Goal: Task Accomplishment & Management: Use online tool/utility

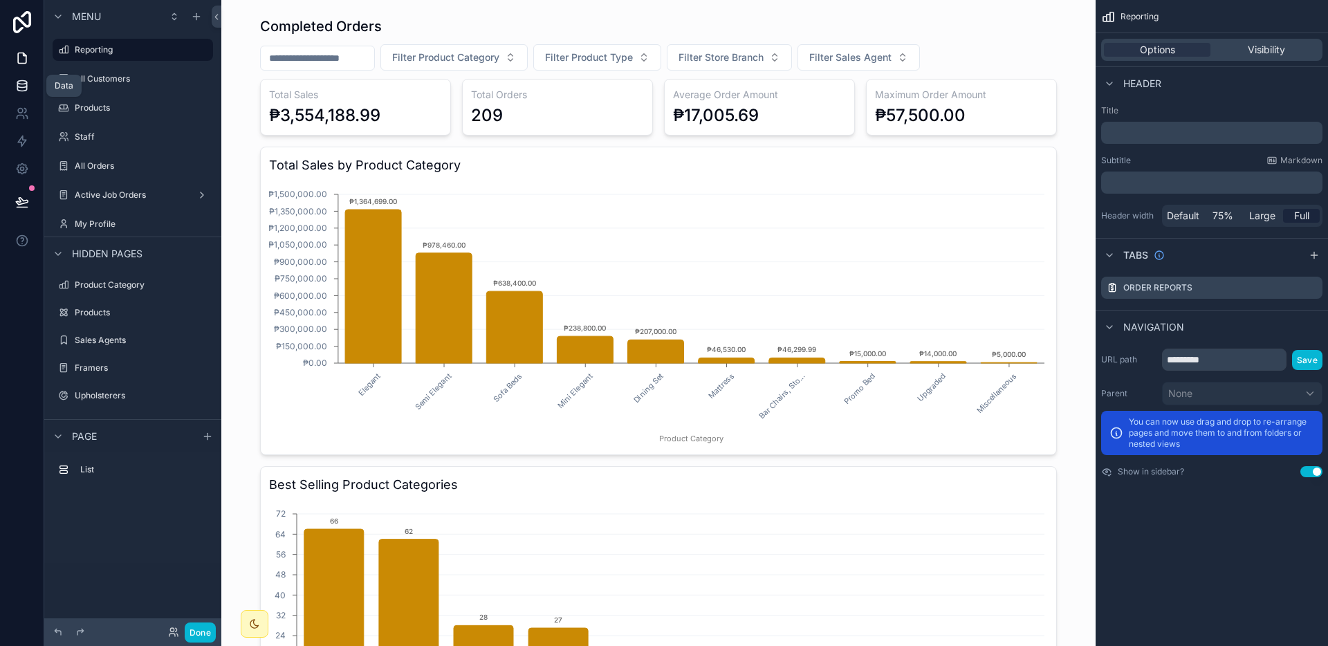
click at [24, 87] on icon at bounding box center [21, 85] width 9 height 6
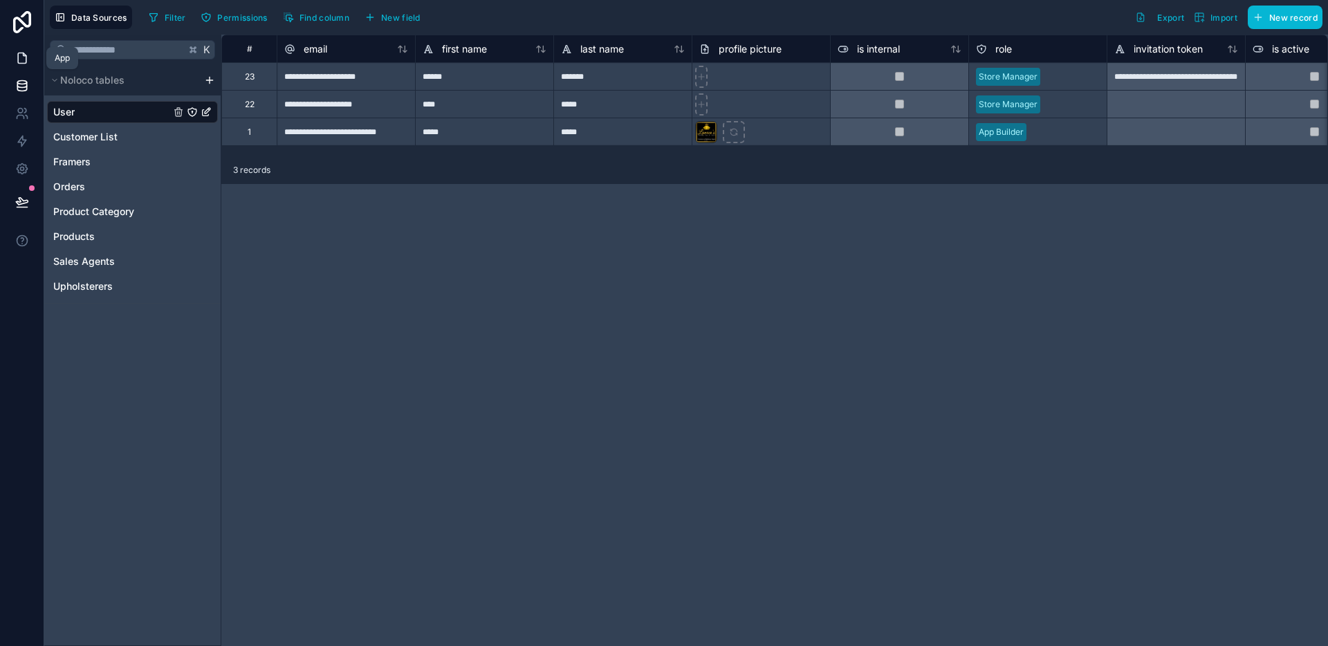
click at [28, 61] on icon at bounding box center [22, 58] width 14 height 14
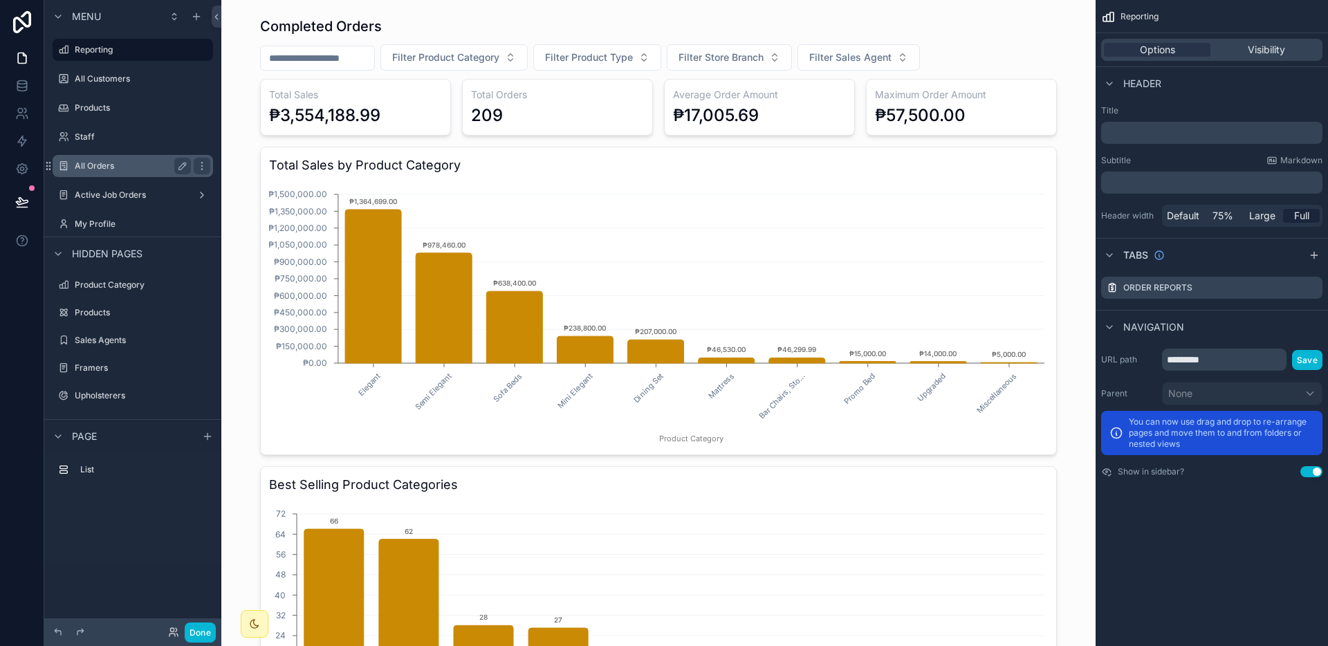
click at [117, 163] on label "All Orders" at bounding box center [130, 165] width 111 height 11
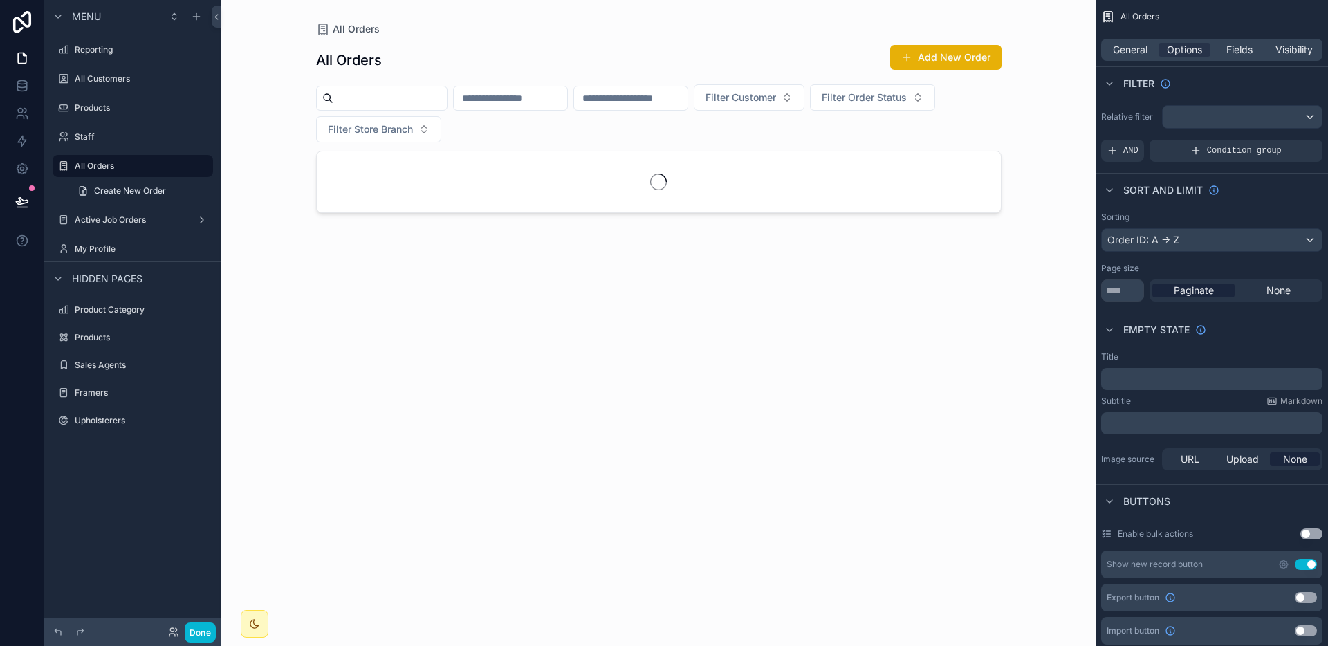
click at [966, 59] on div "scrollable content" at bounding box center [658, 314] width 707 height 629
click at [972, 62] on button "Add New Order" at bounding box center [945, 57] width 111 height 25
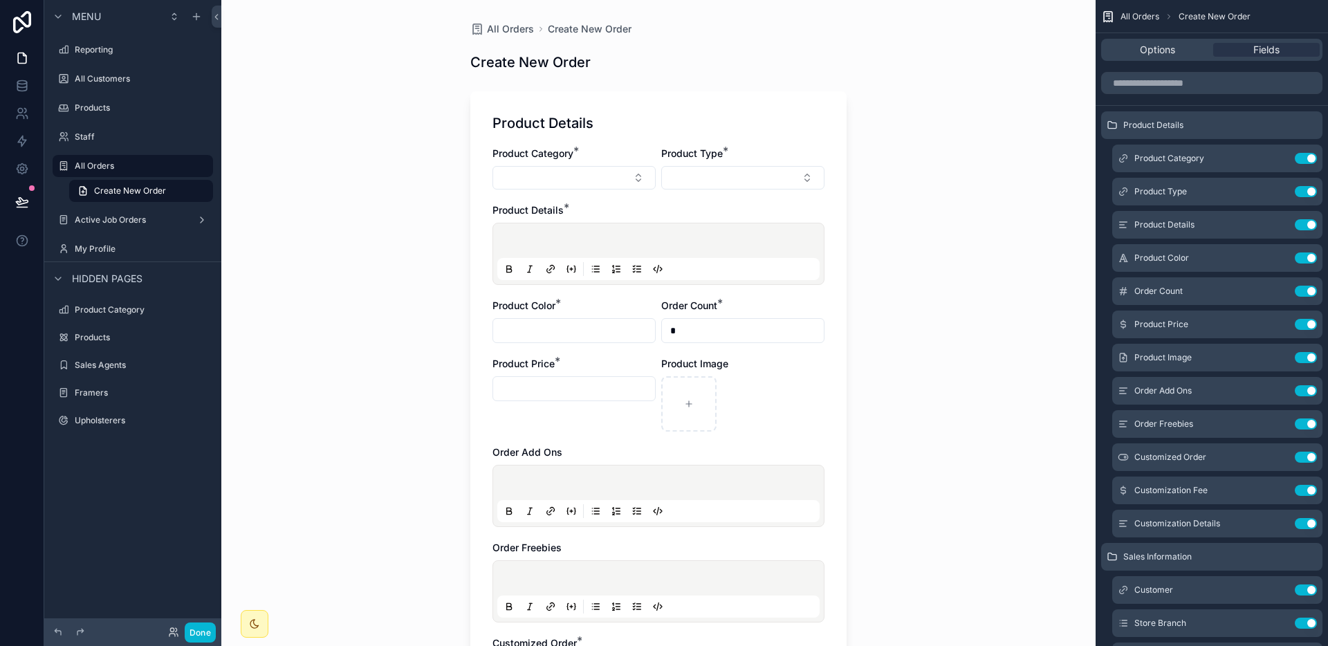
drag, startPoint x: 770, startPoint y: 178, endPoint x: 721, endPoint y: 209, distance: 58.1
click at [721, 209] on div "Product Category * Product Type * Product Details * Product Color * Order Count…" at bounding box center [658, 428] width 332 height 562
click at [1277, 158] on icon "scrollable content" at bounding box center [1277, 158] width 11 height 11
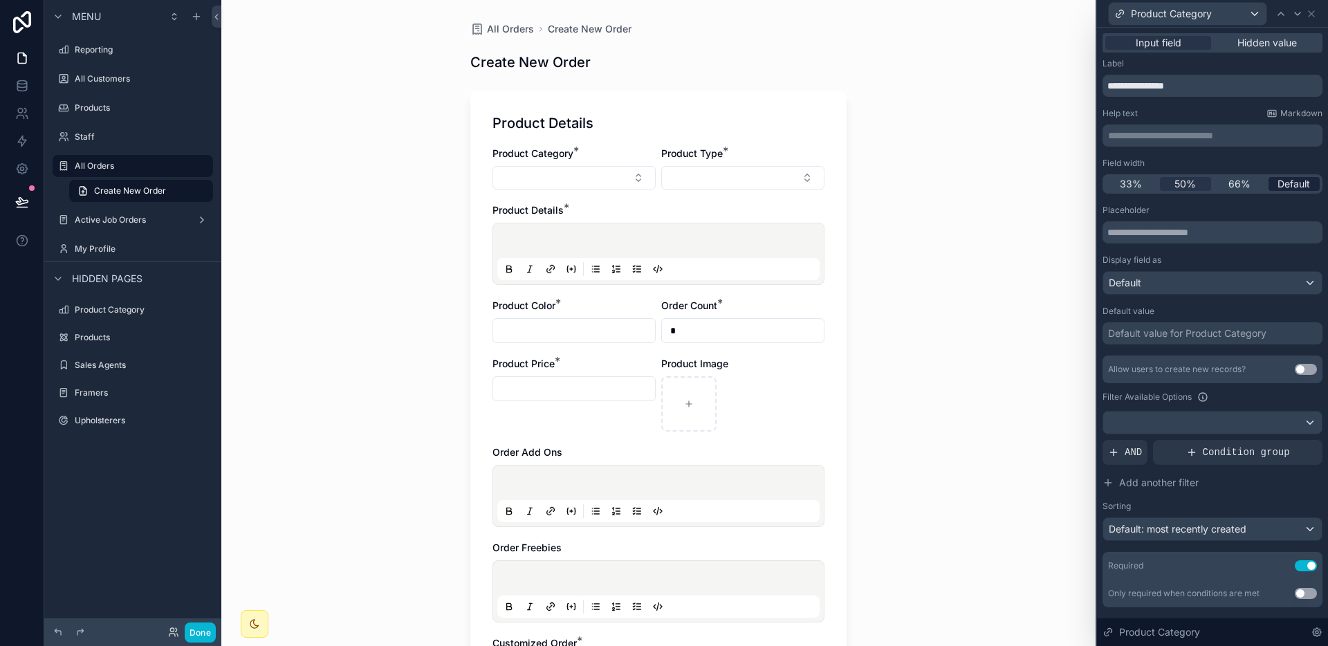
click at [1279, 186] on span "Default" at bounding box center [1293, 184] width 33 height 14
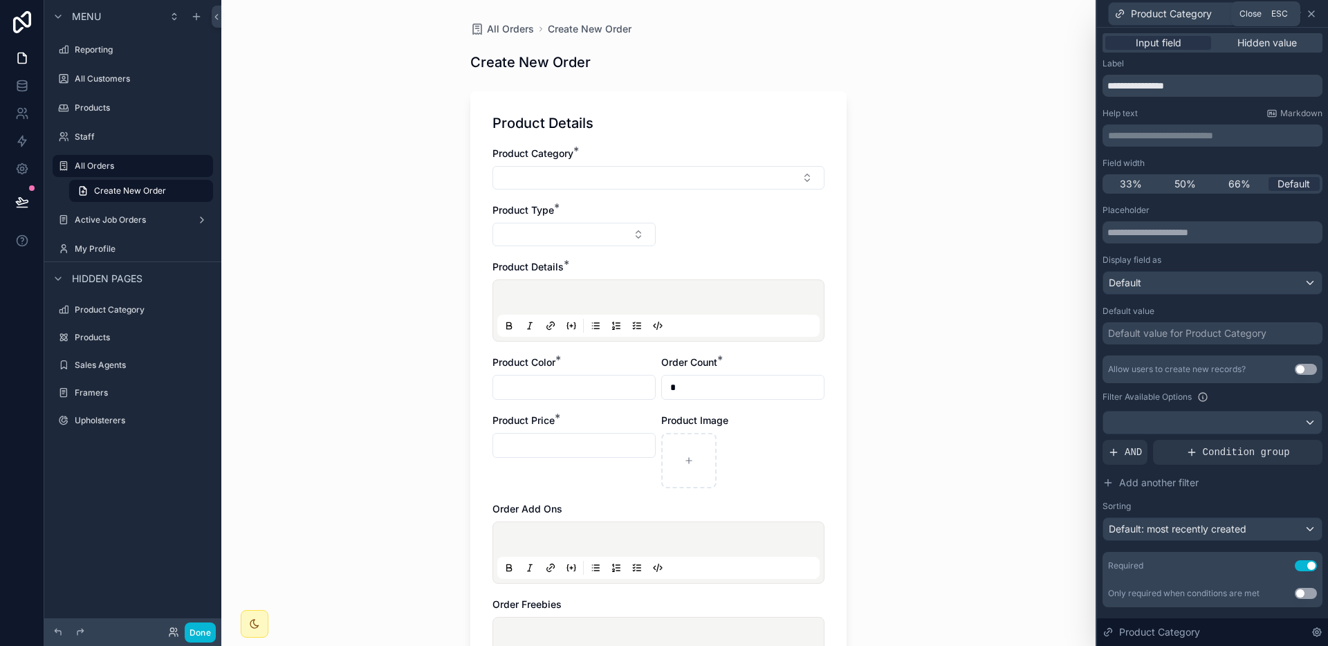
click at [1312, 15] on icon at bounding box center [1311, 13] width 11 height 11
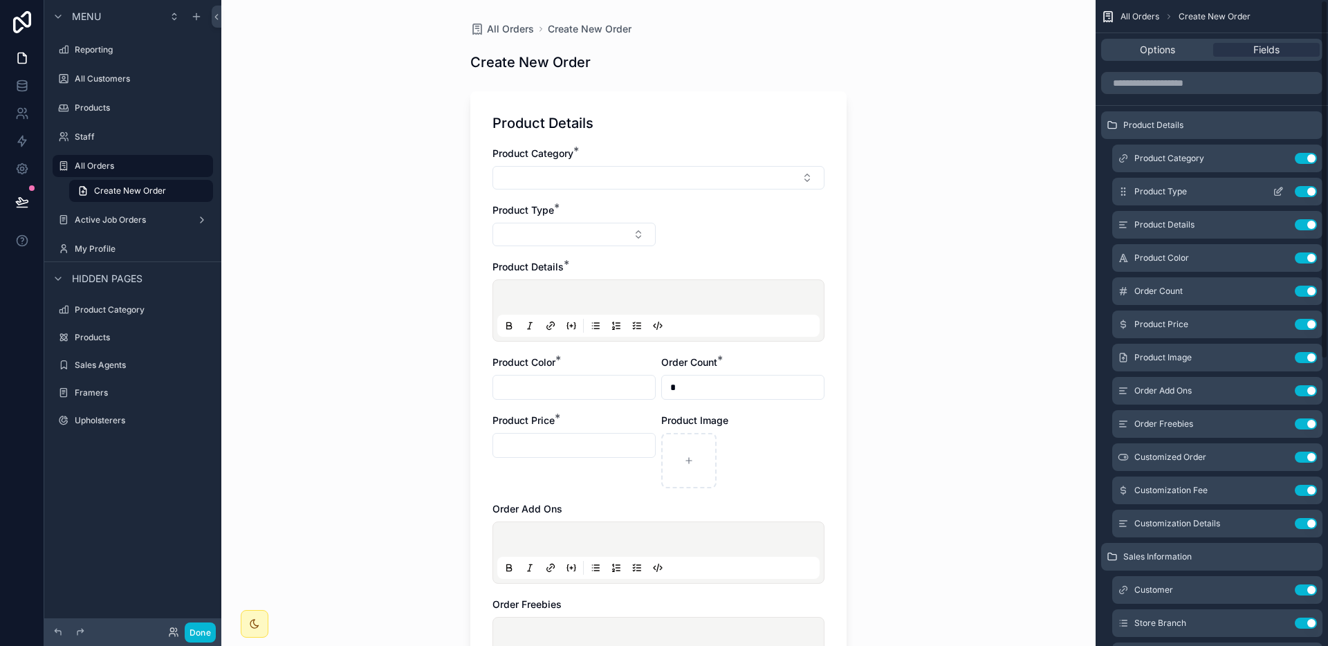
click at [1277, 196] on icon "scrollable content" at bounding box center [1277, 191] width 11 height 11
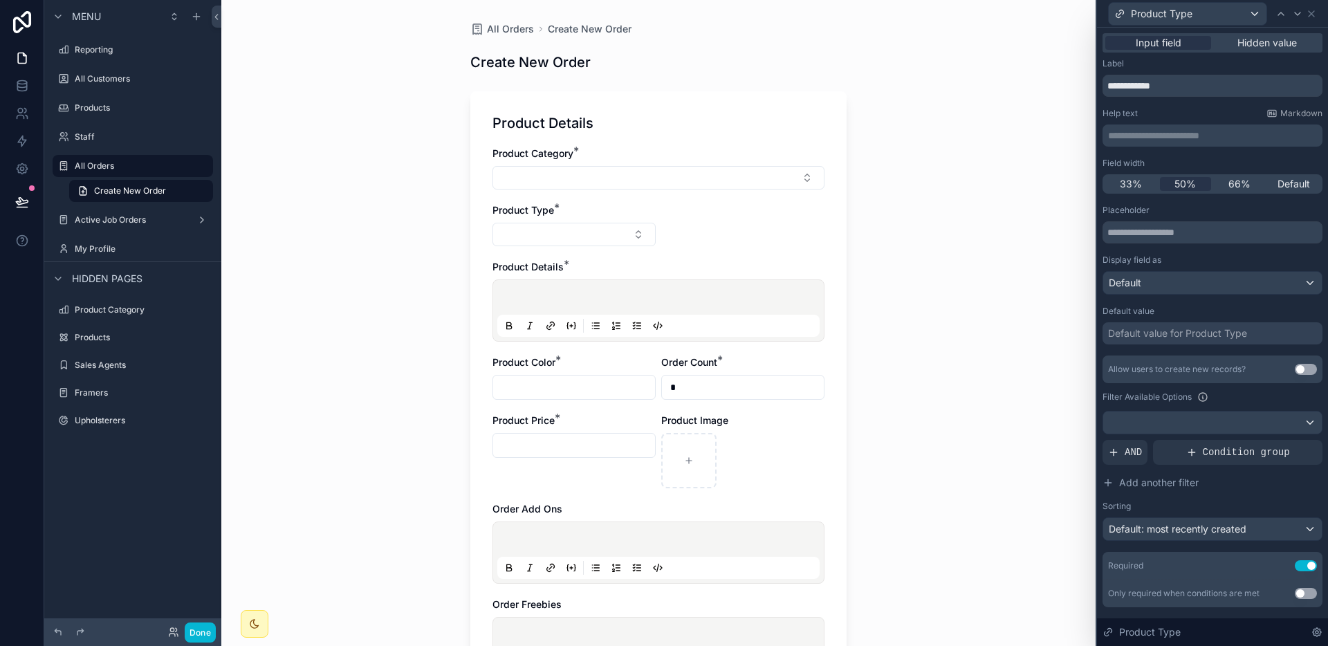
click at [1283, 183] on span "Default" at bounding box center [1293, 184] width 33 height 14
click at [674, 171] on button "Select Button" at bounding box center [658, 178] width 332 height 24
click at [953, 214] on div "All Orders Create New Order Create New Order Product Details Product Category *…" at bounding box center [658, 323] width 874 height 646
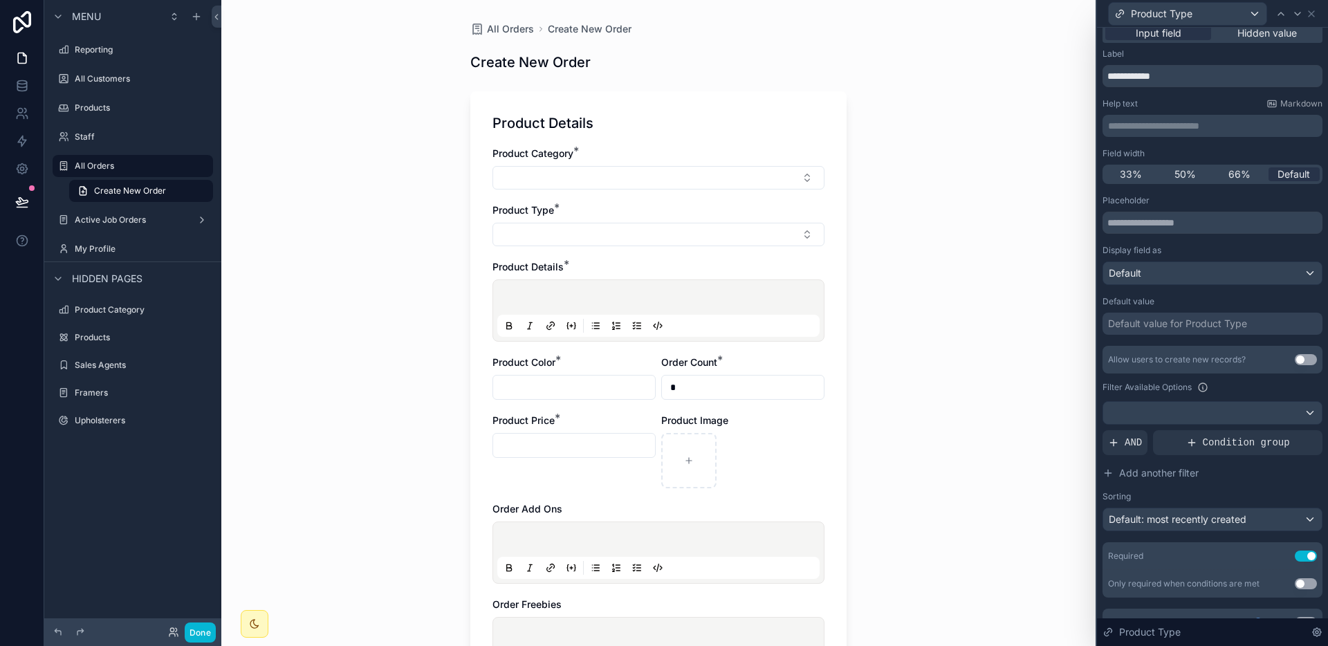
scroll to position [33, 0]
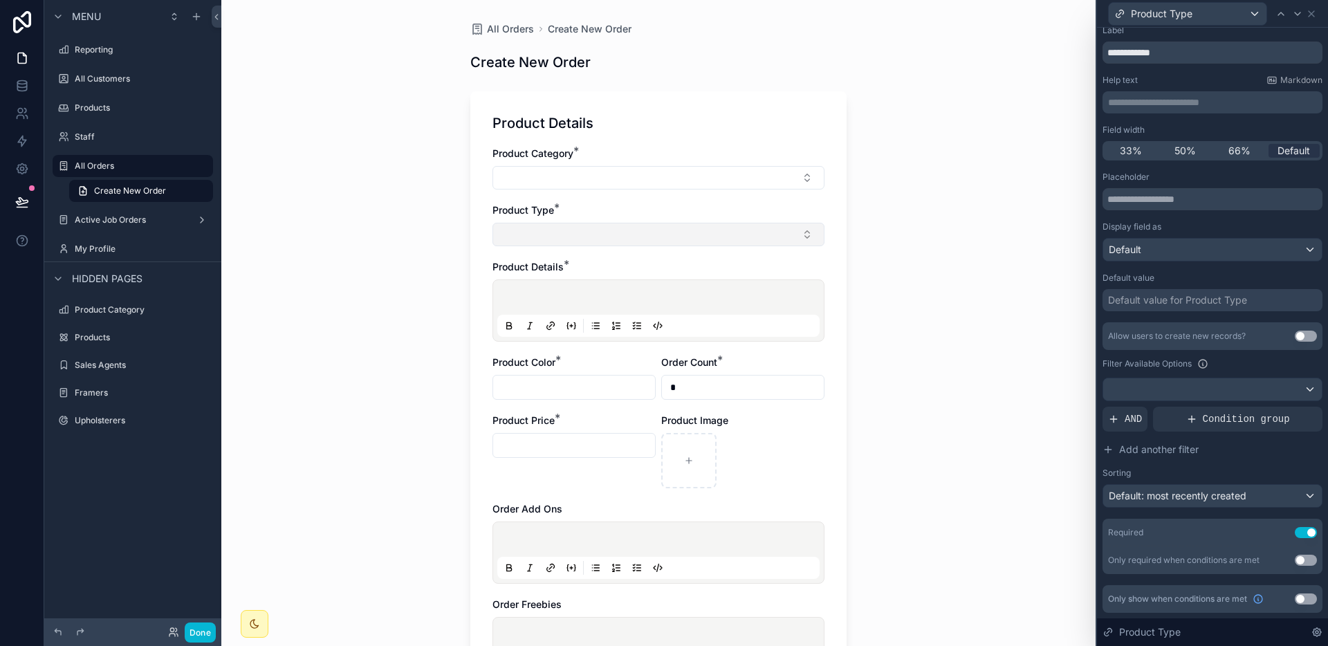
click at [691, 244] on button "Select Button" at bounding box center [658, 235] width 332 height 24
click at [1060, 172] on div "All Orders Create New Order Create New Order Product Details Product Category *…" at bounding box center [658, 323] width 874 height 646
click at [1233, 420] on span "Condition group" at bounding box center [1246, 419] width 87 height 14
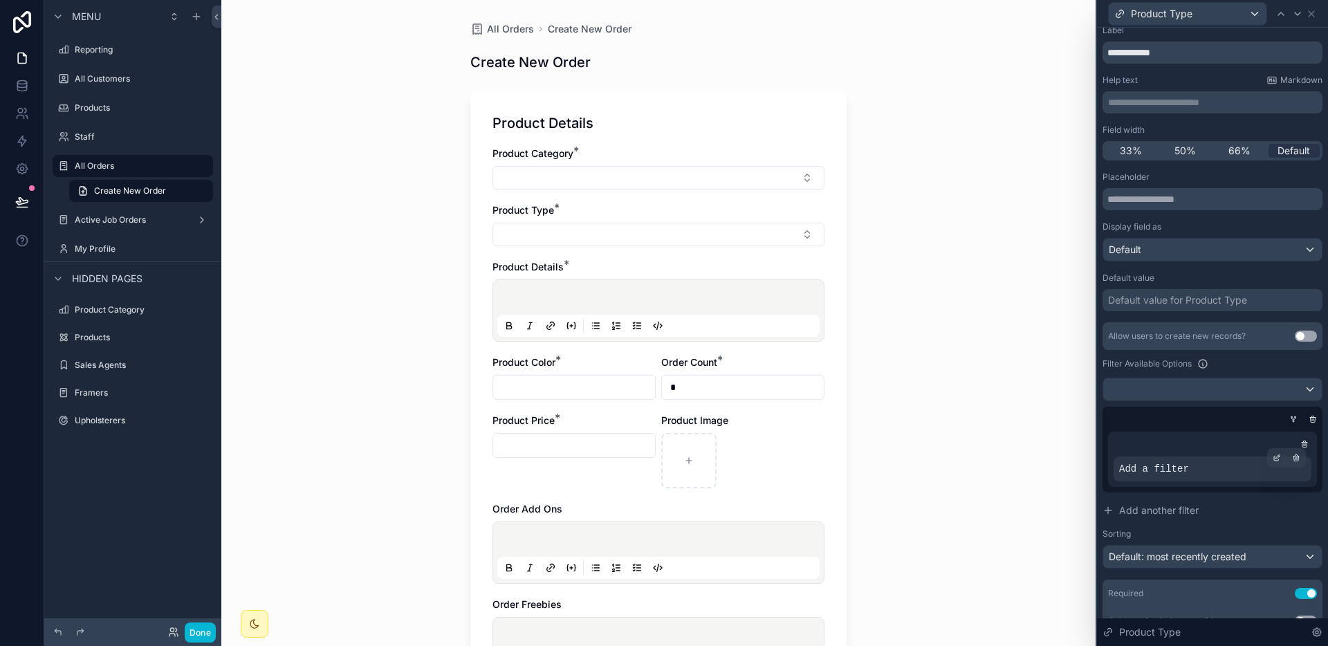
click at [1200, 459] on div "Add a filter" at bounding box center [1212, 468] width 198 height 25
click at [1272, 458] on icon at bounding box center [1276, 458] width 8 height 8
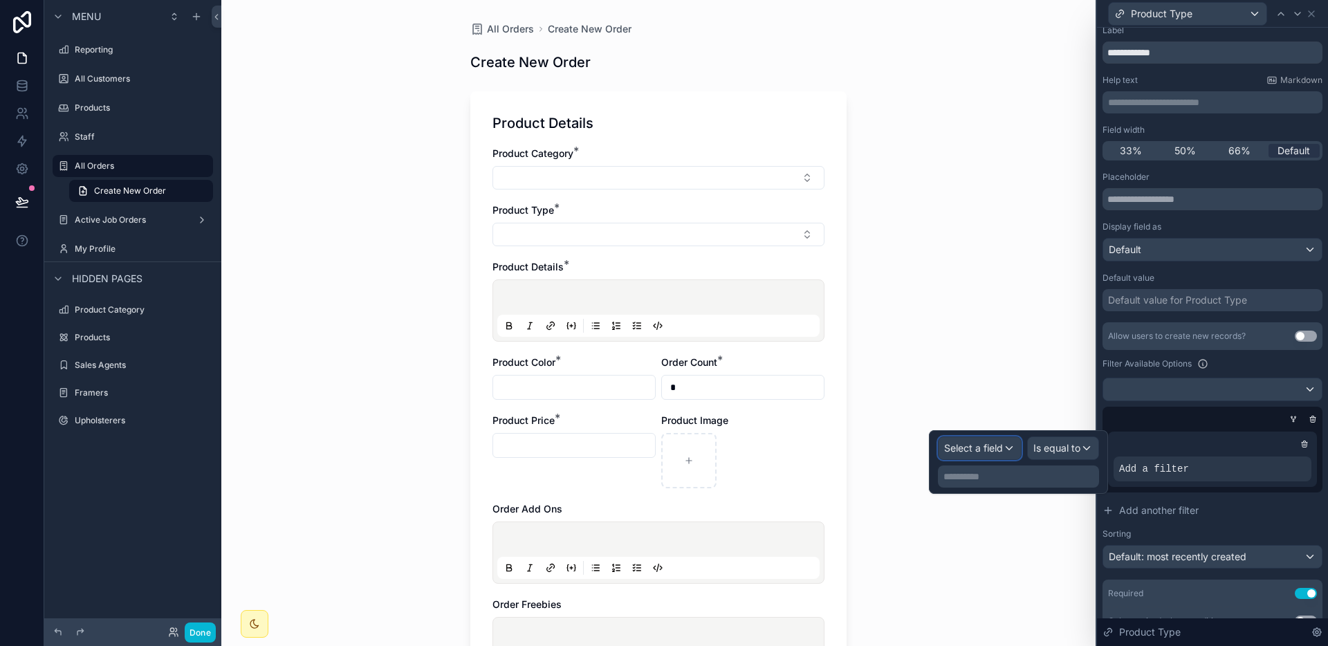
click at [995, 444] on span "Select a field" at bounding box center [973, 448] width 59 height 12
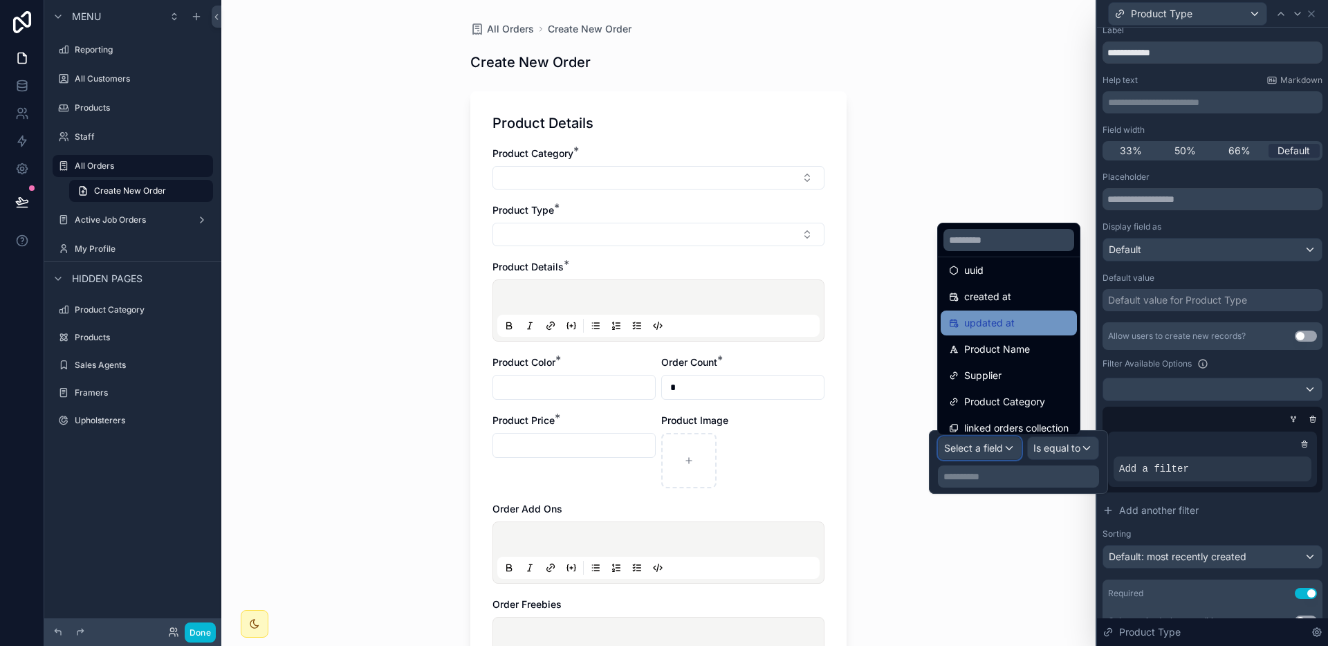
scroll to position [46, 0]
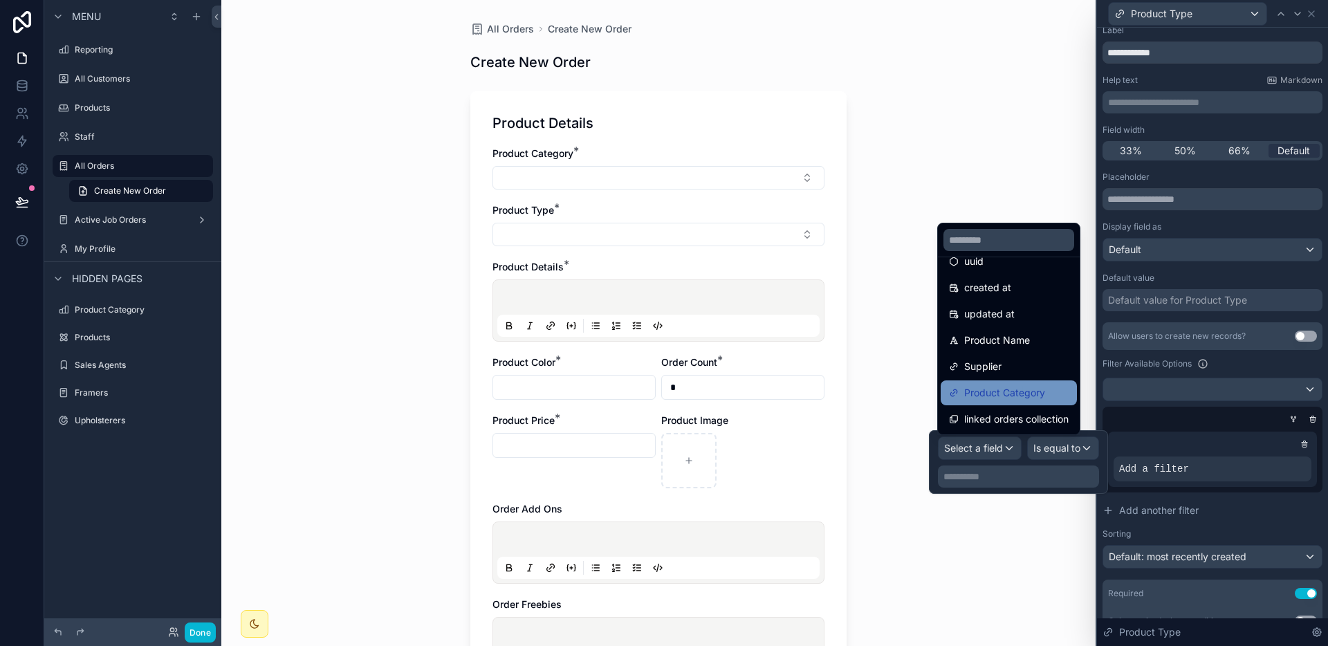
click at [999, 393] on span "Product Category" at bounding box center [1004, 392] width 81 height 17
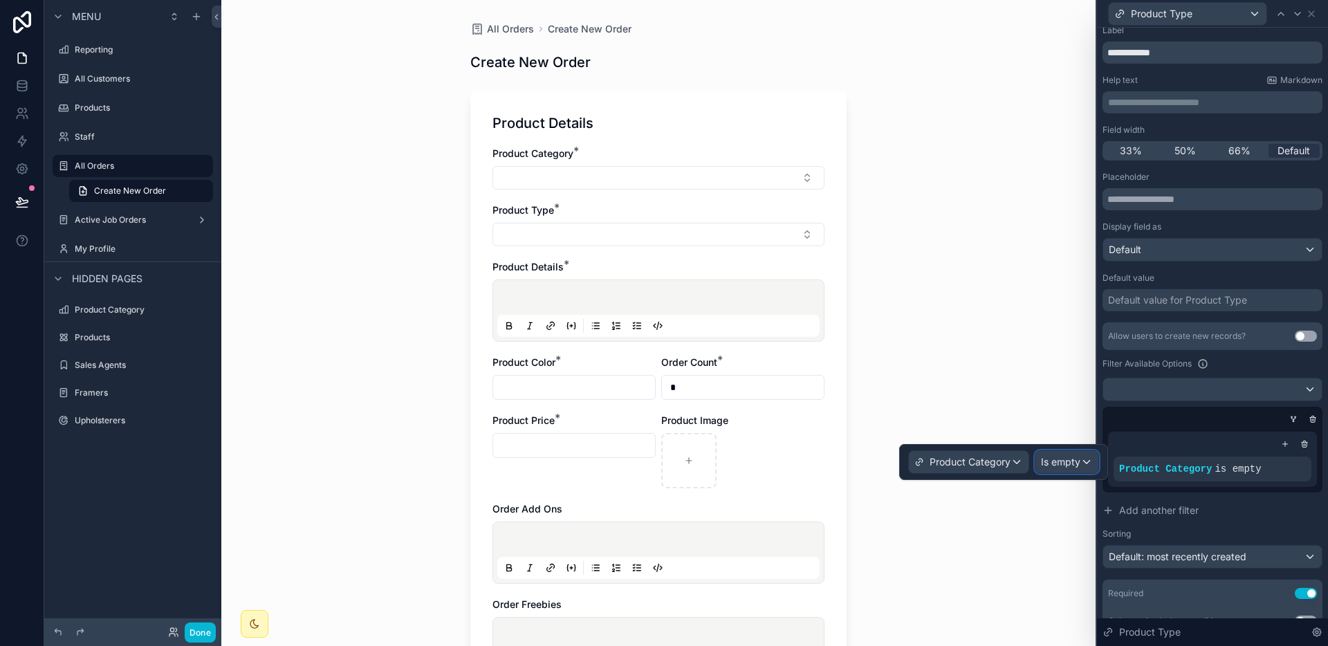
click at [1083, 463] on div "Is empty" at bounding box center [1066, 462] width 63 height 22
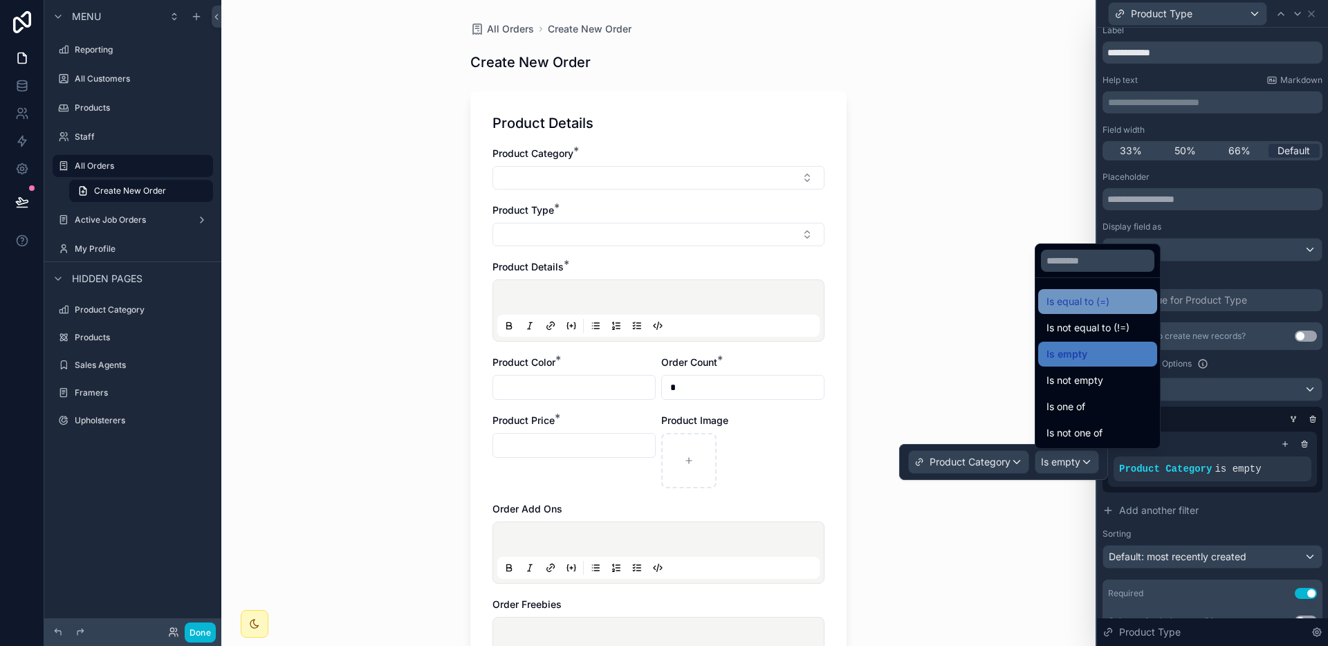
click at [1110, 306] on div "Is equal to (=)" at bounding box center [1097, 301] width 102 height 17
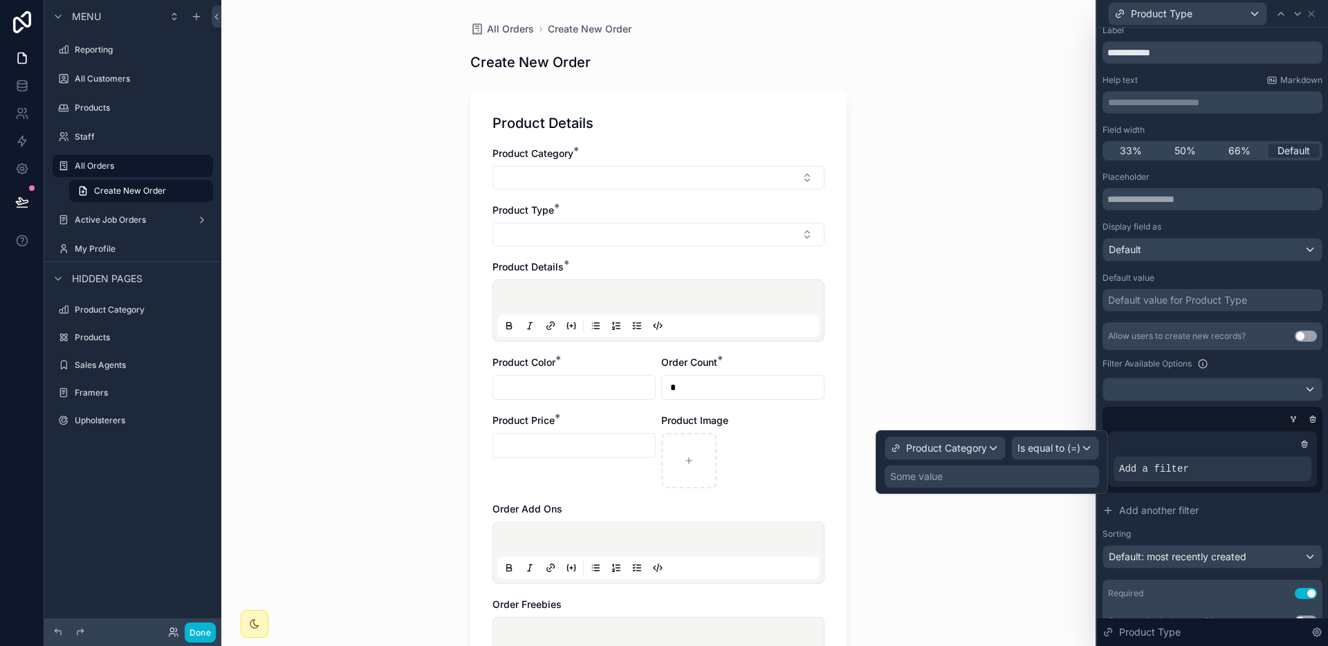
click at [949, 476] on div "Some value" at bounding box center [991, 476] width 214 height 22
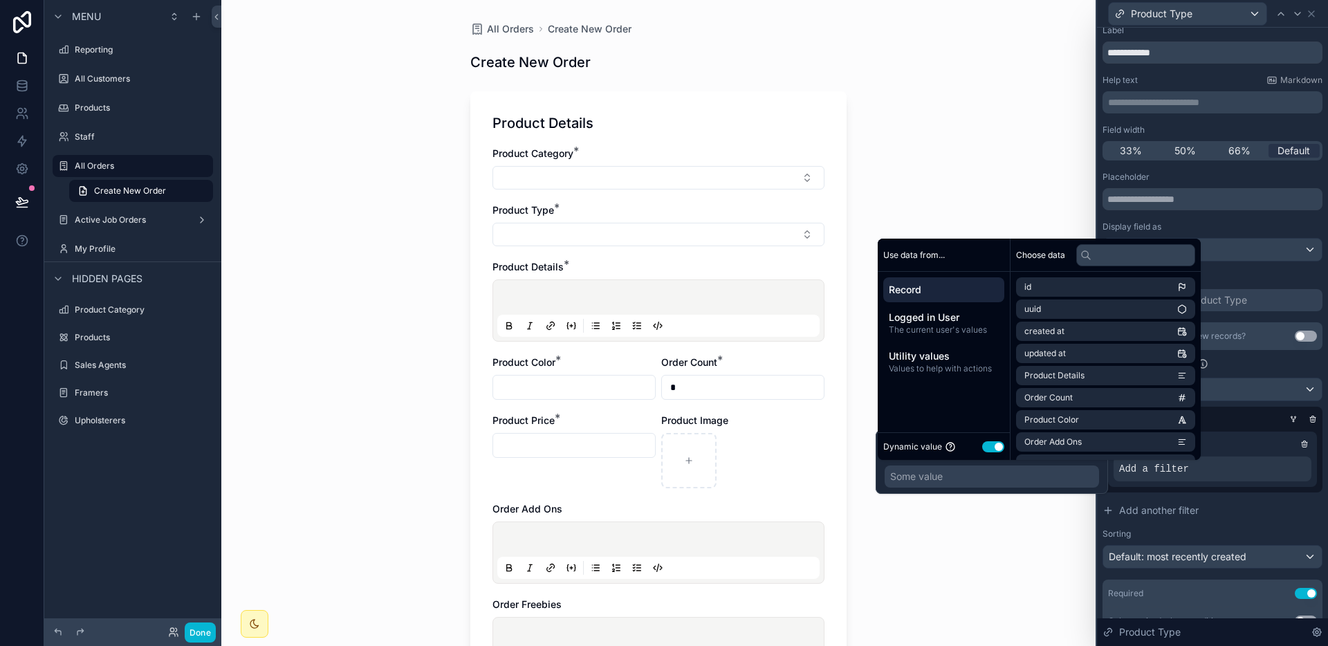
click at [989, 447] on button "Use setting" at bounding box center [993, 446] width 22 height 11
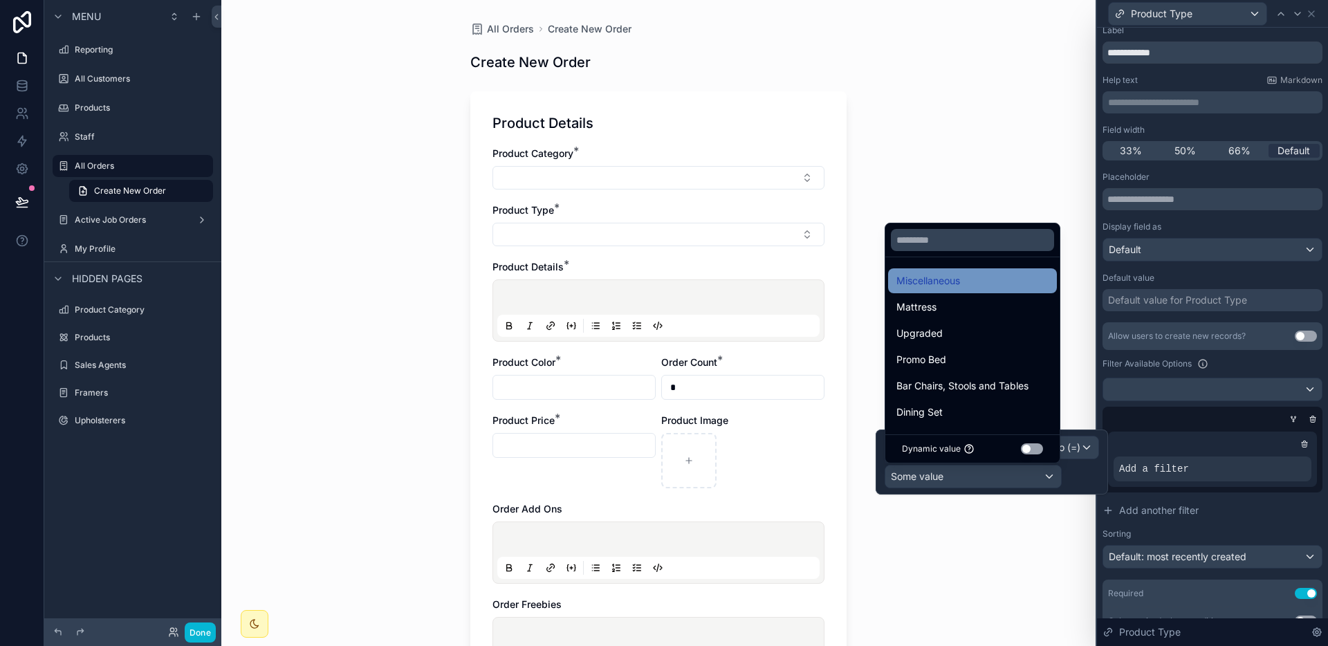
click at [1001, 288] on div "Miscellaneous" at bounding box center [972, 280] width 152 height 17
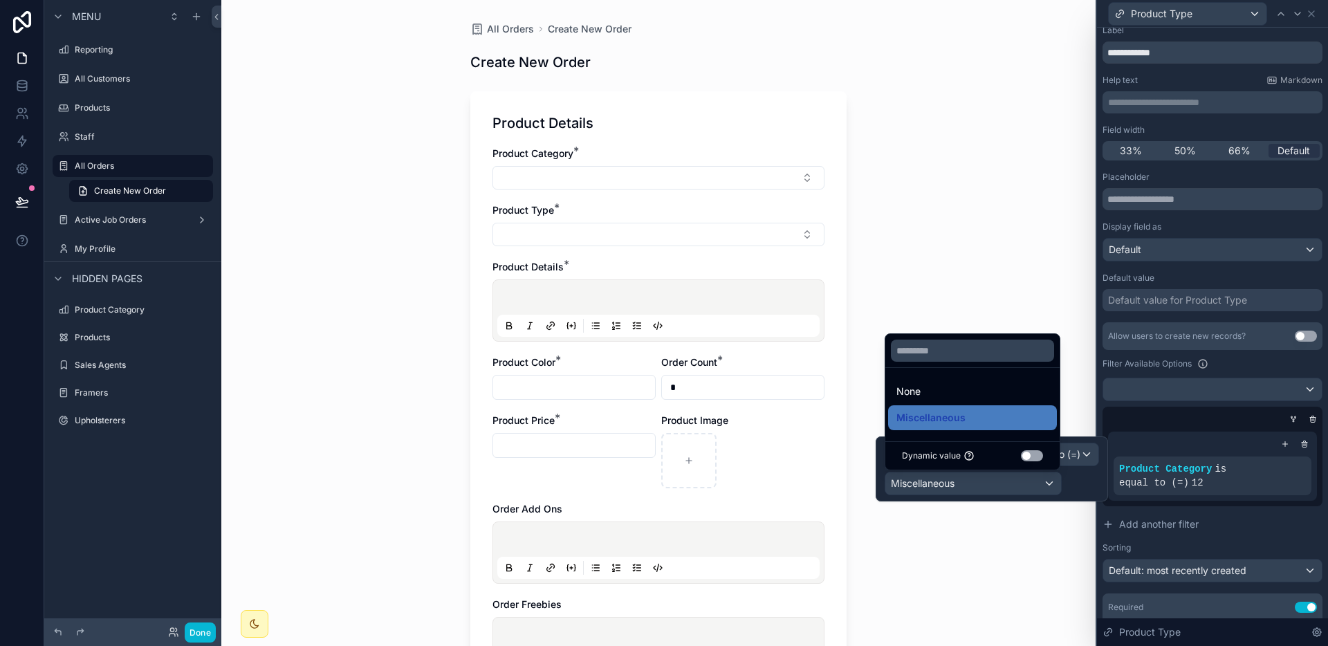
click at [1074, 487] on div "Miscellaneous" at bounding box center [991, 484] width 214 height 24
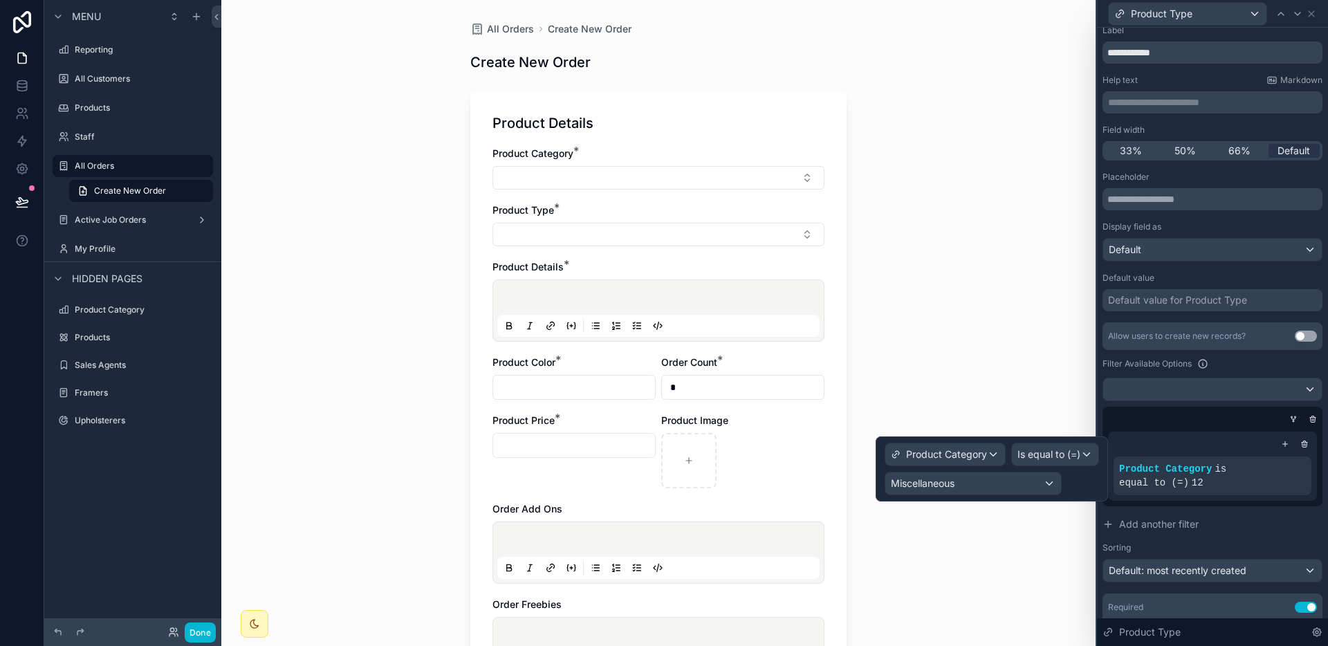
click at [1074, 487] on div "Miscellaneous" at bounding box center [991, 484] width 214 height 24
click at [1086, 483] on div "Miscellaneous" at bounding box center [991, 484] width 214 height 24
click at [1164, 517] on span "Add another filter" at bounding box center [1159, 524] width 80 height 14
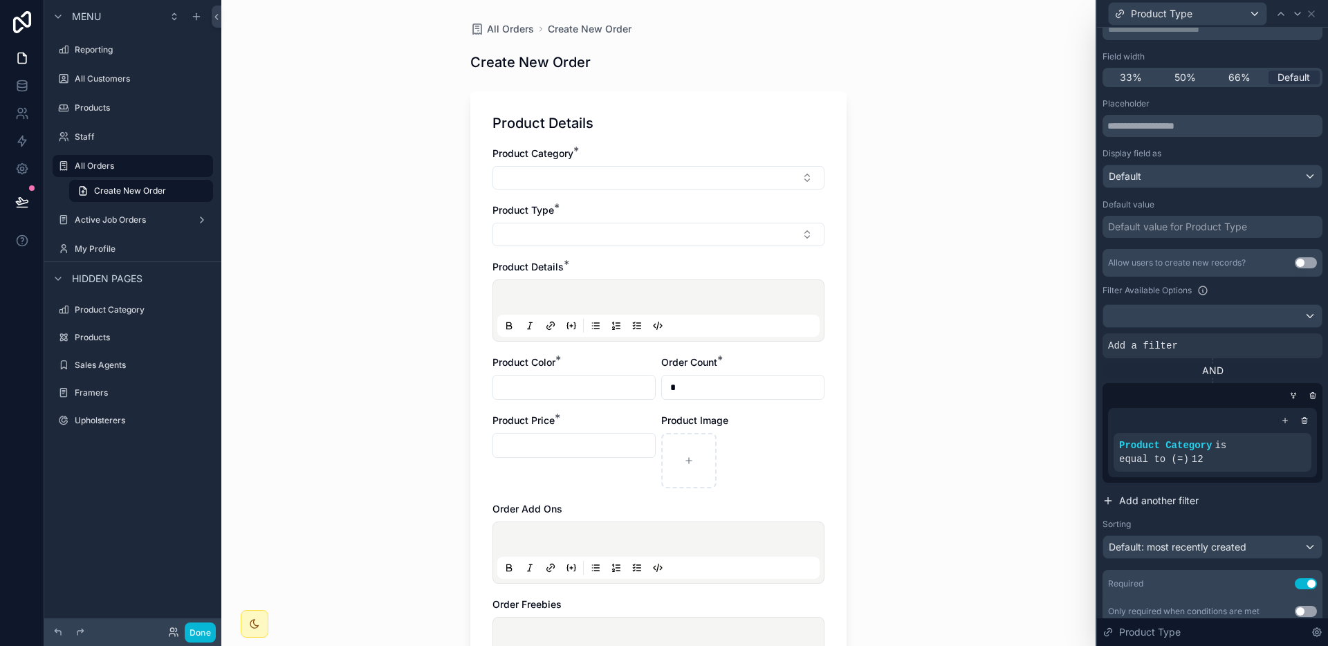
scroll to position [45, 0]
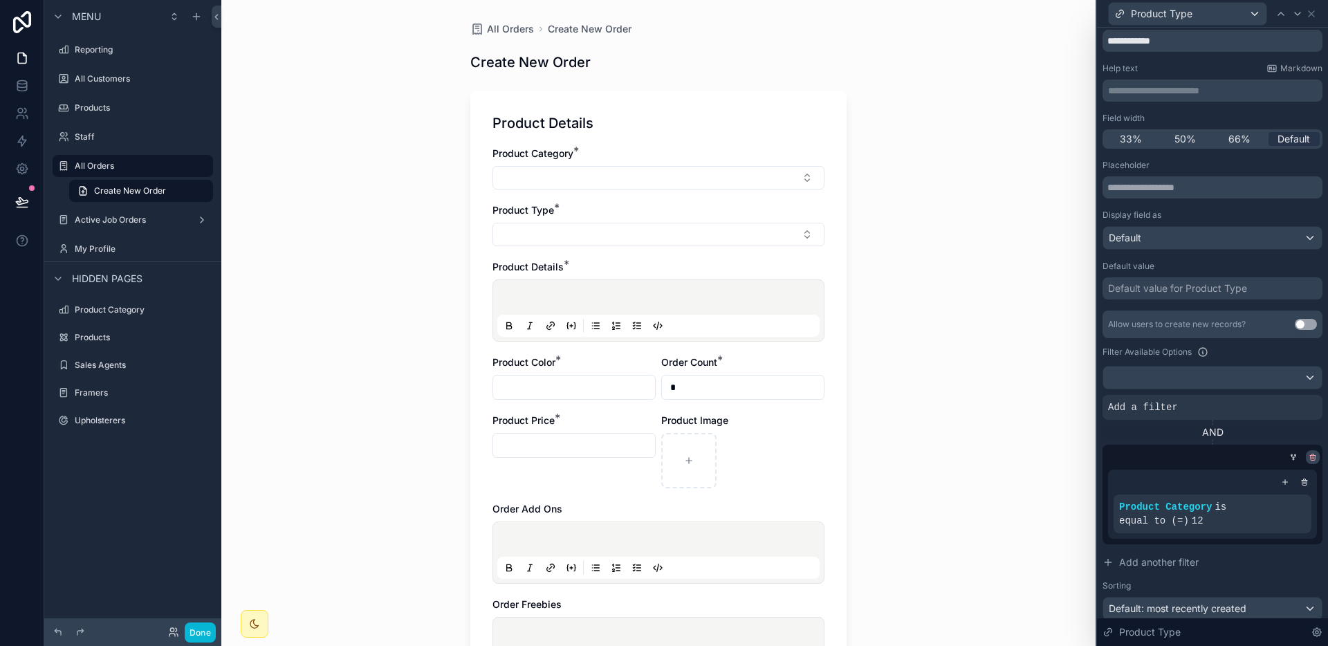
click at [1308, 458] on icon at bounding box center [1312, 457] width 8 height 8
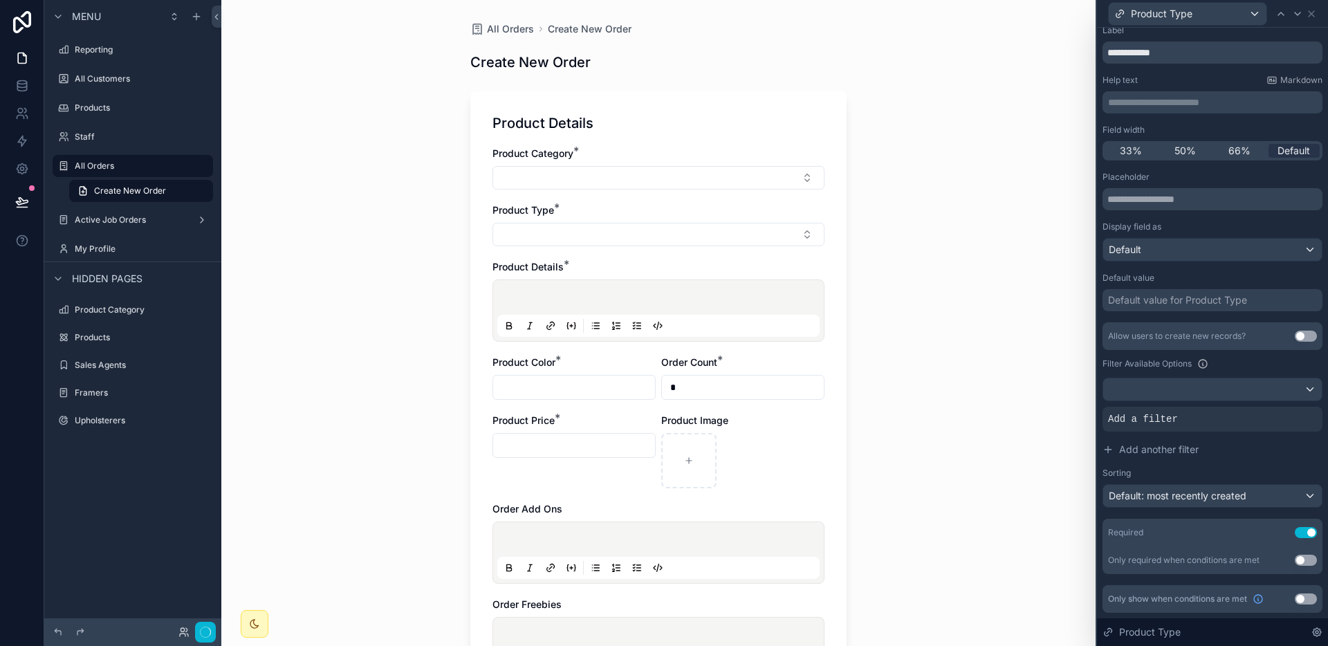
scroll to position [33, 0]
click at [1279, 382] on div at bounding box center [1212, 389] width 219 height 22
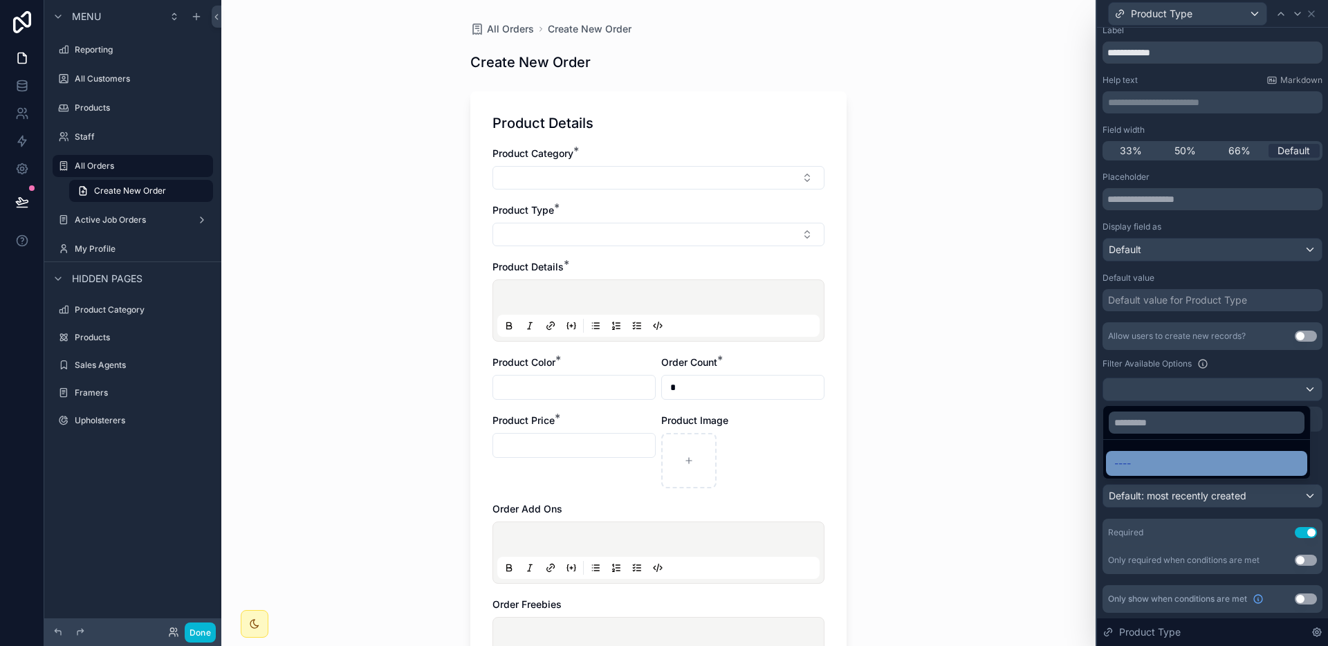
click at [1122, 456] on span "----" at bounding box center [1122, 463] width 17 height 17
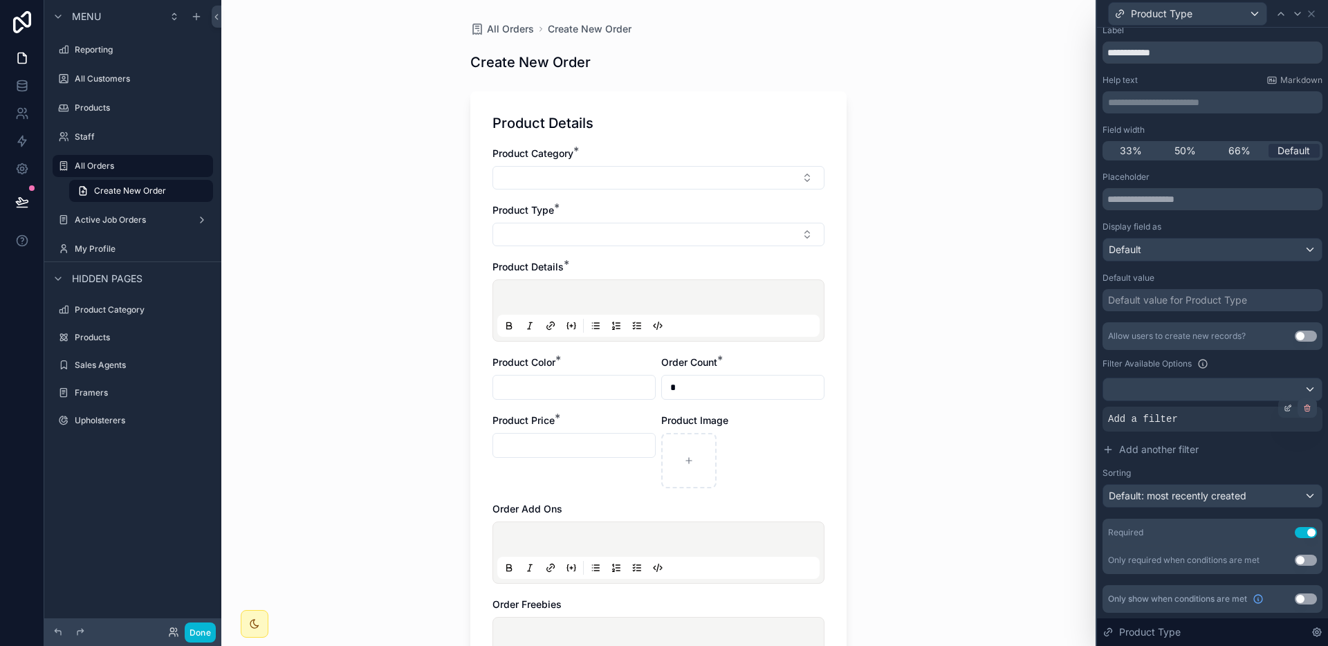
click at [1303, 410] on icon at bounding box center [1307, 408] width 8 height 8
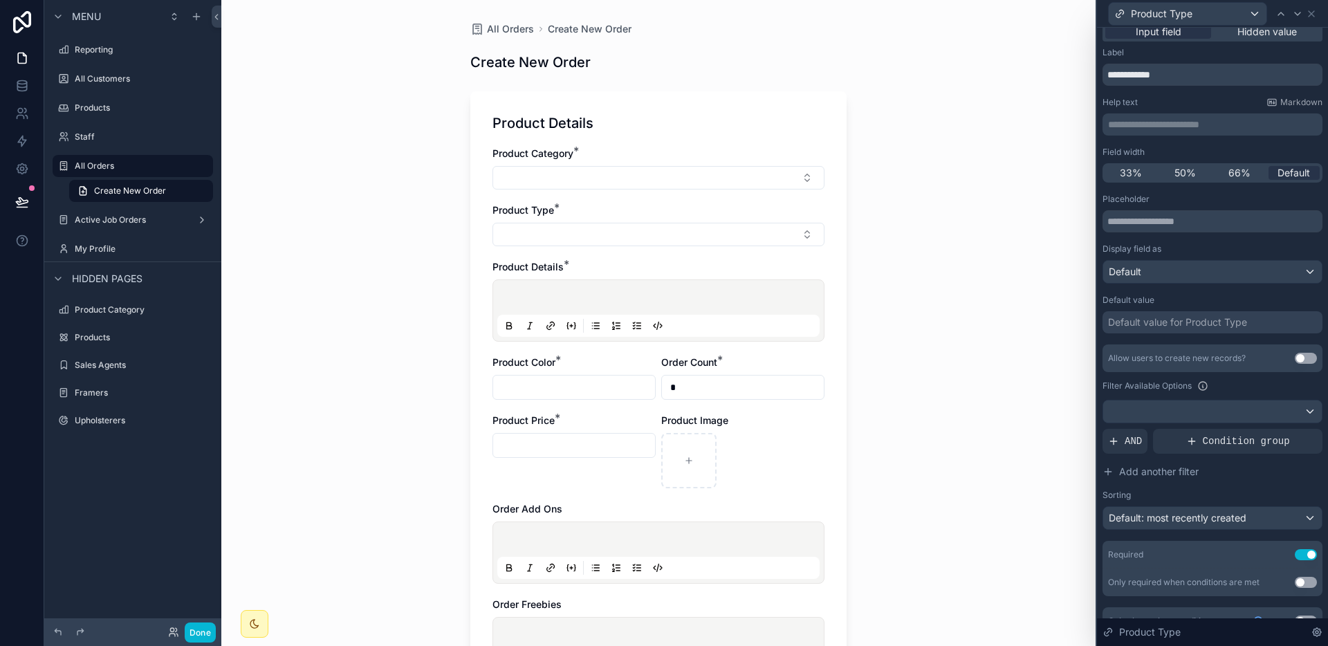
scroll to position [0, 0]
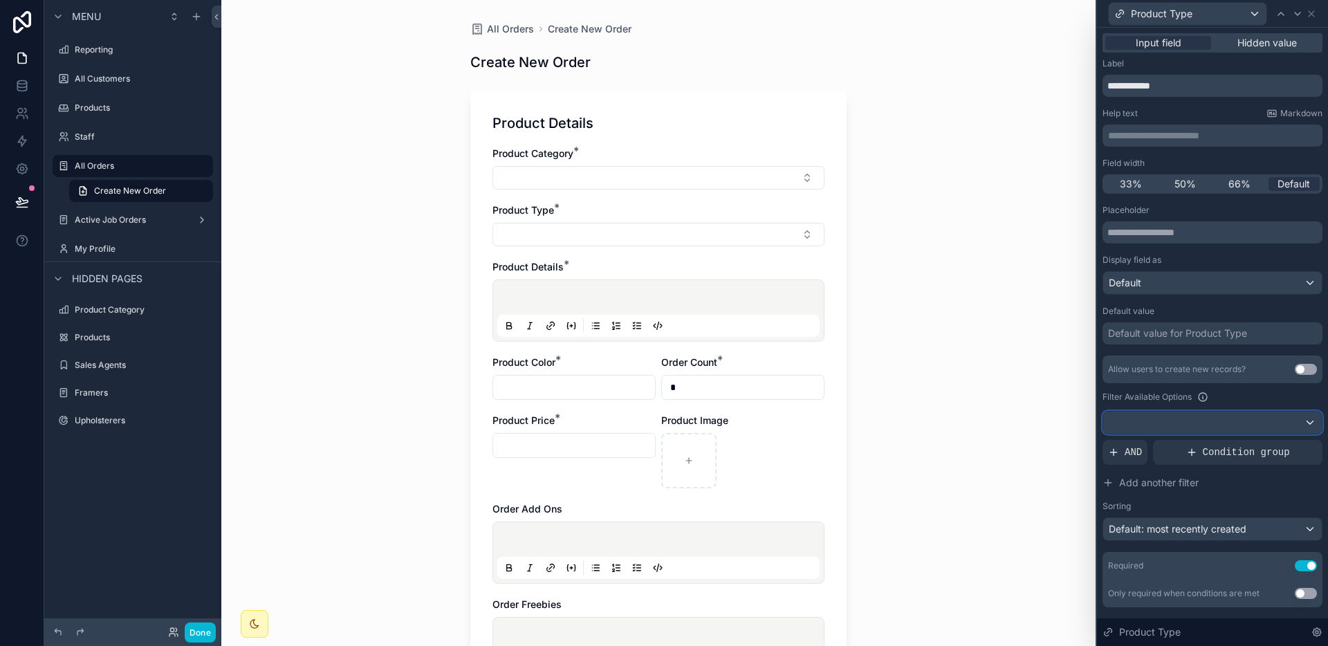
click at [1212, 419] on div at bounding box center [1212, 422] width 219 height 22
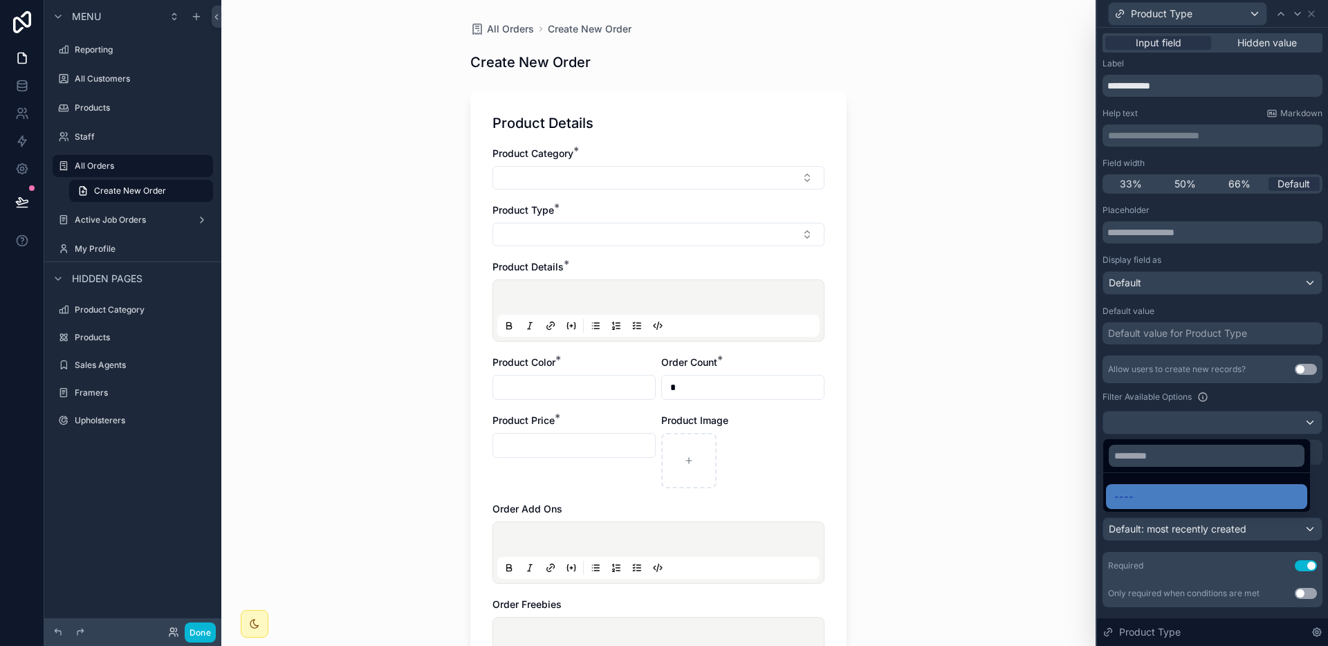
click at [1212, 419] on div at bounding box center [1212, 323] width 231 height 646
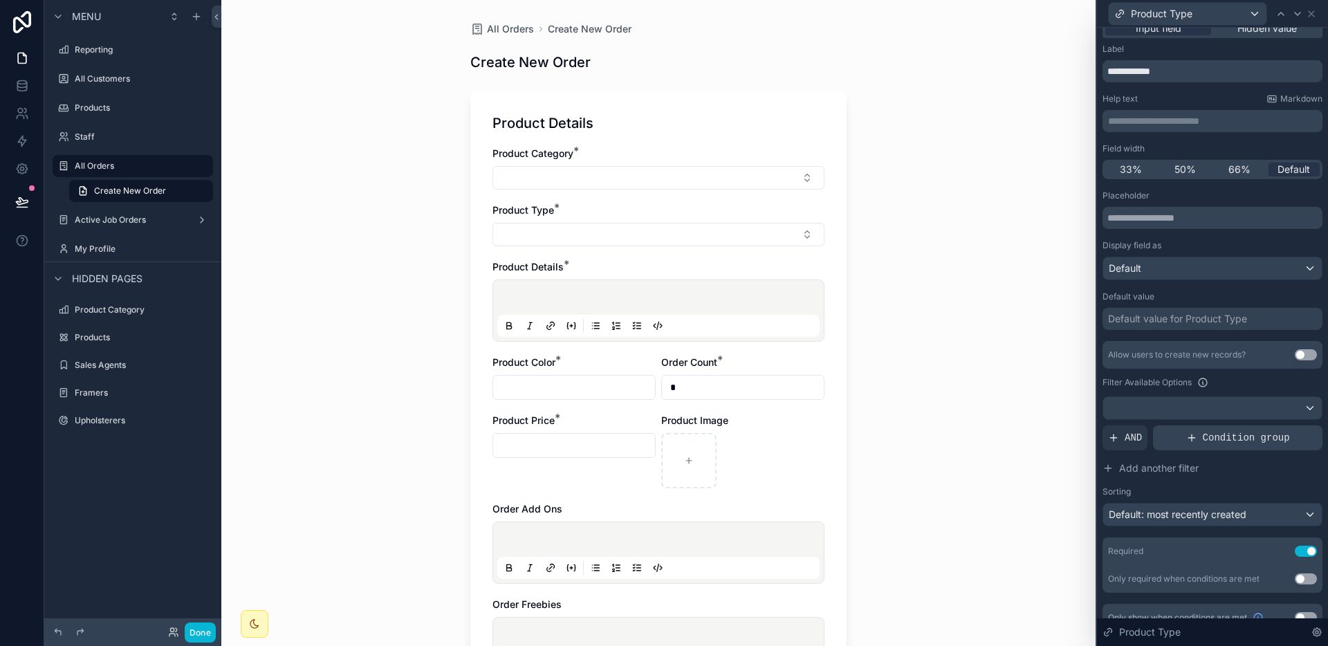
scroll to position [33, 0]
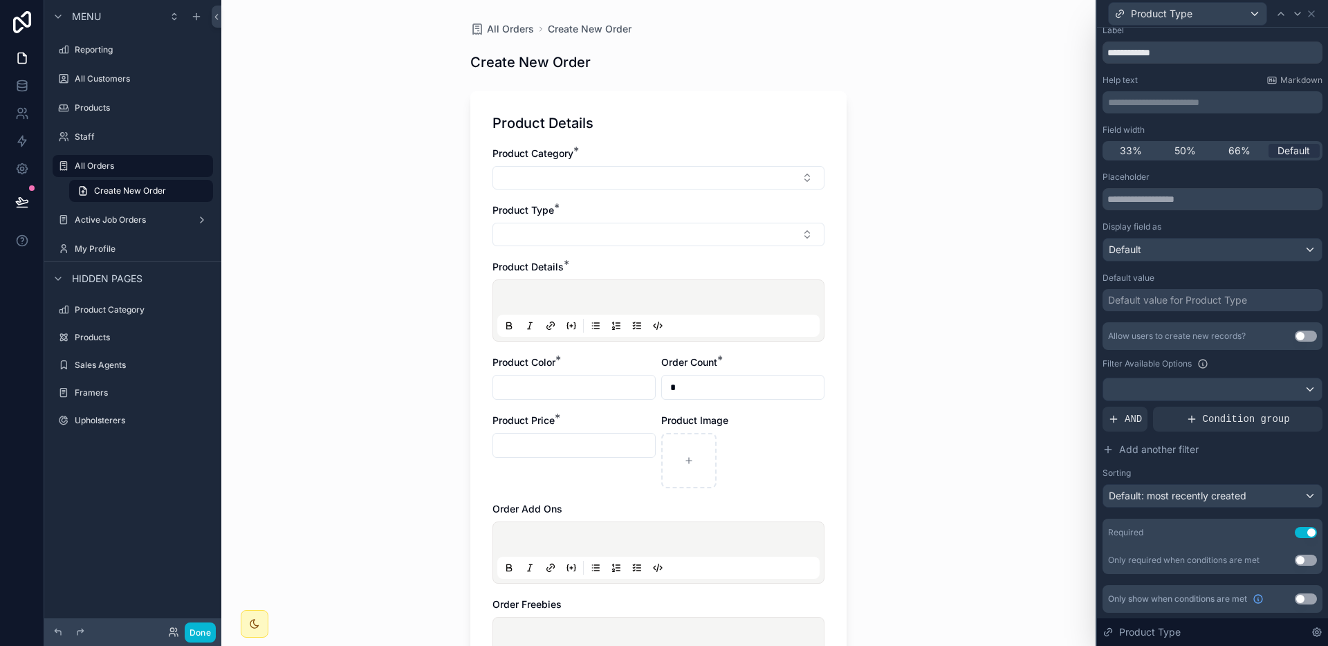
click at [1294, 600] on button "Use setting" at bounding box center [1305, 598] width 22 height 11
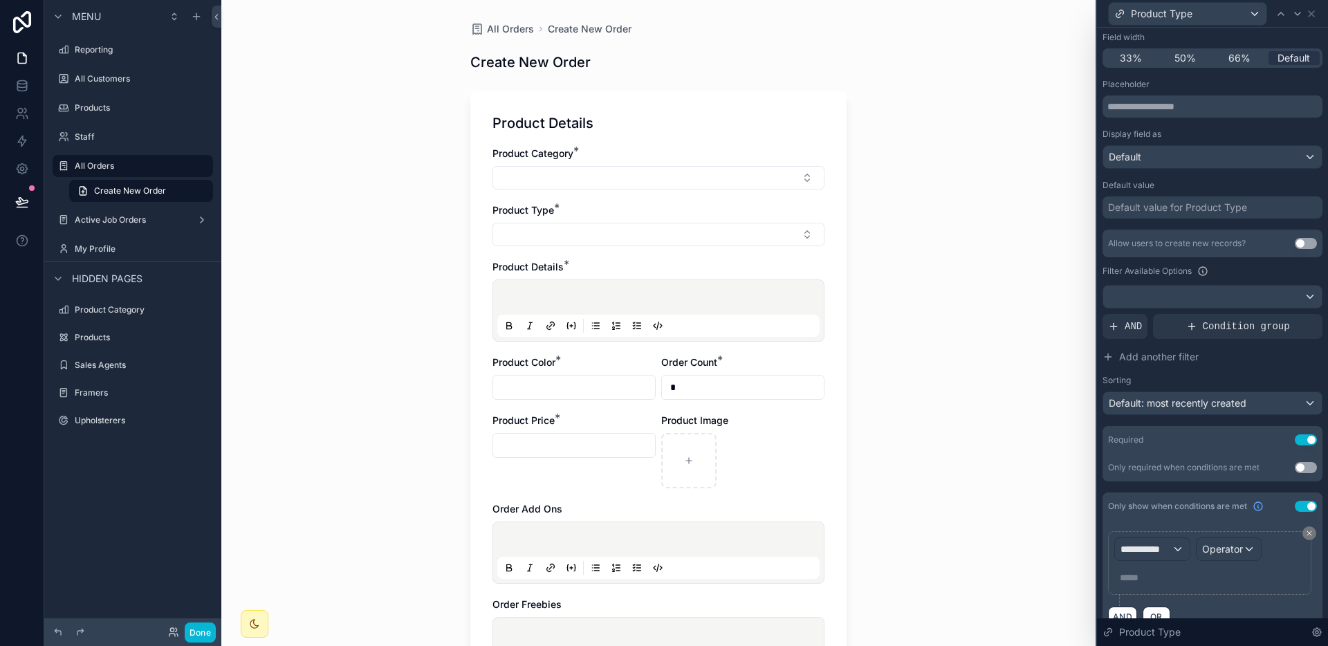
scroll to position [151, 0]
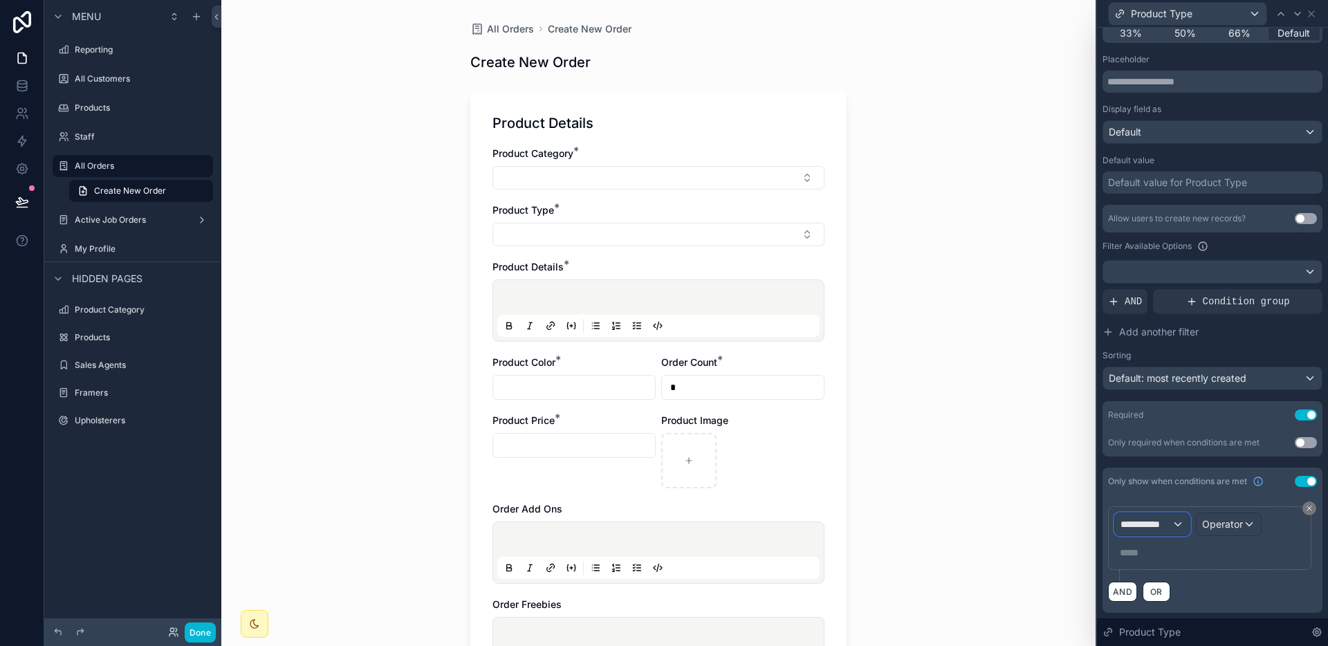
click at [1185, 528] on div "**********" at bounding box center [1152, 524] width 75 height 22
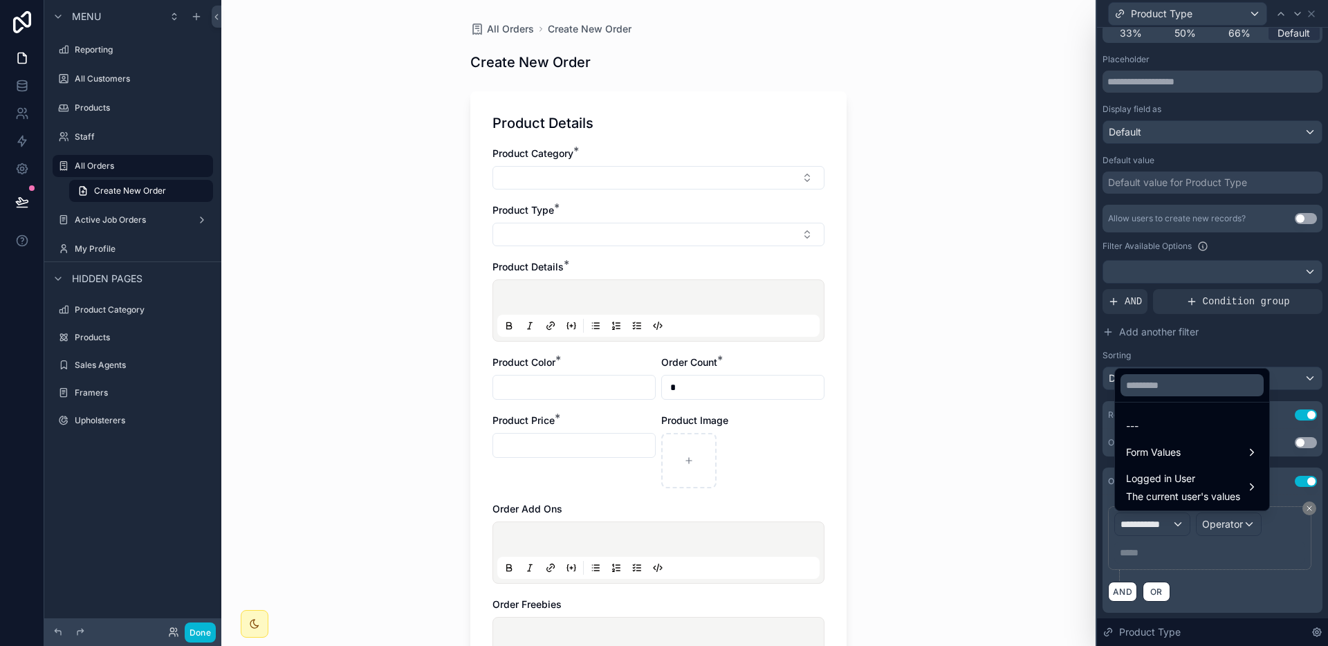
click at [1185, 528] on div at bounding box center [1212, 323] width 231 height 646
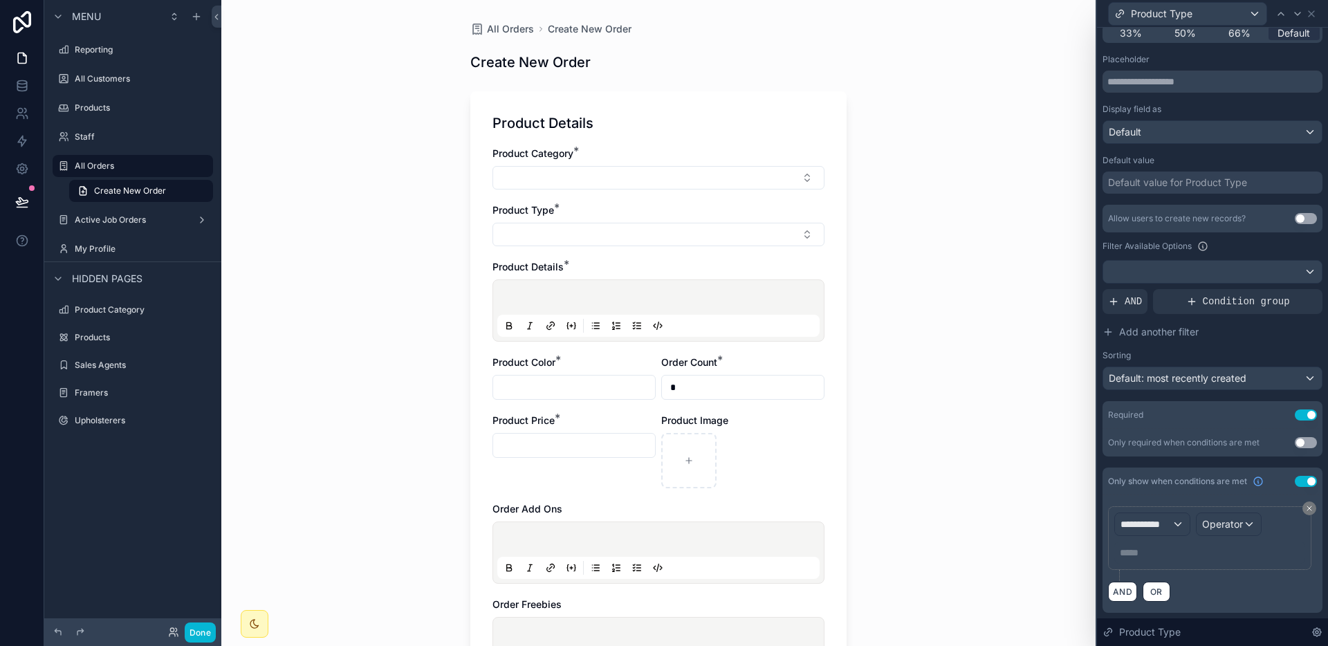
click at [1296, 480] on button "Use setting" at bounding box center [1305, 481] width 22 height 11
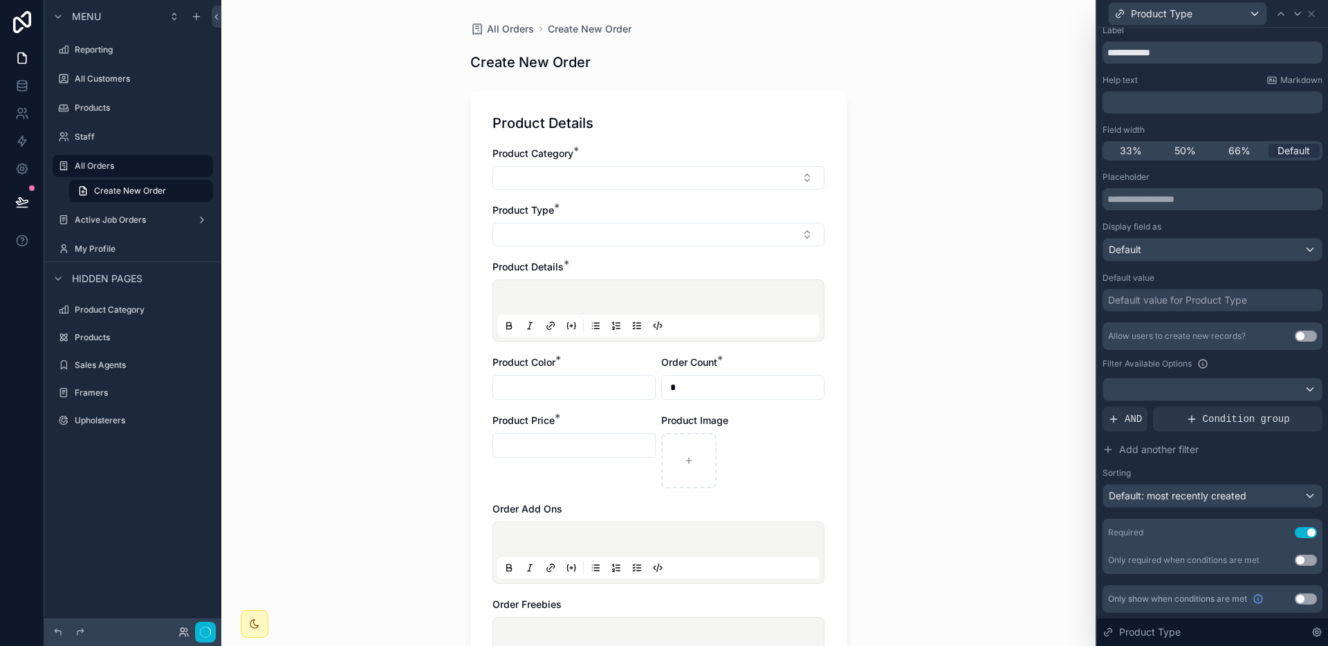
scroll to position [33, 0]
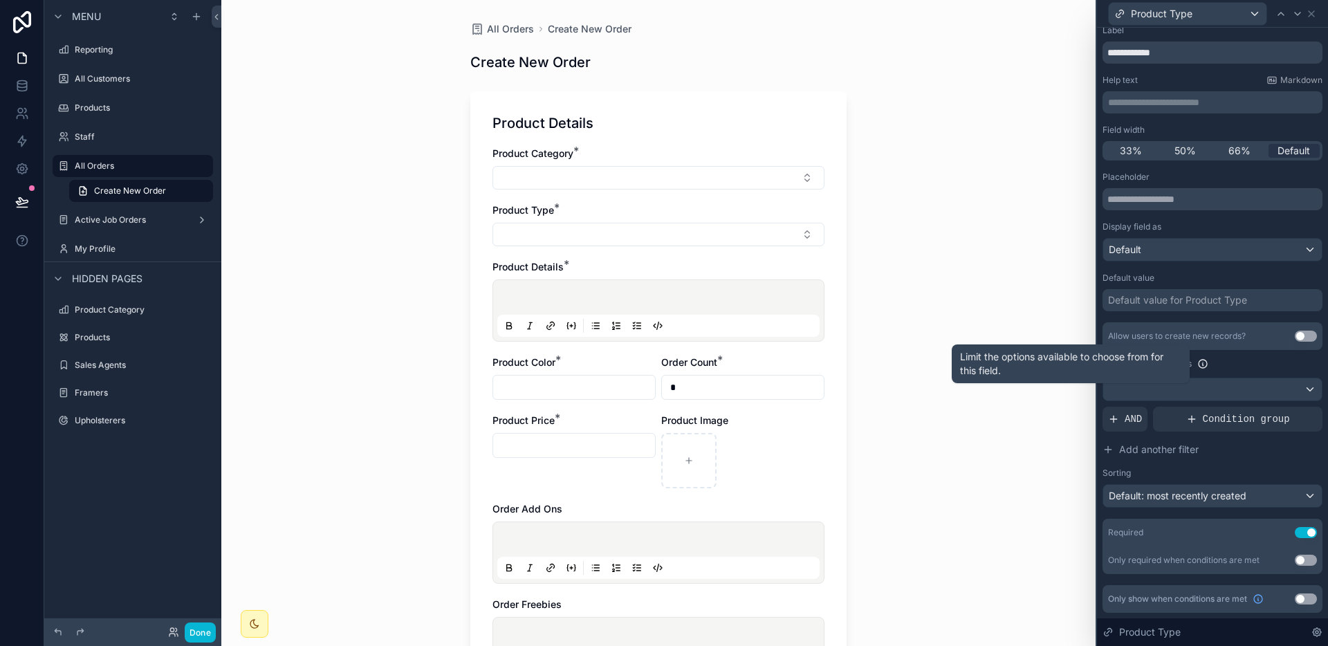
click at [1205, 365] on icon at bounding box center [1202, 363] width 11 height 11
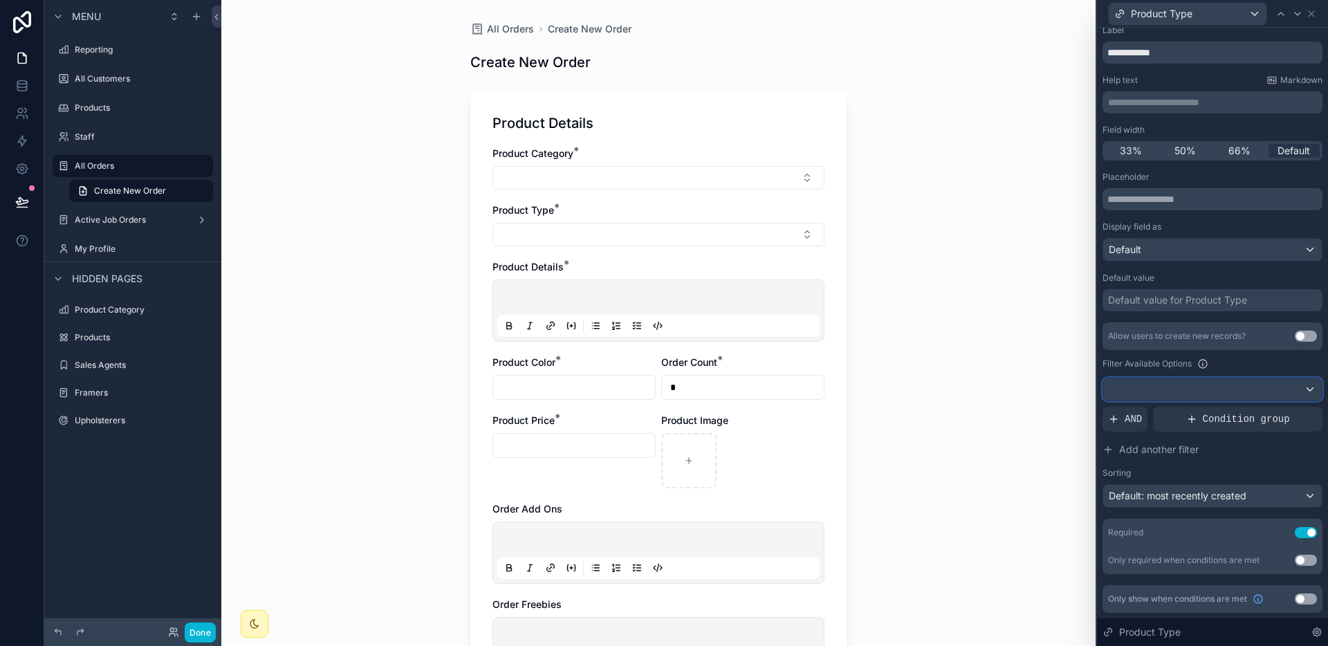
click at [1253, 381] on div at bounding box center [1212, 389] width 219 height 22
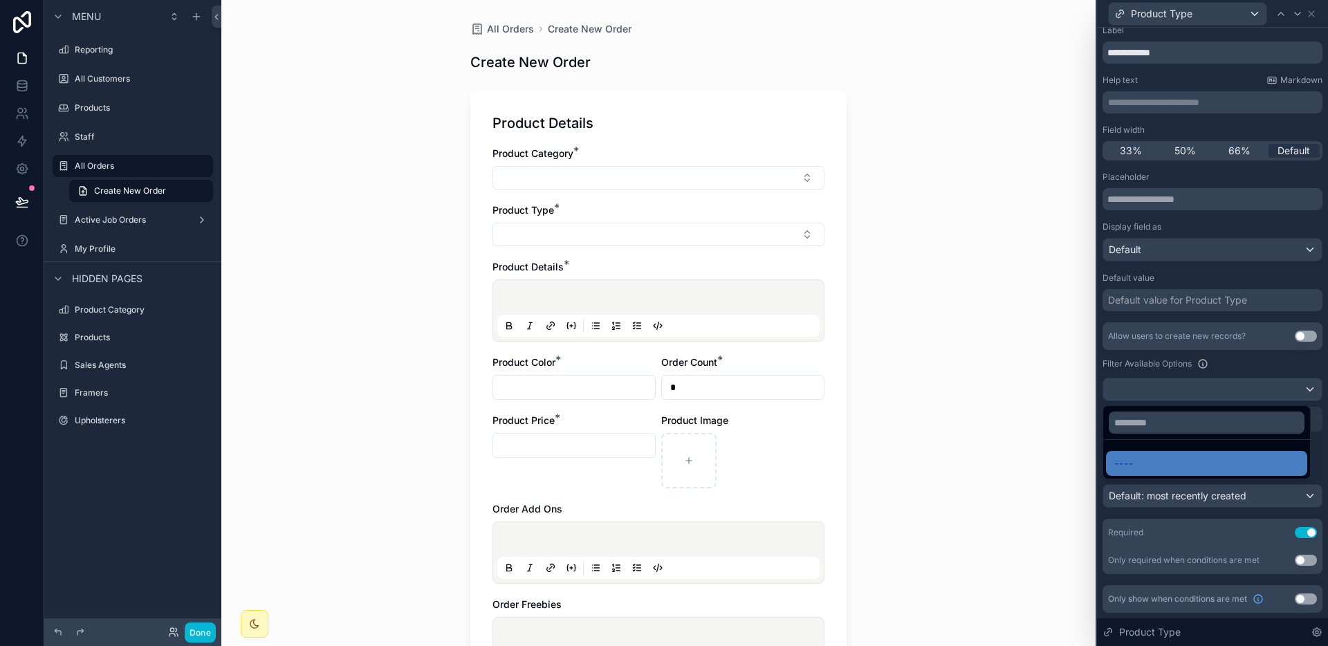
click at [1253, 381] on div at bounding box center [1212, 323] width 231 height 646
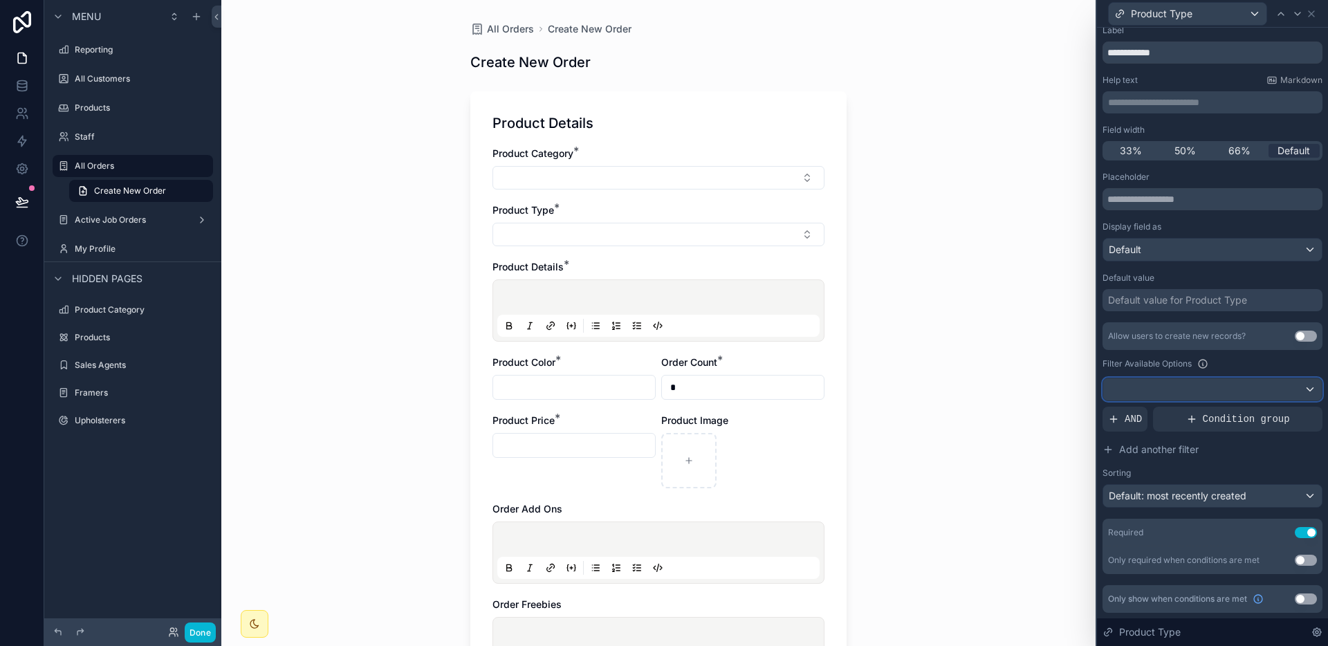
click at [1215, 389] on div at bounding box center [1212, 389] width 219 height 22
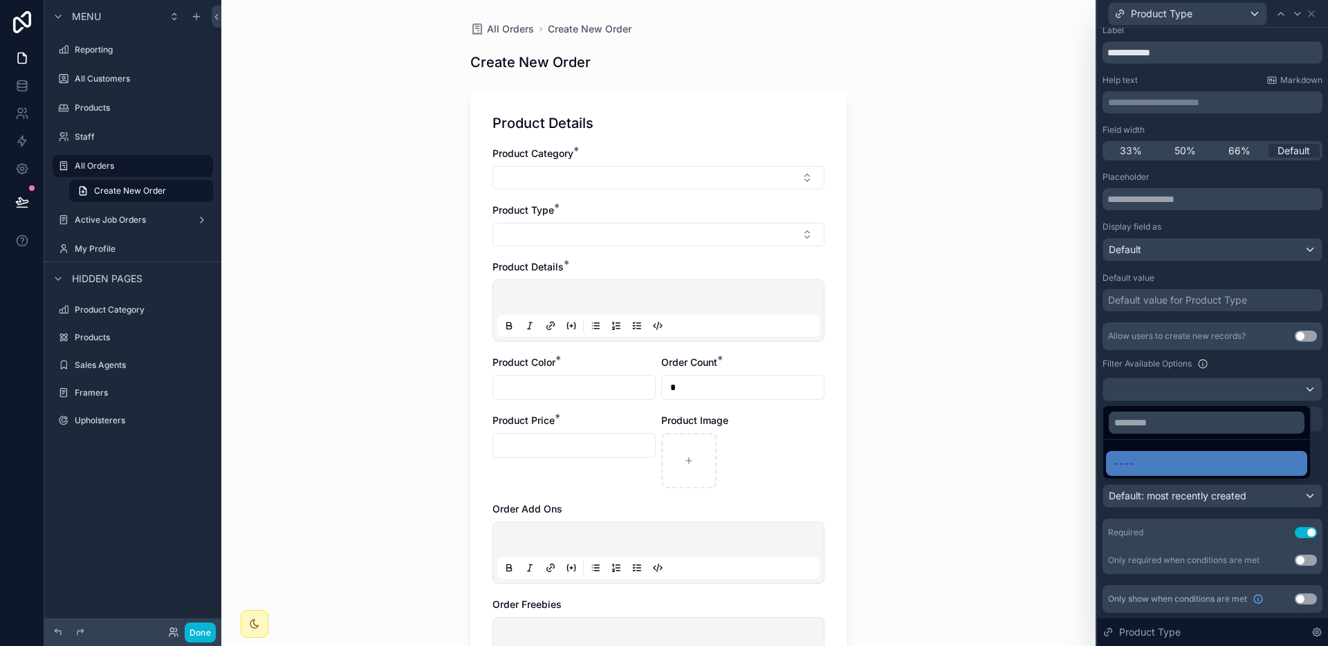
click at [1161, 408] on div at bounding box center [1206, 422] width 207 height 33
click at [1155, 418] on input "text" at bounding box center [1206, 422] width 196 height 22
click at [1245, 370] on div at bounding box center [1212, 323] width 231 height 646
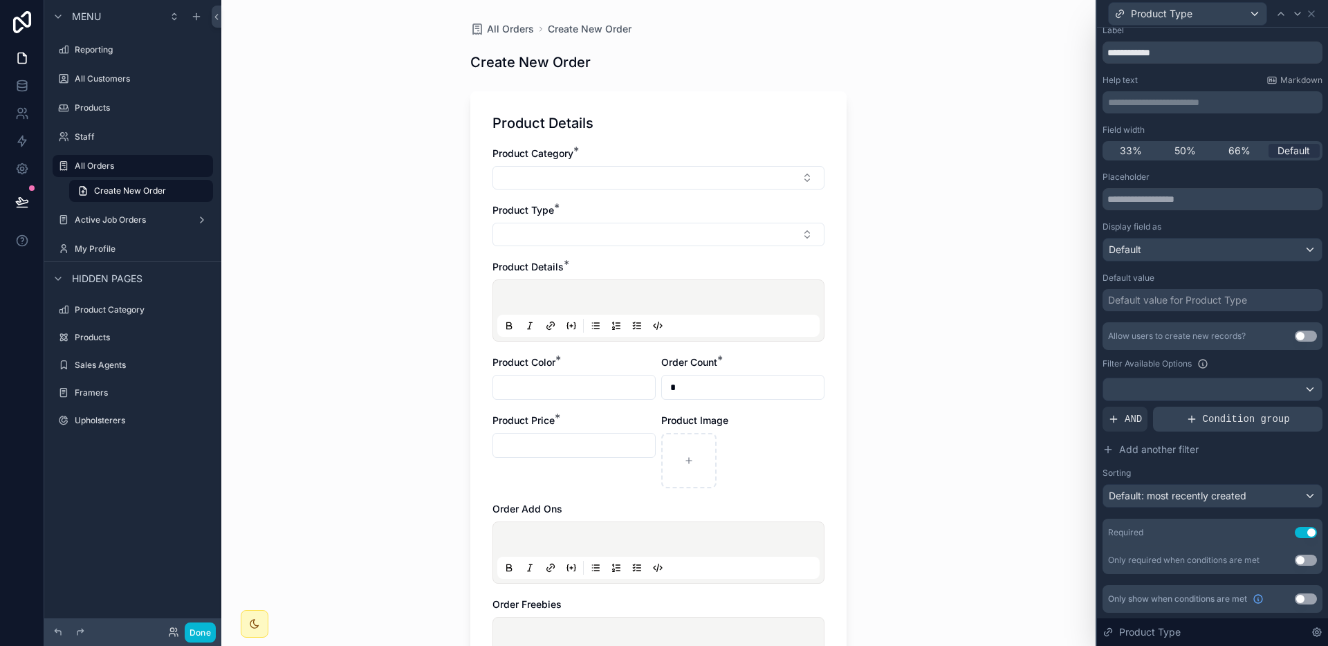
click at [1212, 412] on span "Condition group" at bounding box center [1246, 419] width 87 height 14
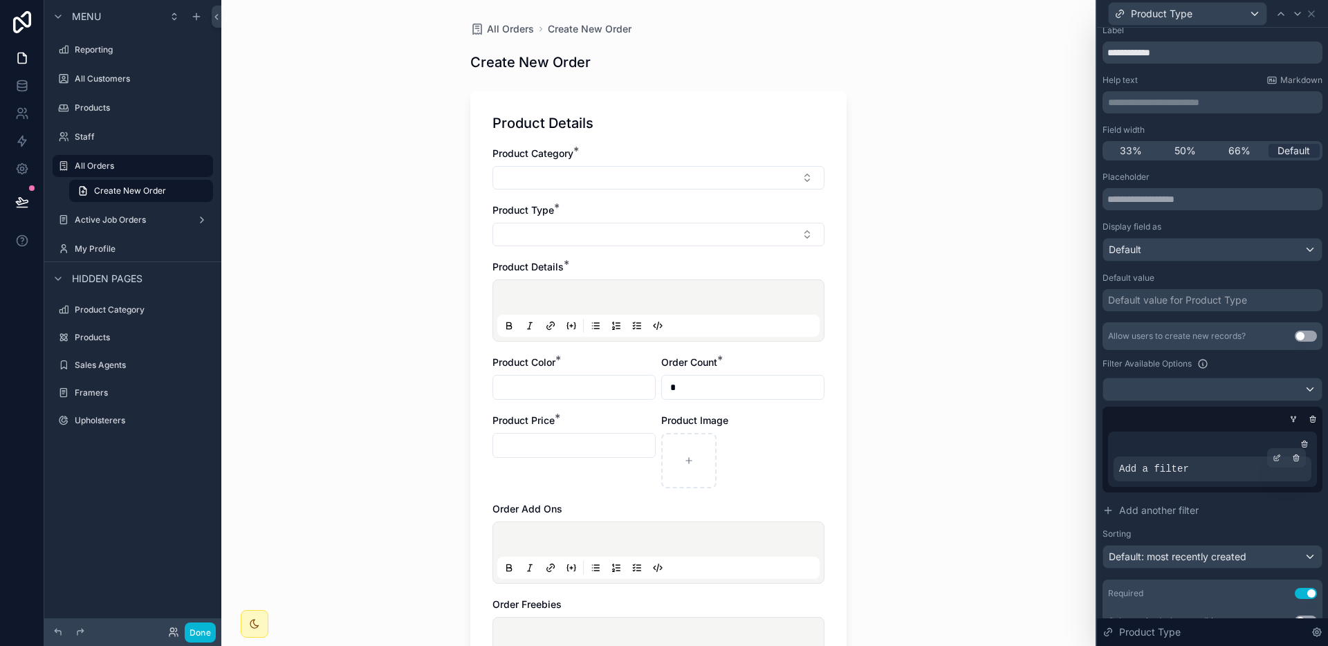
click at [1240, 476] on div "Add a filter" at bounding box center [1212, 468] width 198 height 25
click at [1272, 457] on icon at bounding box center [1276, 458] width 8 height 8
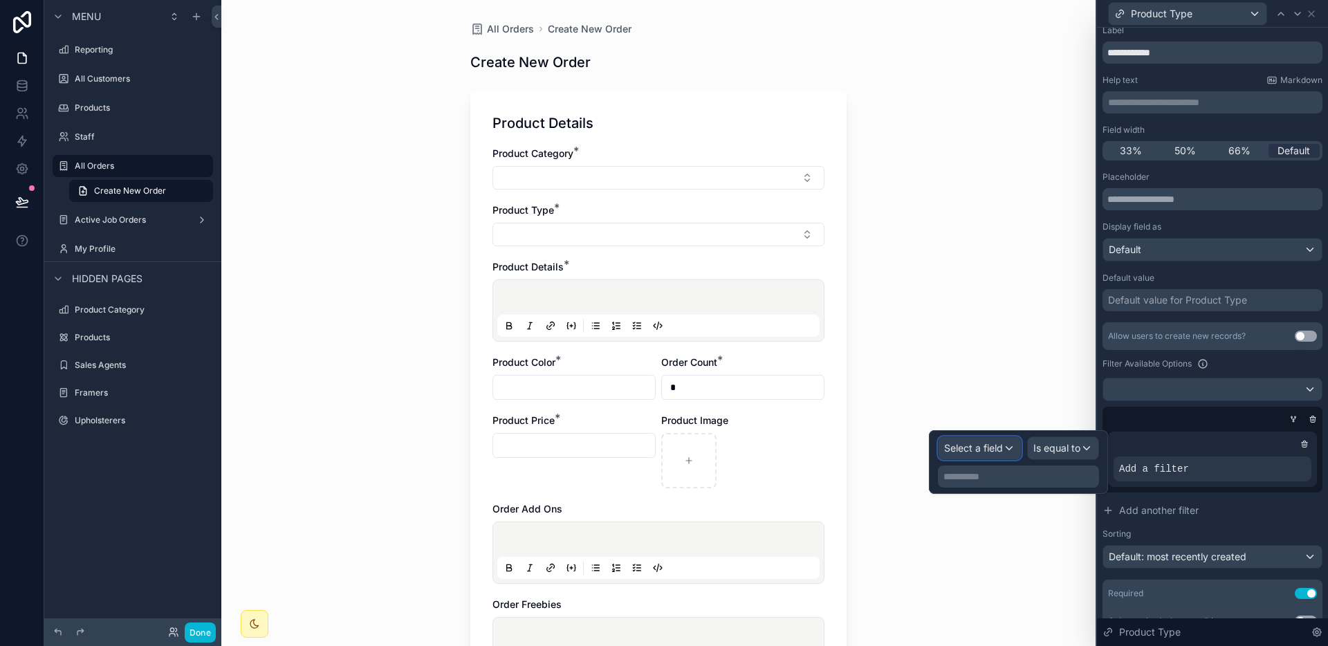
click at [995, 442] on span "Select a field" at bounding box center [973, 448] width 59 height 12
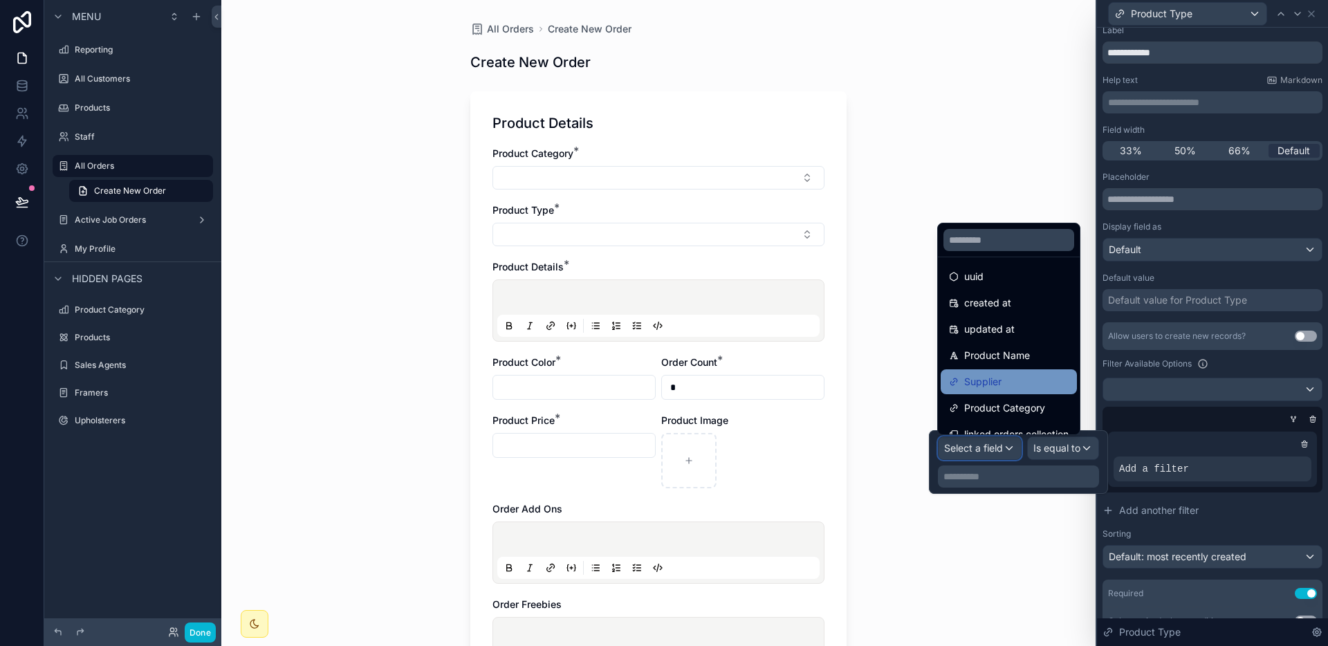
scroll to position [46, 0]
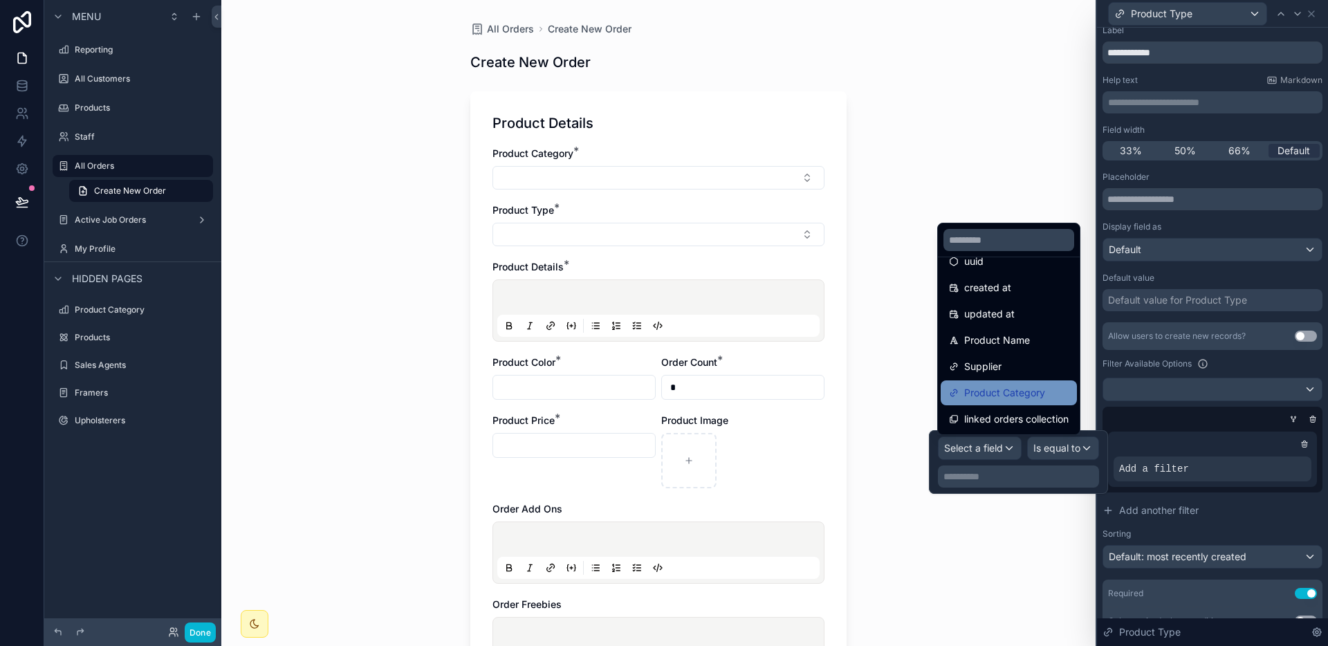
click at [1003, 399] on span "Product Category" at bounding box center [1004, 392] width 81 height 17
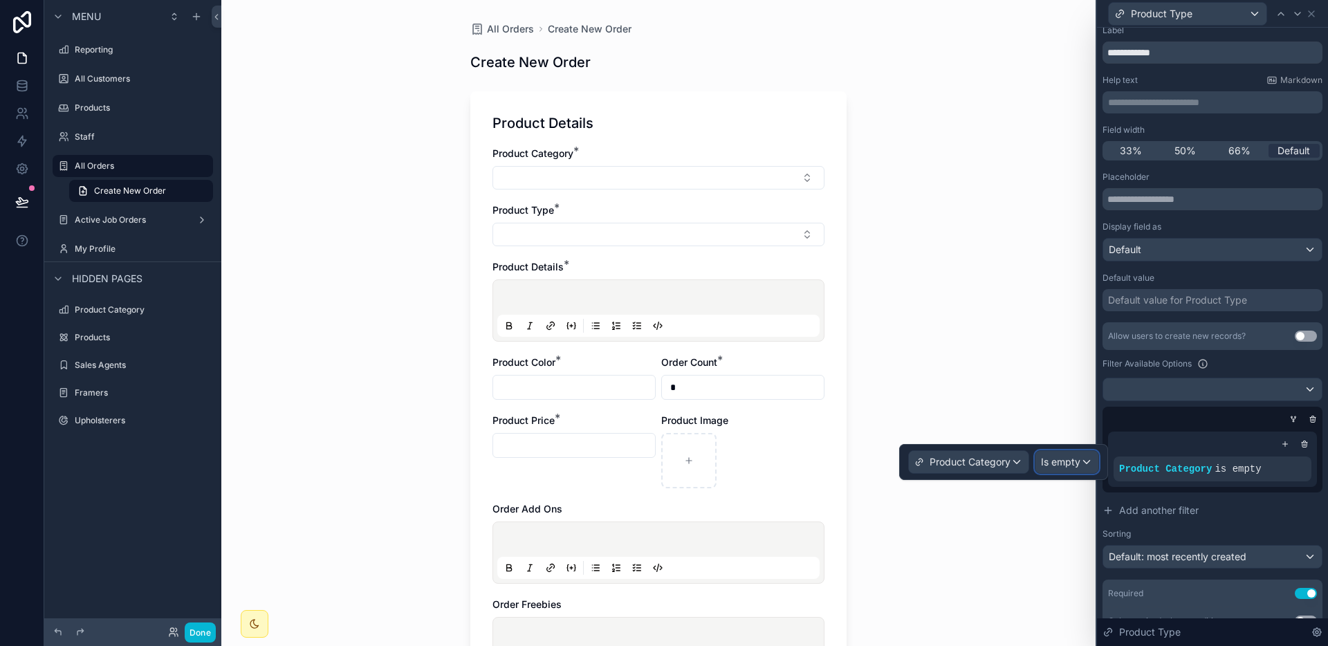
click at [1080, 467] on div "Is empty" at bounding box center [1066, 462] width 63 height 22
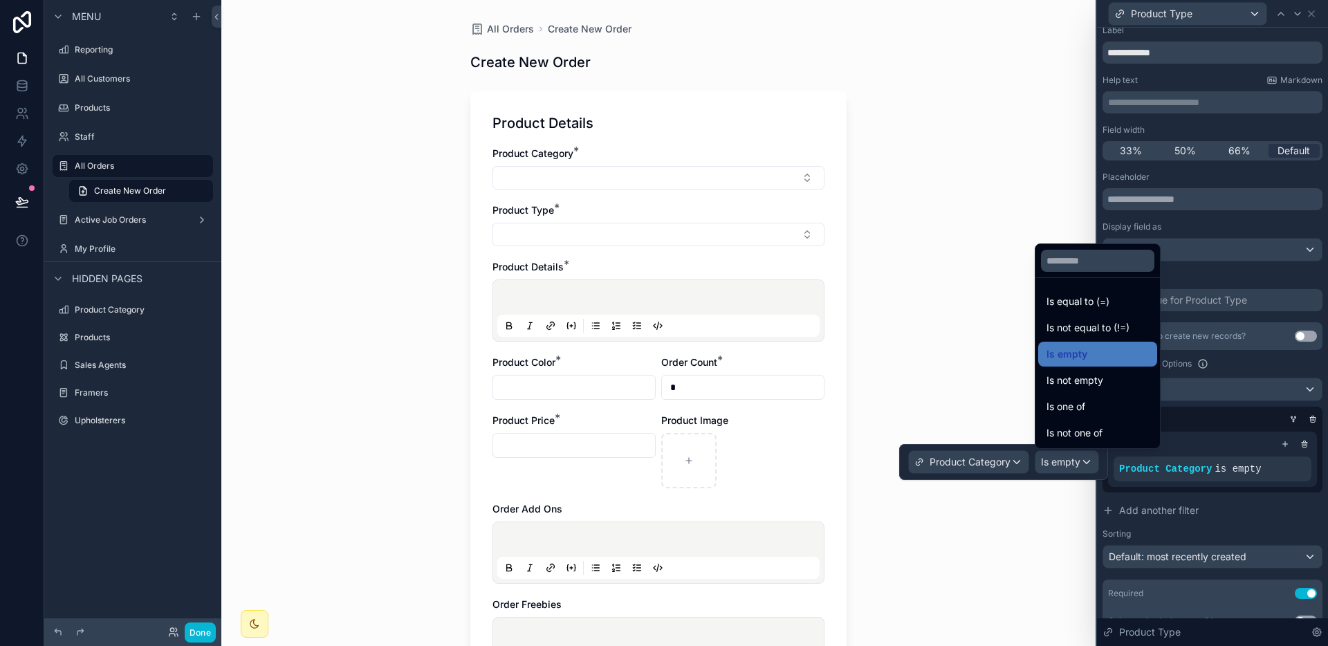
click at [1100, 304] on span "Is equal to (=)" at bounding box center [1077, 301] width 63 height 17
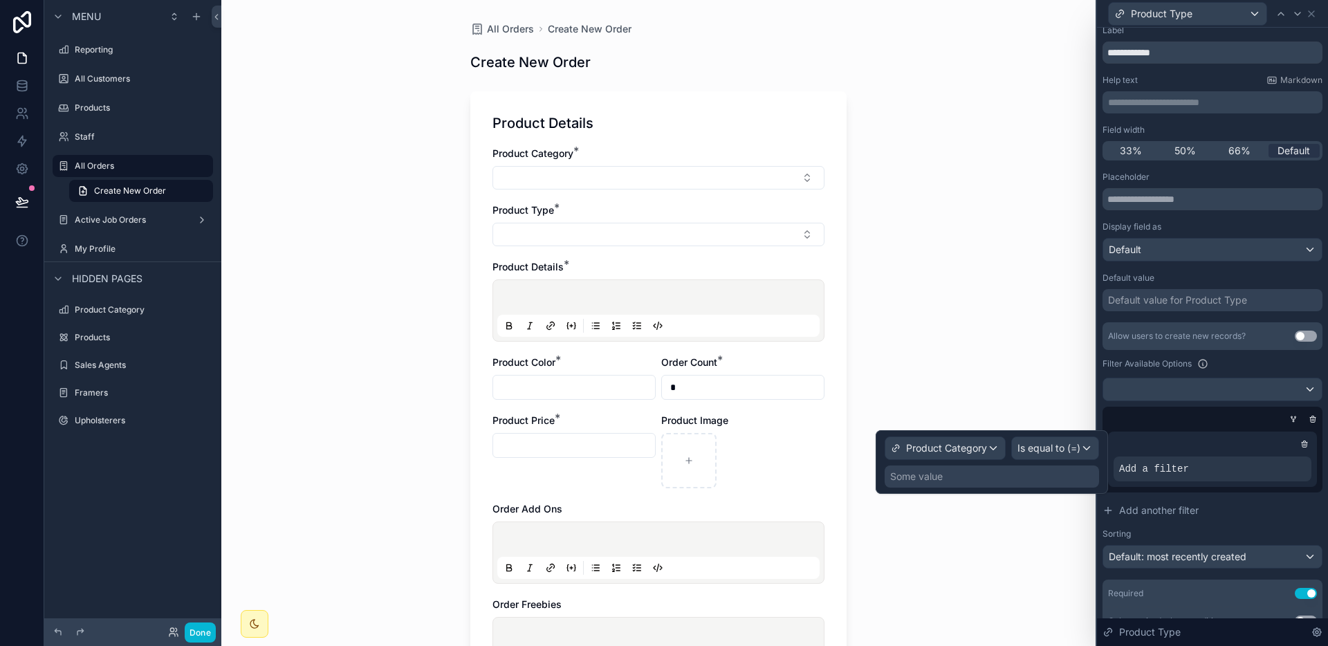
click at [967, 476] on div "Some value" at bounding box center [991, 476] width 214 height 22
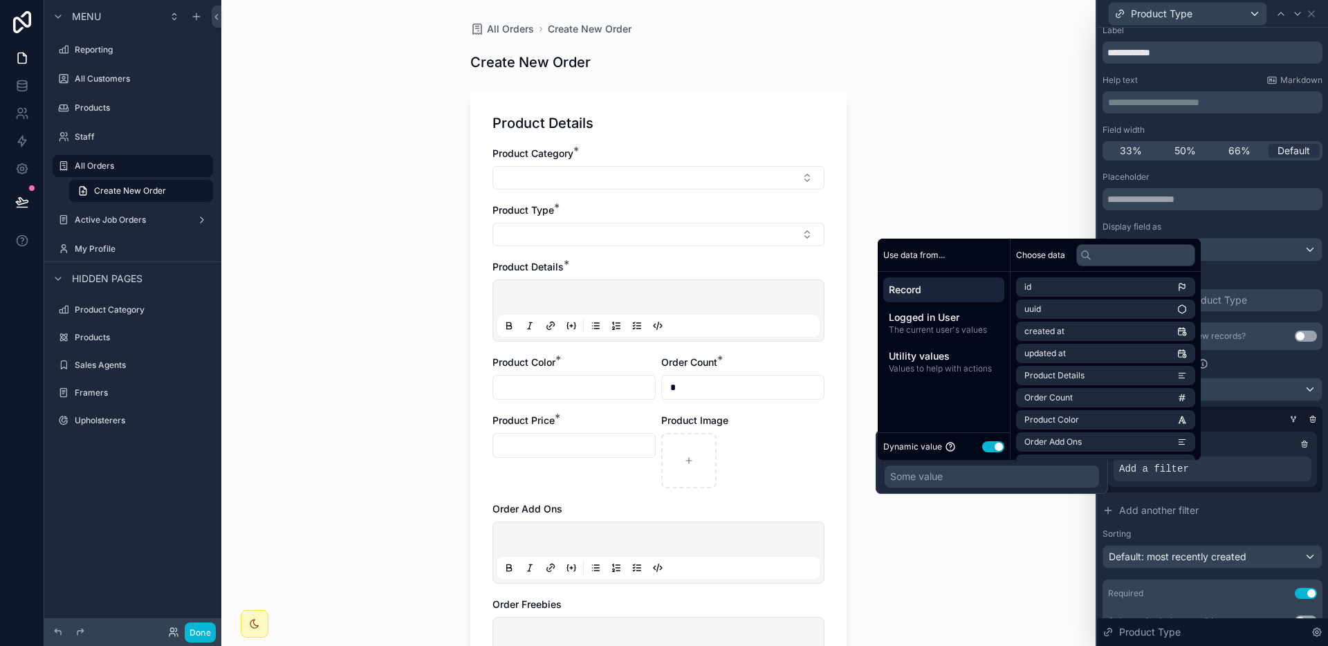
click at [994, 449] on button "Use setting" at bounding box center [993, 446] width 22 height 11
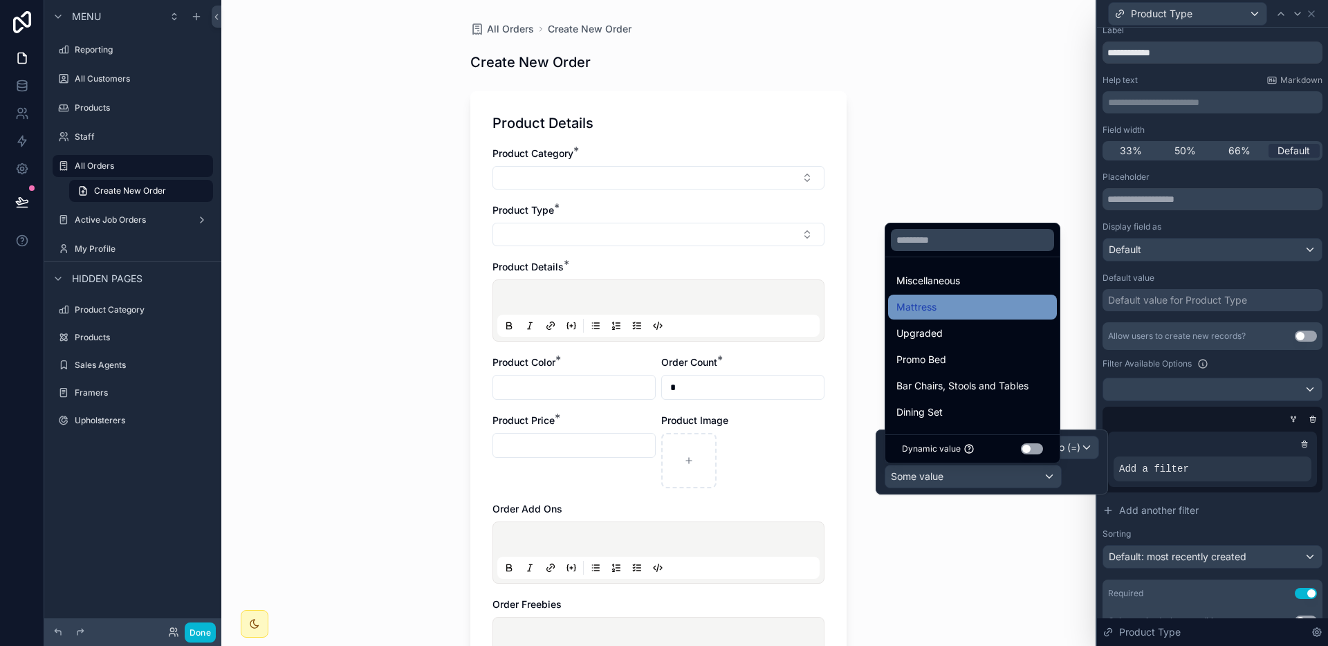
click at [968, 299] on div "Mattress" at bounding box center [972, 307] width 152 height 17
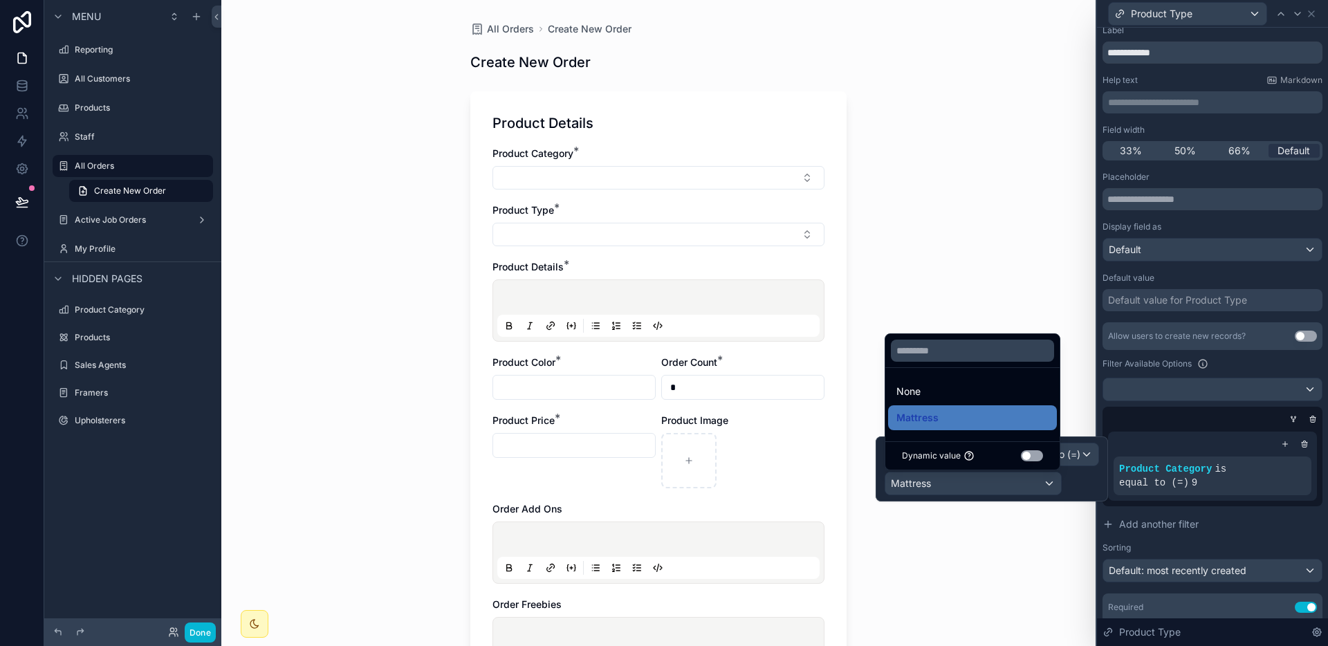
click at [1216, 510] on div "Allow users to create new records? Use setting Filter Available Options Product…" at bounding box center [1212, 452] width 220 height 260
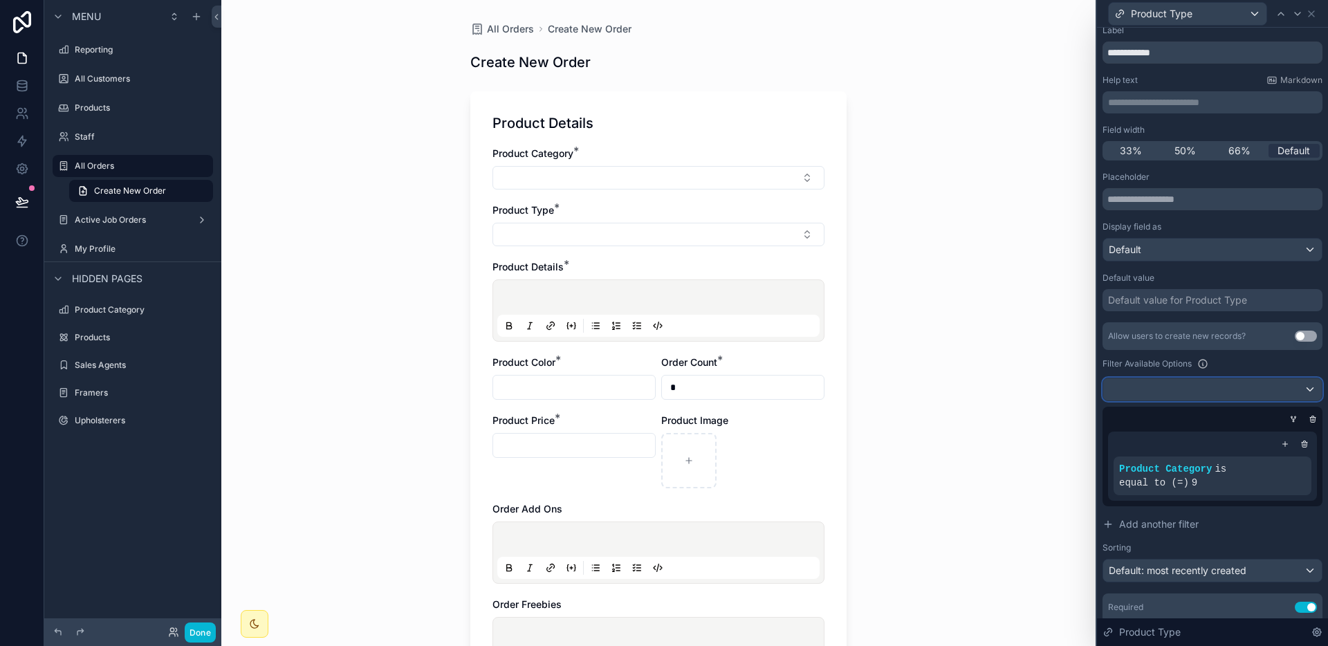
click at [1226, 388] on div at bounding box center [1212, 389] width 219 height 22
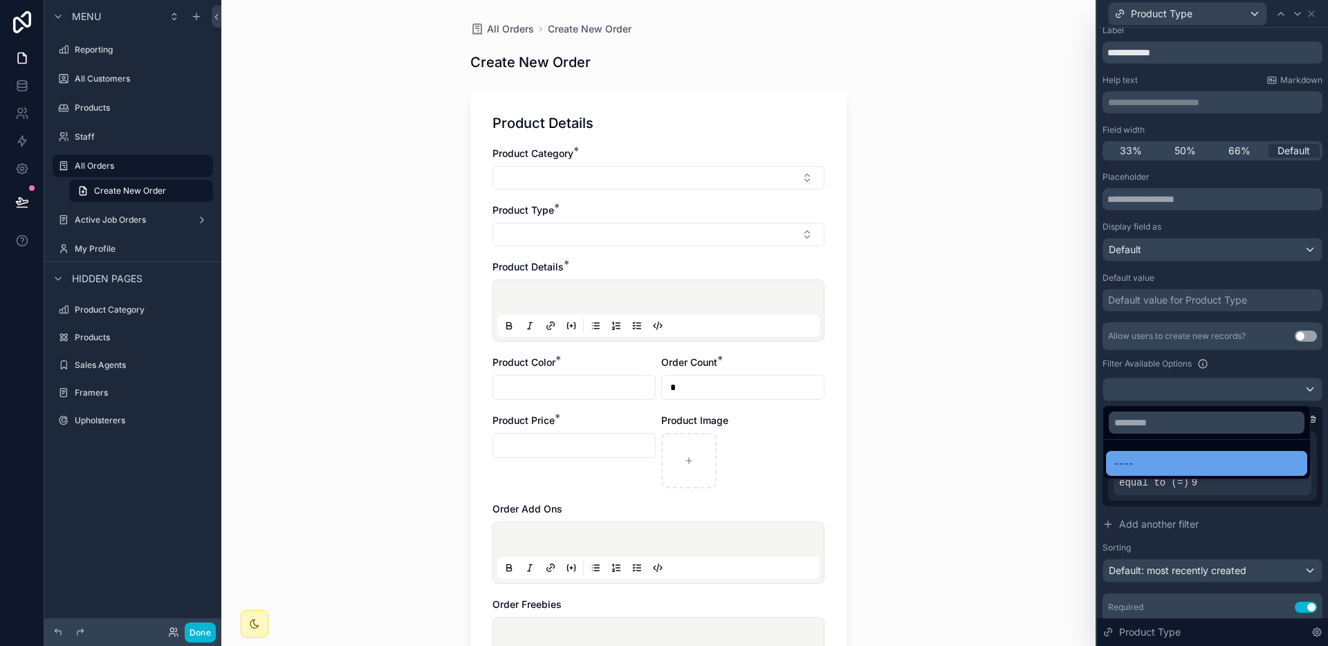
click at [1177, 472] on div "----" at bounding box center [1206, 463] width 201 height 25
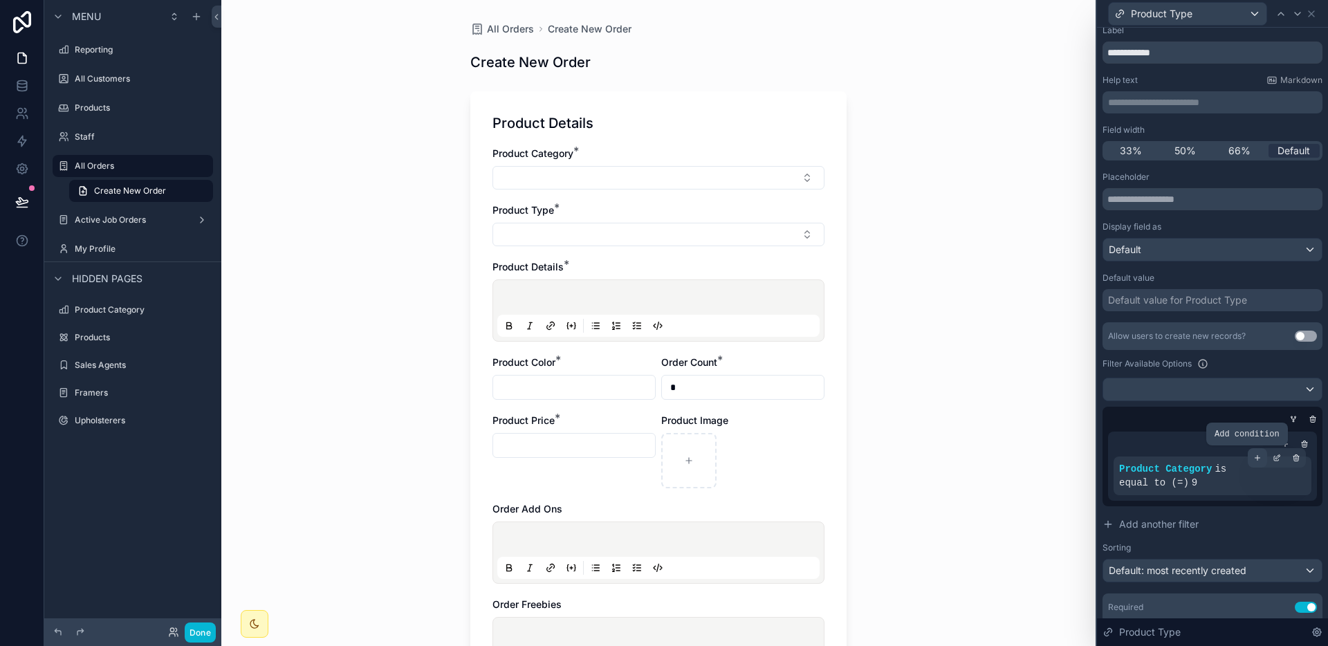
click at [1253, 458] on icon at bounding box center [1257, 458] width 8 height 8
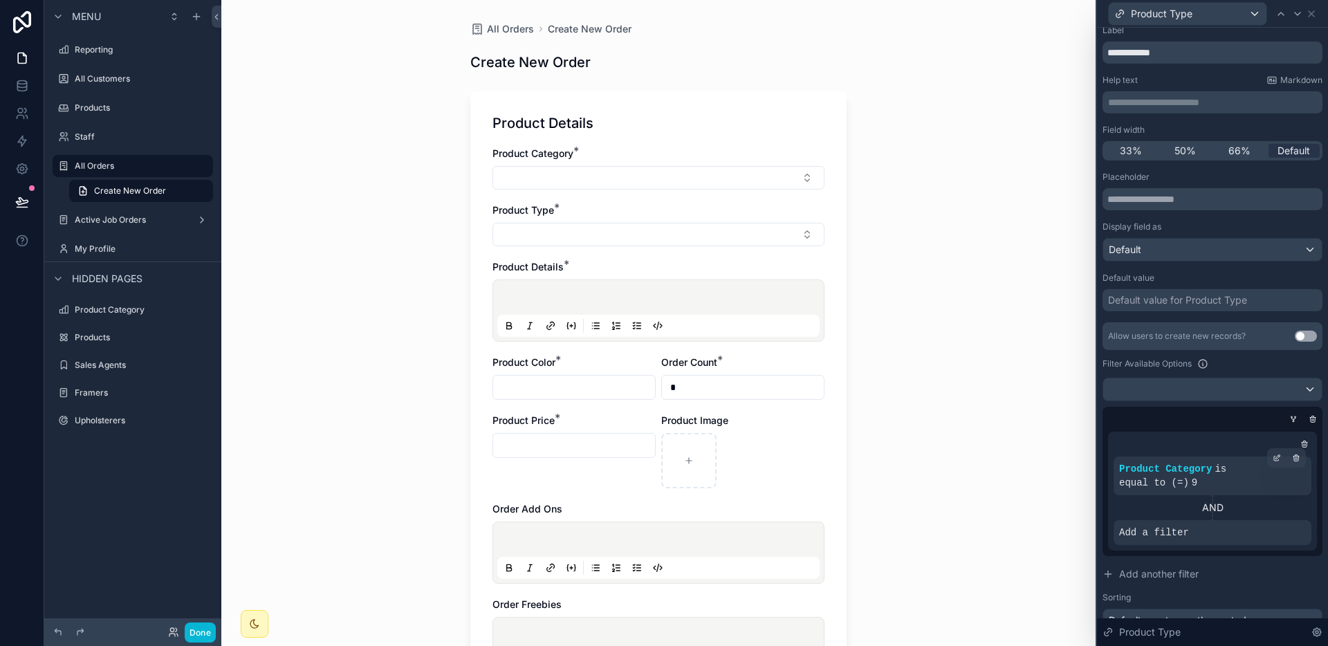
click at [1269, 519] on div "AND" at bounding box center [1212, 507] width 198 height 25
click at [512, 232] on button "Select Button" at bounding box center [658, 235] width 332 height 24
click at [956, 277] on div "All Orders Create New Order Create New Order Product Details Product Category *…" at bounding box center [658, 323] width 874 height 646
click at [1307, 418] on div at bounding box center [1313, 419] width 14 height 14
click at [1300, 444] on icon at bounding box center [1304, 444] width 8 height 8
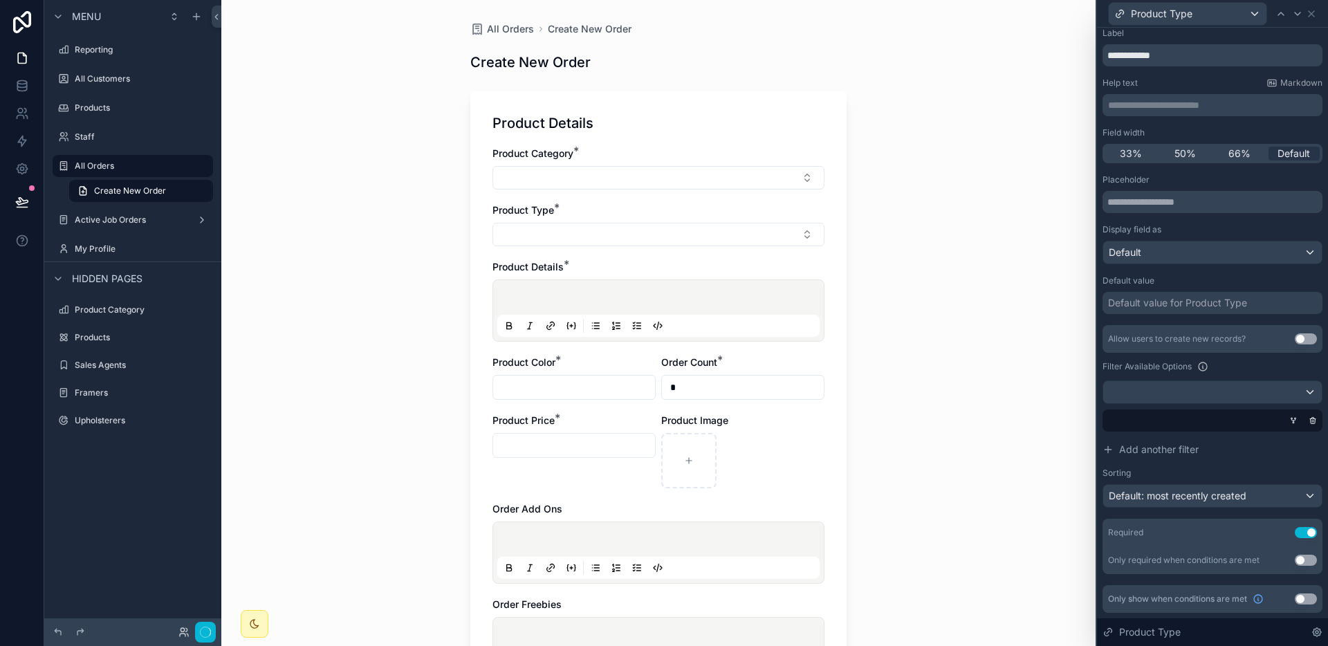
scroll to position [30, 0]
click at [1310, 420] on icon at bounding box center [1312, 421] width 5 height 5
click at [954, 355] on div "All Orders Create New Order Create New Order Product Details Product Category *…" at bounding box center [658, 323] width 874 height 646
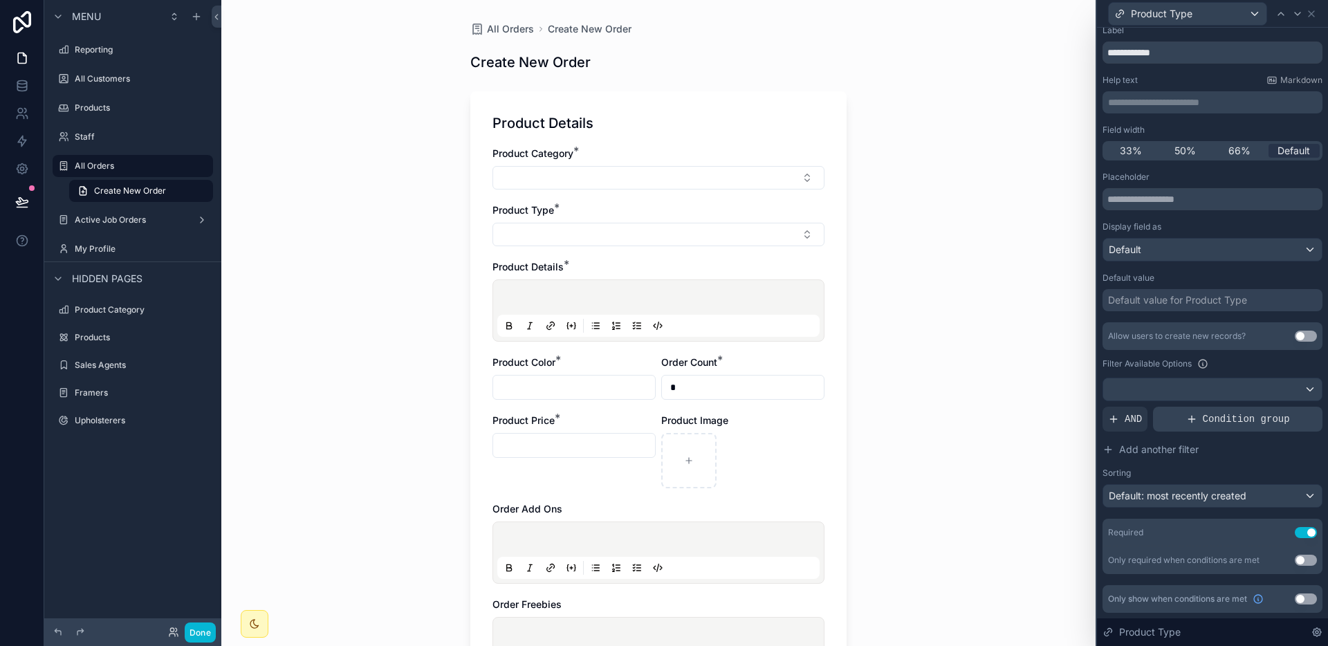
click at [1255, 414] on span "Condition group" at bounding box center [1246, 419] width 87 height 14
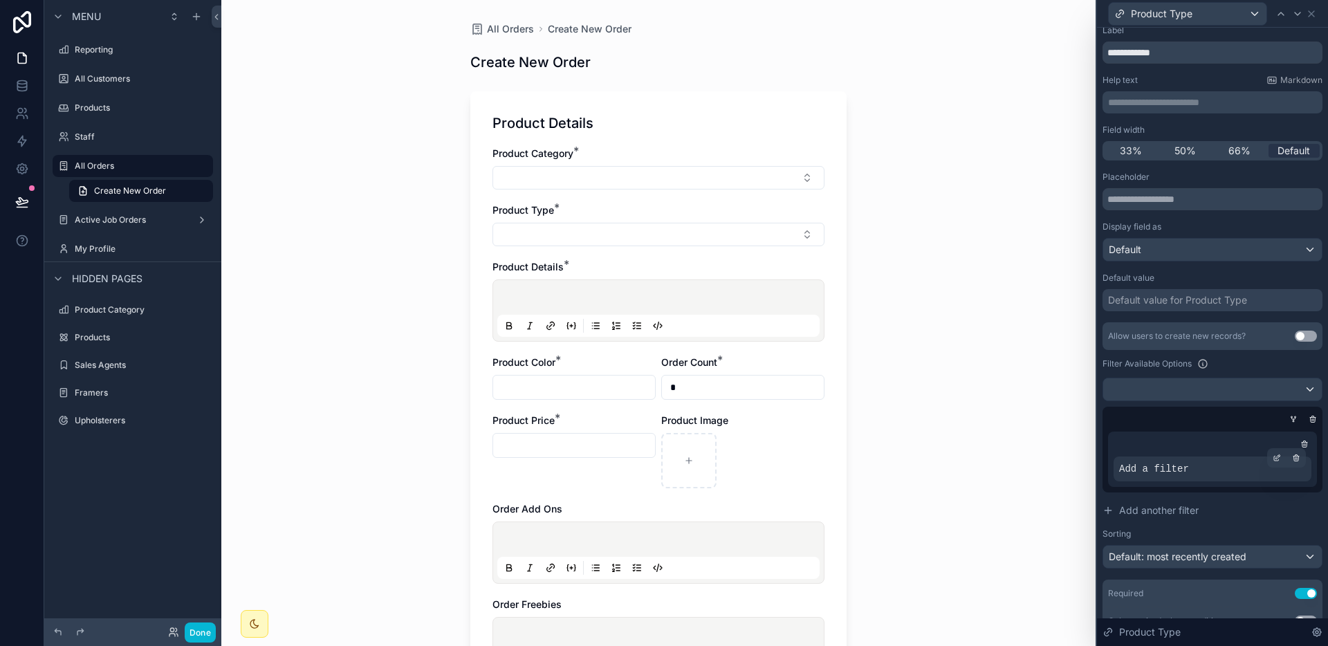
click at [1225, 462] on div "Add a filter" at bounding box center [1212, 468] width 198 height 25
click at [1267, 456] on div at bounding box center [1276, 457] width 19 height 19
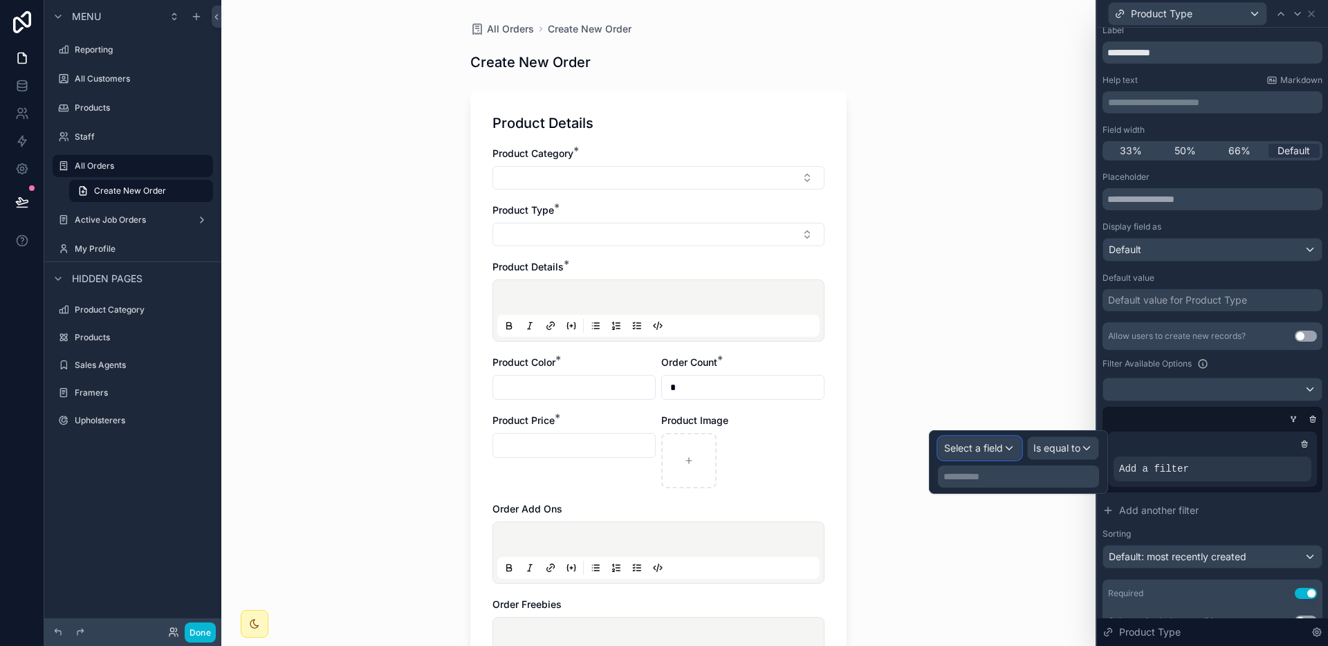
click at [1005, 448] on div "Select a field" at bounding box center [979, 448] width 82 height 22
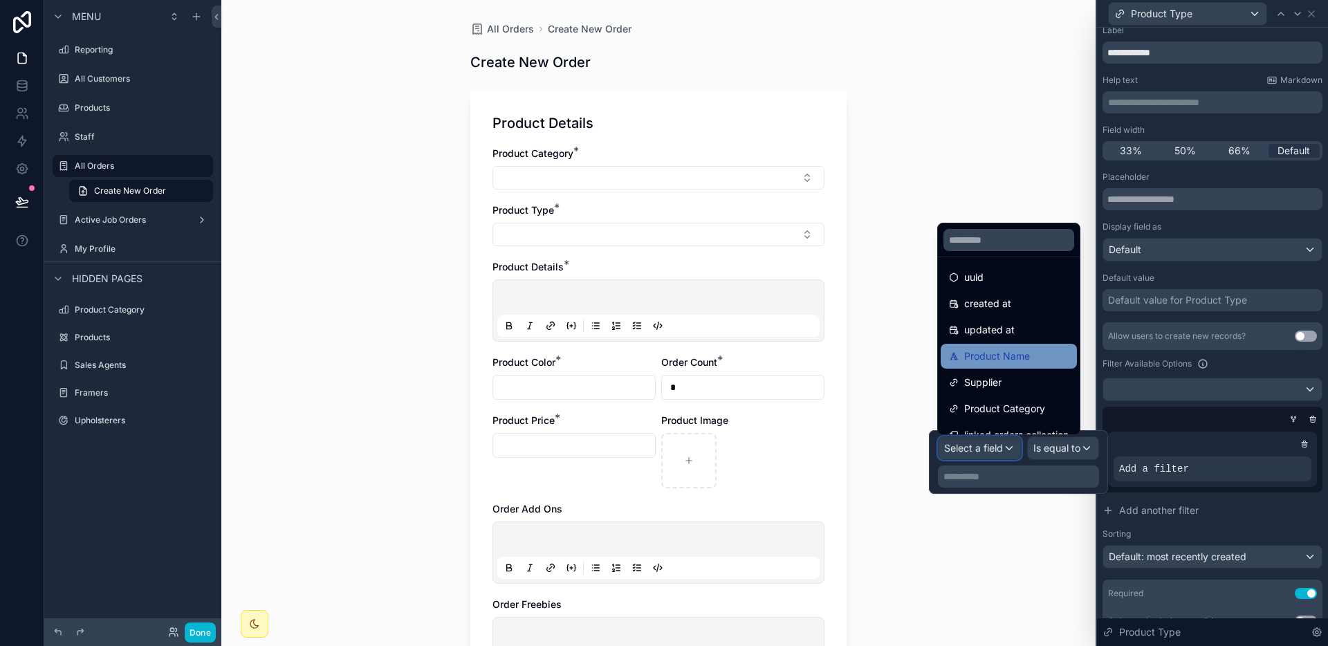
scroll to position [46, 0]
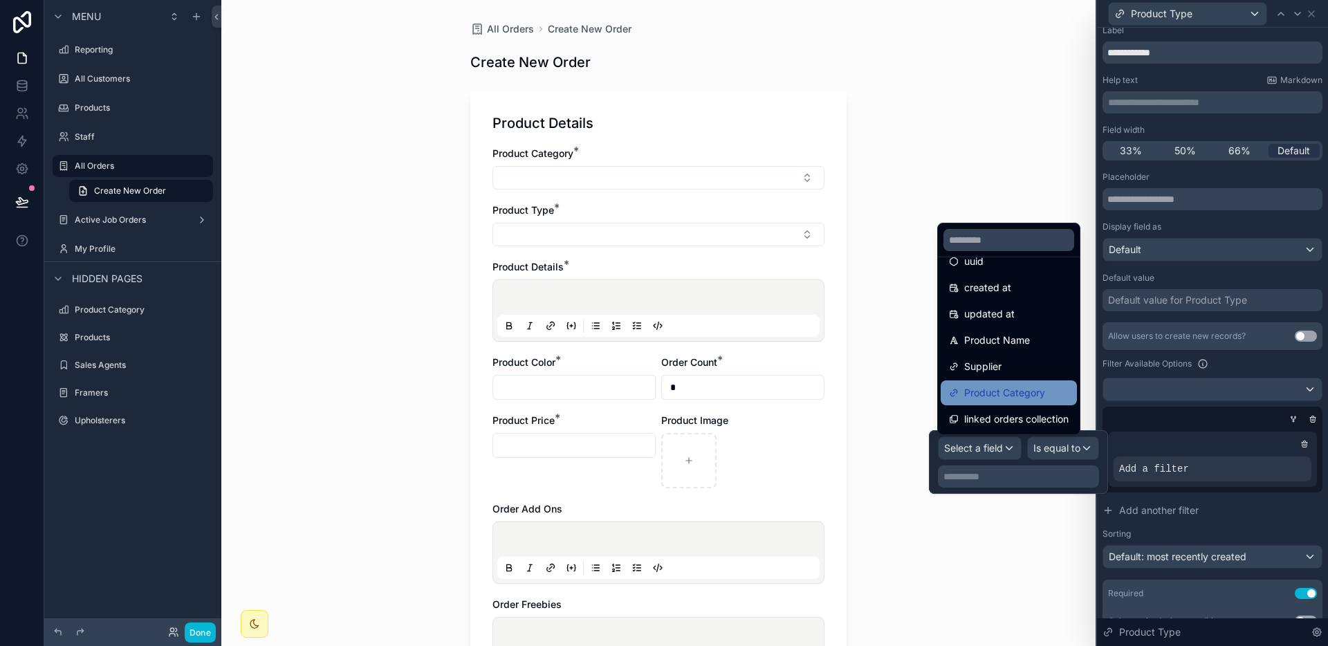
click at [1008, 385] on span "Product Category" at bounding box center [1004, 392] width 81 height 17
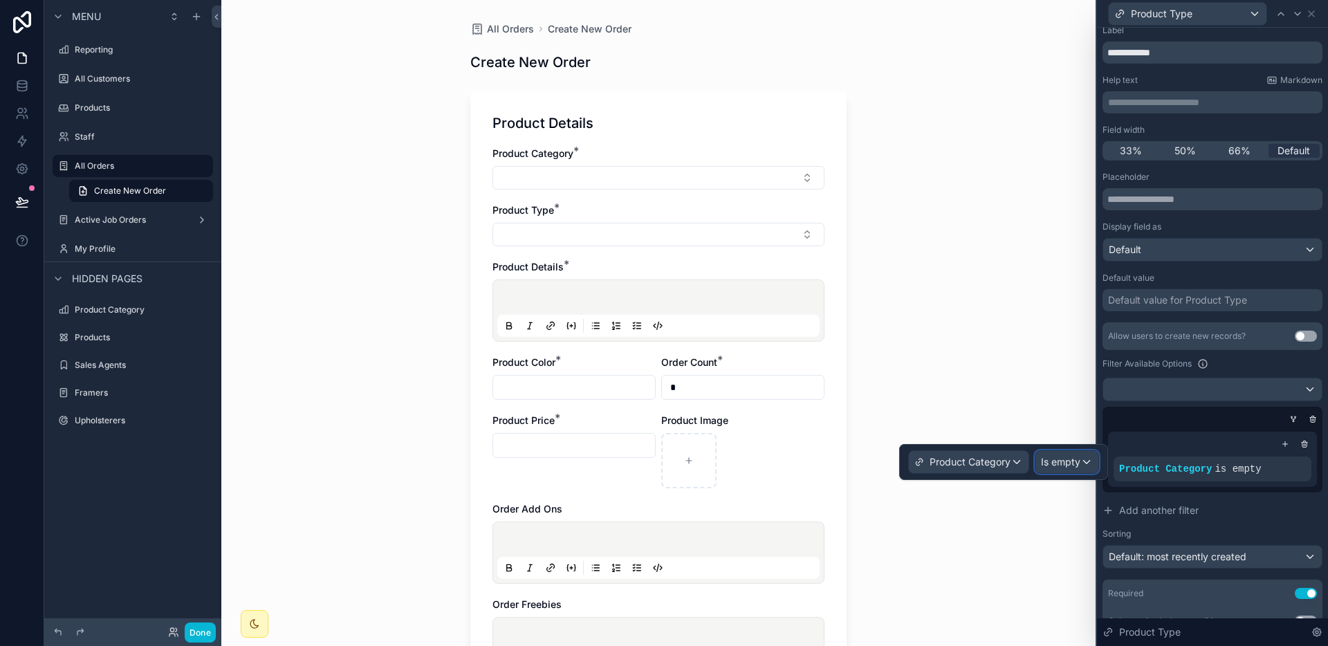
click at [1069, 457] on span "Is empty" at bounding box center [1060, 462] width 39 height 14
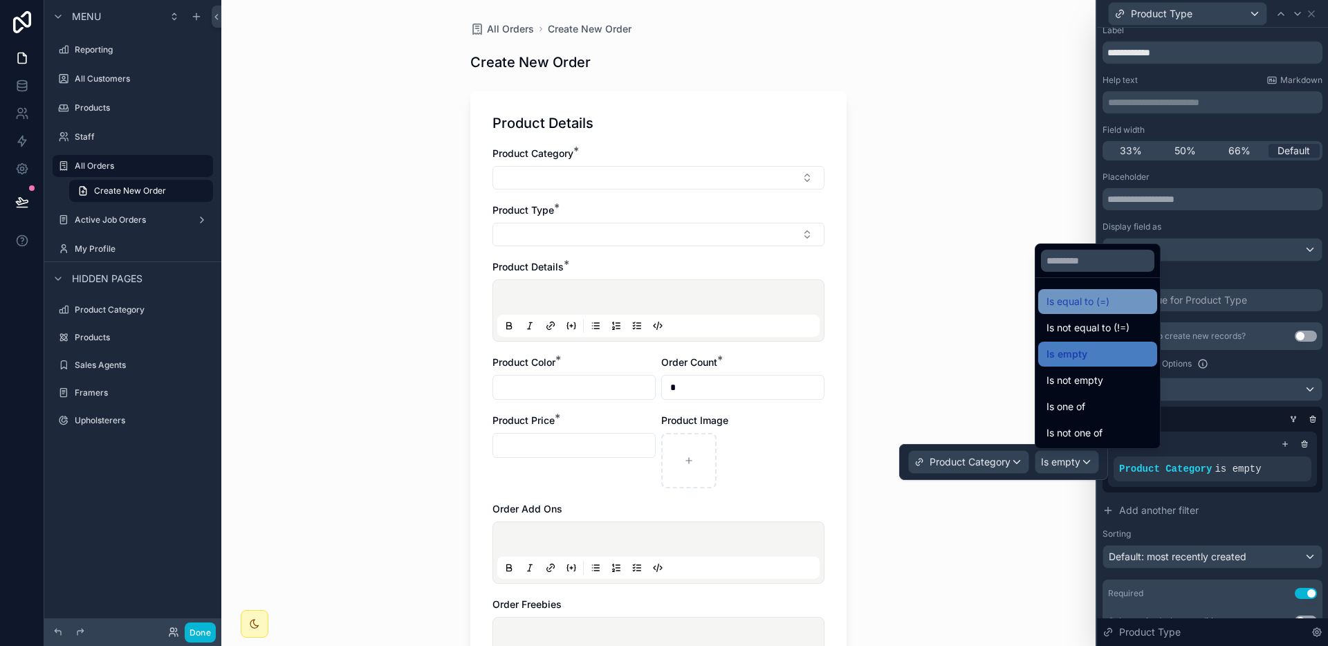
click at [1078, 308] on span "Is equal to (=)" at bounding box center [1077, 301] width 63 height 17
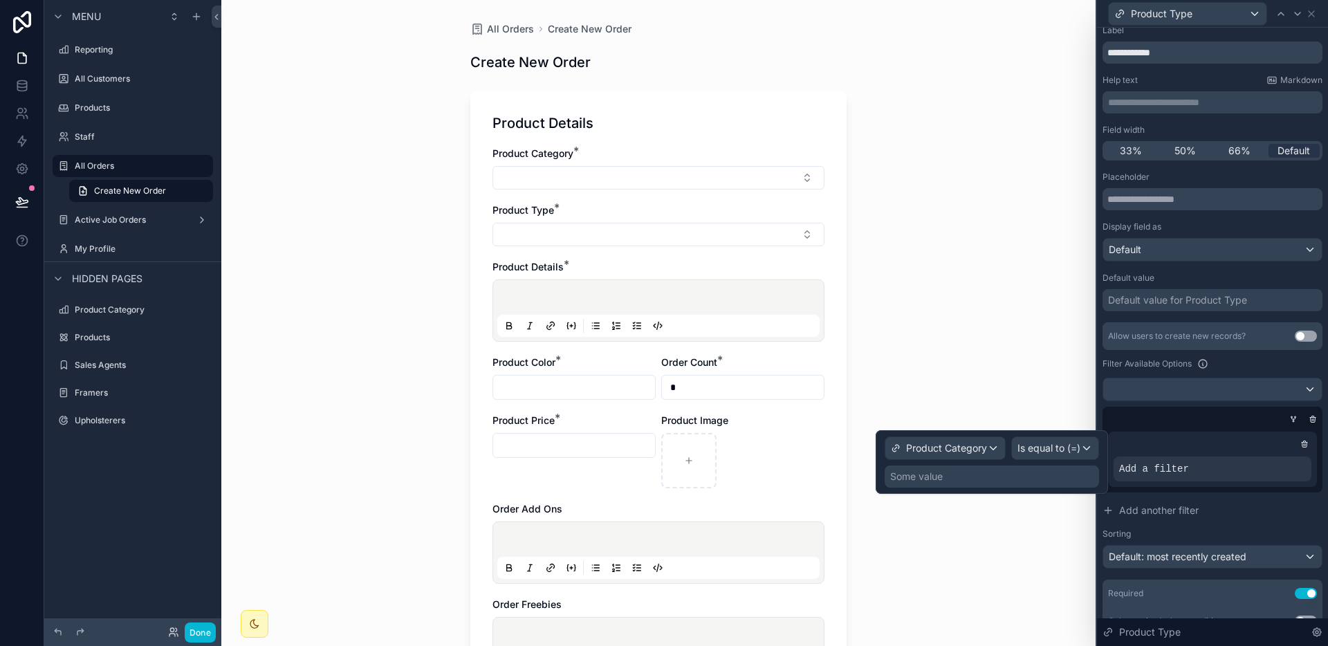
click at [1005, 484] on div "Some value" at bounding box center [991, 476] width 214 height 22
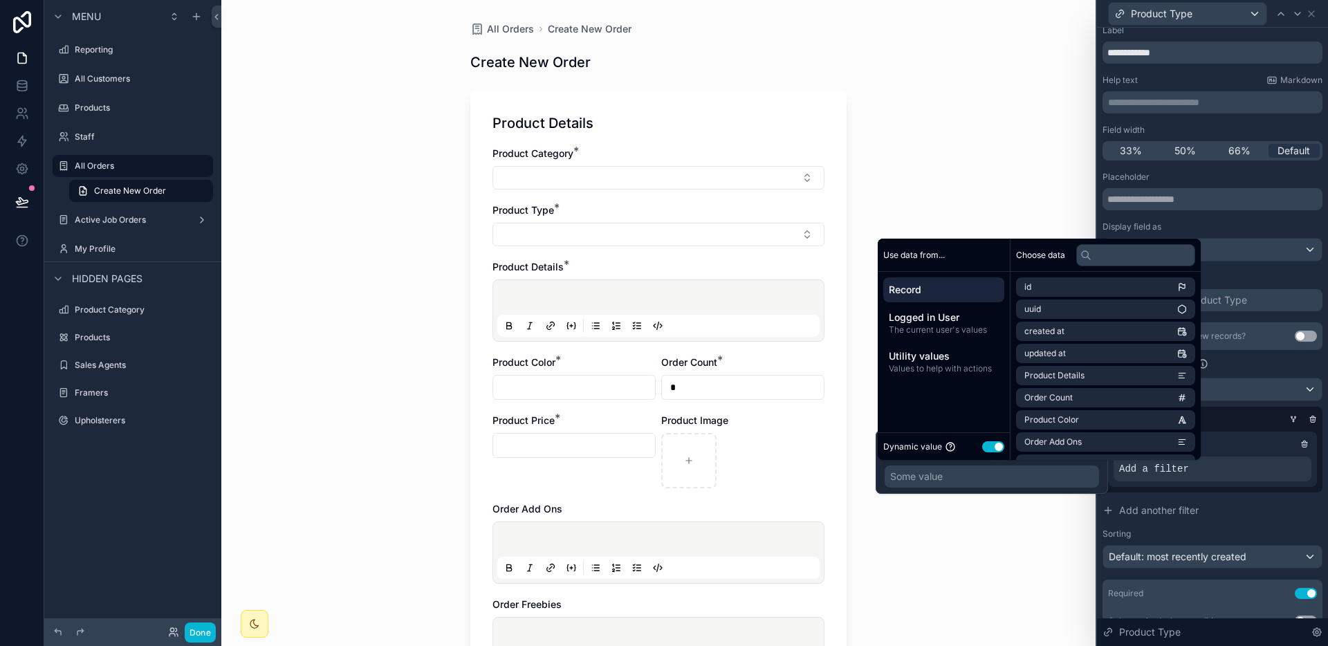
click at [992, 449] on button "Use setting" at bounding box center [993, 446] width 22 height 11
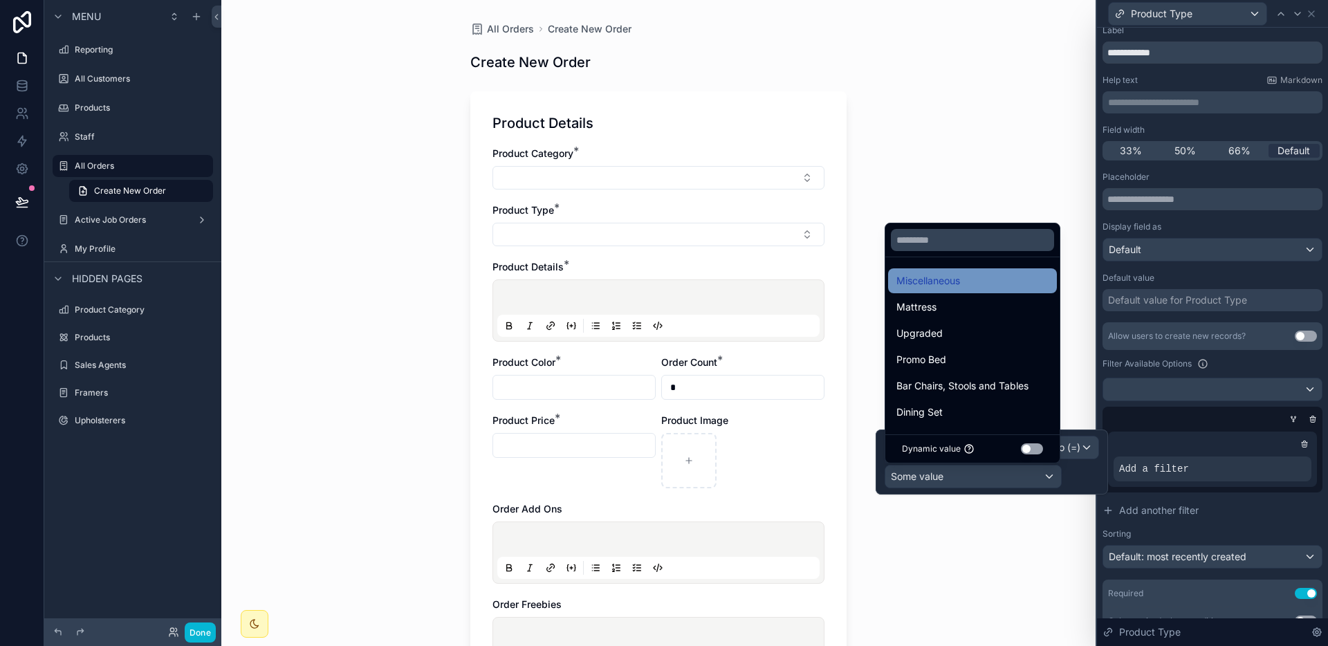
click at [980, 288] on div "Miscellaneous" at bounding box center [972, 280] width 152 height 17
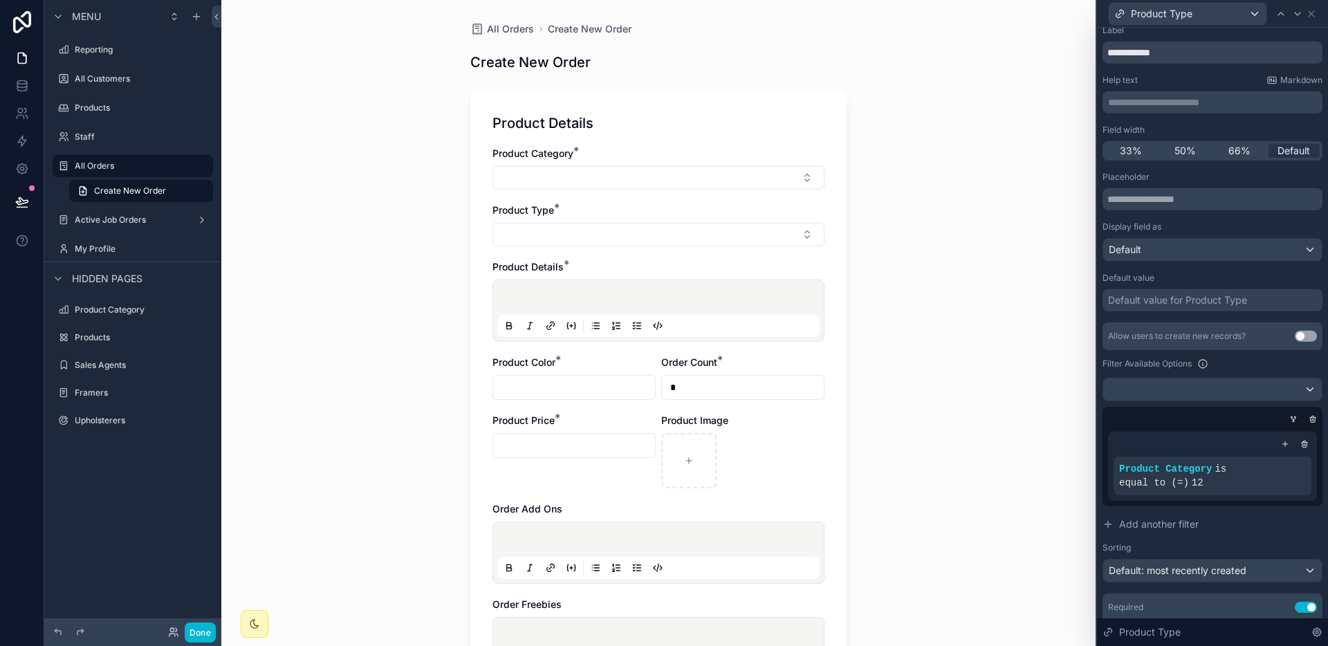
click at [1232, 510] on div "Allow users to create new records? Use setting Filter Available Options Product…" at bounding box center [1212, 452] width 220 height 260
click at [535, 239] on button "Select Button" at bounding box center [658, 235] width 332 height 24
click at [538, 239] on button "Select Button" at bounding box center [658, 235] width 332 height 24
click at [1164, 528] on span "Add another filter" at bounding box center [1159, 524] width 80 height 14
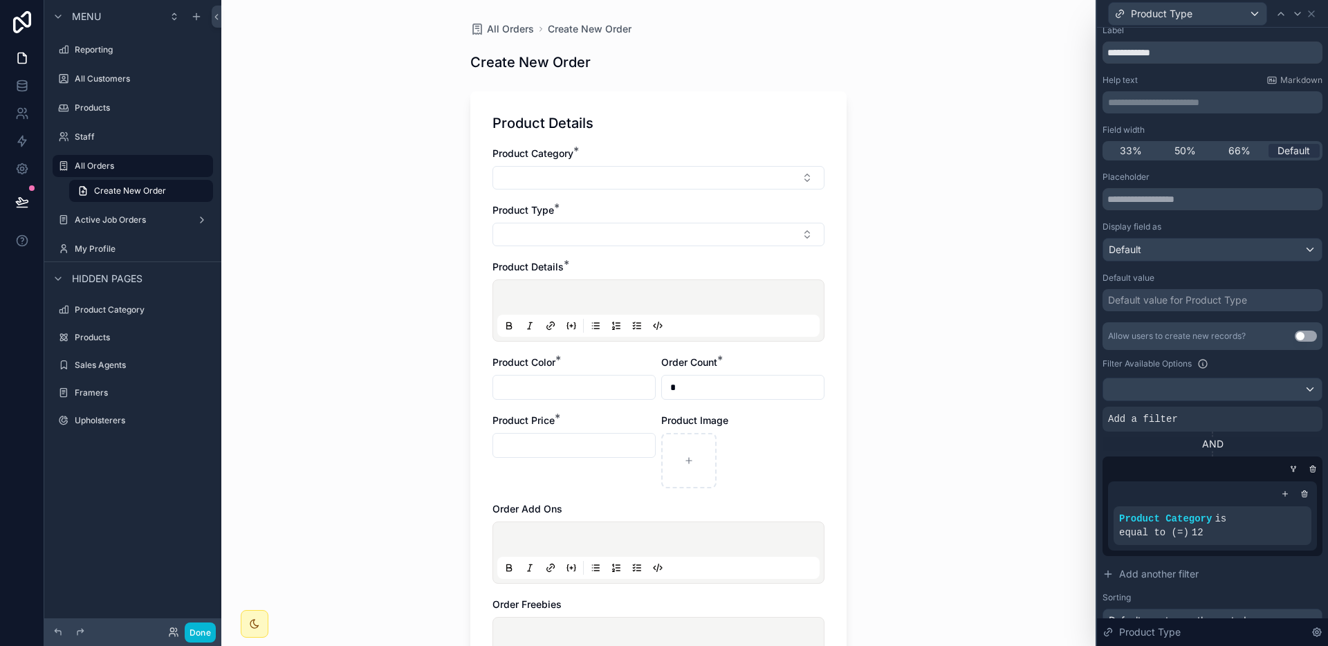
click at [1204, 445] on div "AND" at bounding box center [1212, 444] width 220 height 14
click at [1308, 465] on icon at bounding box center [1312, 469] width 8 height 8
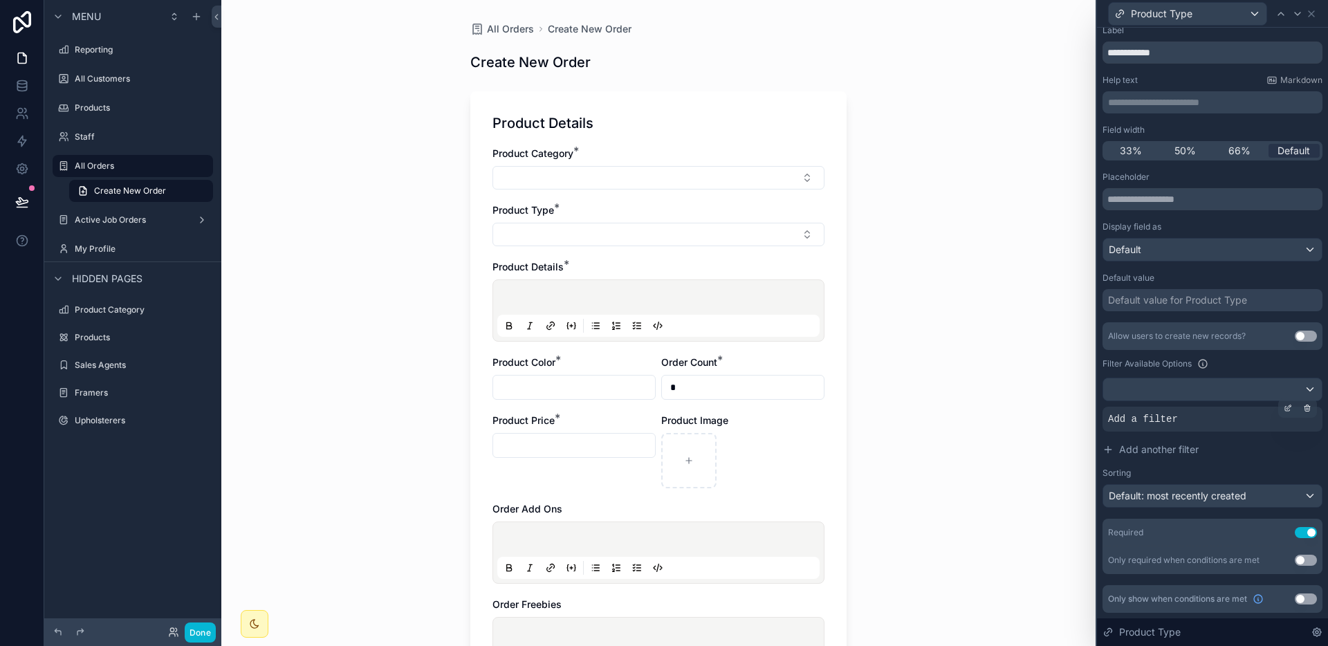
click at [1182, 424] on div "Add a filter" at bounding box center [1212, 419] width 220 height 25
click at [1283, 407] on icon at bounding box center [1287, 408] width 8 height 8
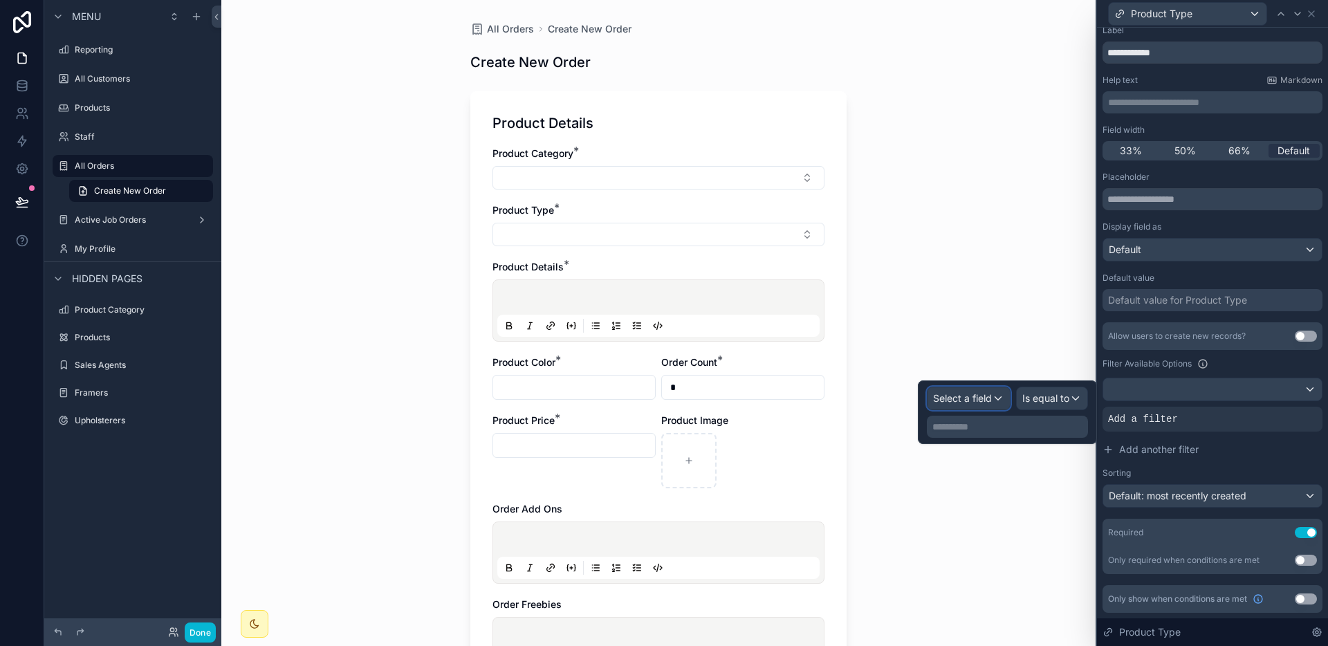
click at [972, 408] on div "Select a field" at bounding box center [968, 398] width 82 height 22
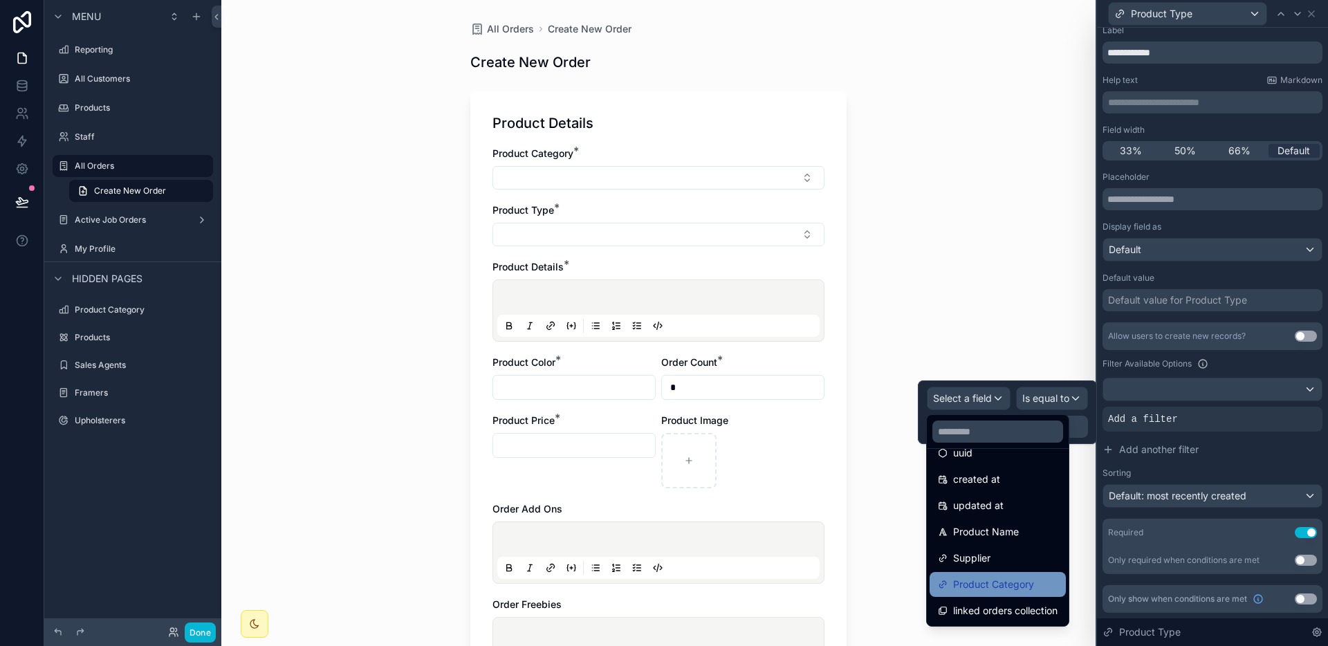
click at [995, 583] on span "Product Category" at bounding box center [993, 584] width 81 height 17
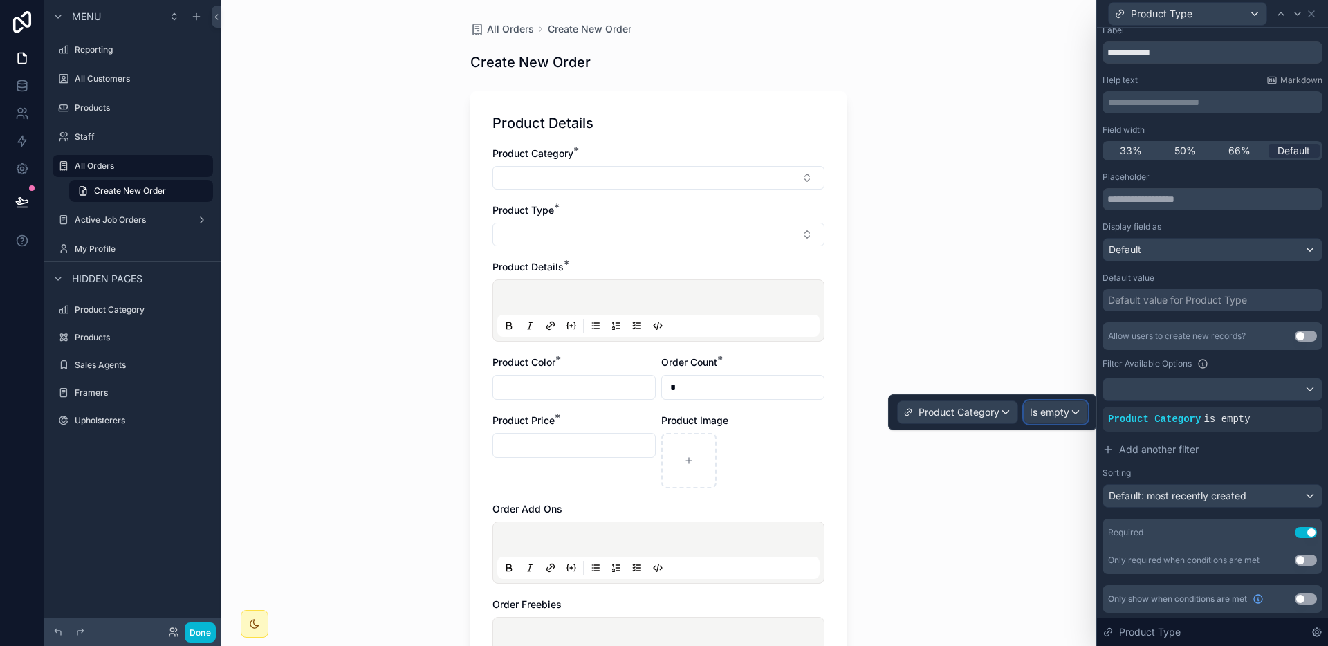
click at [1048, 415] on span "Is empty" at bounding box center [1049, 412] width 39 height 14
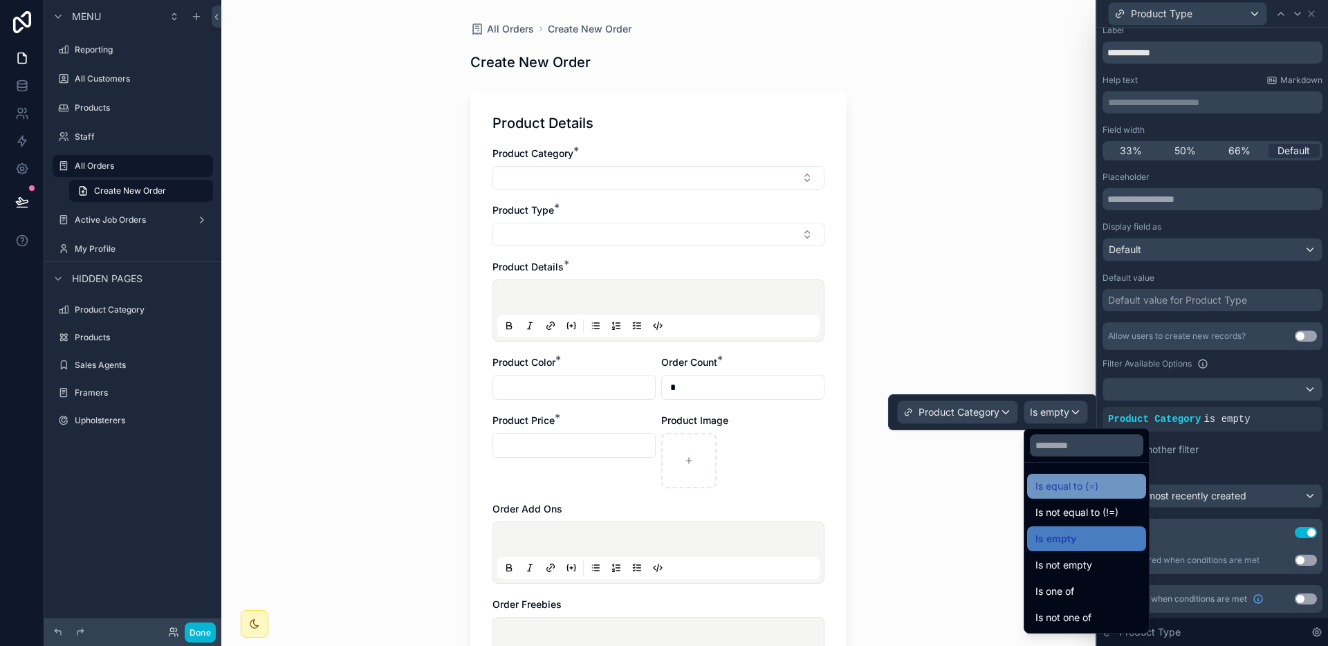
click at [1075, 492] on span "Is equal to (=)" at bounding box center [1066, 486] width 63 height 17
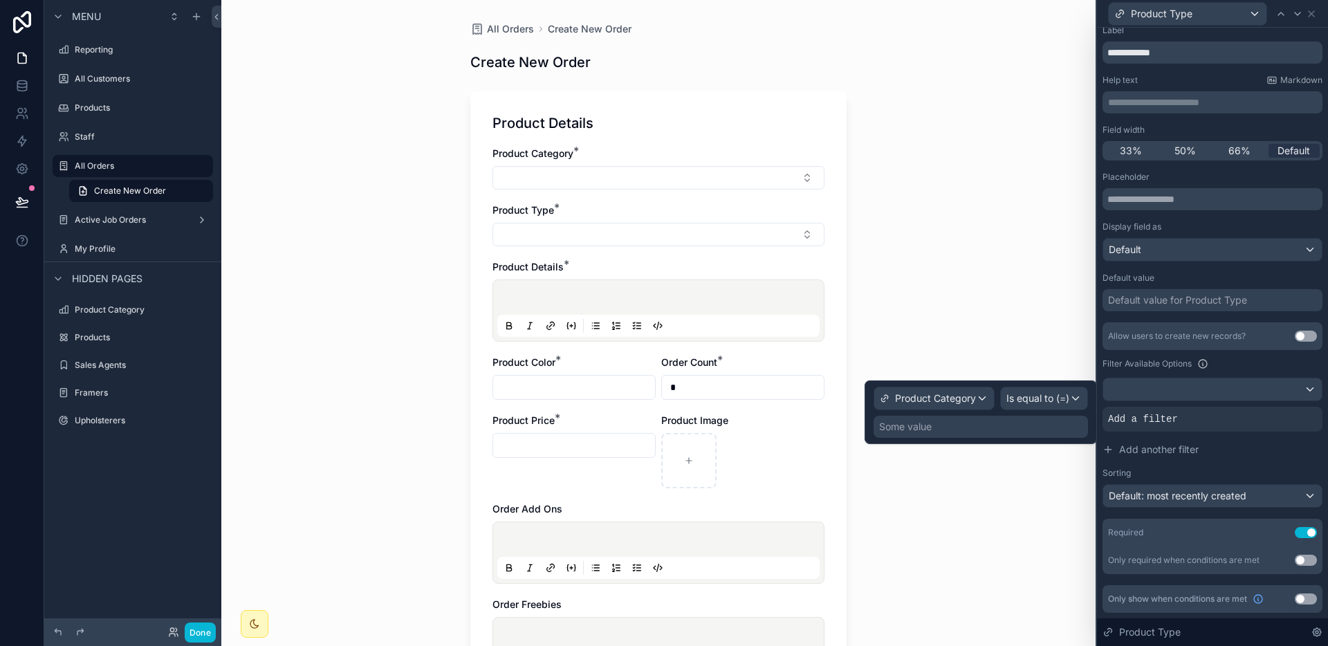
click at [967, 431] on div "Some value" at bounding box center [980, 427] width 214 height 22
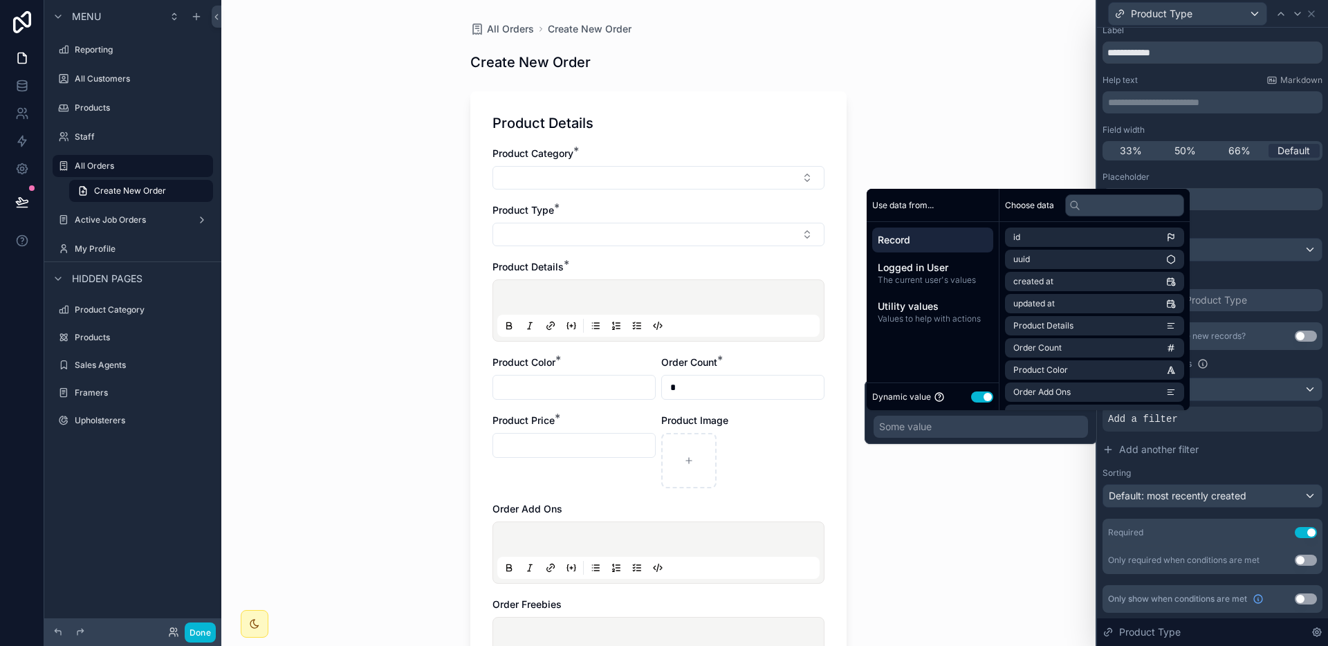
click at [978, 395] on button "Use setting" at bounding box center [982, 396] width 22 height 11
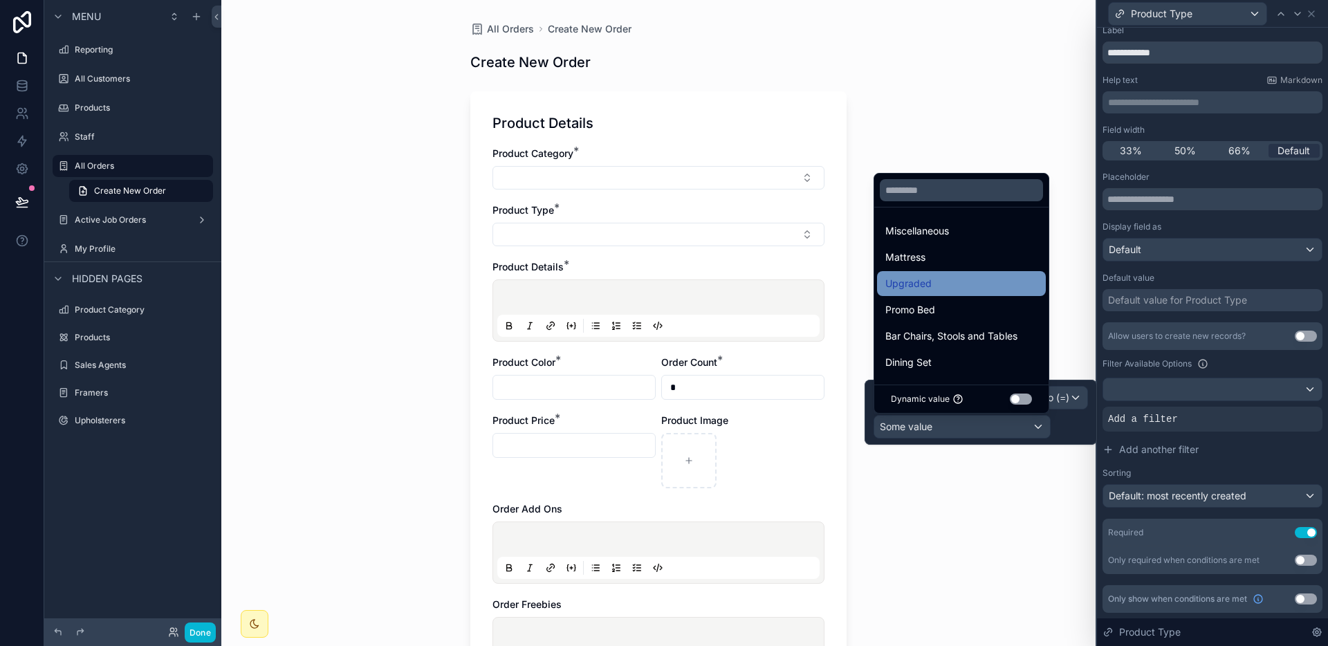
click at [945, 295] on div "Upgraded" at bounding box center [961, 283] width 169 height 25
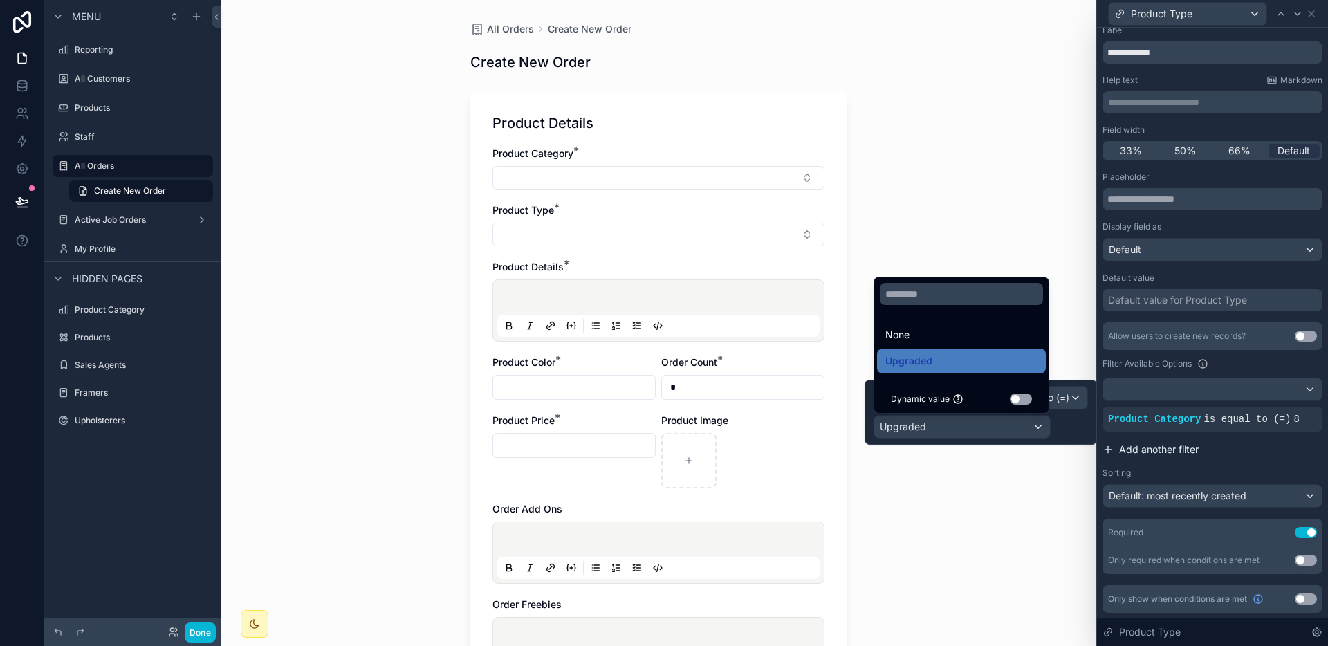
click at [1231, 454] on button "Add another filter" at bounding box center [1212, 449] width 220 height 25
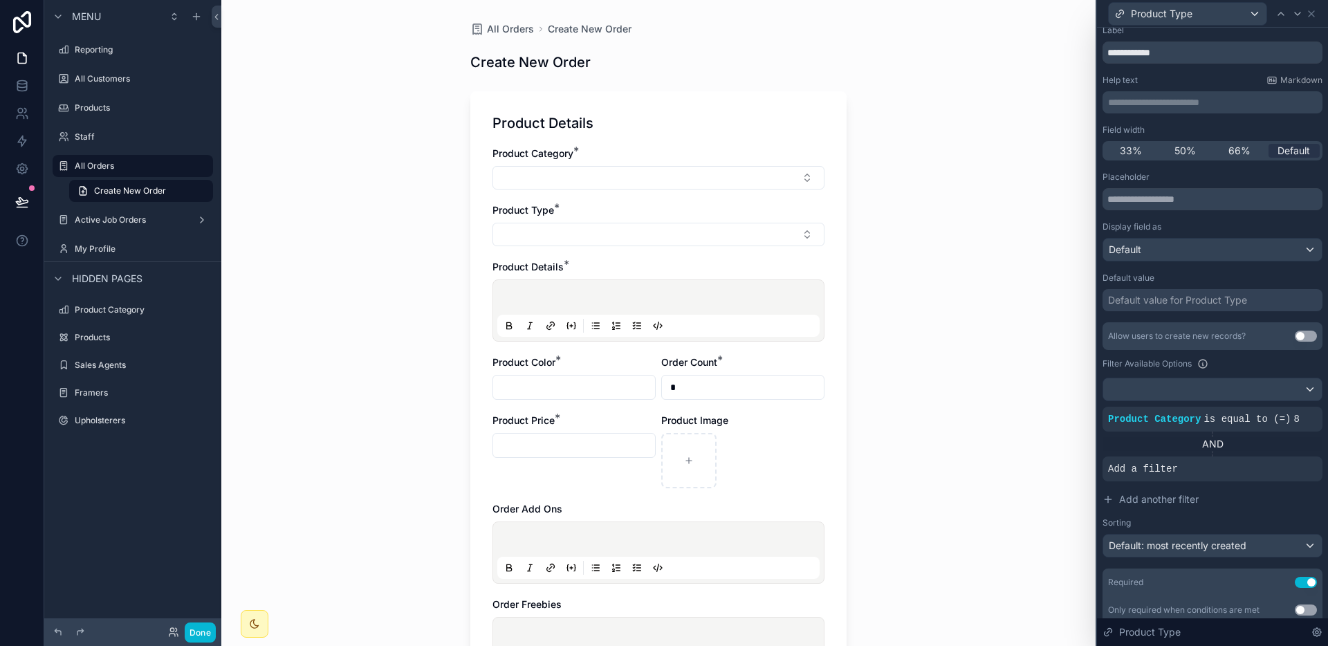
click at [1210, 446] on div "AND" at bounding box center [1212, 444] width 220 height 14
click at [1303, 461] on div at bounding box center [1306, 457] width 19 height 19
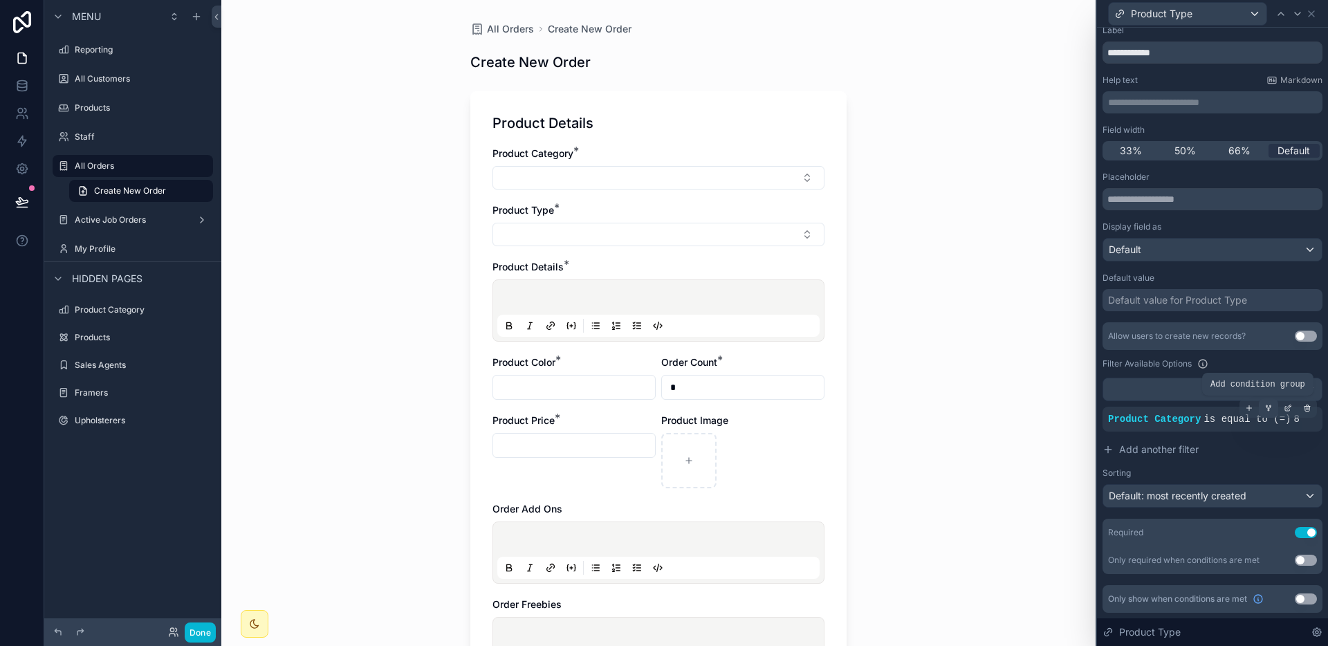
click at [1268, 410] on icon at bounding box center [1268, 409] width 1 height 1
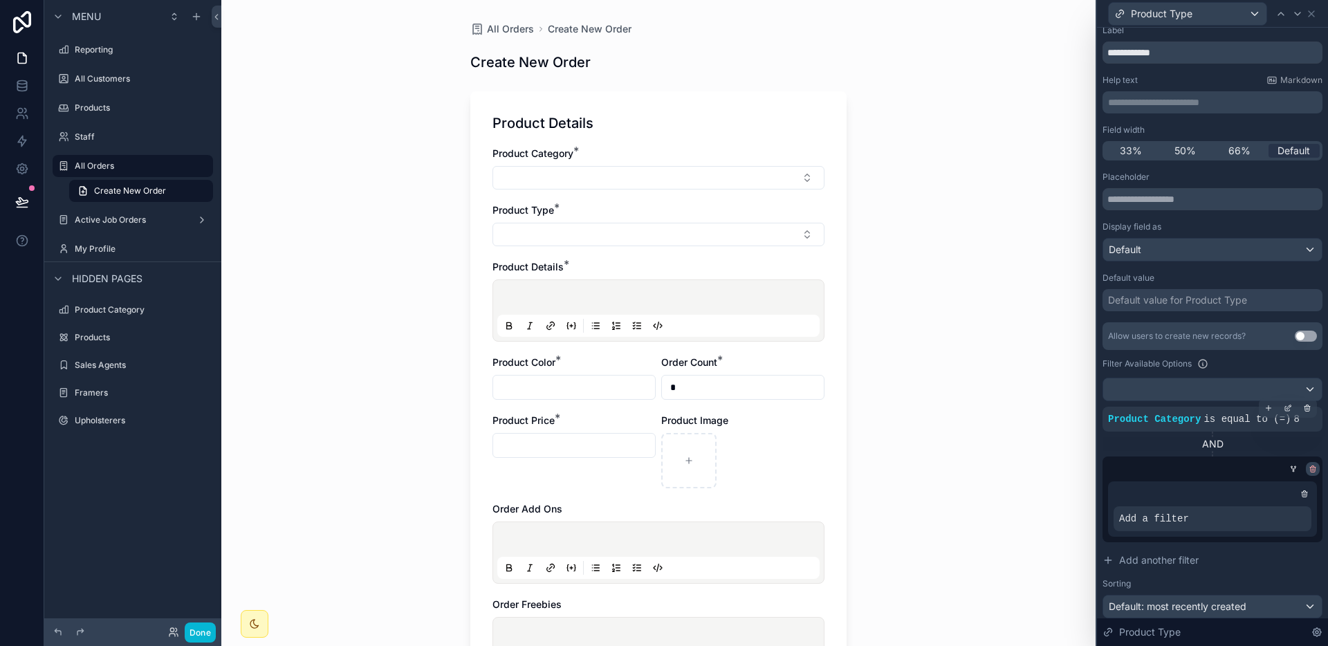
click at [1308, 470] on icon at bounding box center [1312, 469] width 8 height 8
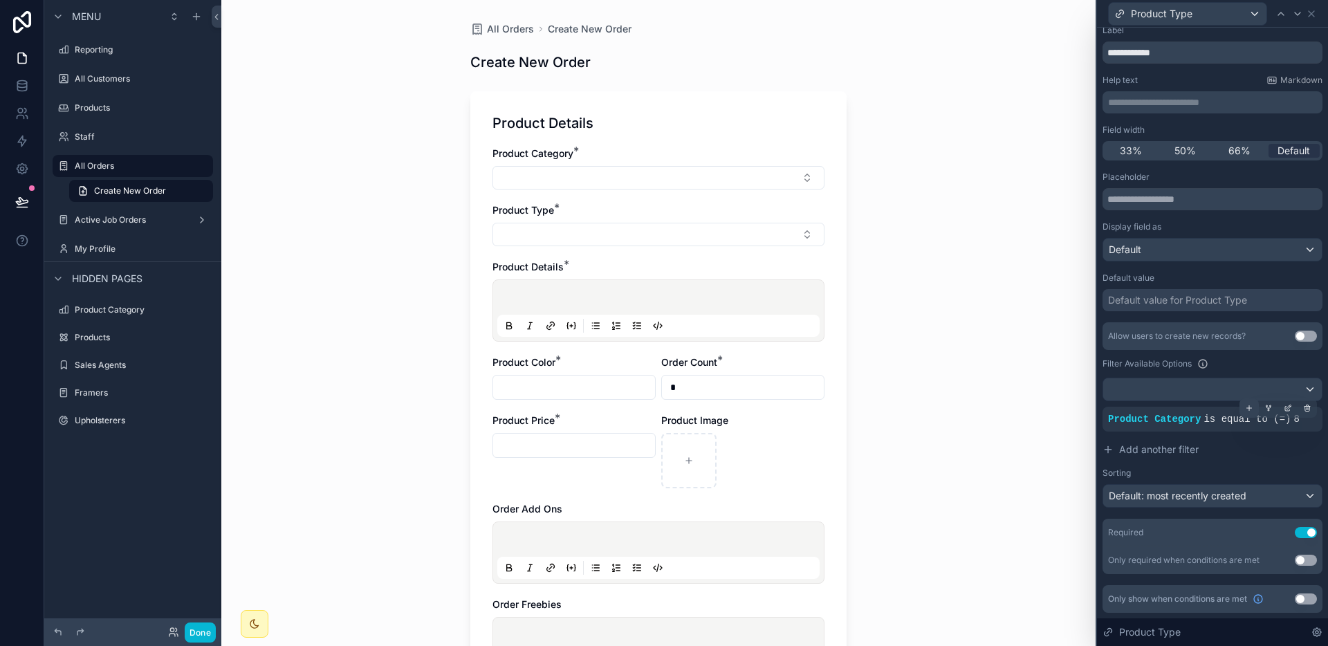
click at [1245, 408] on icon at bounding box center [1249, 408] width 8 height 8
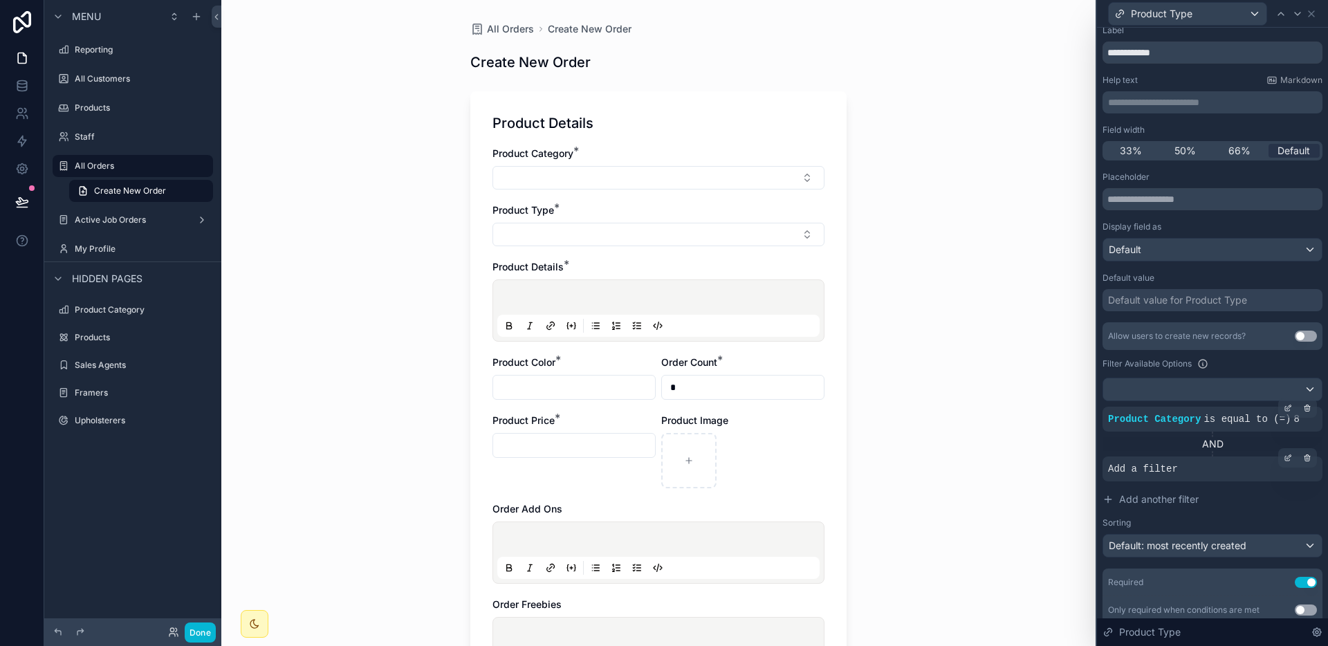
click at [1195, 465] on div "Add a filter" at bounding box center [1212, 468] width 220 height 25
click at [1187, 470] on div "Add a filter" at bounding box center [1212, 468] width 220 height 25
click at [1168, 499] on span "Add another filter" at bounding box center [1159, 499] width 80 height 14
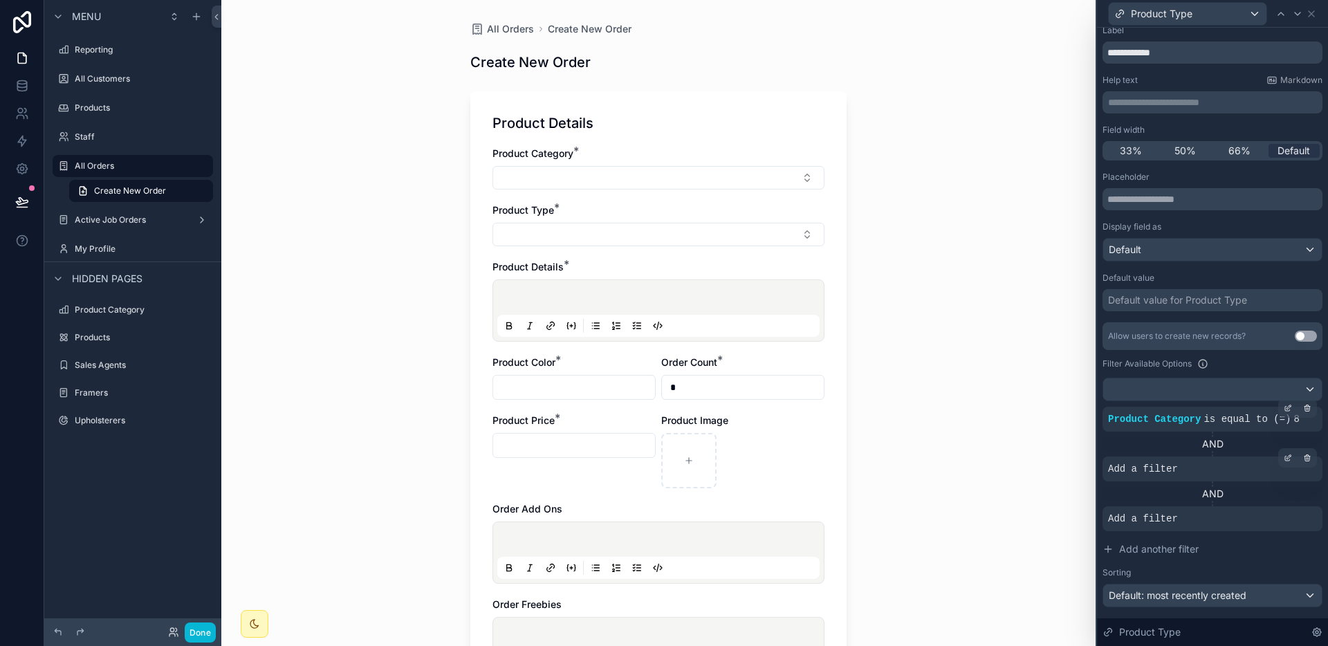
click at [1190, 461] on div "Add a filter" at bounding box center [1212, 468] width 220 height 25
click at [1283, 455] on icon at bounding box center [1287, 458] width 8 height 8
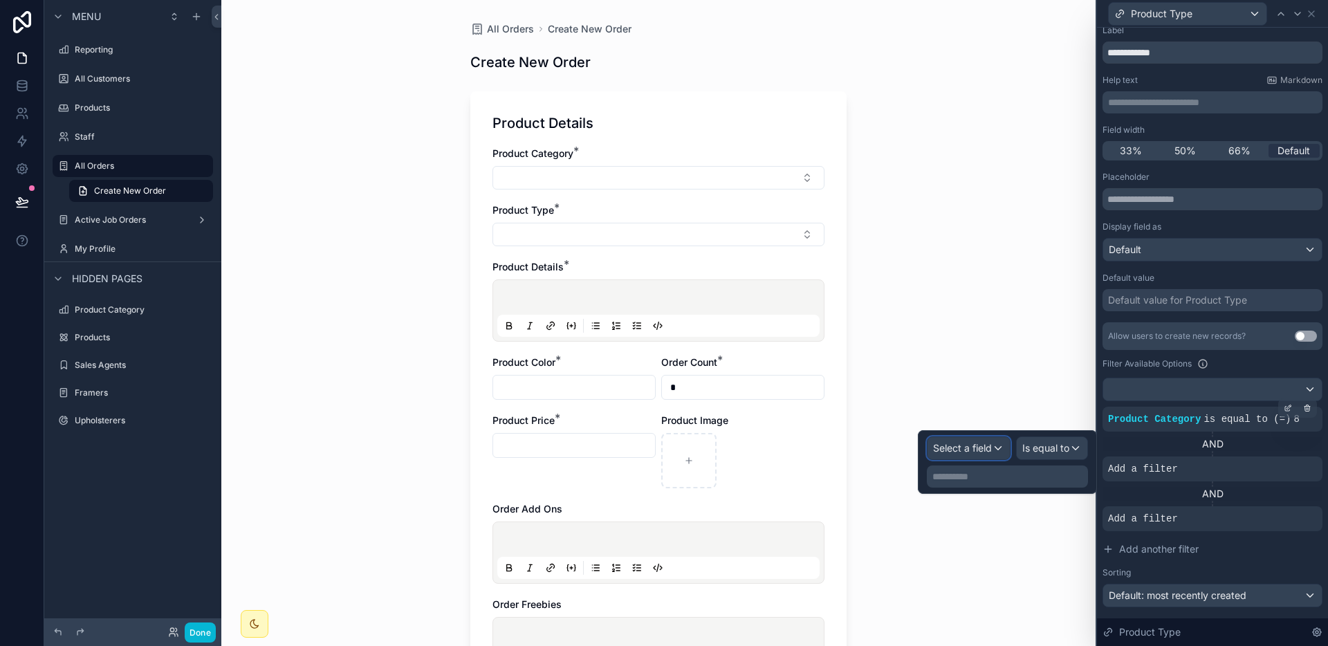
click at [999, 447] on div "Select a field" at bounding box center [968, 448] width 82 height 22
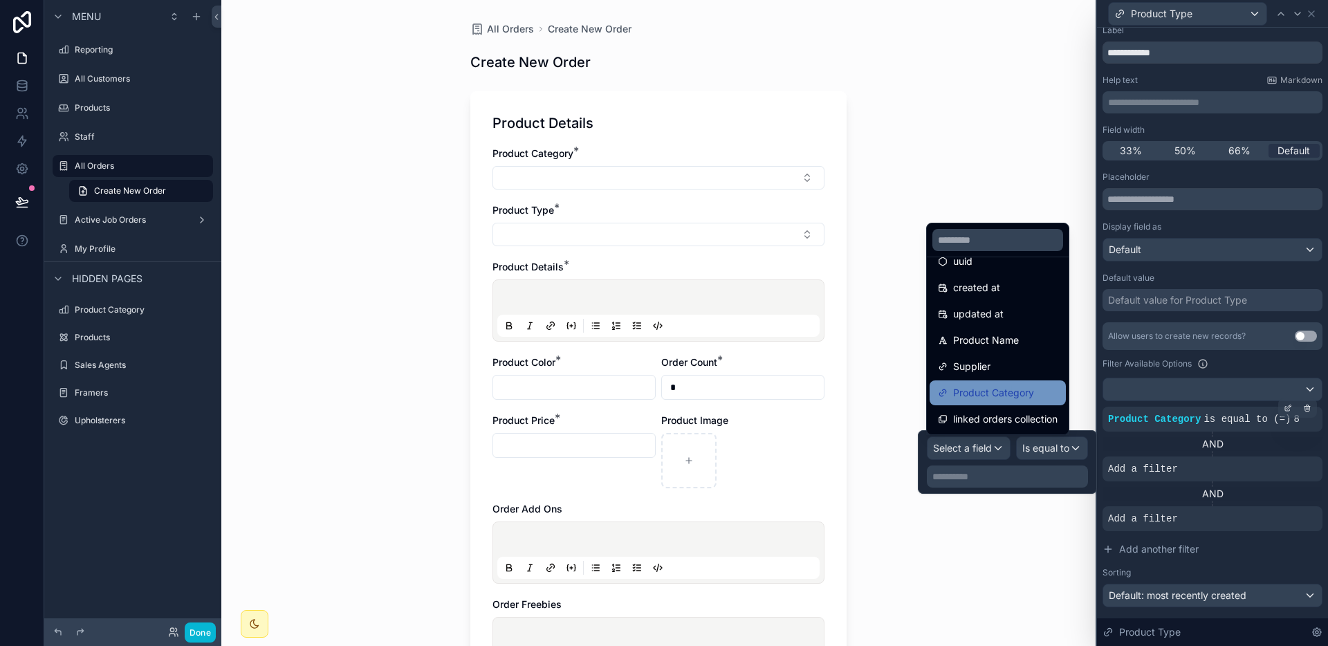
click at [994, 396] on span "Product Category" at bounding box center [993, 392] width 81 height 17
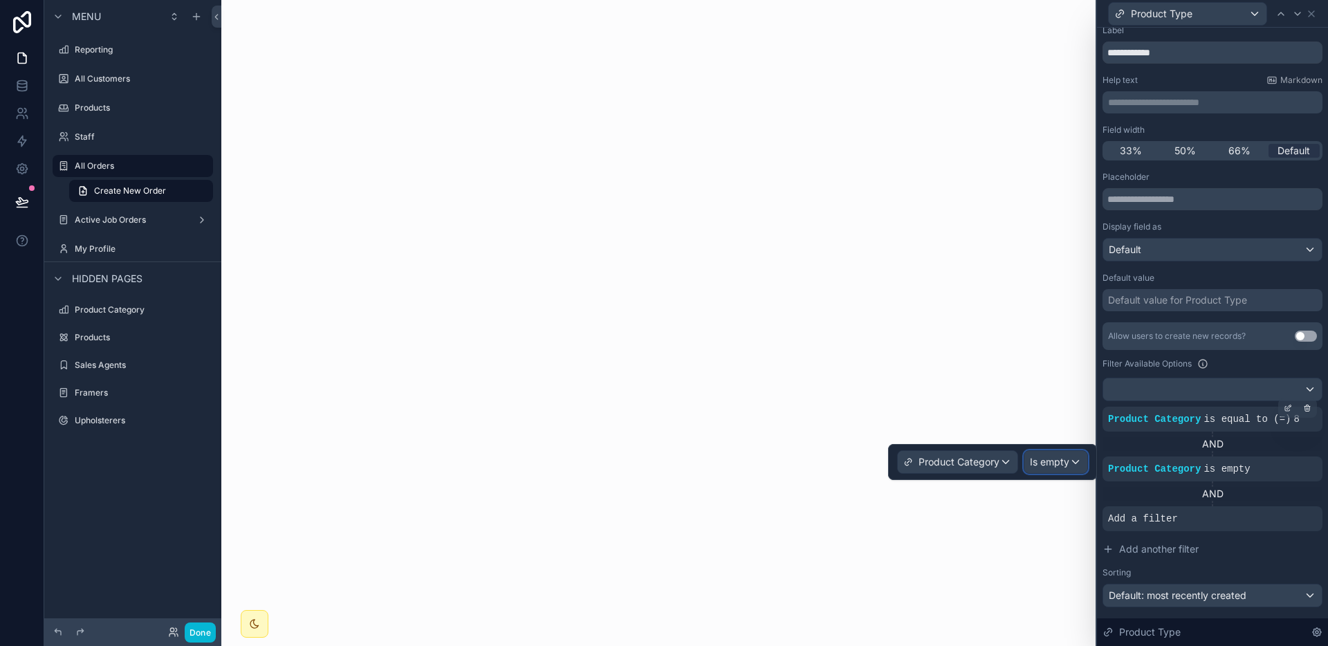
click at [1050, 460] on span "Is empty" at bounding box center [1049, 462] width 39 height 14
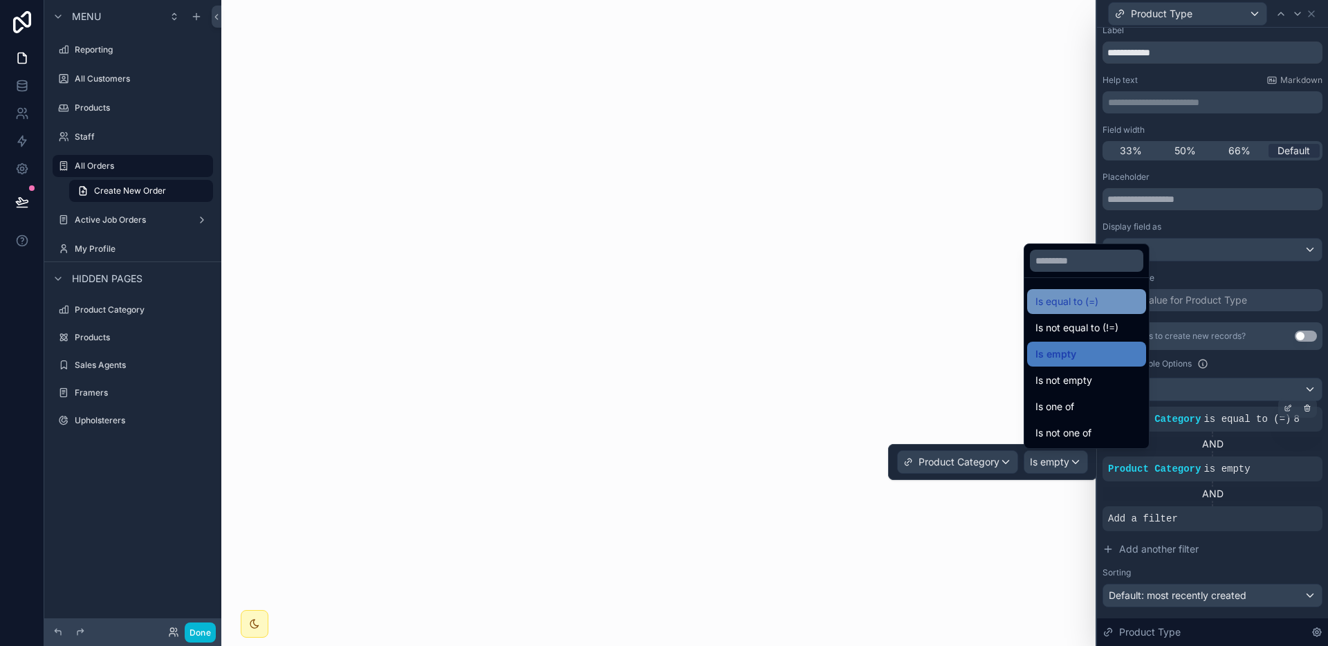
click at [1078, 300] on span "Is equal to (=)" at bounding box center [1066, 301] width 63 height 17
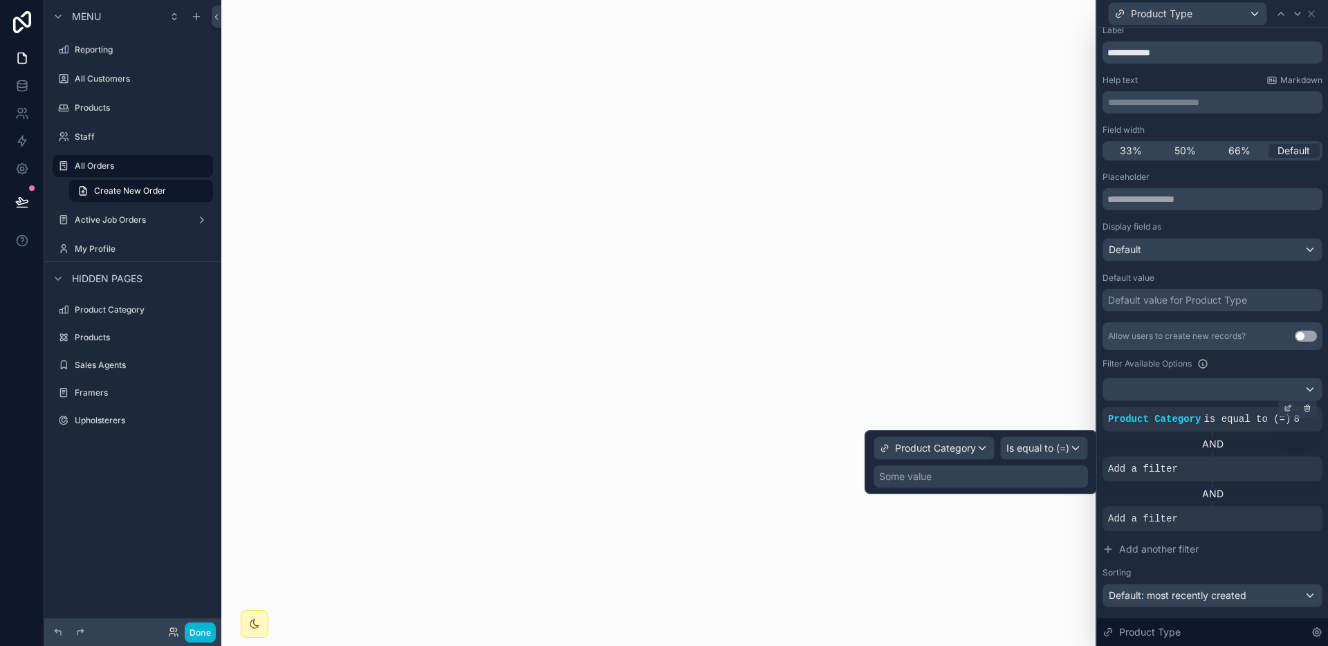
click at [981, 472] on div "Some value" at bounding box center [980, 476] width 214 height 22
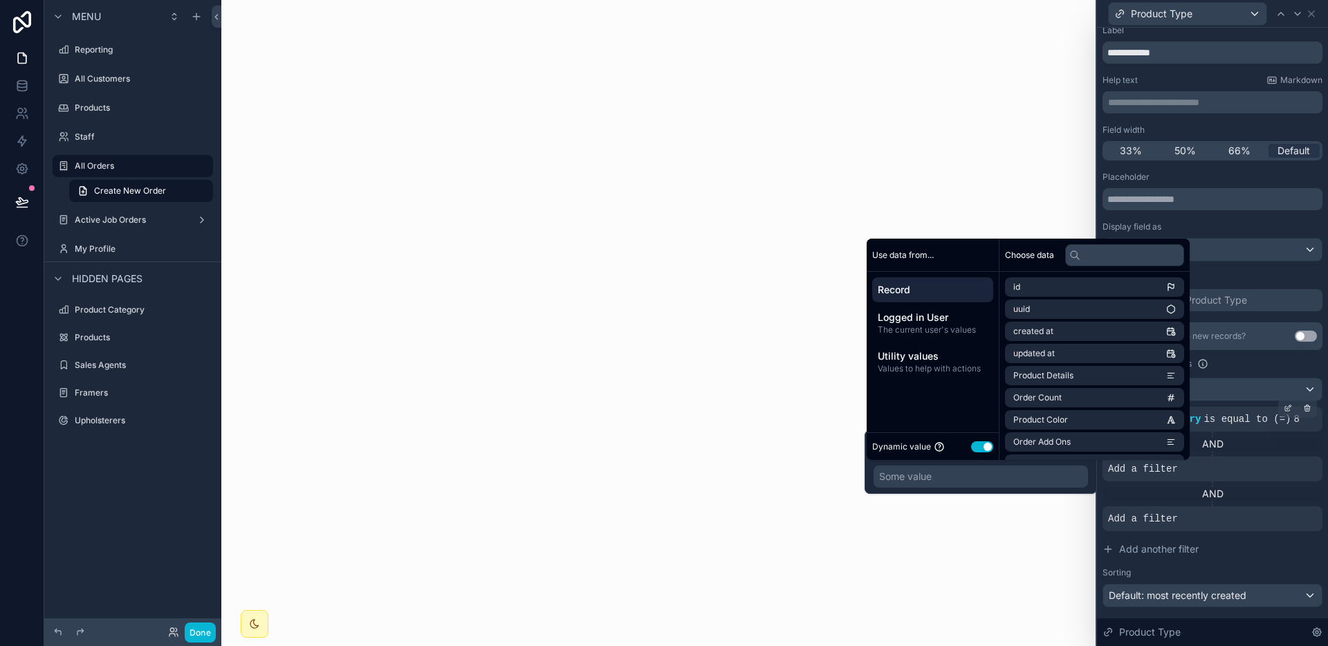
click at [981, 454] on div "Dynamic value Use setting" at bounding box center [932, 446] width 121 height 16
click at [983, 450] on button "Use setting" at bounding box center [982, 446] width 22 height 11
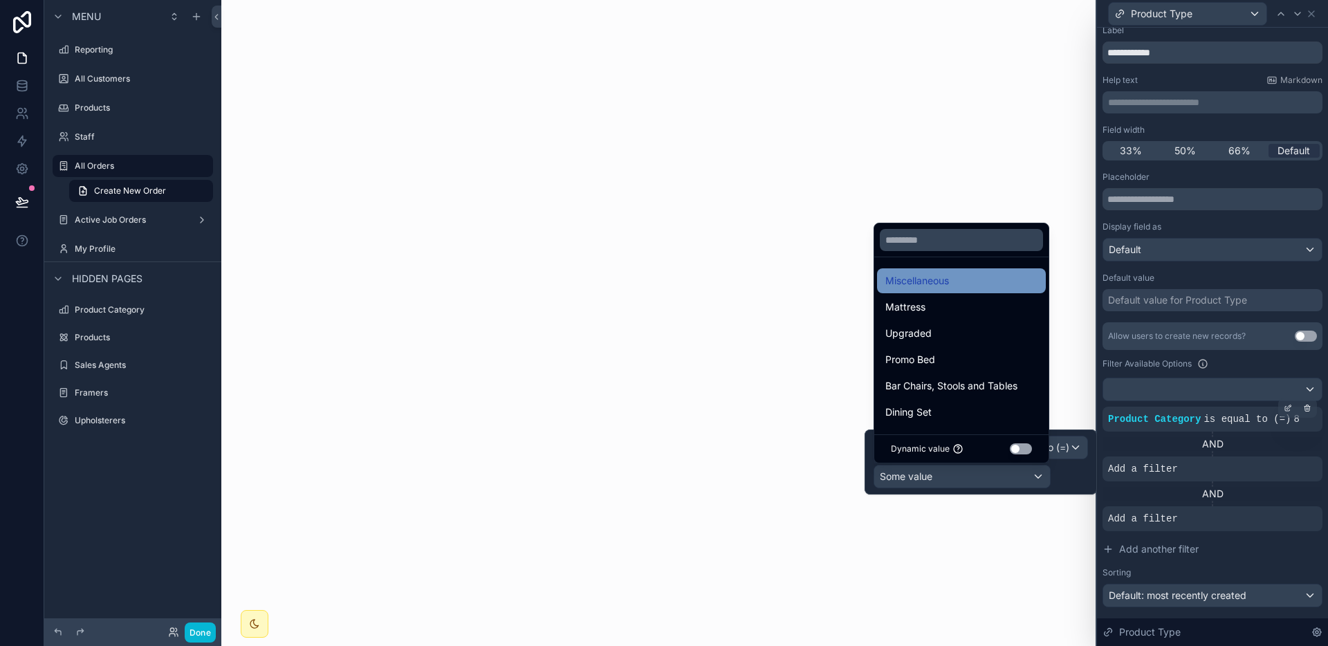
click at [959, 281] on div "Miscellaneous" at bounding box center [961, 280] width 152 height 17
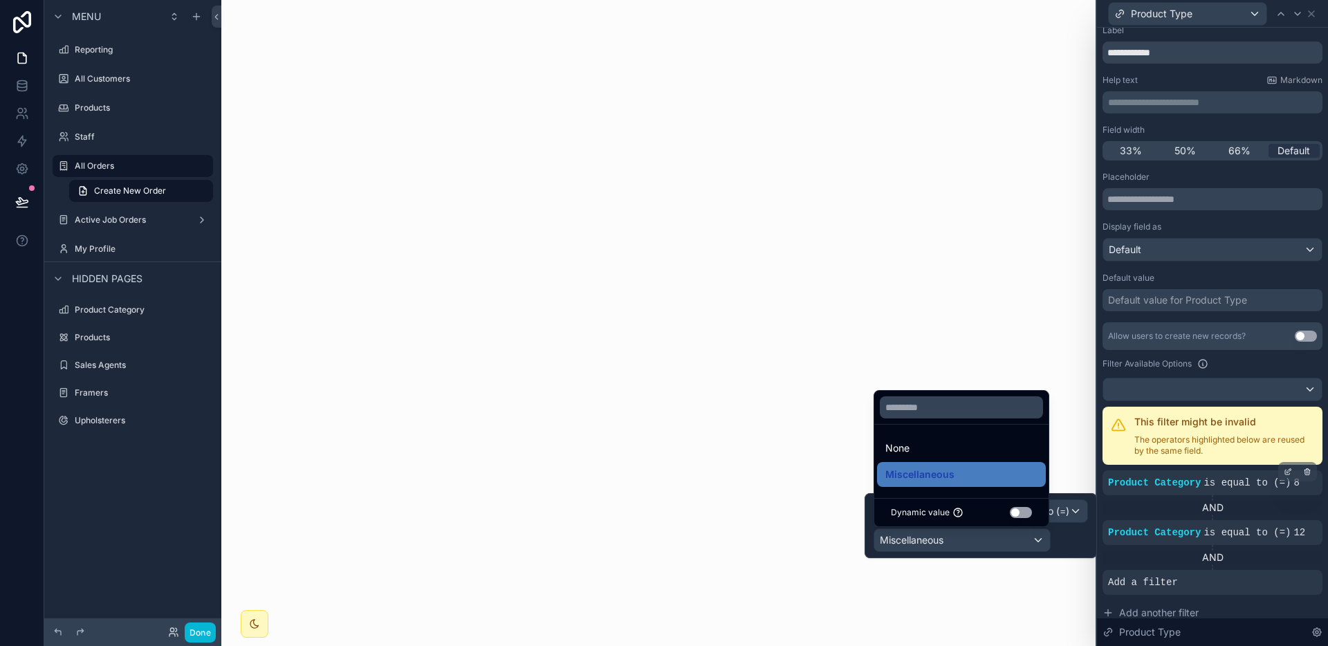
click at [1197, 459] on div "This filter might be invalid The operators highlighted below are reused by the …" at bounding box center [1212, 436] width 220 height 58
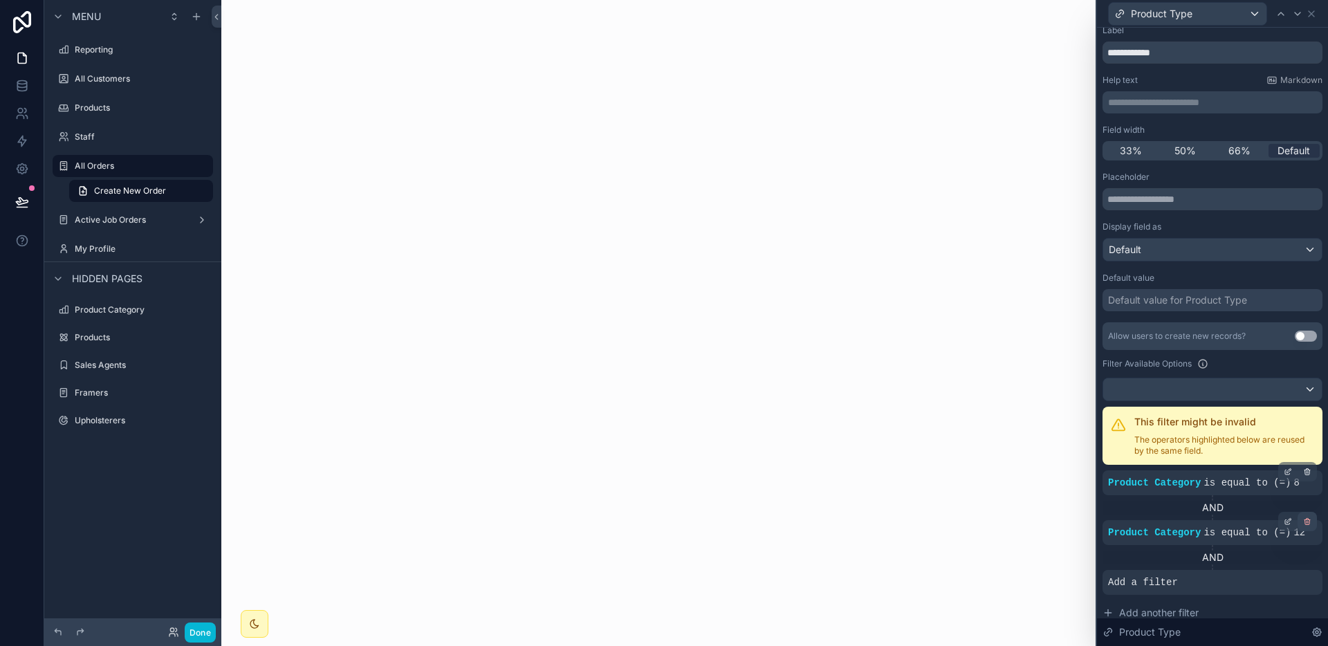
click at [1303, 518] on icon at bounding box center [1307, 521] width 8 height 8
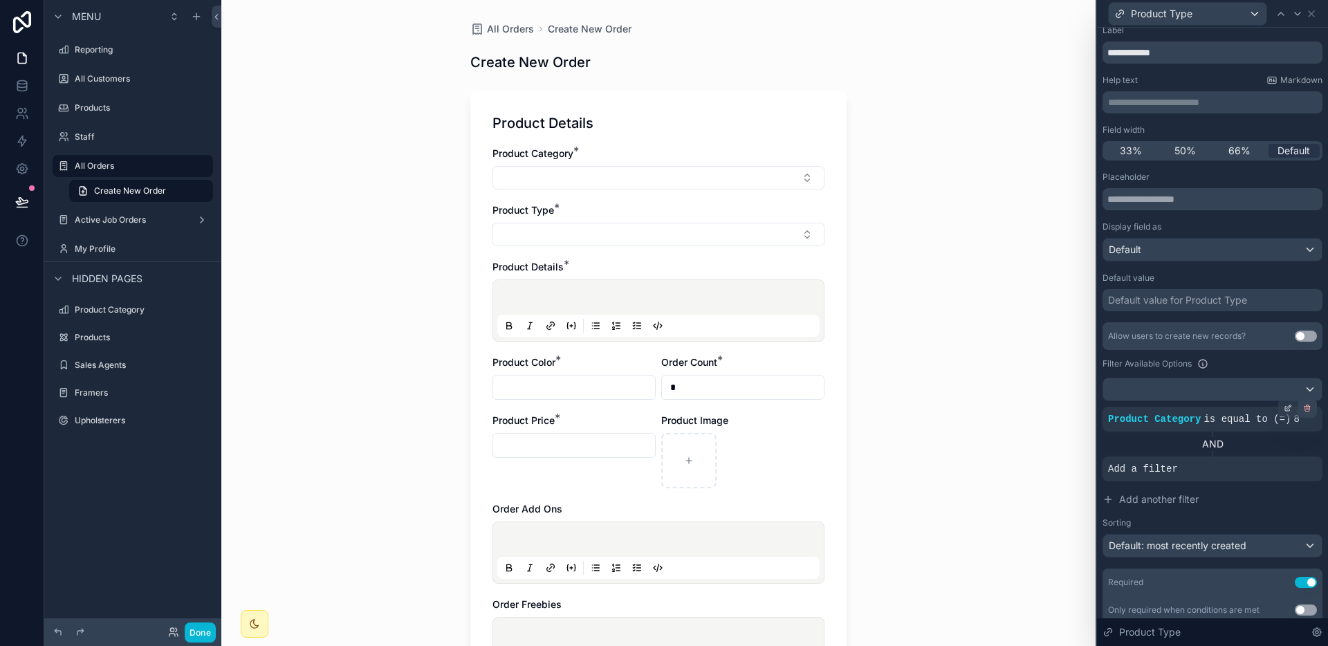
click at [1301, 412] on div at bounding box center [1306, 407] width 19 height 19
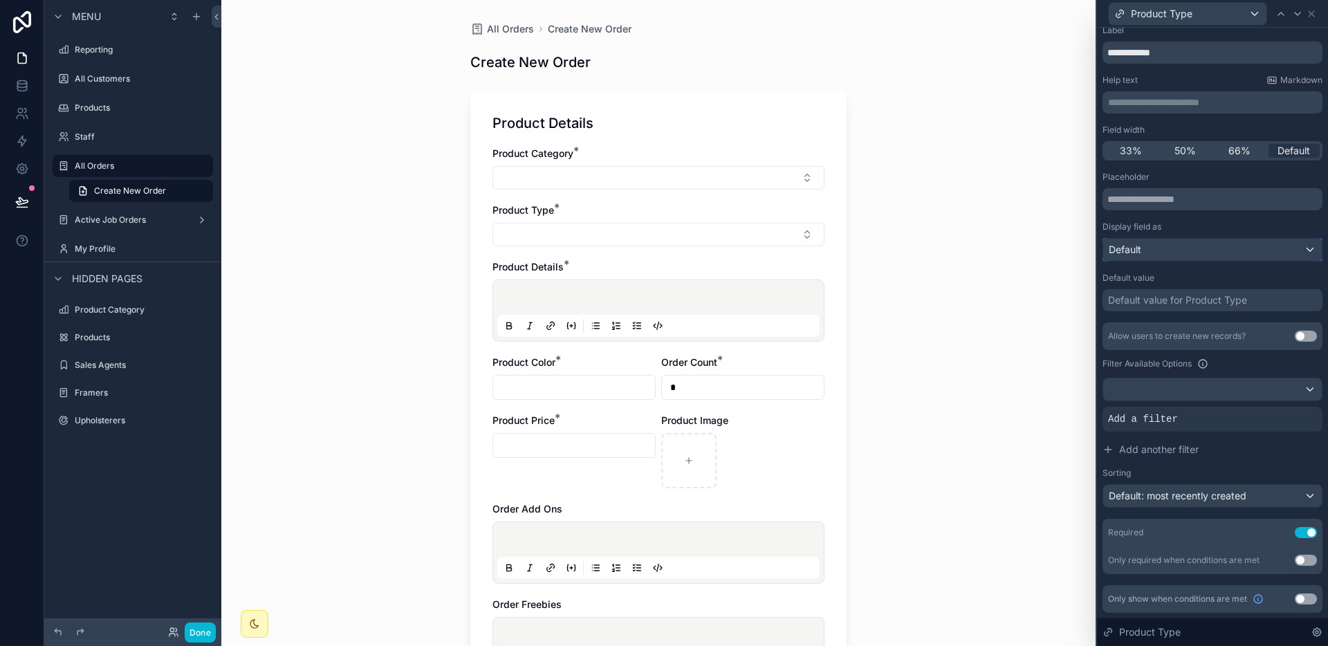
click at [1178, 249] on div "Default" at bounding box center [1212, 250] width 219 height 22
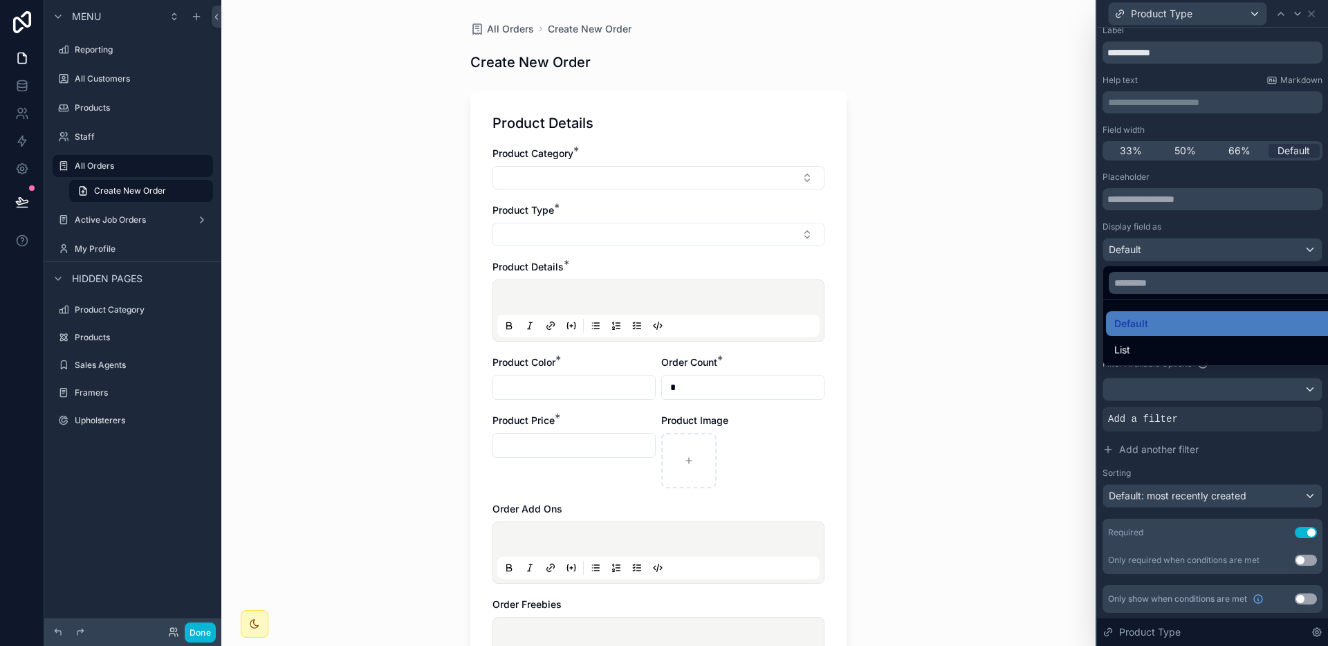
click at [1178, 249] on div at bounding box center [1212, 323] width 231 height 646
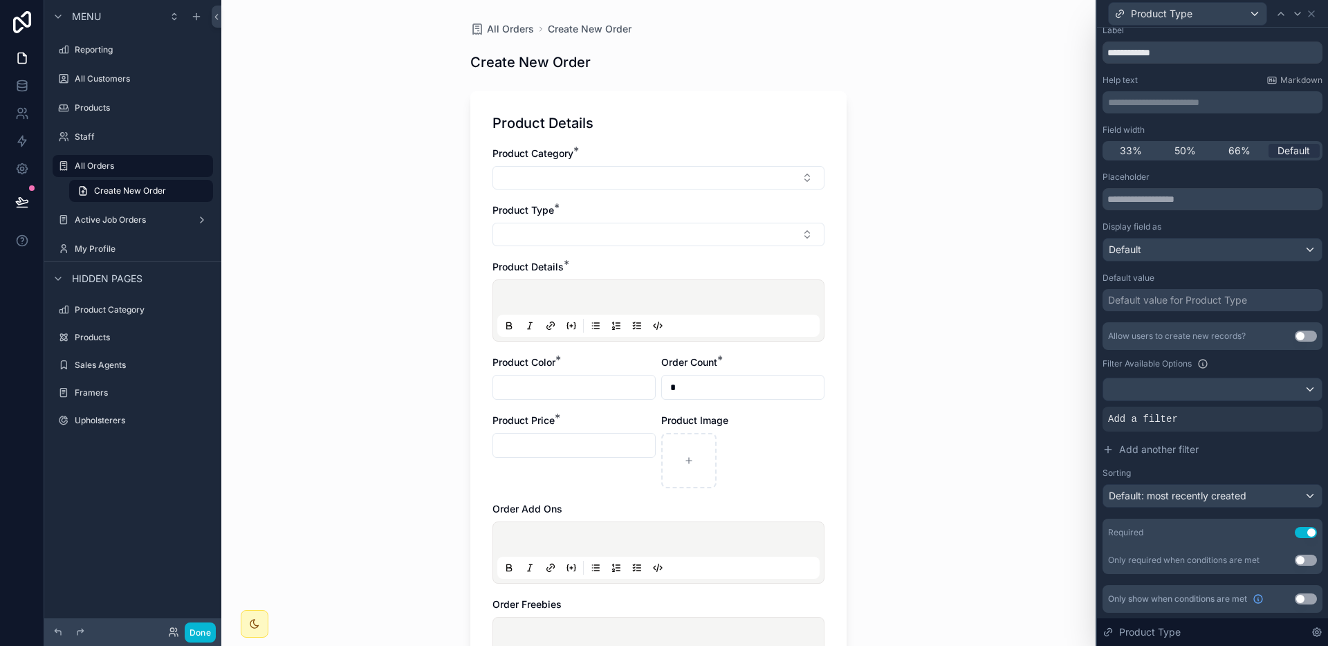
click at [1170, 263] on div "Placeholder Display field as Default Default value Default value for Product Ty…" at bounding box center [1212, 372] width 220 height 402
click at [1170, 256] on div "Default" at bounding box center [1212, 250] width 219 height 22
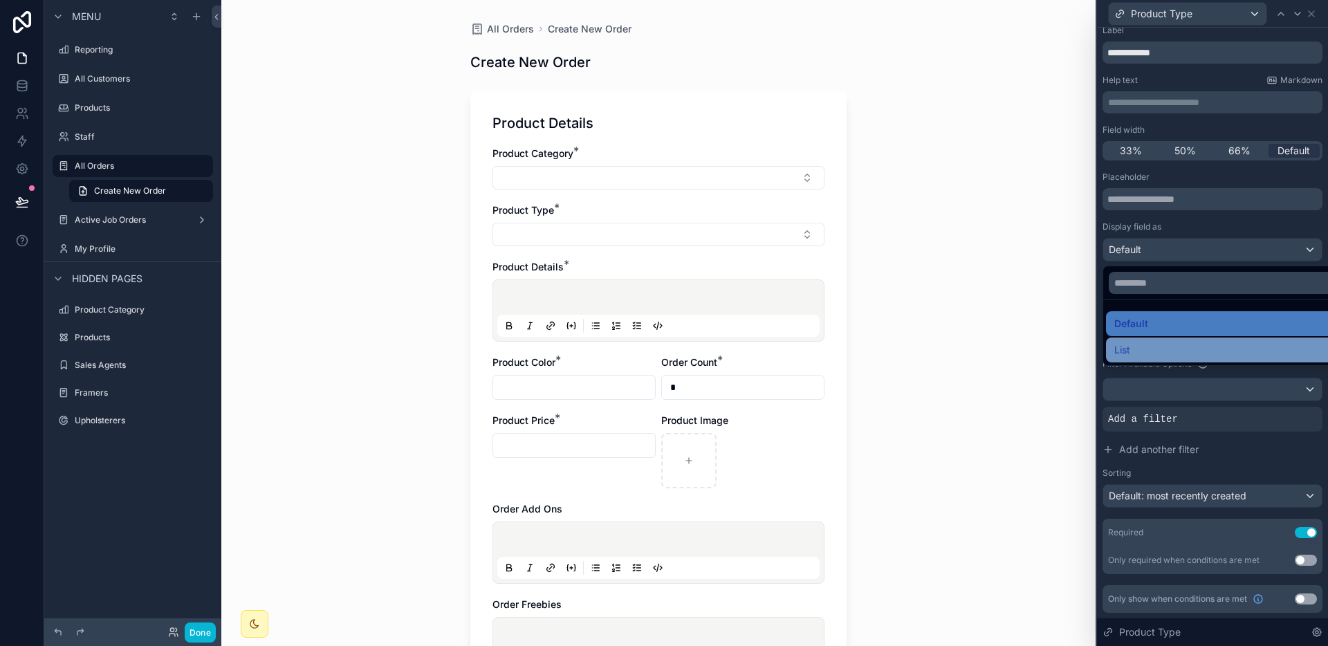
click at [1150, 342] on div "List" at bounding box center [1223, 350] width 218 height 17
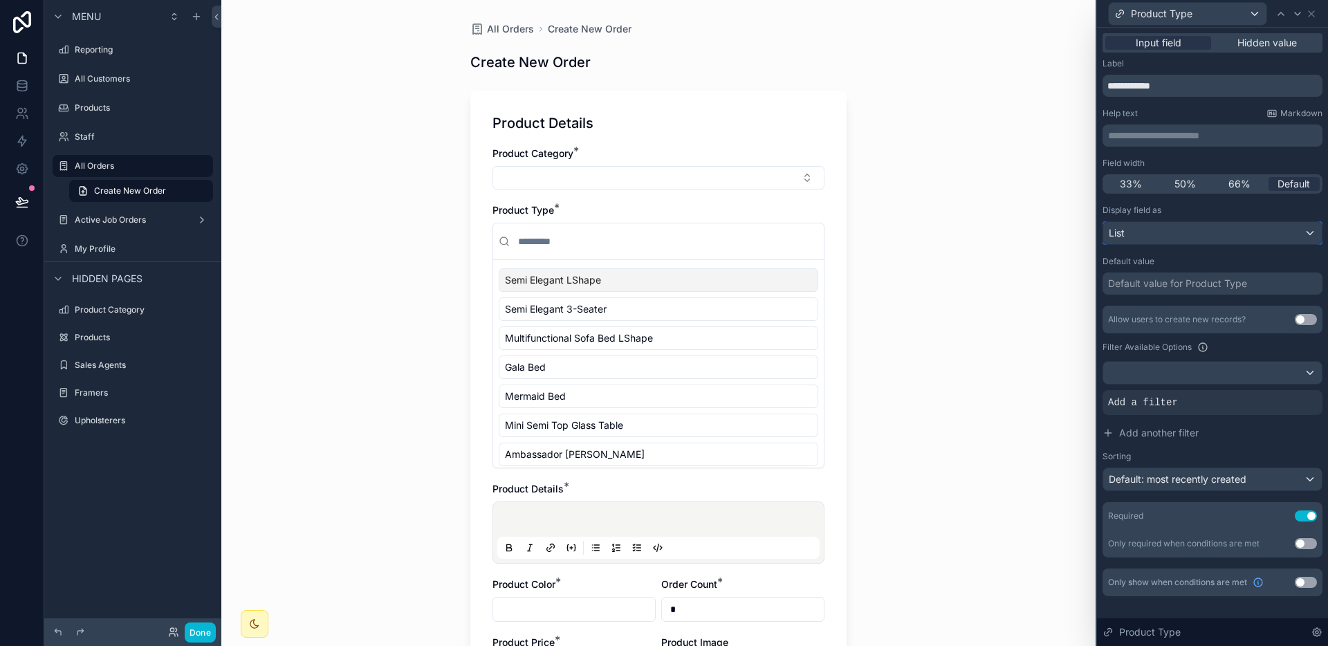
click at [1173, 239] on div "List" at bounding box center [1212, 233] width 219 height 22
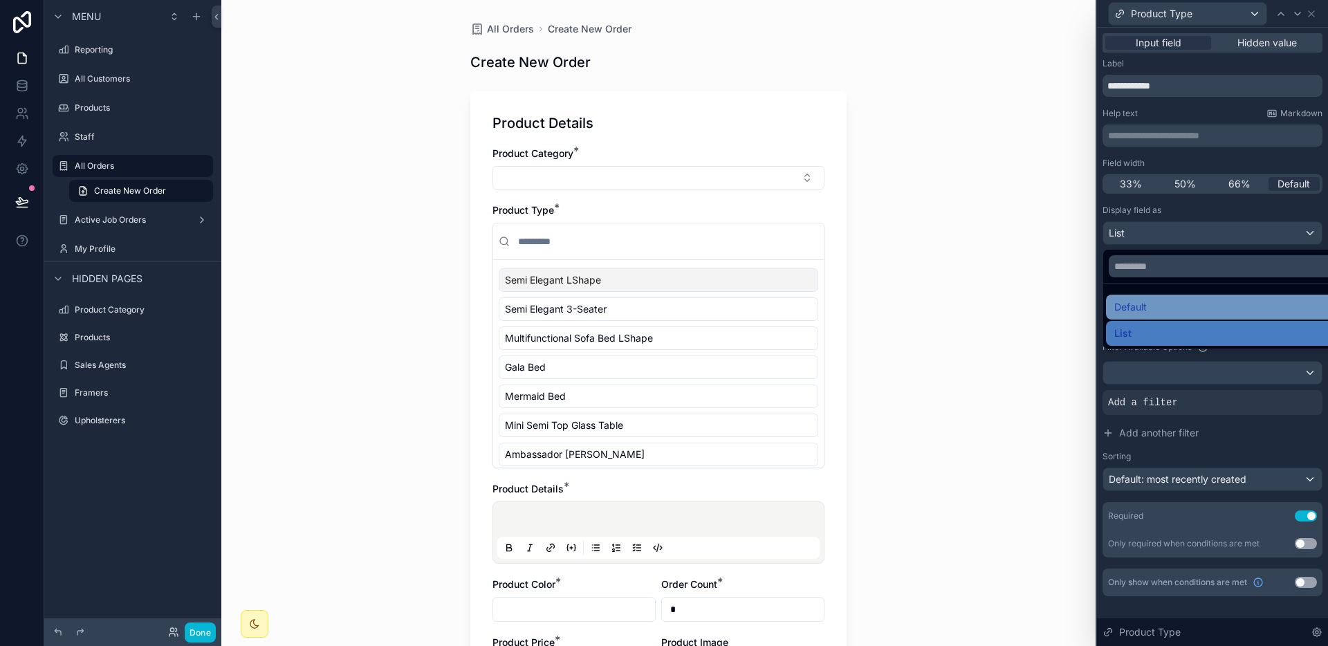
click at [1140, 308] on span "Default" at bounding box center [1130, 307] width 33 height 17
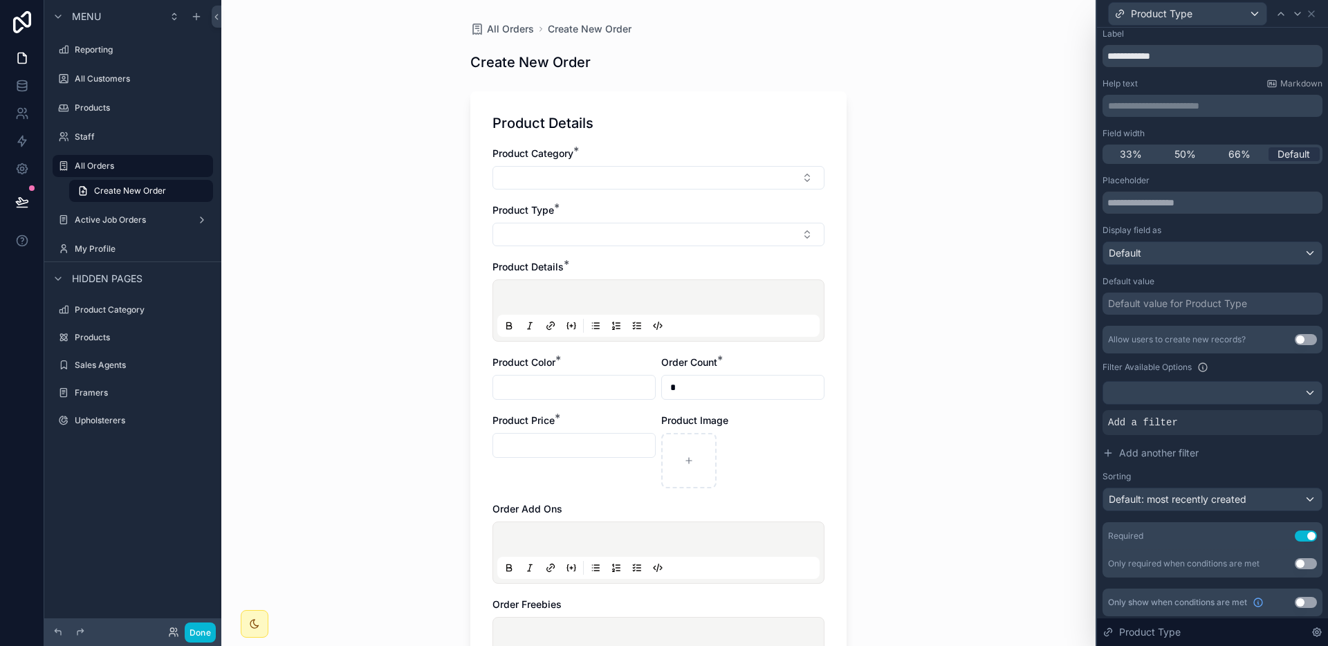
scroll to position [33, 0]
click at [1294, 595] on button "Use setting" at bounding box center [1305, 598] width 22 height 11
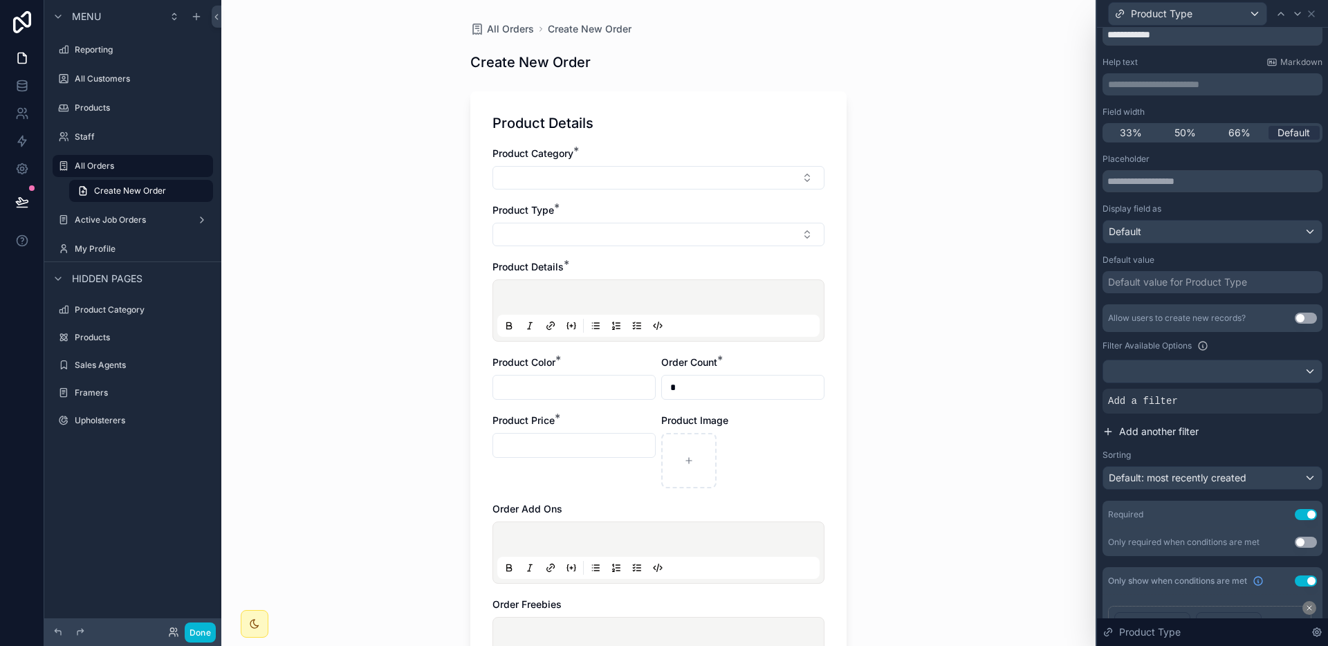
scroll to position [151, 0]
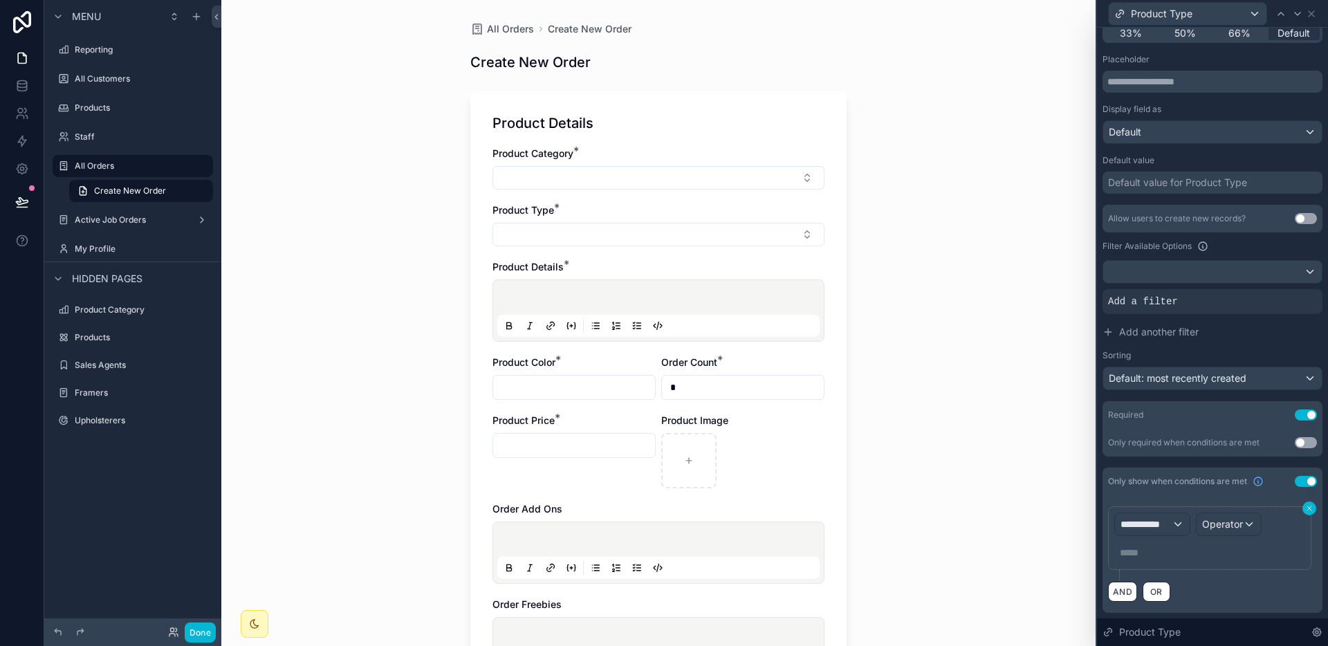
click at [1305, 508] on icon at bounding box center [1309, 508] width 8 height 8
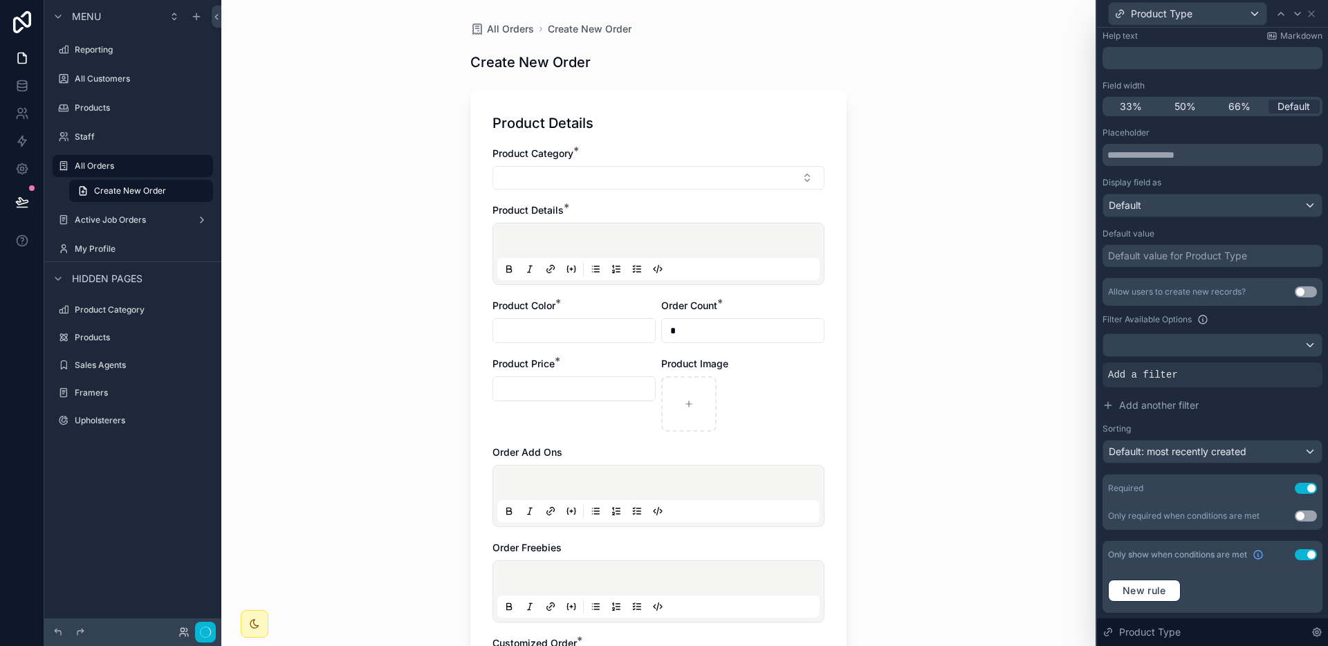
scroll to position [77, 0]
click at [1294, 557] on button "Use setting" at bounding box center [1305, 554] width 22 height 11
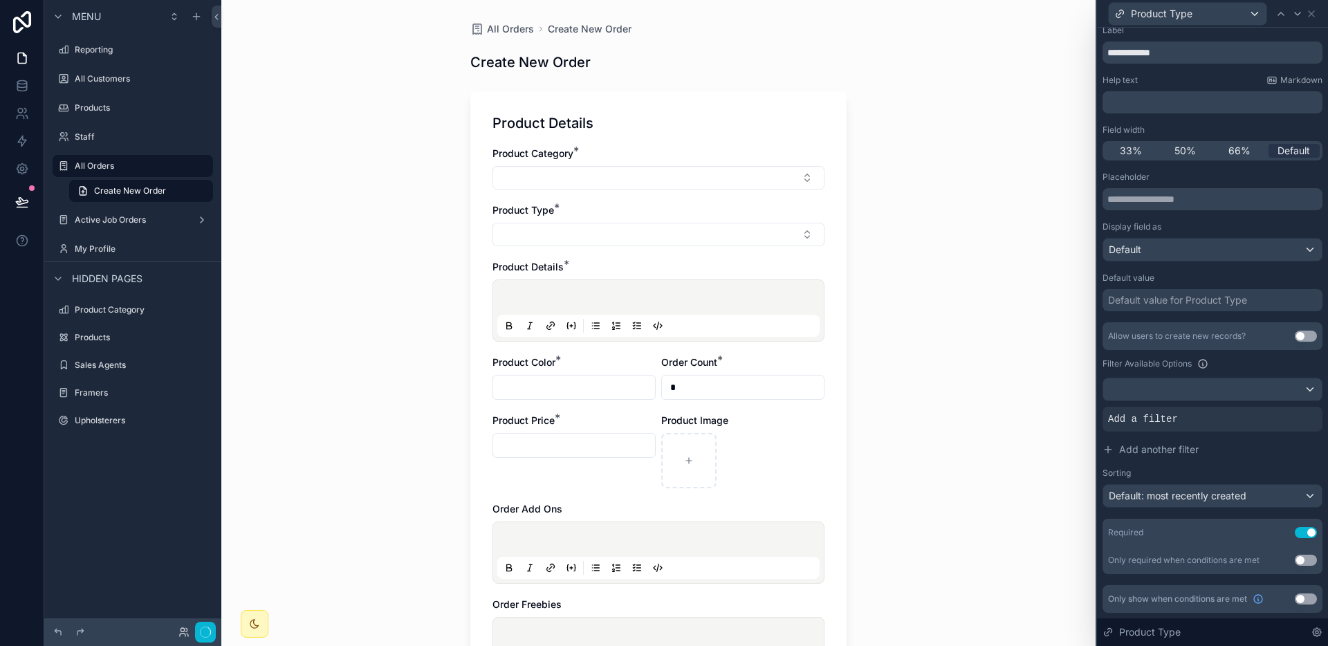
scroll to position [33, 0]
click at [1309, 16] on icon at bounding box center [1311, 14] width 6 height 6
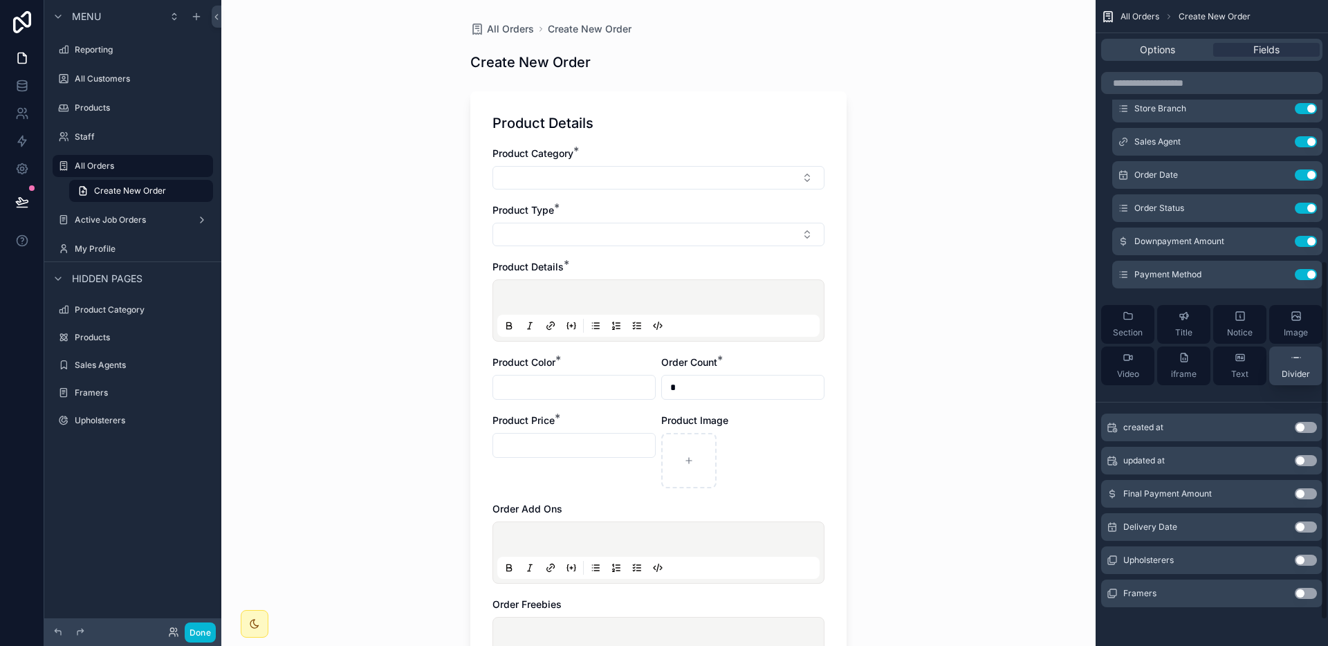
scroll to position [0, 0]
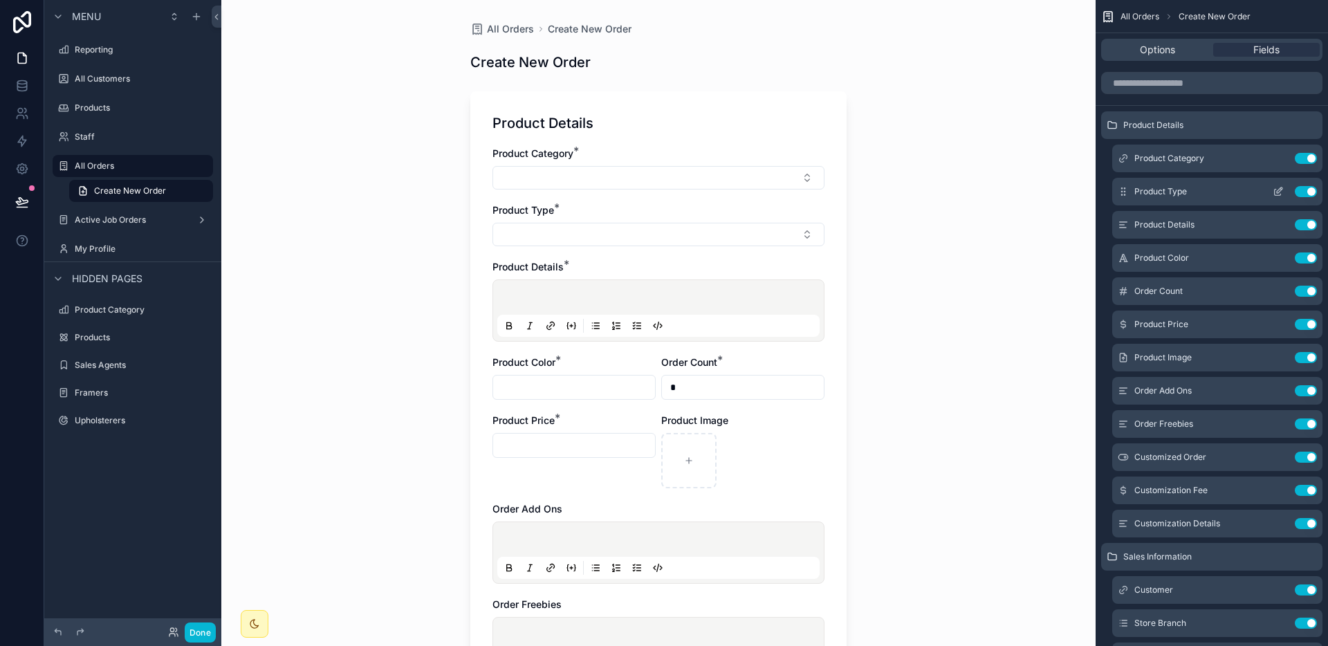
click at [1277, 192] on icon "scrollable content" at bounding box center [1280, 190] width 6 height 6
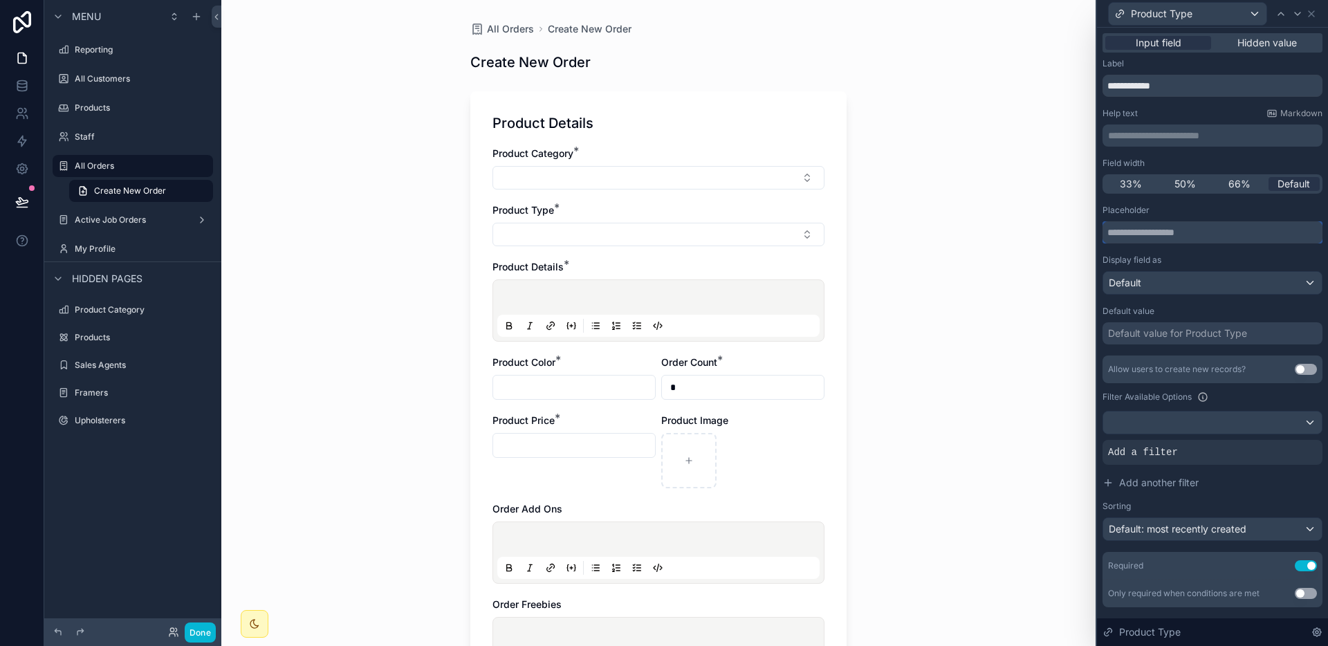
click at [1259, 226] on input "text" at bounding box center [1212, 232] width 220 height 22
click at [1259, 210] on div "Placeholder" at bounding box center [1212, 210] width 220 height 11
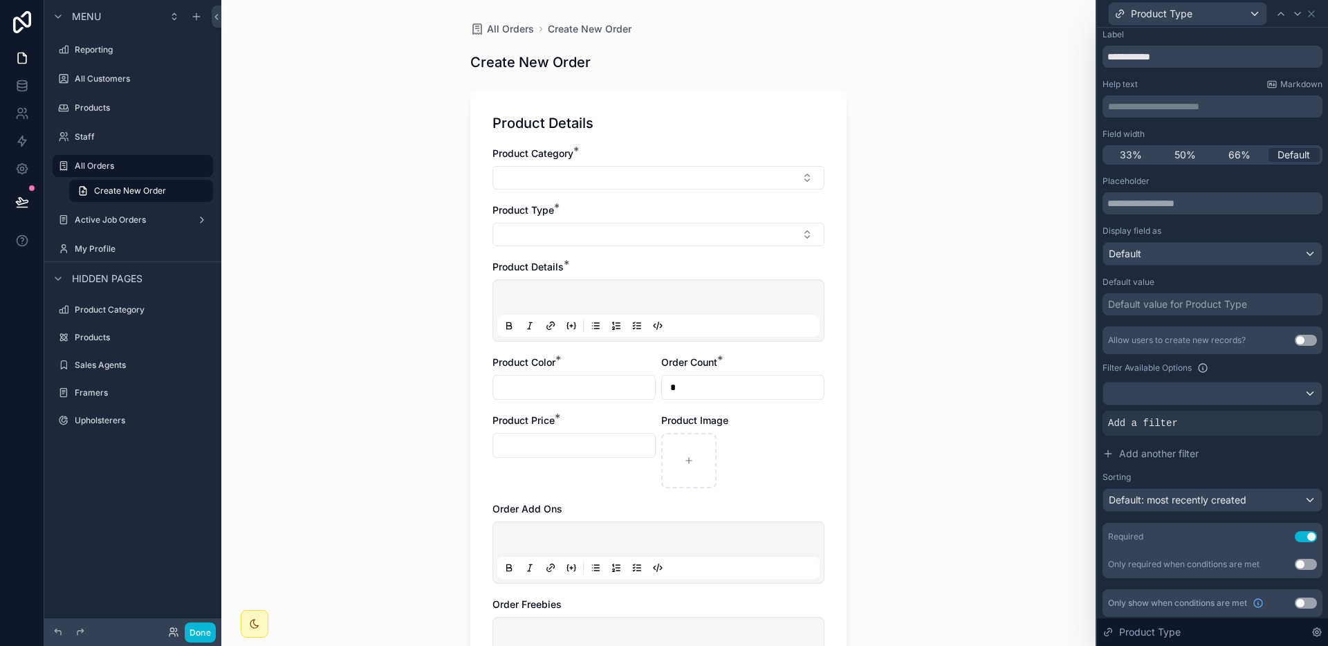
scroll to position [33, 0]
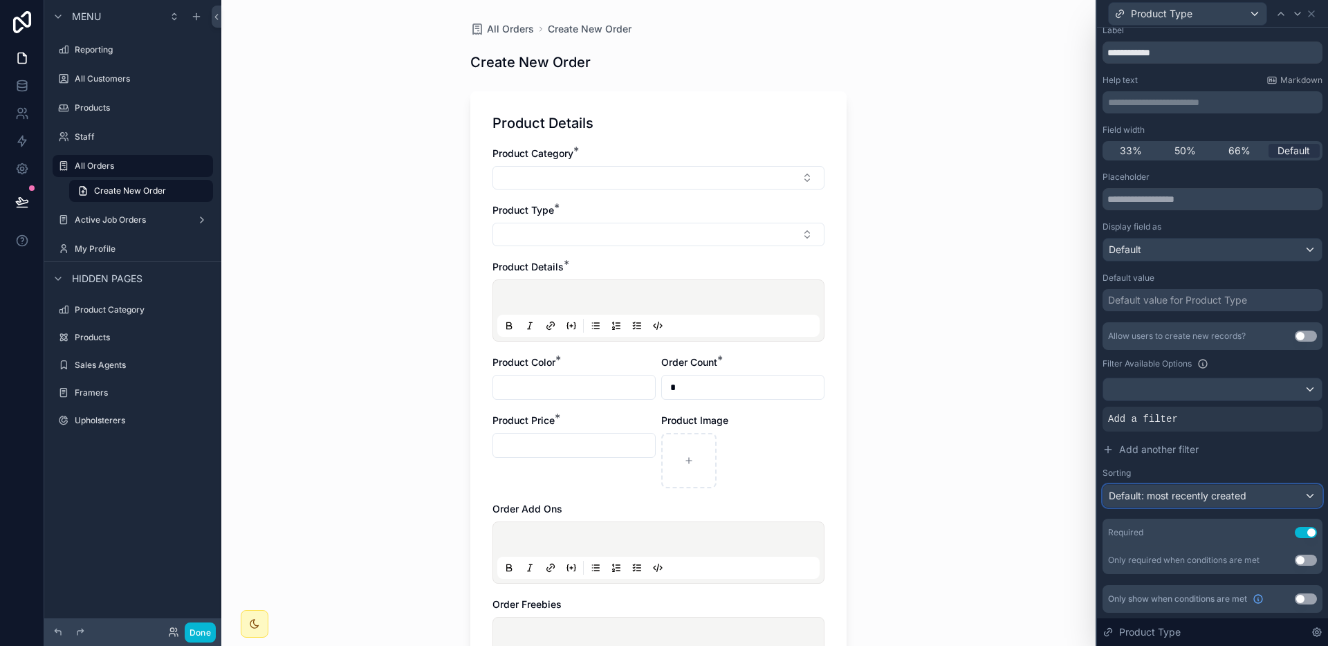
click at [1254, 496] on div "Default: most recently created" at bounding box center [1212, 496] width 219 height 22
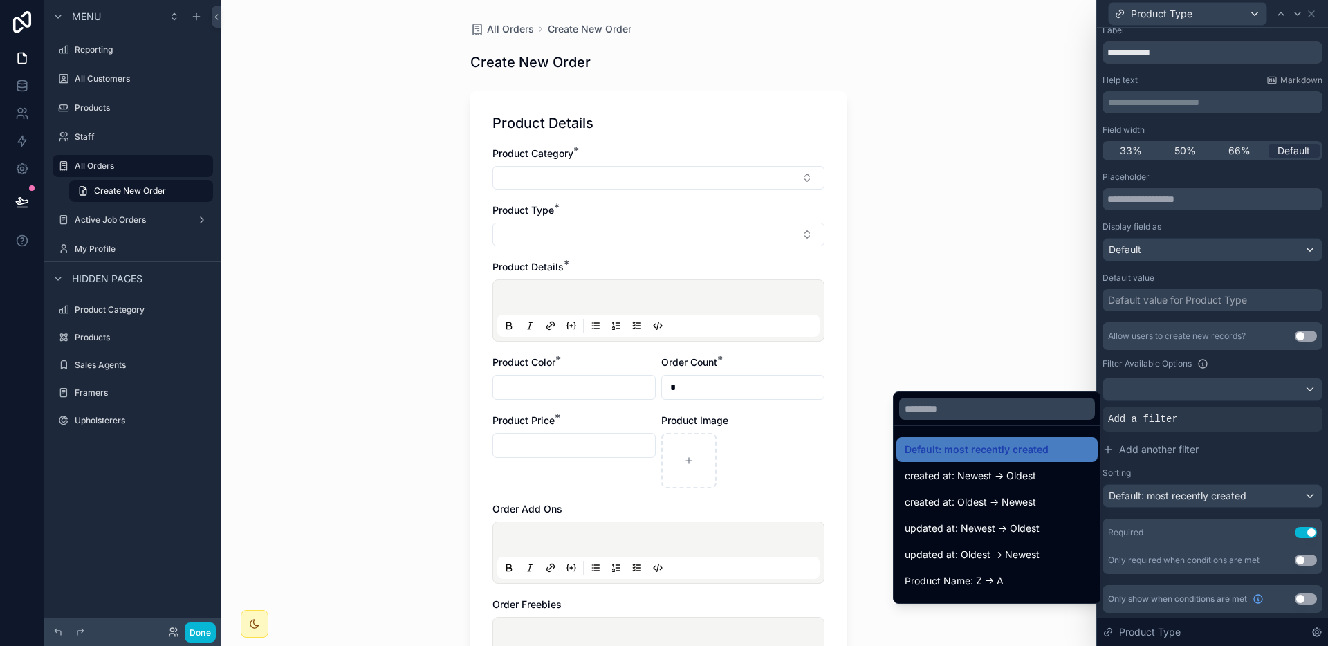
click at [1254, 496] on div at bounding box center [1212, 323] width 231 height 646
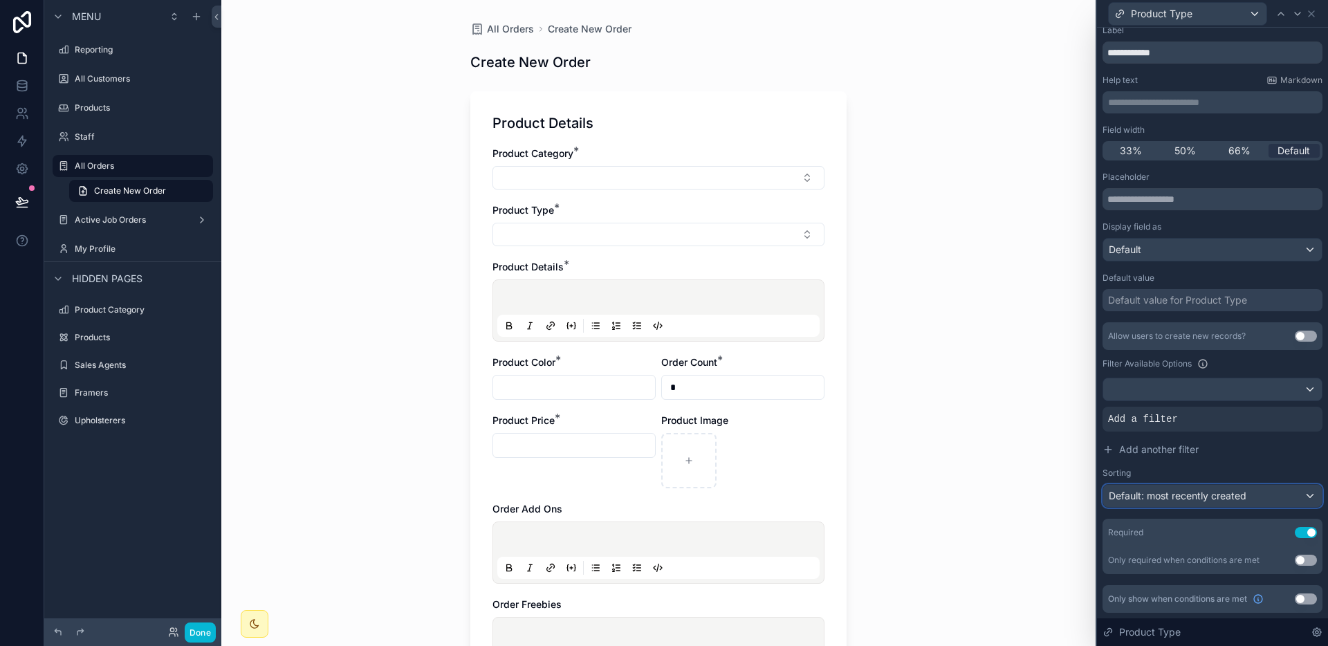
click at [1254, 496] on div "Default: most recently created" at bounding box center [1212, 496] width 219 height 22
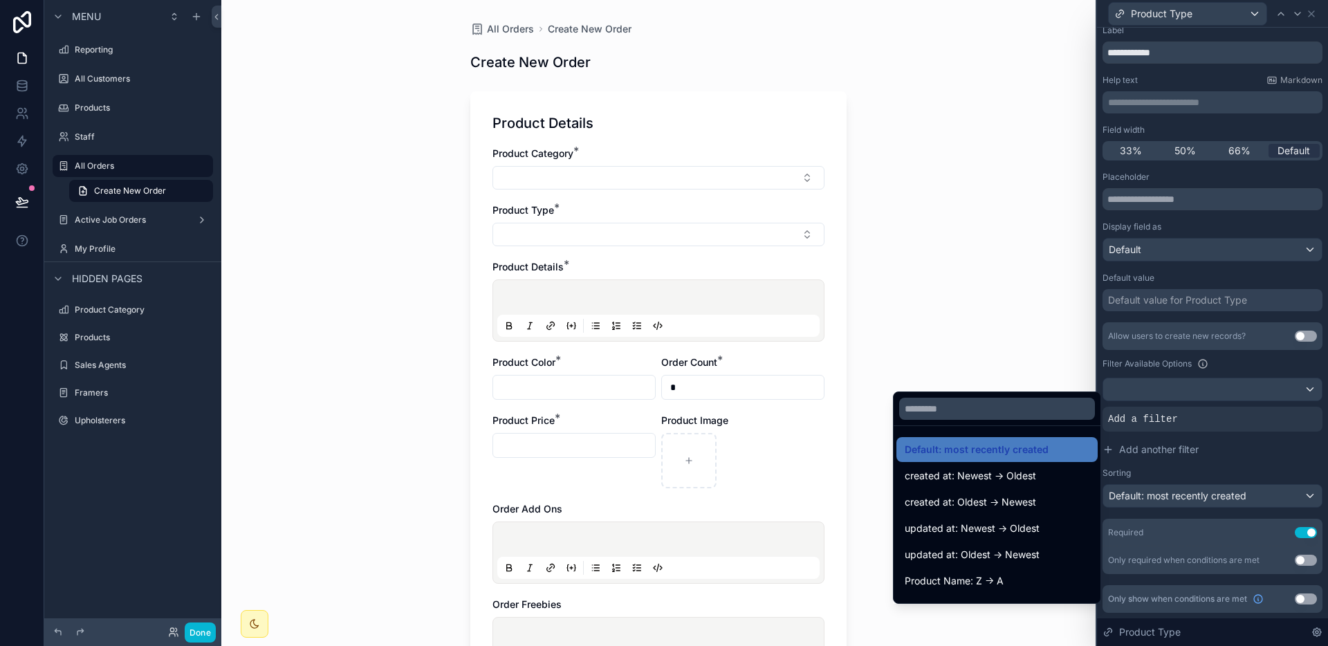
click at [1254, 496] on div at bounding box center [1212, 323] width 231 height 646
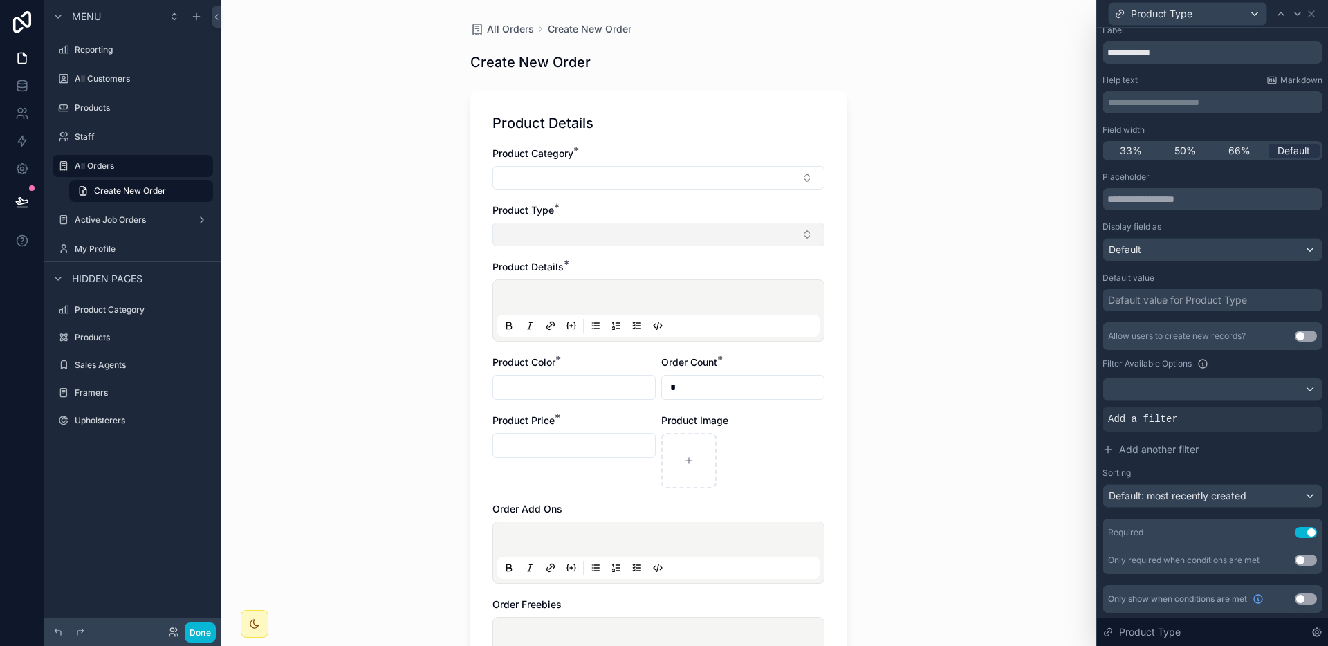
click at [644, 241] on button "Select Button" at bounding box center [658, 235] width 332 height 24
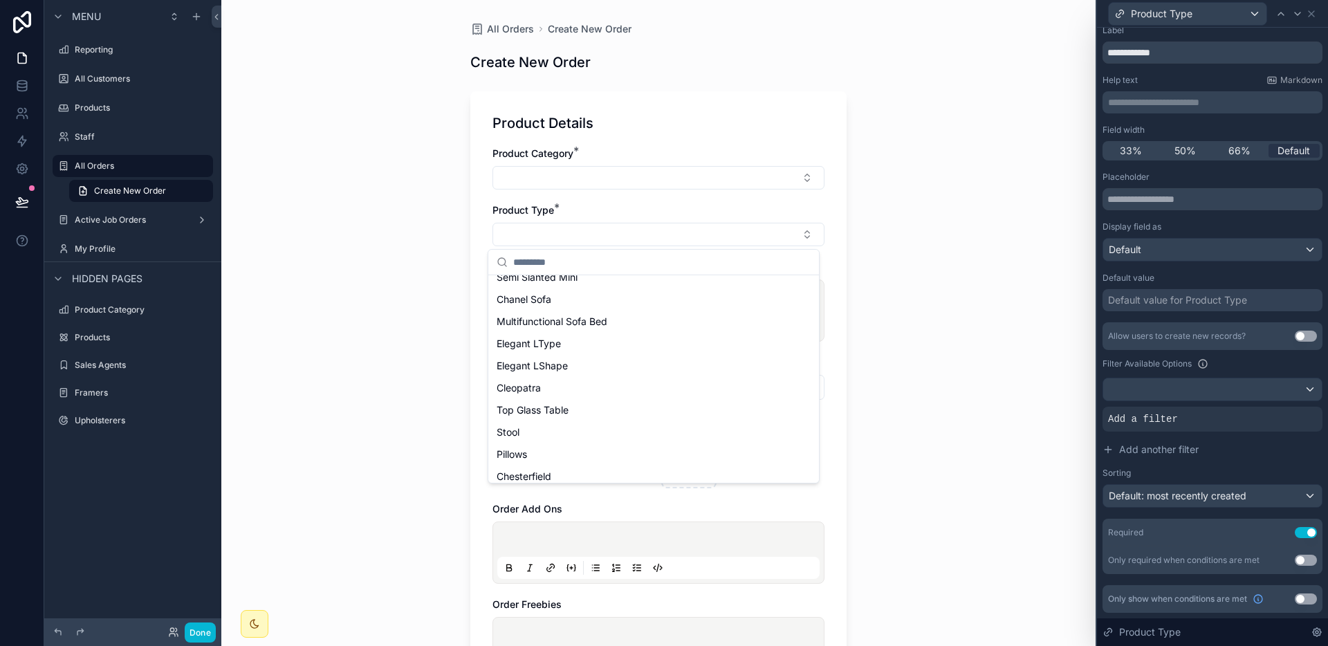
scroll to position [661, 0]
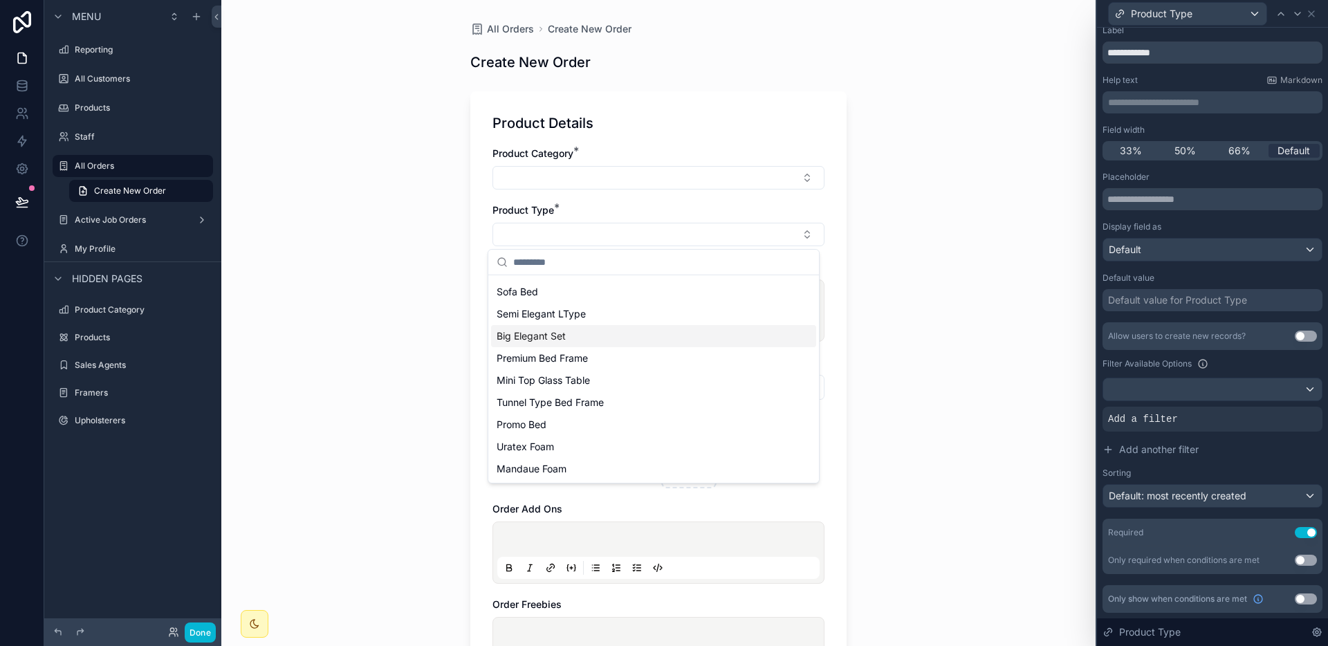
click at [867, 307] on div "All Orders Create New Order Create New Order Product Details Product Category *…" at bounding box center [658, 323] width 874 height 646
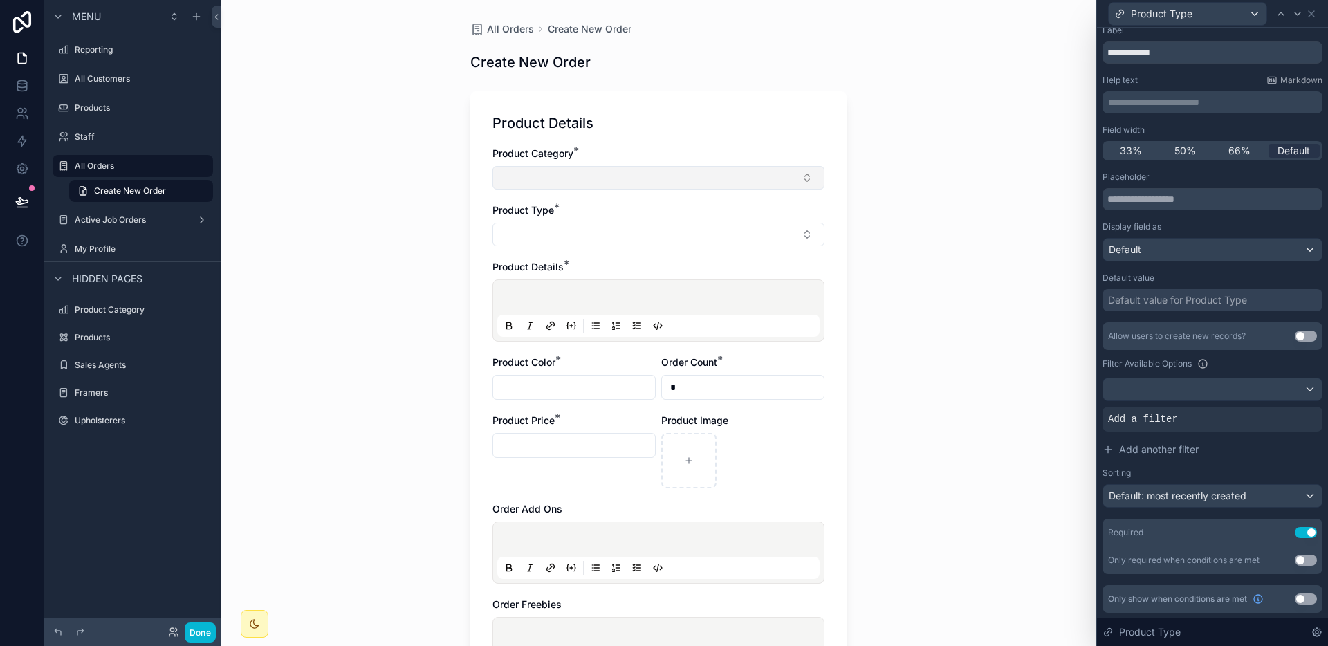
click at [720, 176] on button "Select Button" at bounding box center [658, 178] width 332 height 24
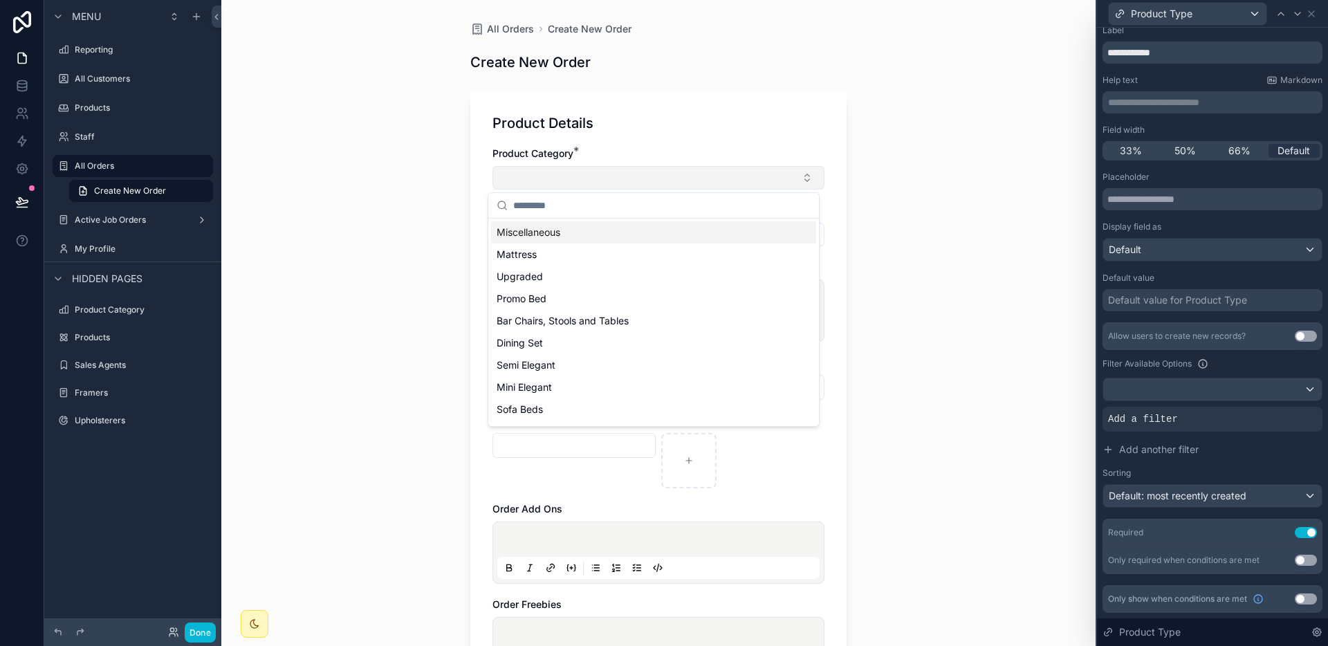
click at [720, 176] on button "Select Button" at bounding box center [658, 178] width 332 height 24
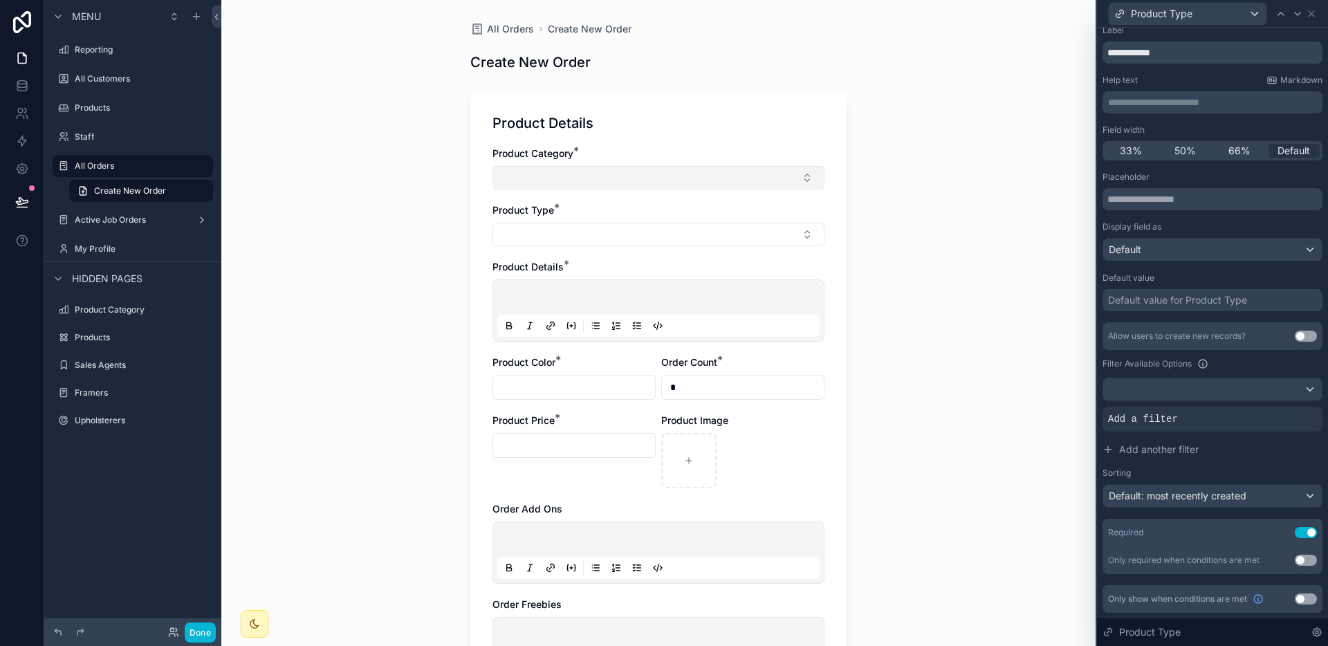
click at [720, 176] on button "Select Button" at bounding box center [658, 178] width 332 height 24
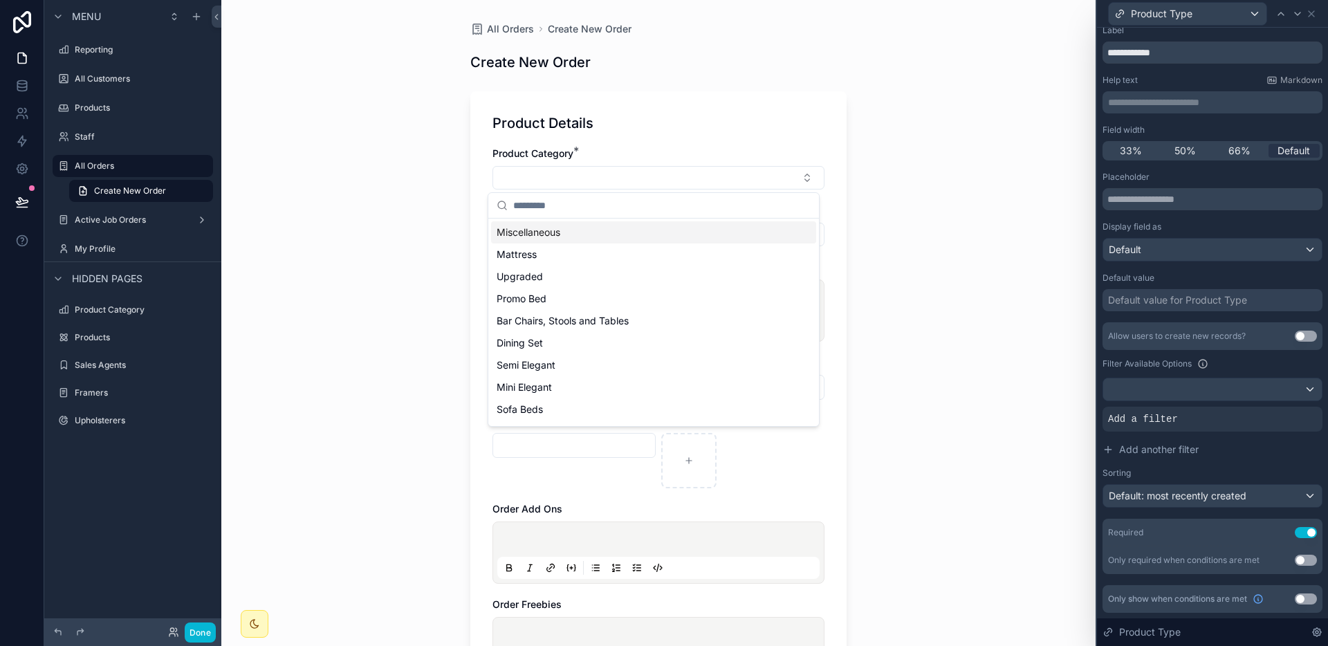
click at [890, 215] on div "All Orders Create New Order Create New Order Product Details Product Category *…" at bounding box center [658, 323] width 874 height 646
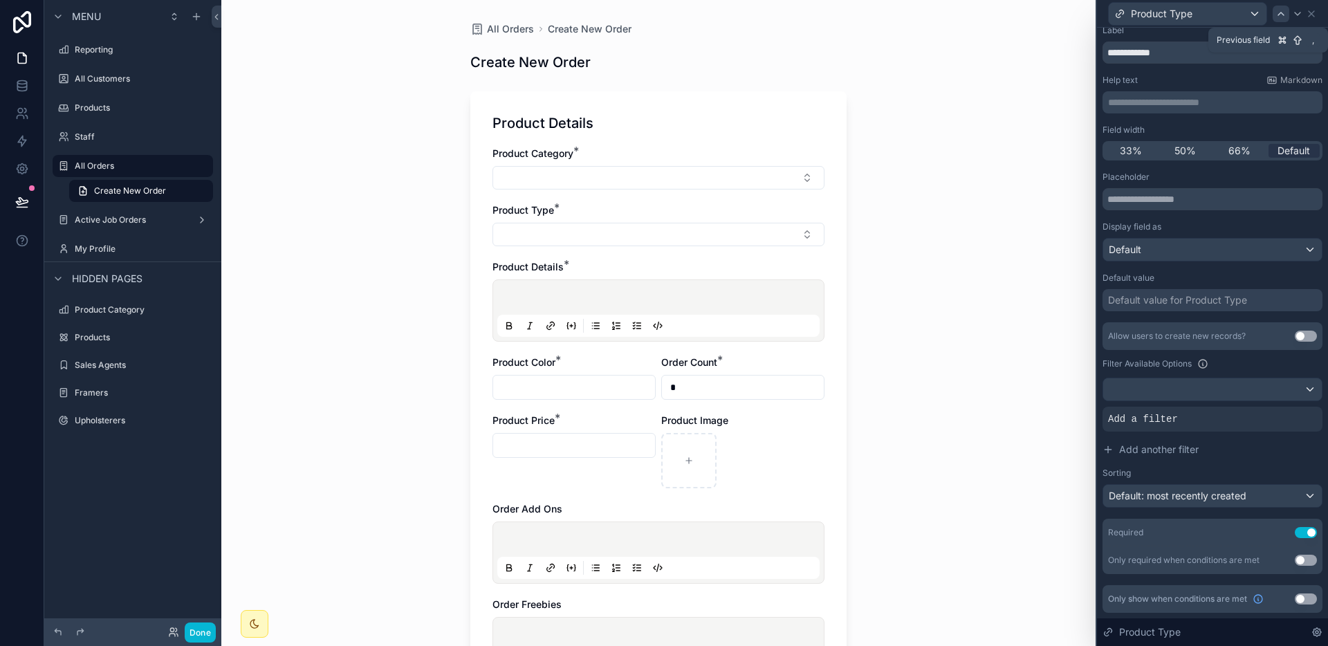
click at [1282, 11] on icon at bounding box center [1280, 13] width 11 height 11
click at [1271, 387] on div at bounding box center [1212, 389] width 219 height 22
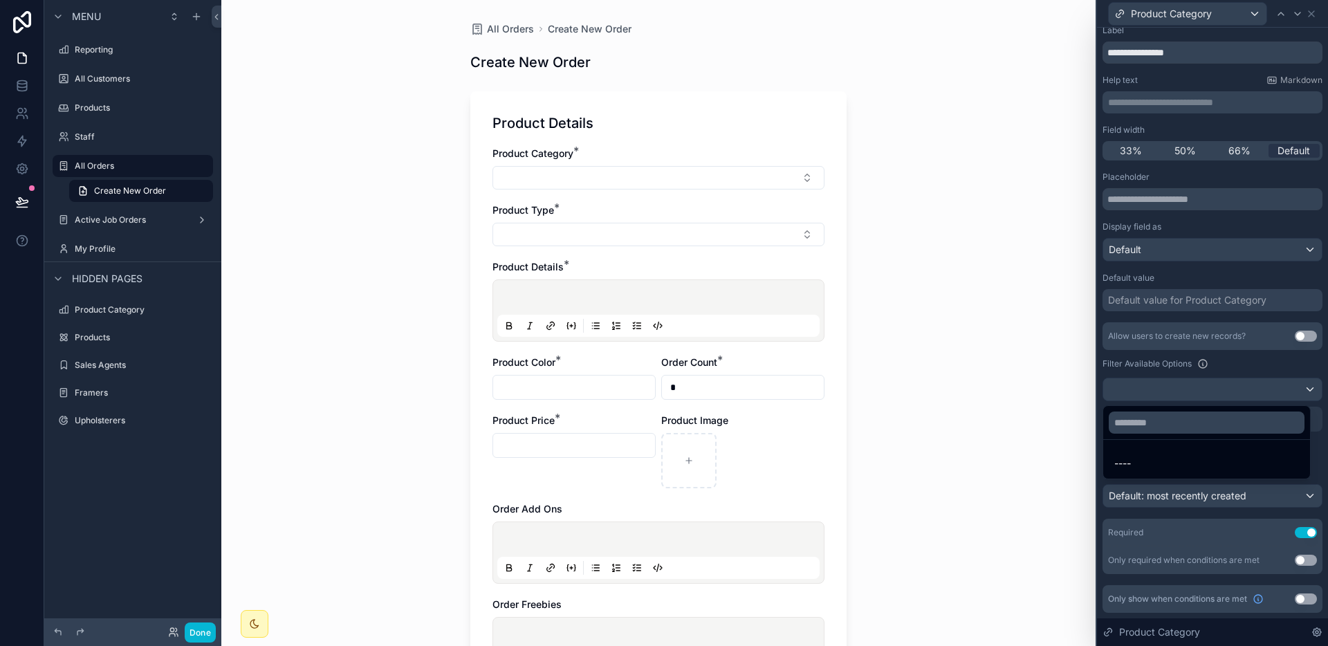
click at [1271, 387] on div at bounding box center [1212, 323] width 231 height 646
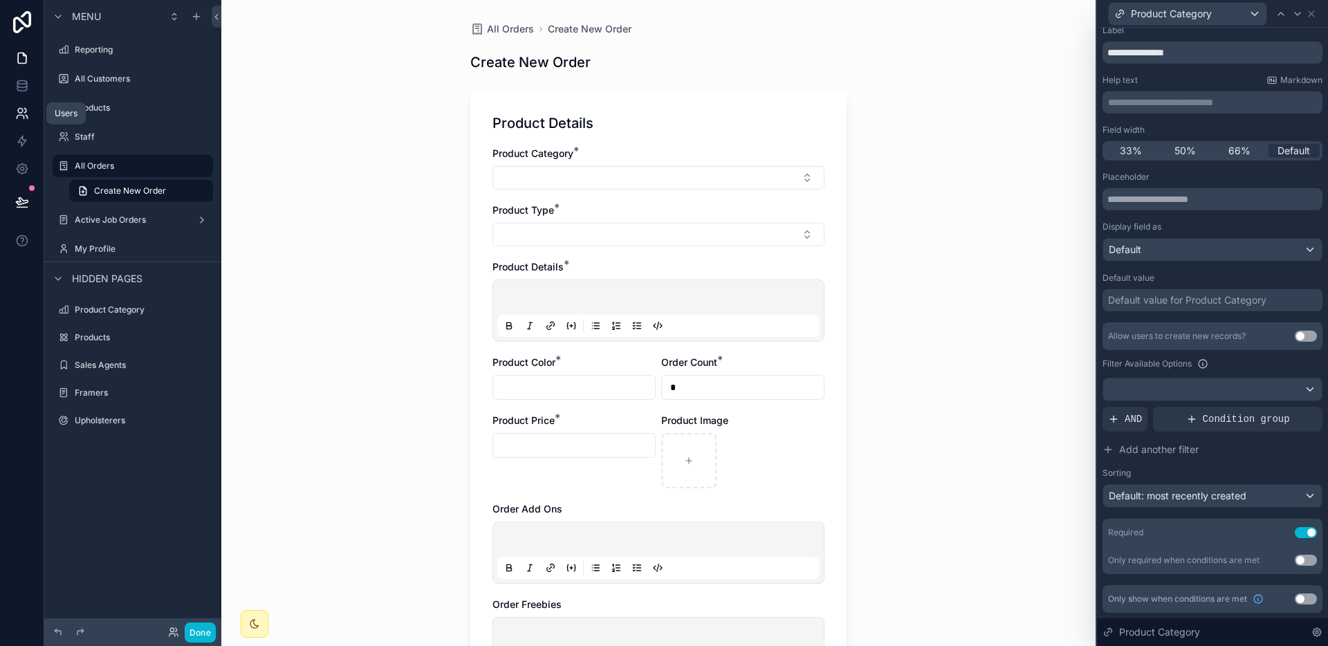
click at [12, 100] on link at bounding box center [22, 114] width 44 height 28
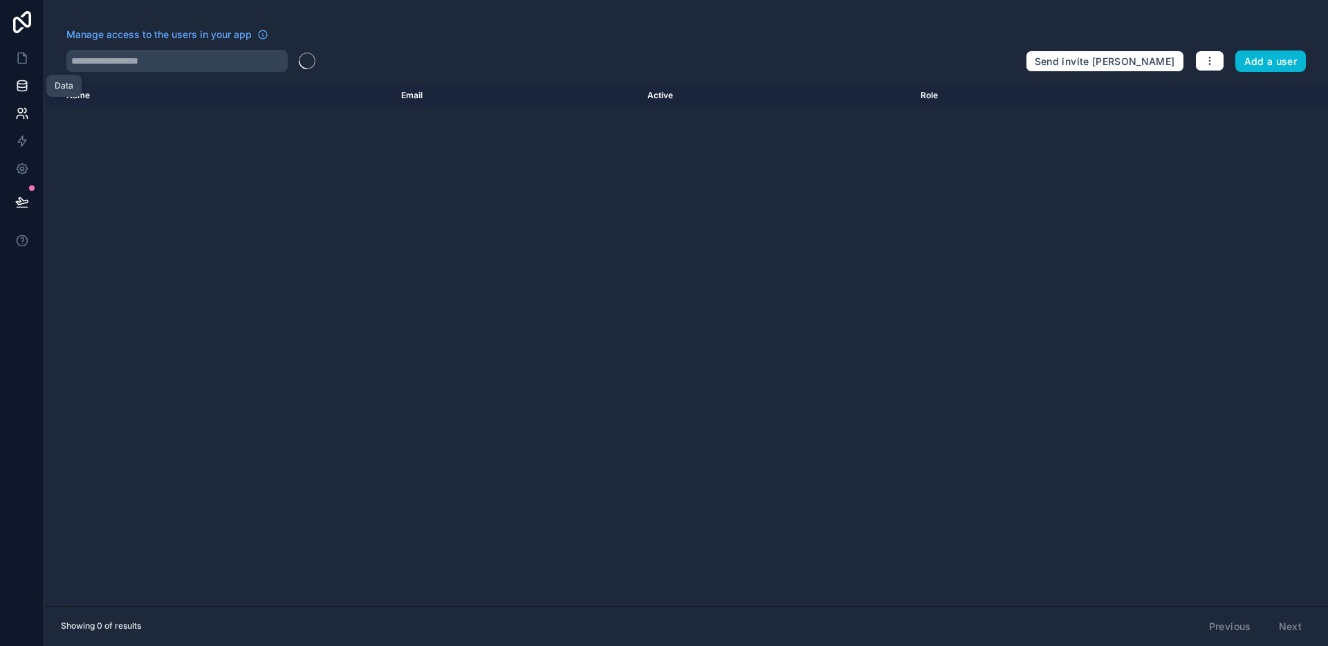
click at [19, 91] on icon at bounding box center [21, 89] width 9 height 6
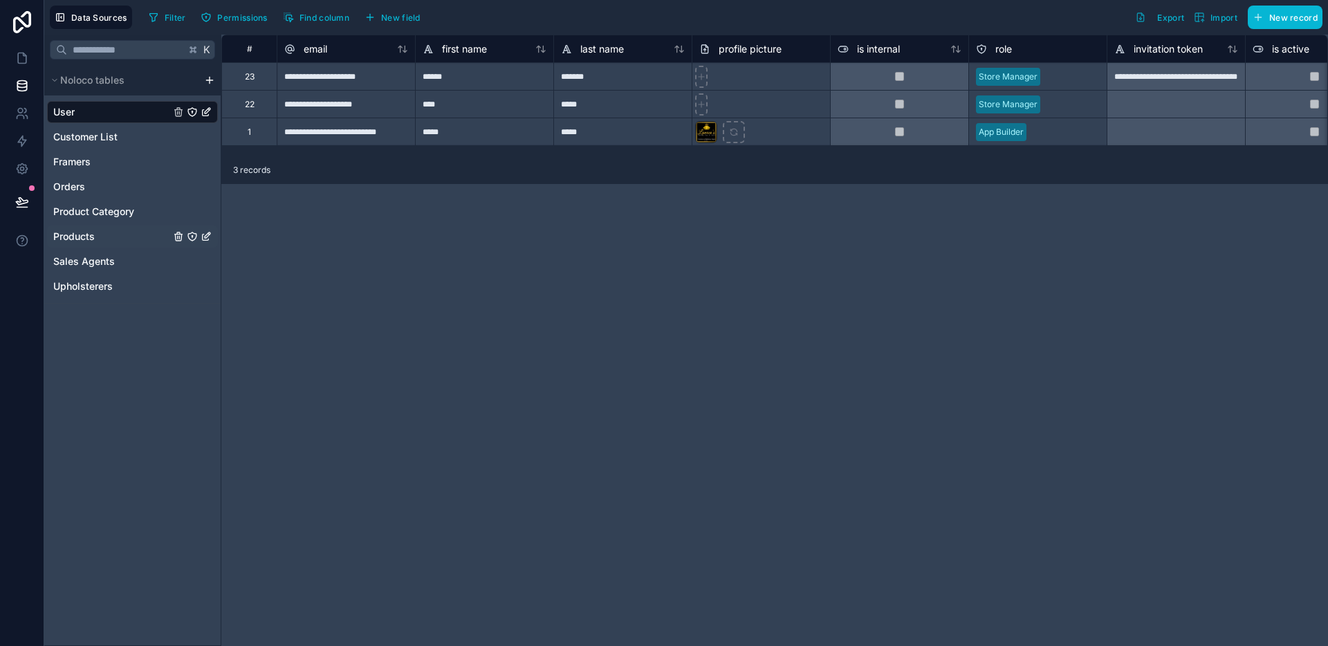
click at [138, 232] on div "Products" at bounding box center [132, 236] width 171 height 22
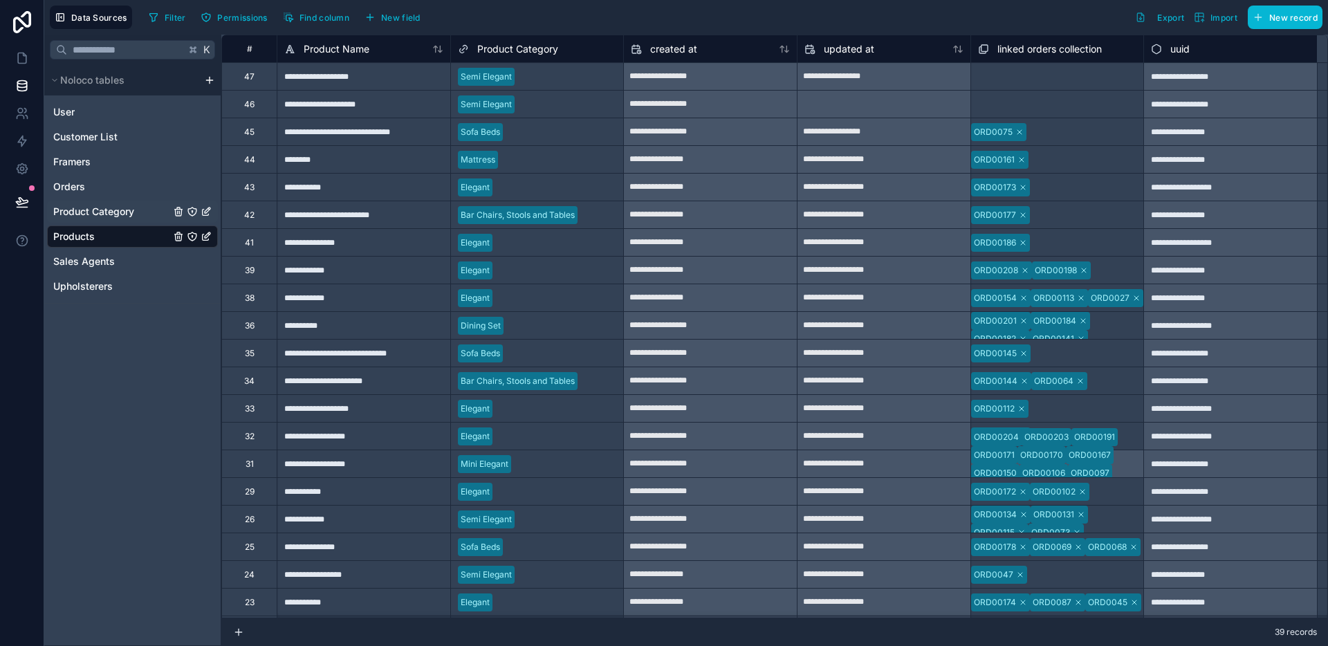
click at [114, 208] on span "Product Category" at bounding box center [93, 212] width 81 height 14
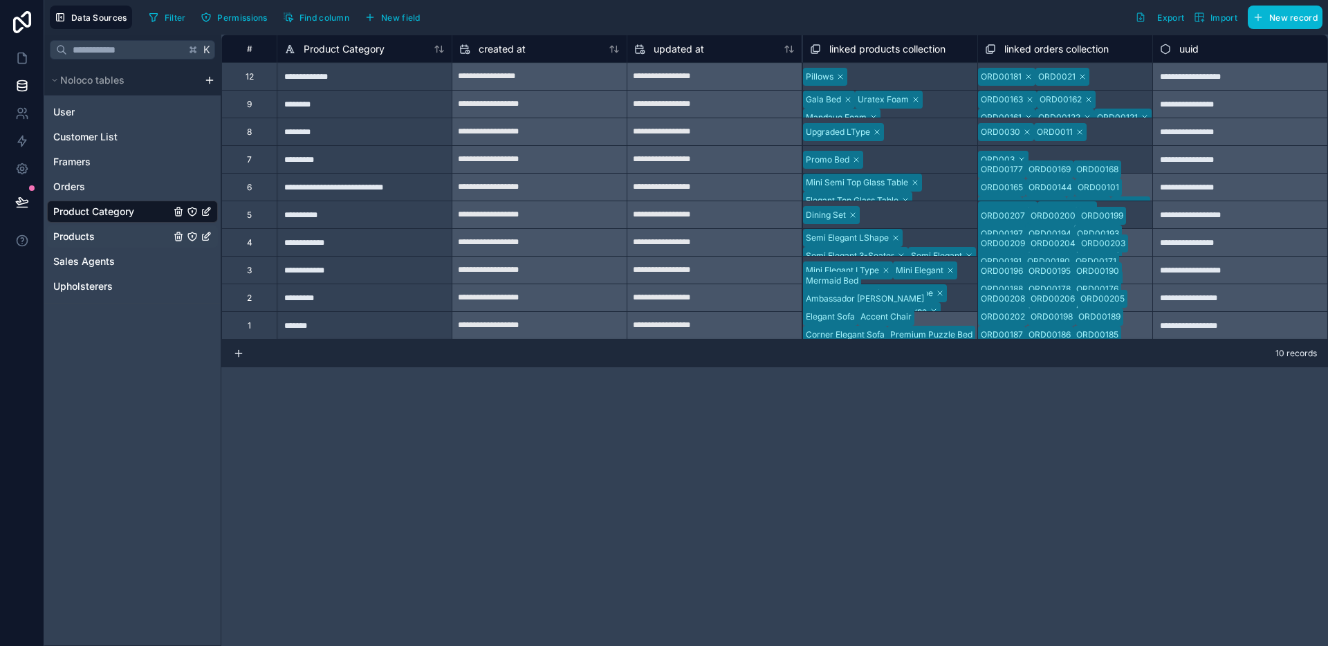
click at [86, 236] on span "Products" at bounding box center [73, 237] width 41 height 14
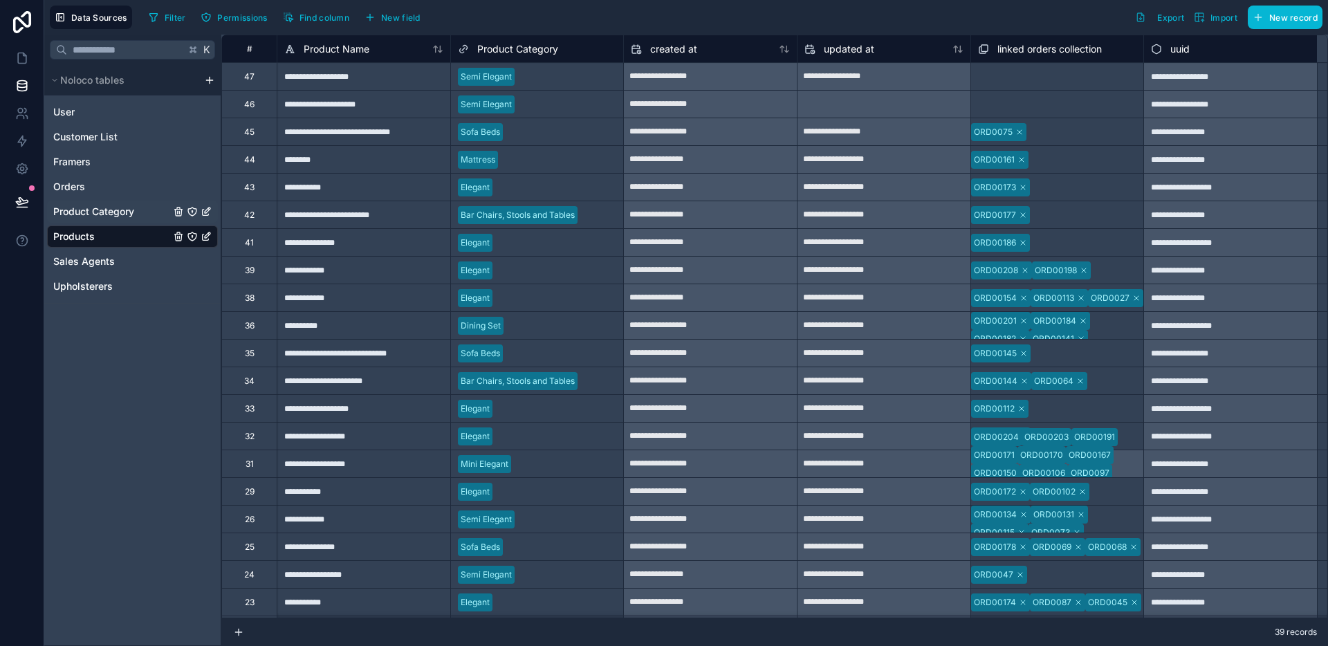
click at [118, 214] on span "Product Category" at bounding box center [93, 212] width 81 height 14
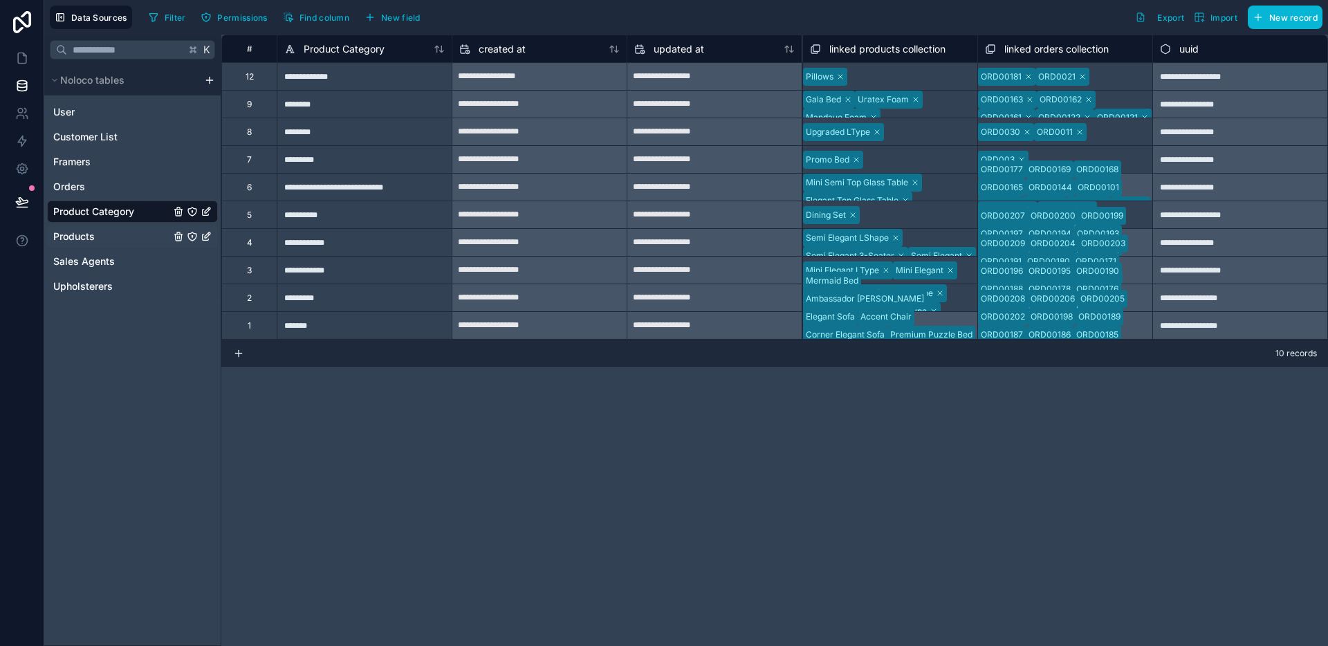
click at [118, 243] on div "Products" at bounding box center [132, 236] width 171 height 22
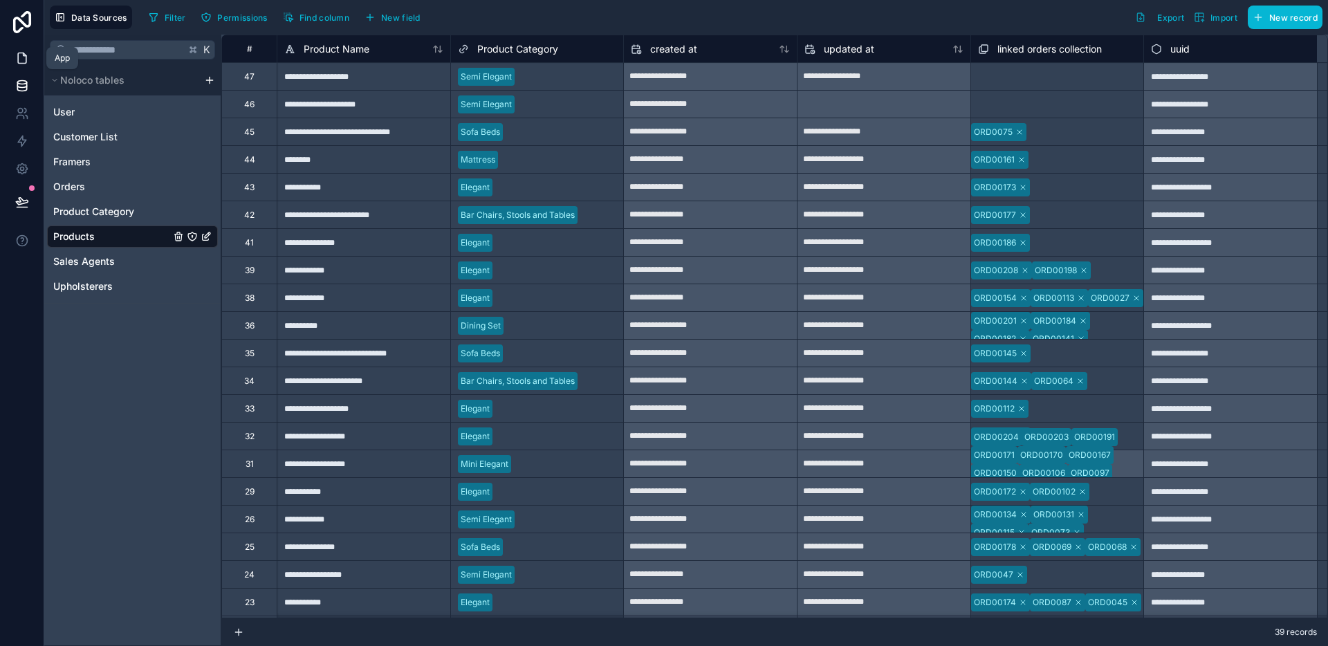
click at [26, 64] on icon at bounding box center [22, 58] width 14 height 14
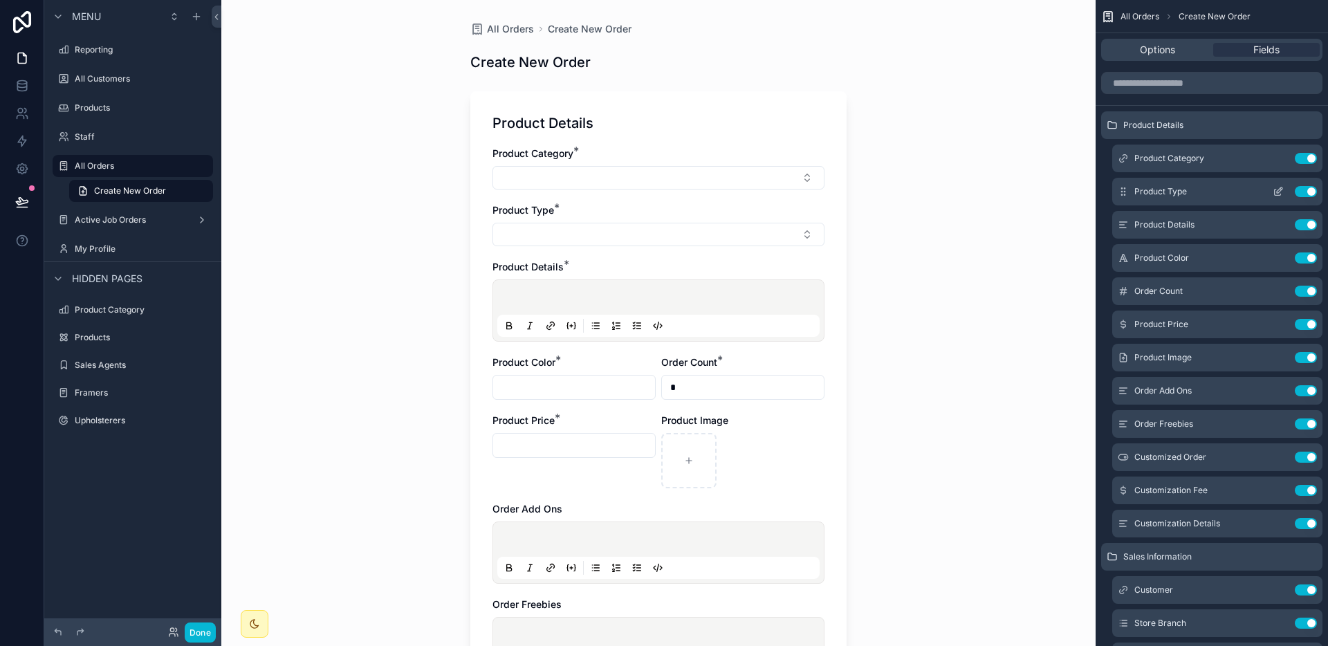
click at [1282, 188] on icon "scrollable content" at bounding box center [1280, 190] width 6 height 6
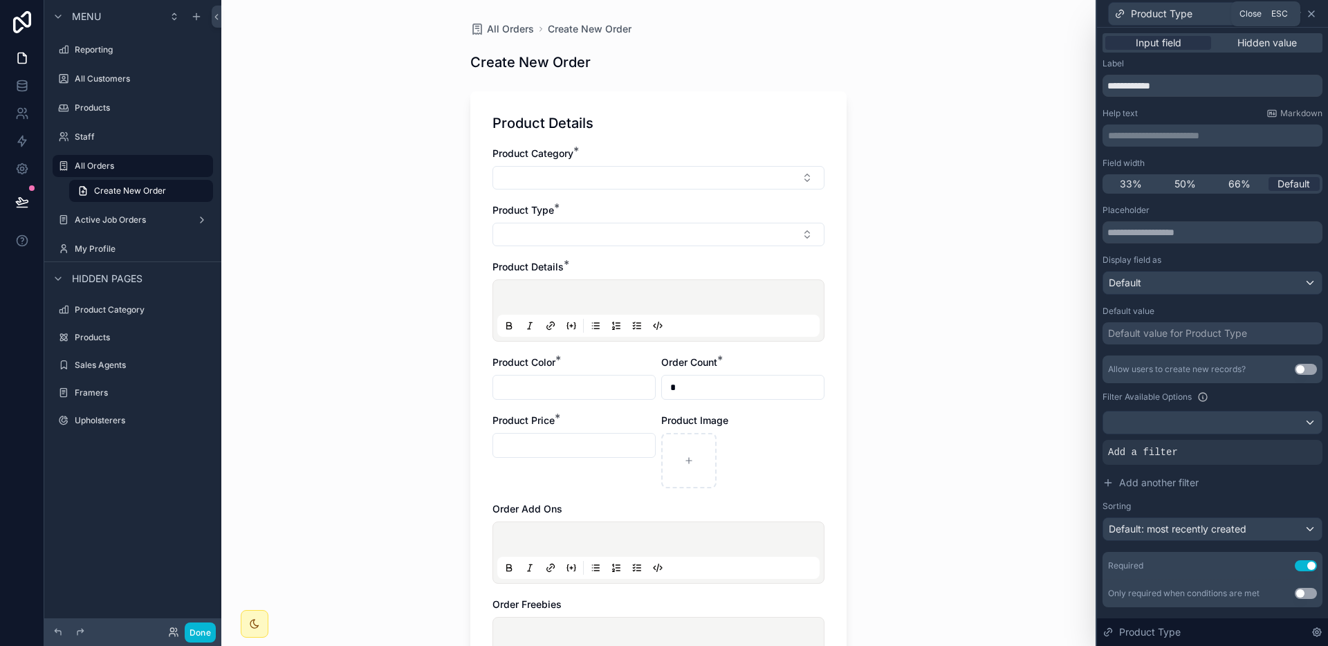
click at [1308, 16] on icon at bounding box center [1311, 13] width 11 height 11
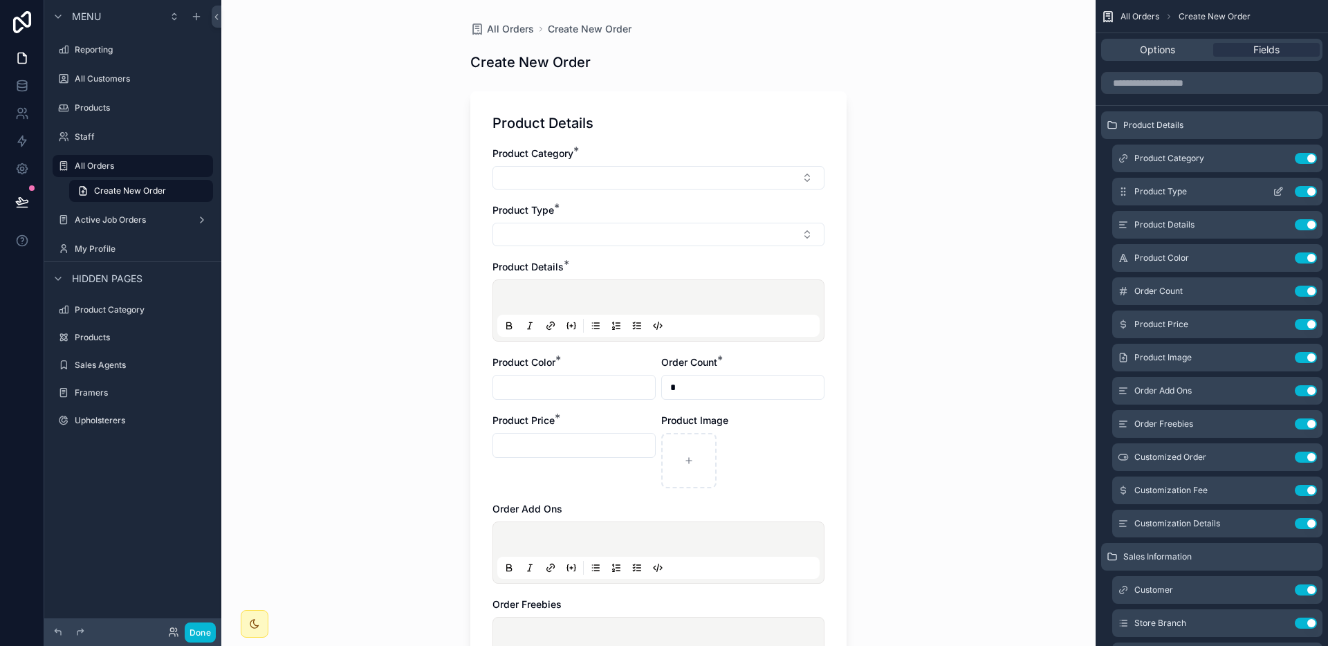
click at [1277, 194] on icon "scrollable content" at bounding box center [1277, 191] width 11 height 11
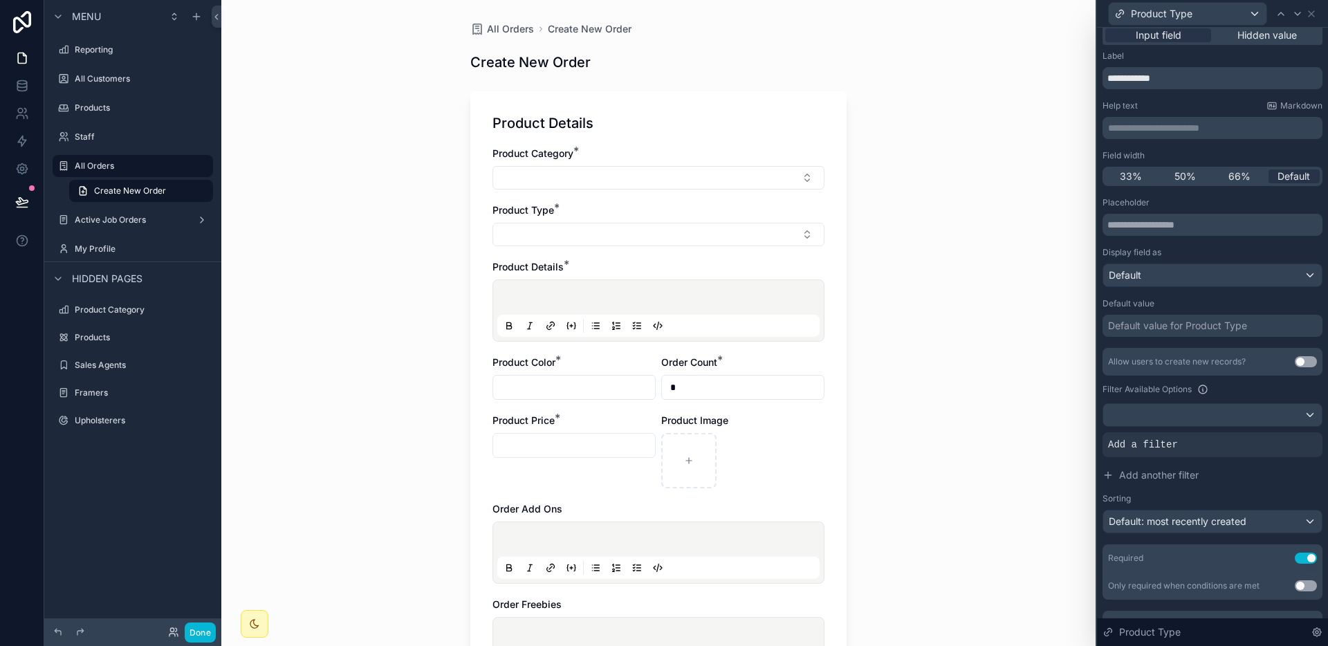
scroll to position [33, 0]
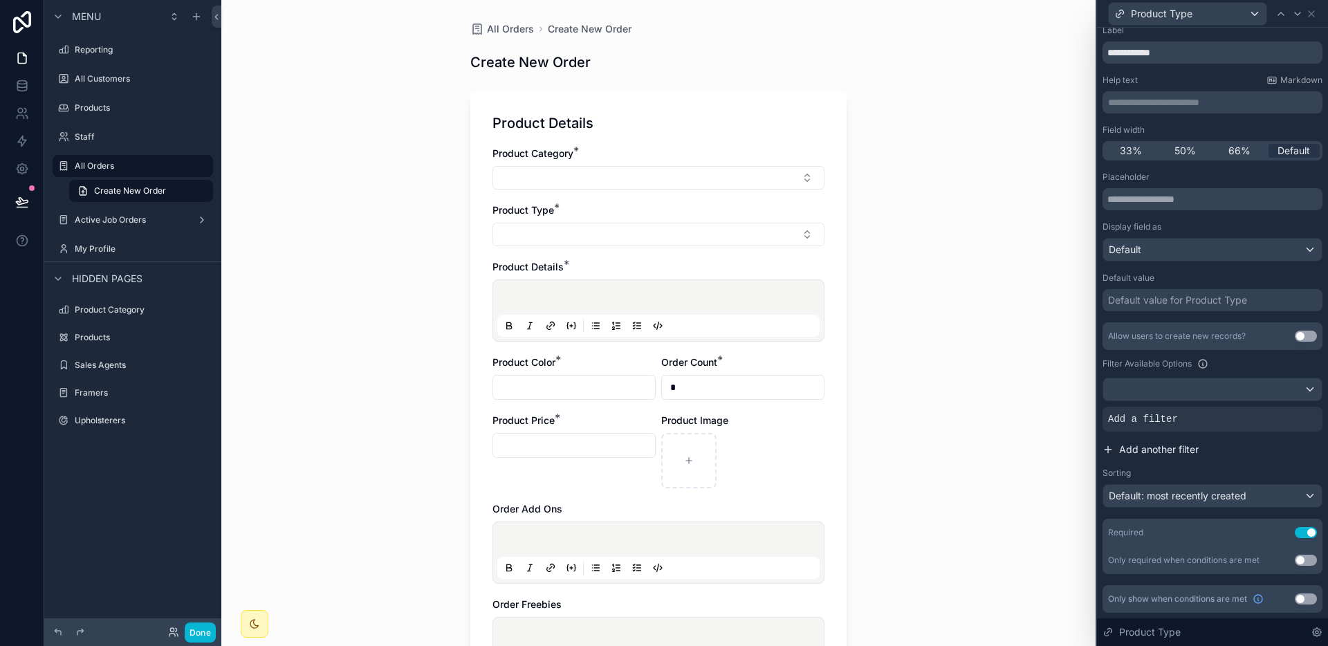
click at [1187, 451] on span "Add another filter" at bounding box center [1159, 450] width 80 height 14
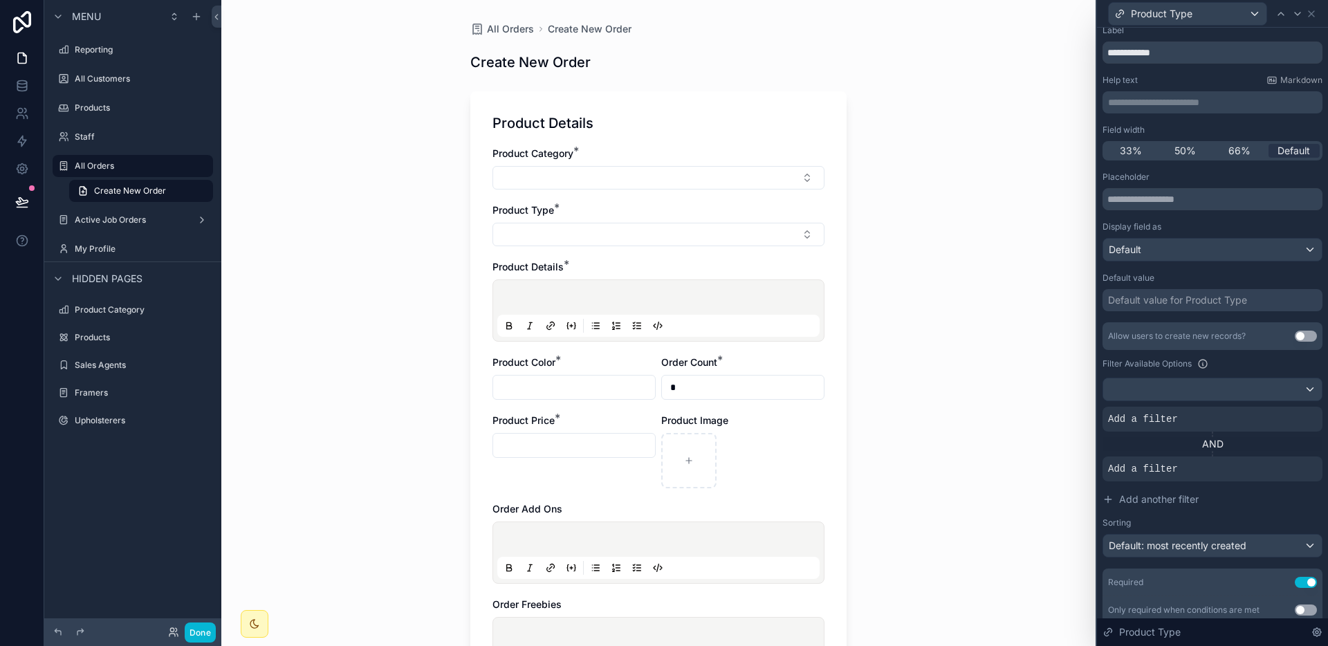
click at [1209, 445] on div "AND" at bounding box center [1212, 444] width 220 height 14
click at [1283, 461] on icon at bounding box center [1287, 458] width 8 height 8
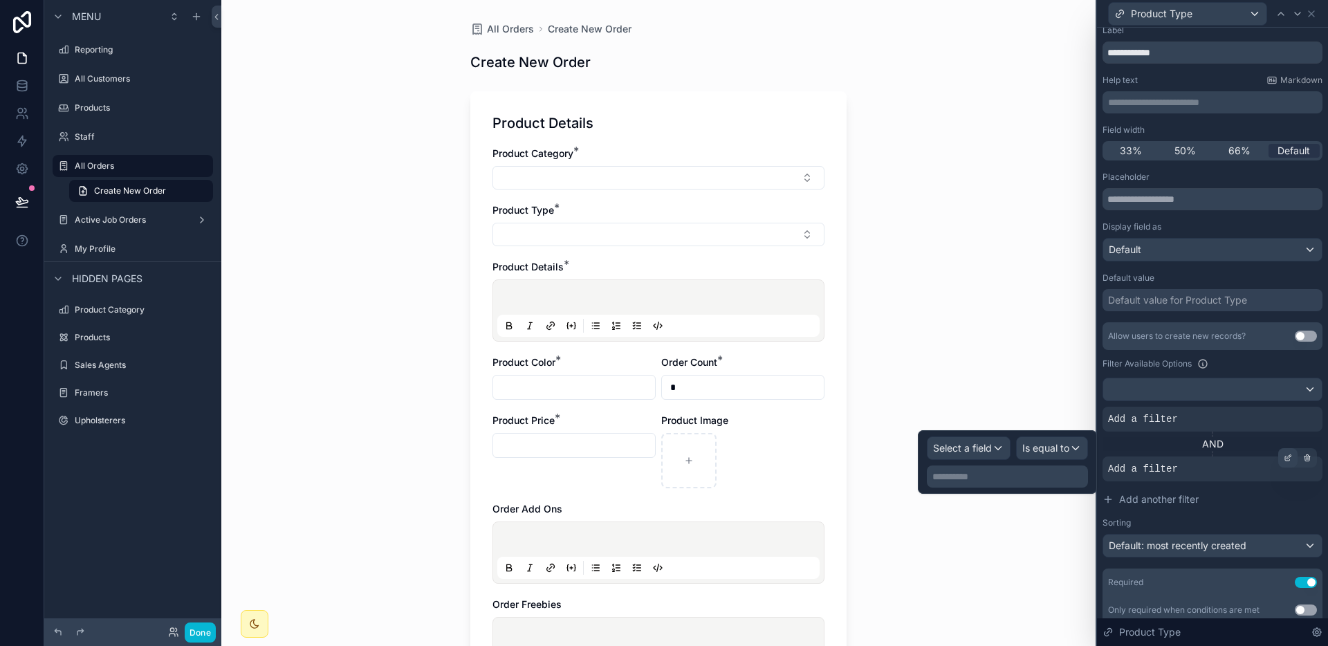
click at [1283, 461] on icon at bounding box center [1287, 458] width 8 height 8
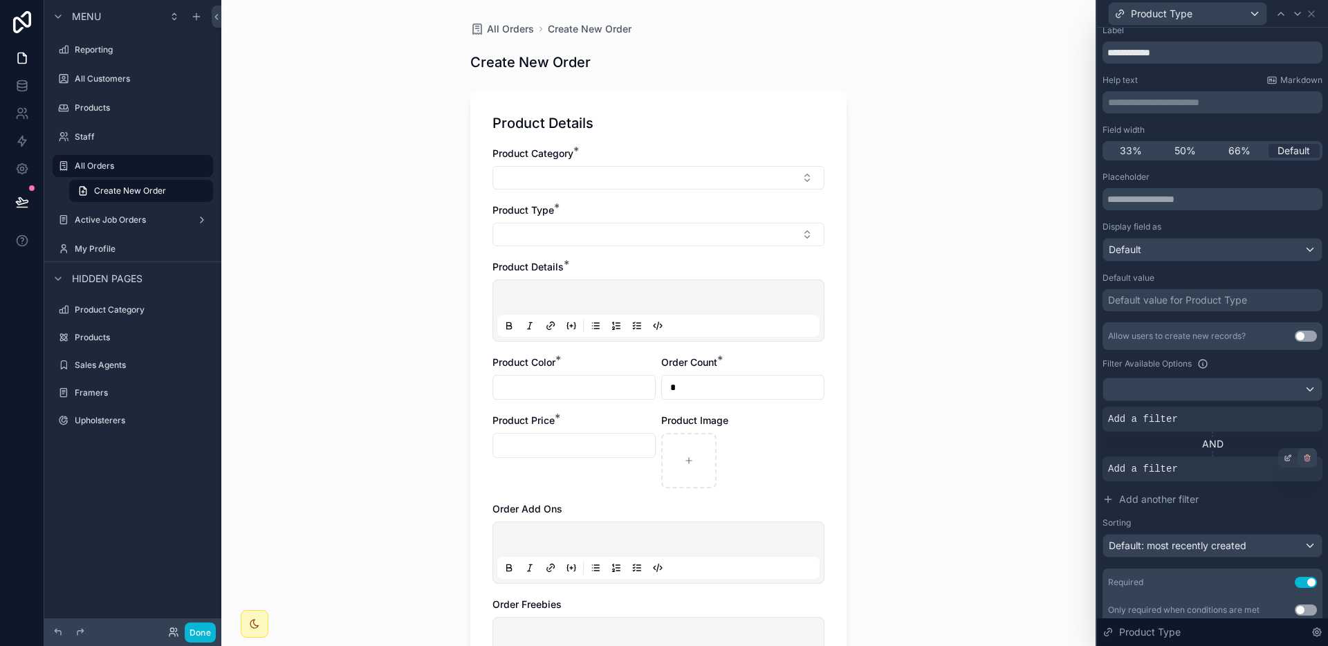
click at [1306, 458] on icon at bounding box center [1306, 459] width 0 height 2
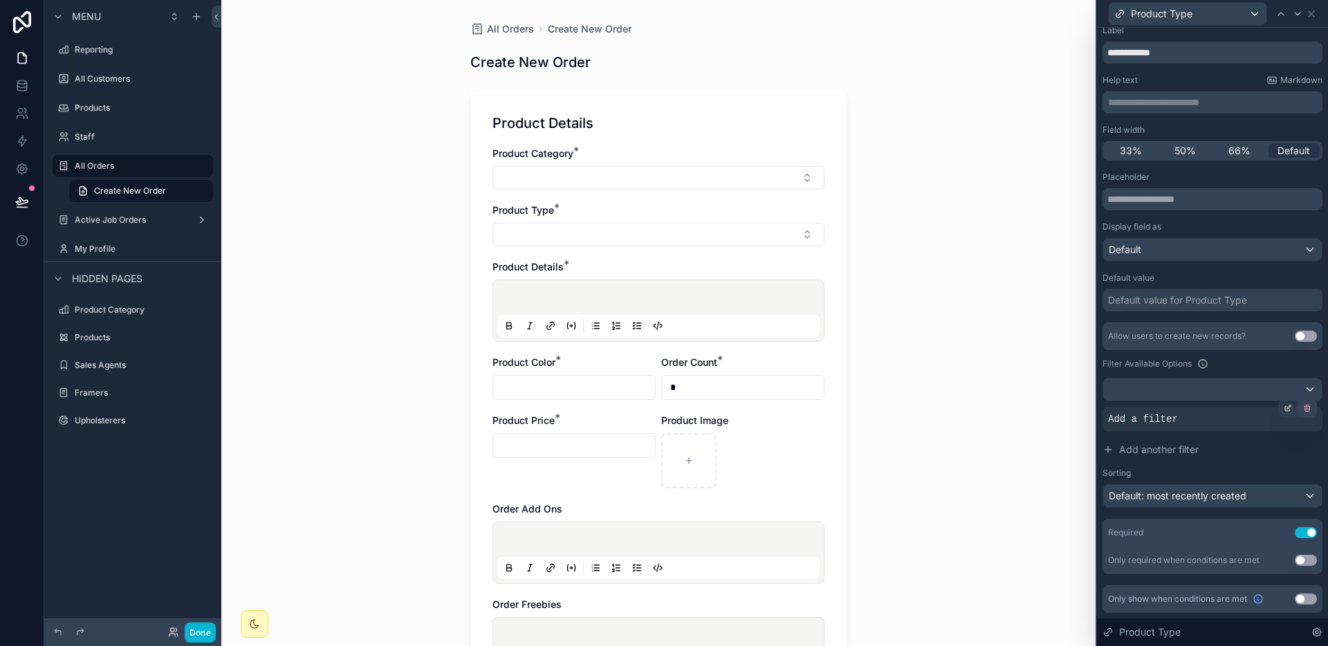
click at [1303, 408] on div at bounding box center [1306, 407] width 19 height 19
click at [1294, 564] on button "Use setting" at bounding box center [1305, 560] width 22 height 11
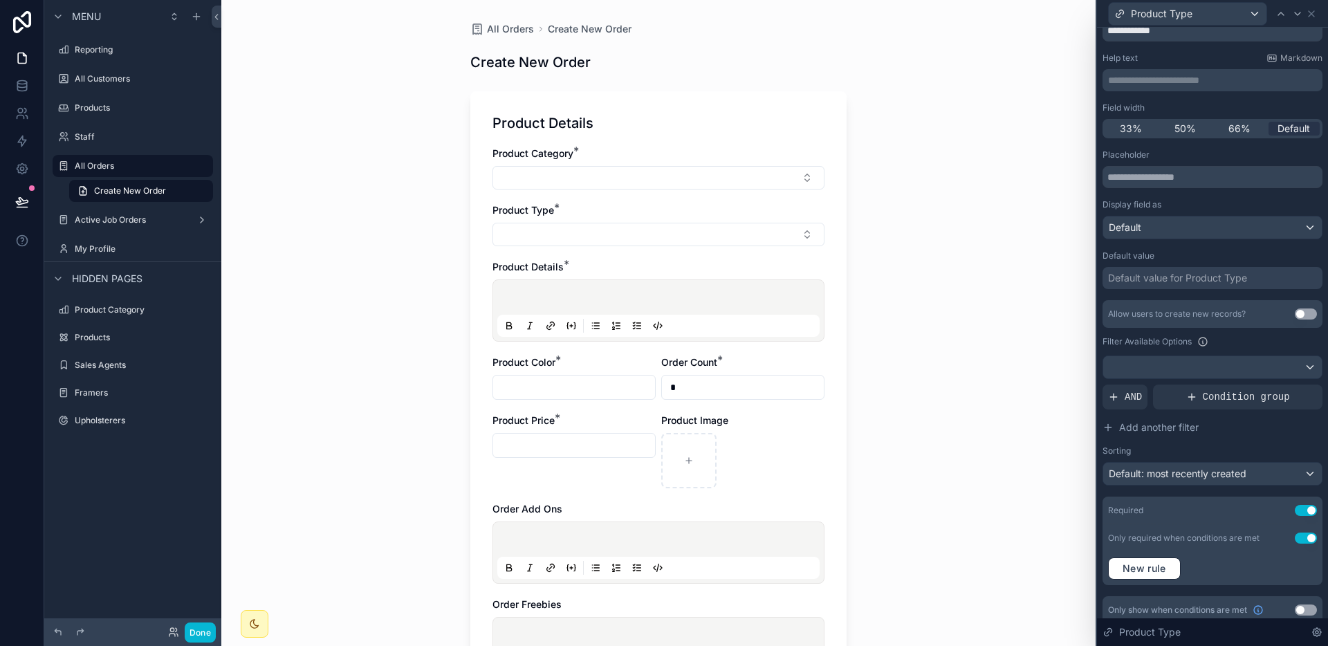
scroll to position [66, 0]
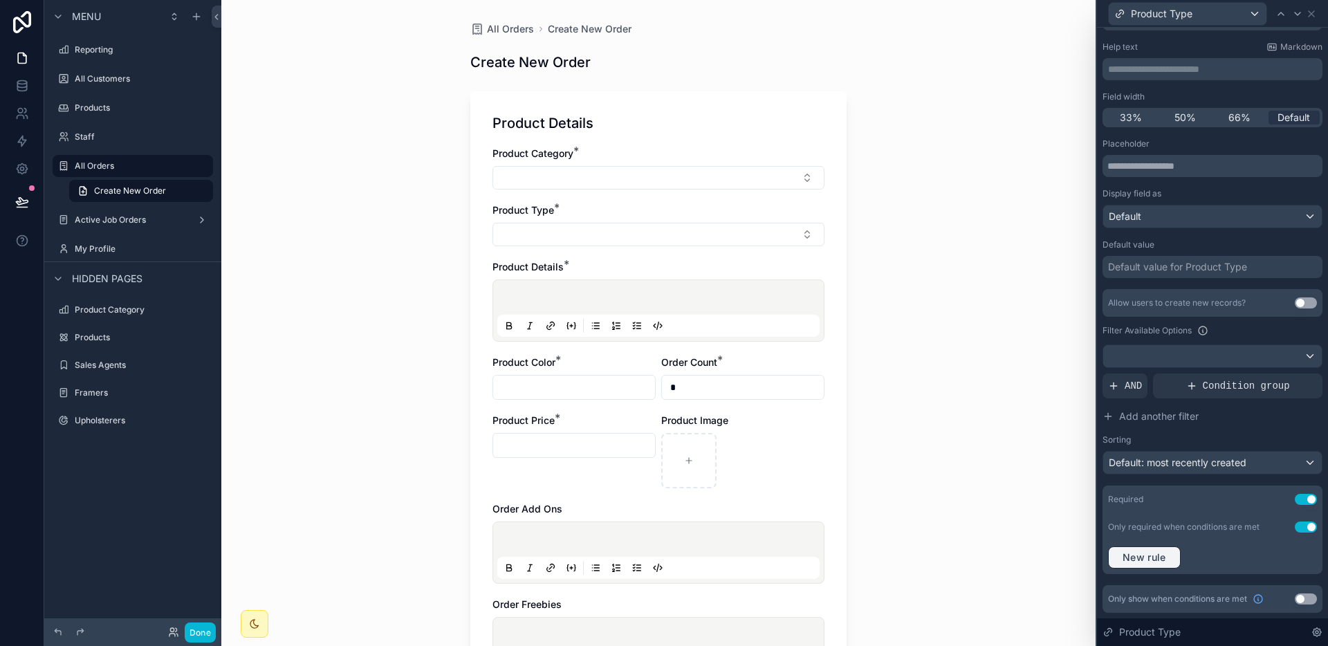
click at [1173, 557] on button "New rule" at bounding box center [1144, 557] width 73 height 22
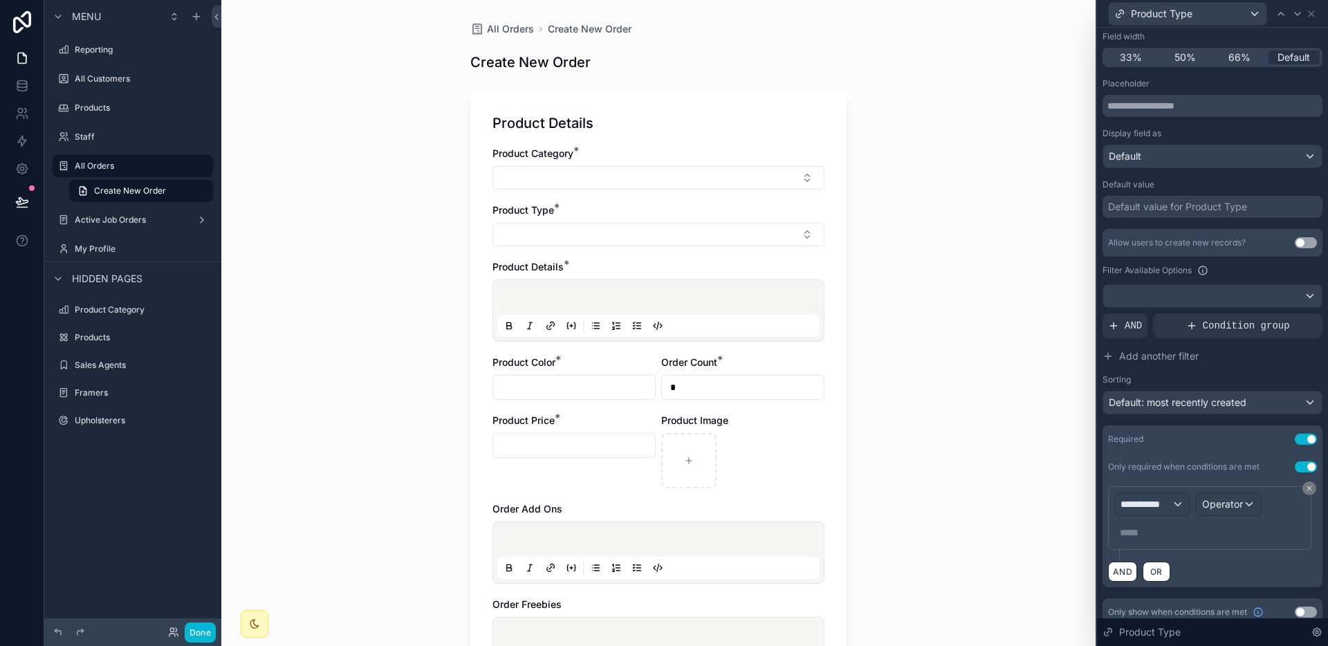
scroll to position [140, 0]
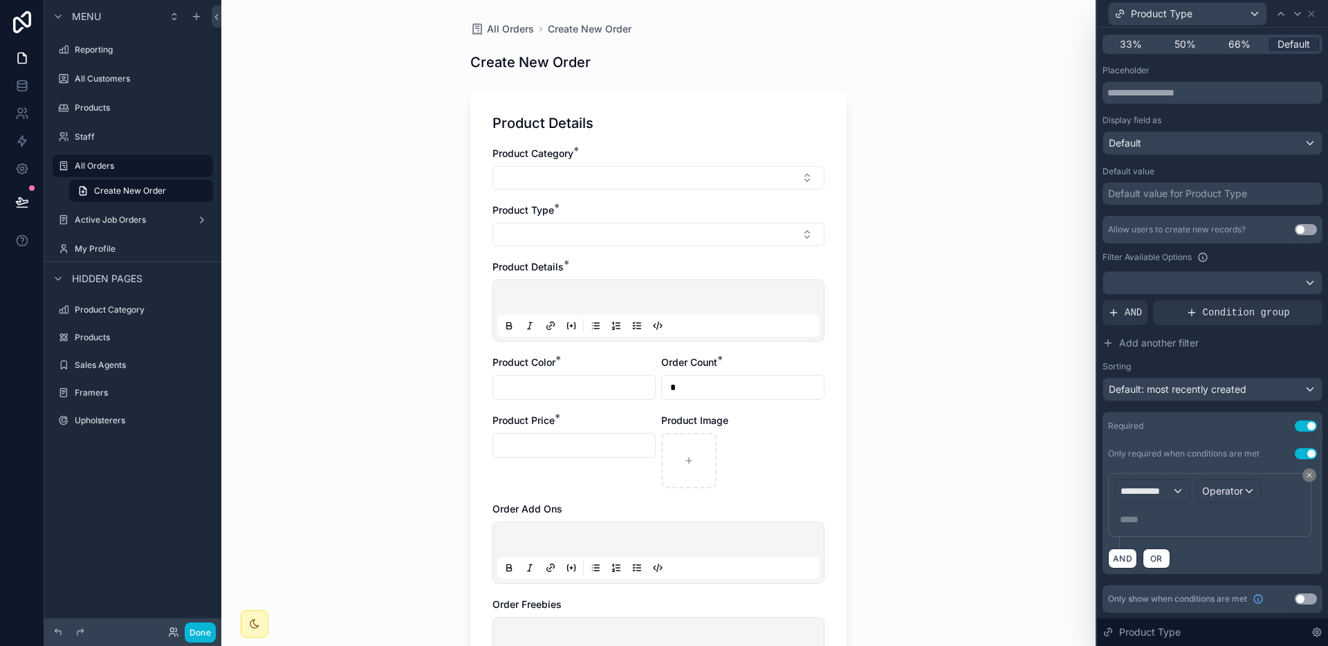
click at [1295, 454] on button "Use setting" at bounding box center [1305, 453] width 22 height 11
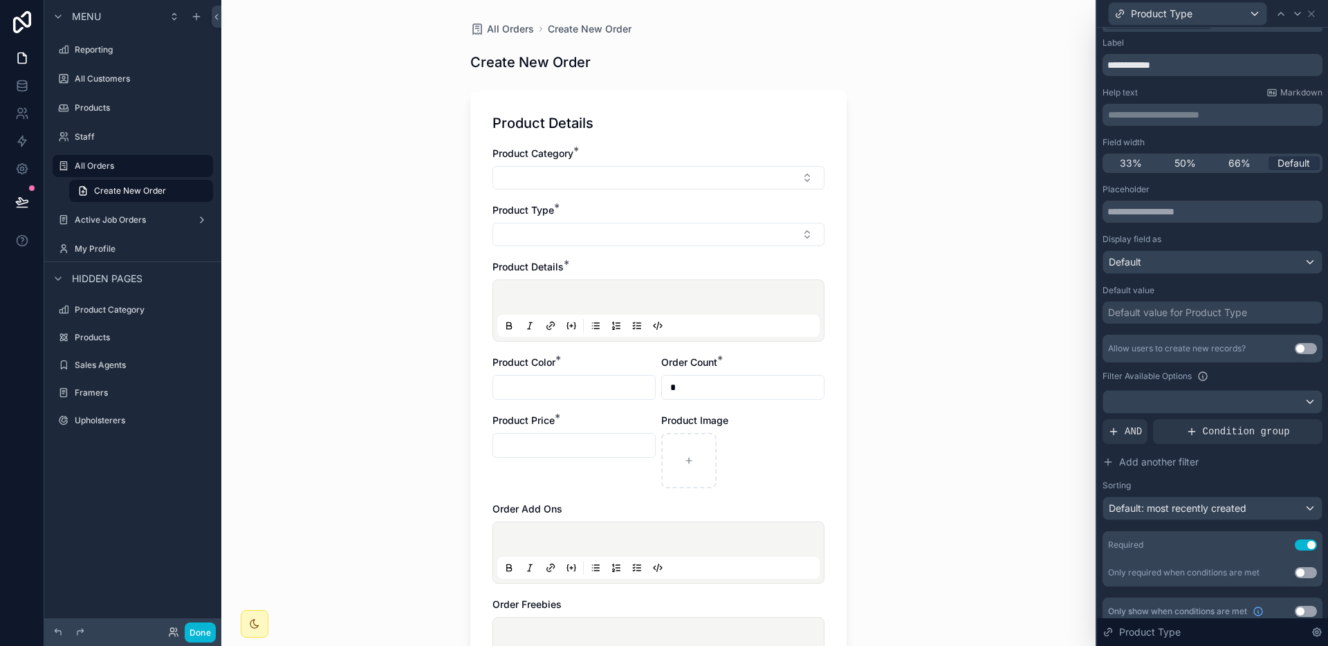
scroll to position [0, 0]
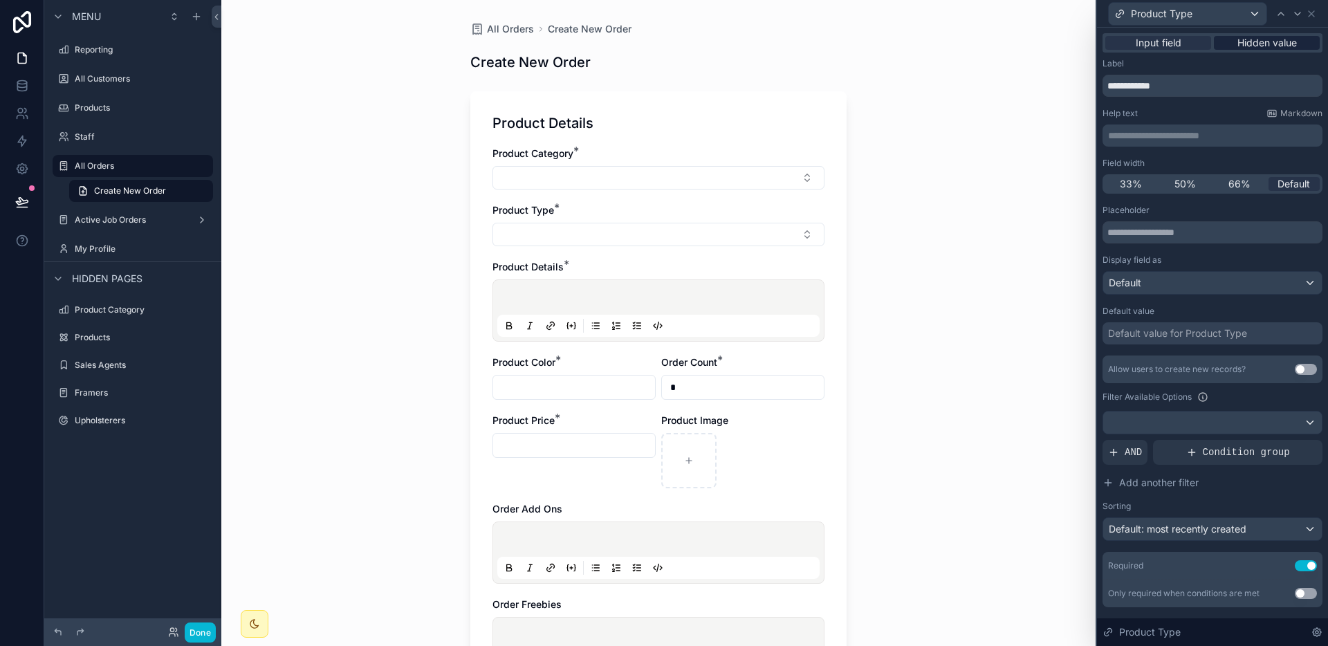
click at [1267, 37] on span "Hidden value" at bounding box center [1266, 43] width 59 height 14
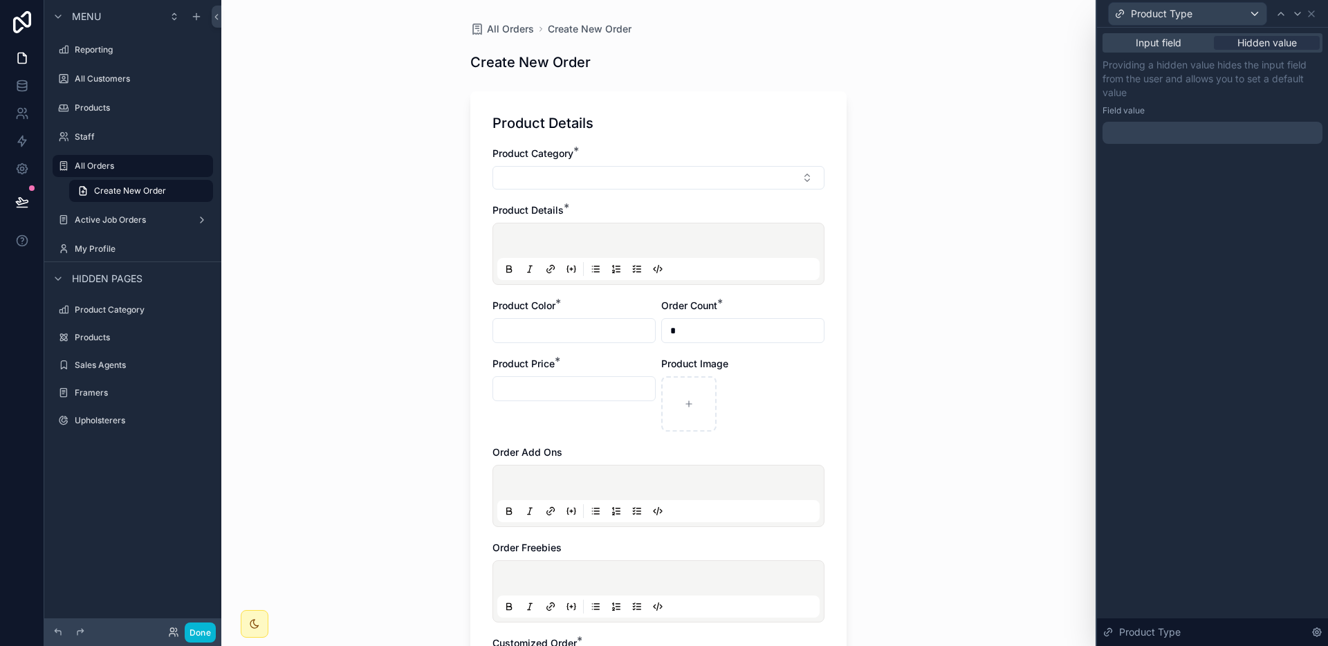
click at [1212, 133] on div at bounding box center [1212, 133] width 220 height 22
click at [1218, 107] on div "Field value" at bounding box center [1212, 110] width 220 height 11
click at [1204, 120] on div "Providing a hidden value hides the input field from the user and allows you to …" at bounding box center [1212, 101] width 220 height 86
click at [1194, 131] on div at bounding box center [1212, 133] width 220 height 22
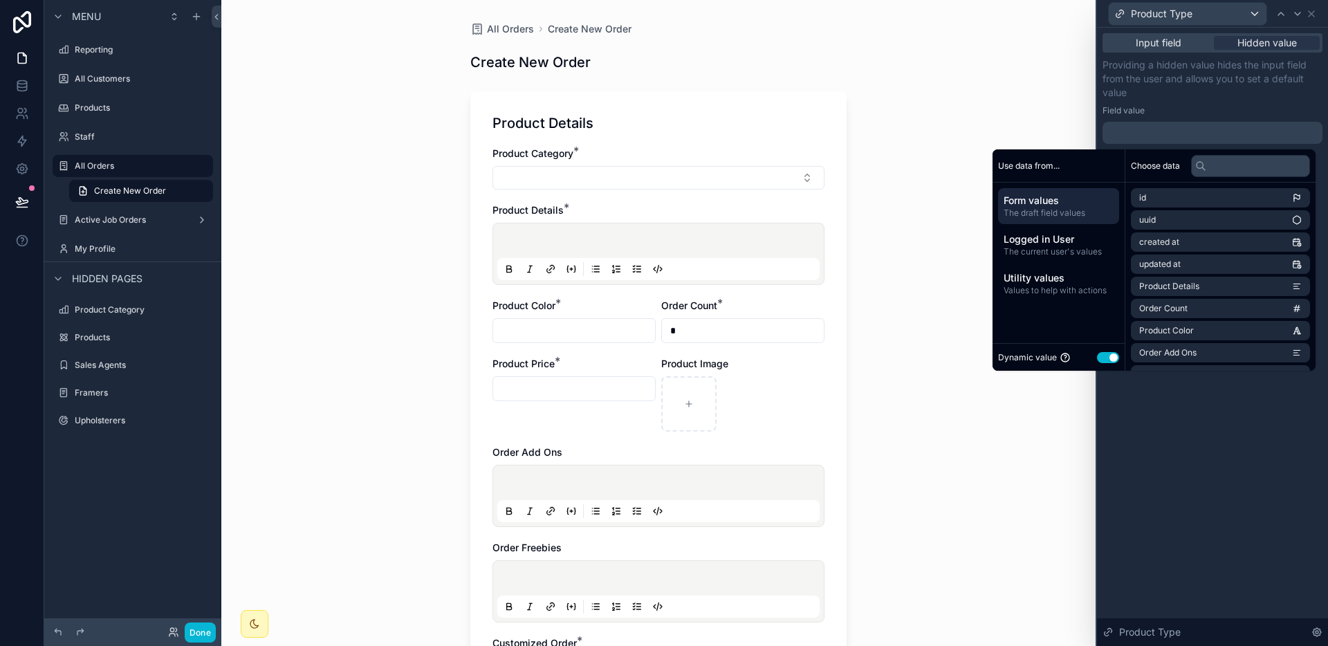
click at [1194, 131] on div at bounding box center [1212, 133] width 220 height 22
click at [1172, 50] on div "Input field Hidden value" at bounding box center [1212, 42] width 220 height 19
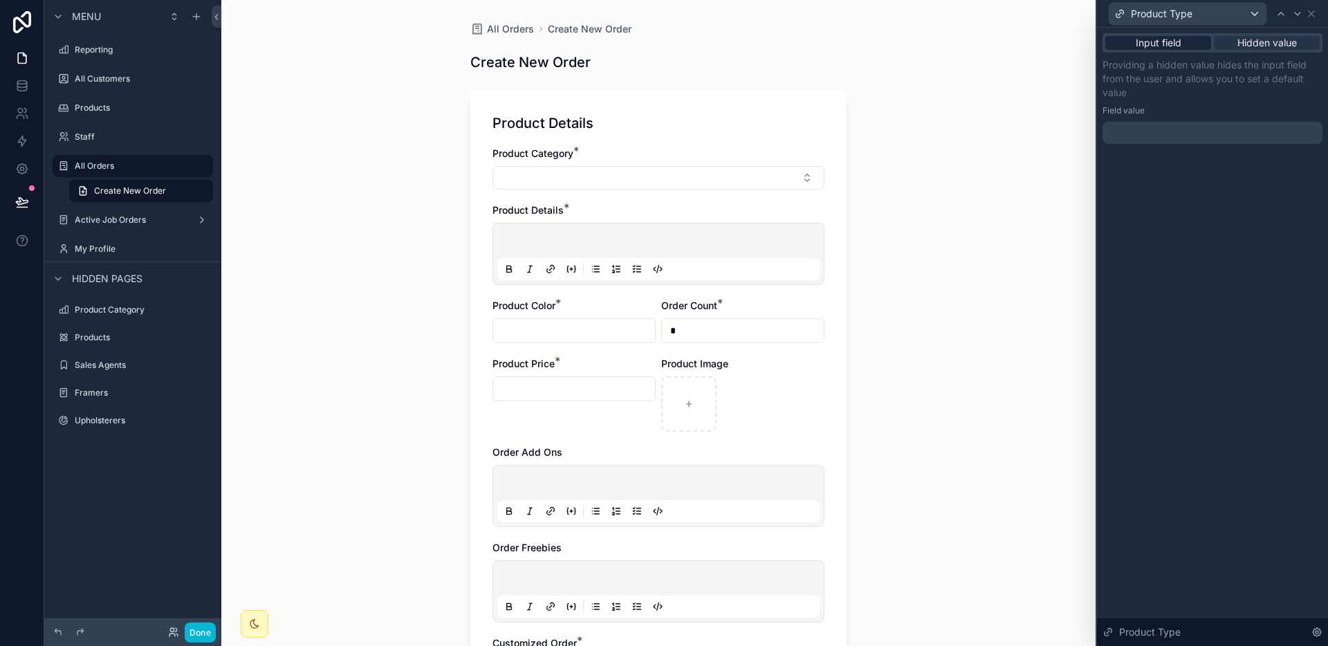
click at [1173, 46] on span "Input field" at bounding box center [1158, 43] width 46 height 14
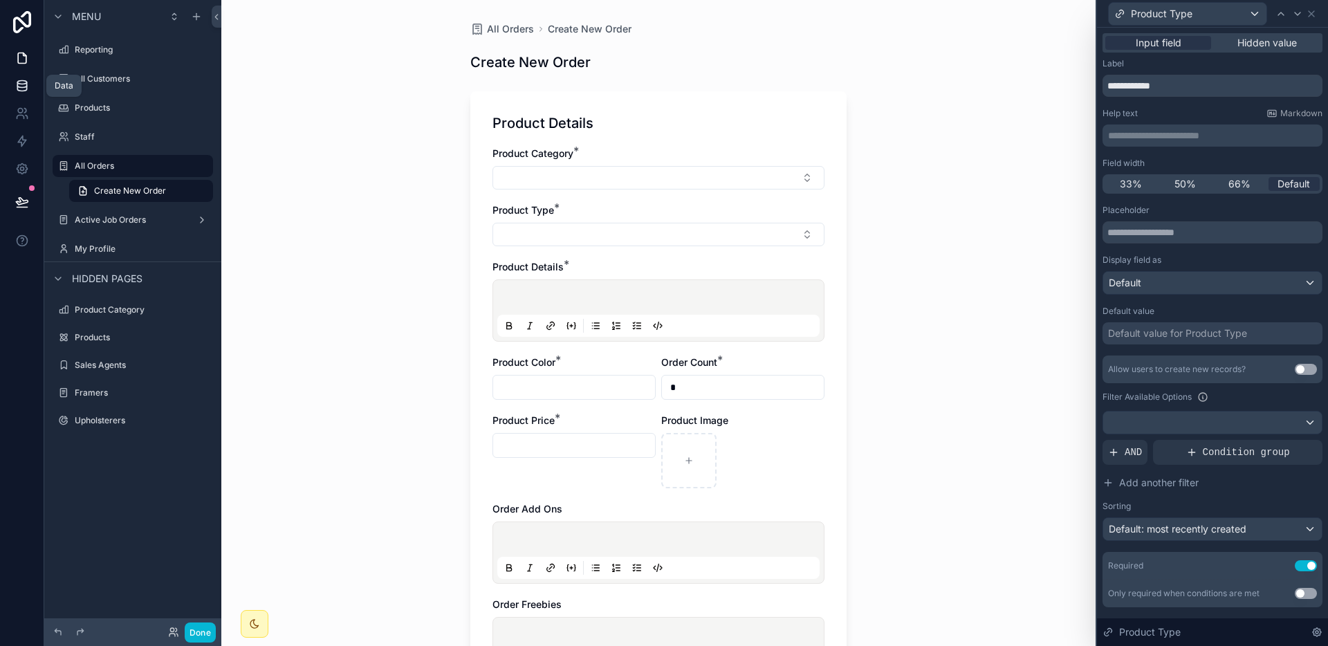
click at [25, 84] on icon at bounding box center [22, 86] width 14 height 14
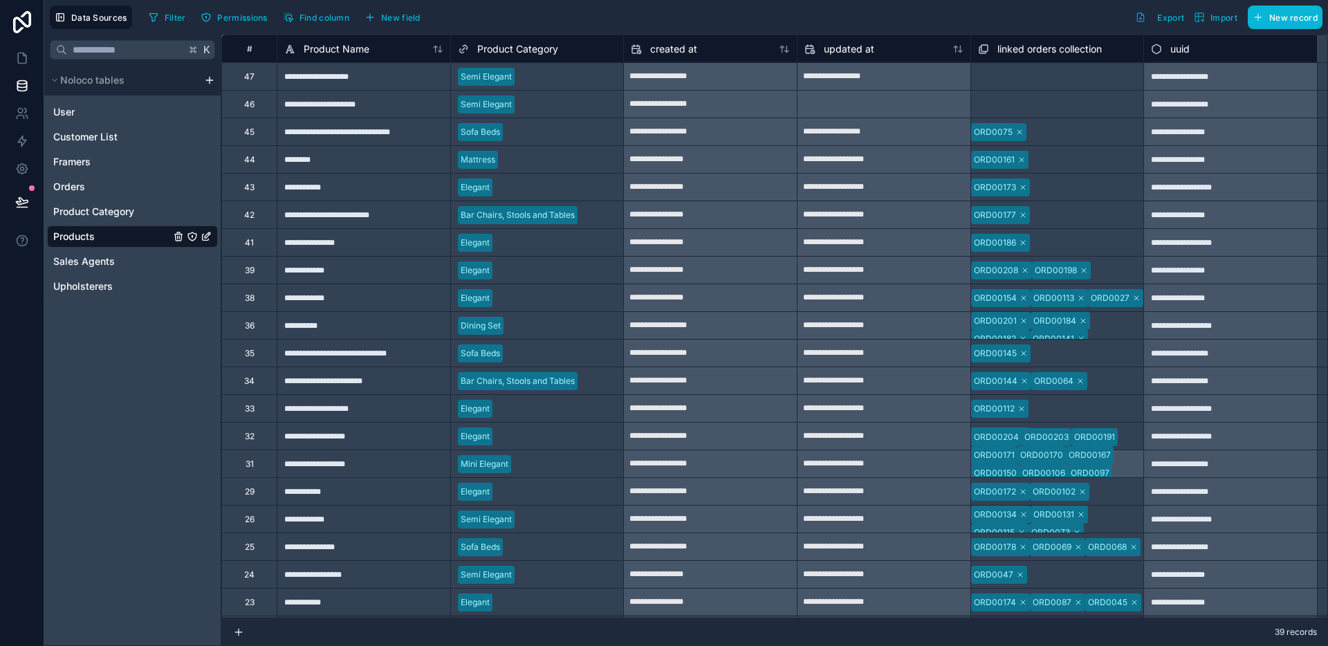
click at [189, 237] on icon "Products" at bounding box center [192, 236] width 11 height 11
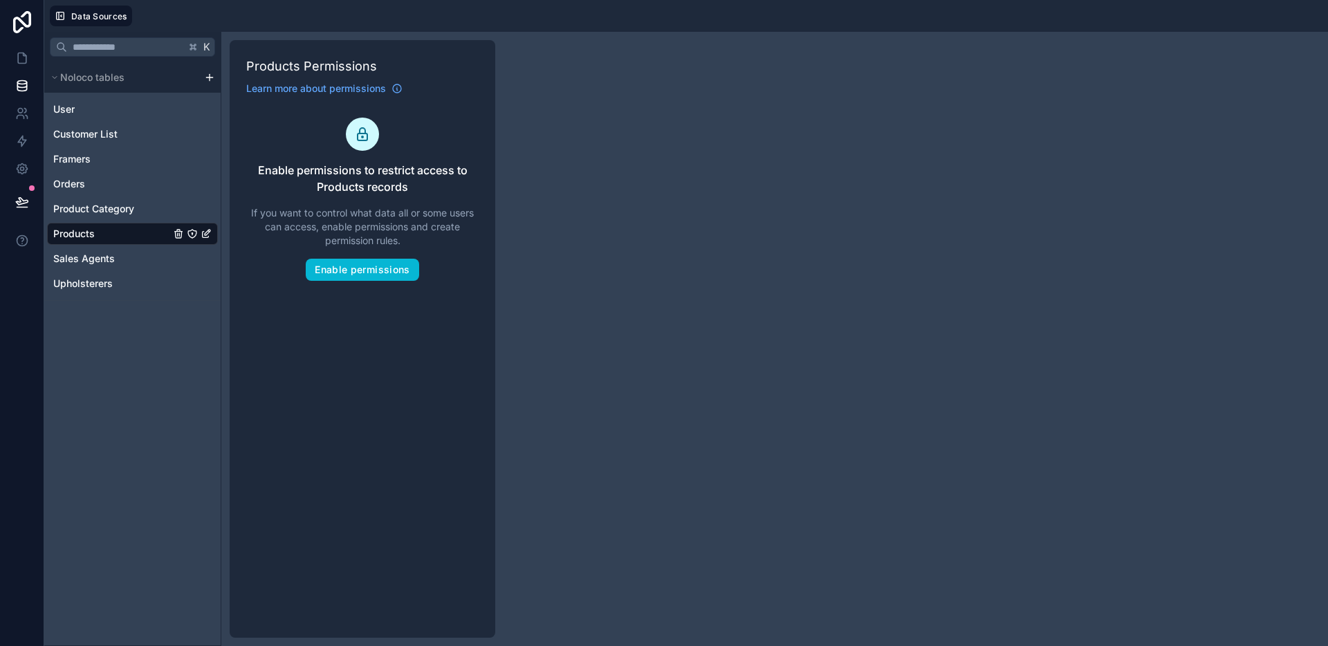
click at [132, 232] on div "Products" at bounding box center [132, 234] width 171 height 22
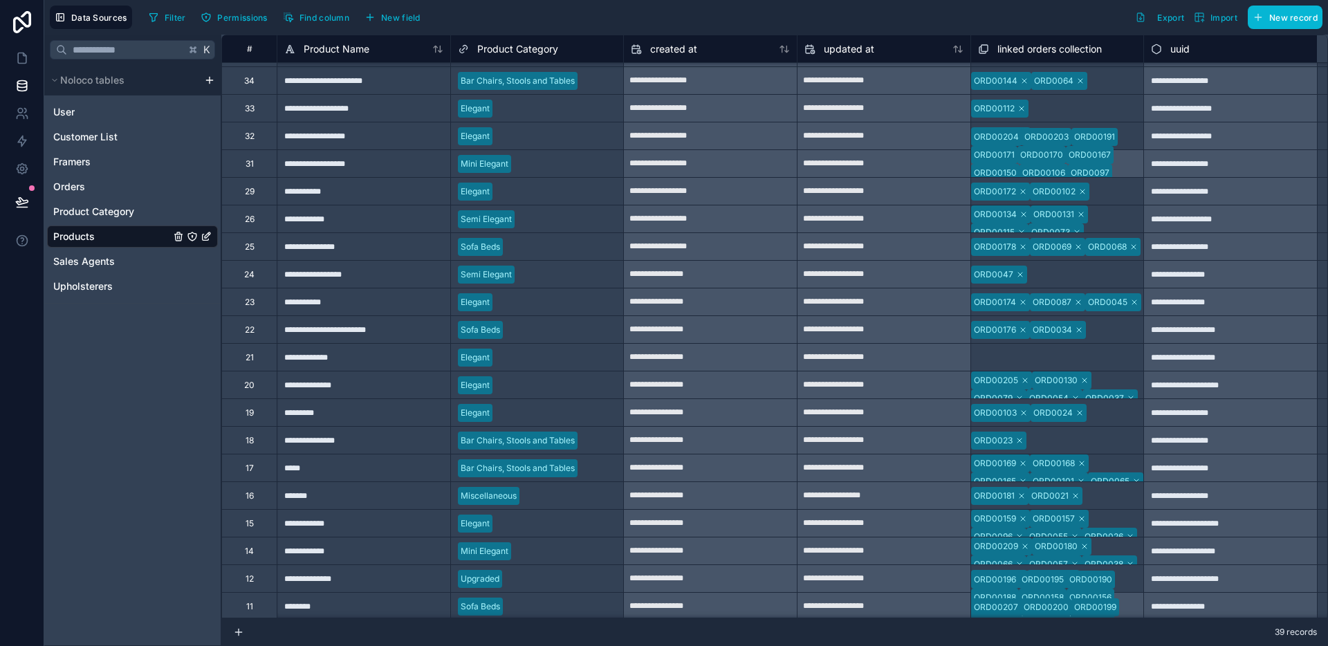
scroll to position [523, 0]
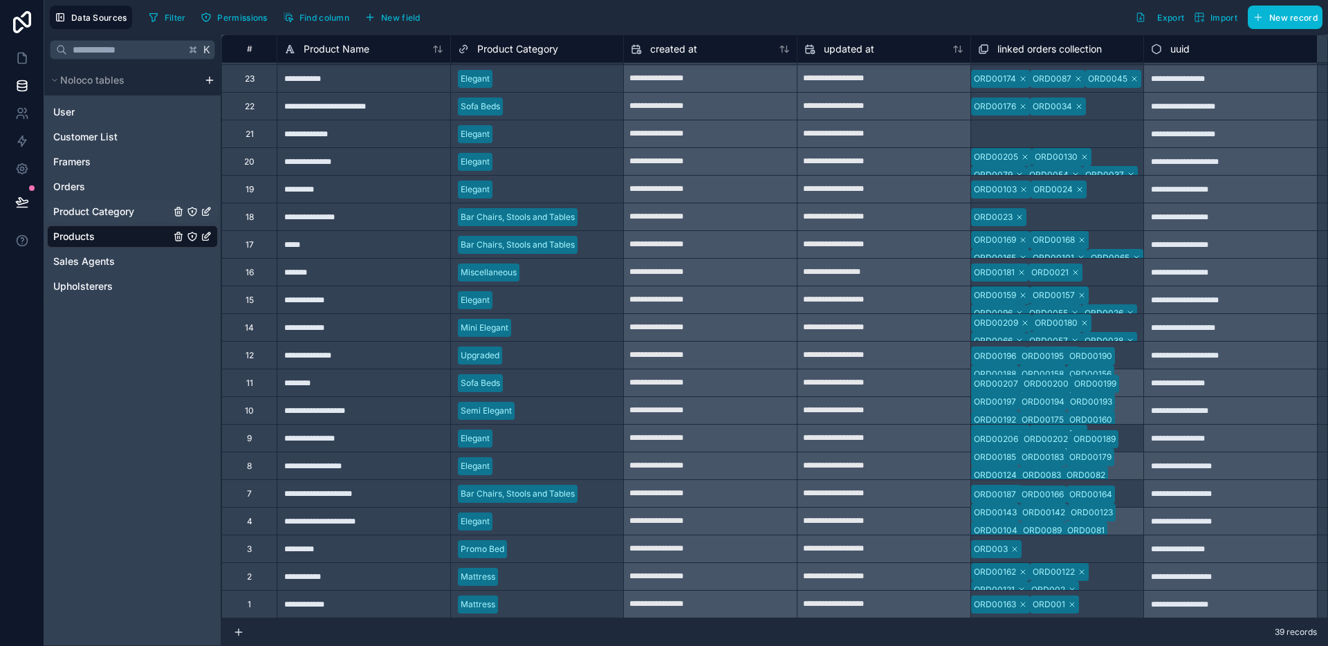
click at [134, 216] on span "Product Category" at bounding box center [93, 212] width 81 height 14
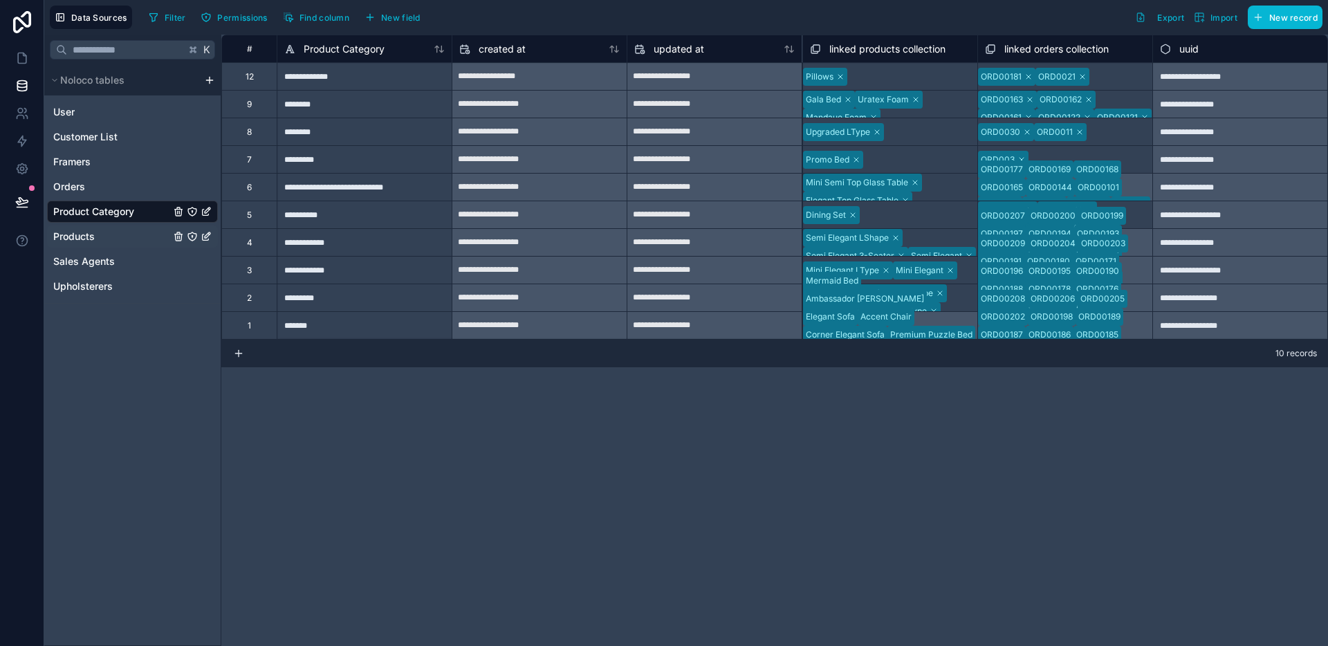
click at [131, 226] on div "Products" at bounding box center [132, 236] width 171 height 22
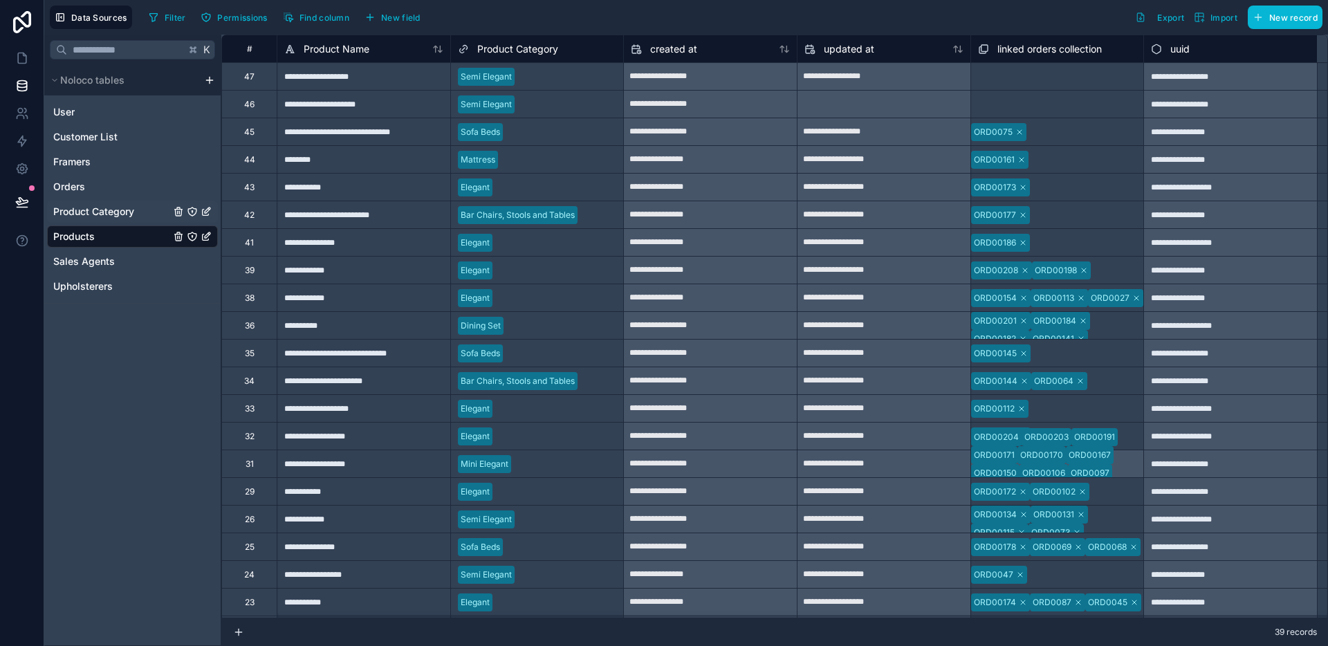
click at [129, 213] on span "Product Category" at bounding box center [93, 212] width 81 height 14
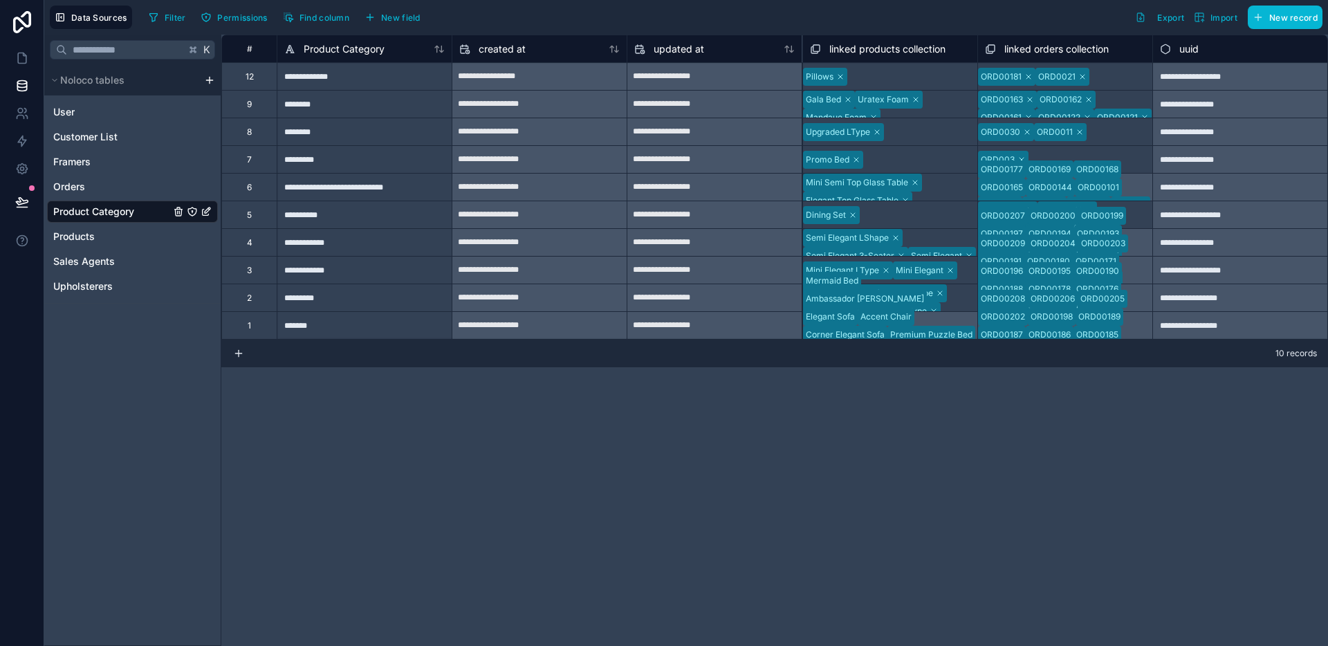
click at [81, 212] on span "Product Category" at bounding box center [93, 212] width 81 height 14
click at [63, 351] on div "K Noloco tables User Customer List Framers Orders Product Category Products Sal…" at bounding box center [132, 340] width 177 height 611
click at [29, 197] on button at bounding box center [22, 202] width 30 height 39
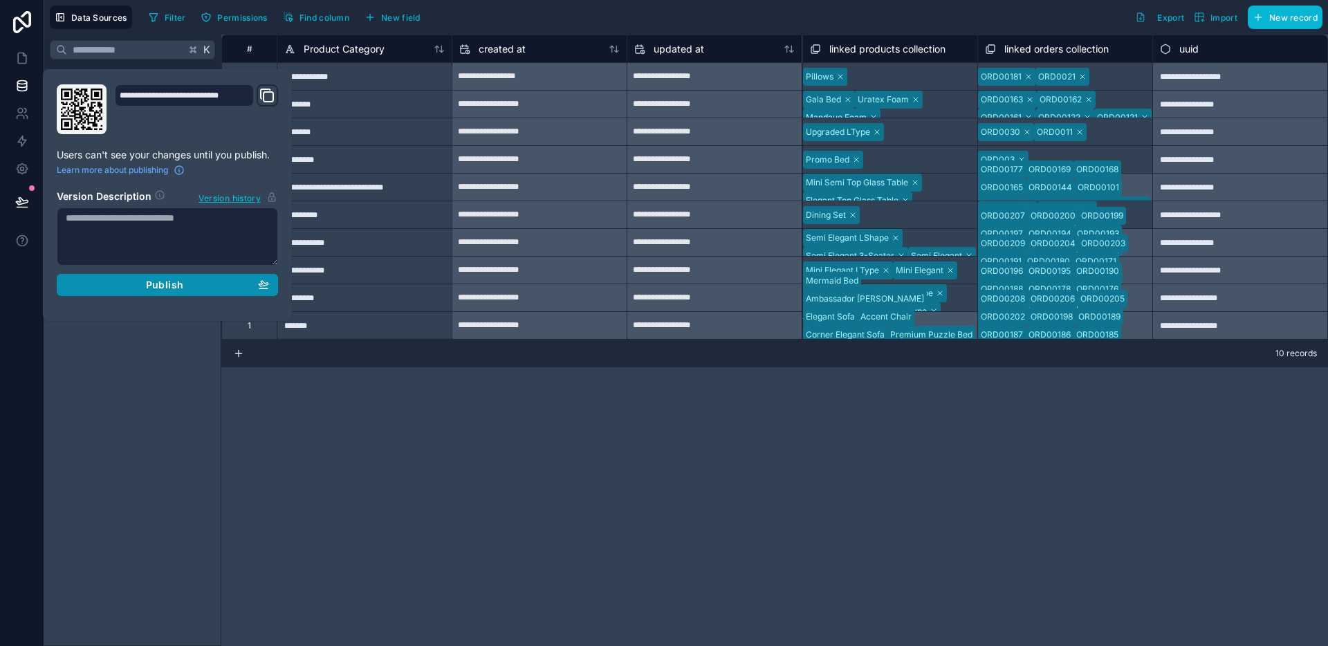
click at [254, 288] on div "Publish" at bounding box center [167, 285] width 203 height 12
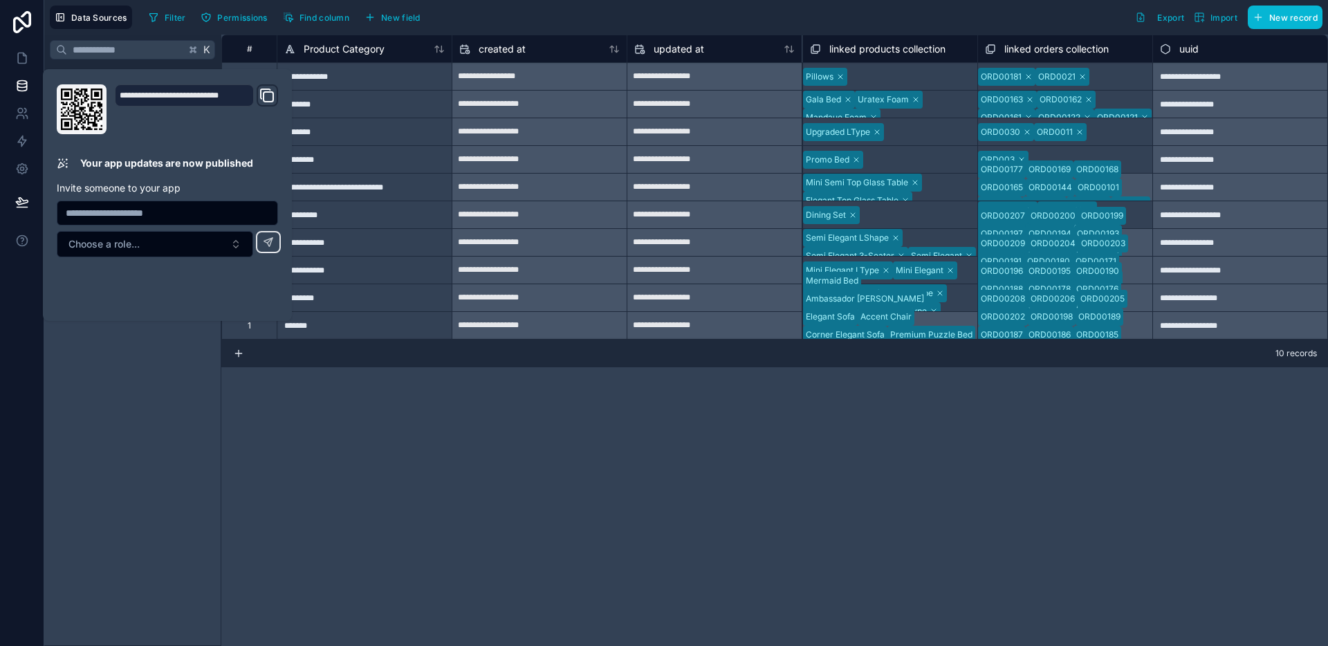
click at [130, 344] on div "K Noloco tables User Customer List Framers Orders Product Category Products Sal…" at bounding box center [132, 340] width 177 height 611
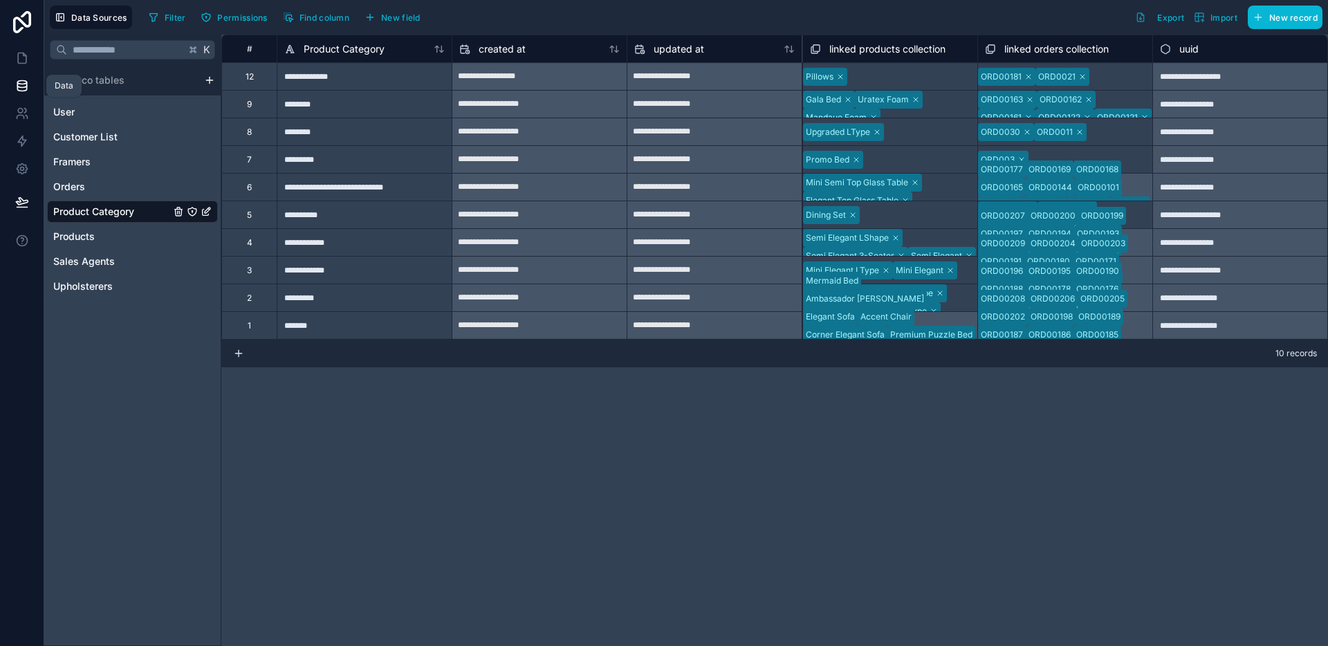
click at [23, 88] on icon at bounding box center [22, 86] width 14 height 14
click at [20, 60] on icon at bounding box center [22, 58] width 14 height 14
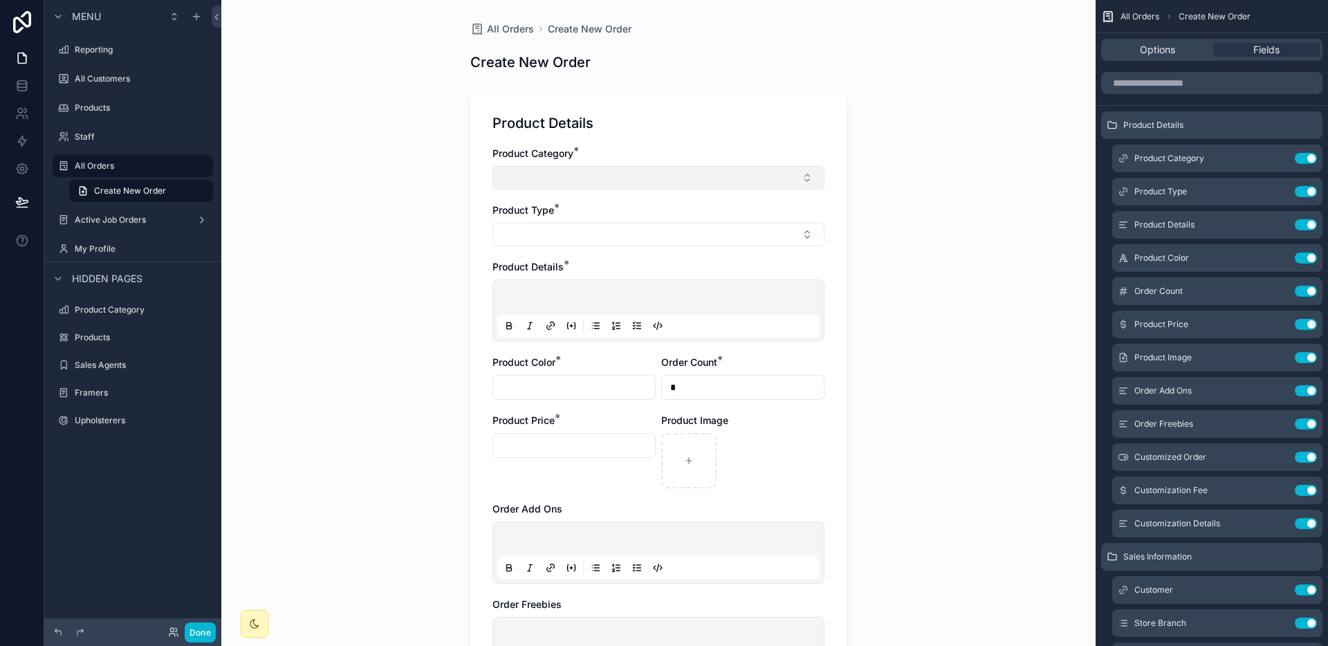
click at [544, 181] on button "Select Button" at bounding box center [658, 178] width 332 height 24
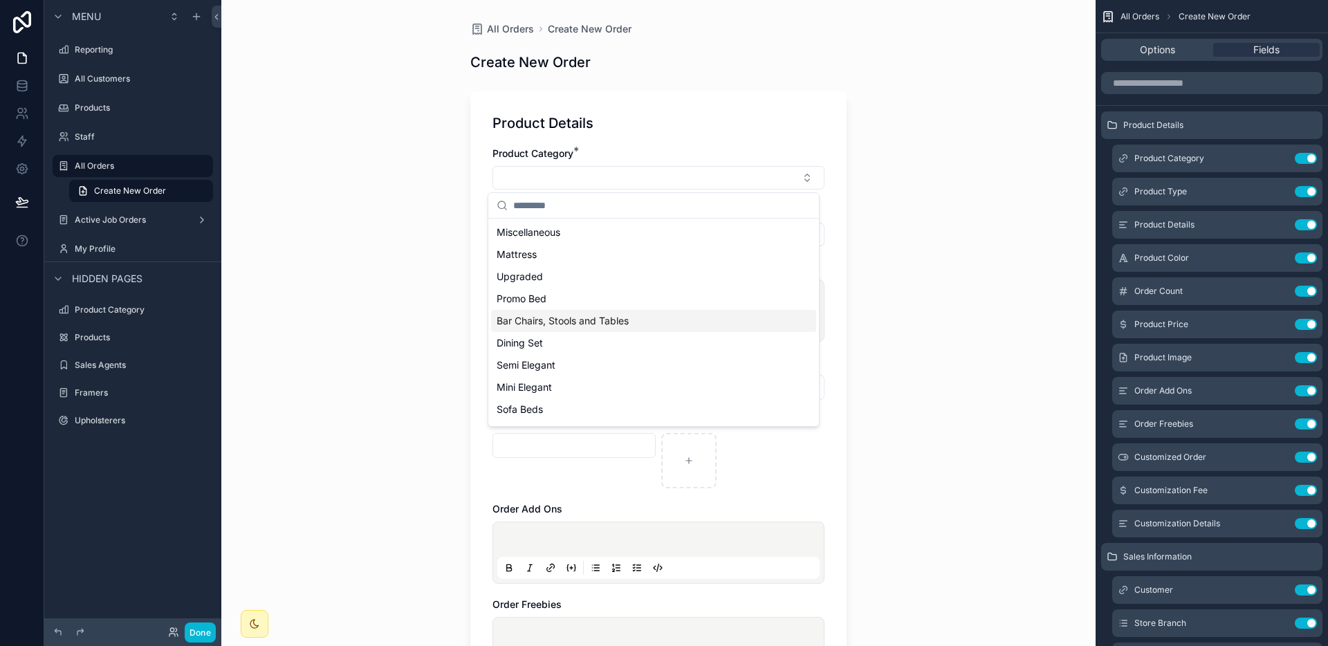
click at [910, 270] on div "All Orders Create New Order Create New Order Product Details Product Category *…" at bounding box center [658, 323] width 874 height 646
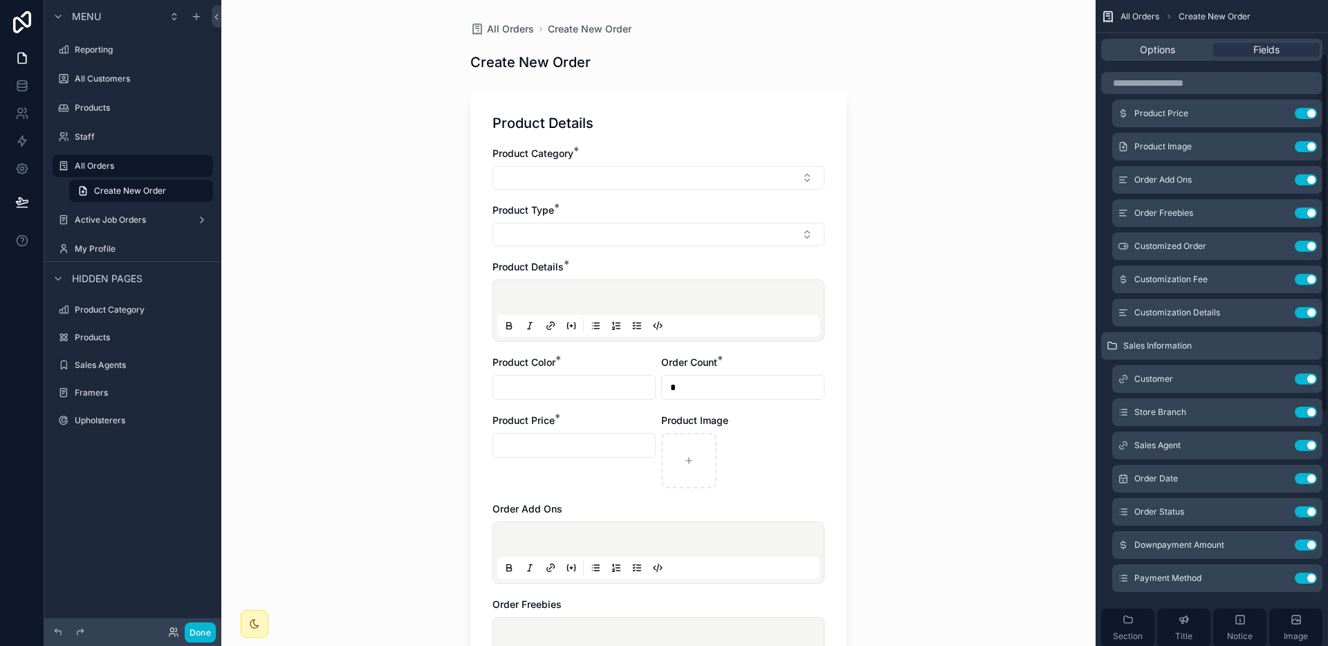
scroll to position [514, 0]
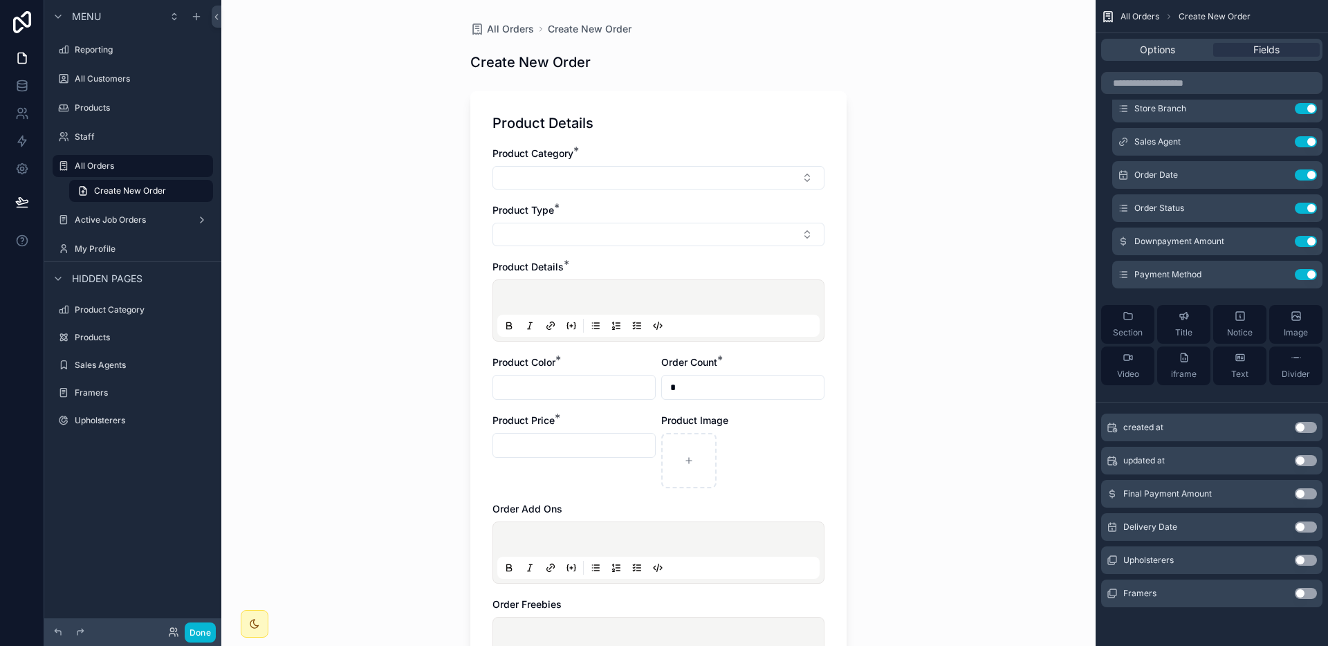
click at [1242, 534] on div "Delivery Date Use setting" at bounding box center [1211, 527] width 221 height 28
click at [1302, 528] on button "Use setting" at bounding box center [1305, 526] width 22 height 11
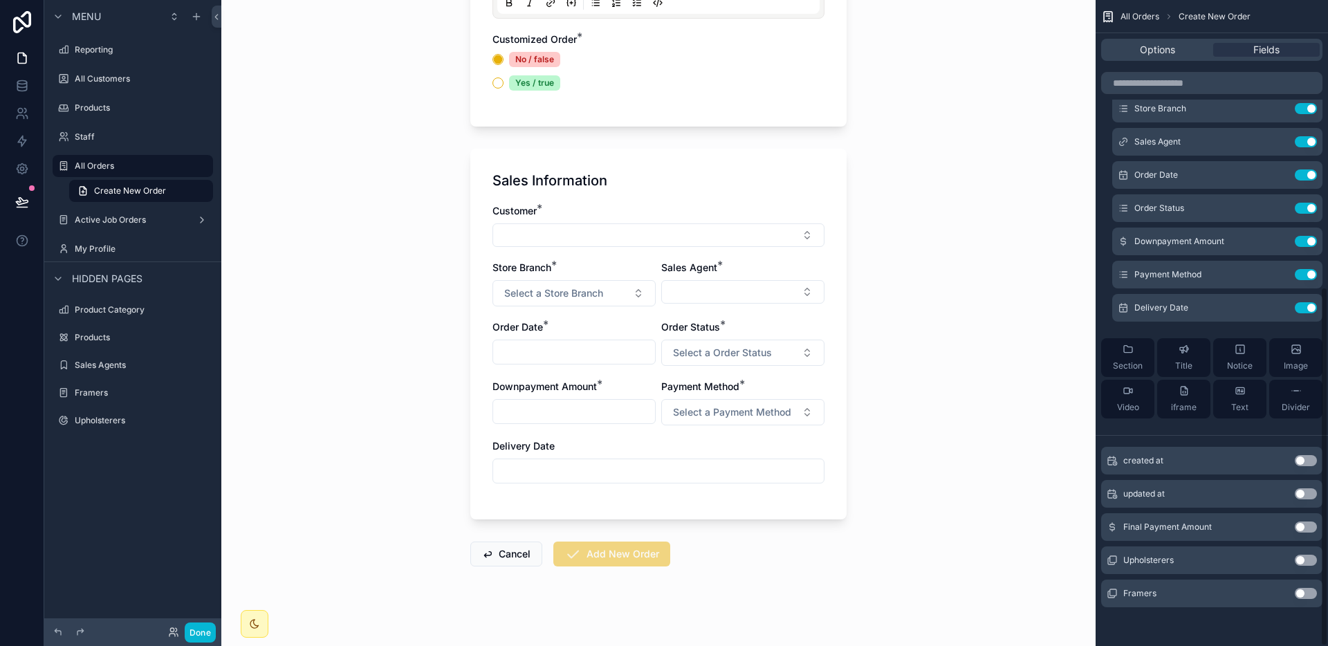
scroll to position [669, 0]
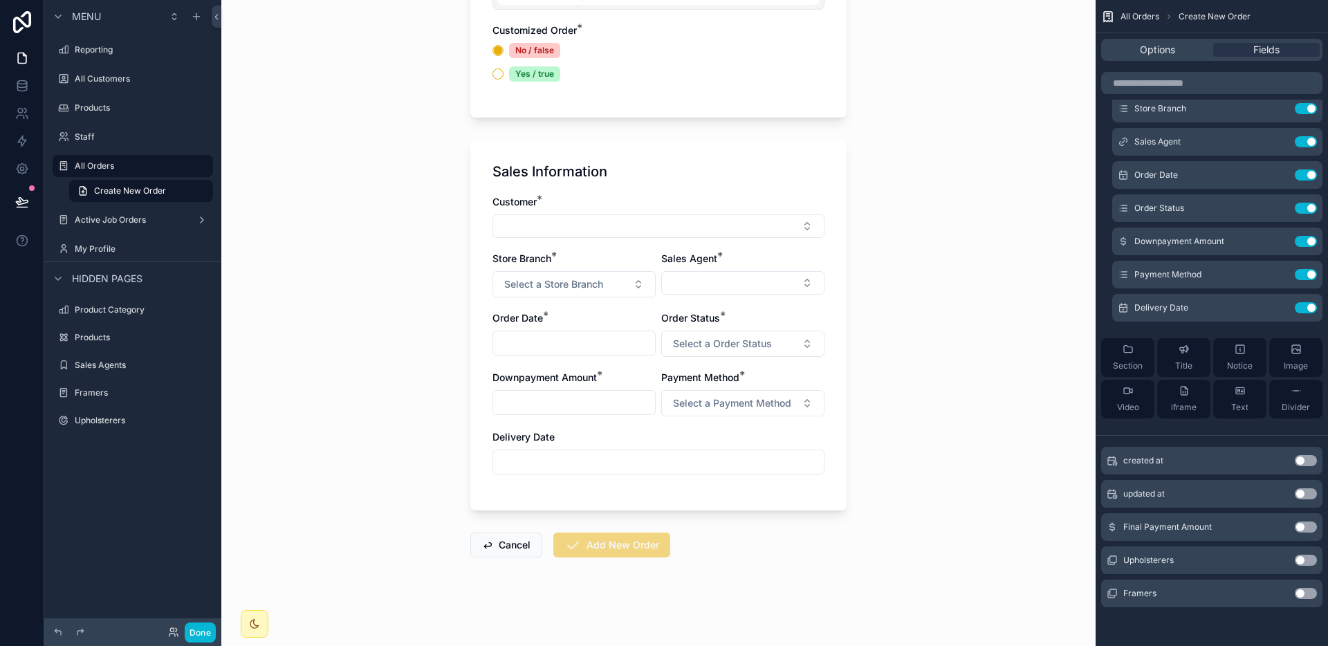
click at [602, 452] on input "scrollable content" at bounding box center [658, 461] width 331 height 19
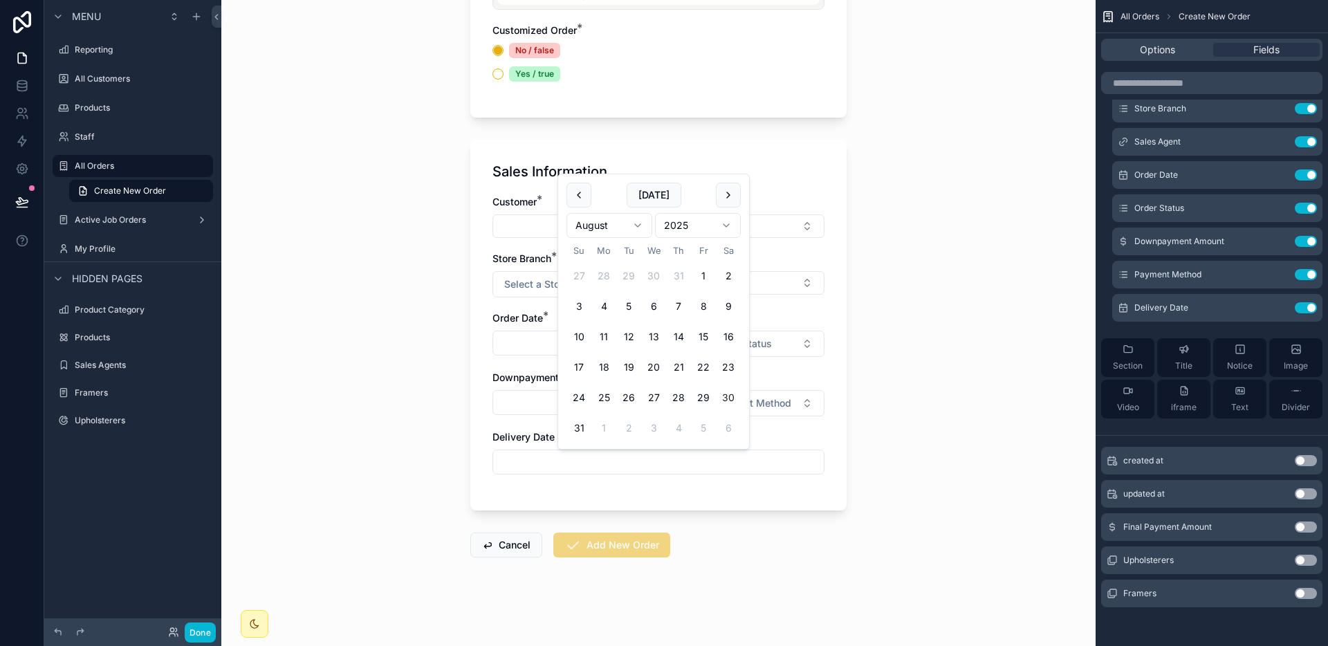
click at [1074, 448] on div "All Orders Create New Order Create New Order Product Details Product Category *…" at bounding box center [658, 323] width 874 height 646
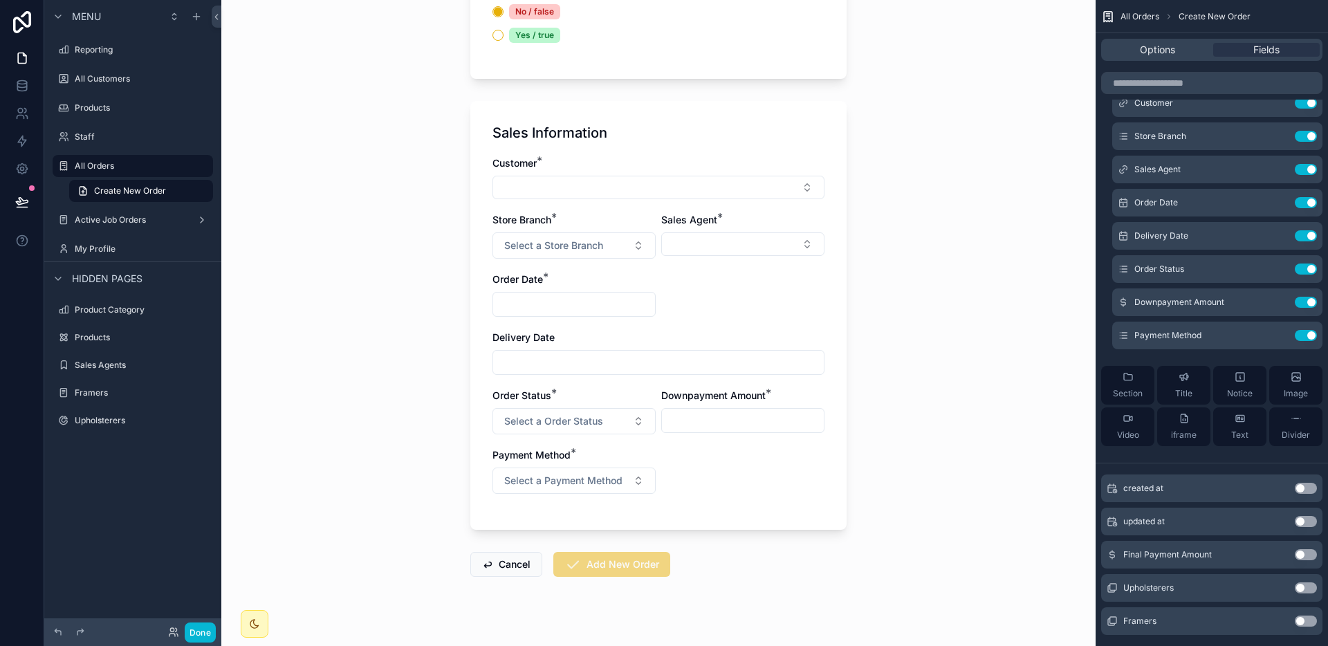
scroll to position [698, 0]
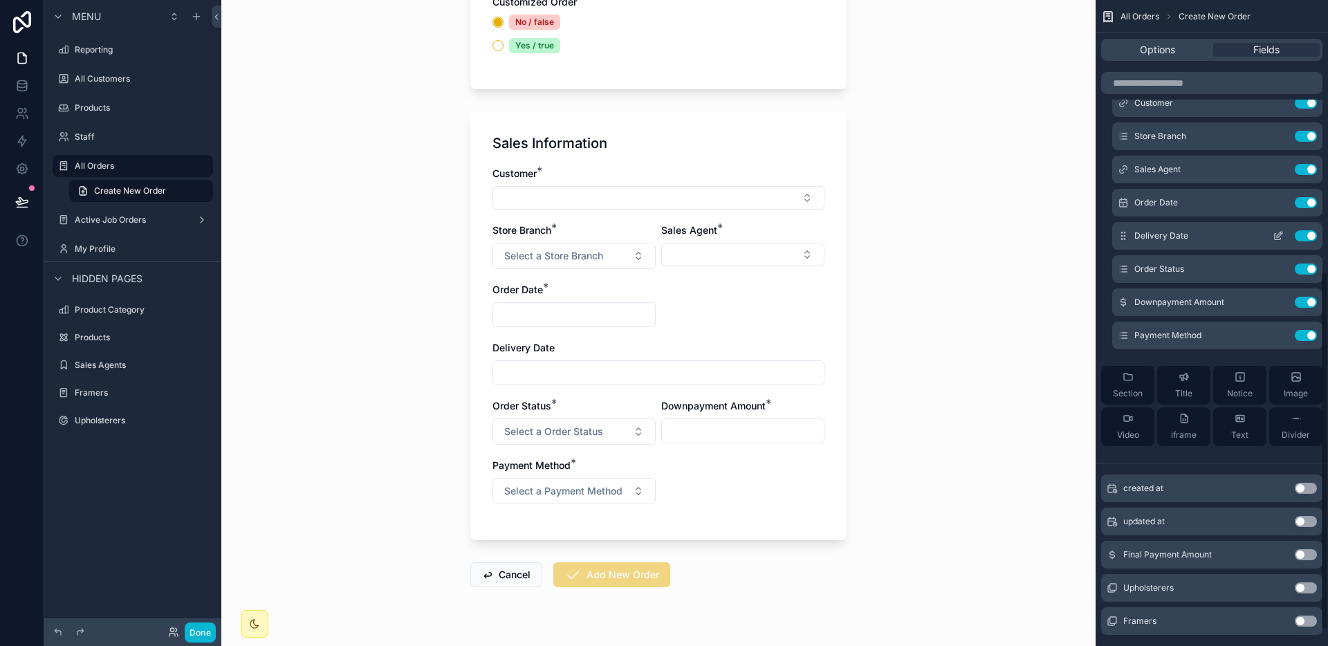
click at [1273, 231] on icon "scrollable content" at bounding box center [1277, 235] width 11 height 11
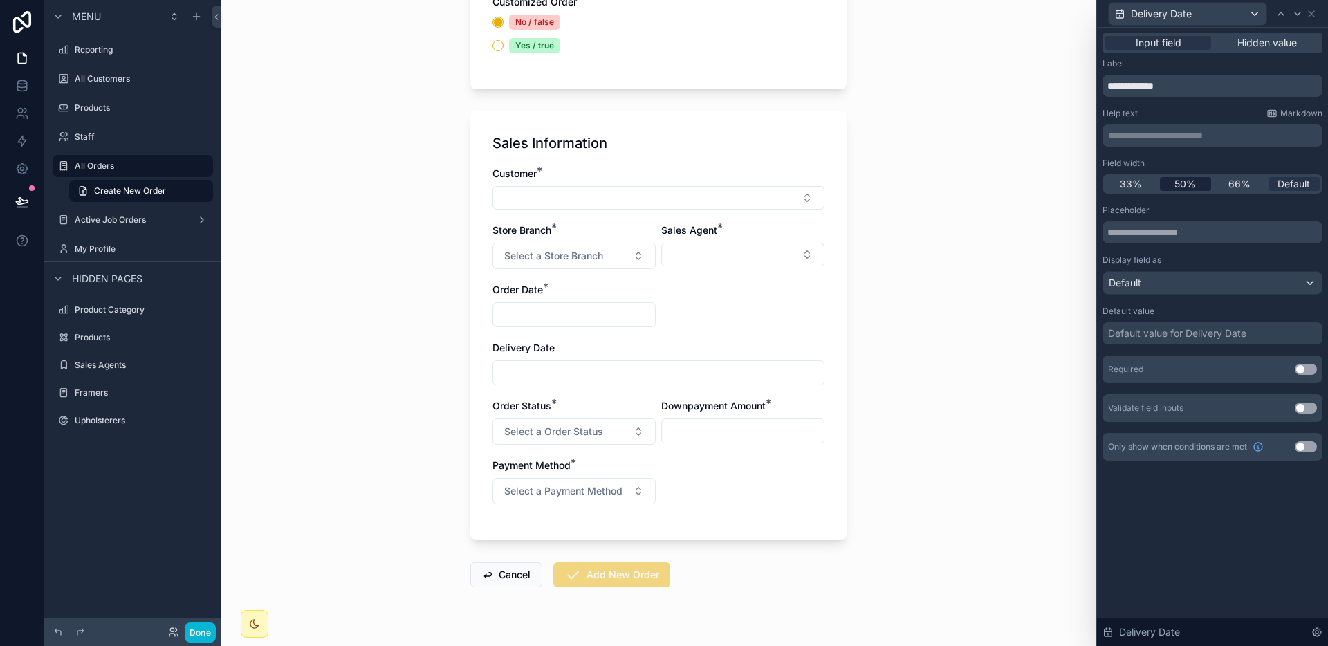
click at [1180, 187] on span "50%" at bounding box center [1184, 184] width 21 height 14
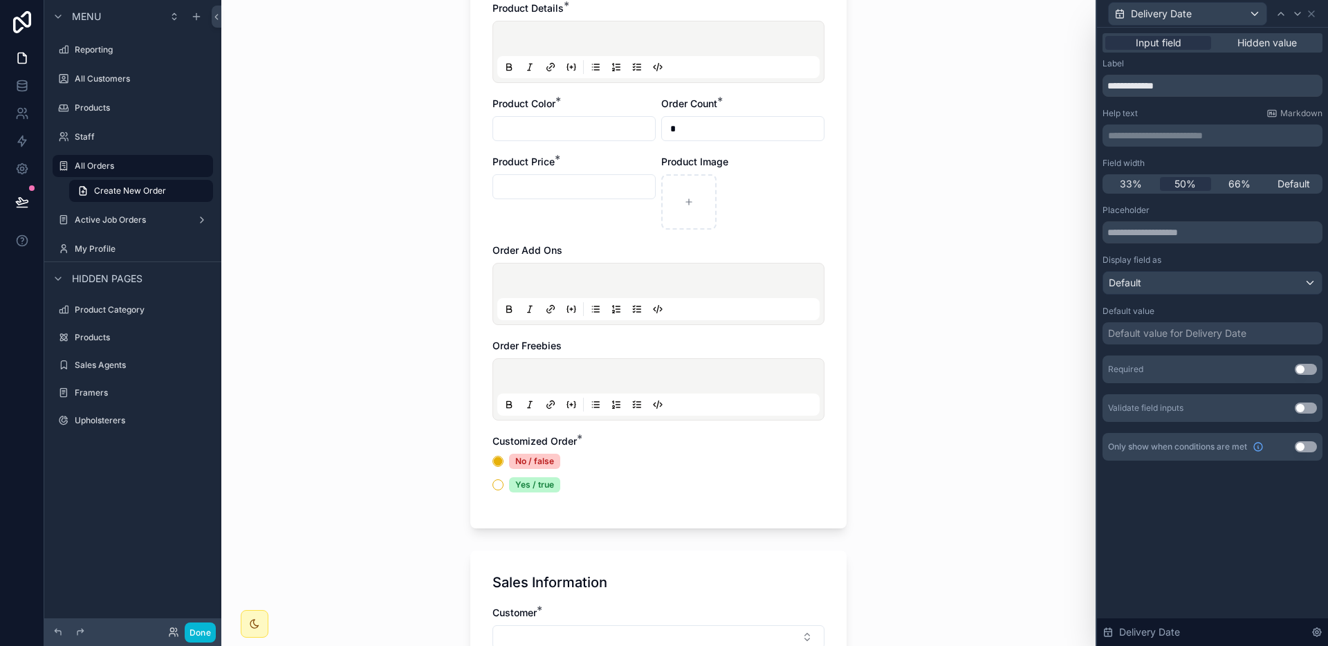
scroll to position [649, 0]
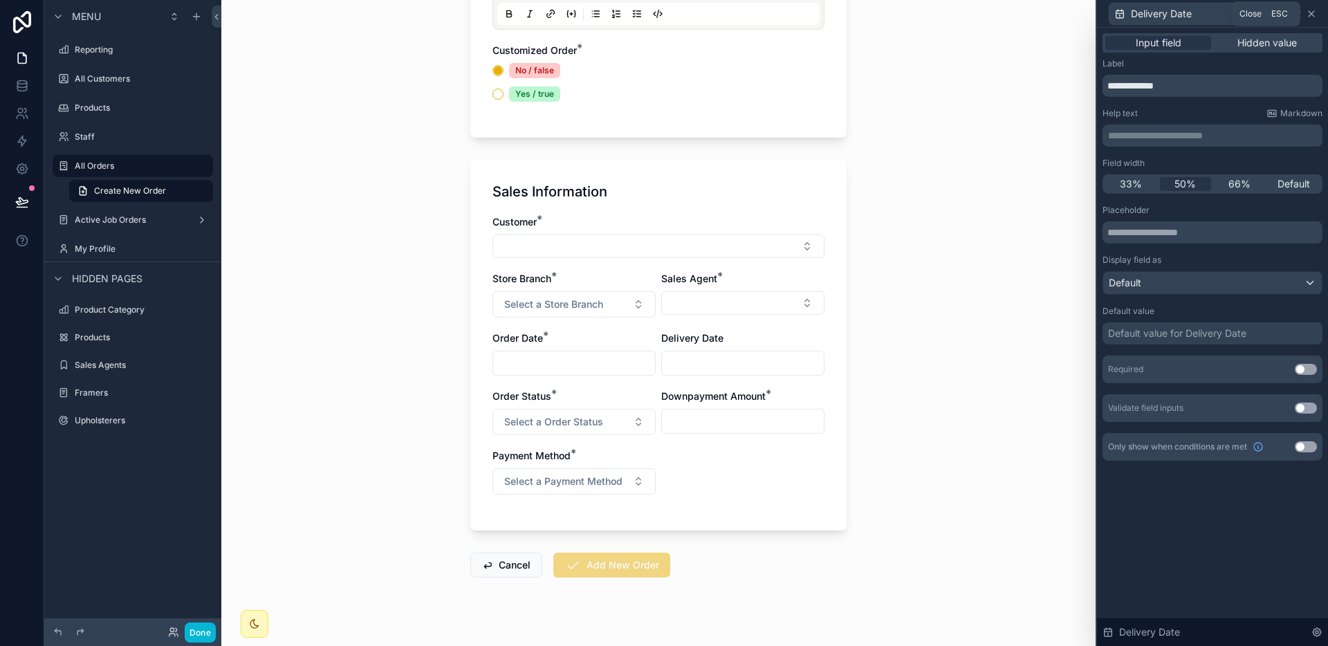
click at [1314, 19] on icon at bounding box center [1311, 13] width 11 height 11
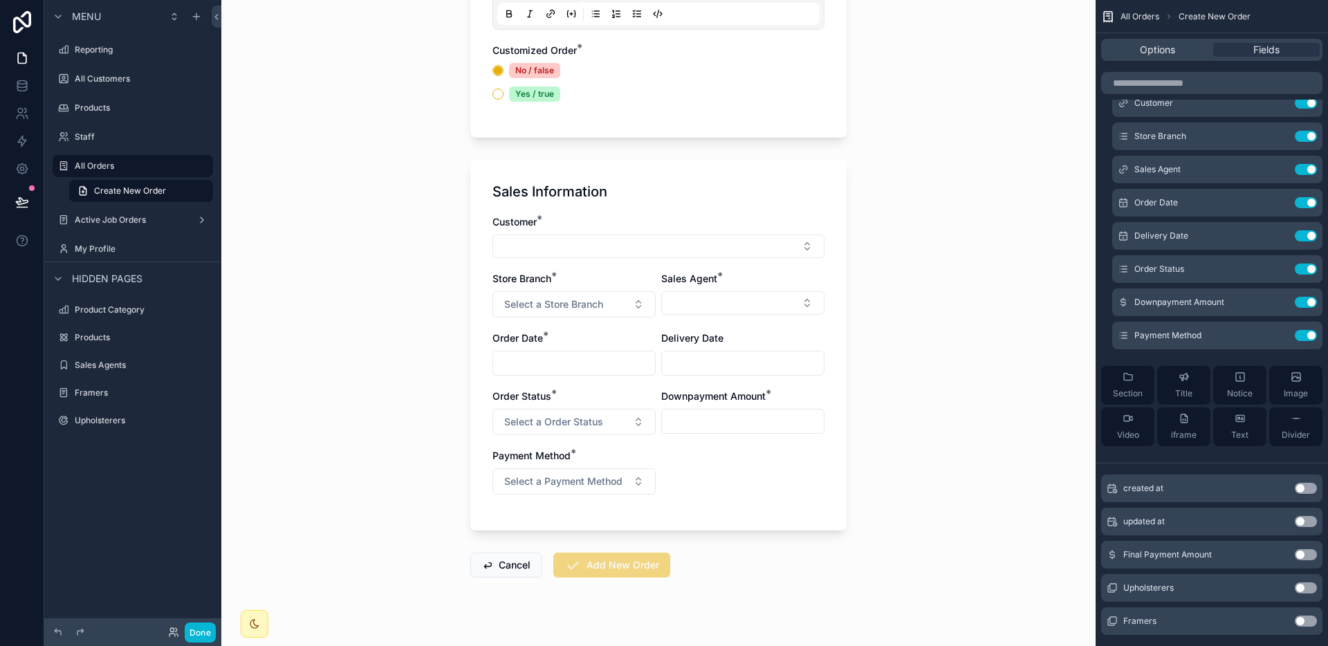
click at [754, 421] on input "scrollable content" at bounding box center [743, 420] width 162 height 19
click at [572, 481] on span "Select a Payment Method" at bounding box center [563, 481] width 118 height 14
click at [787, 479] on div "Customer * Store Branch * Select a Store Branch Sales Agent * Order Date * Deli…" at bounding box center [658, 361] width 332 height 293
click at [602, 420] on button "Select a Order Status" at bounding box center [573, 422] width 163 height 26
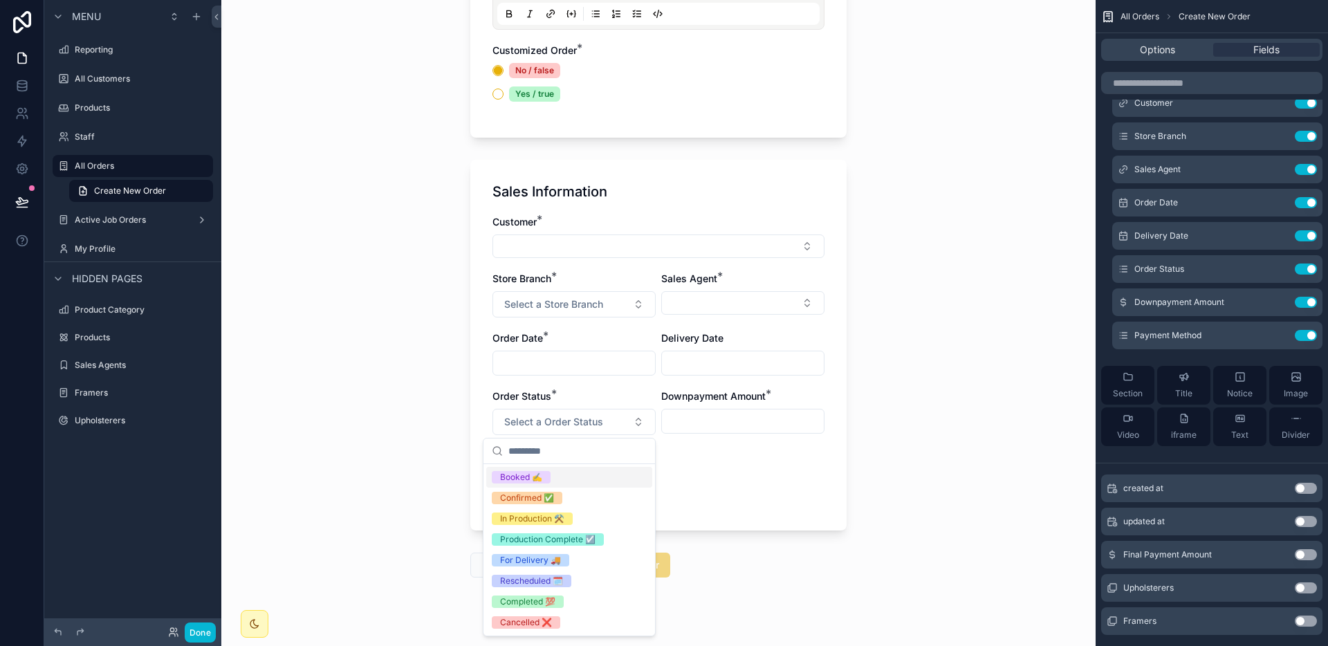
click at [582, 467] on div "Booked ✍️" at bounding box center [569, 477] width 166 height 21
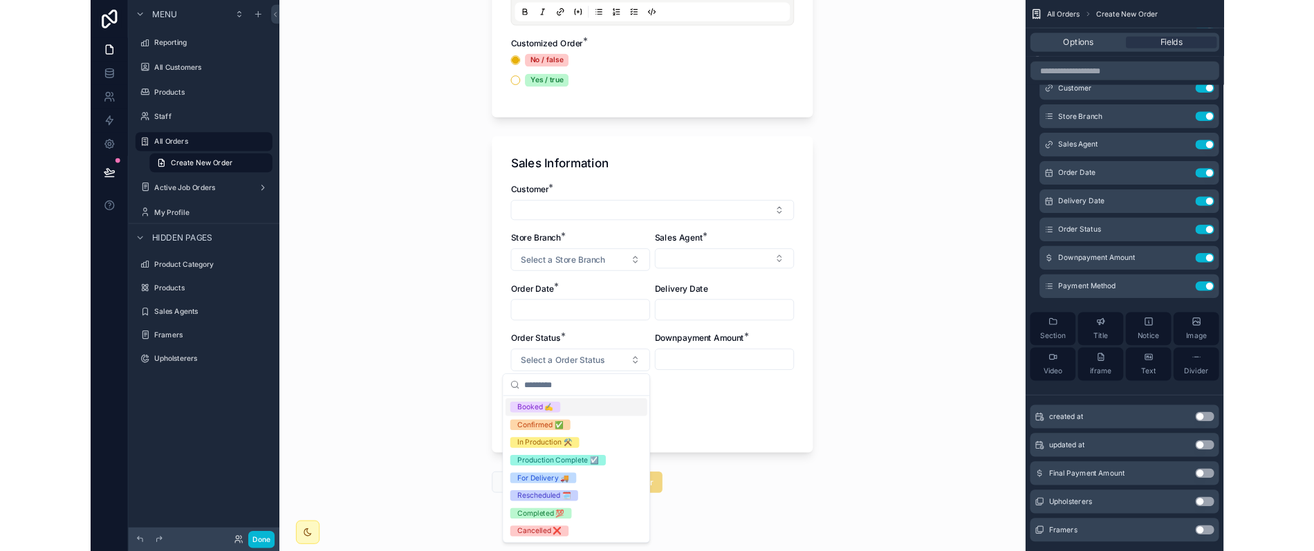
scroll to position [610, 0]
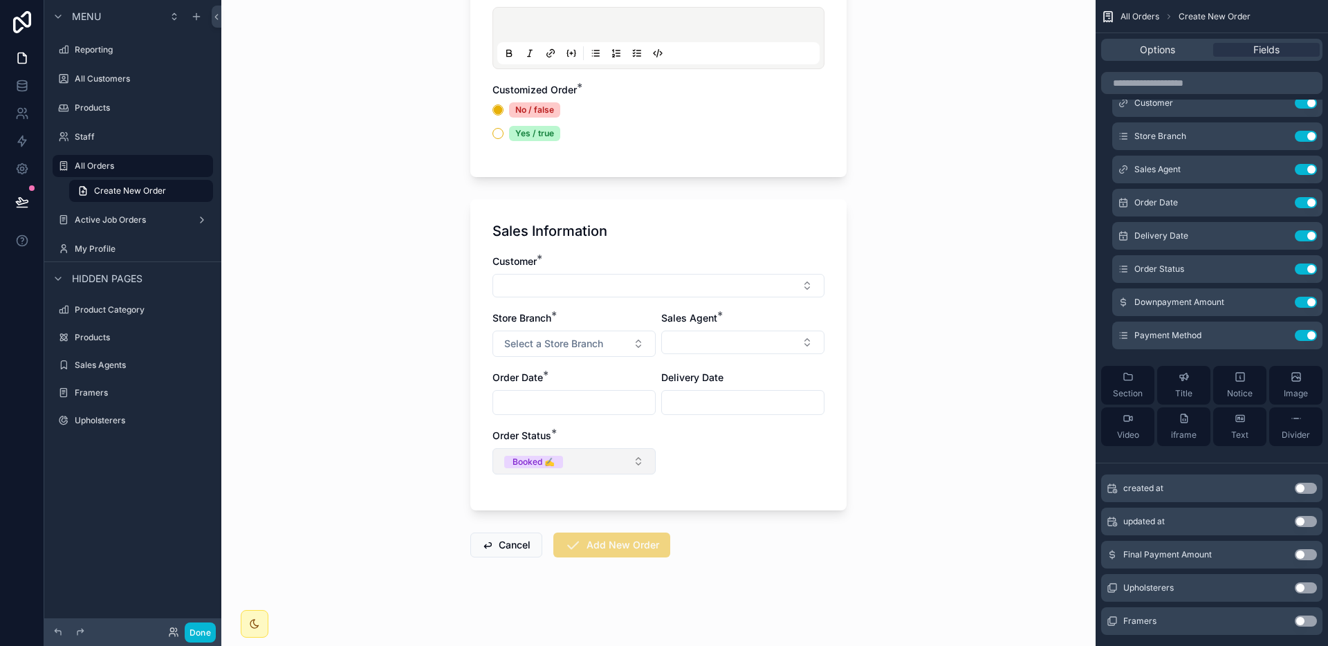
click at [598, 468] on button "Booked ✍️" at bounding box center [573, 461] width 163 height 26
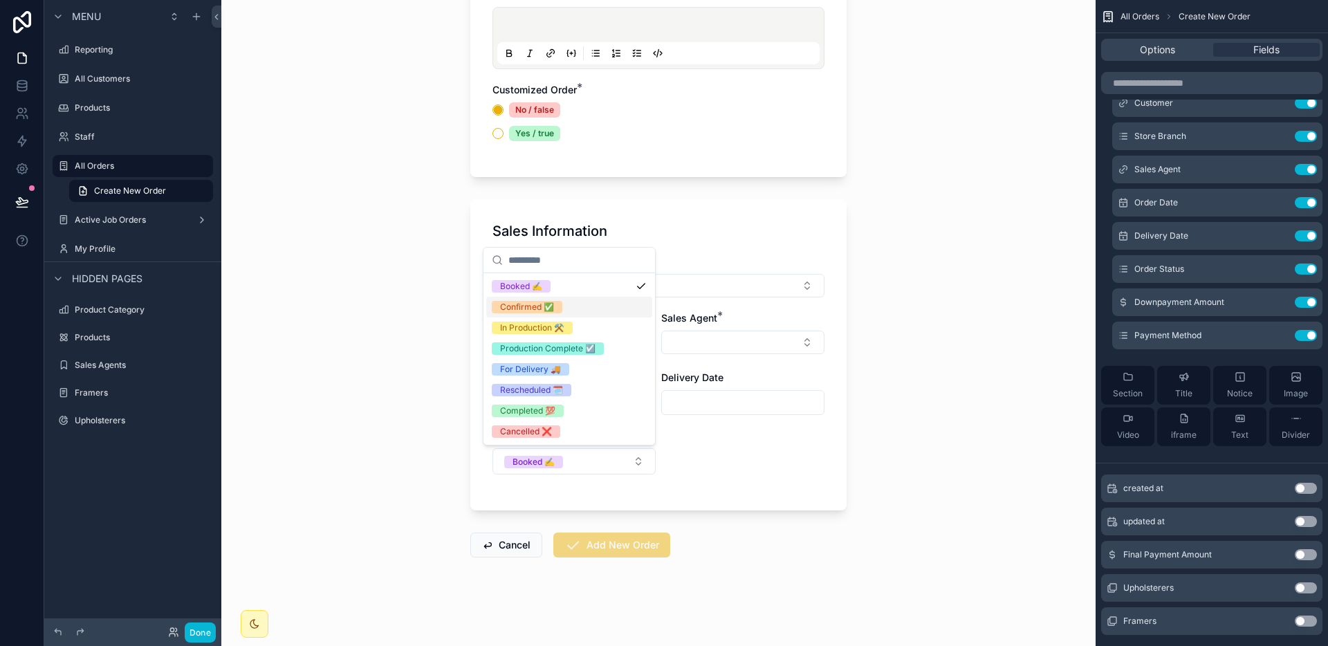
click at [577, 314] on div "Confirmed ✅" at bounding box center [569, 307] width 166 height 21
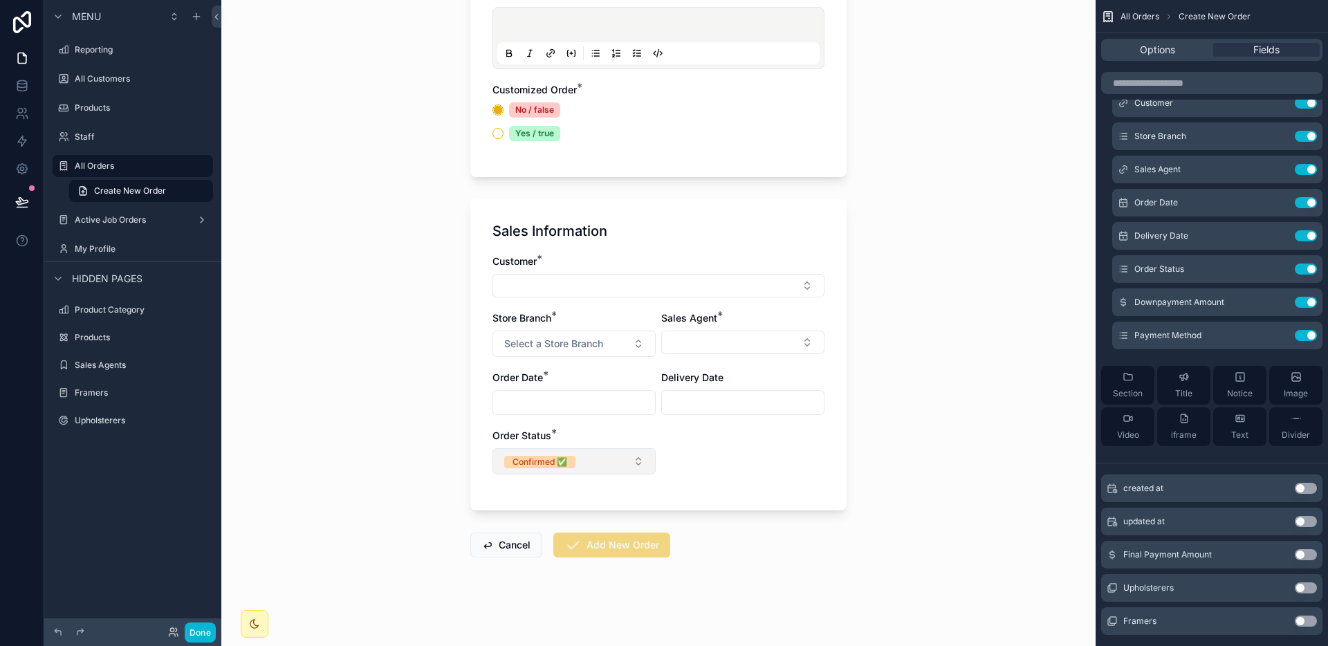
click at [636, 449] on button "Confirmed ✅" at bounding box center [573, 461] width 163 height 26
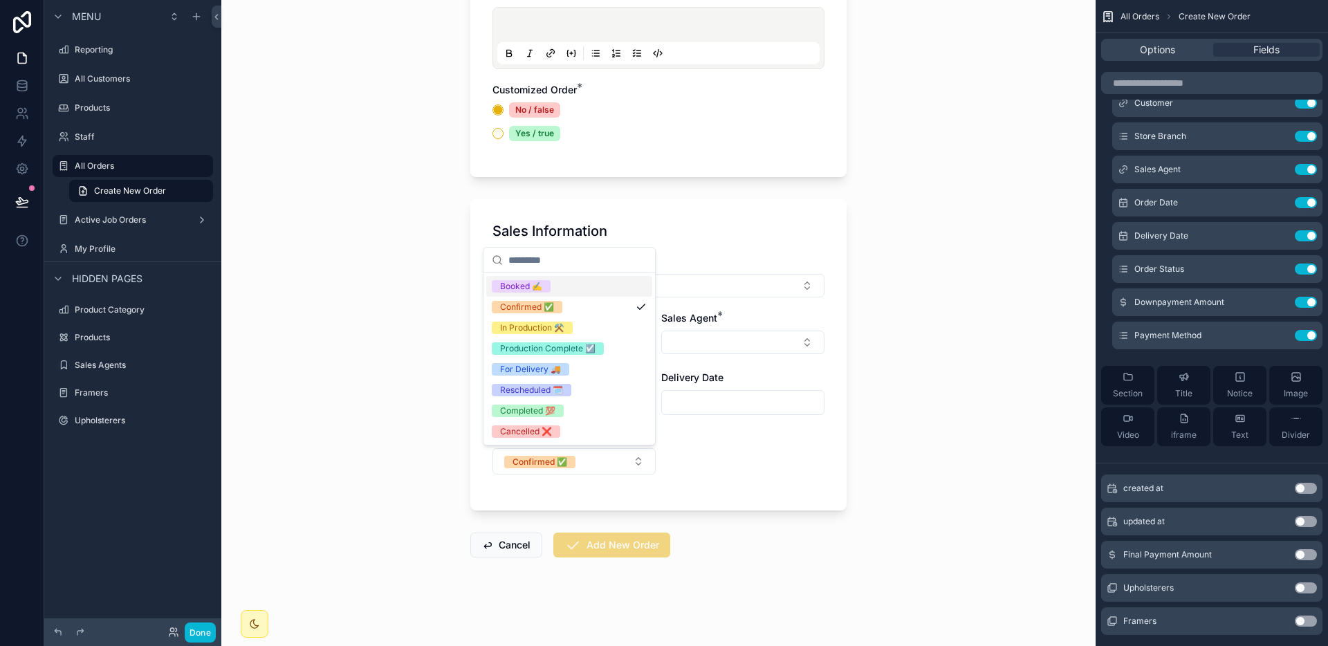
click at [579, 288] on div "Booked ✍️" at bounding box center [569, 286] width 166 height 21
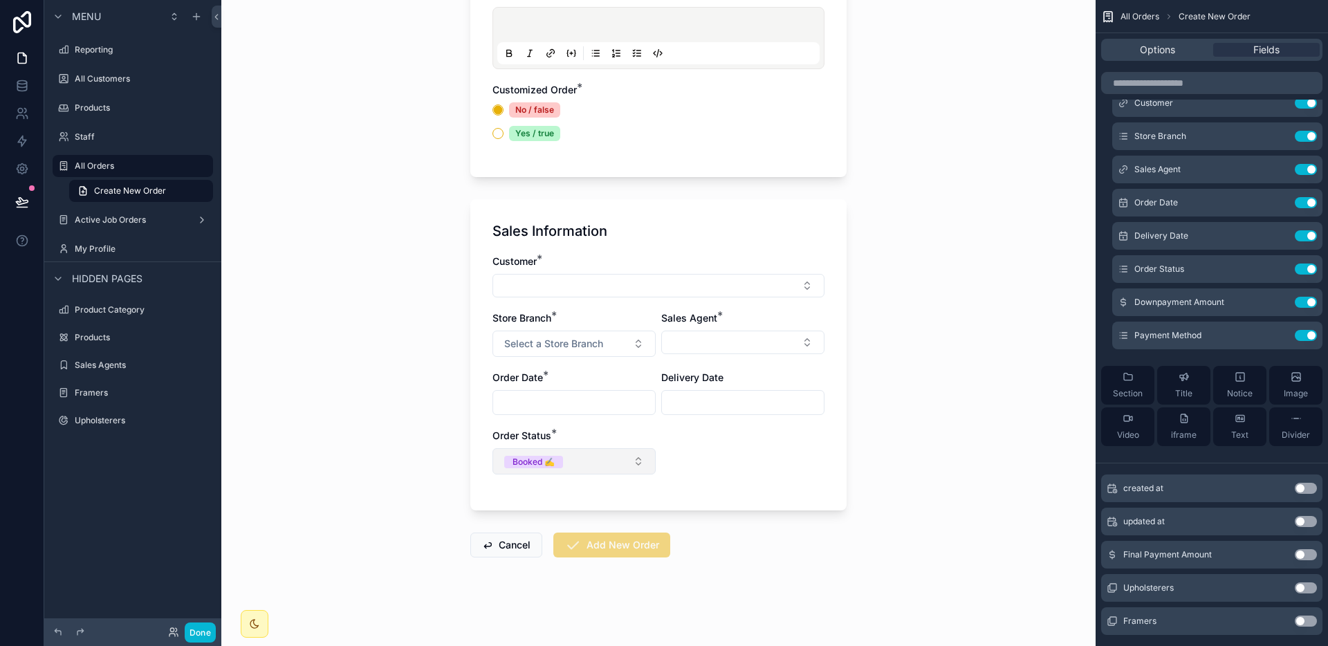
click at [604, 458] on button "Booked ✍️" at bounding box center [573, 461] width 163 height 26
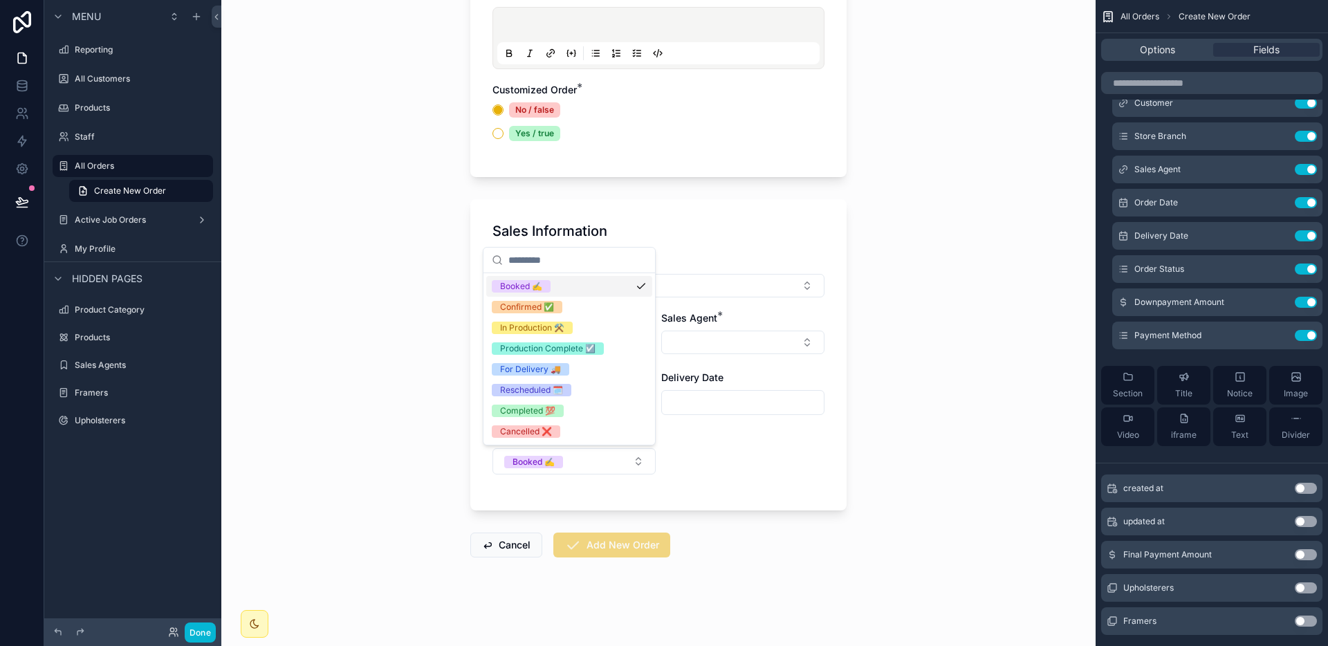
click at [582, 286] on div "Booked ✍️" at bounding box center [569, 286] width 166 height 21
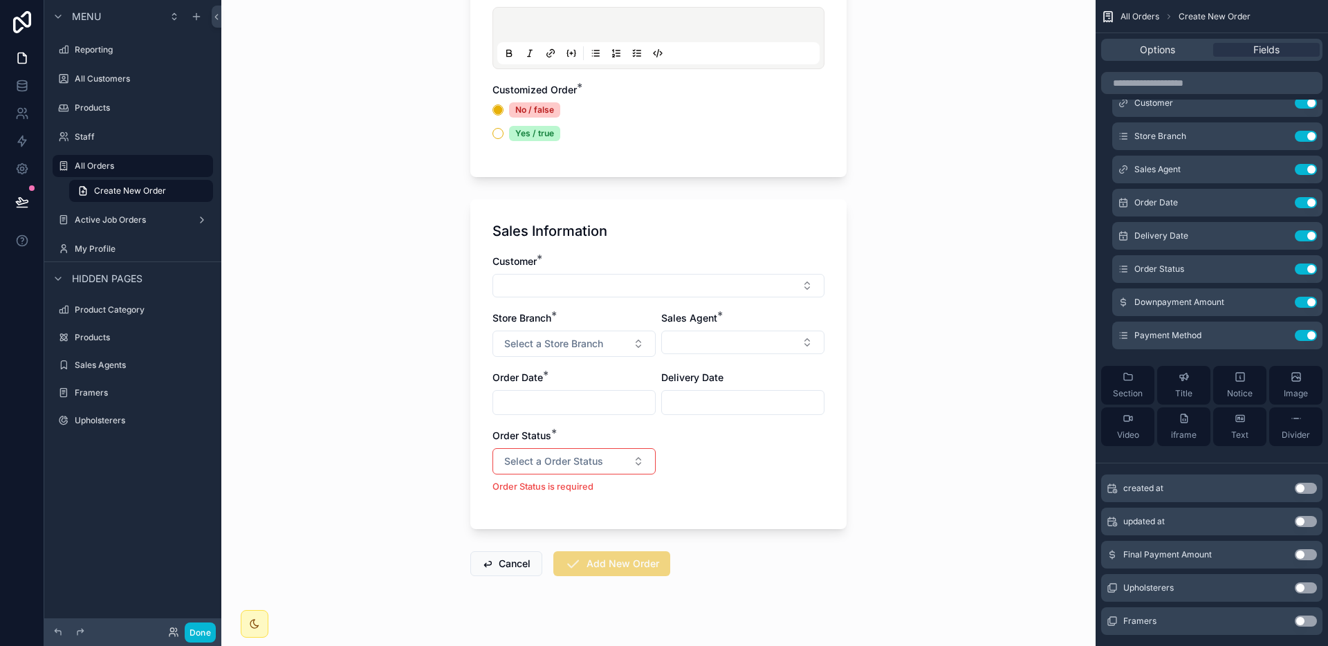
click at [833, 450] on div "Sales Information Customer * Store Branch * Select a Store Branch Sales Agent *…" at bounding box center [658, 364] width 376 height 330
click at [810, 294] on button "Select Button" at bounding box center [658, 286] width 332 height 24
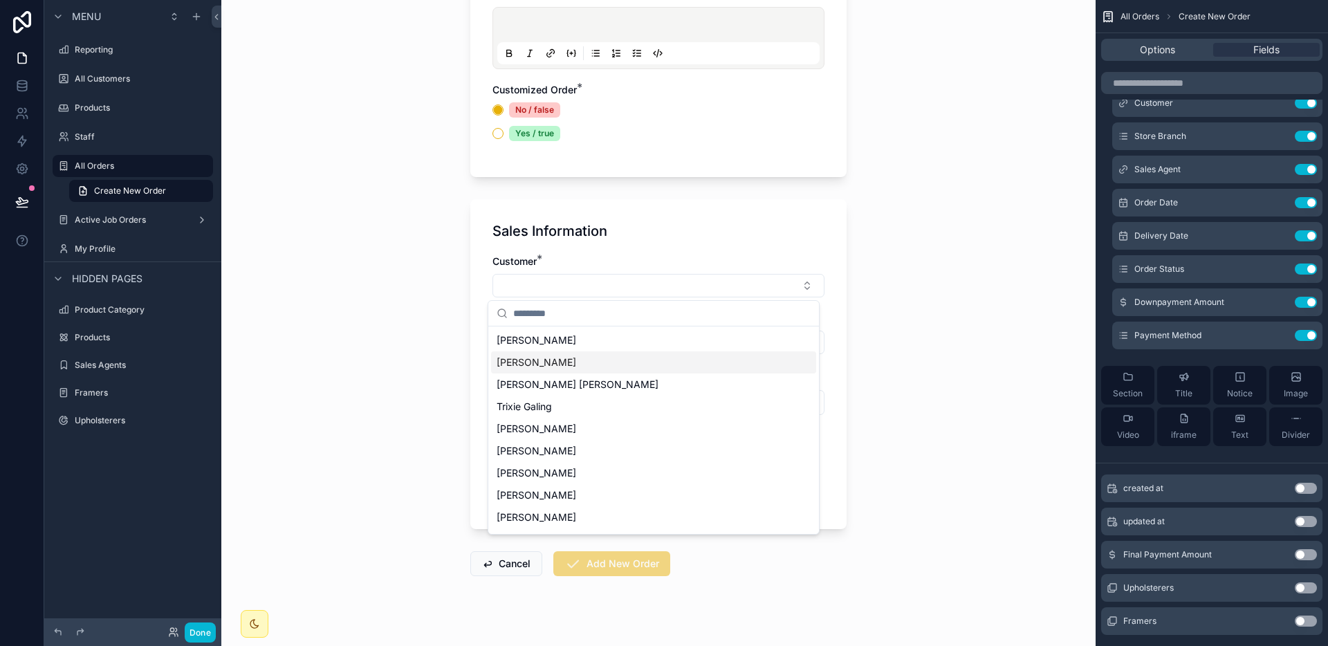
click at [620, 369] on div "Christopher De Leon" at bounding box center [653, 362] width 325 height 22
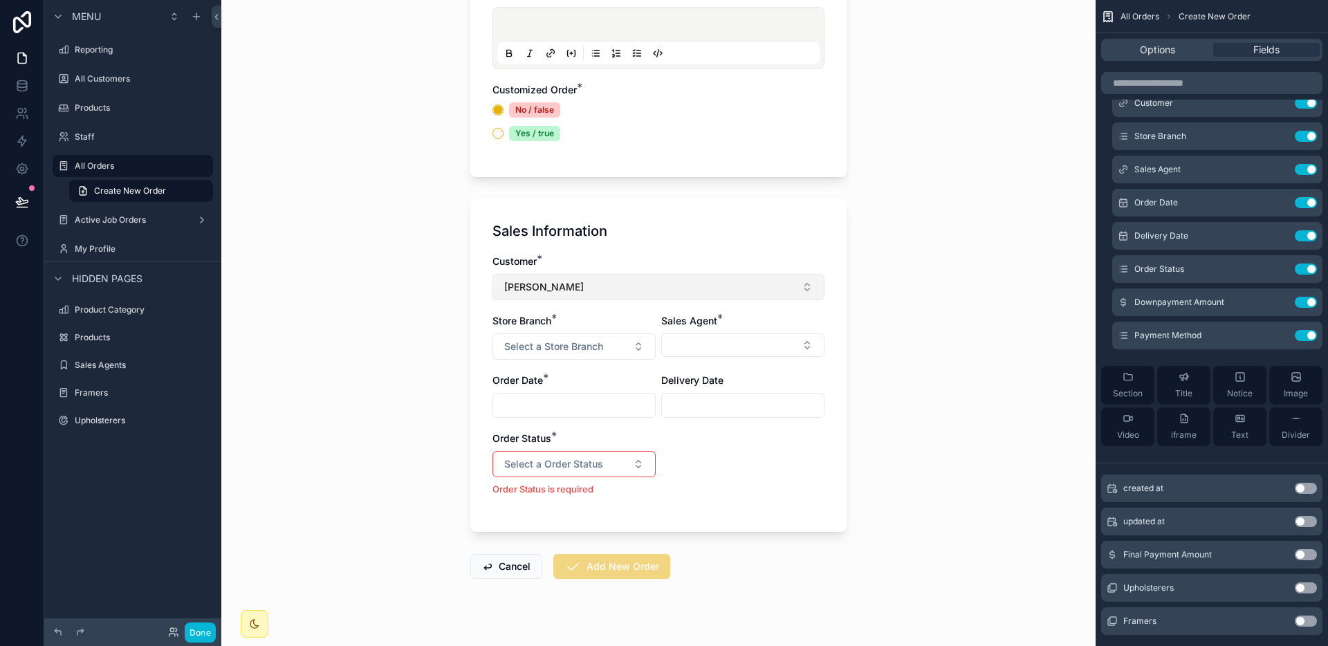
click at [777, 297] on button "Christopher De Leon" at bounding box center [658, 287] width 332 height 26
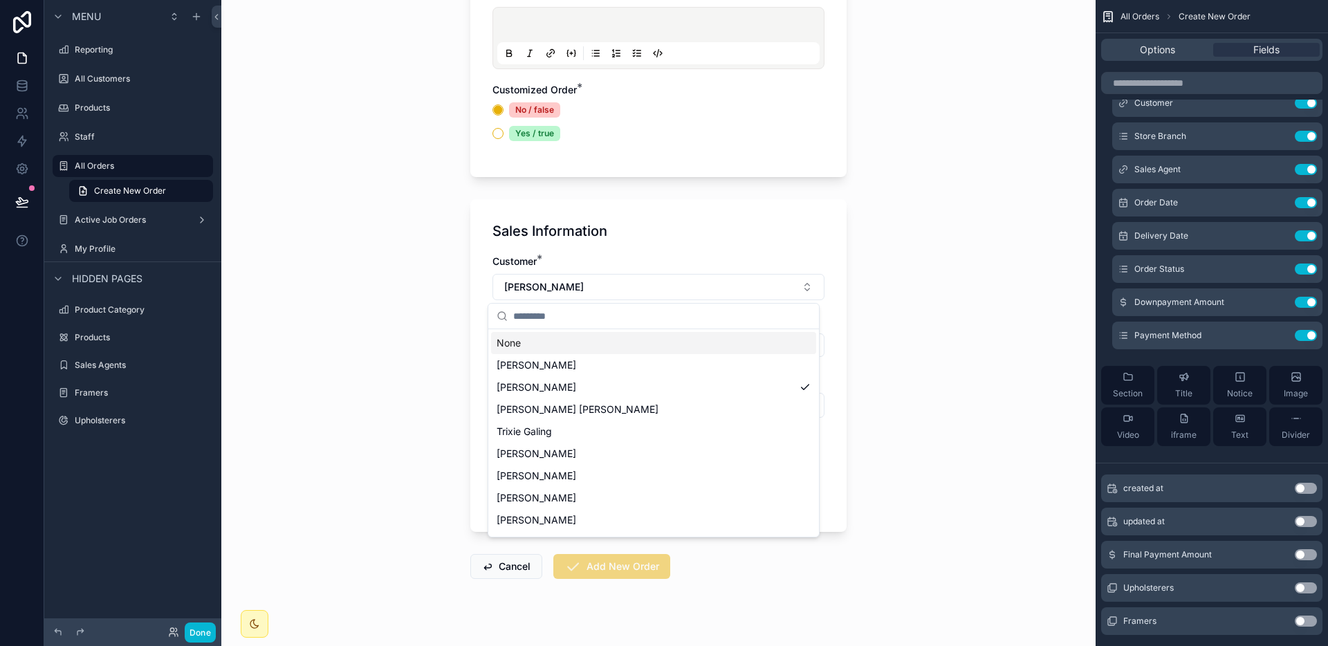
click at [551, 341] on div "None" at bounding box center [653, 343] width 325 height 22
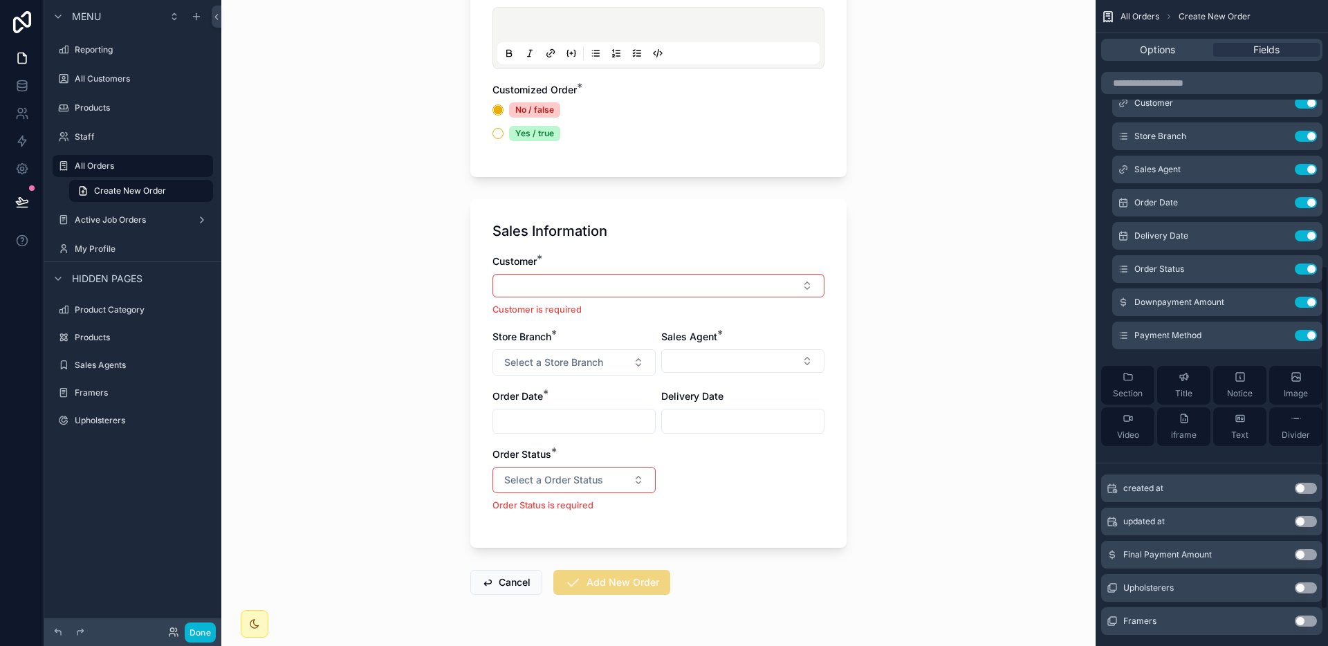
scroll to position [487, 0]
drag, startPoint x: 1023, startPoint y: 452, endPoint x: 1016, endPoint y: 450, distance: 7.2
click at [1021, 452] on div "All Orders Create New Order Create New Order Product Details Product Category *…" at bounding box center [658, 323] width 874 height 646
click at [922, 492] on div "All Orders Create New Order Create New Order Product Details Product Category *…" at bounding box center [658, 323] width 874 height 646
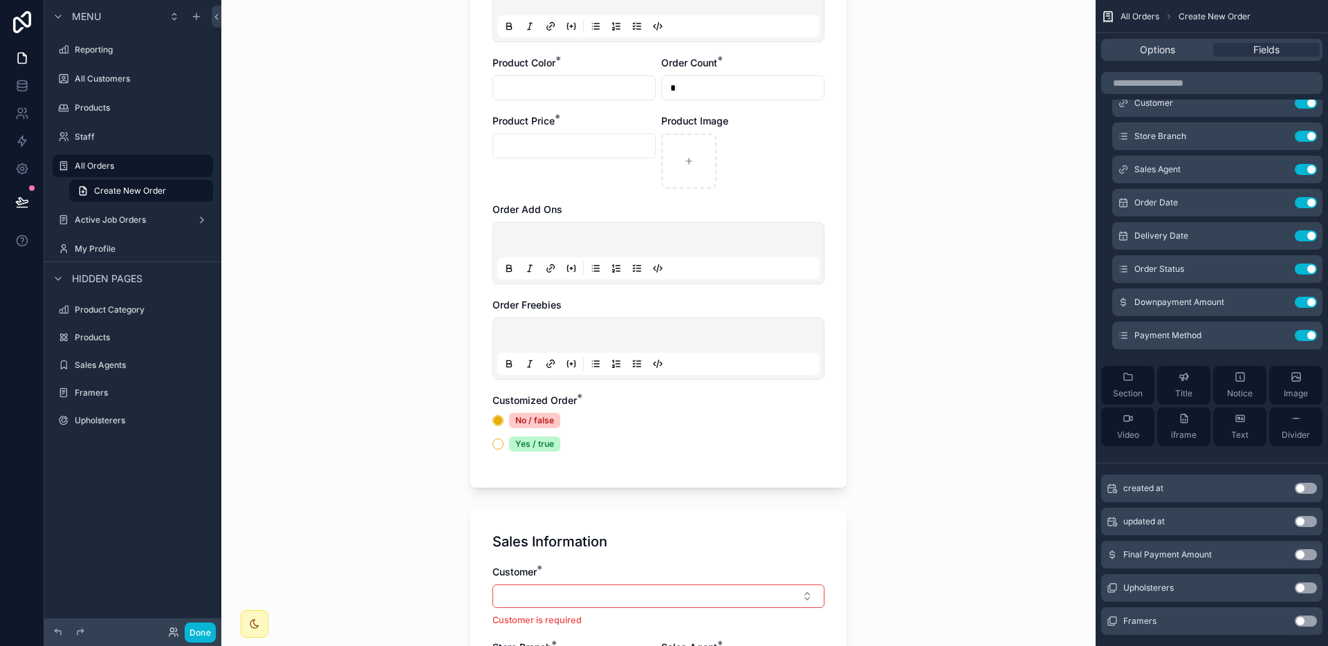
scroll to position [0, 0]
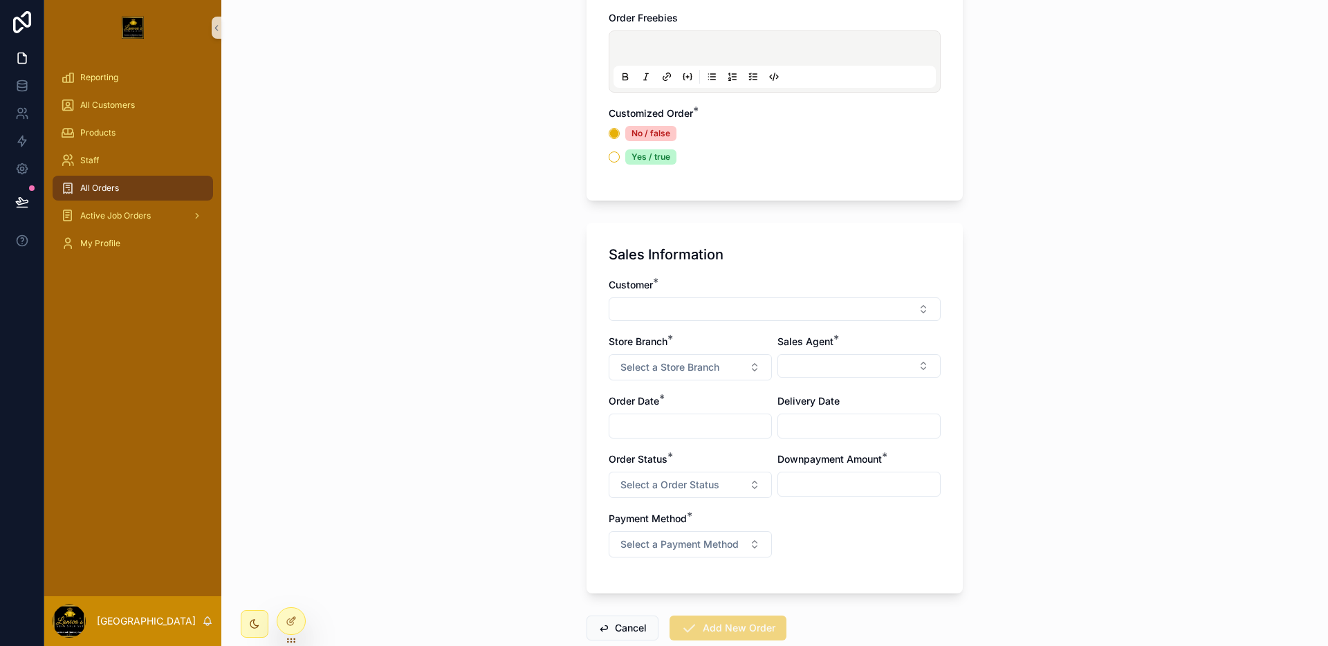
scroll to position [669, 0]
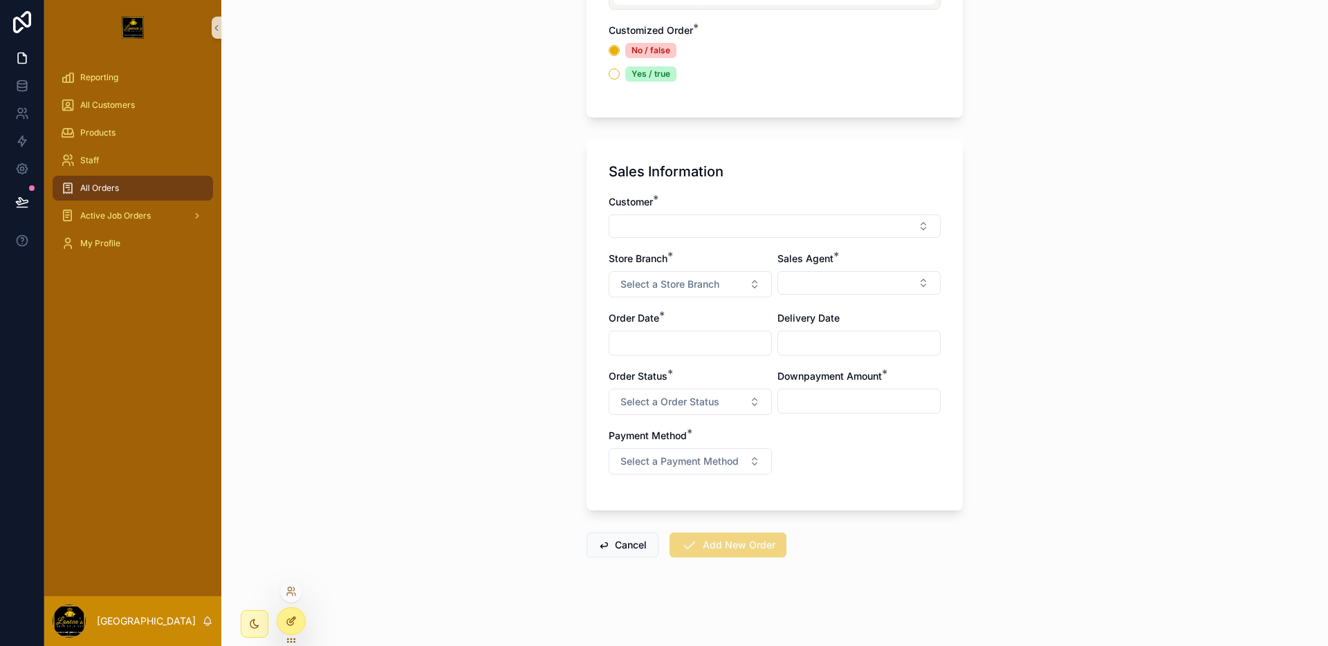
click at [299, 618] on div at bounding box center [291, 621] width 28 height 26
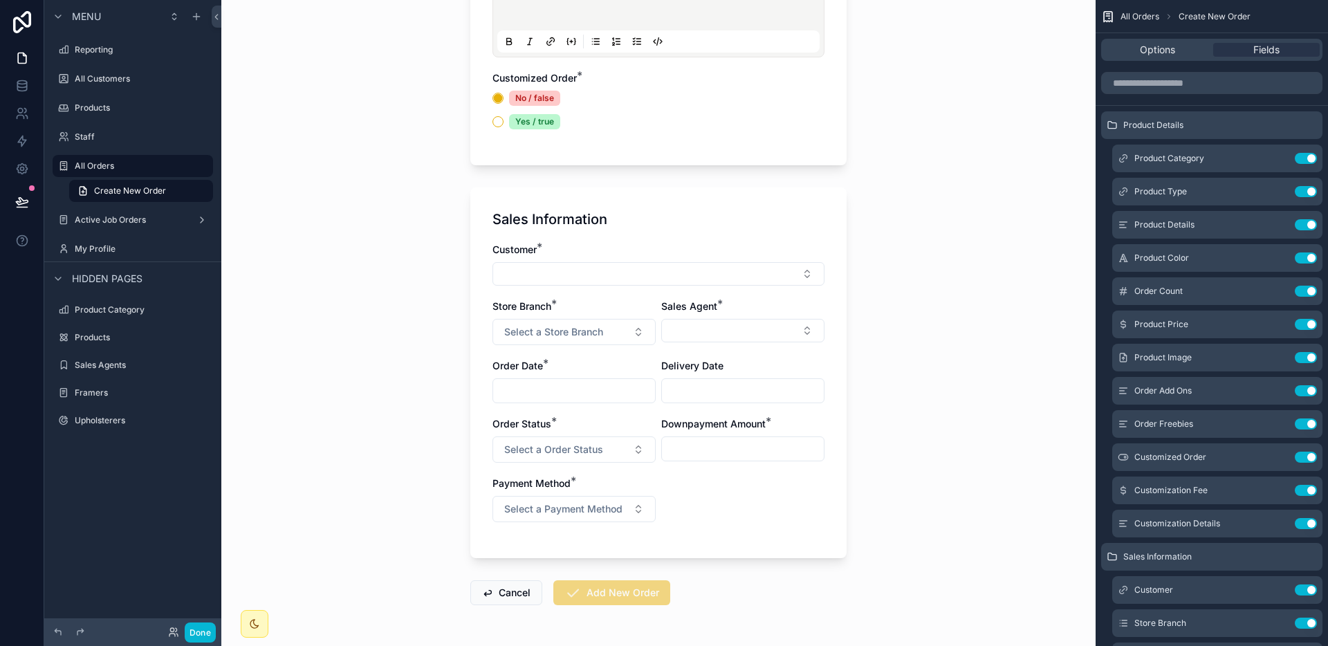
scroll to position [648, 0]
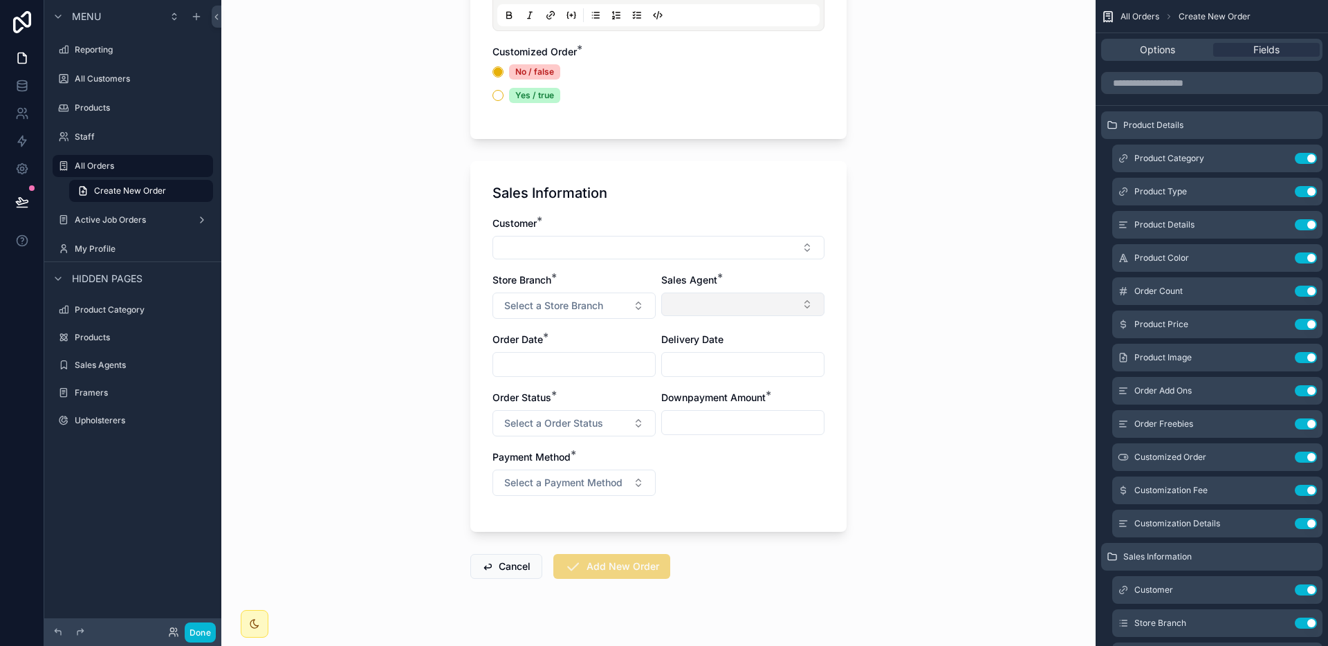
click at [703, 310] on button "Select Button" at bounding box center [742, 305] width 163 height 24
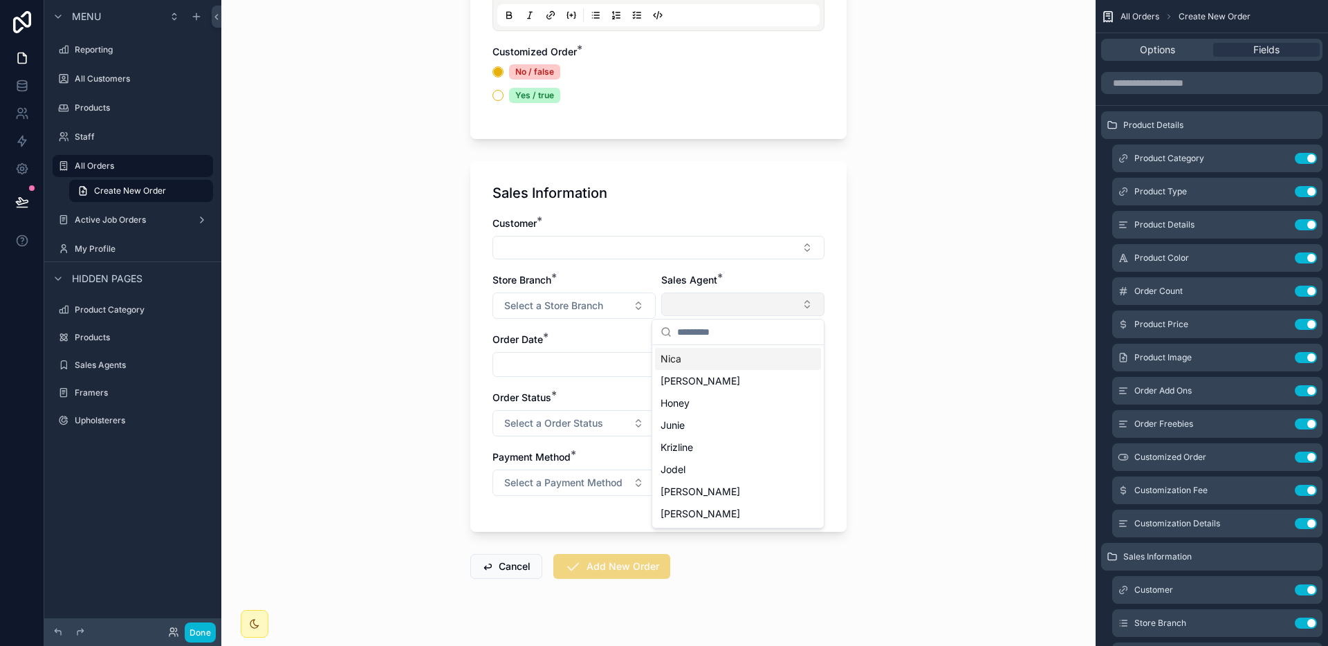
click at [703, 310] on button "Select Button" at bounding box center [742, 305] width 163 height 24
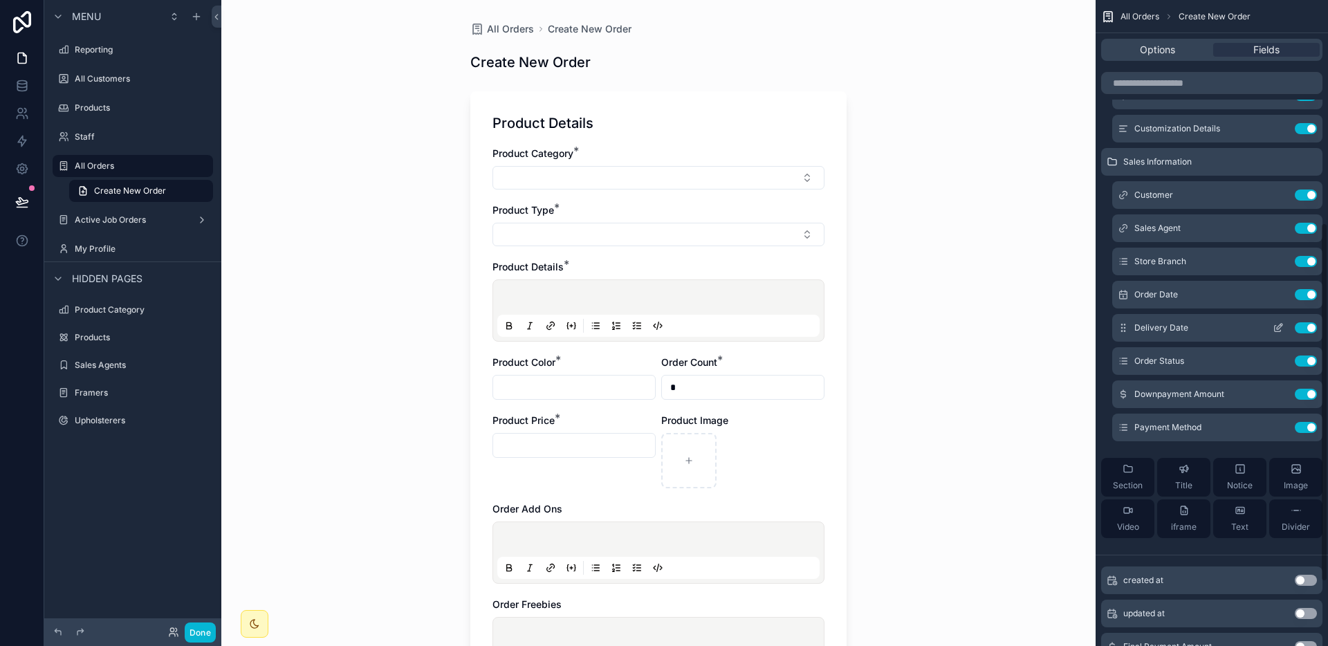
scroll to position [389, 0]
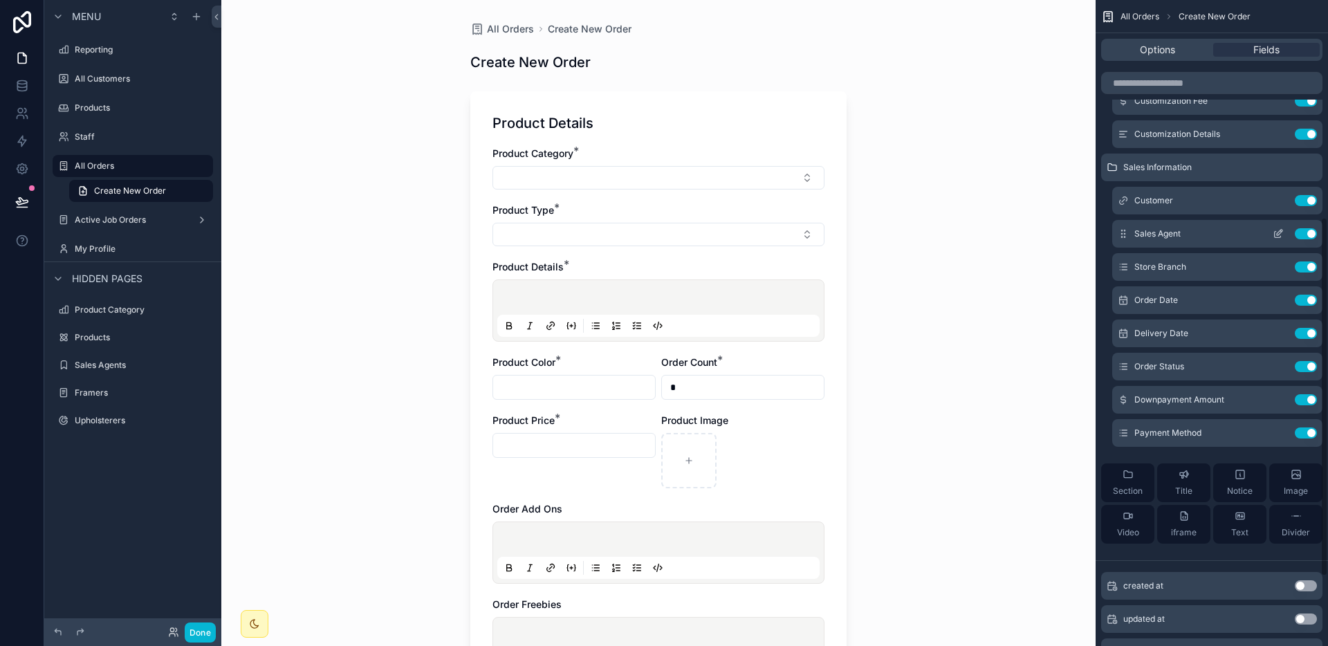
click at [1275, 233] on icon "scrollable content" at bounding box center [1277, 233] width 11 height 11
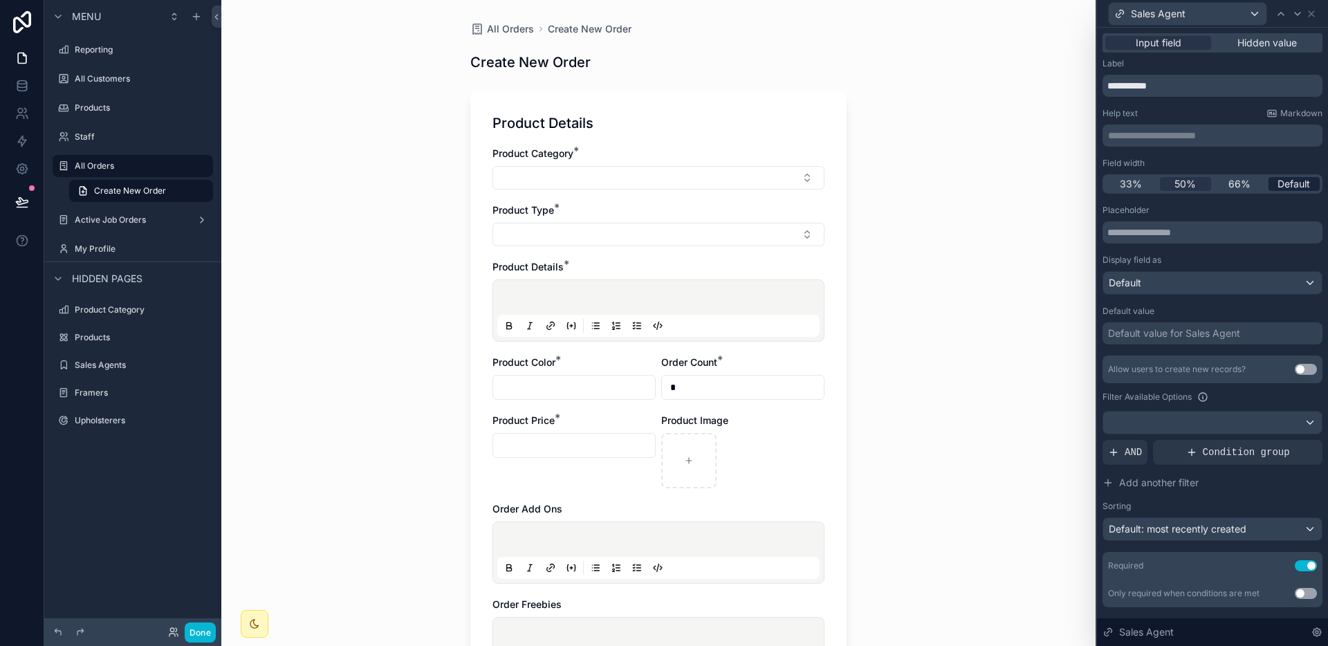
click at [1268, 187] on div "Default" at bounding box center [1294, 184] width 52 height 14
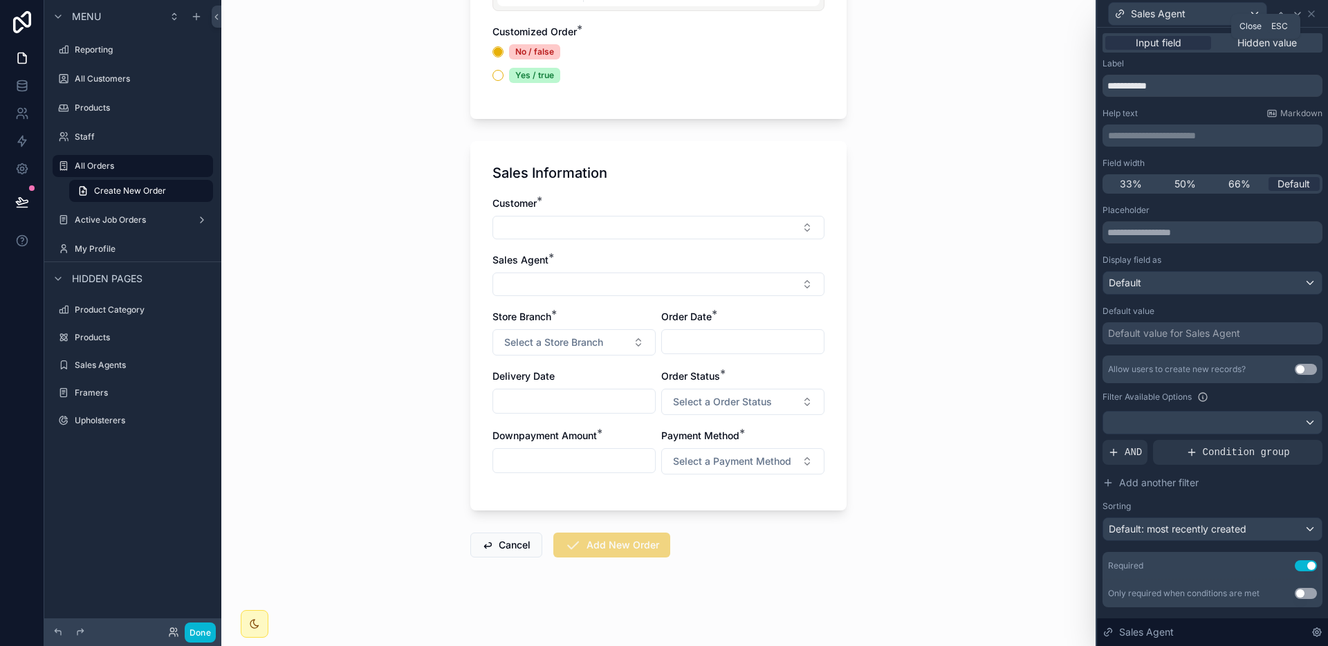
drag, startPoint x: 1316, startPoint y: 15, endPoint x: 1311, endPoint y: 62, distance: 47.3
click at [1316, 15] on icon at bounding box center [1311, 13] width 11 height 11
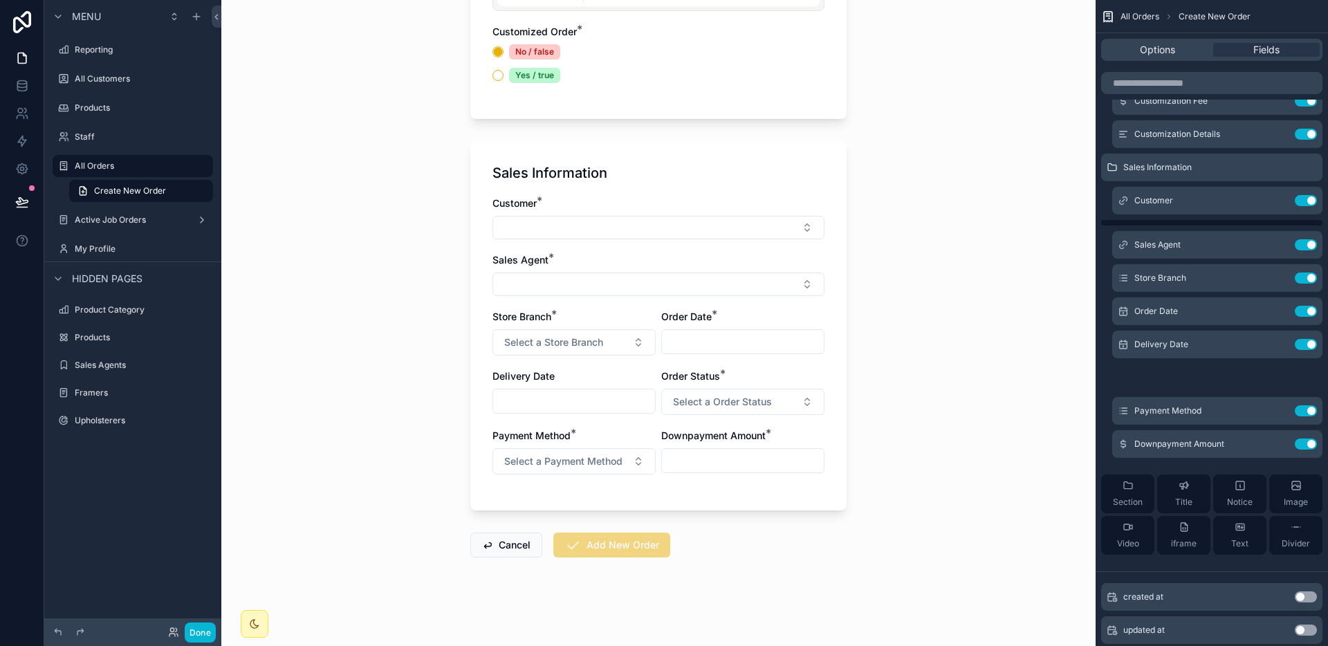
scroll to position [0, 0]
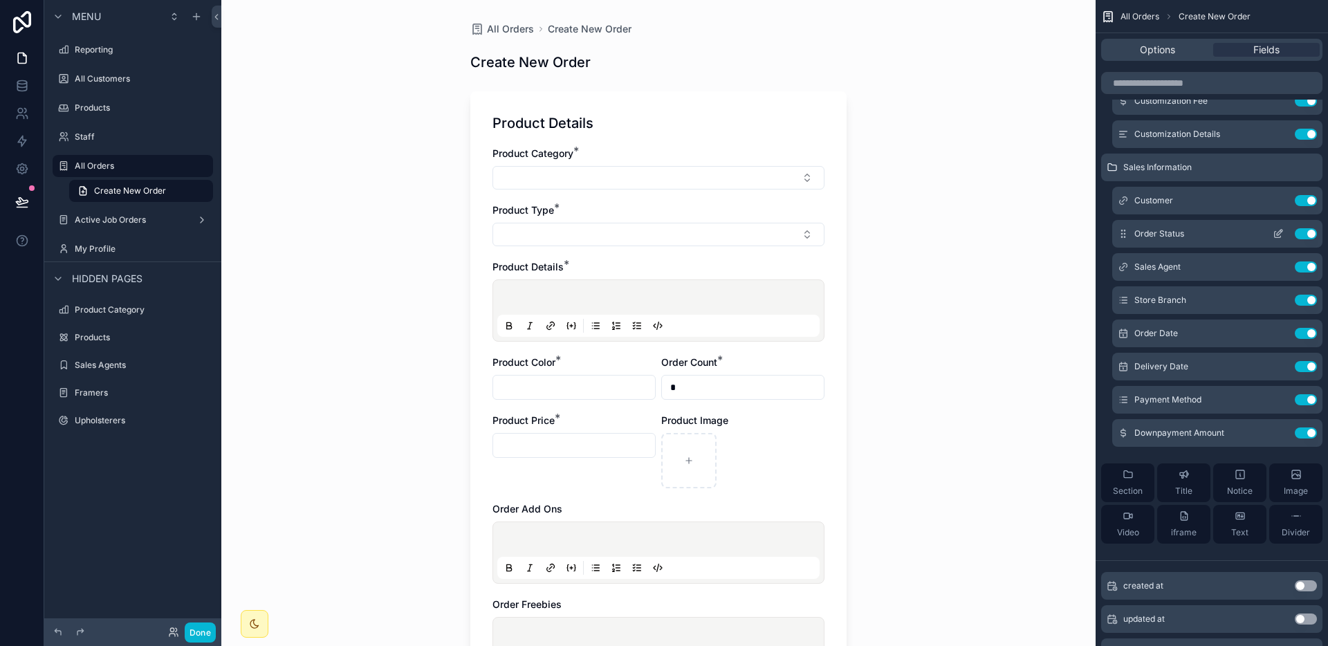
click at [1283, 230] on icon "scrollable content" at bounding box center [1277, 233] width 11 height 11
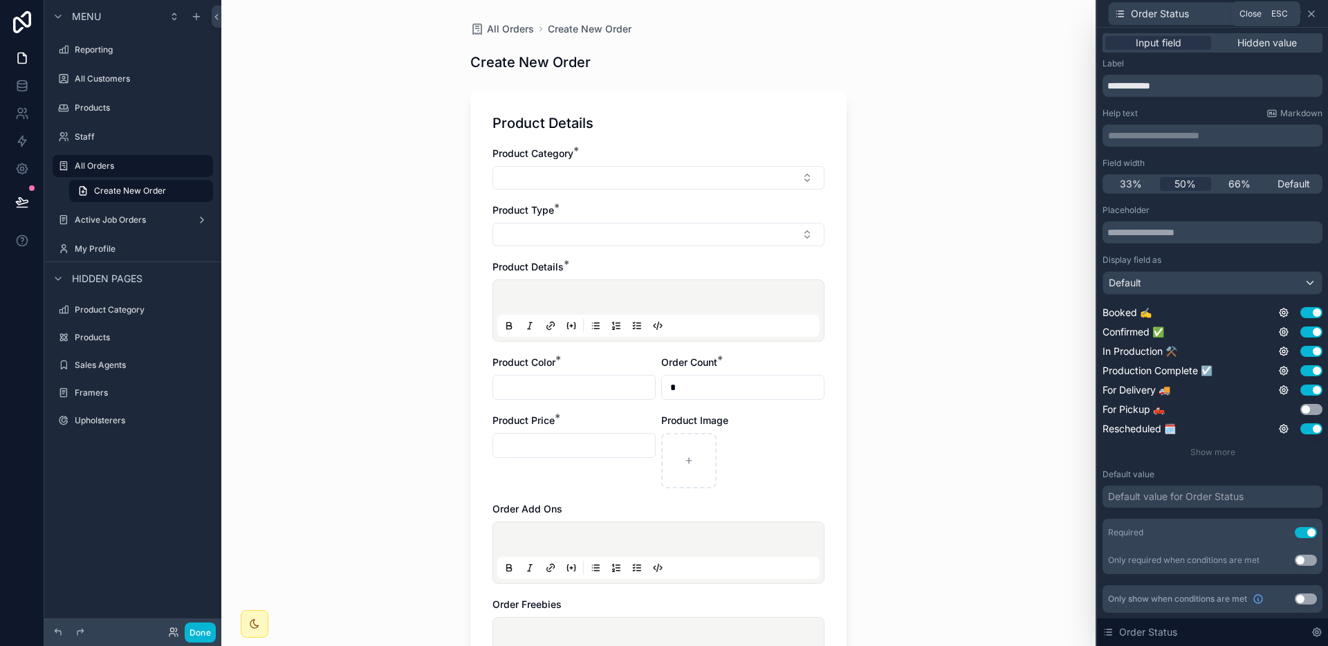
click at [1312, 10] on icon at bounding box center [1311, 13] width 11 height 11
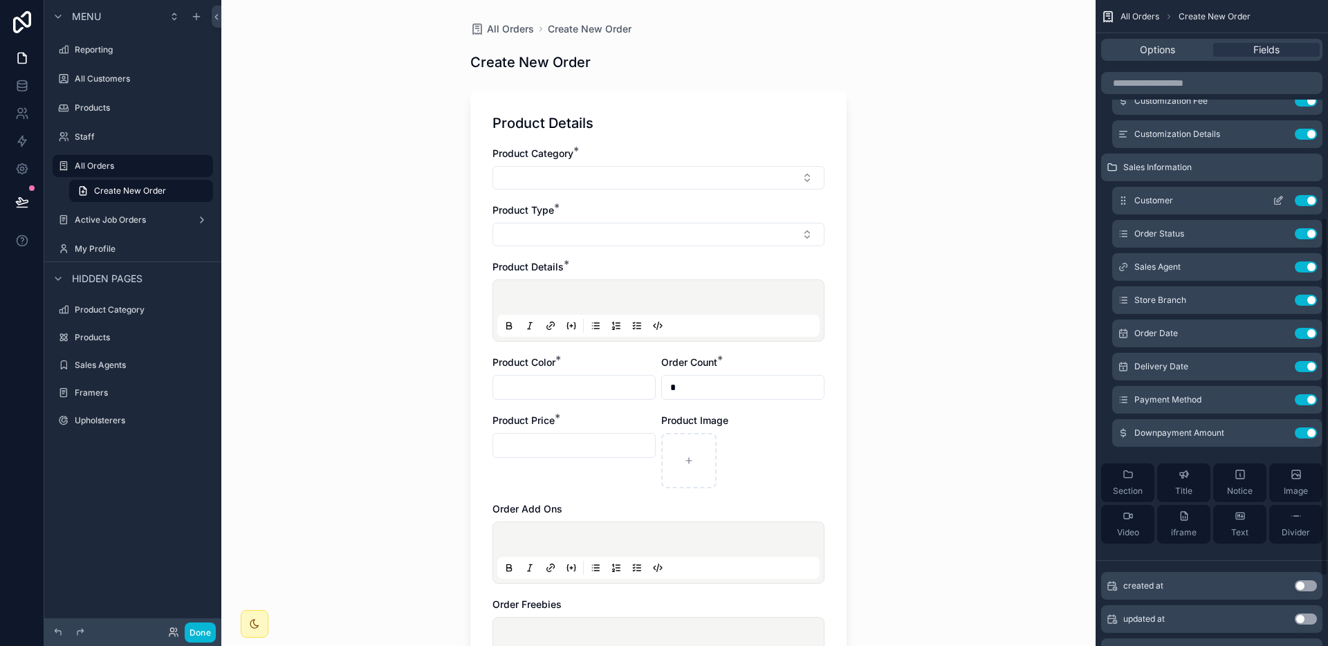
click at [1275, 201] on icon "scrollable content" at bounding box center [1277, 200] width 11 height 11
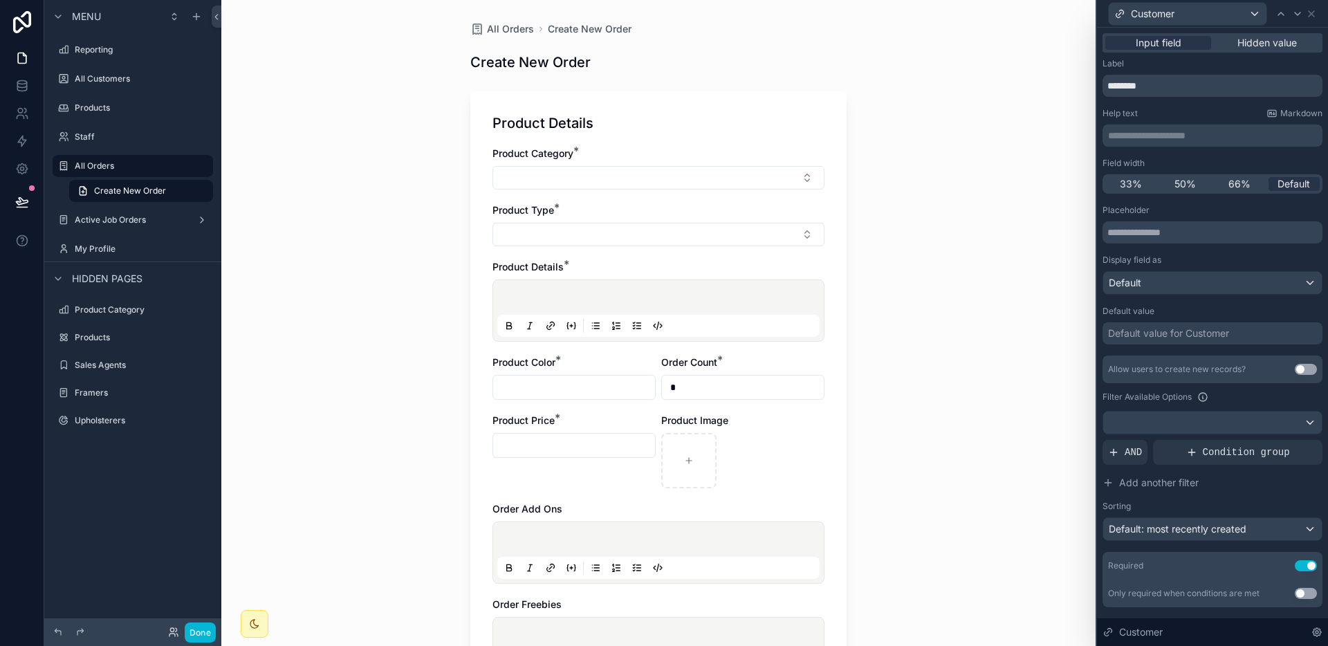
click at [1306, 20] on div "Customer" at bounding box center [1212, 13] width 220 height 27
click at [1308, 17] on icon at bounding box center [1311, 13] width 11 height 11
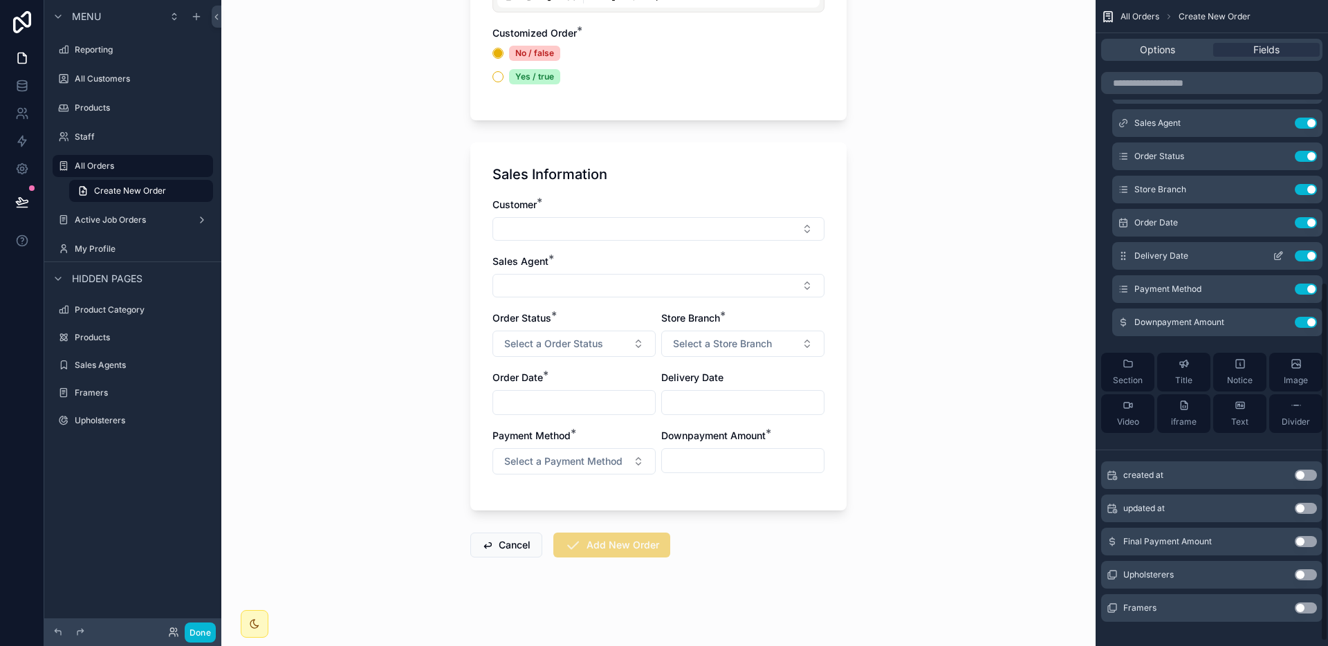
scroll to position [514, 0]
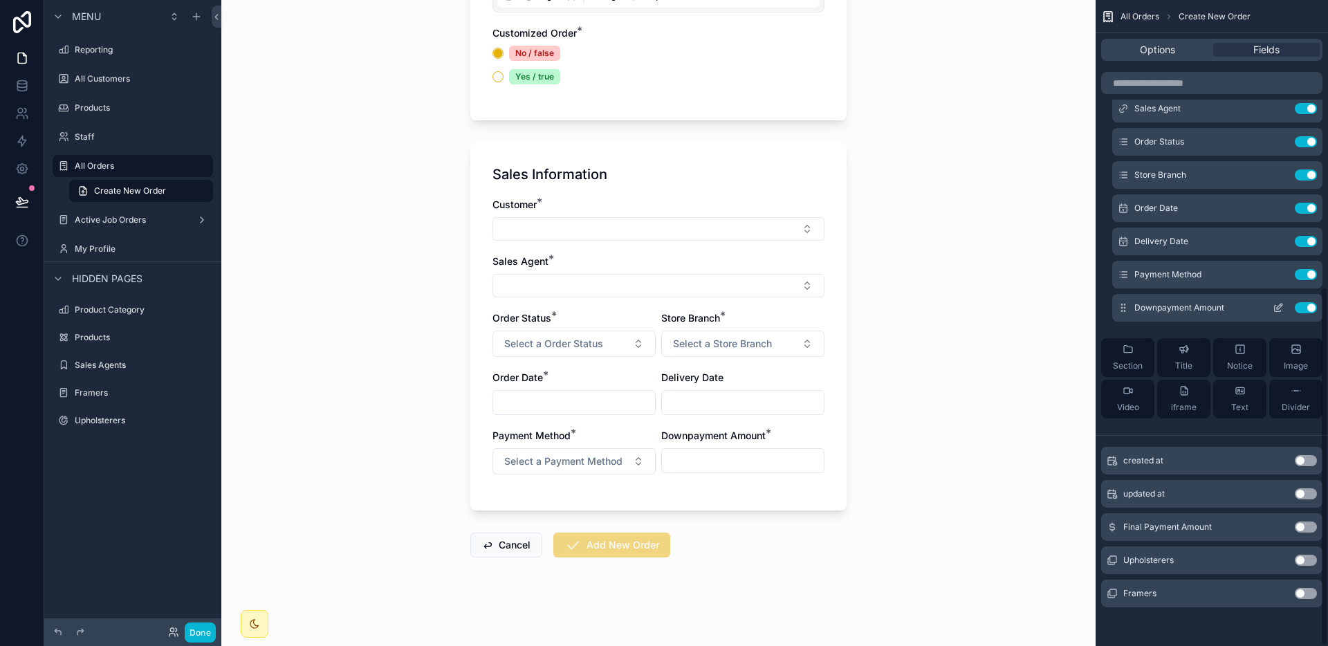
click at [1274, 309] on icon "scrollable content" at bounding box center [1277, 307] width 11 height 11
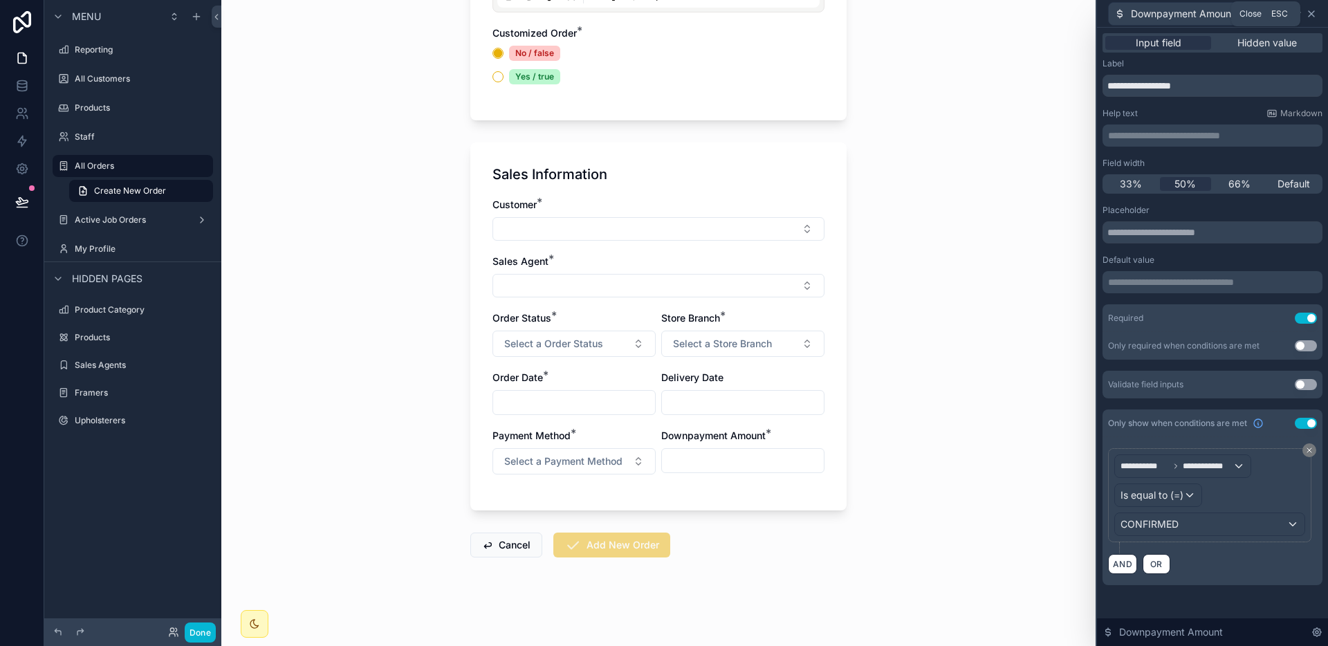
click at [1314, 11] on icon at bounding box center [1311, 13] width 11 height 11
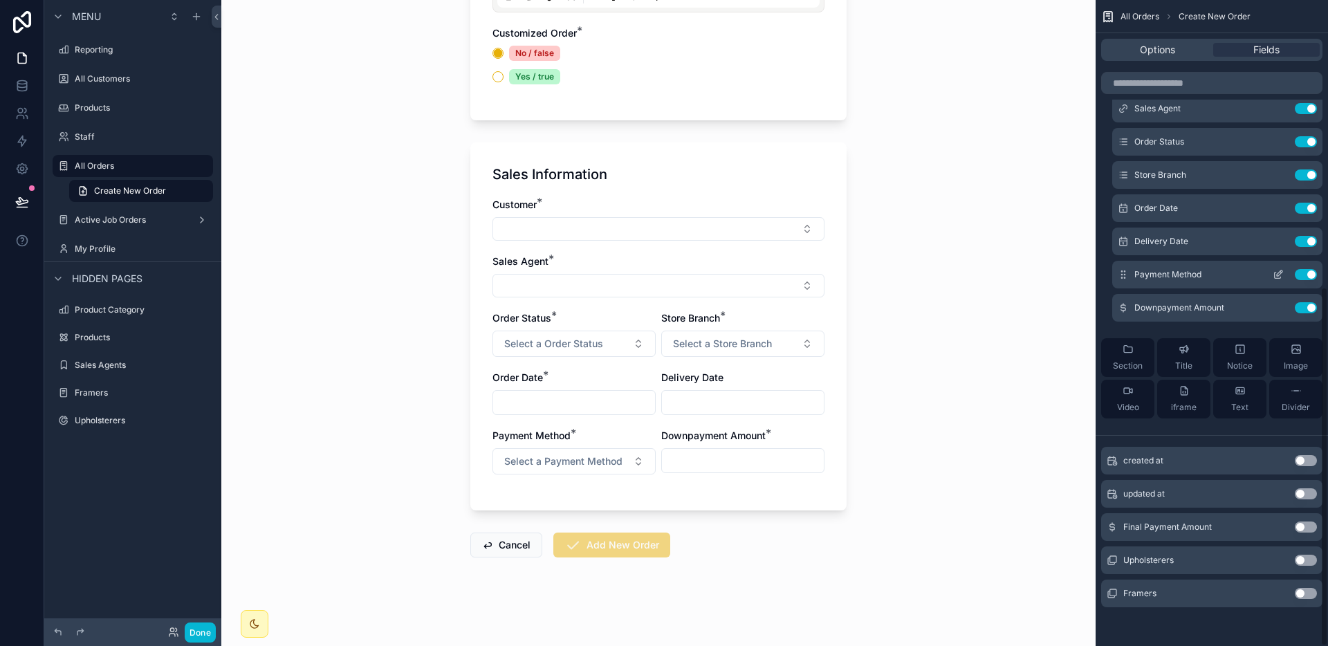
click at [1270, 272] on button "scrollable content" at bounding box center [1278, 274] width 22 height 11
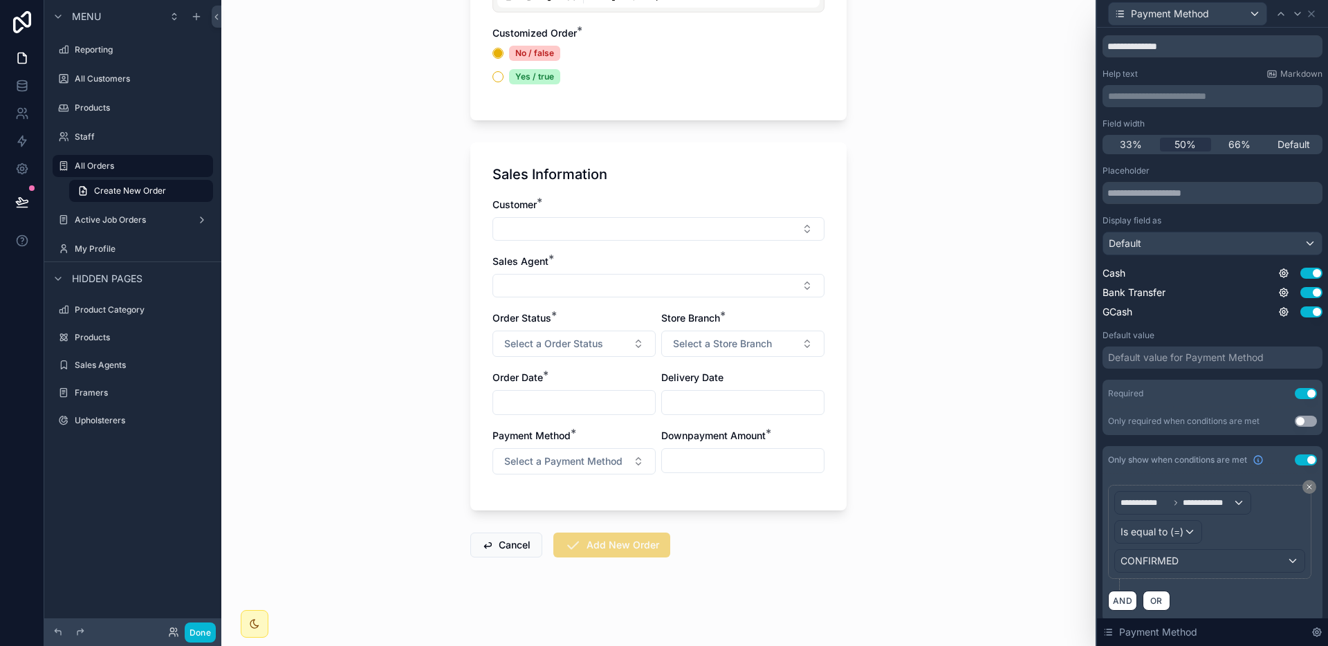
scroll to position [48, 0]
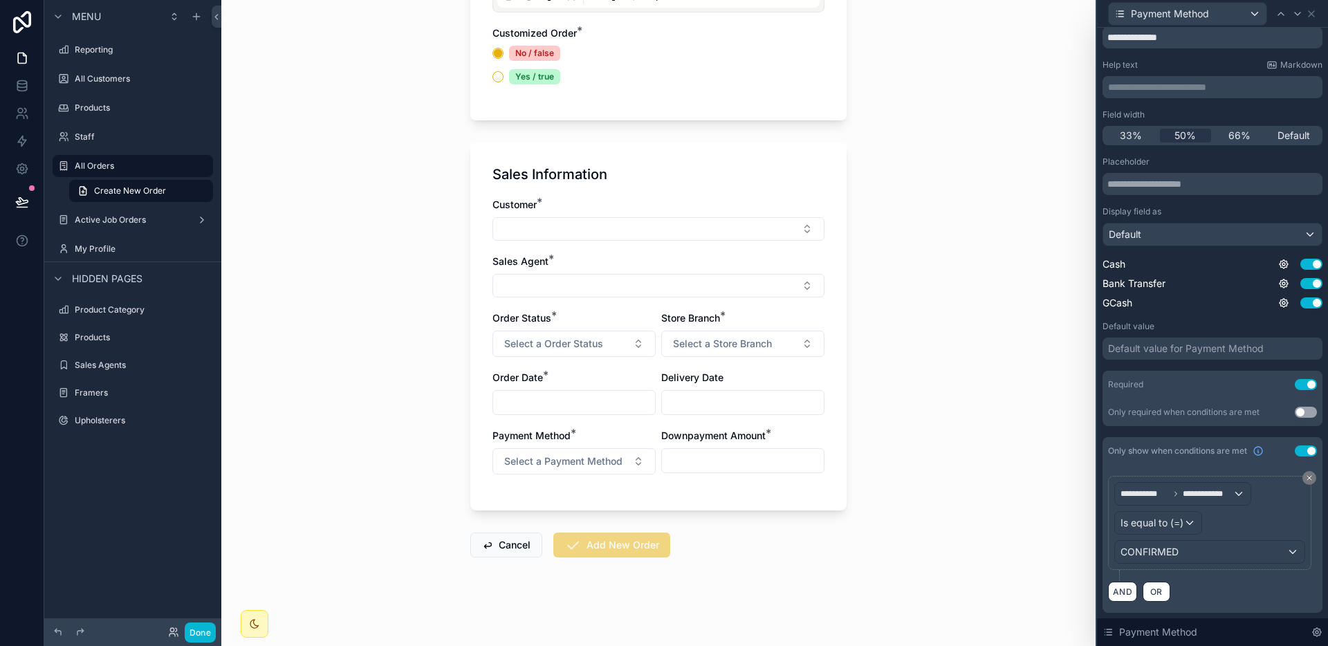
click at [1314, 5] on div "Payment Method" at bounding box center [1212, 13] width 220 height 27
click at [1314, 8] on icon at bounding box center [1311, 13] width 11 height 11
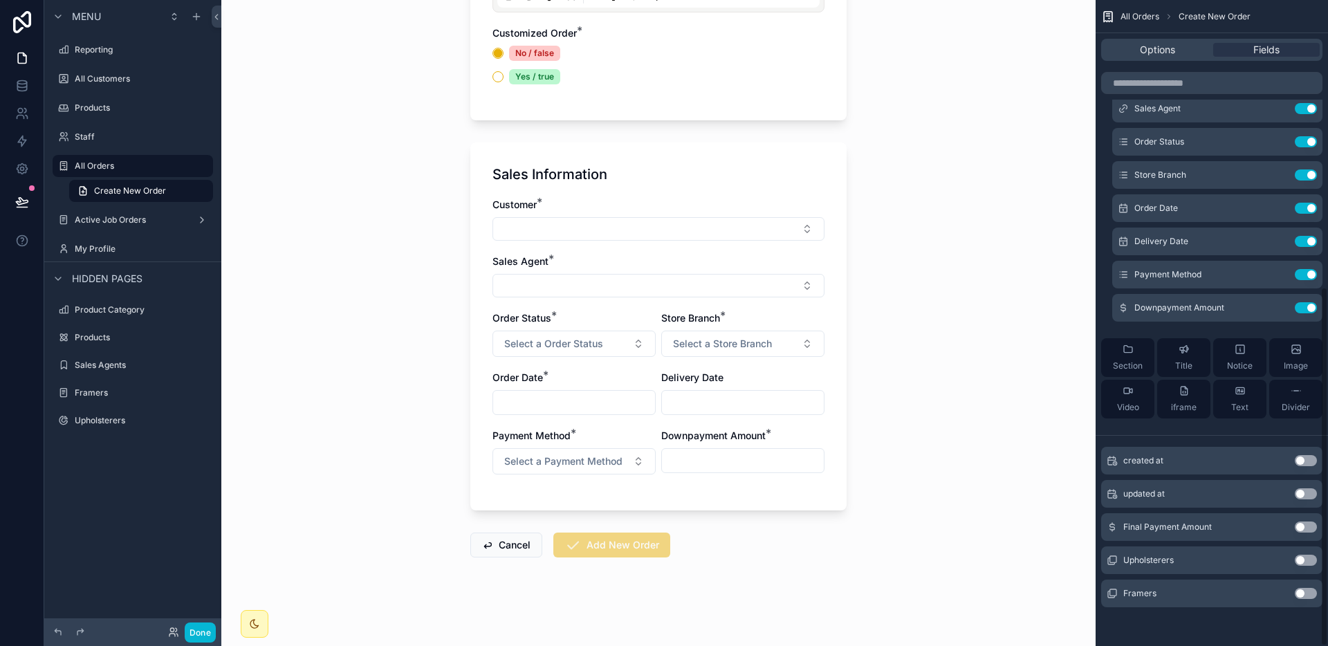
click at [923, 395] on div "All Orders Create New Order Create New Order Product Details Product Category *…" at bounding box center [658, 323] width 874 height 646
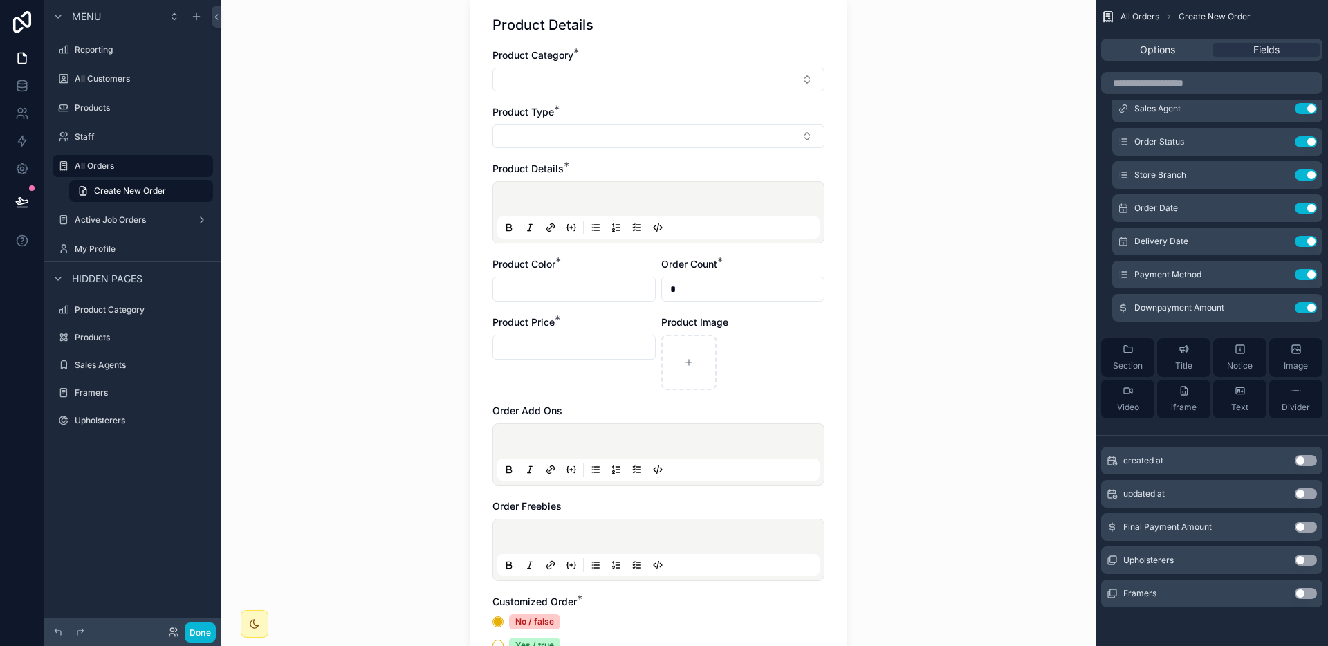
scroll to position [0, 0]
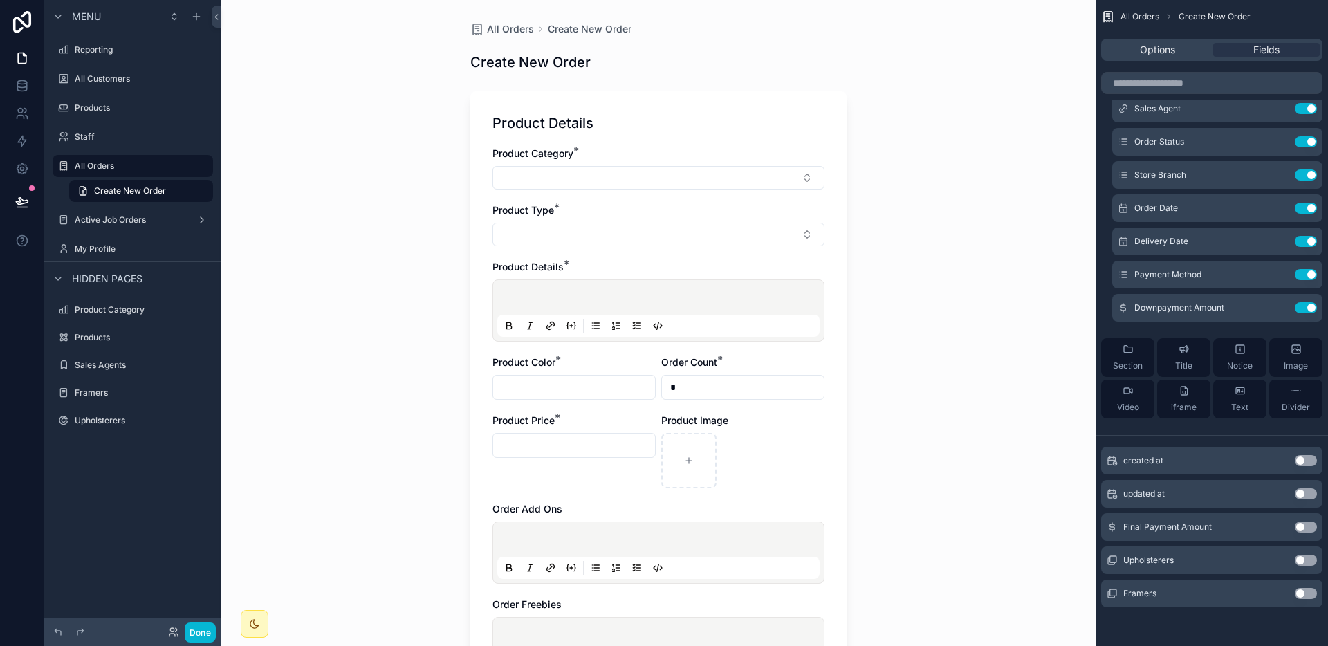
click at [930, 405] on div "All Orders Create New Order Create New Order Product Details Product Category *…" at bounding box center [658, 323] width 874 height 646
click at [768, 236] on button "Select Button" at bounding box center [658, 235] width 332 height 24
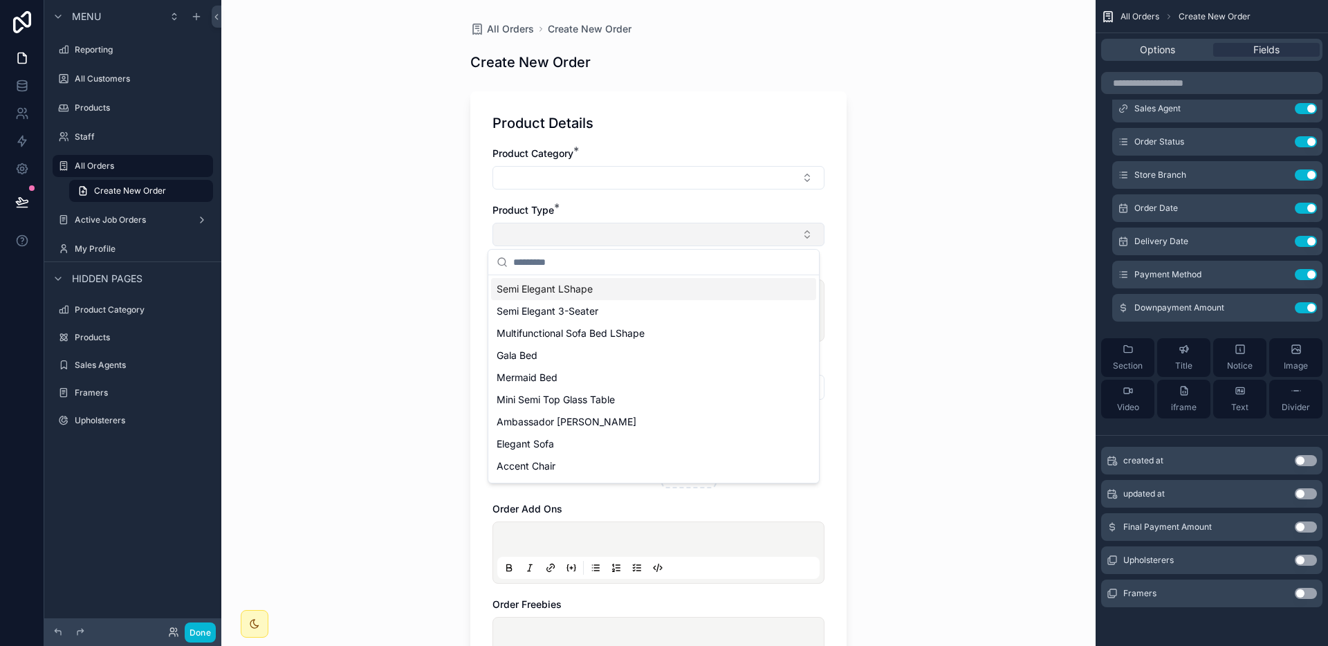
click at [768, 236] on button "Select Button" at bounding box center [658, 235] width 332 height 24
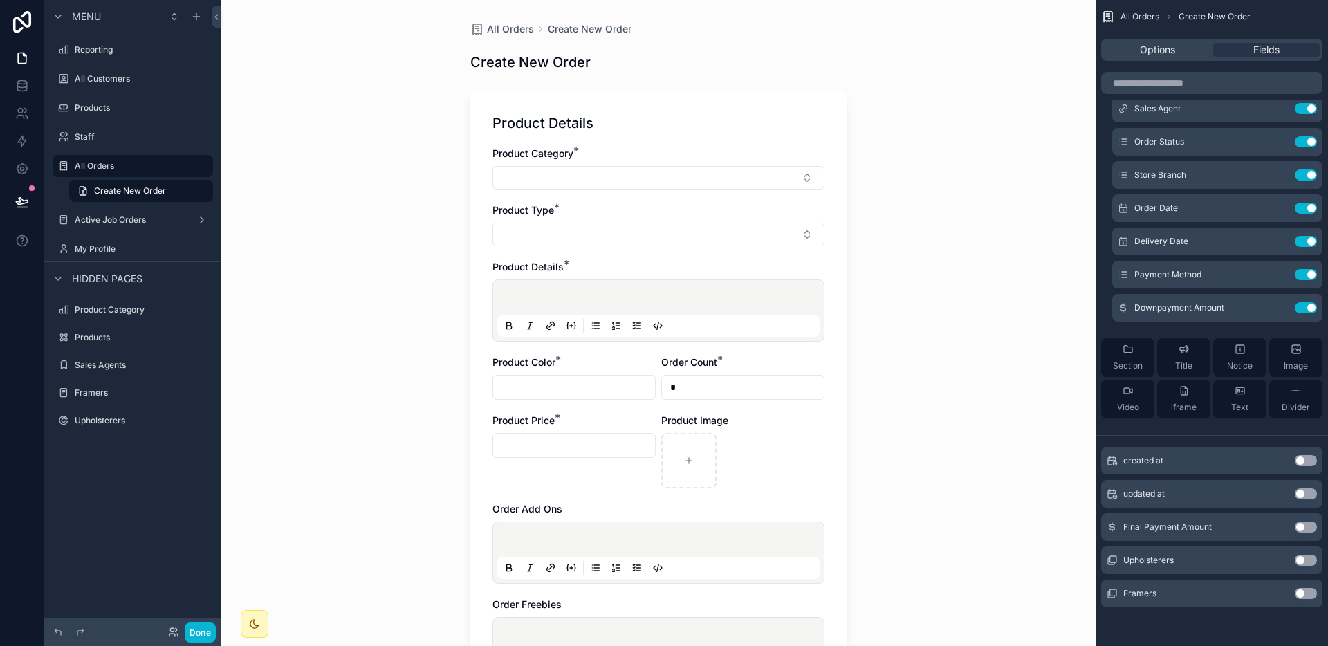
click at [1163, 57] on div "Options Fields" at bounding box center [1211, 50] width 221 height 22
click at [1164, 53] on span "Options" at bounding box center [1157, 50] width 35 height 14
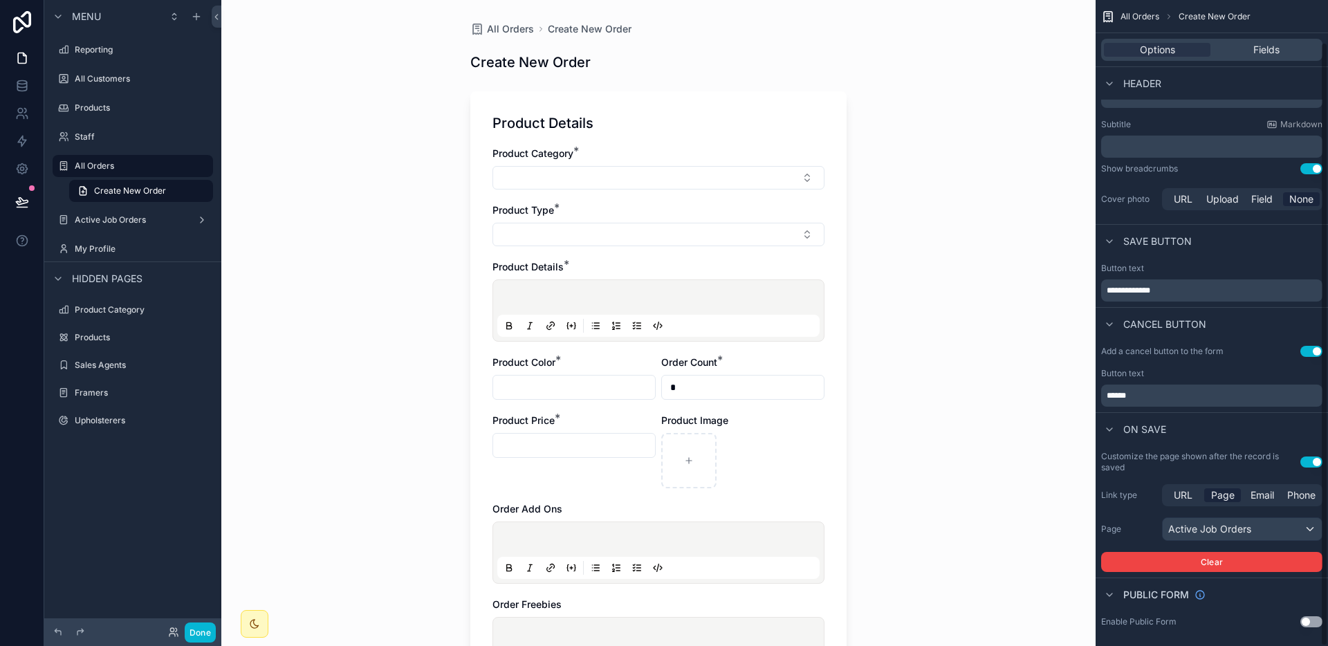
scroll to position [45, 0]
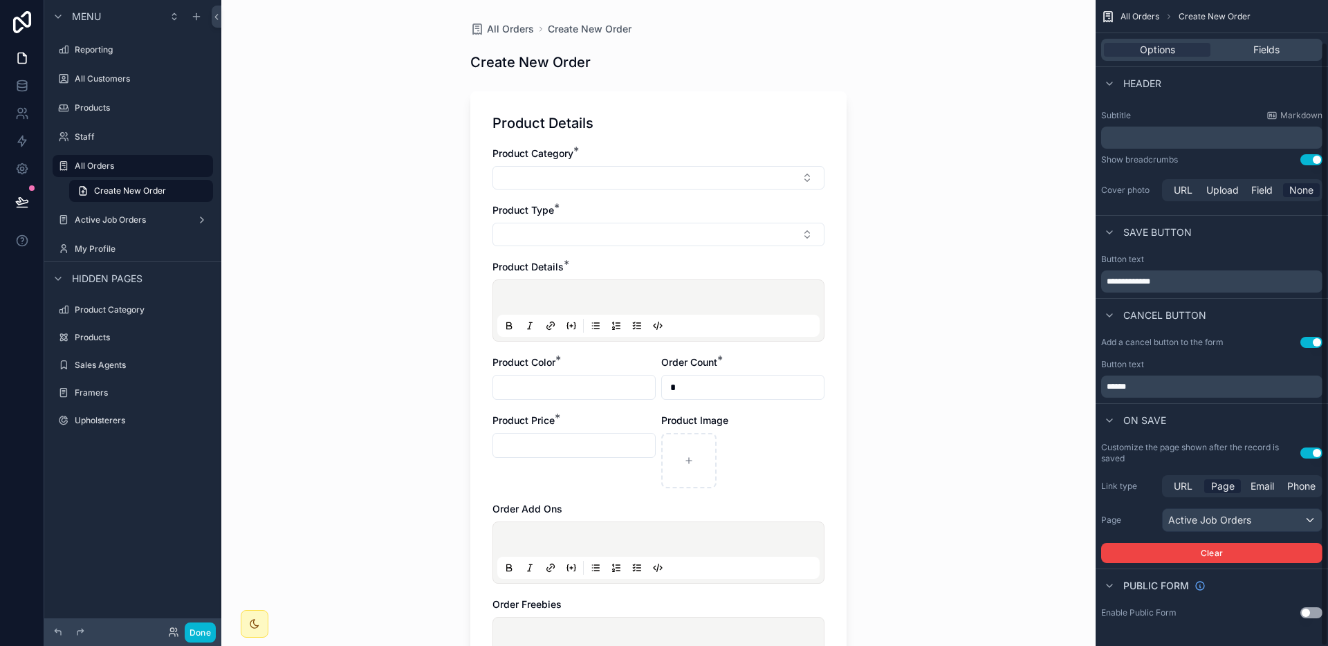
click at [1025, 313] on div "All Orders Create New Order Create New Order Product Details Product Category *…" at bounding box center [658, 323] width 874 height 646
click at [882, 272] on div "All Orders Create New Order Create New Order Product Details Product Category *…" at bounding box center [658, 323] width 874 height 646
click at [750, 244] on button "Select Button" at bounding box center [658, 235] width 332 height 24
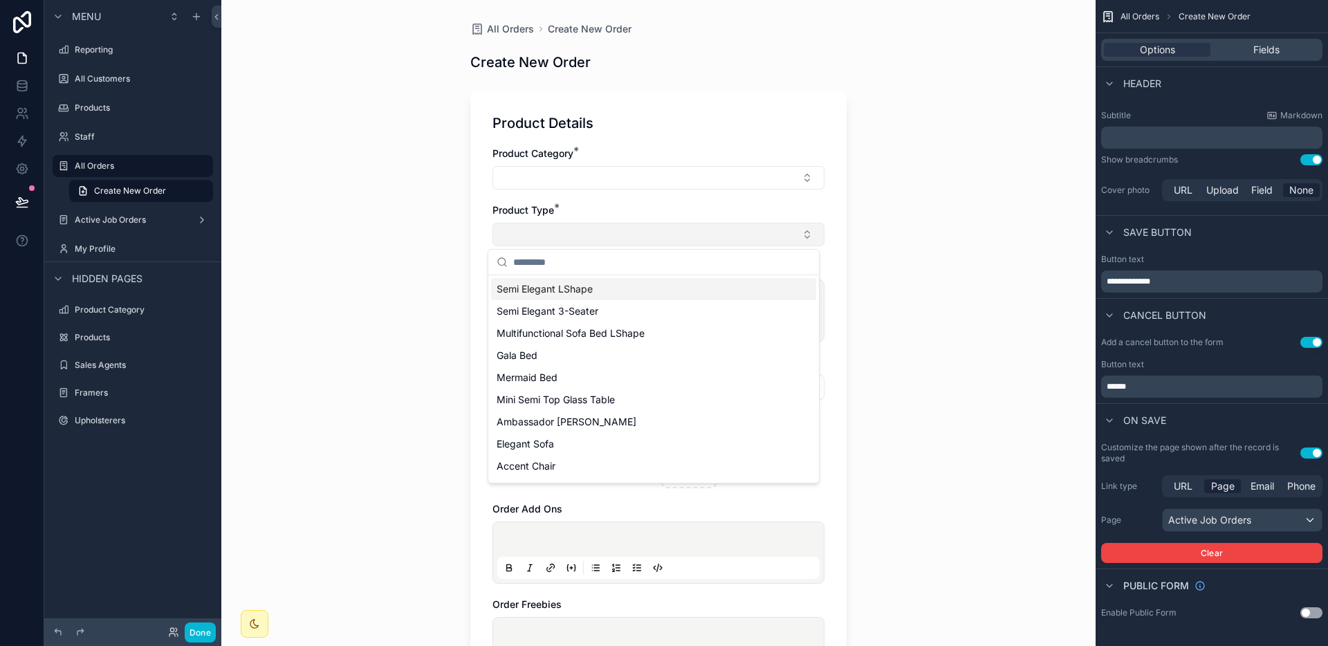
click at [750, 244] on button "Select Button" at bounding box center [658, 235] width 332 height 24
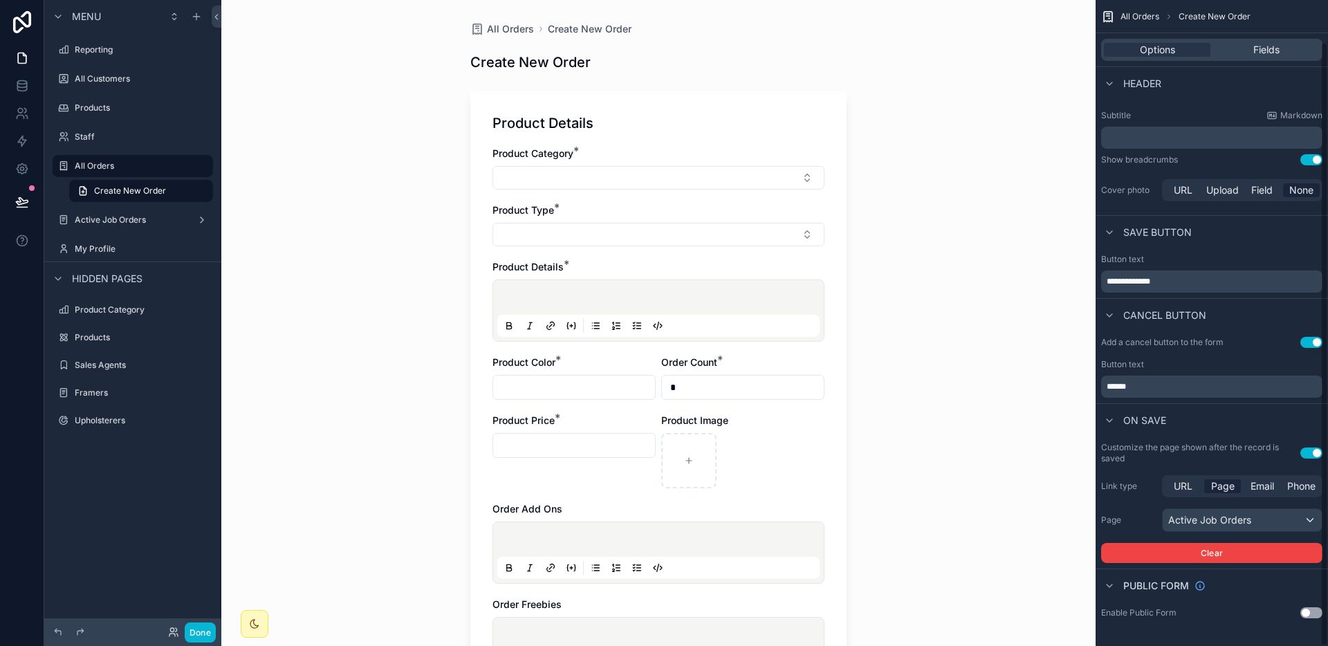
click at [909, 103] on div "All Orders Create New Order Create New Order Product Details Product Category *…" at bounding box center [658, 323] width 874 height 646
click at [741, 224] on button "Select Button" at bounding box center [658, 235] width 332 height 24
click at [1035, 196] on div "All Orders Create New Order Create New Order Product Details Product Category *…" at bounding box center [658, 323] width 874 height 646
click at [1261, 66] on div "Header" at bounding box center [1211, 82] width 232 height 33
click at [1265, 56] on span "Fields" at bounding box center [1266, 50] width 26 height 14
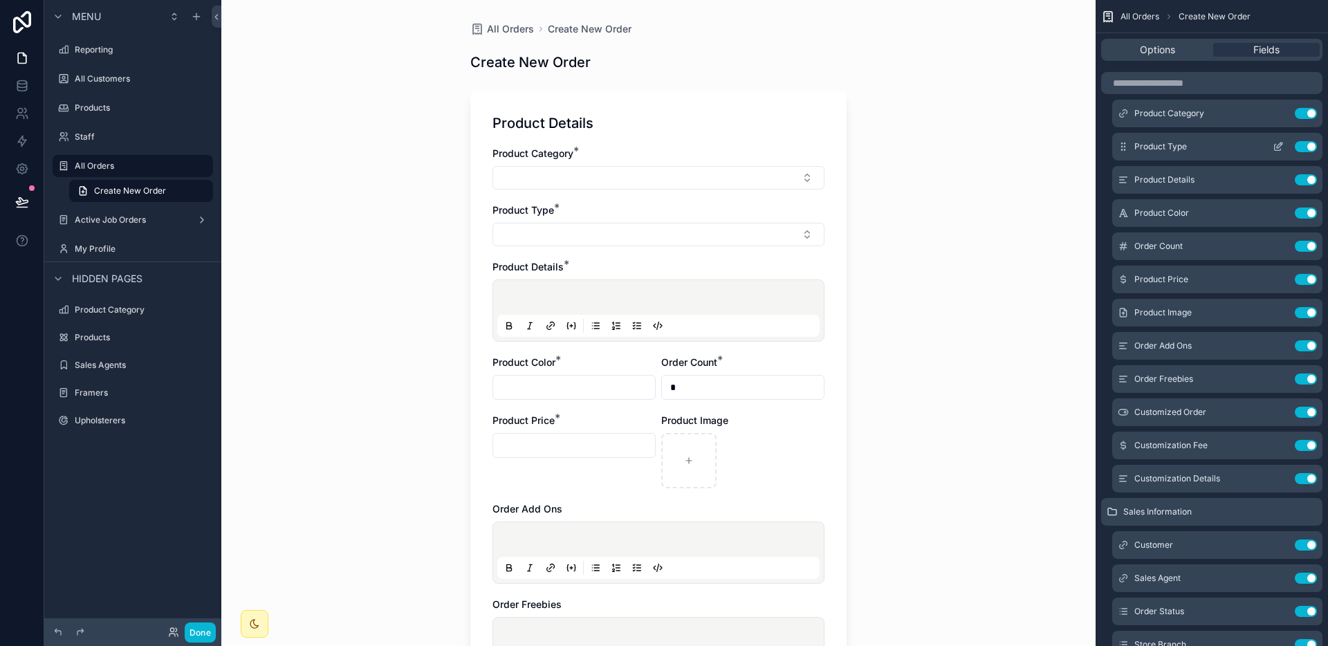
click at [1282, 148] on icon "scrollable content" at bounding box center [1277, 146] width 11 height 11
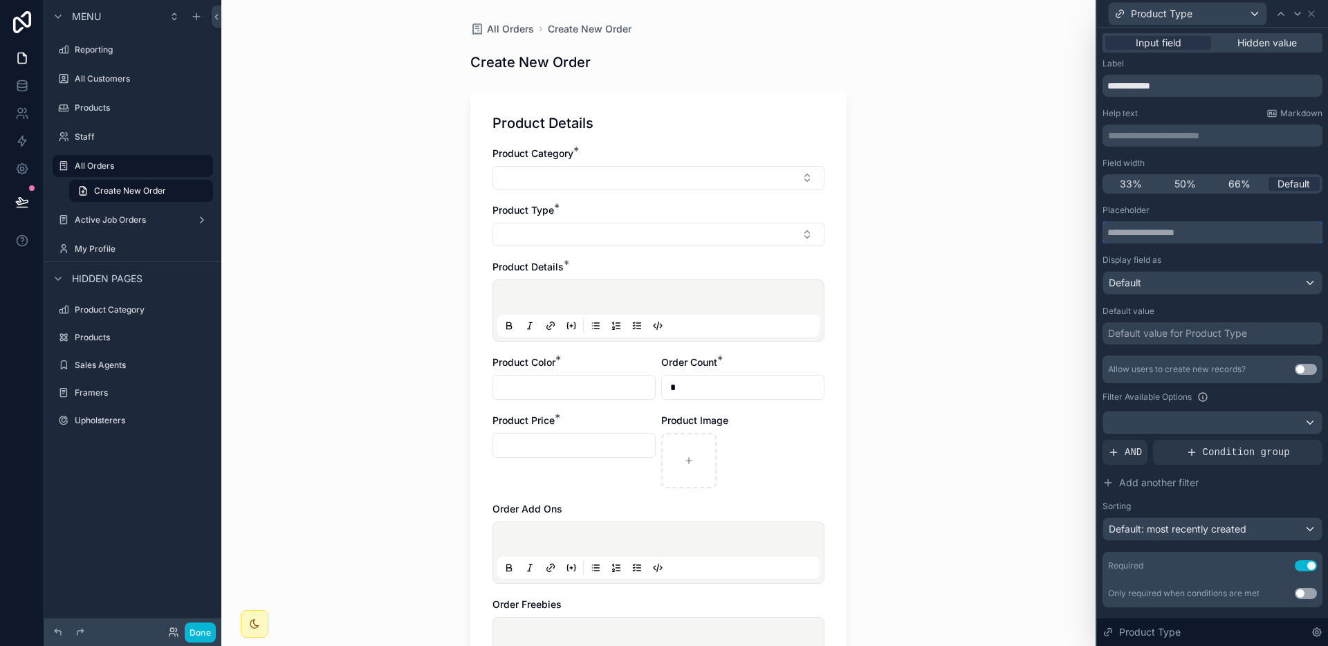
click at [1246, 224] on input "text" at bounding box center [1212, 232] width 220 height 22
click at [1242, 254] on div "Display field as" at bounding box center [1212, 259] width 220 height 11
click at [1238, 277] on div "Default" at bounding box center [1212, 283] width 219 height 22
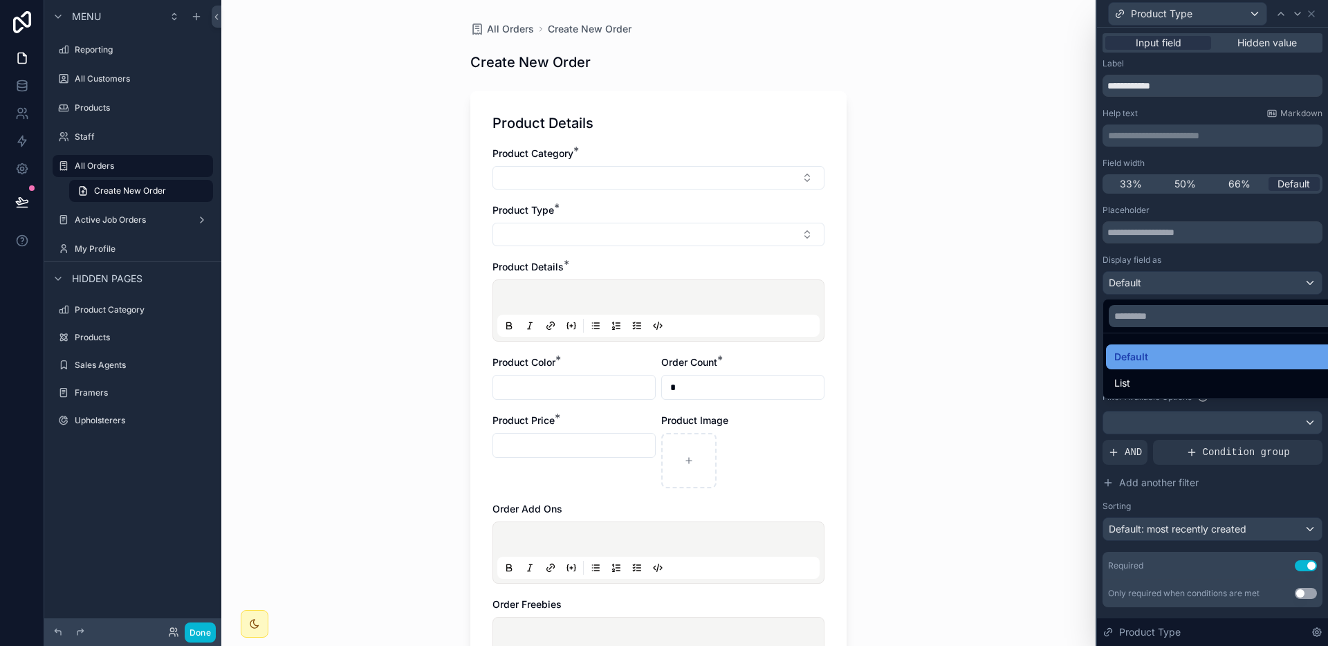
click at [1151, 357] on div "Default" at bounding box center [1223, 357] width 218 height 17
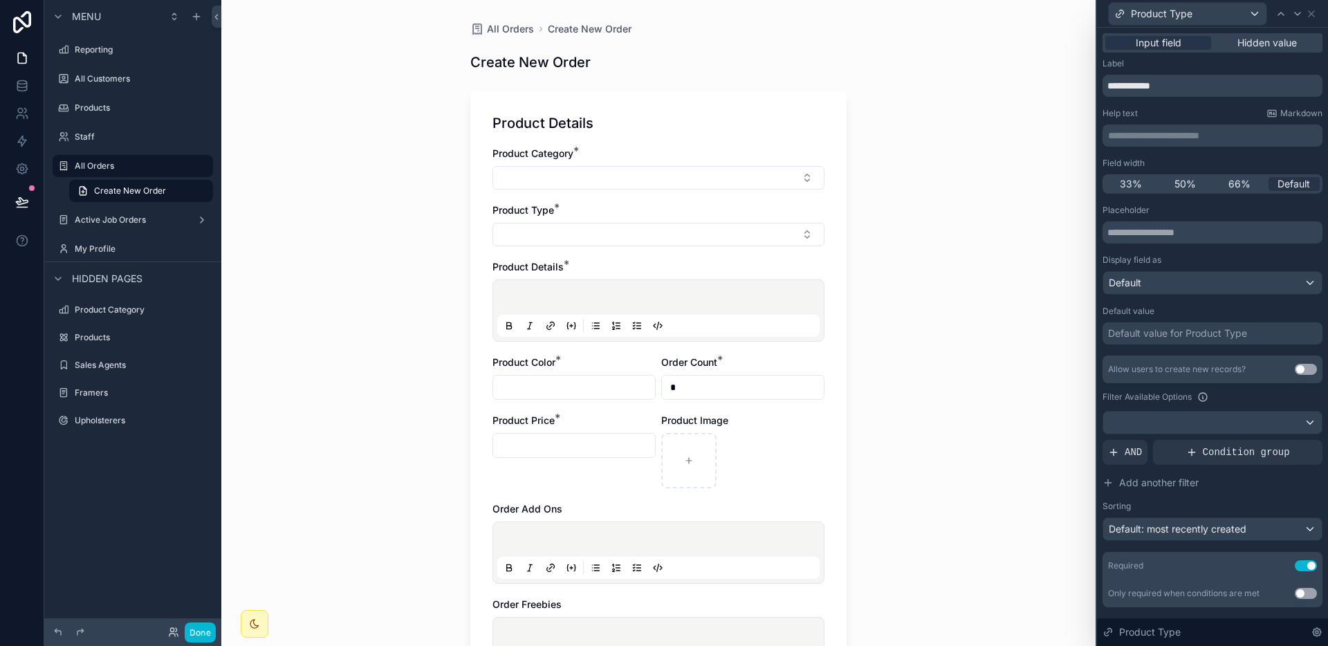
click at [1294, 373] on button "Use setting" at bounding box center [1305, 369] width 22 height 11
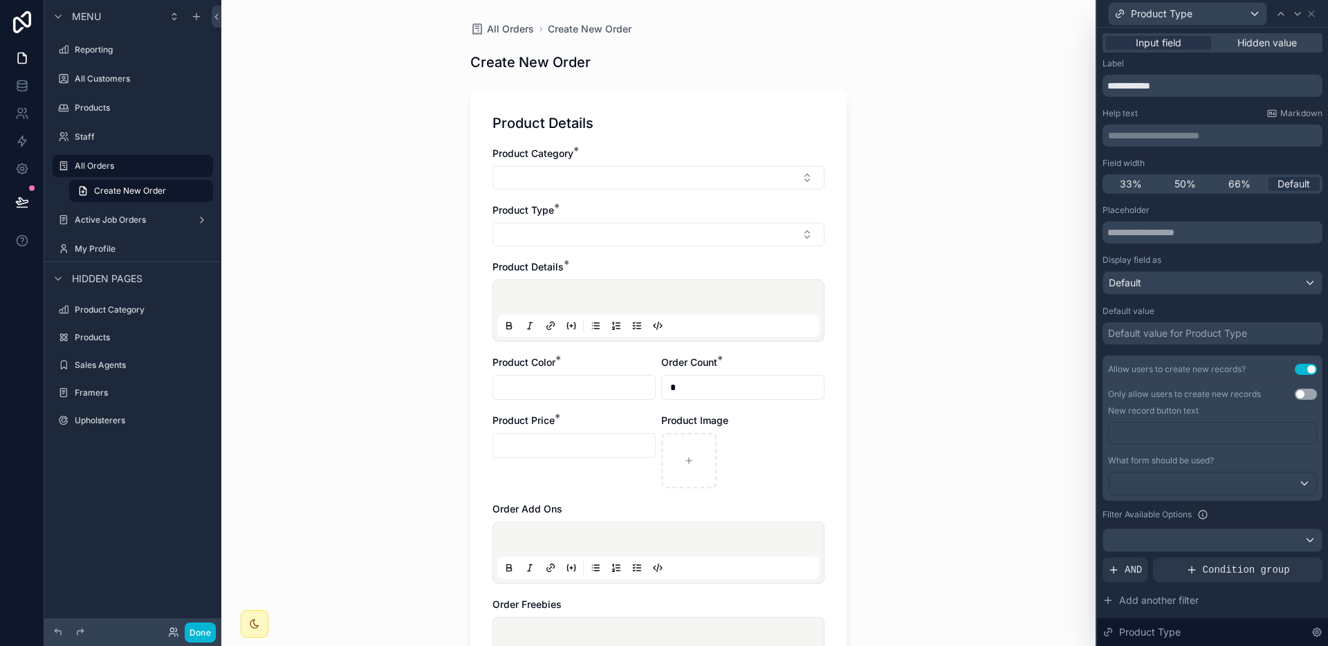
click at [1294, 393] on button "Use setting" at bounding box center [1305, 394] width 22 height 11
click at [1294, 371] on button "Use setting" at bounding box center [1305, 369] width 22 height 11
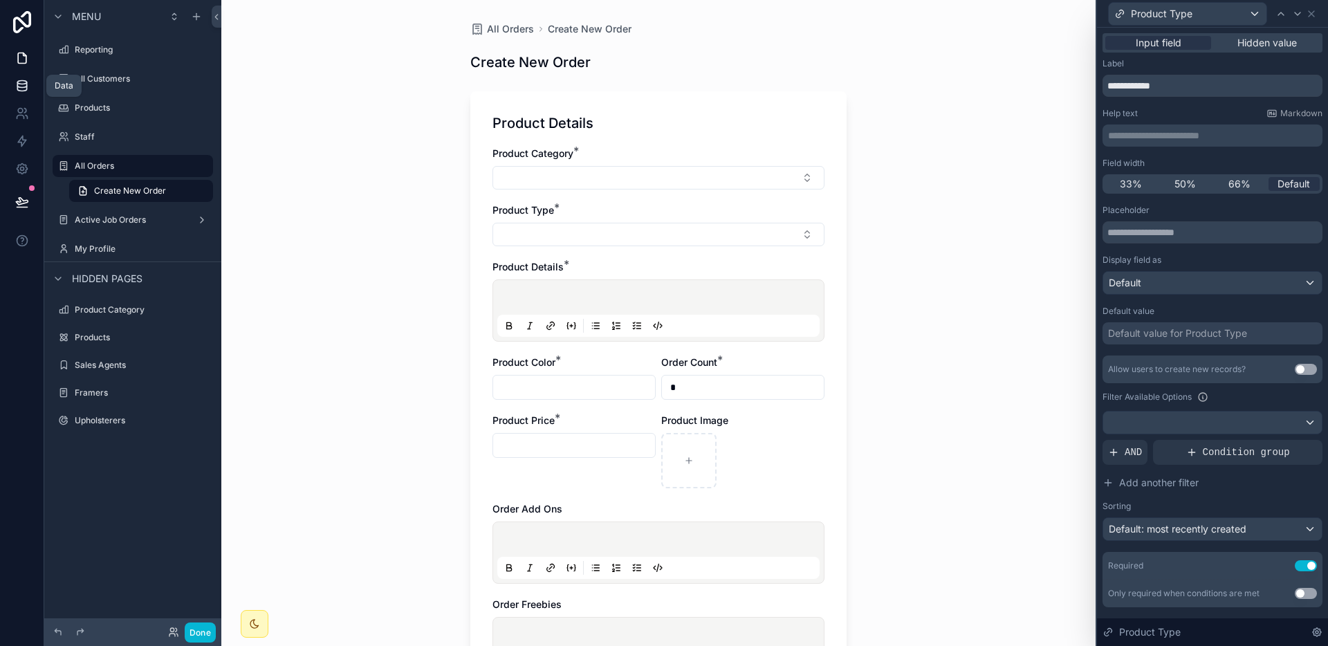
click at [6, 82] on link at bounding box center [22, 86] width 44 height 28
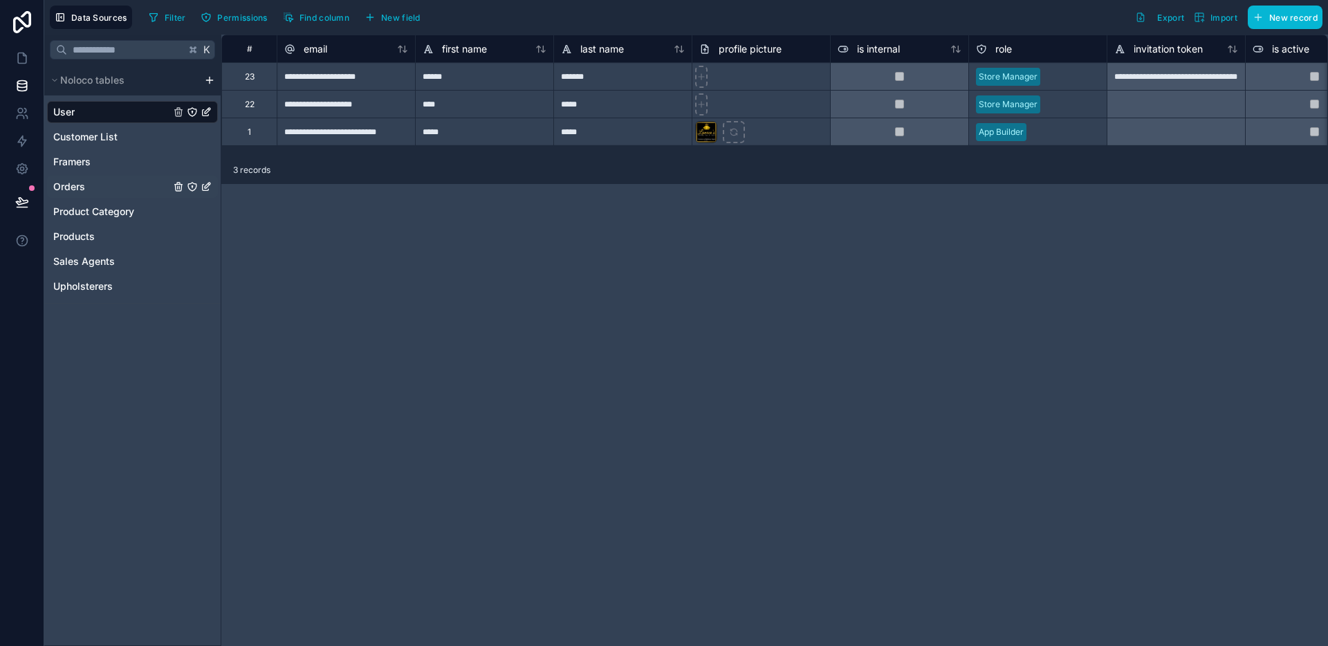
click at [88, 196] on div "Orders" at bounding box center [132, 187] width 171 height 22
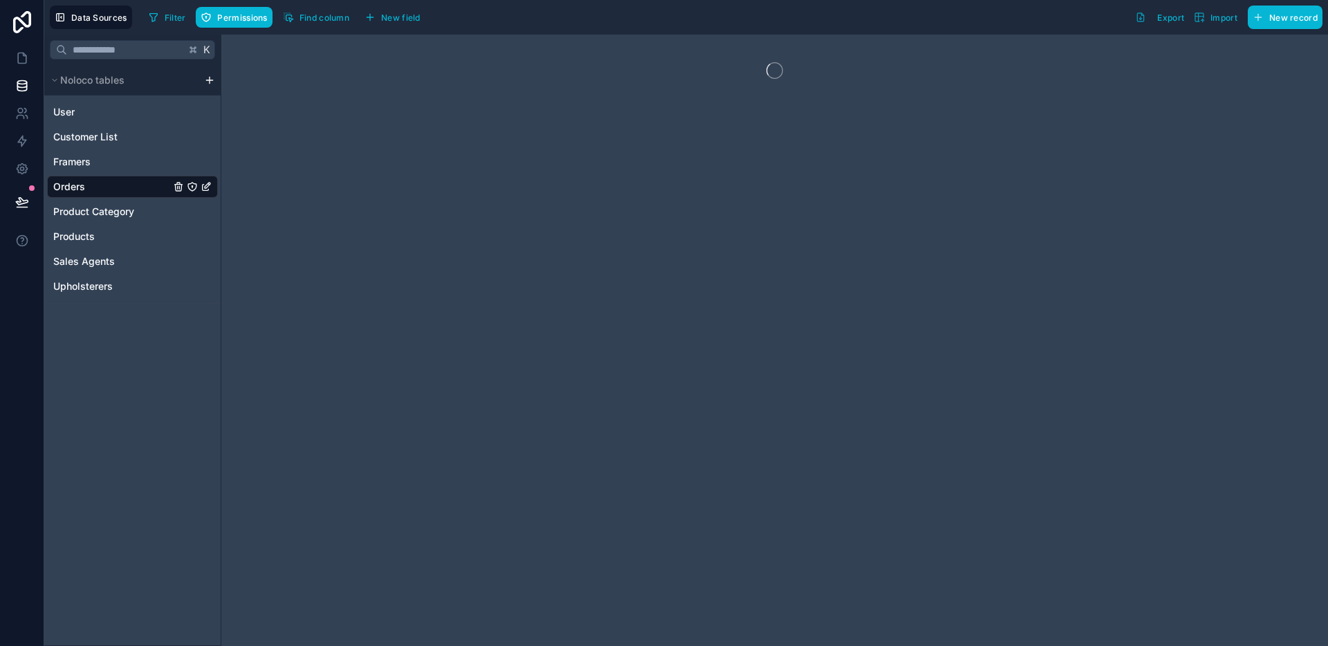
click at [77, 248] on div "User Customer List Framers Orders Product Category Products Sales Agents Uphols…" at bounding box center [132, 196] width 171 height 202
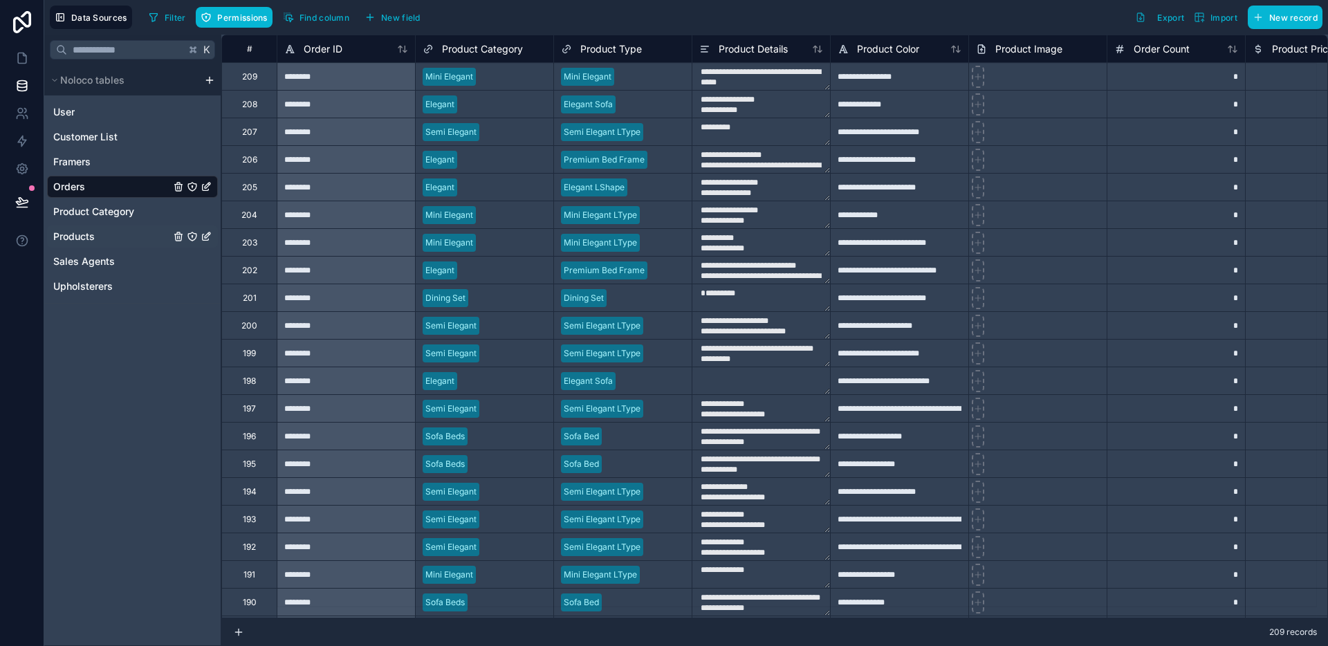
click at [82, 236] on span "Products" at bounding box center [73, 237] width 41 height 14
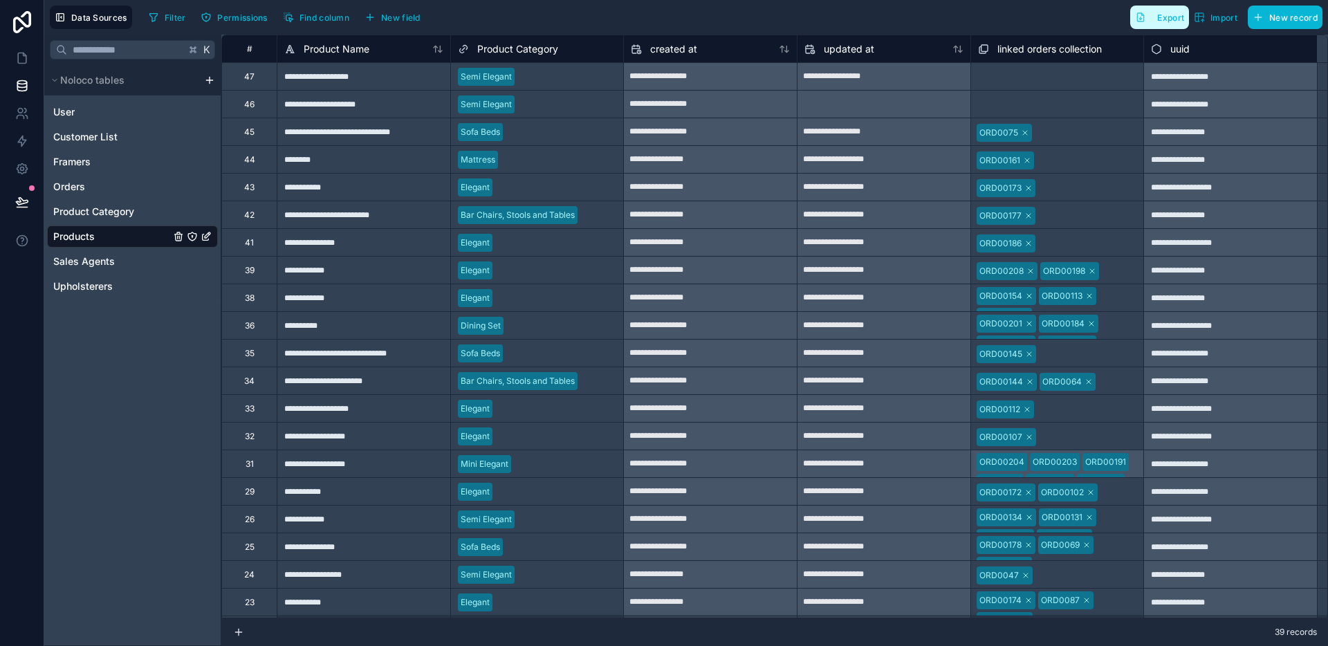
click at [1162, 21] on span "Export" at bounding box center [1170, 17] width 27 height 10
click at [133, 324] on div "K Noloco tables User Customer List Framers Orders Product Category Products Sal…" at bounding box center [132, 340] width 177 height 611
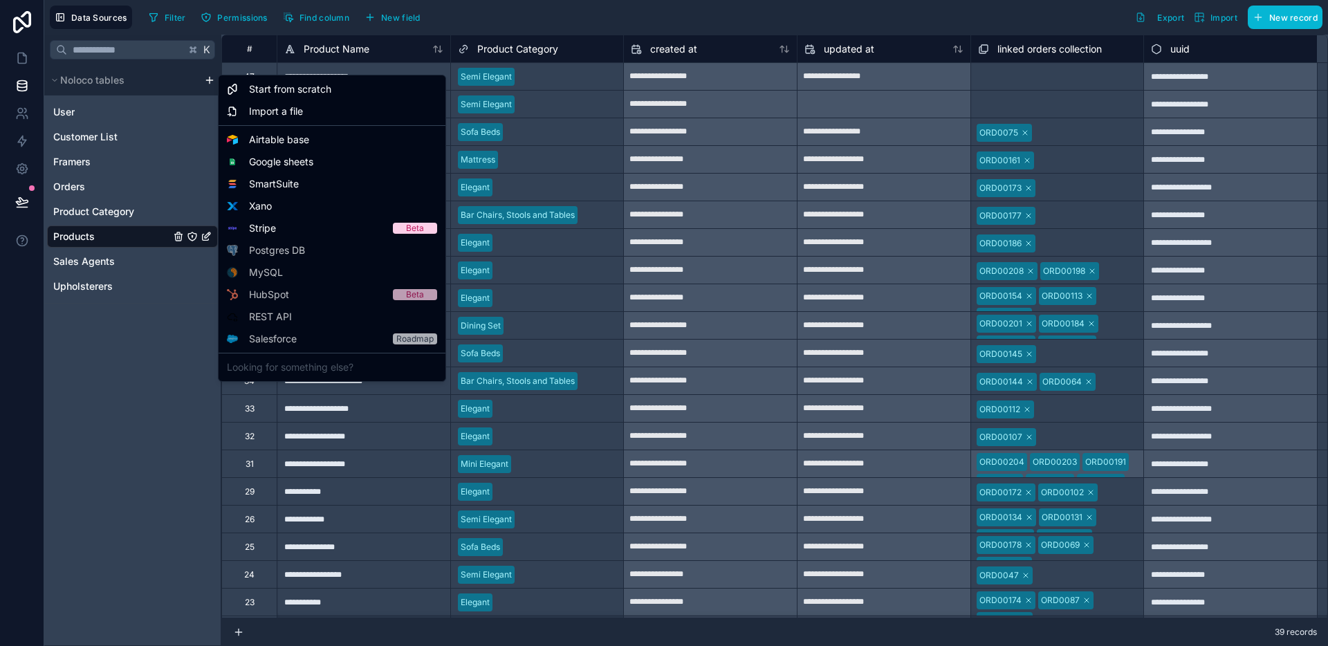
click at [214, 76] on html "**********" at bounding box center [664, 323] width 1328 height 646
click at [246, 107] on div "Import a file" at bounding box center [331, 111] width 221 height 22
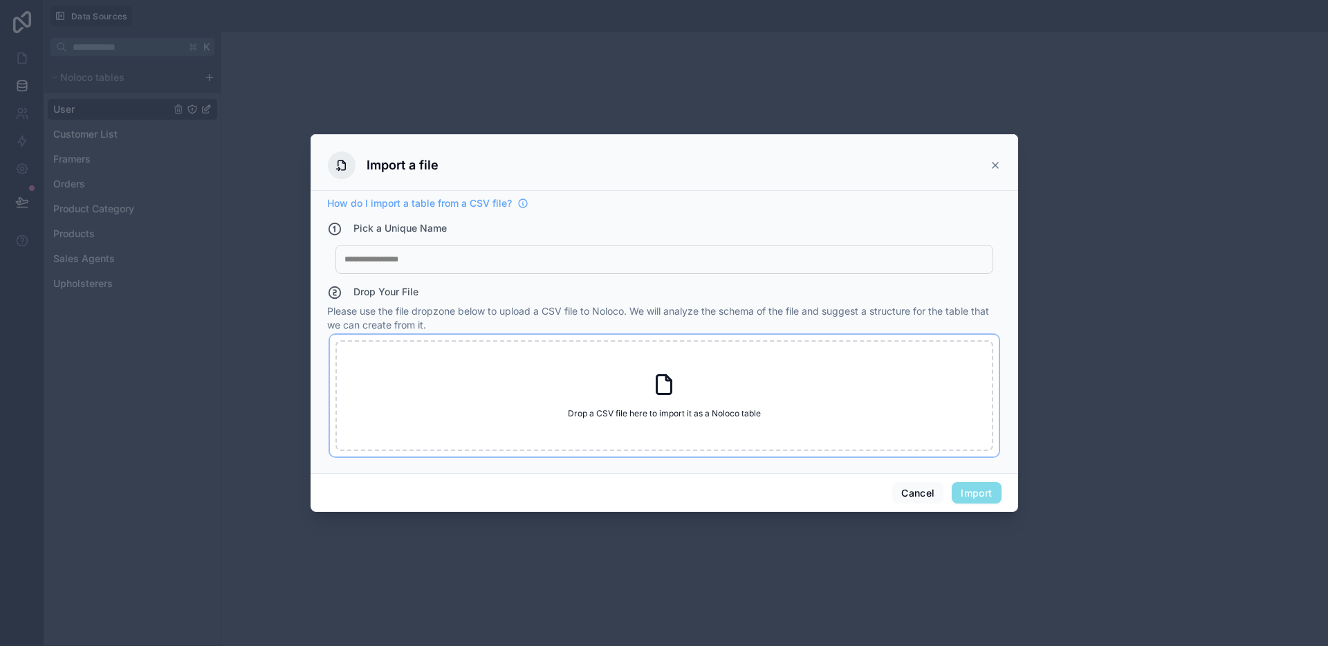
click at [757, 399] on div "Drop a CSV file here to import it as a Noloco table Drop a CSV file here to imp…" at bounding box center [664, 395] width 658 height 111
type input "**********"
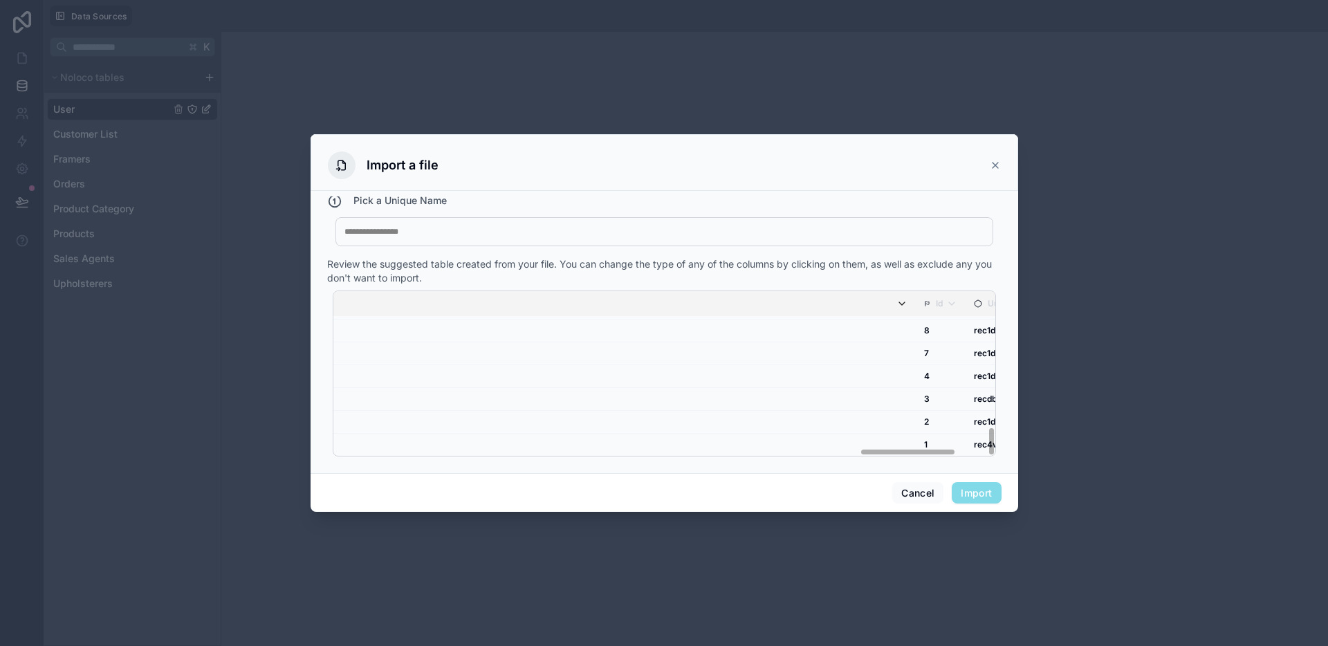
scroll to position [750, 3749]
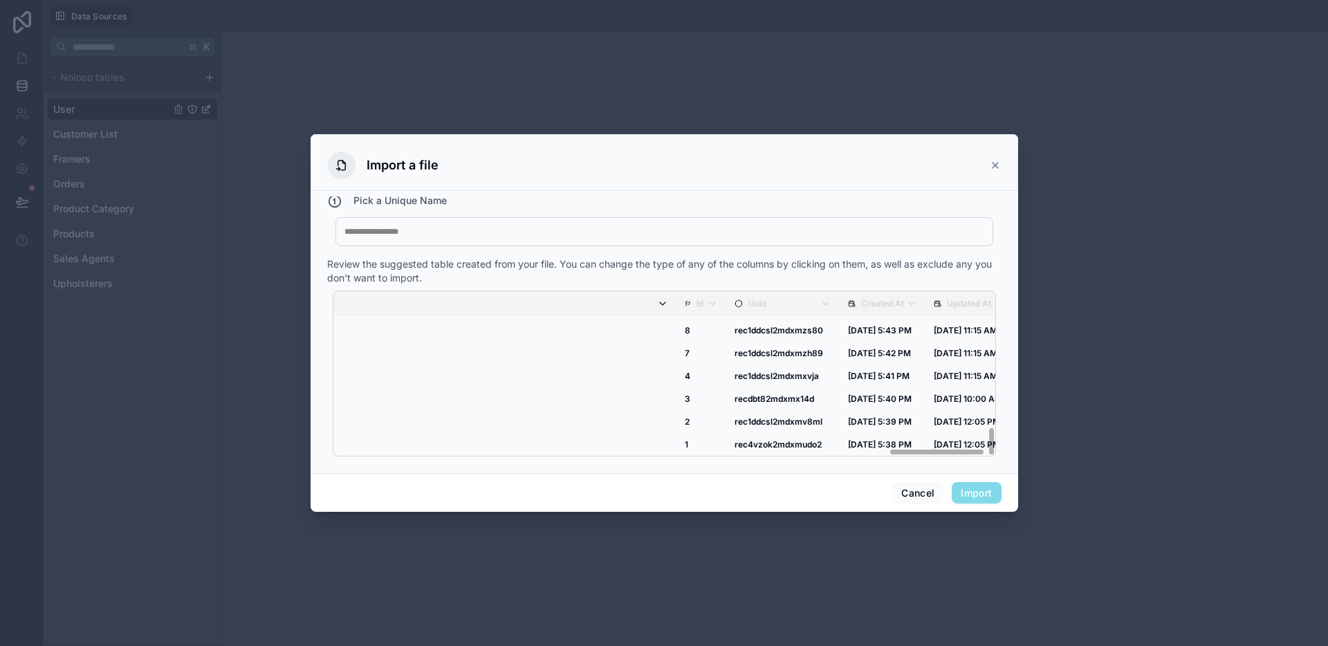
drag, startPoint x: 419, startPoint y: 452, endPoint x: 995, endPoint y: 451, distance: 576.0
click at [995, 451] on div "How do I import a table from a CSV file? Pick a Unique Name My Imported File Re…" at bounding box center [664, 329] width 674 height 266
click at [464, 241] on div "My Imported File" at bounding box center [664, 231] width 658 height 29
click at [452, 236] on div at bounding box center [664, 231] width 640 height 11
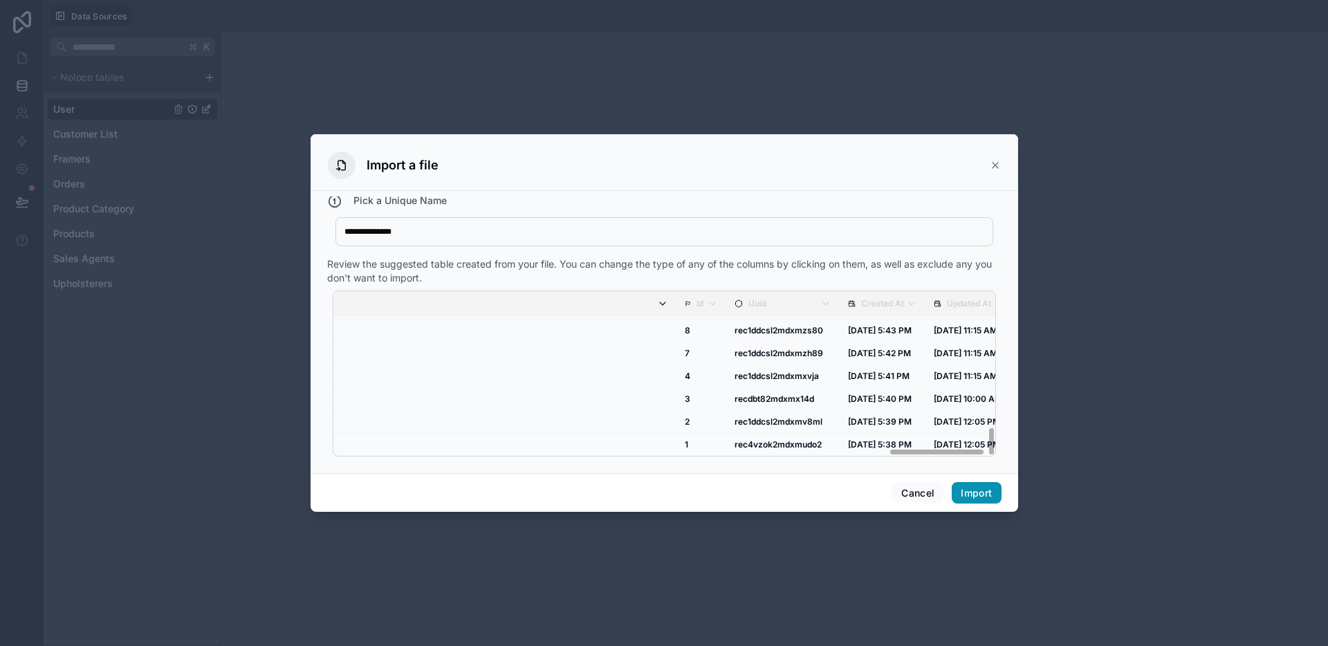
click at [990, 494] on button "Import" at bounding box center [976, 493] width 49 height 22
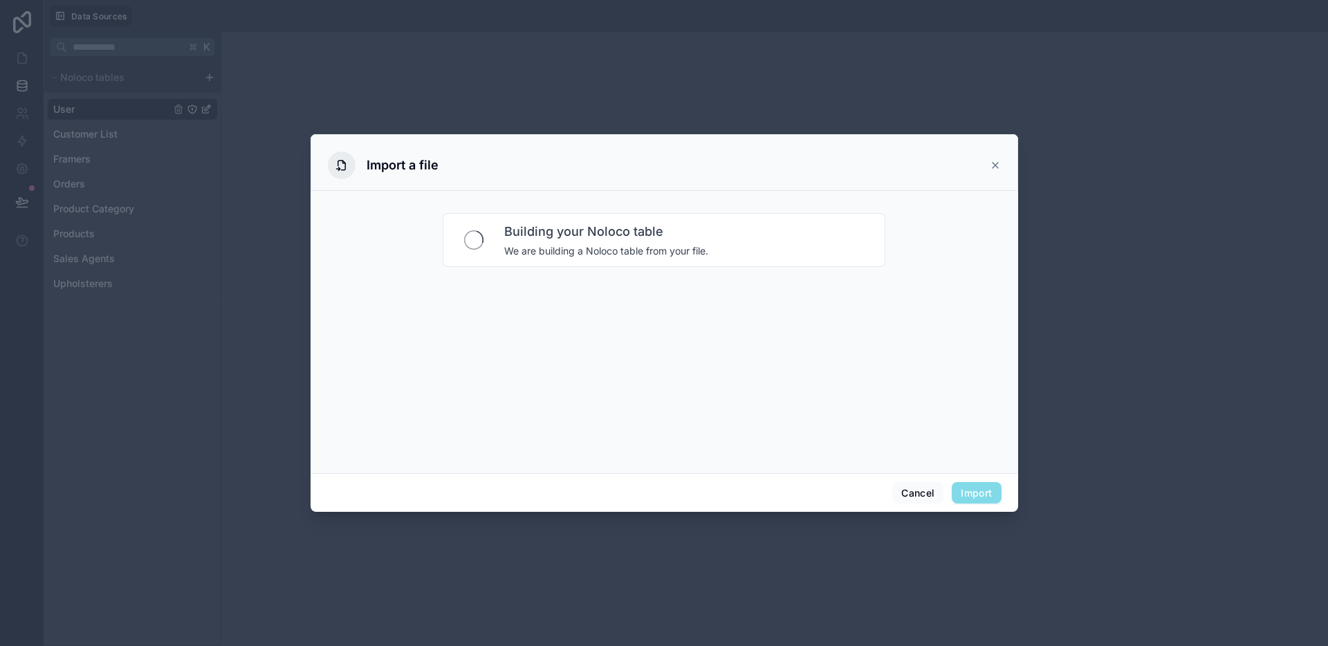
scroll to position [0, 0]
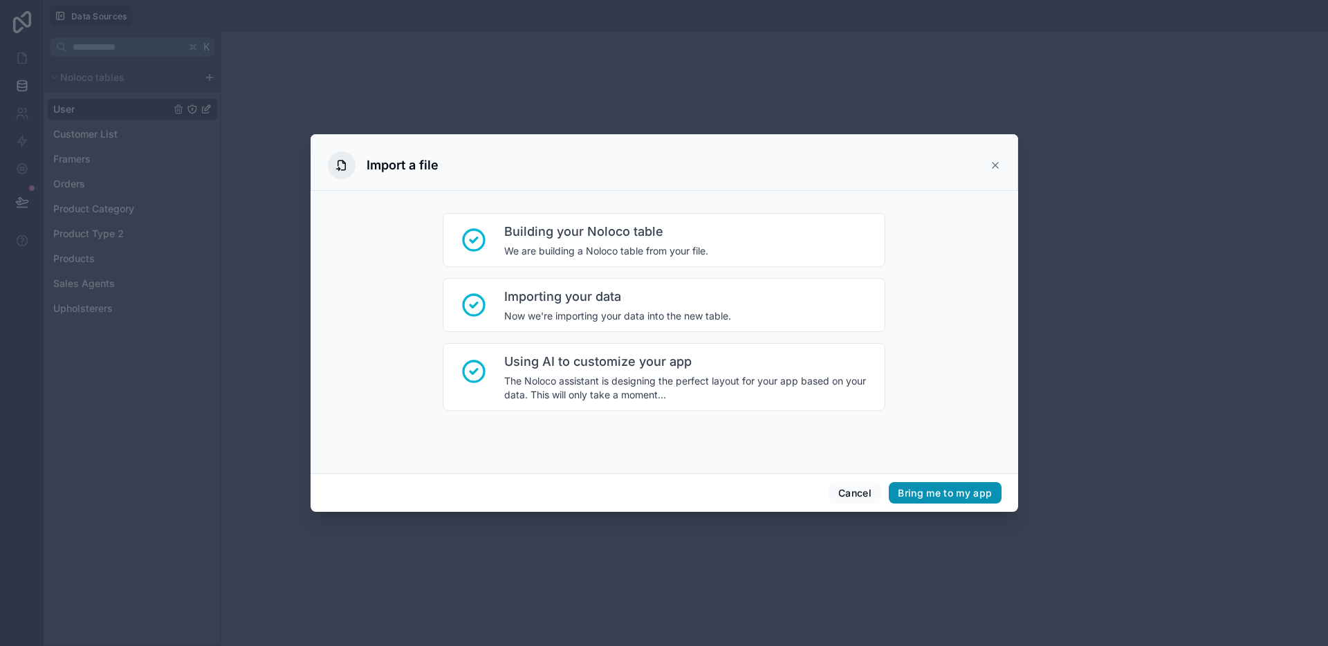
click at [918, 490] on button "Bring me to my app" at bounding box center [945, 493] width 112 height 22
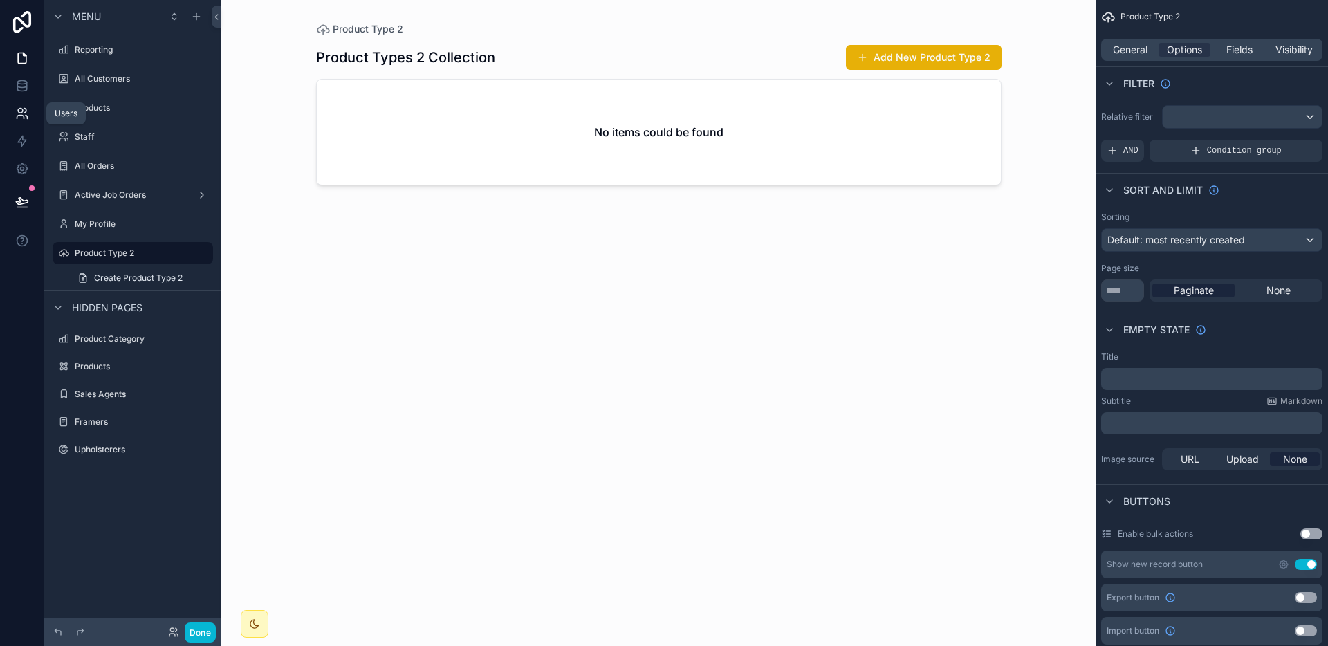
click at [24, 100] on link at bounding box center [22, 114] width 44 height 28
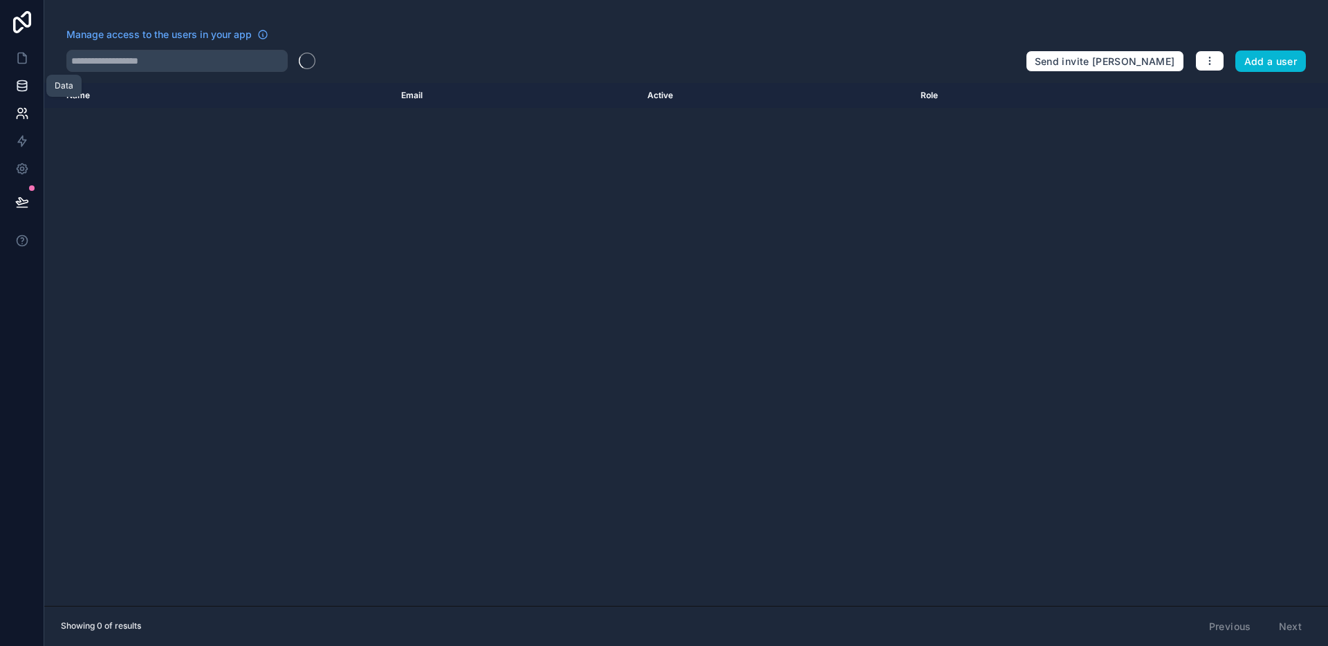
click at [24, 90] on icon at bounding box center [21, 89] width 9 height 6
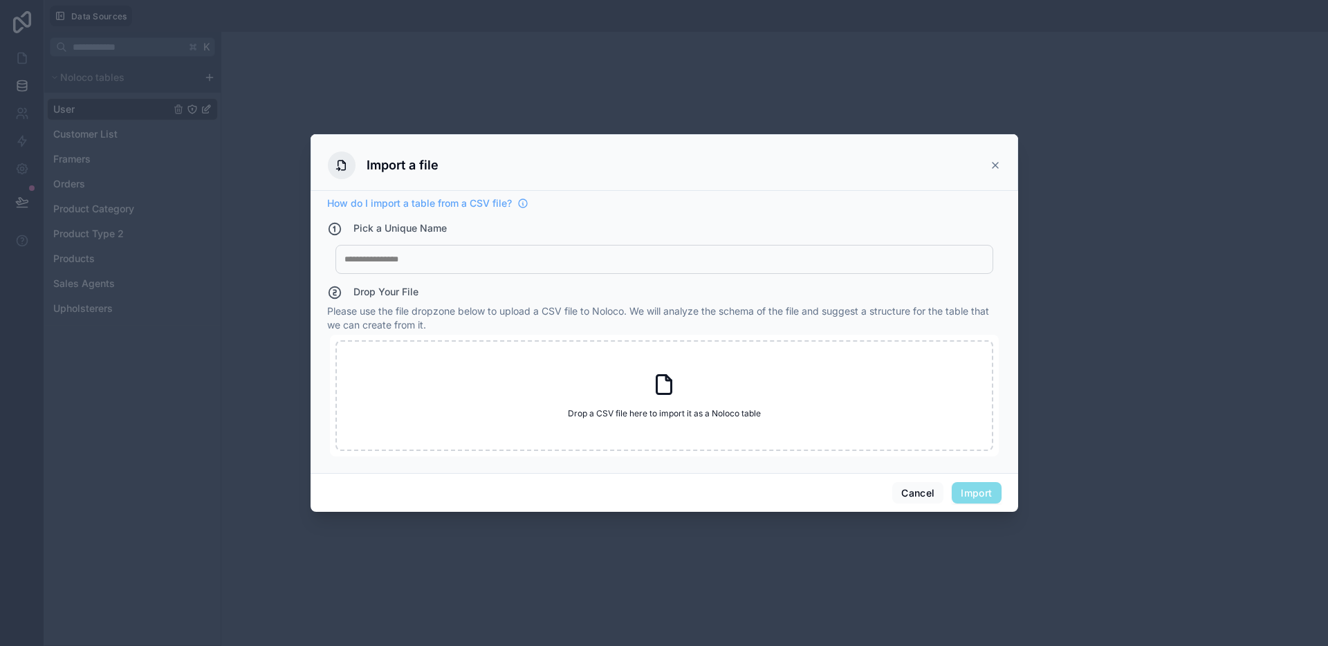
click at [985, 160] on div "Import a file" at bounding box center [664, 165] width 673 height 28
click at [994, 163] on icon at bounding box center [995, 165] width 11 height 11
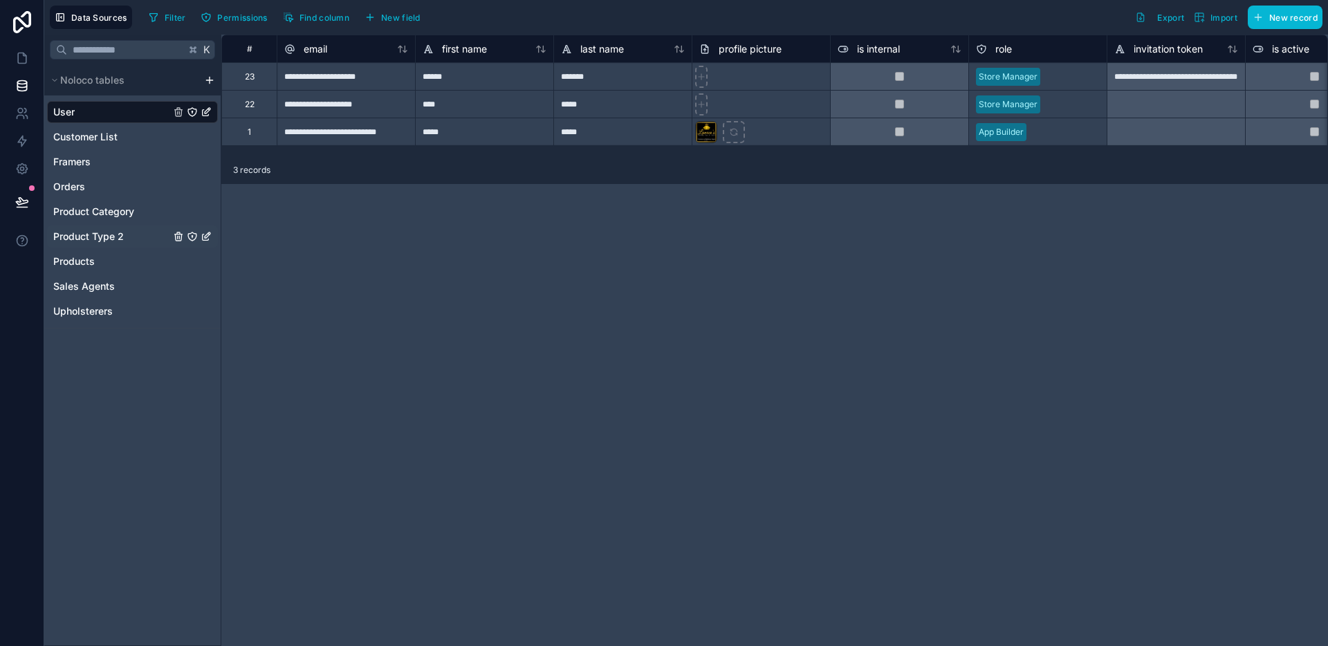
click at [93, 230] on span "Product Type 2" at bounding box center [88, 237] width 71 height 14
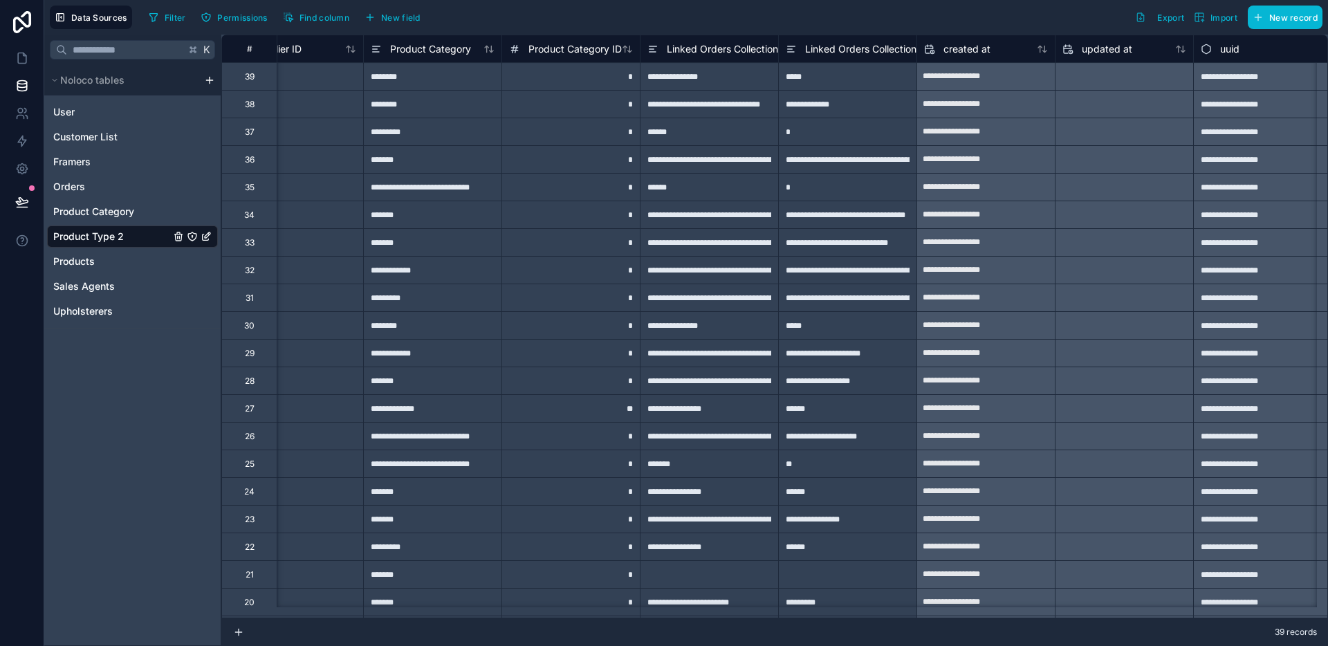
scroll to position [0, 343]
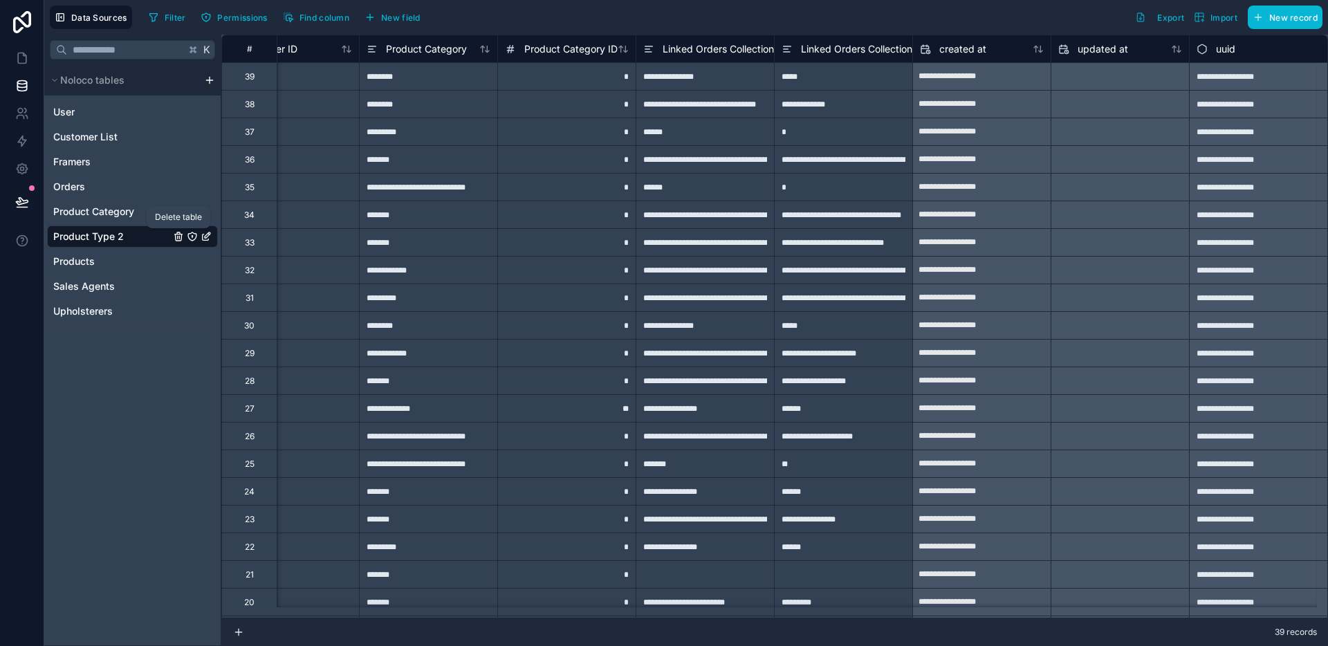
click at [178, 234] on icon "Product Type 2" at bounding box center [179, 234] width 8 height 0
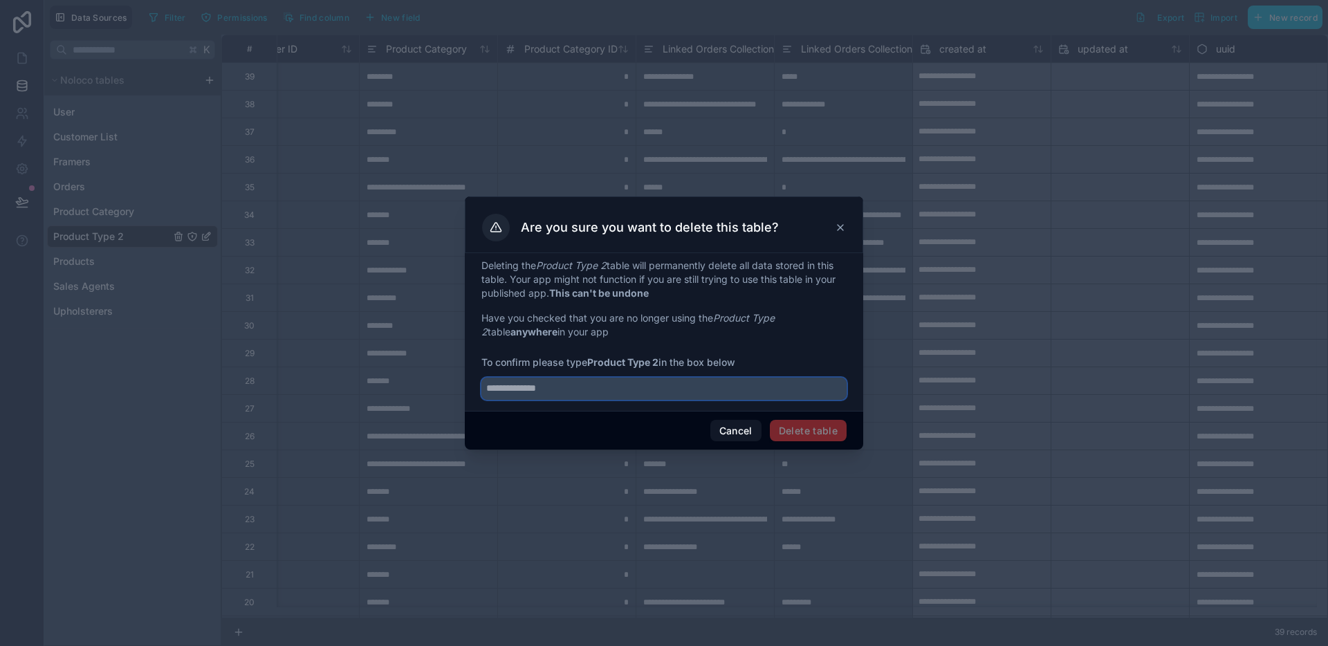
click at [546, 387] on input "text" at bounding box center [663, 389] width 365 height 22
type input "**********"
click at [801, 427] on button "Delete table" at bounding box center [808, 431] width 77 height 22
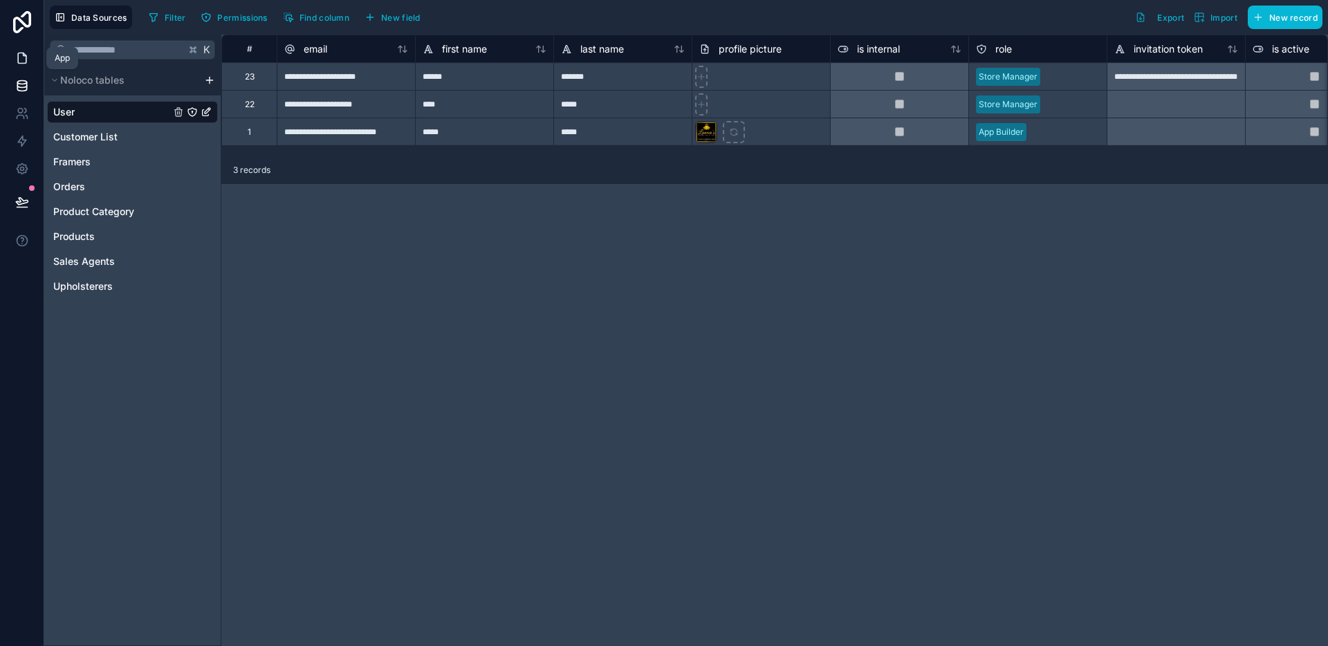
click at [18, 62] on icon at bounding box center [22, 58] width 8 height 10
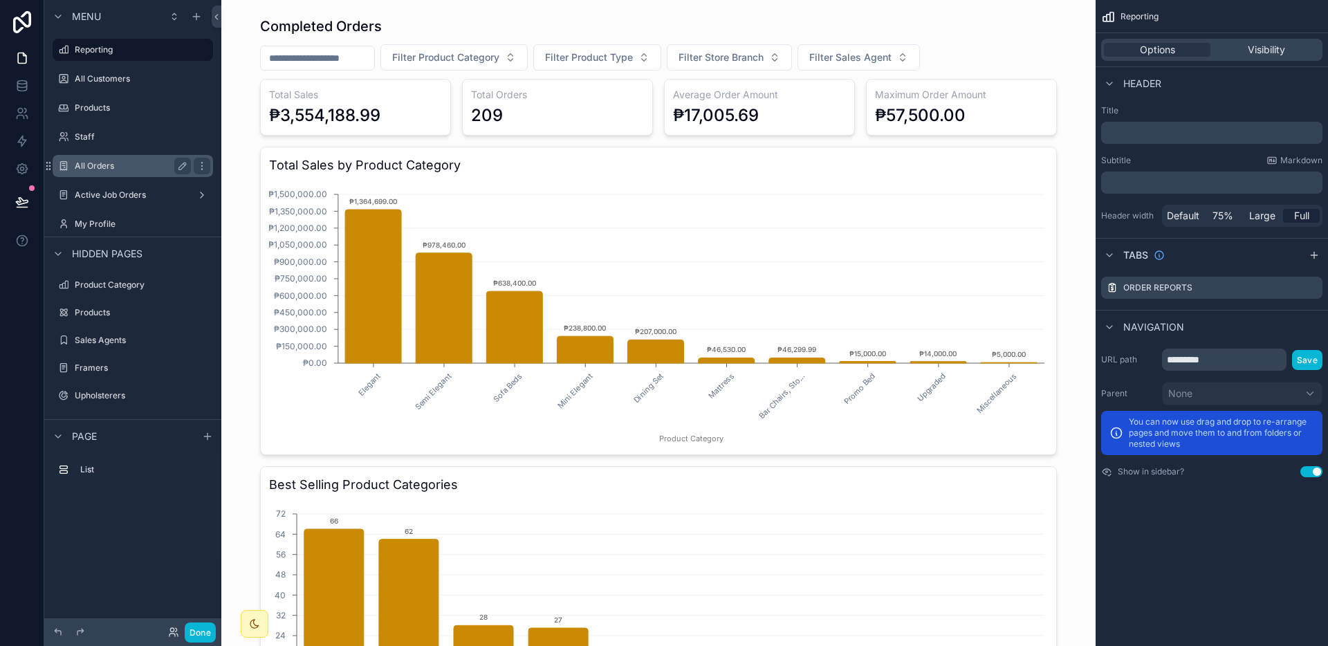
click at [106, 160] on label "All Orders" at bounding box center [130, 165] width 111 height 11
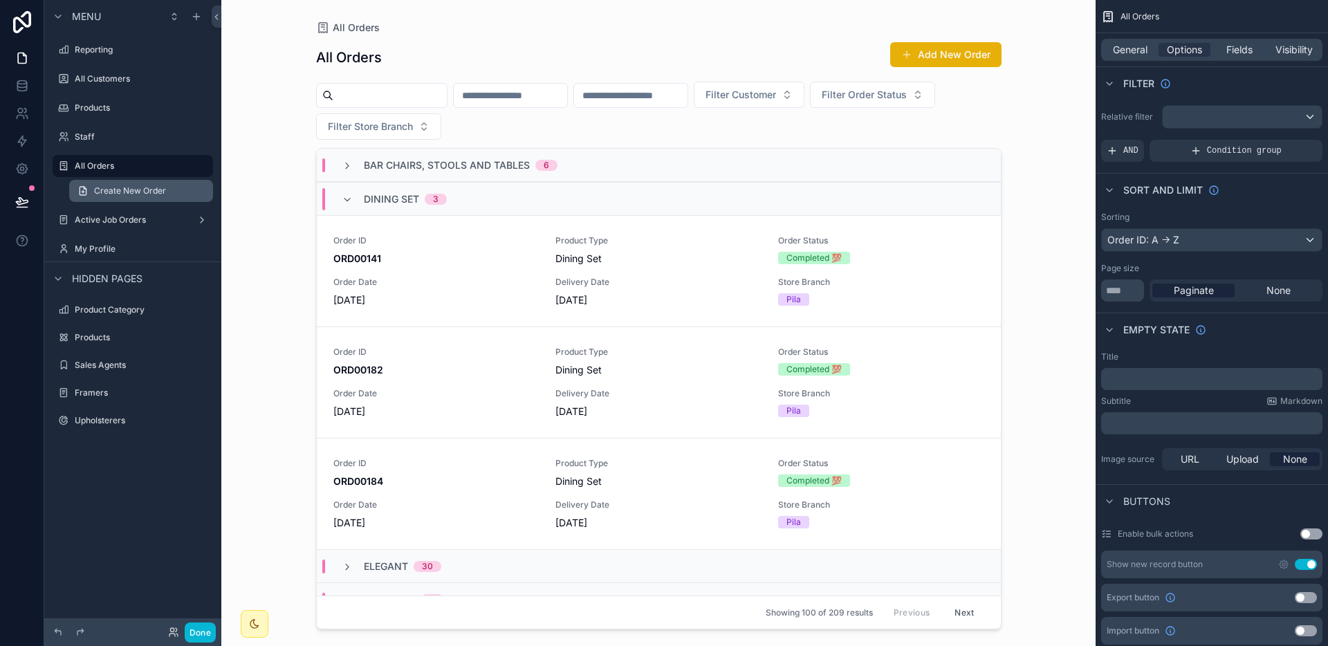
click at [107, 185] on span "Create New Order" at bounding box center [130, 190] width 72 height 11
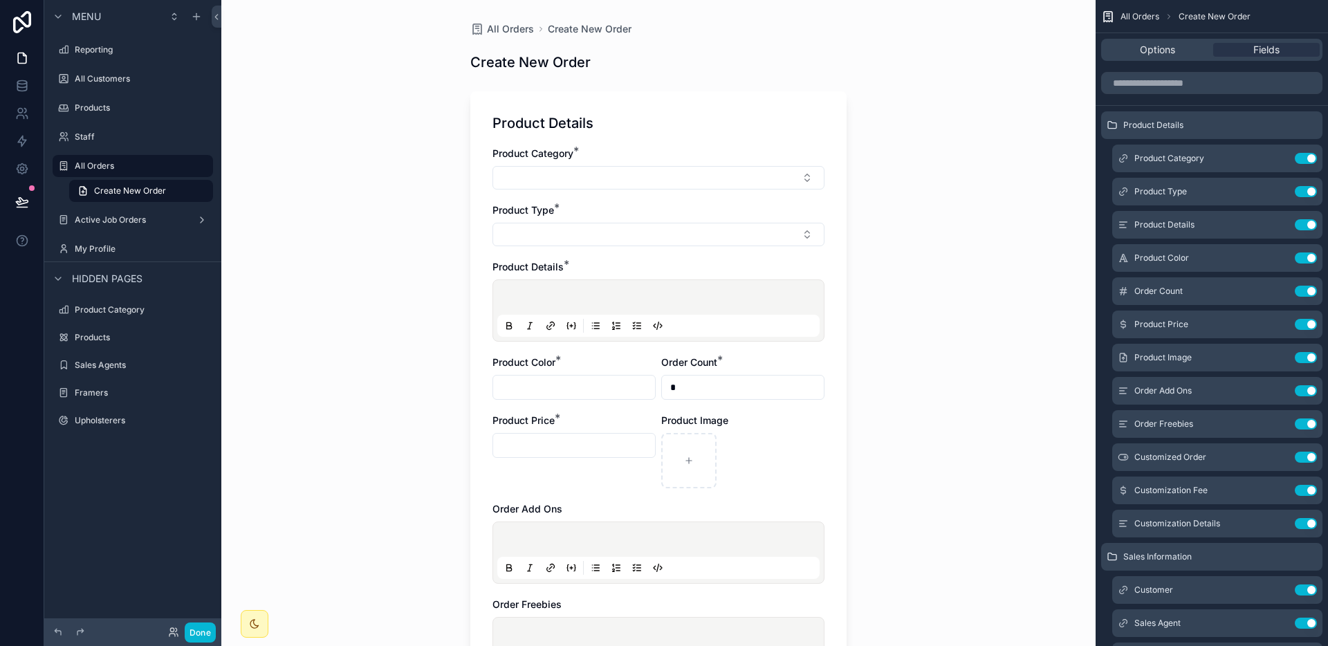
scroll to position [667, 0]
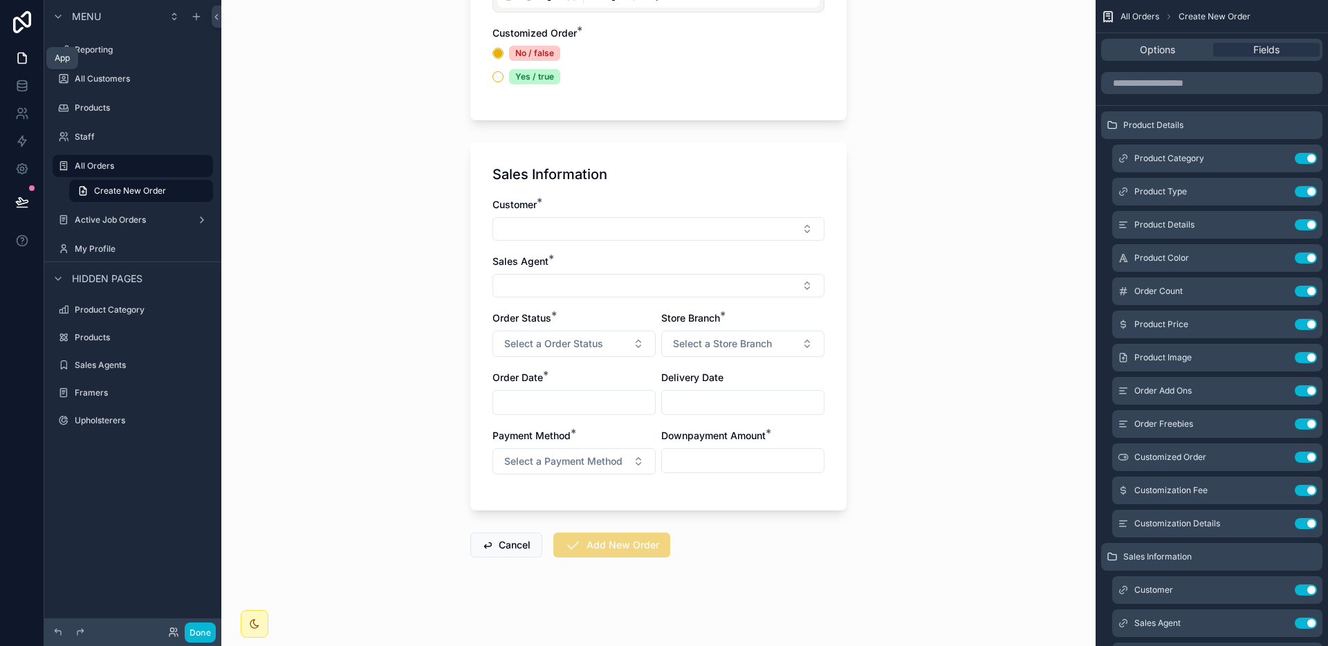
click at [15, 59] on icon at bounding box center [22, 58] width 14 height 14
click at [20, 61] on icon at bounding box center [22, 58] width 14 height 14
click at [208, 631] on button "Done" at bounding box center [200, 632] width 31 height 20
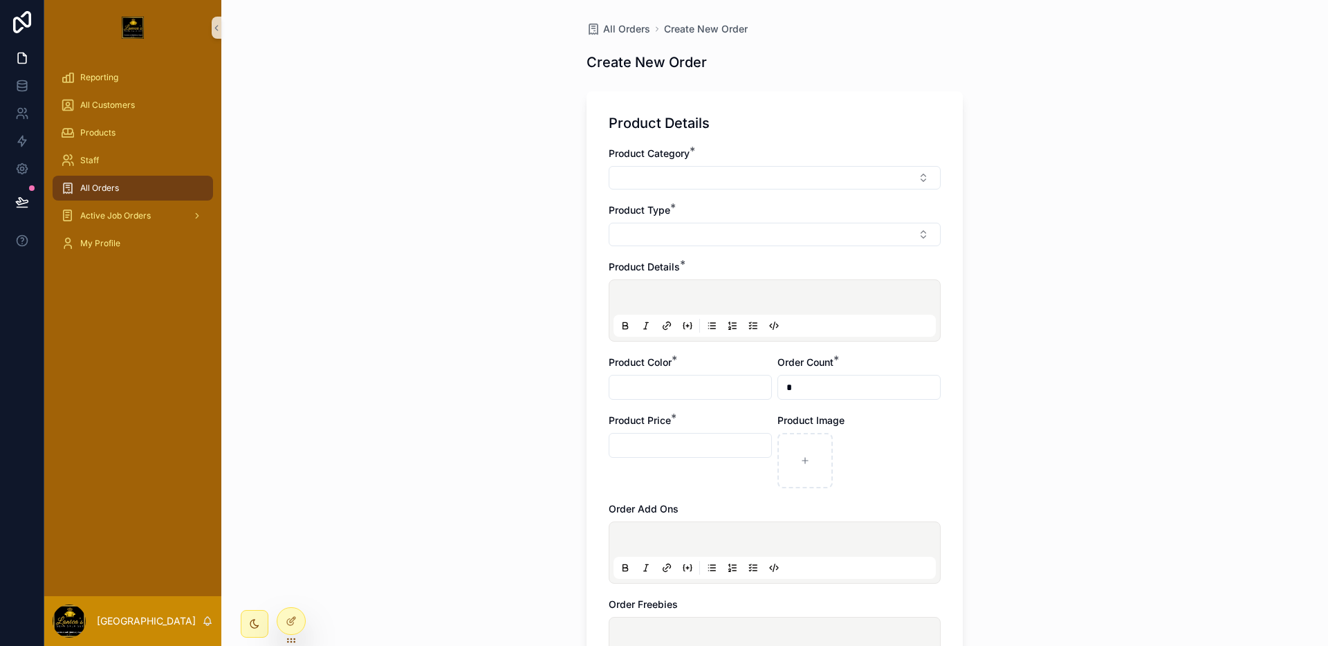
click at [160, 228] on div "Active Job Orders" at bounding box center [132, 216] width 177 height 28
click at [15, 60] on icon at bounding box center [22, 58] width 14 height 14
click at [18, 79] on icon at bounding box center [22, 86] width 14 height 14
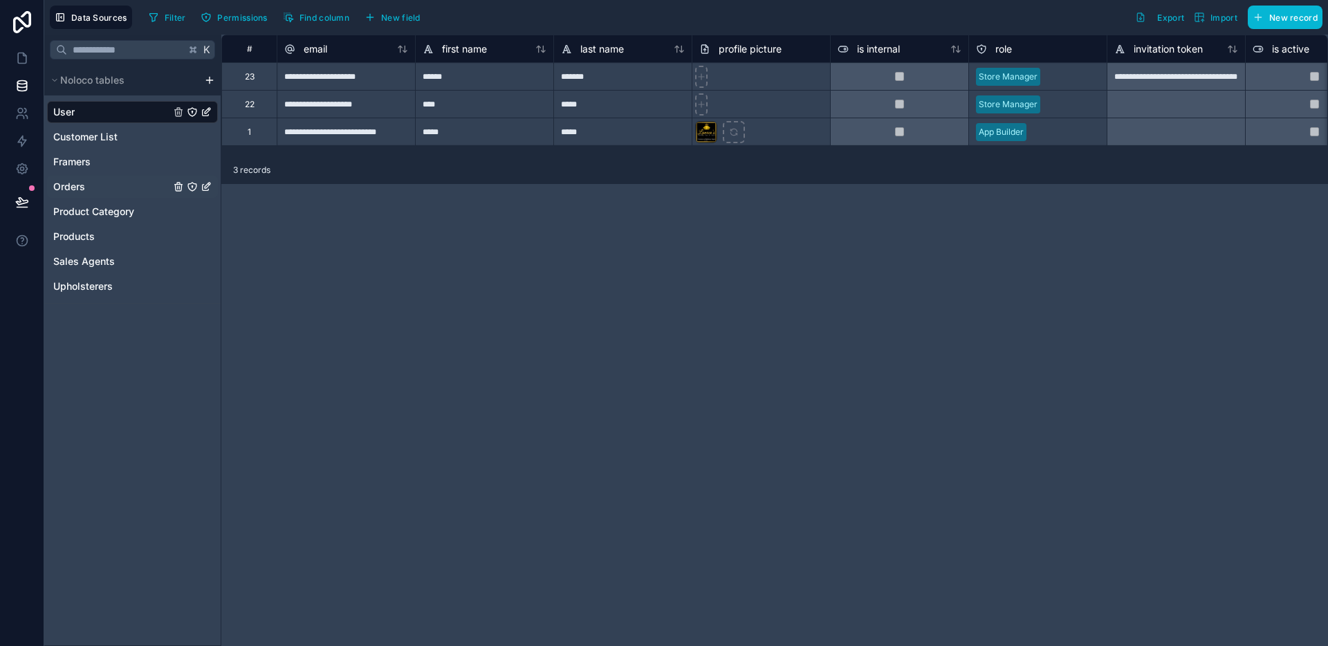
click at [119, 184] on div "Orders" at bounding box center [132, 187] width 171 height 22
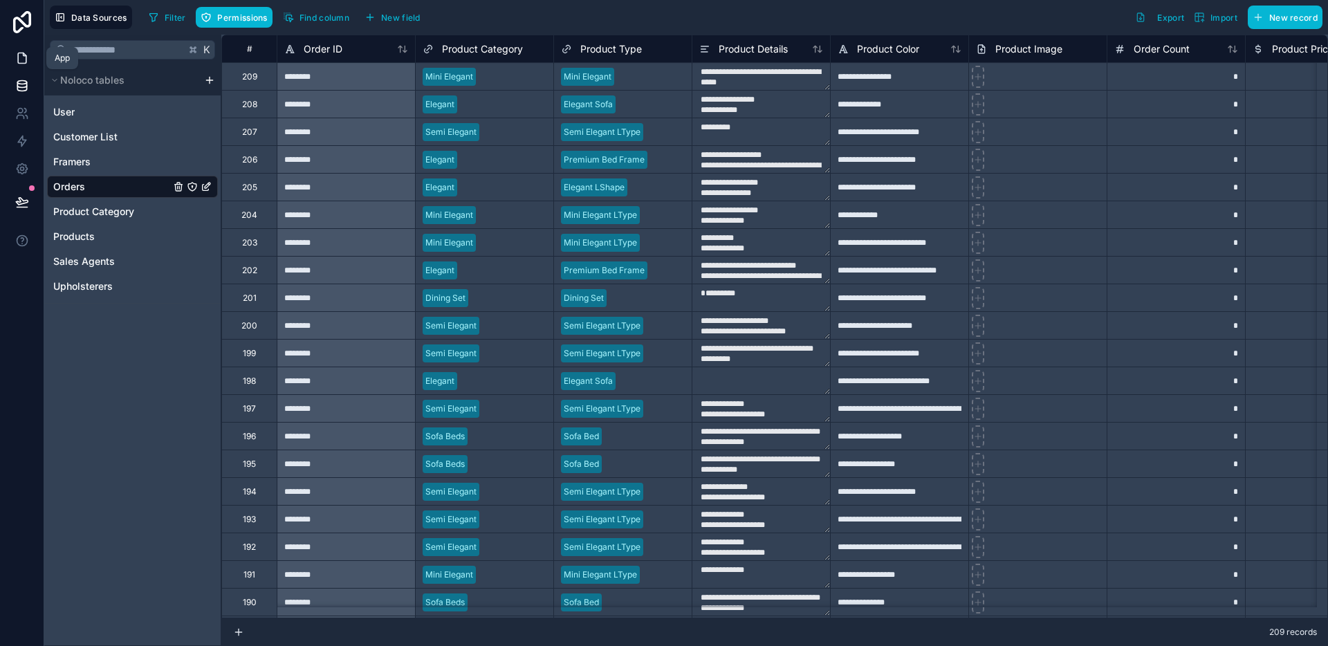
click at [29, 59] on link at bounding box center [22, 58] width 44 height 28
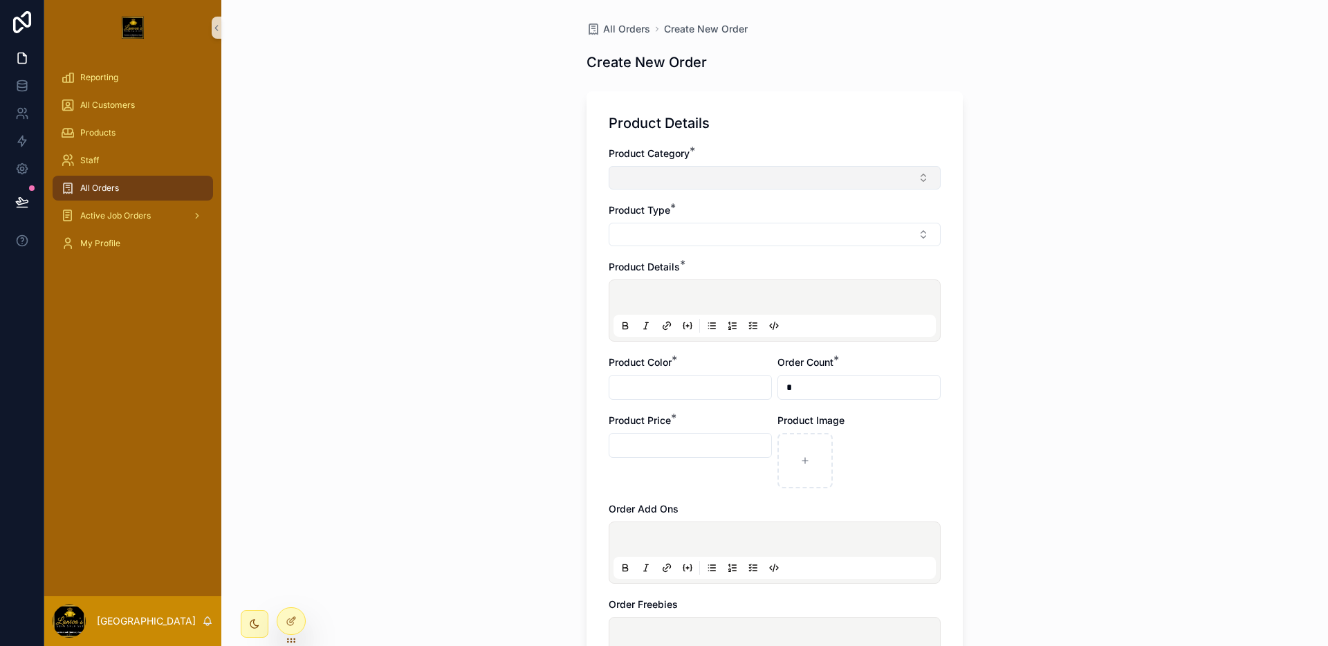
click at [718, 181] on button "Select Button" at bounding box center [775, 178] width 332 height 24
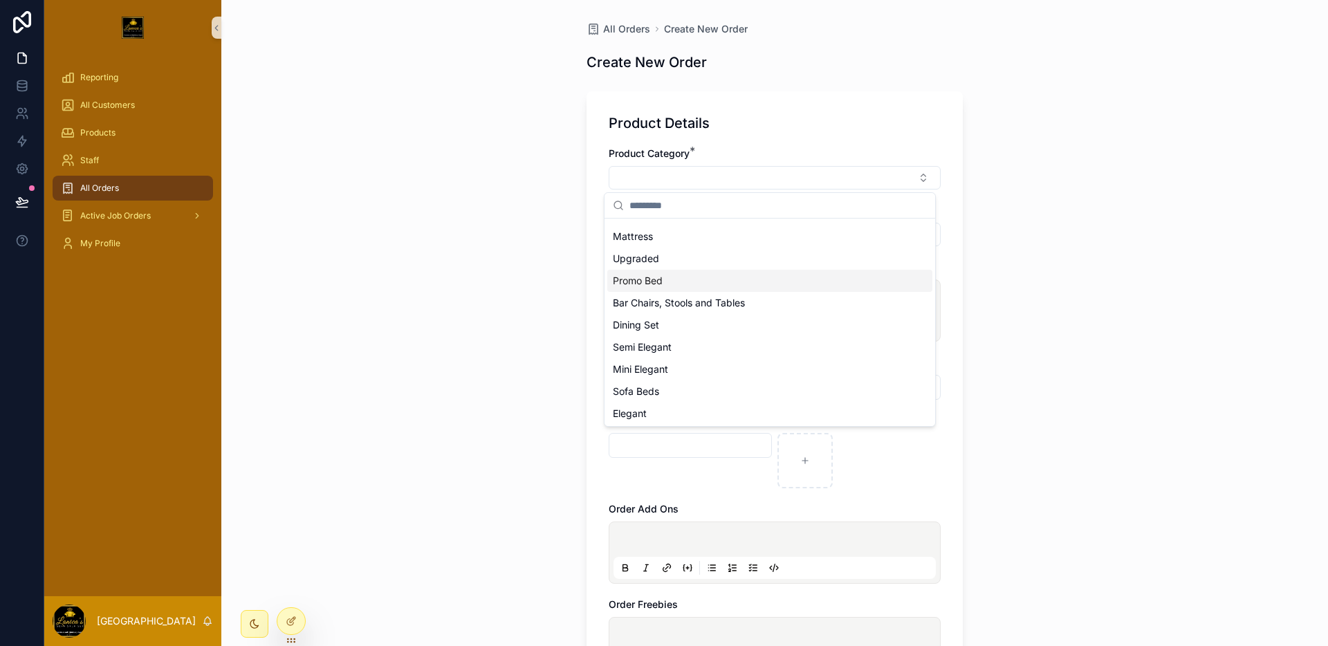
scroll to position [19, 0]
click at [1021, 245] on div "All Orders Create New Order Create New Order Product Details Product Category *…" at bounding box center [774, 323] width 1106 height 646
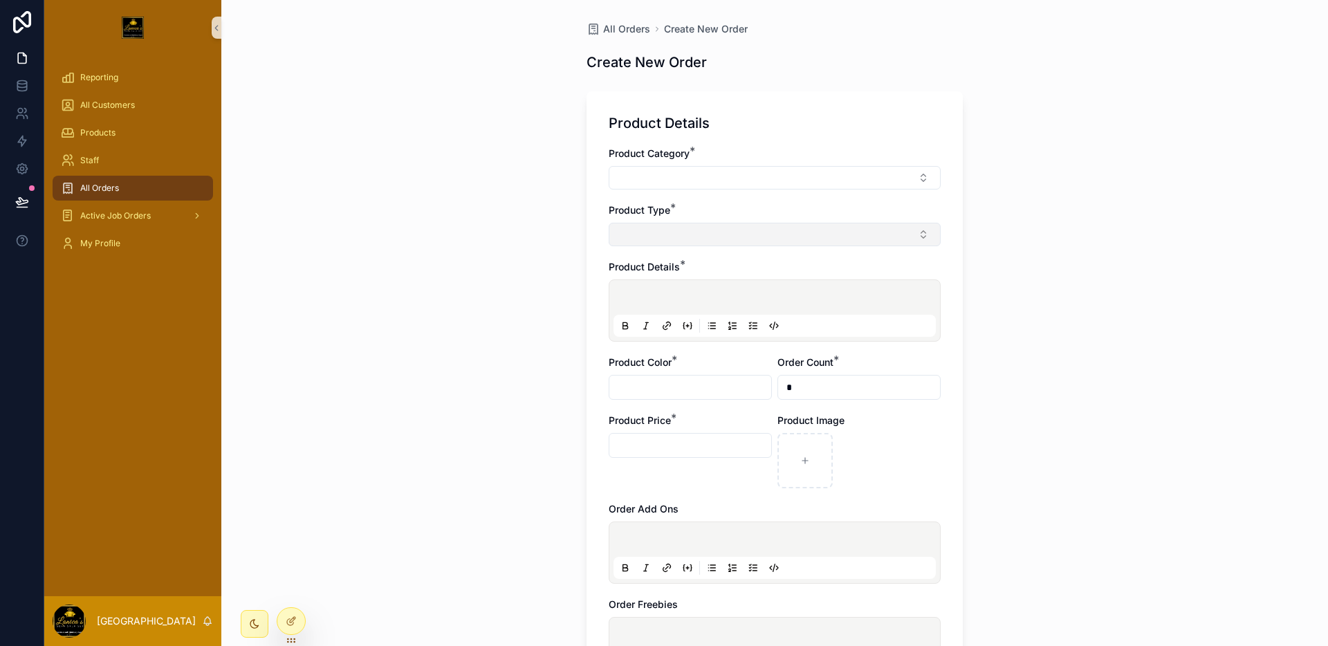
click at [840, 238] on button "Select Button" at bounding box center [775, 235] width 332 height 24
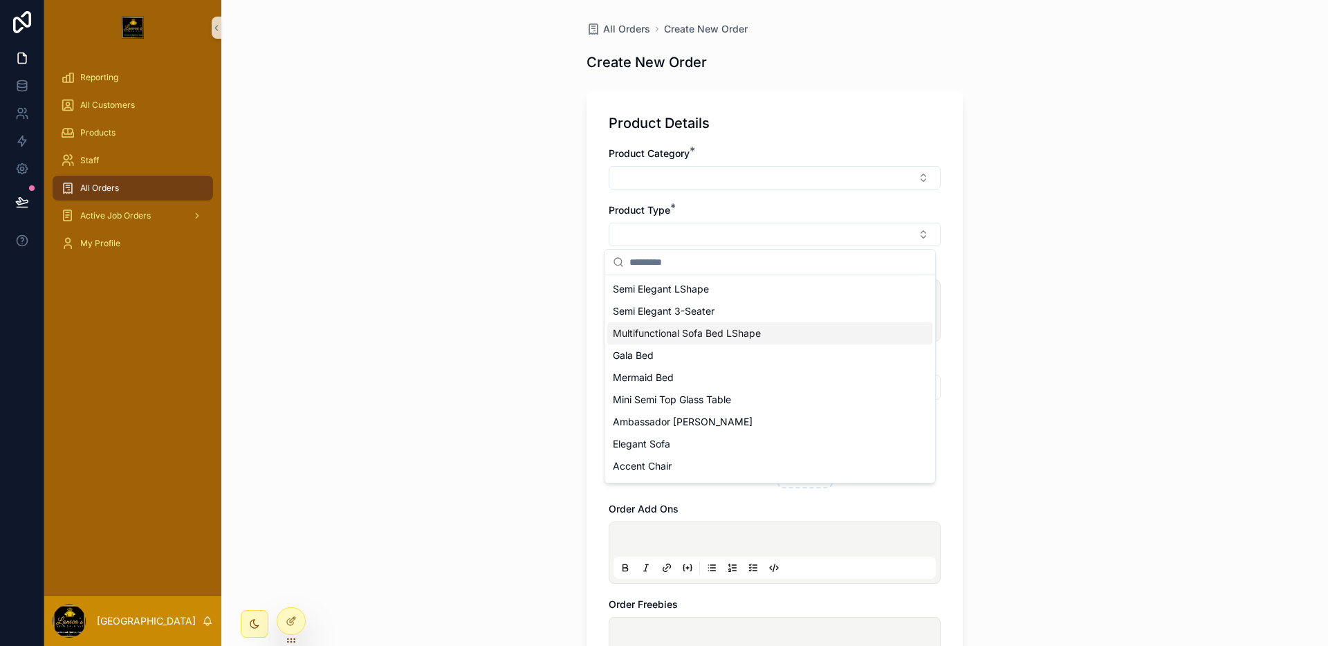
click at [1263, 254] on div "All Orders Create New Order Create New Order Product Details Product Category *…" at bounding box center [774, 323] width 1106 height 646
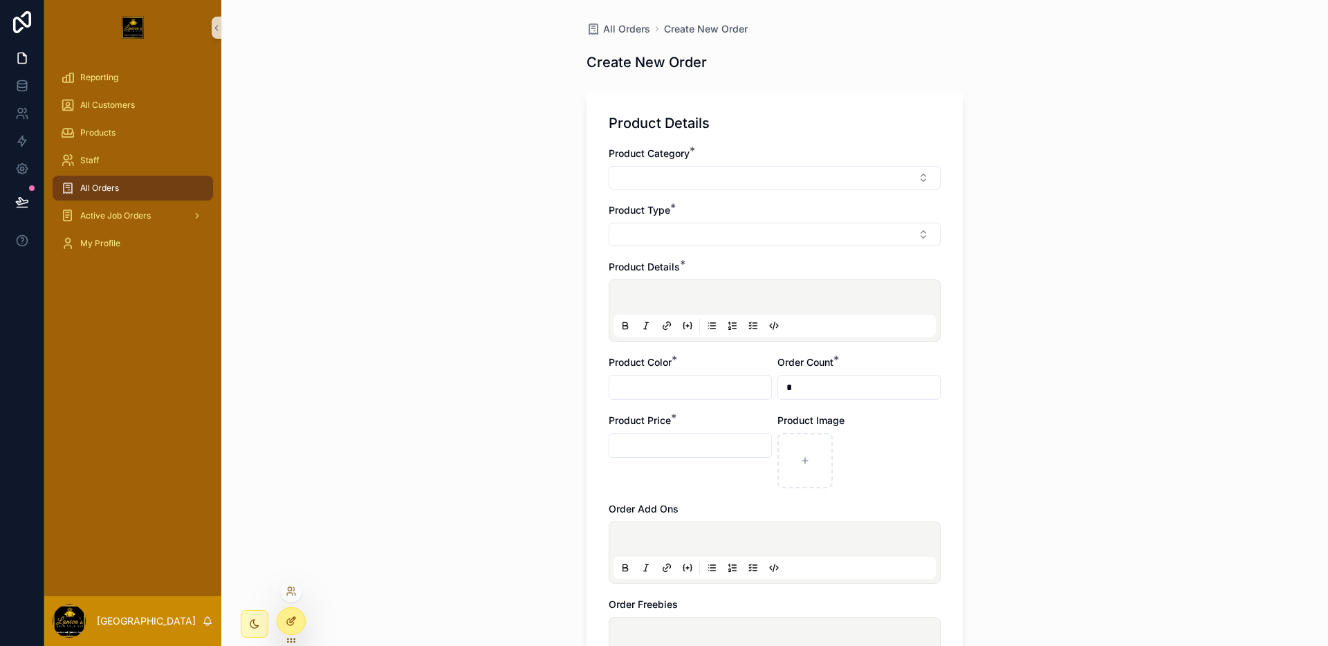
click at [281, 615] on div at bounding box center [291, 621] width 28 height 26
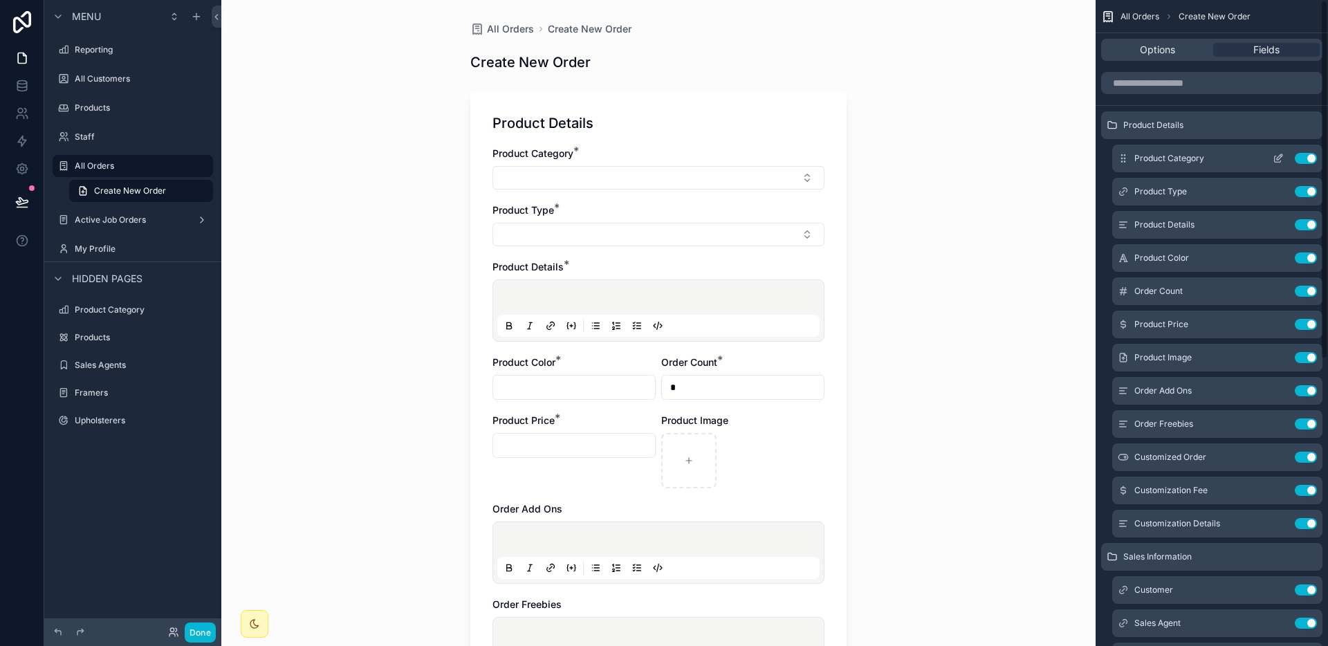
click at [1277, 157] on icon "scrollable content" at bounding box center [1280, 157] width 6 height 6
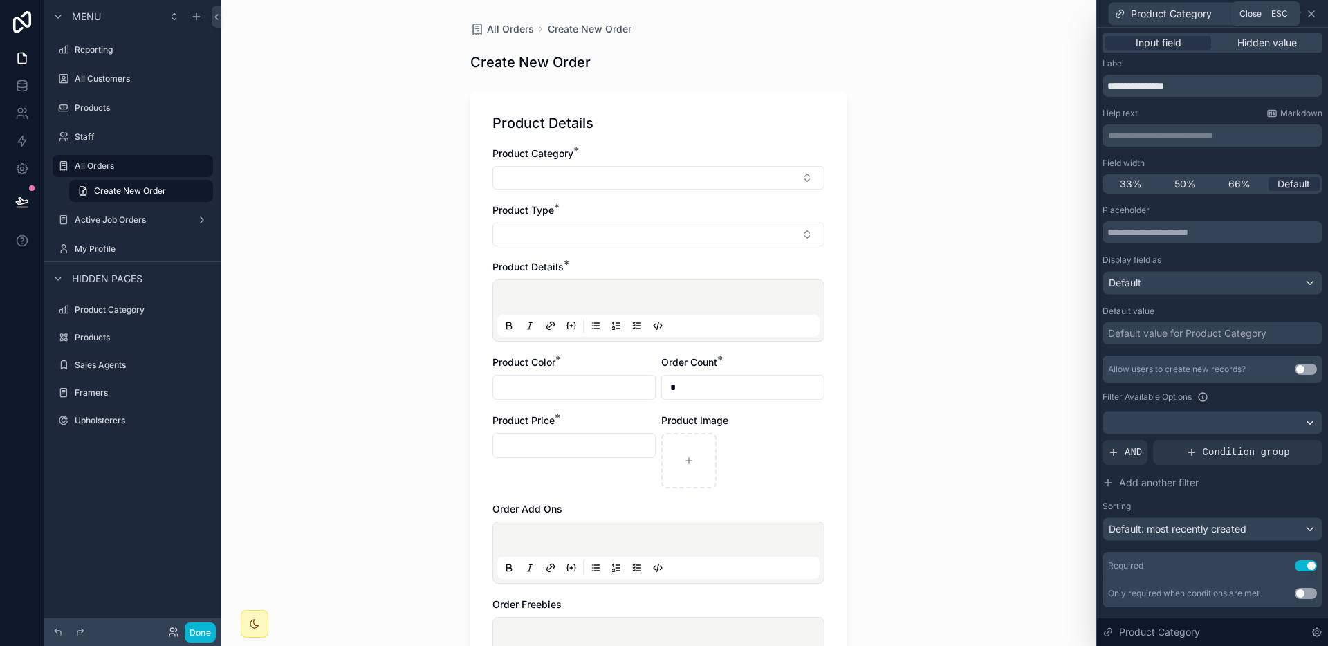
click at [1312, 16] on icon at bounding box center [1311, 13] width 11 height 11
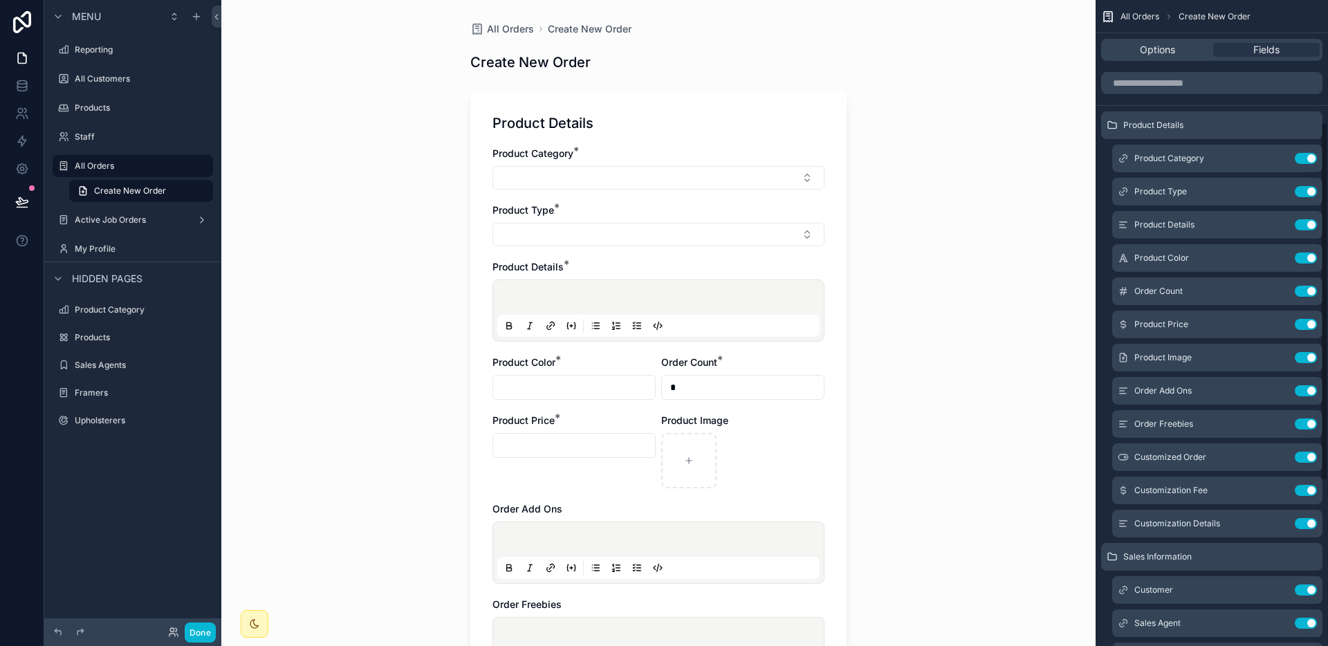
scroll to position [514, 0]
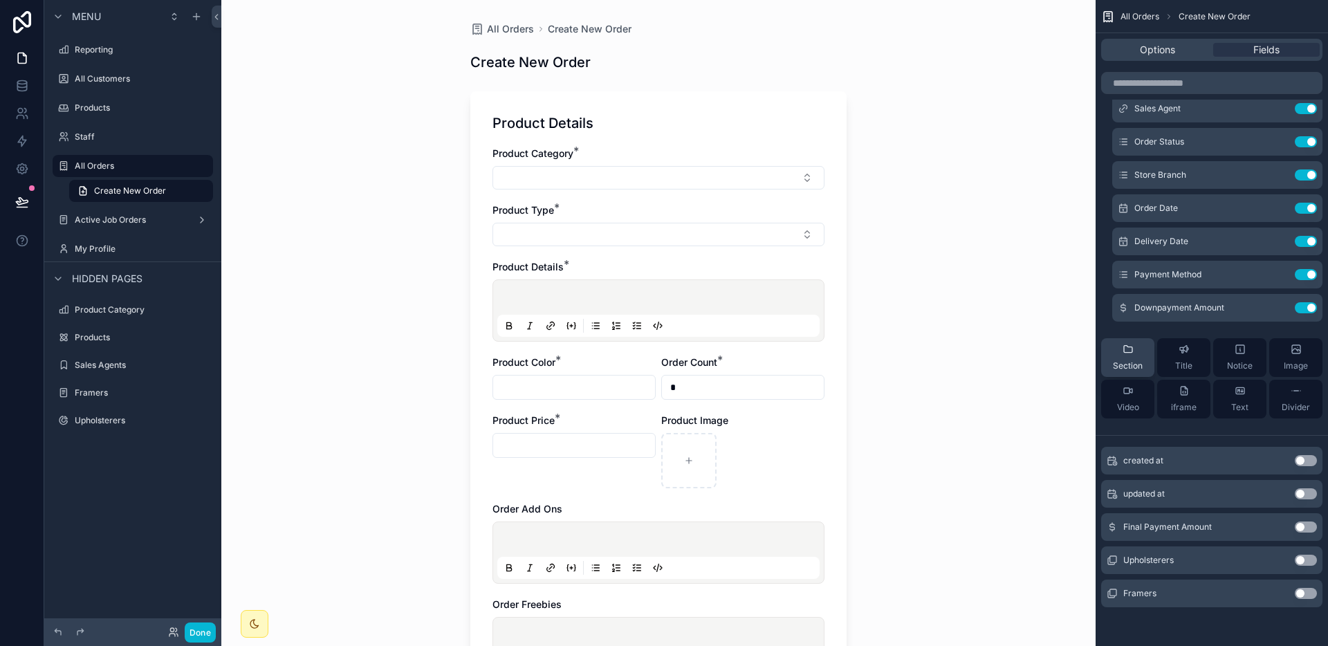
click at [1113, 358] on div "Section" at bounding box center [1128, 358] width 30 height 28
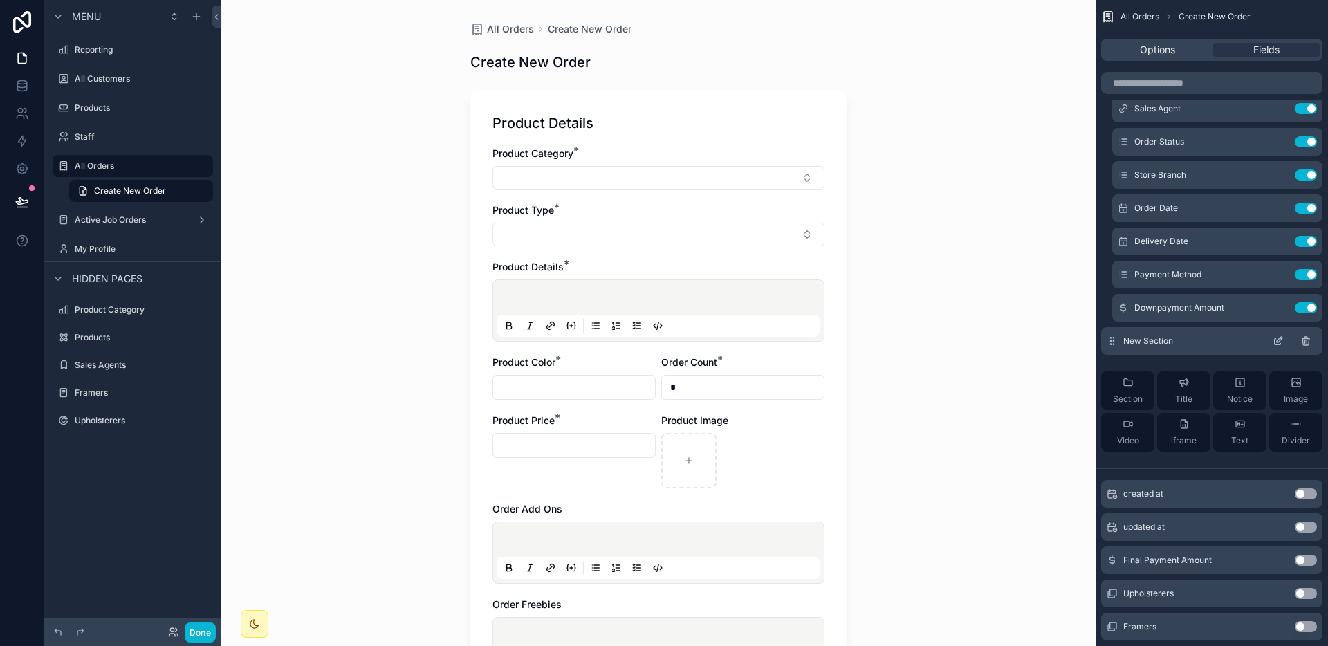
click at [1308, 341] on icon "scrollable content" at bounding box center [1305, 342] width 6 height 6
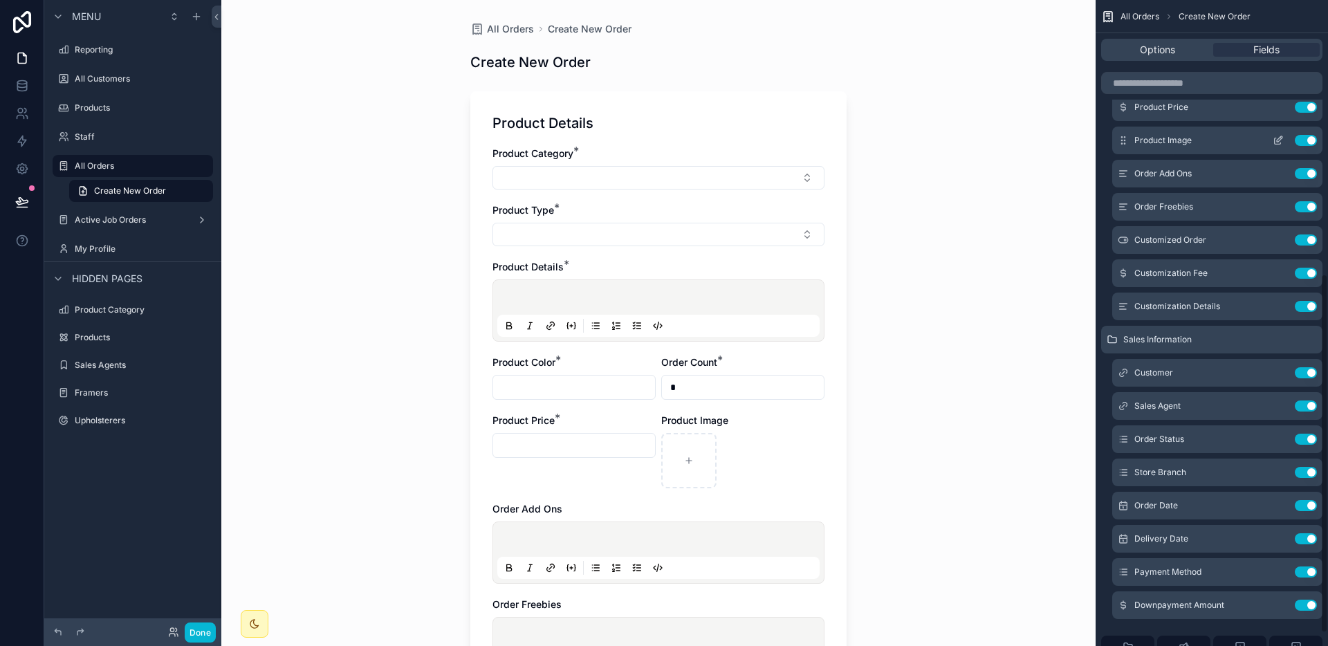
scroll to position [0, 0]
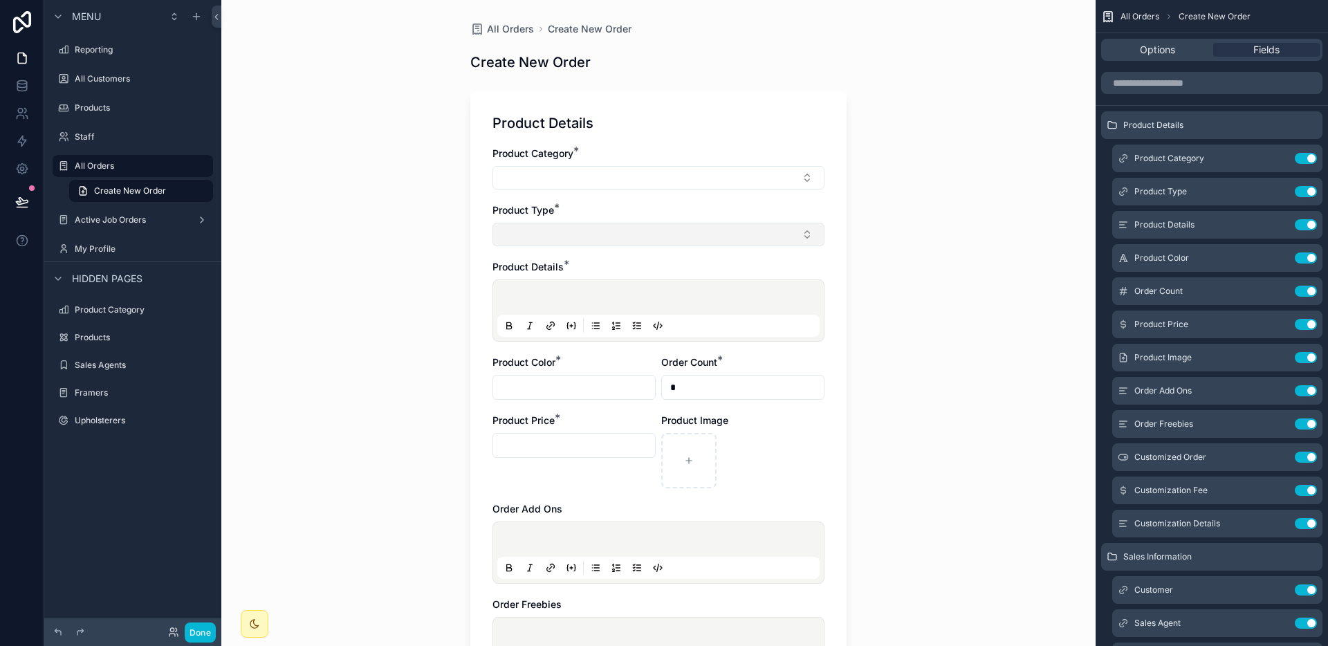
click at [767, 243] on button "Select Button" at bounding box center [658, 235] width 332 height 24
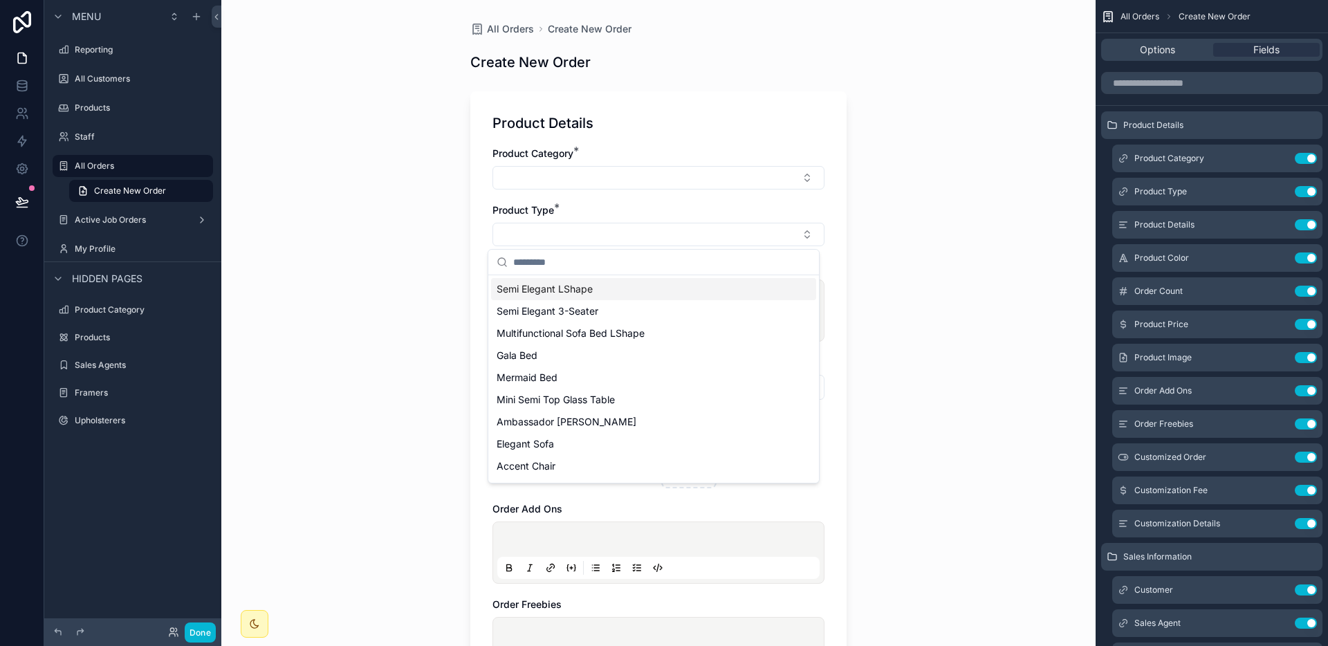
click at [720, 195] on div "Product Category * Product Type * Product Details * Product Color * Order Count…" at bounding box center [658, 456] width 332 height 618
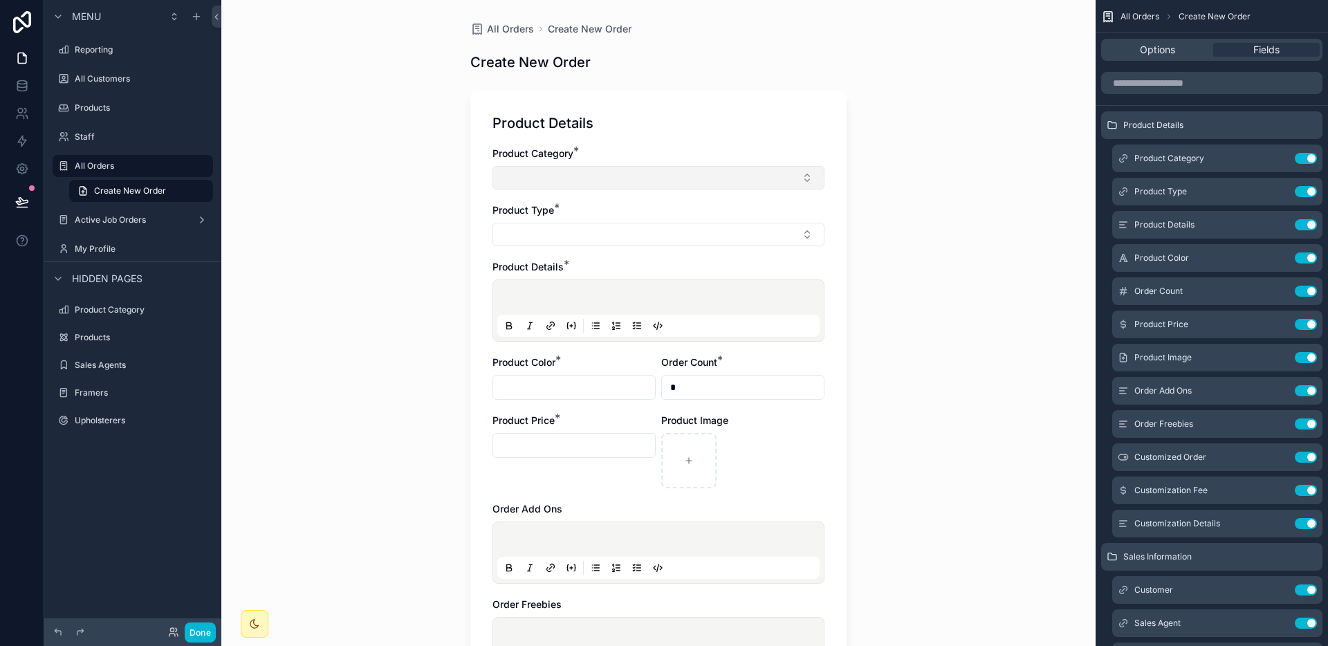
click at [721, 183] on button "Select Button" at bounding box center [658, 178] width 332 height 24
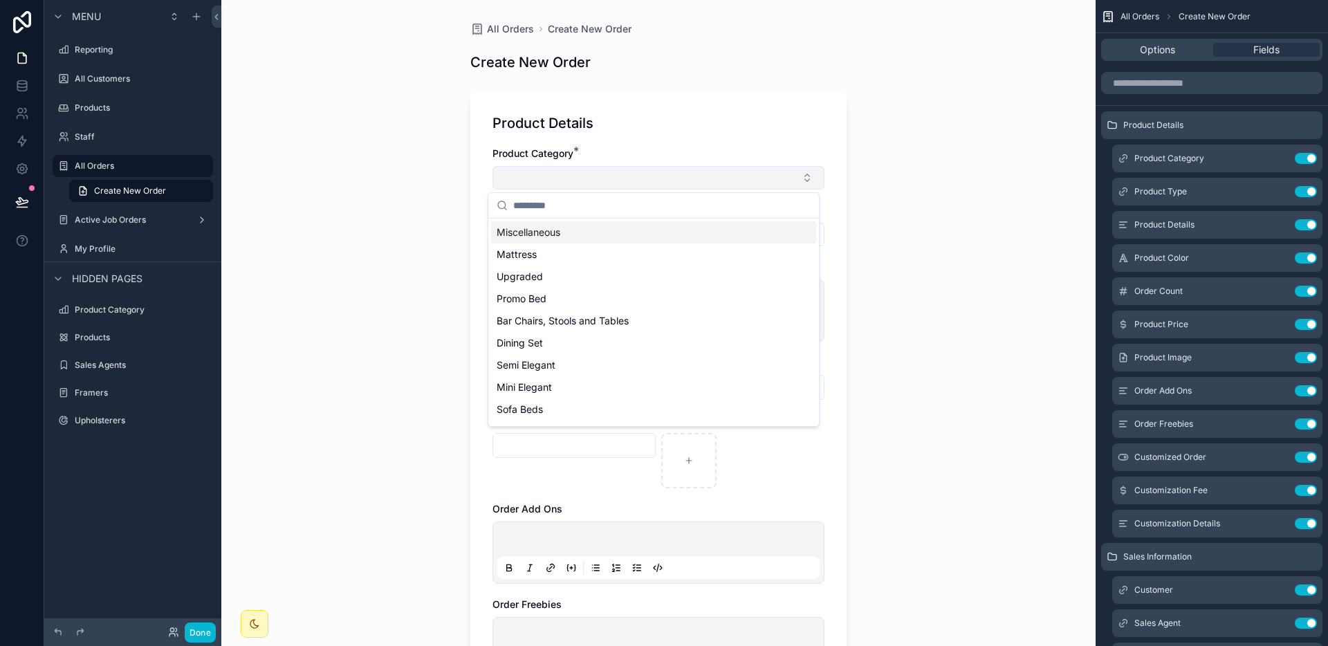
click at [721, 183] on button "Select Button" at bounding box center [658, 178] width 332 height 24
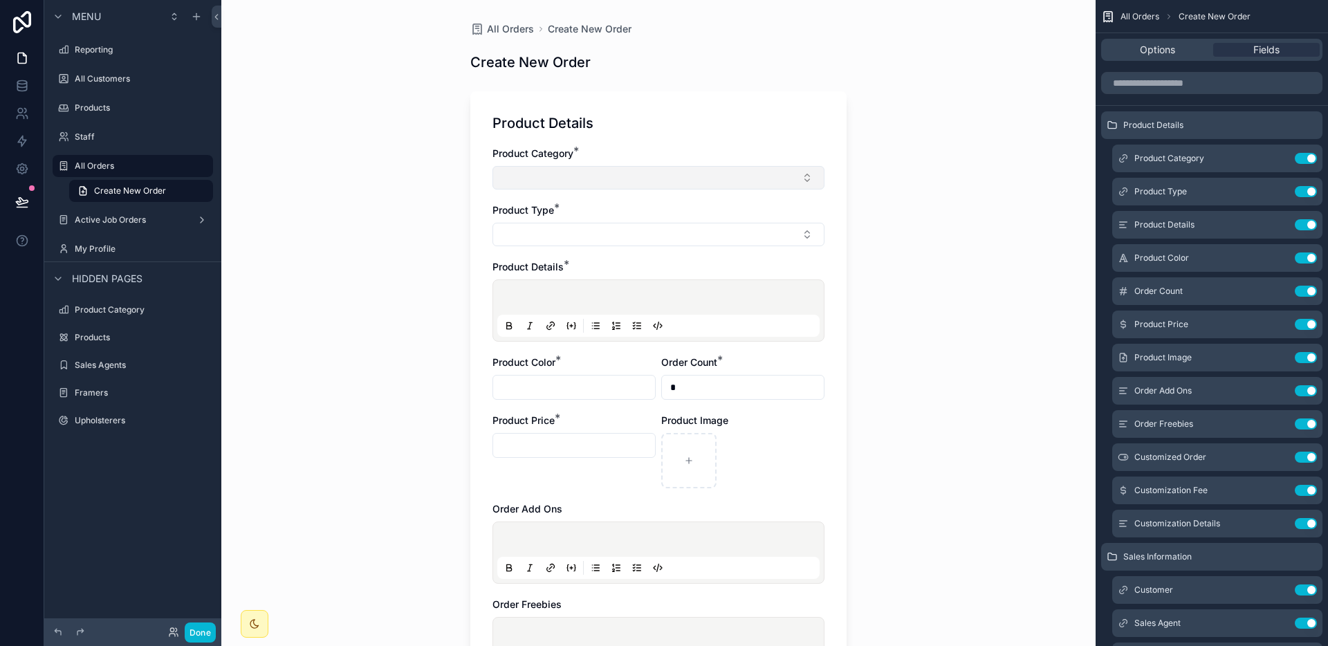
click at [721, 183] on button "Select Button" at bounding box center [658, 178] width 332 height 24
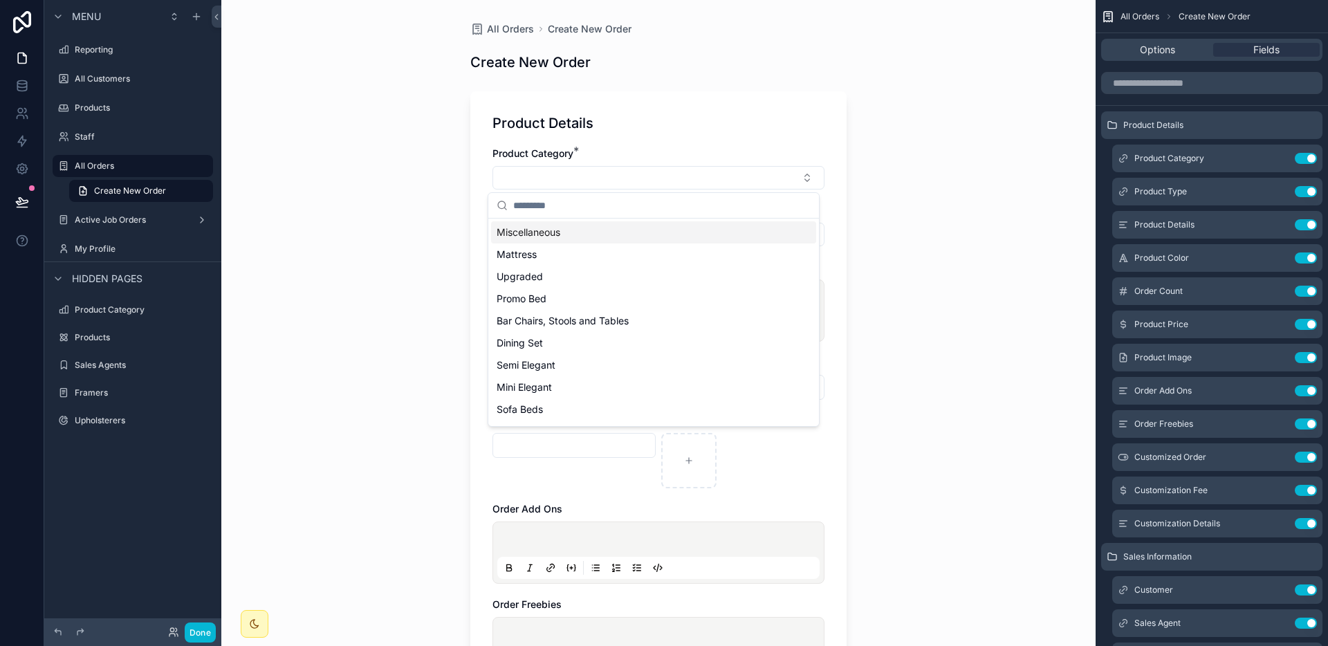
click at [673, 234] on div "Miscellaneous" at bounding box center [653, 232] width 325 height 22
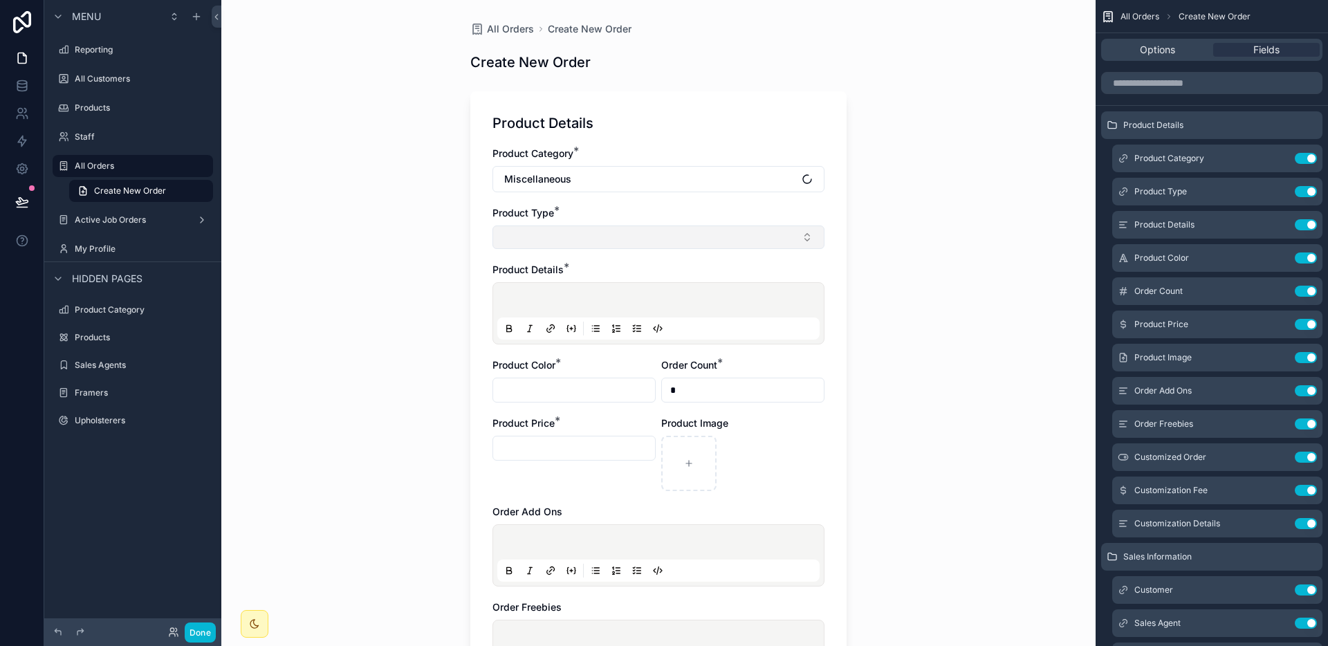
click at [668, 240] on button "Select Button" at bounding box center [658, 237] width 332 height 24
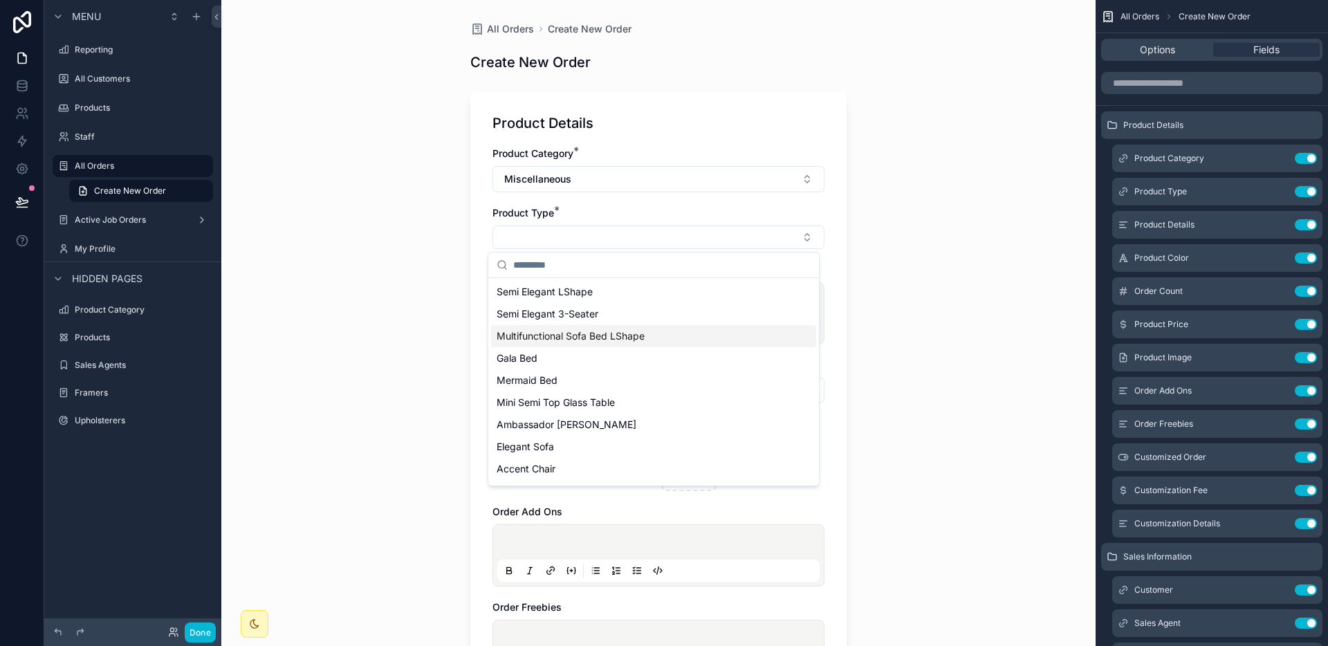
click at [881, 291] on div "All Orders Create New Order Create New Order Product Details Product Category *…" at bounding box center [658, 323] width 874 height 646
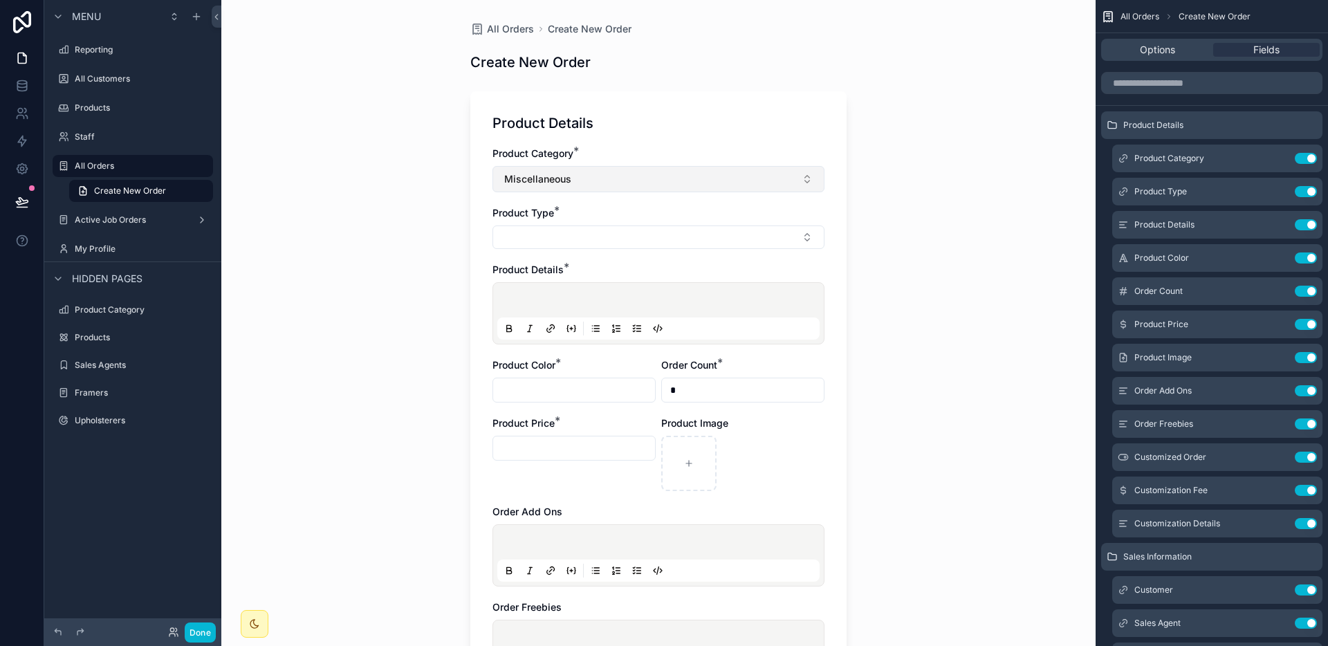
click at [783, 189] on button "Miscellaneous" at bounding box center [658, 179] width 332 height 26
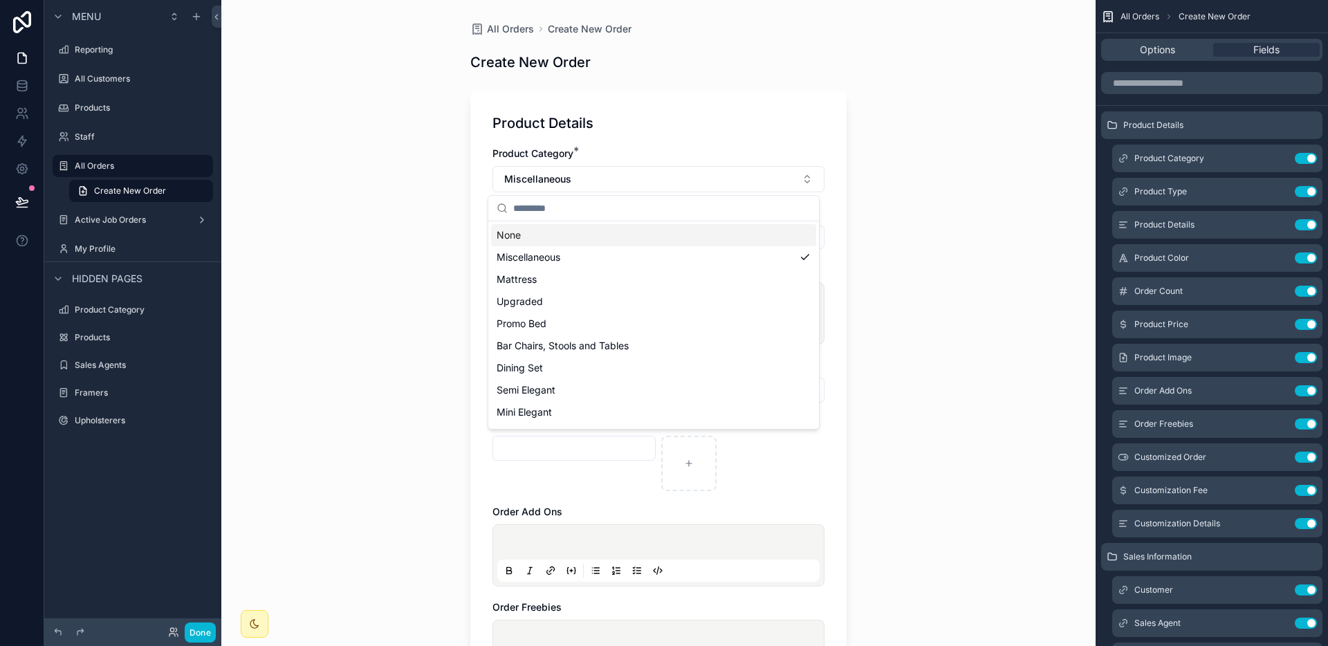
click at [640, 234] on div "None" at bounding box center [653, 235] width 325 height 22
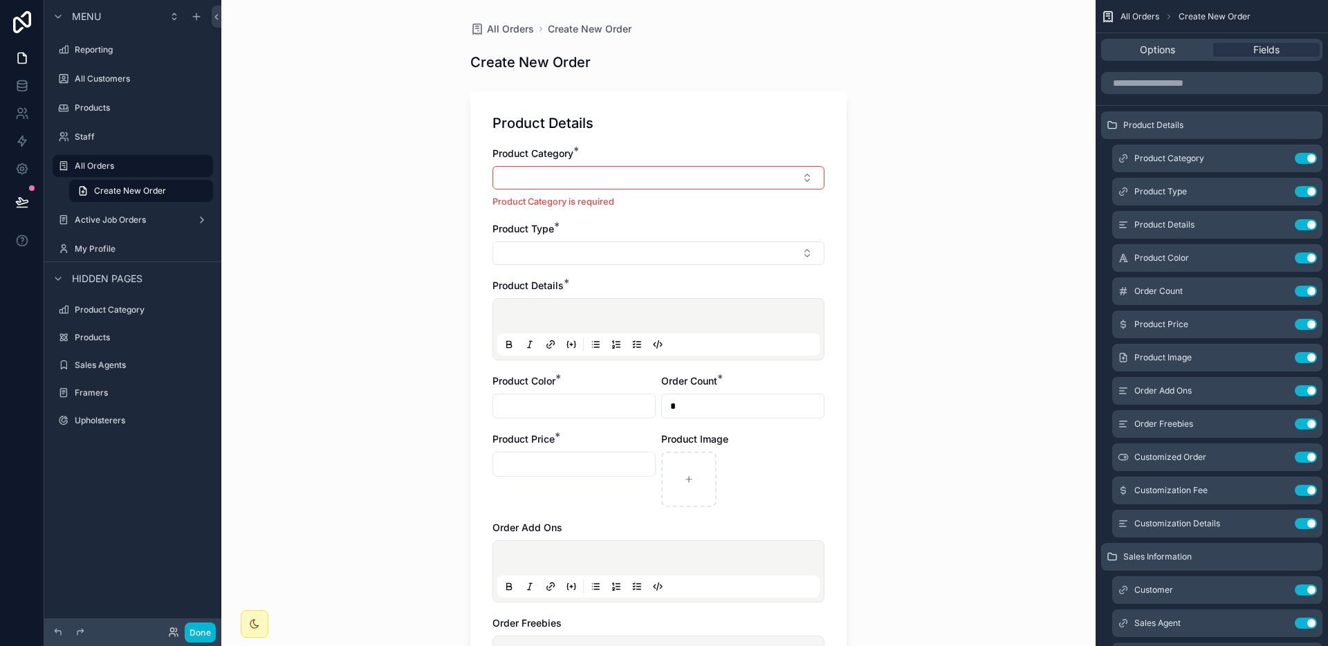
click at [1036, 225] on div "All Orders Create New Order Create New Order Product Details Product Category *…" at bounding box center [658, 323] width 874 height 646
click at [1274, 156] on icon "scrollable content" at bounding box center [1277, 159] width 6 height 6
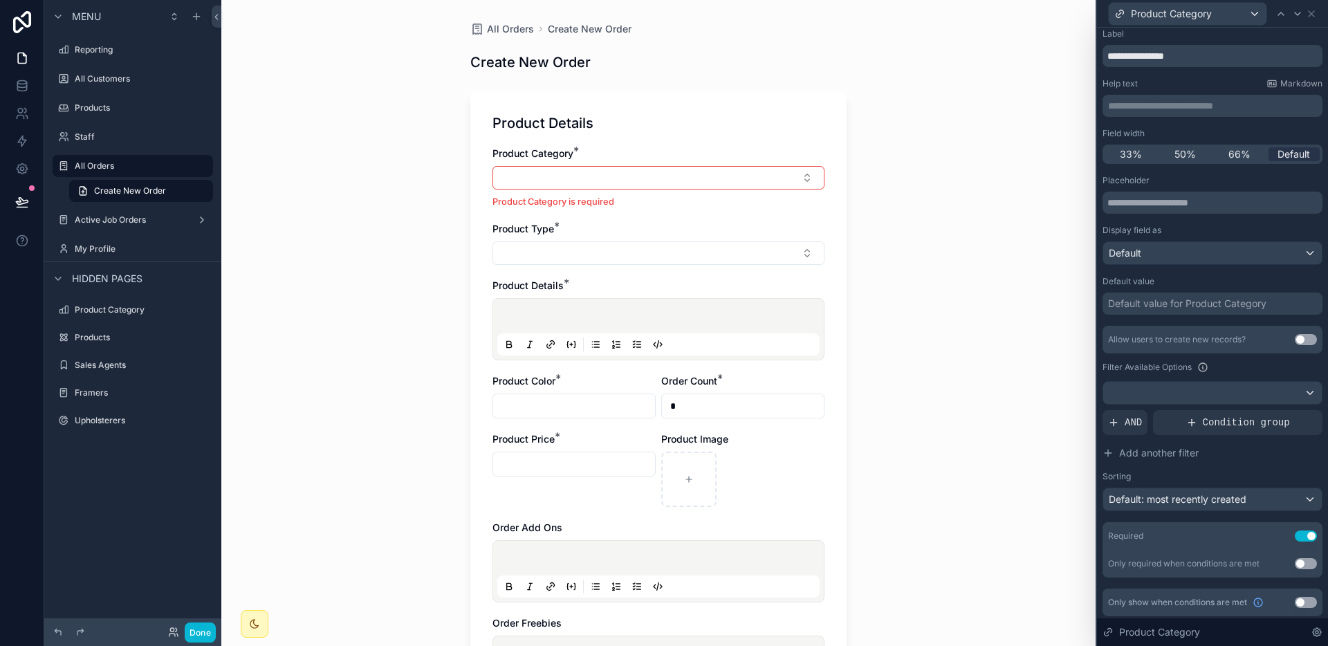
scroll to position [33, 0]
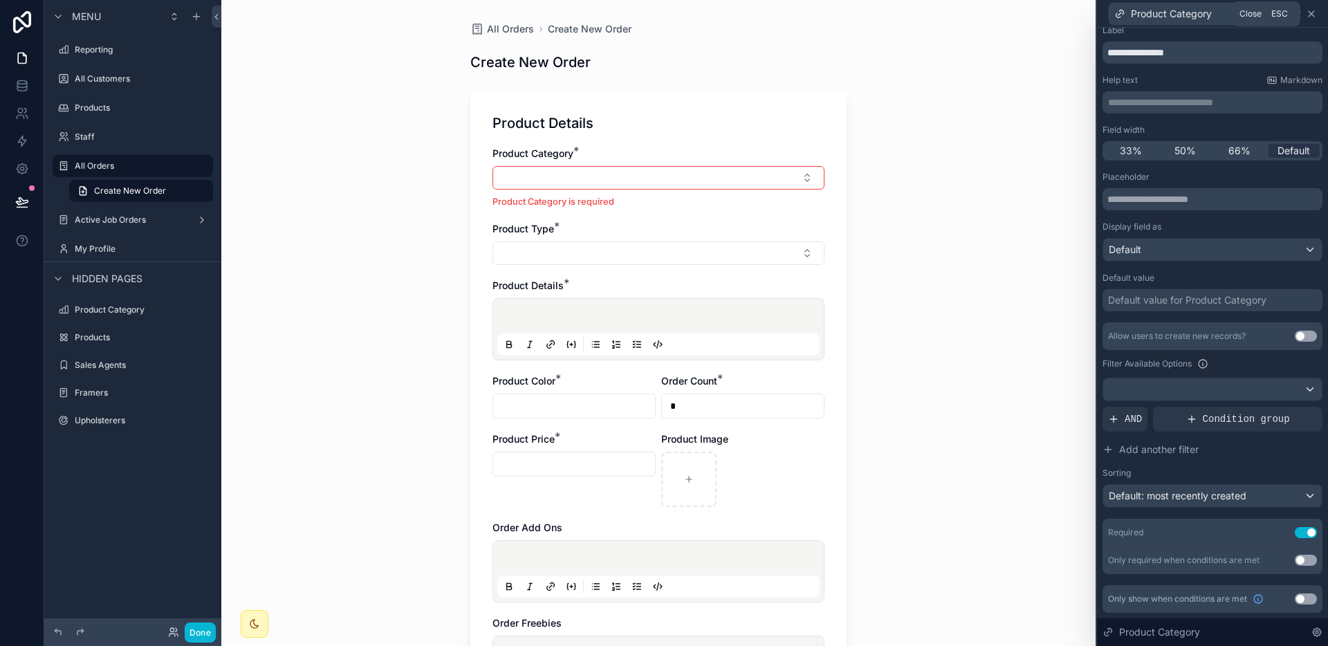
click at [1308, 13] on icon at bounding box center [1311, 13] width 11 height 11
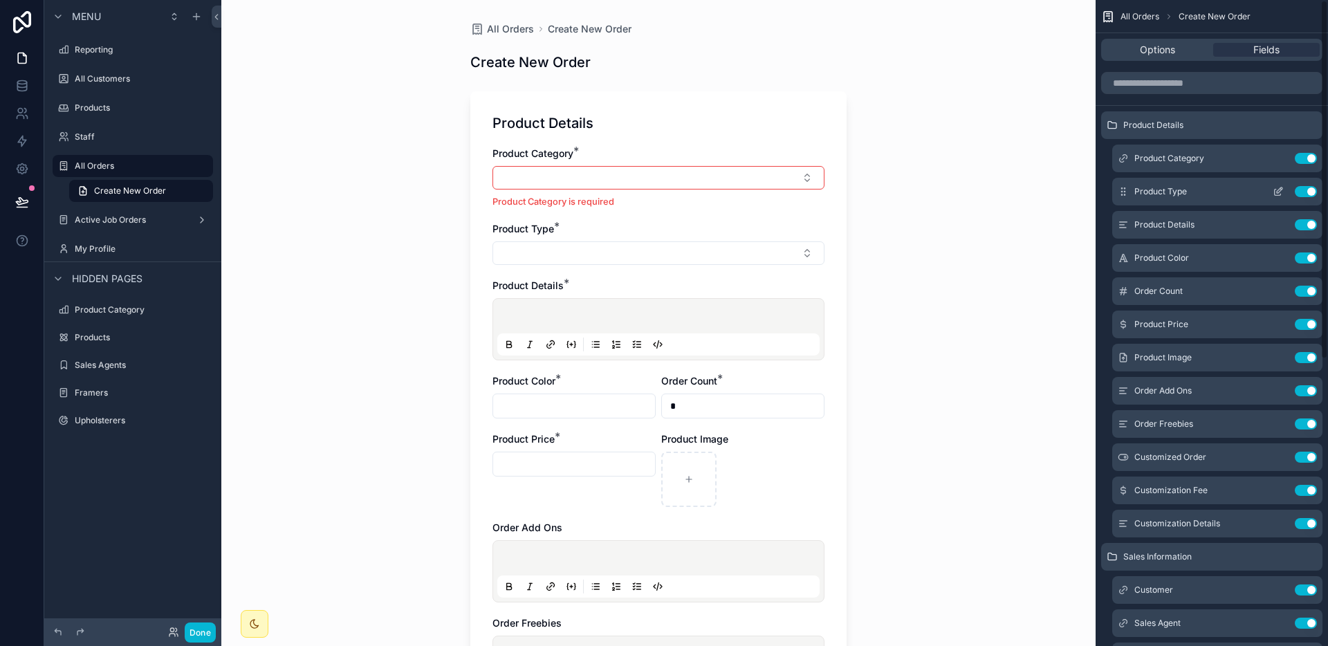
click at [1277, 194] on icon "scrollable content" at bounding box center [1277, 192] width 6 height 6
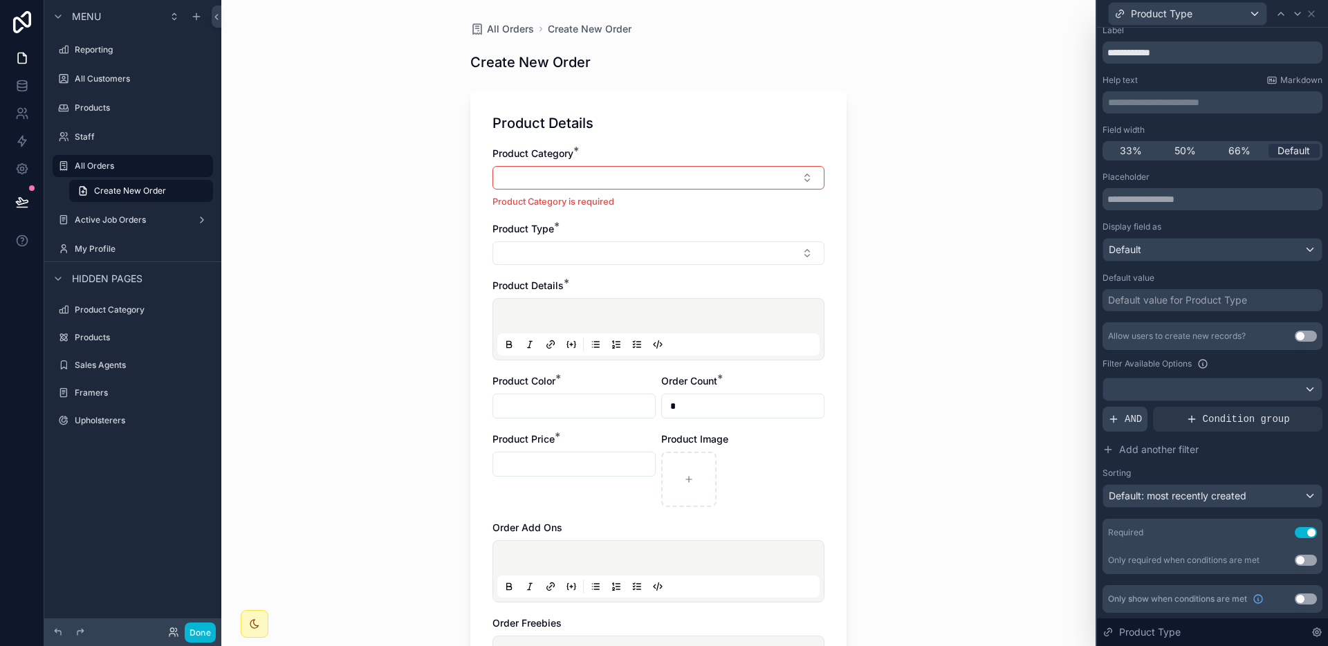
click at [1127, 426] on div "AND" at bounding box center [1124, 419] width 45 height 25
click at [1297, 407] on div at bounding box center [1306, 407] width 19 height 19
click at [1318, 627] on icon at bounding box center [1316, 632] width 11 height 11
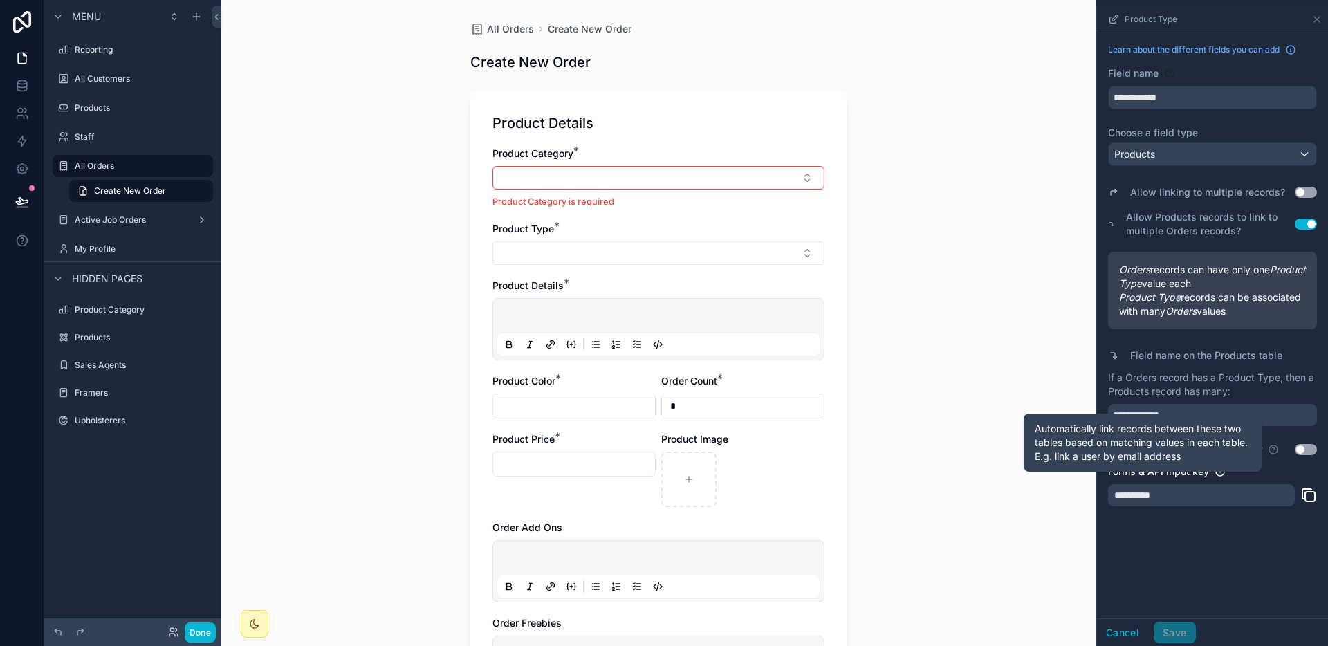
click at [1269, 452] on icon "scrollable content" at bounding box center [1273, 449] width 11 height 11
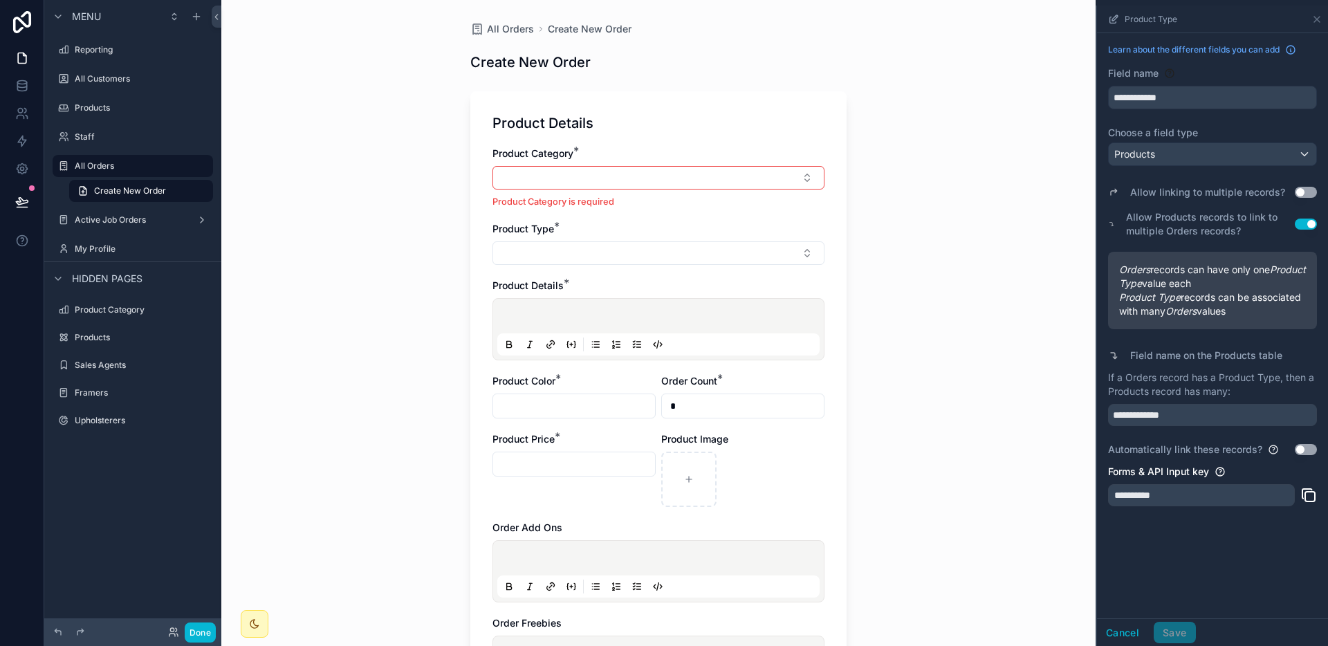
click at [1290, 452] on div "Automatically link these records? Use setting" at bounding box center [1212, 450] width 209 height 14
click at [1297, 452] on button "Use setting" at bounding box center [1305, 449] width 22 height 11
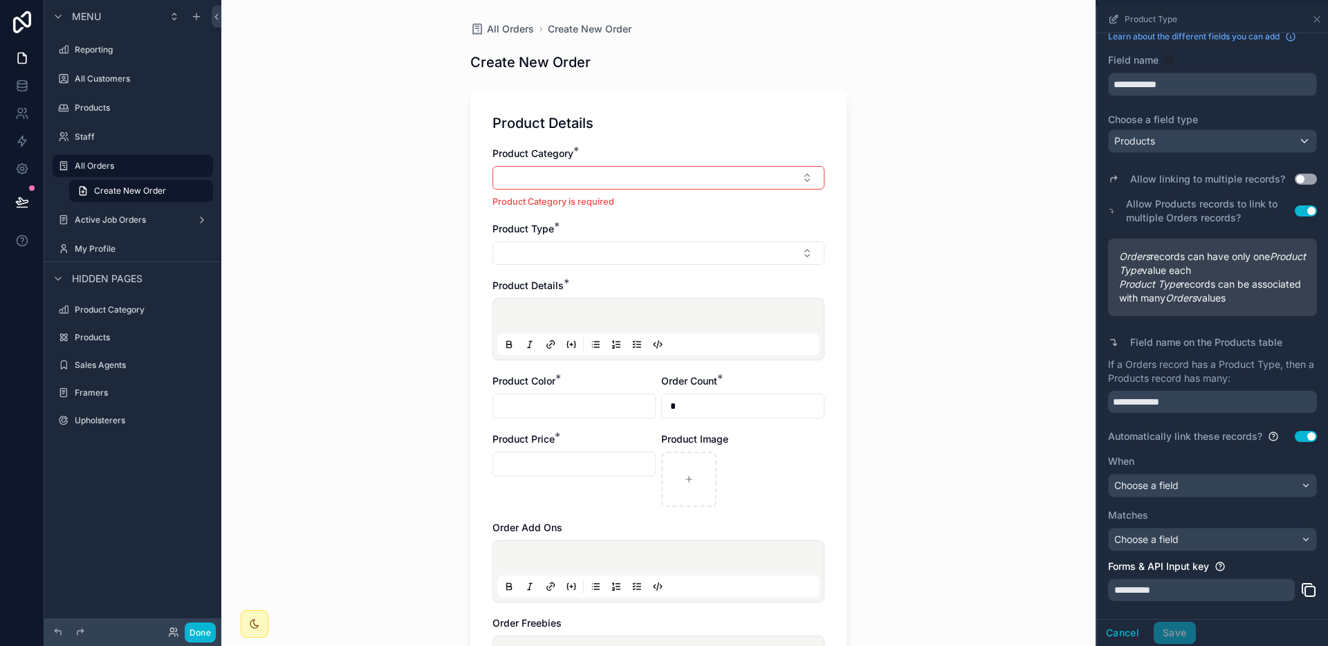
scroll to position [15, 0]
click at [1235, 483] on div "Choose a field" at bounding box center [1211, 484] width 207 height 22
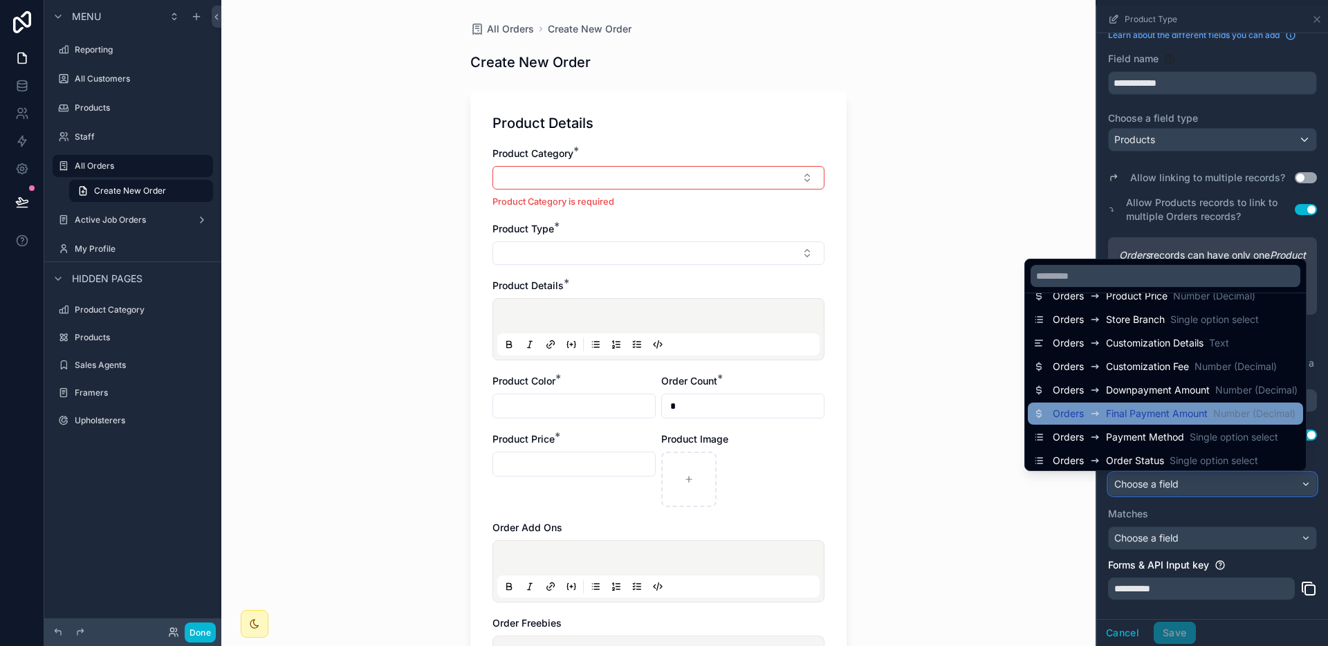
scroll to position [188, 0]
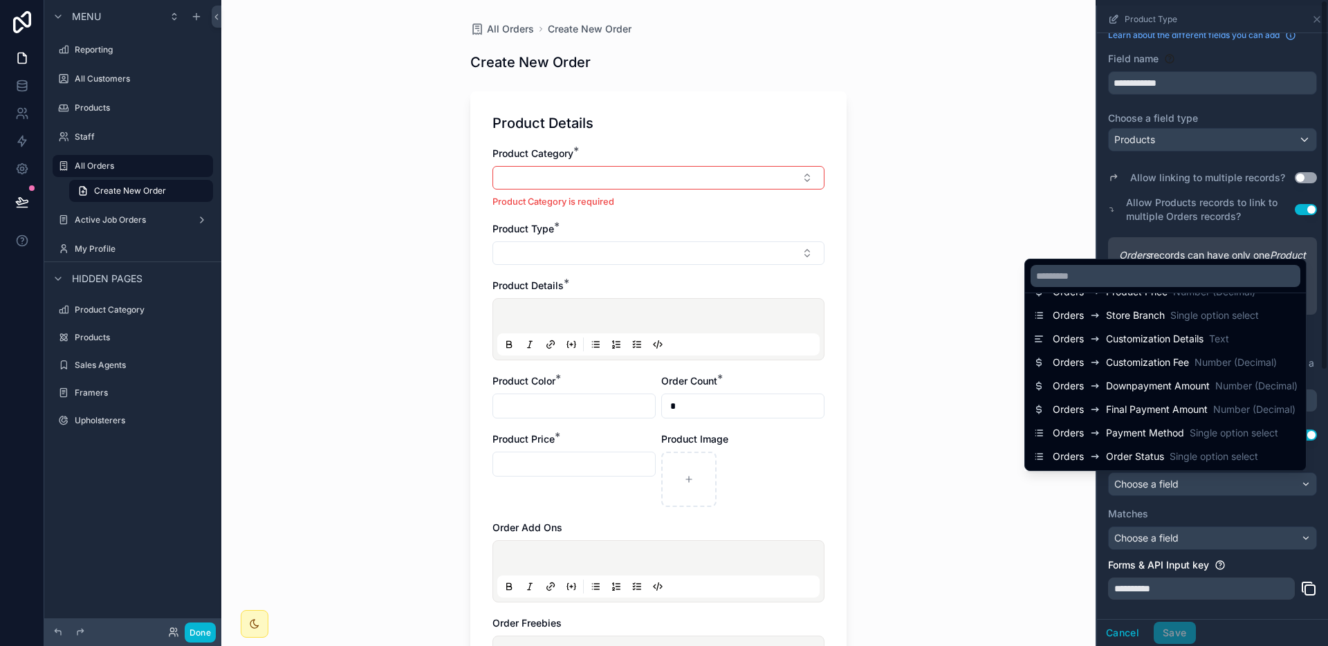
click at [1237, 518] on div "scrollable content" at bounding box center [1212, 326] width 231 height 640
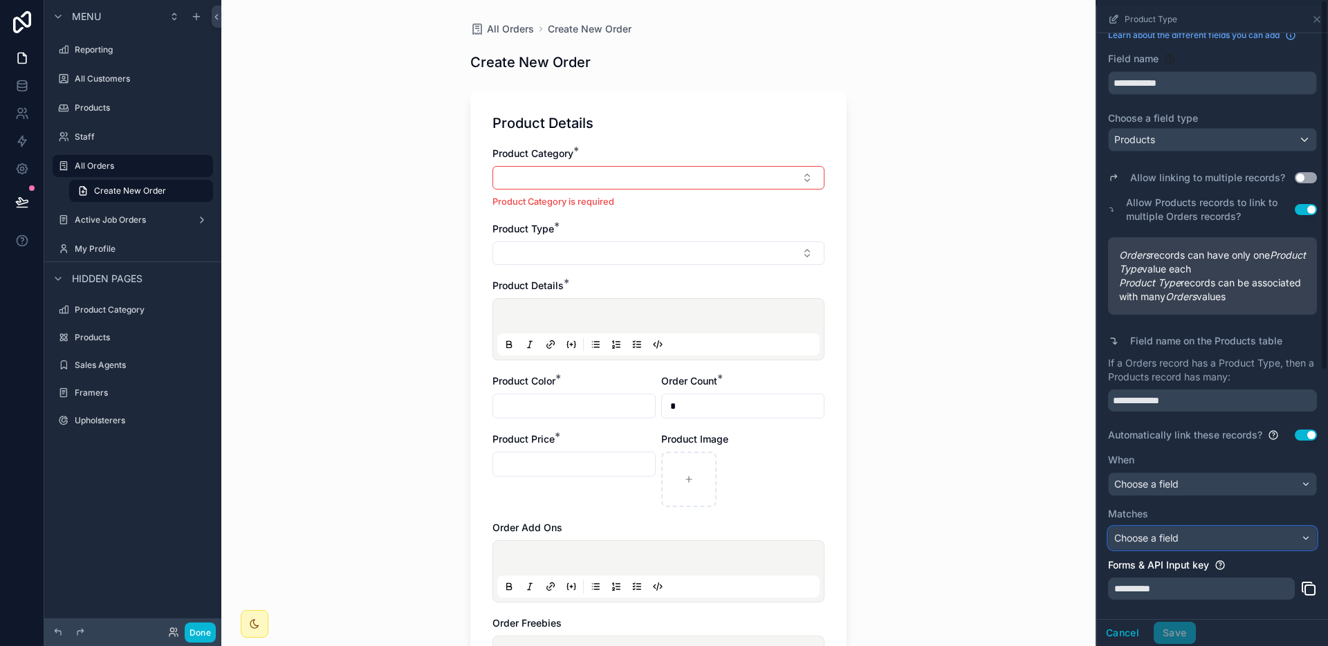
click at [1227, 532] on div "Choose a field" at bounding box center [1211, 538] width 207 height 22
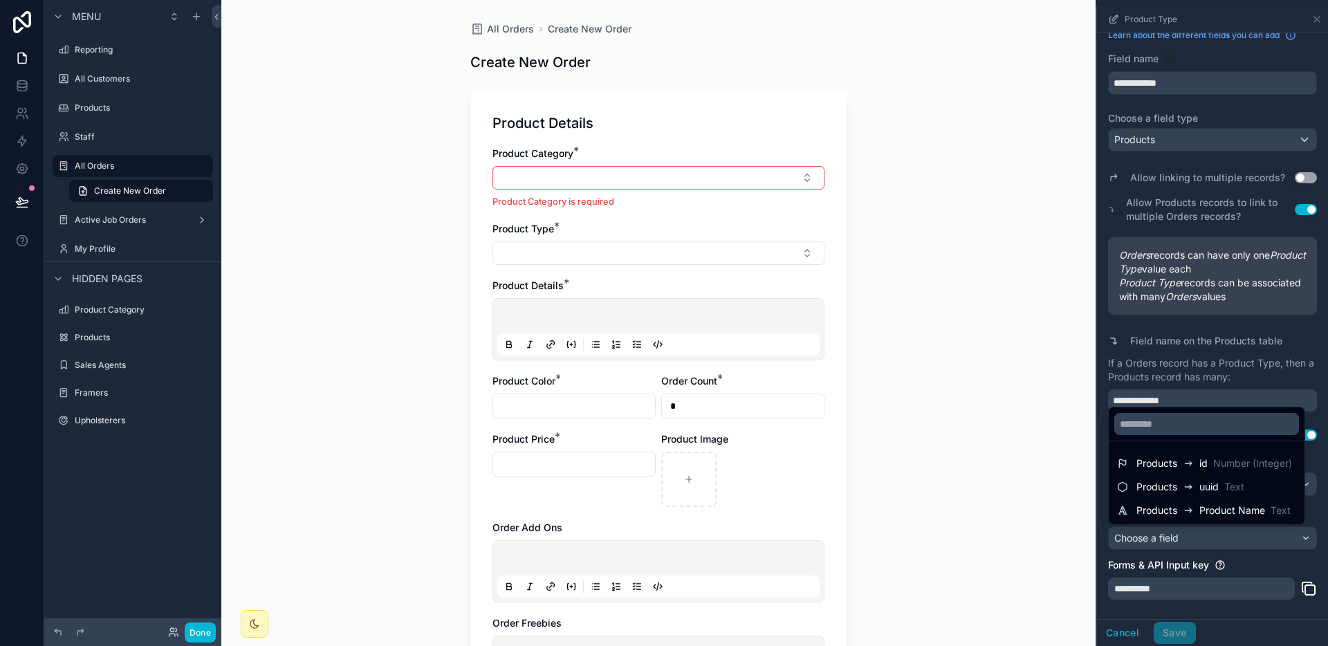
click at [1227, 532] on div "scrollable content" at bounding box center [1212, 326] width 231 height 640
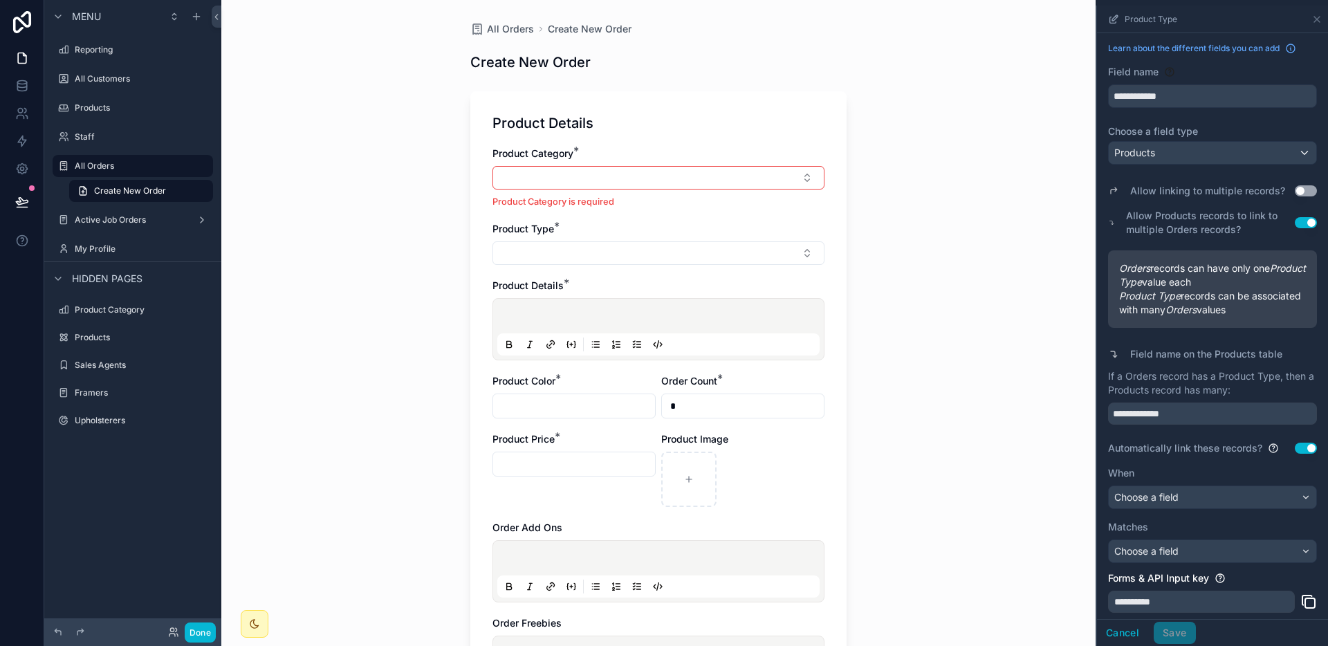
scroll to position [0, 0]
click at [1304, 192] on button "Use setting" at bounding box center [1305, 192] width 22 height 11
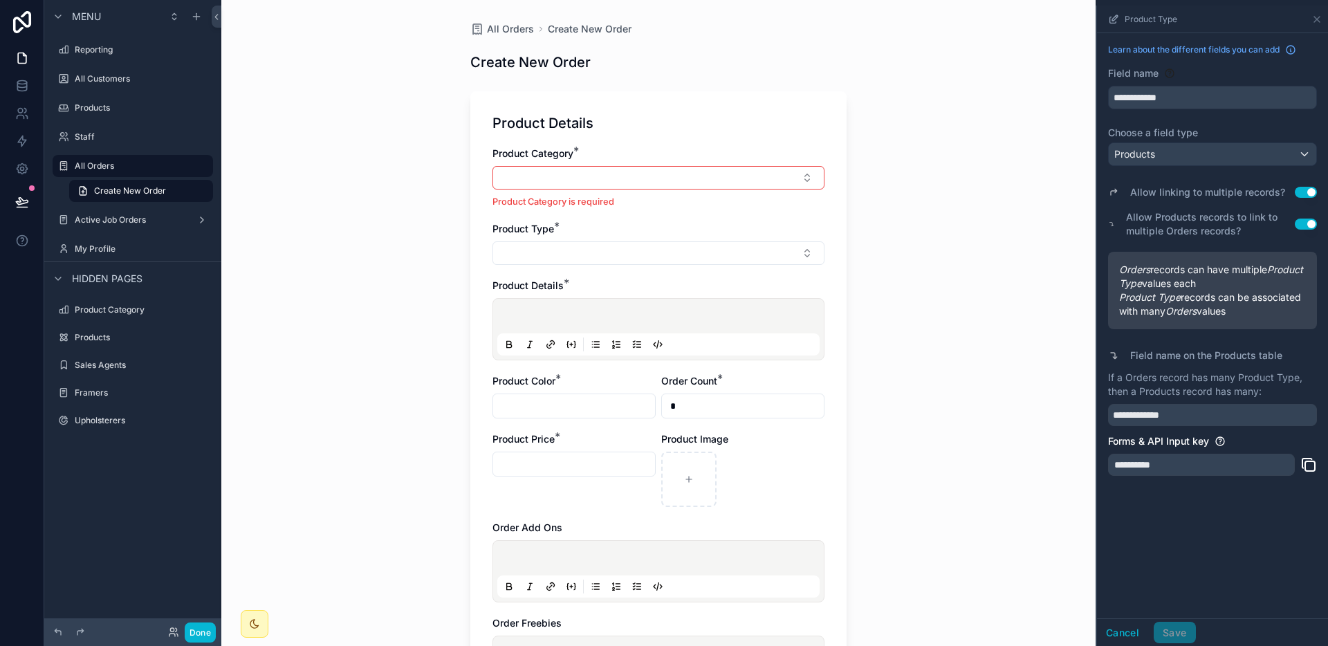
click at [1304, 192] on button "Use setting" at bounding box center [1305, 192] width 22 height 11
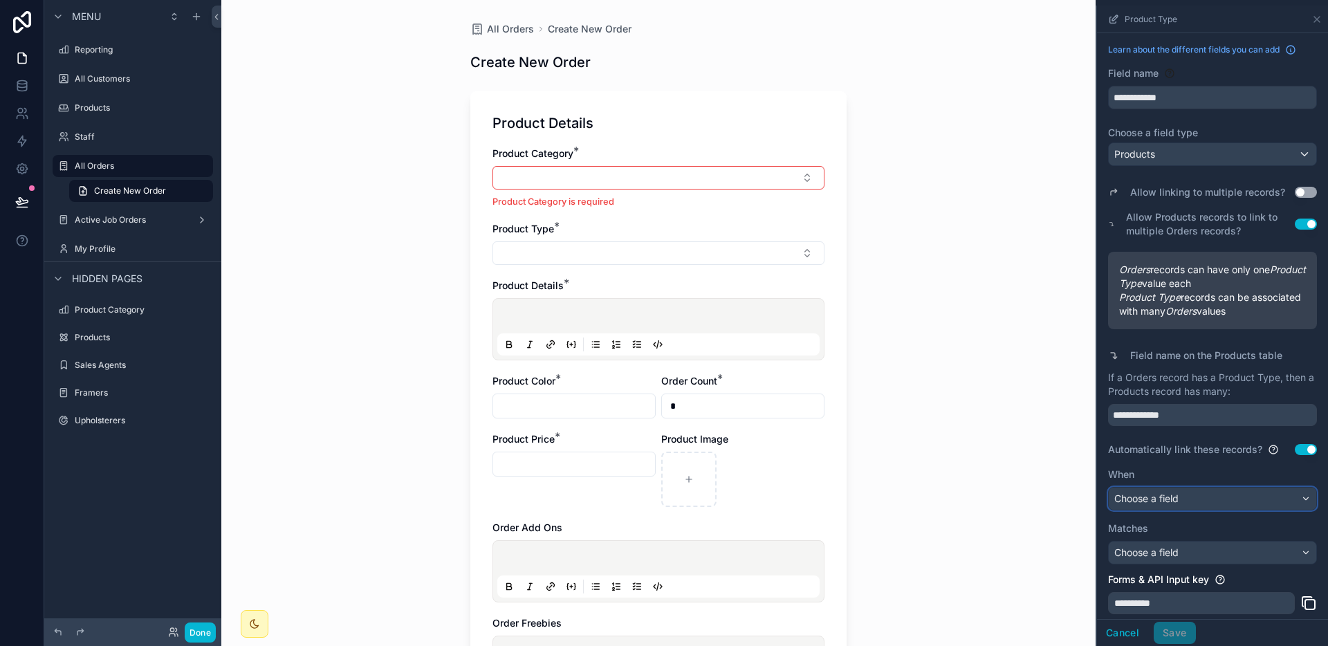
click at [1211, 496] on div "Choose a field" at bounding box center [1211, 499] width 207 height 22
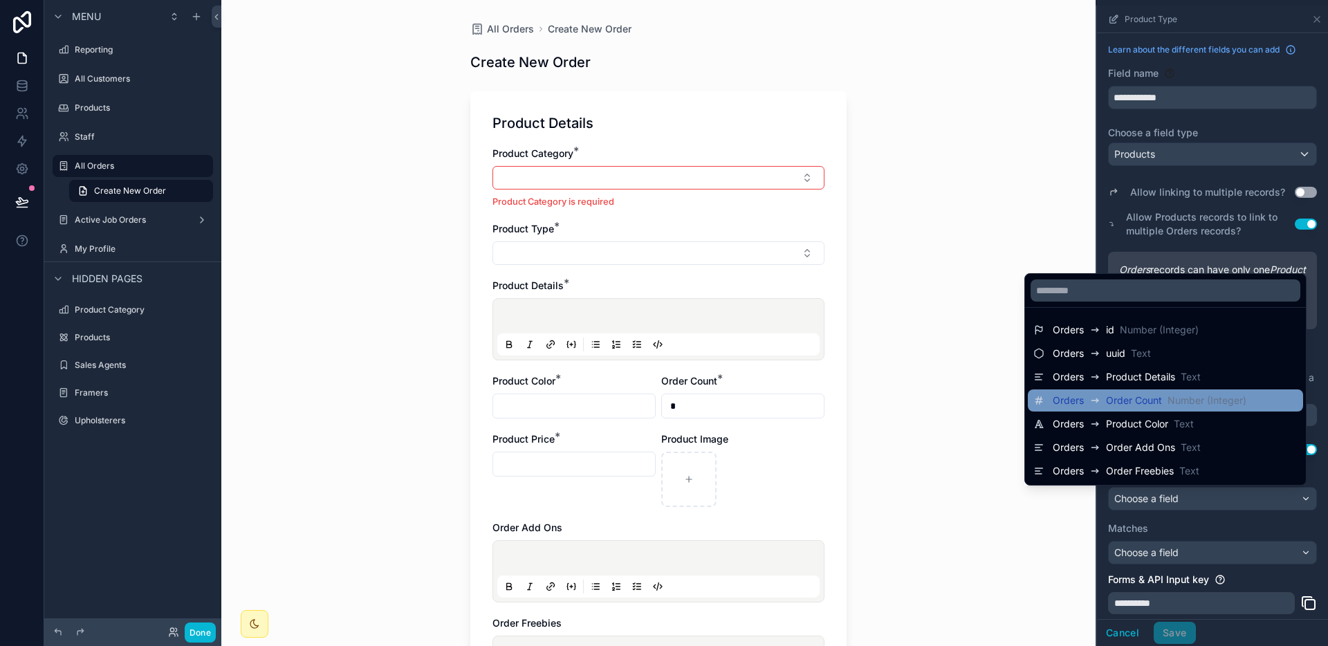
click at [1167, 396] on span "Number (Integer)" at bounding box center [1206, 400] width 79 height 14
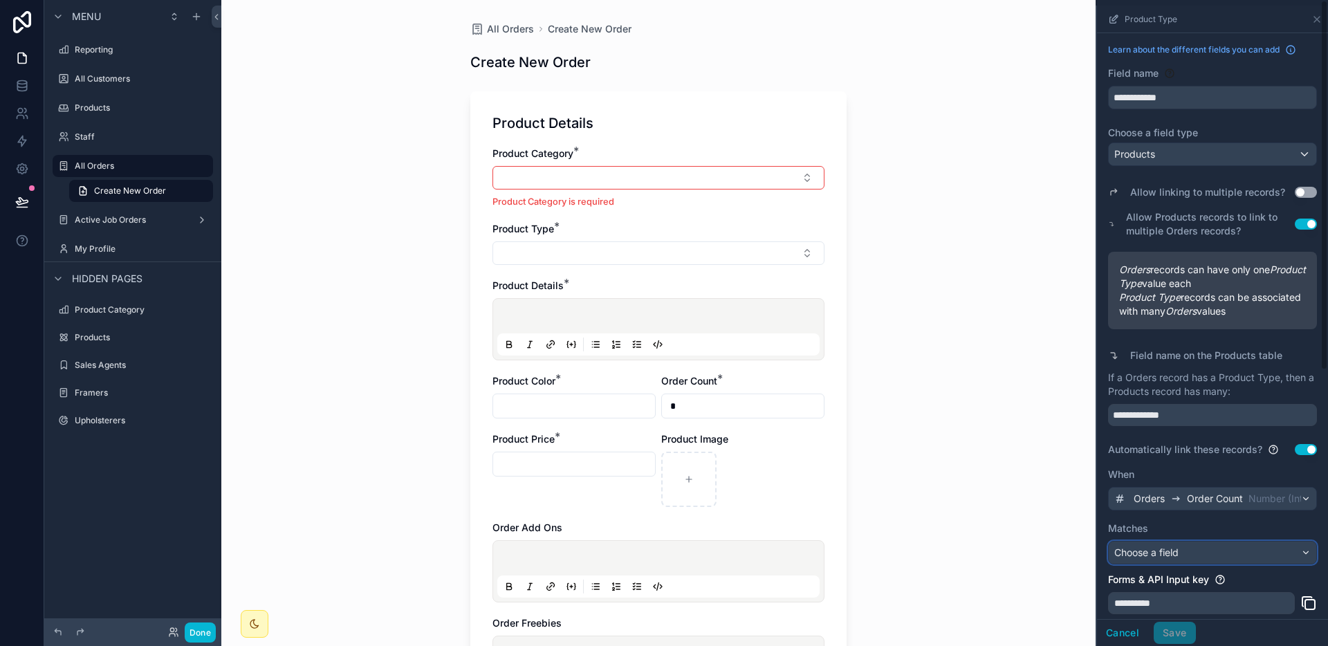
click at [1214, 553] on div "Choose a field" at bounding box center [1211, 552] width 207 height 22
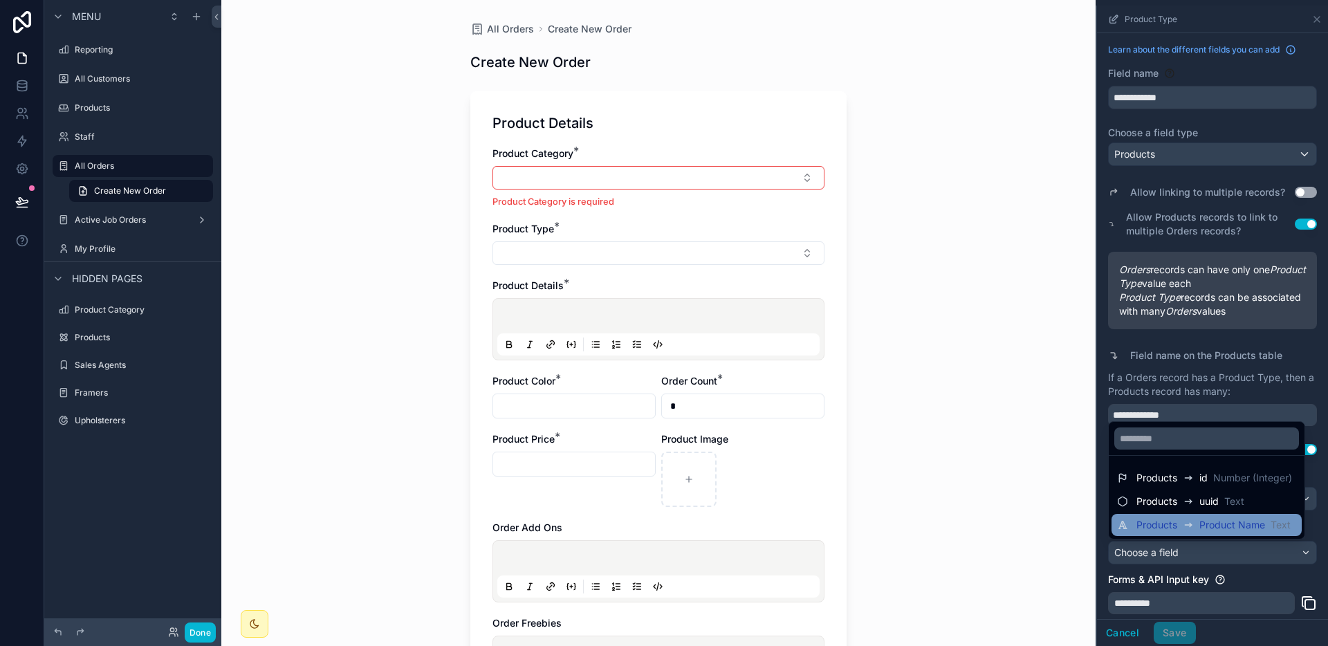
click at [1223, 532] on div "Products Product Name Text" at bounding box center [1213, 525] width 154 height 17
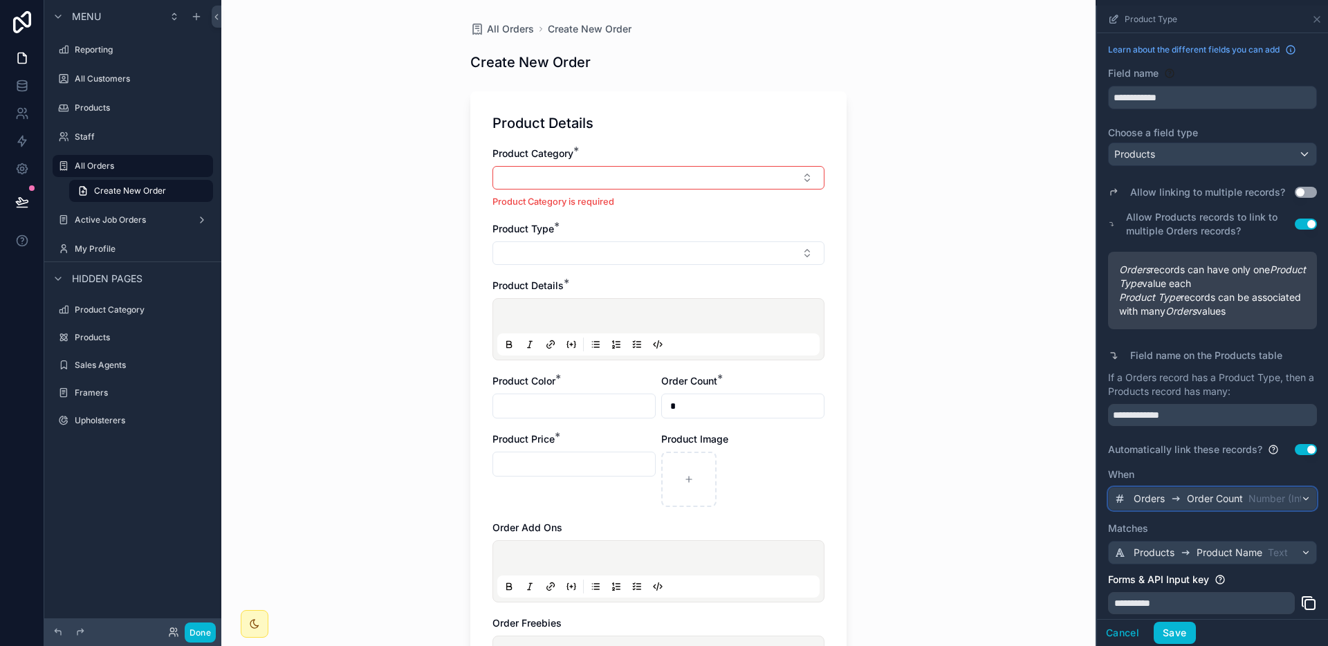
click at [1226, 508] on div "Orders Order Count Number (Integer)" at bounding box center [1211, 499] width 207 height 22
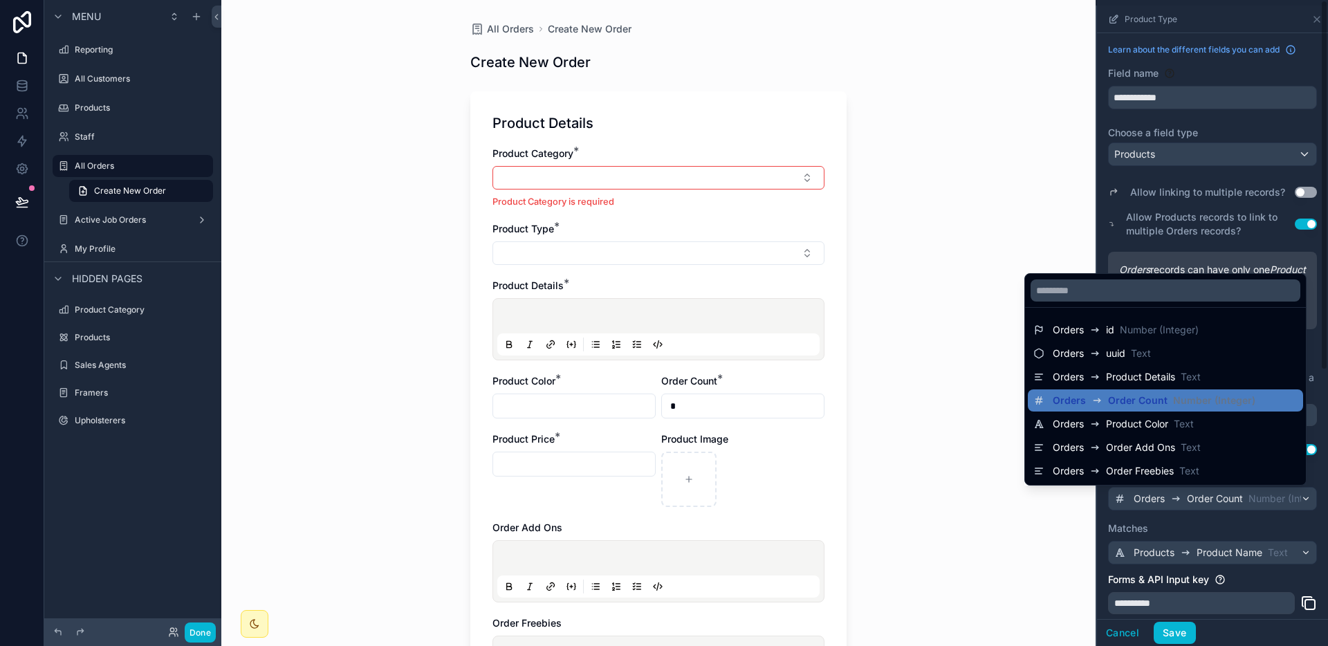
click at [1229, 539] on div "scrollable content" at bounding box center [1212, 326] width 231 height 640
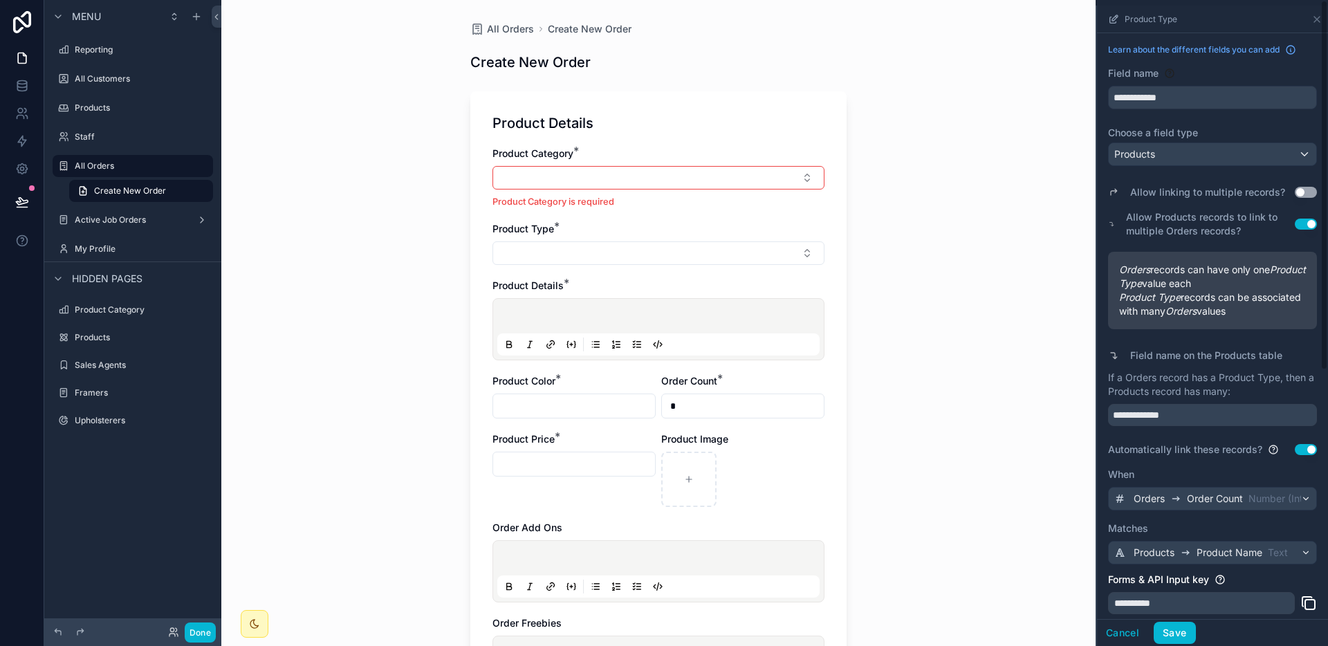
click at [1294, 450] on button "Use setting" at bounding box center [1305, 449] width 22 height 11
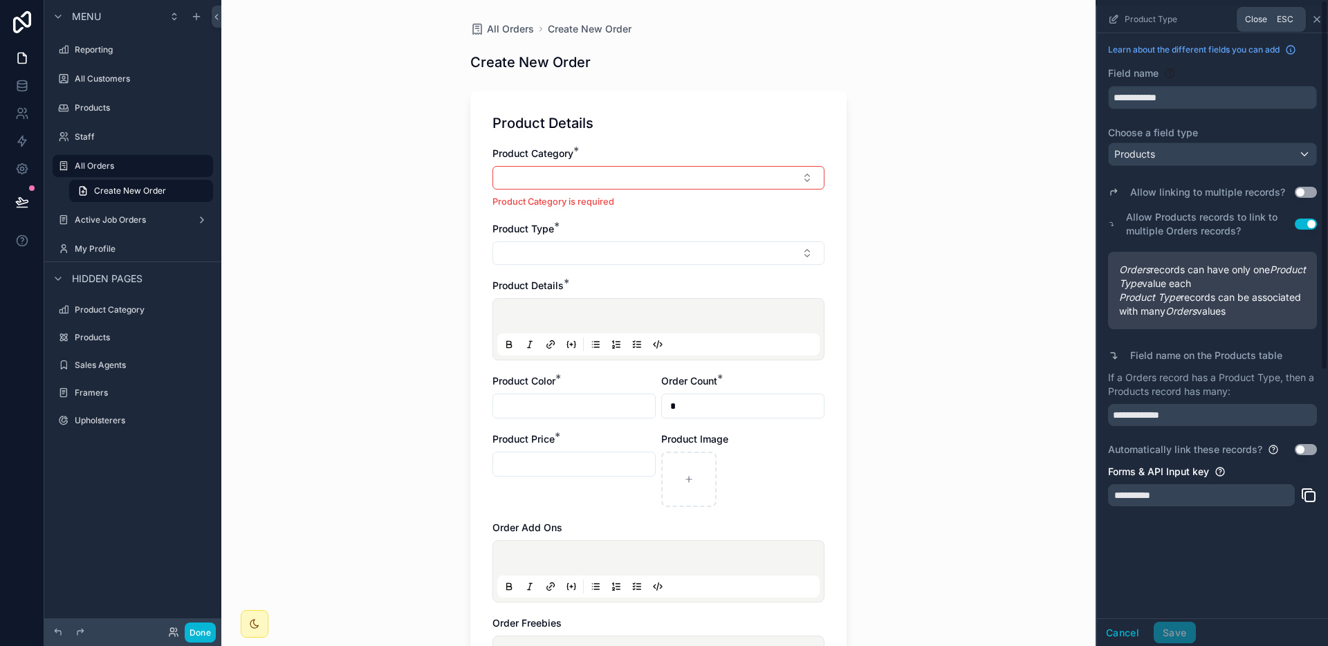
click at [1320, 14] on div "**********" at bounding box center [1211, 323] width 232 height 646
click at [1311, 17] on icon "scrollable content" at bounding box center [1316, 19] width 11 height 11
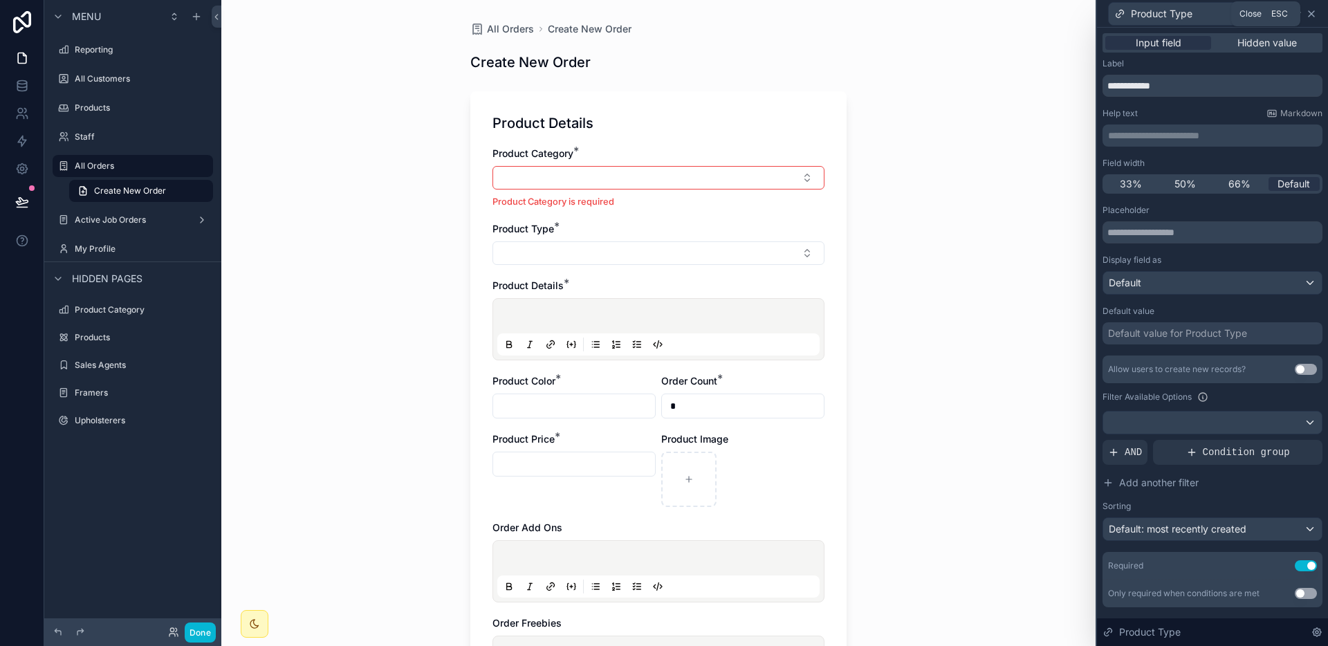
click at [1308, 18] on icon at bounding box center [1311, 13] width 11 height 11
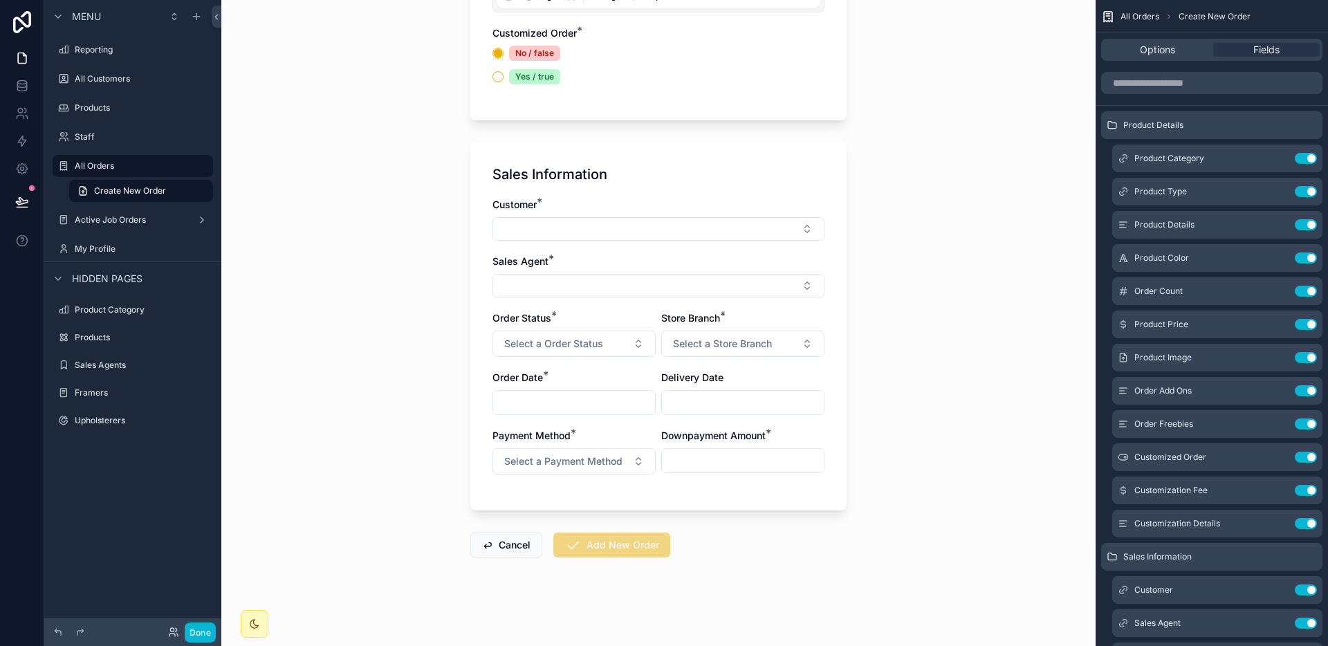
scroll to position [685, 0]
click at [80, 55] on div "Reporting" at bounding box center [133, 49] width 116 height 17
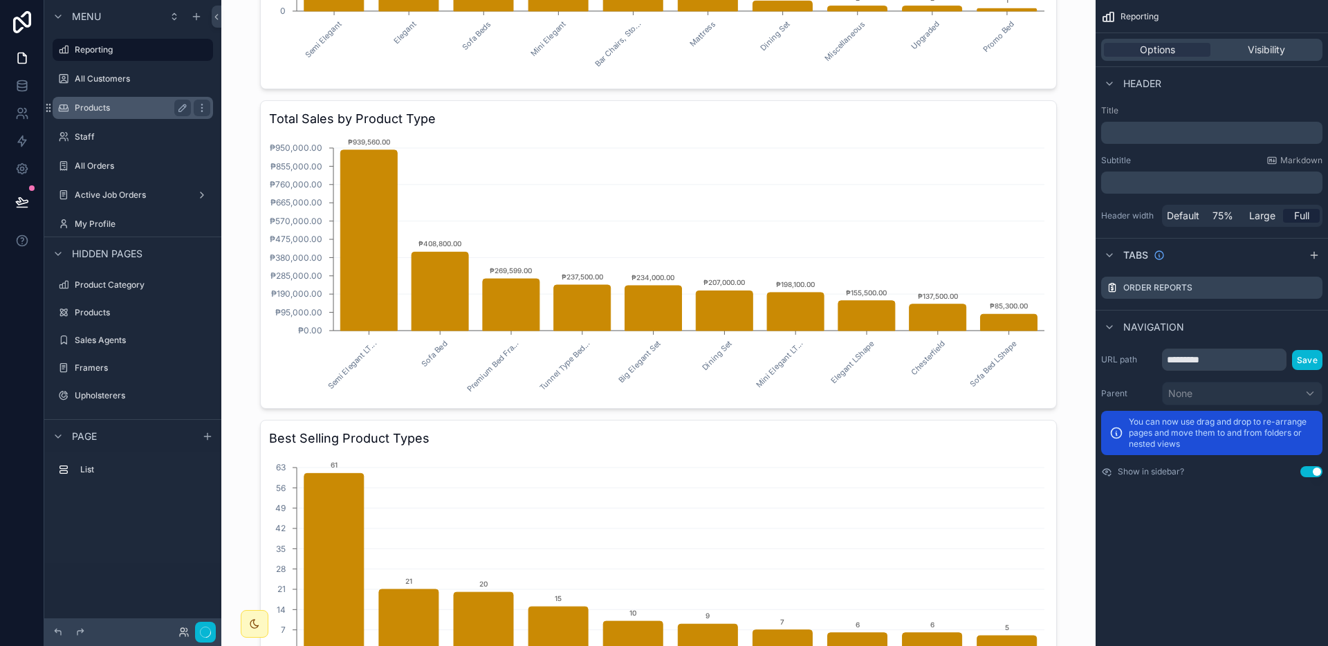
click at [120, 113] on label "Products" at bounding box center [130, 107] width 111 height 11
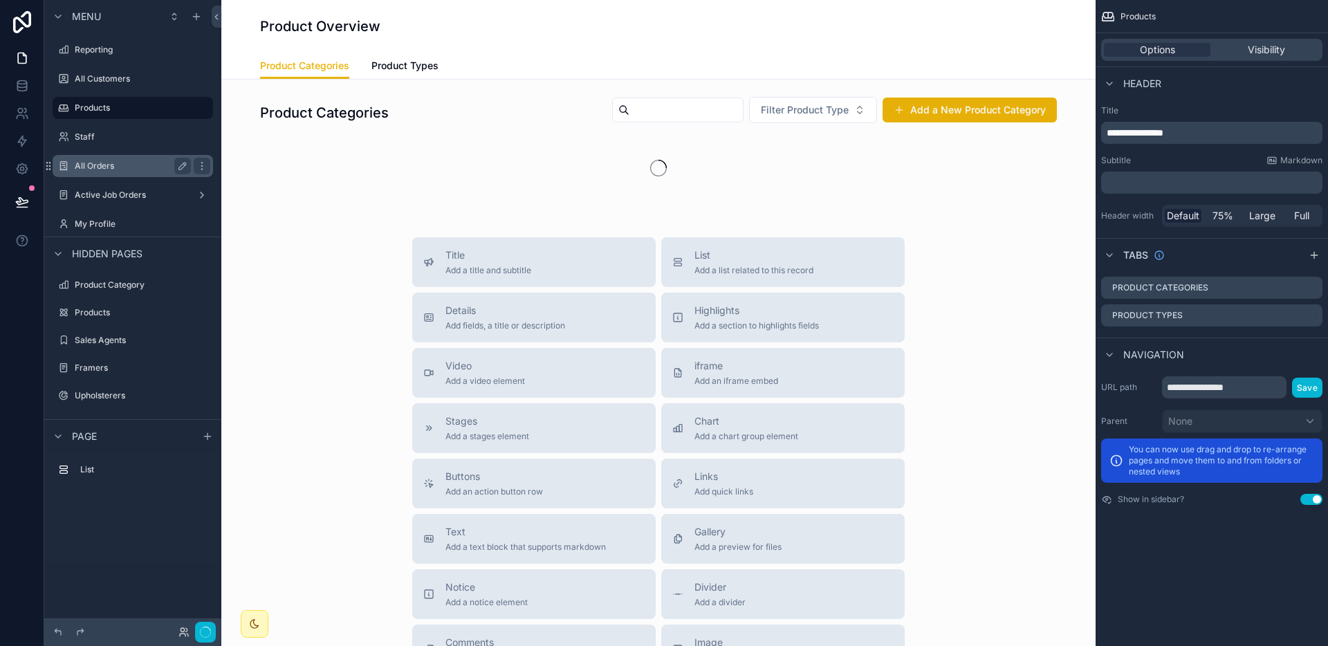
click at [98, 168] on label "All Orders" at bounding box center [130, 165] width 111 height 11
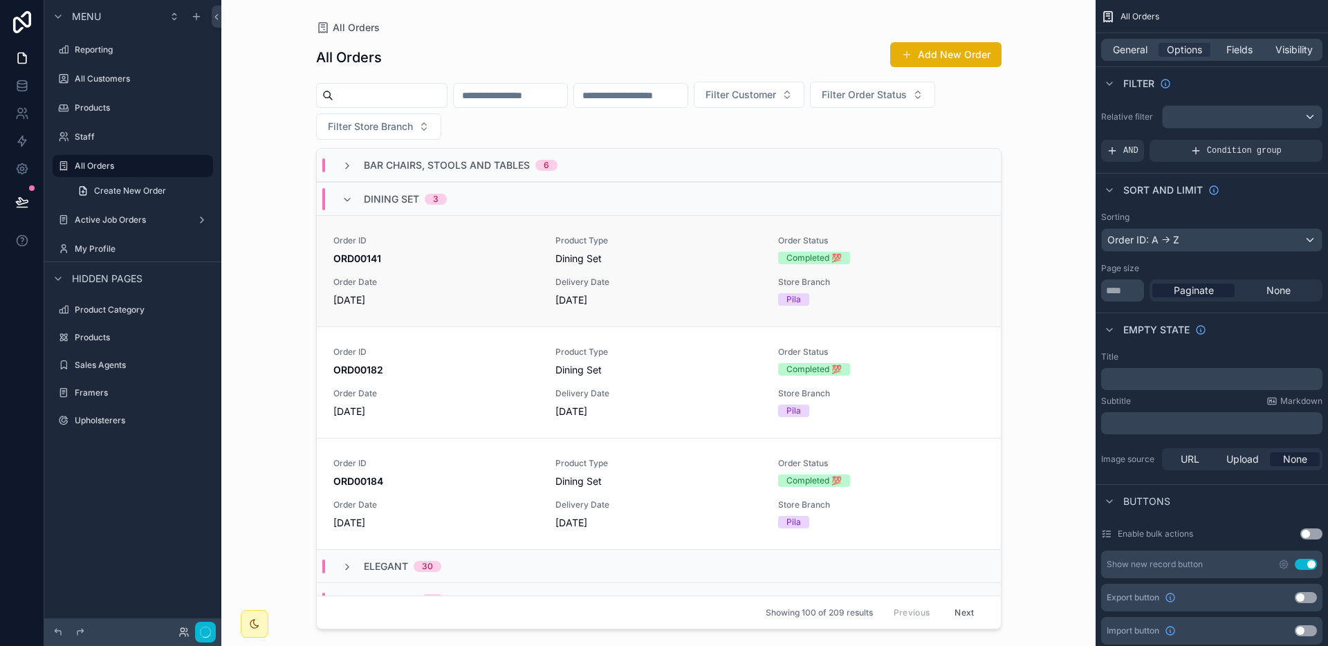
click at [618, 263] on div "Dining Set" at bounding box center [658, 259] width 206 height 14
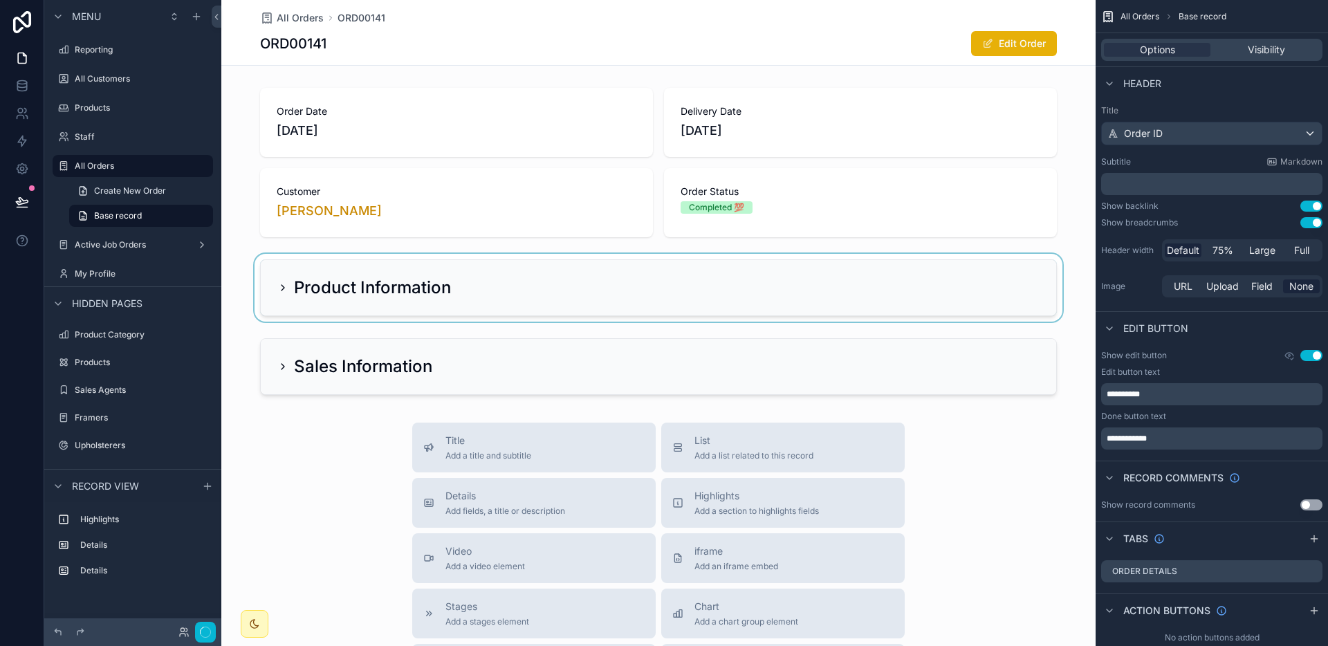
click at [700, 278] on div "scrollable content" at bounding box center [658, 288] width 874 height 68
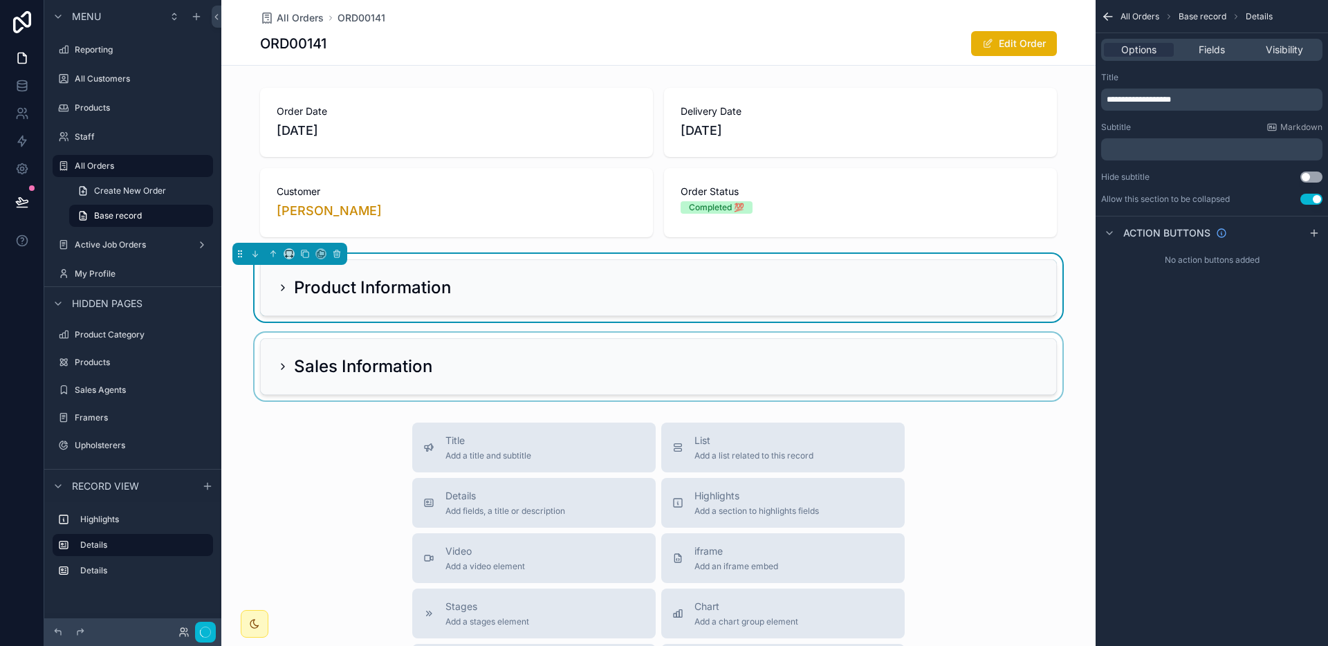
click at [689, 340] on div "scrollable content" at bounding box center [658, 367] width 874 height 68
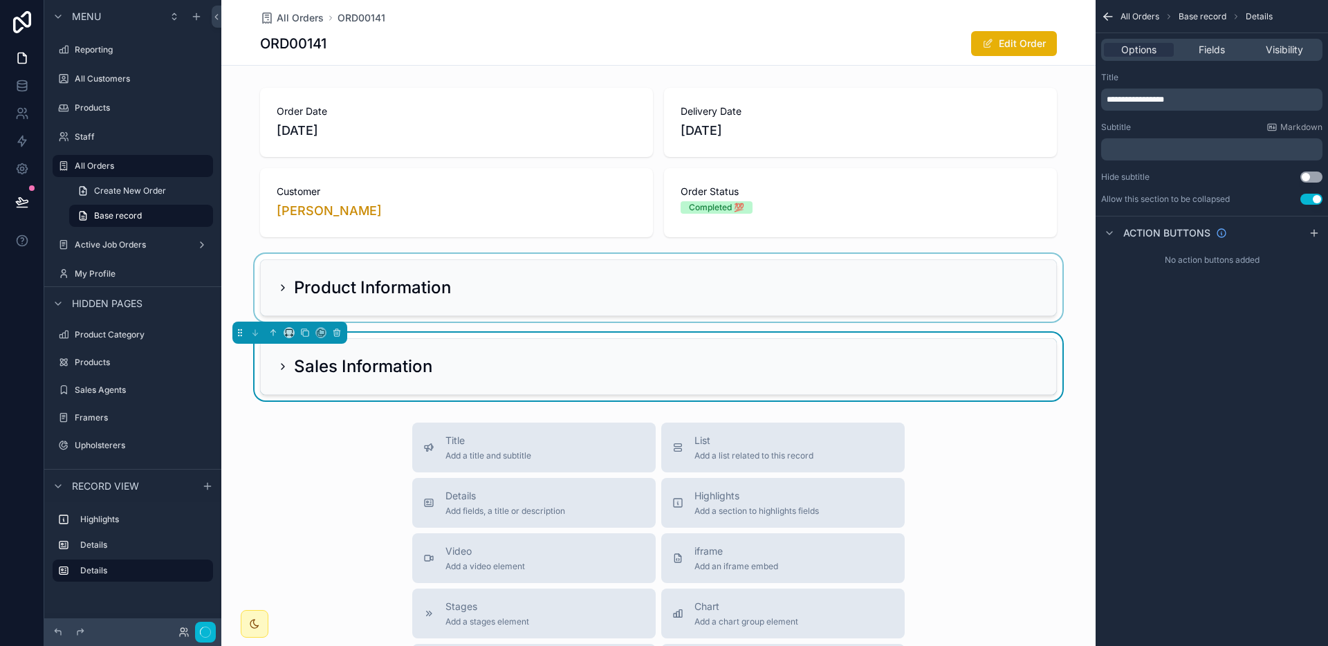
click at [689, 340] on div "Sales Information" at bounding box center [658, 366] width 795 height 55
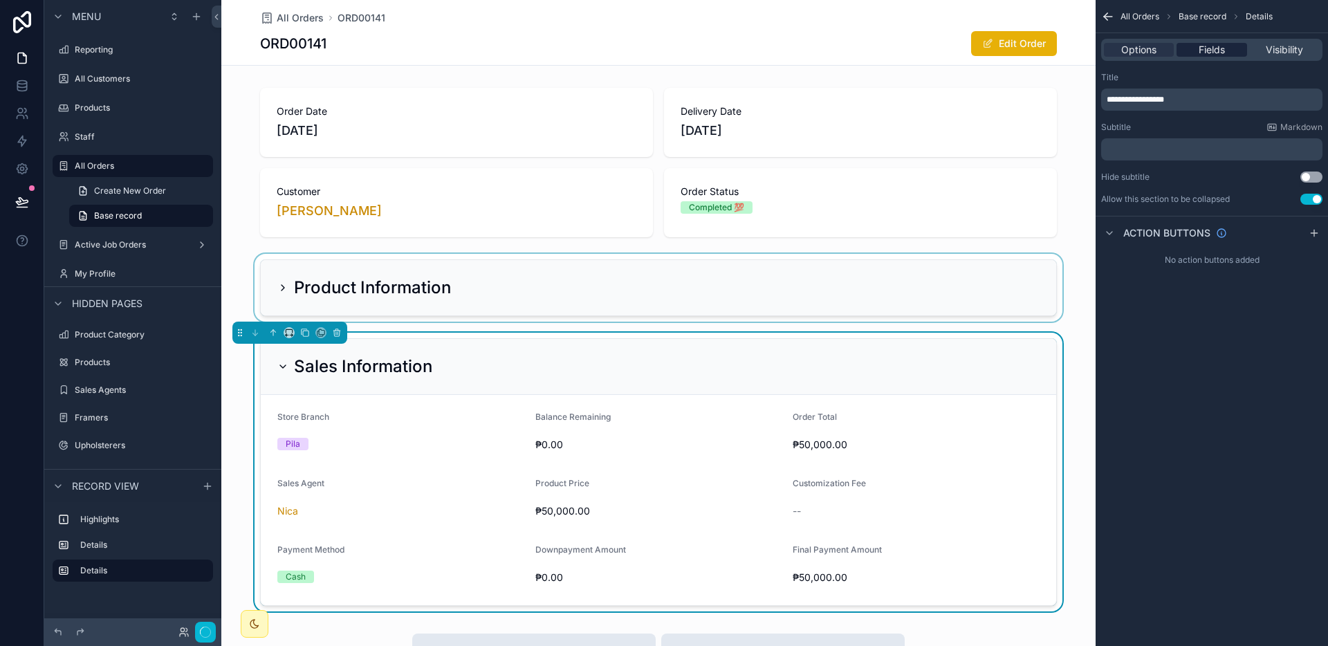
click at [1226, 56] on div "Fields" at bounding box center [1211, 50] width 70 height 14
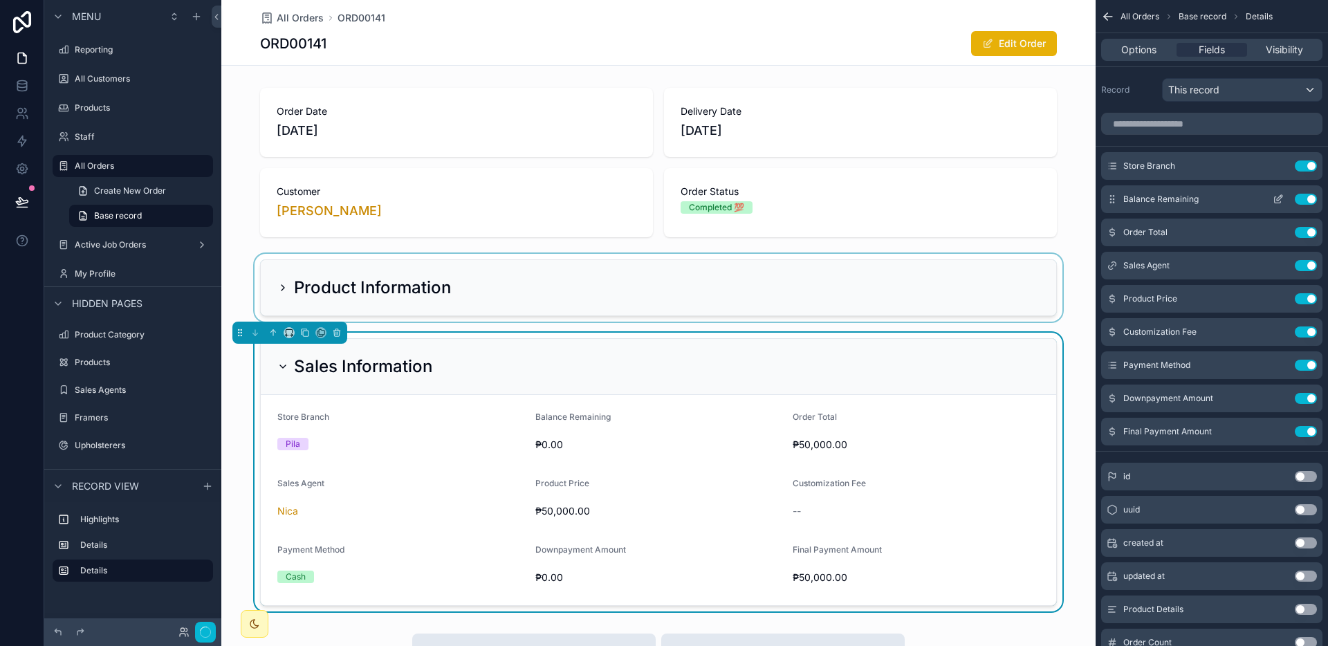
click at [1277, 196] on icon "scrollable content" at bounding box center [1277, 199] width 11 height 11
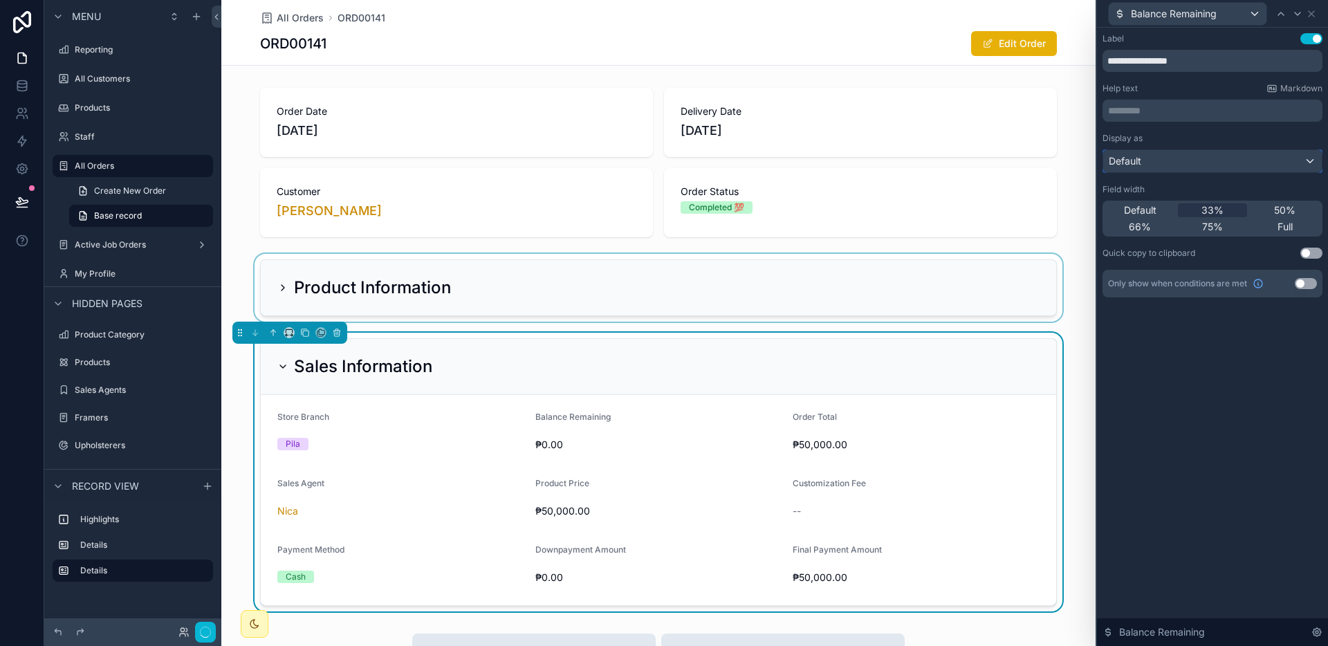
click at [1265, 165] on div "Default" at bounding box center [1212, 161] width 219 height 22
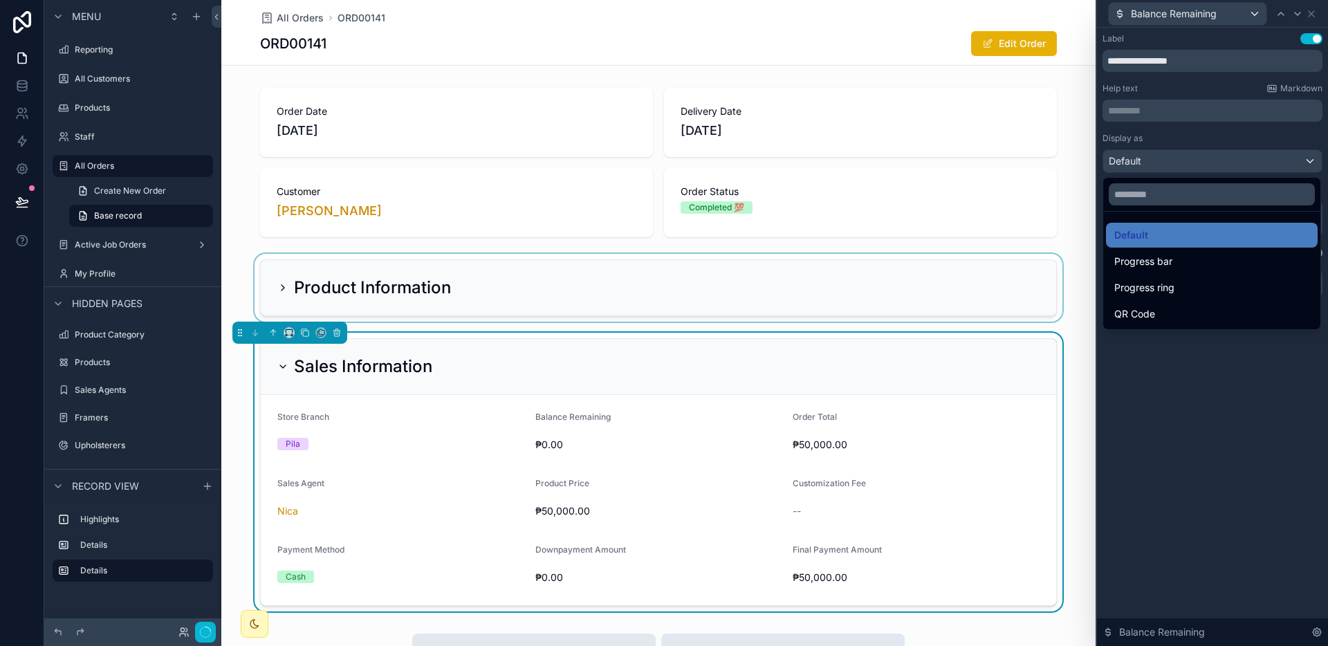
click at [1265, 165] on div at bounding box center [1212, 323] width 231 height 646
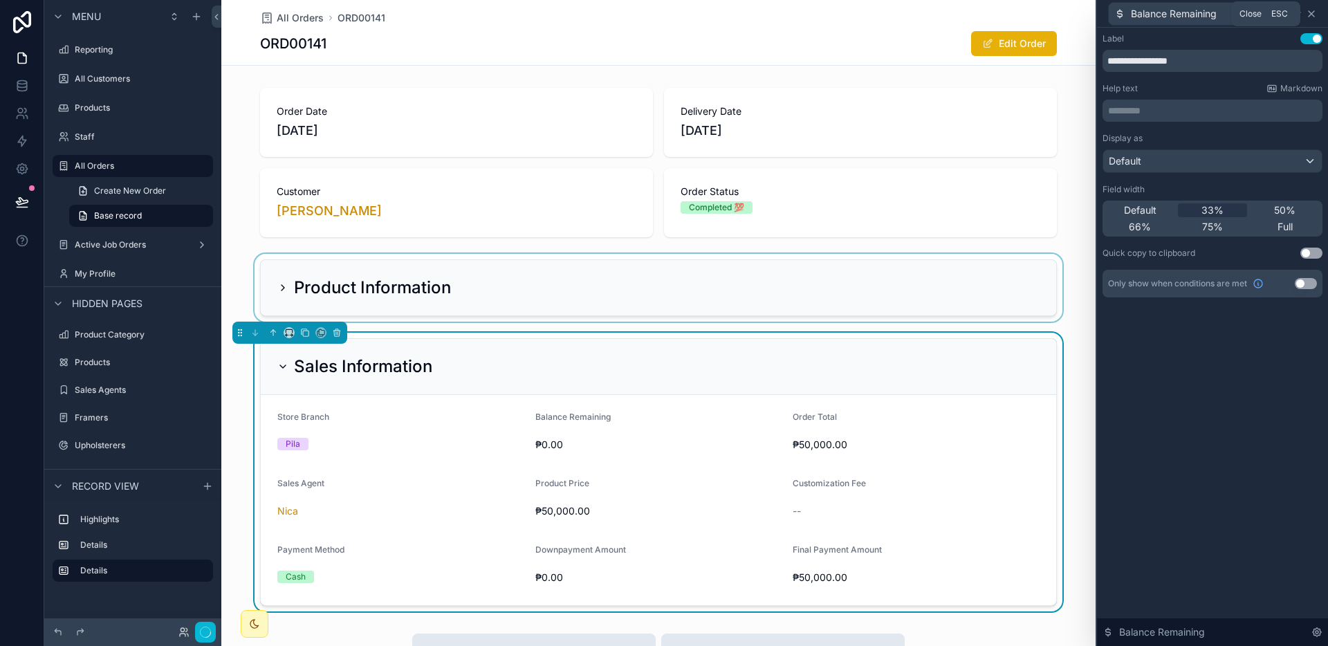
click at [1312, 10] on icon at bounding box center [1311, 13] width 11 height 11
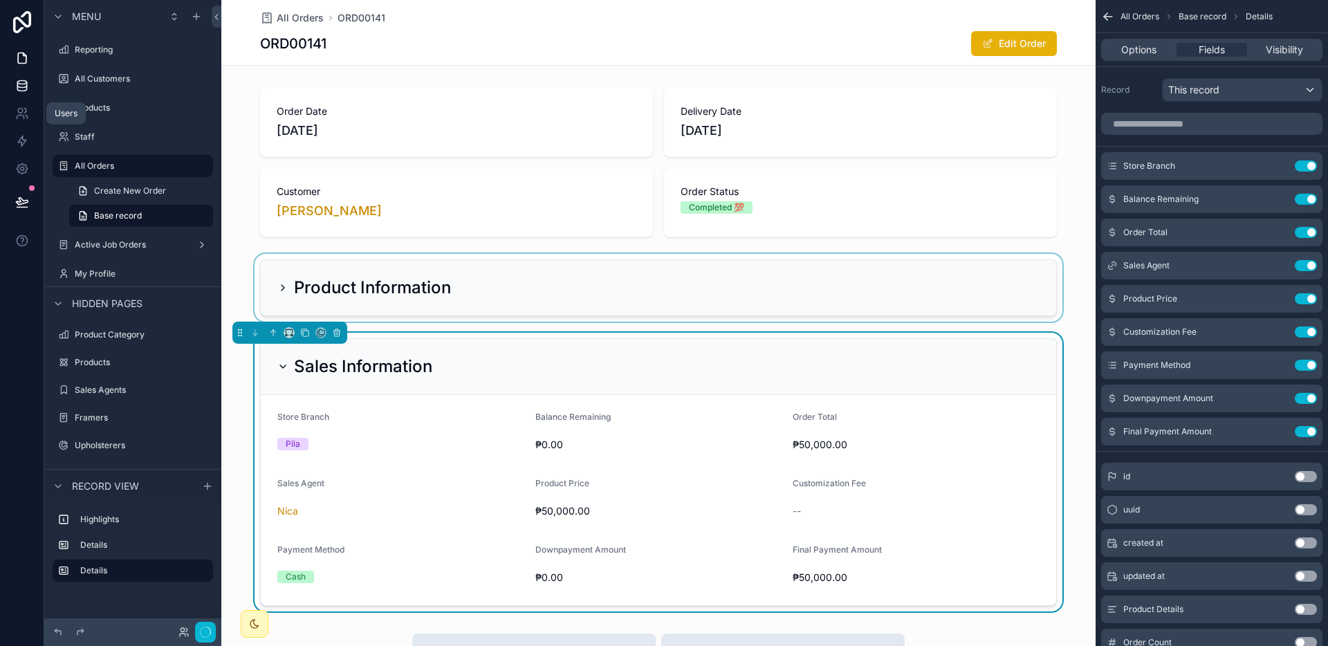
click at [13, 93] on link at bounding box center [22, 86] width 44 height 28
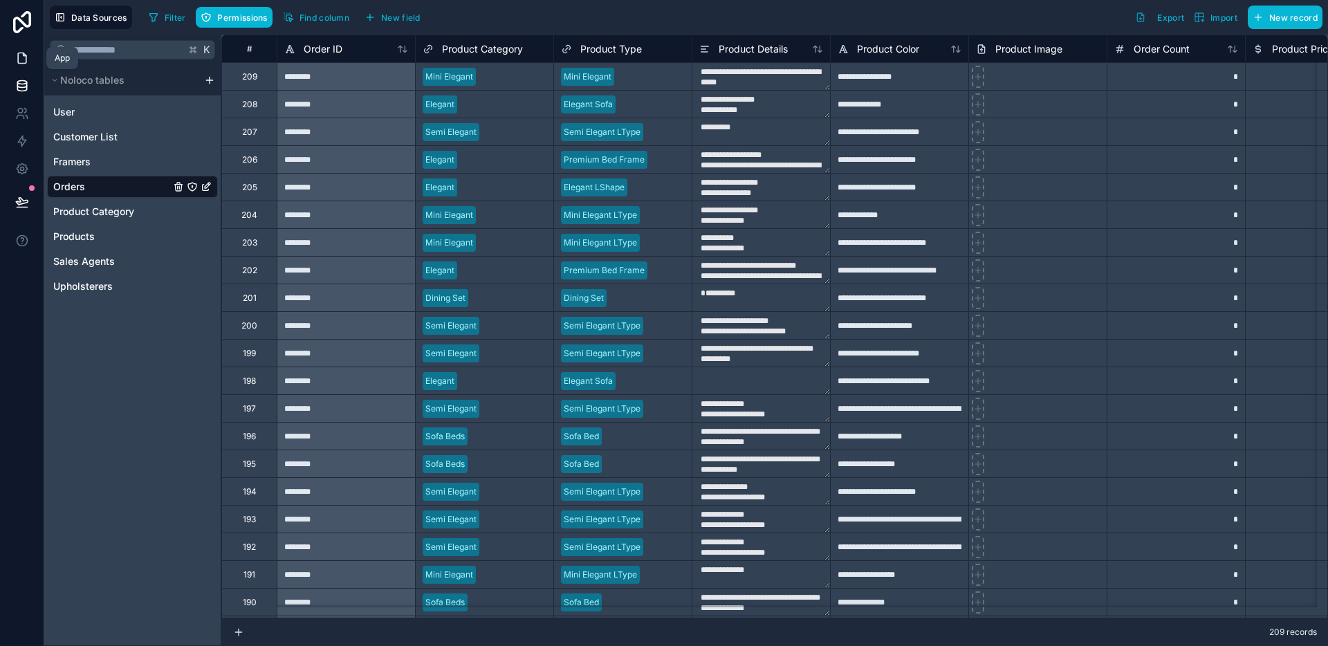
click at [10, 58] on link at bounding box center [22, 58] width 44 height 28
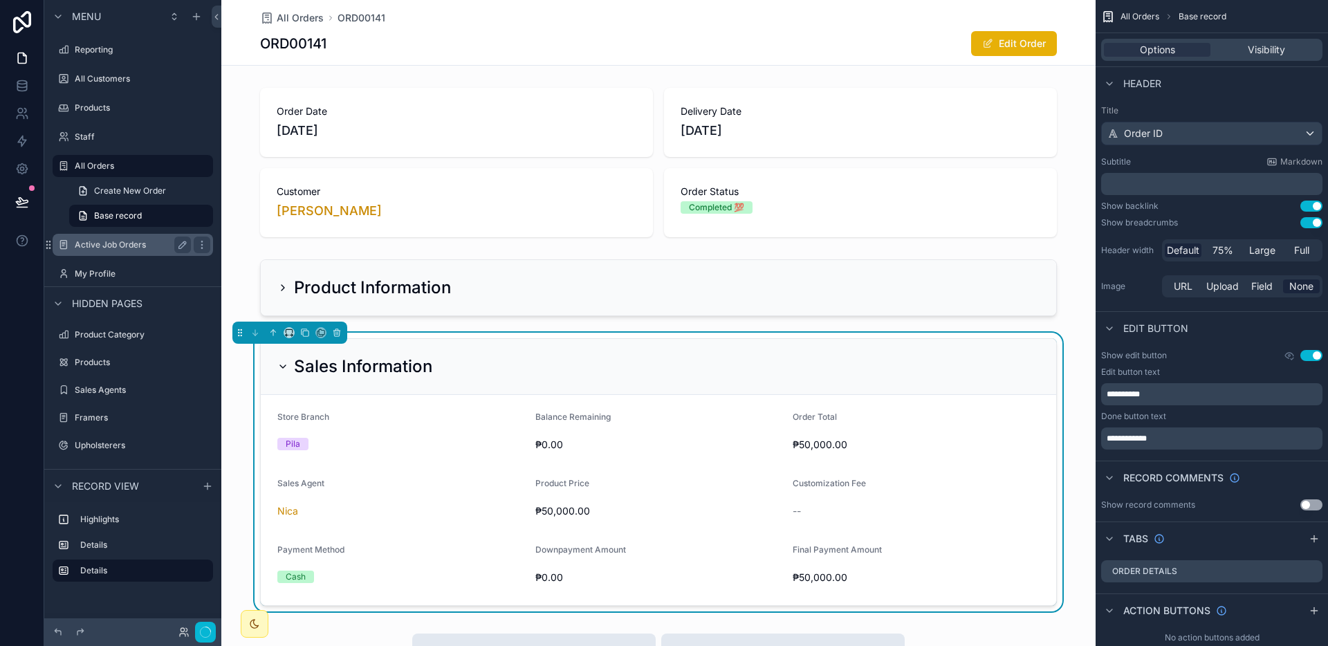
click at [133, 245] on label "Active Job Orders" at bounding box center [130, 244] width 111 height 11
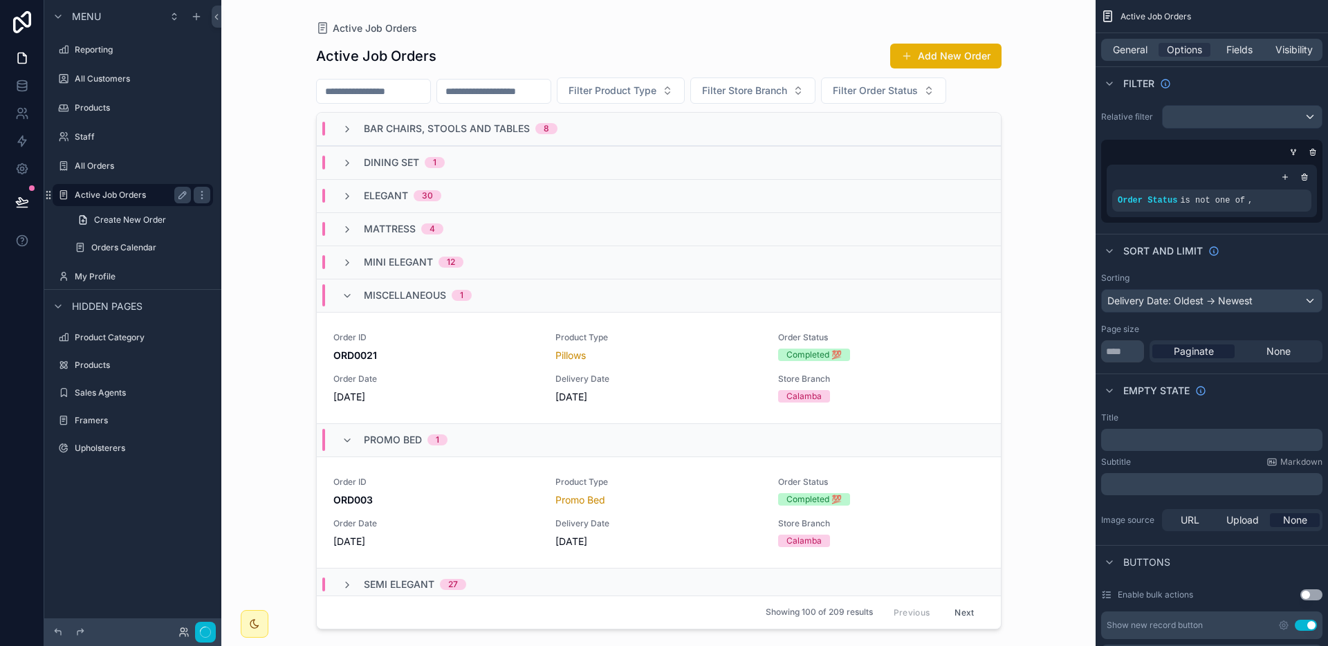
click at [133, 245] on label "Orders Calendar" at bounding box center [150, 247] width 119 height 11
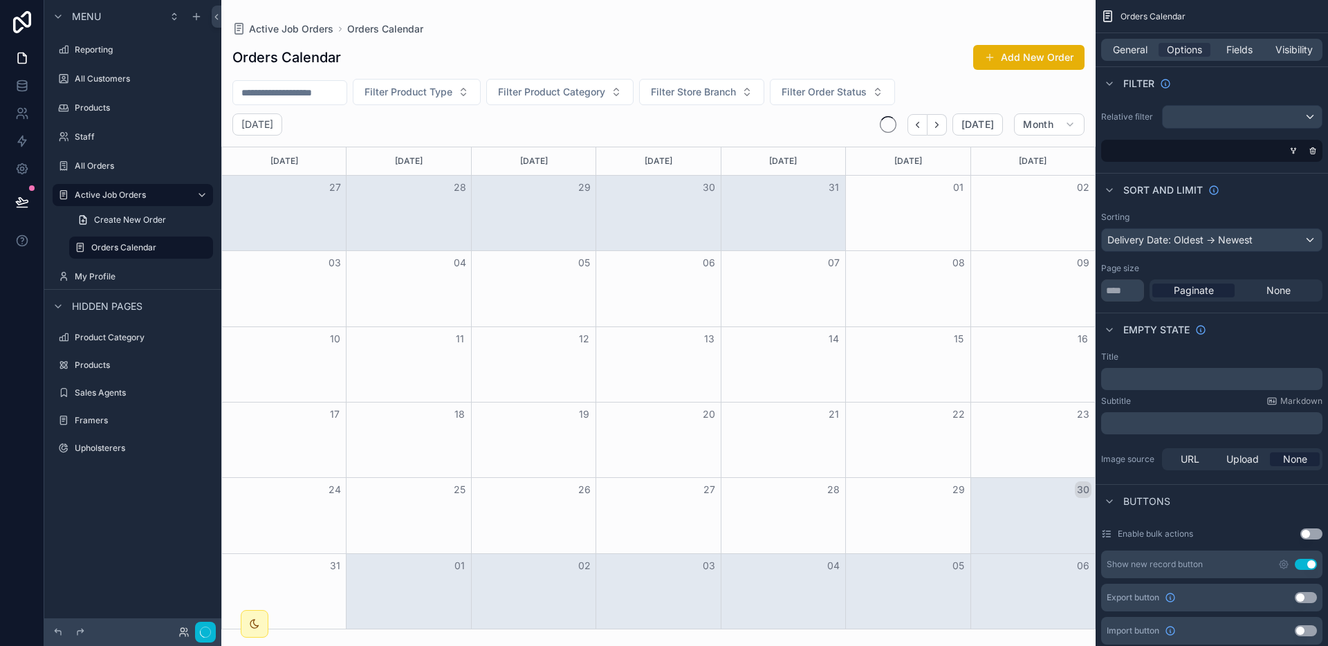
click at [920, 124] on div "scrollable content" at bounding box center [658, 323] width 874 height 646
click at [922, 129] on icon "Back" at bounding box center [917, 125] width 10 height 10
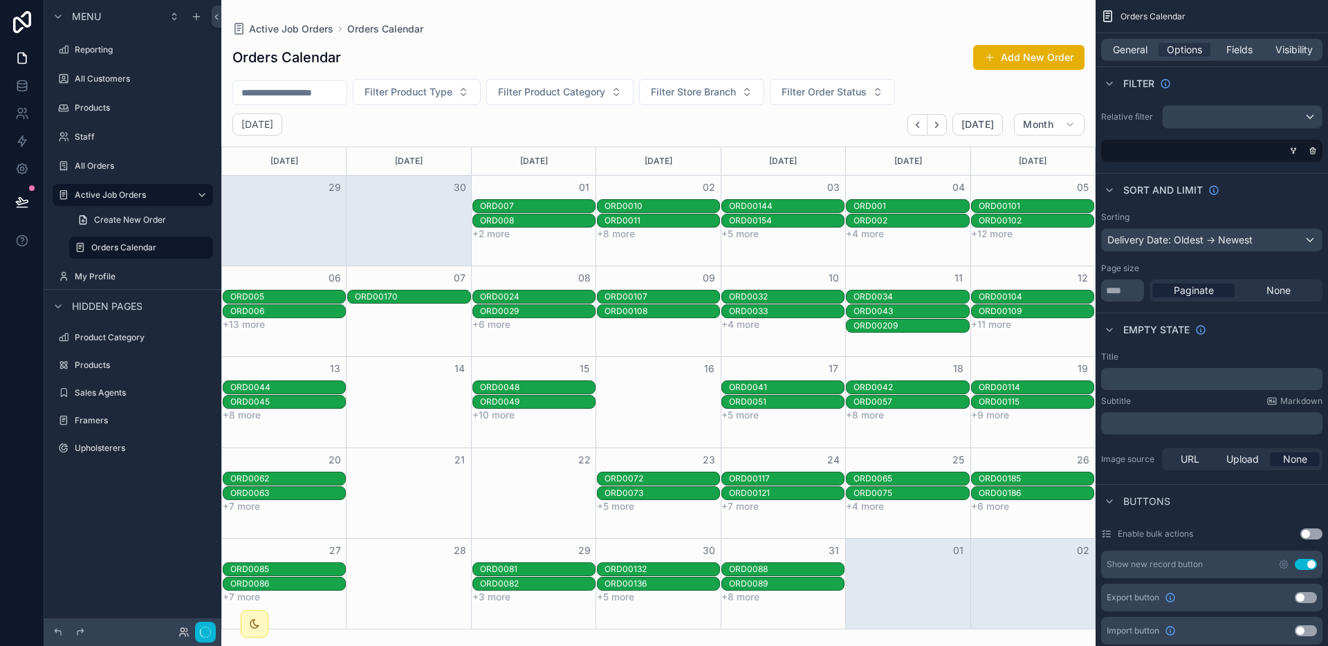
click at [540, 209] on div "ORD007" at bounding box center [537, 206] width 115 height 11
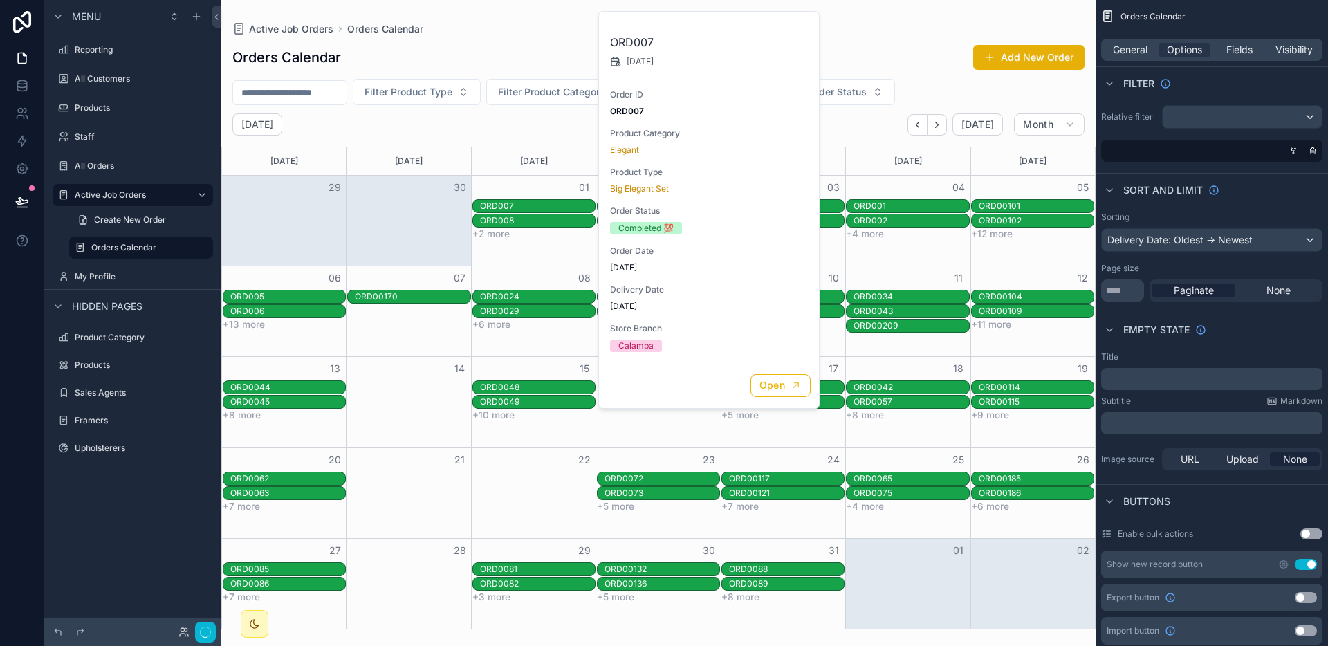
click at [540, 209] on div "ORD007" at bounding box center [537, 206] width 115 height 11
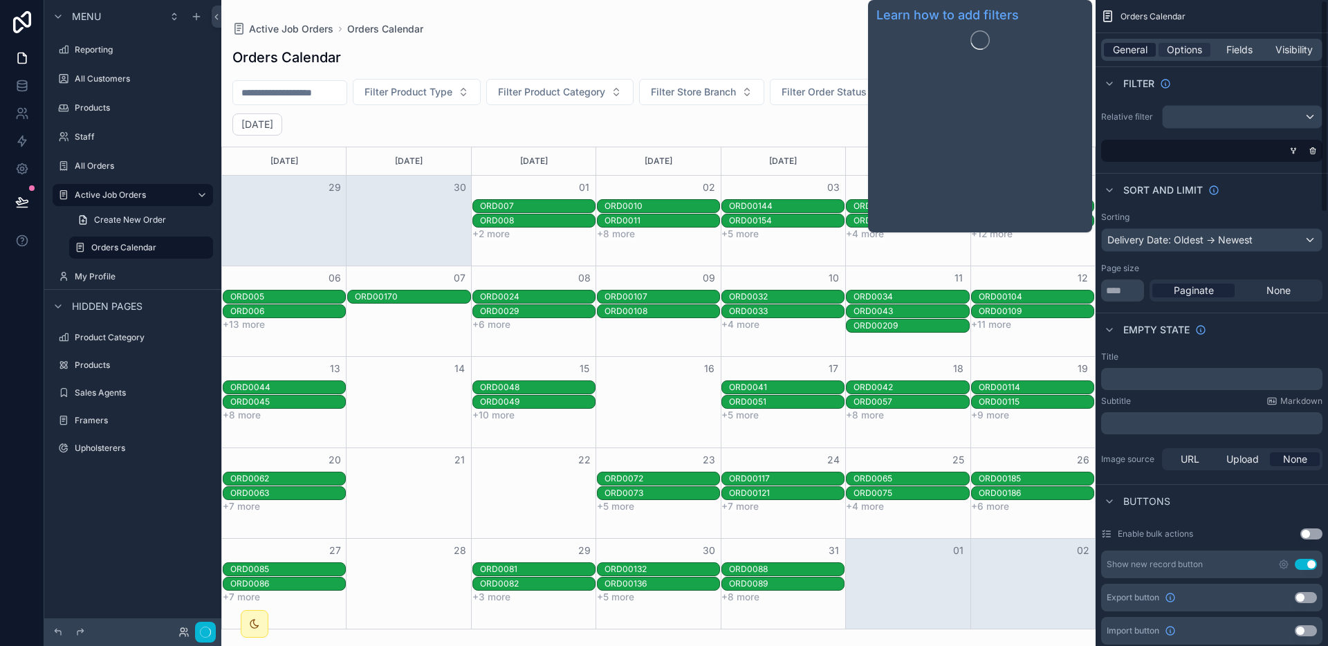
click at [1135, 48] on span "General" at bounding box center [1130, 50] width 35 height 14
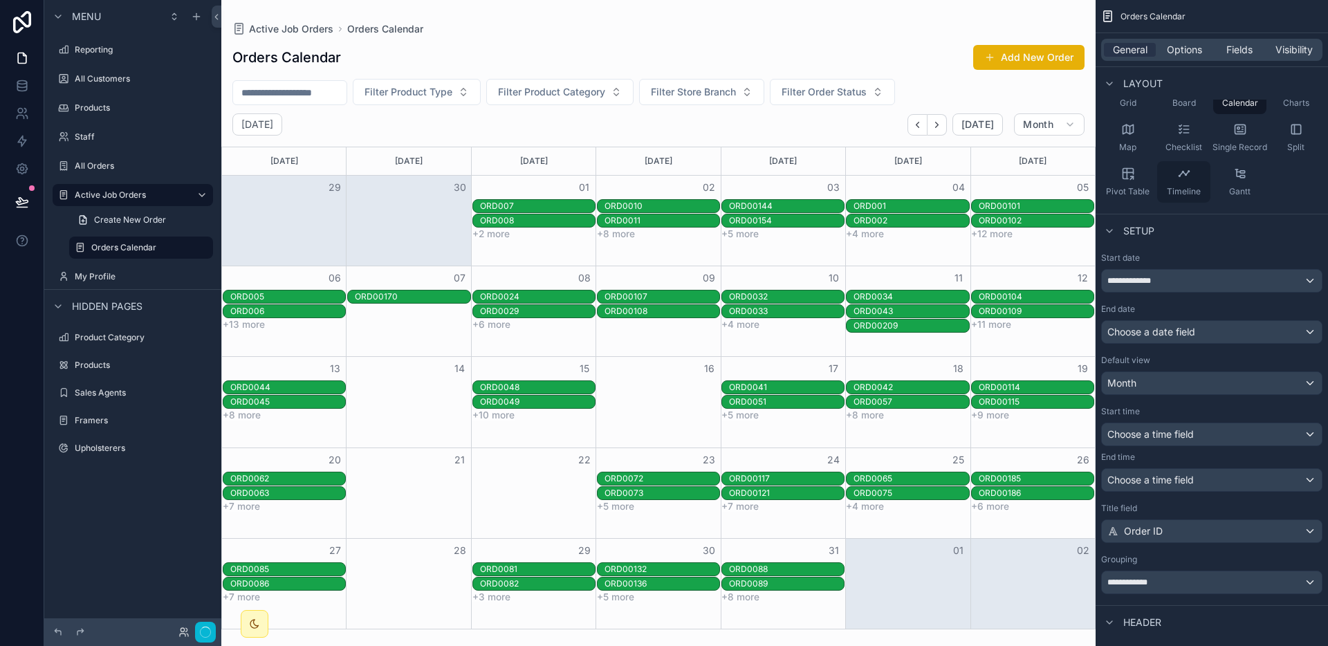
scroll to position [146, 0]
click at [1220, 530] on div "Order ID" at bounding box center [1212, 528] width 220 height 22
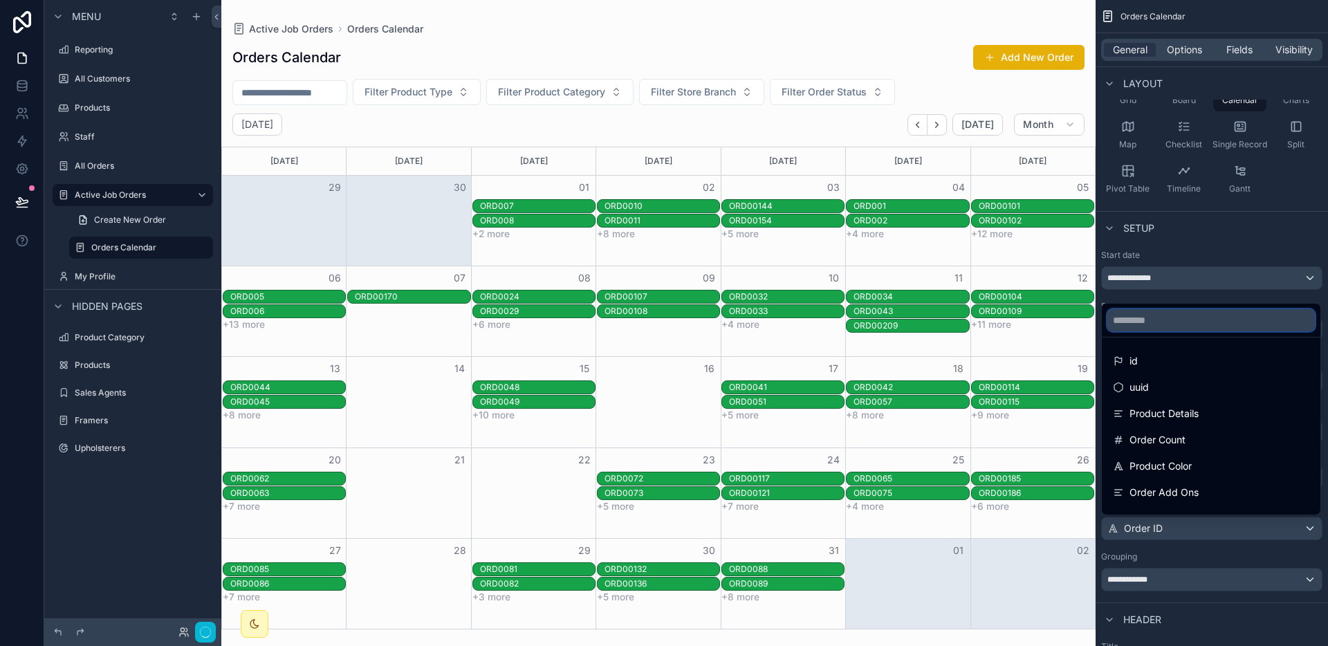
click at [1182, 314] on input "scrollable content" at bounding box center [1210, 320] width 207 height 22
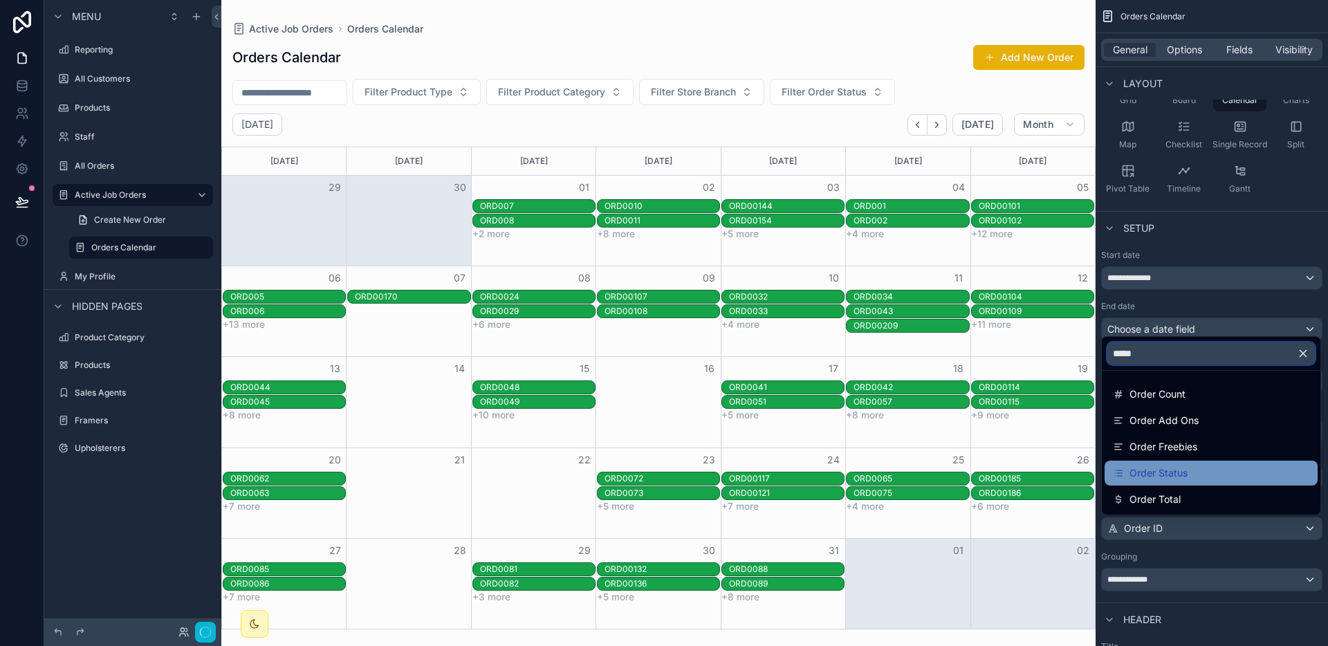
type input "*****"
click at [1184, 470] on span "Order Status" at bounding box center [1158, 473] width 58 height 17
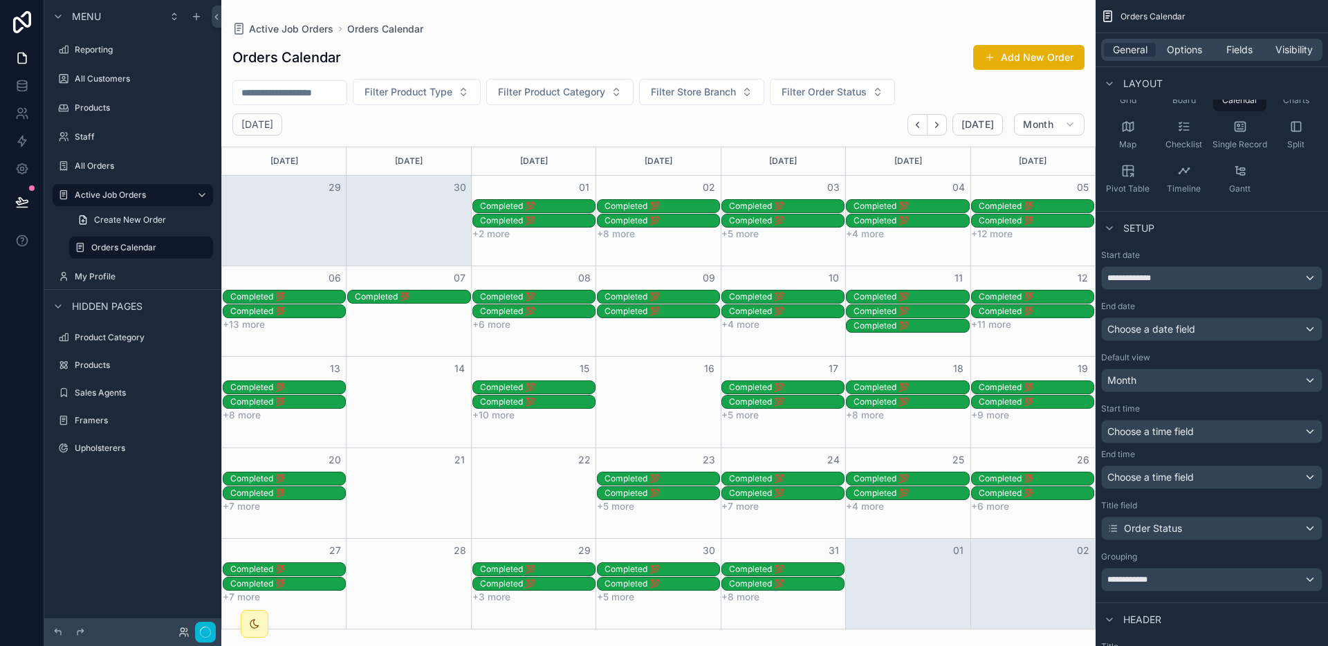
click at [1191, 551] on div "Grouping" at bounding box center [1211, 556] width 221 height 11
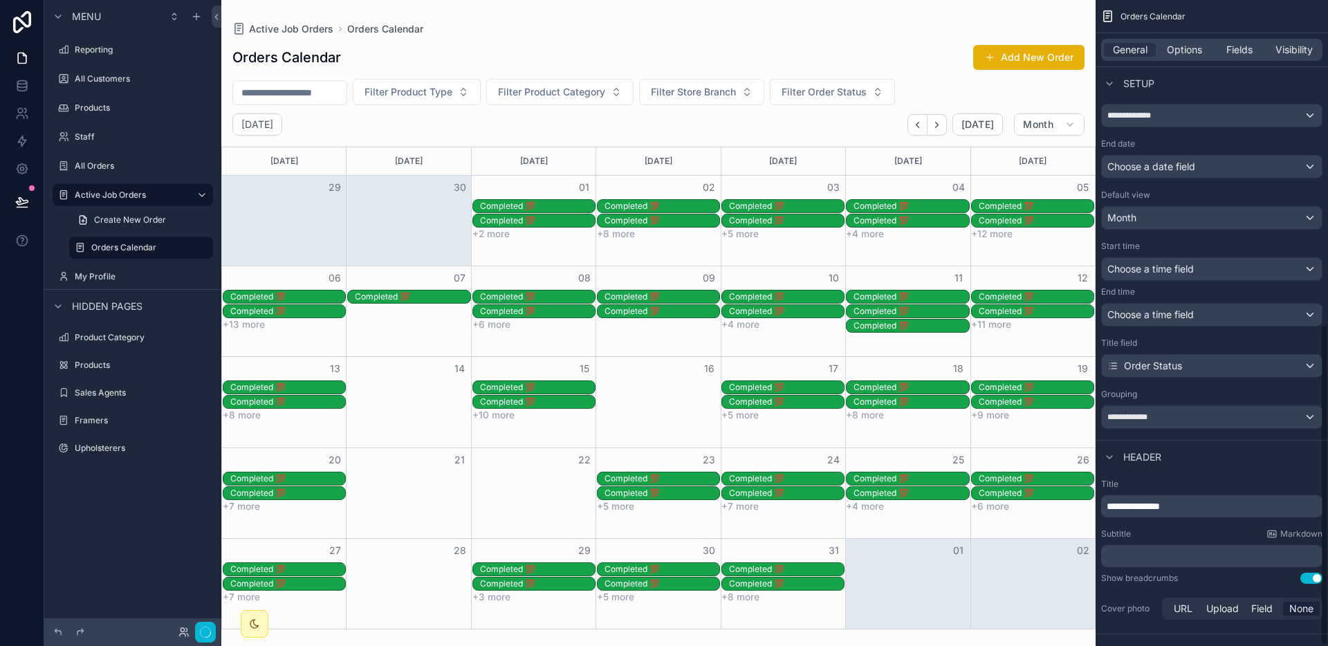
scroll to position [304, 0]
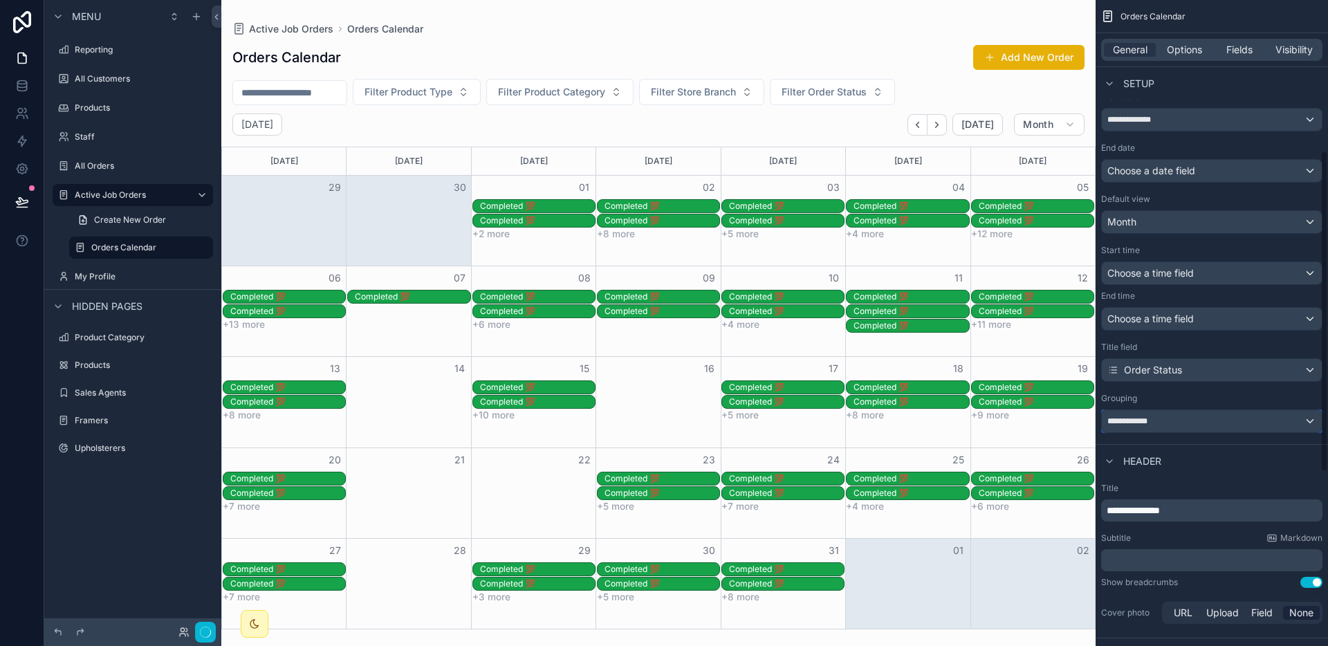
click at [1205, 421] on div "**********" at bounding box center [1212, 421] width 220 height 22
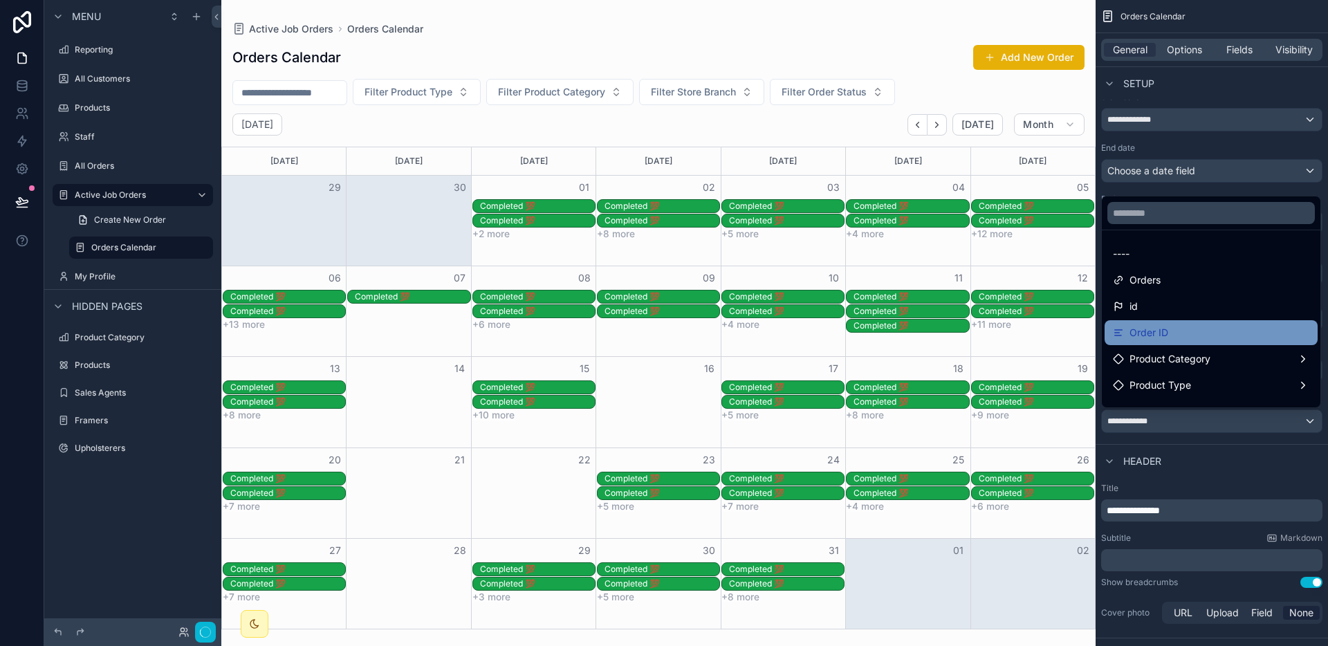
click at [1186, 339] on div "Order ID" at bounding box center [1211, 332] width 196 height 17
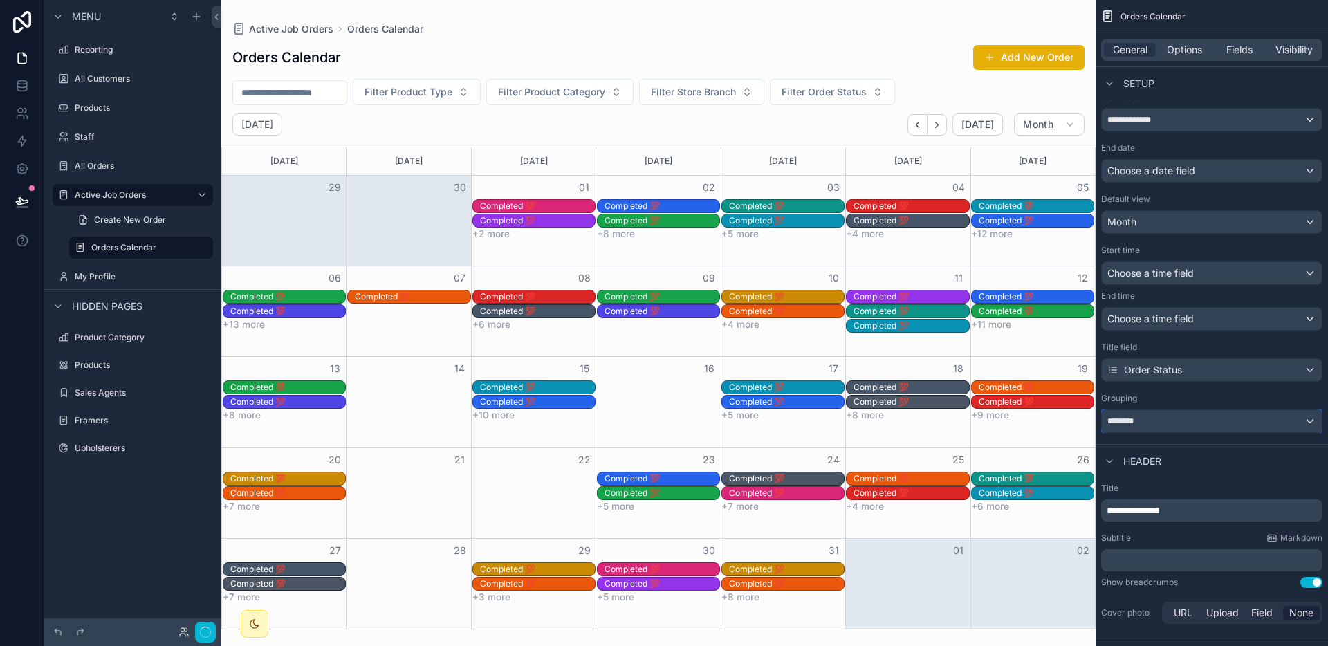
click at [1224, 421] on div "********" at bounding box center [1212, 421] width 220 height 22
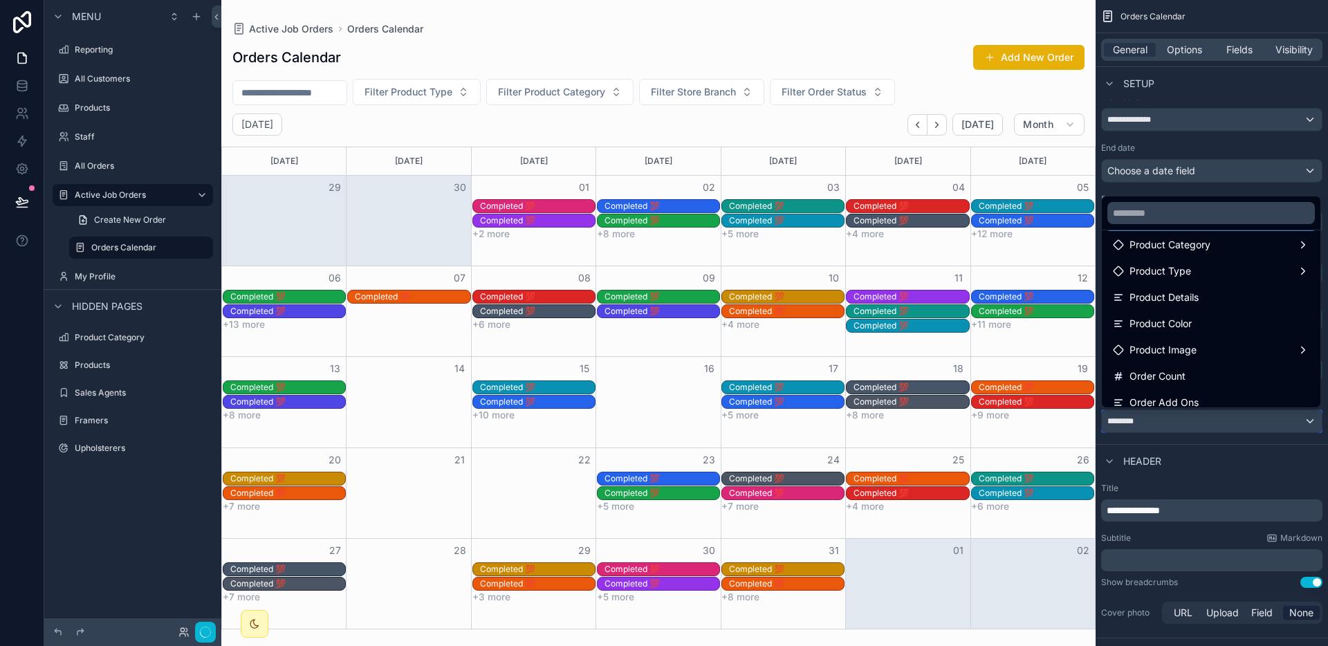
scroll to position [392, 0]
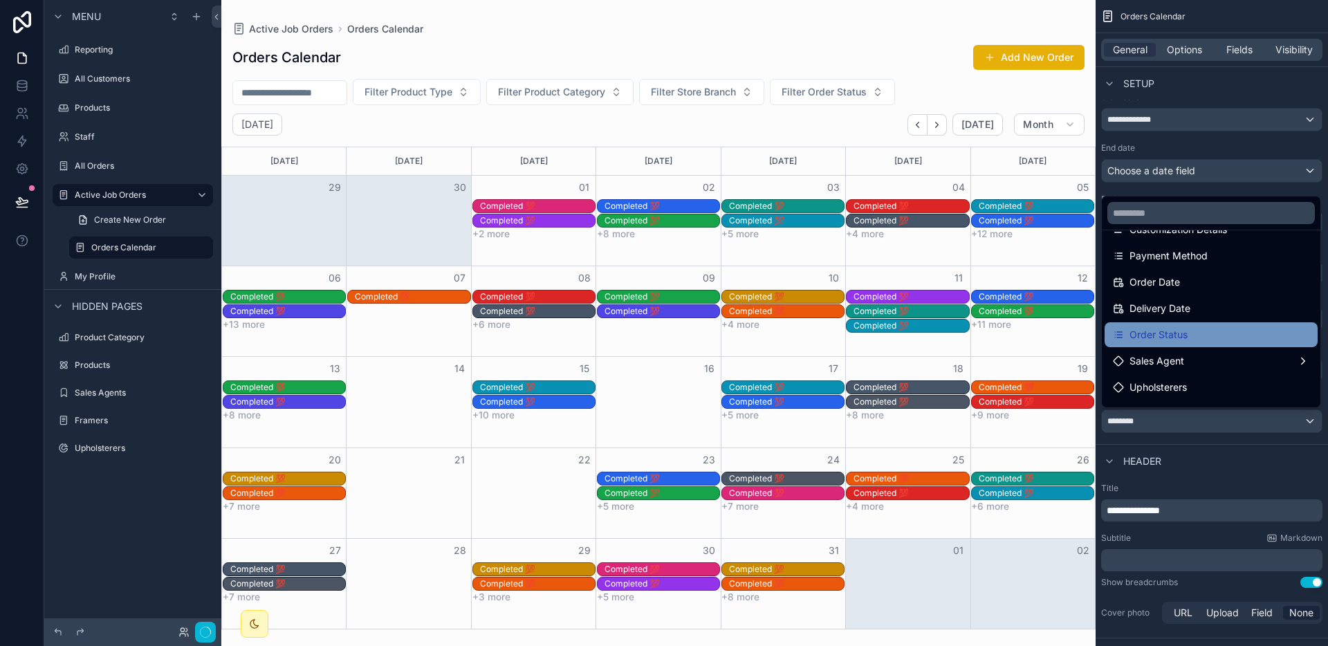
click at [1194, 324] on div "Order Status" at bounding box center [1210, 334] width 213 height 25
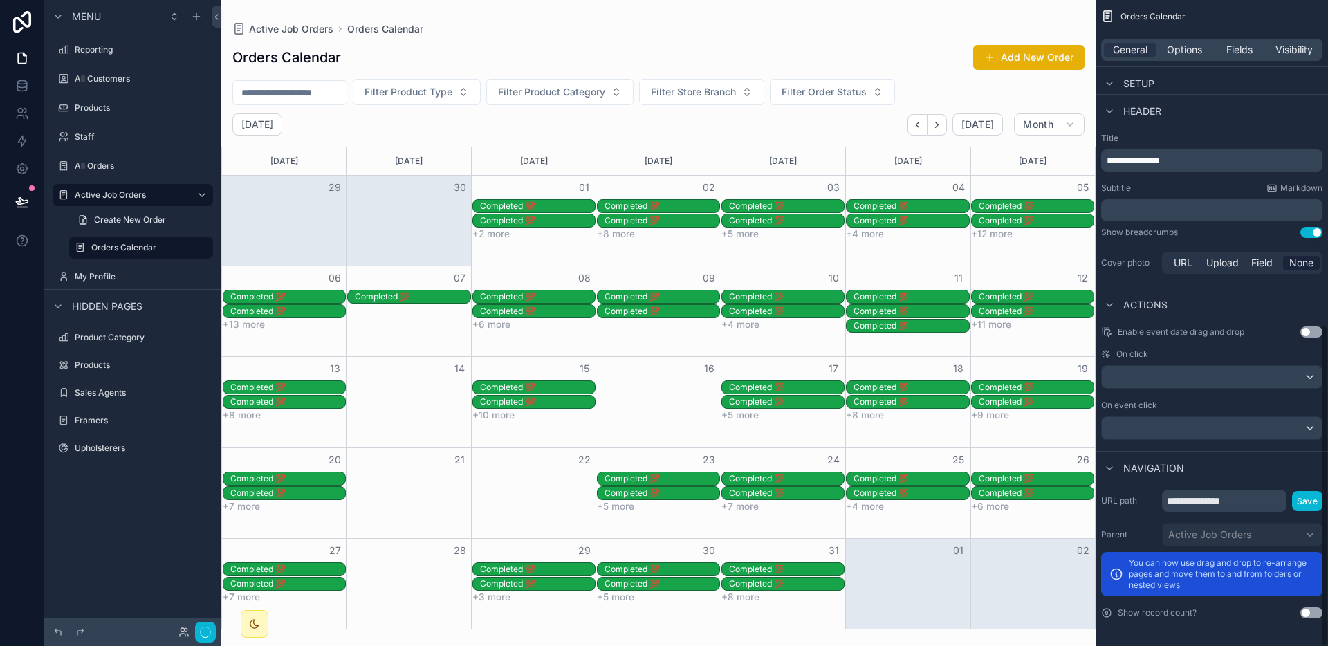
scroll to position [0, 0]
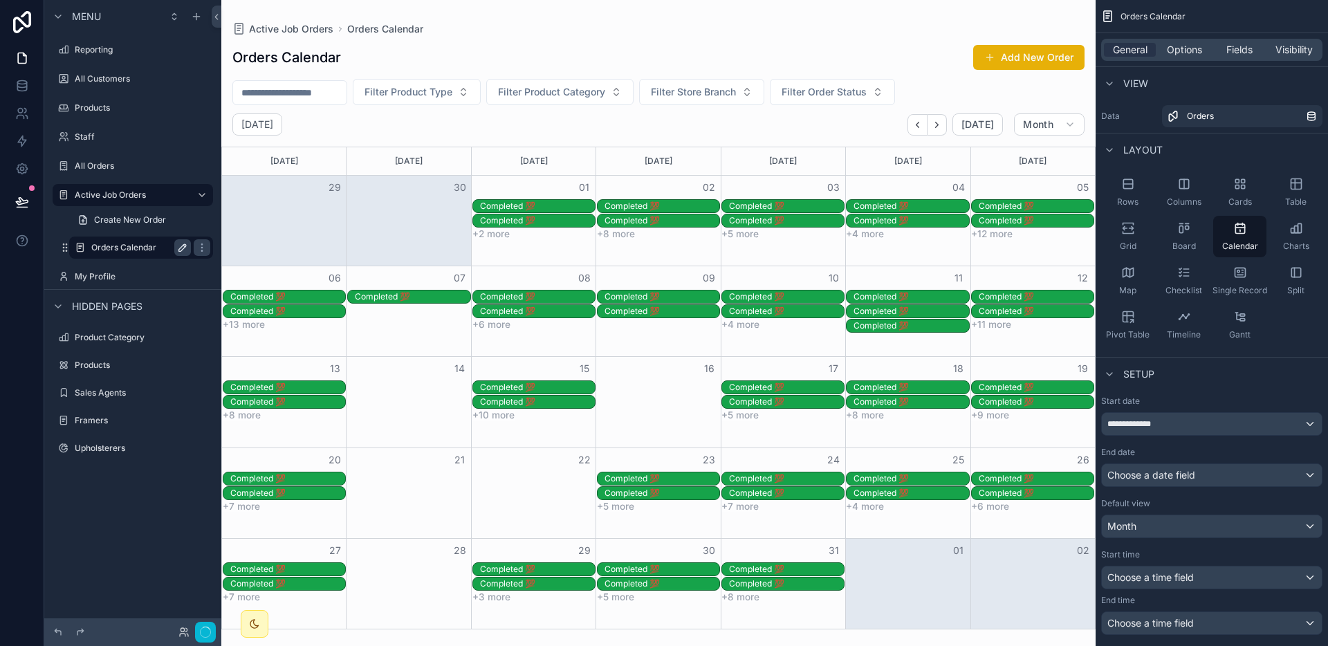
click at [178, 245] on icon "scrollable content" at bounding box center [182, 247] width 11 height 11
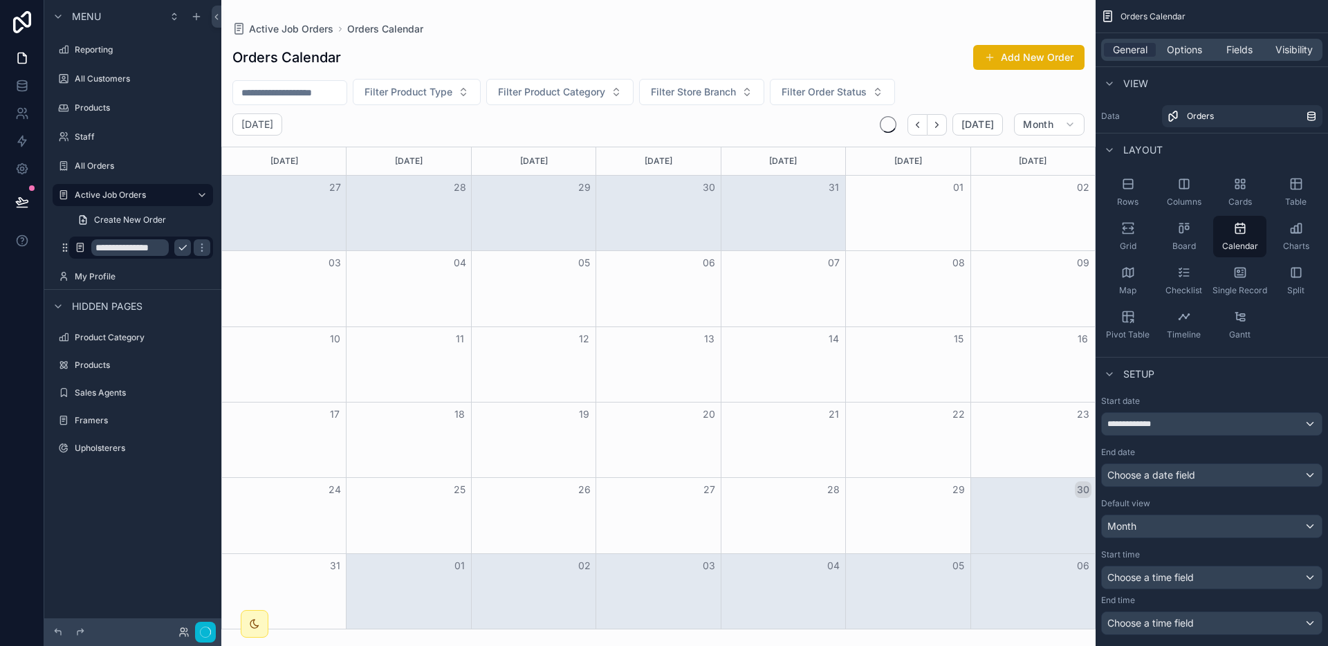
click at [261, 61] on h1 "Orders Calendar" at bounding box center [286, 57] width 109 height 19
click at [136, 243] on input "**********" at bounding box center [129, 247] width 77 height 17
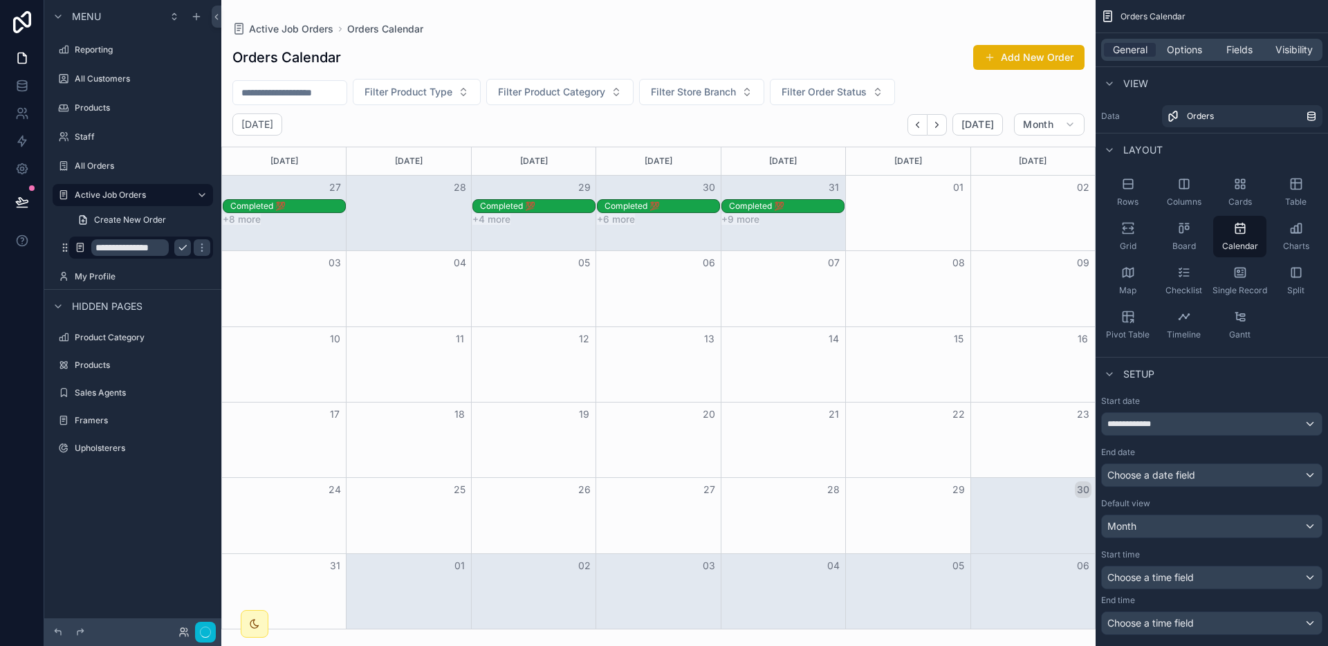
click at [126, 247] on input "**********" at bounding box center [129, 247] width 77 height 17
click at [129, 248] on input "**********" at bounding box center [129, 247] width 77 height 17
type input "**********"
click at [194, 249] on button "scrollable content" at bounding box center [202, 247] width 17 height 17
click at [0, 0] on icon "scrollable content" at bounding box center [0, 0] width 0 height 0
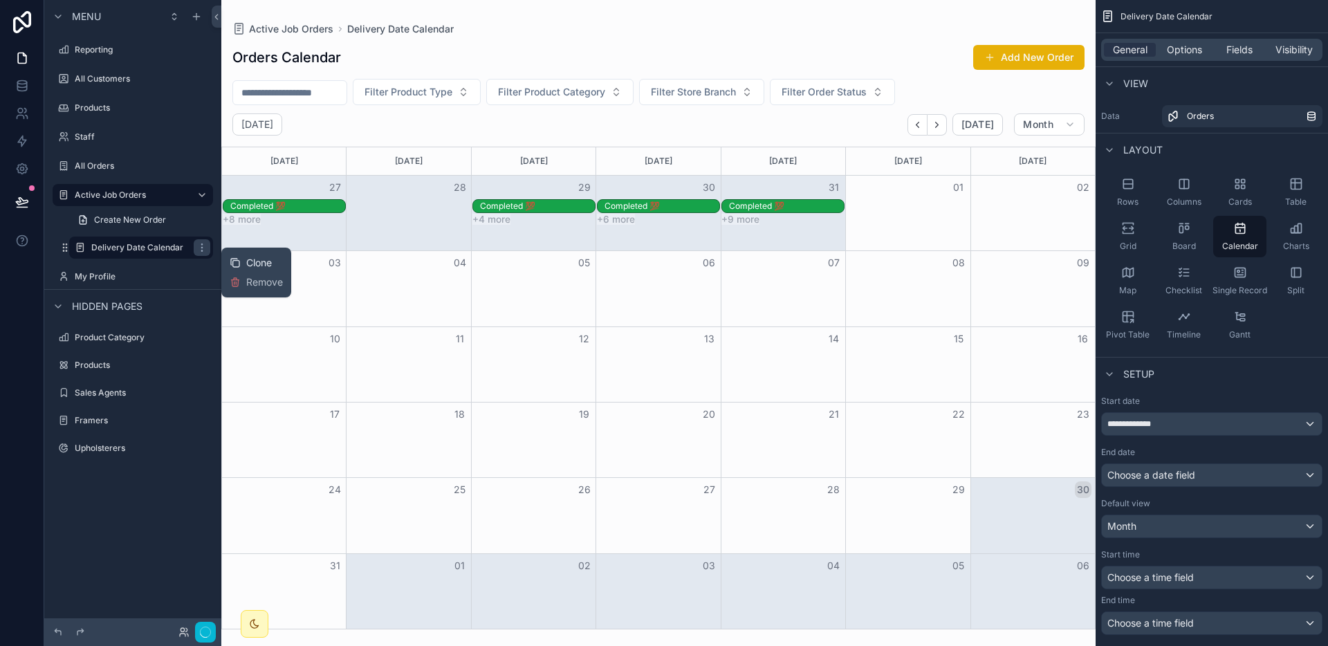
click at [246, 261] on span "Clone" at bounding box center [259, 263] width 26 height 14
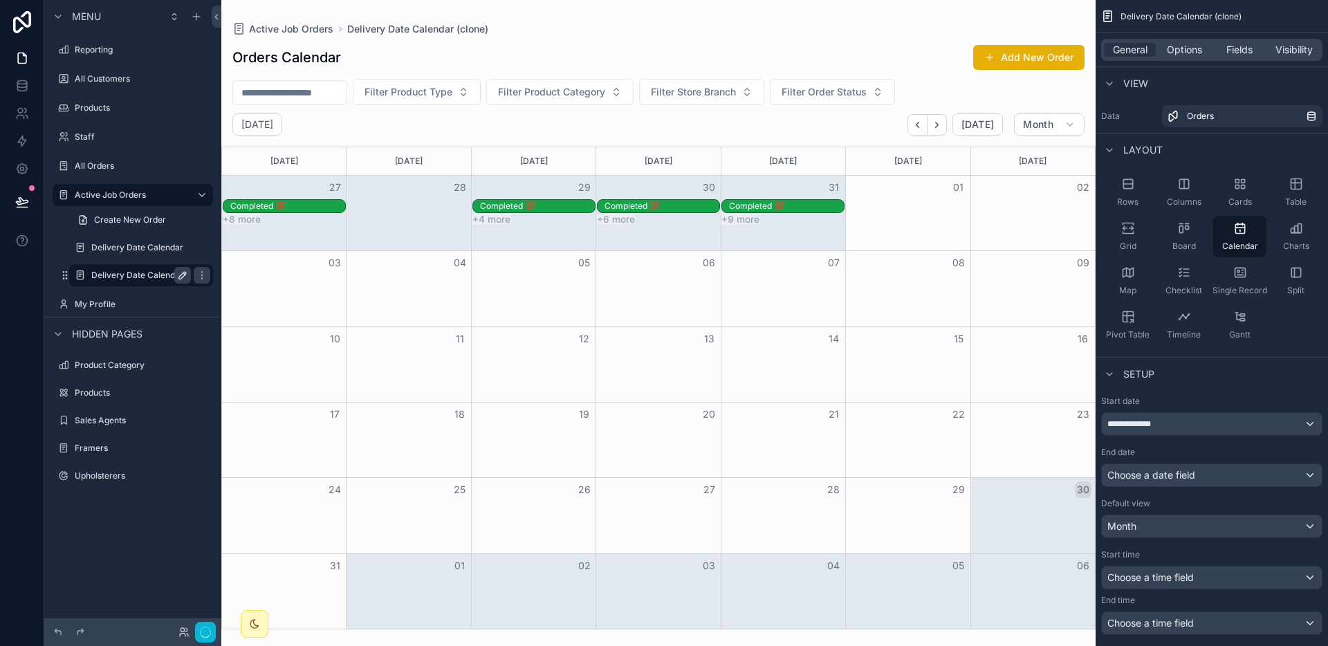
click at [179, 278] on icon "scrollable content" at bounding box center [182, 275] width 7 height 7
type input "**********"
click at [205, 273] on icon "scrollable content" at bounding box center [201, 275] width 11 height 11
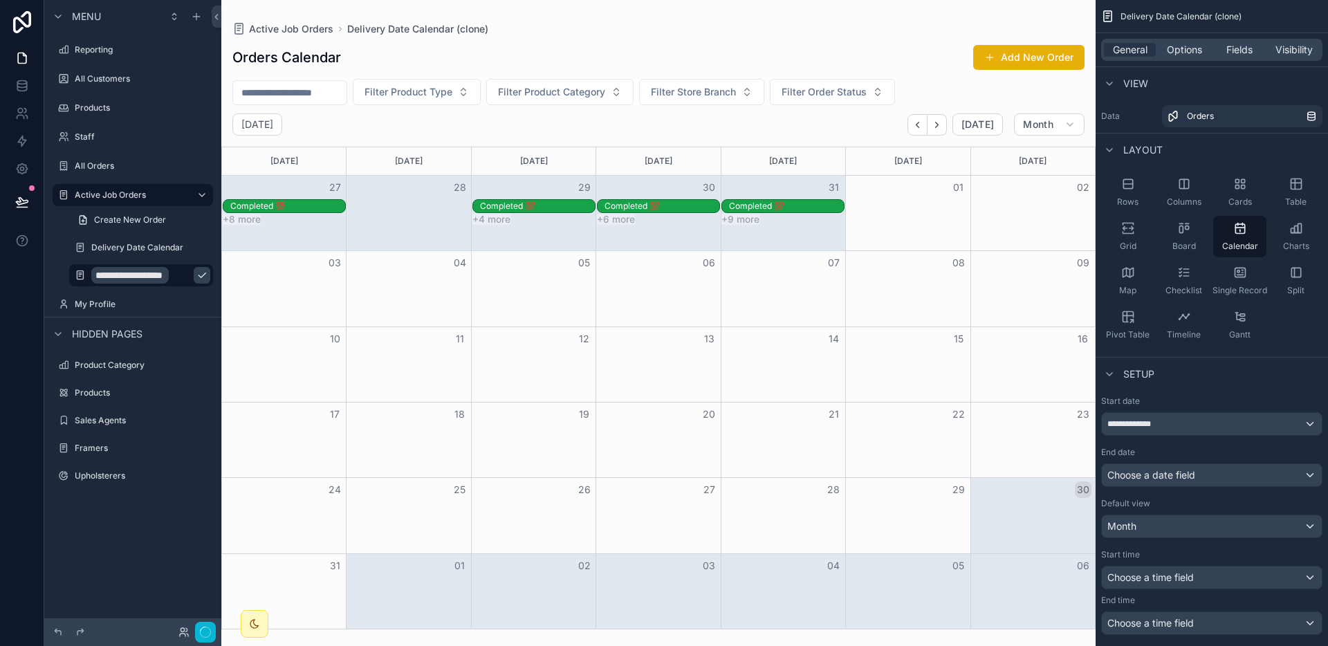
click at [196, 275] on icon "scrollable content" at bounding box center [201, 275] width 11 height 11
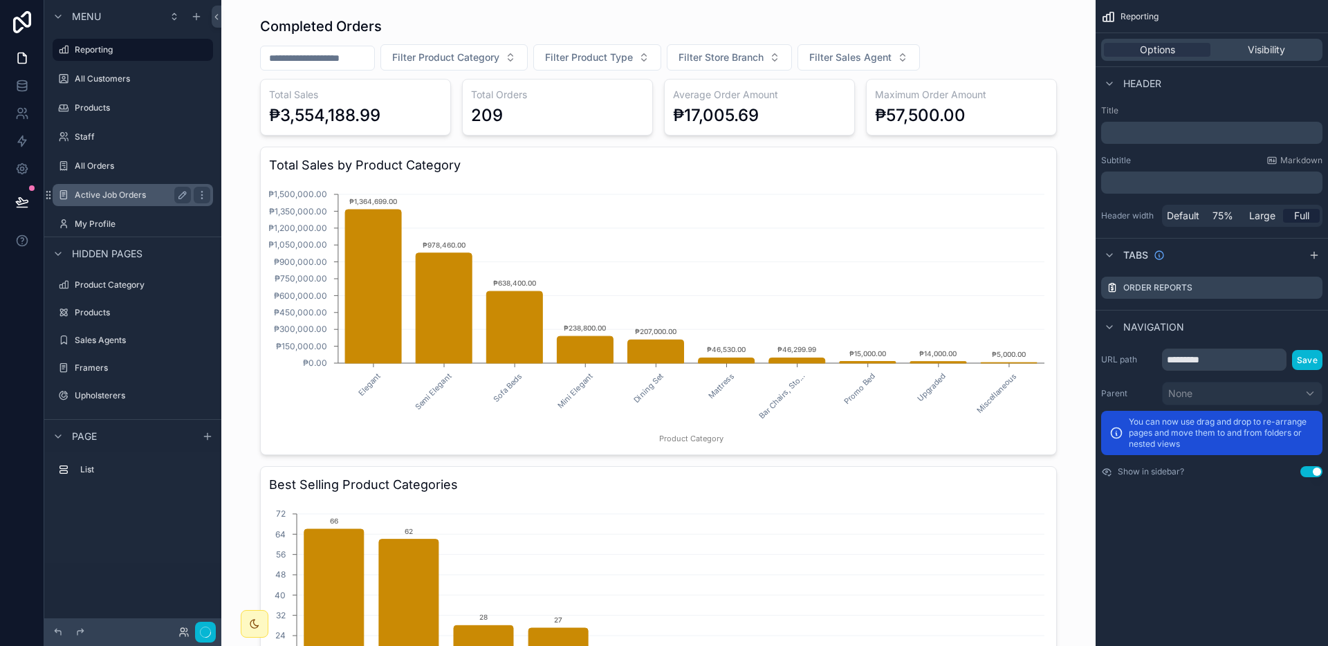
click at [118, 192] on label "Active Job Orders" at bounding box center [130, 194] width 111 height 11
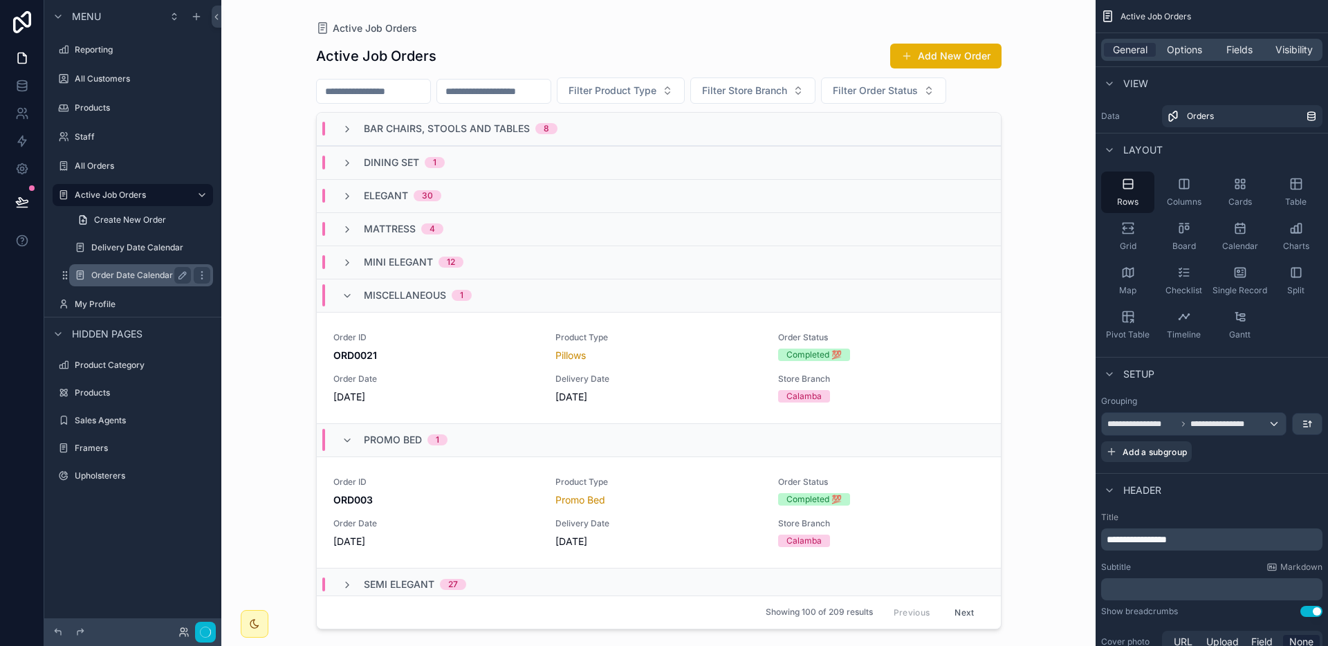
click at [124, 283] on div "Order Date Calendar" at bounding box center [141, 275] width 100 height 17
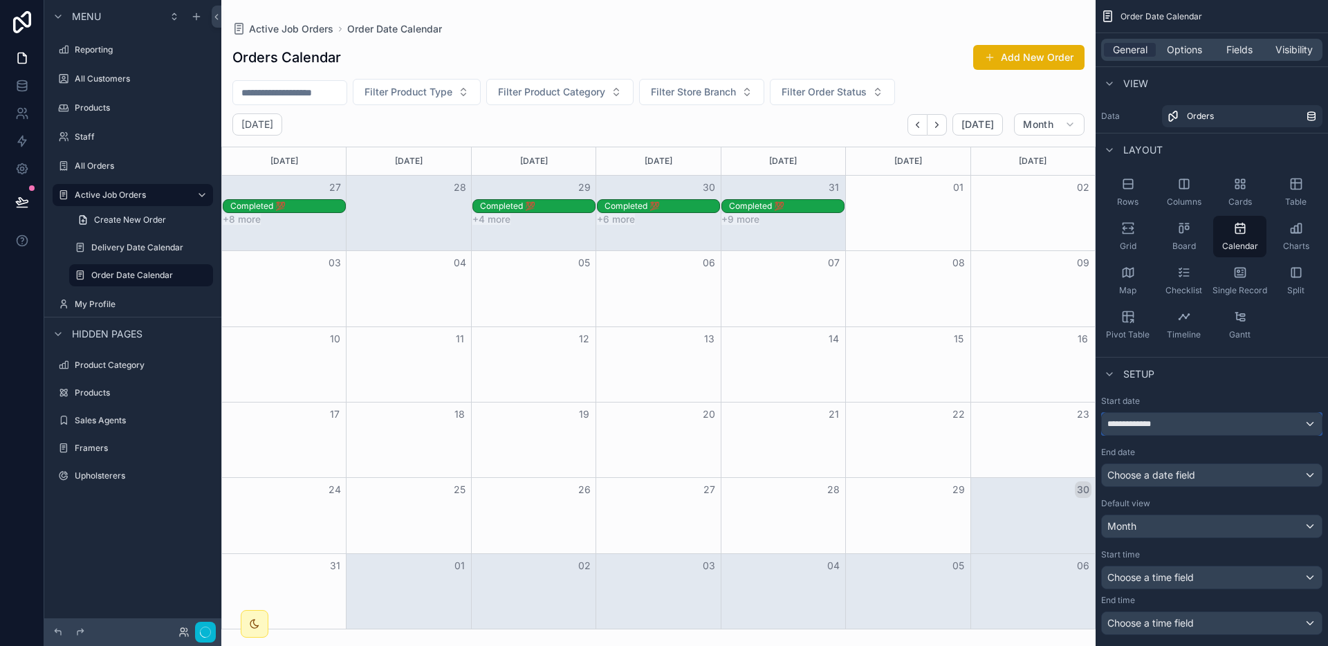
click at [1194, 416] on div "**********" at bounding box center [1212, 424] width 220 height 22
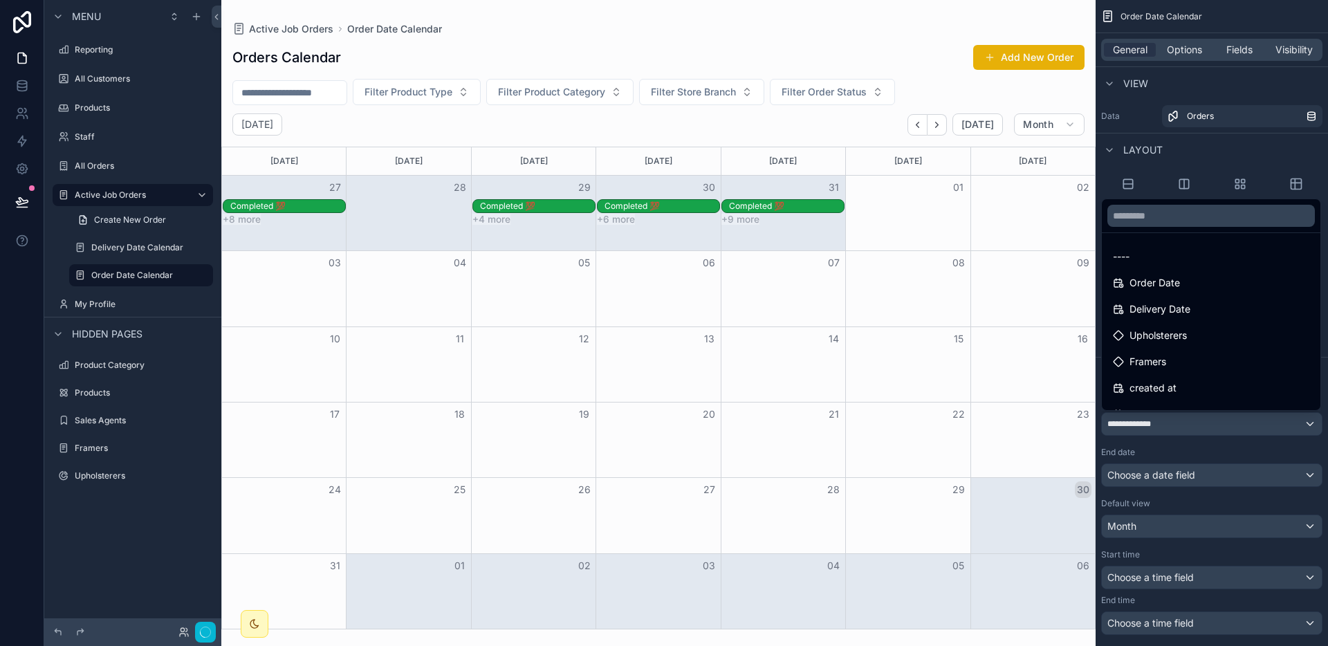
click at [1187, 426] on div "scrollable content" at bounding box center [664, 323] width 1328 height 646
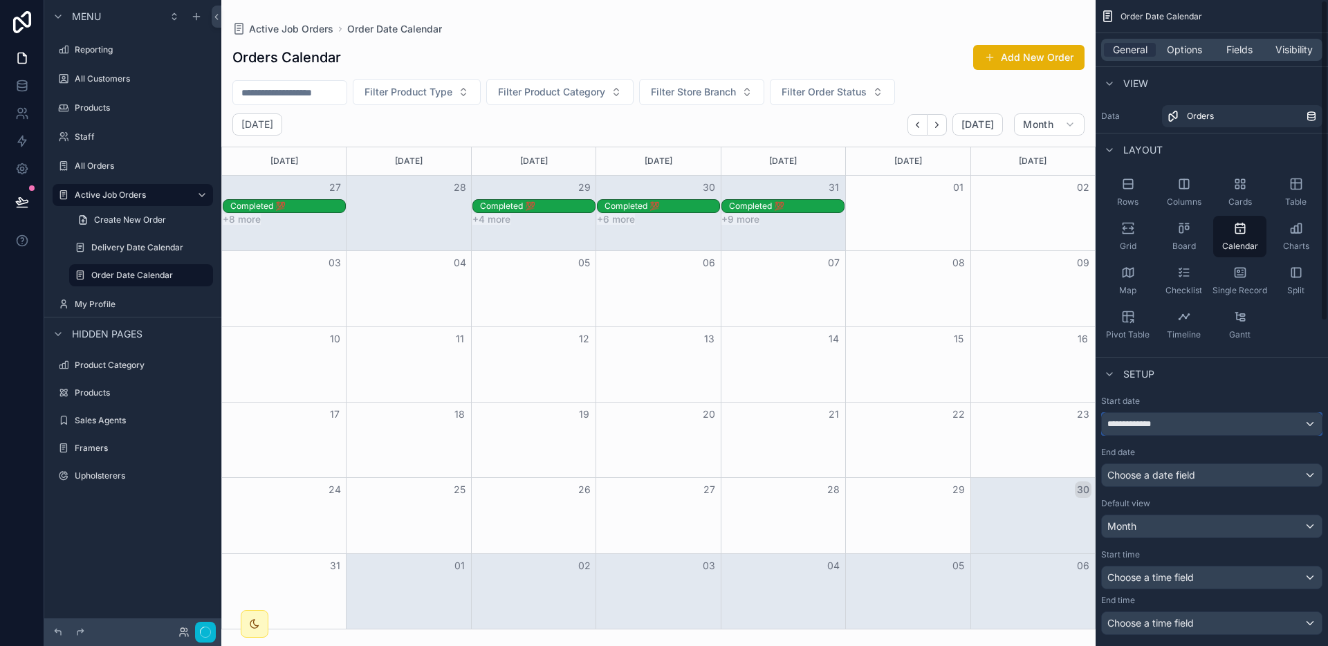
click at [1187, 426] on div "**********" at bounding box center [1212, 424] width 220 height 22
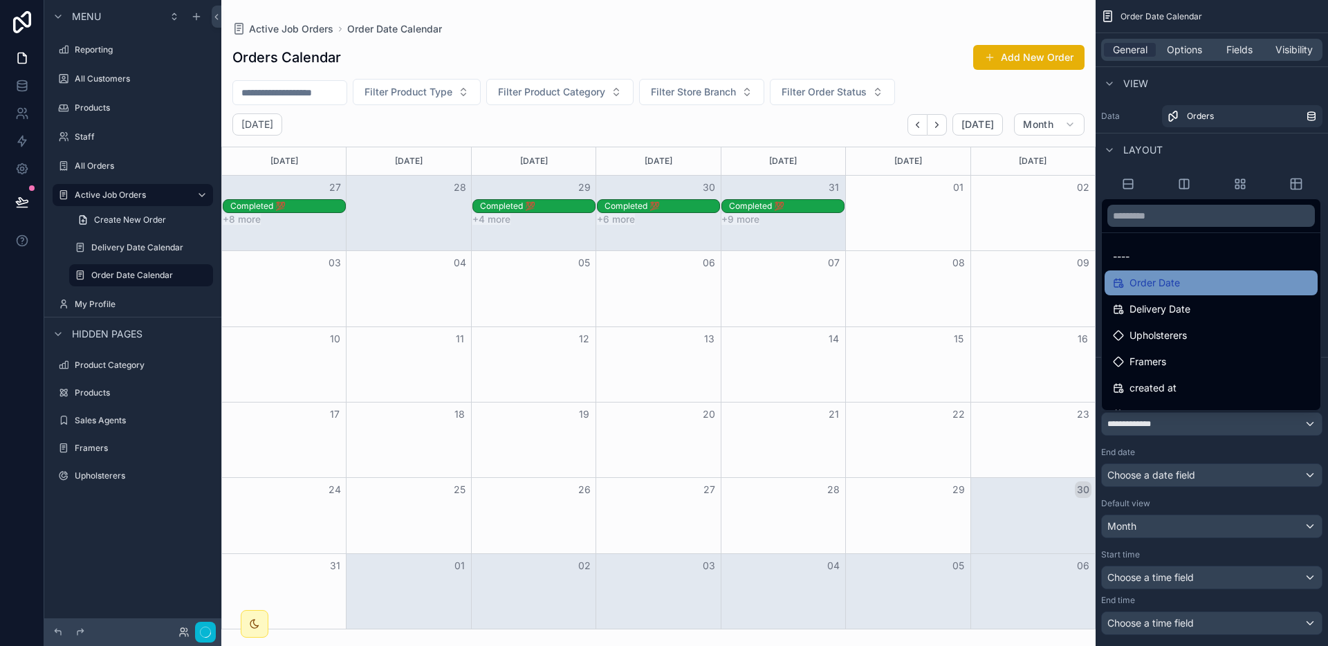
click at [1191, 288] on div "Order Date" at bounding box center [1211, 283] width 196 height 17
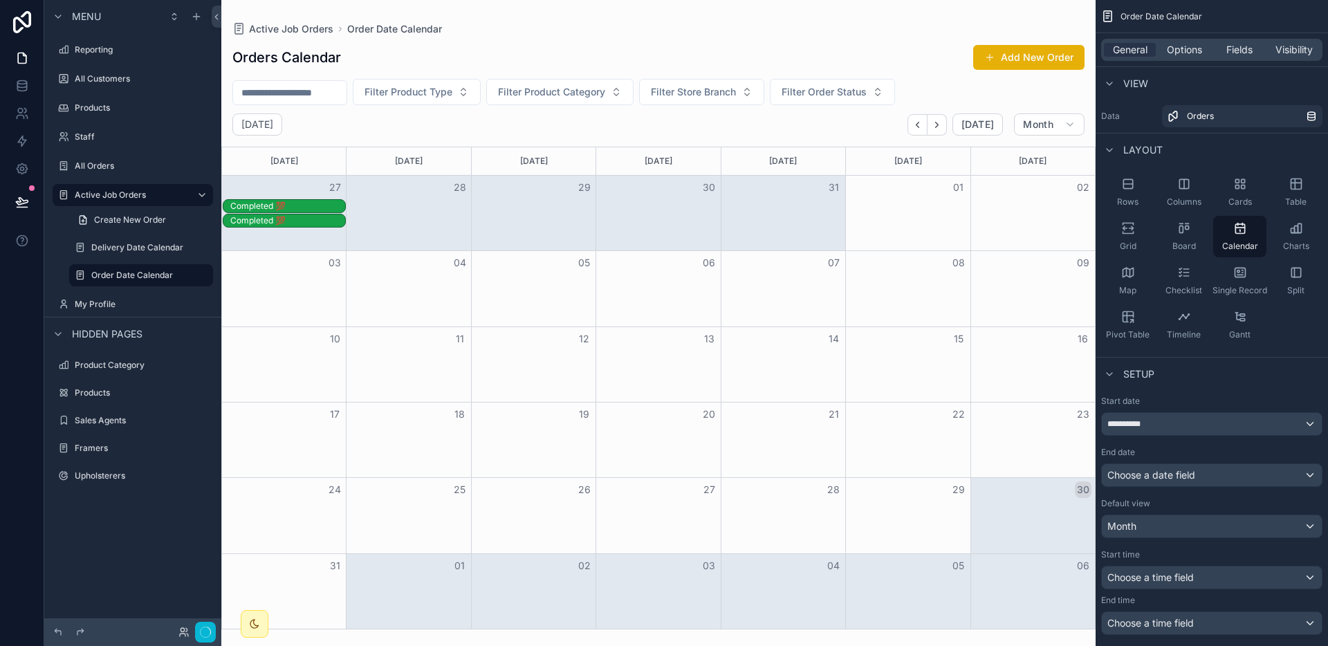
click at [1189, 58] on div "General Options Fields Visibility" at bounding box center [1211, 50] width 221 height 22
click at [1189, 50] on span "Options" at bounding box center [1184, 50] width 35 height 14
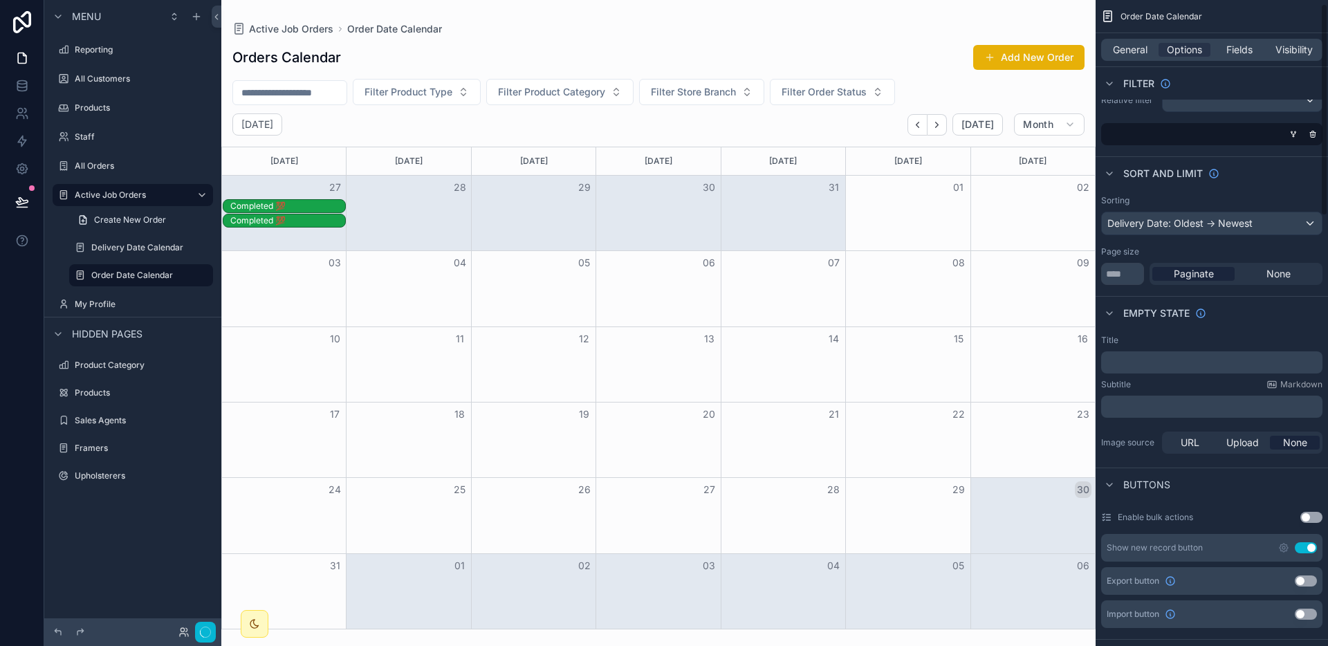
scroll to position [22, 0]
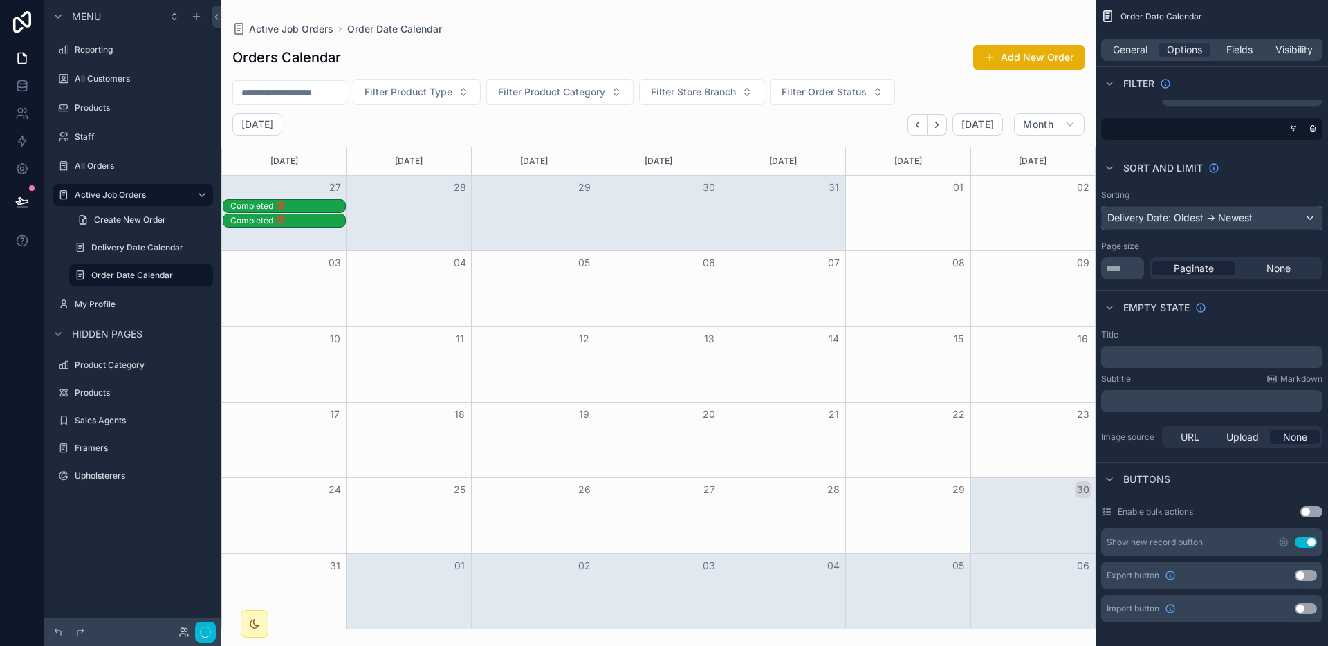
click at [1200, 228] on div "Delivery Date: Oldest -> Newest" at bounding box center [1212, 218] width 220 height 22
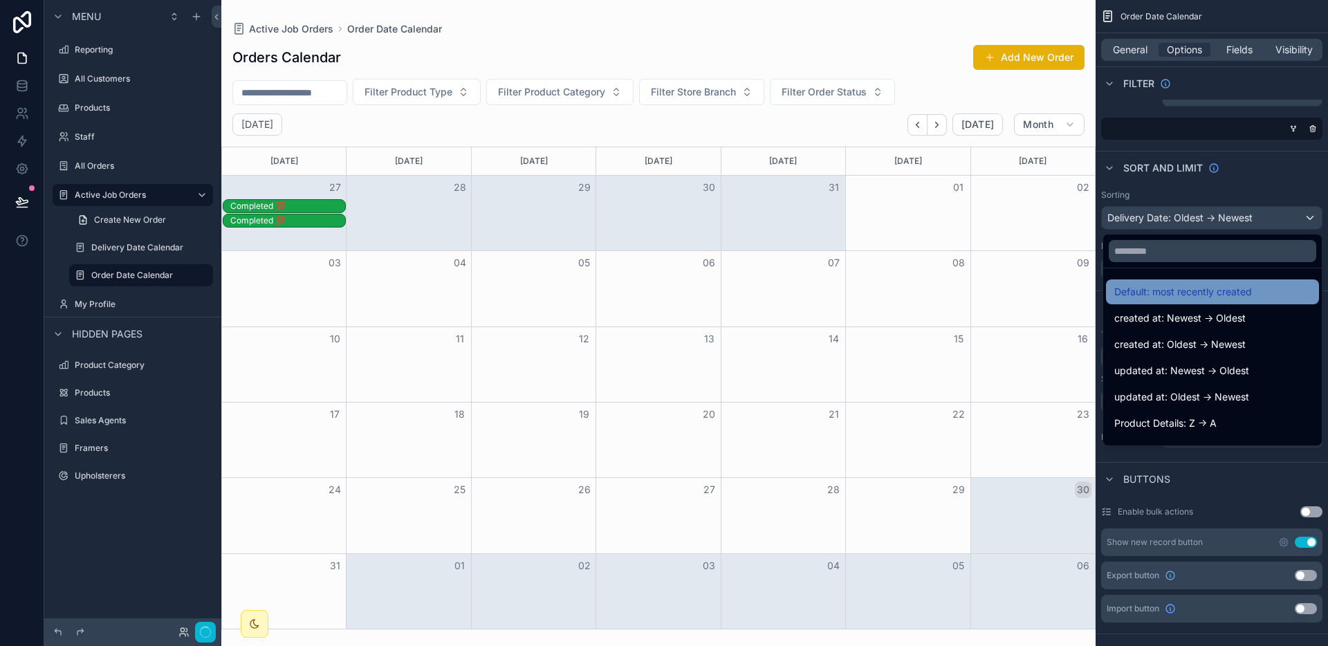
click at [1214, 296] on span "Default: most recently created" at bounding box center [1183, 292] width 138 height 17
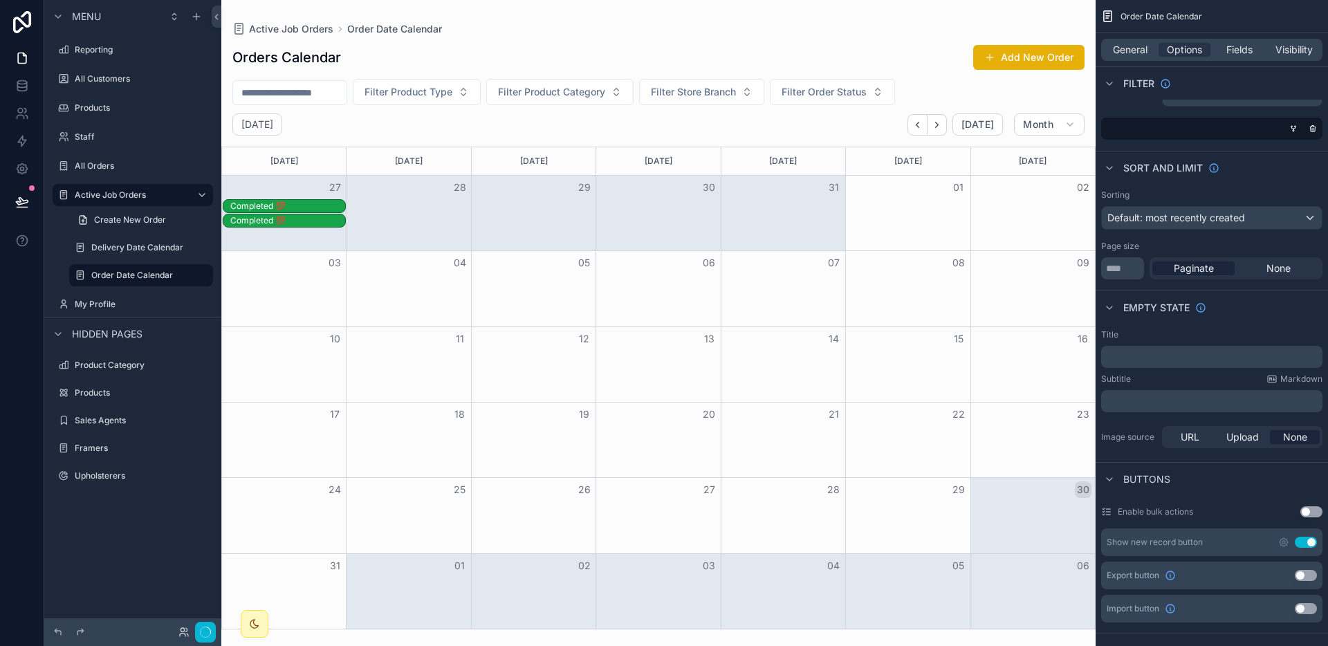
click at [918, 123] on div "scrollable content" at bounding box center [658, 323] width 874 height 646
click at [920, 124] on icon "Back" at bounding box center [917, 125] width 10 height 10
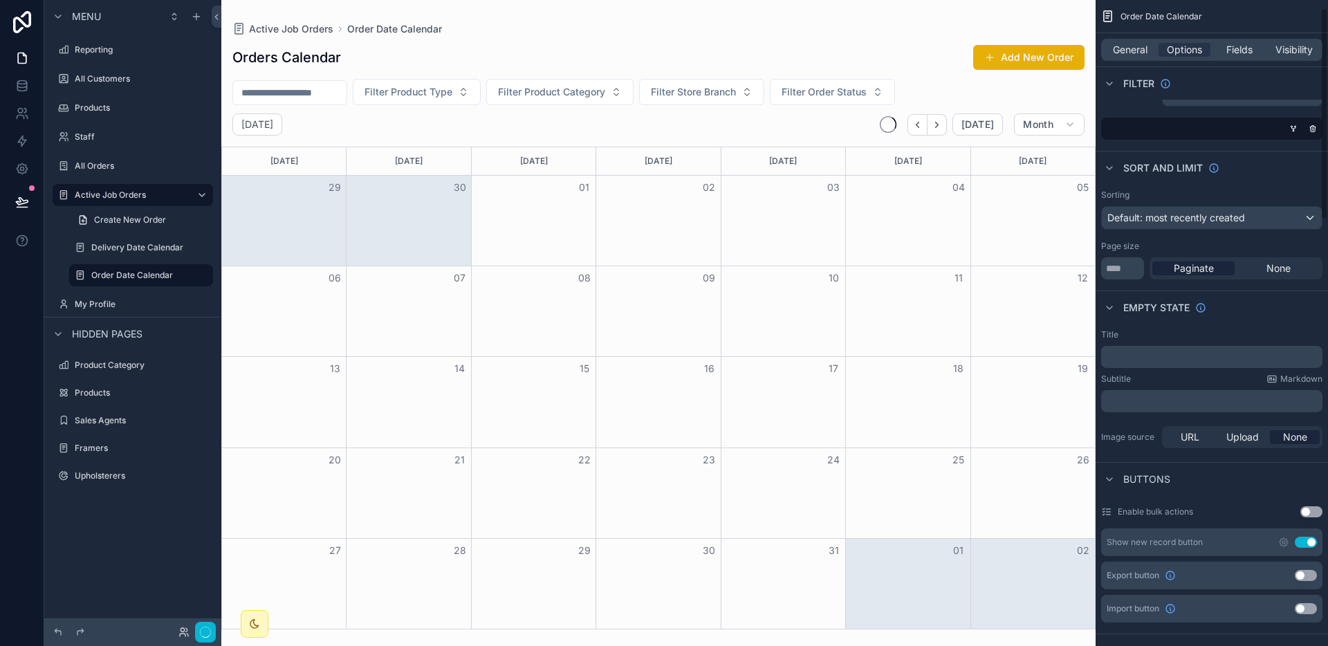
scroll to position [412, 0]
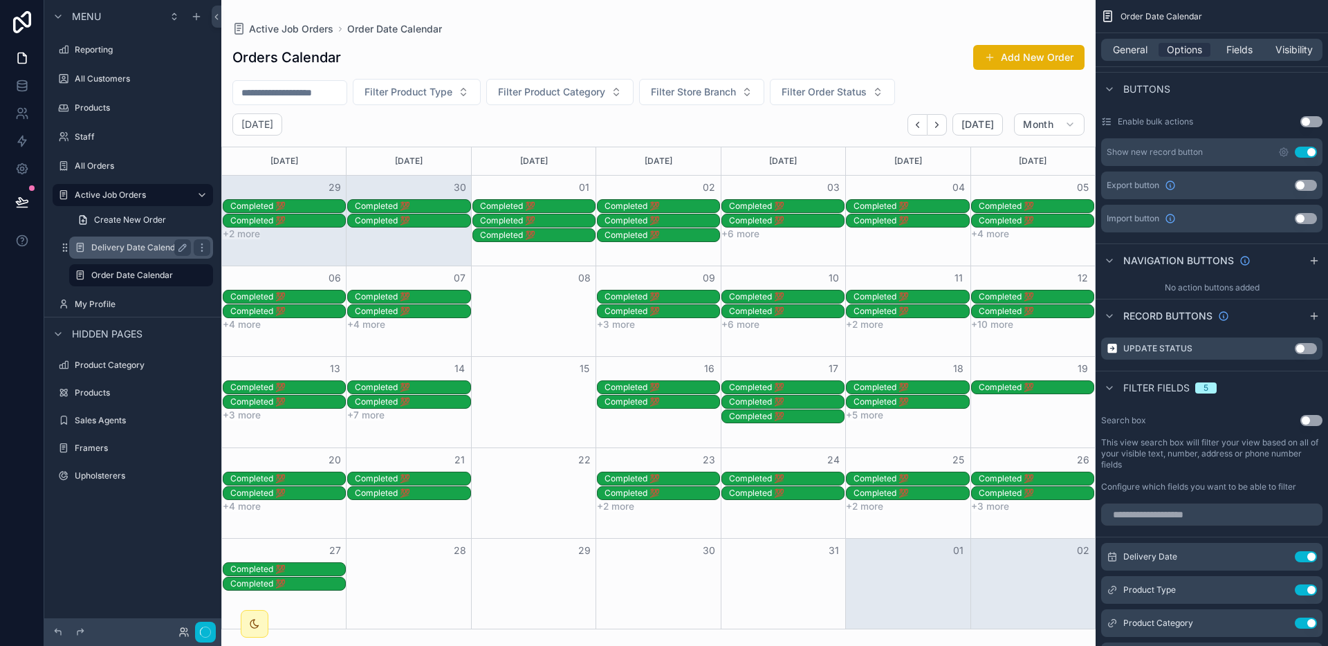
click at [139, 251] on label "Delivery Date Calendar" at bounding box center [138, 247] width 94 height 11
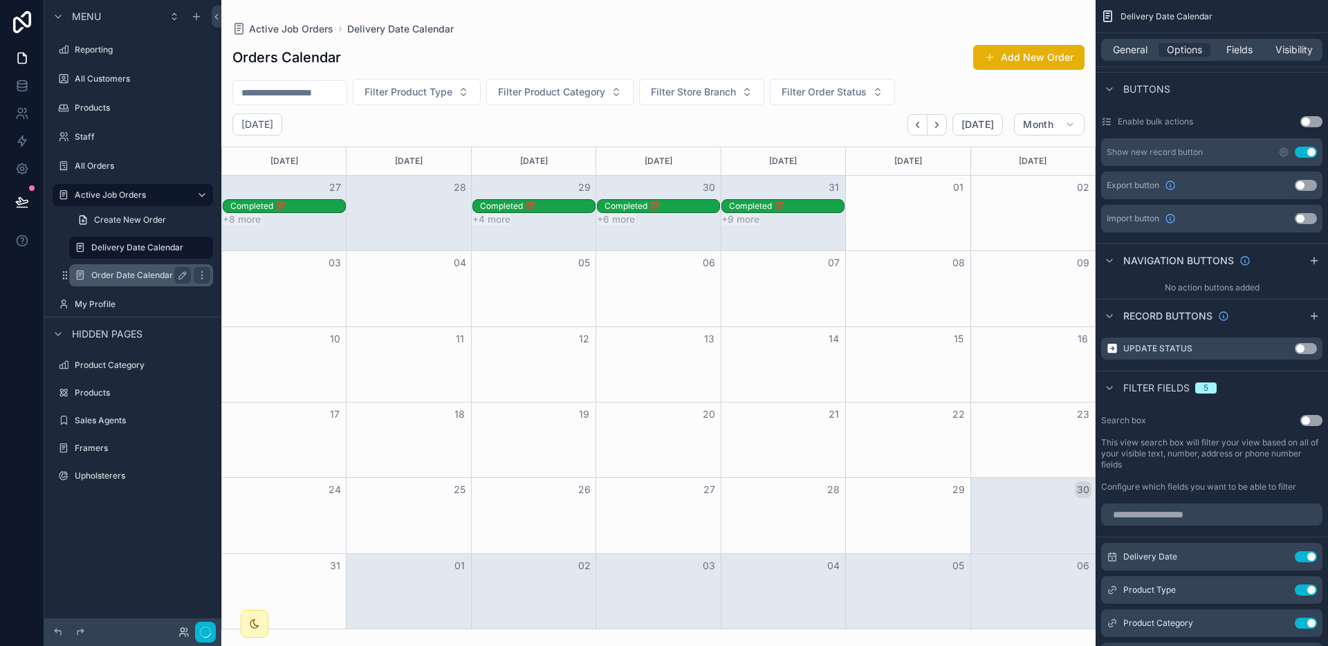
click at [133, 274] on label "Order Date Calendar" at bounding box center [138, 275] width 94 height 11
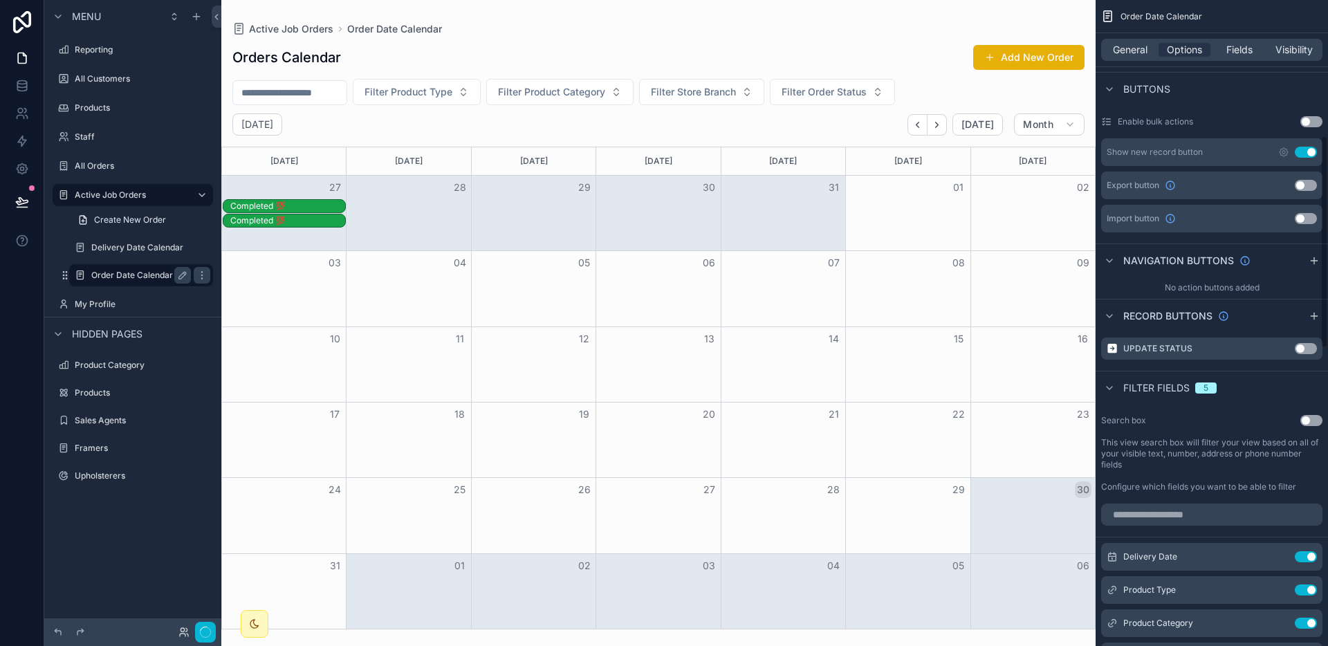
click at [125, 275] on label "Order Date Calendar" at bounding box center [138, 275] width 94 height 11
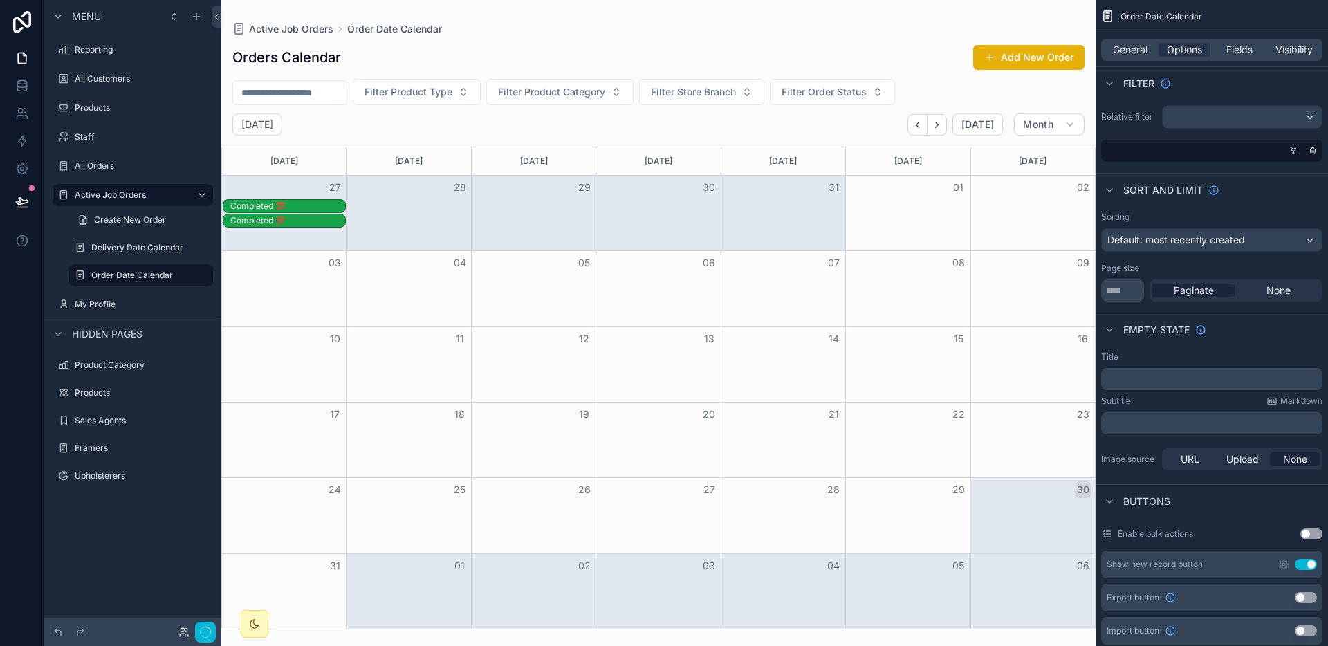
click at [1240, 57] on div "General Options Fields Visibility" at bounding box center [1211, 50] width 221 height 22
click at [1242, 51] on span "Fields" at bounding box center [1239, 50] width 26 height 14
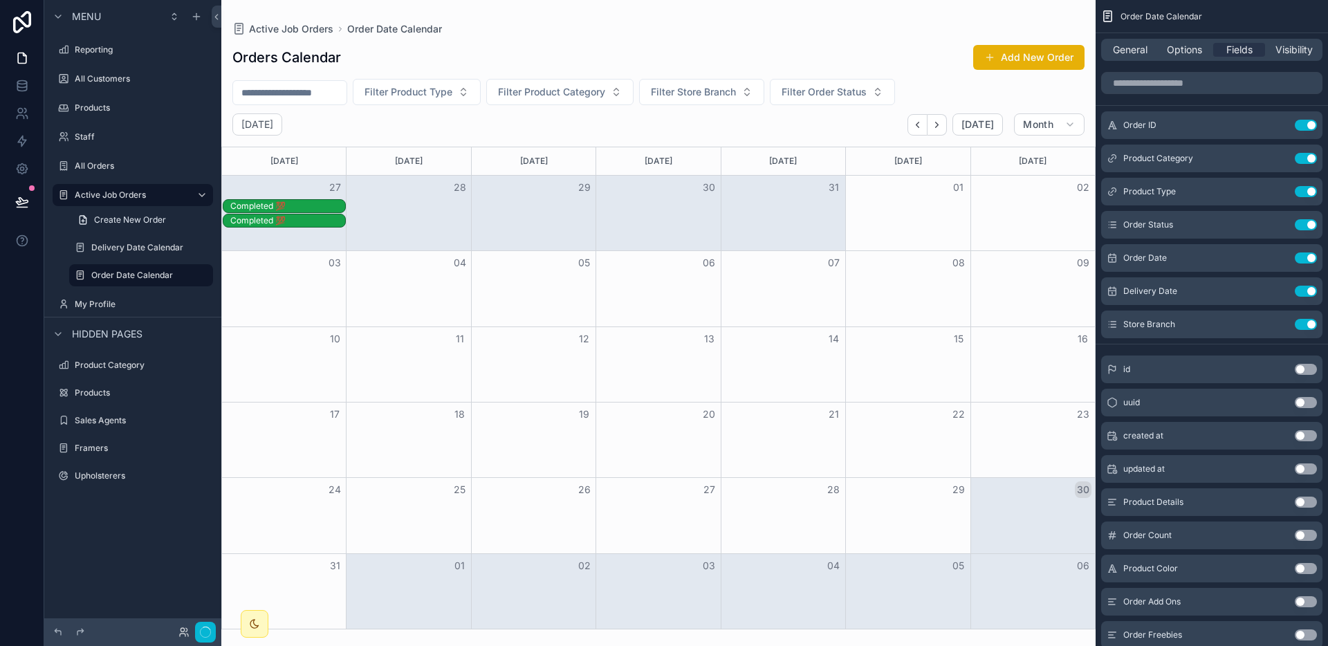
click at [259, 205] on div "Completed 💯" at bounding box center [287, 206] width 115 height 11
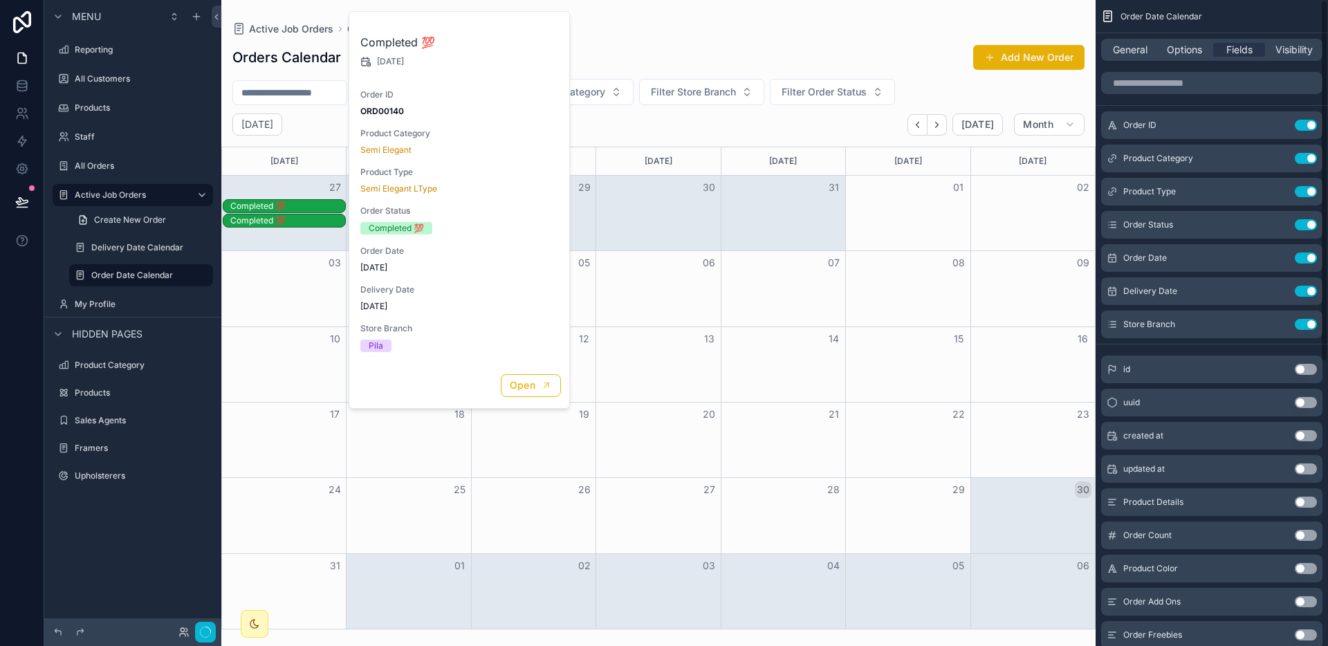
click at [1207, 30] on div "Order Date Calendar" at bounding box center [1211, 16] width 232 height 33
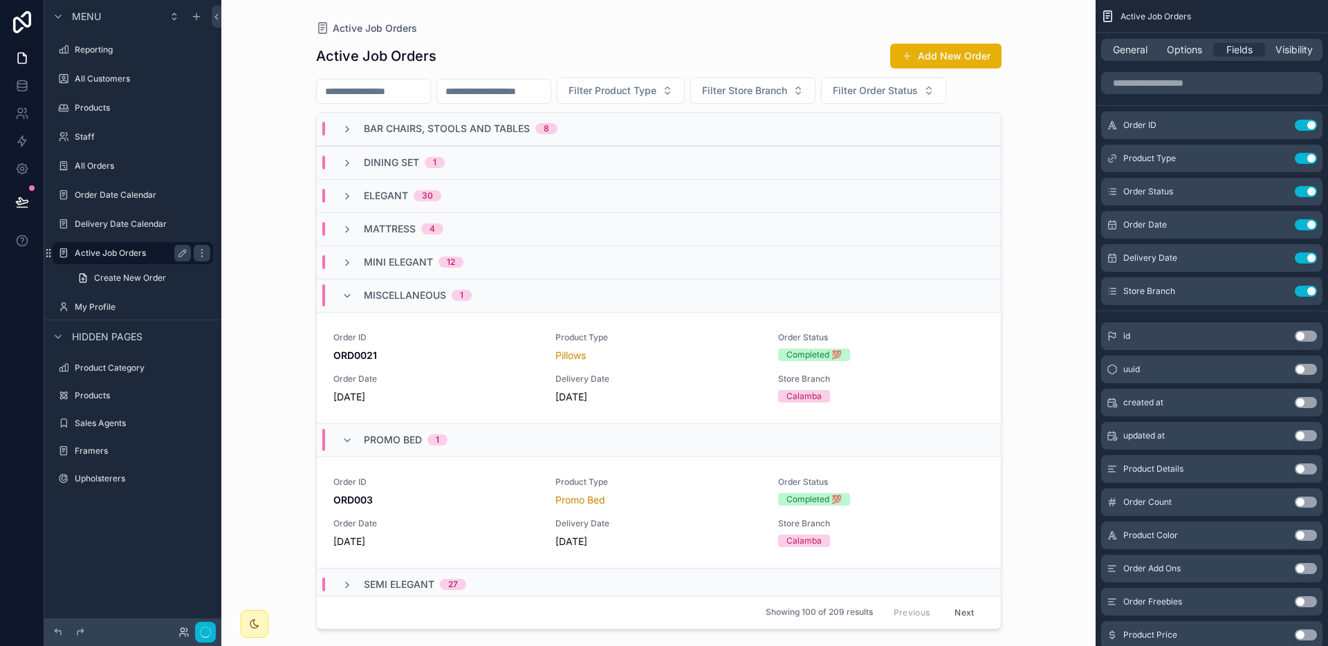
click at [120, 253] on label "Active Job Orders" at bounding box center [130, 253] width 111 height 11
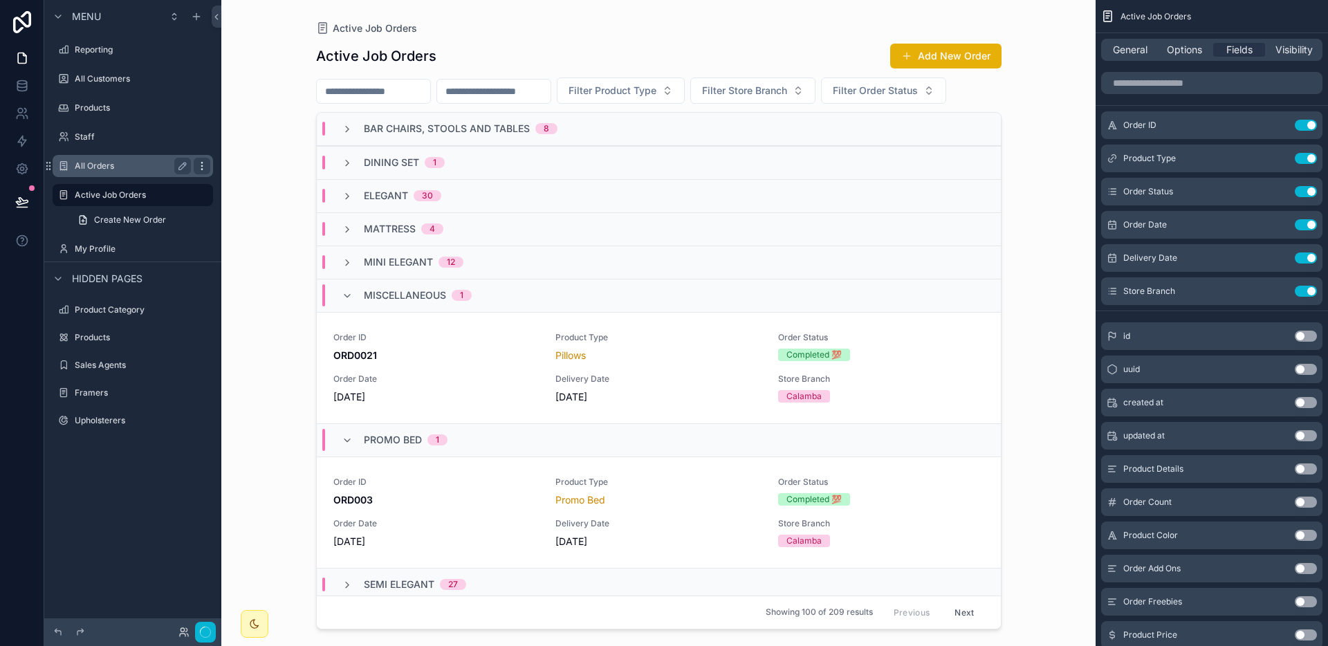
click at [205, 167] on icon "scrollable content" at bounding box center [201, 165] width 11 height 11
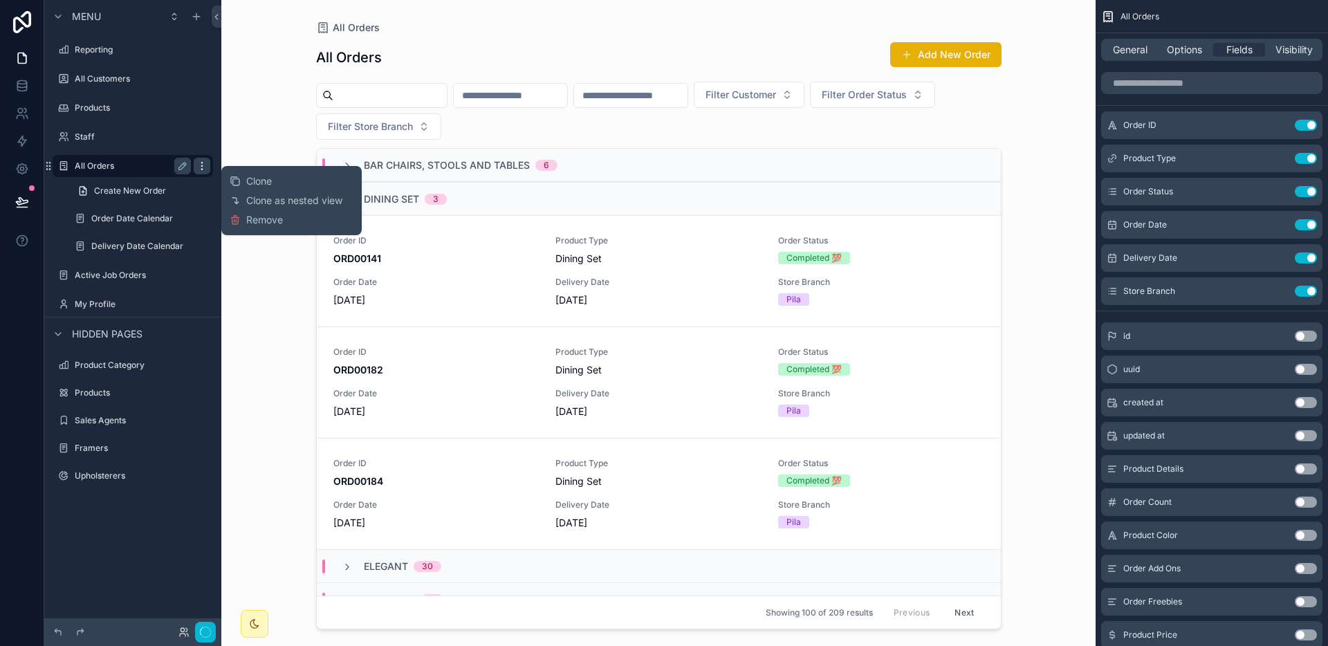
click at [205, 167] on icon "scrollable content" at bounding box center [201, 165] width 11 height 11
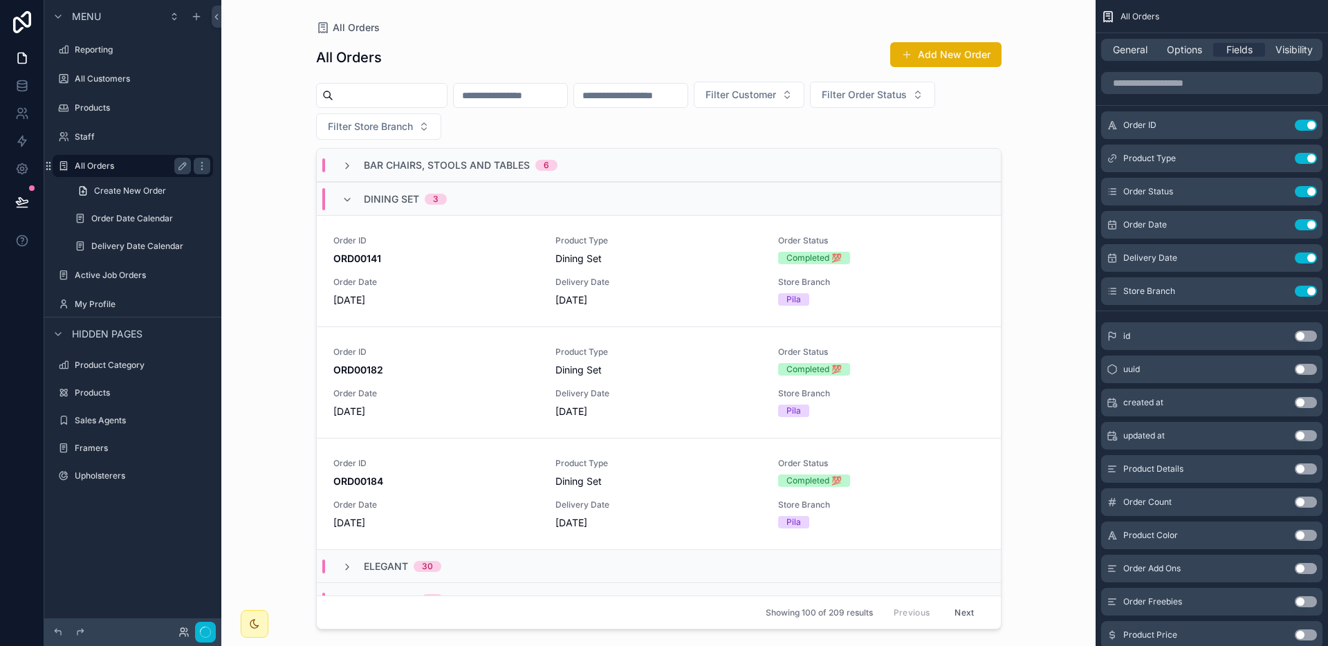
click at [122, 172] on div "All Orders" at bounding box center [133, 166] width 116 height 17
click at [106, 268] on div "Active Job Orders" at bounding box center [133, 275] width 116 height 17
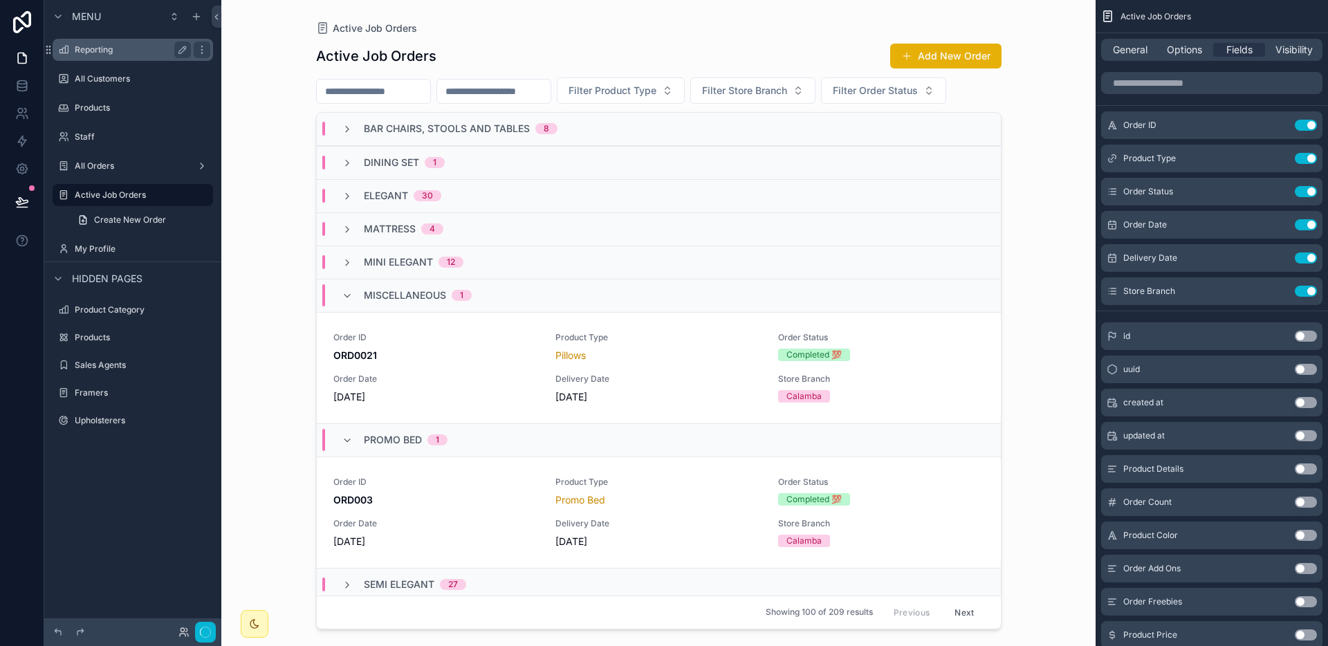
click at [102, 46] on label "Reporting" at bounding box center [130, 49] width 111 height 11
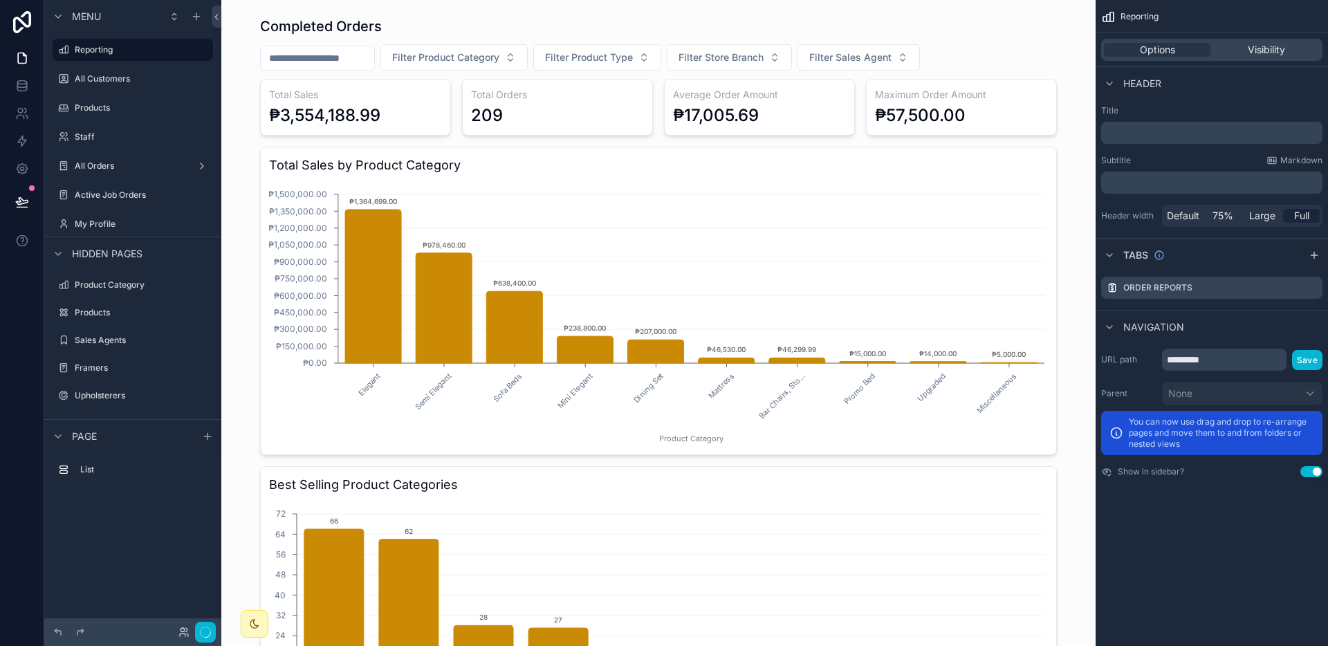
click at [1269, 41] on div "Options Visibility" at bounding box center [1211, 50] width 221 height 22
click at [1268, 49] on span "Visibility" at bounding box center [1265, 50] width 37 height 14
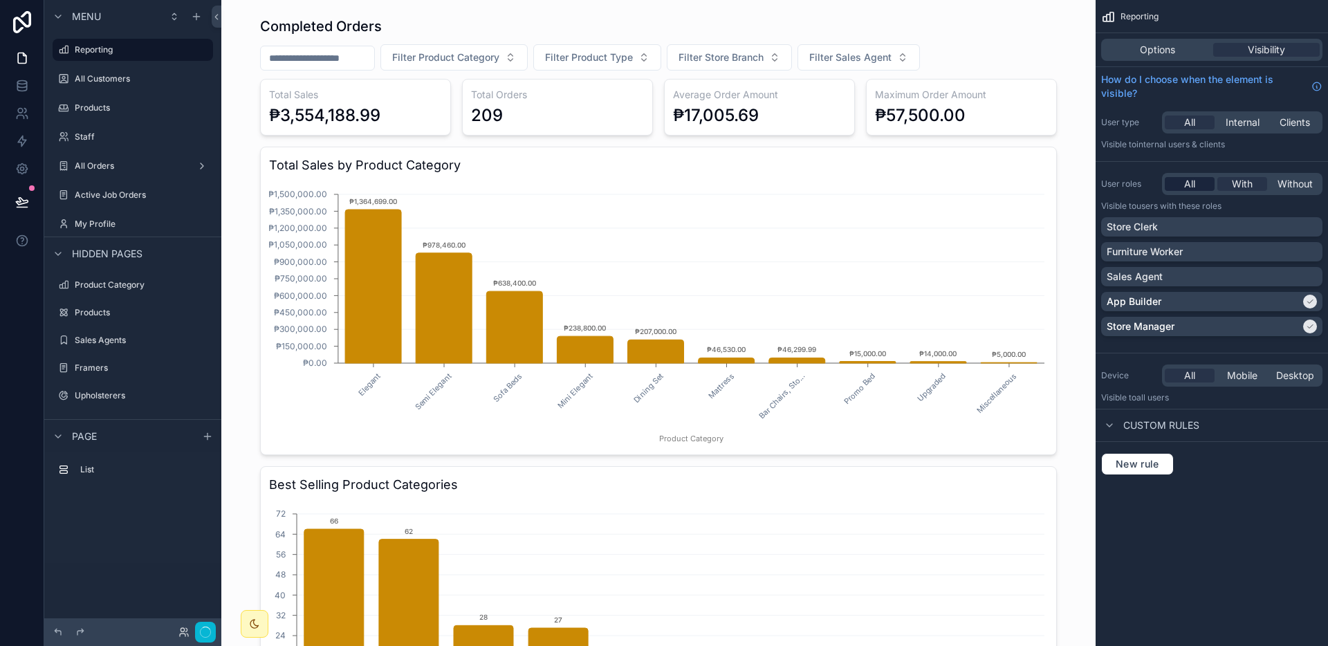
click at [1190, 185] on span "All" at bounding box center [1189, 184] width 11 height 14
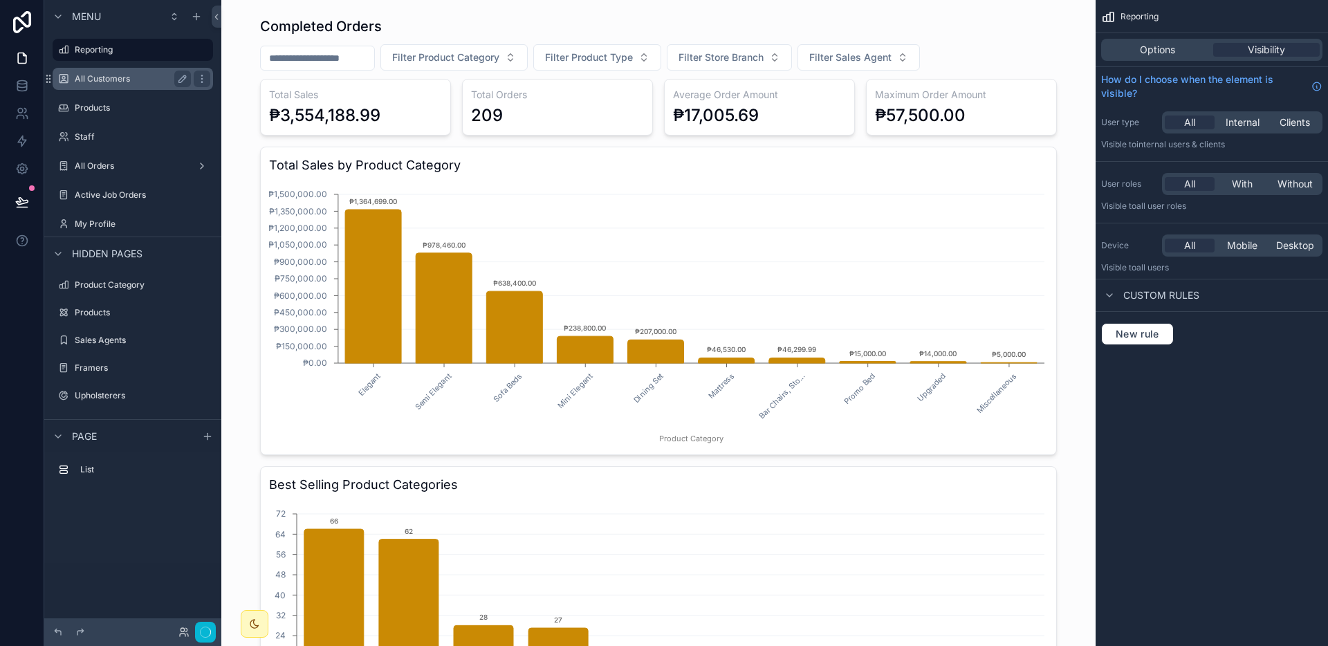
click at [122, 80] on label "All Customers" at bounding box center [130, 78] width 111 height 11
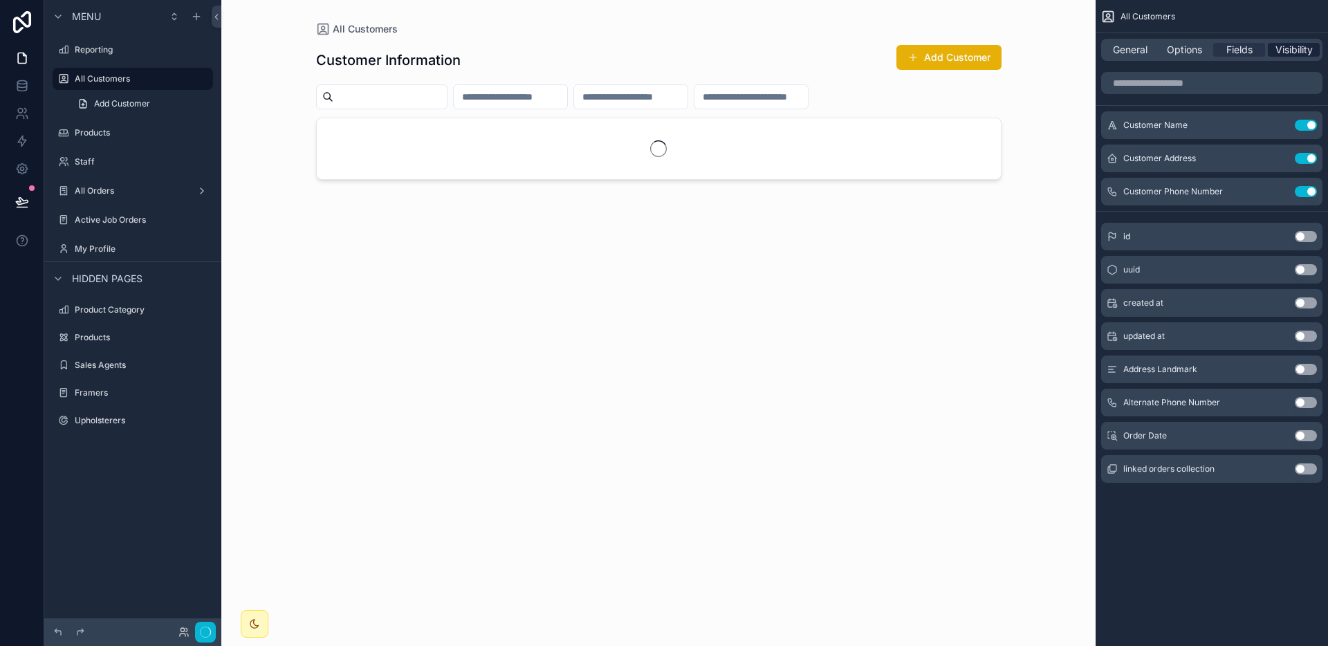
click at [1307, 47] on span "Visibility" at bounding box center [1293, 50] width 37 height 14
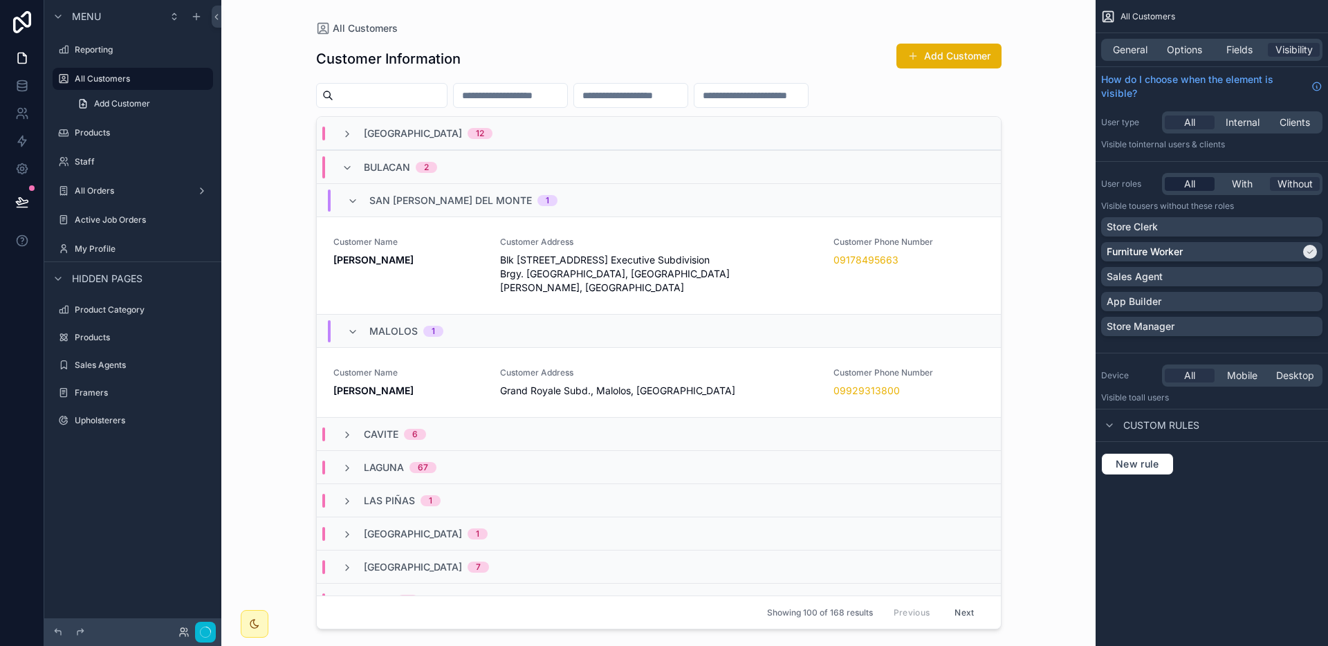
click at [1187, 178] on span "All" at bounding box center [1189, 184] width 11 height 14
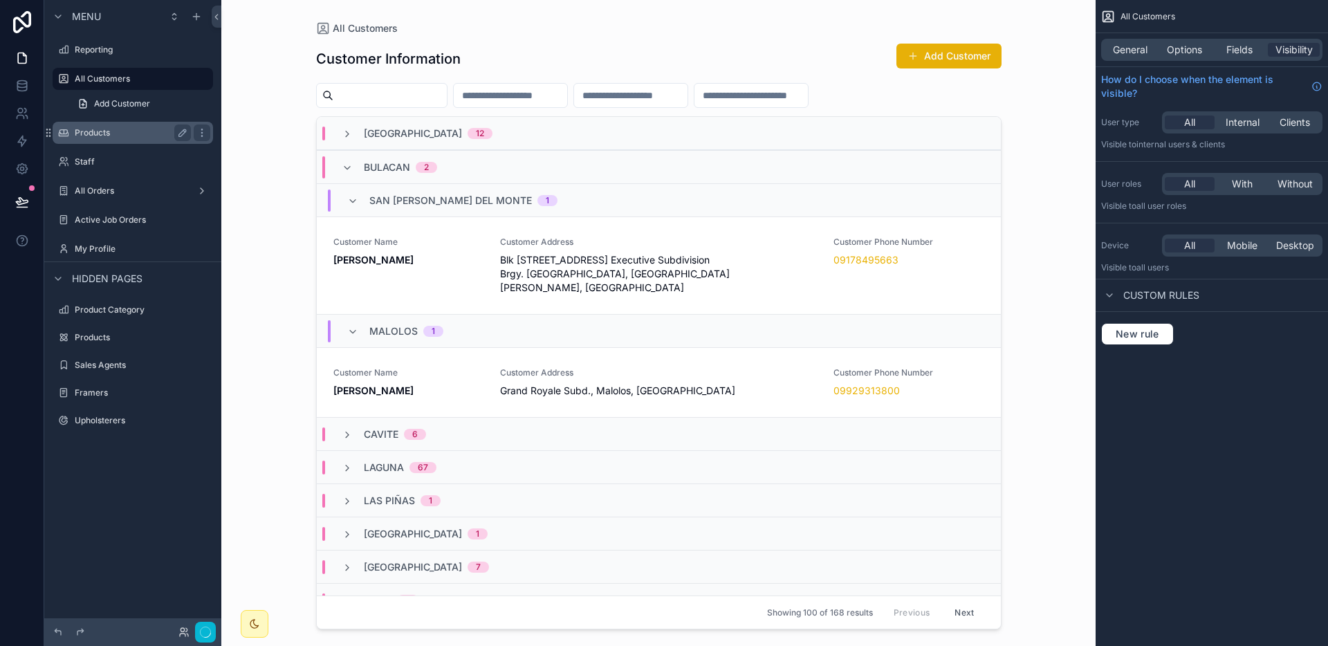
click at [100, 136] on label "Products" at bounding box center [130, 132] width 111 height 11
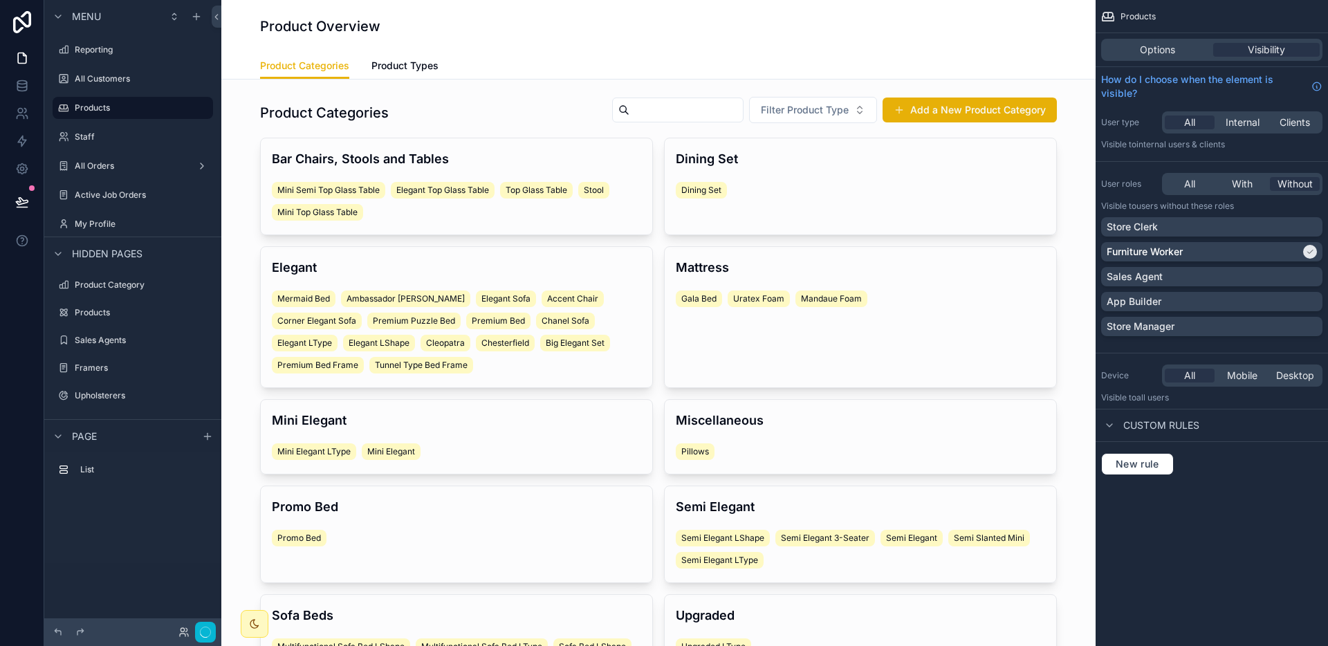
click at [1184, 176] on div "All With Without" at bounding box center [1242, 184] width 160 height 22
click at [1184, 185] on span "All" at bounding box center [1189, 184] width 11 height 14
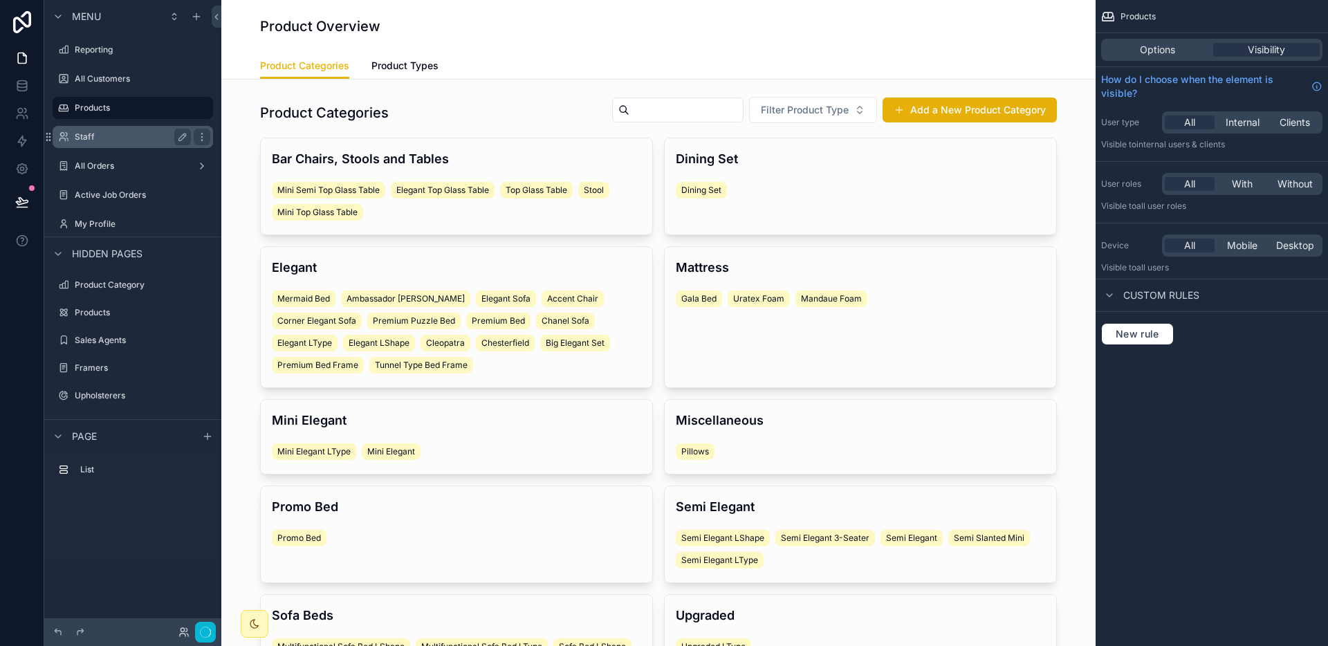
click at [113, 132] on label "Staff" at bounding box center [130, 136] width 111 height 11
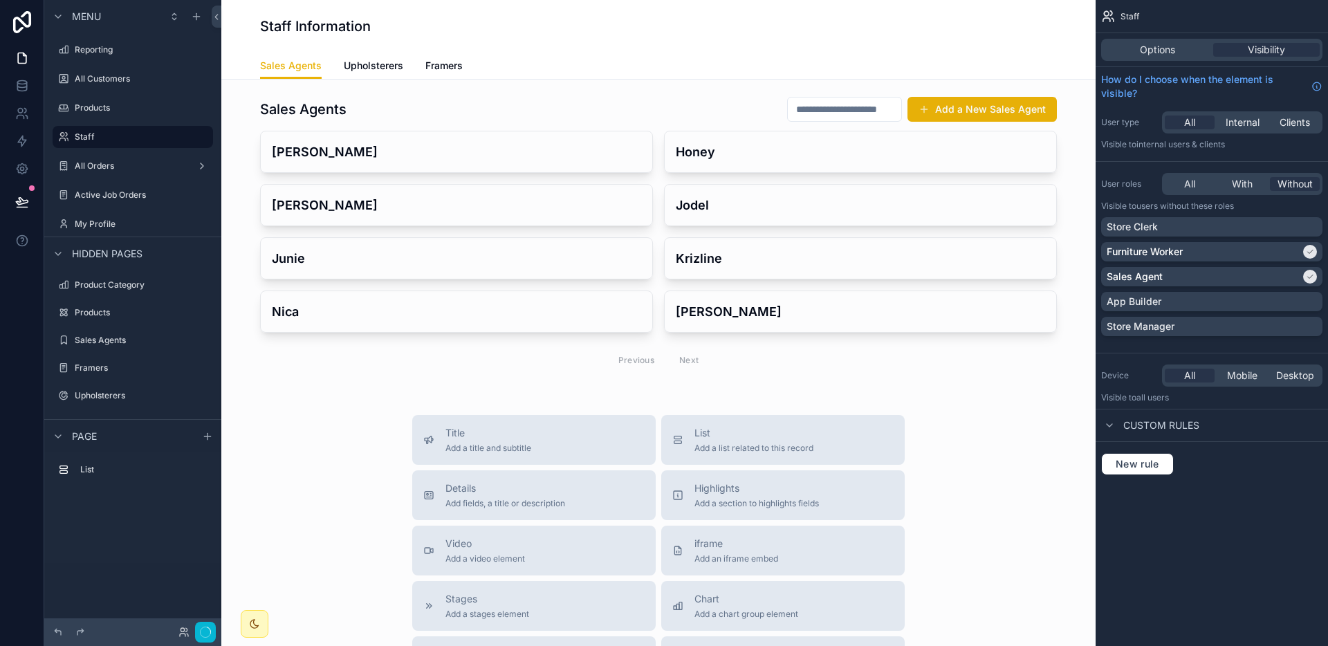
click at [1185, 176] on div "All With Without" at bounding box center [1242, 184] width 160 height 22
click at [1185, 185] on span "All" at bounding box center [1189, 184] width 11 height 14
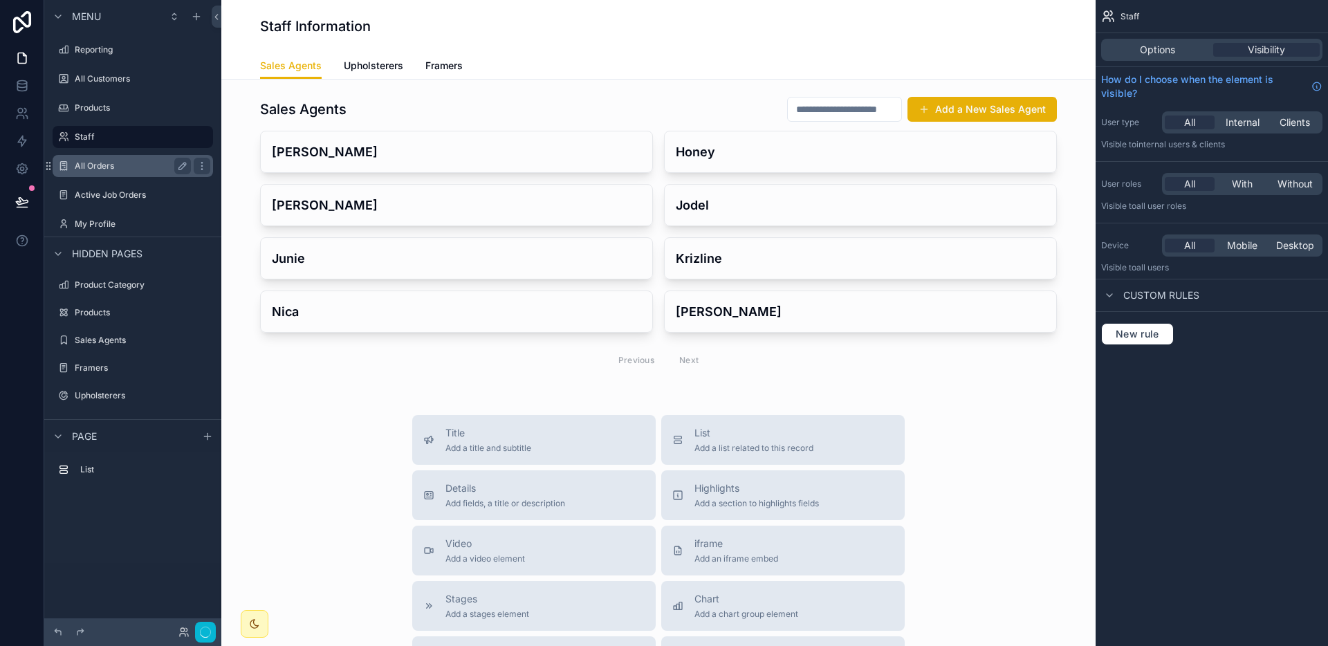
click at [98, 169] on label "All Orders" at bounding box center [130, 165] width 111 height 11
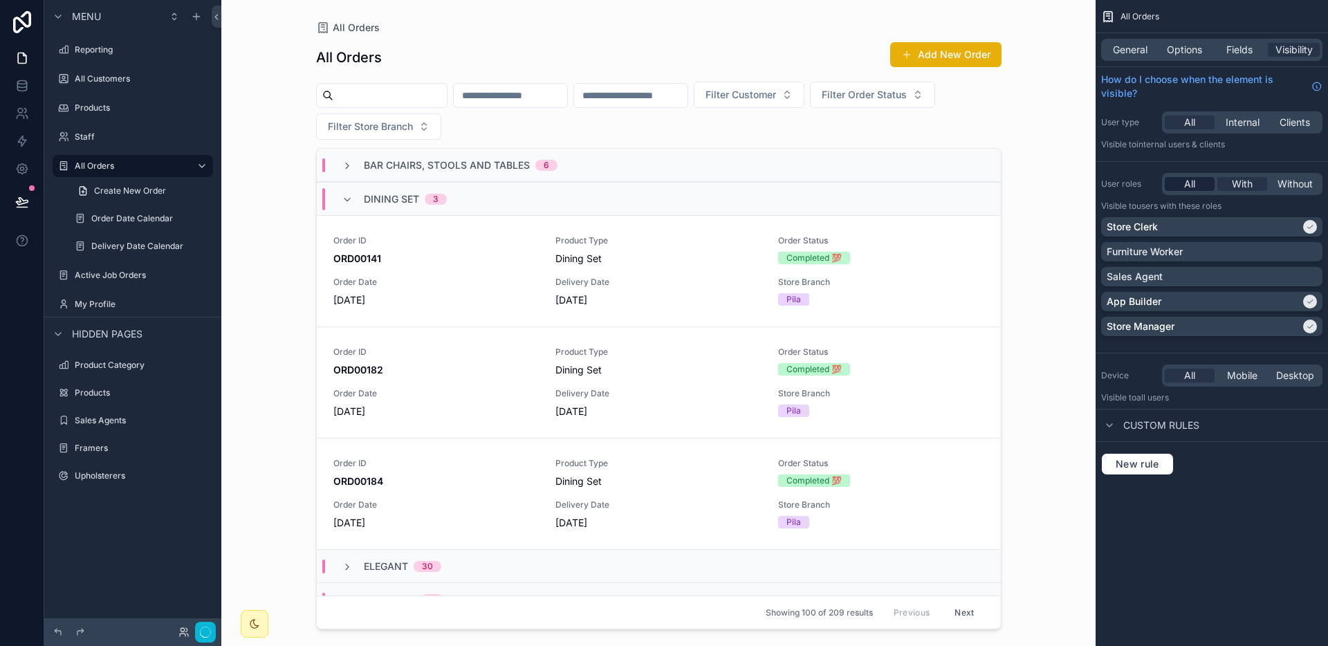
click at [1200, 177] on div "All" at bounding box center [1189, 184] width 50 height 14
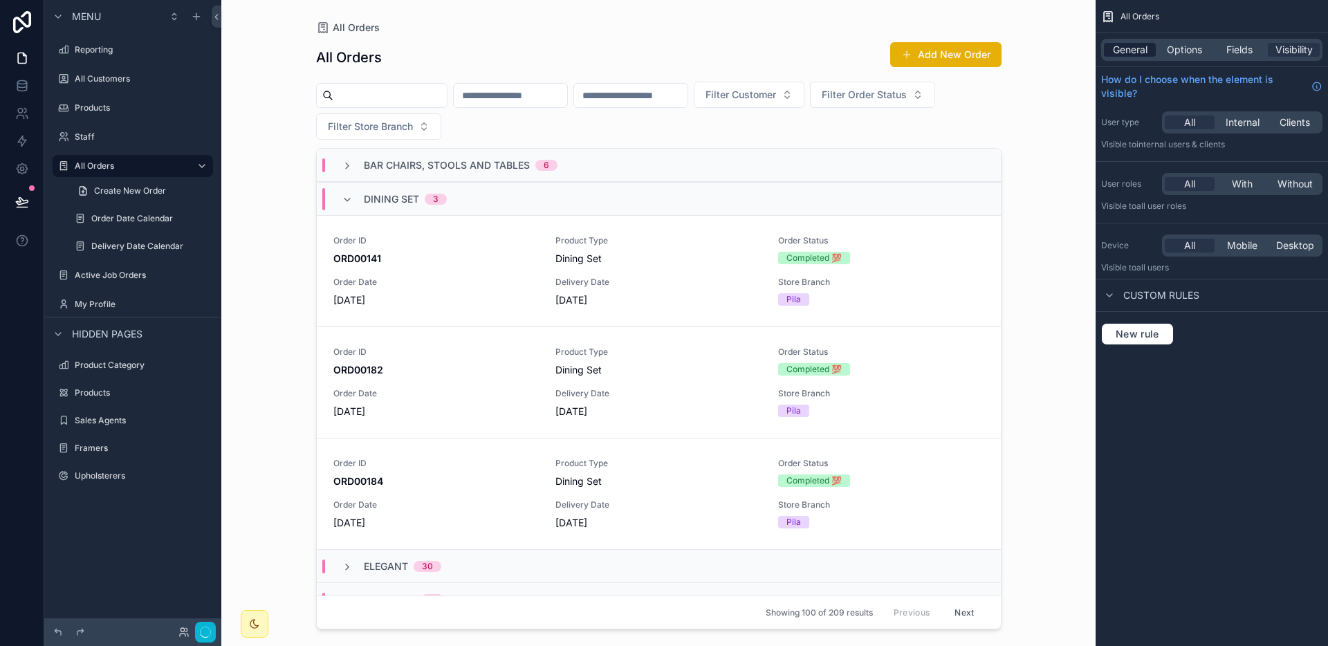
click at [1144, 53] on span "General" at bounding box center [1130, 50] width 35 height 14
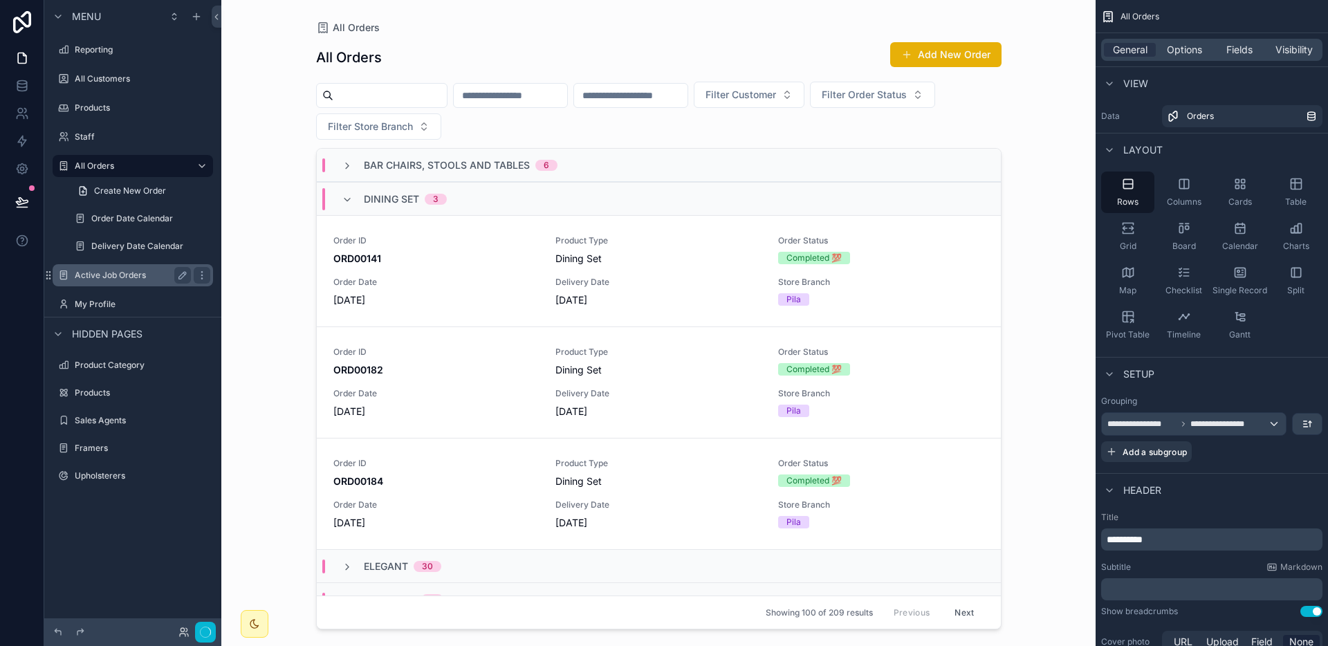
click at [103, 273] on label "Active Job Orders" at bounding box center [130, 275] width 111 height 11
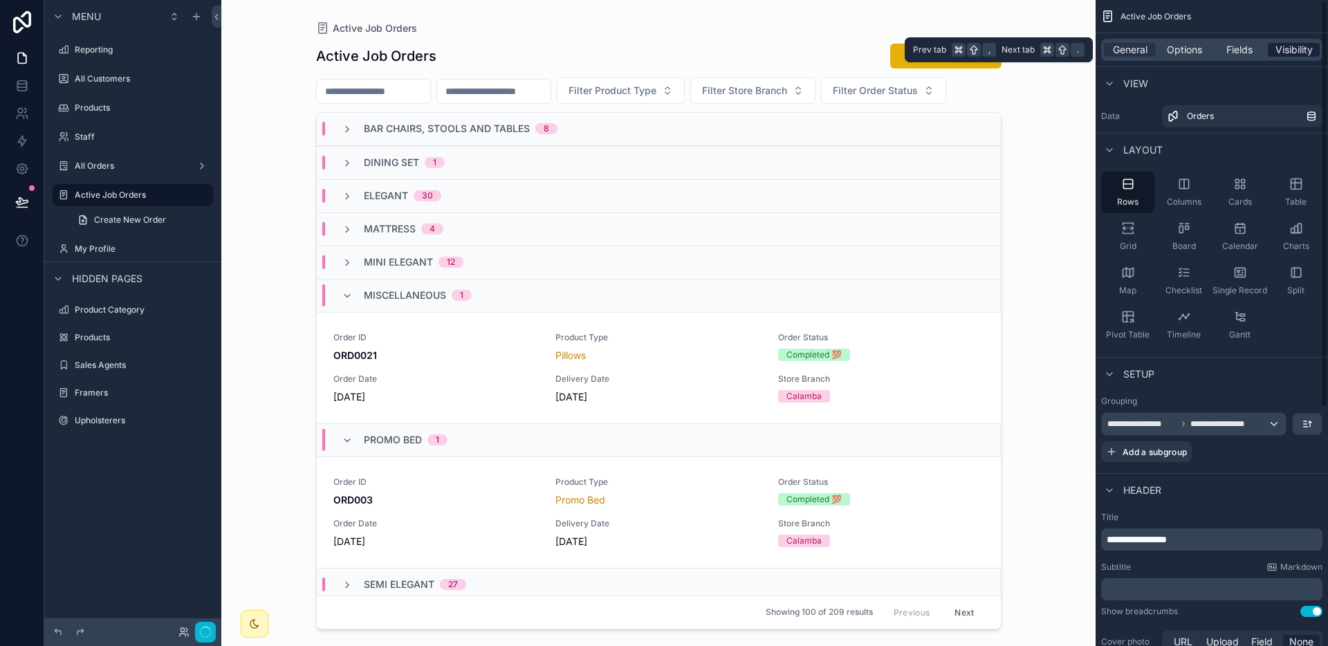
click at [1277, 49] on span "Visibility" at bounding box center [1293, 50] width 37 height 14
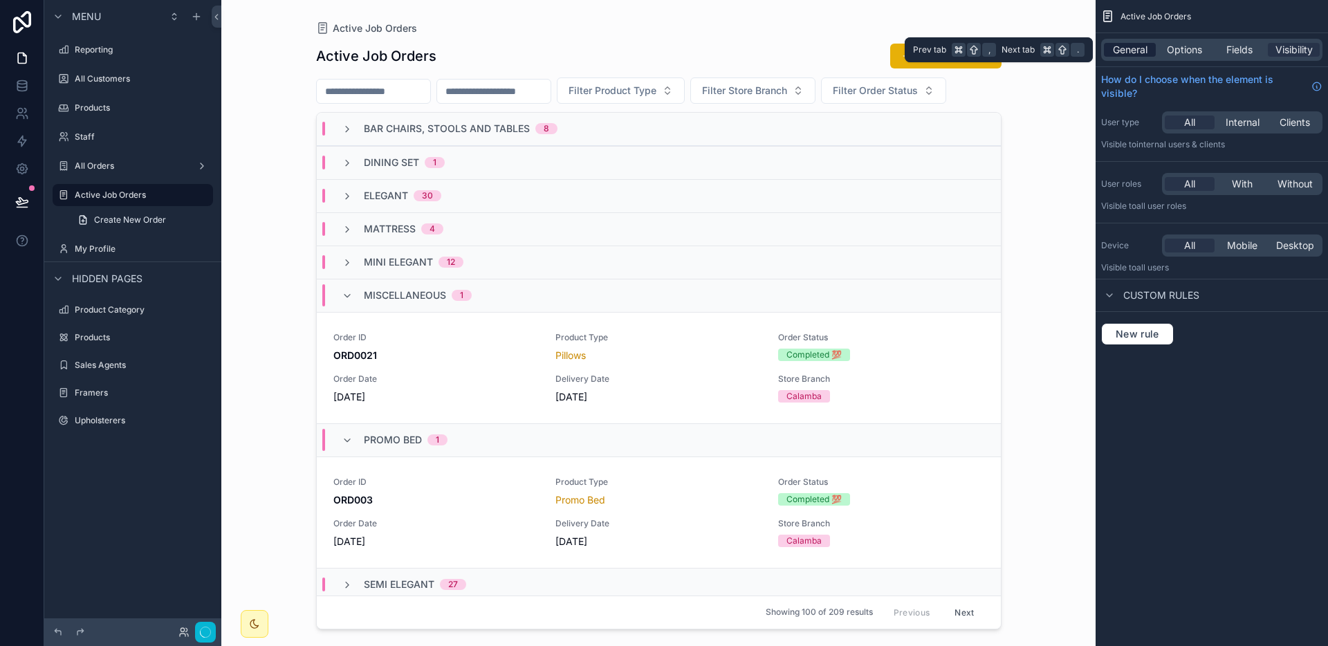
click at [1113, 46] on span "General" at bounding box center [1130, 50] width 35 height 14
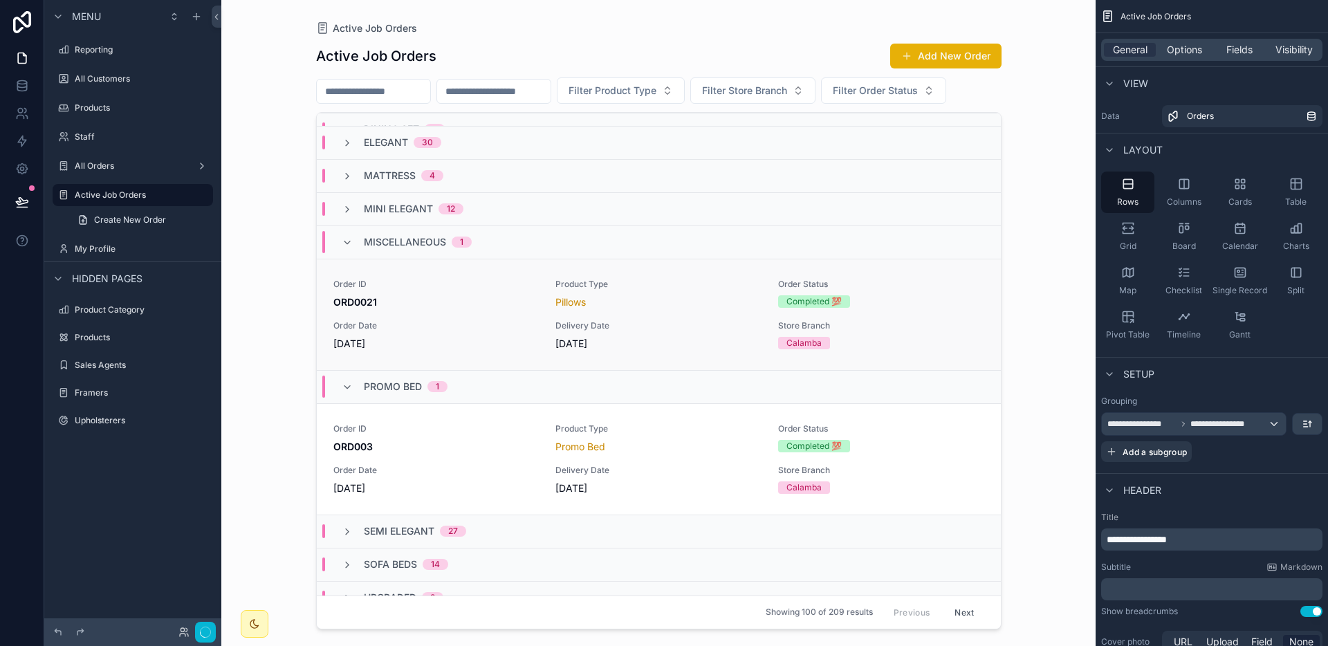
scroll to position [72, 0]
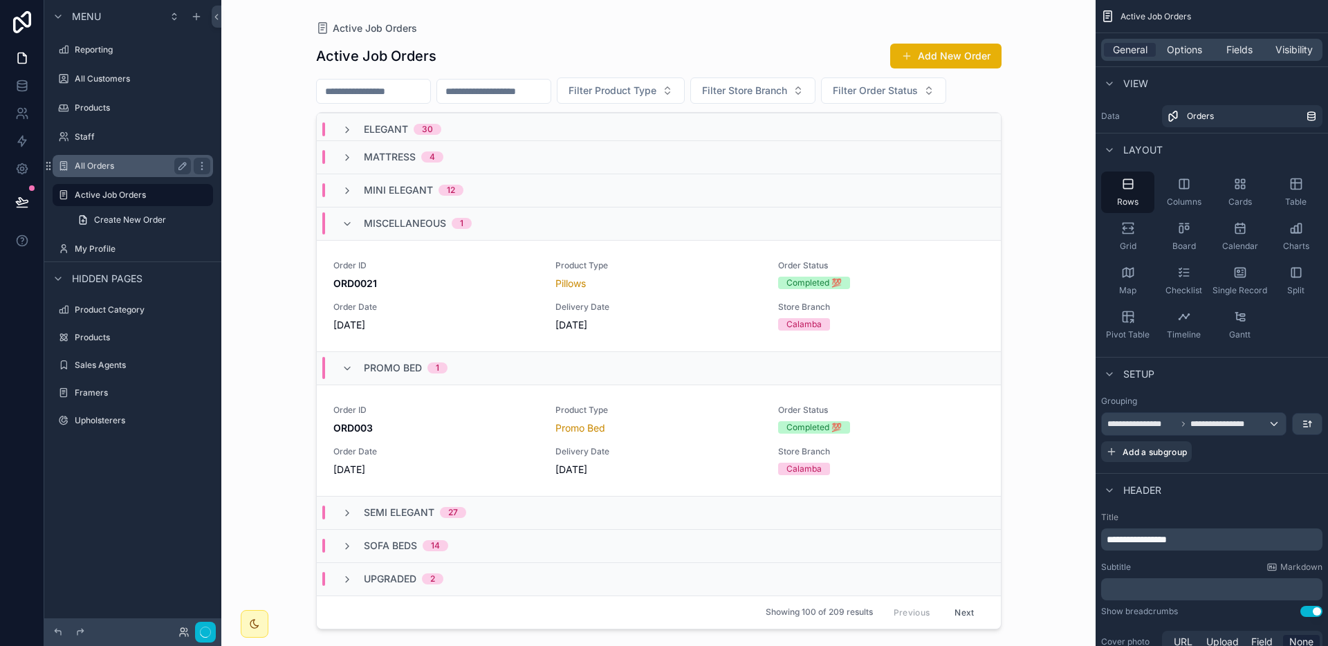
click at [0, 0] on div "scrollable content" at bounding box center [0, 0] width 0 height 0
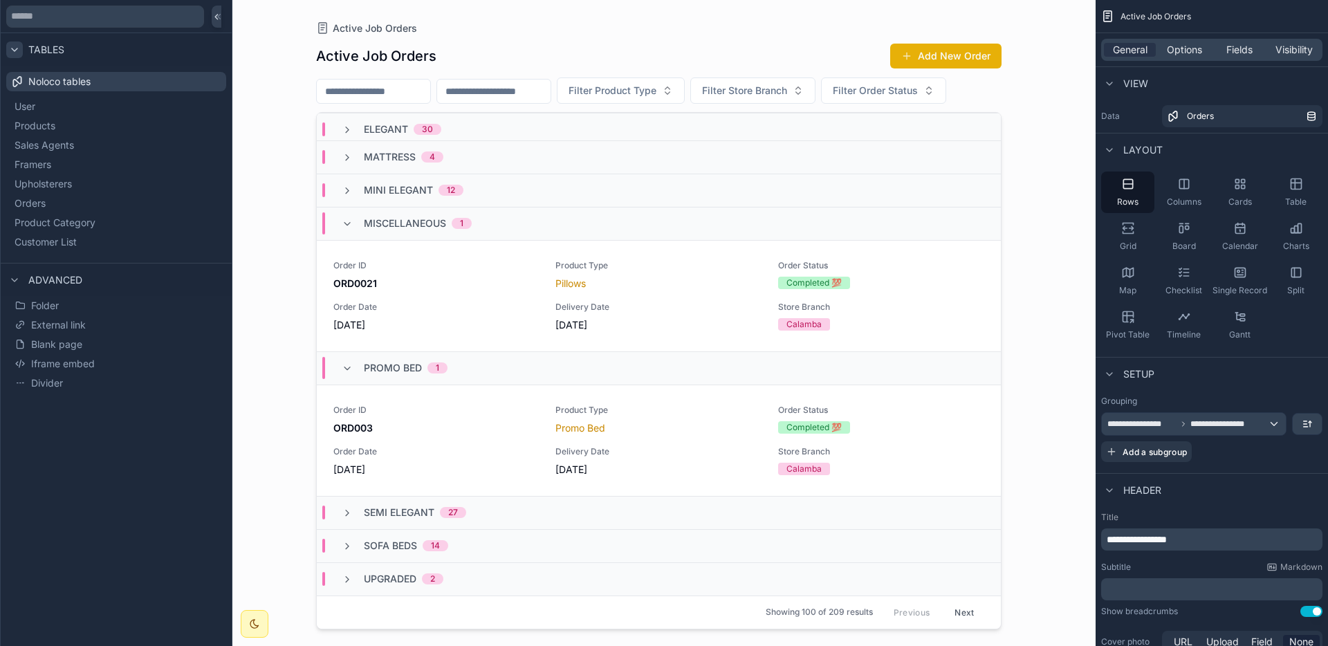
click at [17, 47] on icon at bounding box center [14, 49] width 11 height 11
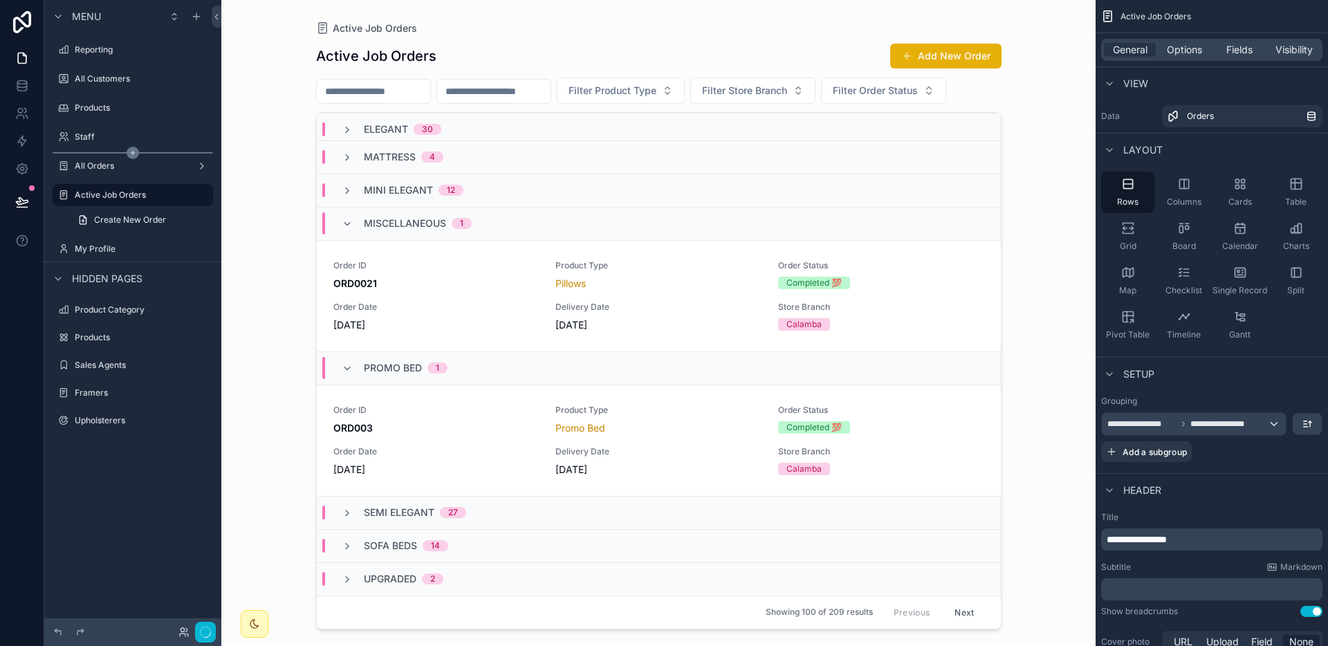
click at [142, 153] on div "scrollable content" at bounding box center [133, 152] width 160 height 1
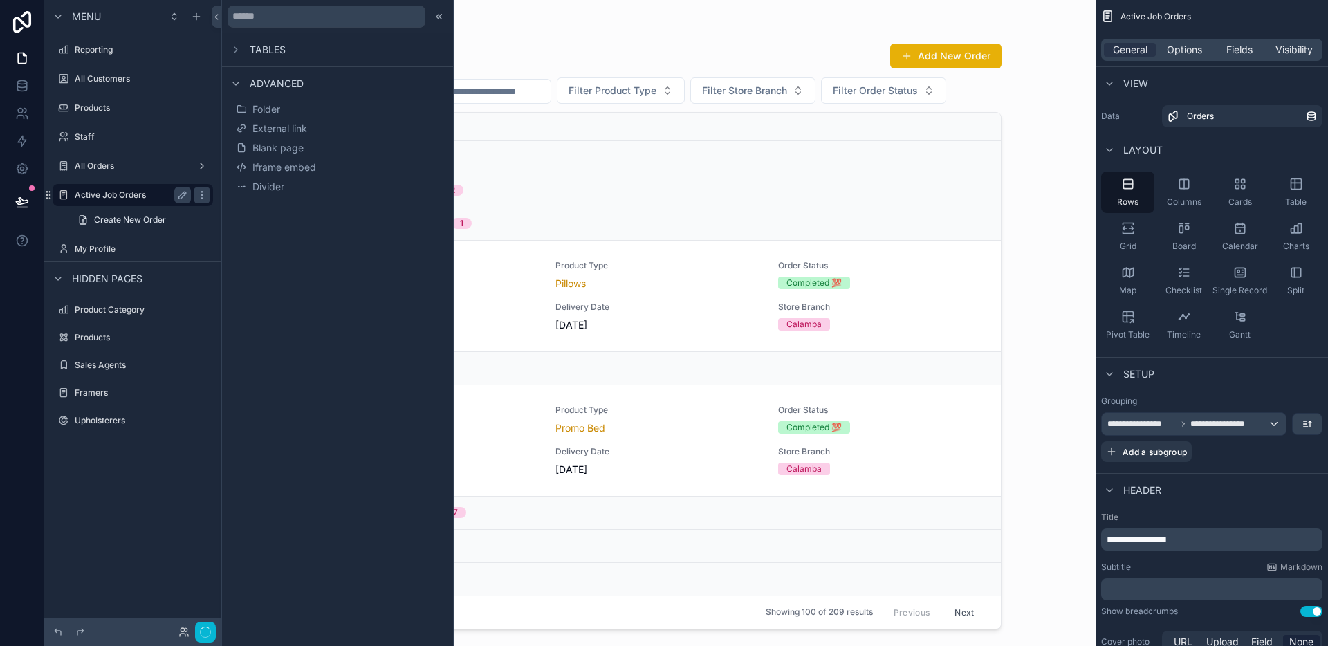
click at [119, 194] on label "Active Job Orders" at bounding box center [130, 194] width 111 height 11
click at [702, 25] on div "Active Job Orders" at bounding box center [658, 28] width 685 height 12
click at [436, 16] on icon at bounding box center [437, 16] width 2 height 5
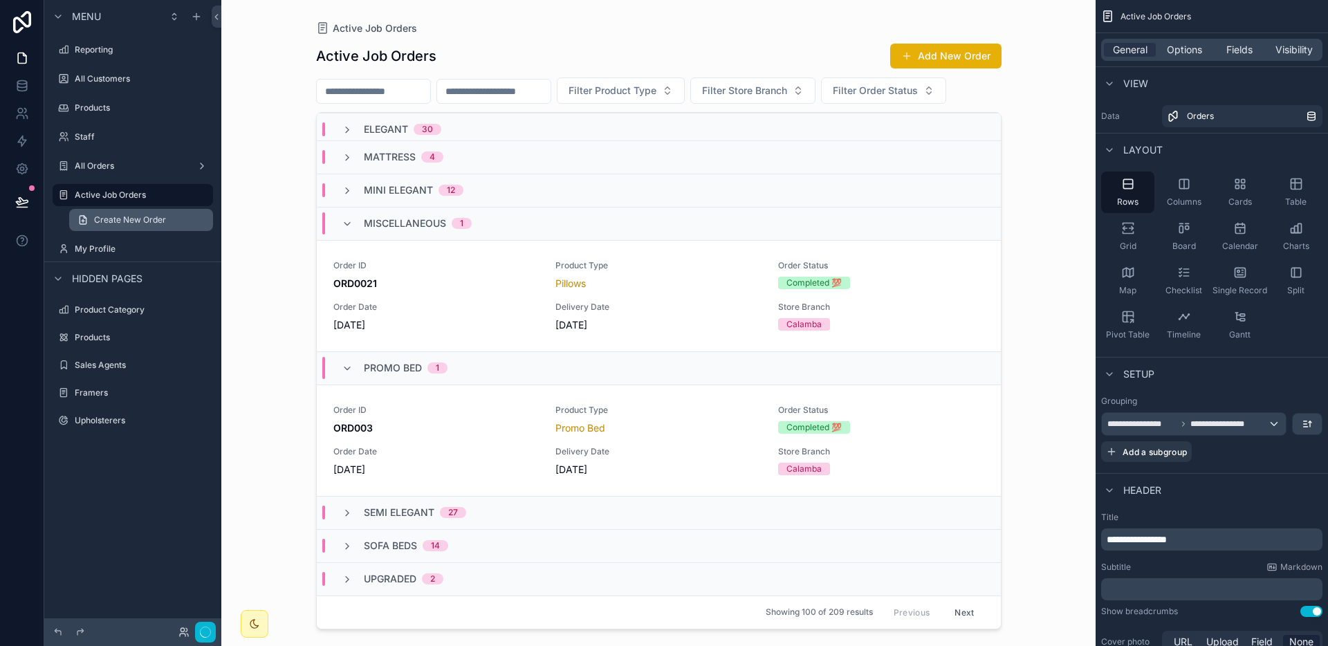
click at [115, 221] on span "Create New Order" at bounding box center [130, 219] width 72 height 11
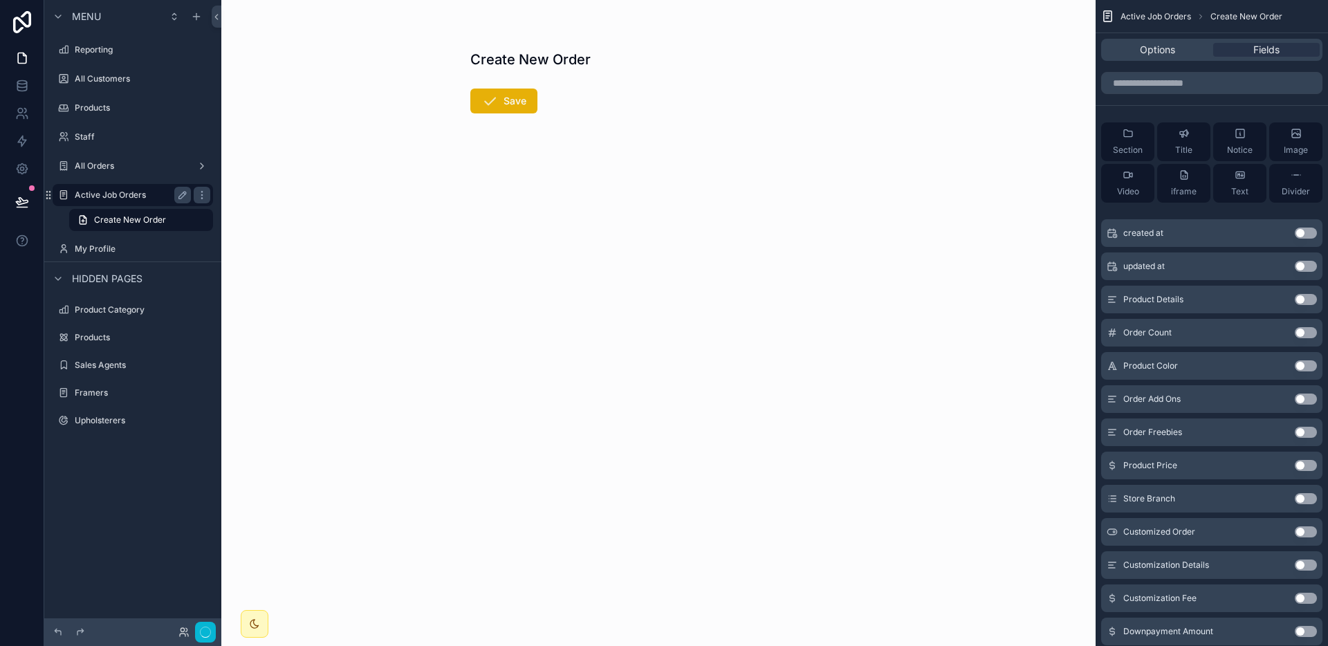
click at [120, 194] on label "Active Job Orders" at bounding box center [130, 194] width 111 height 11
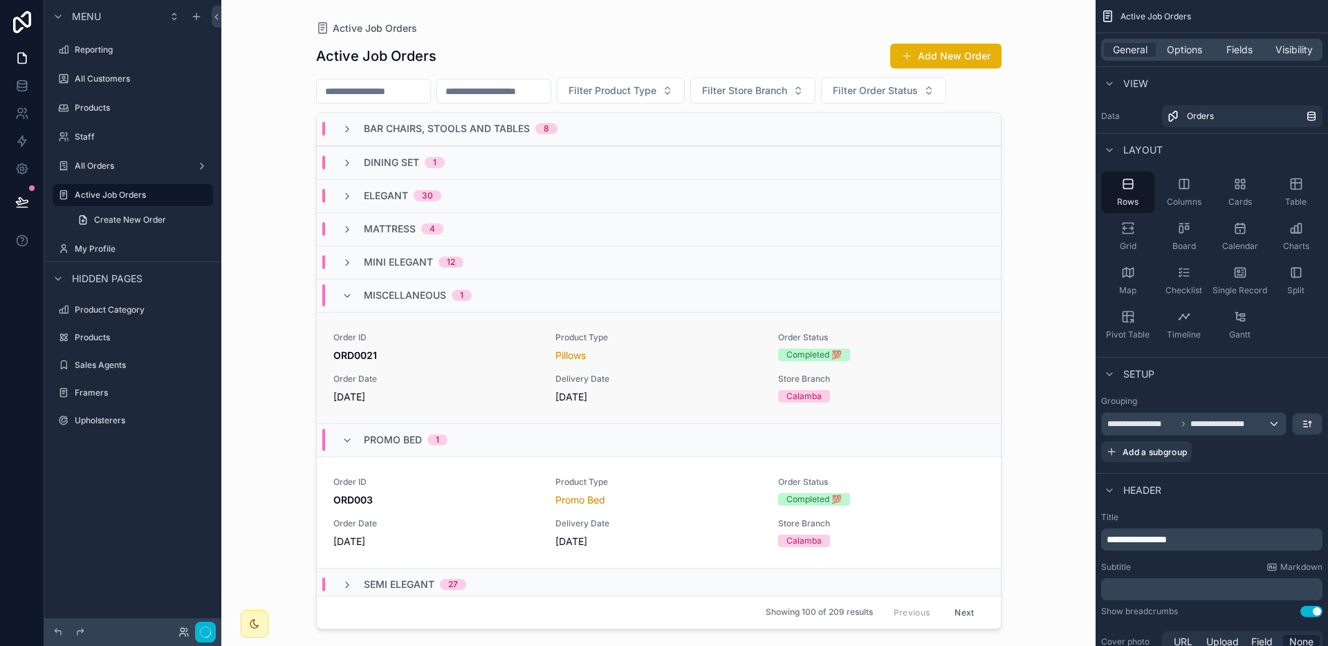
click at [620, 340] on span "Product Type" at bounding box center [658, 337] width 206 height 11
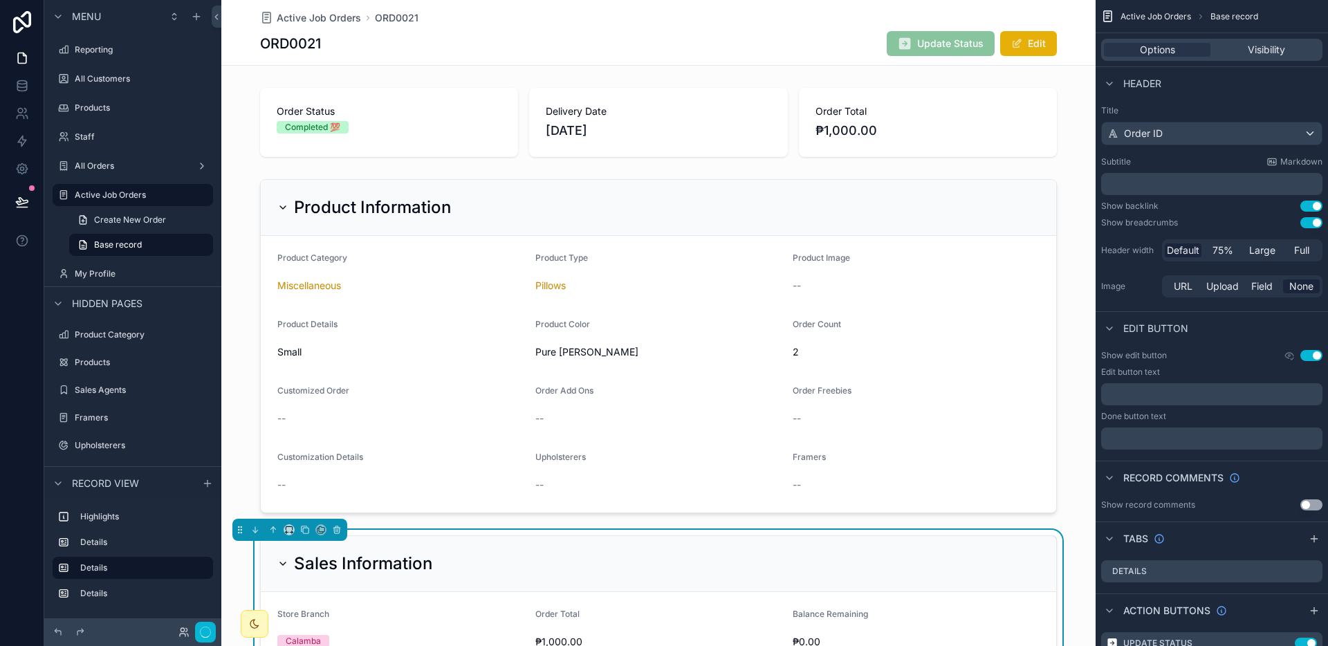
click at [936, 49] on span "Update Status" at bounding box center [941, 45] width 108 height 14
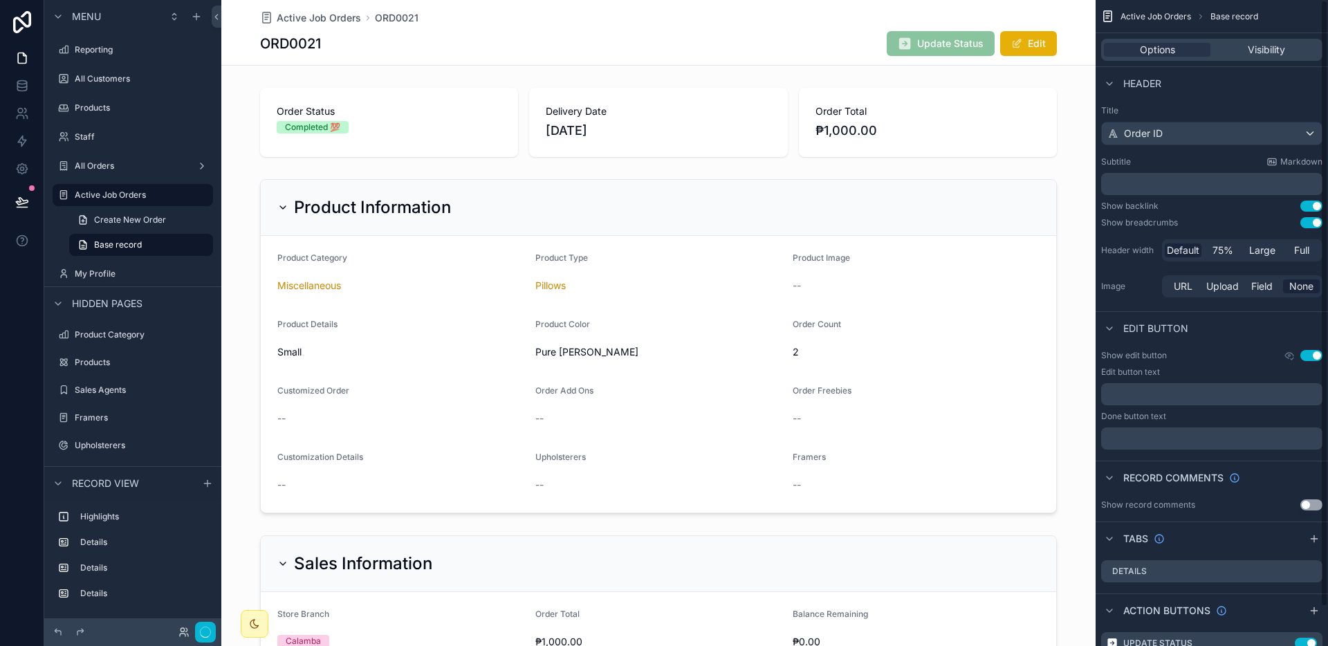
click at [938, 48] on span "Update Status" at bounding box center [941, 45] width 108 height 14
click at [210, 634] on circle "button" at bounding box center [205, 632] width 10 height 10
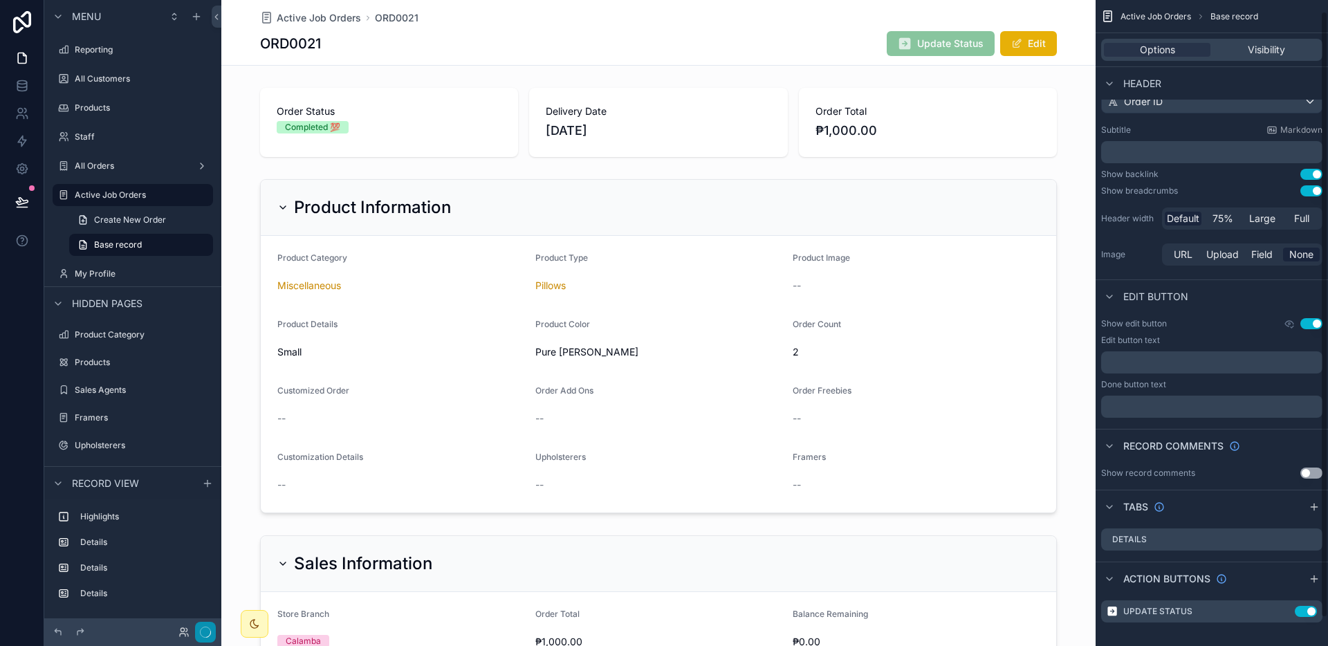
scroll to position [41, 0]
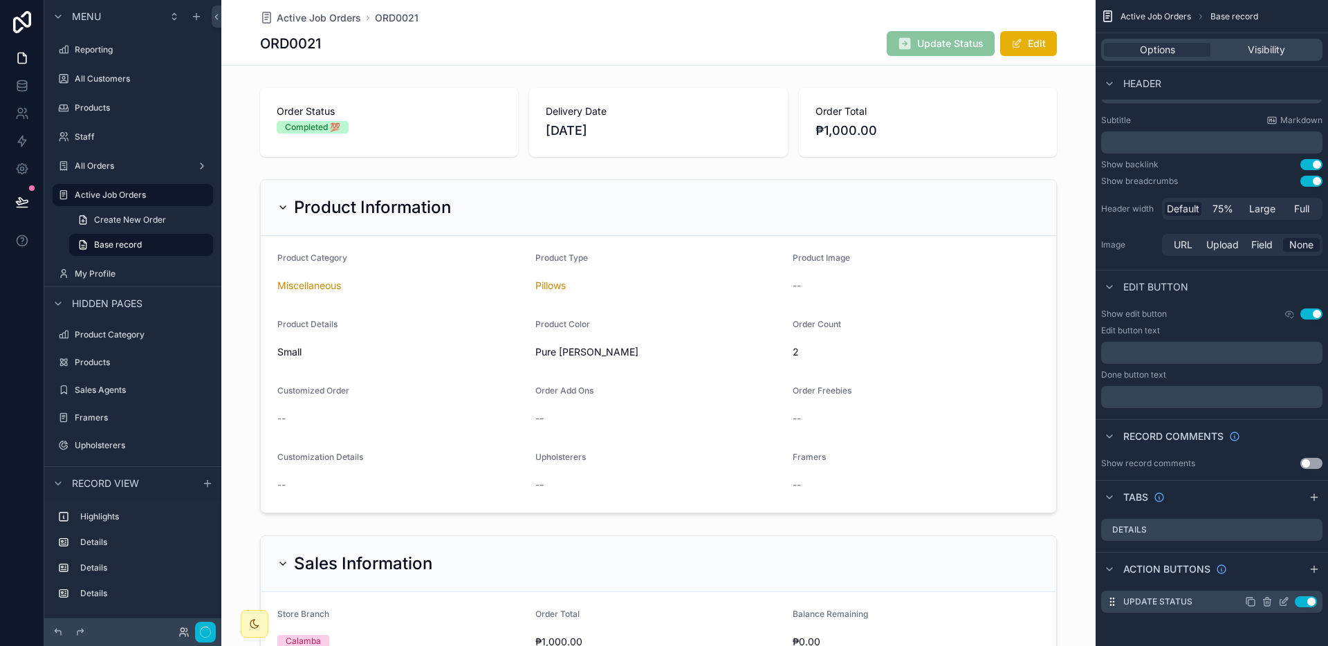
click at [1279, 600] on icon "scrollable content" at bounding box center [1283, 601] width 11 height 11
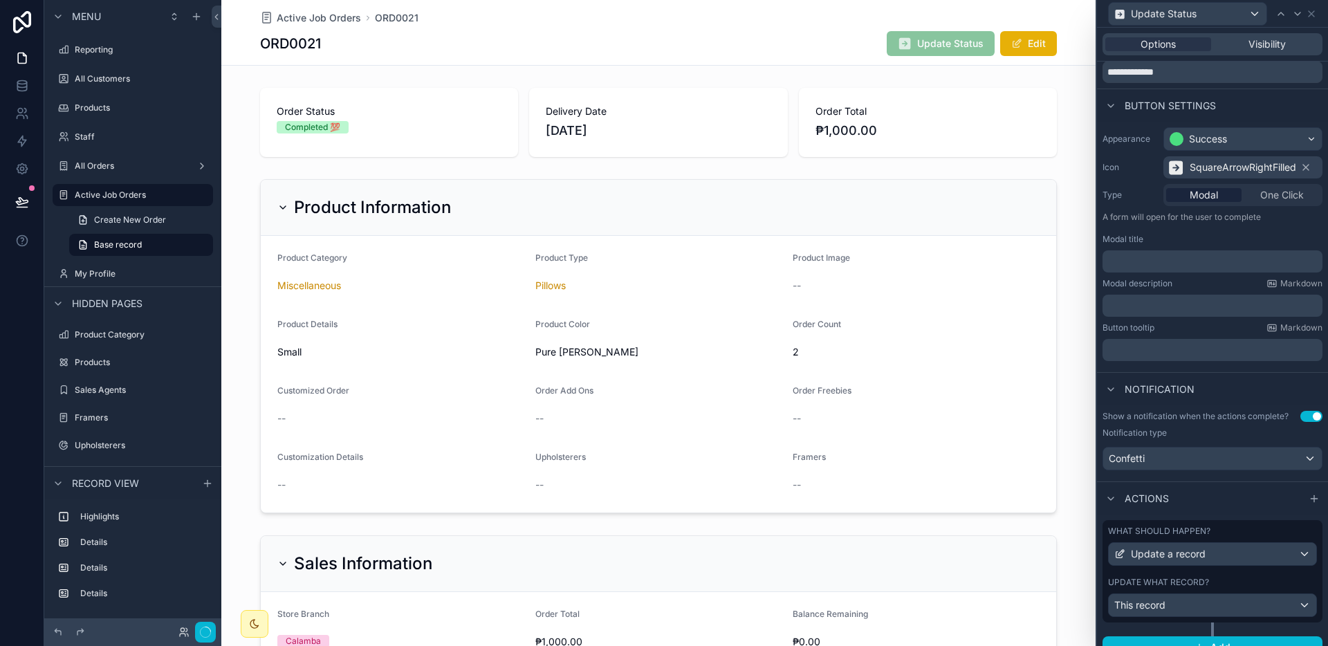
scroll to position [68, 0]
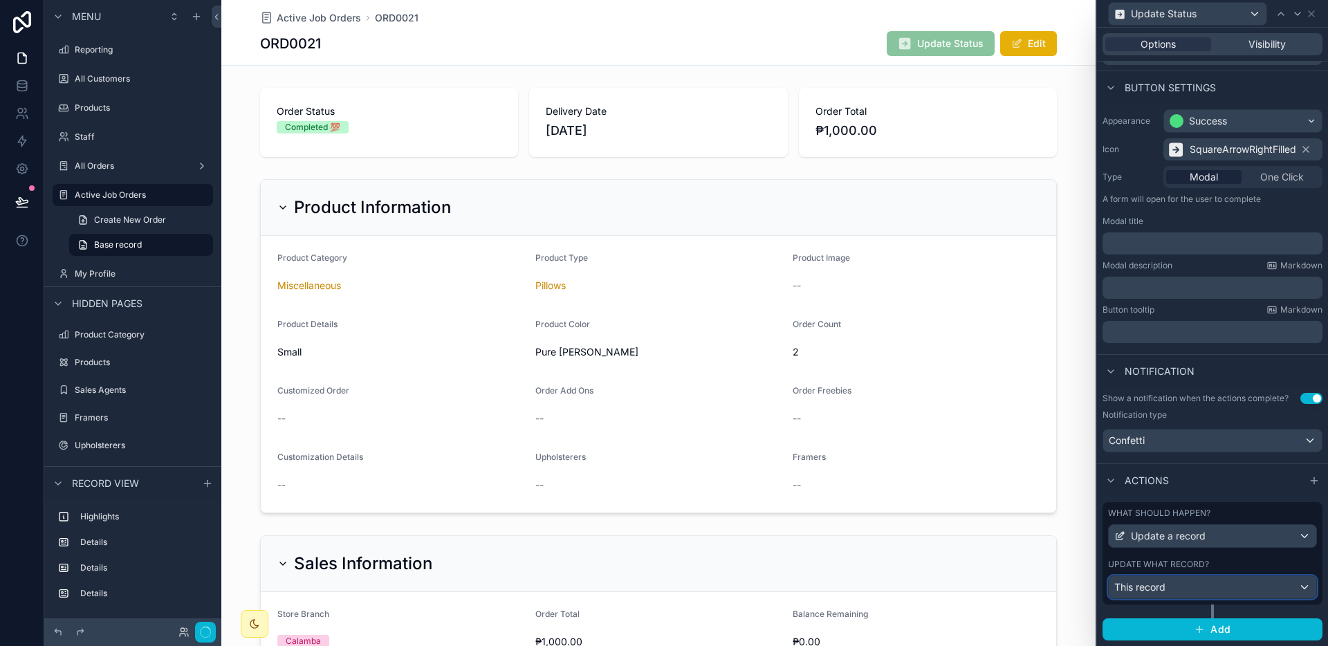
click at [1218, 589] on div "This record" at bounding box center [1211, 587] width 207 height 22
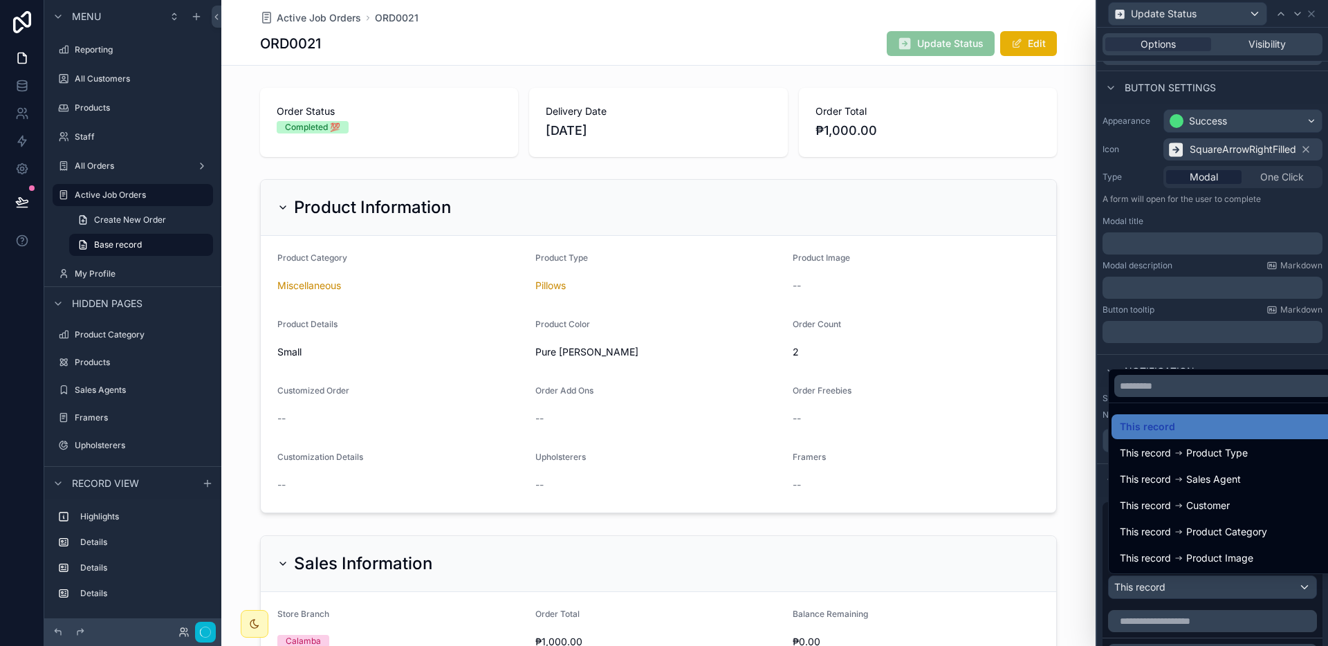
click at [1218, 589] on div at bounding box center [1212, 323] width 231 height 646
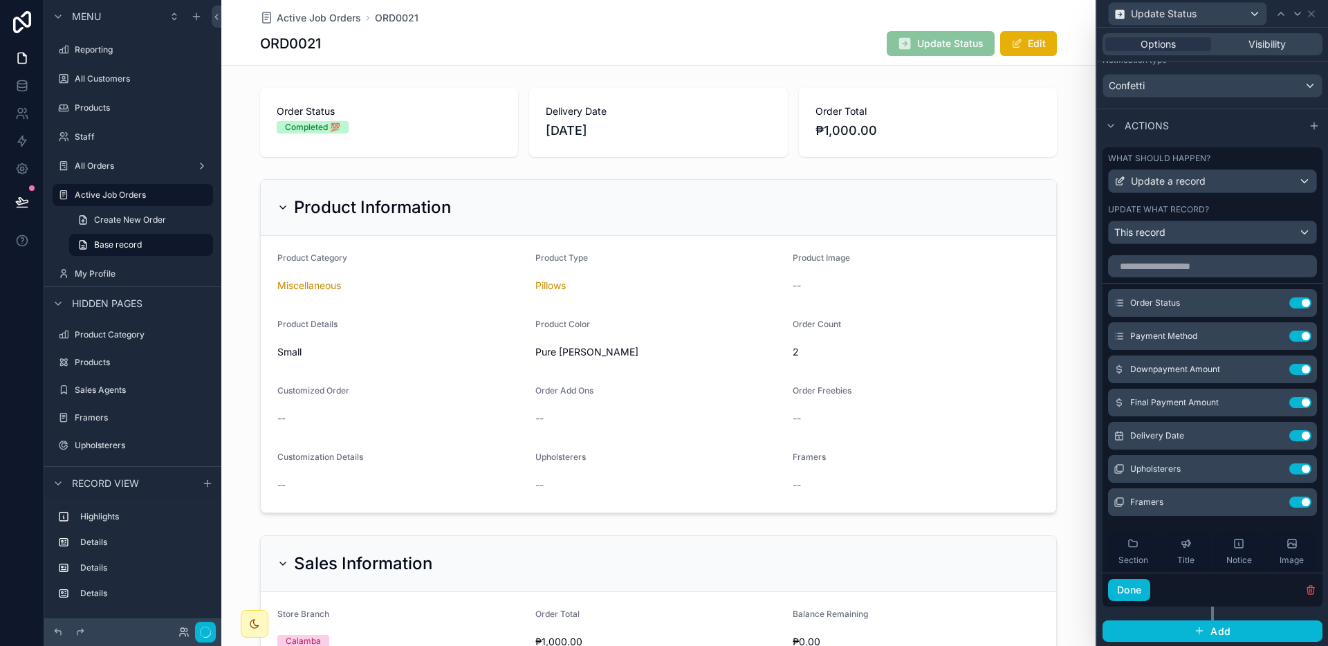
scroll to position [425, 0]
click at [1271, 299] on icon at bounding box center [1274, 300] width 6 height 6
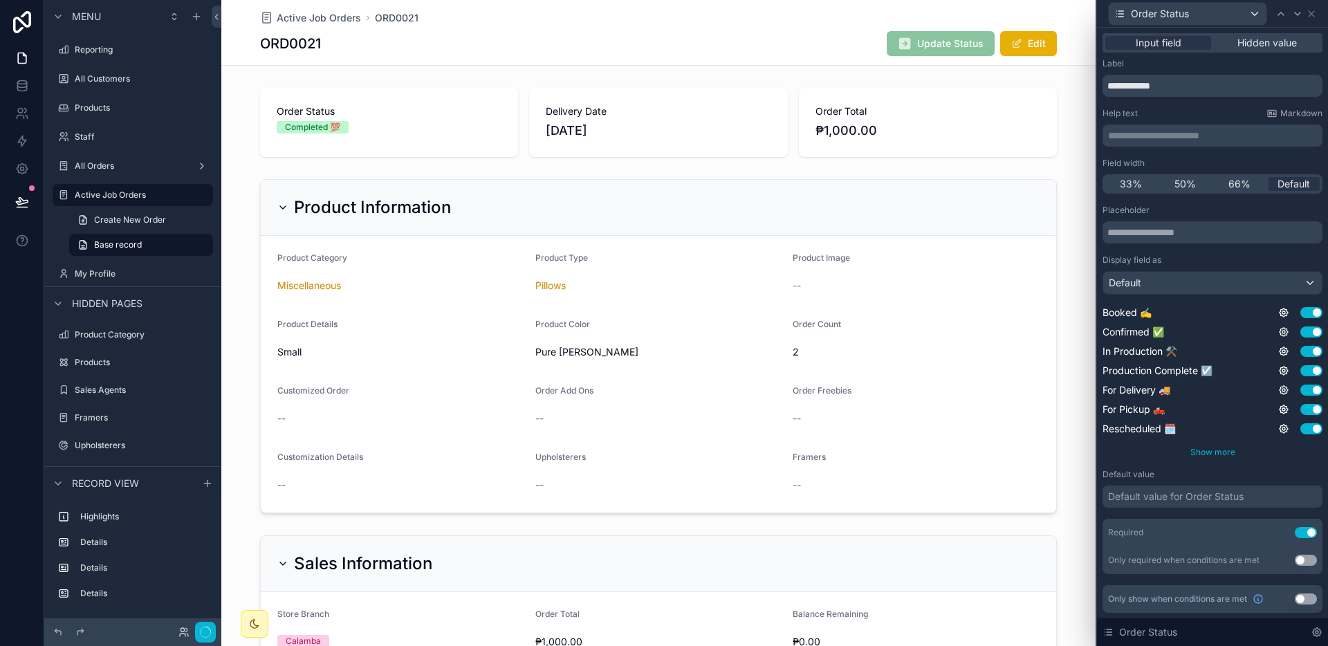
click at [1214, 452] on span "Show more" at bounding box center [1212, 452] width 45 height 10
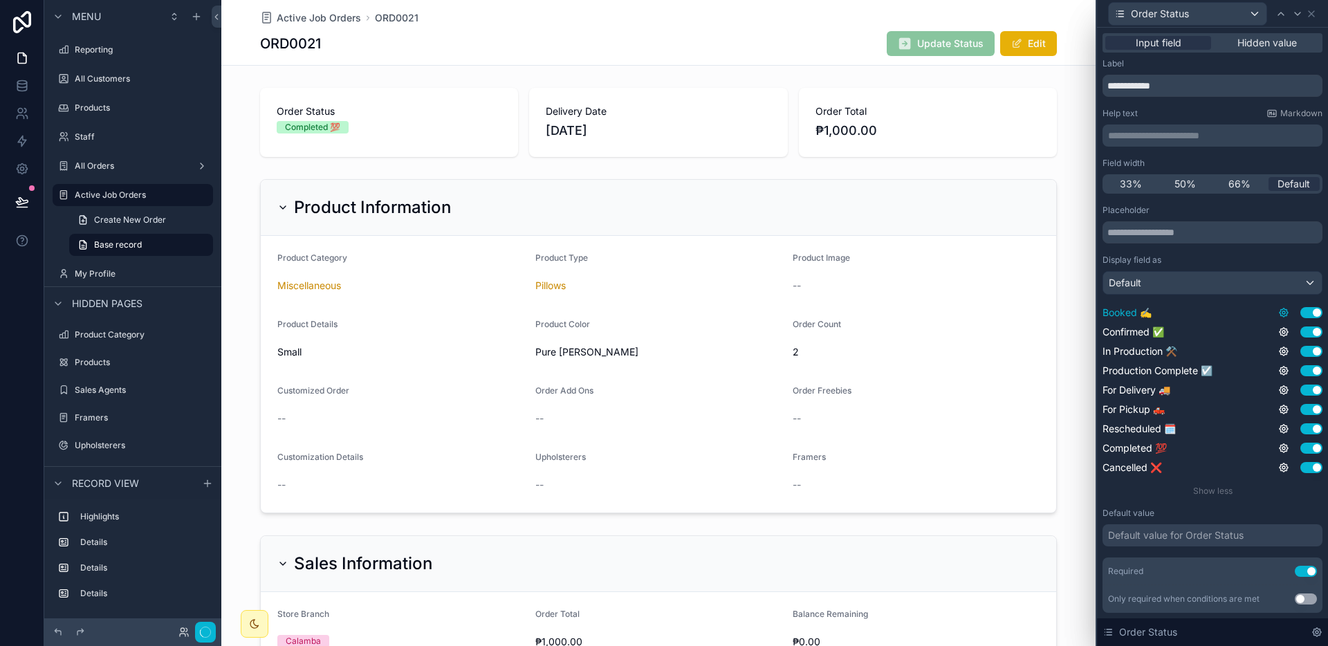
click at [1278, 313] on icon at bounding box center [1283, 312] width 11 height 11
click at [1301, 308] on button "Use setting" at bounding box center [1311, 312] width 22 height 11
click at [1282, 333] on icon at bounding box center [1283, 332] width 3 height 3
click at [1244, 320] on button "Use setting" at bounding box center [1236, 324] width 22 height 11
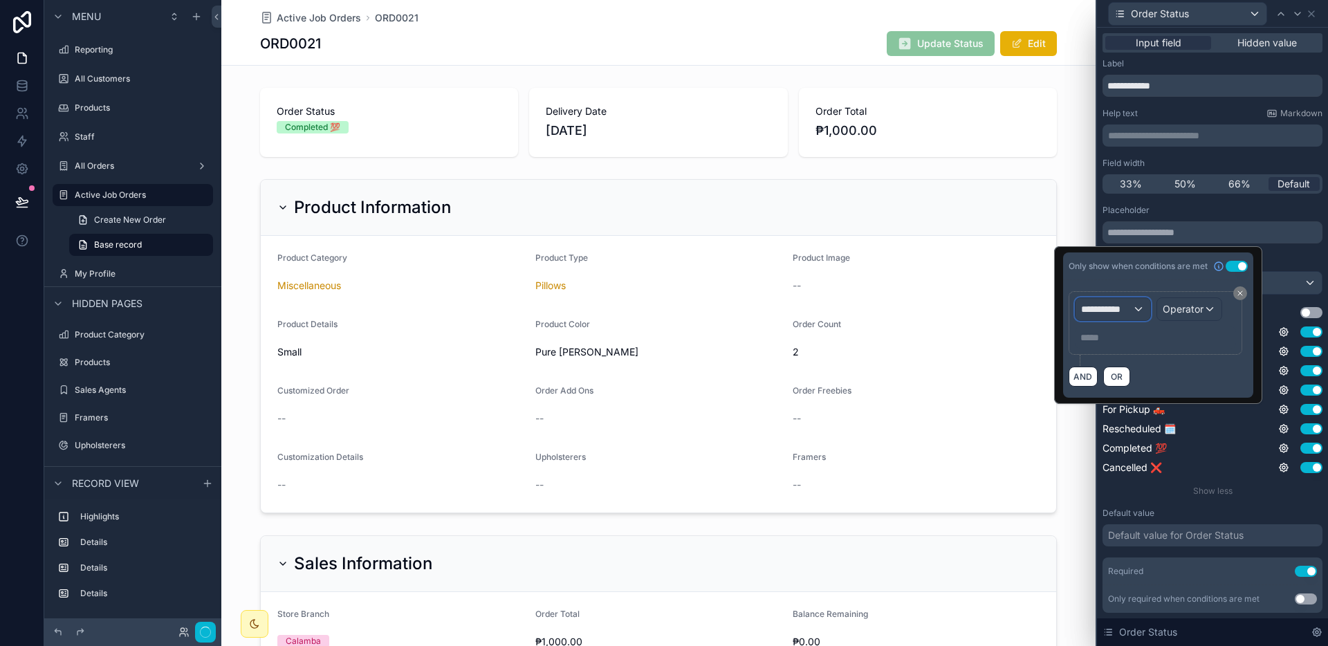
click at [1101, 310] on span "**********" at bounding box center [1106, 309] width 51 height 14
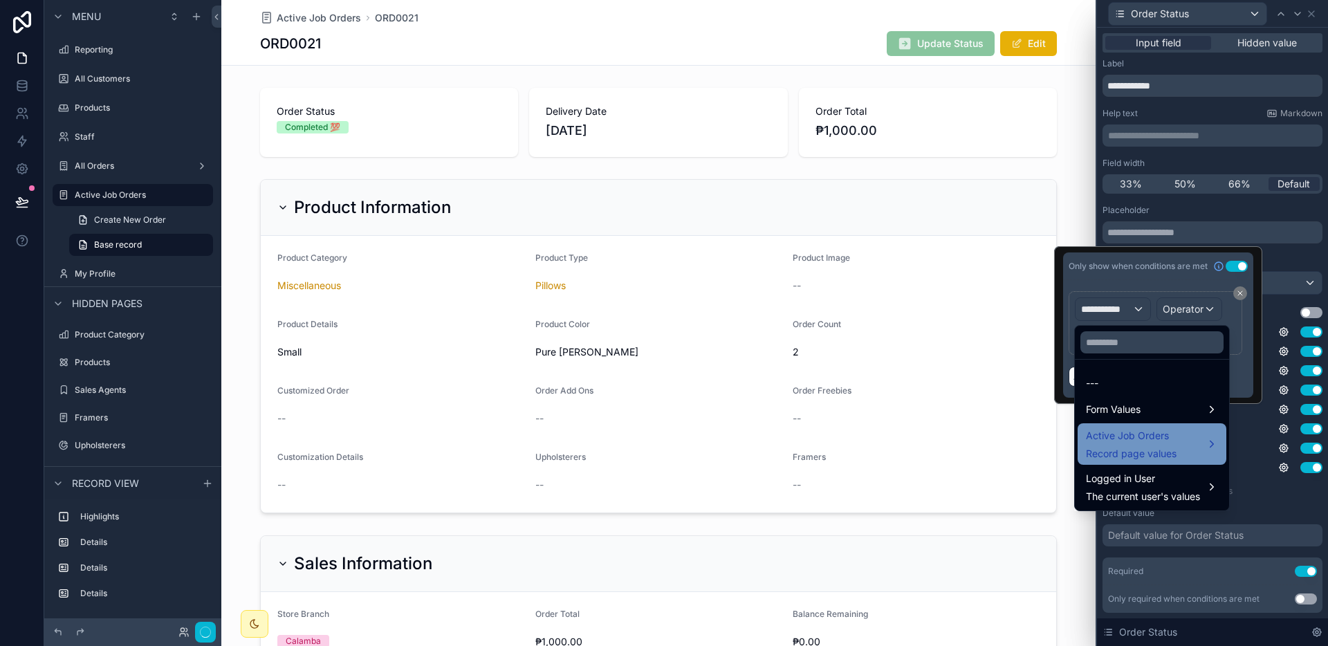
click at [1139, 445] on div "Active Job Orders Record page values" at bounding box center [1131, 443] width 91 height 33
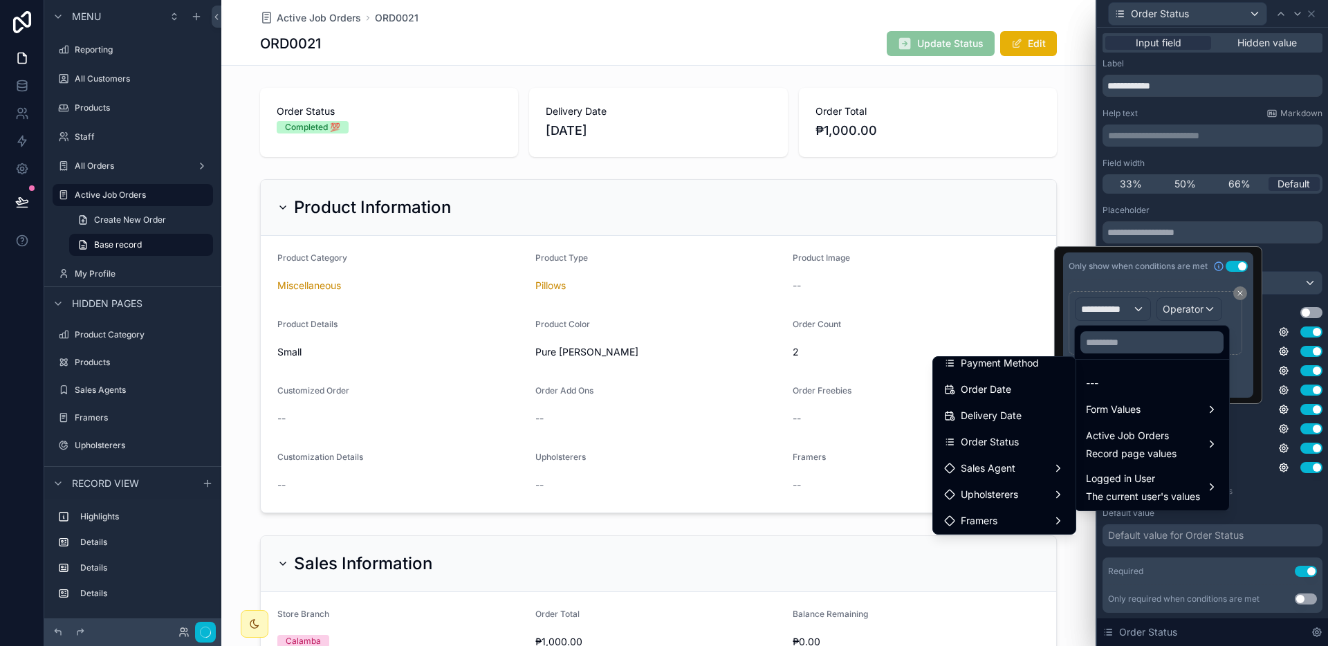
scroll to position [551, 0]
click at [996, 407] on div "Order Status" at bounding box center [1004, 399] width 137 height 25
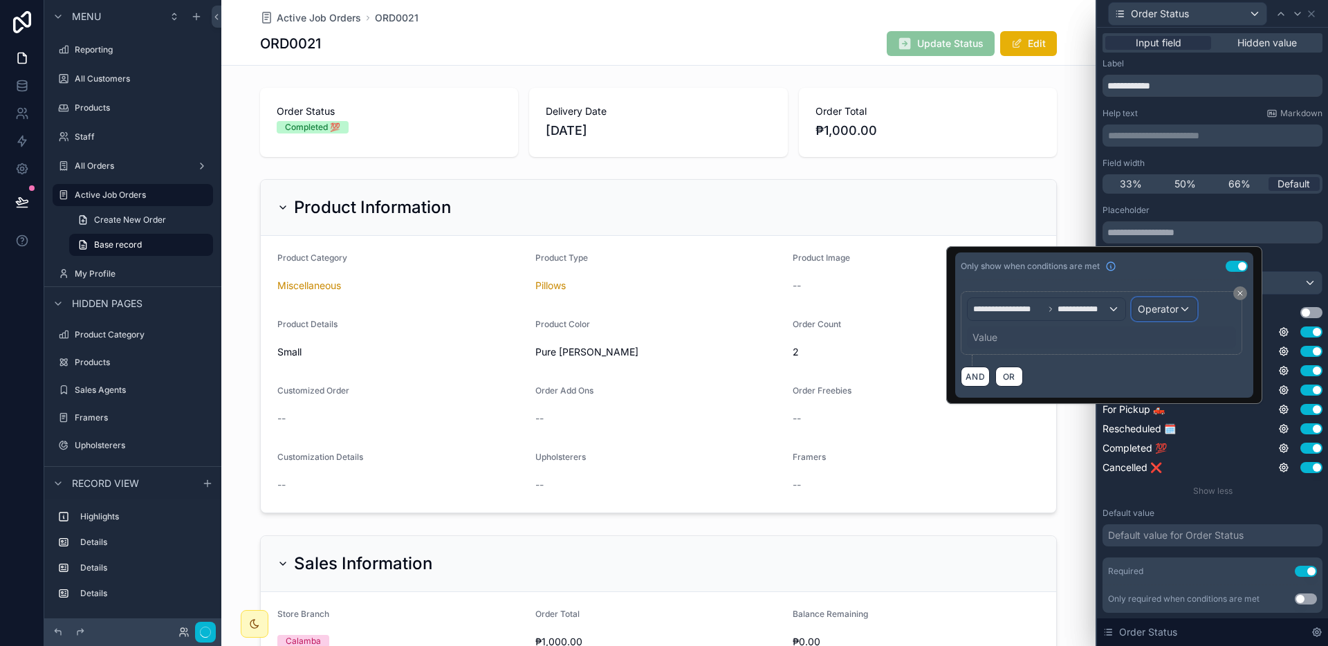
click at [1131, 310] on button "Operator" at bounding box center [1164, 309] width 66 height 24
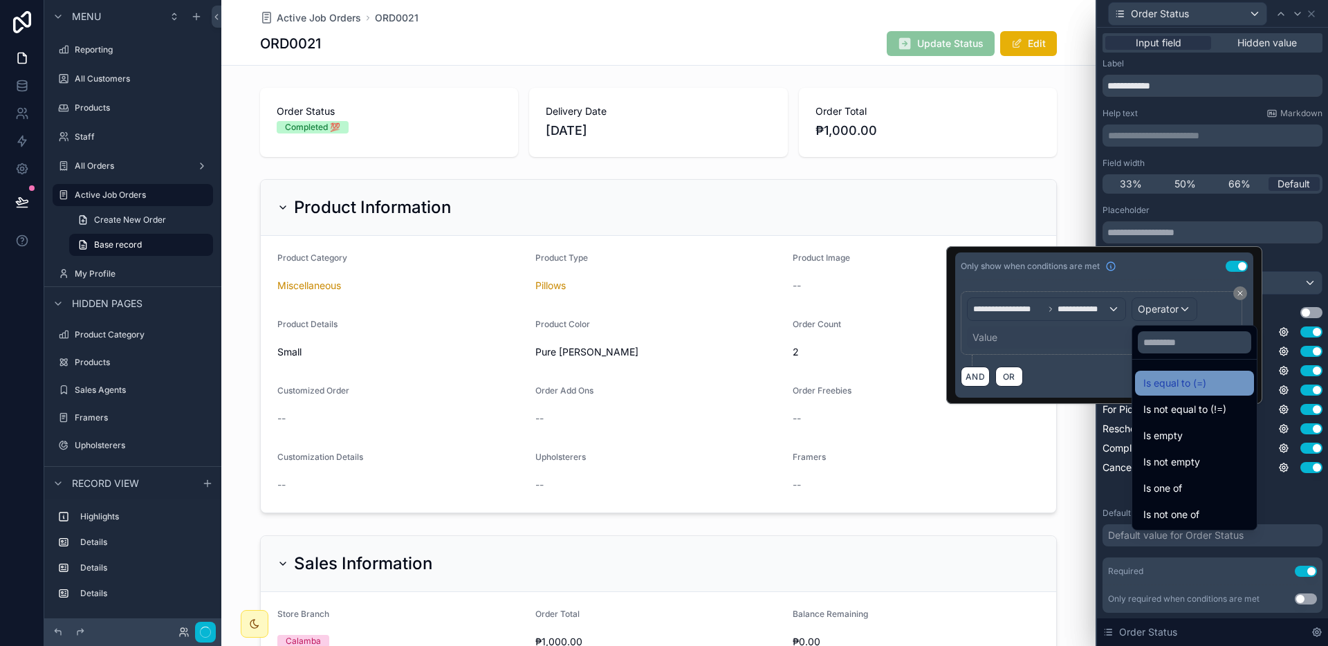
click at [1161, 393] on div "Is equal to (=)" at bounding box center [1194, 383] width 119 height 25
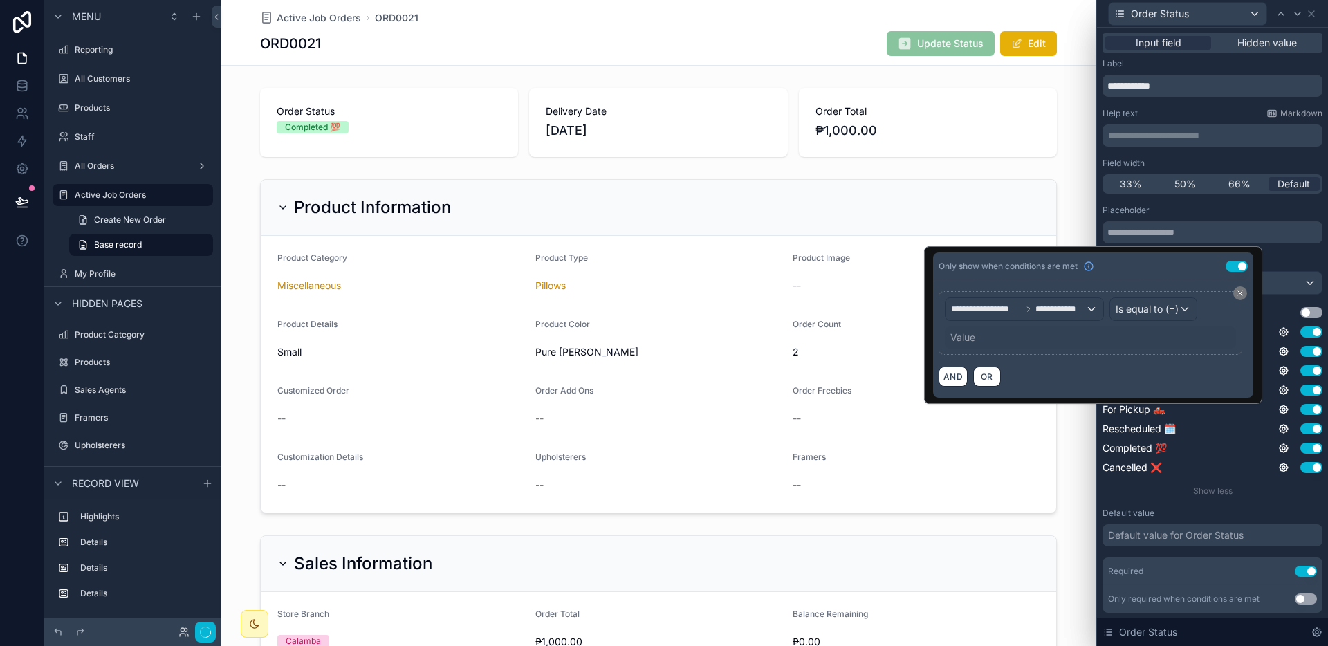
click at [1022, 350] on div "**********" at bounding box center [1090, 323] width 304 height 64
click at [1019, 340] on div "Value" at bounding box center [1090, 337] width 291 height 22
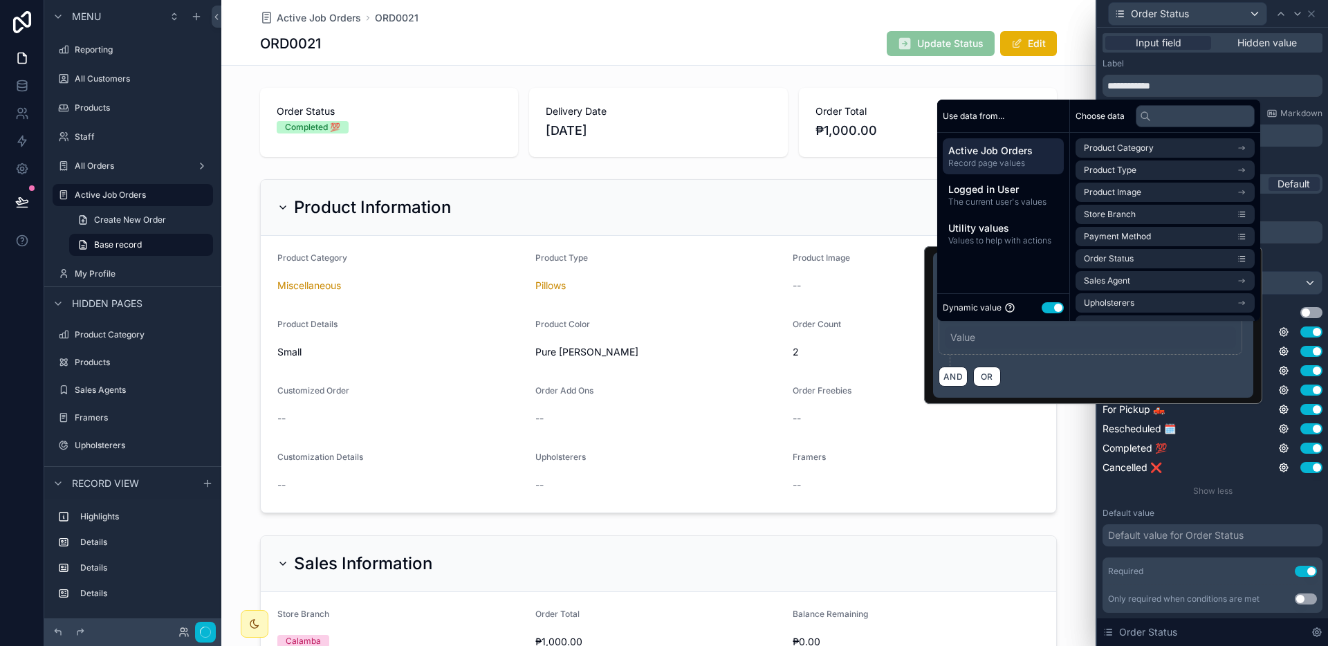
click at [1047, 302] on button "Use setting" at bounding box center [1052, 307] width 22 height 11
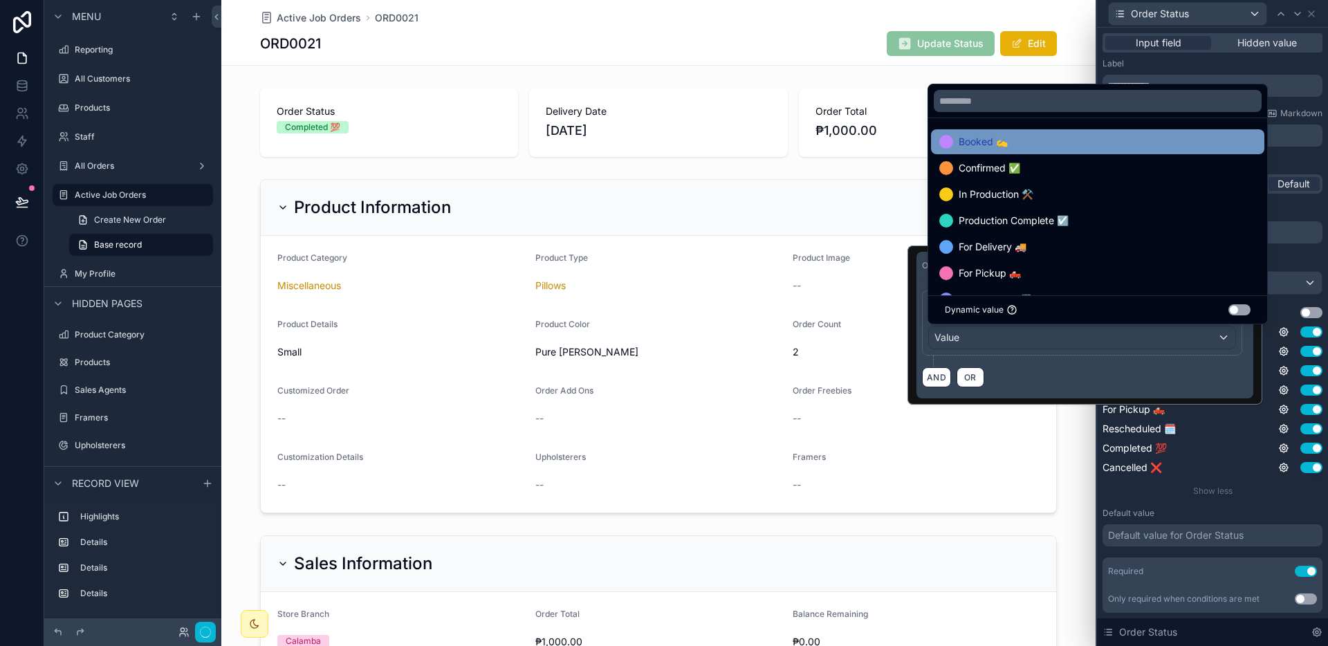
click at [1007, 145] on span "Booked ✍️" at bounding box center [982, 141] width 49 height 17
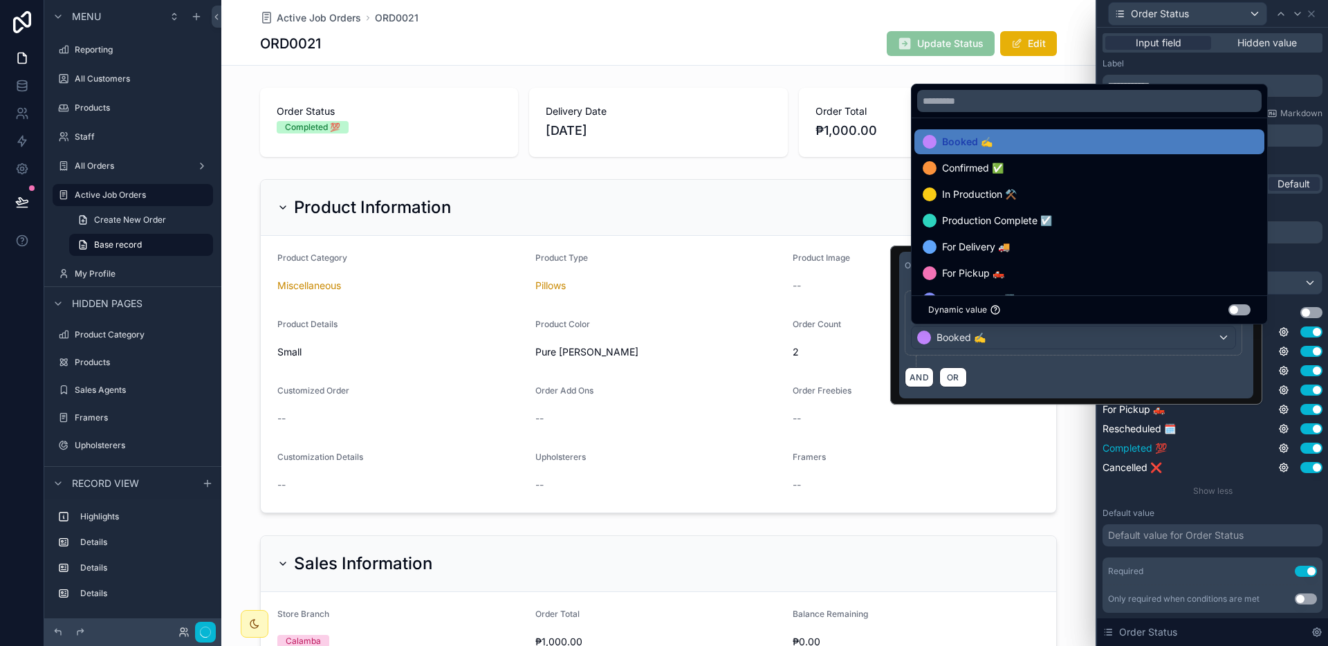
click at [1171, 441] on div "Completed 💯 Use setting" at bounding box center [1212, 448] width 220 height 14
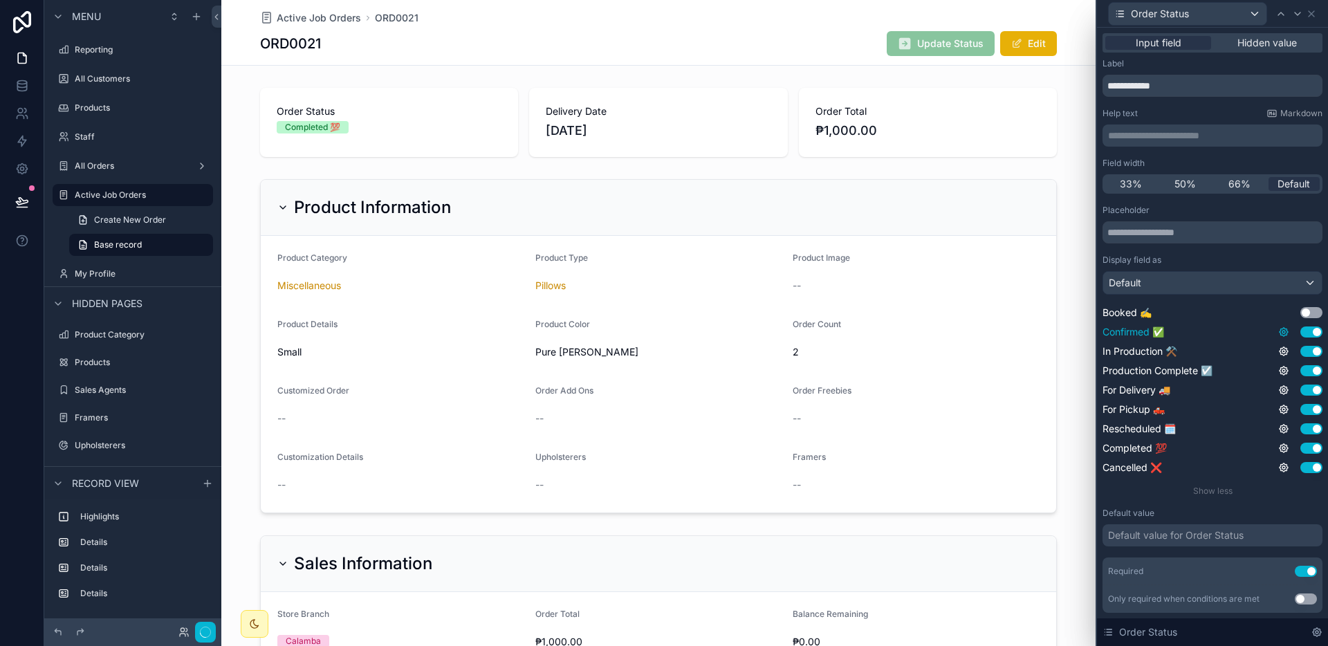
click at [1278, 332] on icon at bounding box center [1283, 331] width 11 height 11
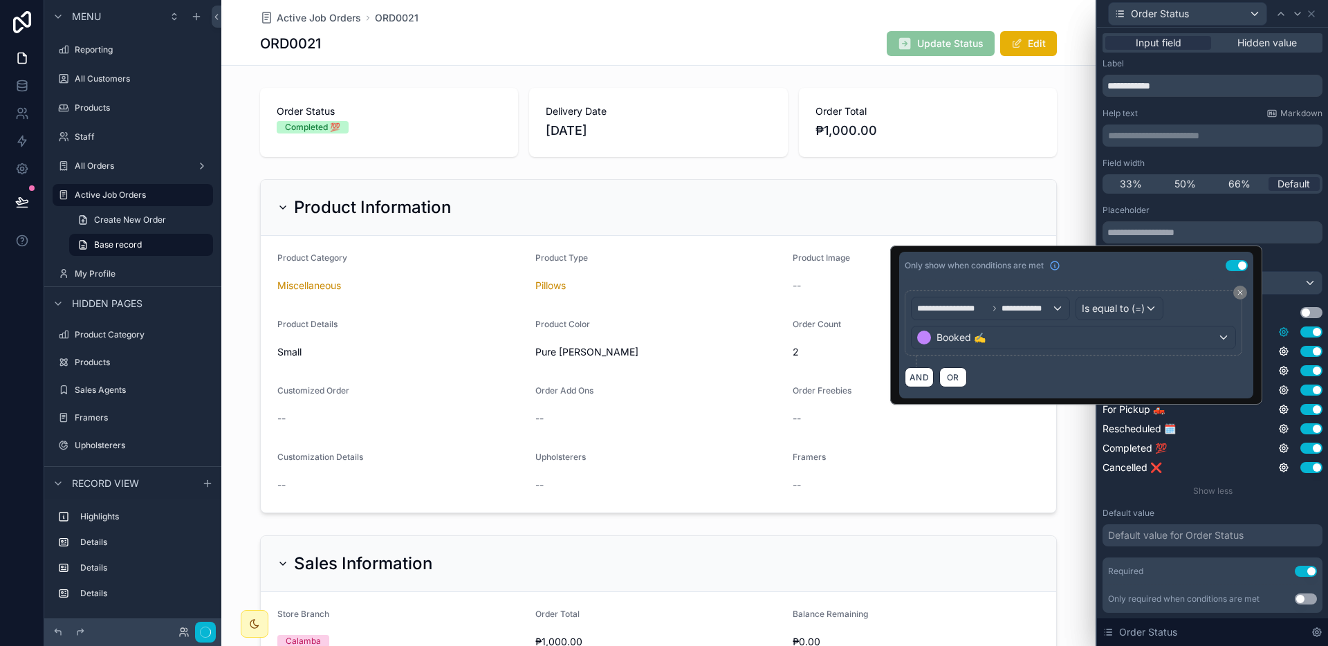
click at [1278, 332] on icon at bounding box center [1283, 331] width 11 height 11
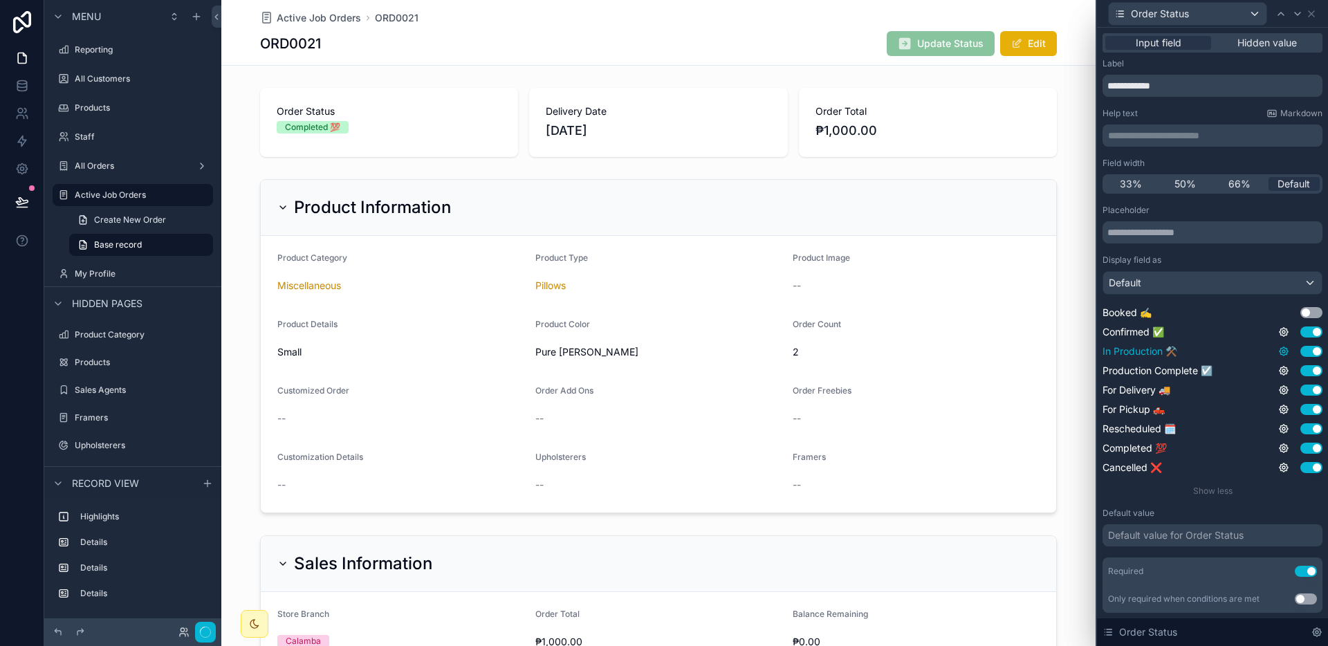
click at [1278, 349] on icon at bounding box center [1283, 351] width 11 height 11
click at [1239, 343] on button "Use setting" at bounding box center [1236, 344] width 22 height 11
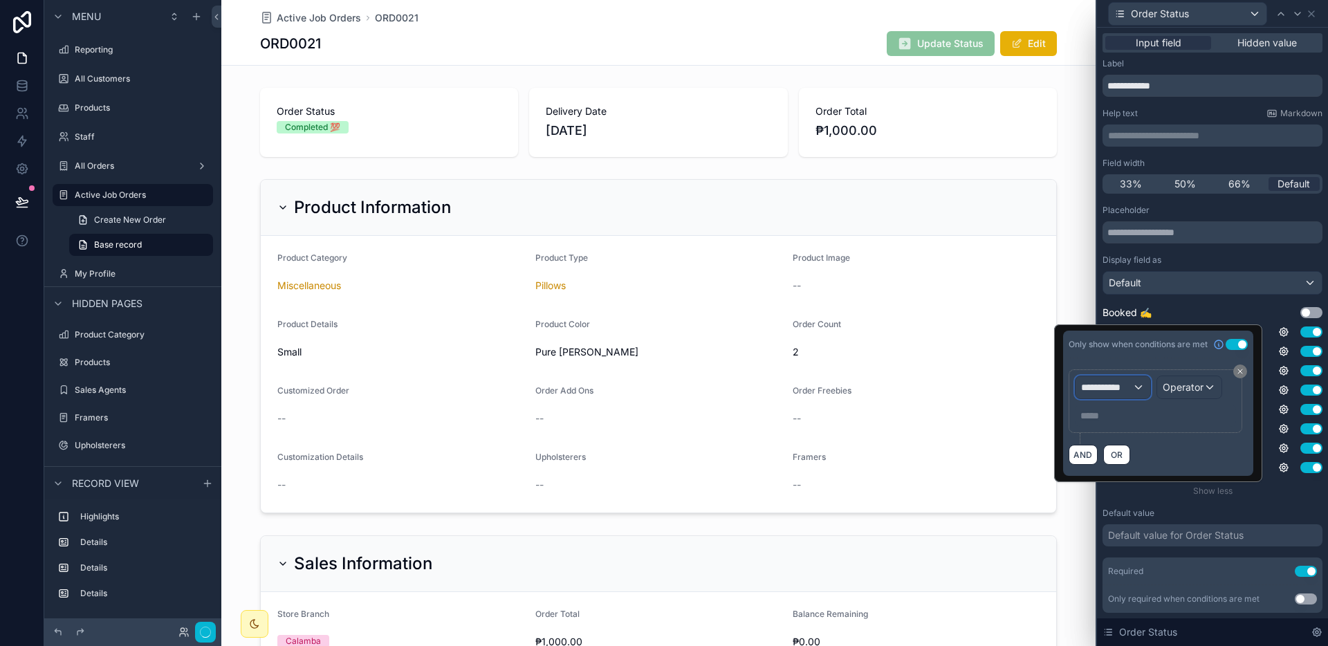
click at [1126, 382] on span "**********" at bounding box center [1106, 387] width 51 height 14
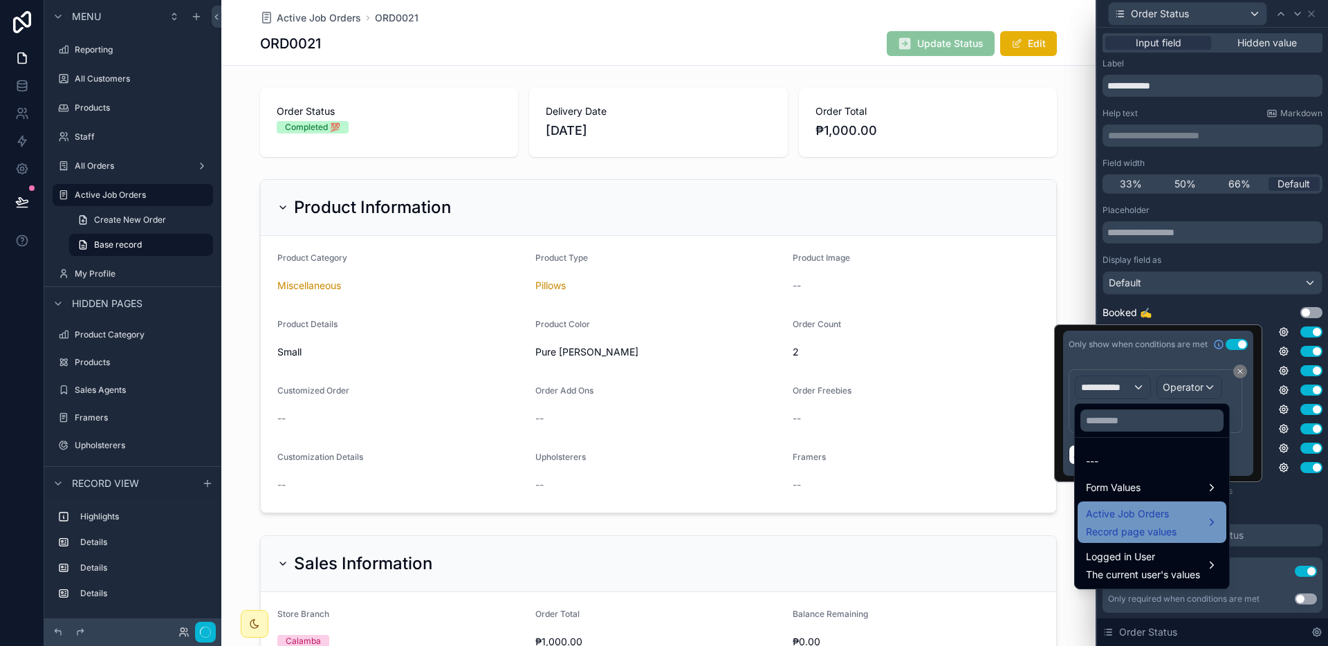
click at [1132, 531] on span "Record page values" at bounding box center [1131, 532] width 91 height 14
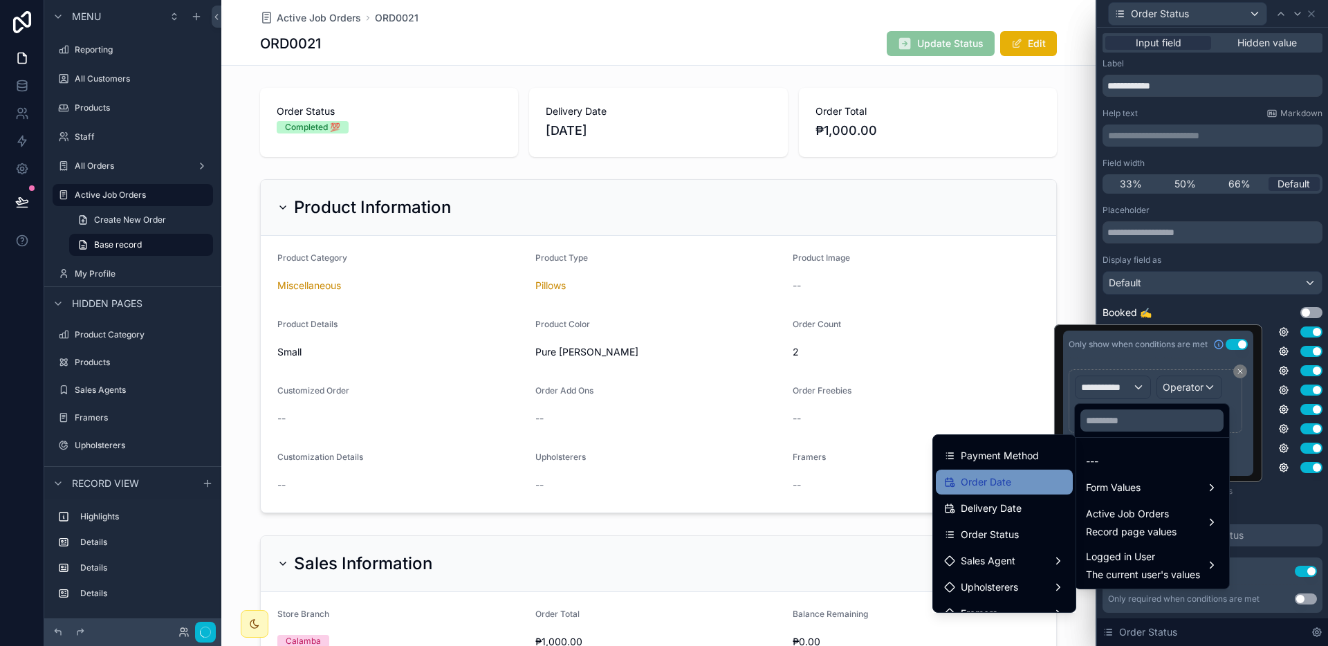
scroll to position [543, 0]
click at [1012, 488] on div "Order Status" at bounding box center [1004, 485] width 120 height 17
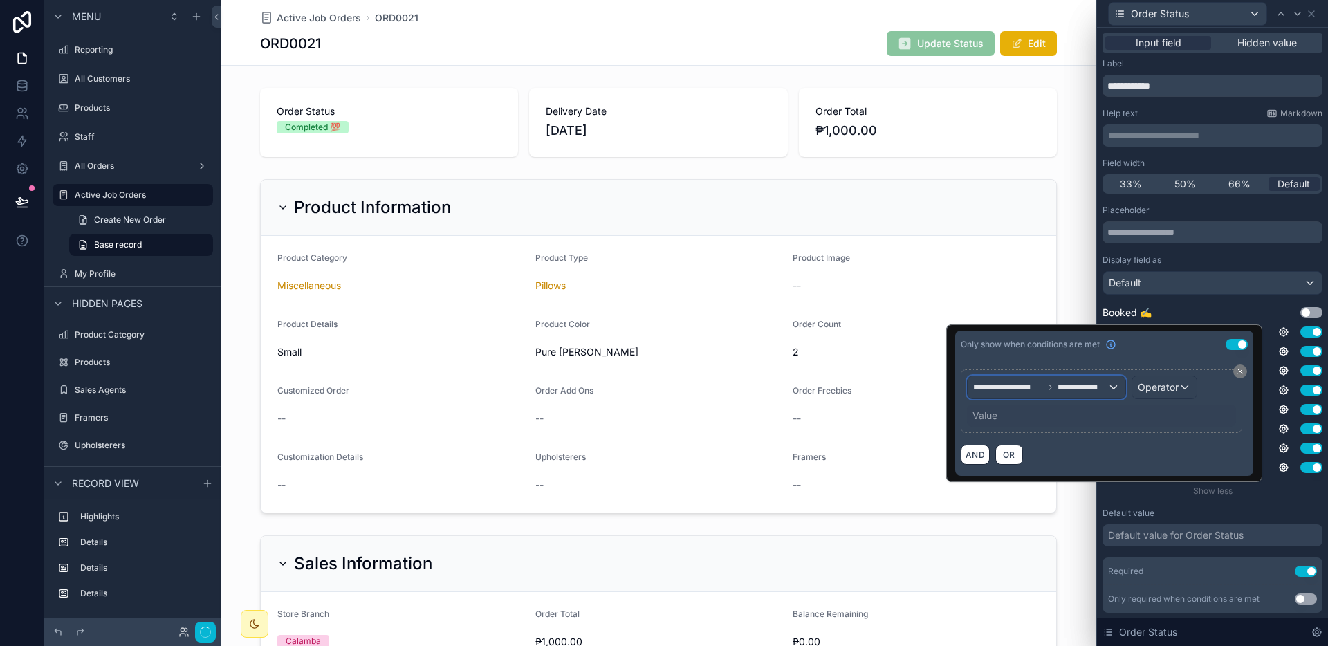
click at [1070, 391] on span "**********" at bounding box center [1082, 387] width 50 height 11
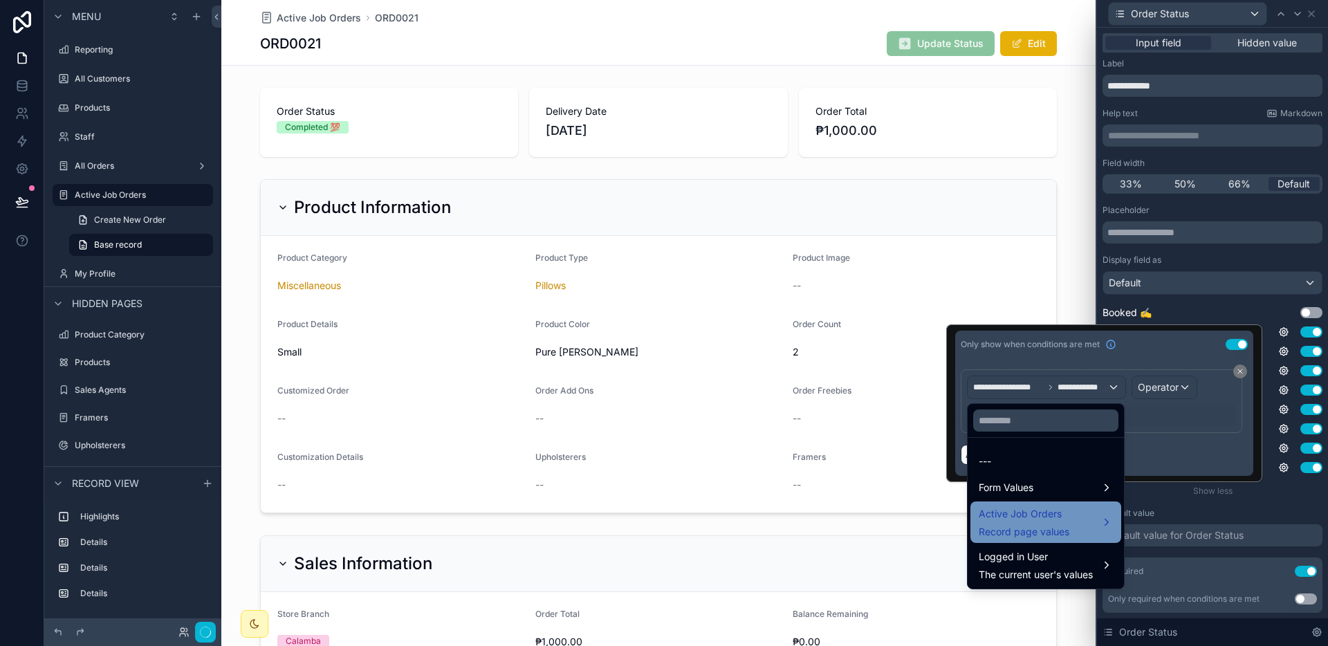
click at [1030, 505] on span "Active Job Orders" at bounding box center [1023, 513] width 91 height 17
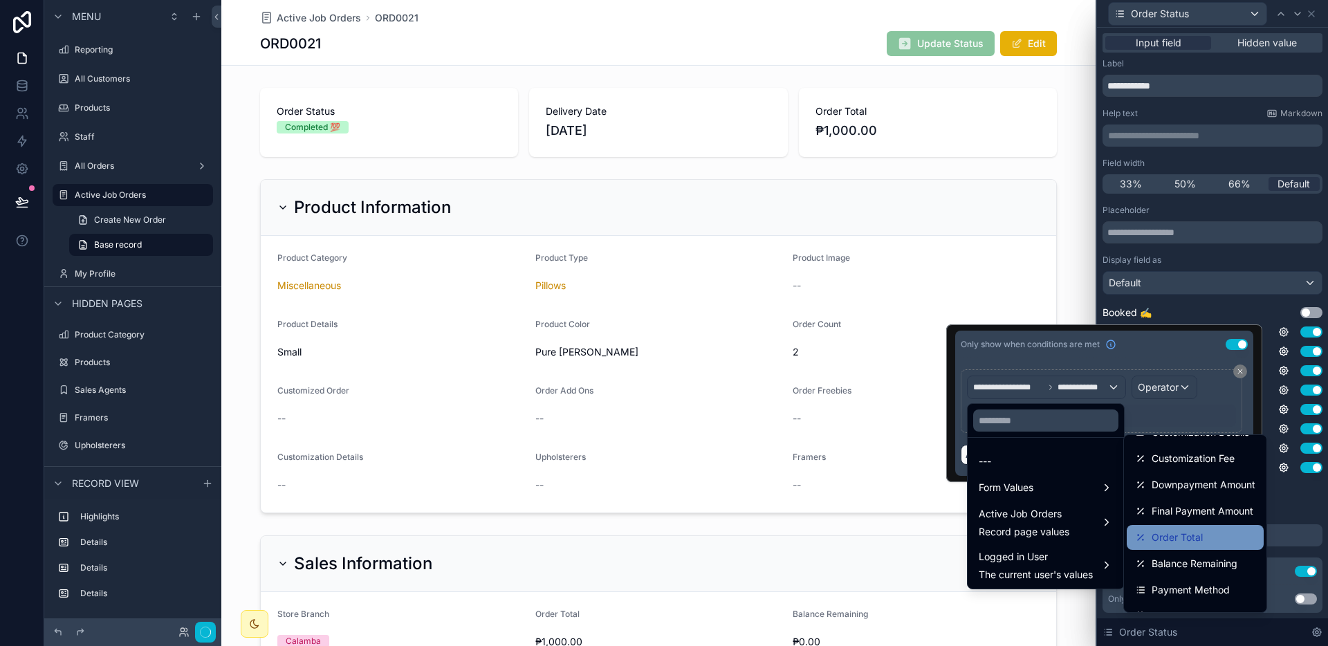
scroll to position [615, 0]
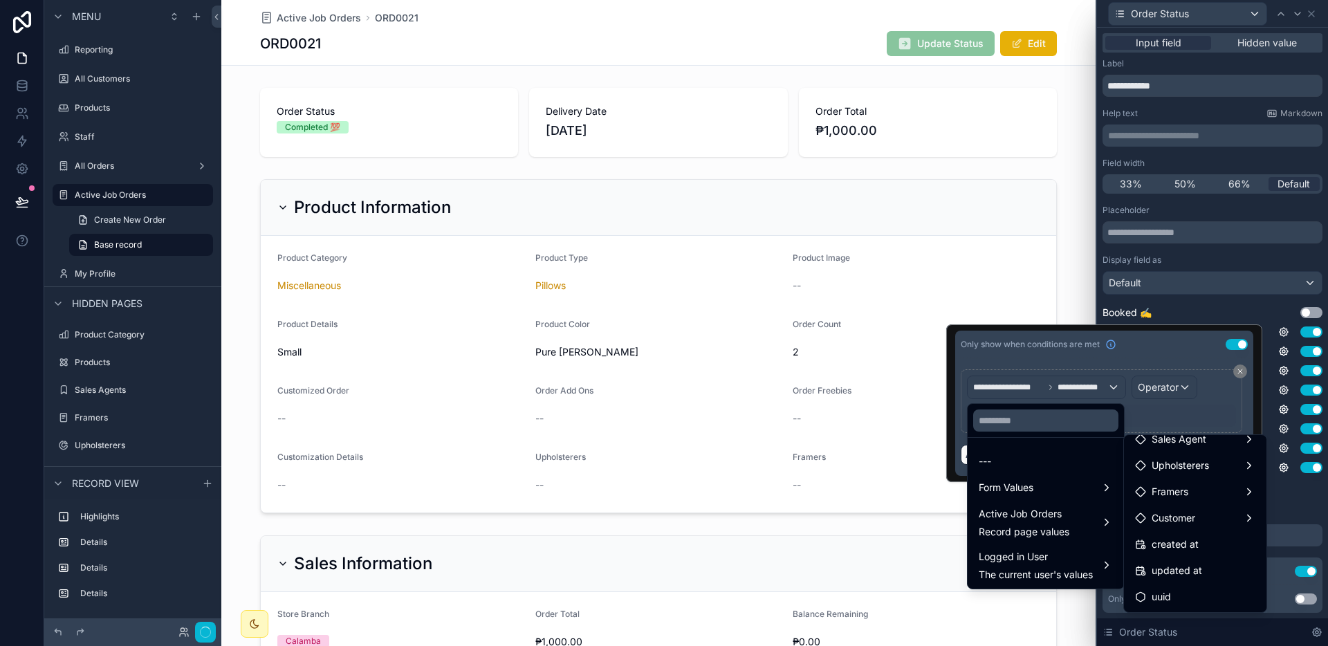
click at [1182, 412] on div at bounding box center [1104, 403] width 316 height 158
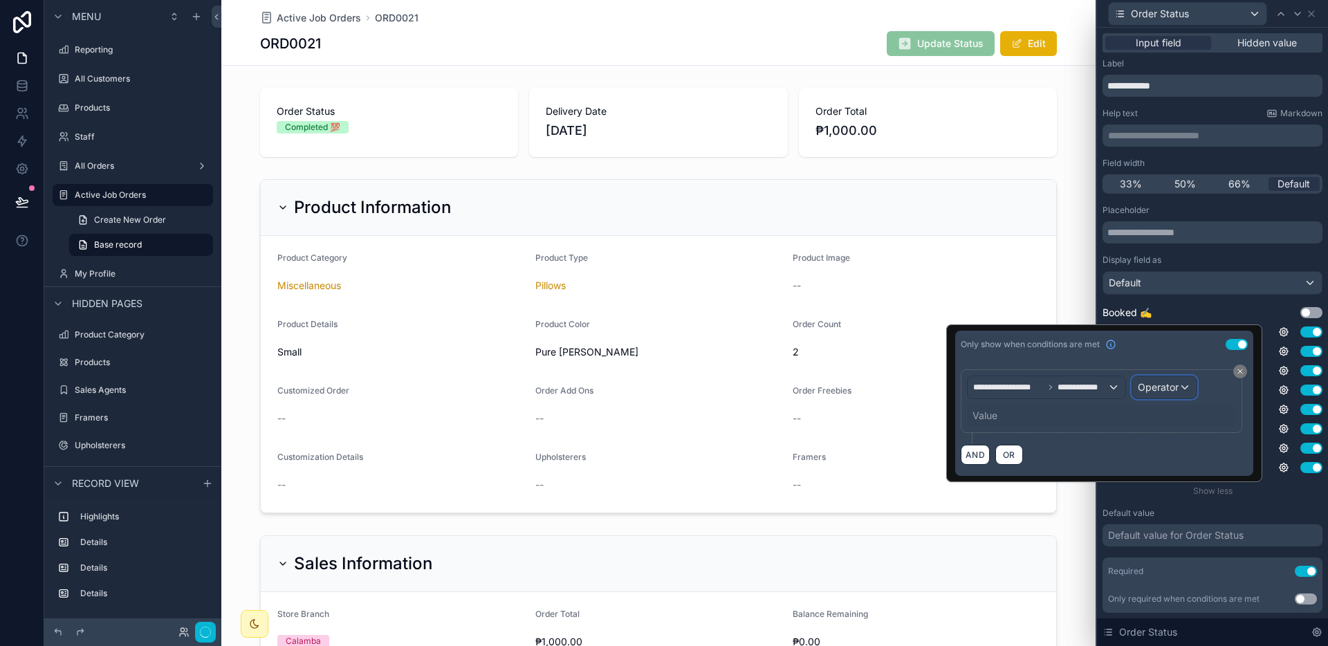
click at [1178, 391] on div "Operator" at bounding box center [1164, 387] width 64 height 22
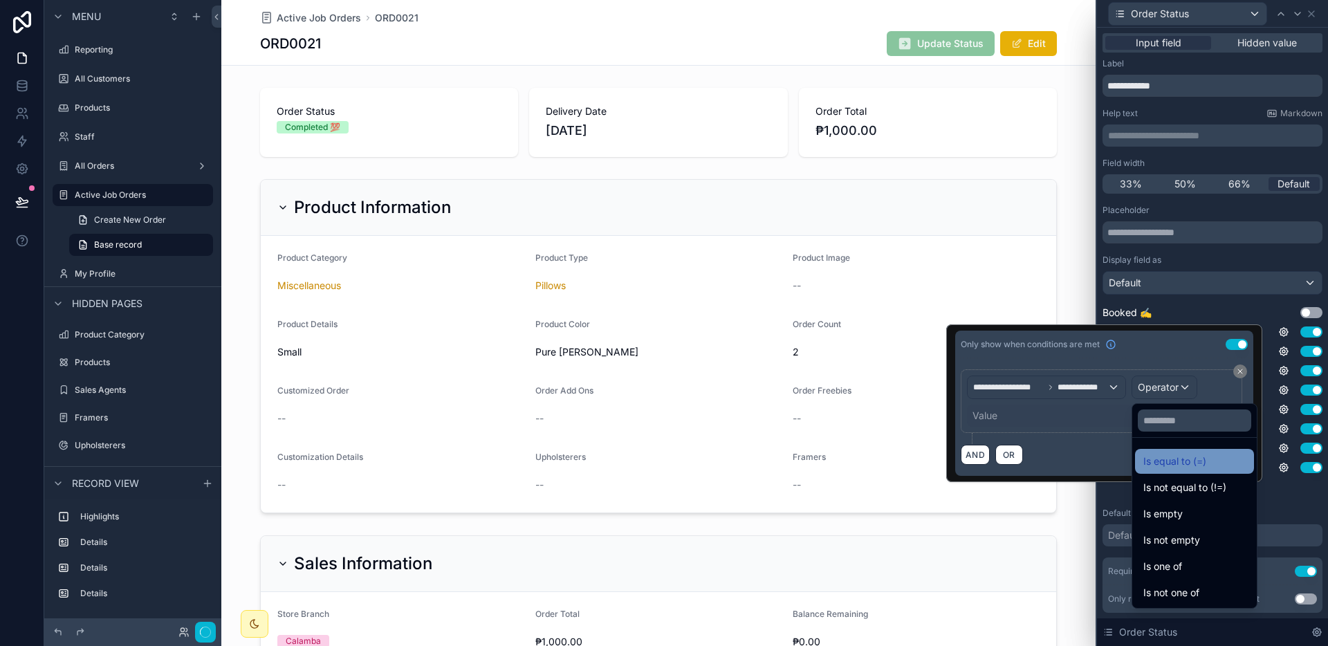
click at [1172, 456] on span "Is equal to (=)" at bounding box center [1174, 461] width 63 height 17
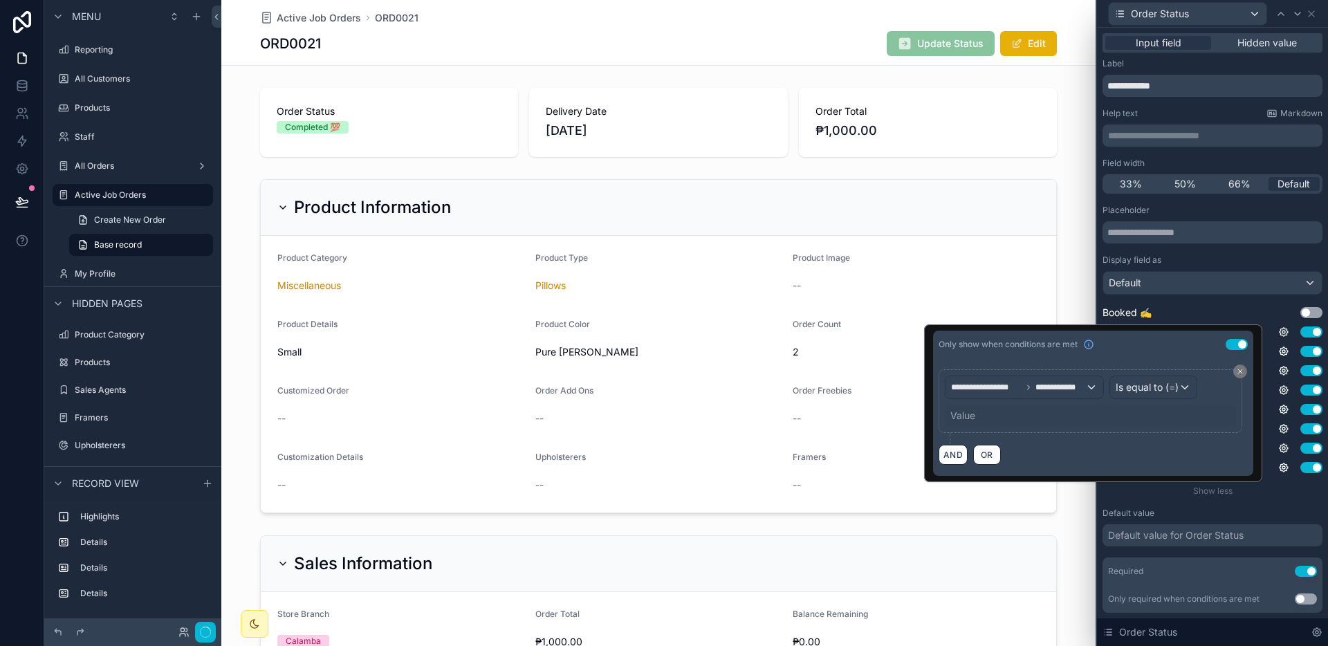
click at [1079, 422] on div "Value" at bounding box center [1090, 416] width 291 height 22
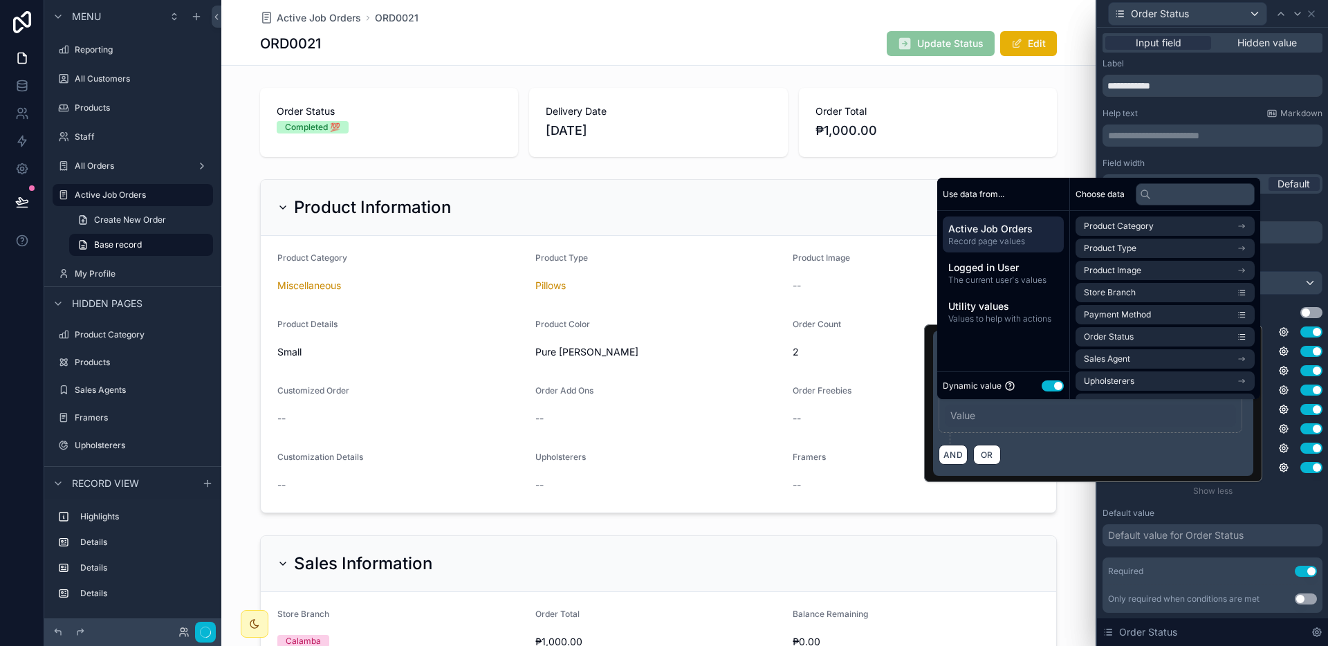
click at [1058, 388] on button "Use setting" at bounding box center [1052, 385] width 22 height 11
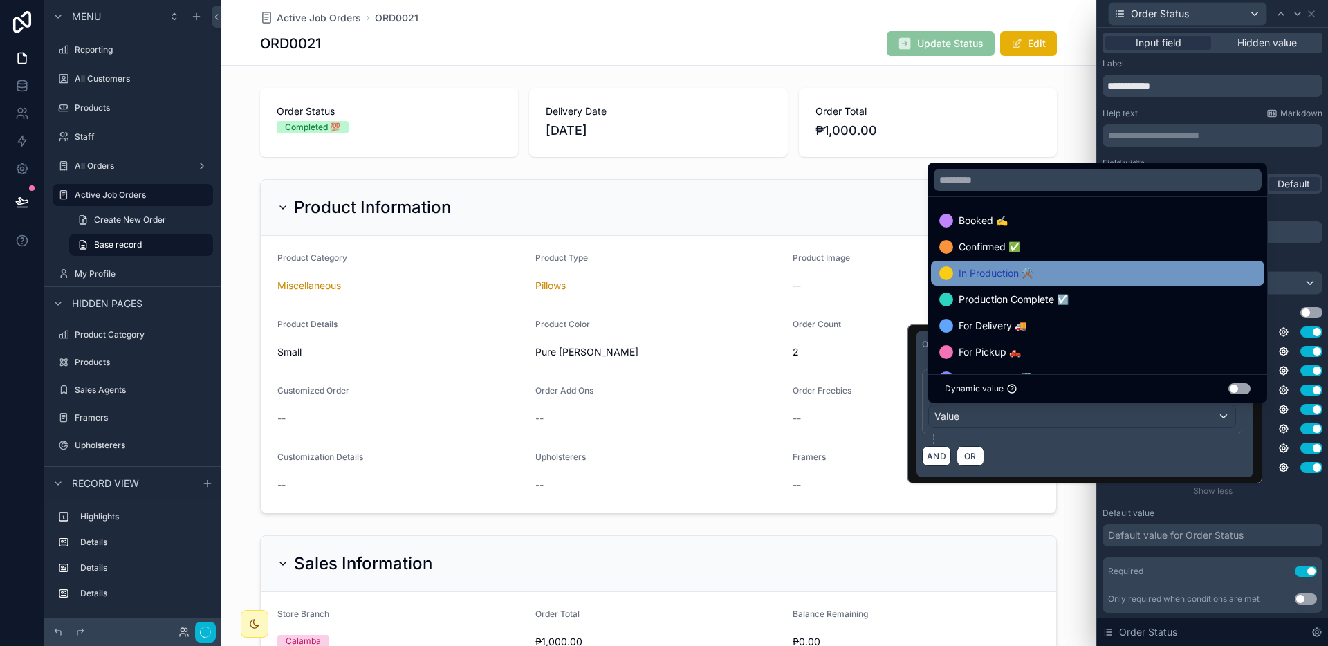
click at [1052, 277] on div "In Production ⚒️" at bounding box center [1097, 273] width 317 height 17
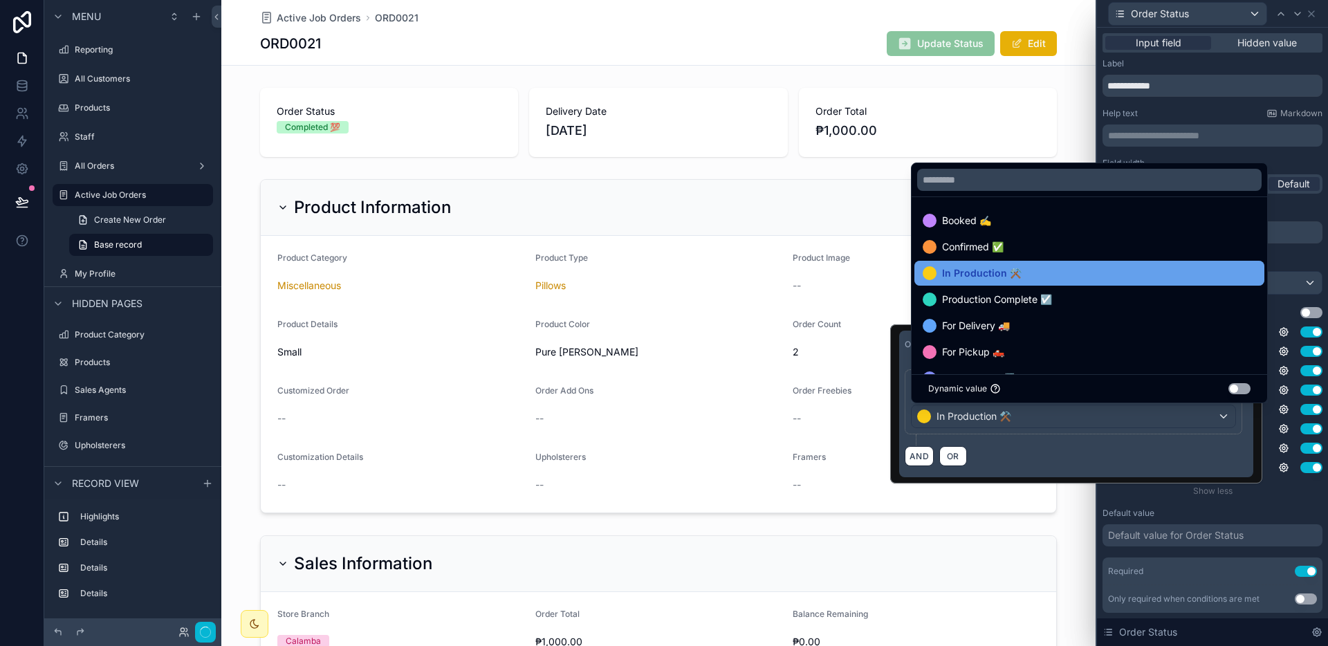
click at [1052, 277] on div "In Production ⚒️" at bounding box center [1088, 273] width 333 height 17
click at [1133, 445] on div "AND OR" at bounding box center [1075, 455] width 343 height 21
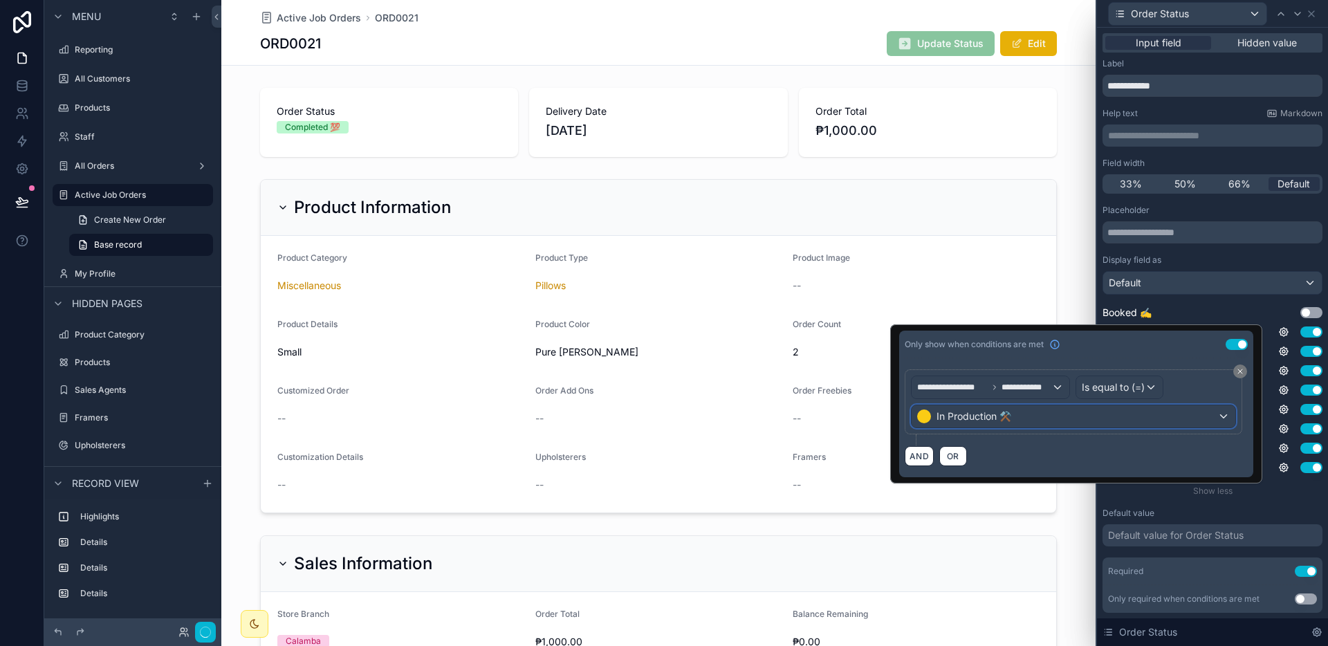
click at [1169, 416] on div "In Production ⚒️" at bounding box center [1073, 416] width 324 height 22
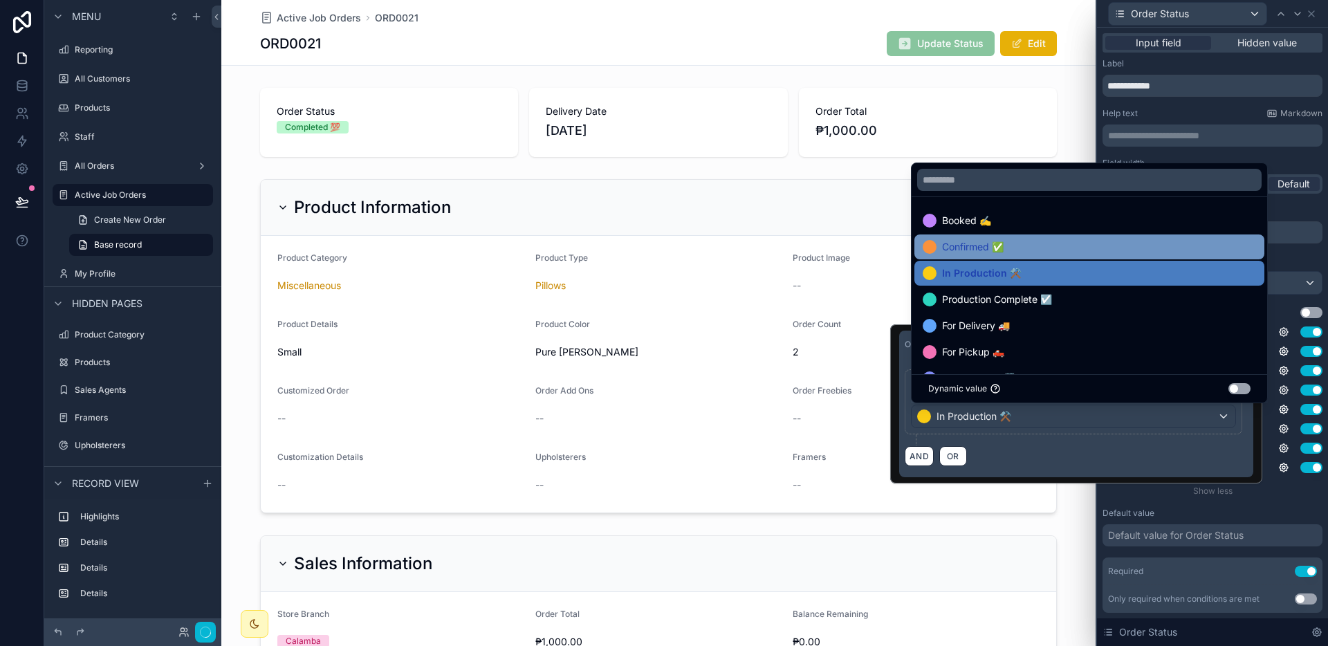
click at [1076, 243] on div "Confirmed ✅" at bounding box center [1088, 247] width 333 height 17
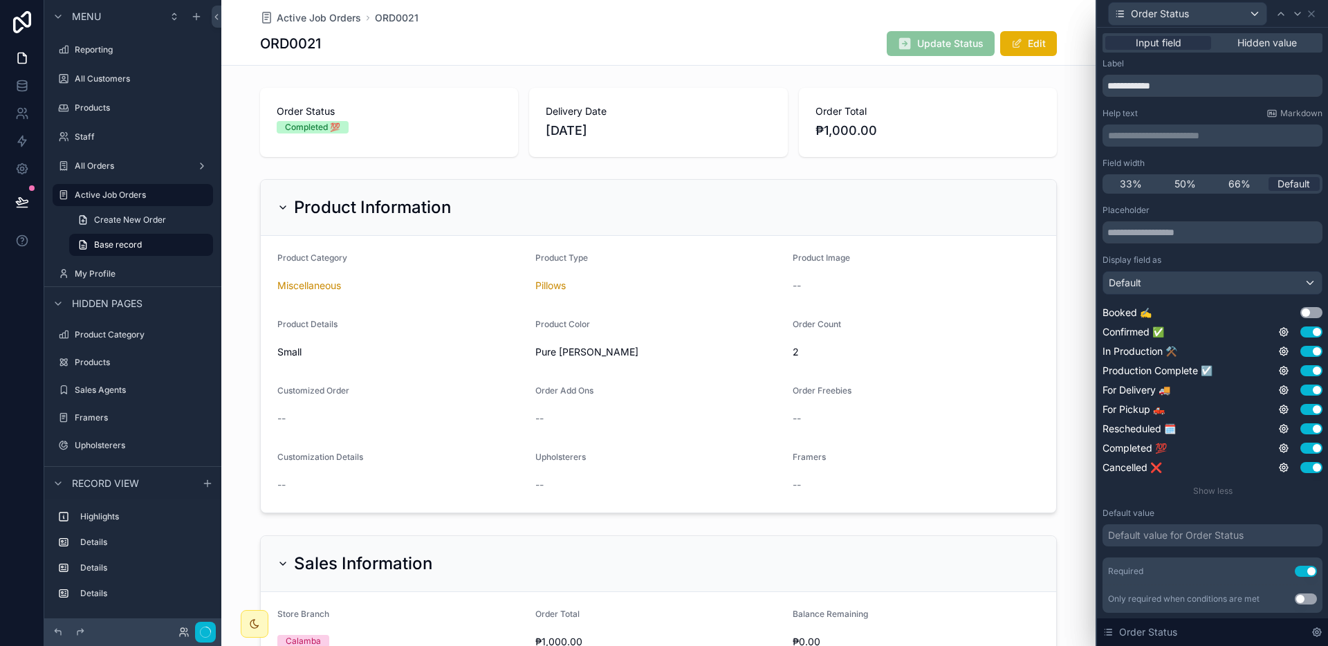
click at [1265, 505] on div "Placeholder Display field as Default Booked ✍️ Use setting Confirmed ✅ Use sett…" at bounding box center [1212, 409] width 220 height 408
click at [1278, 351] on icon at bounding box center [1283, 351] width 11 height 11
click at [1282, 331] on icon at bounding box center [1283, 332] width 3 height 3
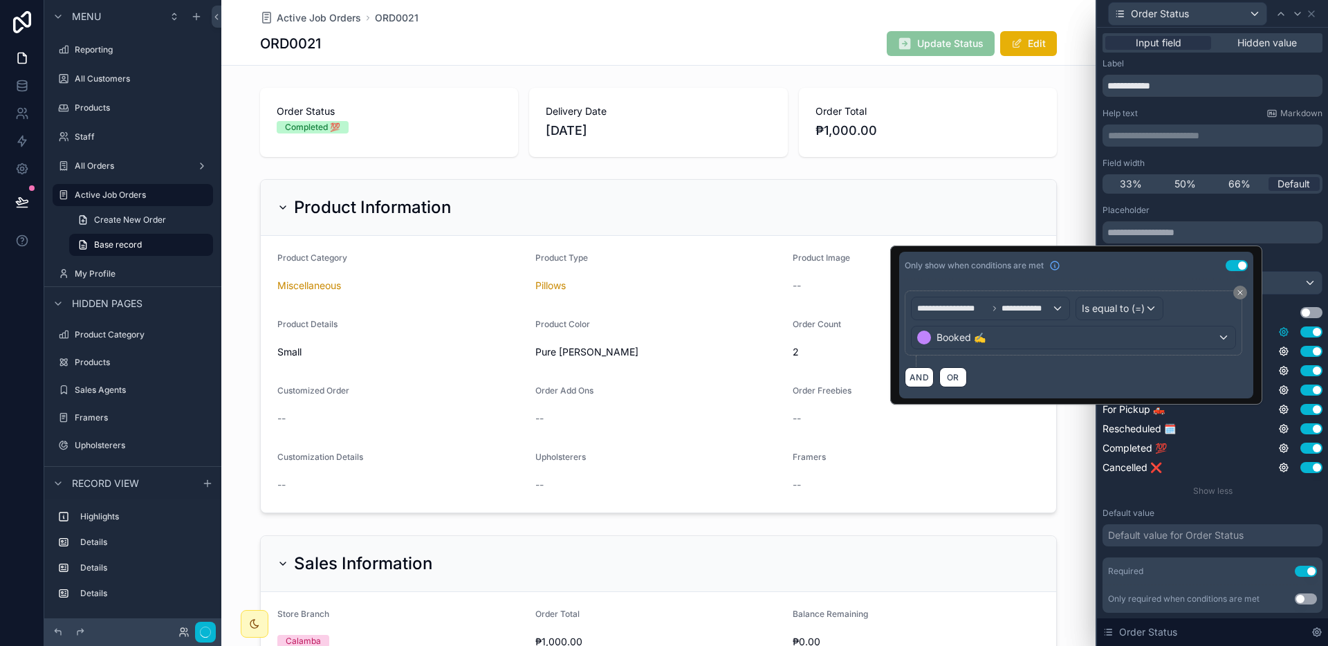
click at [1282, 331] on icon at bounding box center [1283, 332] width 3 height 3
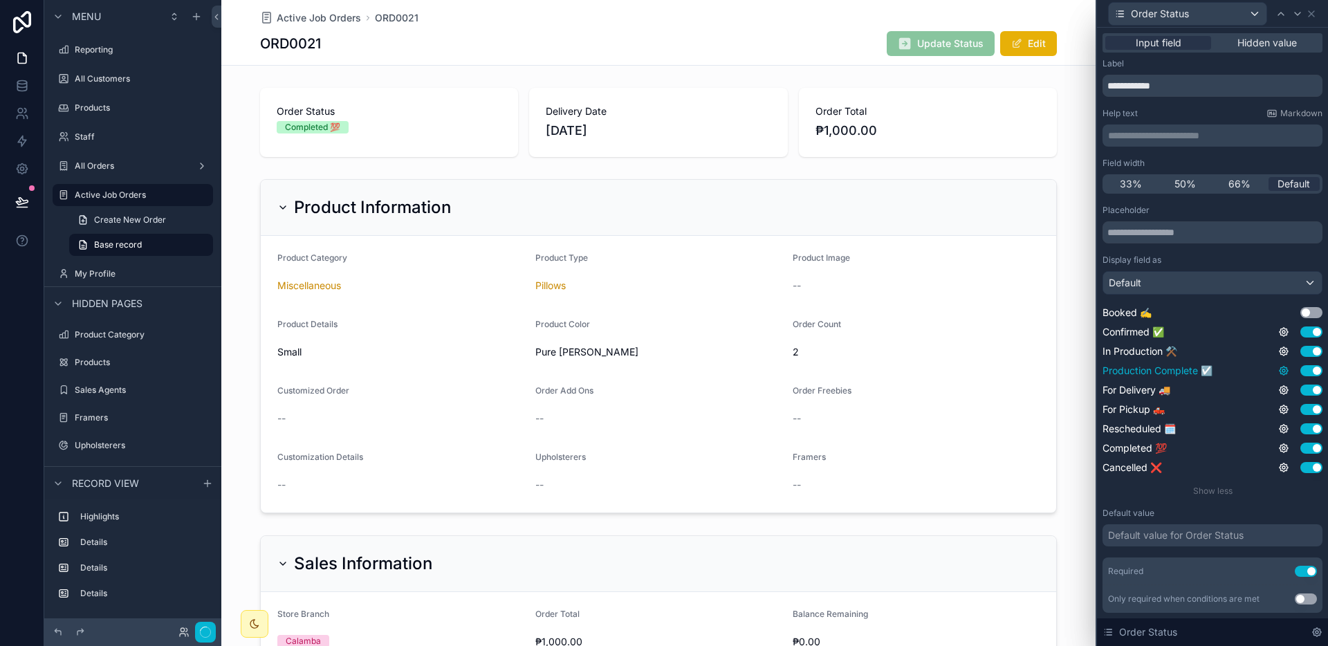
click at [1279, 371] on icon at bounding box center [1283, 370] width 8 height 8
click at [1241, 366] on button "Use setting" at bounding box center [1236, 363] width 22 height 11
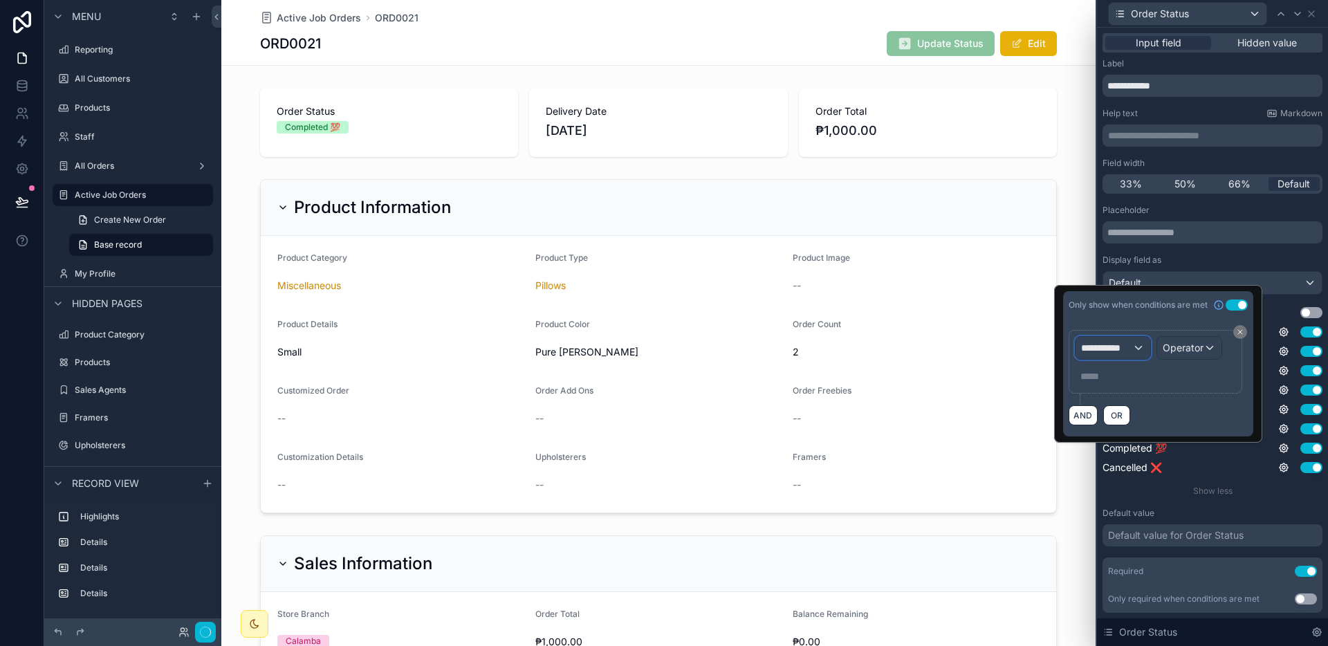
click at [1135, 355] on div "**********" at bounding box center [1112, 348] width 75 height 22
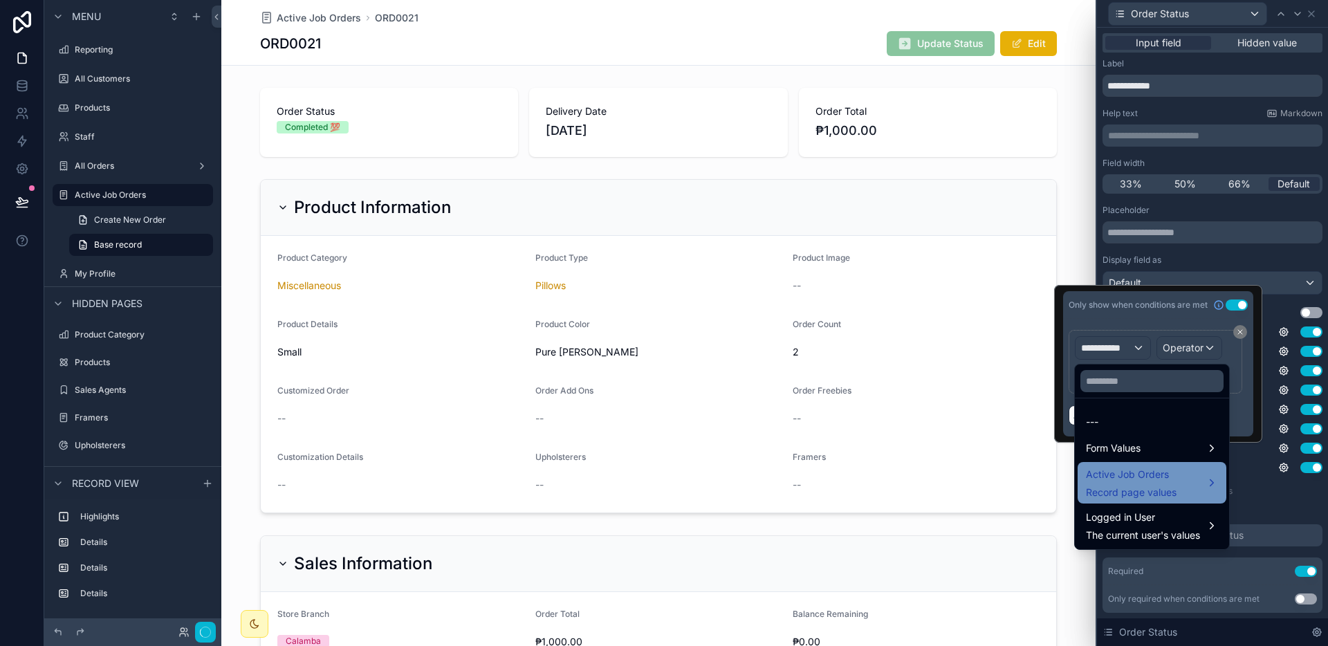
click at [1157, 479] on span "Active Job Orders" at bounding box center [1131, 474] width 91 height 17
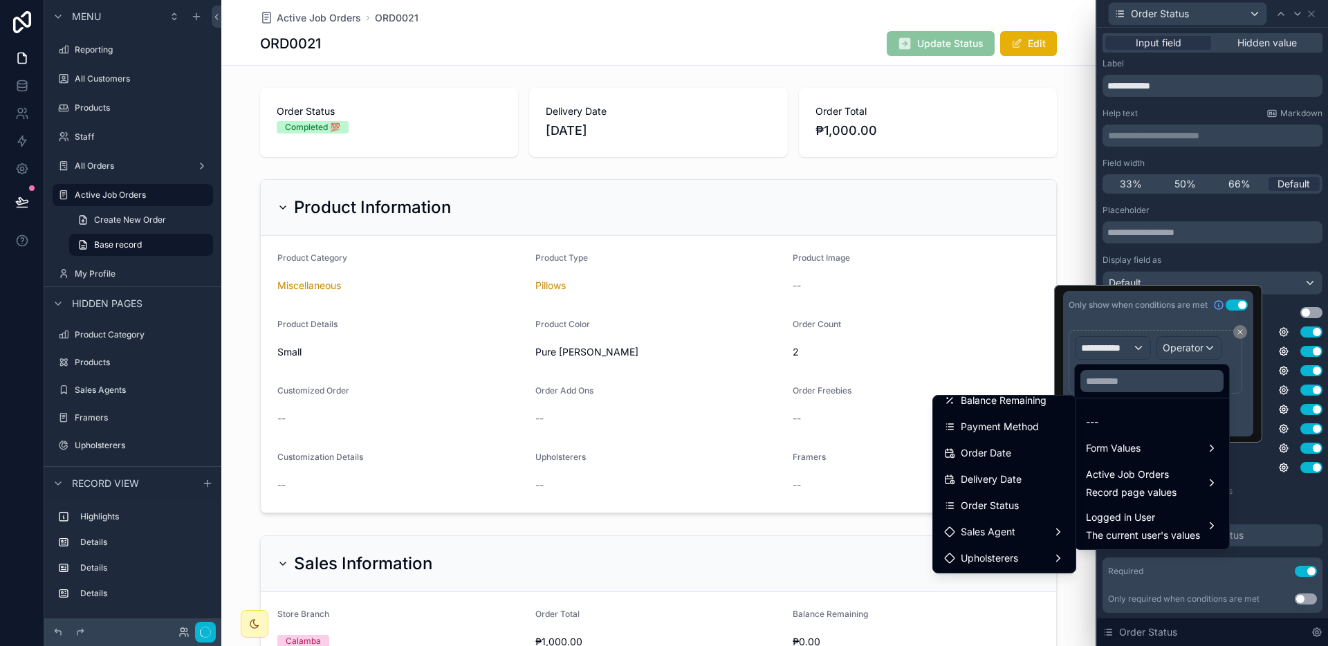
scroll to position [519, 0]
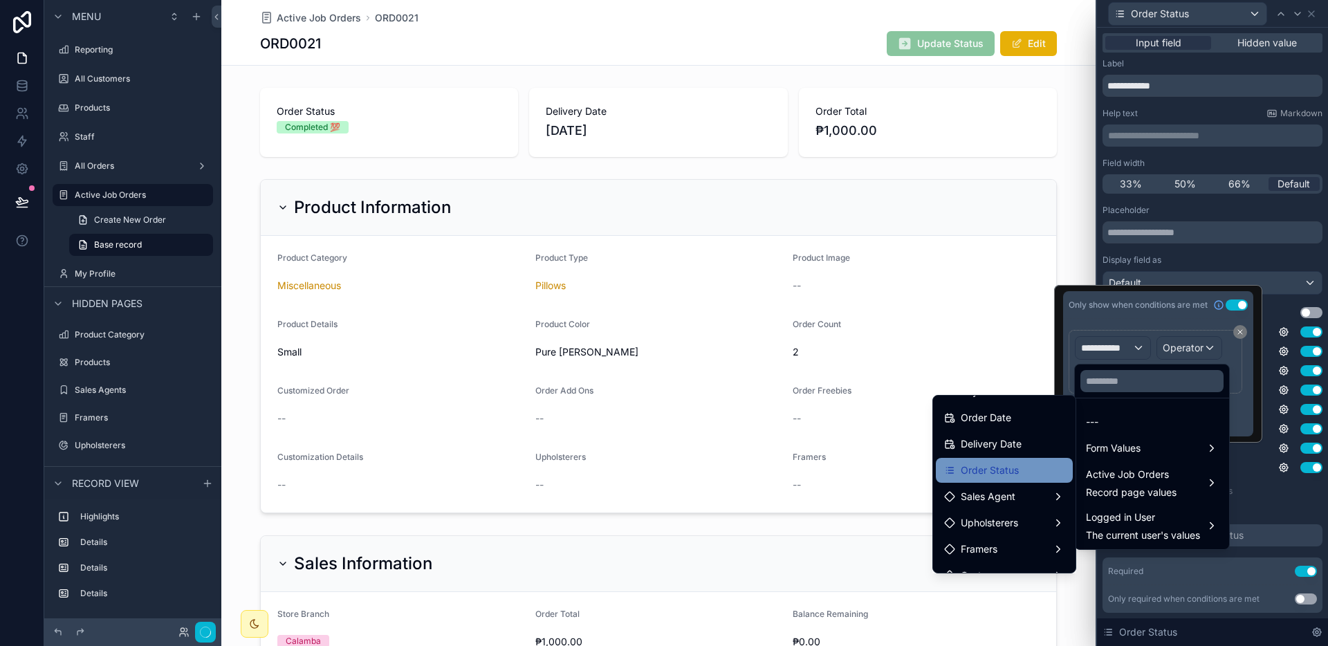
click at [1017, 472] on div "Order Status" at bounding box center [1004, 470] width 120 height 17
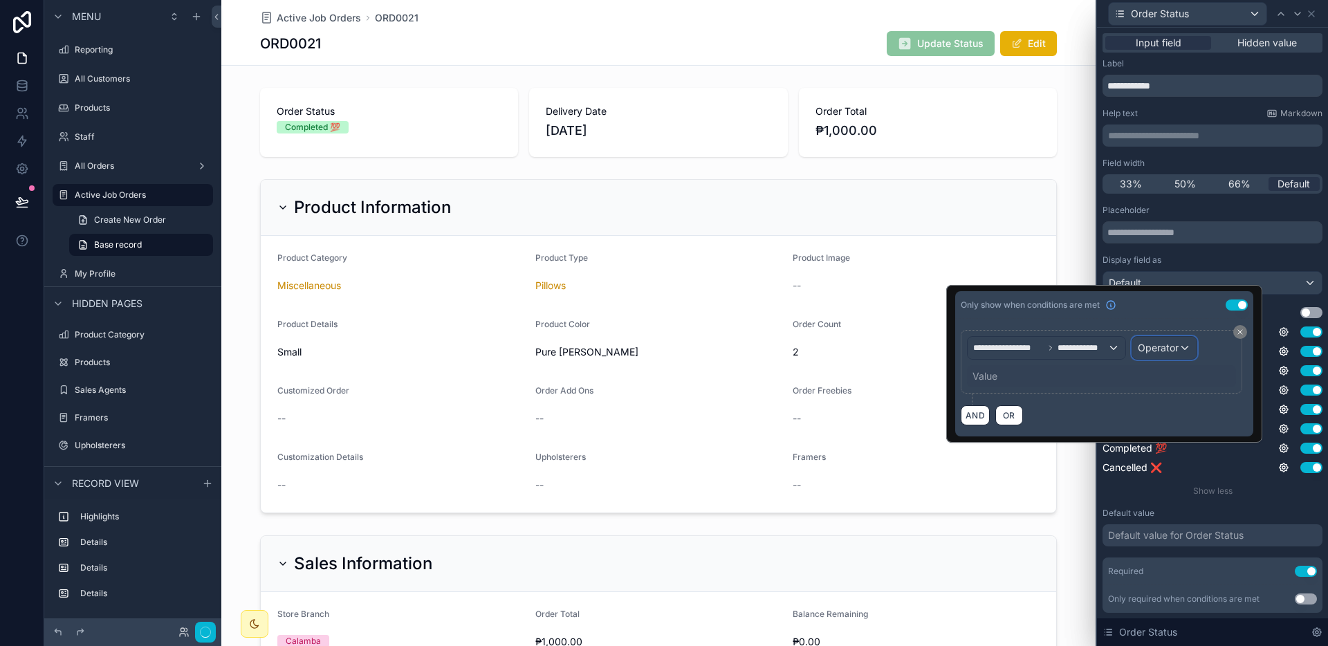
click at [1167, 348] on span "Operator" at bounding box center [1158, 348] width 41 height 12
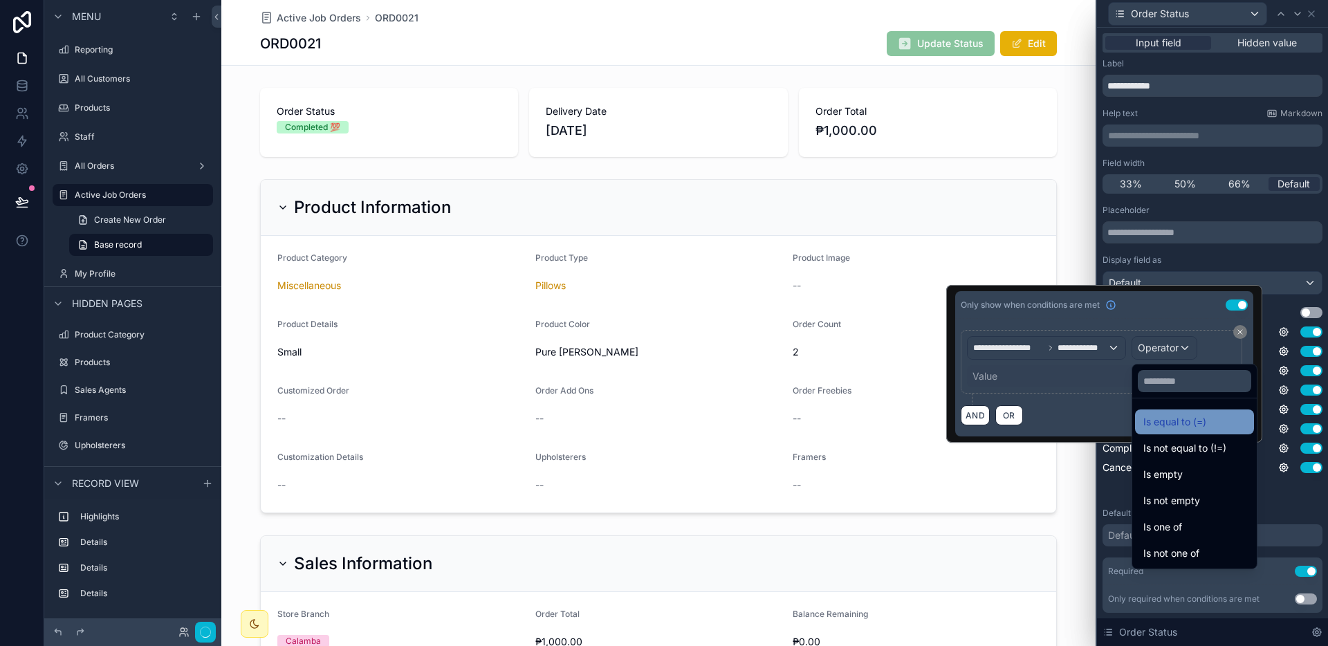
click at [1173, 412] on div "Is equal to (=)" at bounding box center [1194, 421] width 119 height 25
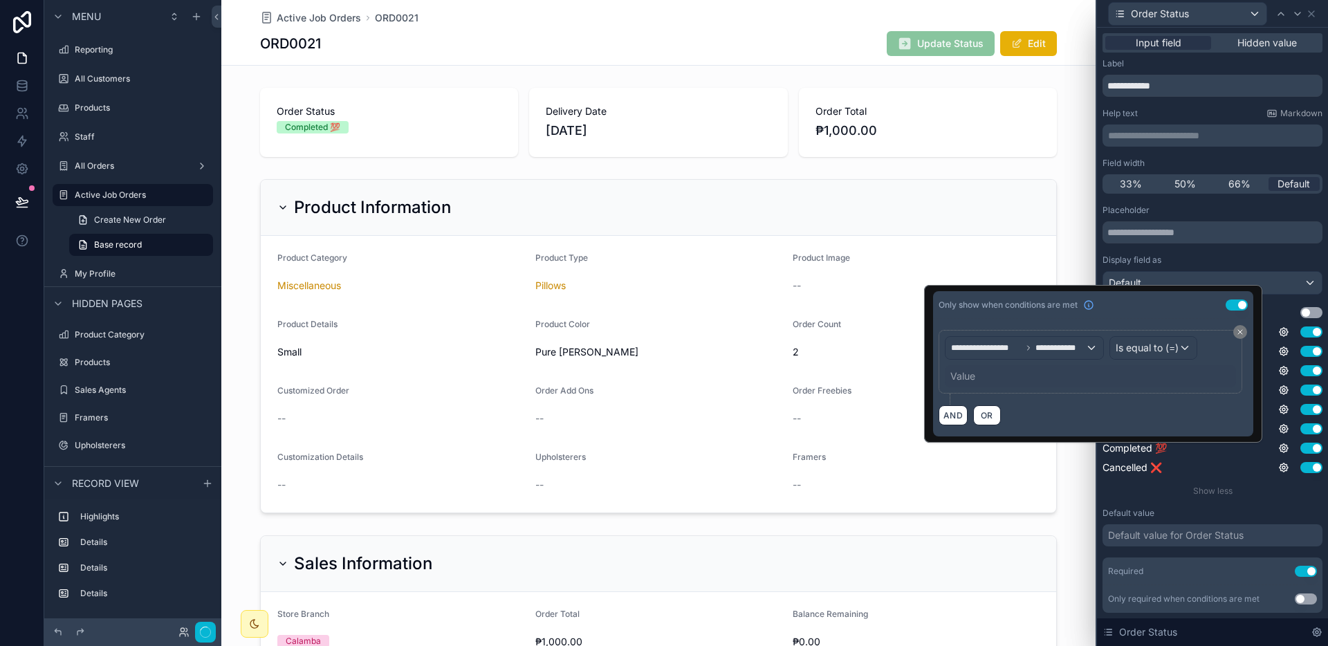
click at [1086, 387] on div "**********" at bounding box center [1090, 362] width 304 height 64
click at [1082, 384] on div "Value" at bounding box center [1090, 376] width 291 height 22
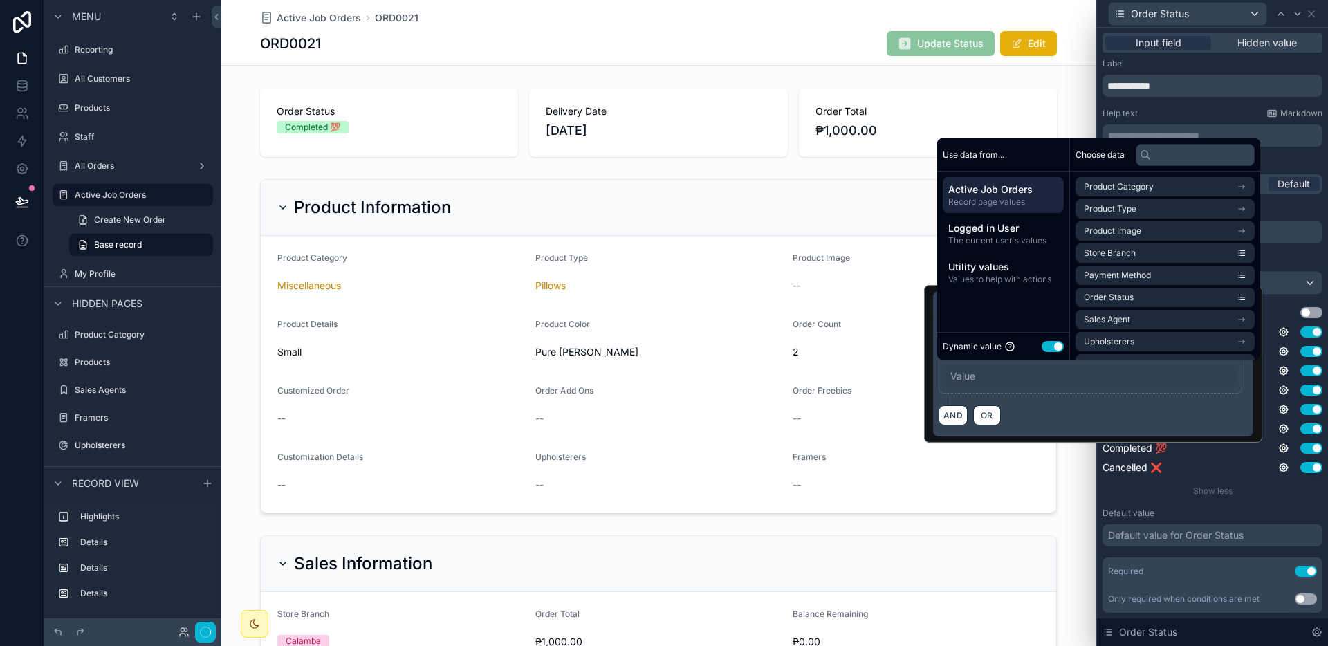
click at [1057, 338] on div "Dynamic value Use setting" at bounding box center [1003, 346] width 121 height 16
click at [1057, 342] on button "Use setting" at bounding box center [1052, 346] width 22 height 11
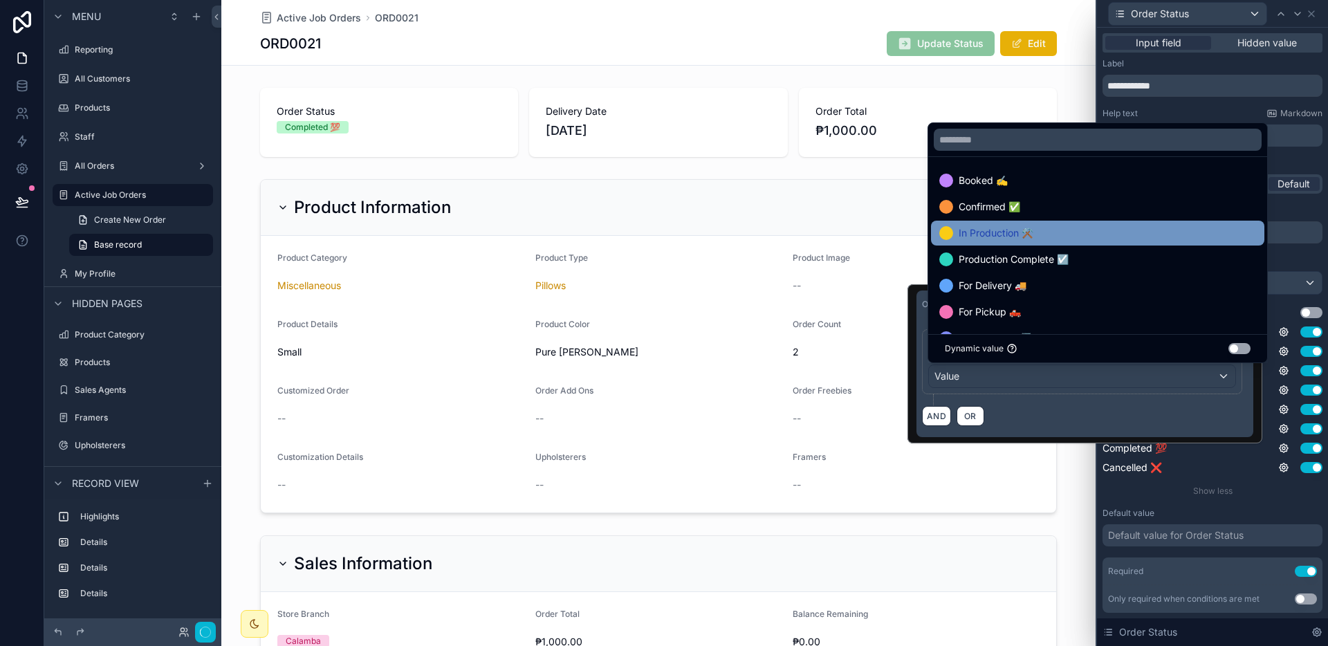
click at [1050, 236] on div "In Production ⚒️" at bounding box center [1097, 233] width 317 height 17
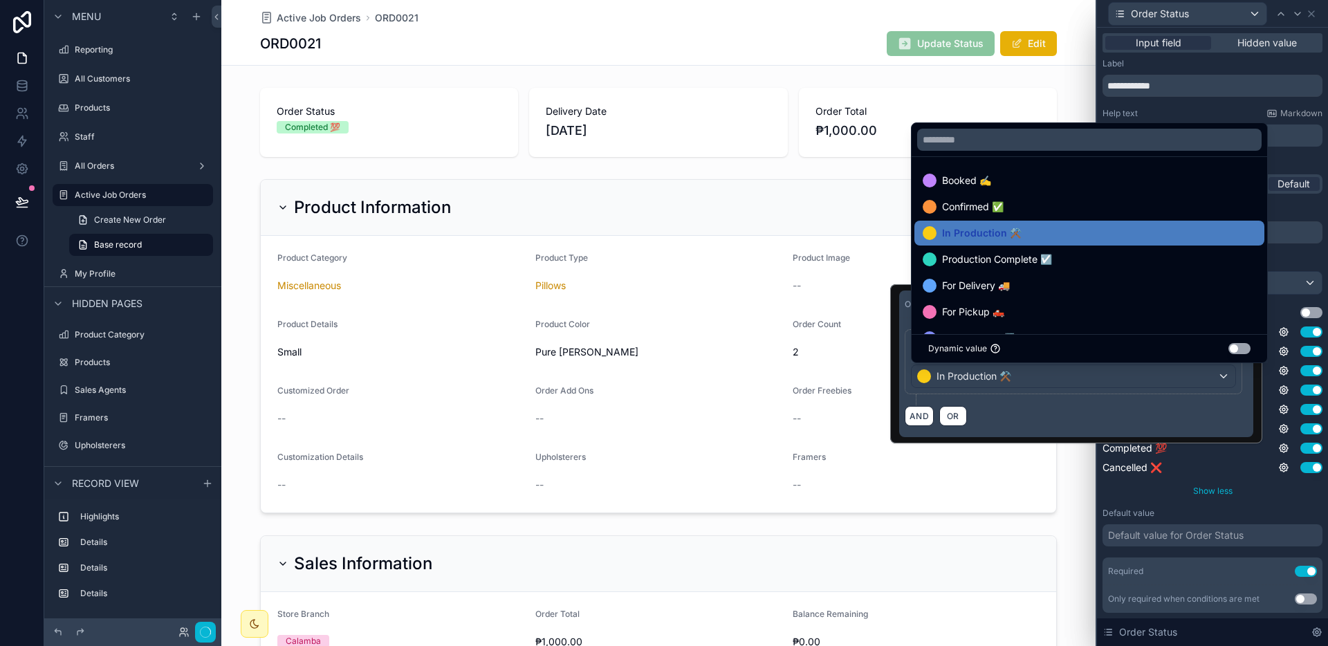
click at [1252, 495] on div "Show less" at bounding box center [1212, 490] width 220 height 11
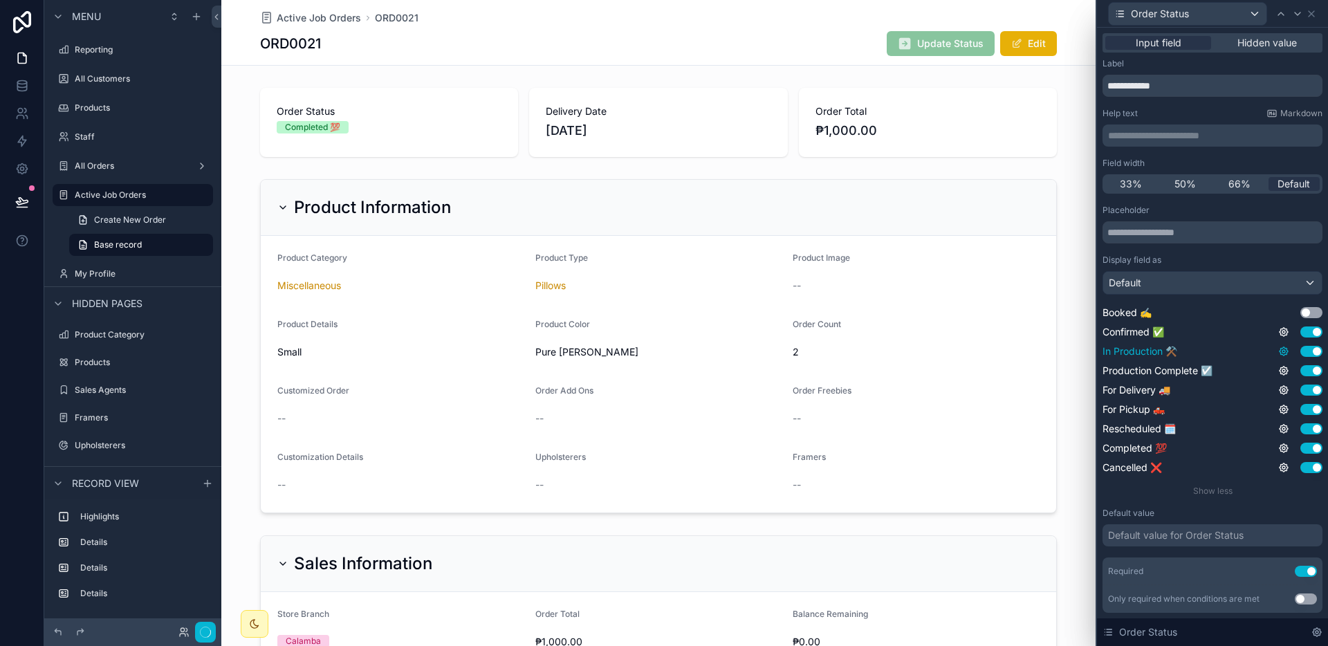
click at [1278, 351] on icon at bounding box center [1283, 351] width 11 height 11
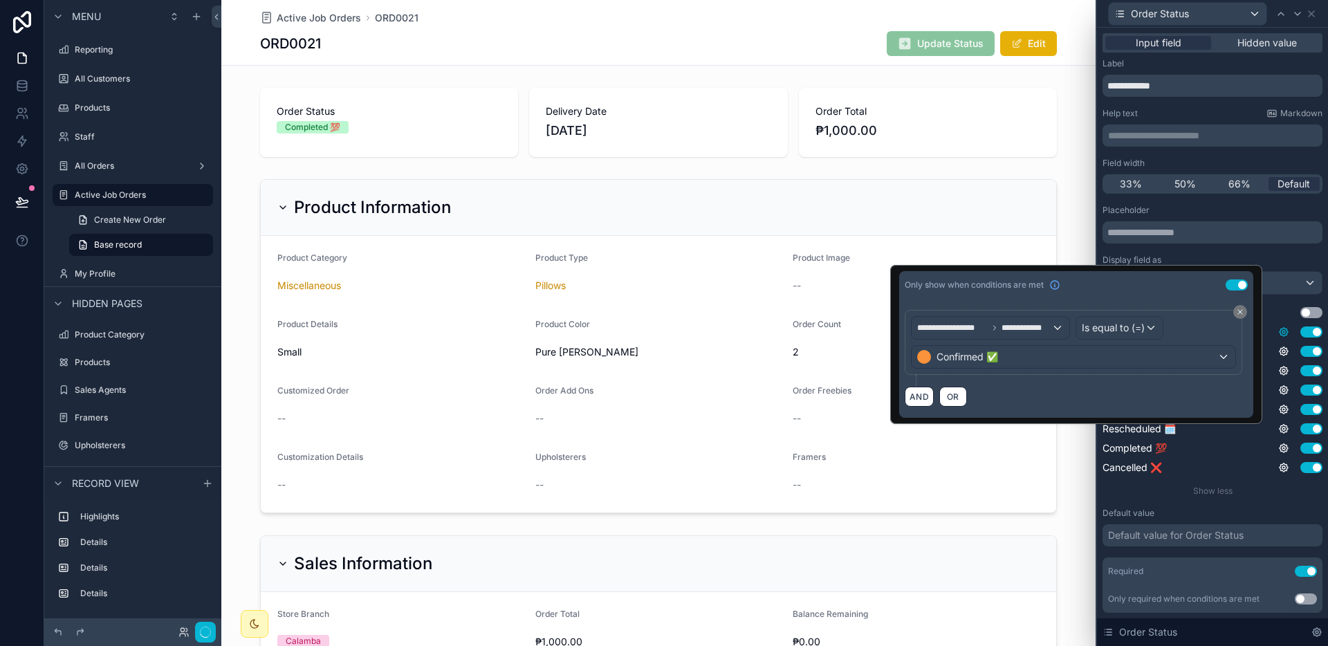
click at [1279, 335] on icon at bounding box center [1283, 332] width 8 height 8
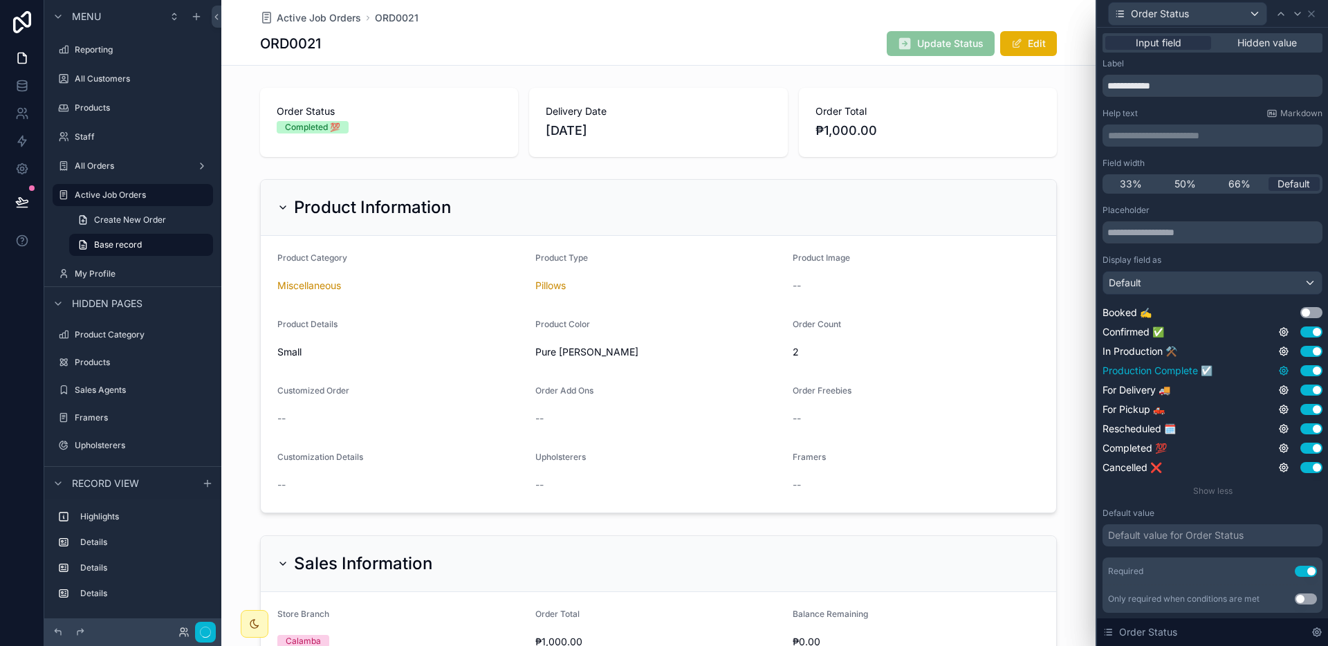
click at [1278, 366] on icon at bounding box center [1283, 370] width 11 height 11
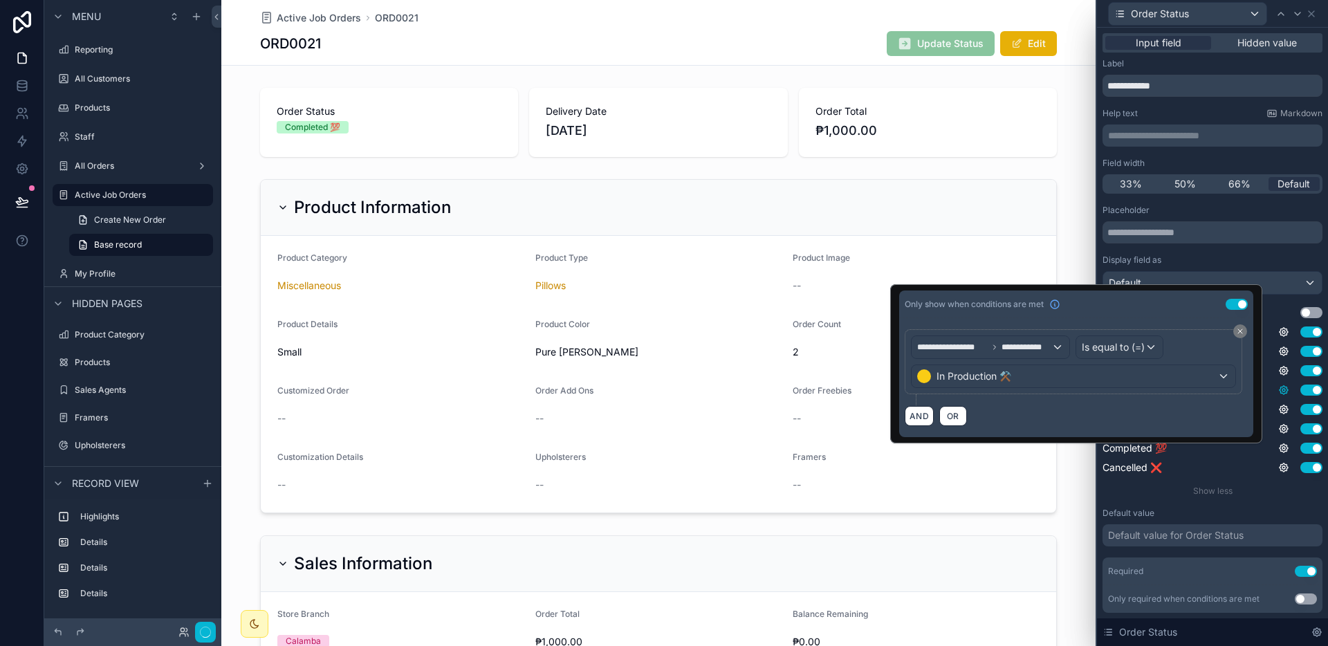
click at [1278, 388] on icon at bounding box center [1283, 389] width 11 height 11
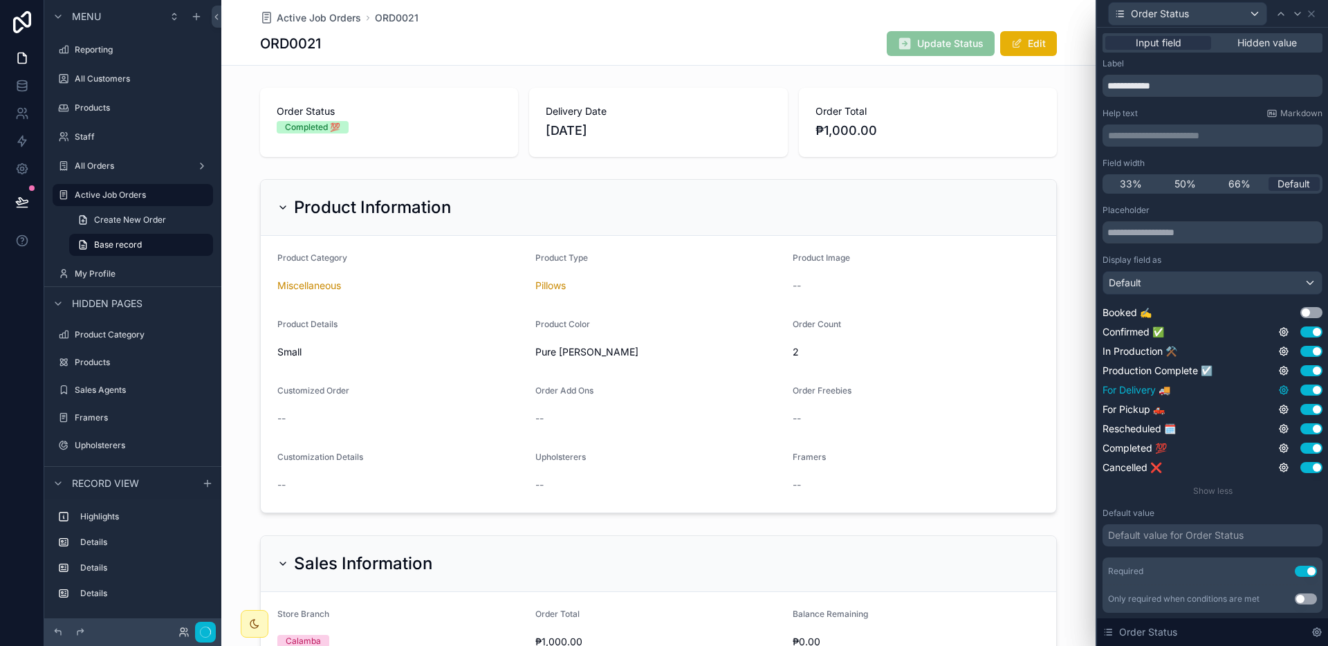
click at [1278, 388] on icon at bounding box center [1283, 389] width 11 height 11
click at [1243, 380] on button "Use setting" at bounding box center [1236, 383] width 22 height 11
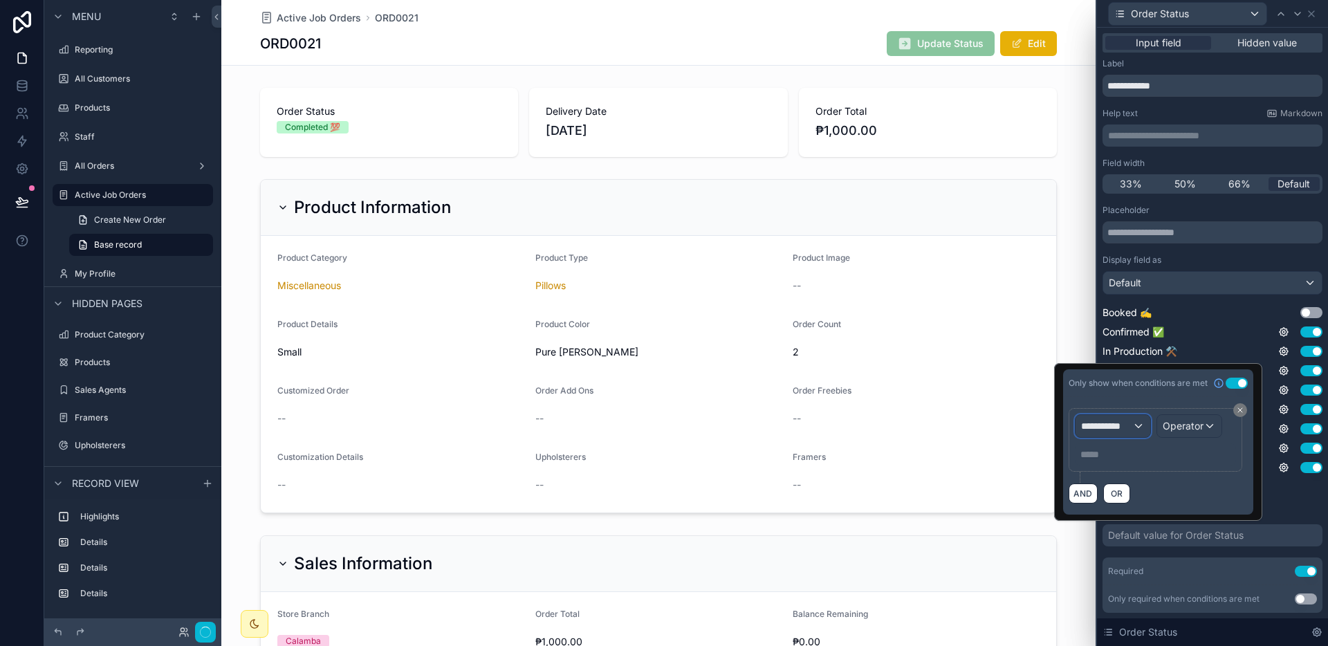
click at [1143, 421] on div "**********" at bounding box center [1112, 426] width 75 height 22
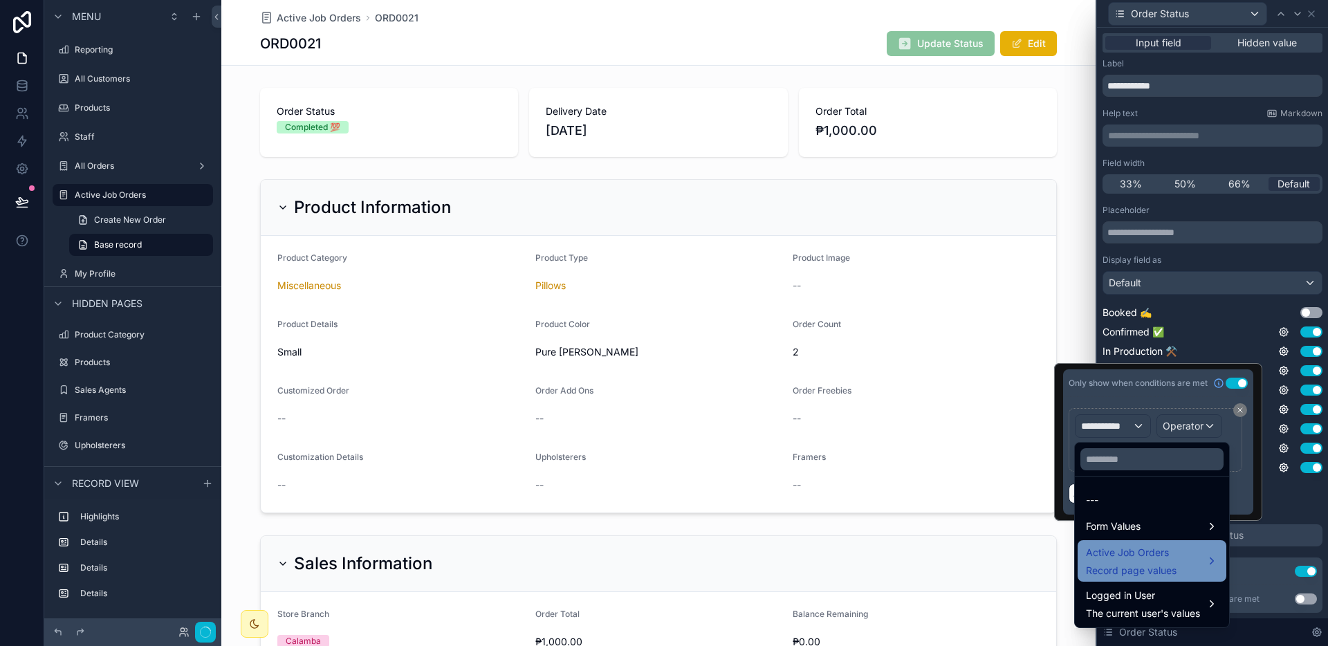
click at [1143, 564] on span "Record page values" at bounding box center [1131, 571] width 91 height 14
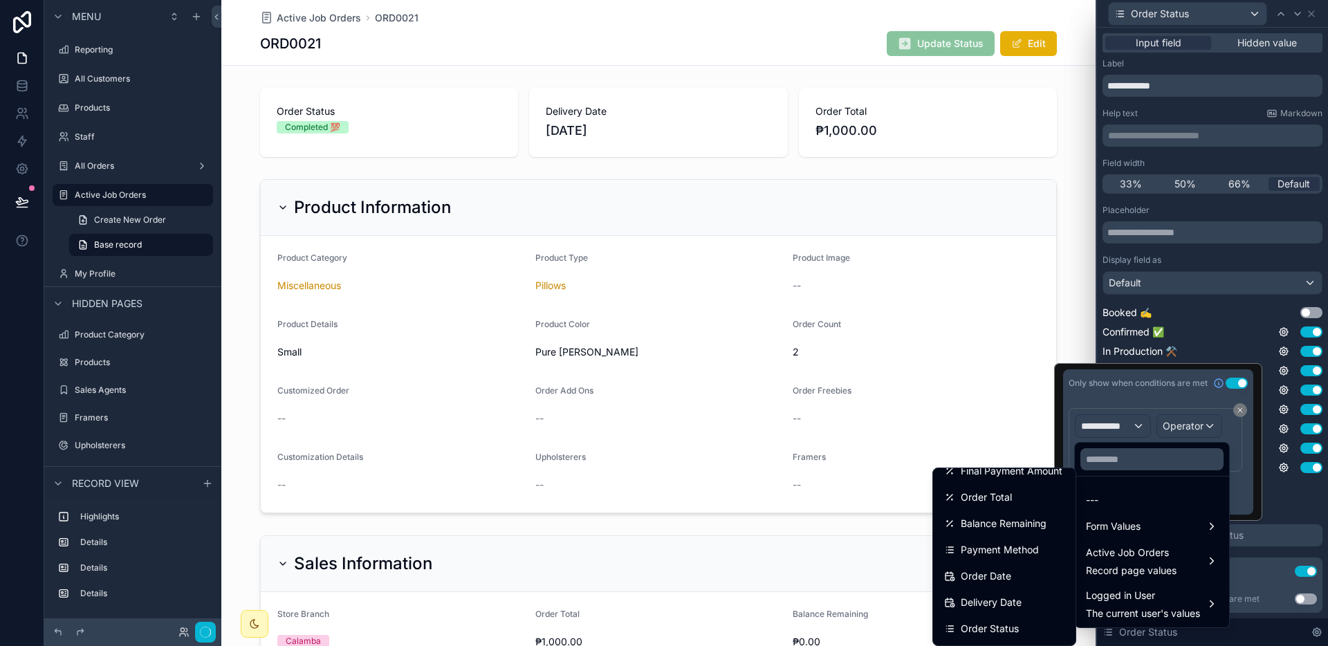
scroll to position [437, 0]
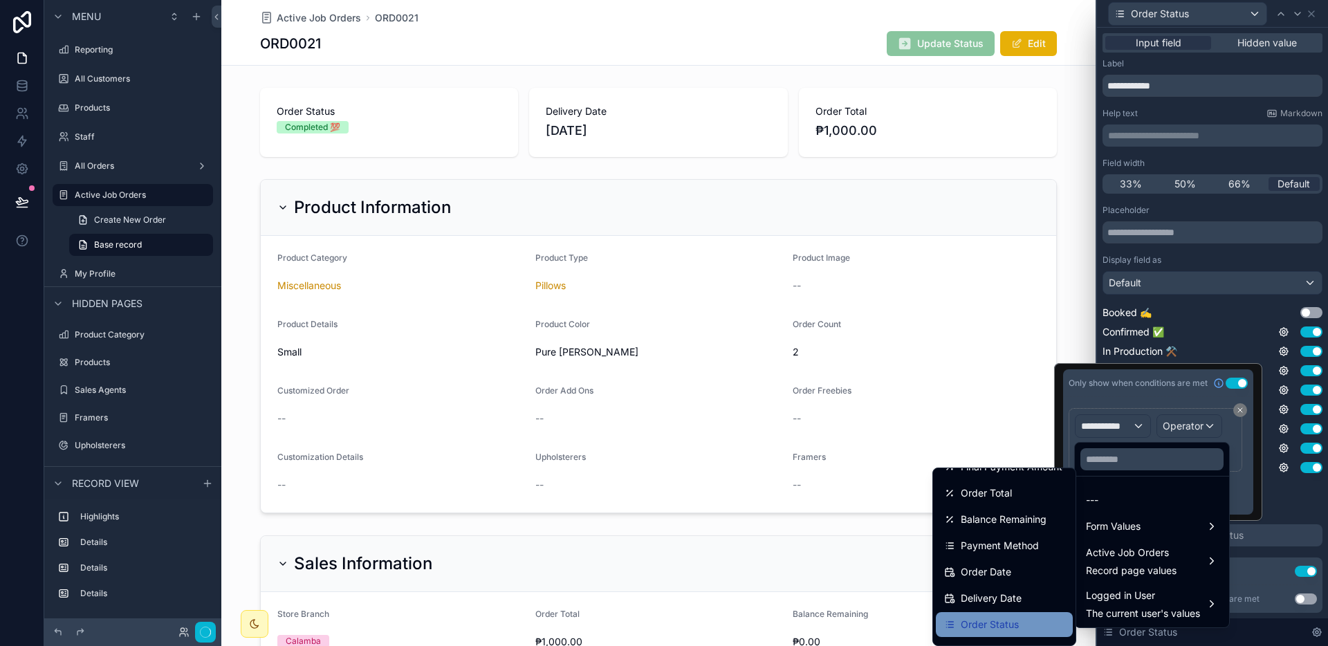
click at [1001, 628] on span "Order Status" at bounding box center [989, 624] width 58 height 17
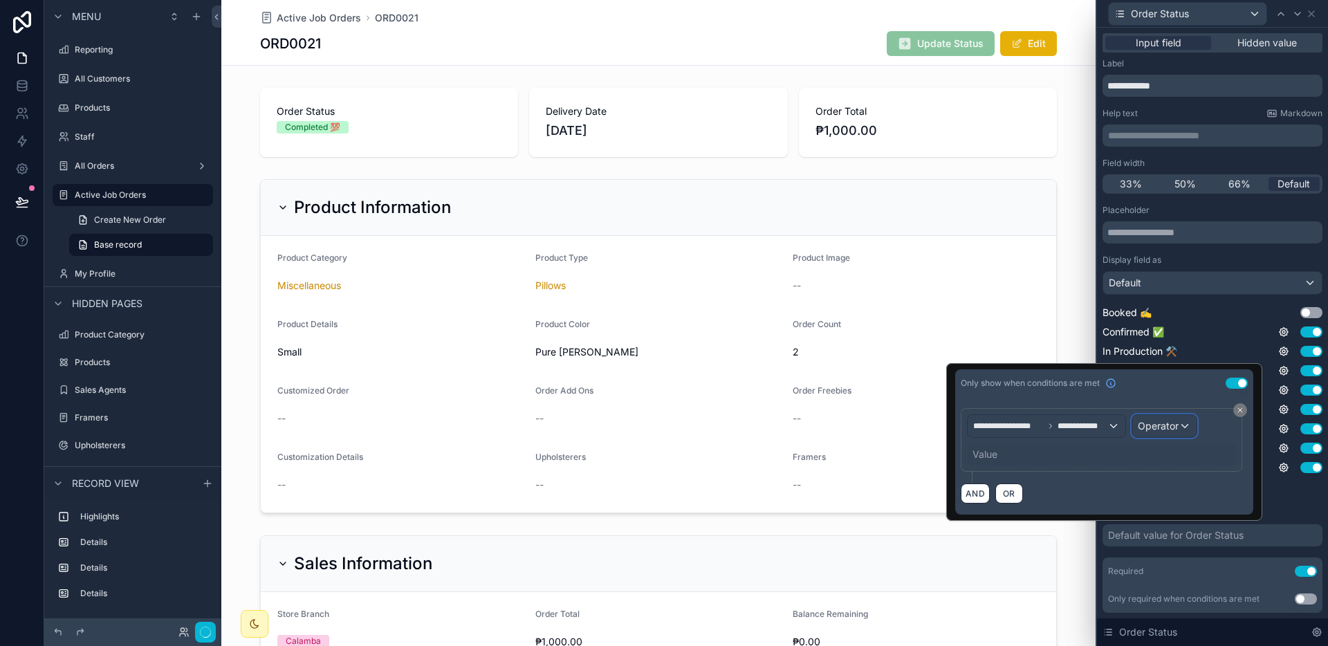
click at [1163, 429] on span "Operator" at bounding box center [1158, 426] width 41 height 12
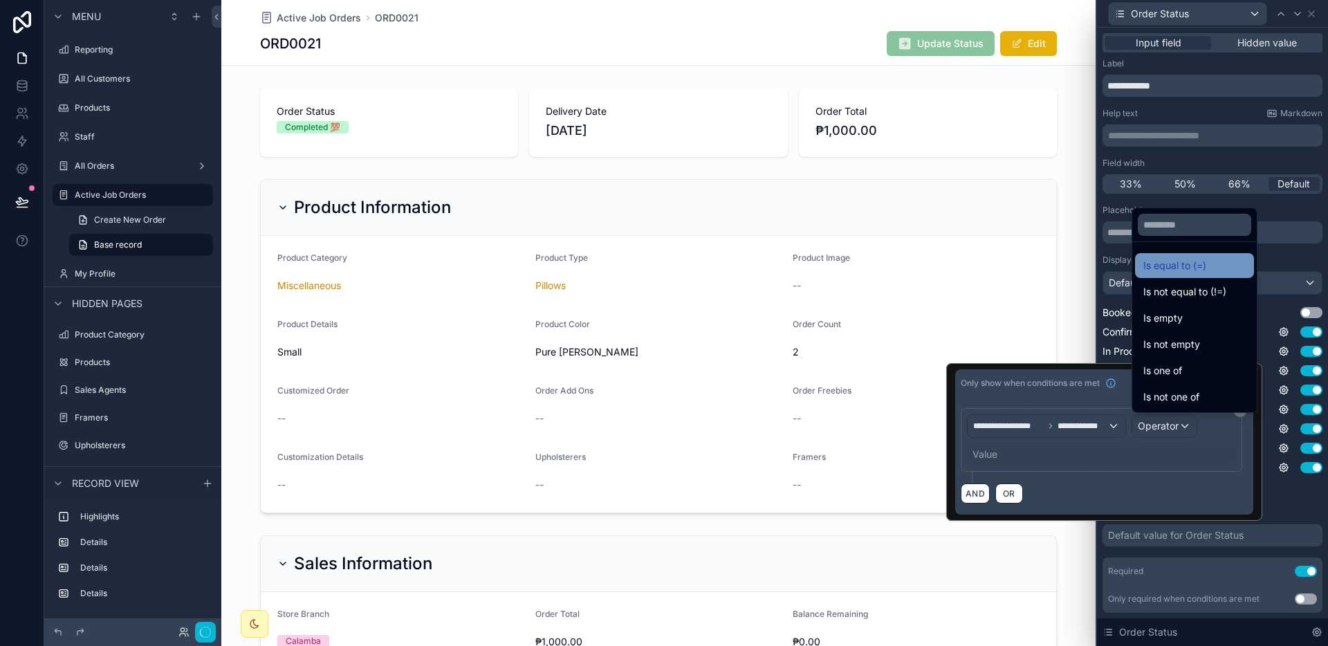
click at [1201, 265] on span "Is equal to (=)" at bounding box center [1174, 265] width 63 height 17
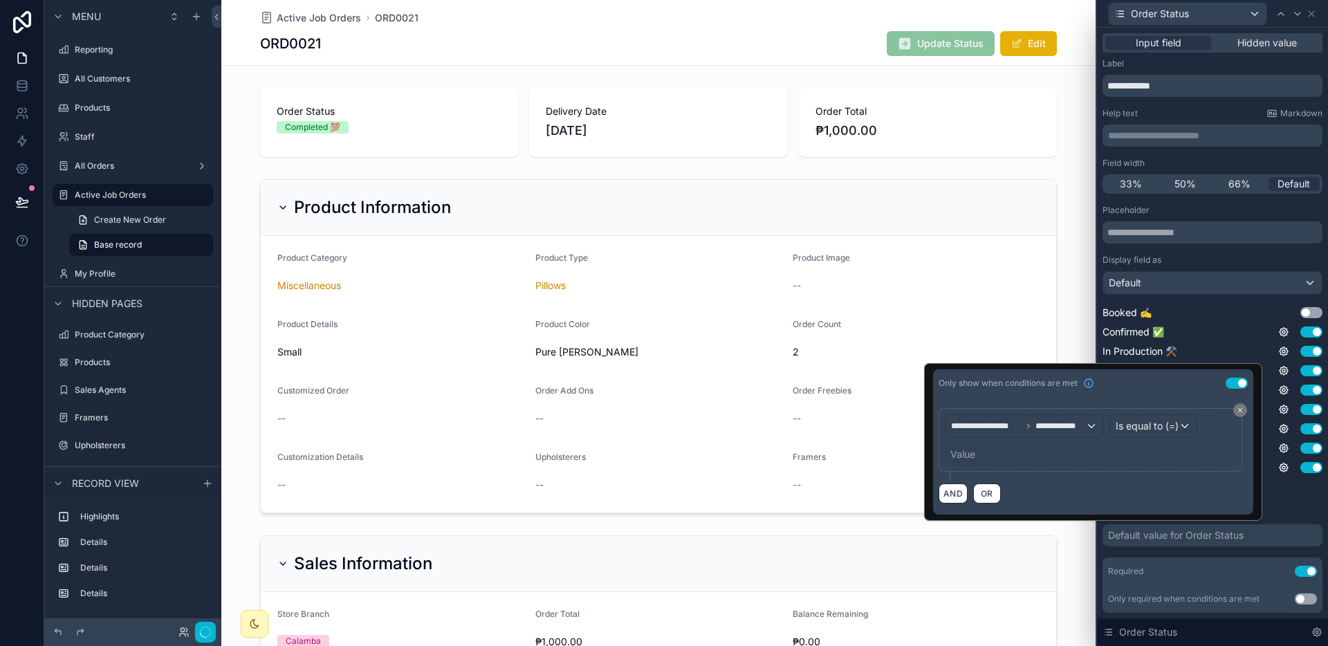
click at [1010, 462] on div "Value" at bounding box center [1090, 454] width 291 height 22
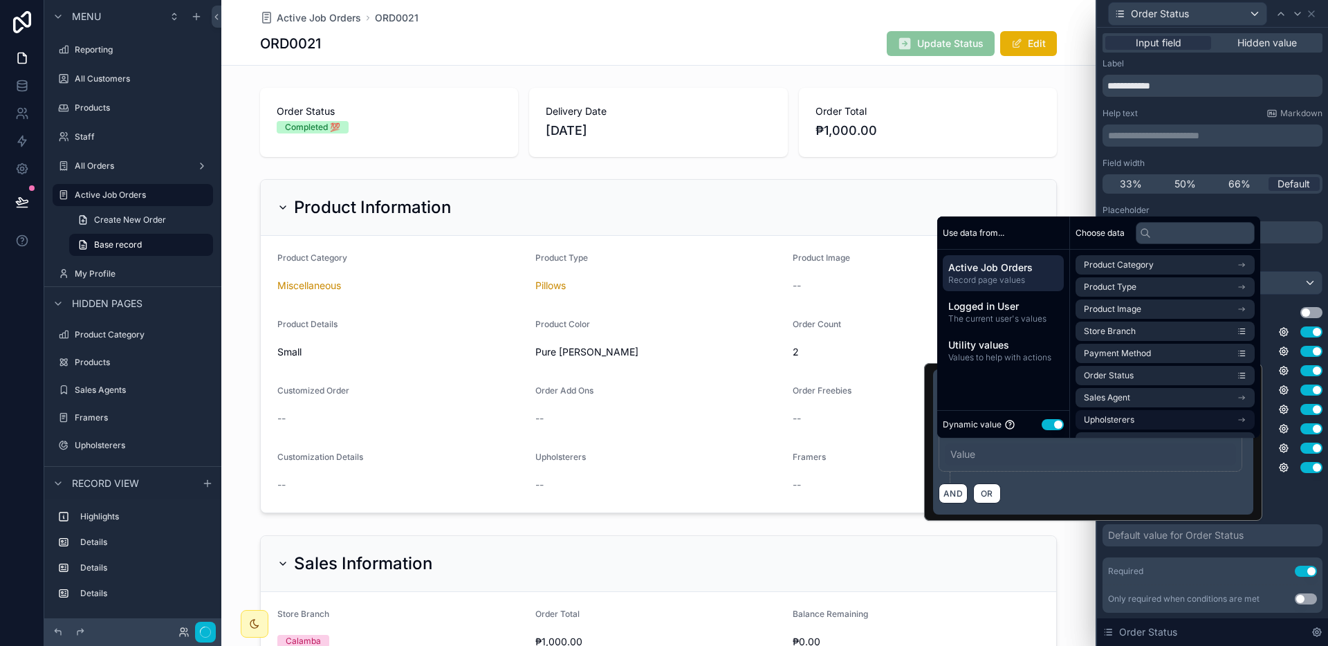
click at [1077, 420] on li "Upholsterers" at bounding box center [1164, 419] width 179 height 19
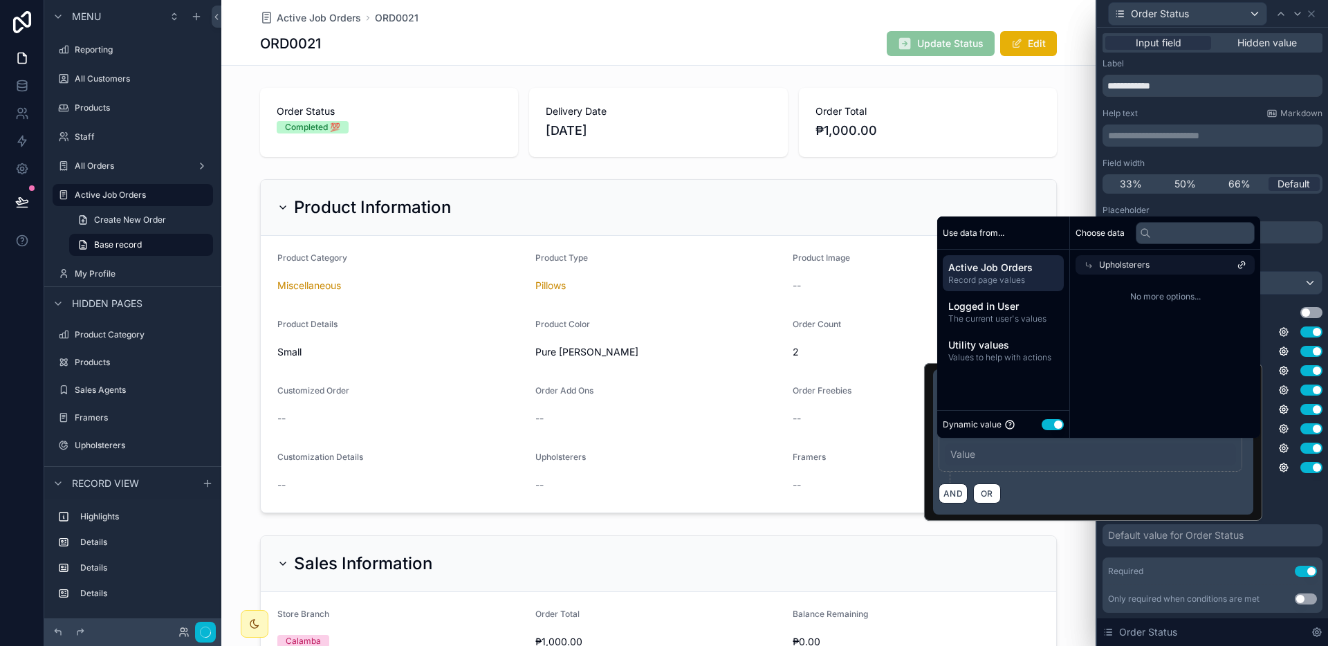
click at [1051, 421] on button "Use setting" at bounding box center [1052, 424] width 22 height 11
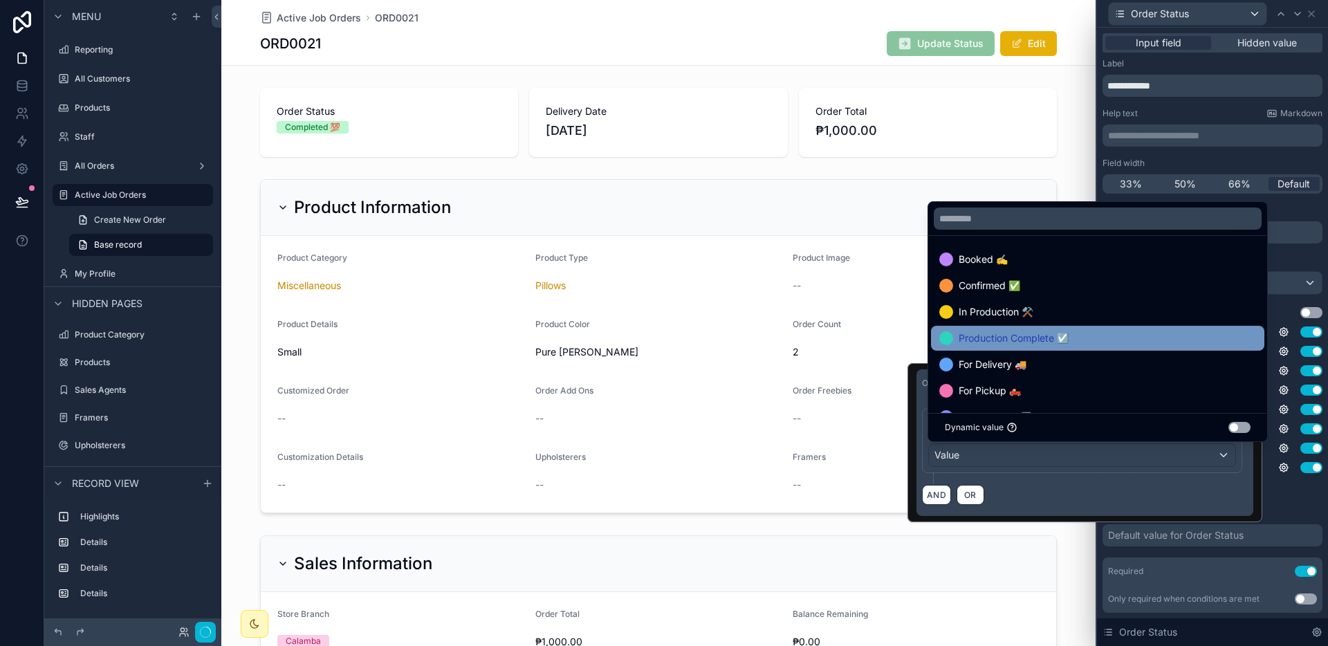
click at [1073, 339] on div "Production Complete ☑️" at bounding box center [1097, 338] width 317 height 17
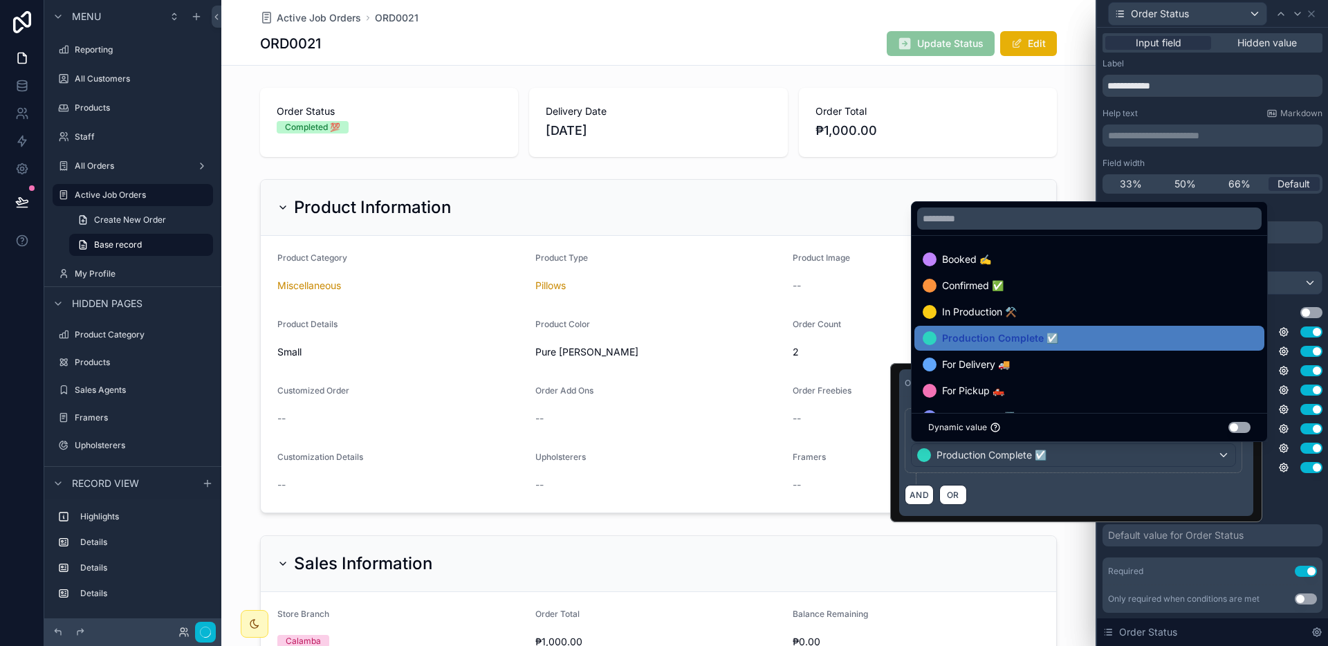
click at [1287, 513] on div "Default value" at bounding box center [1212, 513] width 220 height 11
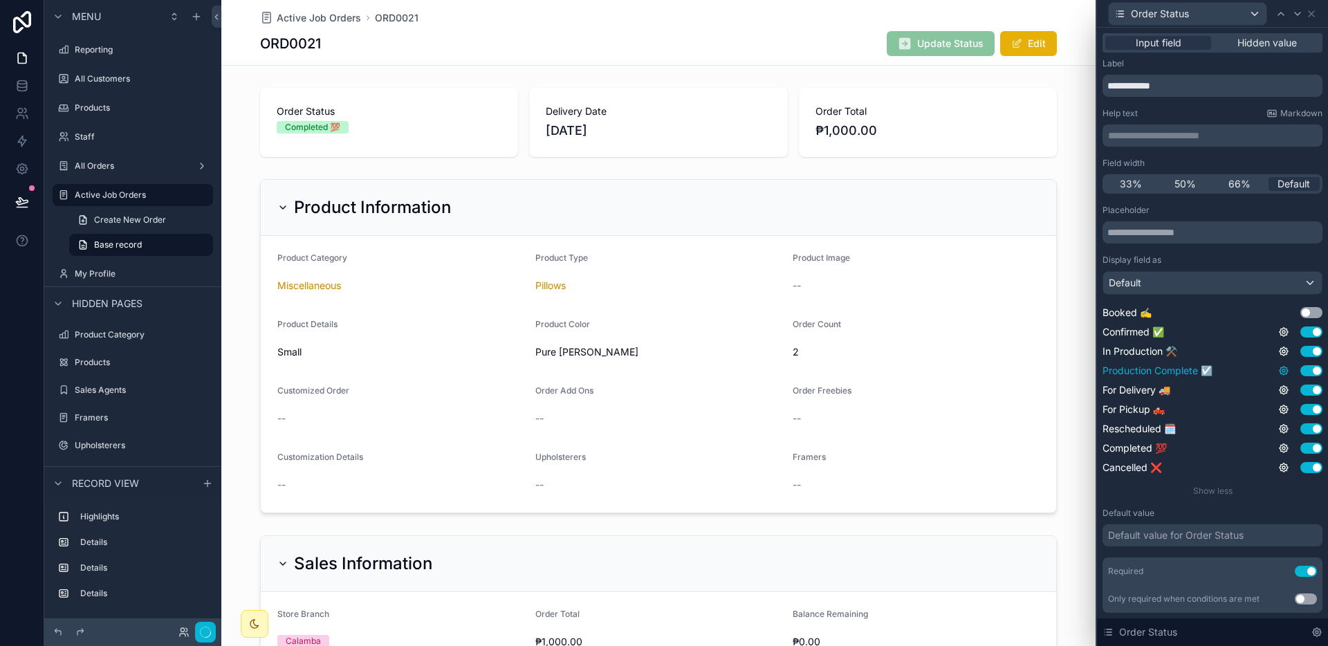
click at [1278, 371] on icon at bounding box center [1283, 370] width 11 height 11
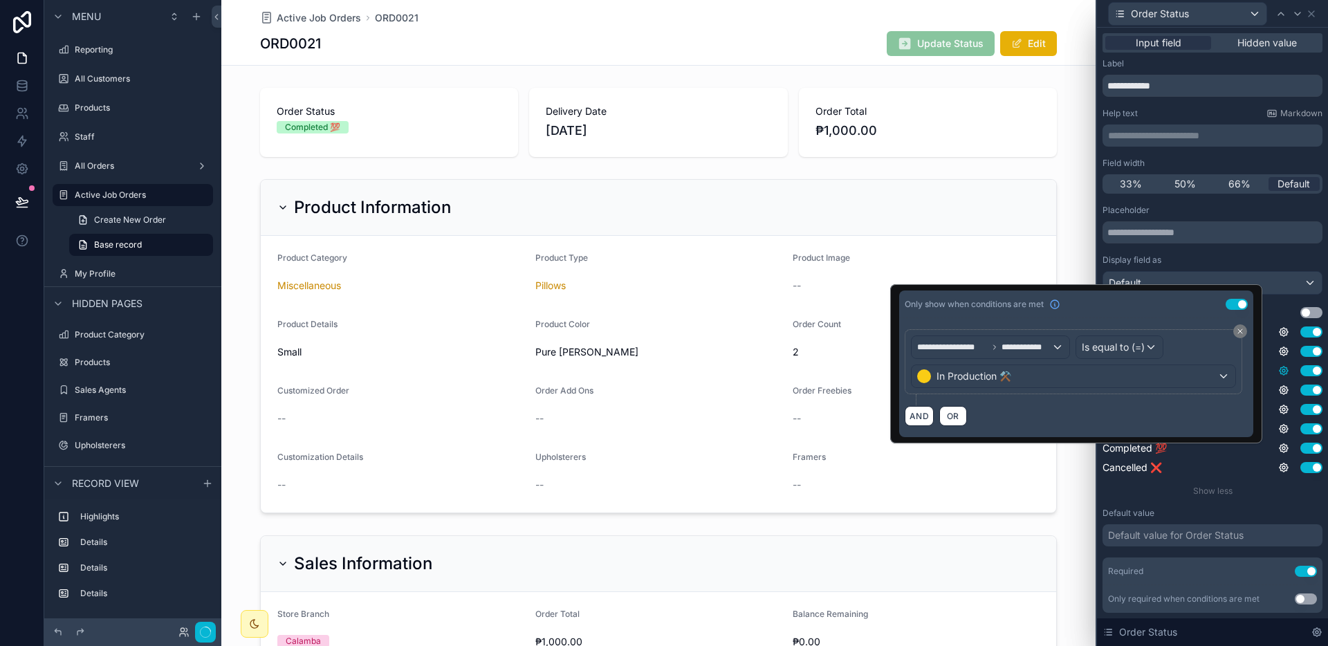
click at [1278, 371] on icon at bounding box center [1283, 370] width 11 height 11
click at [1279, 386] on icon at bounding box center [1283, 390] width 8 height 8
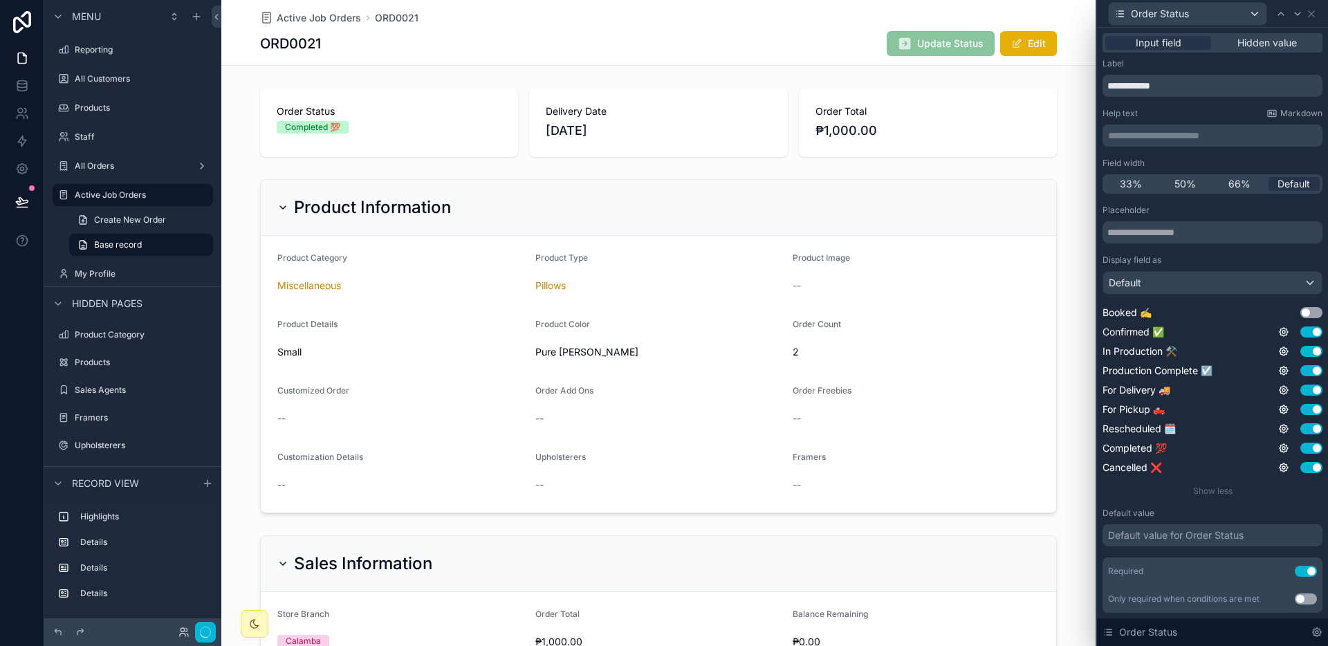
click at [1270, 510] on div "Default value" at bounding box center [1212, 513] width 220 height 11
click at [1279, 406] on icon at bounding box center [1283, 409] width 8 height 8
click at [1278, 409] on icon at bounding box center [1283, 409] width 11 height 11
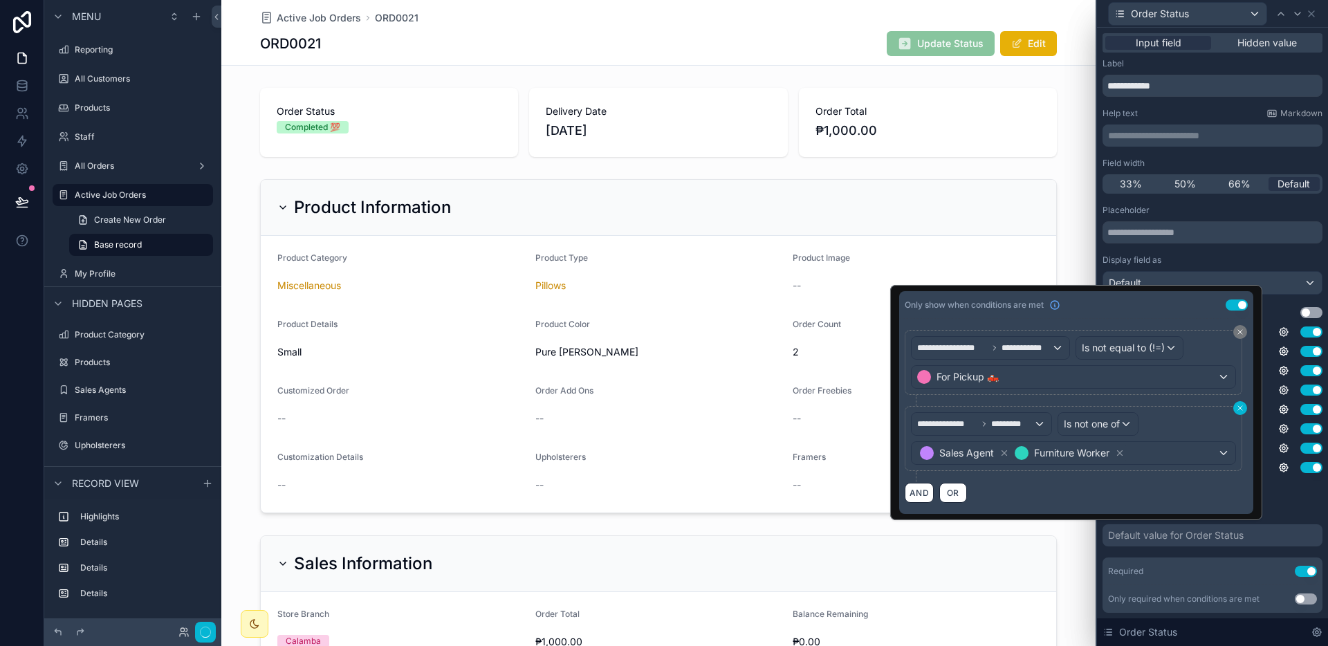
click at [1234, 407] on button at bounding box center [1240, 408] width 14 height 14
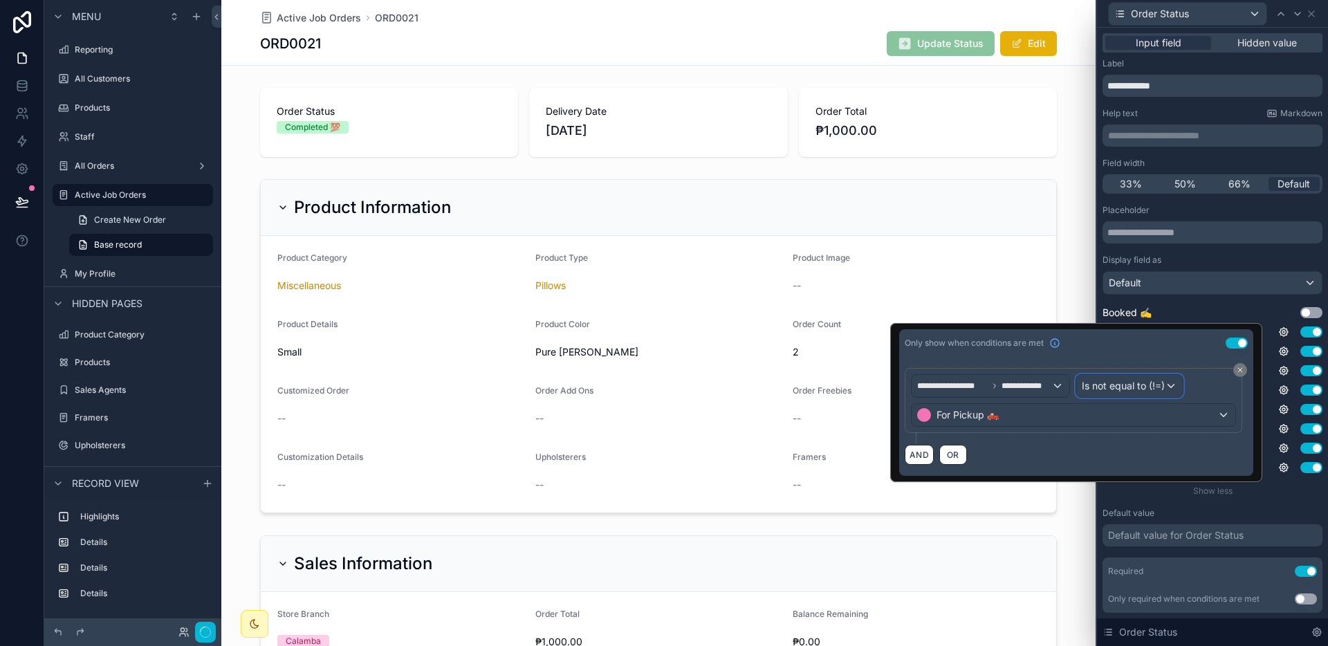
click at [1107, 390] on span "Is not equal to (!=)" at bounding box center [1123, 386] width 83 height 14
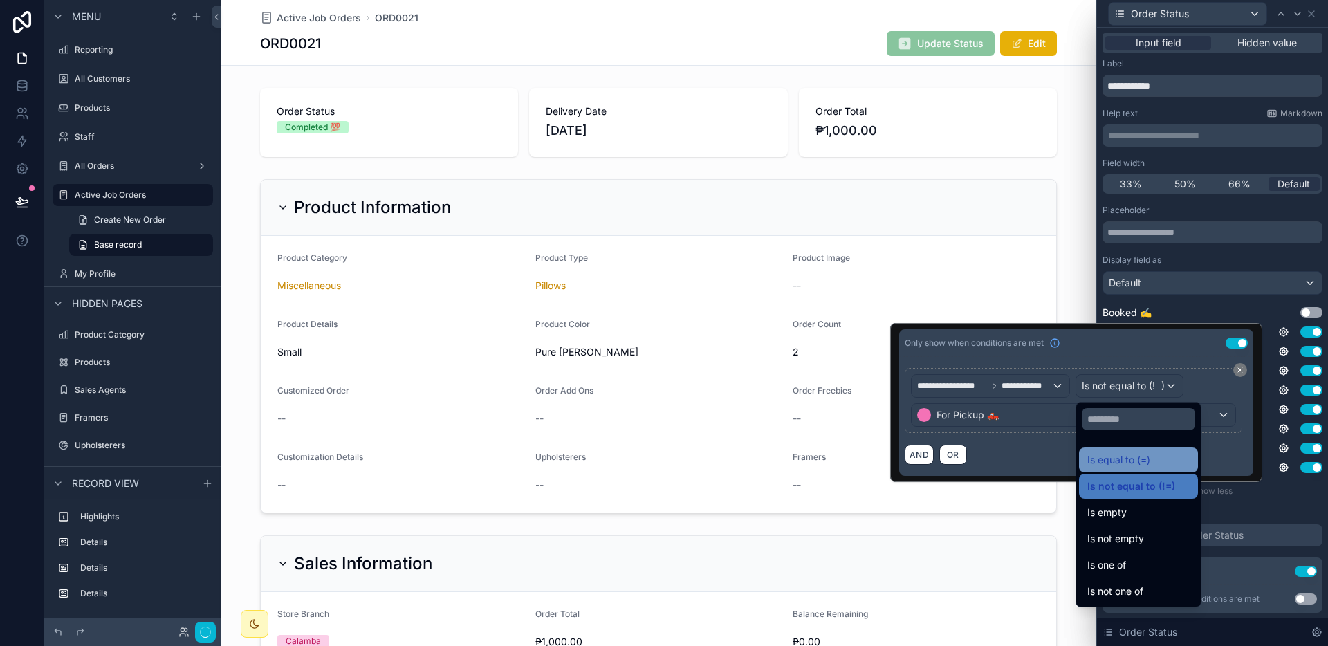
click at [1112, 449] on div "Is equal to (=)" at bounding box center [1138, 459] width 119 height 25
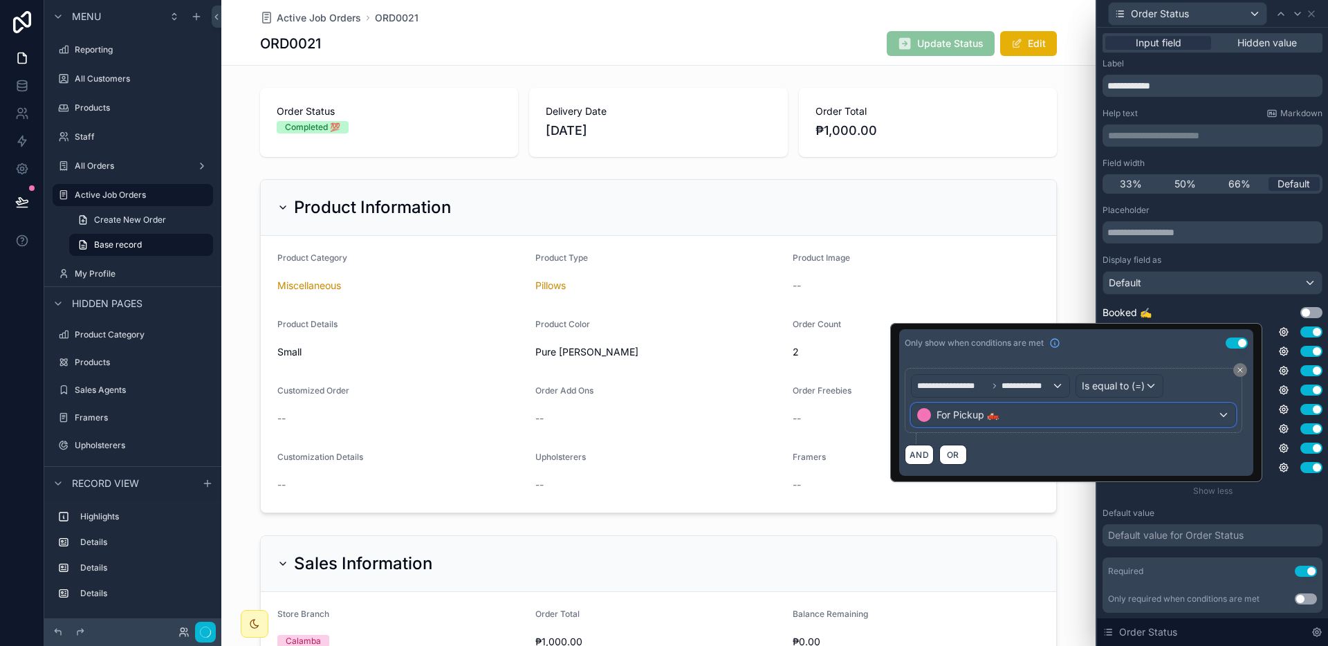
click at [1093, 421] on div "For Pickup 🛻" at bounding box center [1073, 415] width 324 height 22
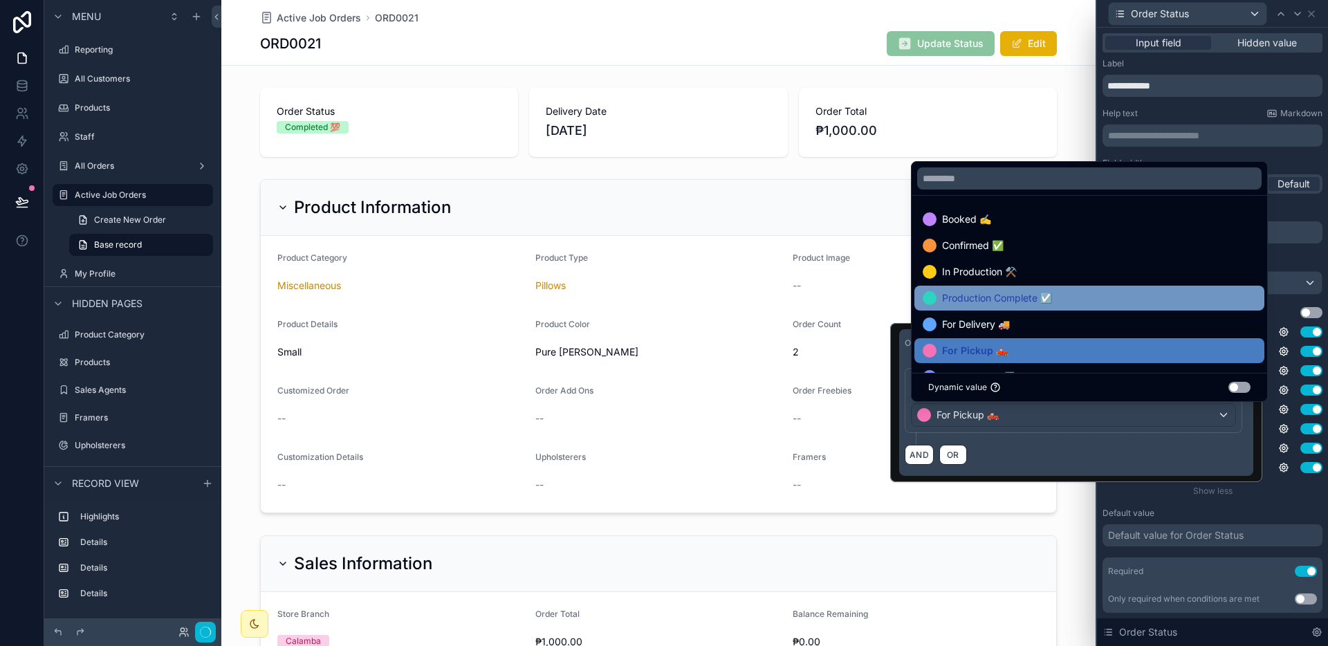
click at [1066, 301] on div "Production Complete ☑️" at bounding box center [1088, 298] width 333 height 17
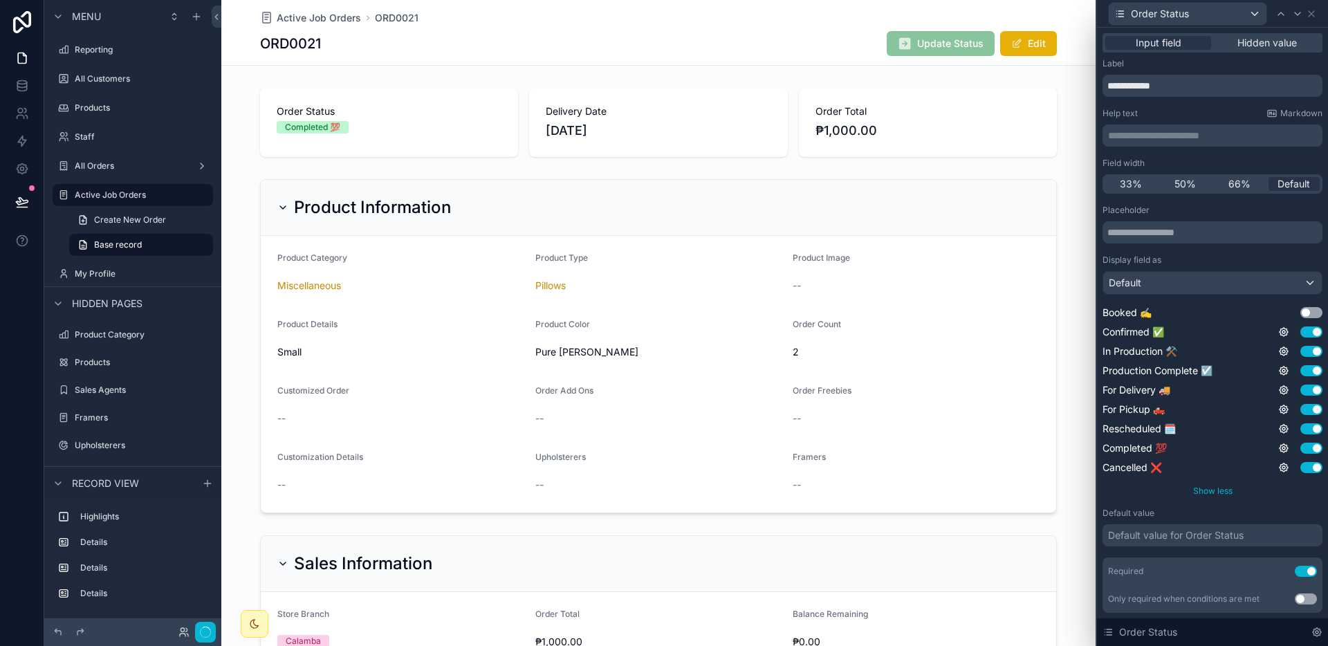
click at [1283, 487] on div "Show less" at bounding box center [1212, 490] width 220 height 11
click at [1282, 429] on icon at bounding box center [1283, 428] width 3 height 3
click at [1230, 423] on button "Use setting" at bounding box center [1236, 421] width 22 height 11
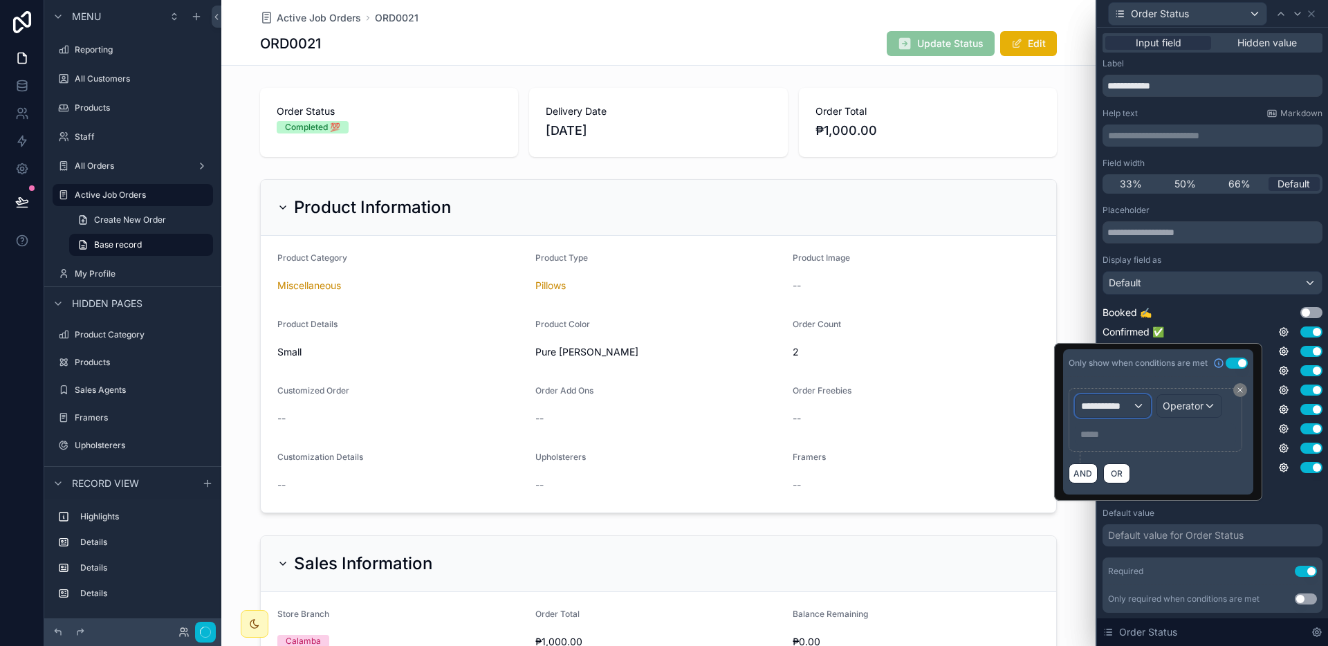
click at [1147, 404] on div "**********" at bounding box center [1112, 406] width 75 height 22
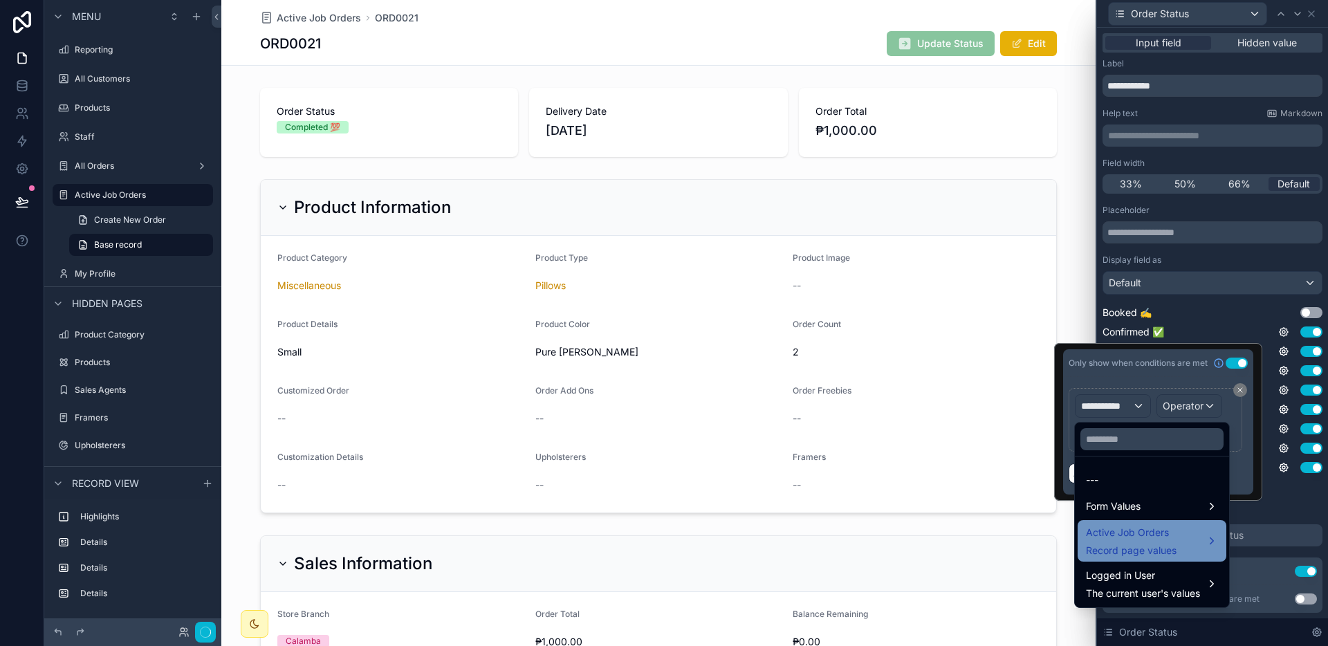
click at [1155, 548] on span "Record page values" at bounding box center [1131, 551] width 91 height 14
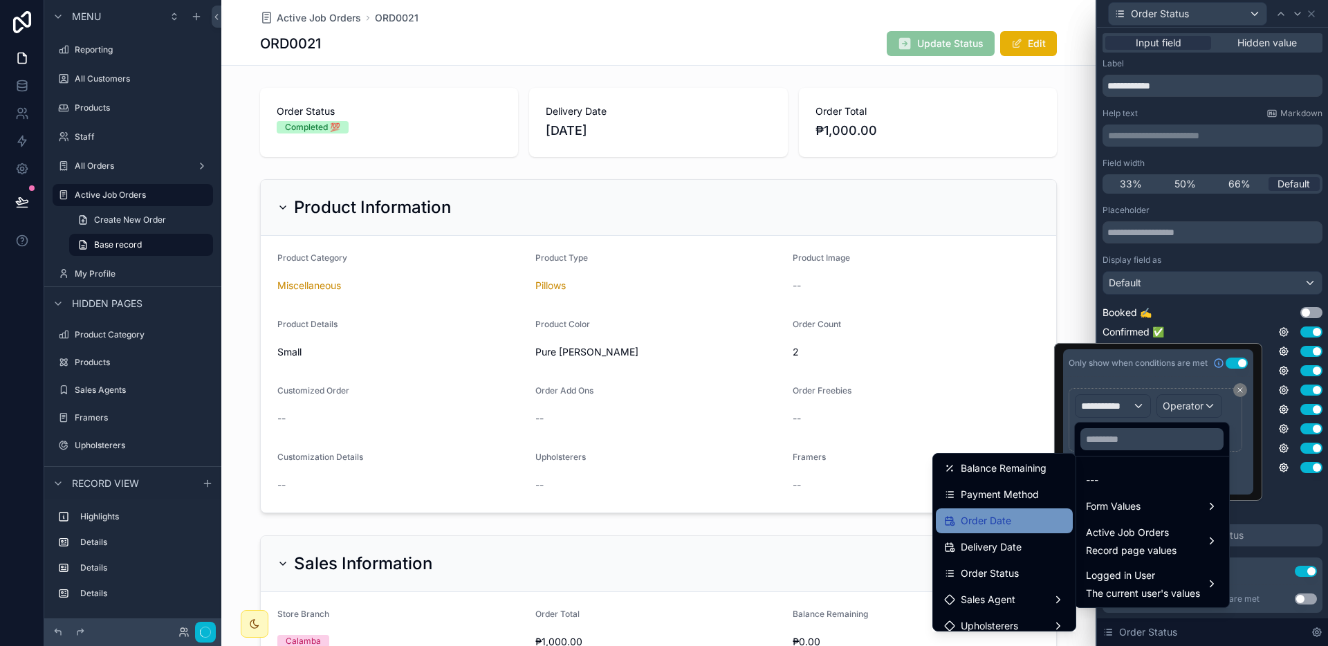
scroll to position [479, 0]
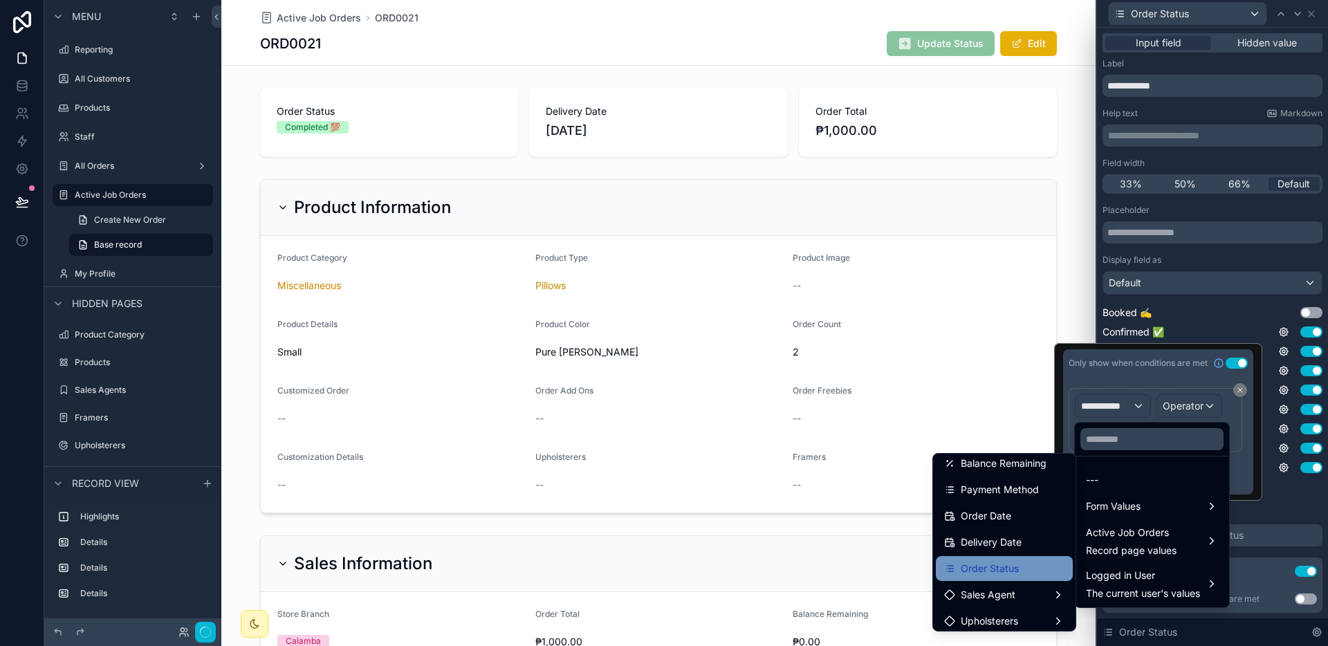
click at [1007, 561] on span "Order Status" at bounding box center [989, 568] width 58 height 17
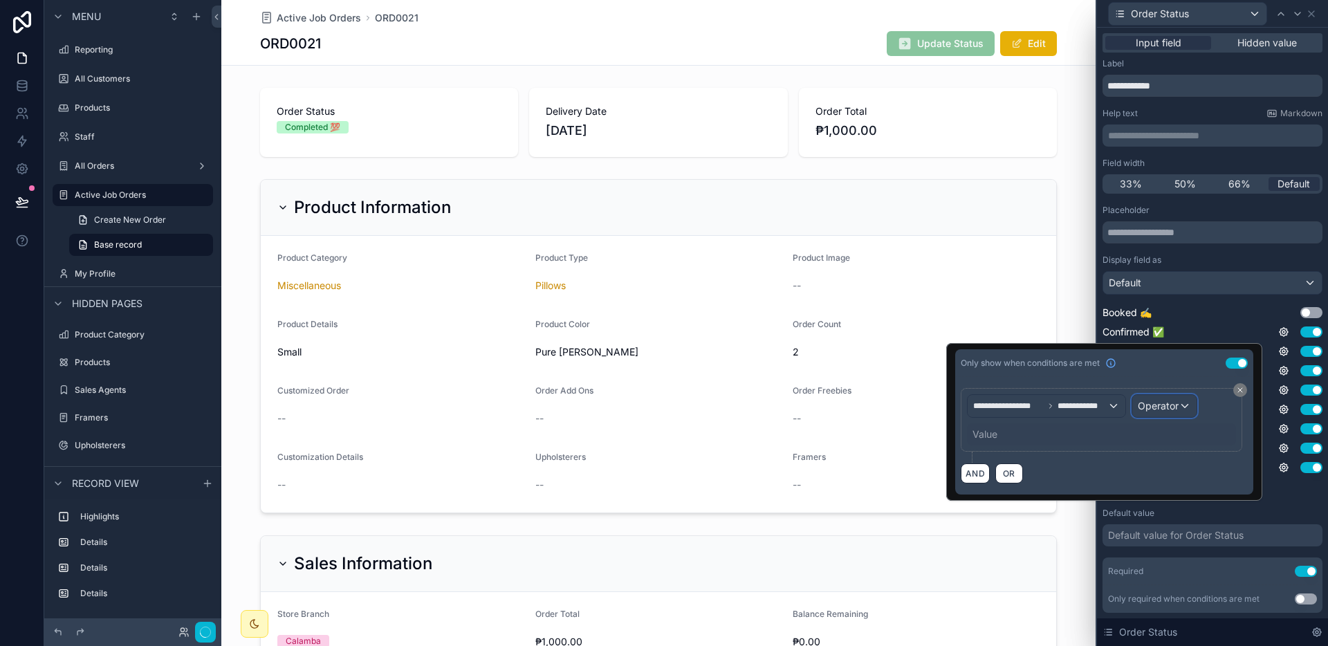
click at [1151, 411] on span "Operator" at bounding box center [1158, 406] width 41 height 12
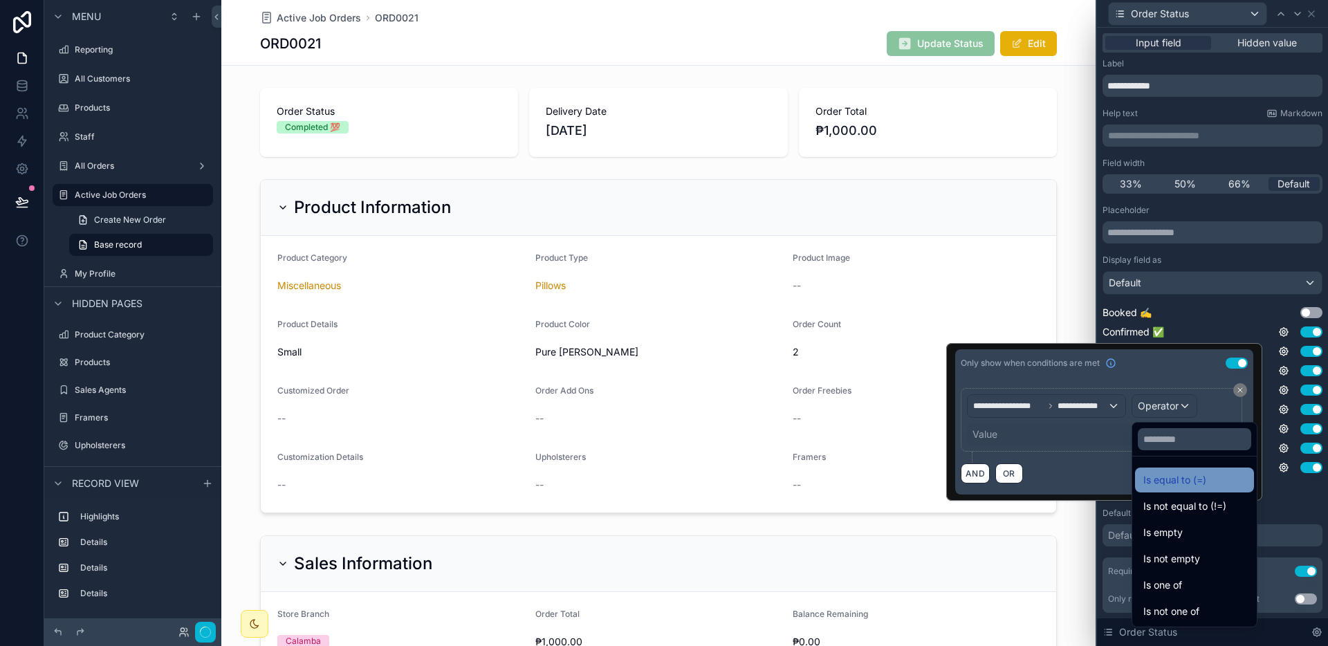
click at [1180, 483] on span "Is equal to (=)" at bounding box center [1174, 480] width 63 height 17
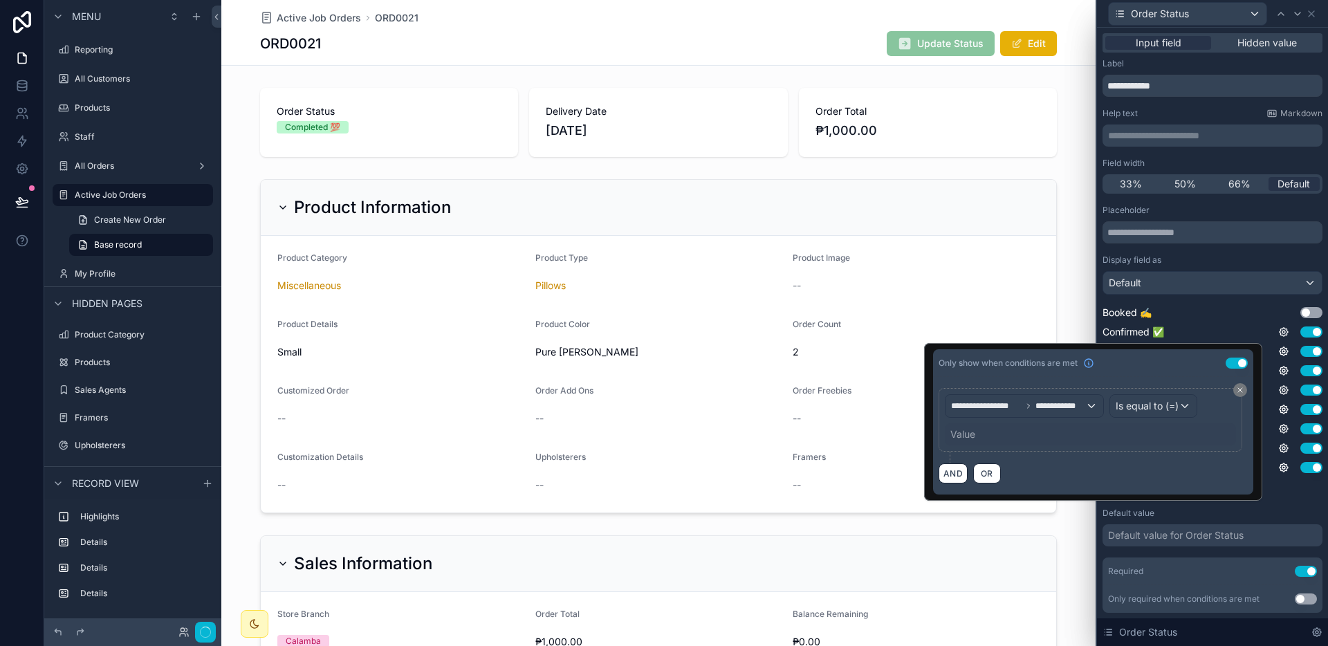
click at [1069, 436] on div "Value" at bounding box center [1090, 434] width 291 height 22
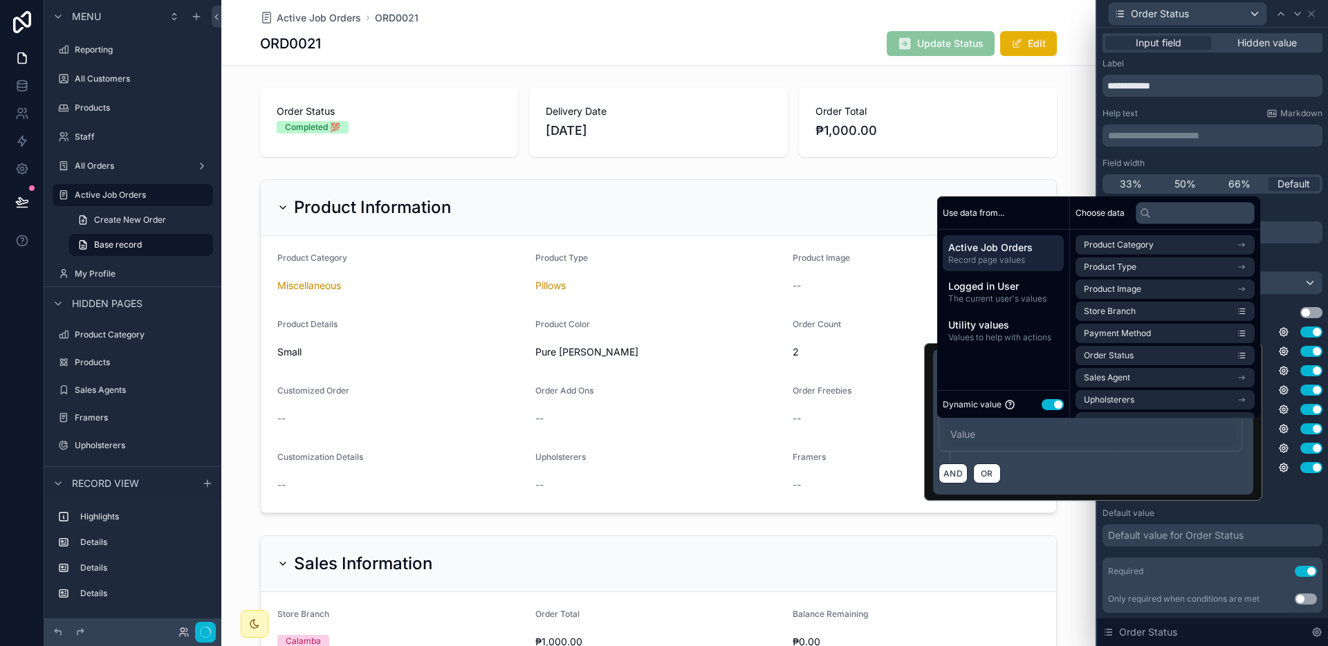
click at [1057, 405] on button "Use setting" at bounding box center [1052, 404] width 22 height 11
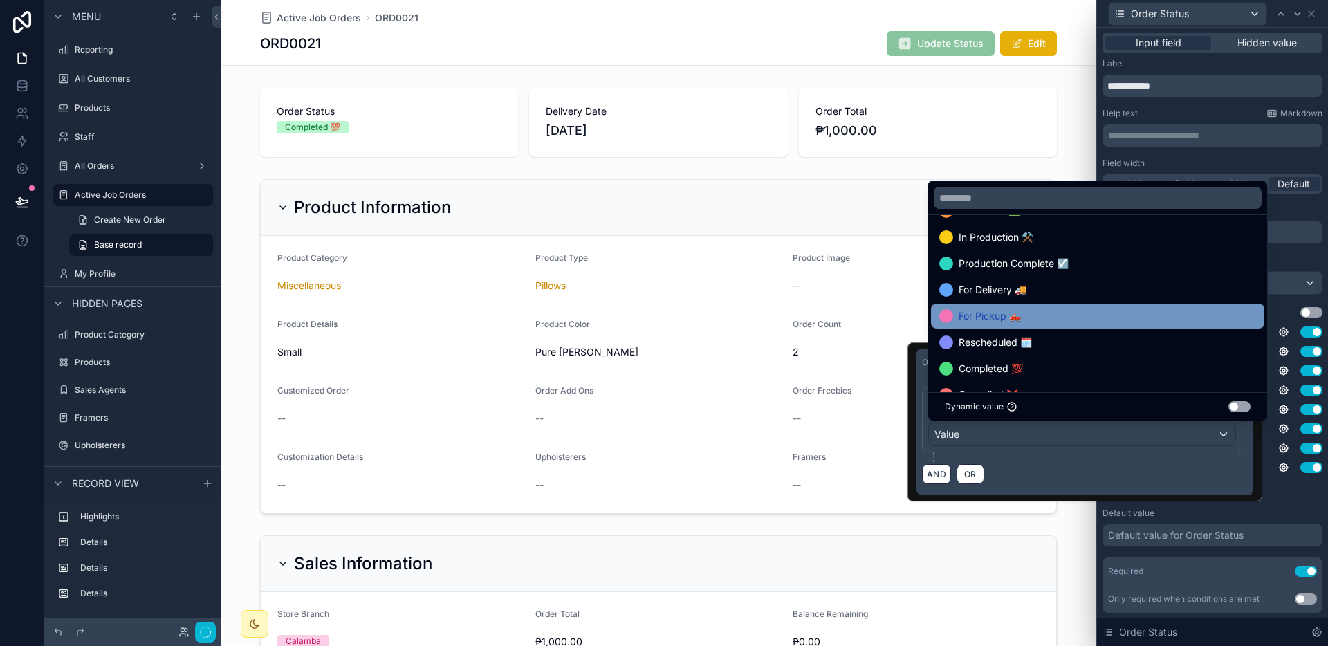
scroll to position [80, 0]
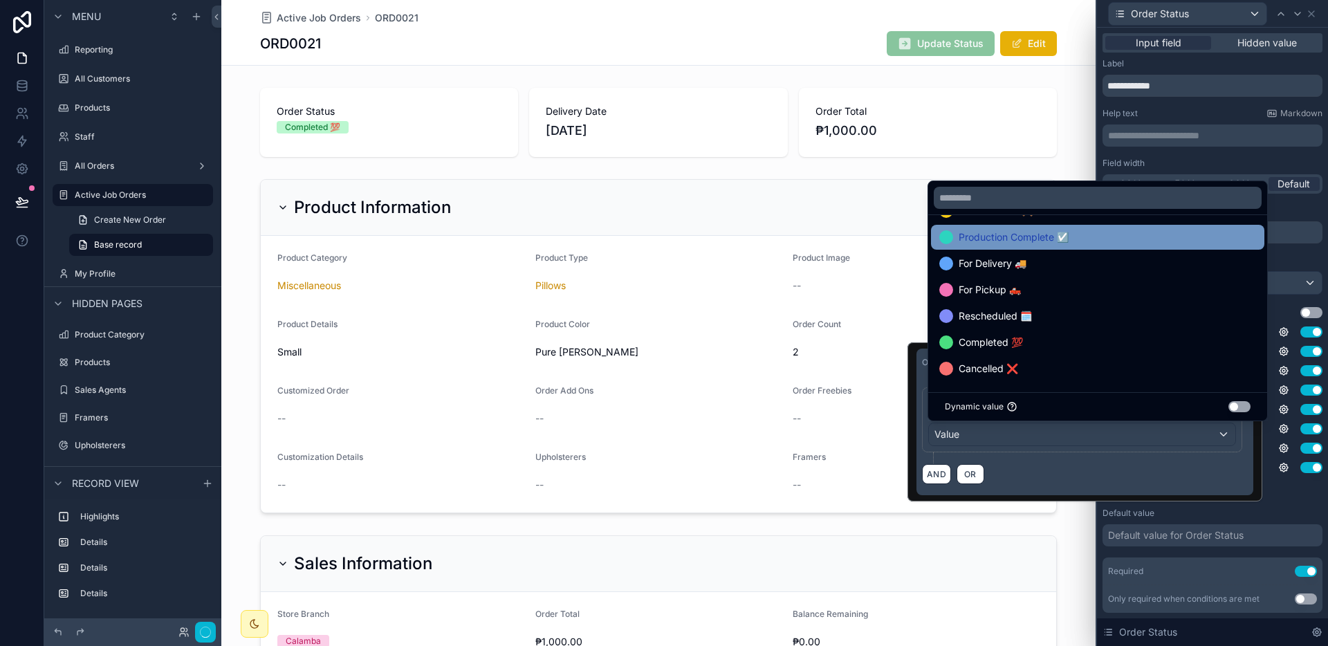
click at [1070, 244] on div "Production Complete ☑️" at bounding box center [1097, 237] width 317 height 17
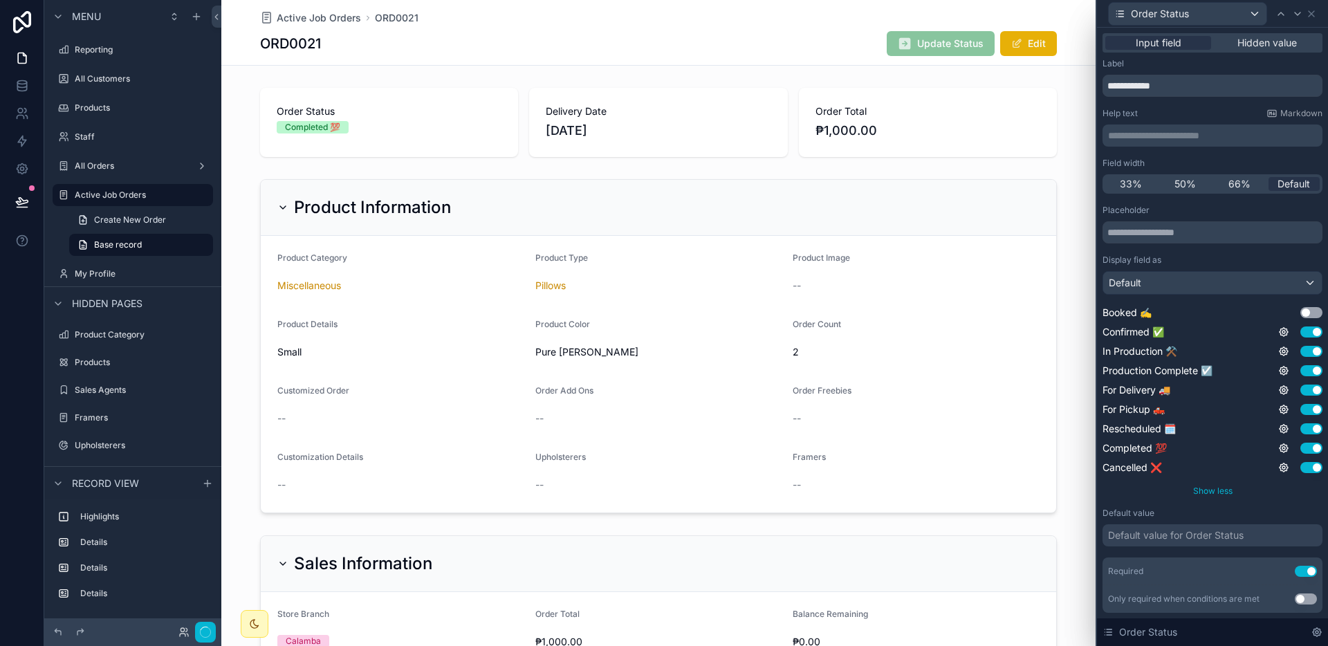
click at [1277, 495] on div "Show less" at bounding box center [1212, 490] width 220 height 11
click at [1278, 423] on icon at bounding box center [1283, 428] width 11 height 11
click at [1278, 407] on icon at bounding box center [1283, 409] width 11 height 11
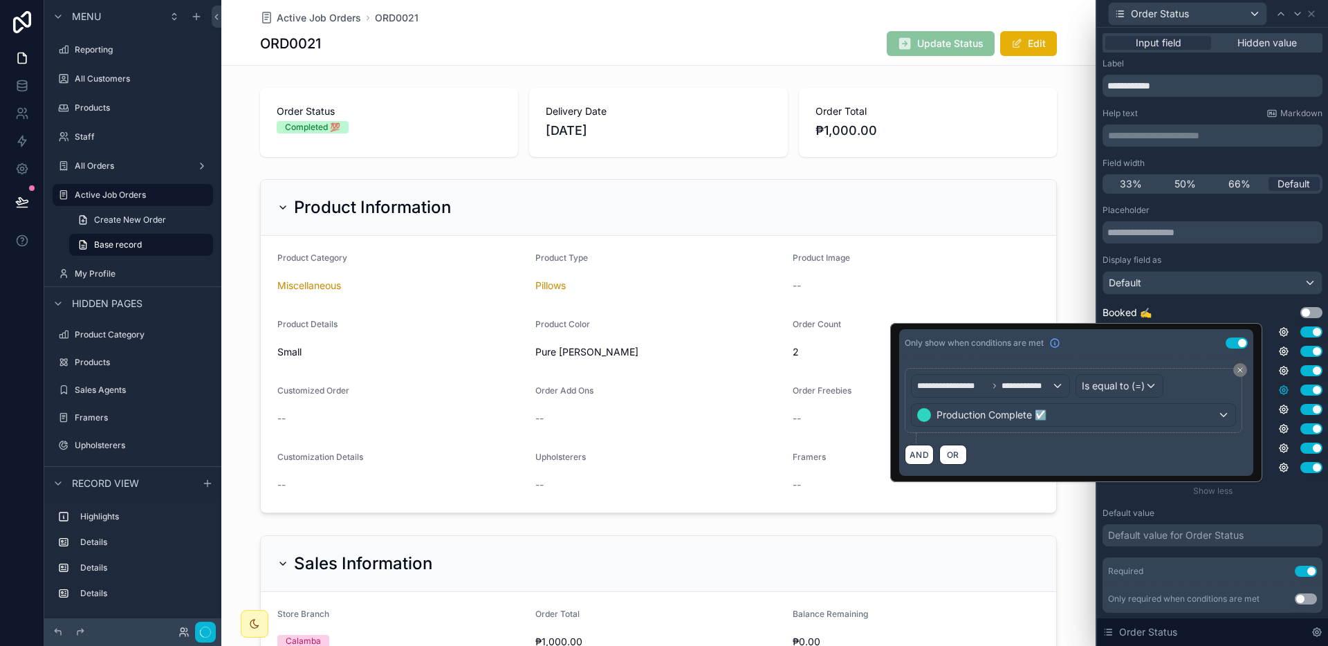
click at [1278, 392] on icon at bounding box center [1283, 389] width 11 height 11
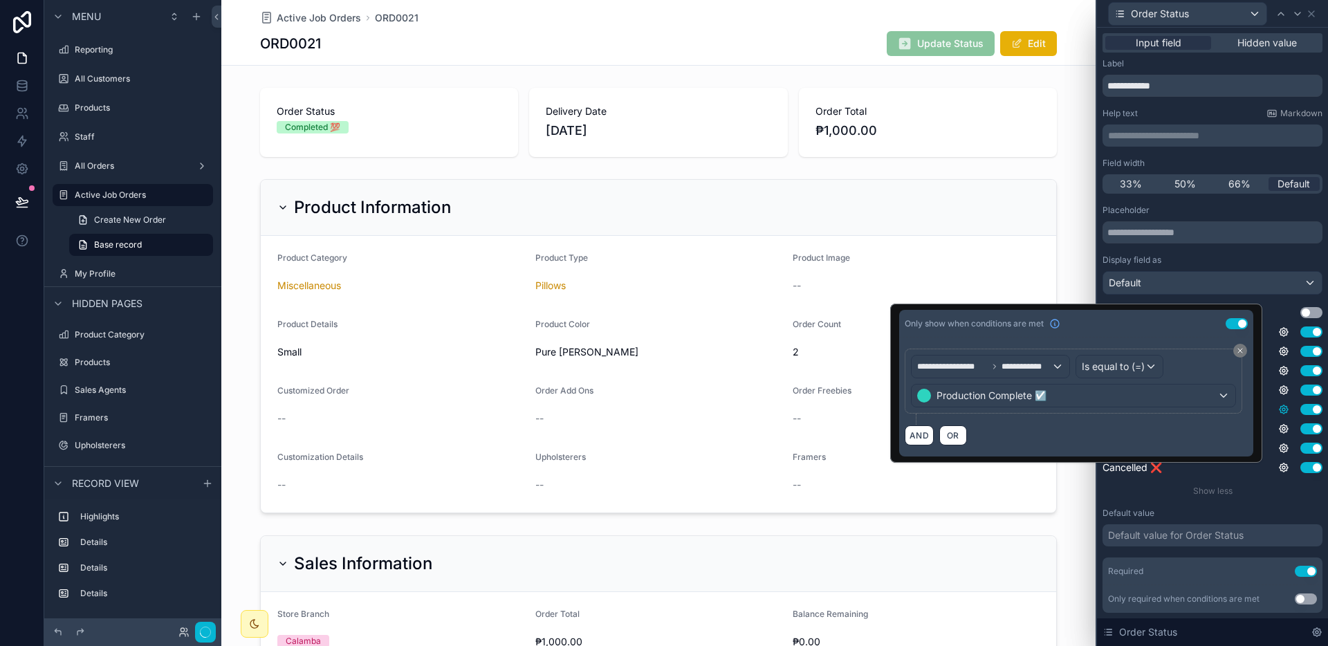
click at [1282, 408] on icon at bounding box center [1283, 409] width 3 height 3
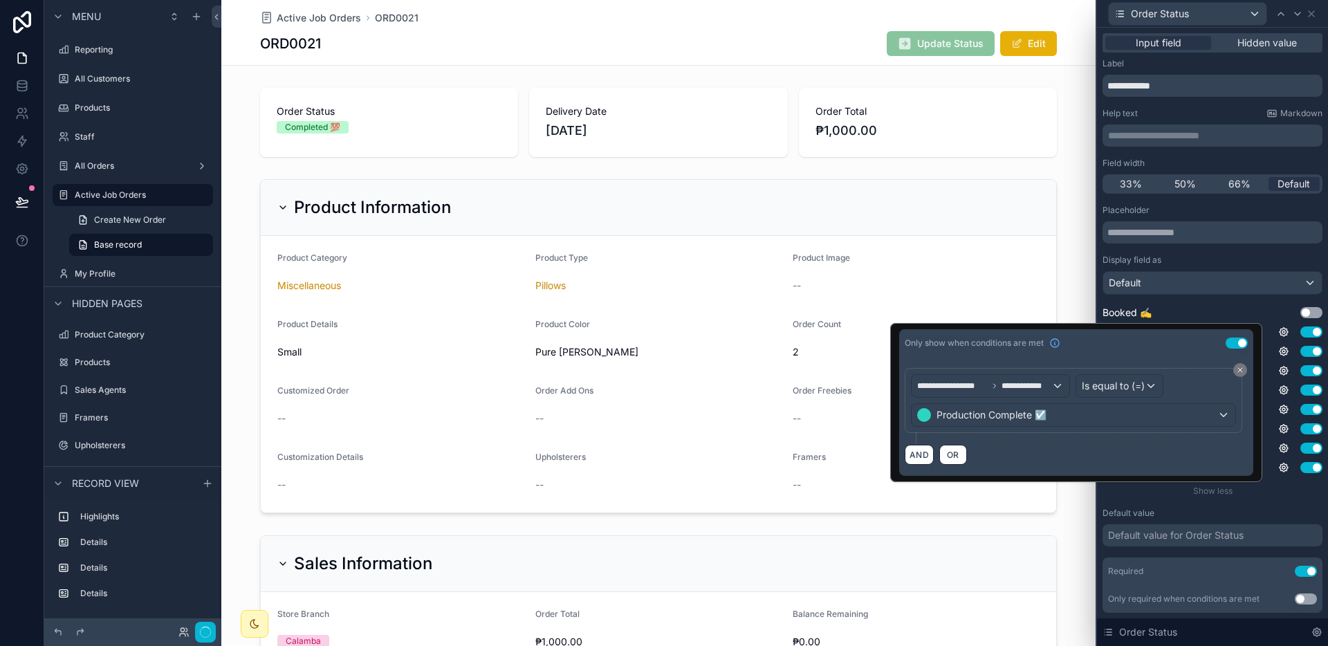
click at [1272, 422] on div "Rescheduled 🗓️ Use setting" at bounding box center [1212, 429] width 220 height 14
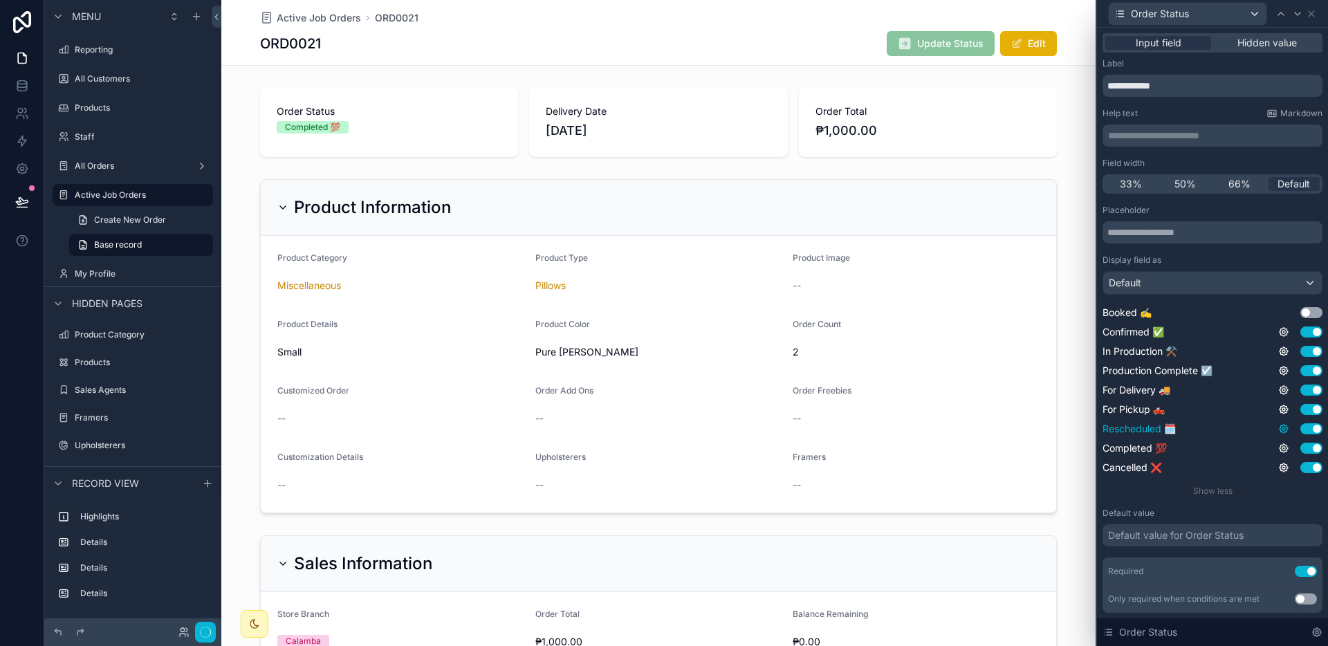
click at [1279, 425] on icon at bounding box center [1283, 429] width 8 height 8
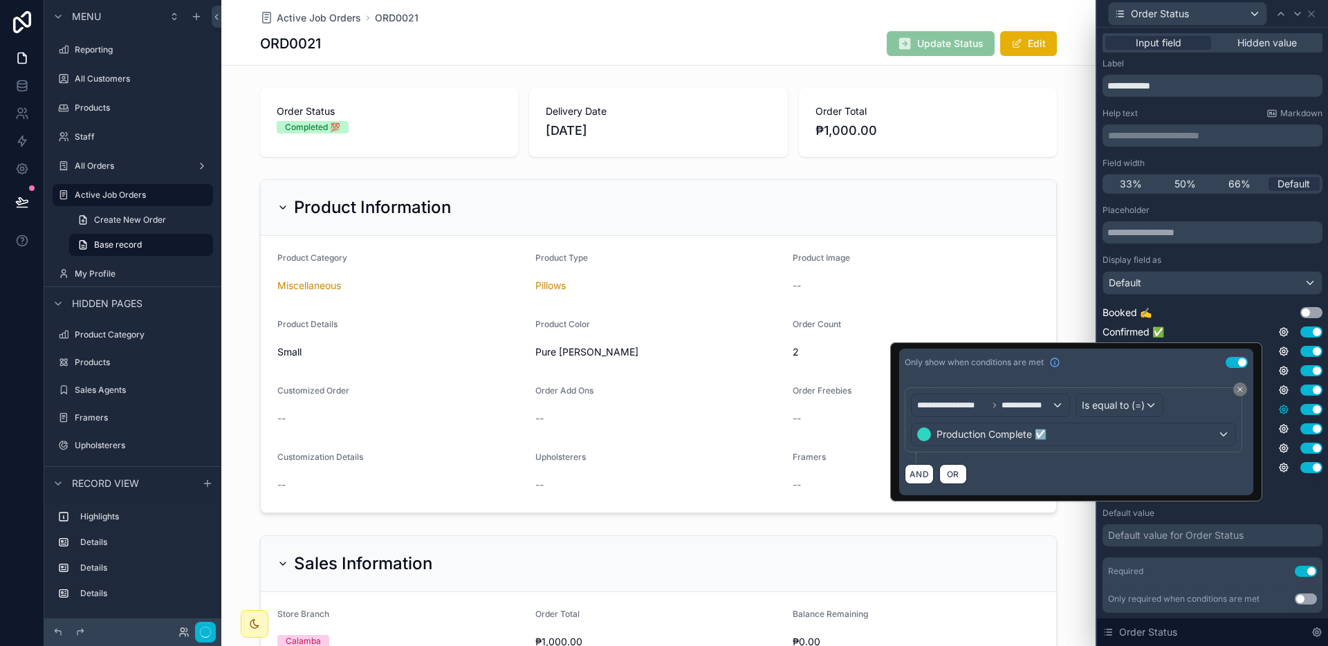
click at [1278, 407] on icon at bounding box center [1283, 409] width 11 height 11
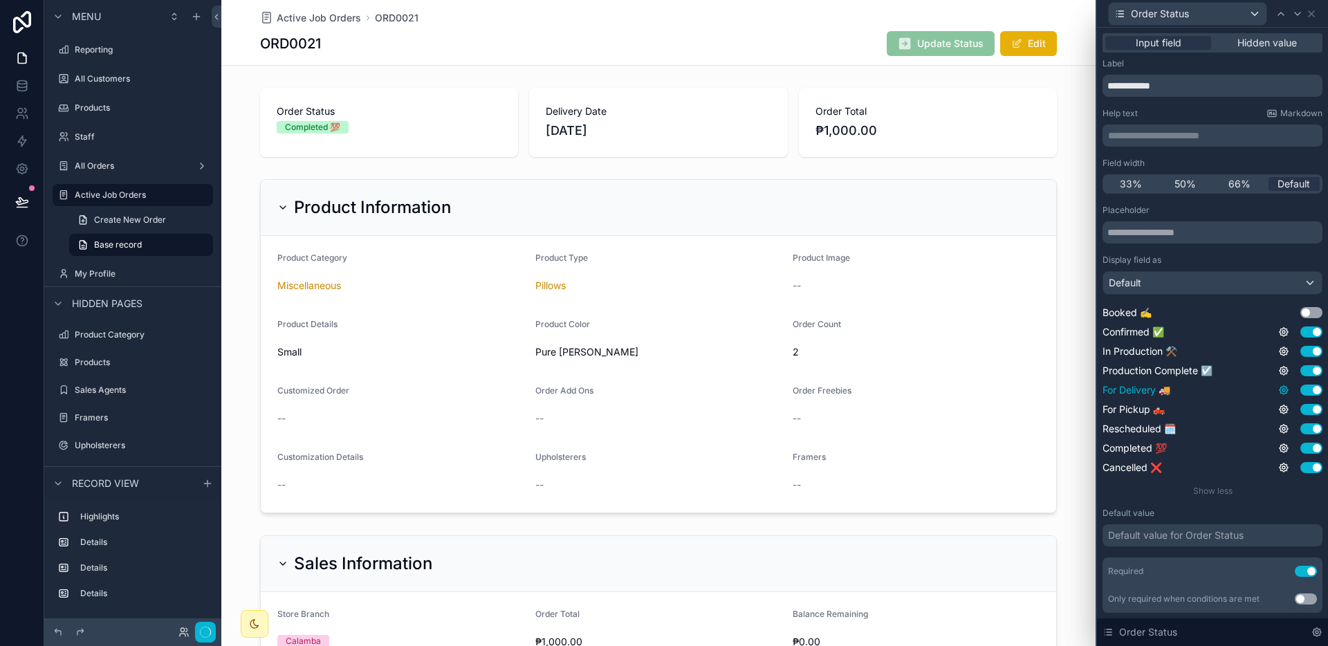
click at [1278, 392] on icon at bounding box center [1283, 389] width 11 height 11
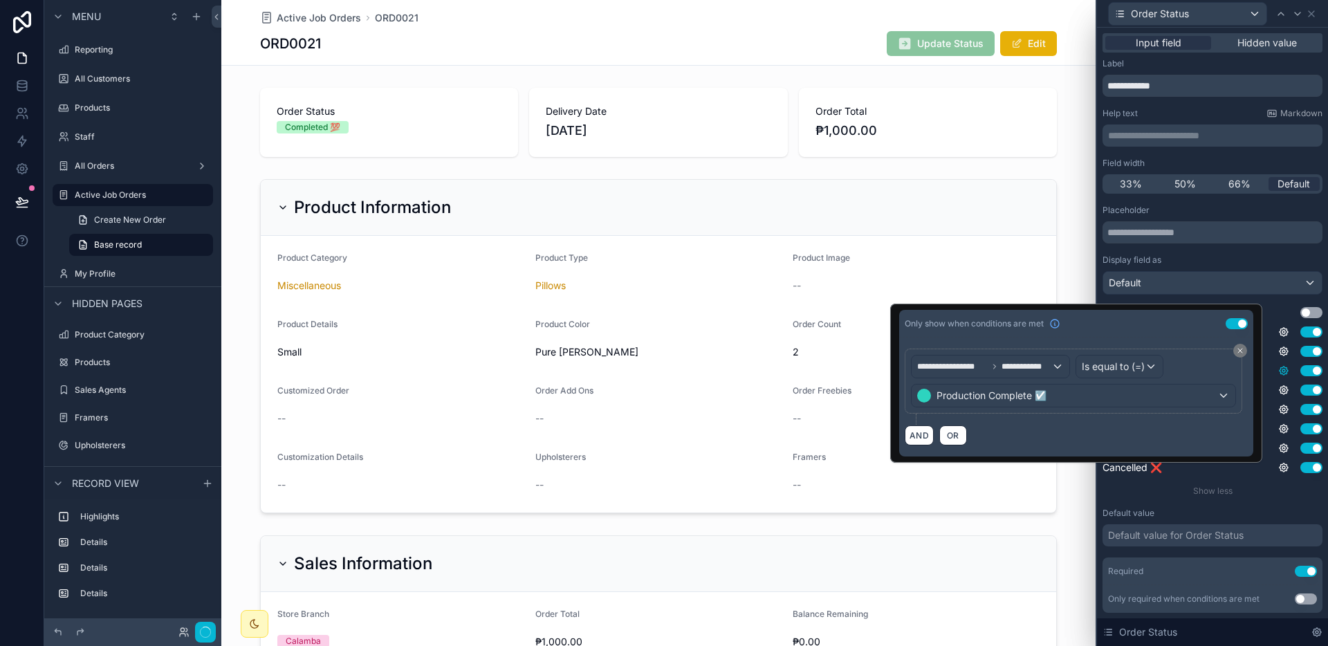
click at [1279, 371] on icon at bounding box center [1283, 370] width 8 height 8
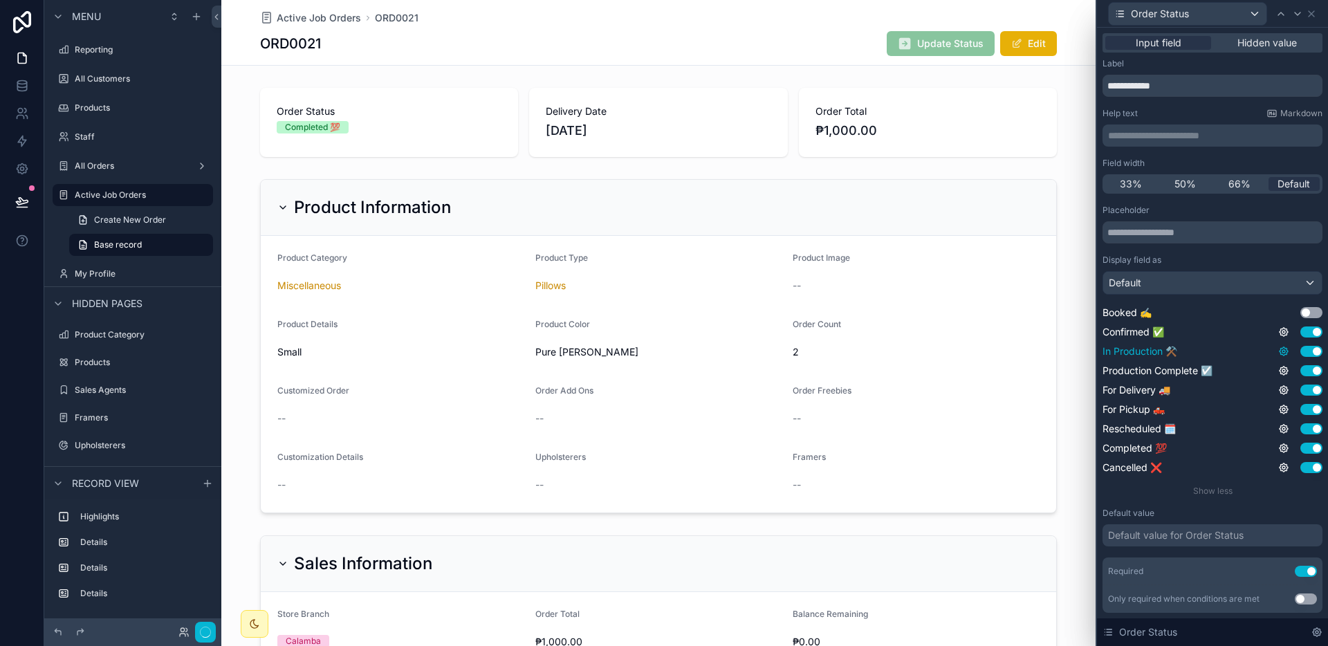
click at [1278, 356] on icon at bounding box center [1283, 351] width 11 height 11
click at [1276, 338] on div "Confirmed ✅ Use setting" at bounding box center [1212, 332] width 220 height 14
click at [1278, 336] on icon at bounding box center [1283, 331] width 11 height 11
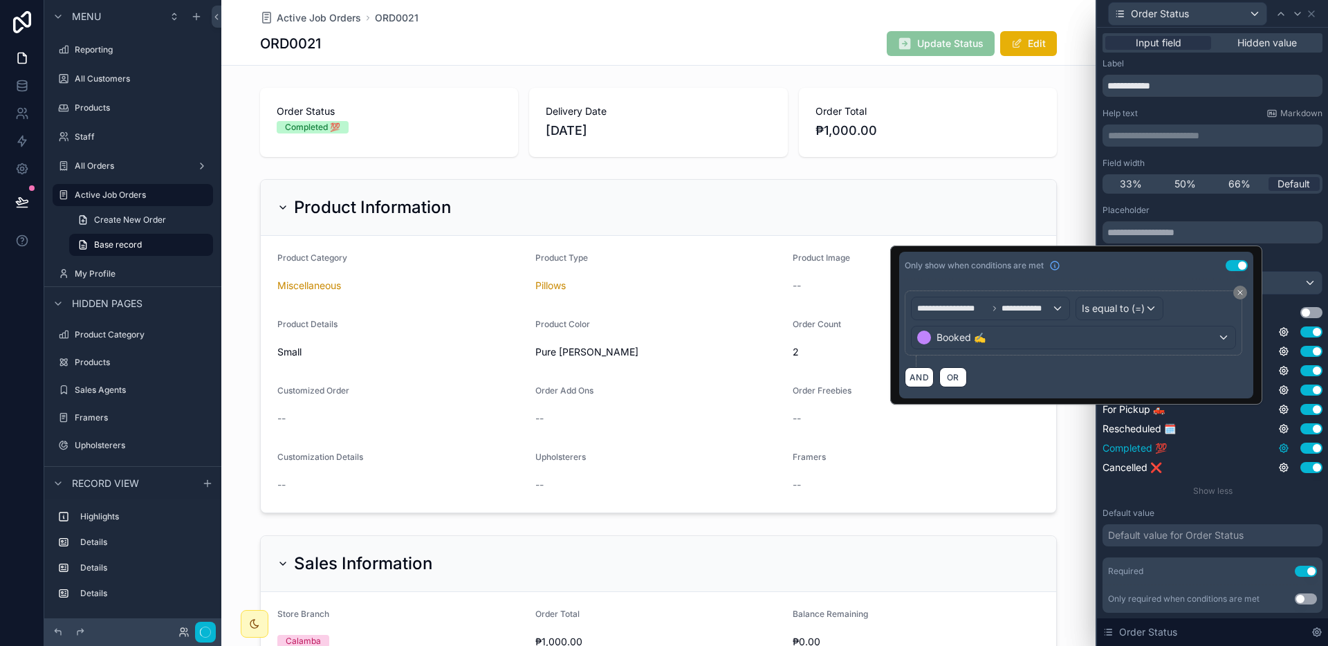
click at [1279, 445] on icon at bounding box center [1283, 448] width 8 height 8
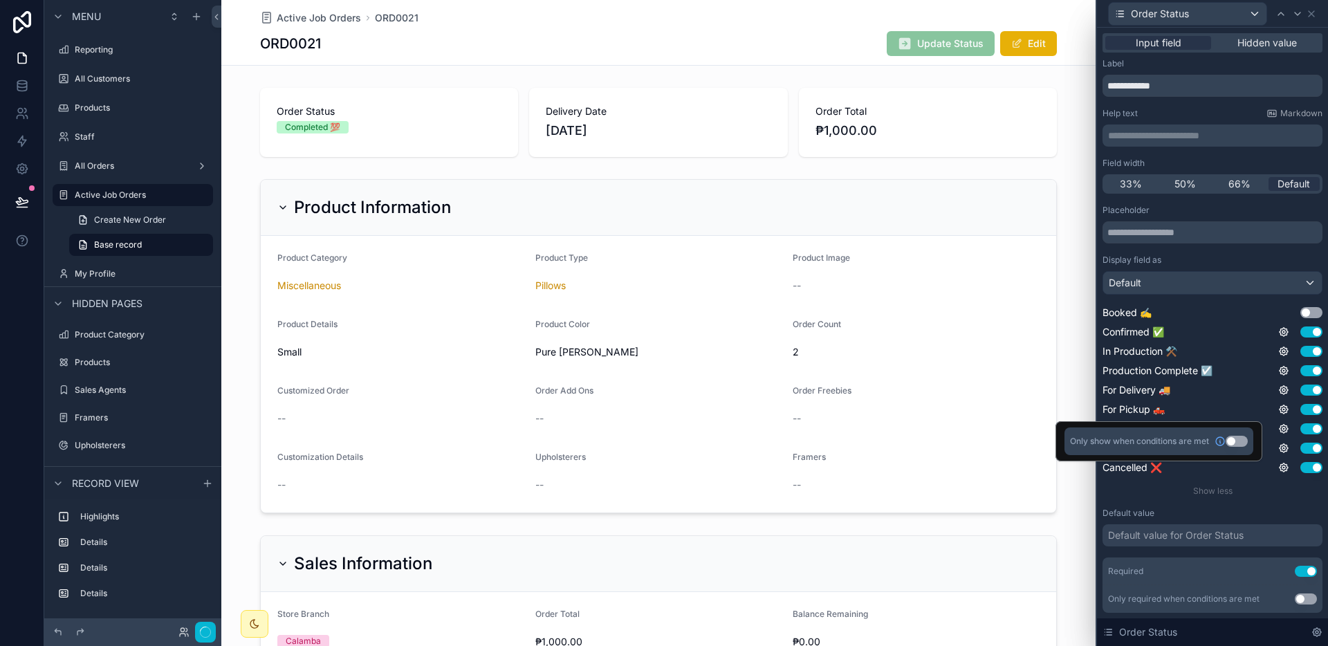
click at [1238, 447] on div "Only show when conditions are met Use setting" at bounding box center [1158, 441] width 189 height 28
click at [1238, 443] on button "Use setting" at bounding box center [1236, 441] width 22 height 11
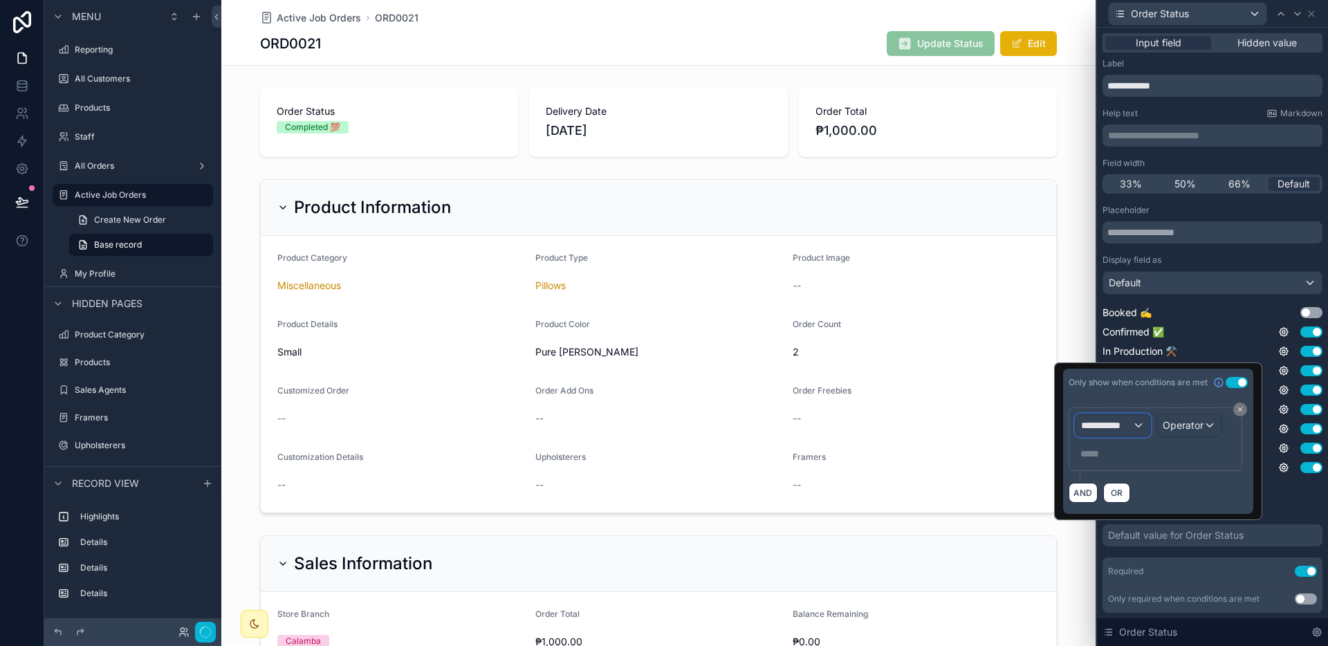
click at [1094, 420] on span "**********" at bounding box center [1106, 425] width 51 height 14
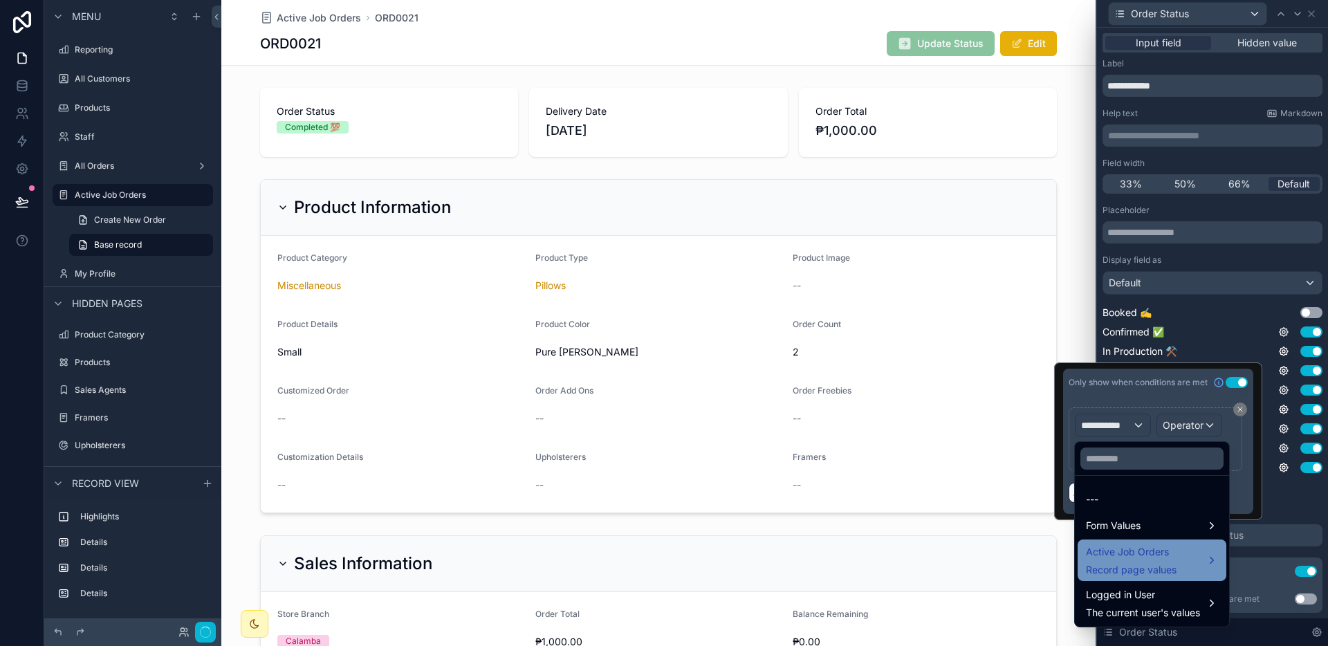
click at [1167, 571] on span "Record page values" at bounding box center [1131, 570] width 91 height 14
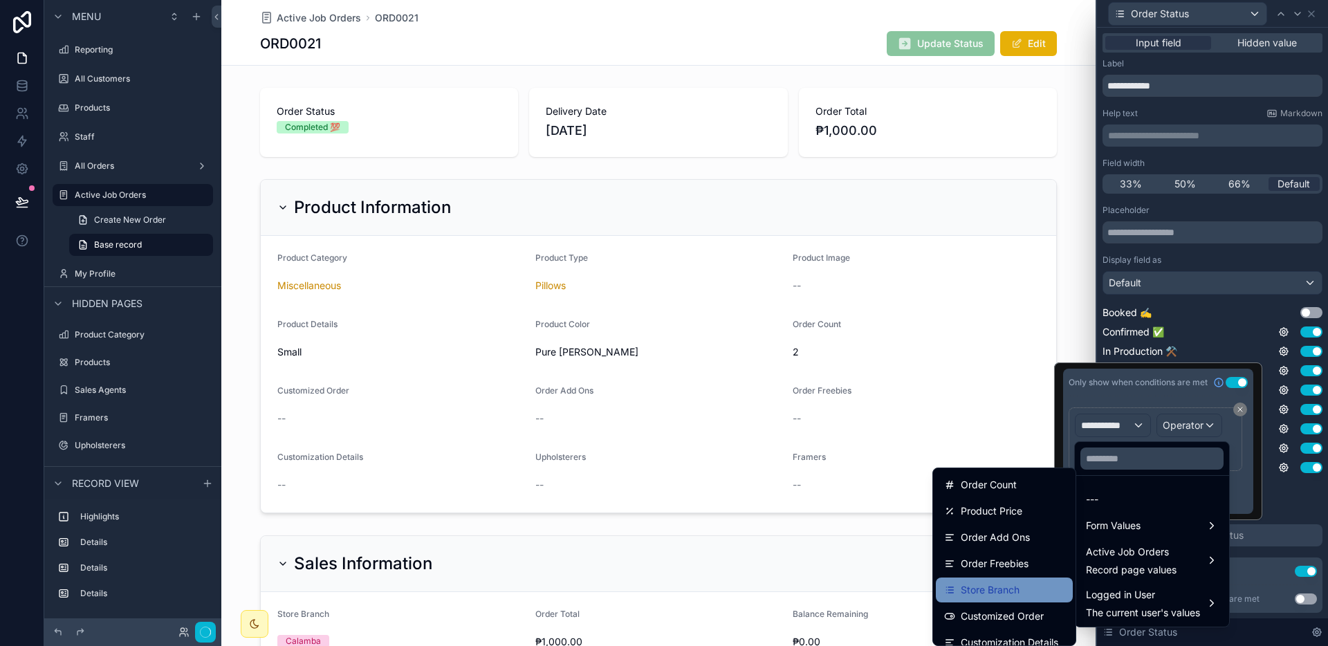
scroll to position [183, 0]
click at [1131, 453] on input "text" at bounding box center [1151, 458] width 143 height 22
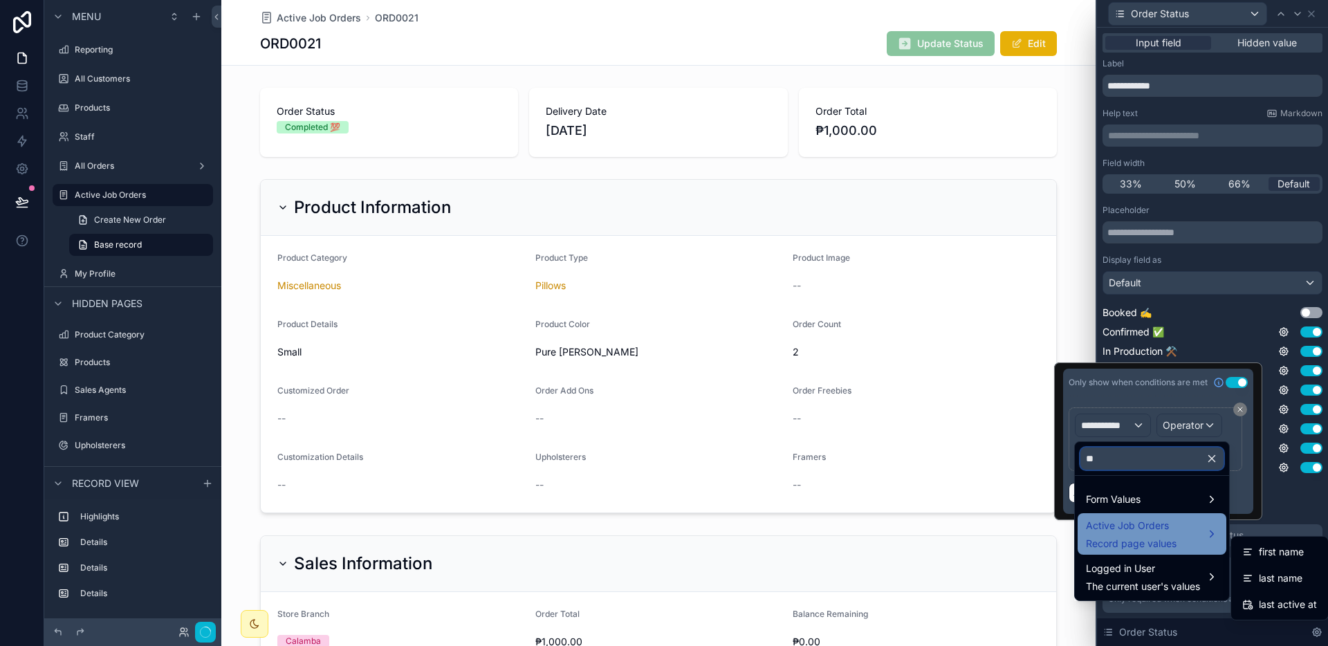
type input "**"
click at [1129, 534] on div "Active Job Orders Record page values" at bounding box center [1131, 533] width 91 height 33
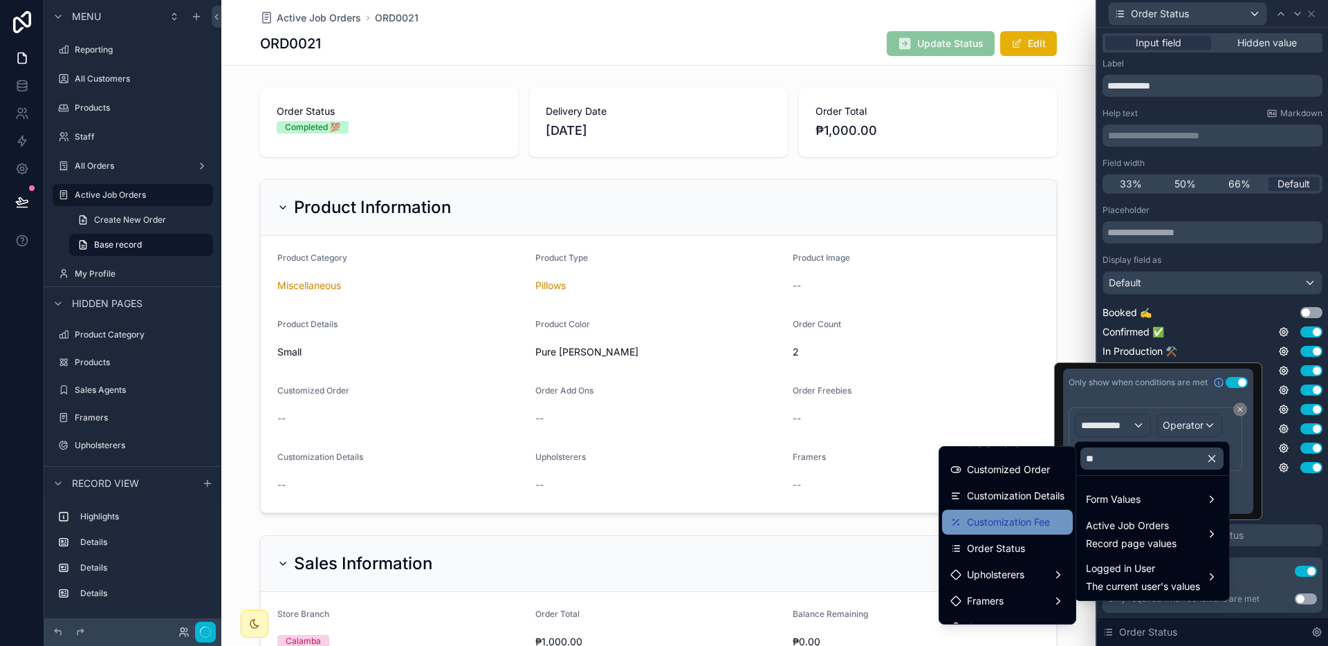
scroll to position [25, 0]
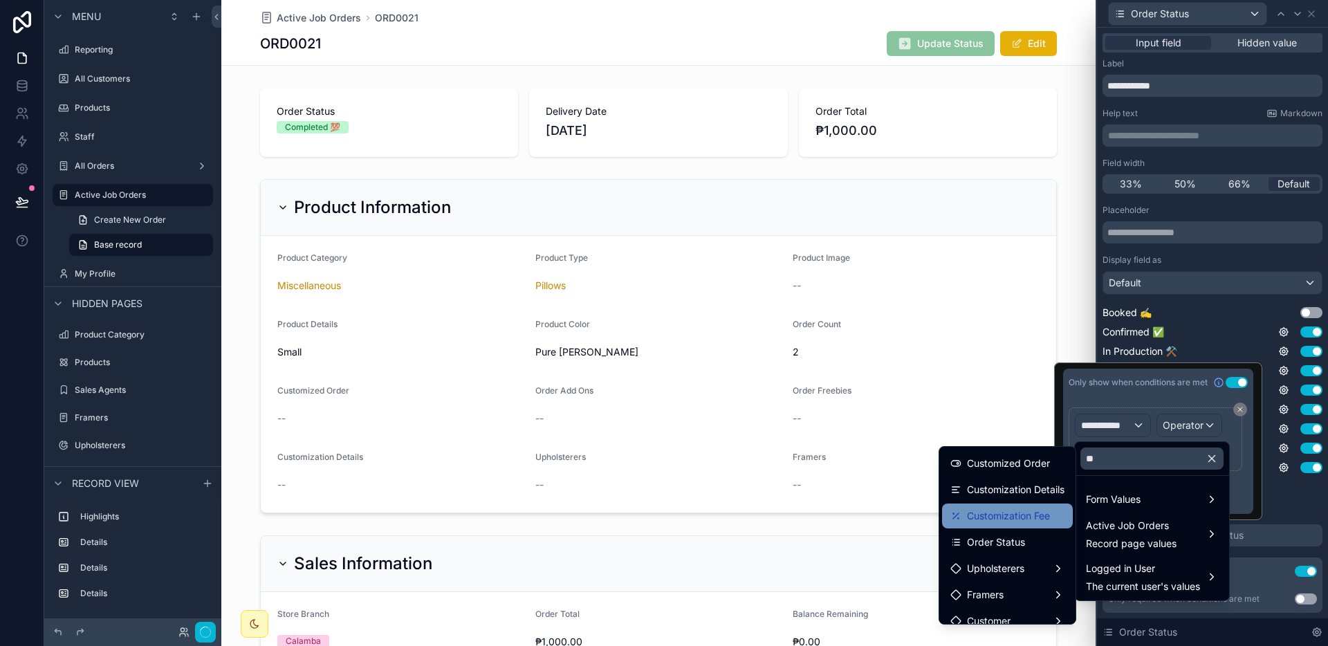
click at [1011, 539] on span "Order Status" at bounding box center [996, 542] width 58 height 17
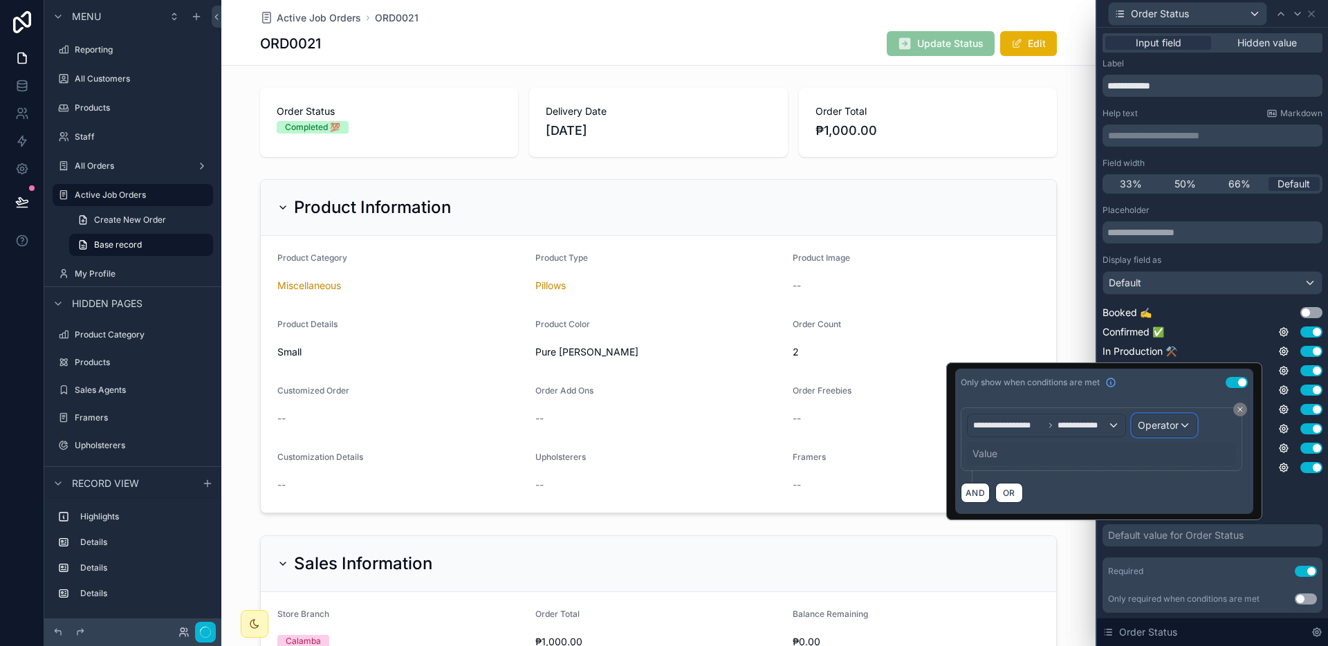
click at [1161, 434] on div "Operator" at bounding box center [1164, 425] width 64 height 22
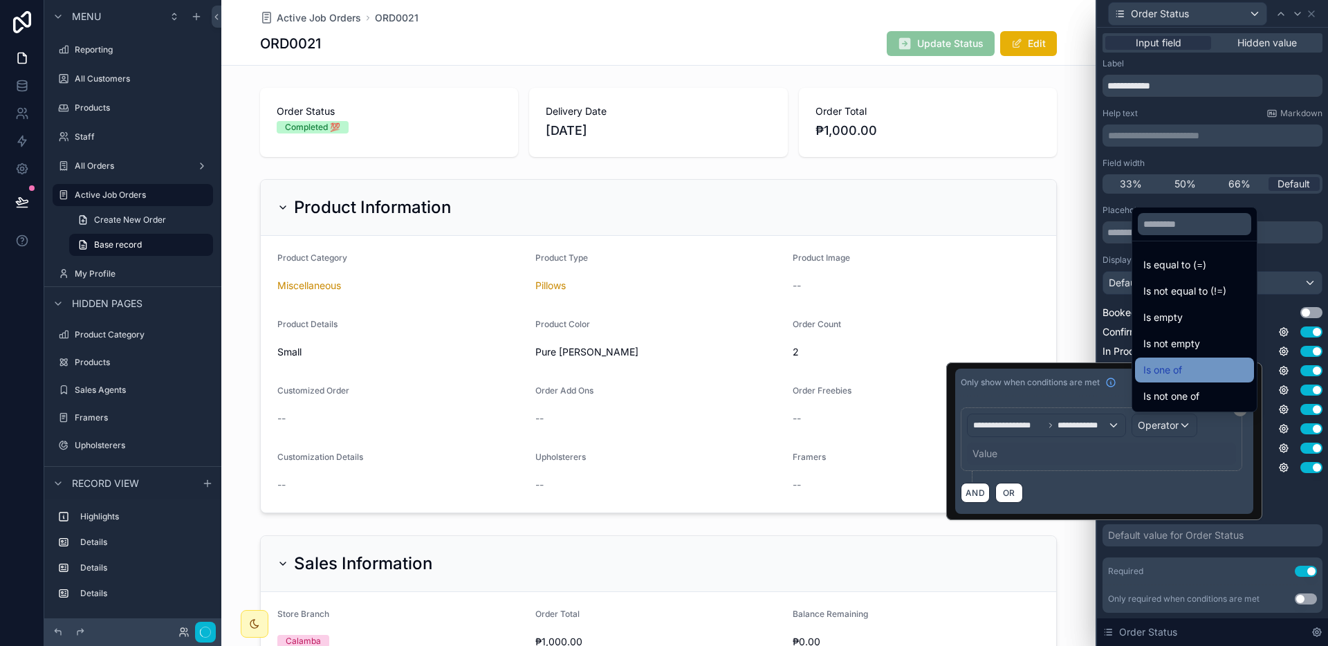
click at [1167, 374] on span "Is one of" at bounding box center [1162, 370] width 39 height 17
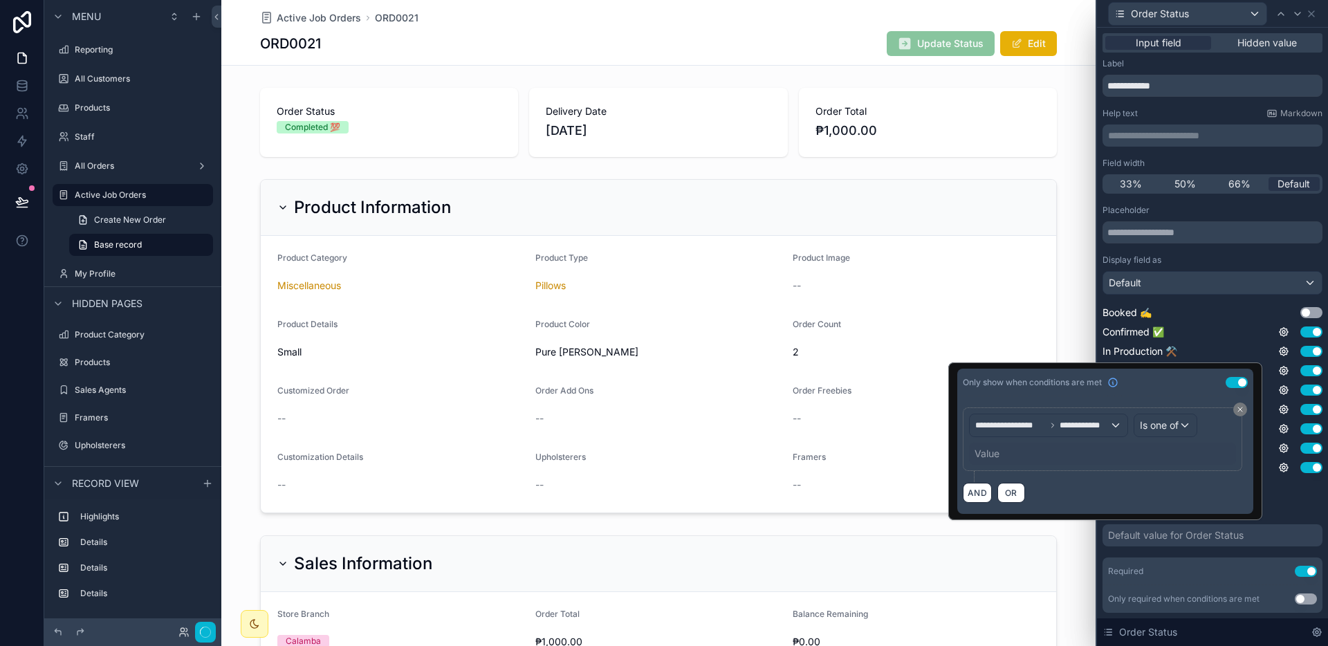
click at [1066, 441] on div "**********" at bounding box center [1102, 439] width 267 height 51
click at [1052, 449] on div "Value" at bounding box center [1102, 454] width 267 height 22
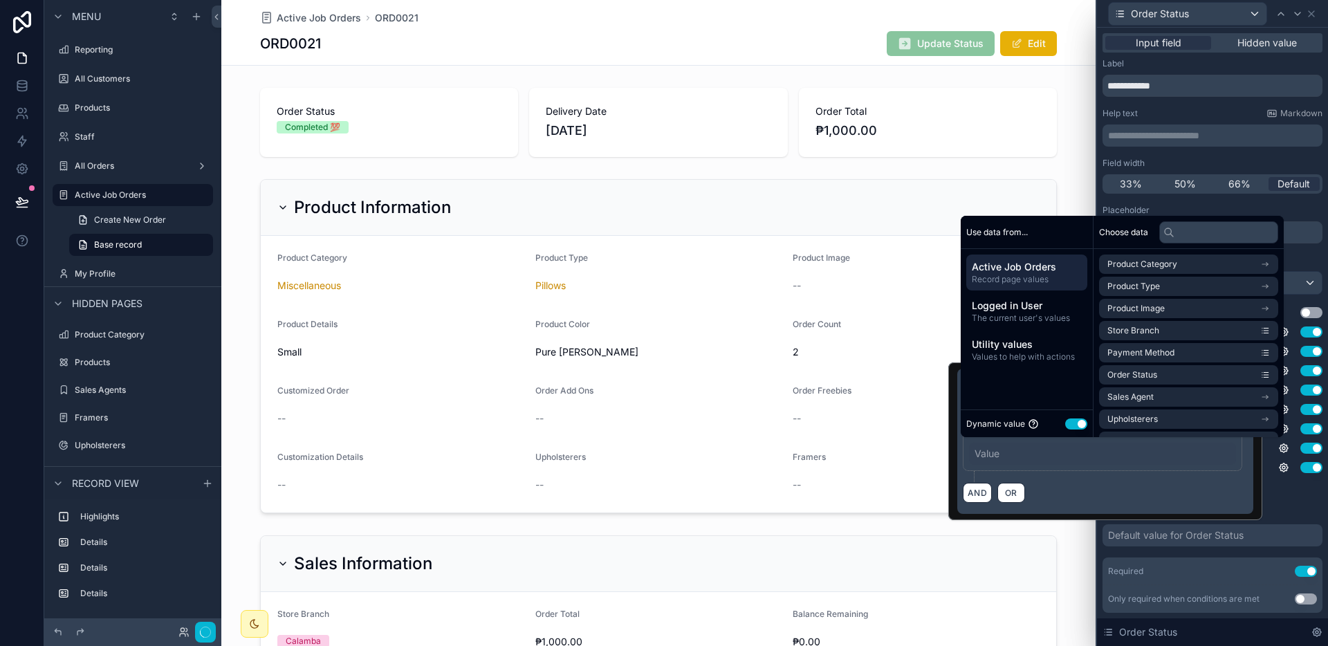
click at [1070, 426] on button "Use setting" at bounding box center [1076, 423] width 22 height 11
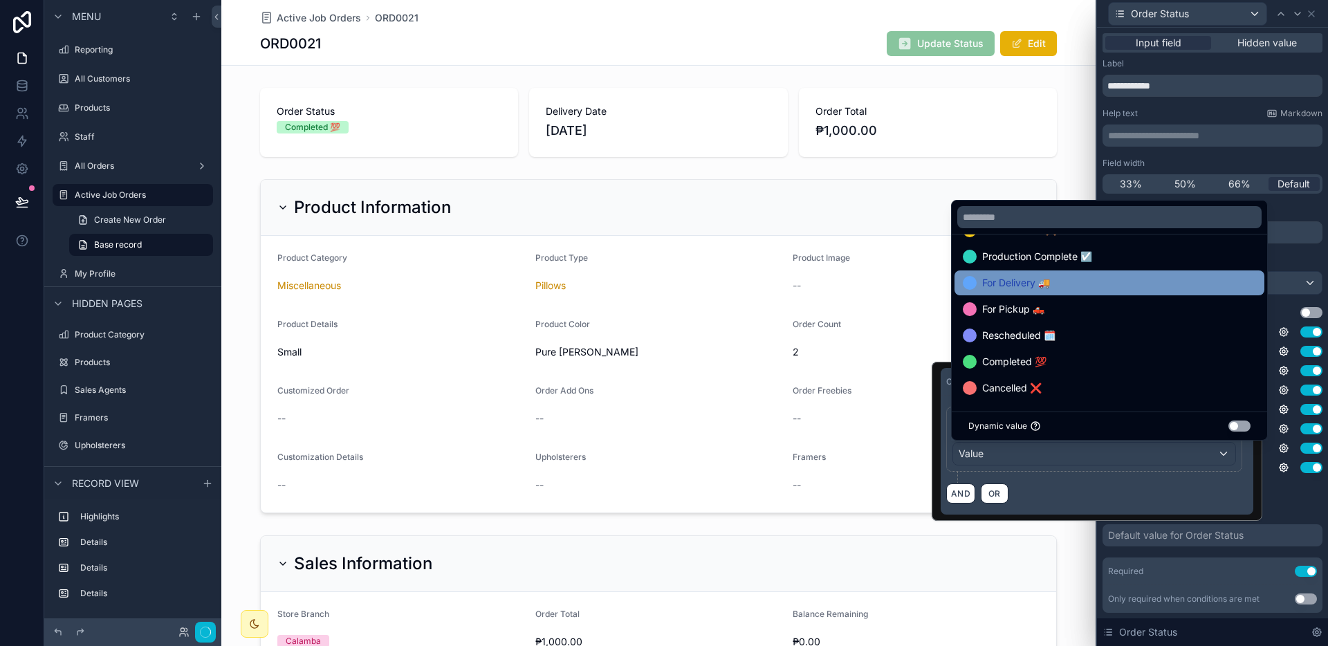
click at [1073, 294] on div "For Delivery 🚚" at bounding box center [1109, 282] width 310 height 25
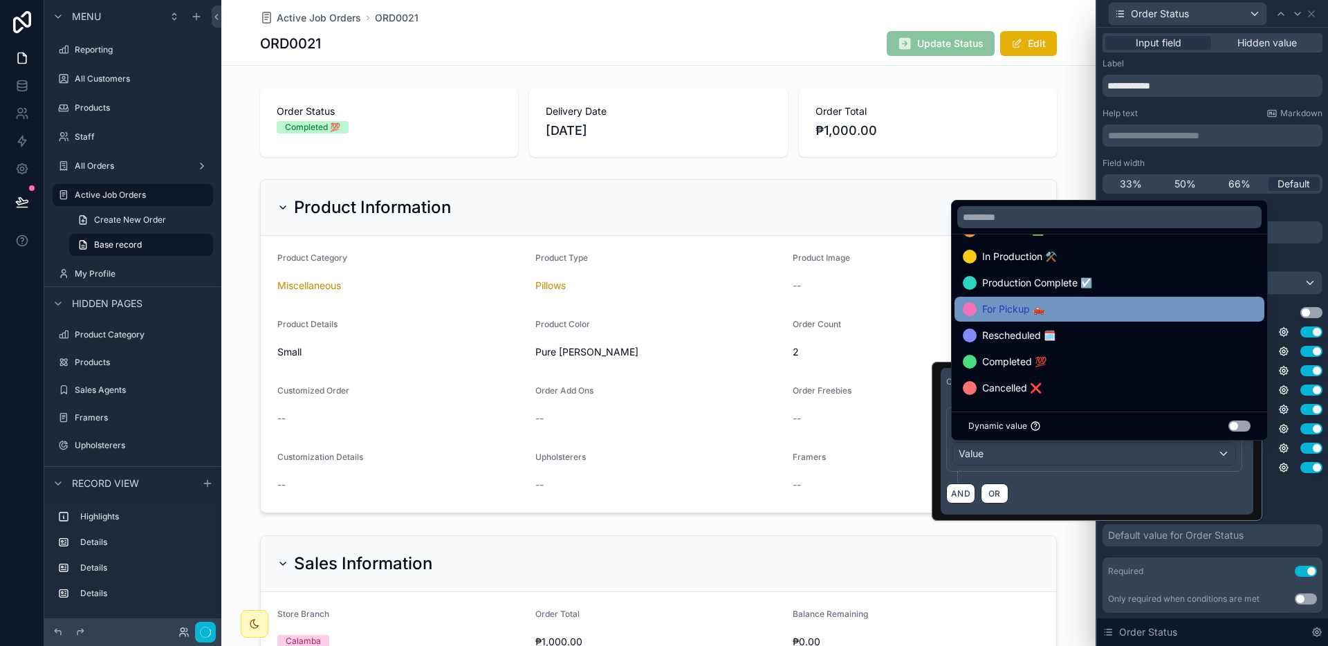
click at [1068, 310] on div "For Pickup 🛻" at bounding box center [1109, 309] width 293 height 17
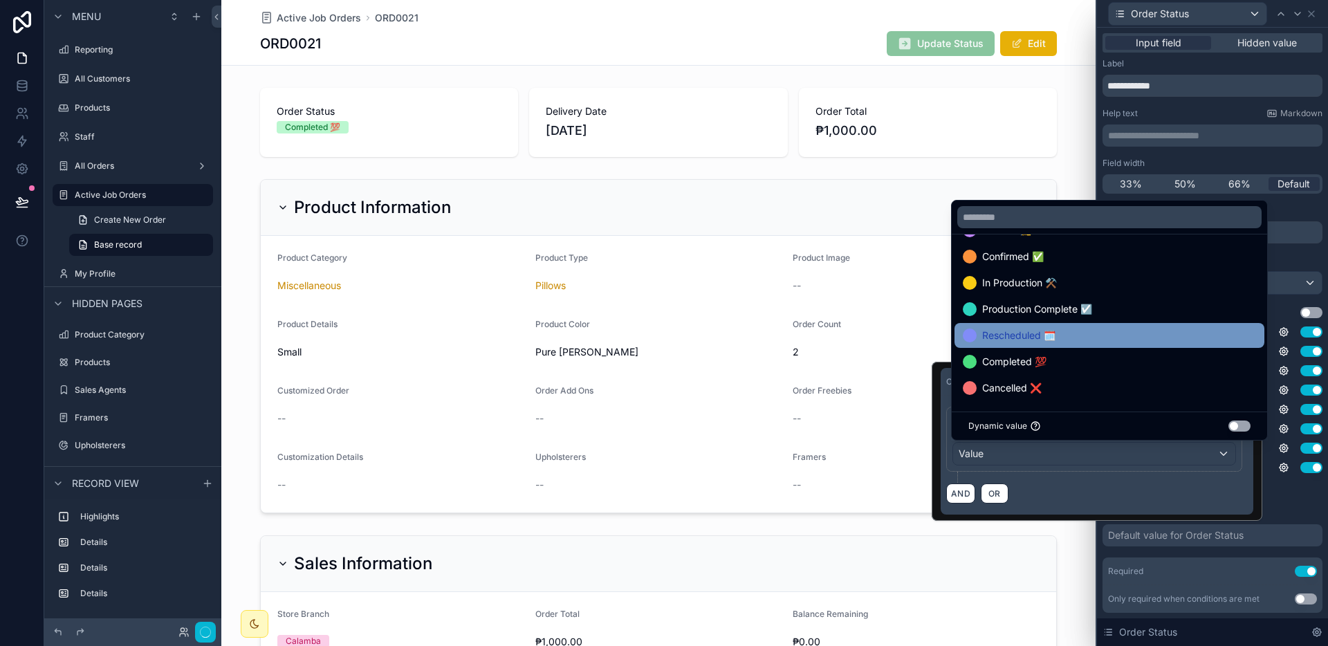
scroll to position [28, 0]
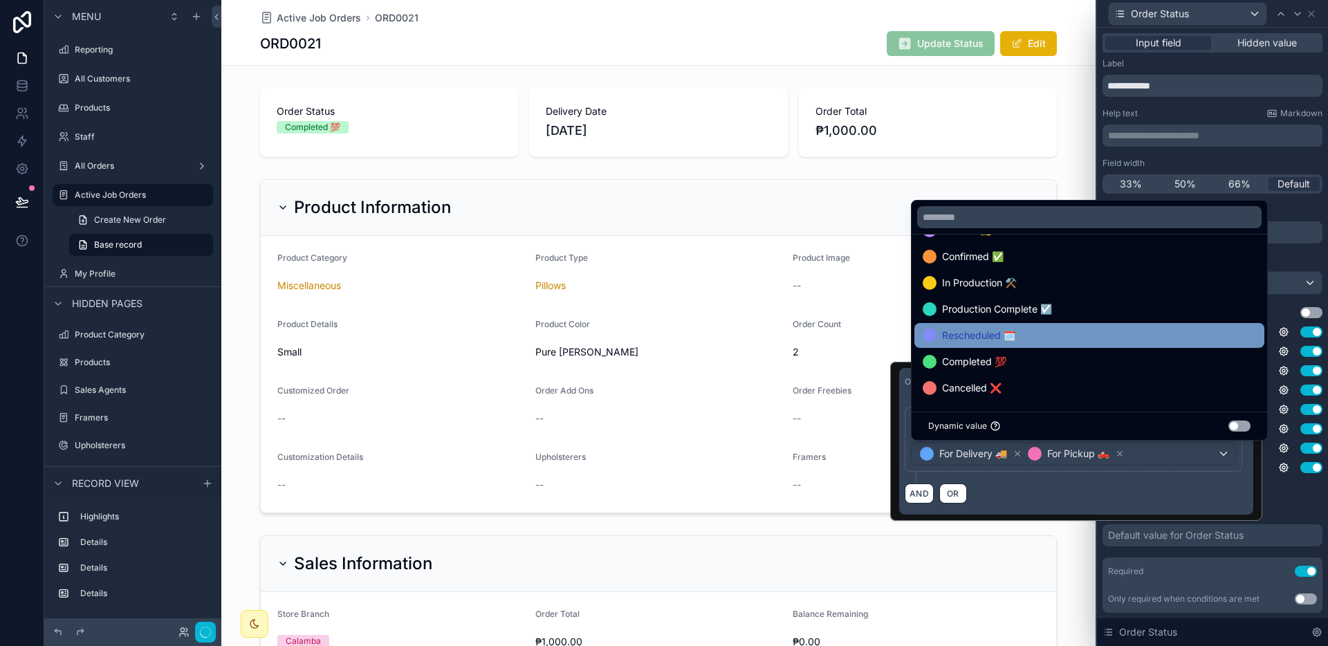
click at [1065, 335] on div "Rescheduled 🗓️" at bounding box center [1088, 335] width 333 height 17
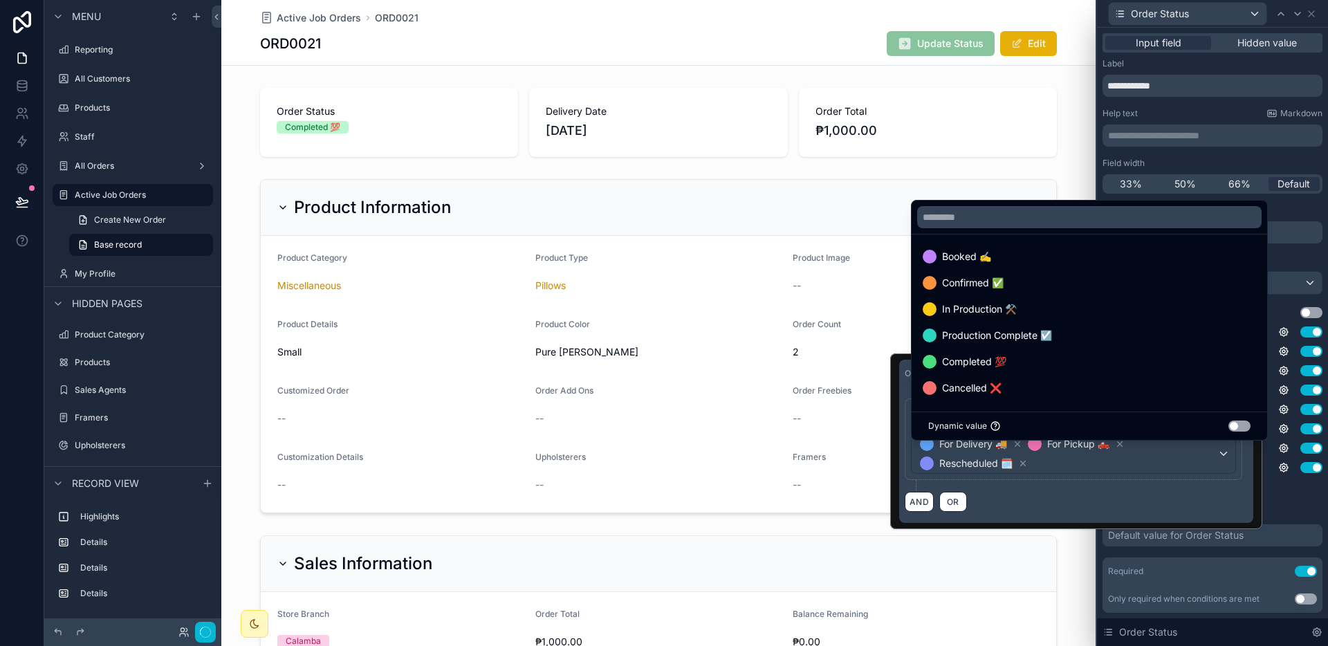
click at [1275, 508] on div "Default value" at bounding box center [1212, 513] width 220 height 11
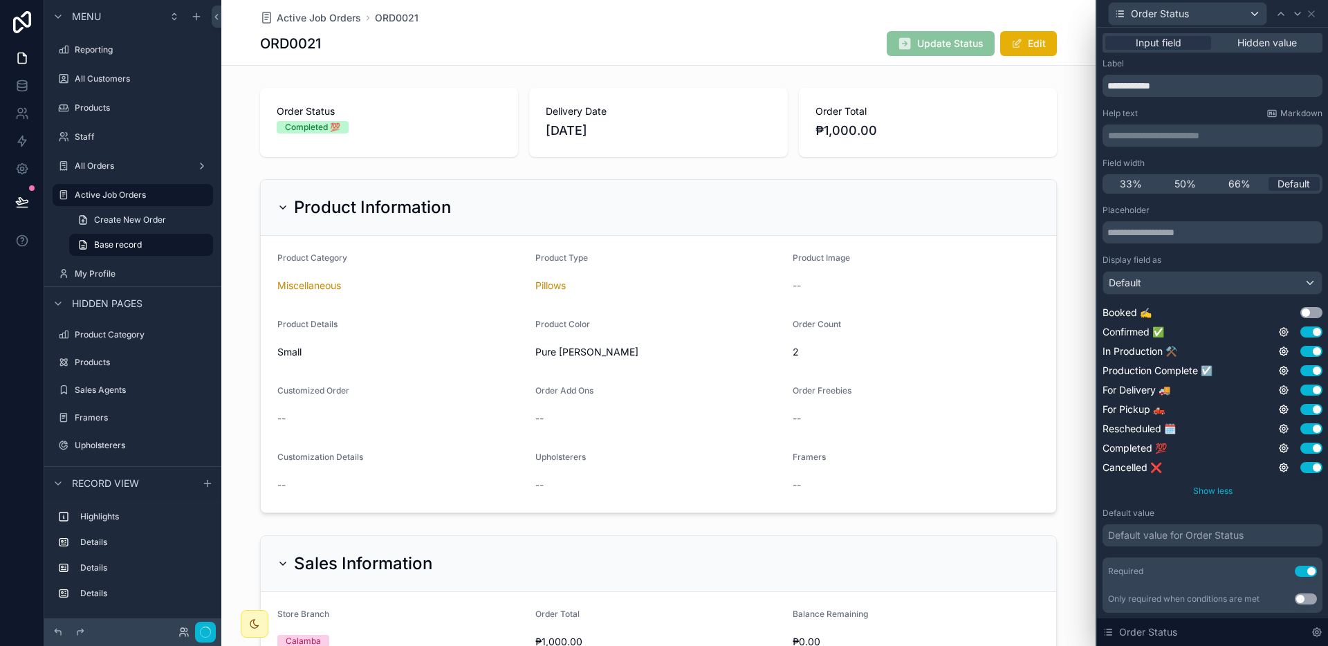
click at [1214, 488] on span "Show less" at bounding box center [1212, 490] width 39 height 10
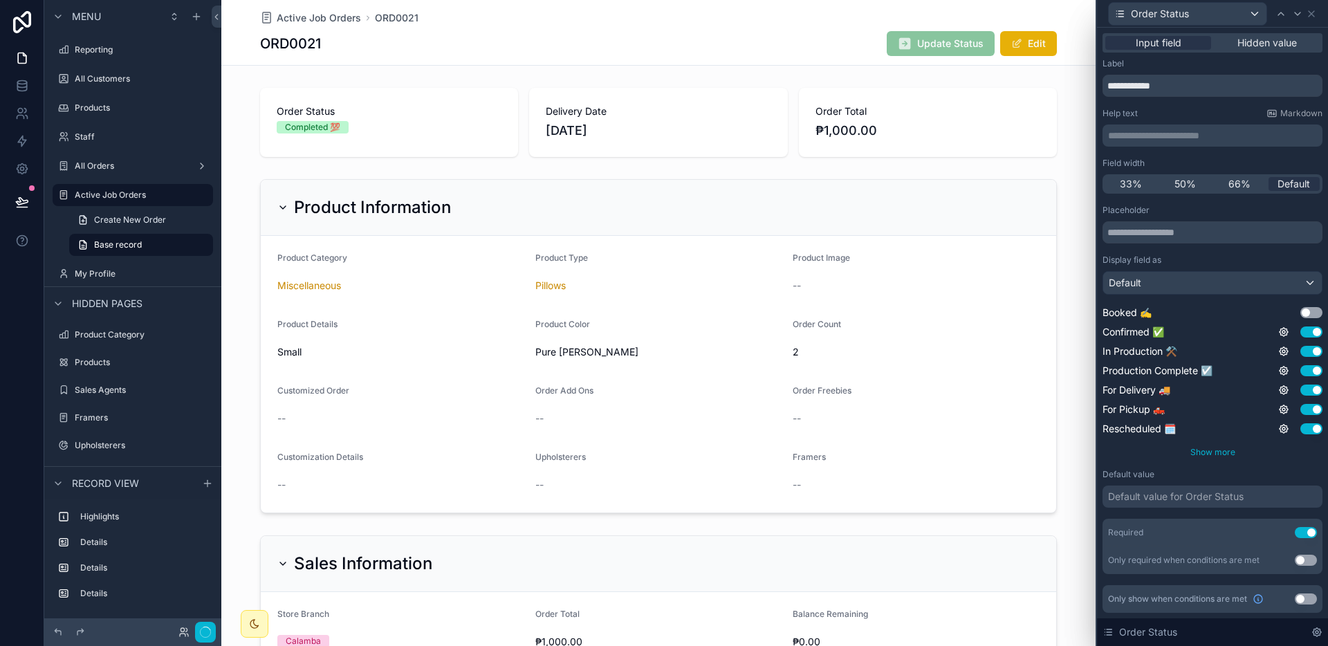
click at [1220, 447] on span "Show more" at bounding box center [1212, 452] width 45 height 10
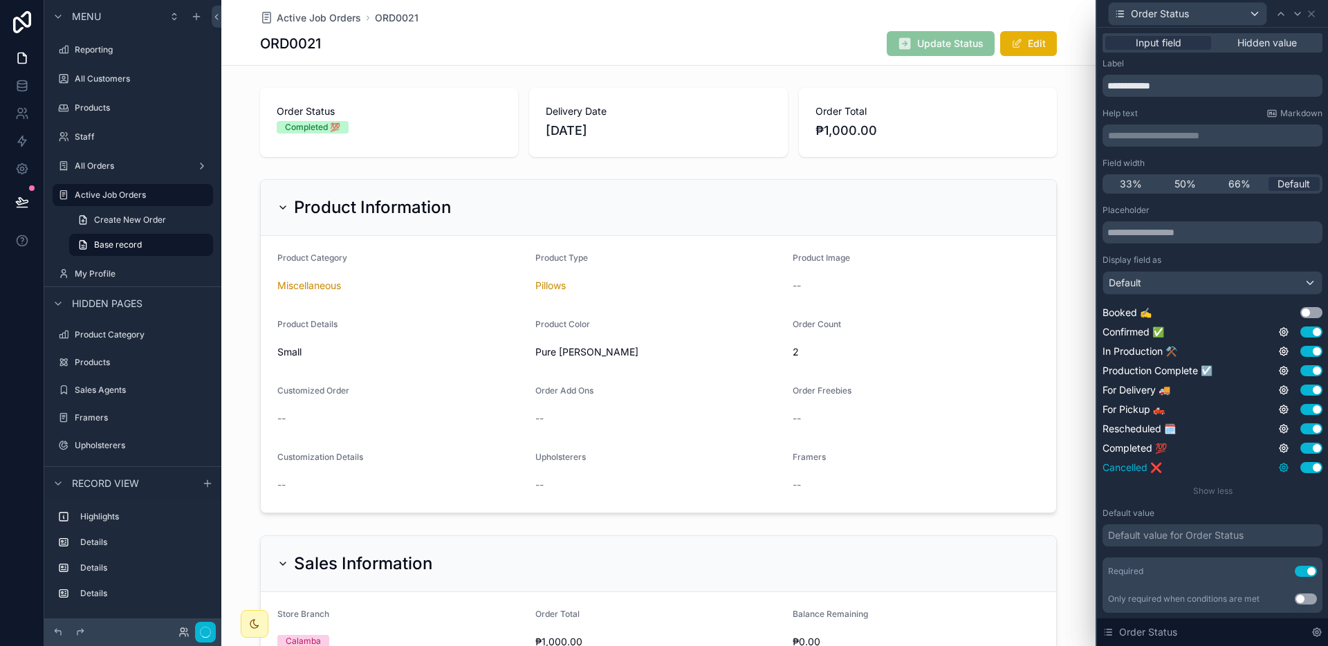
click at [1278, 465] on icon at bounding box center [1283, 467] width 11 height 11
click at [1263, 508] on div "Default value" at bounding box center [1212, 513] width 220 height 11
click at [1278, 465] on icon at bounding box center [1283, 467] width 11 height 11
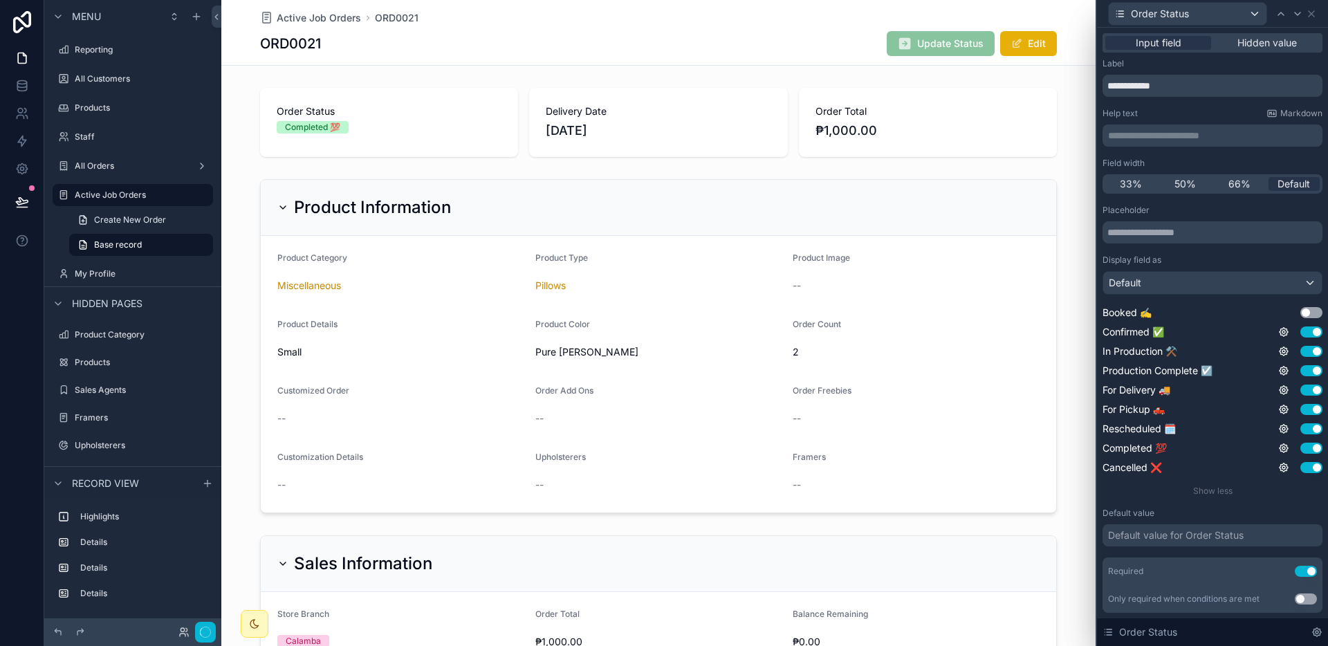
click at [1236, 505] on div "Placeholder Display field as Default Booked ✍️ Use setting Confirmed ✅ Use sett…" at bounding box center [1212, 409] width 220 height 408
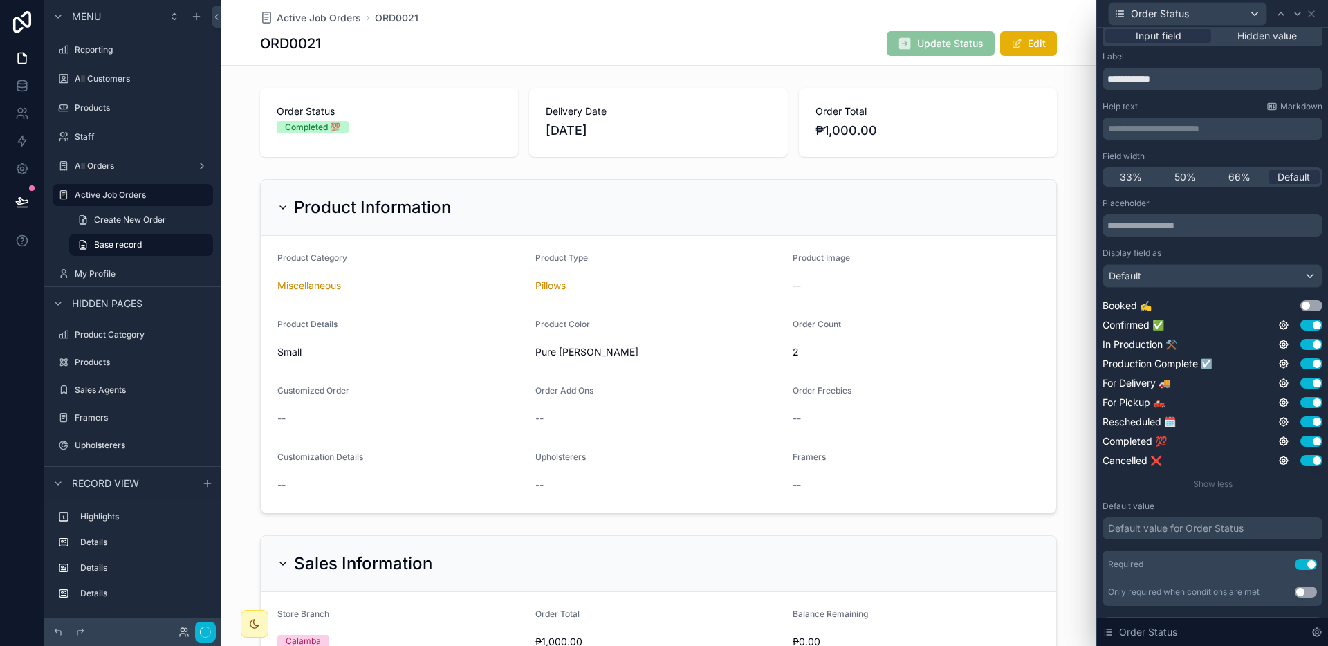
scroll to position [0, 0]
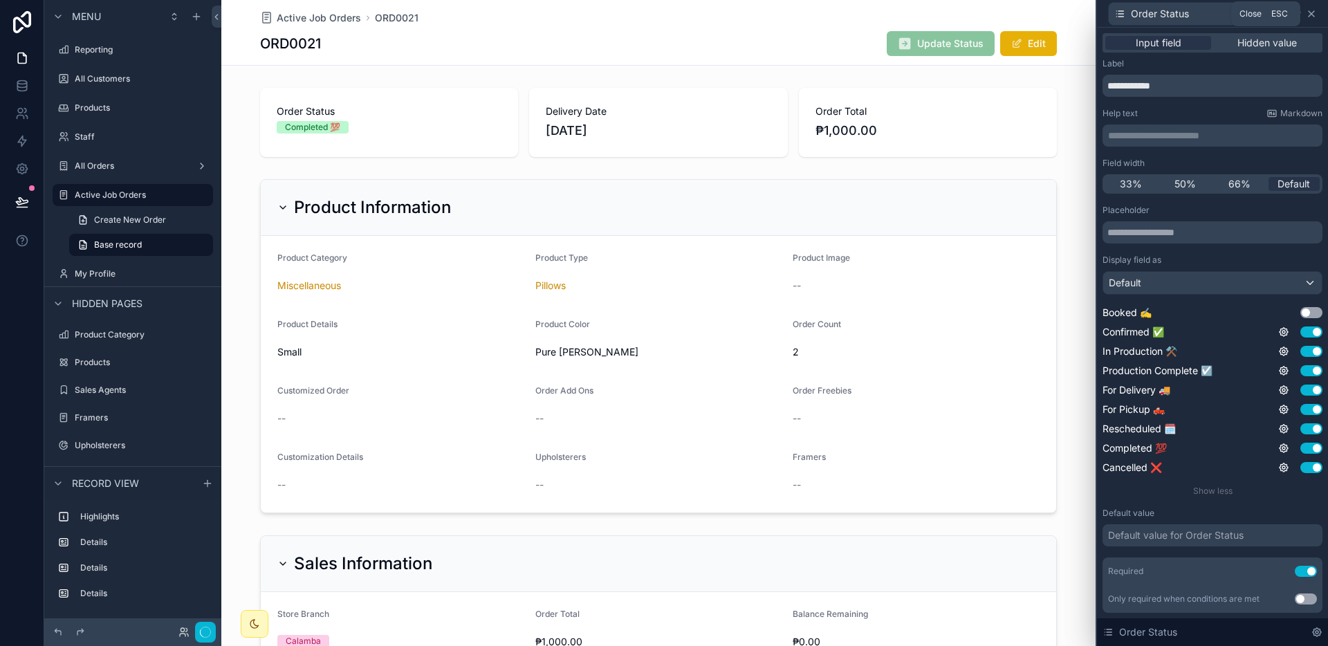
click at [1308, 13] on icon at bounding box center [1311, 13] width 11 height 11
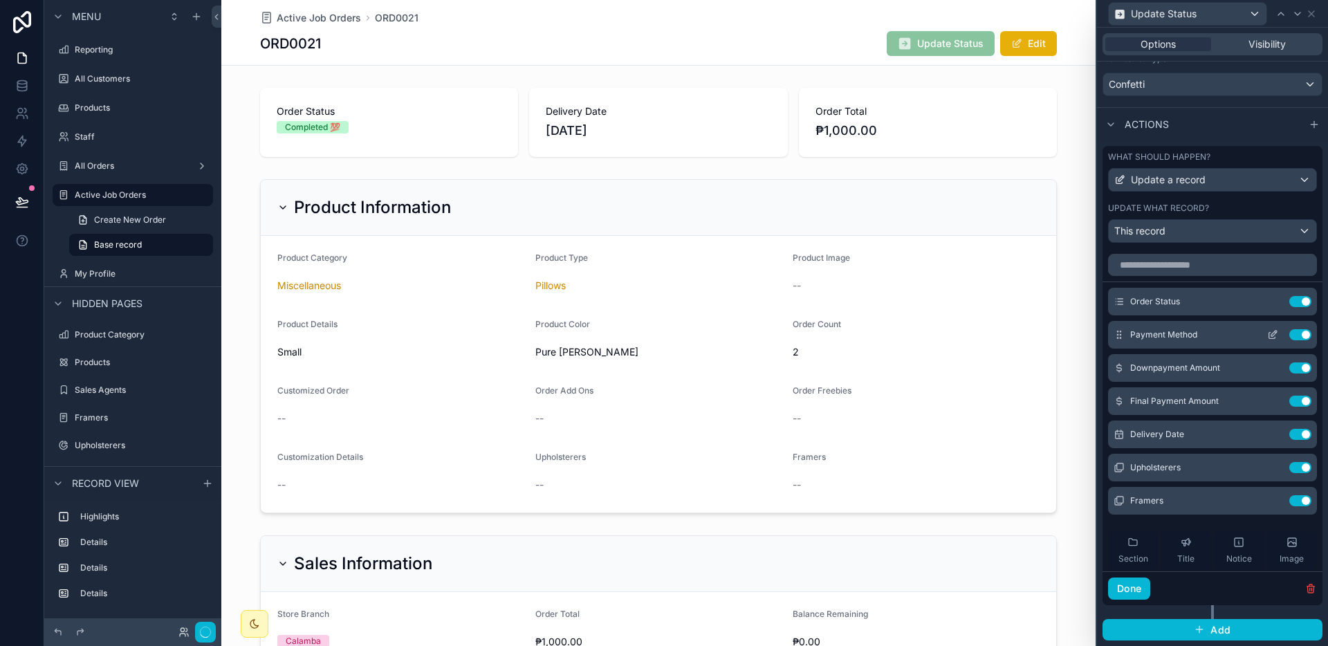
click at [1267, 333] on icon at bounding box center [1272, 334] width 11 height 11
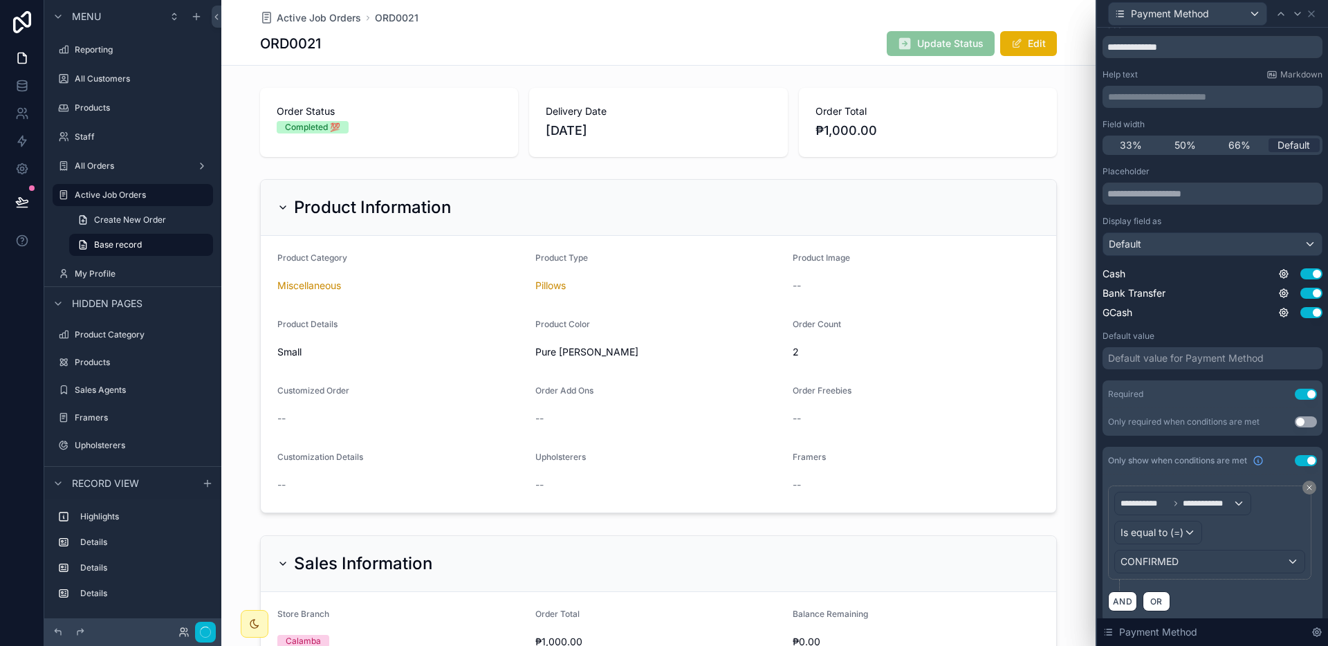
scroll to position [48, 0]
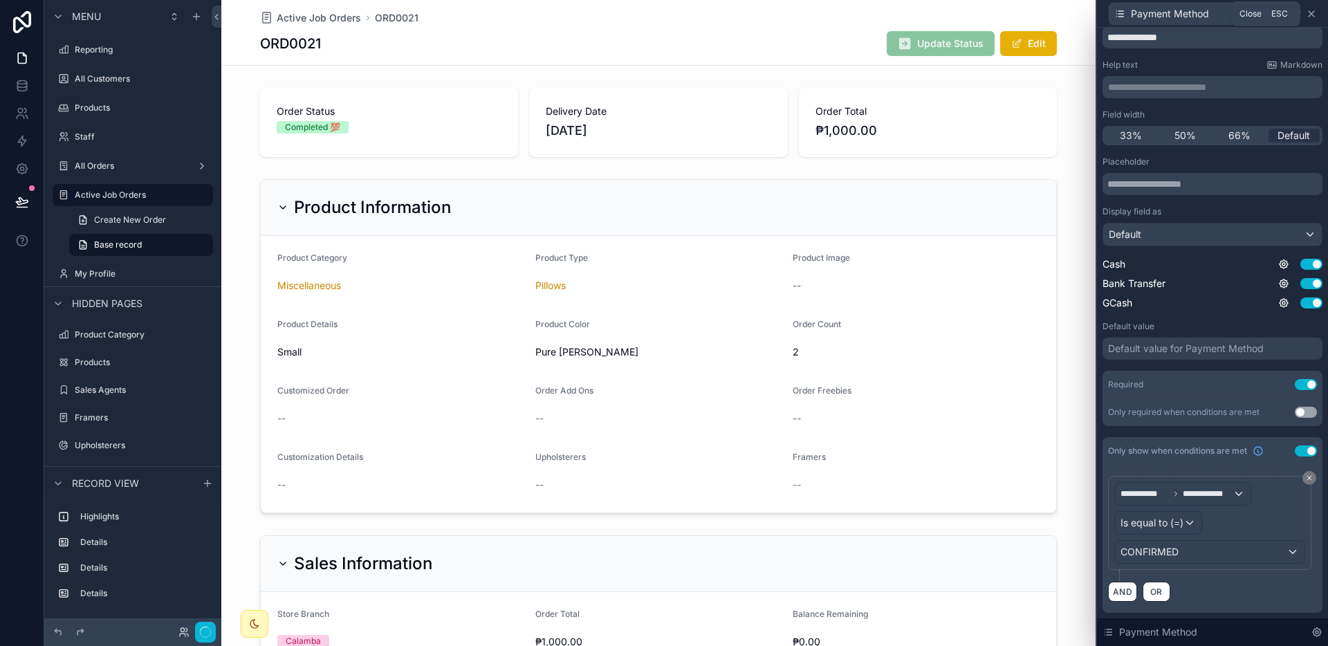
click at [1309, 17] on icon at bounding box center [1311, 13] width 11 height 11
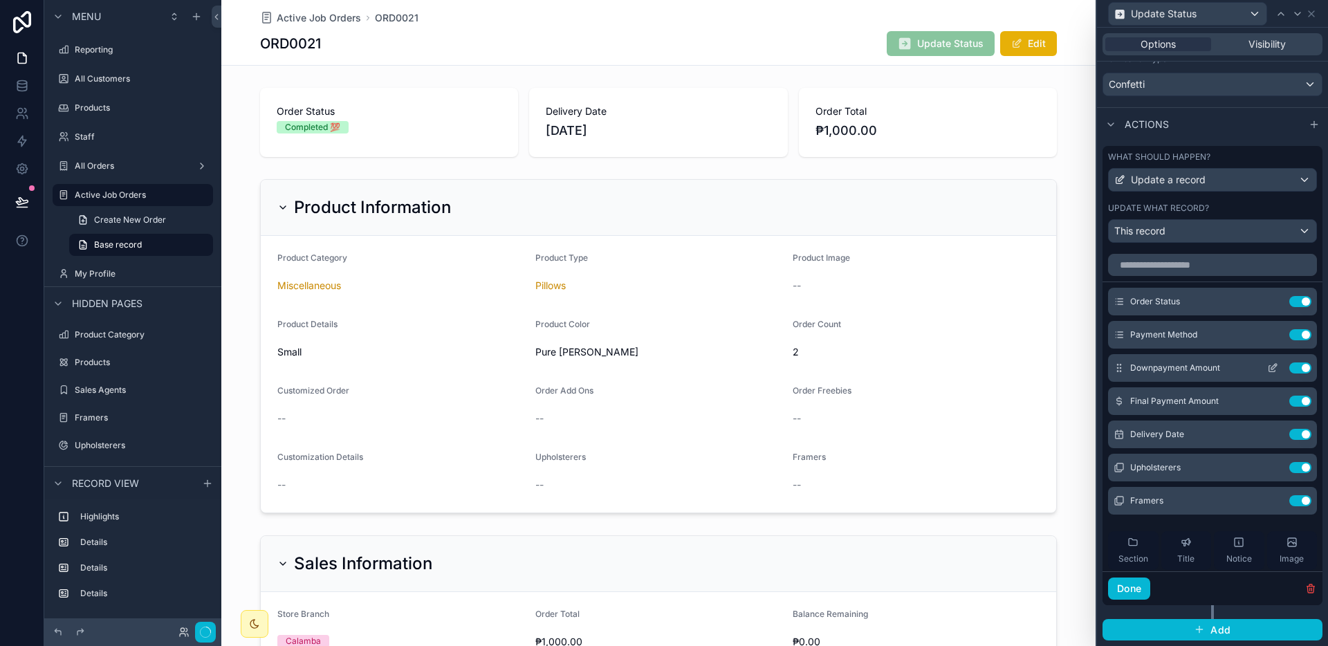
click at [1269, 371] on icon at bounding box center [1272, 369] width 6 height 6
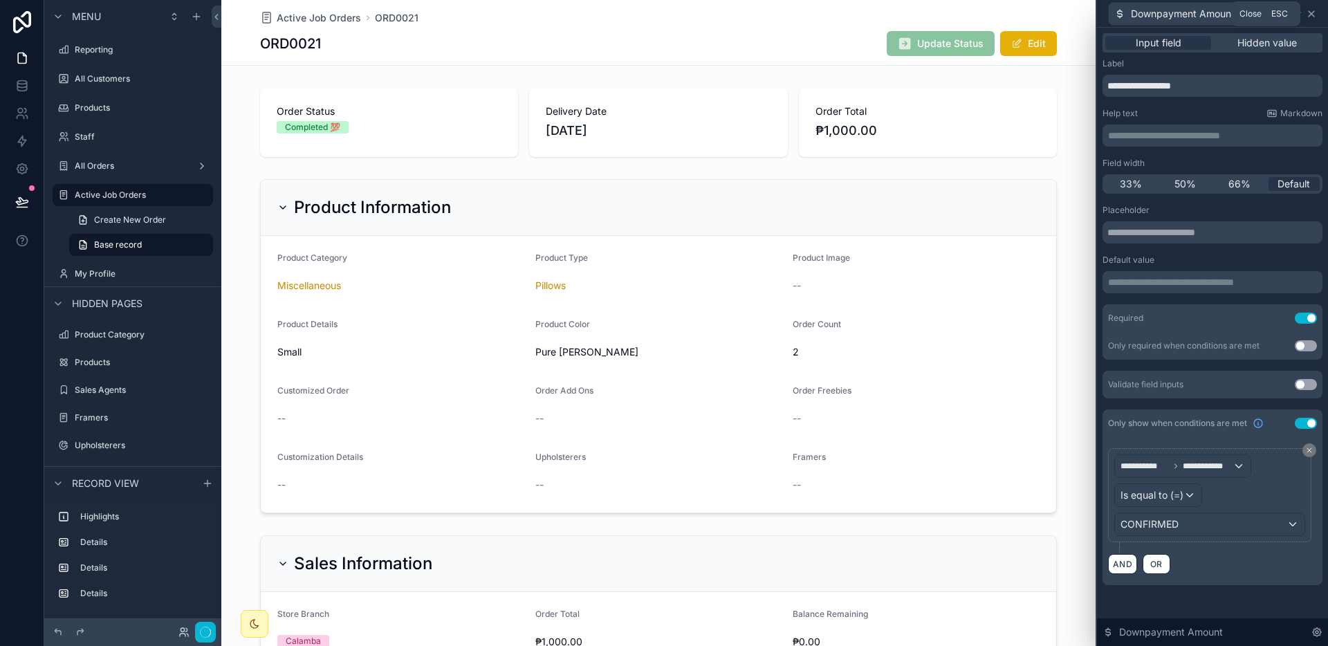
click at [1312, 17] on icon at bounding box center [1311, 13] width 11 height 11
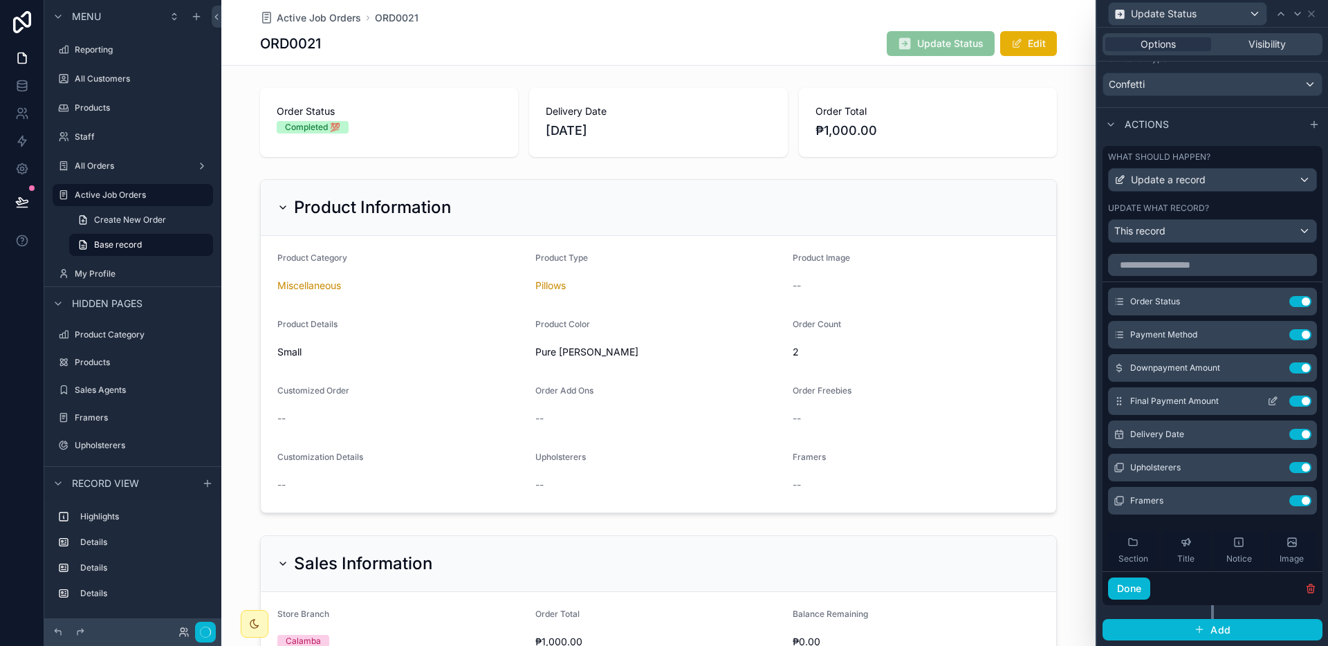
click at [1267, 396] on icon at bounding box center [1272, 401] width 11 height 11
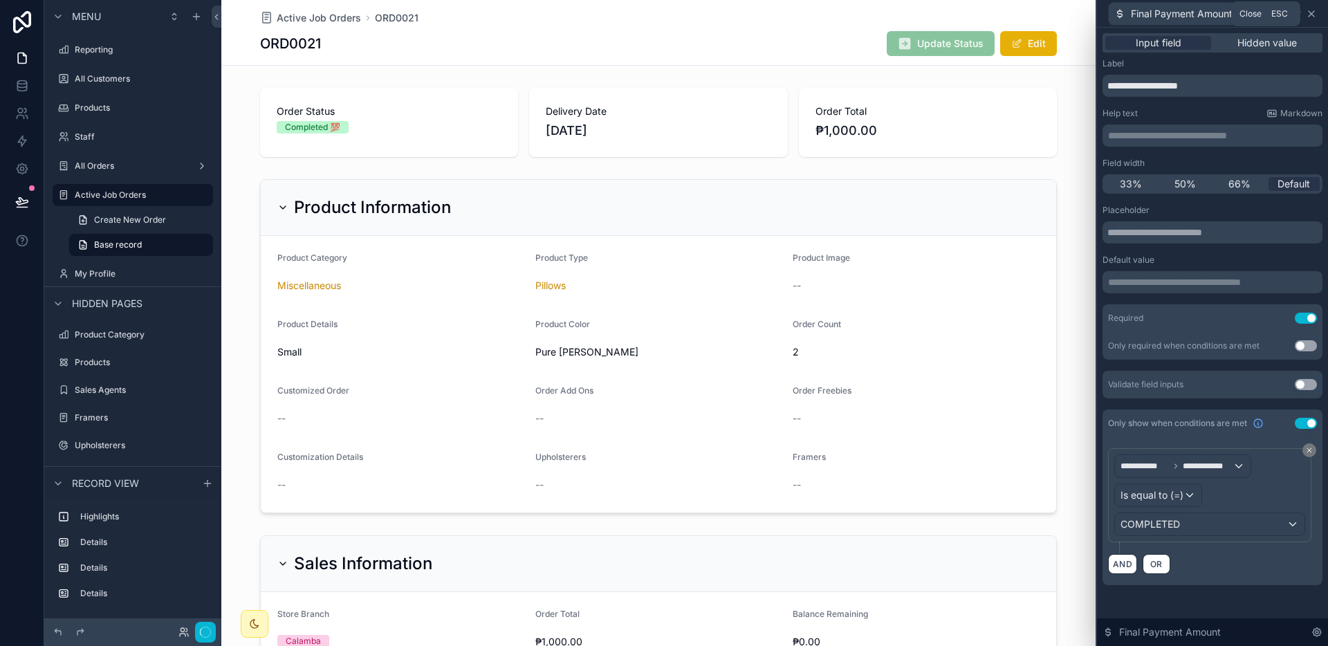
click at [1311, 12] on icon at bounding box center [1311, 13] width 11 height 11
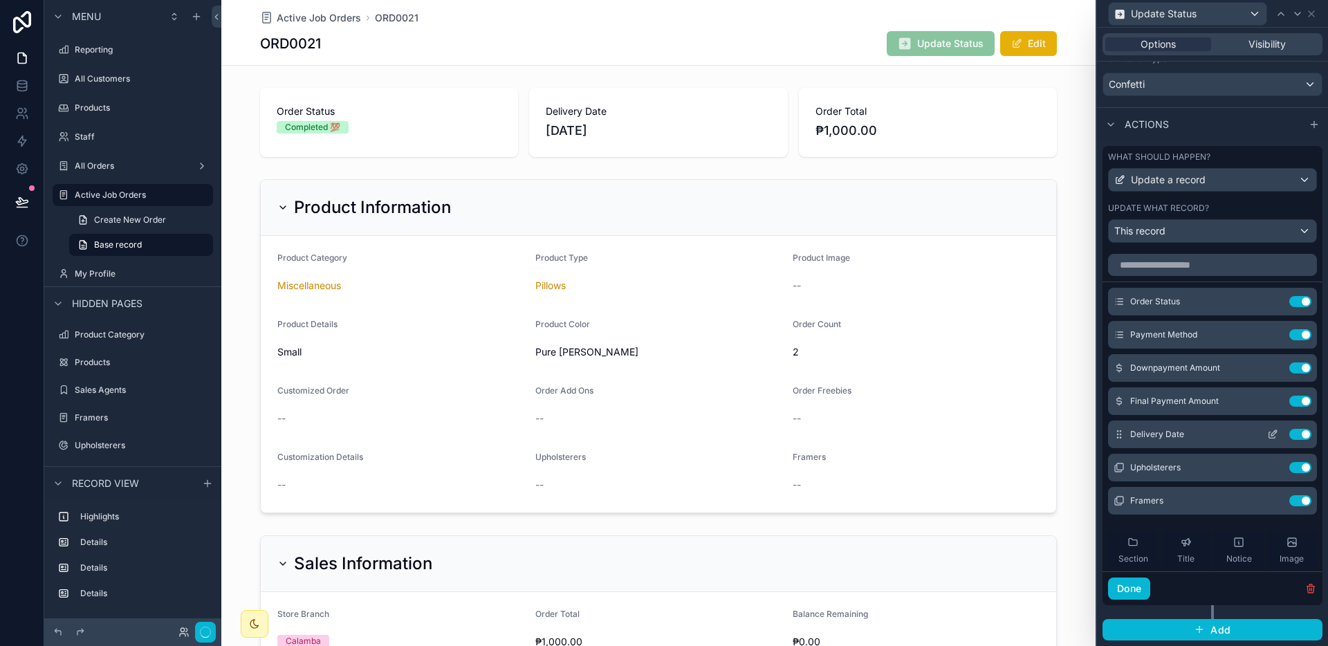
click at [1267, 438] on icon at bounding box center [1272, 434] width 11 height 11
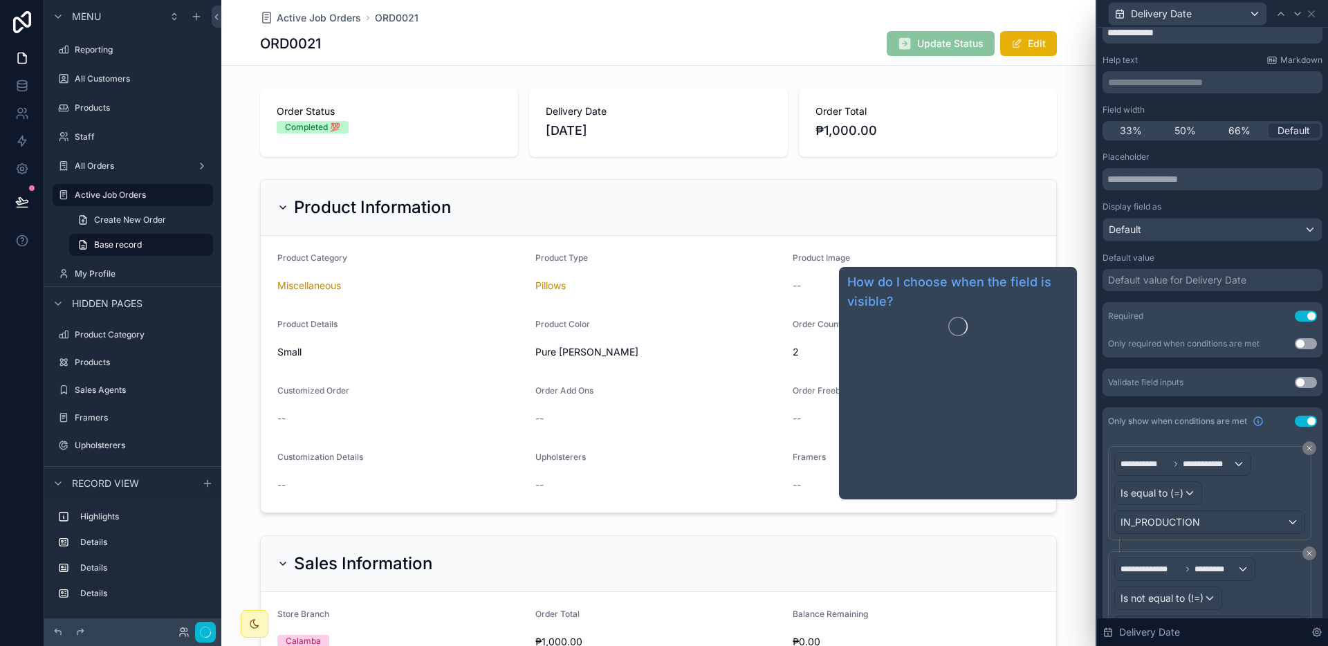
scroll to position [113, 0]
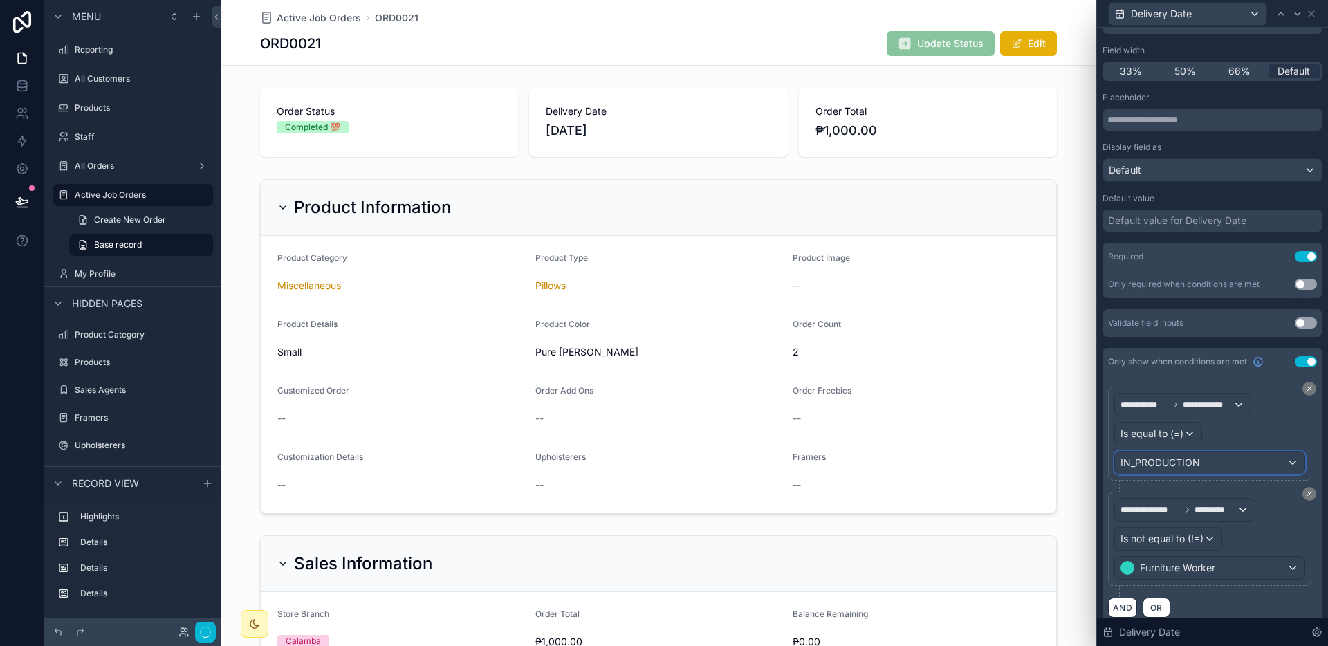
click at [1248, 463] on div "IN_PRODUCTION" at bounding box center [1209, 463] width 189 height 22
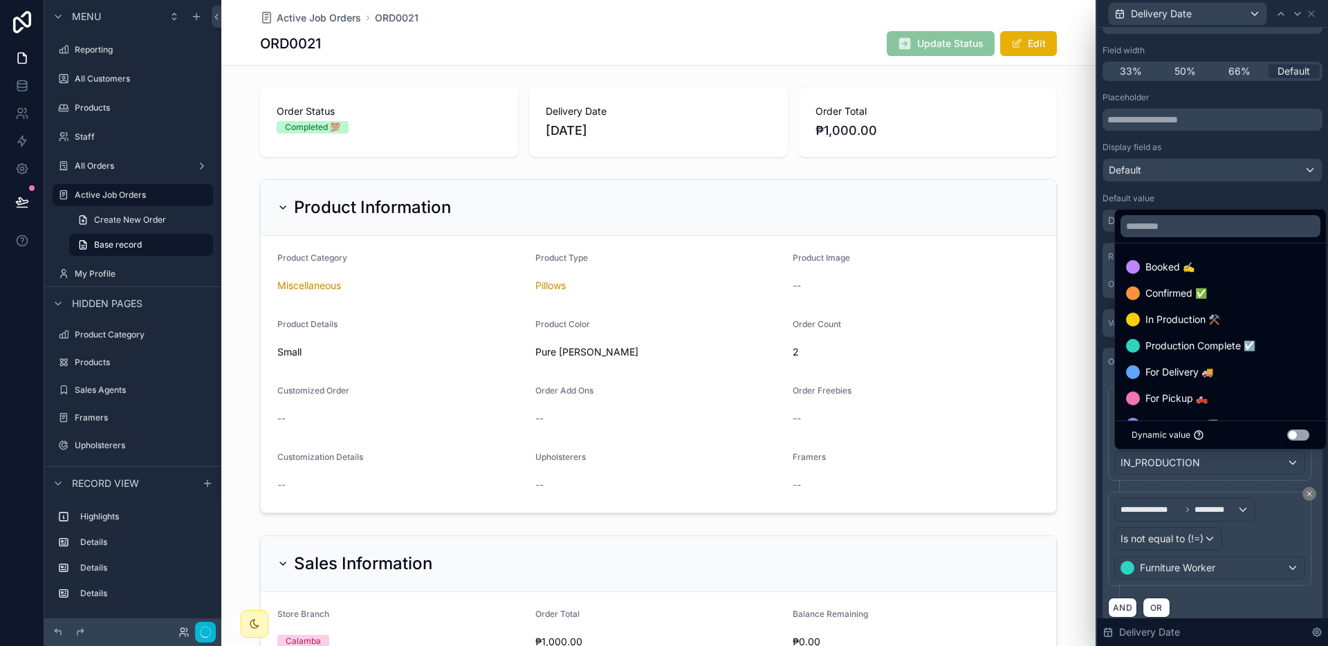
click at [1276, 488] on div at bounding box center [1212, 323] width 231 height 646
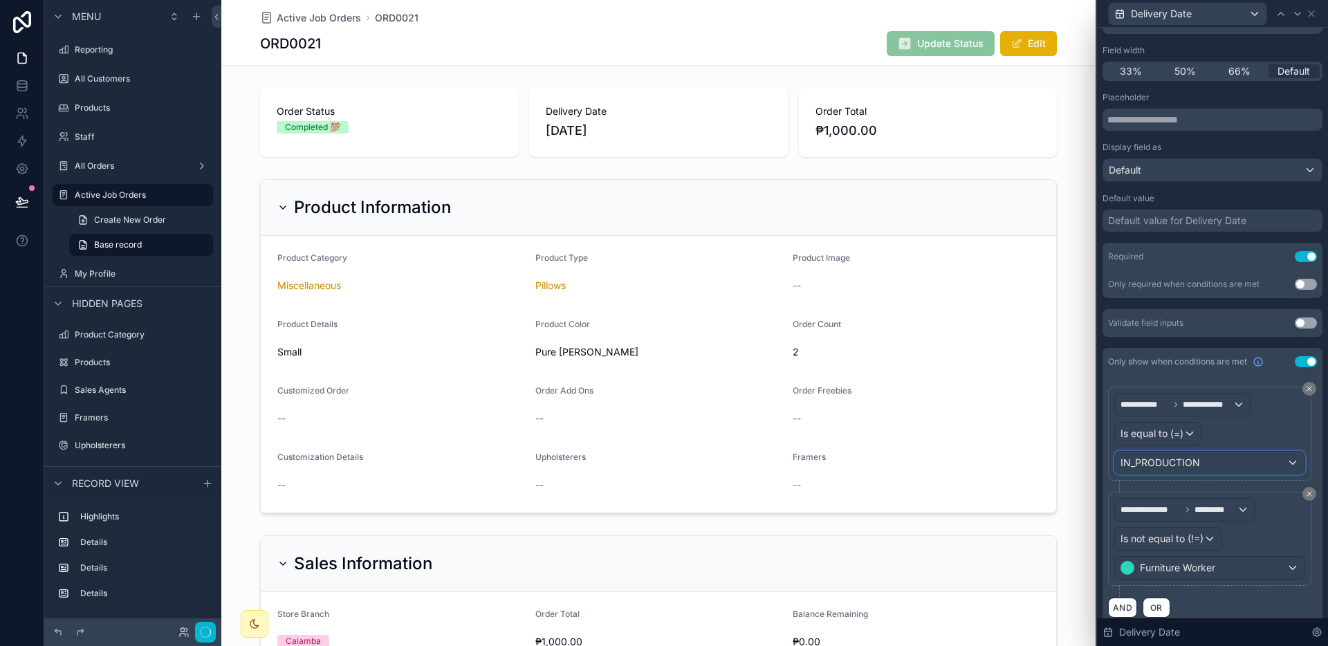
click at [1266, 460] on div "IN_PRODUCTION" at bounding box center [1209, 463] width 189 height 22
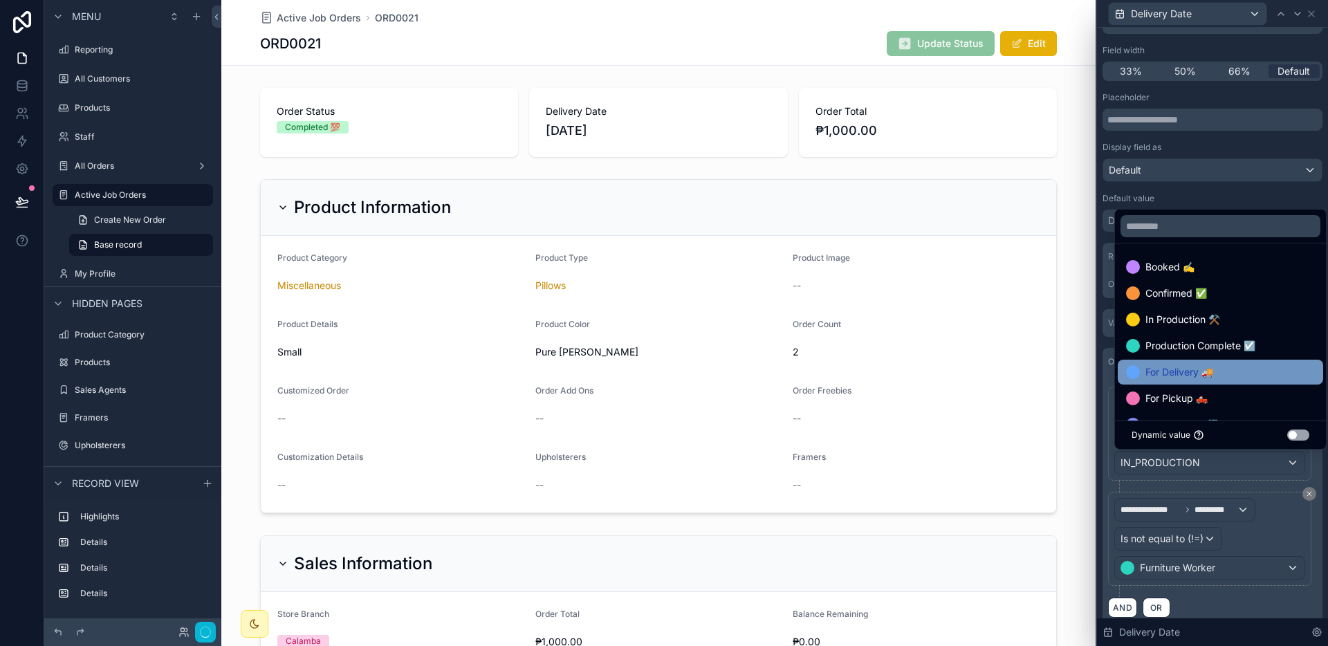
click at [1243, 377] on div "For Delivery 🚚" at bounding box center [1220, 372] width 189 height 17
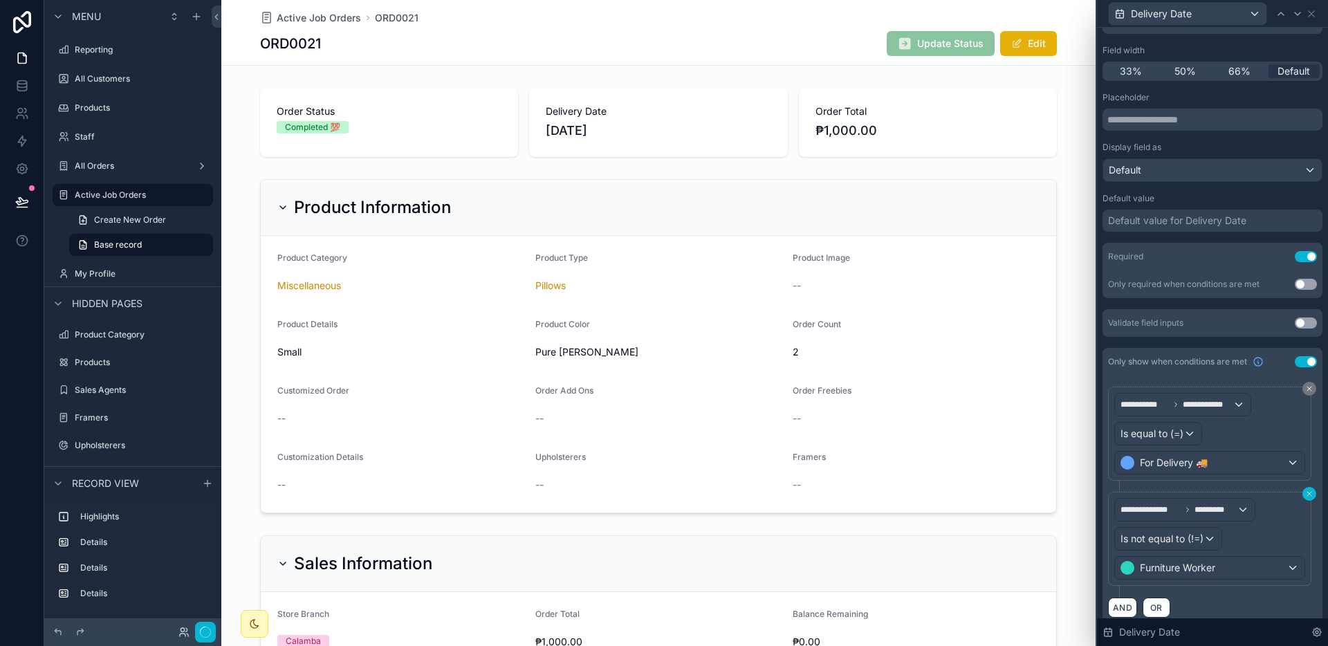
click at [1305, 496] on icon at bounding box center [1309, 494] width 8 height 8
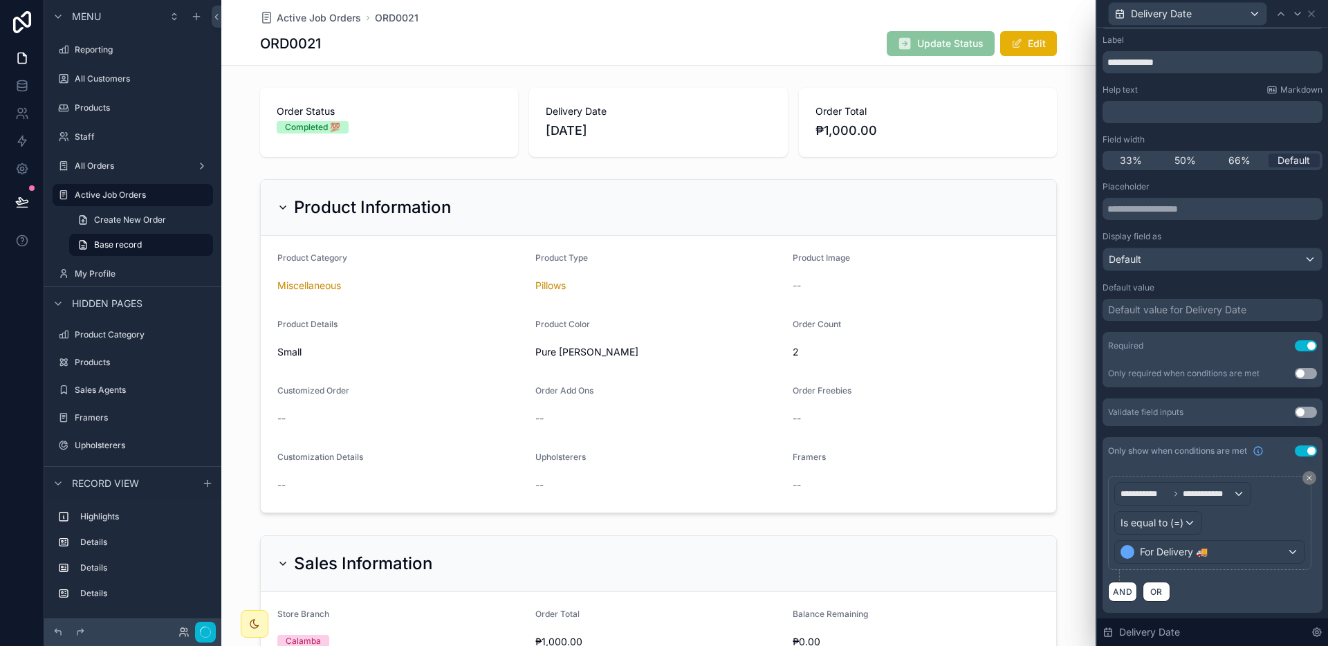
scroll to position [24, 0]
click at [1288, 14] on div at bounding box center [1288, 14] width 33 height 17
click at [1279, 12] on icon at bounding box center [1281, 13] width 6 height 3
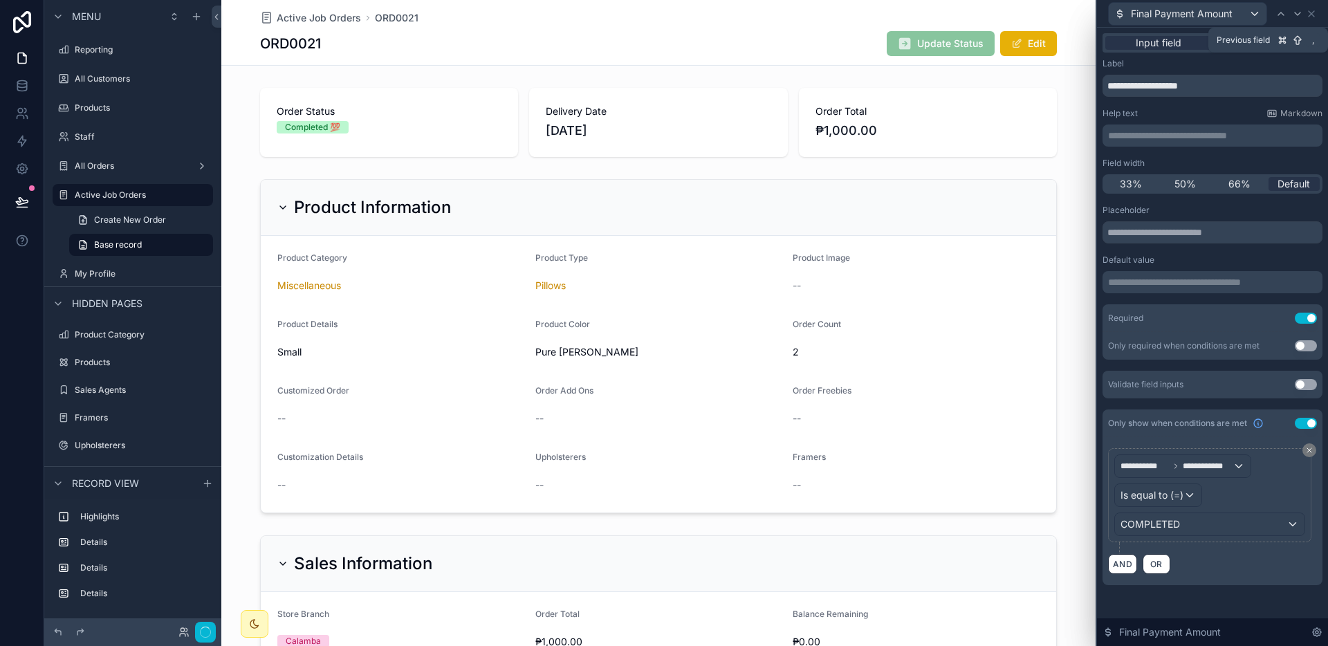
click at [1279, 12] on icon at bounding box center [1281, 13] width 6 height 3
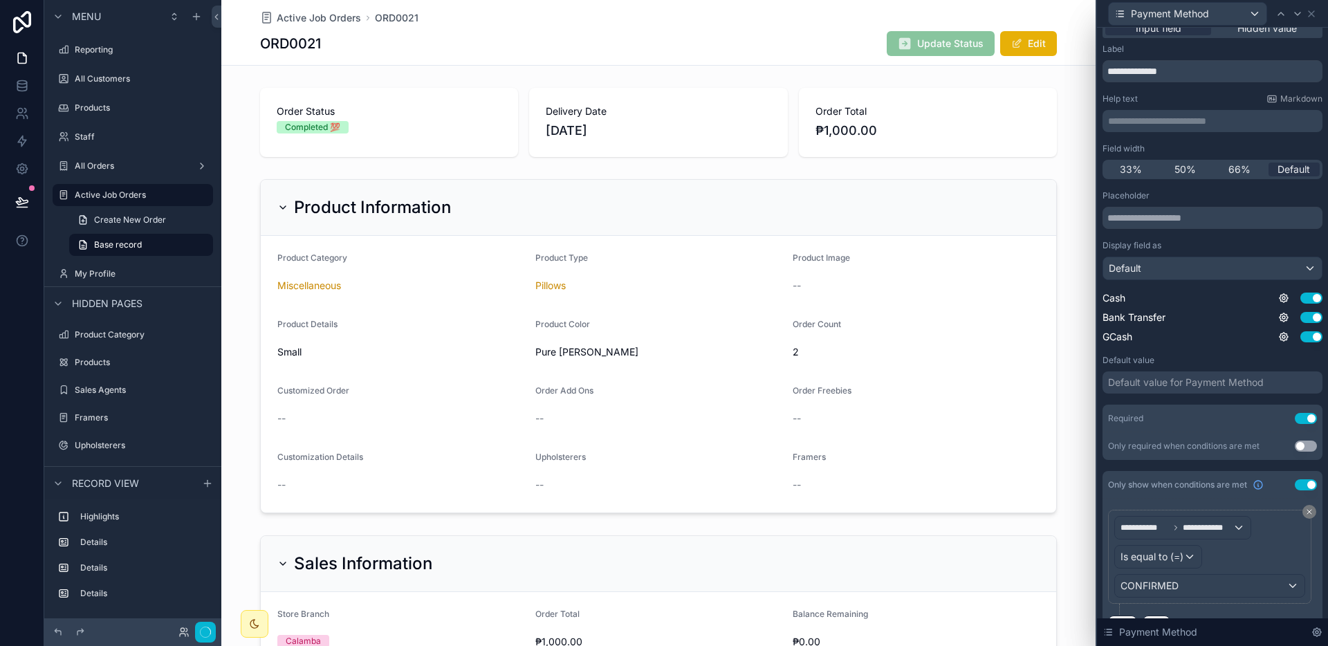
scroll to position [48, 0]
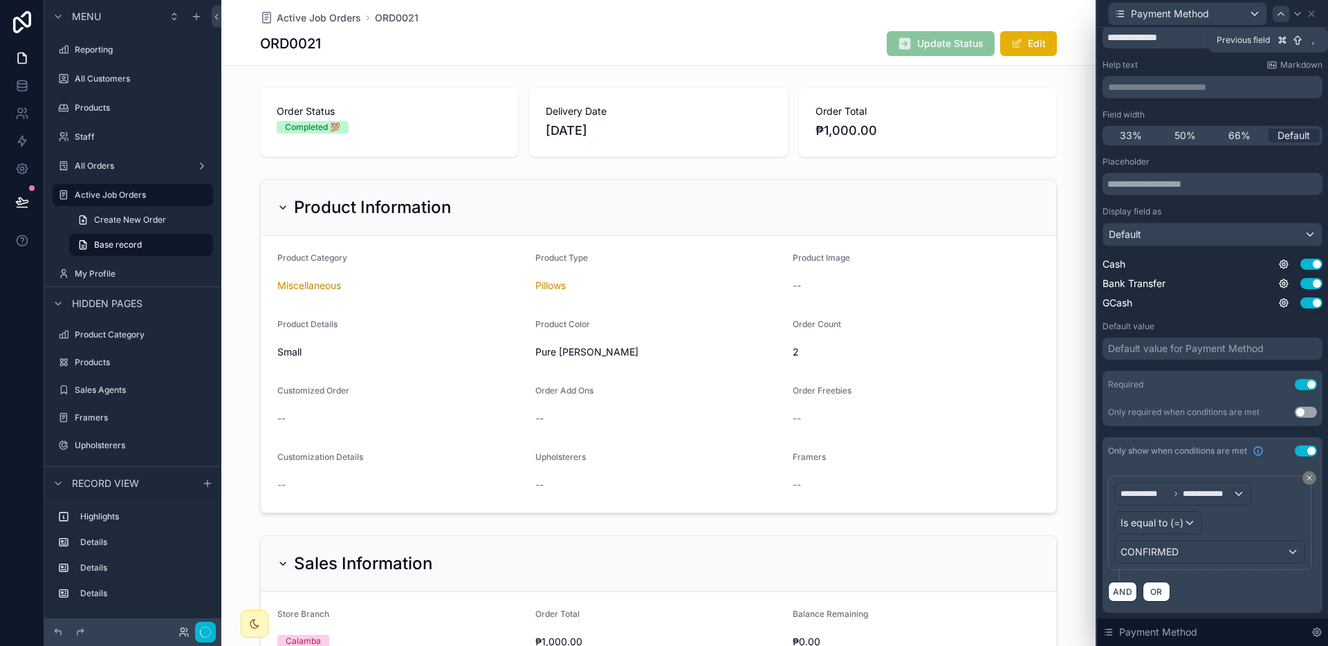
click at [1278, 19] on div at bounding box center [1280, 14] width 17 height 17
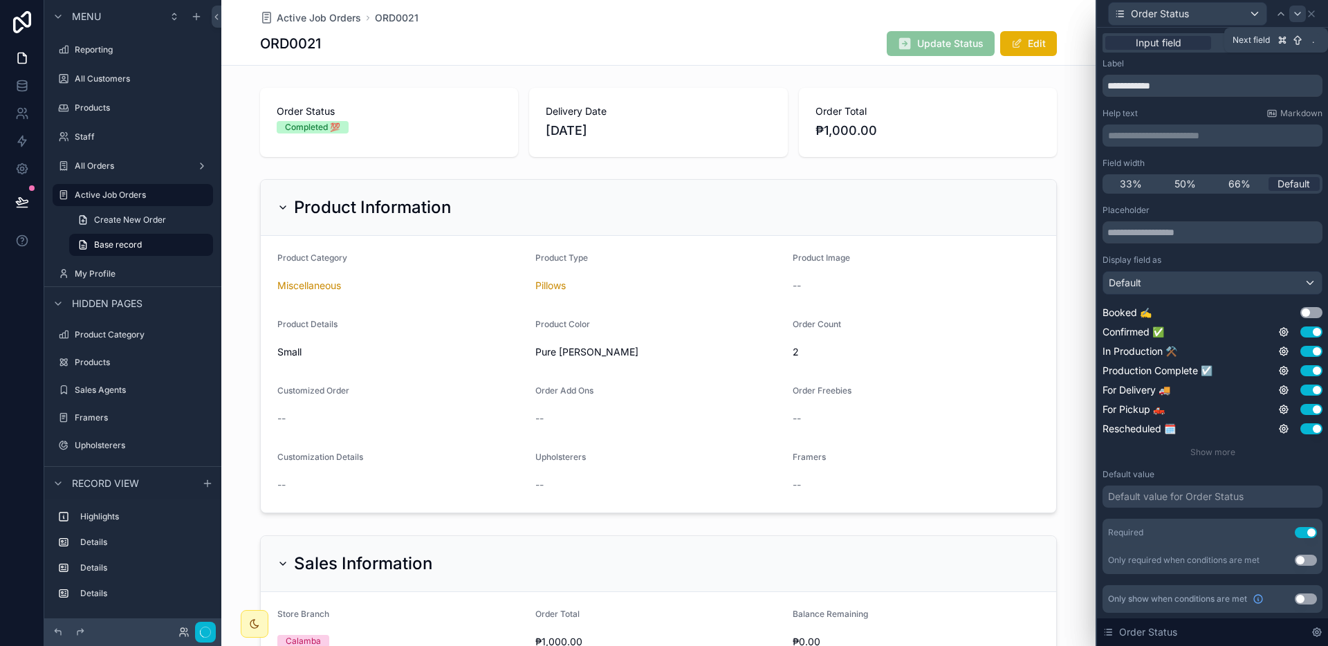
click at [1294, 19] on icon at bounding box center [1297, 13] width 11 height 11
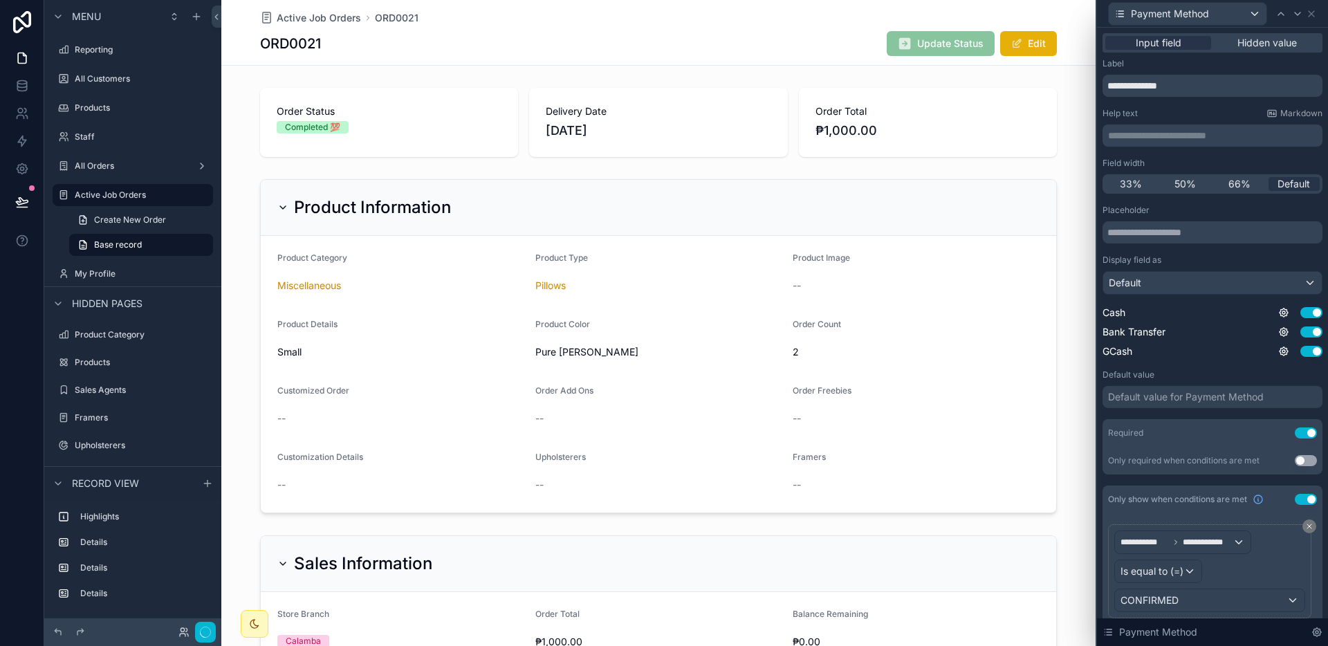
click at [1294, 19] on icon at bounding box center [1297, 13] width 11 height 11
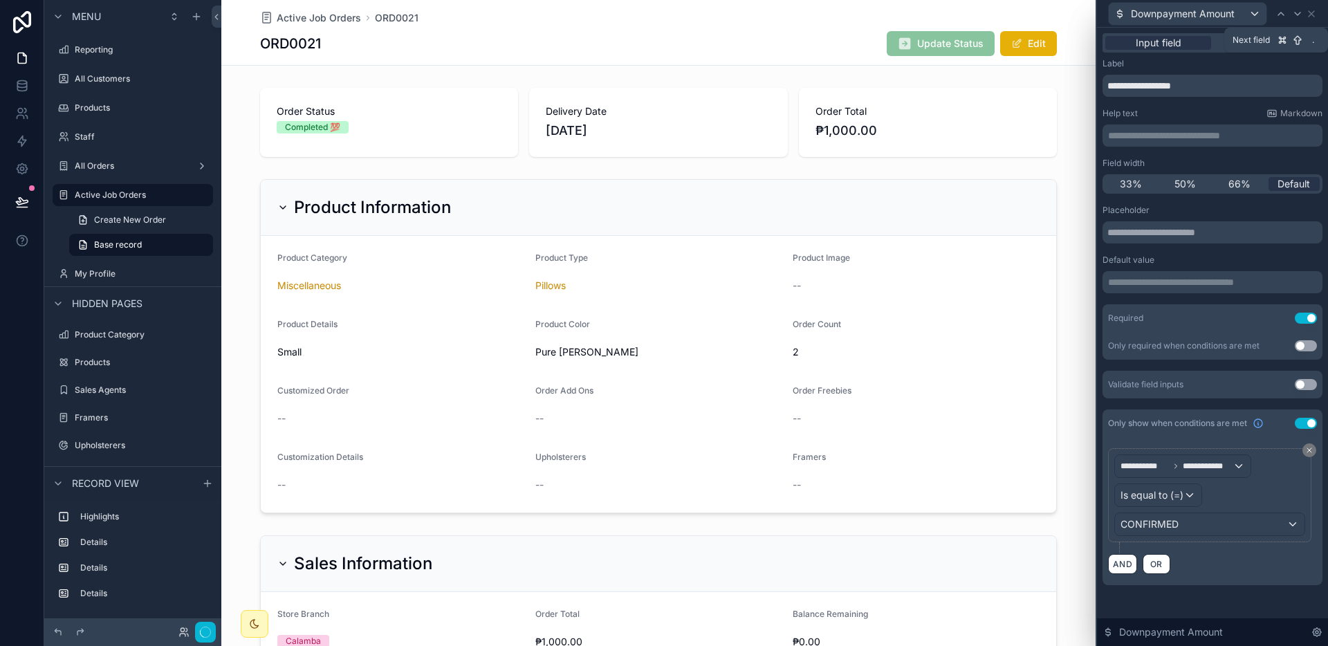
click at [1294, 19] on icon at bounding box center [1297, 13] width 11 height 11
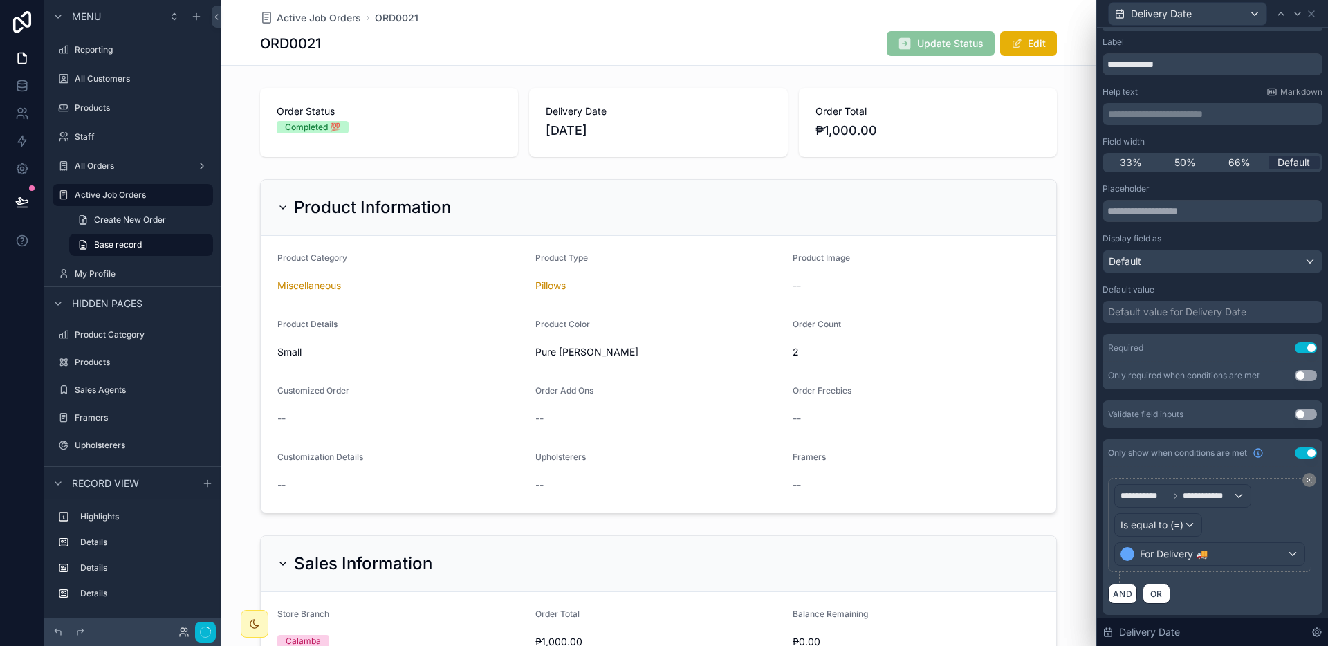
scroll to position [24, 0]
click at [1298, 17] on icon at bounding box center [1297, 13] width 11 height 11
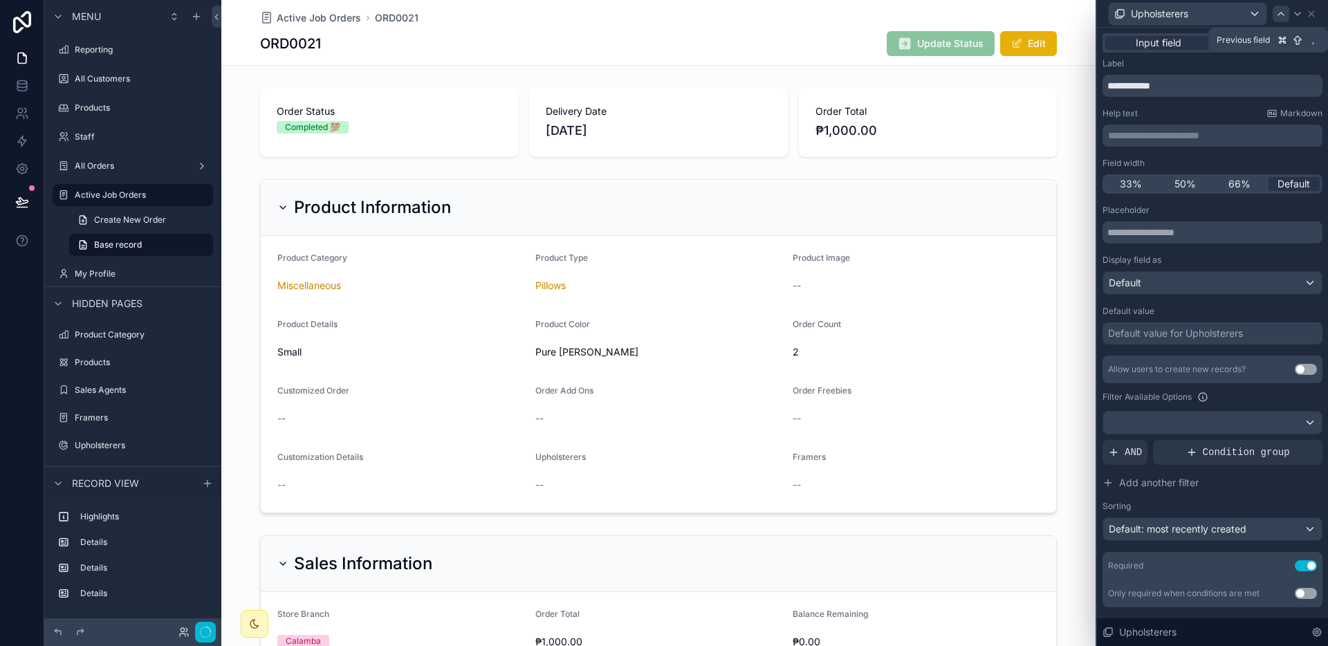
click at [1285, 15] on icon at bounding box center [1280, 13] width 11 height 11
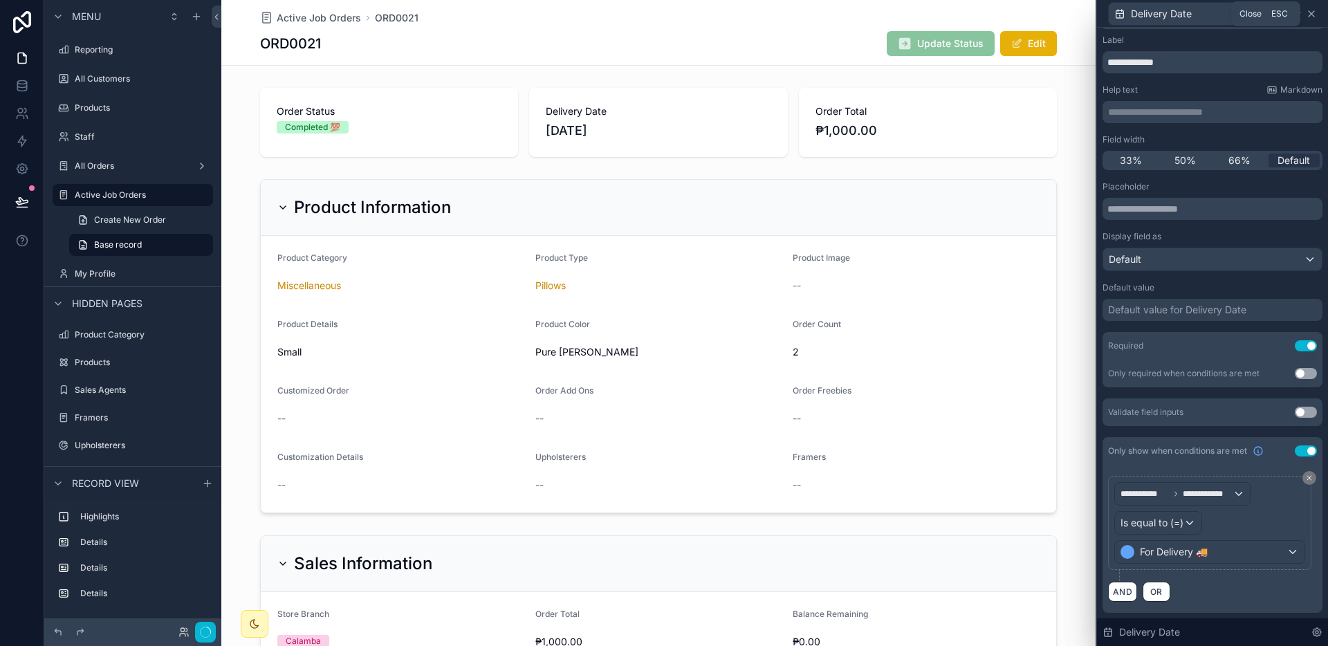
click at [1309, 15] on icon at bounding box center [1311, 14] width 6 height 6
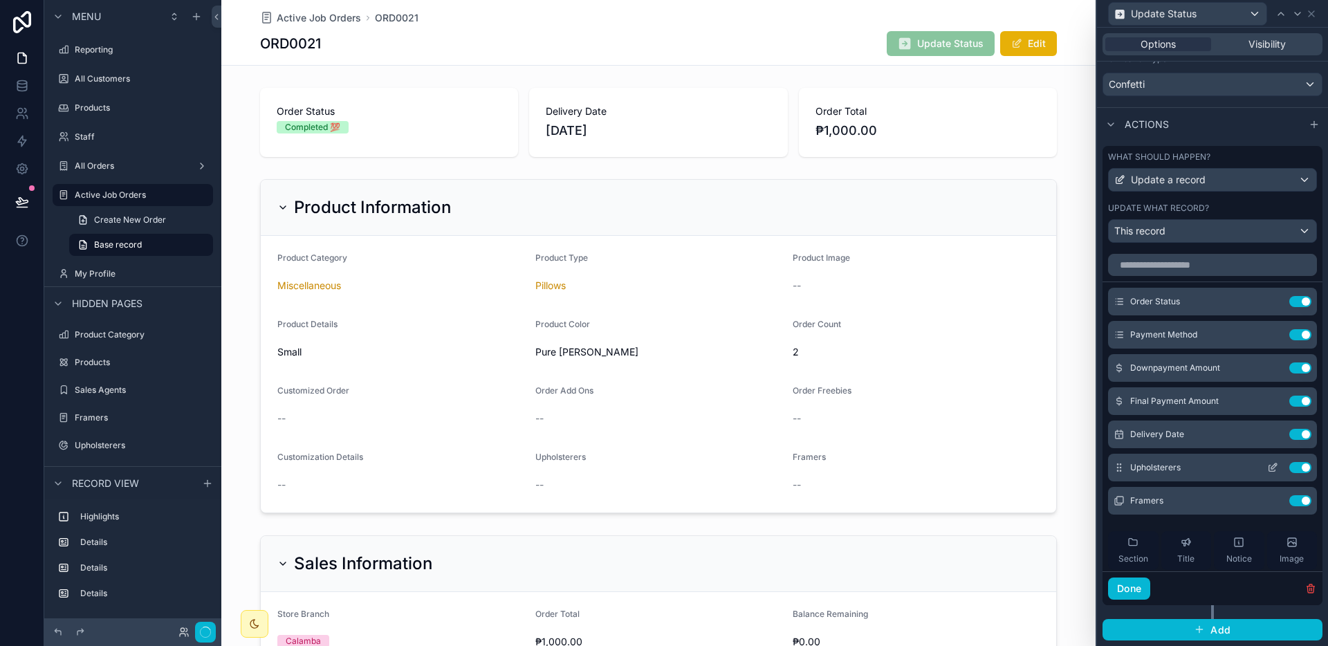
click at [1254, 461] on div "Upholsterers Use setting" at bounding box center [1212, 468] width 209 height 28
click at [1271, 466] on icon at bounding box center [1274, 466] width 6 height 6
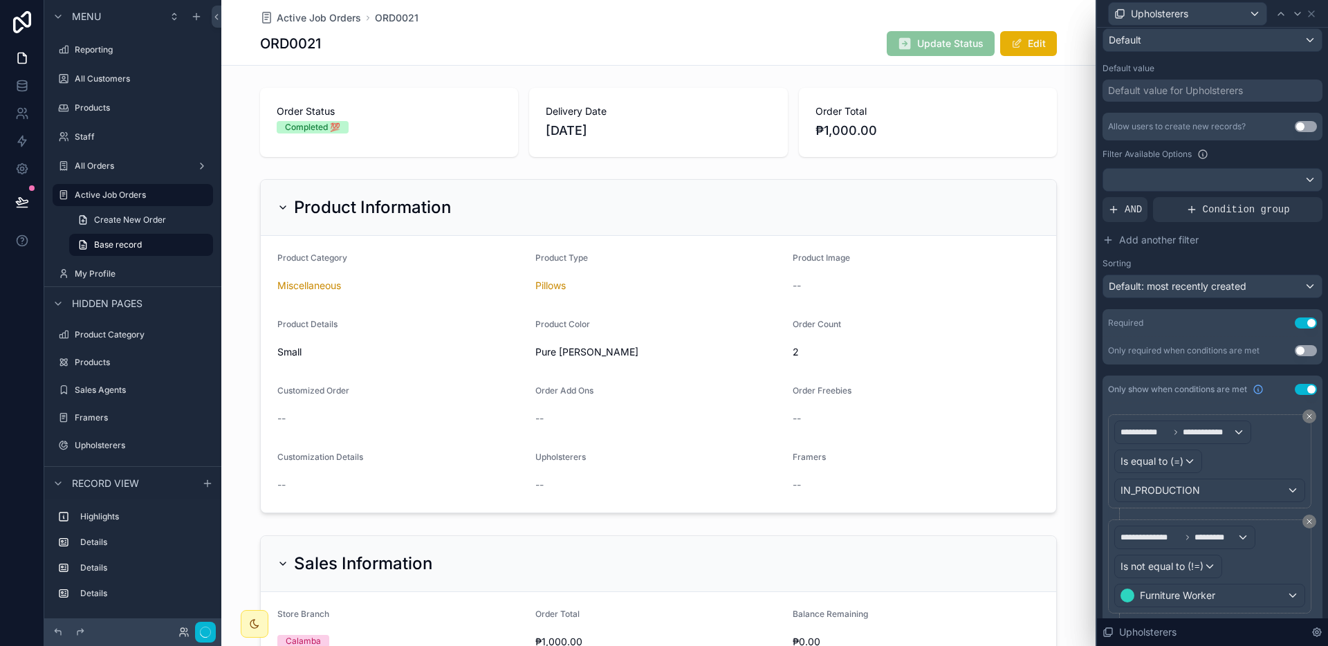
scroll to position [286, 0]
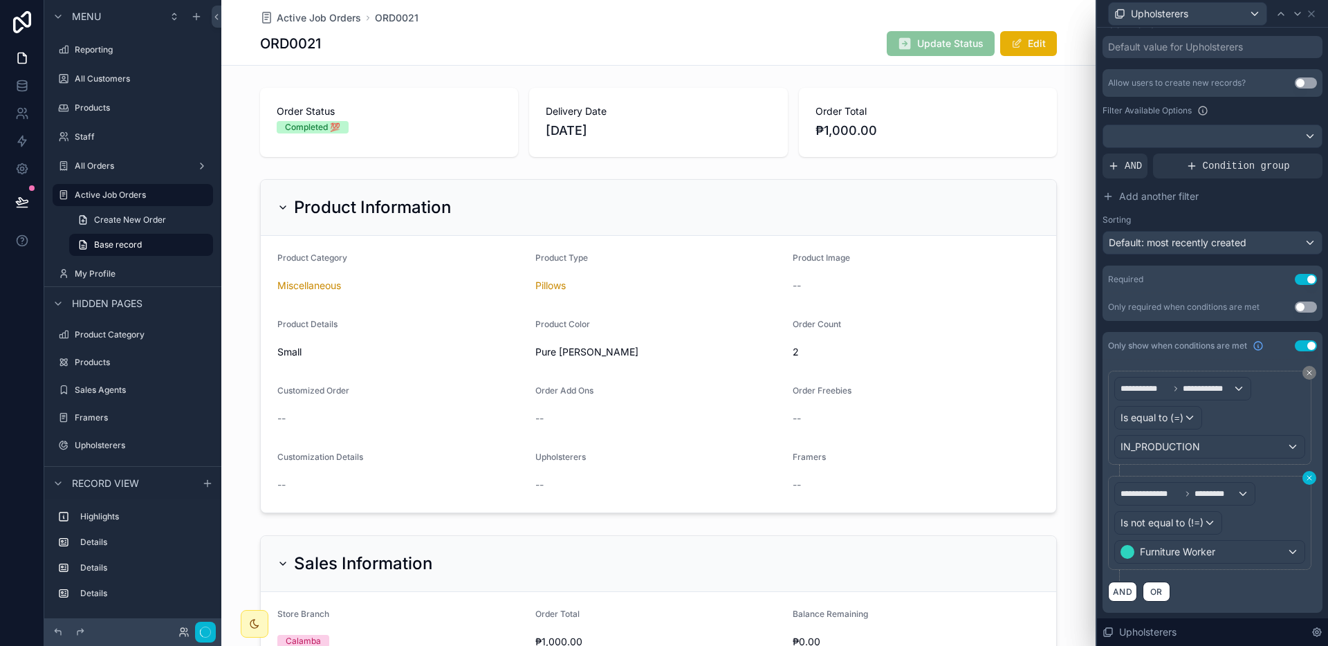
click at [1305, 476] on icon at bounding box center [1309, 478] width 8 height 8
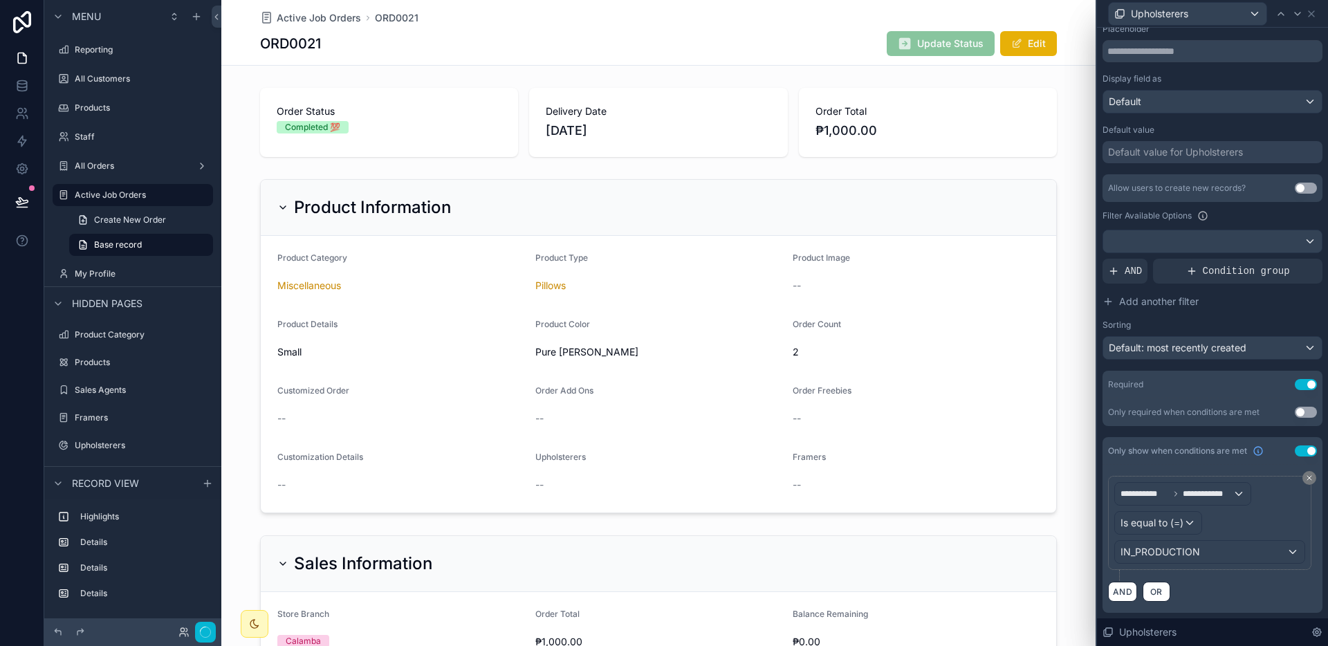
scroll to position [181, 0]
click at [1297, 19] on div at bounding box center [1297, 14] width 17 height 17
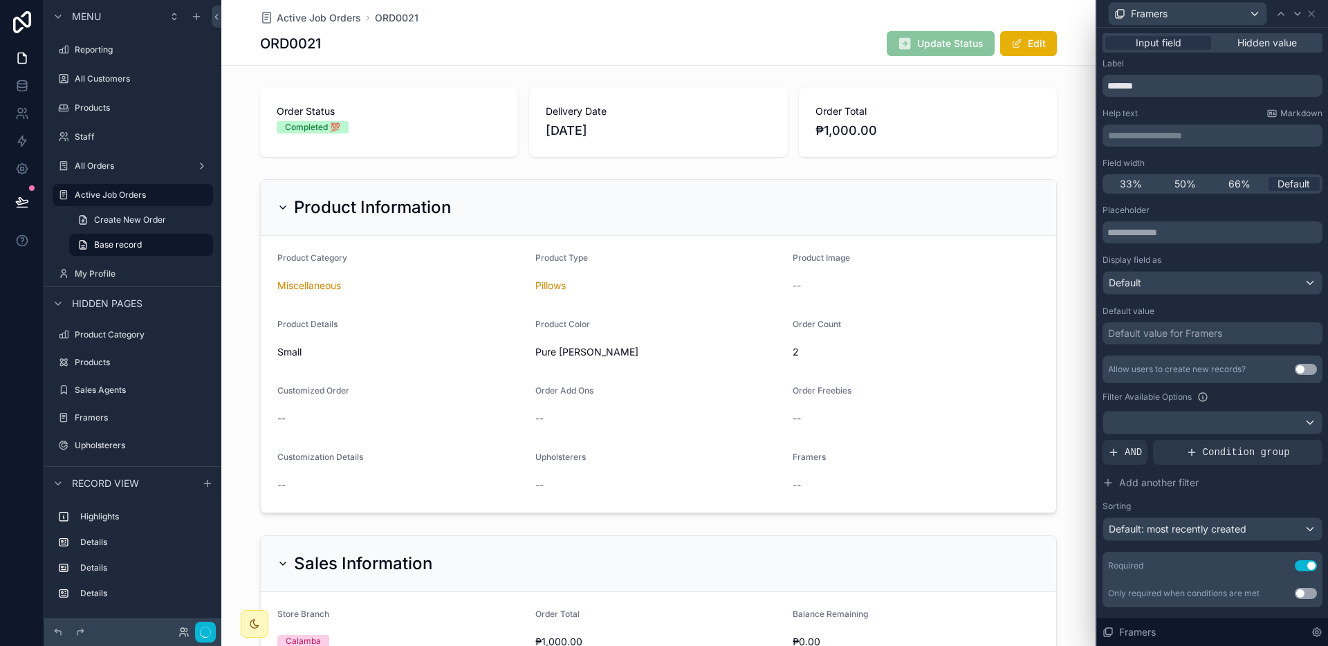
scroll to position [286, 0]
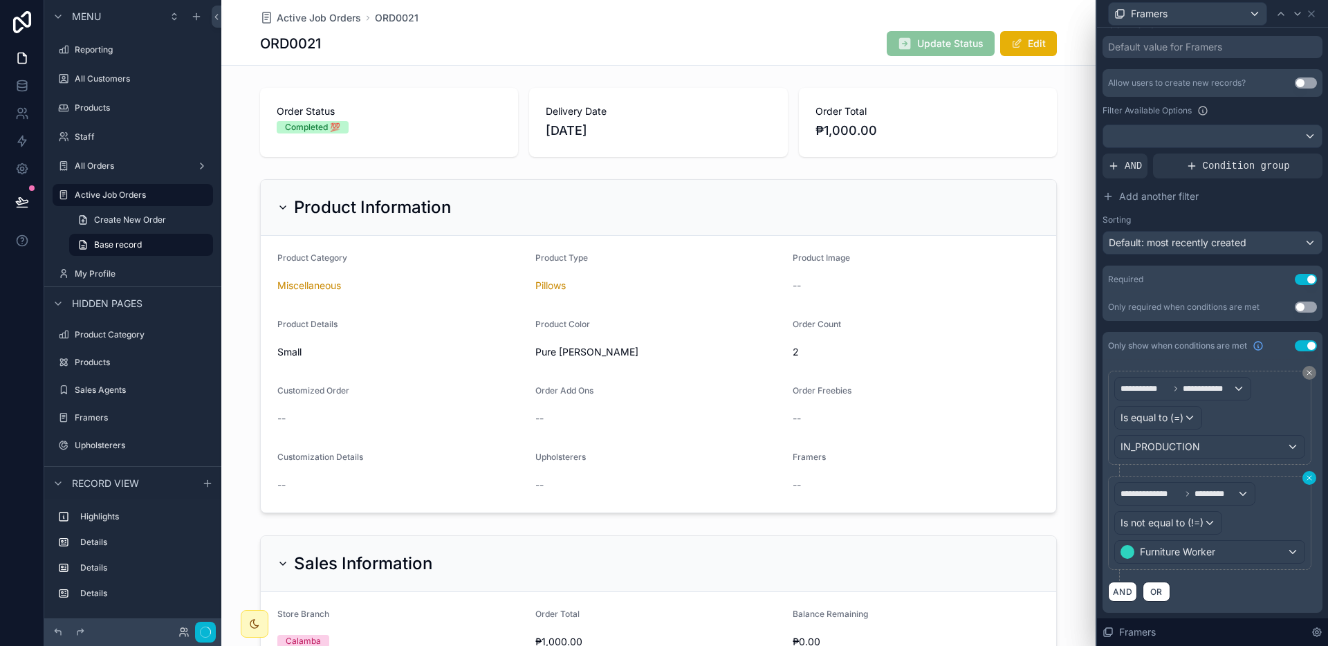
click at [1305, 478] on icon at bounding box center [1309, 478] width 8 height 8
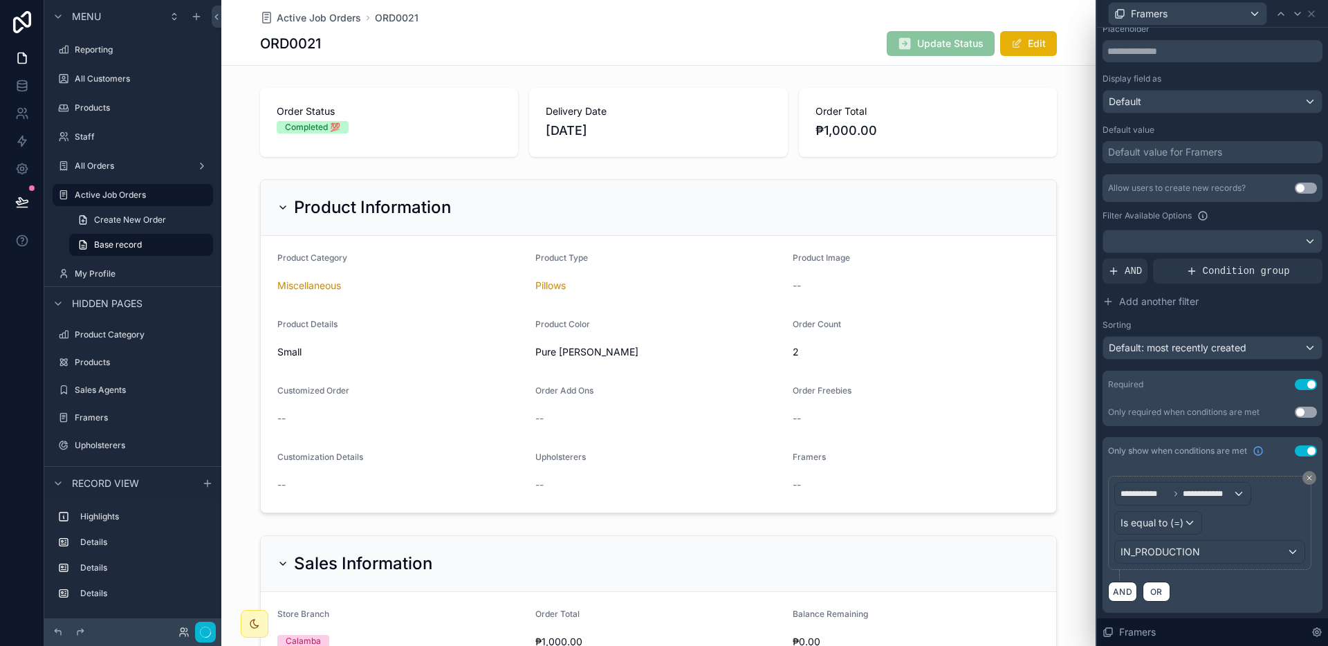
scroll to position [181, 0]
click at [1307, 15] on icon at bounding box center [1311, 13] width 11 height 11
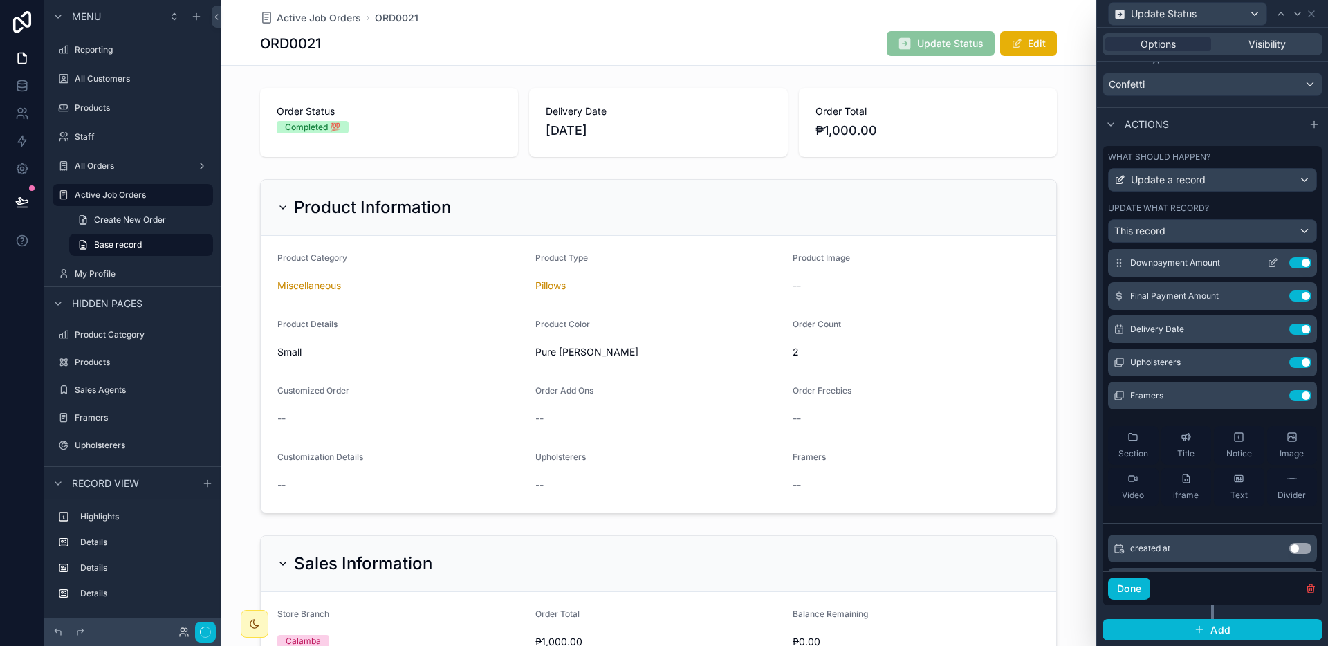
scroll to position [96, 0]
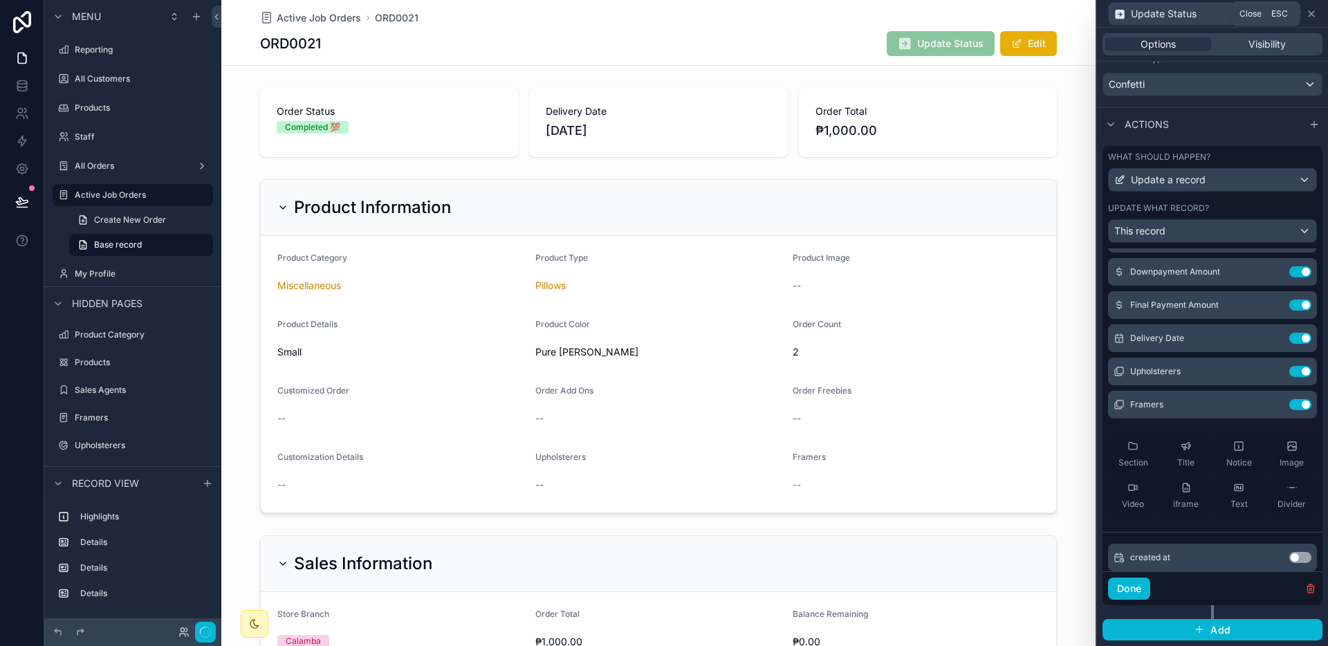
click at [1310, 10] on icon at bounding box center [1311, 13] width 11 height 11
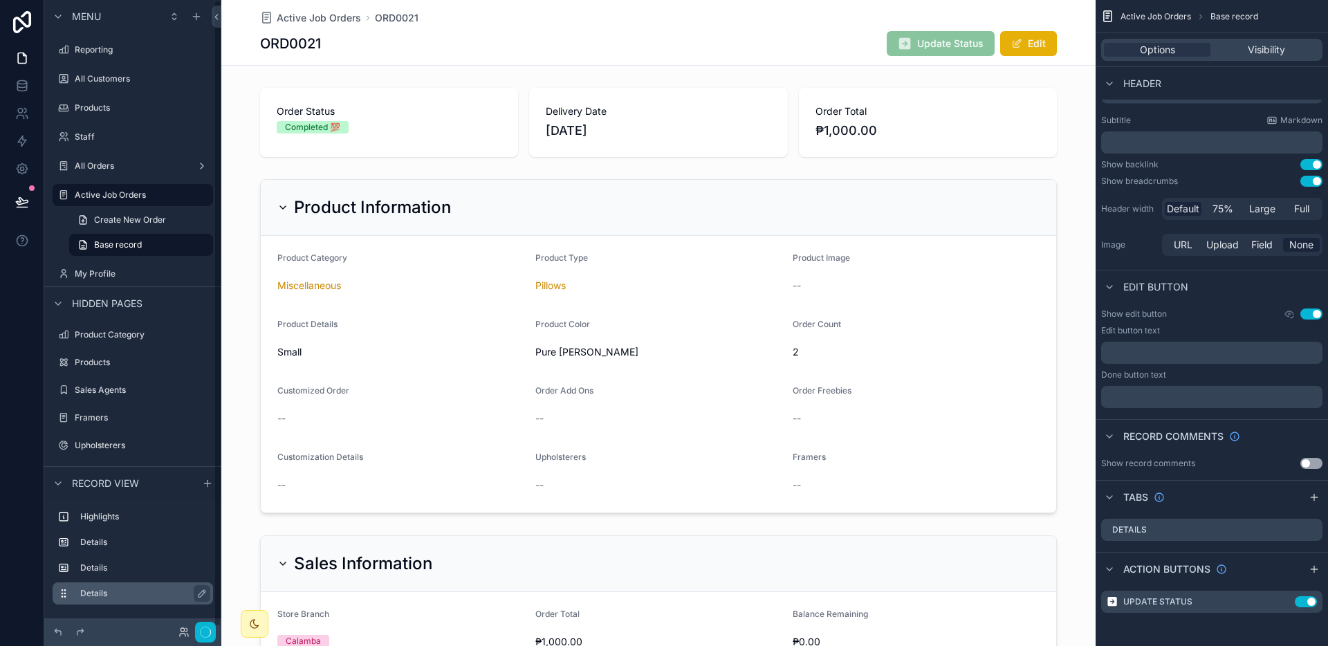
click at [199, 602] on div "Details" at bounding box center [133, 593] width 160 height 22
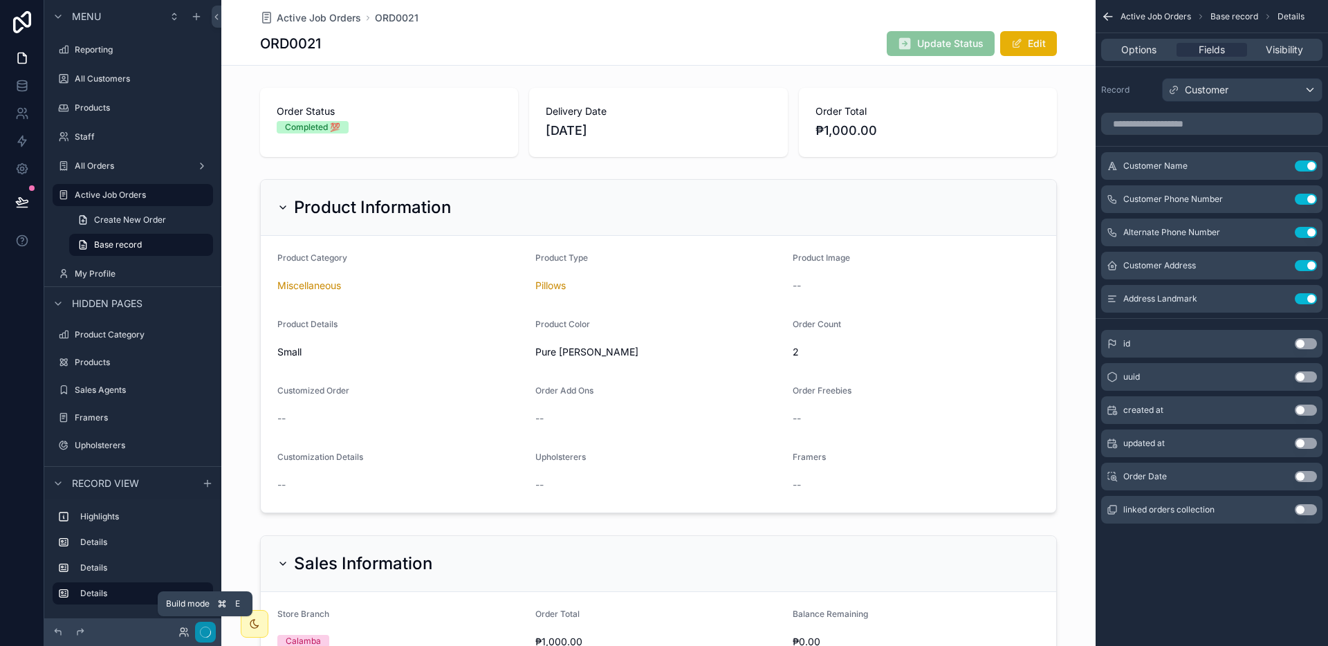
click at [202, 631] on icon "button" at bounding box center [205, 632] width 11 height 11
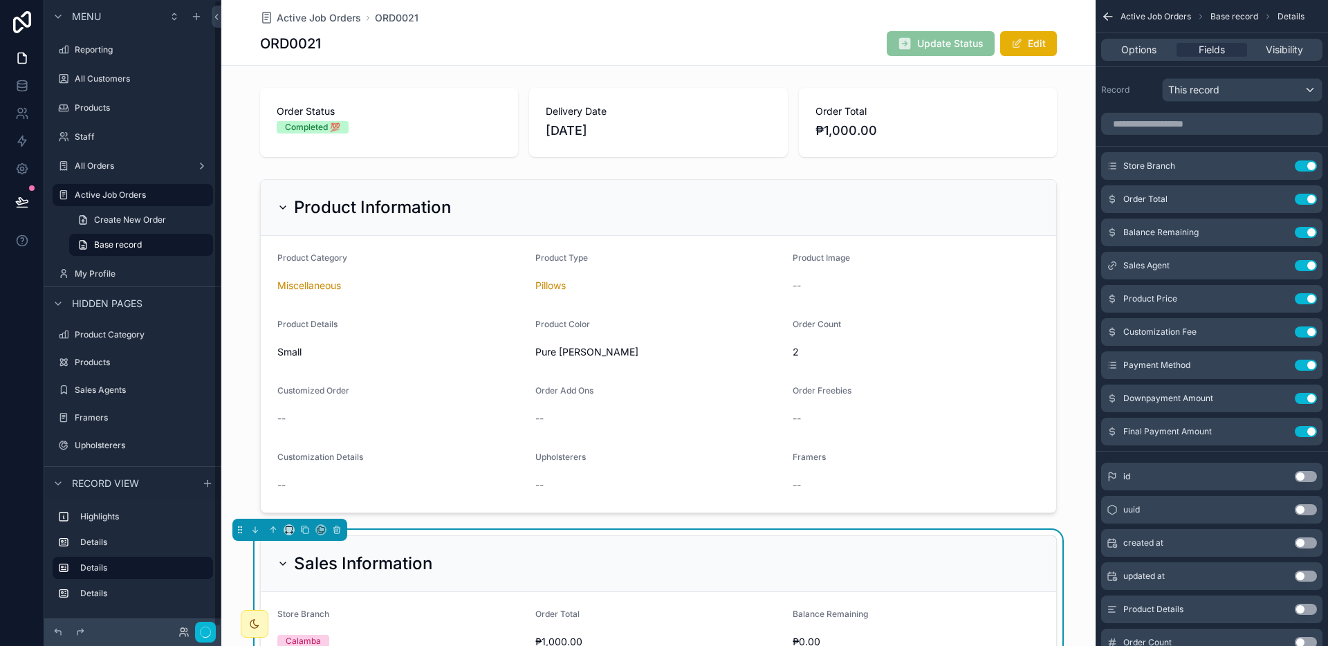
click at [2, 548] on div at bounding box center [22, 323] width 44 height 646
click at [206, 631] on icon "button" at bounding box center [205, 632] width 11 height 11
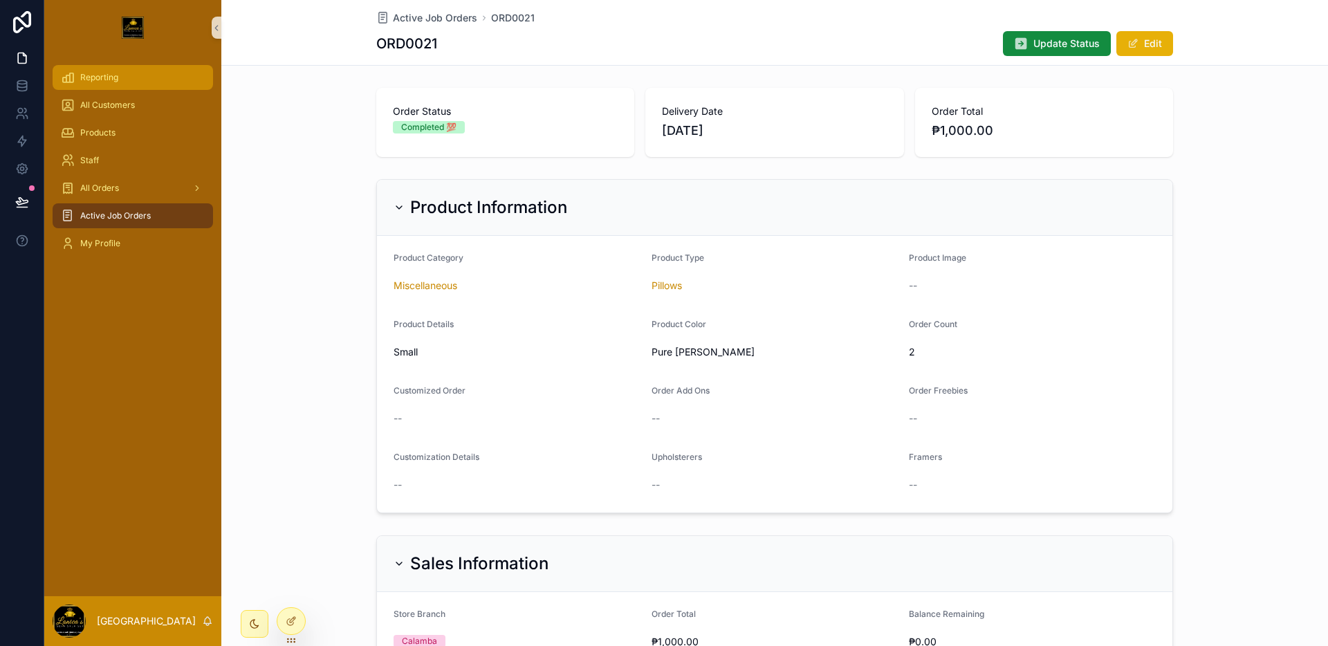
click at [135, 80] on div "Reporting" at bounding box center [133, 77] width 144 height 22
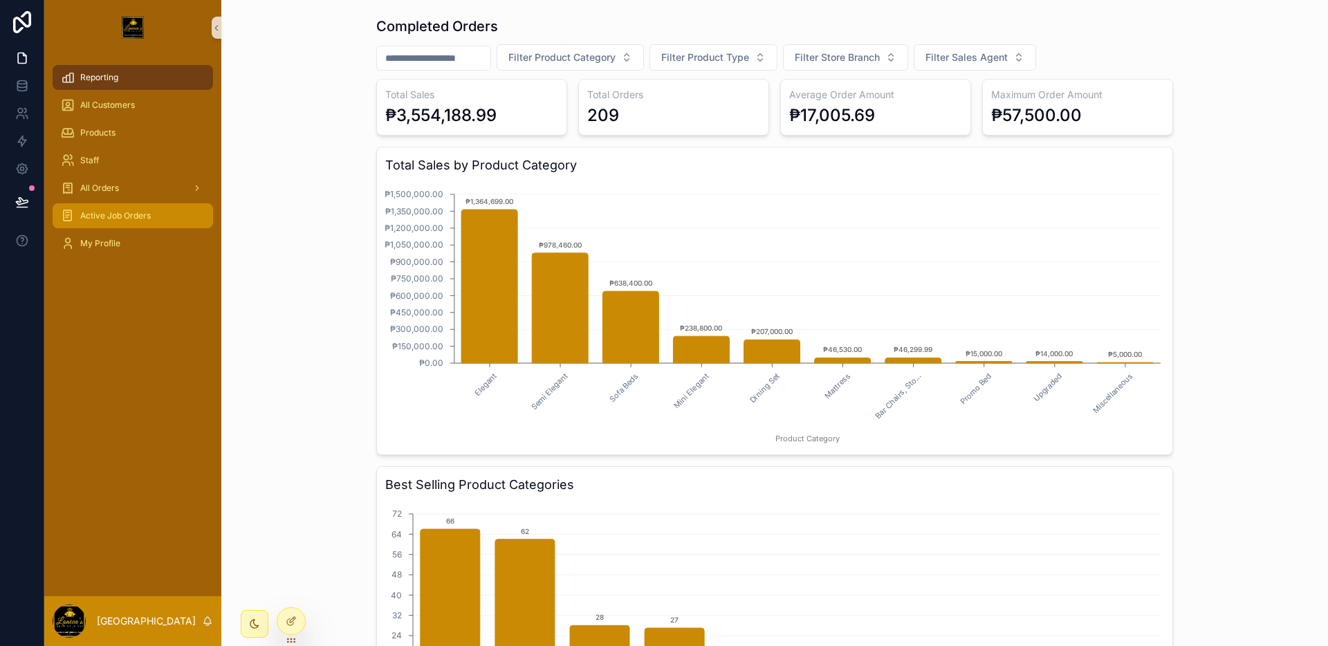
click at [118, 210] on span "Active Job Orders" at bounding box center [115, 215] width 71 height 11
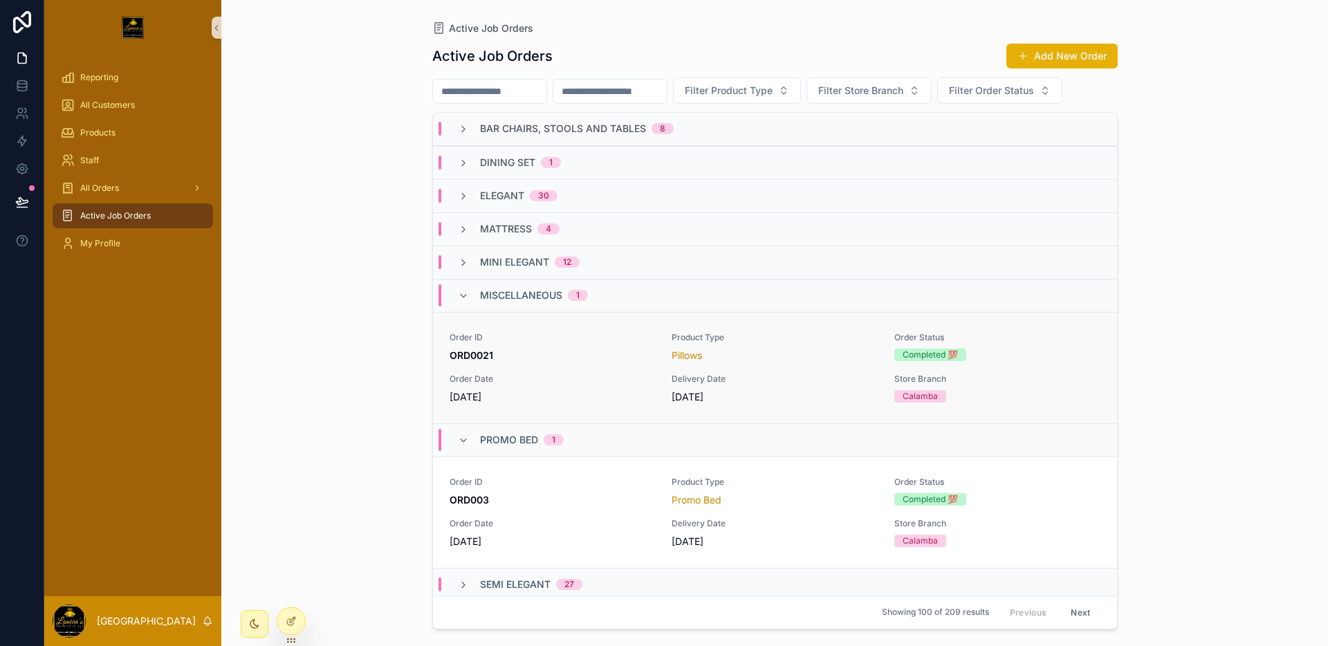
click at [736, 332] on span "Product Type" at bounding box center [774, 337] width 206 height 11
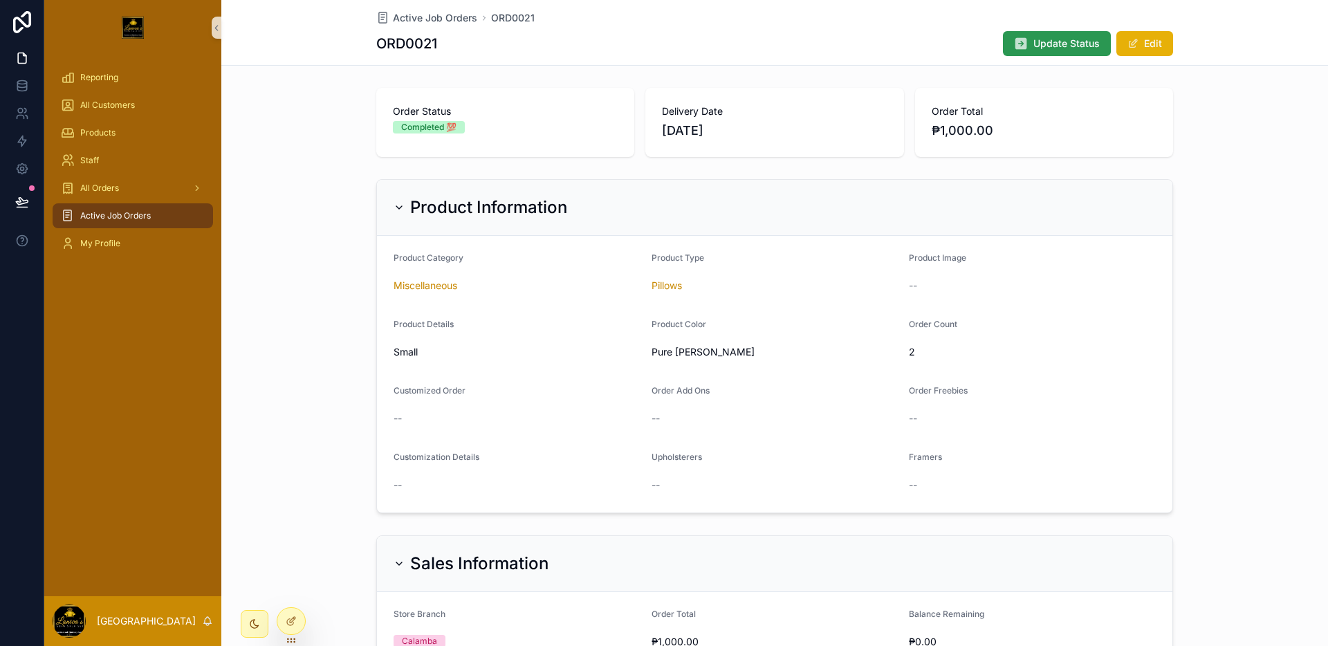
click at [1028, 48] on button "Update Status" at bounding box center [1057, 43] width 108 height 25
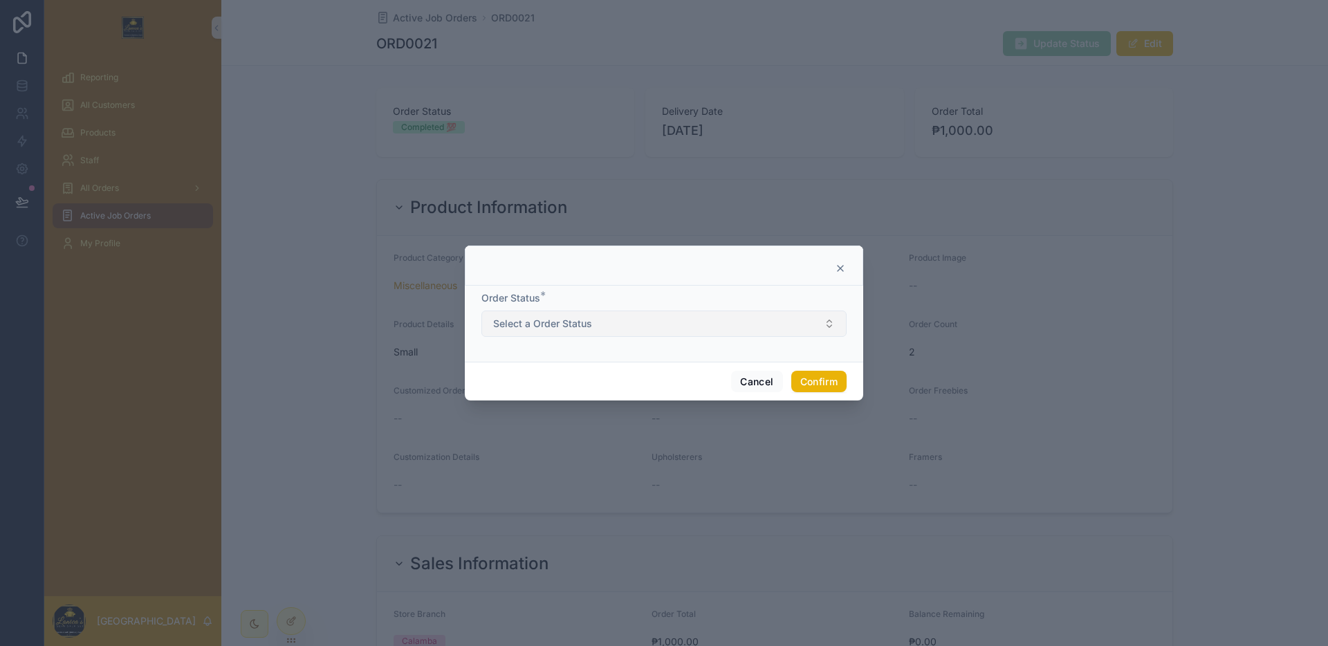
click at [671, 313] on button "Select a Order Status" at bounding box center [663, 323] width 365 height 26
click at [667, 315] on button "Select a Order Status" at bounding box center [663, 323] width 365 height 26
click at [833, 267] on div at bounding box center [664, 268] width 364 height 11
click at [837, 266] on icon at bounding box center [840, 269] width 6 height 6
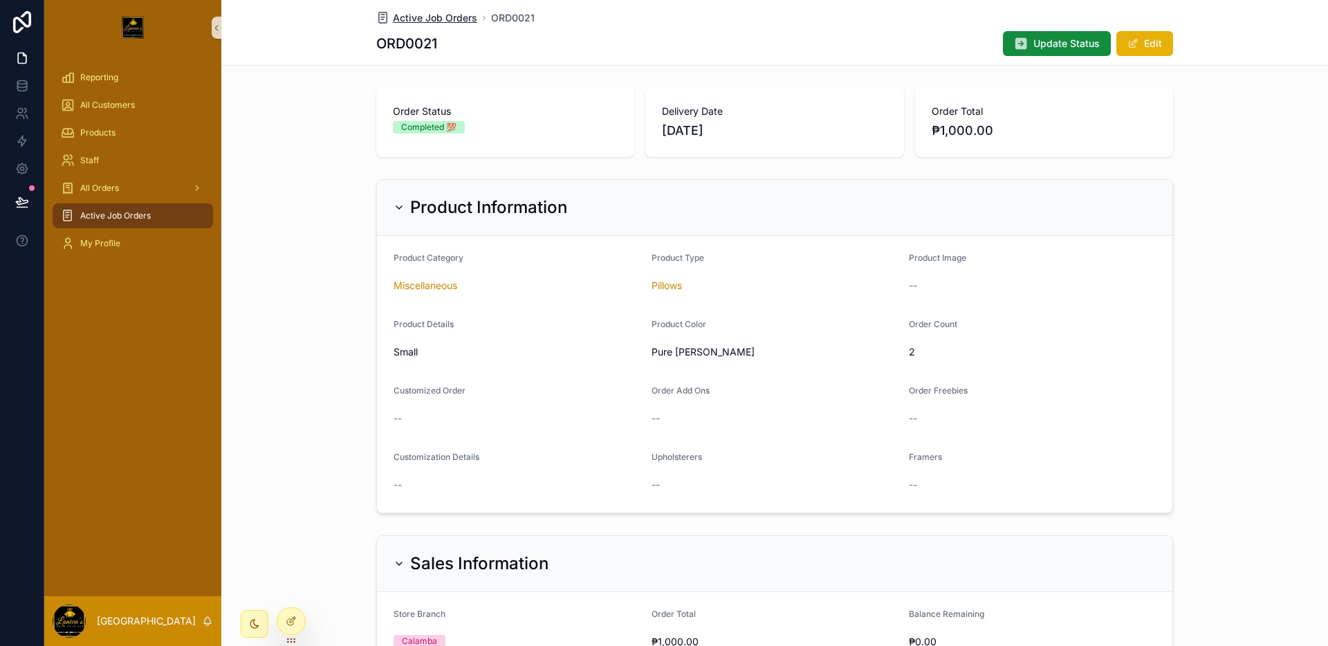
click at [458, 22] on span "Active Job Orders" at bounding box center [435, 18] width 84 height 14
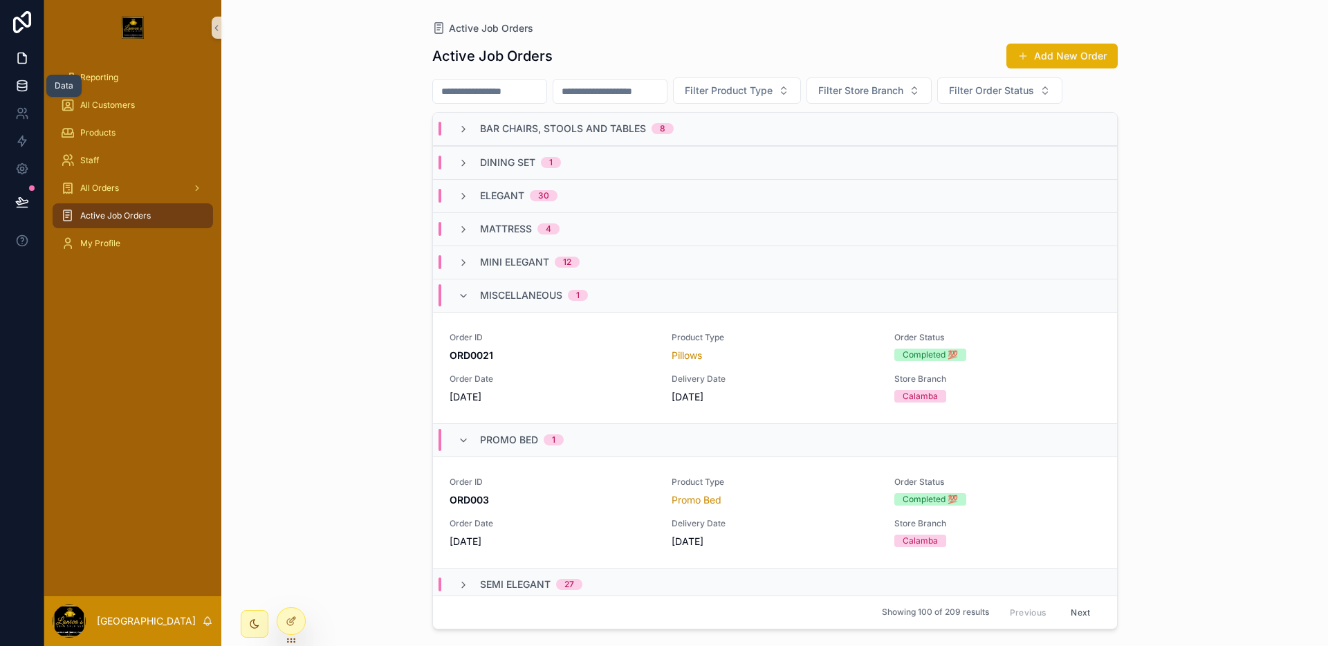
click at [30, 91] on link at bounding box center [22, 86] width 44 height 28
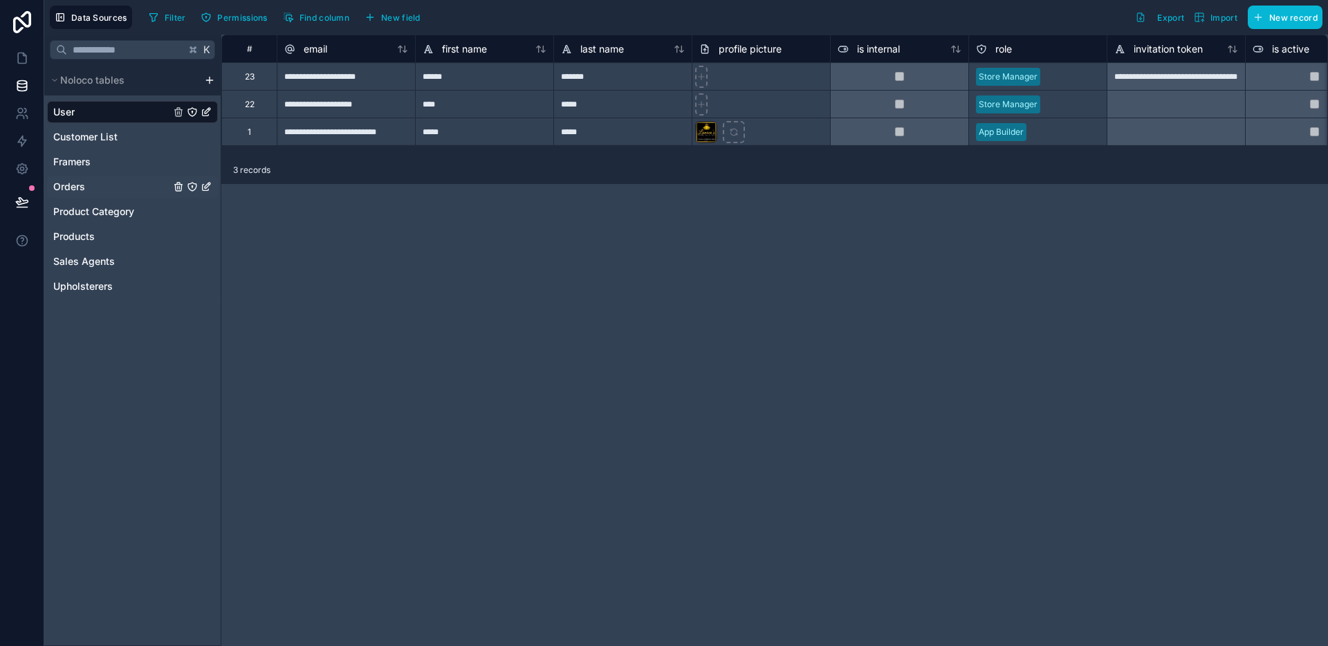
click at [98, 183] on div "Orders" at bounding box center [132, 187] width 171 height 22
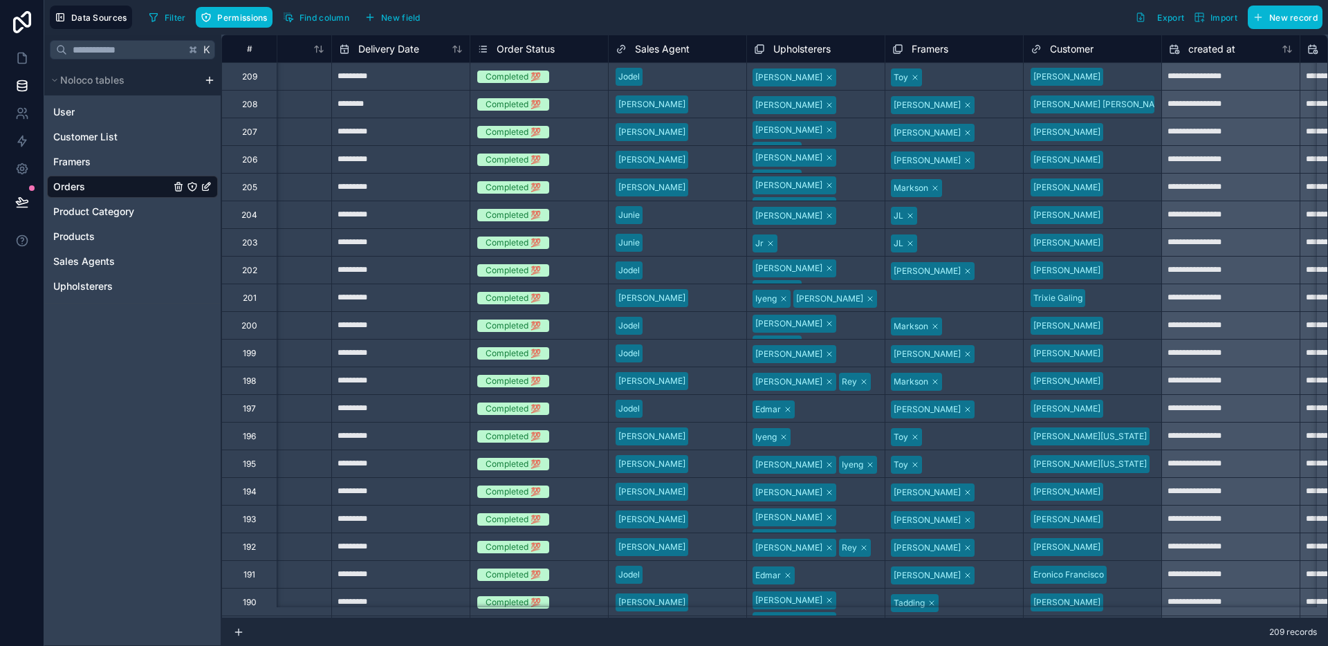
scroll to position [0, 2725]
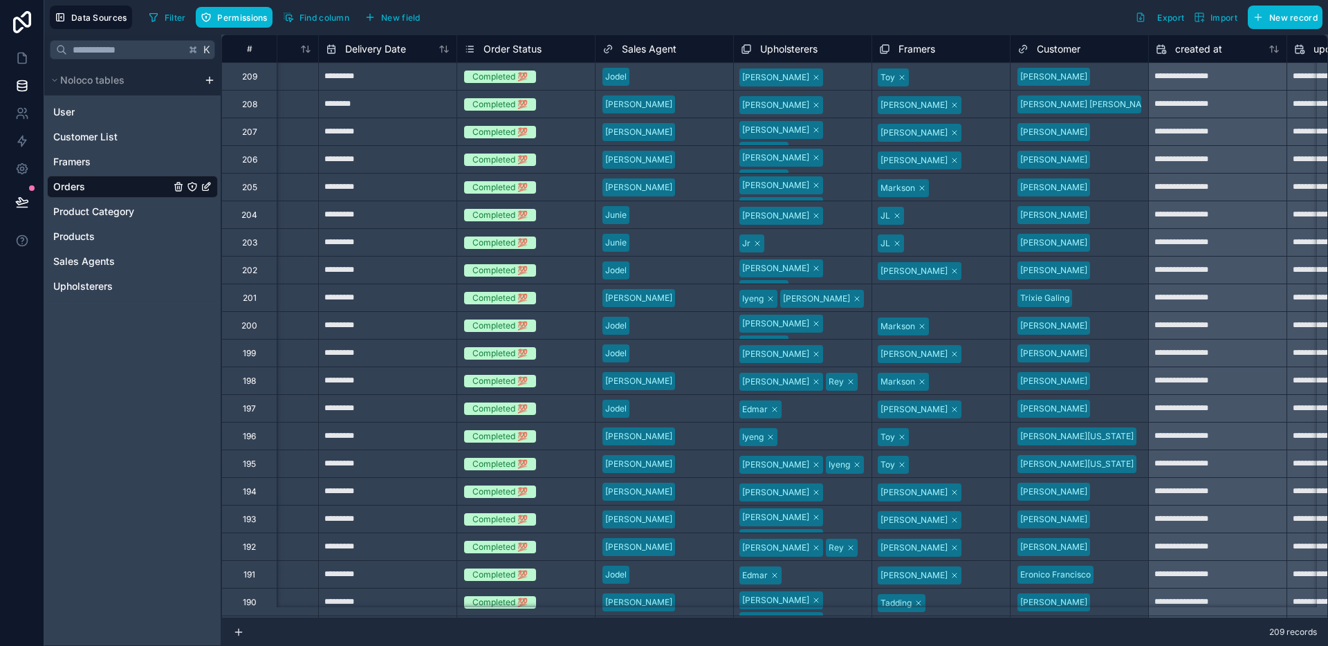
click at [555, 89] on div "Completed 💯" at bounding box center [526, 76] width 138 height 27
click at [555, 82] on div "Completed 💯" at bounding box center [526, 76] width 138 height 15
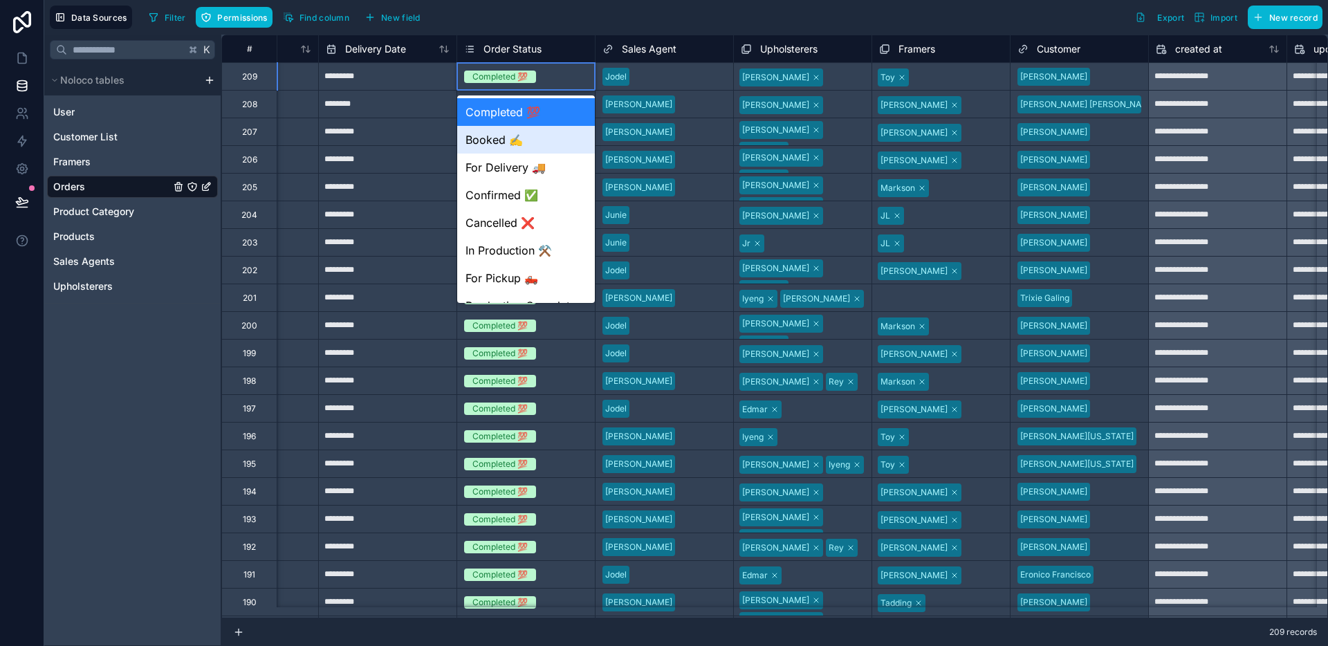
click at [546, 132] on div "Booked ✍️" at bounding box center [526, 140] width 138 height 28
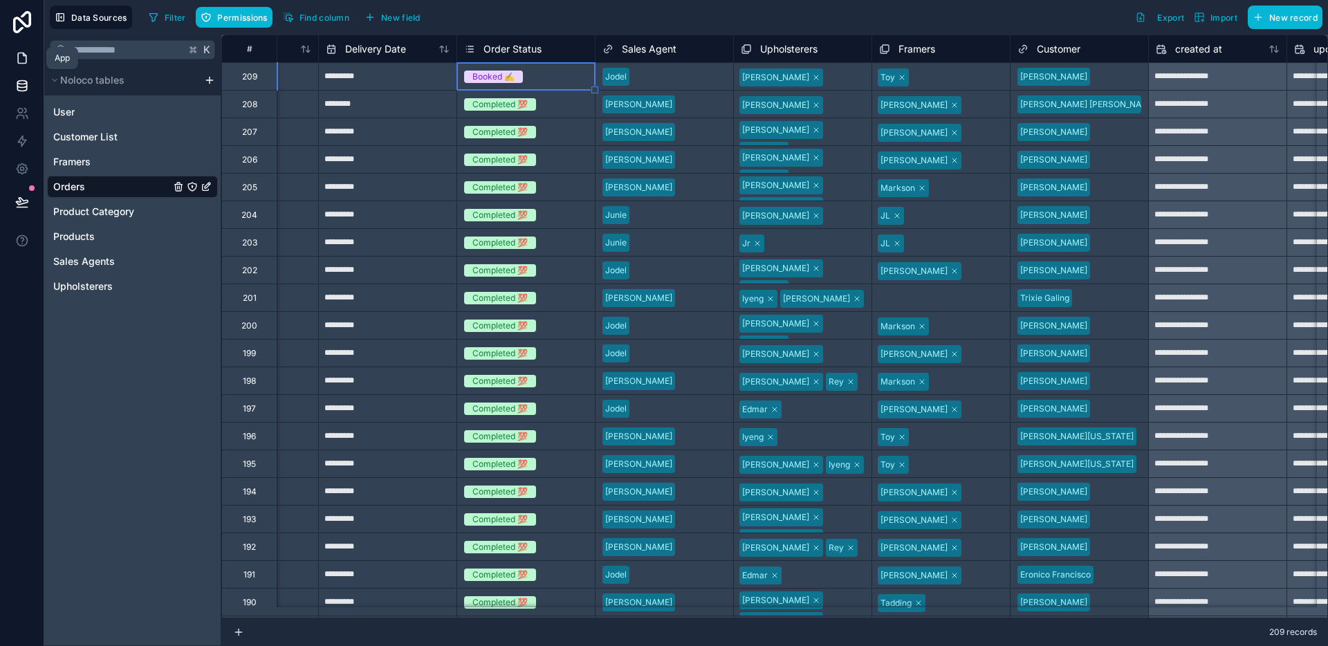
click at [21, 71] on link at bounding box center [22, 58] width 44 height 28
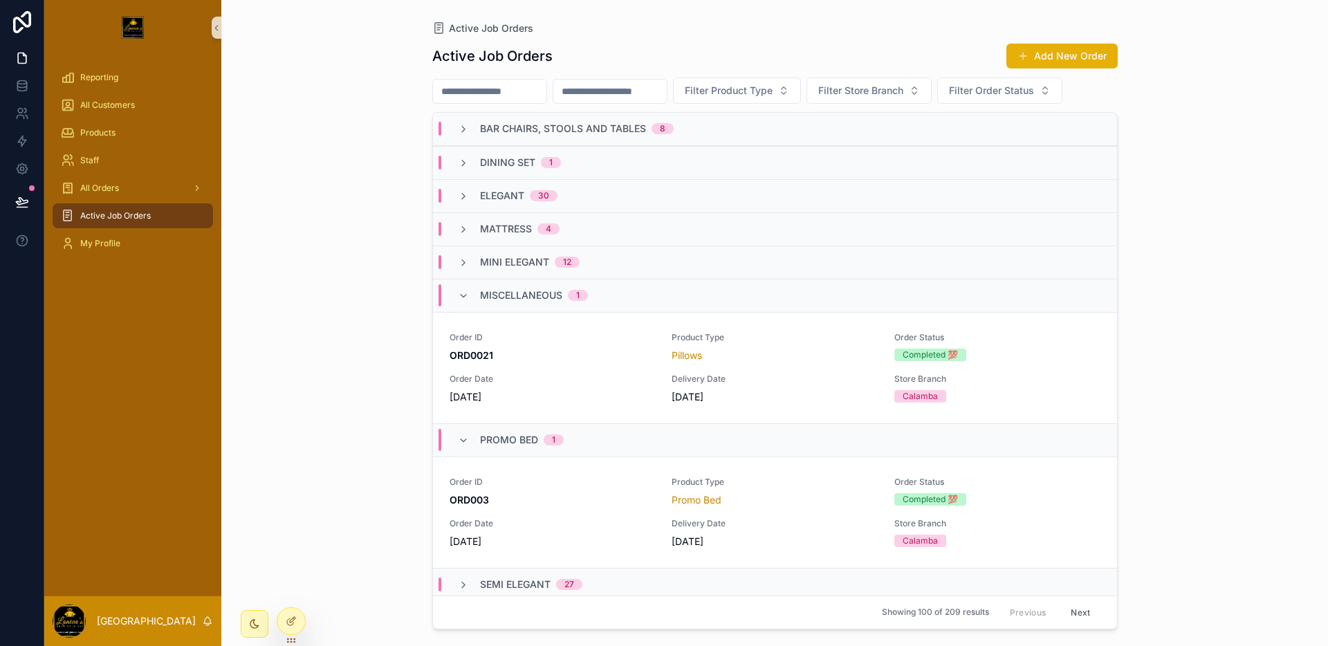
click at [104, 214] on span "Active Job Orders" at bounding box center [115, 215] width 71 height 11
click at [1015, 98] on button "Filter Order Status" at bounding box center [999, 90] width 125 height 26
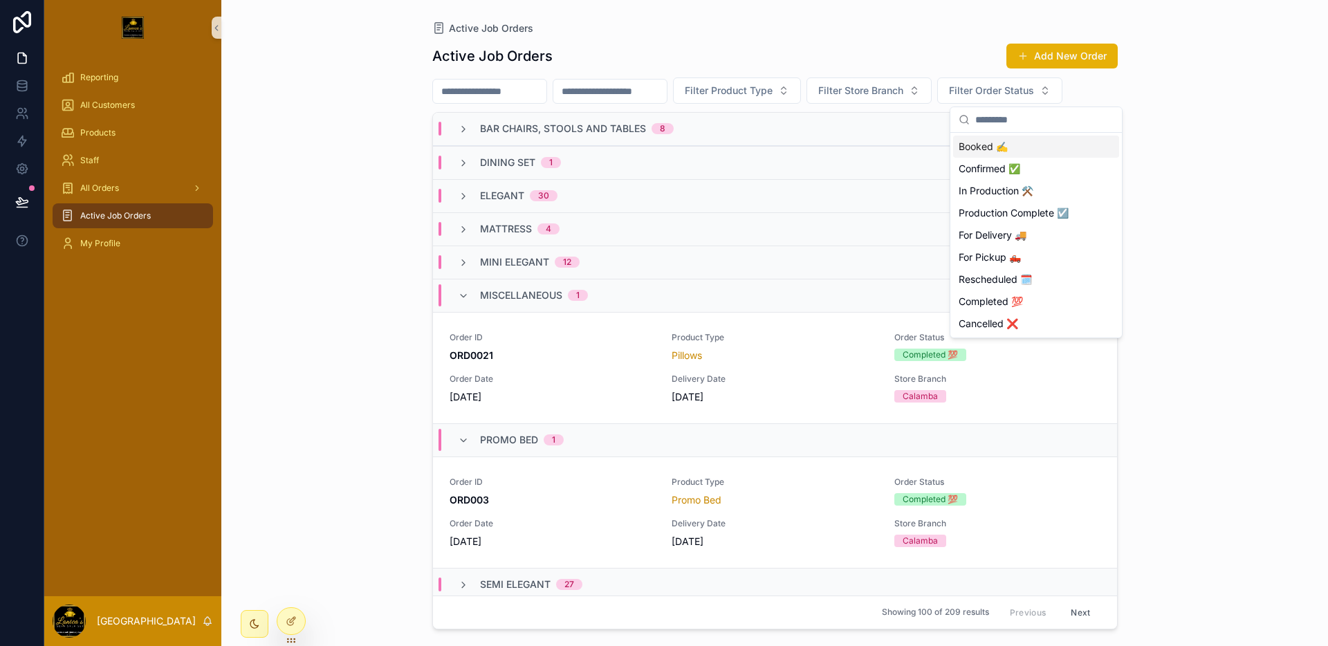
click at [1023, 149] on div "Booked ✍️" at bounding box center [1036, 147] width 166 height 22
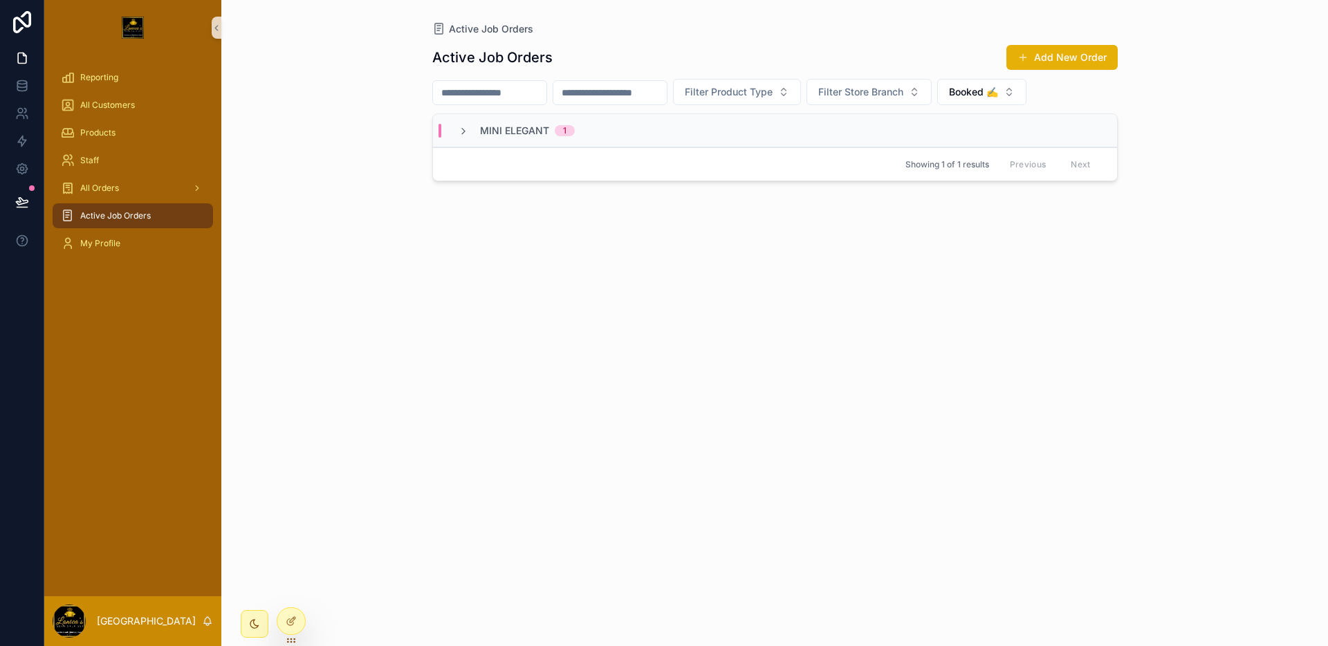
click at [711, 139] on div "Mini Elegant 1" at bounding box center [775, 130] width 684 height 33
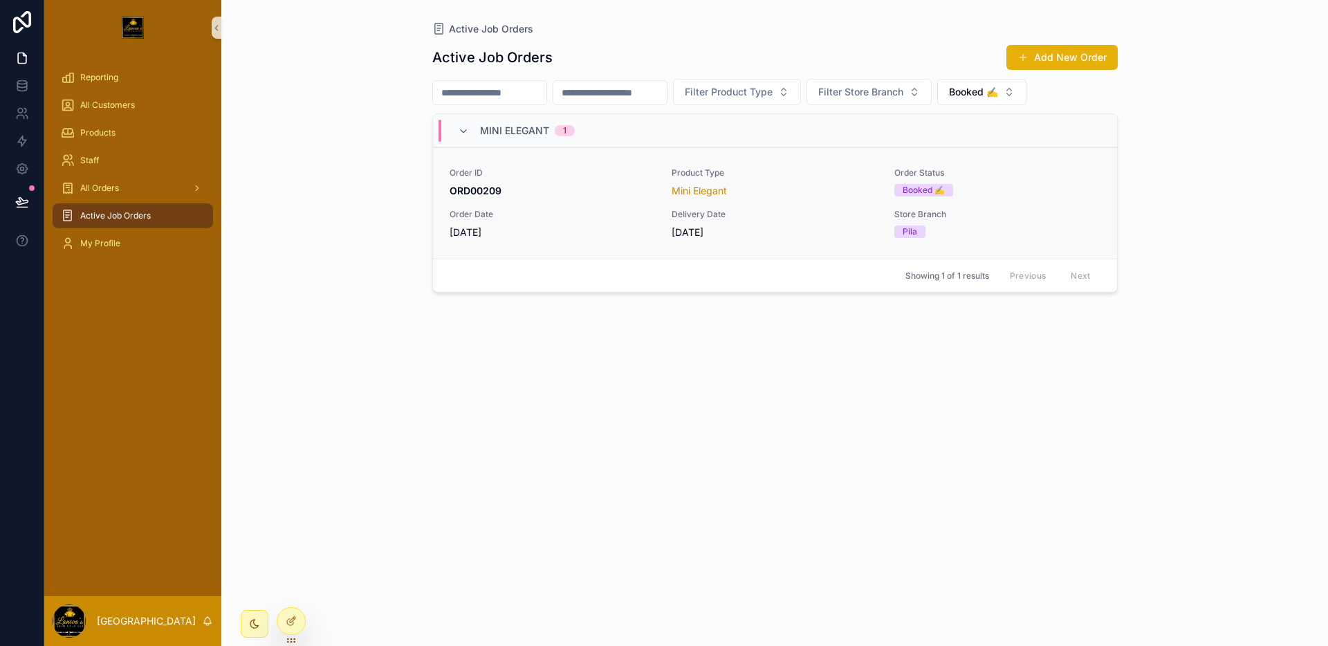
click at [788, 205] on div "Order ID ORD00209 Product Type Mini Elegant Order Status Booked ✍️ Order Date 6…" at bounding box center [774, 203] width 651 height 72
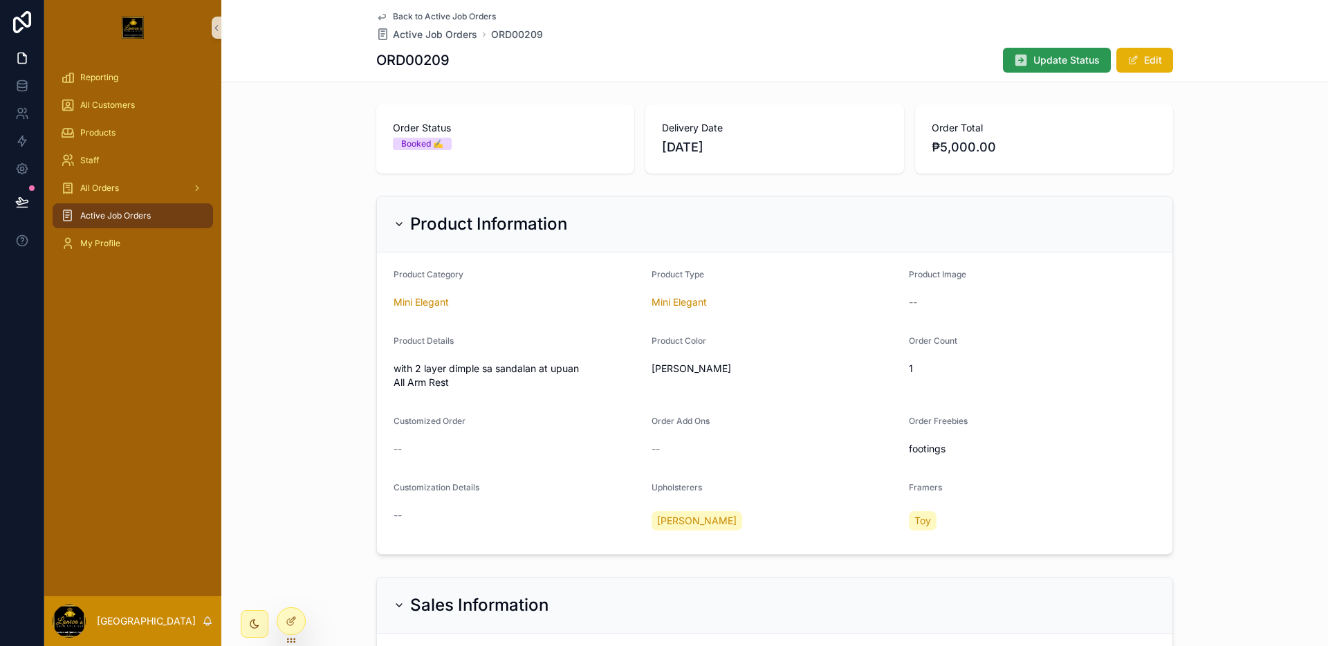
click at [1035, 68] on button "Update Status" at bounding box center [1057, 60] width 108 height 25
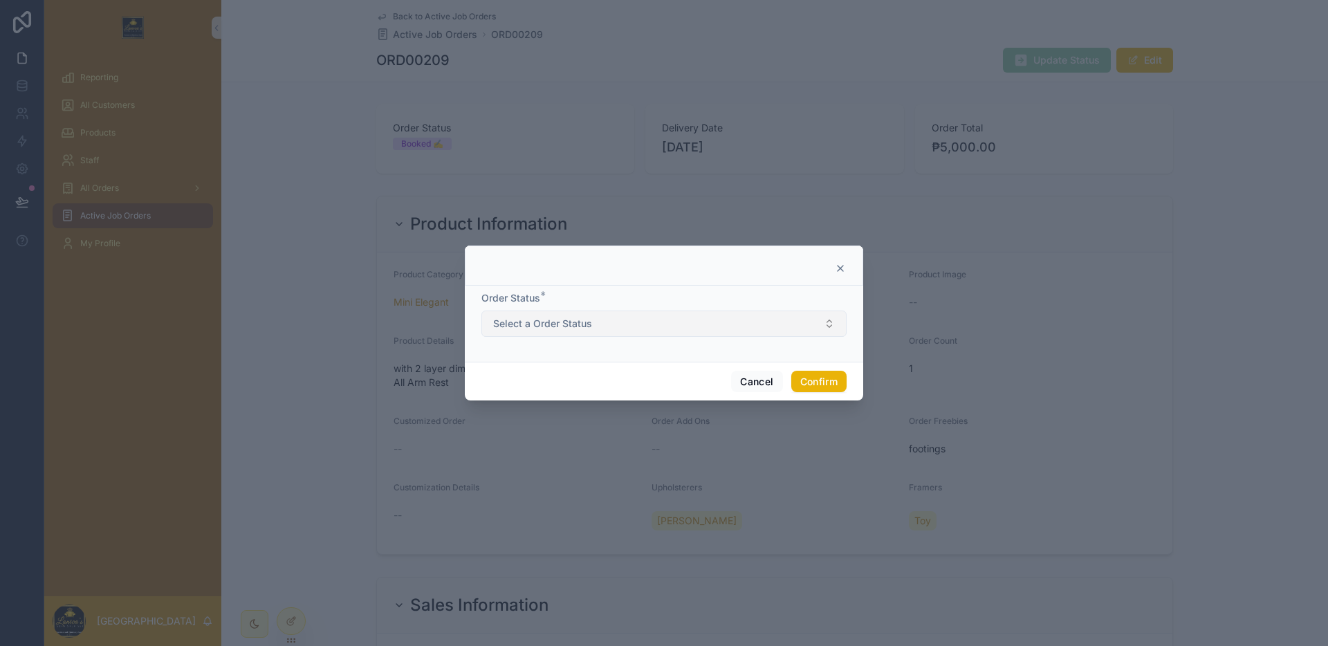
click at [755, 315] on button "Select a Order Status" at bounding box center [663, 323] width 365 height 26
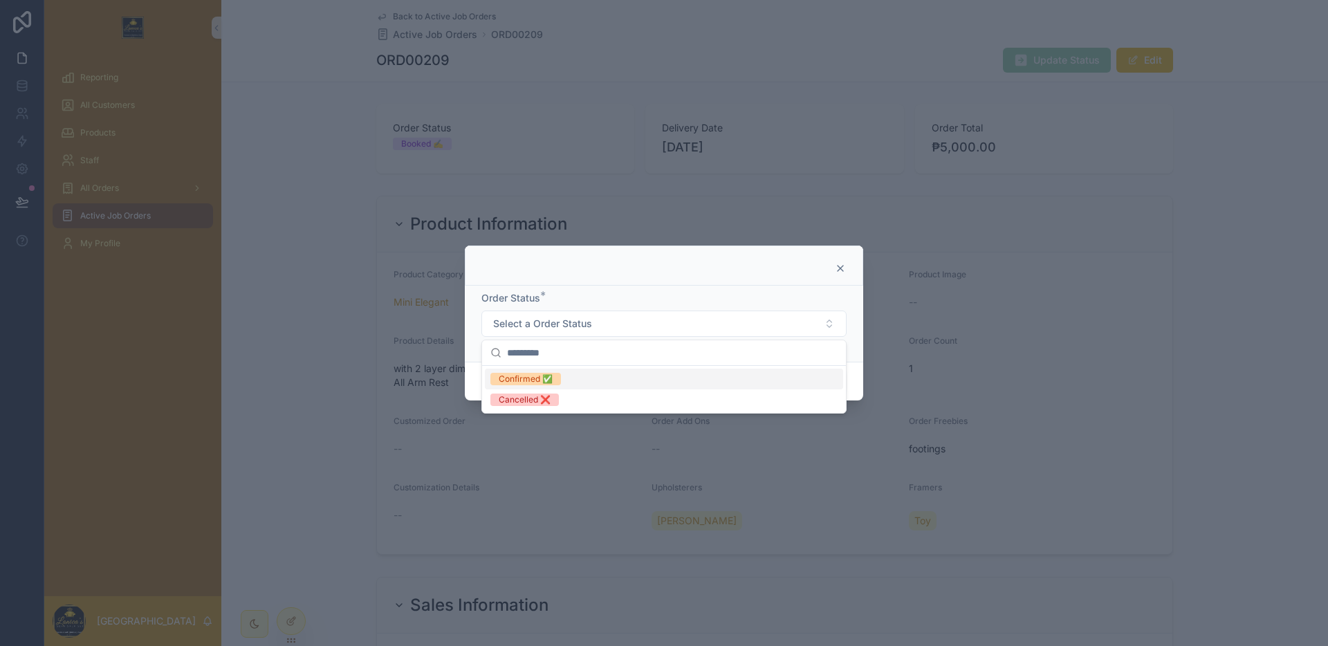
click at [604, 374] on div "Confirmed ✅" at bounding box center [664, 379] width 358 height 21
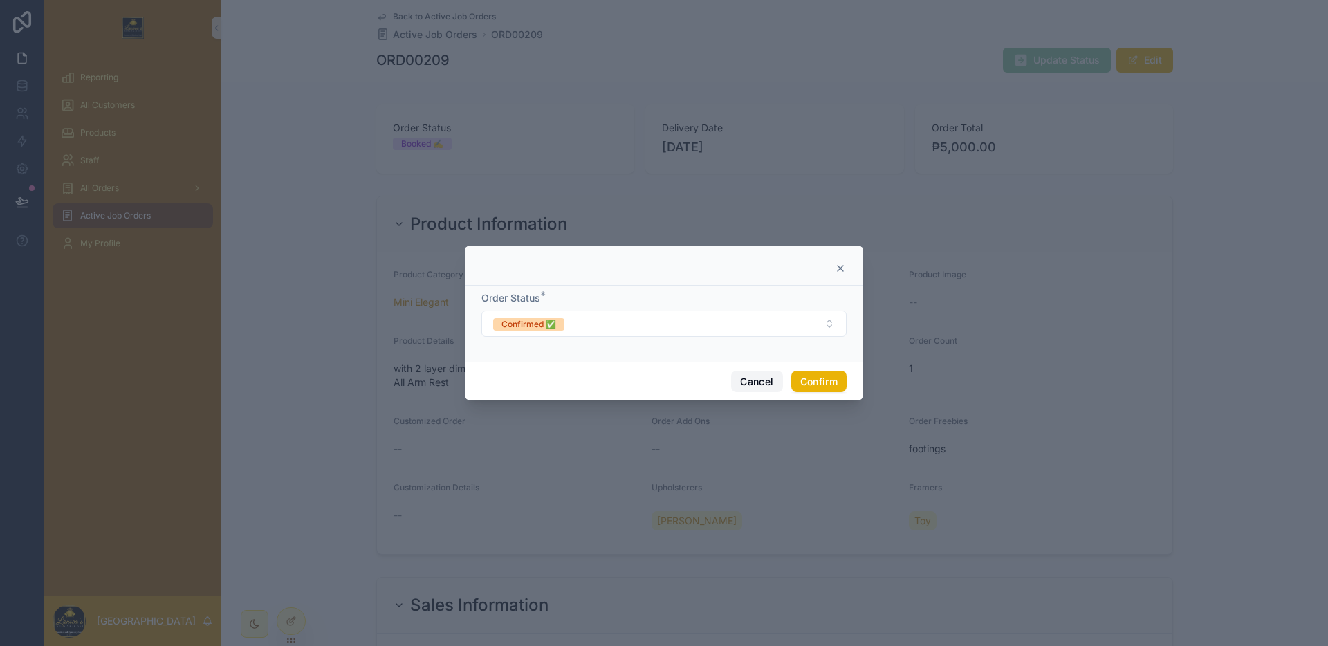
click at [770, 387] on button "Cancel" at bounding box center [756, 382] width 51 height 22
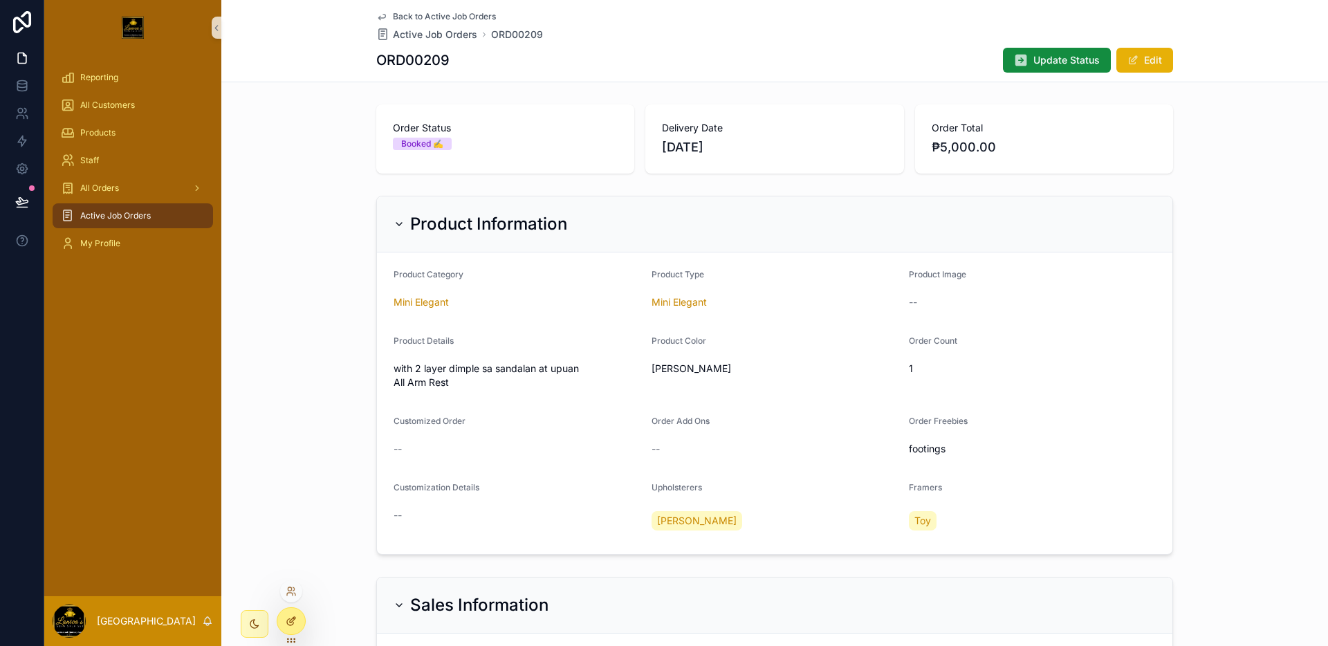
click at [296, 614] on div at bounding box center [291, 621] width 28 height 26
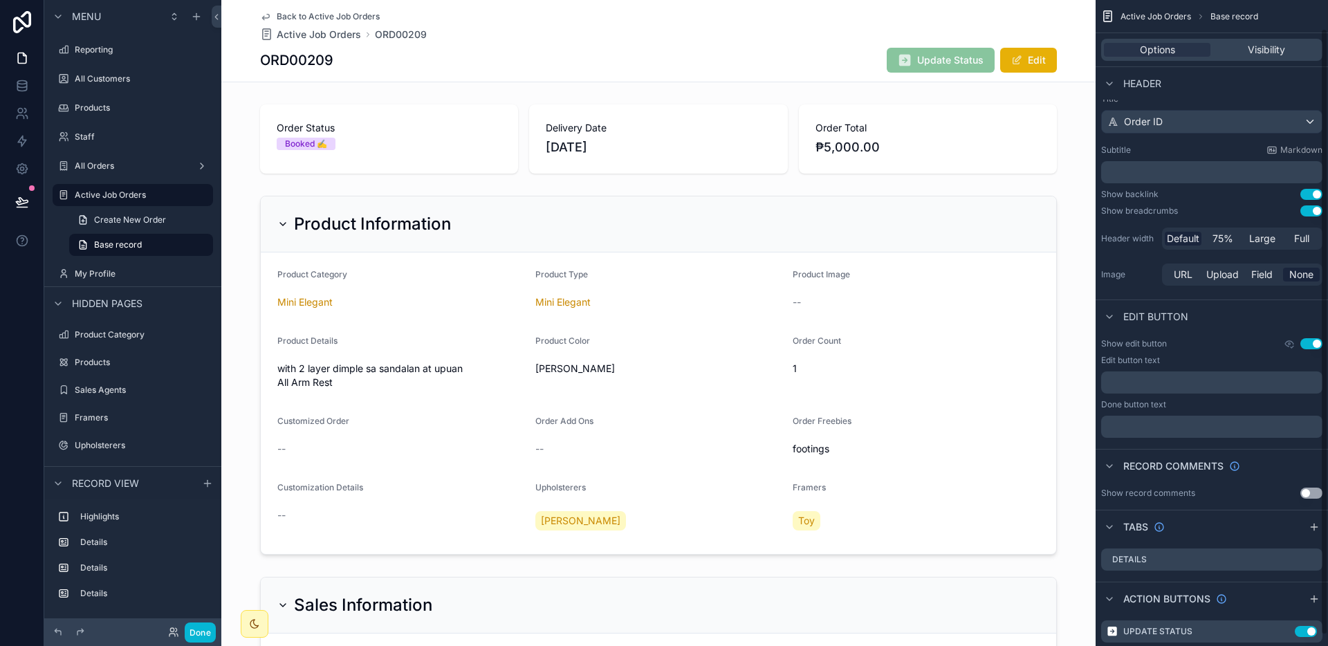
scroll to position [41, 0]
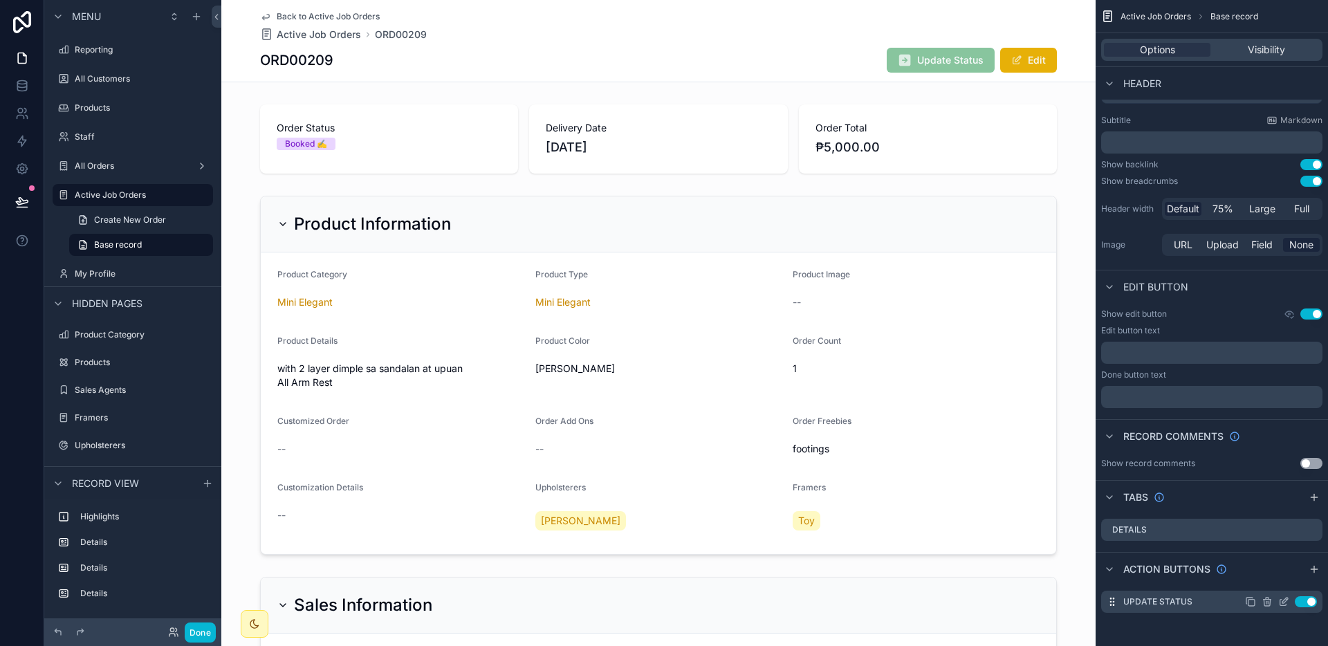
click at [1279, 598] on icon "scrollable content" at bounding box center [1283, 601] width 11 height 11
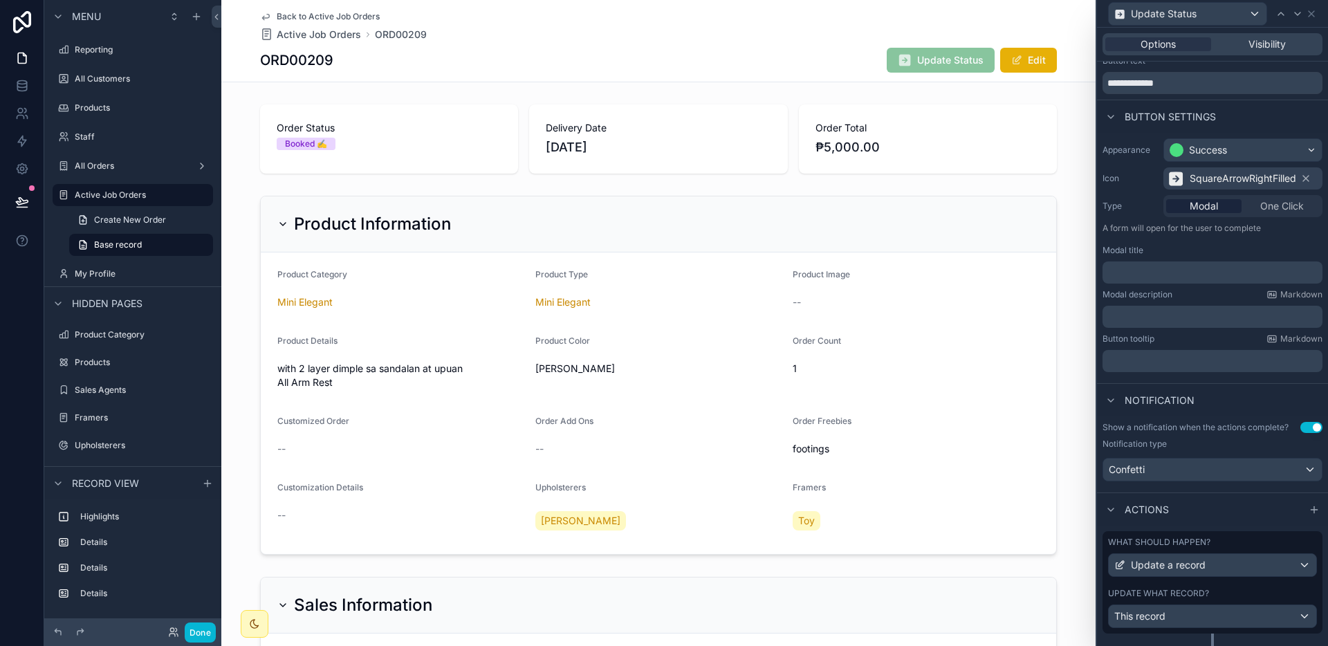
scroll to position [68, 0]
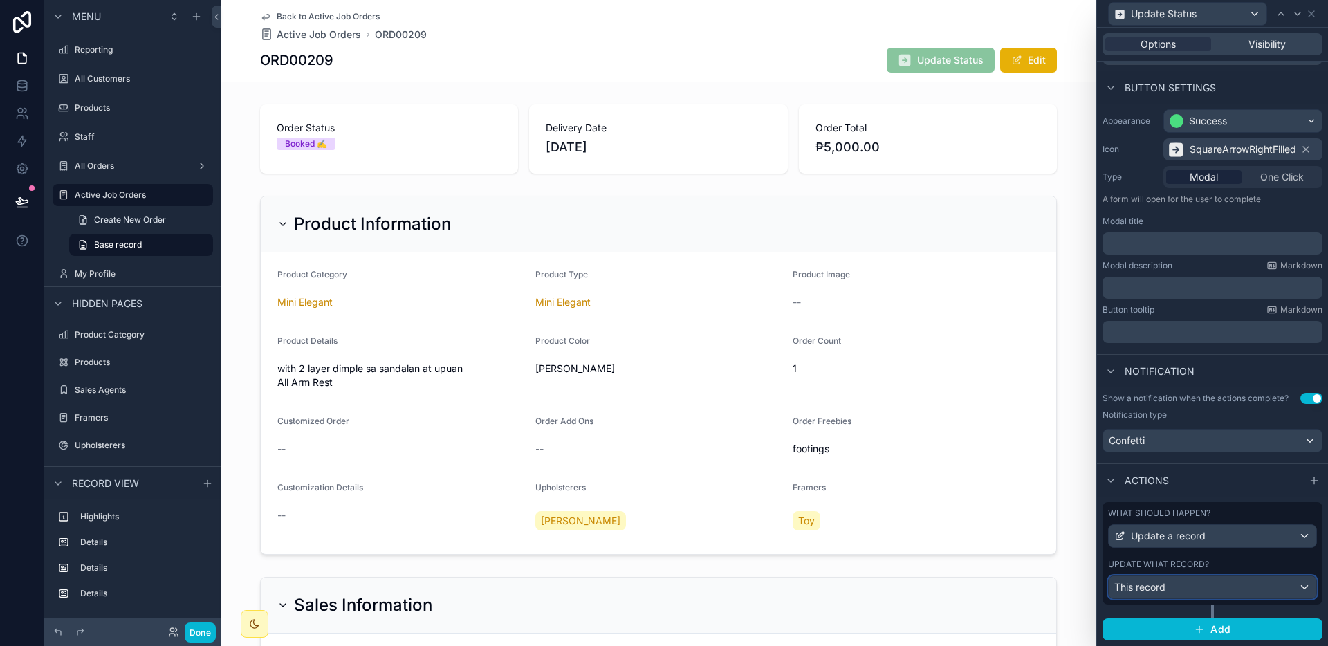
click at [1246, 583] on div "This record" at bounding box center [1211, 587] width 207 height 22
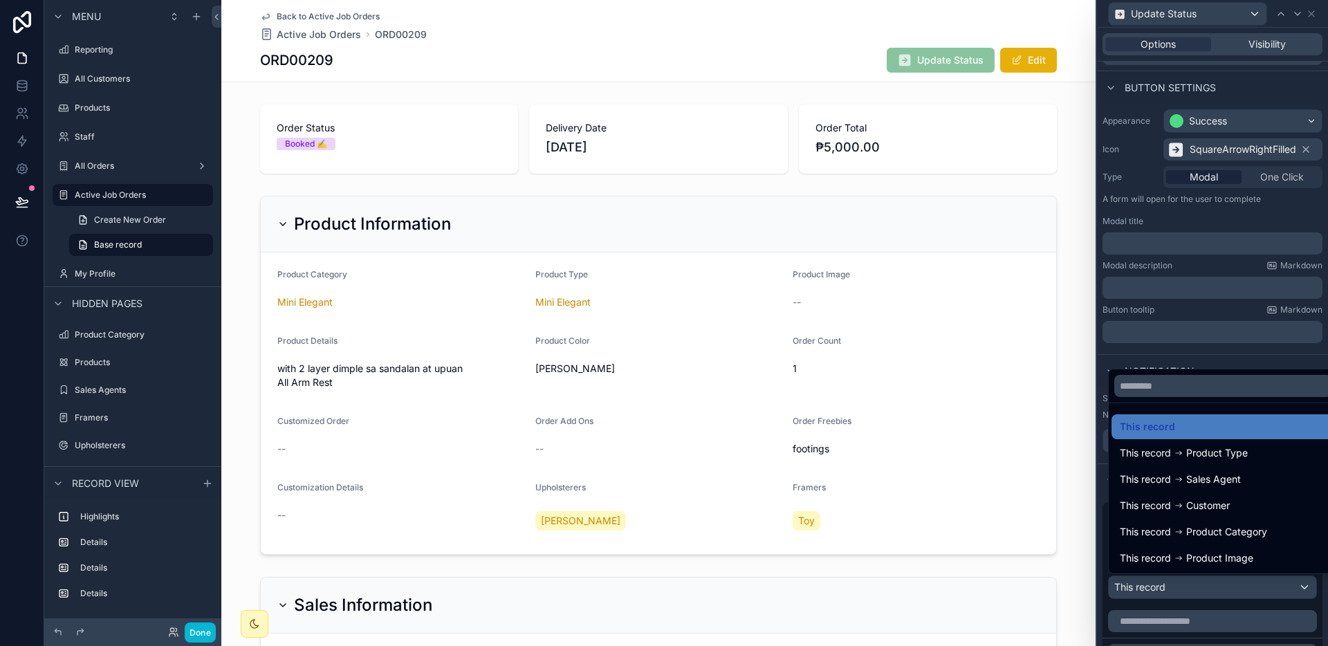
click at [1246, 583] on div at bounding box center [1212, 323] width 231 height 646
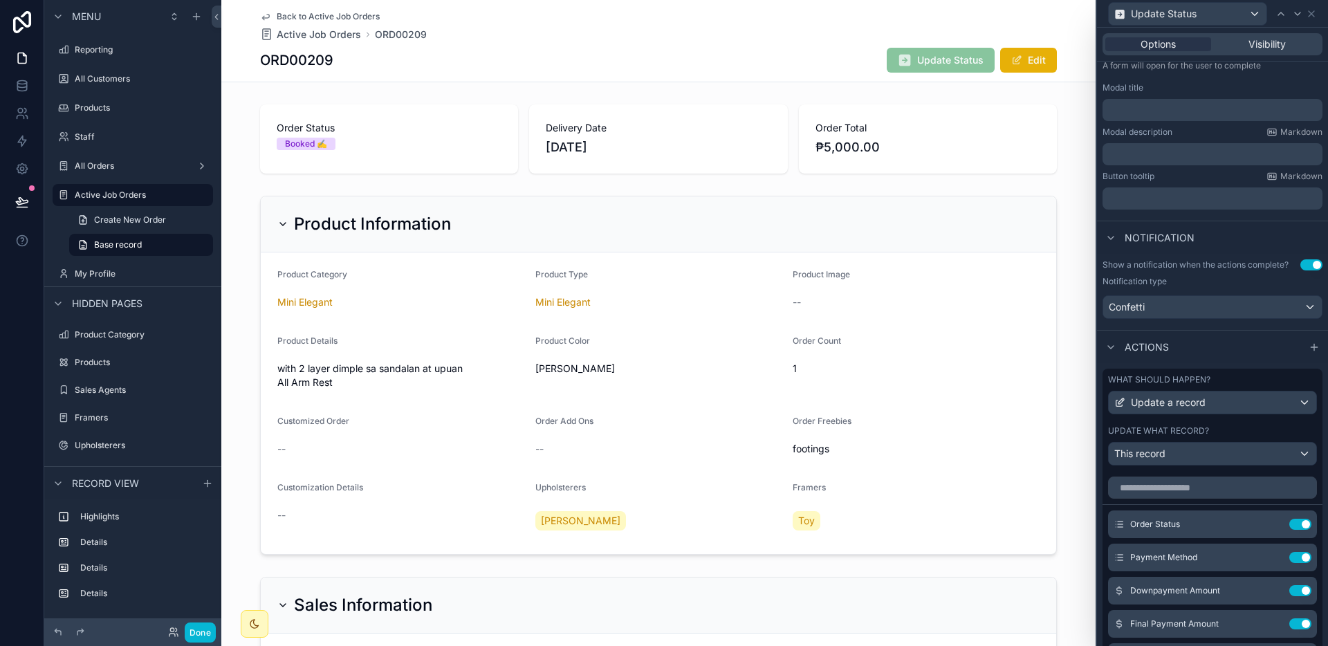
scroll to position [223, 0]
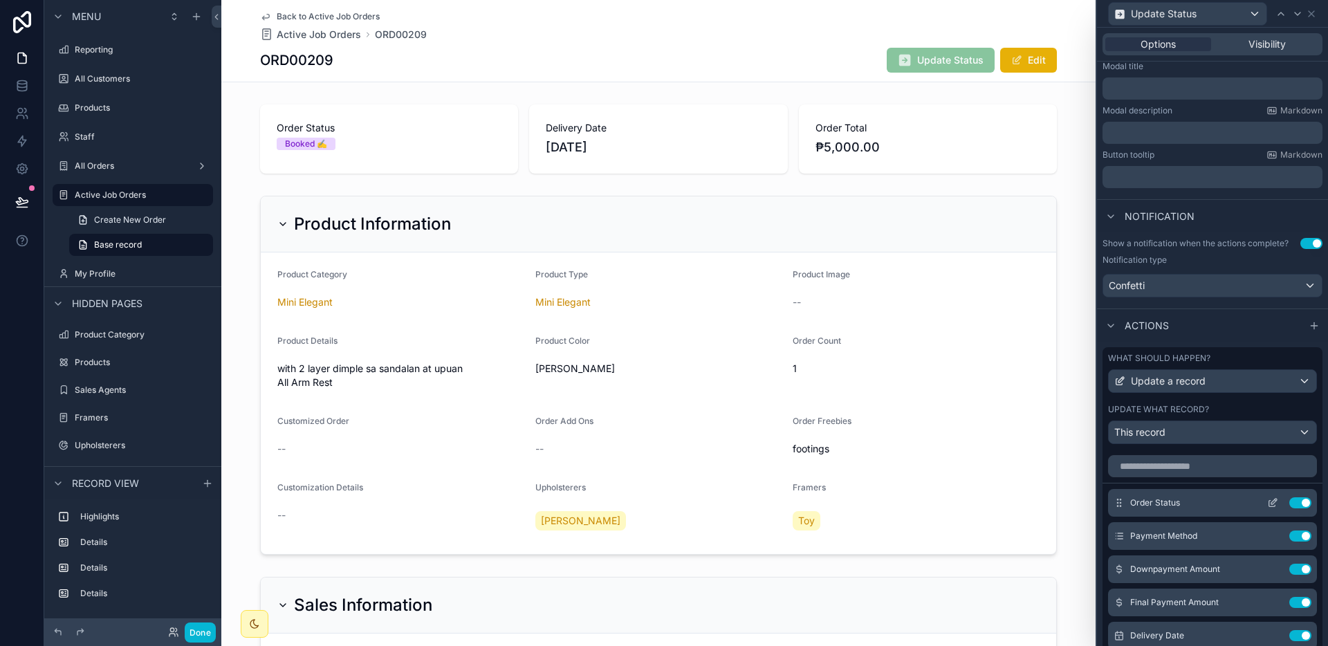
click at [1267, 502] on icon at bounding box center [1272, 502] width 11 height 11
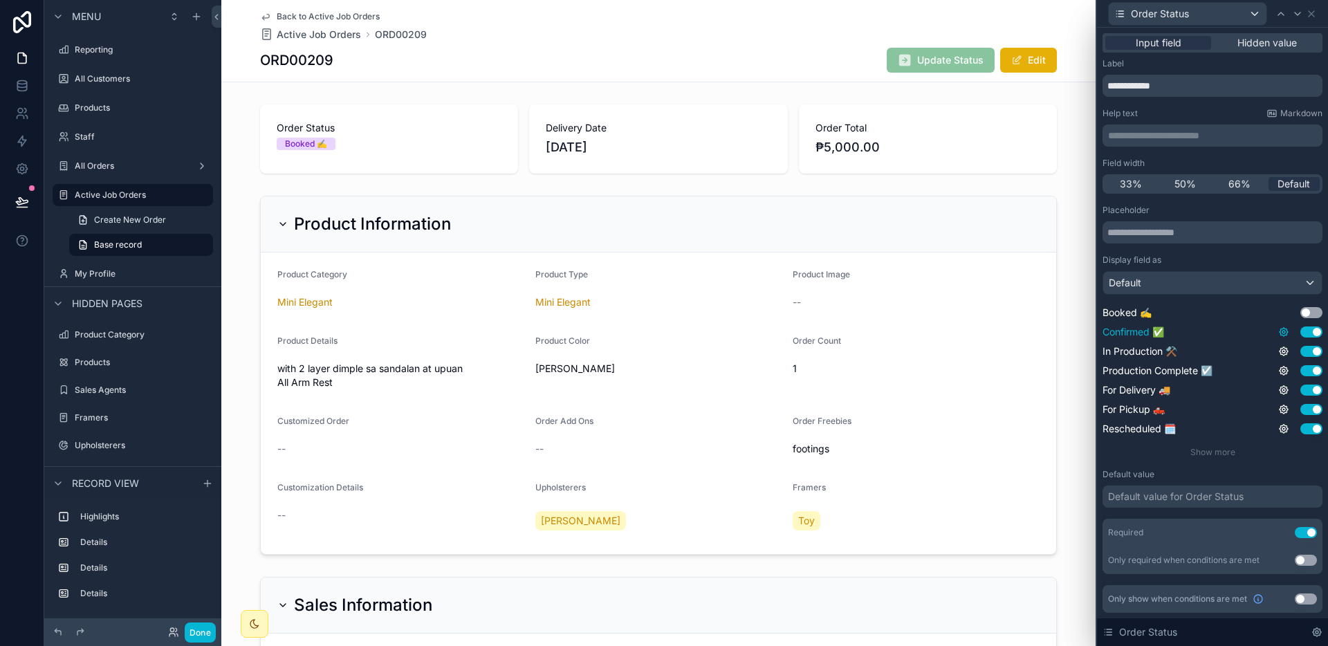
click at [1288, 334] on icon at bounding box center [1283, 331] width 11 height 11
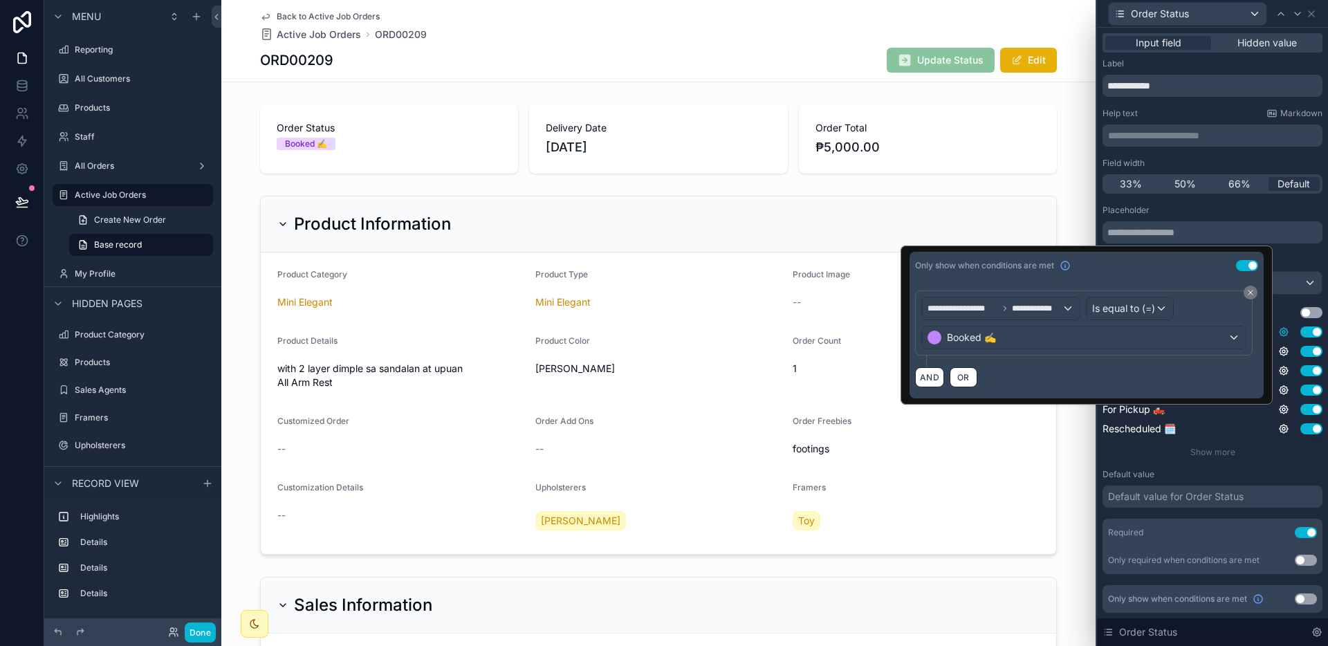
click at [1288, 334] on icon at bounding box center [1283, 331] width 11 height 11
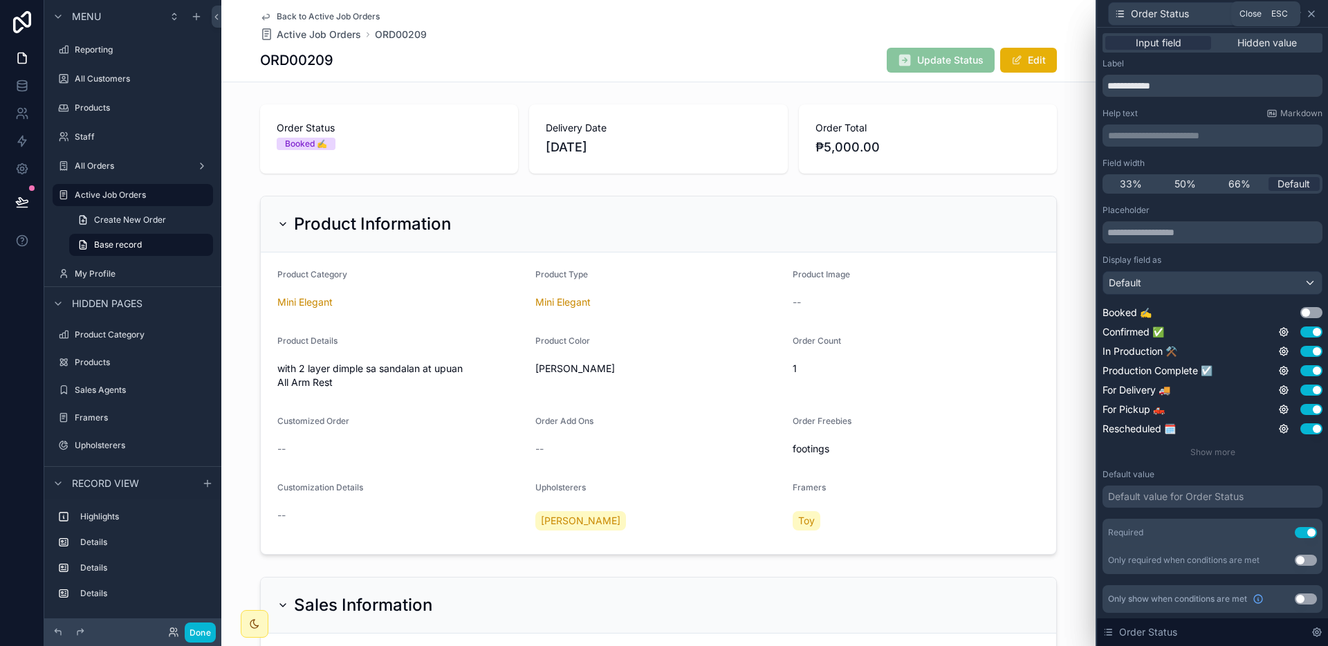
click at [1312, 15] on icon at bounding box center [1311, 14] width 6 height 6
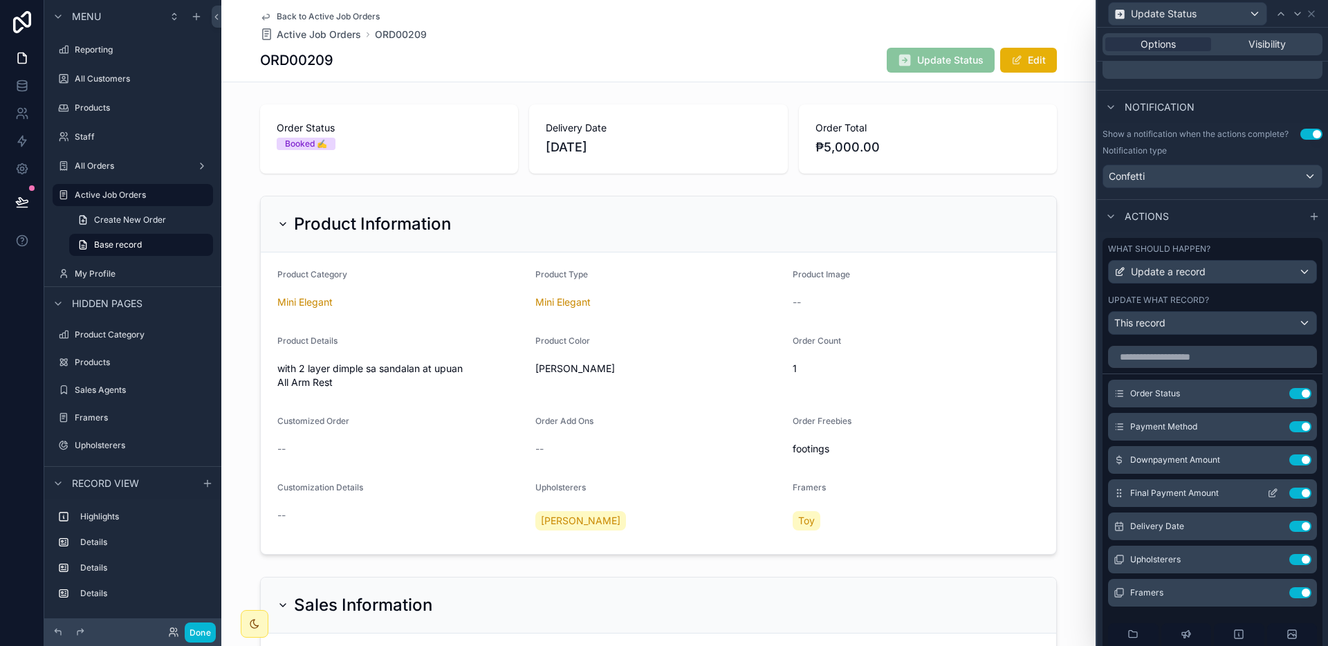
scroll to position [337, 0]
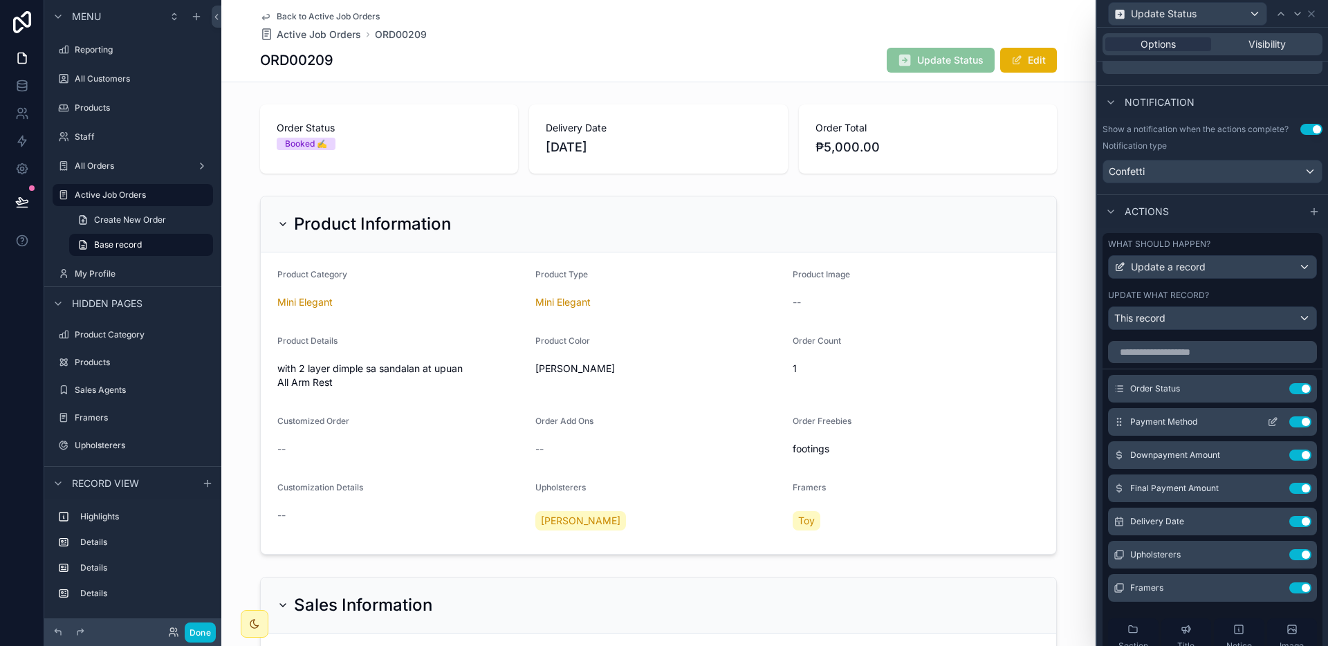
click at [1271, 422] on icon at bounding box center [1274, 421] width 6 height 6
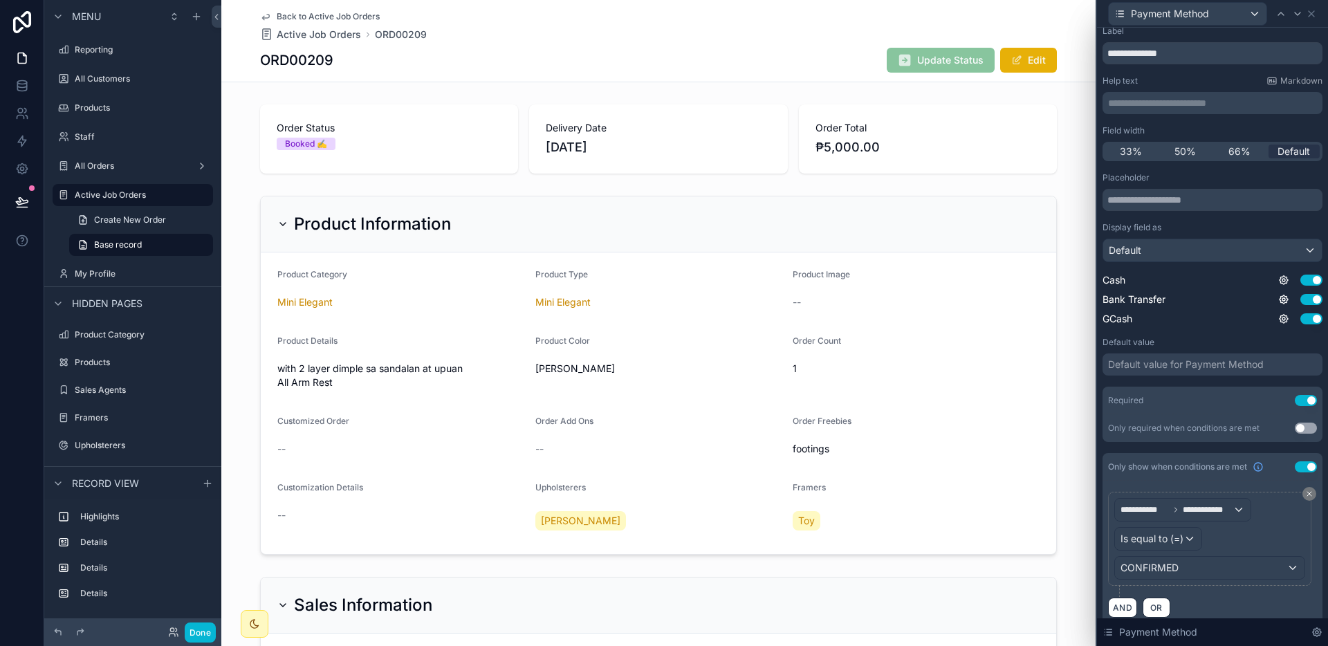
scroll to position [48, 0]
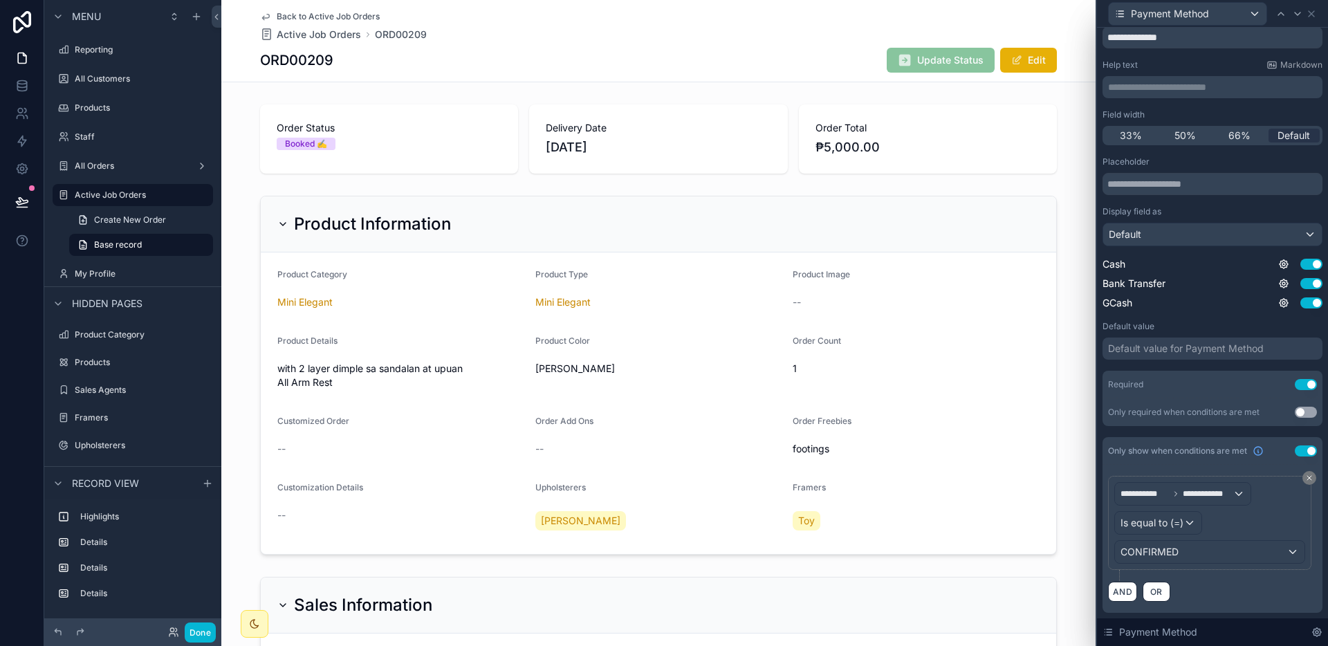
click at [1312, 19] on div "Payment Method" at bounding box center [1212, 13] width 220 height 27
click at [205, 631] on button "Done" at bounding box center [200, 632] width 31 height 20
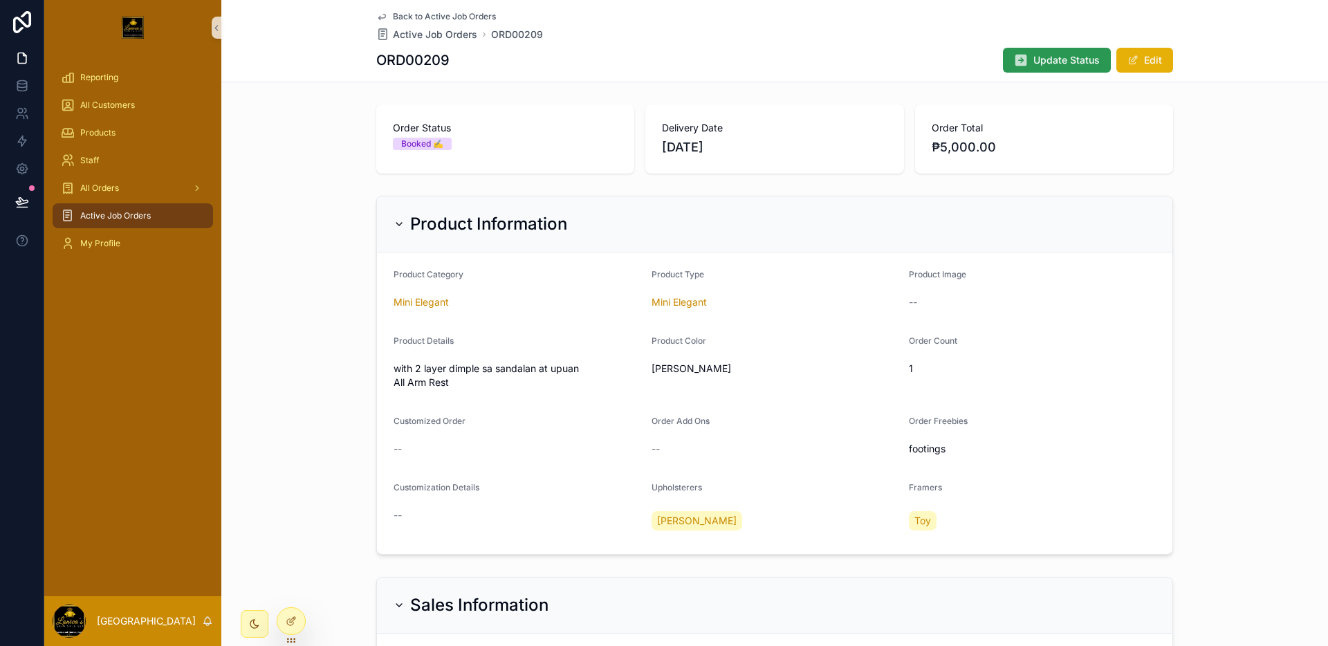
click at [1043, 55] on span "Update Status" at bounding box center [1066, 60] width 66 height 14
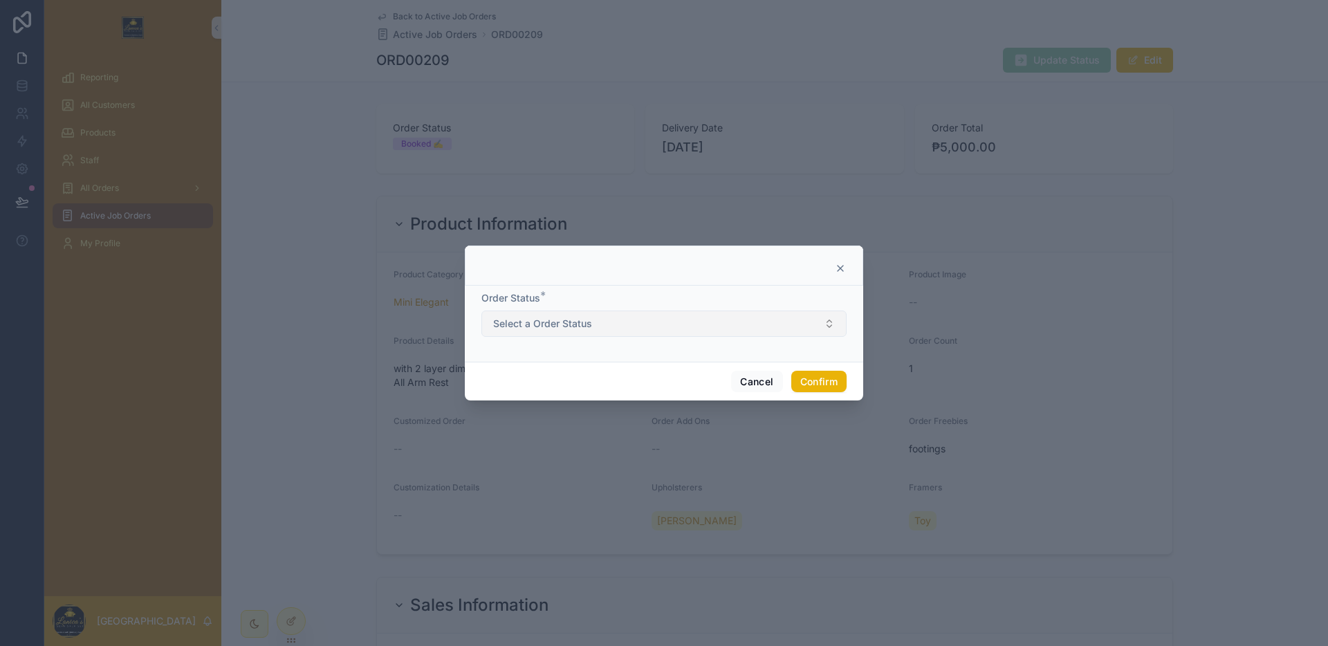
click at [629, 320] on button "Select a Order Status" at bounding box center [663, 323] width 365 height 26
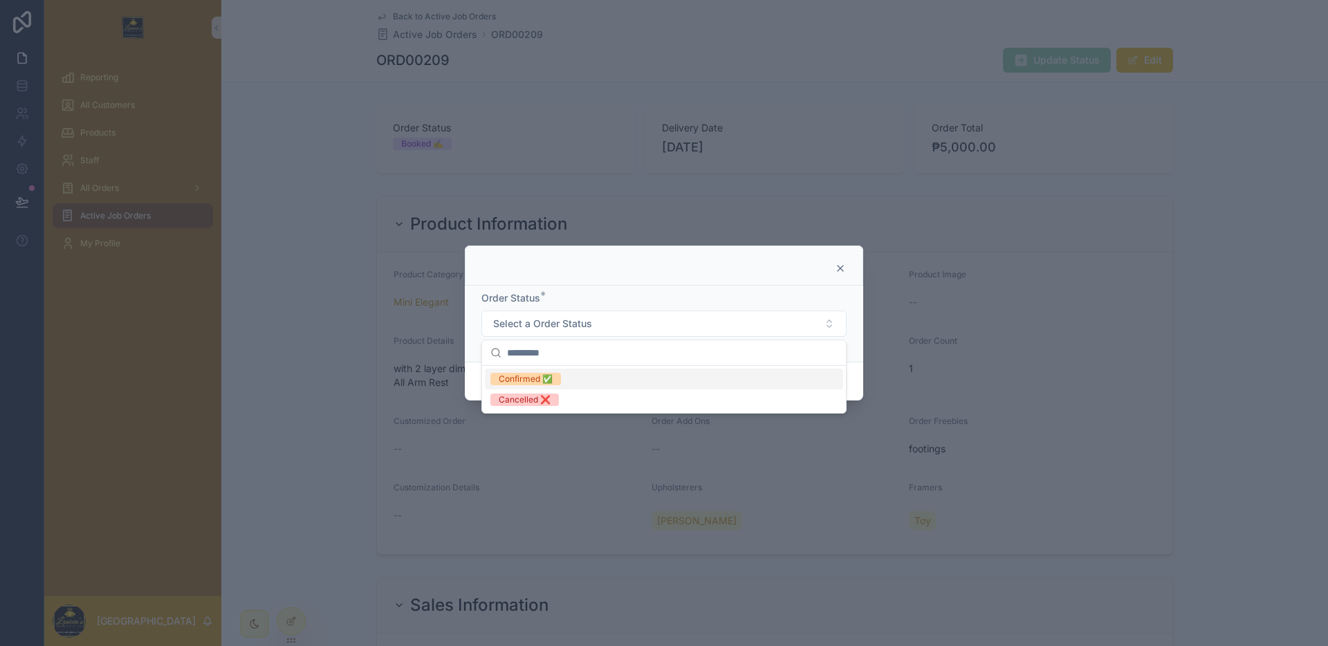
click at [557, 373] on span "Confirmed ✅" at bounding box center [525, 379] width 71 height 12
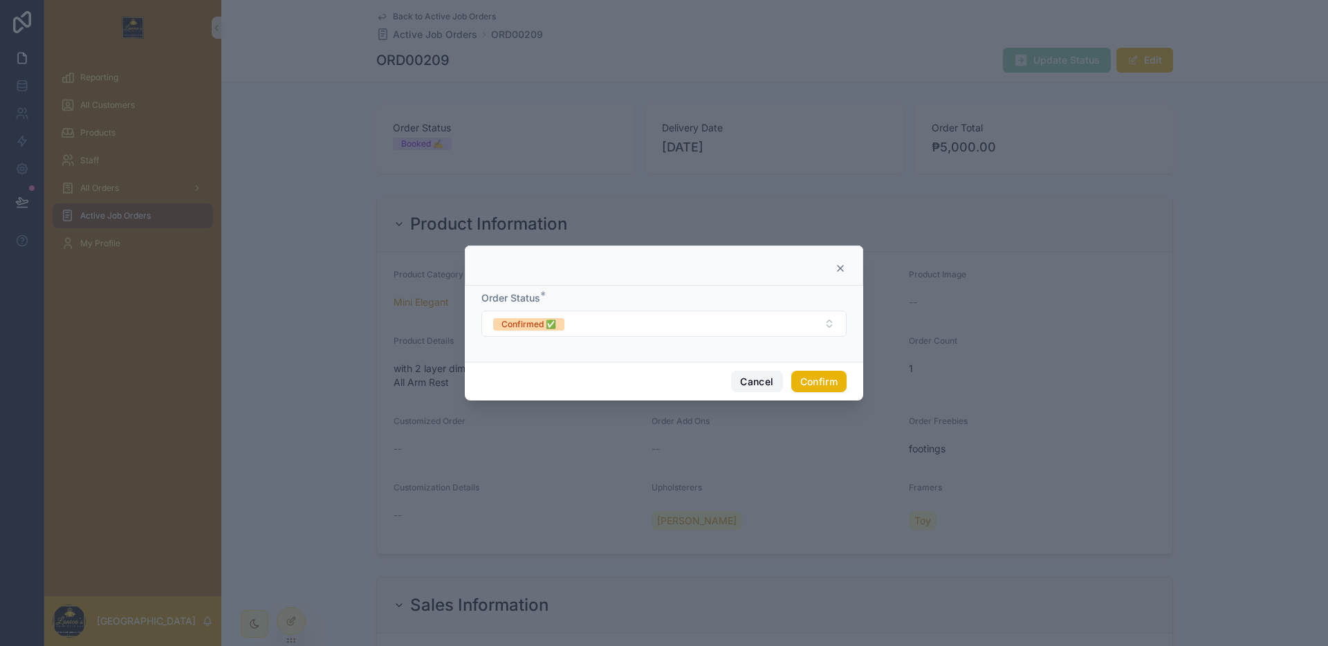
click at [743, 388] on button "Cancel" at bounding box center [756, 382] width 51 height 22
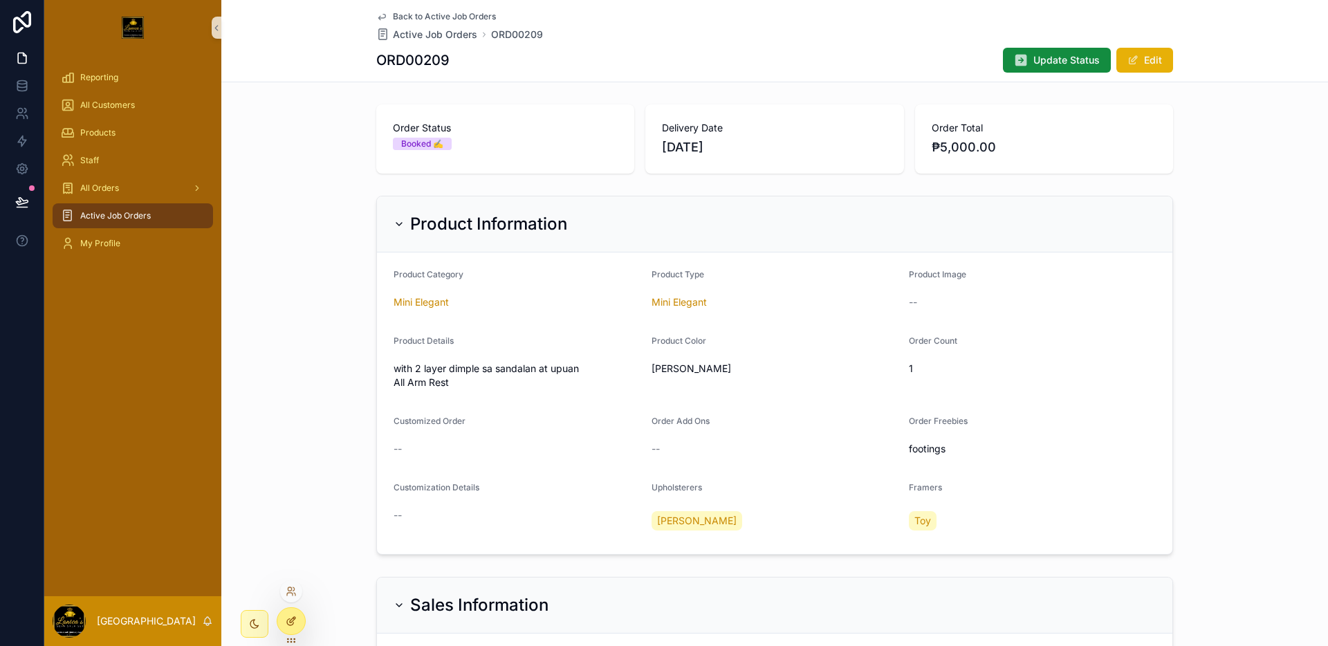
click at [298, 617] on div at bounding box center [291, 621] width 28 height 26
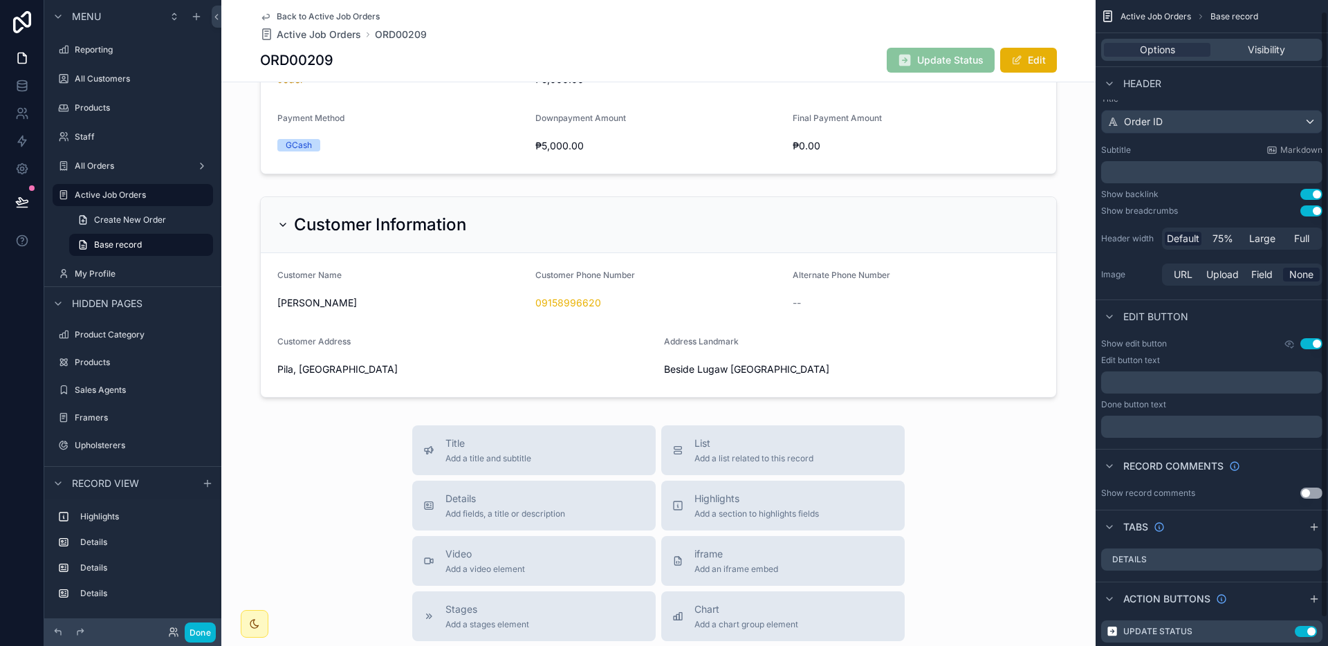
scroll to position [41, 0]
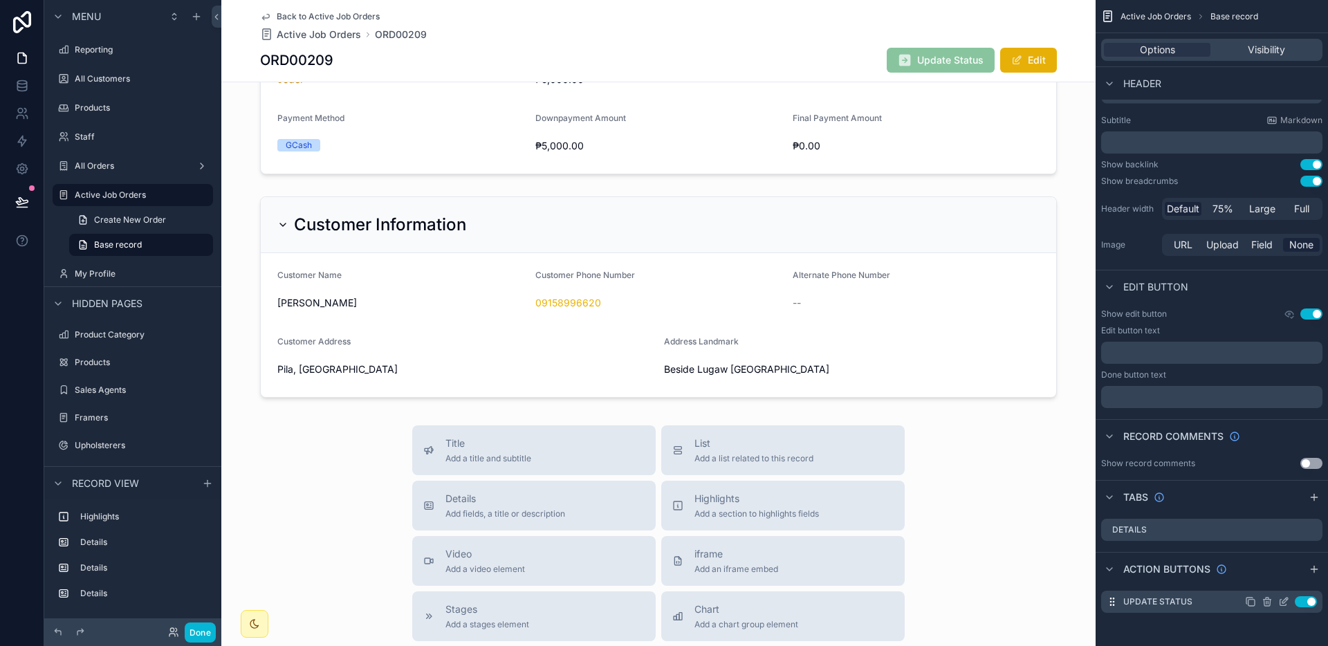
click at [1283, 600] on icon "scrollable content" at bounding box center [1285, 600] width 6 height 6
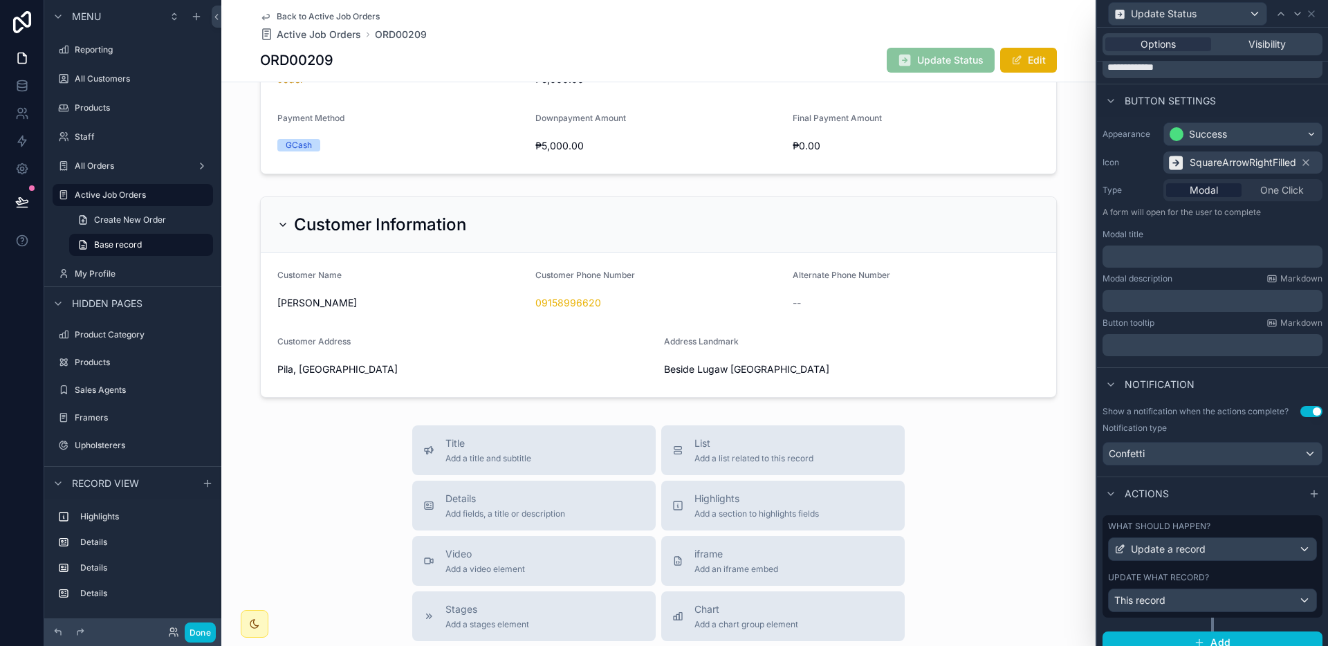
scroll to position [68, 0]
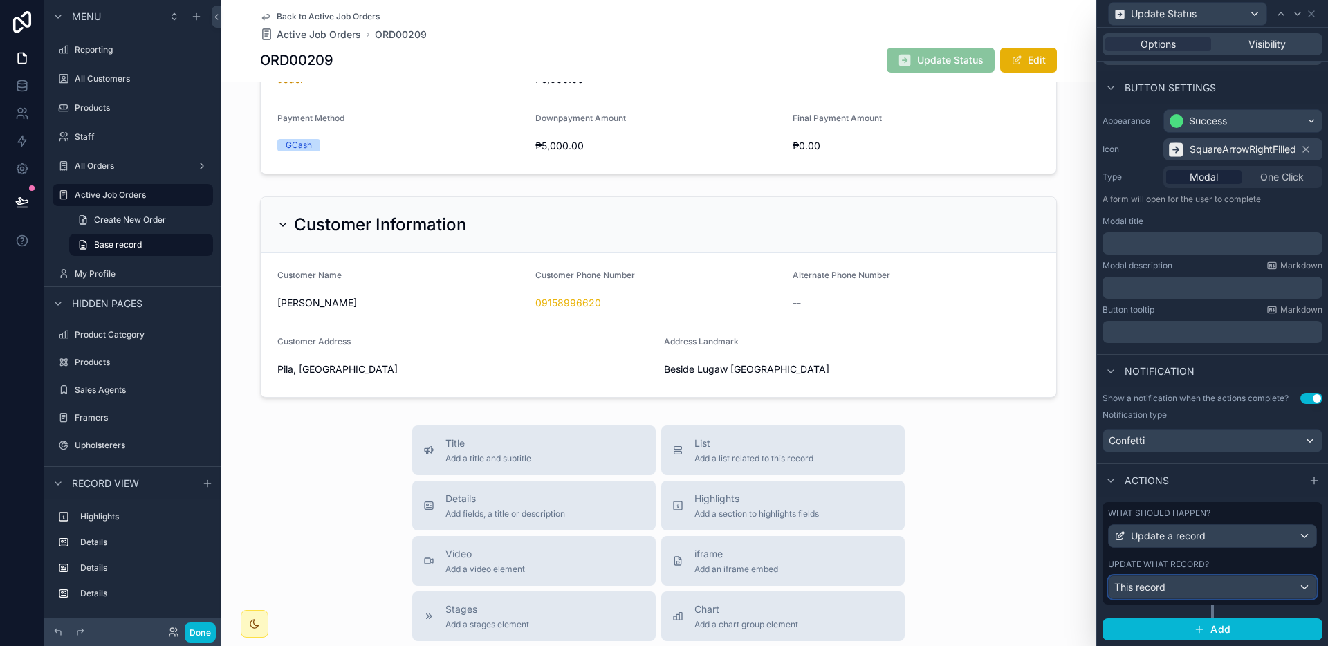
click at [1199, 591] on div "This record" at bounding box center [1211, 587] width 207 height 22
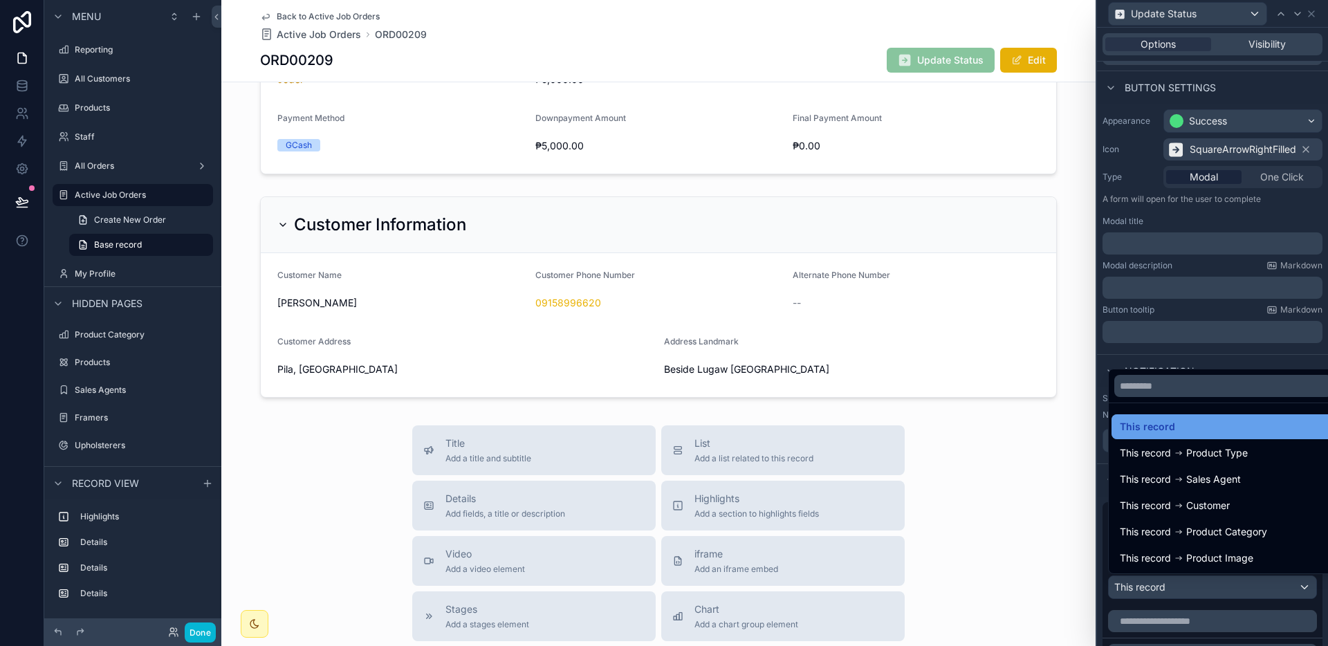
click at [1180, 431] on div "This record" at bounding box center [1223, 426] width 207 height 17
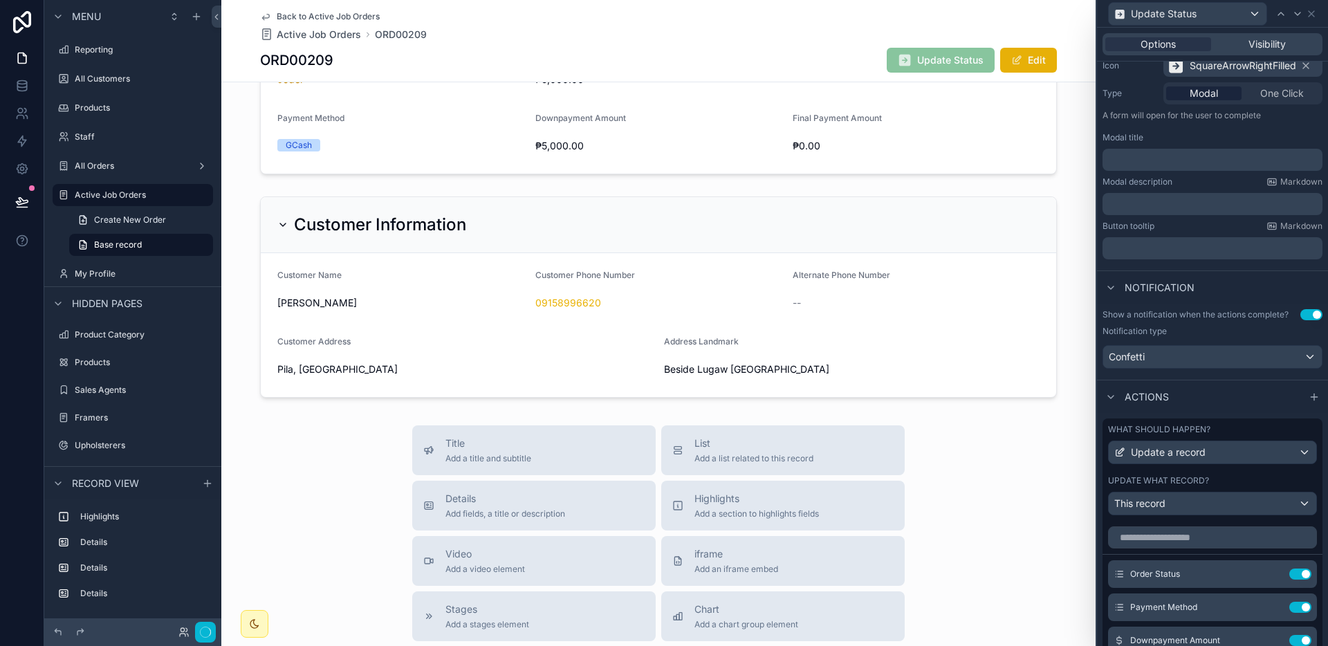
scroll to position [425, 0]
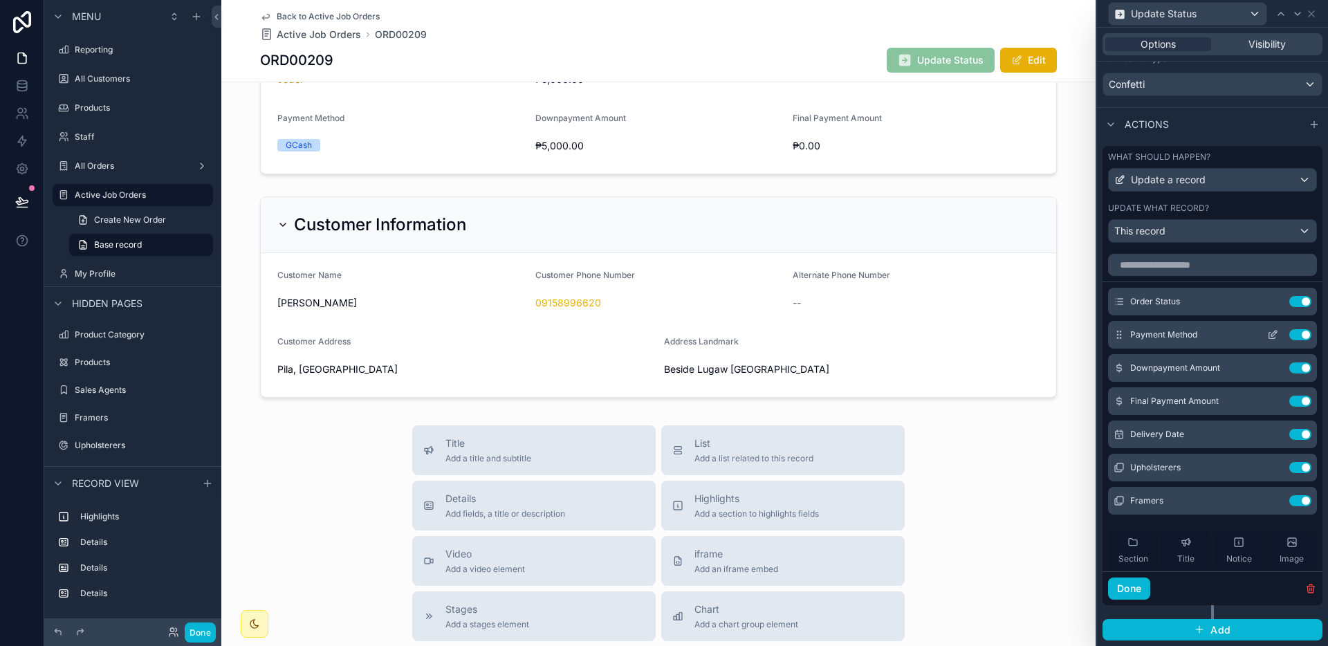
click at [1267, 333] on icon at bounding box center [1272, 334] width 11 height 11
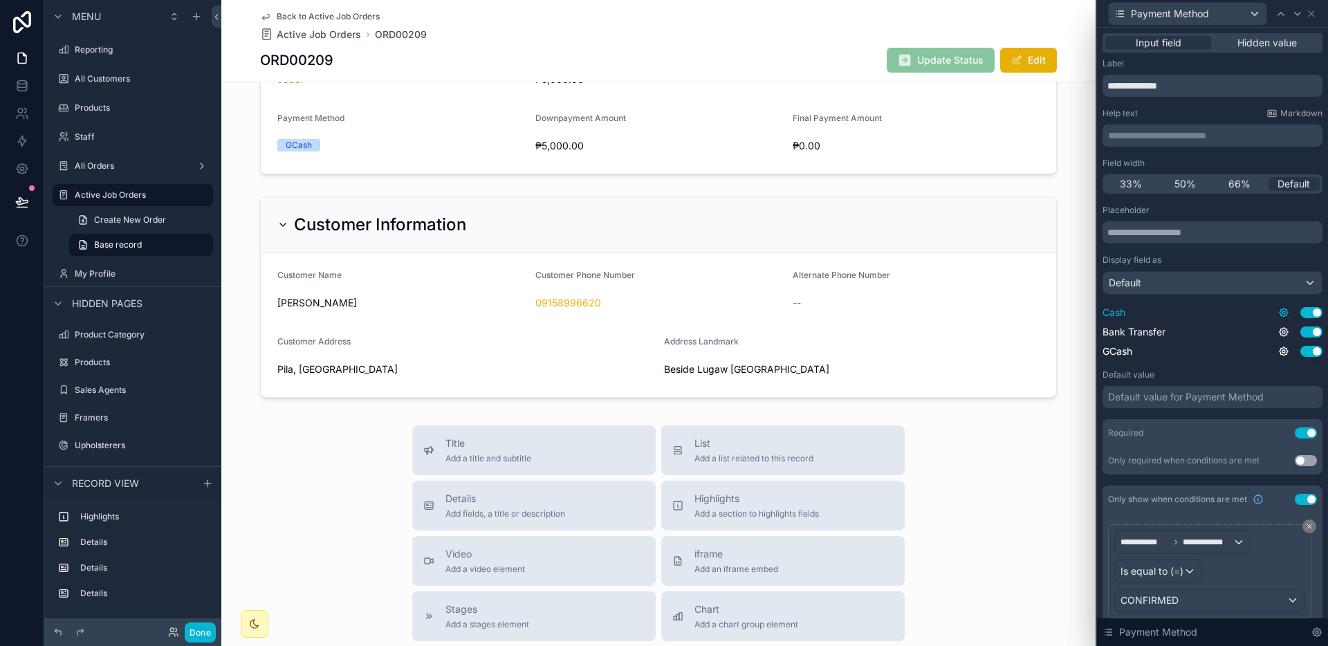
click at [1282, 313] on icon at bounding box center [1283, 312] width 3 height 3
click at [1272, 323] on div "Cash Use setting Bank Transfer Use setting GCash Use setting" at bounding box center [1212, 332] width 220 height 53
click at [1282, 331] on icon at bounding box center [1283, 332] width 3 height 3
click at [1278, 333] on icon at bounding box center [1283, 331] width 11 height 11
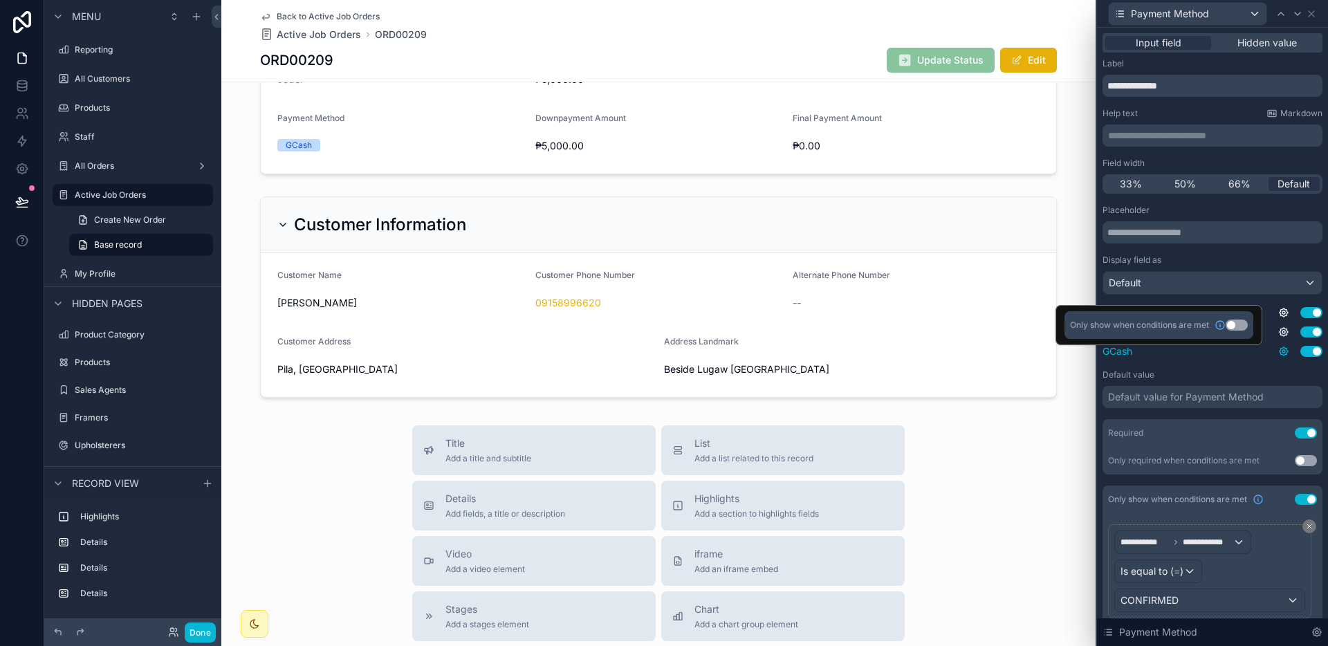
click at [1278, 355] on icon at bounding box center [1283, 351] width 11 height 11
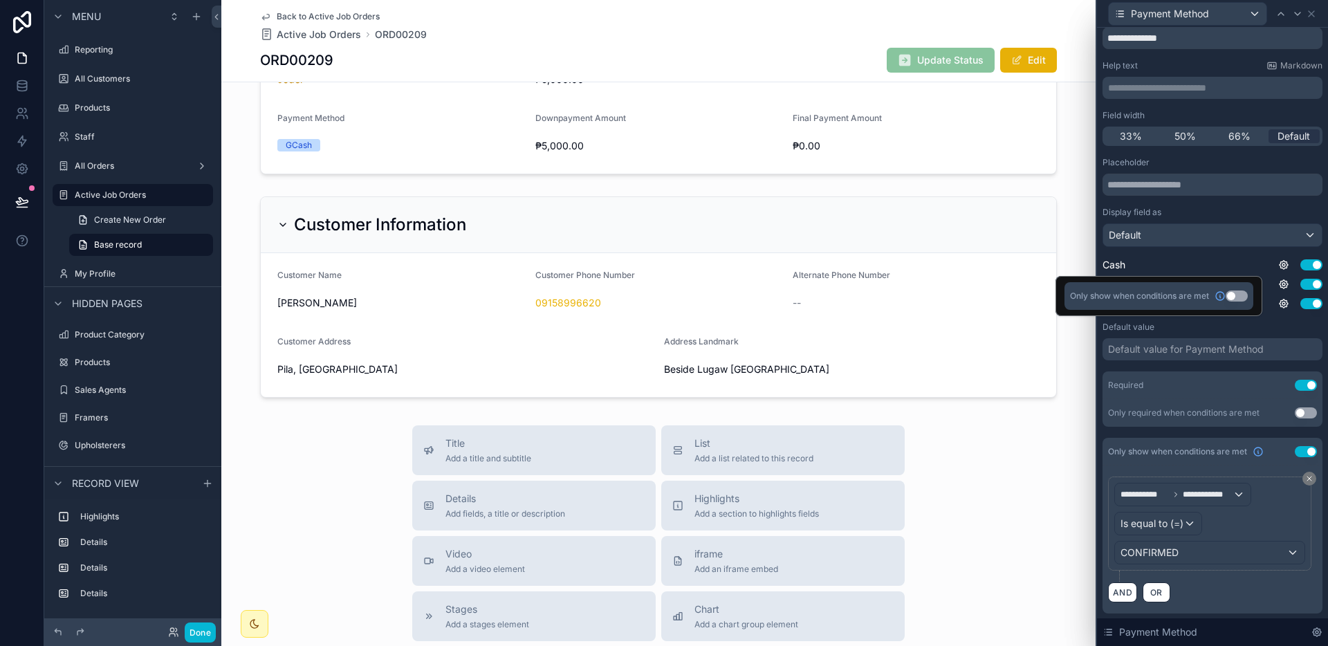
scroll to position [48, 0]
click at [1238, 493] on div "**********" at bounding box center [1183, 494] width 136 height 22
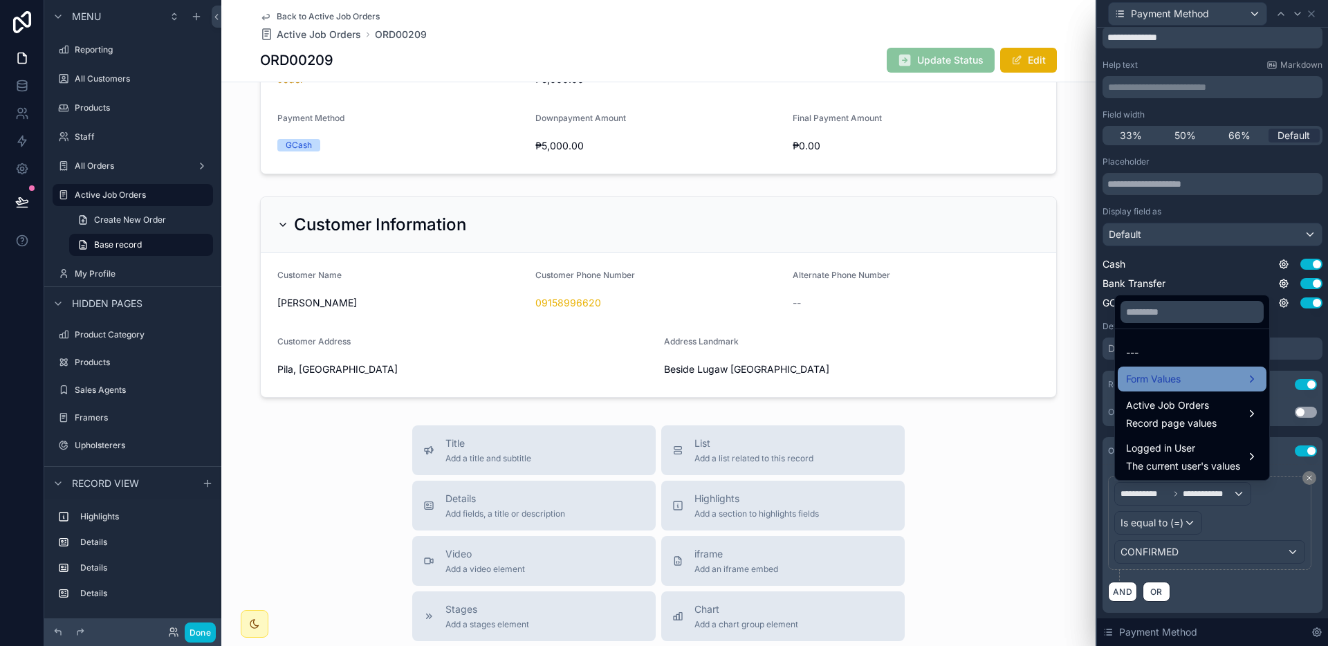
click at [1197, 371] on div "Form Values" at bounding box center [1192, 379] width 132 height 17
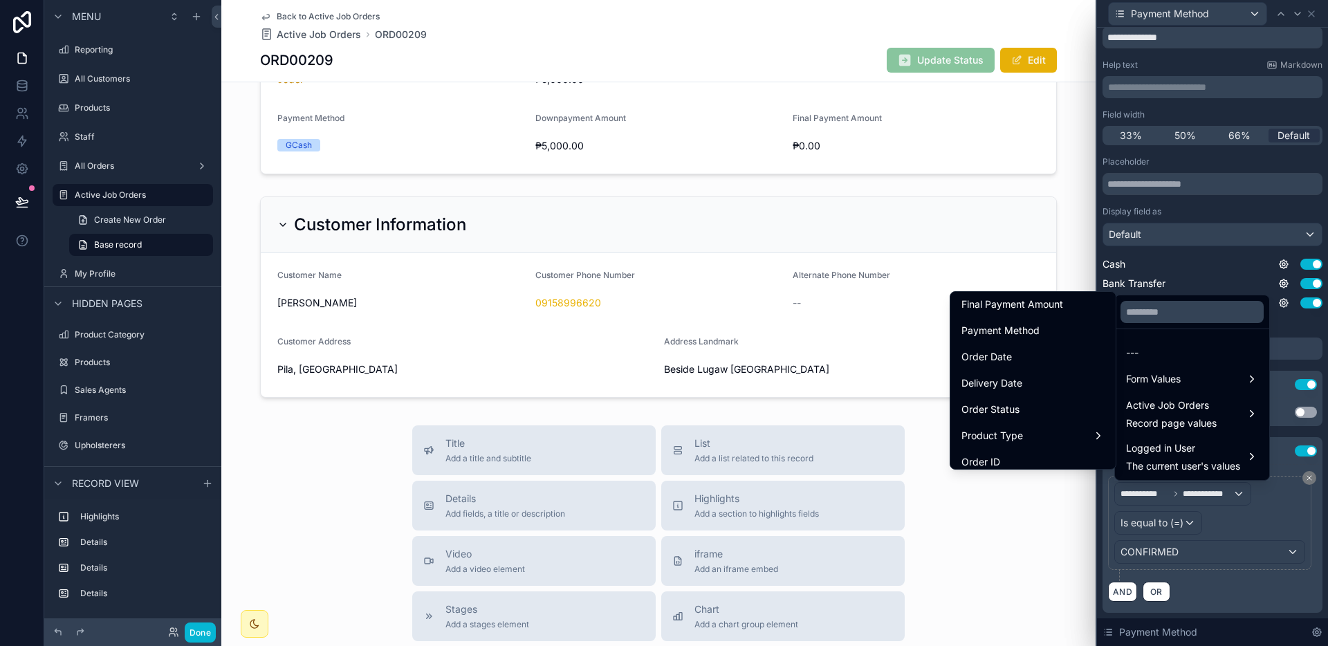
scroll to position [418, 0]
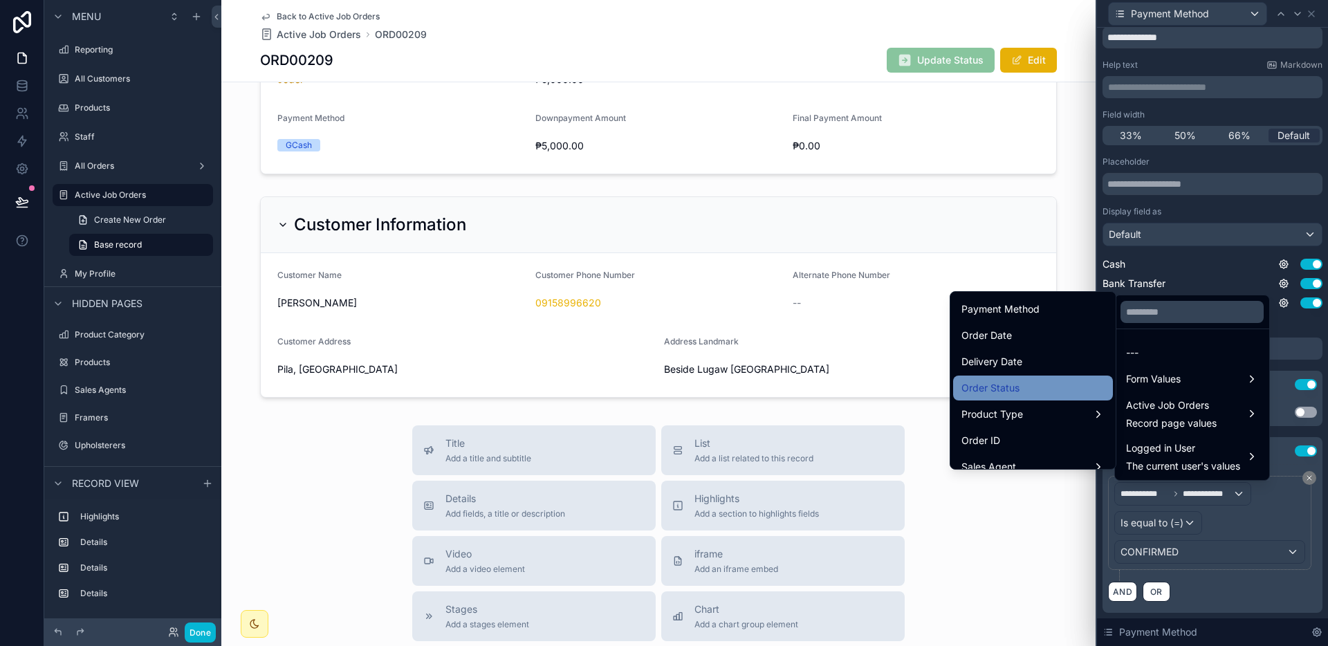
click at [999, 395] on span "Order Status" at bounding box center [990, 388] width 58 height 17
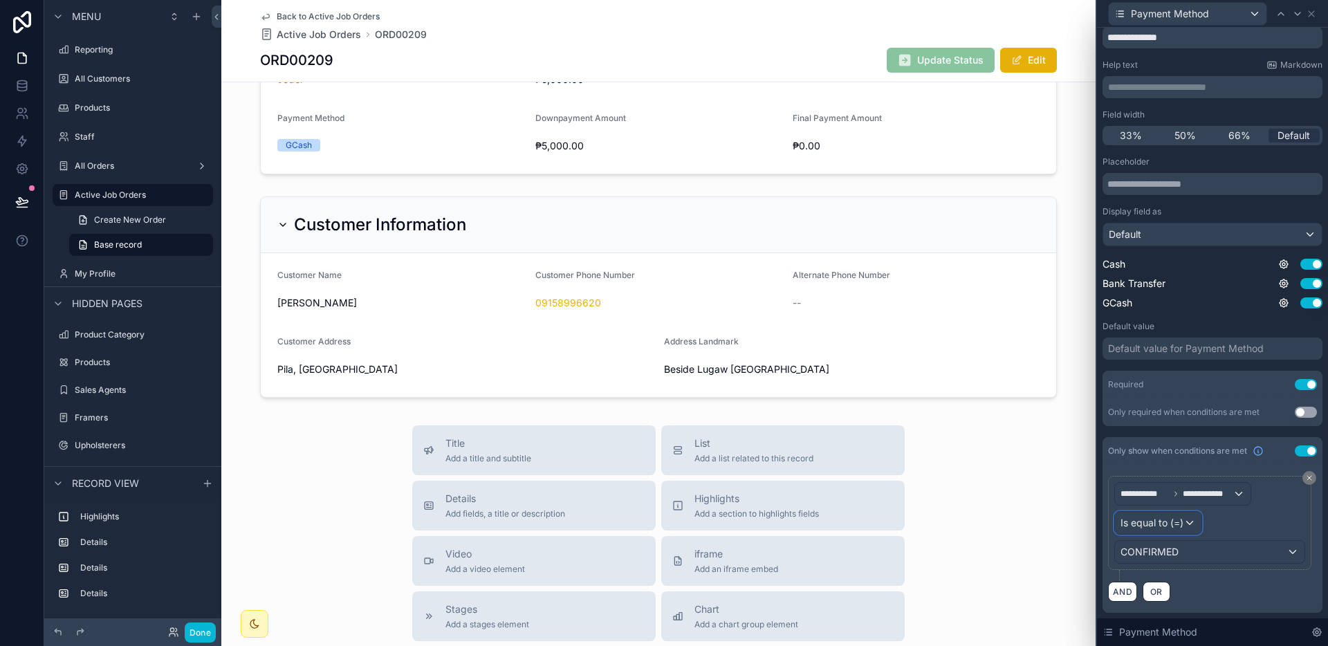
click at [1180, 520] on span "Is equal to (=)" at bounding box center [1151, 523] width 63 height 14
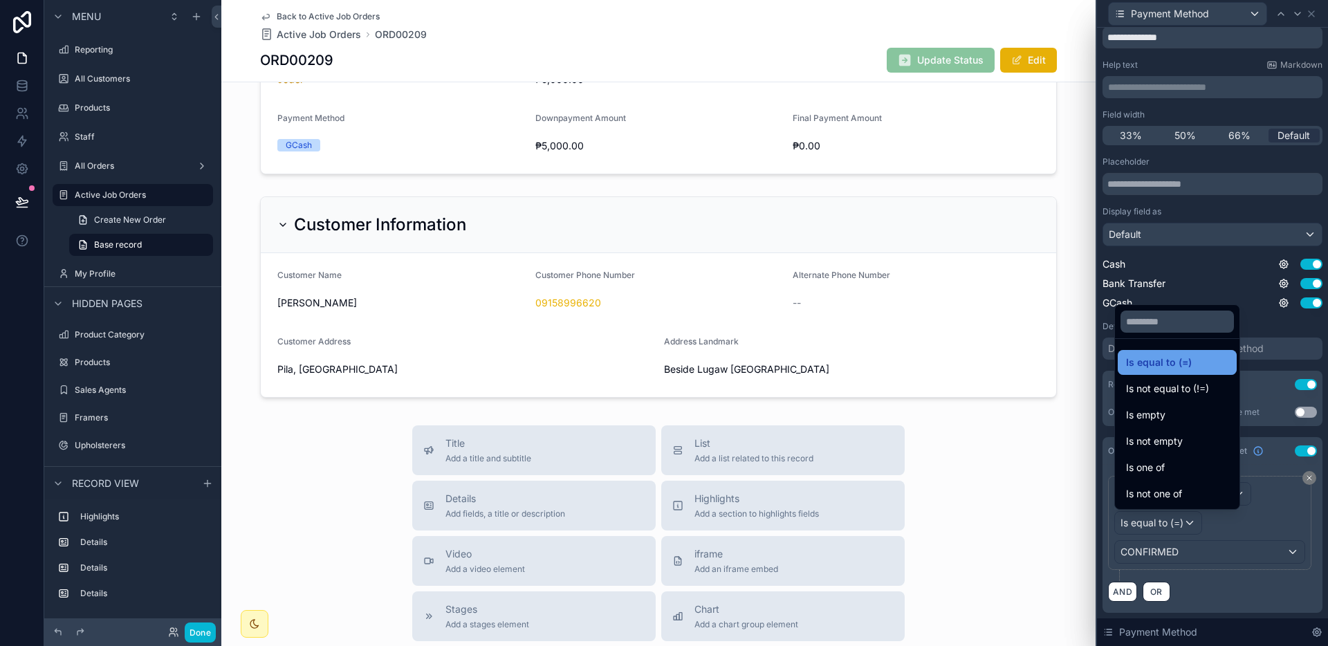
click at [1185, 368] on span "Is equal to (=)" at bounding box center [1159, 362] width 66 height 17
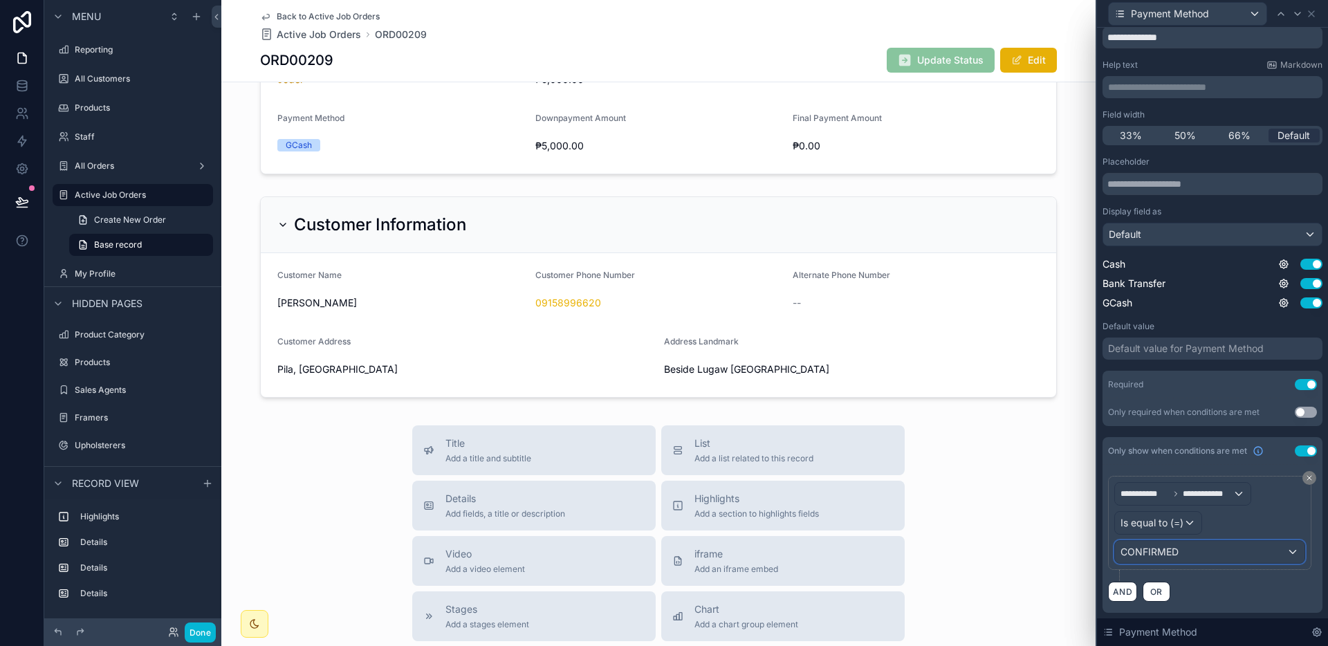
click at [1181, 546] on div "CONFIRMED" at bounding box center [1209, 552] width 189 height 22
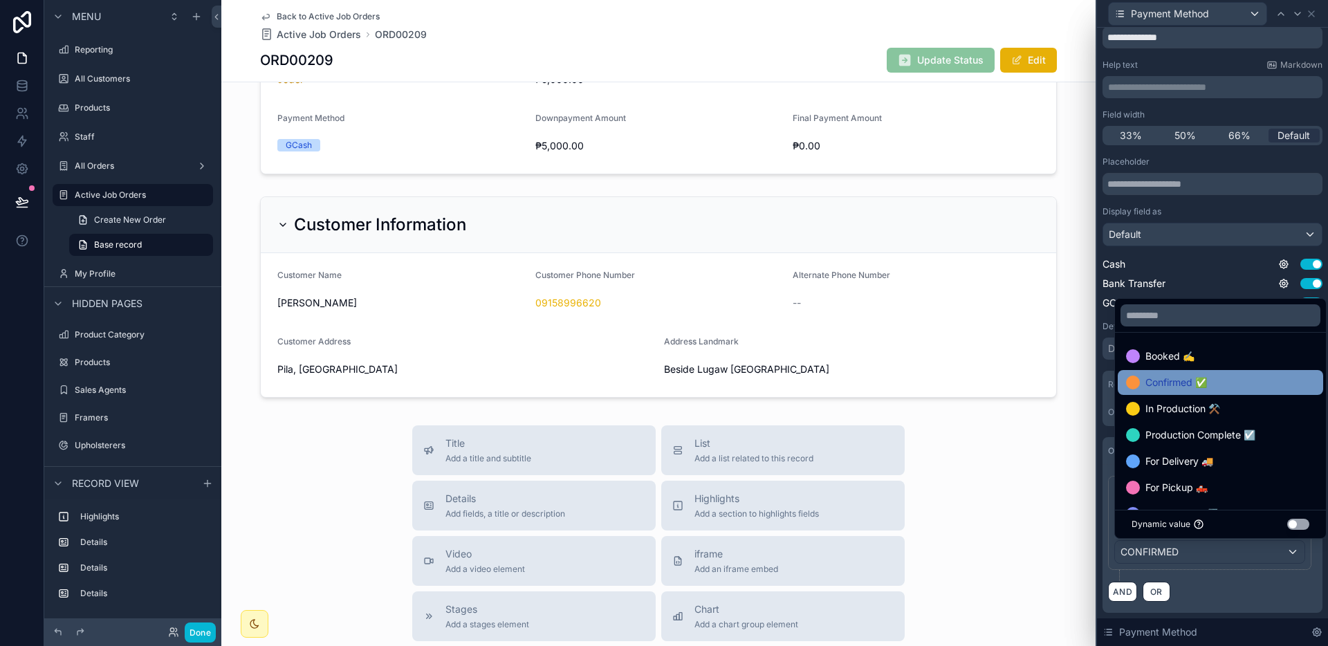
click at [1200, 394] on div "Confirmed ✅" at bounding box center [1219, 382] width 205 height 25
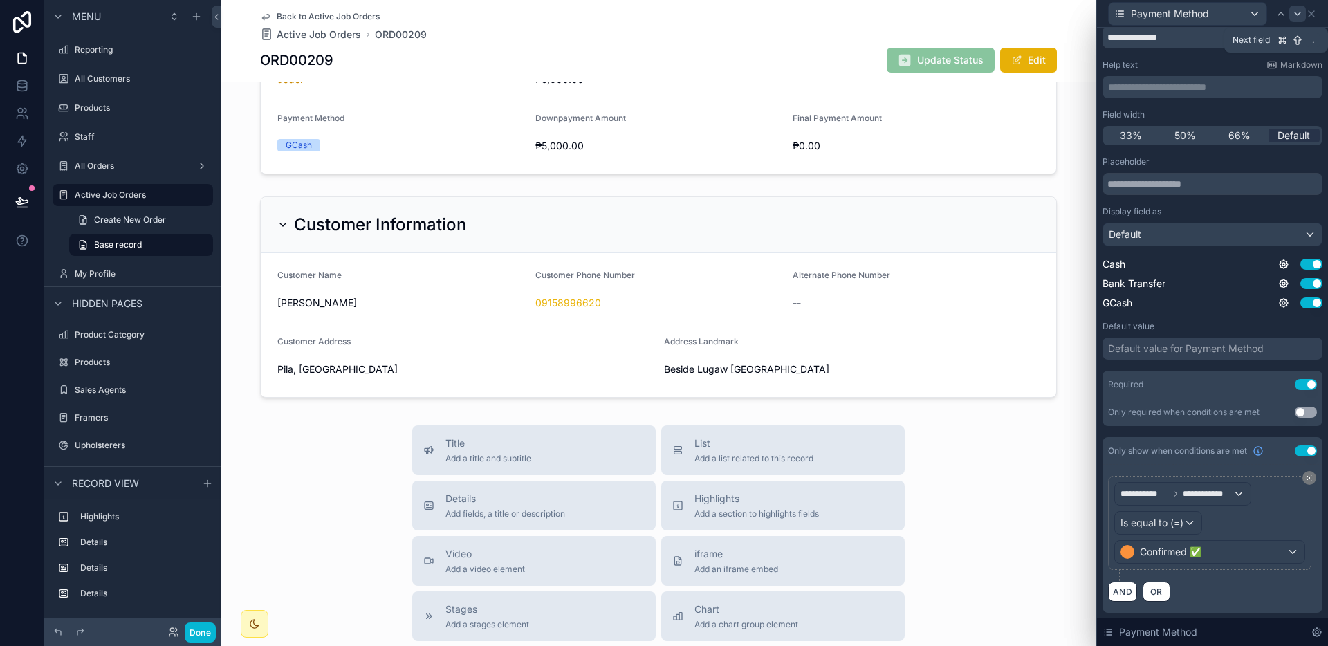
click at [1299, 17] on icon at bounding box center [1297, 13] width 11 height 11
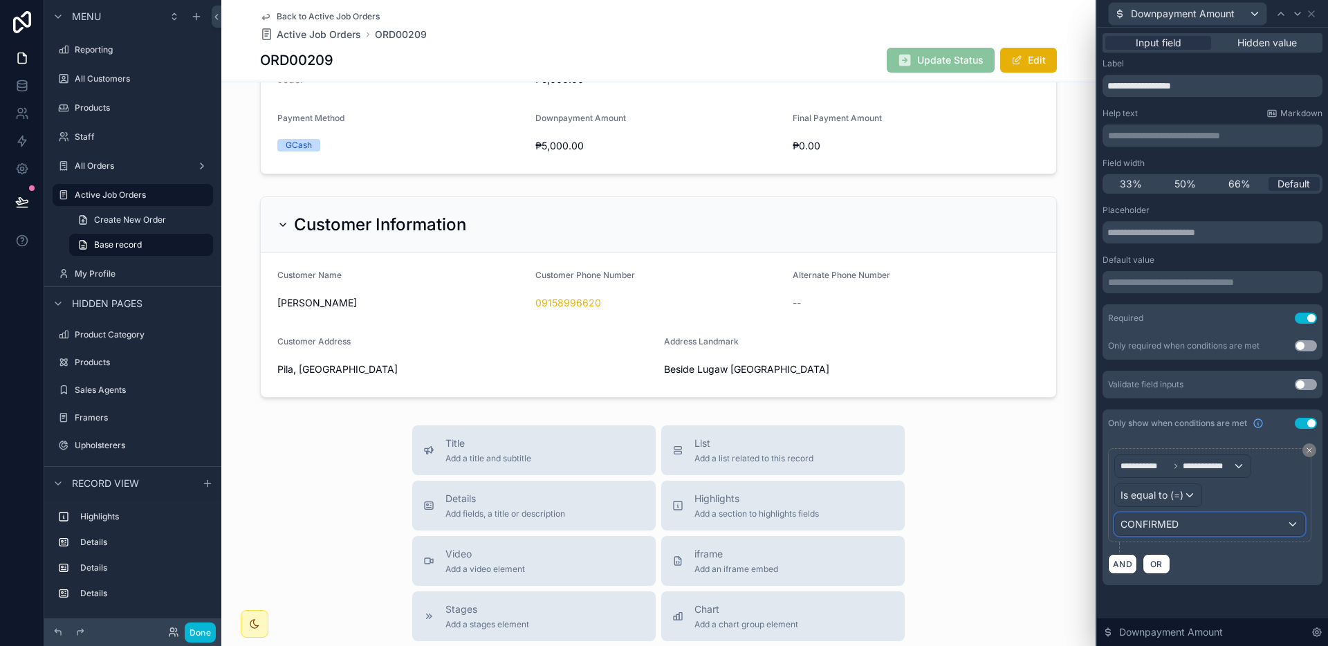
click at [1209, 516] on div "CONFIRMED" at bounding box center [1209, 524] width 189 height 22
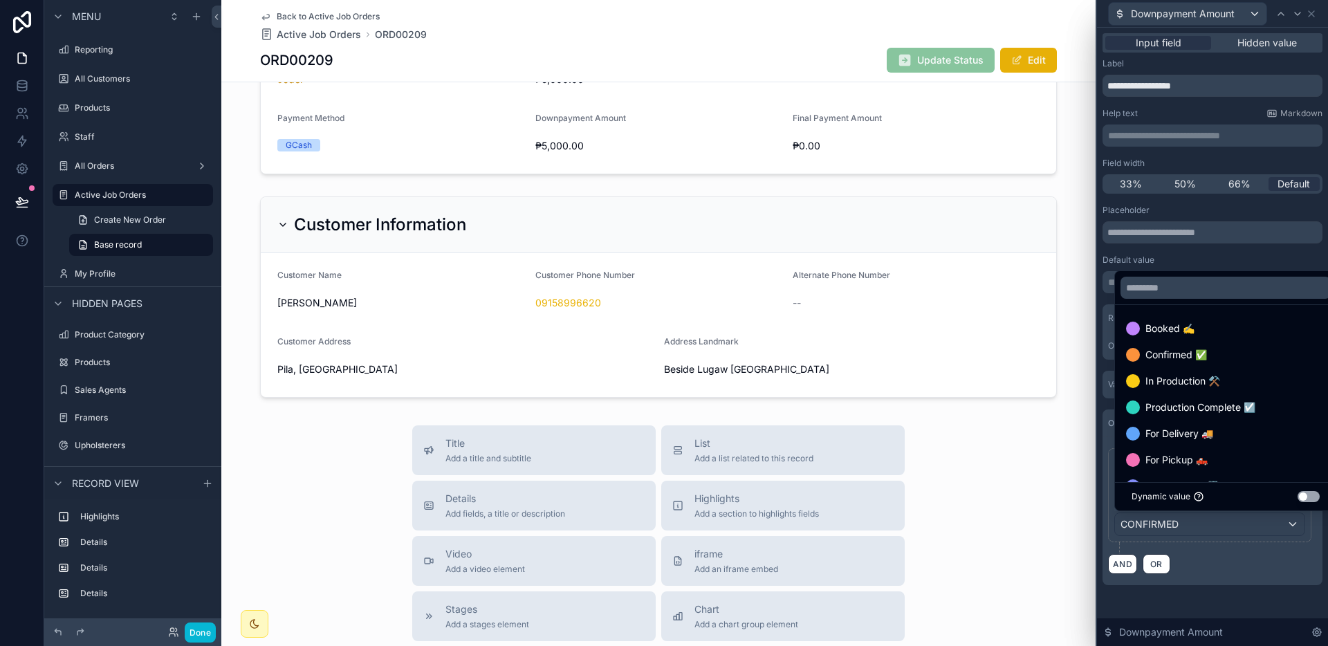
click at [1190, 357] on span "Confirmed ✅" at bounding box center [1176, 354] width 62 height 17
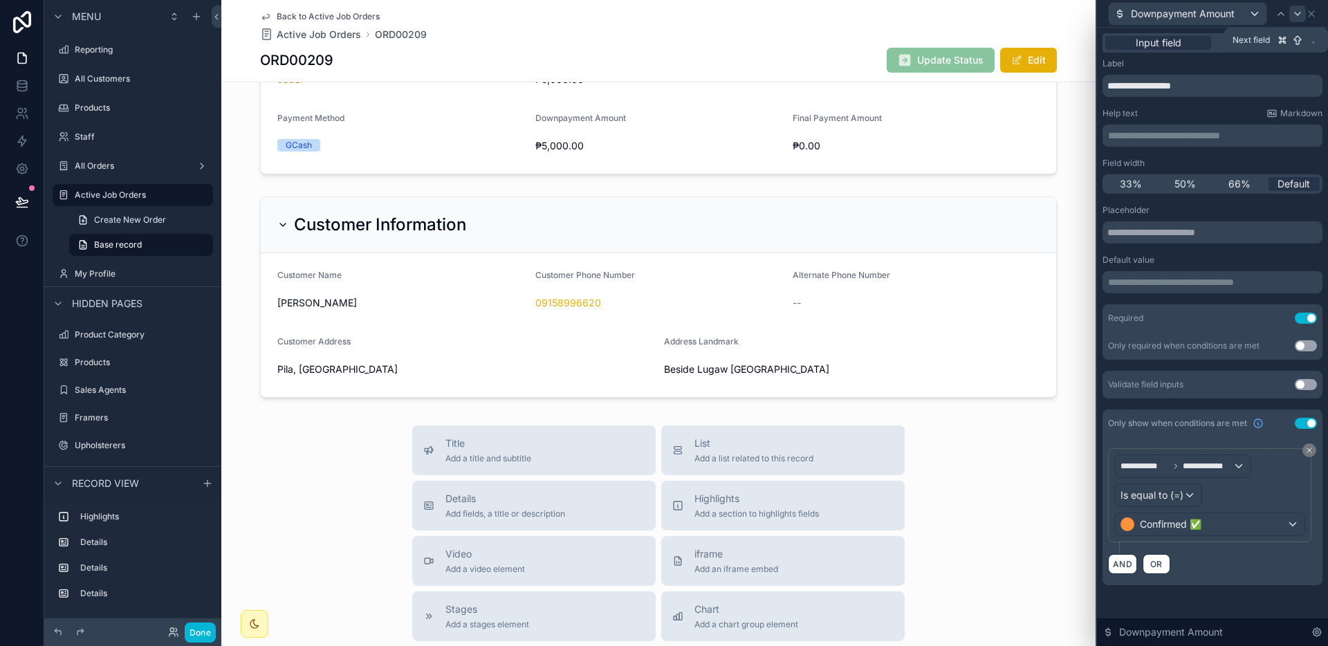
click at [1299, 15] on icon at bounding box center [1297, 13] width 11 height 11
click at [1190, 538] on div "**********" at bounding box center [1209, 495] width 203 height 94
click at [1192, 531] on div "COMPLETED" at bounding box center [1209, 524] width 189 height 22
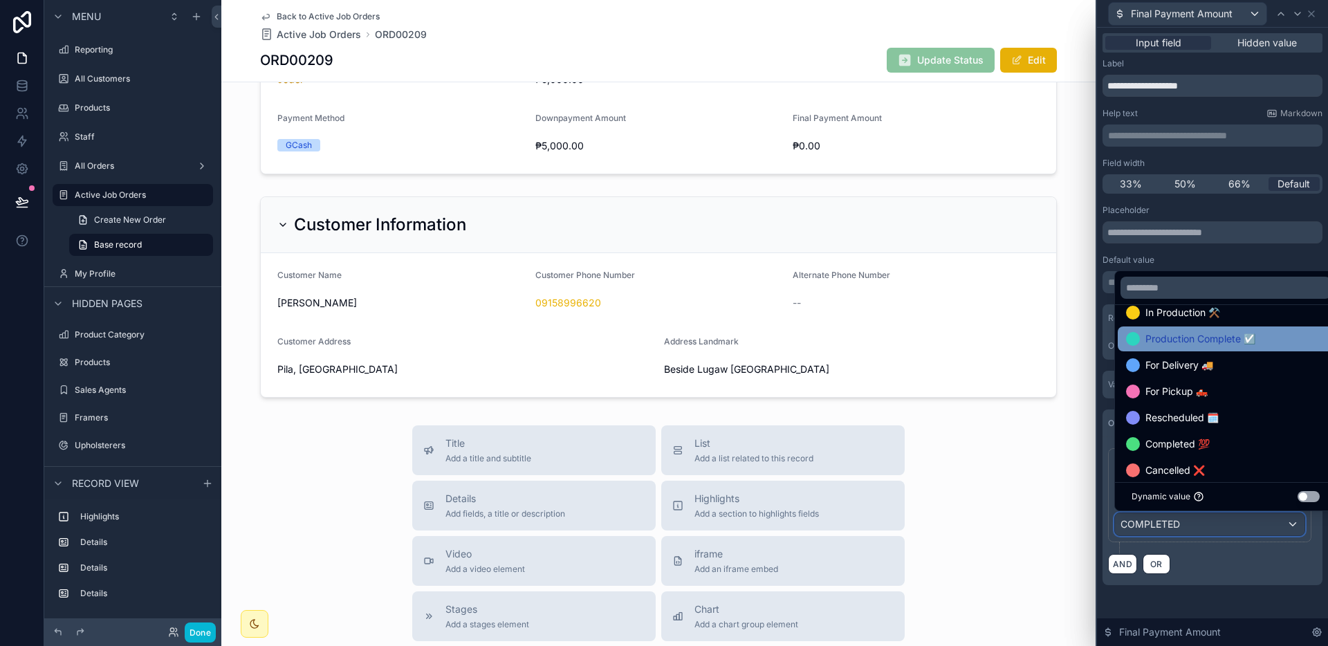
scroll to position [80, 0]
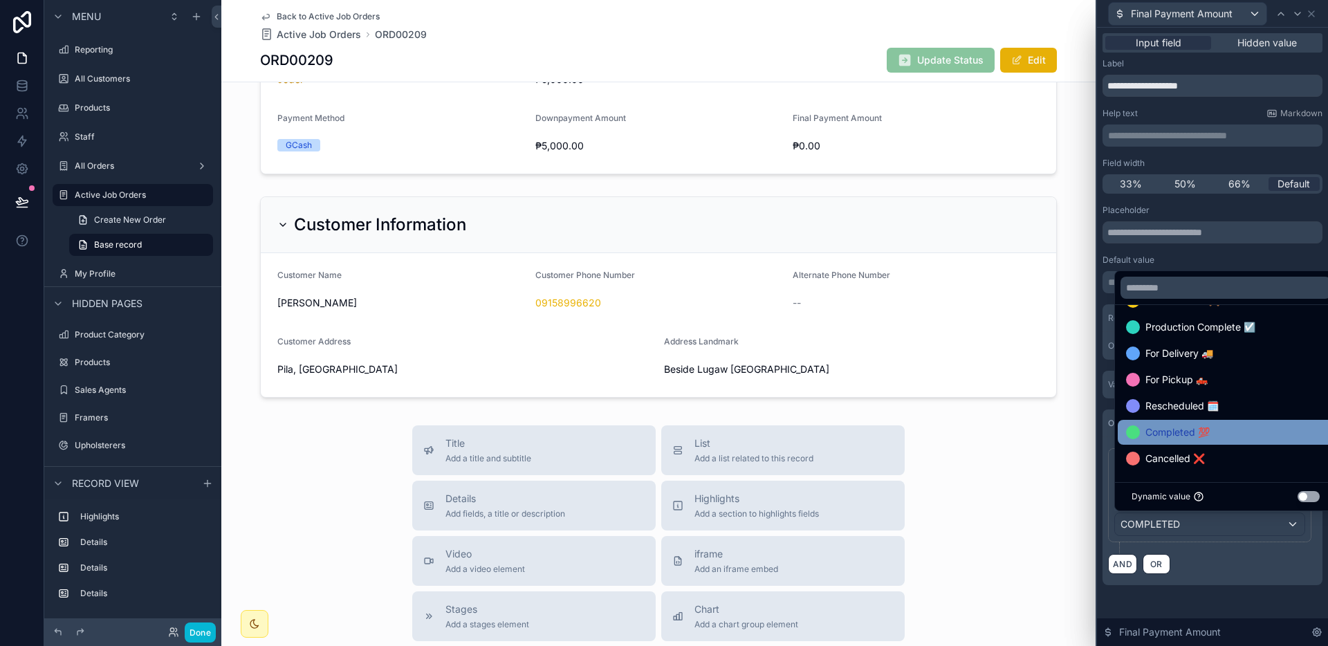
click at [1192, 432] on span "Completed 💯" at bounding box center [1177, 432] width 64 height 17
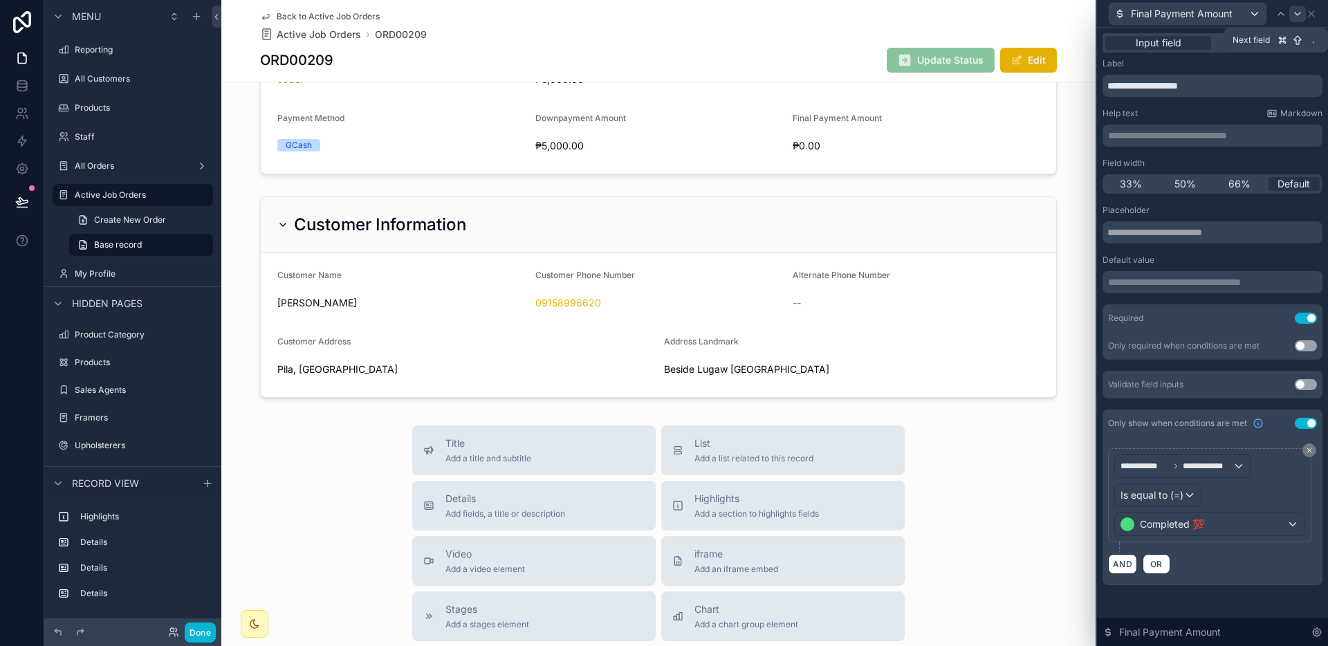
click at [1293, 12] on icon at bounding box center [1297, 13] width 11 height 11
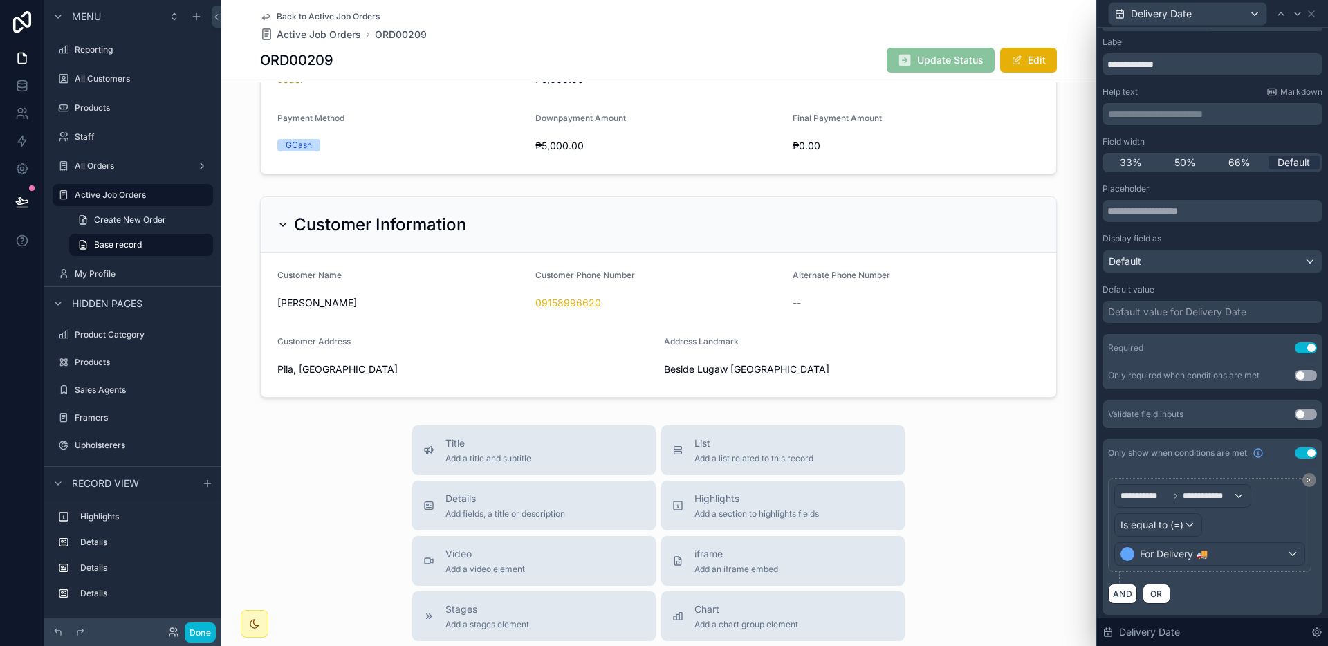
scroll to position [24, 0]
click at [1218, 549] on div "For Delivery 🚚" at bounding box center [1209, 552] width 189 height 22
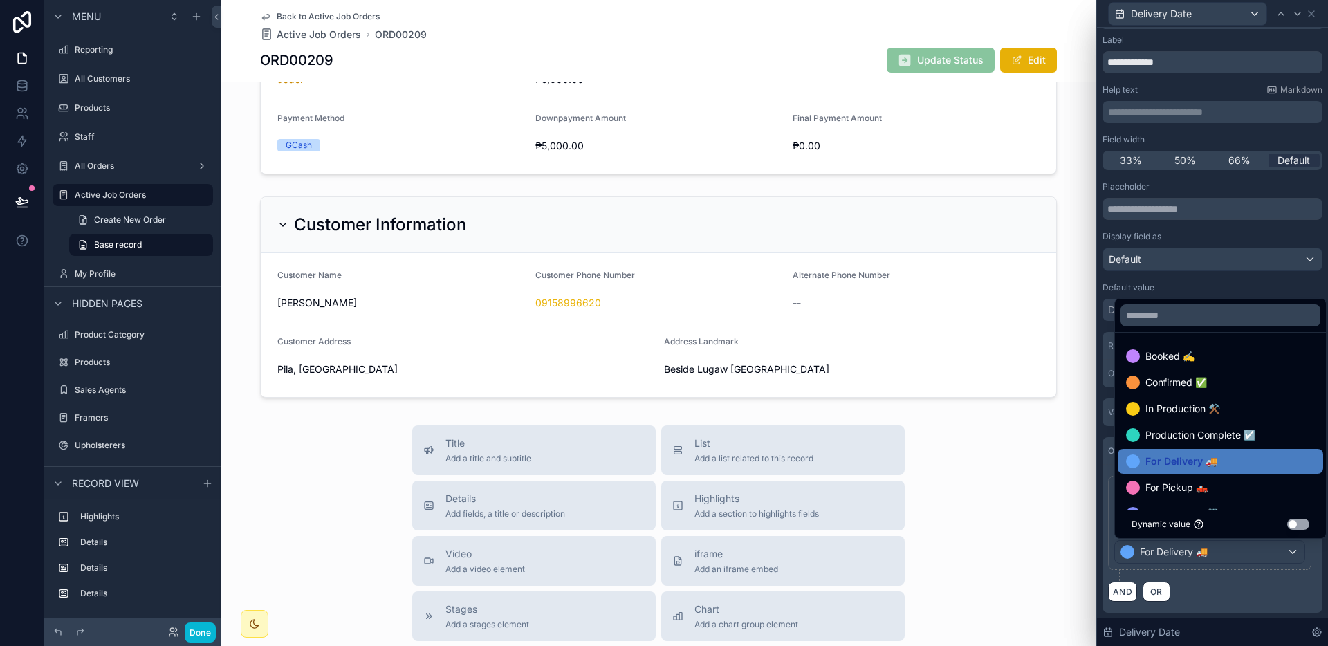
click at [1218, 549] on div at bounding box center [1212, 323] width 231 height 646
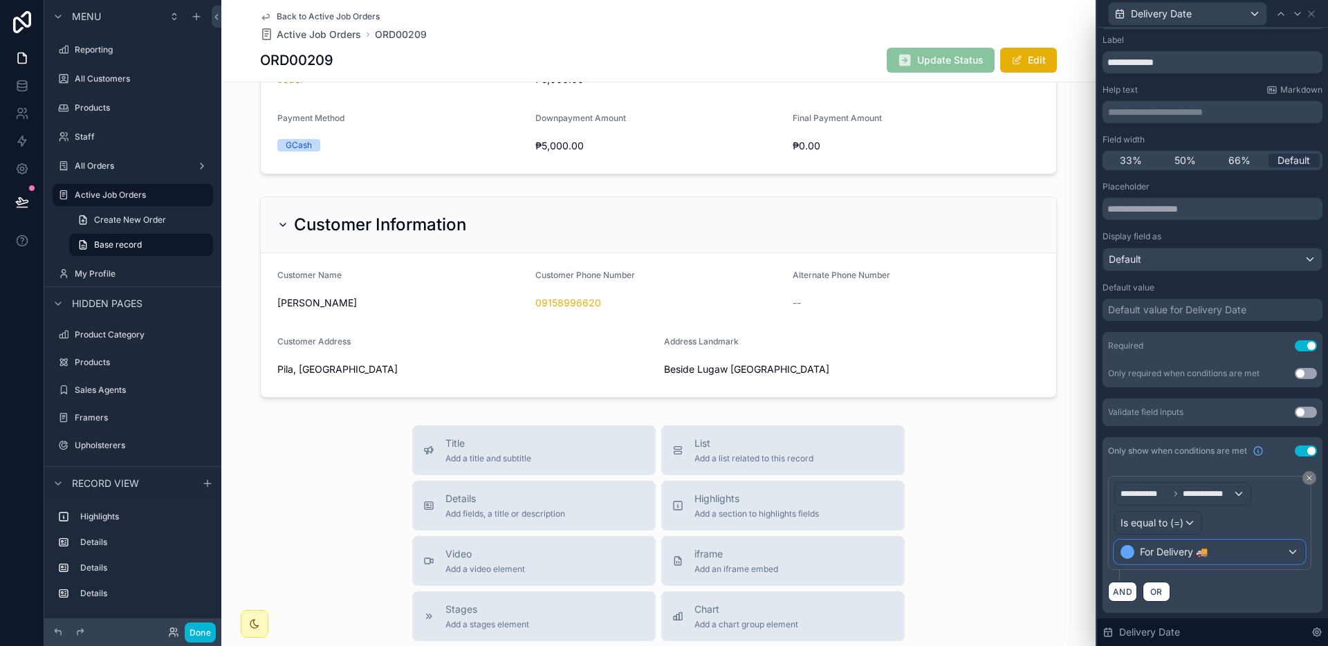
click at [1218, 549] on div "For Delivery 🚚" at bounding box center [1209, 552] width 189 height 22
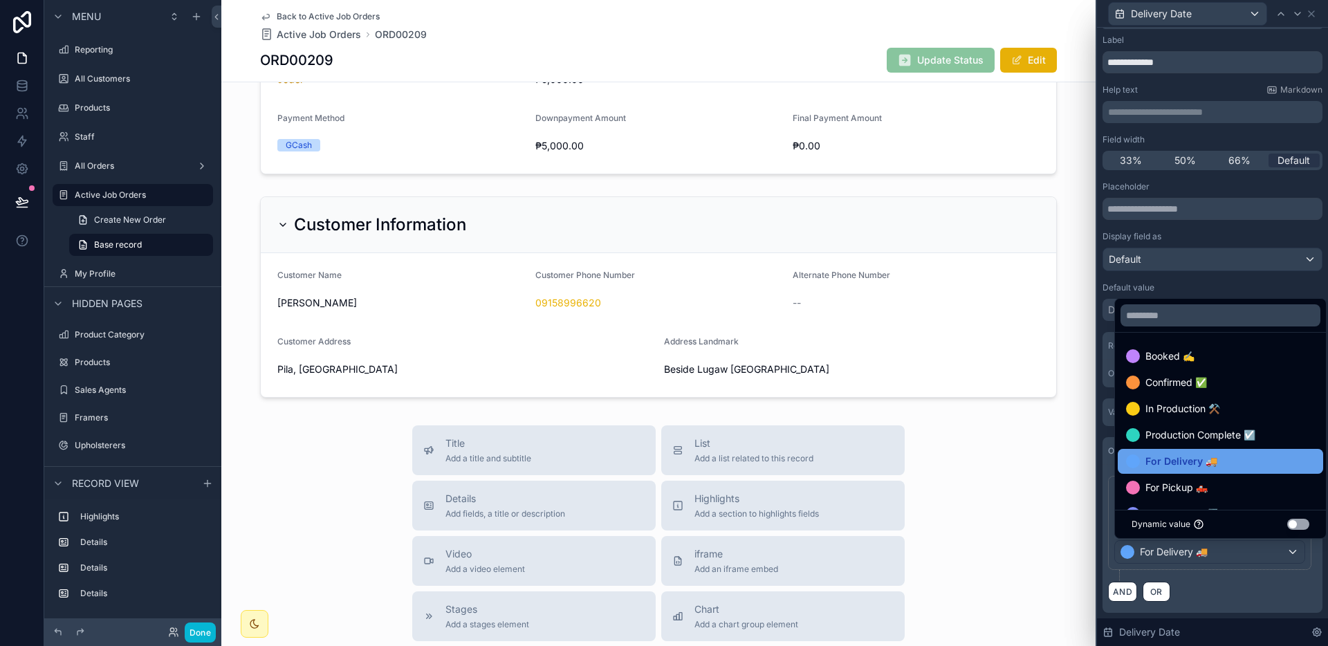
click at [1194, 461] on span "For Delivery 🚚" at bounding box center [1181, 461] width 72 height 17
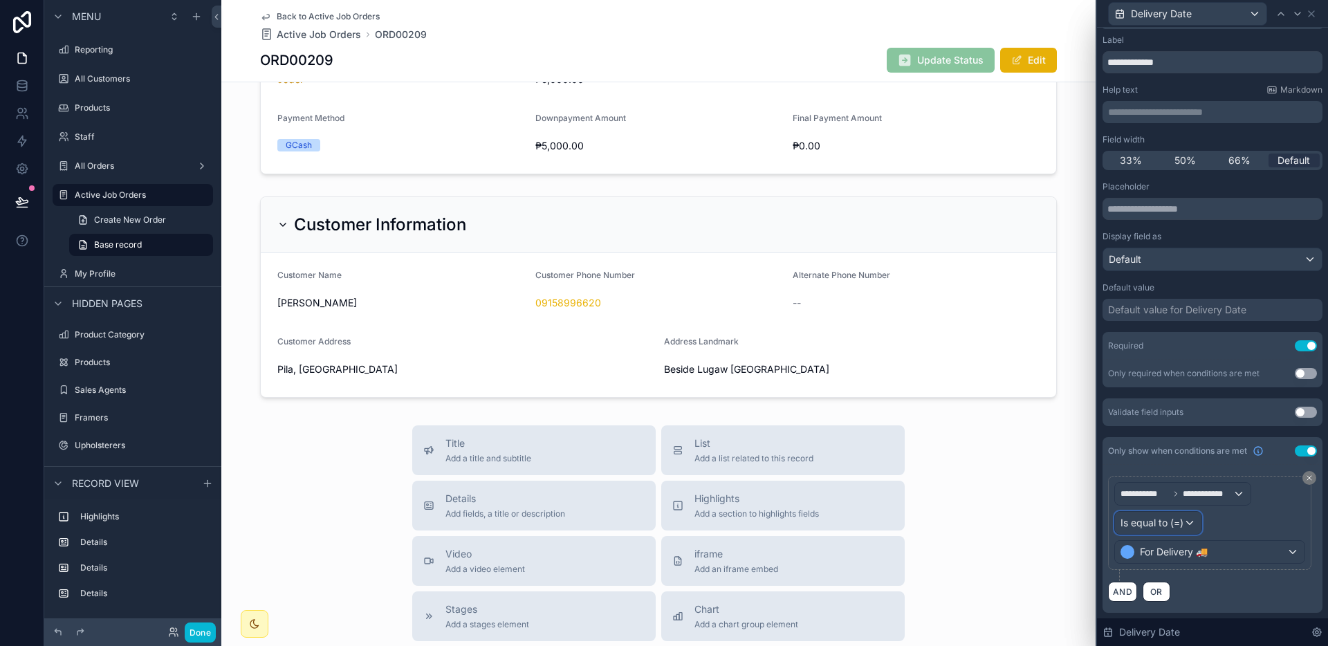
click at [1177, 526] on span "Is equal to (=)" at bounding box center [1151, 523] width 63 height 14
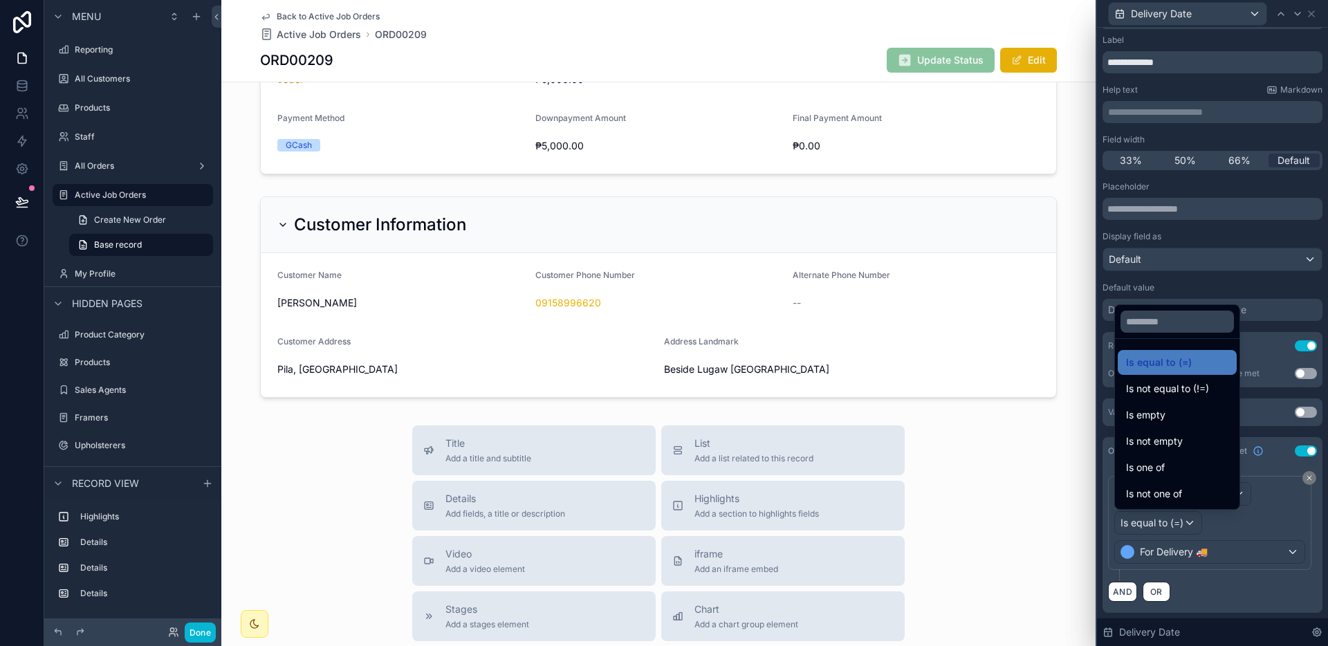
click at [1177, 526] on div at bounding box center [1212, 323] width 231 height 646
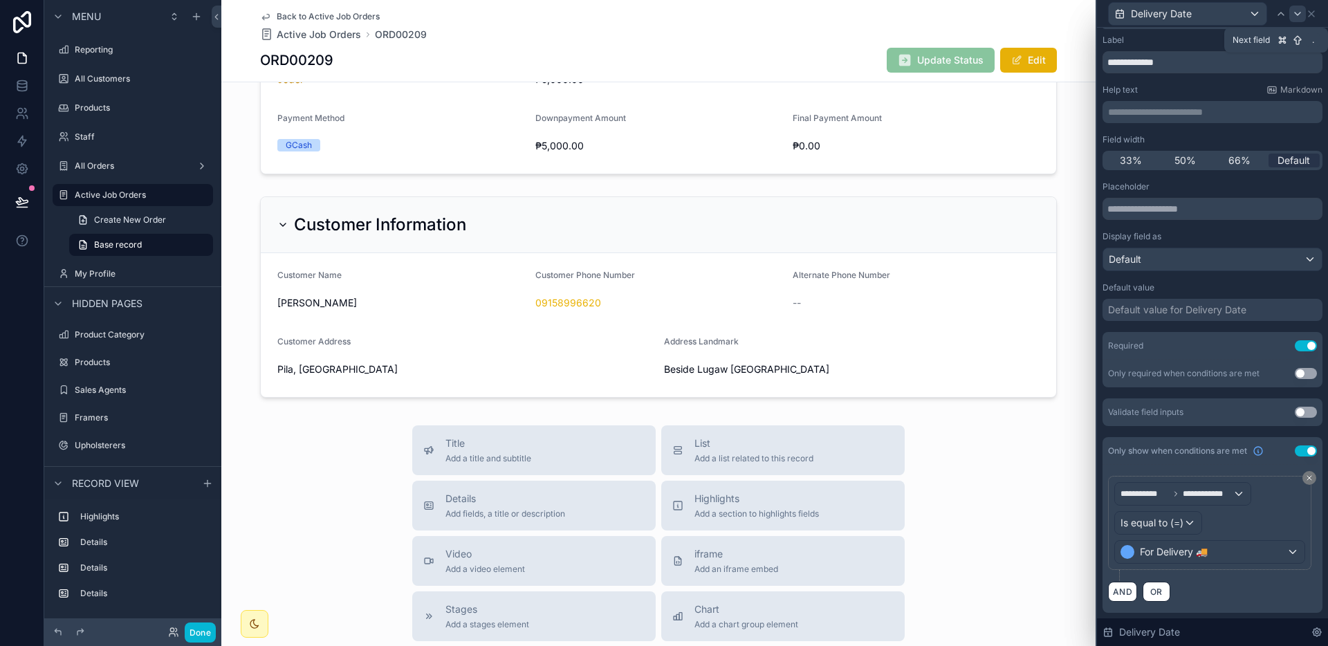
click at [1299, 13] on icon at bounding box center [1297, 13] width 11 height 11
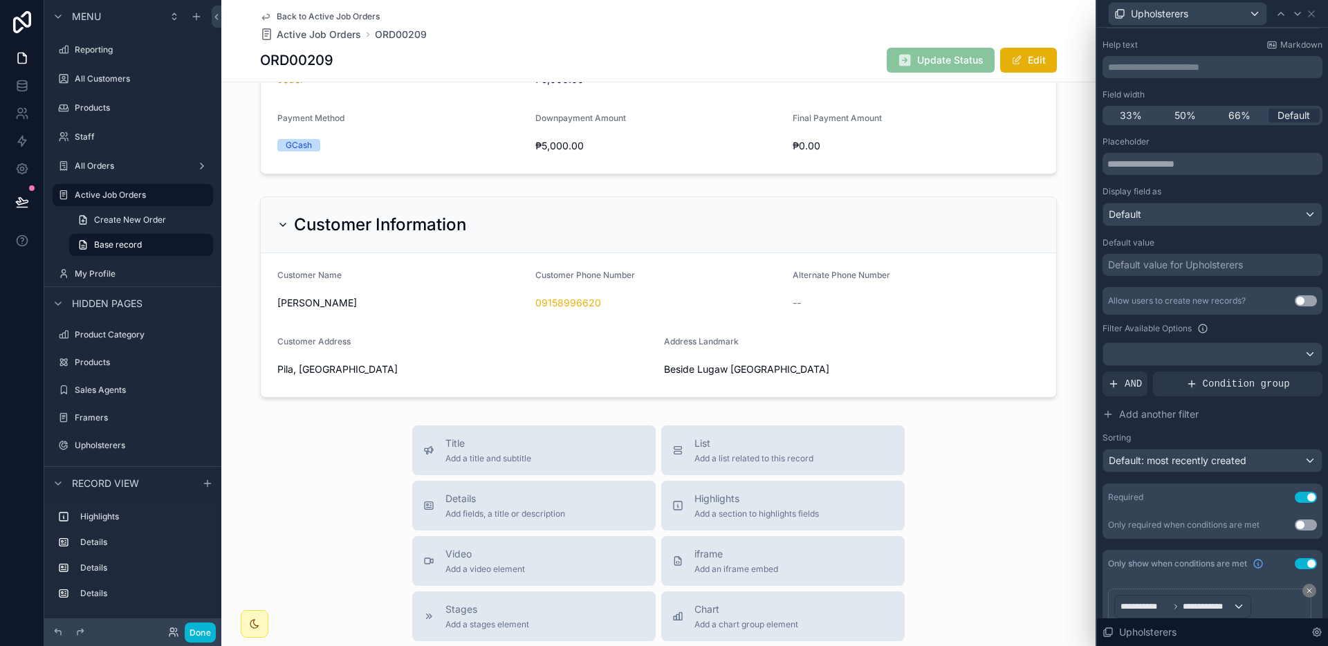
scroll to position [181, 0]
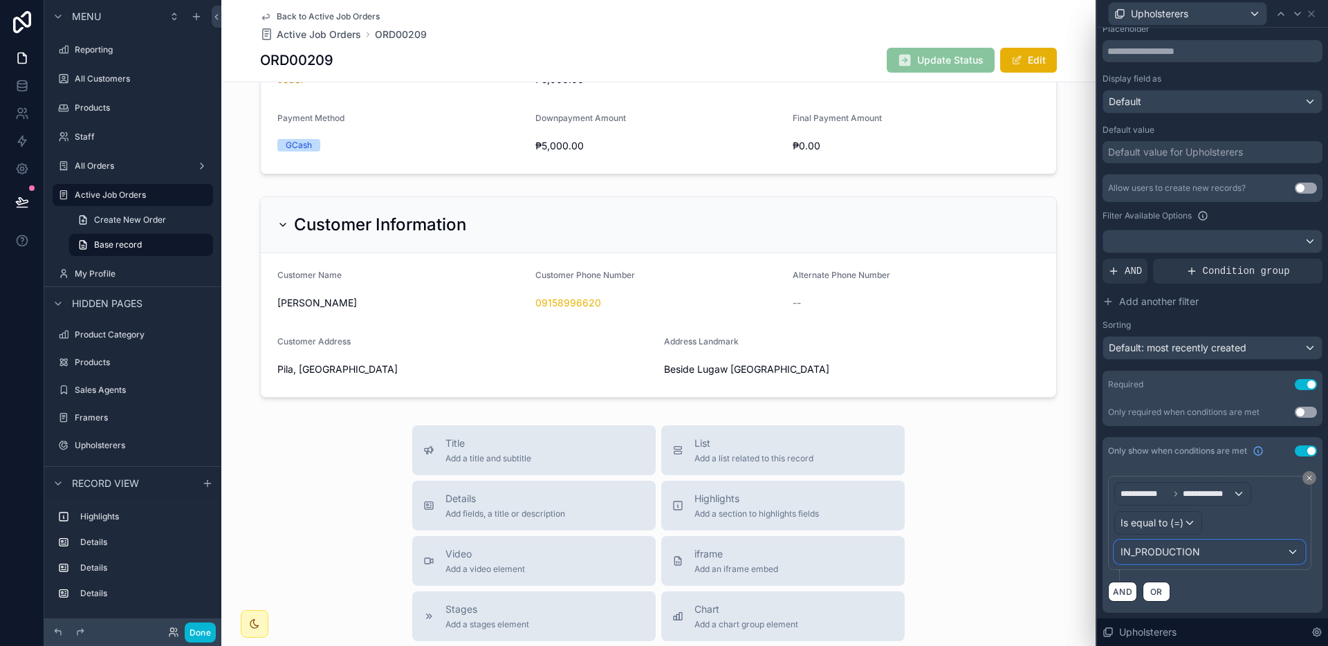
click at [1205, 551] on div "IN_PRODUCTION" at bounding box center [1209, 552] width 189 height 22
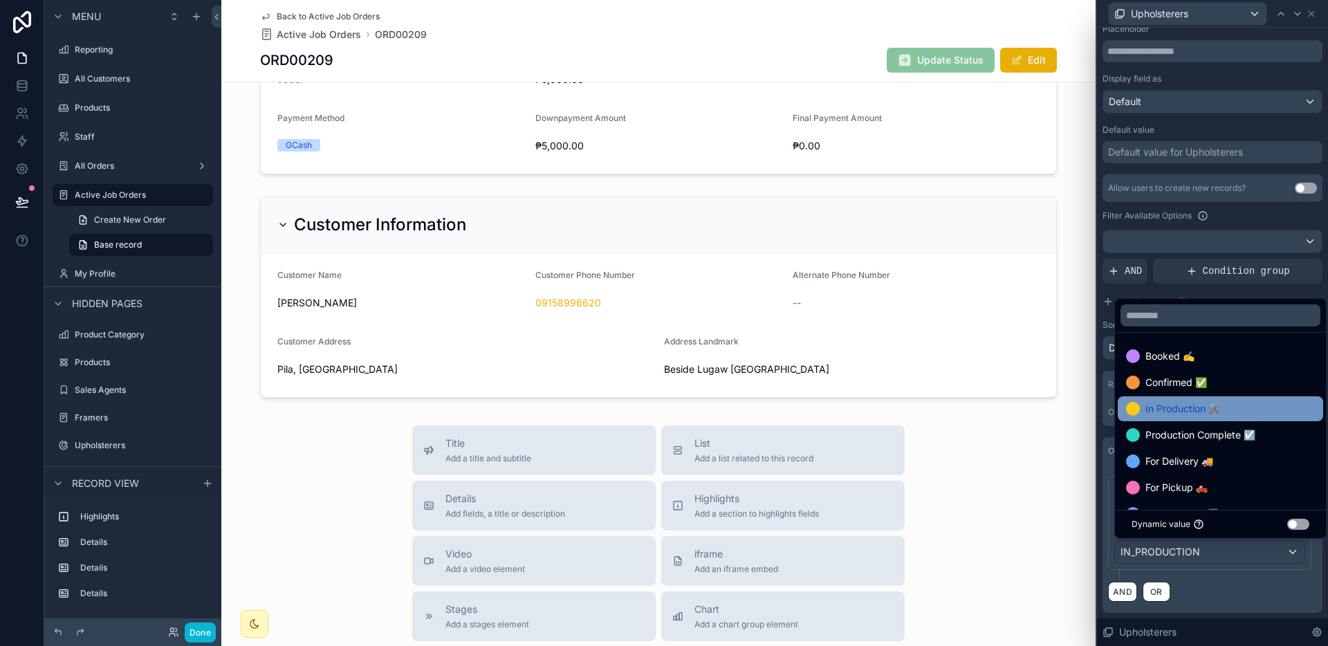
click at [1194, 407] on span "In Production ⚒️" at bounding box center [1182, 408] width 75 height 17
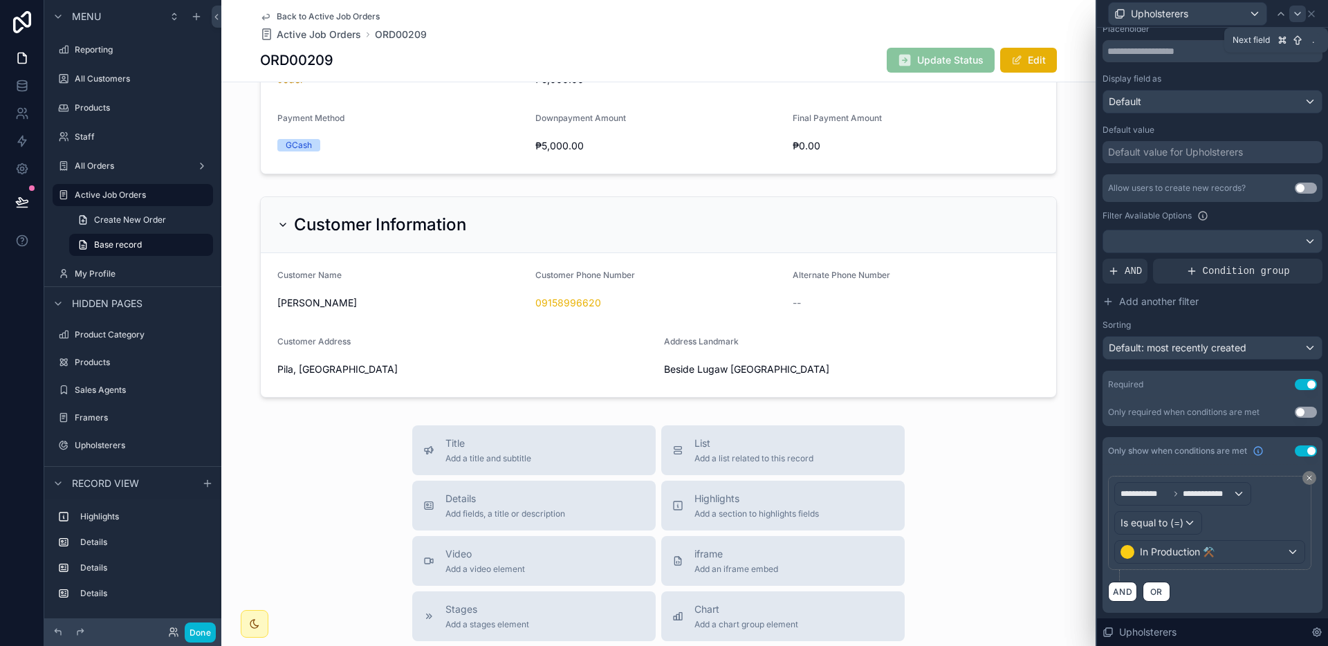
click at [1295, 17] on icon at bounding box center [1297, 13] width 11 height 11
click at [1200, 555] on div "IN_PRODUCTION" at bounding box center [1209, 552] width 189 height 22
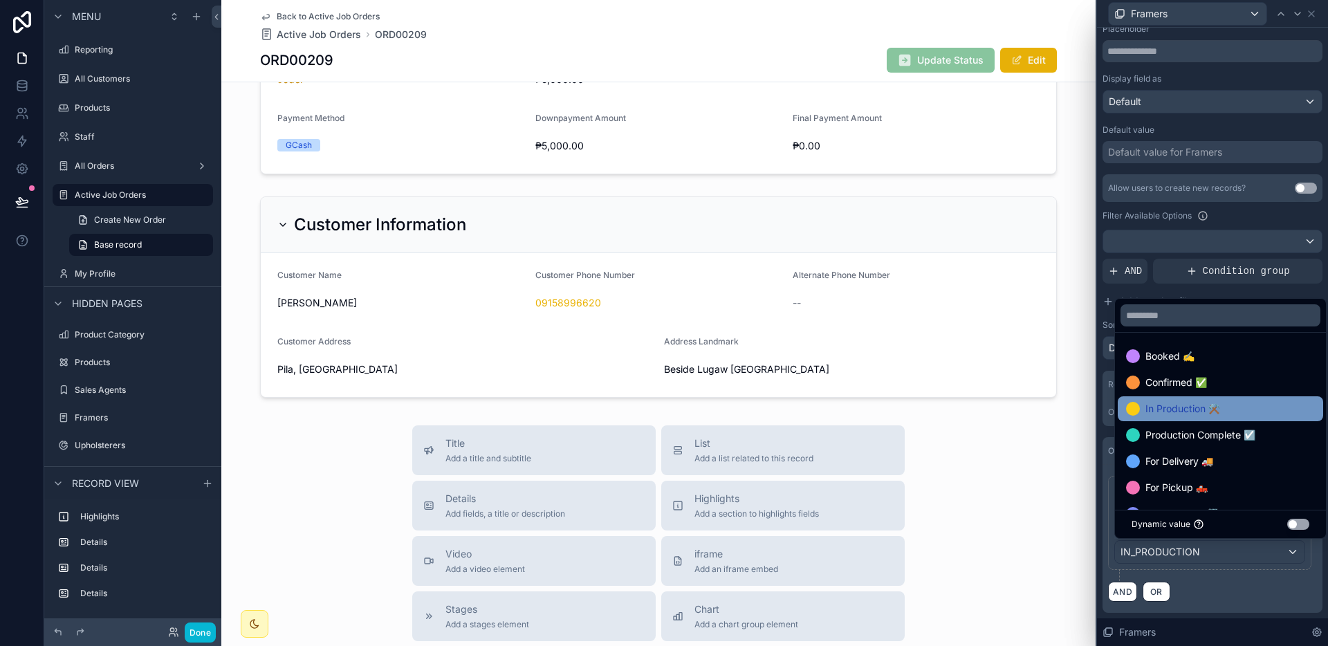
click at [1197, 405] on span "In Production ⚒️" at bounding box center [1182, 408] width 75 height 17
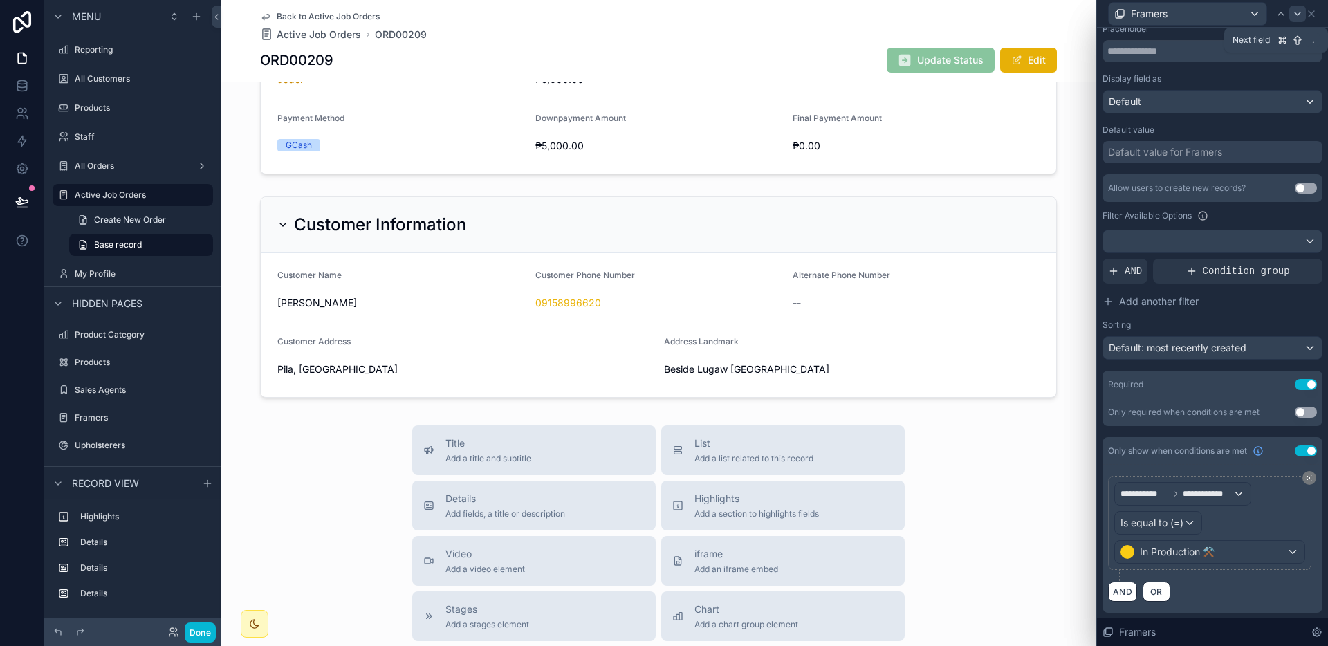
click at [1299, 21] on div at bounding box center [1297, 14] width 17 height 17
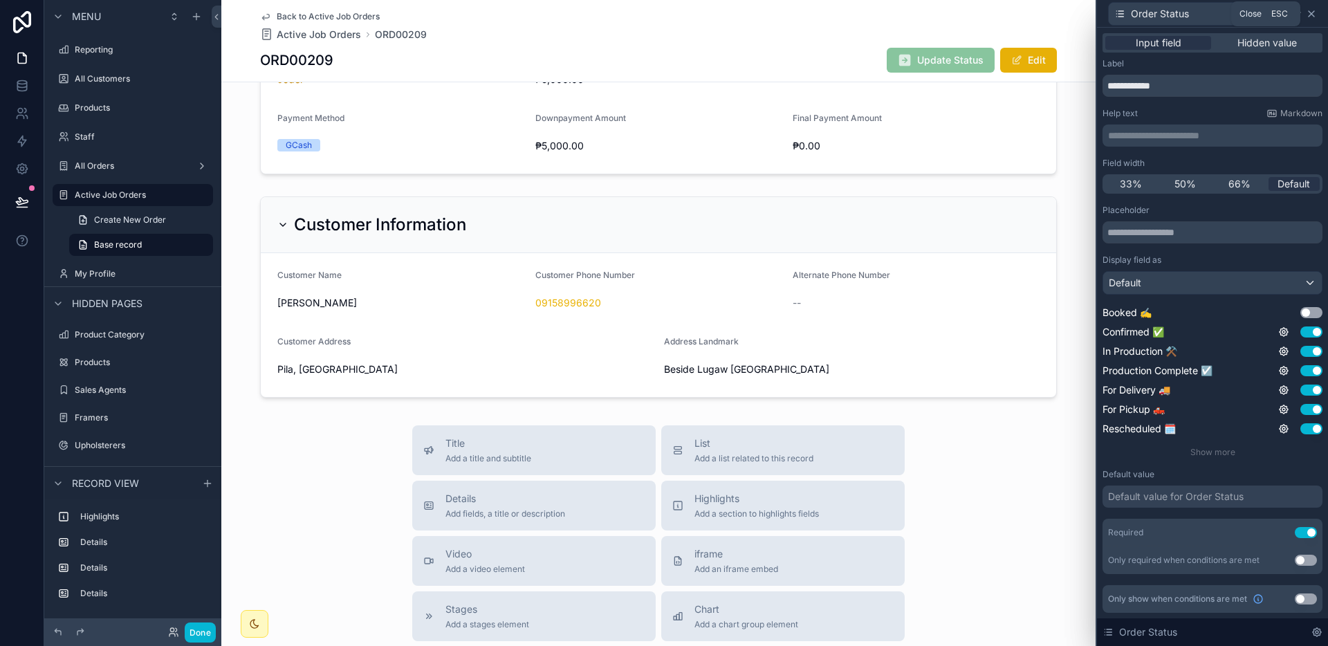
click at [1315, 15] on icon at bounding box center [1311, 13] width 11 height 11
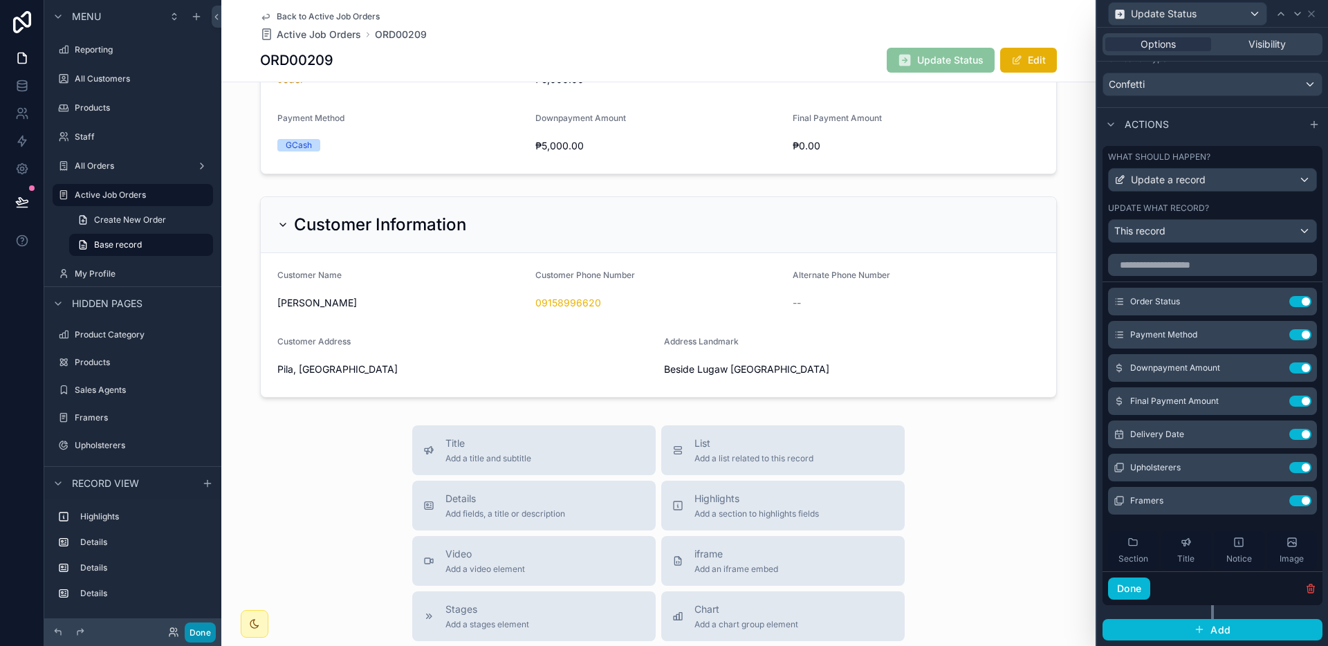
click at [201, 635] on button "Done" at bounding box center [200, 632] width 31 height 20
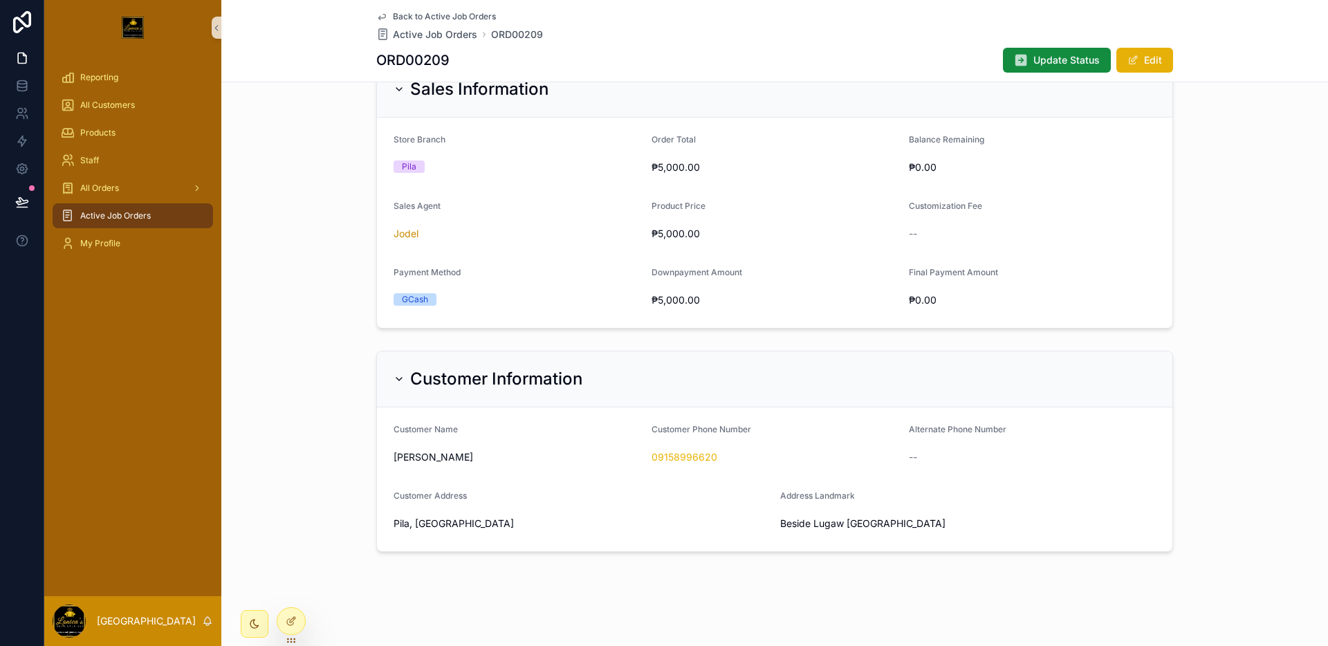
scroll to position [516, 0]
click at [1039, 56] on span "Update Status" at bounding box center [1066, 60] width 66 height 14
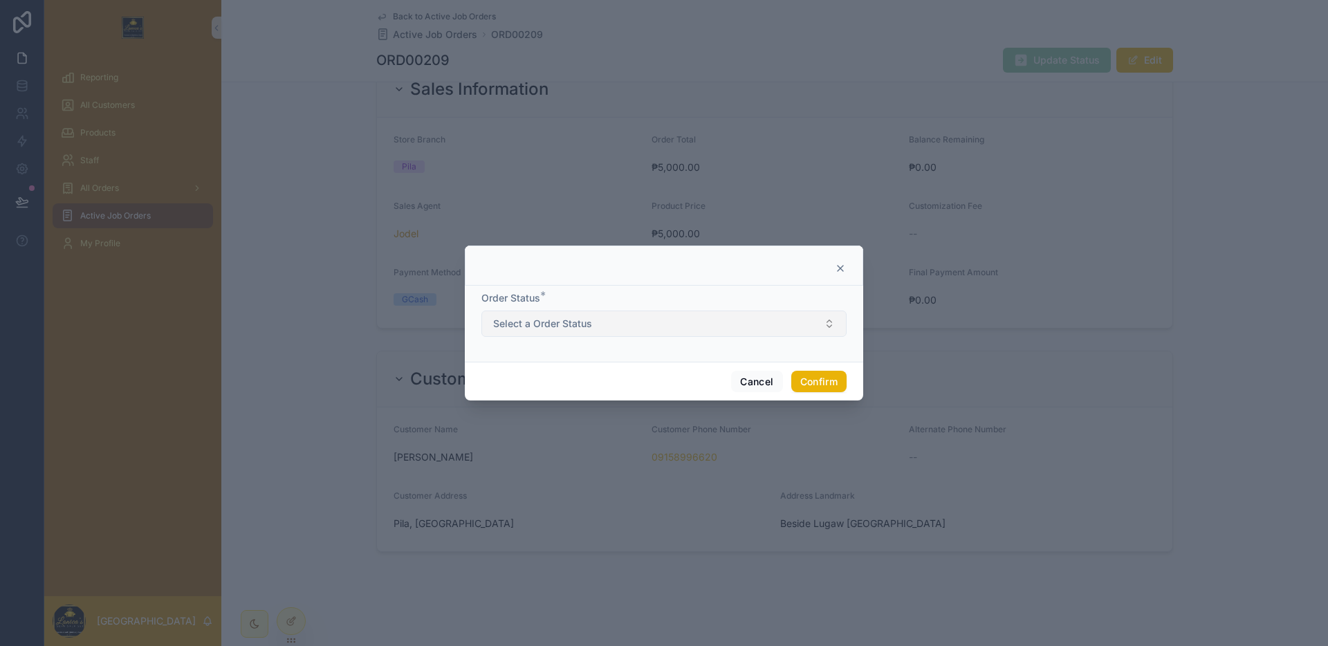
click at [650, 317] on button "Select a Order Status" at bounding box center [663, 323] width 365 height 26
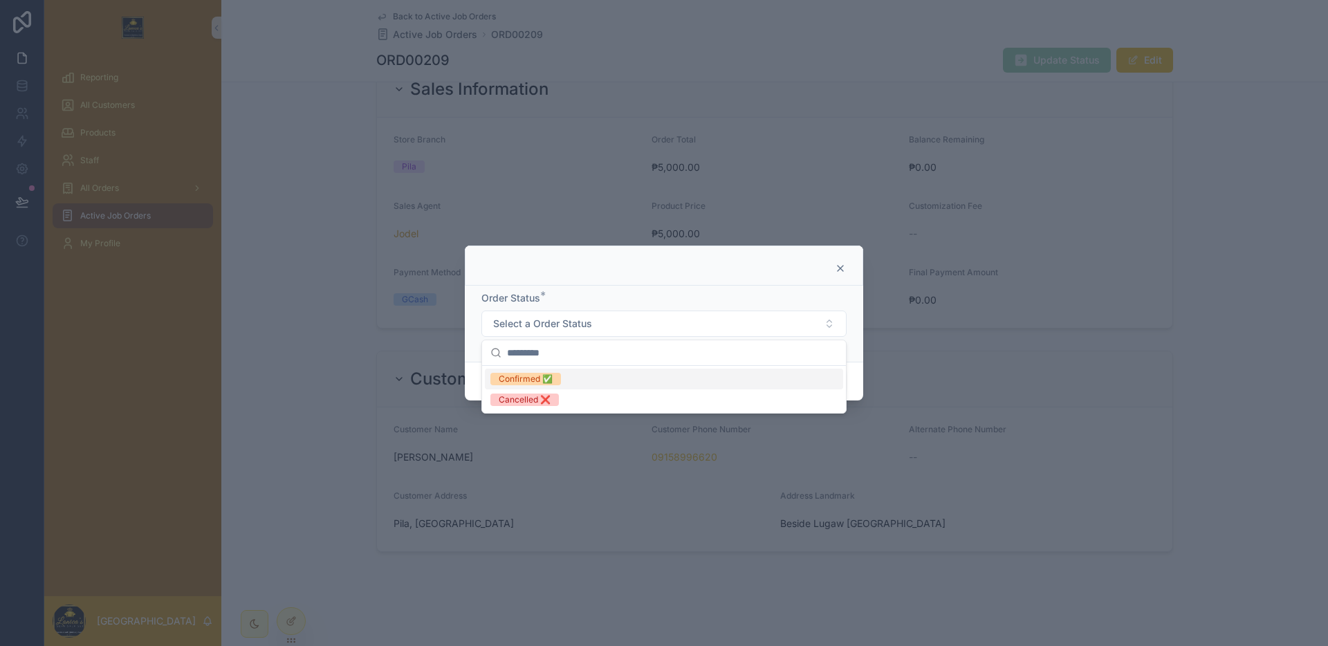
click at [591, 380] on div "Confirmed ✅" at bounding box center [664, 379] width 358 height 21
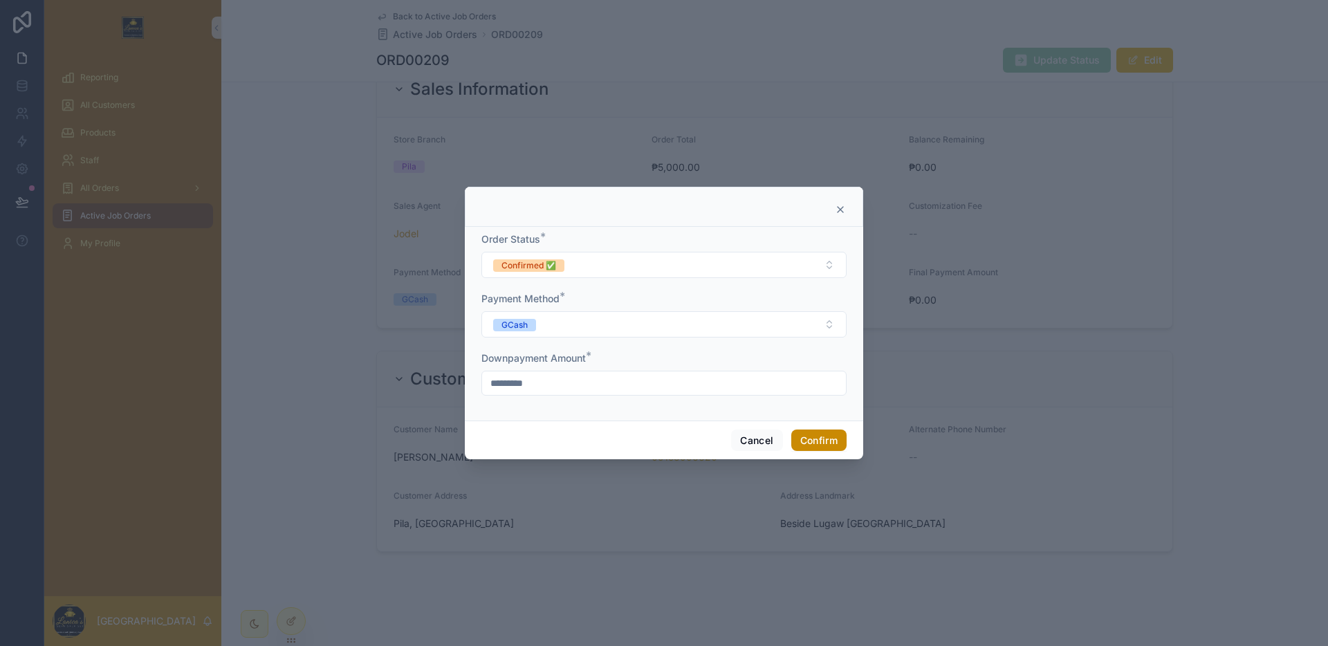
click at [826, 436] on button "Confirm" at bounding box center [818, 440] width 55 height 22
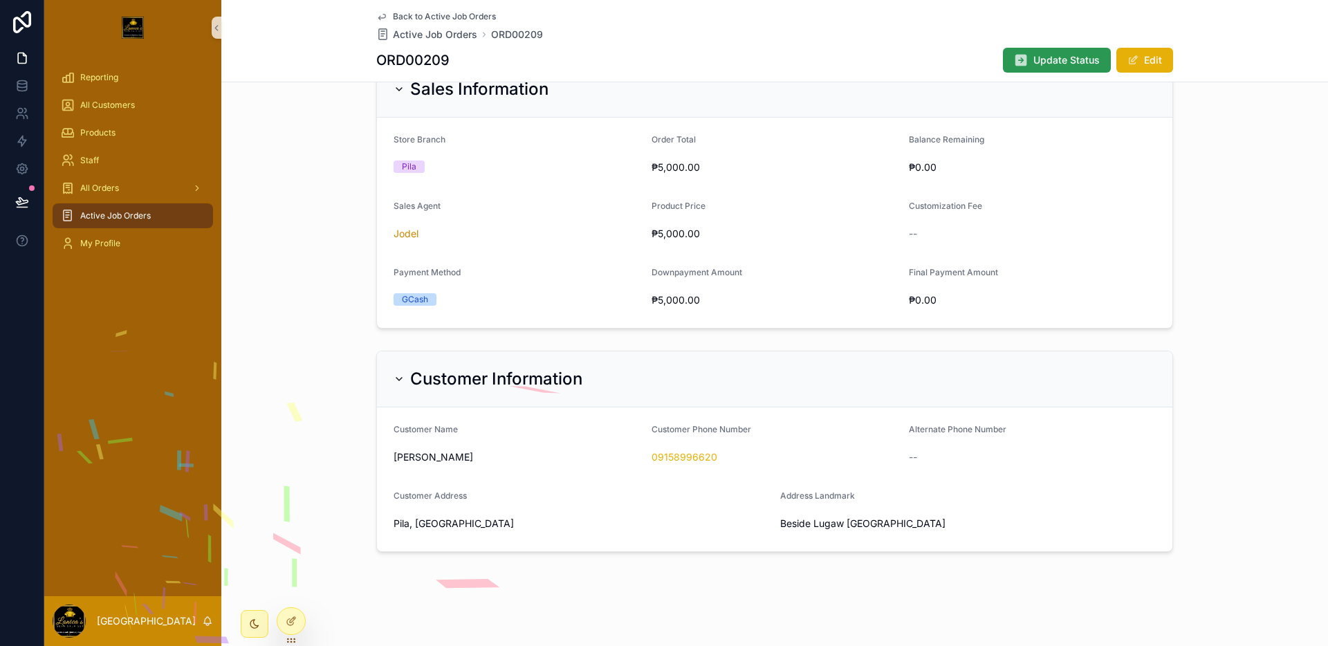
click at [1037, 62] on span "Update Status" at bounding box center [1066, 60] width 66 height 14
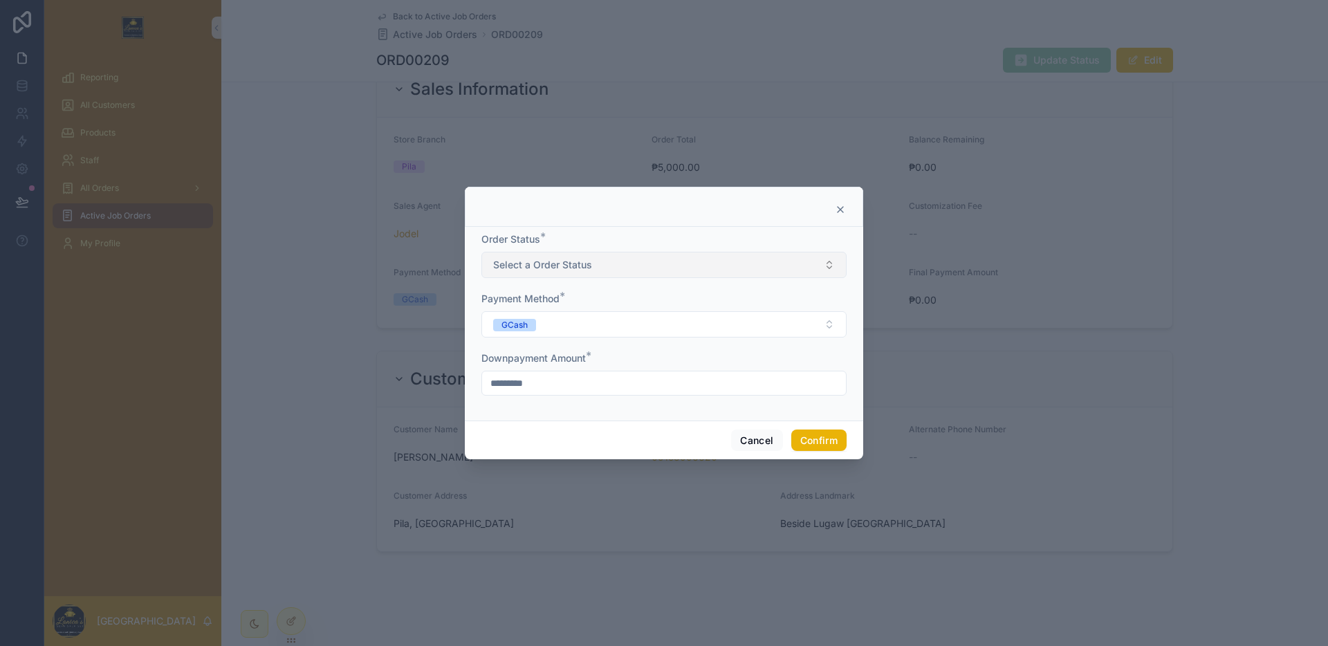
click at [638, 270] on button "Select a Order Status" at bounding box center [663, 265] width 365 height 26
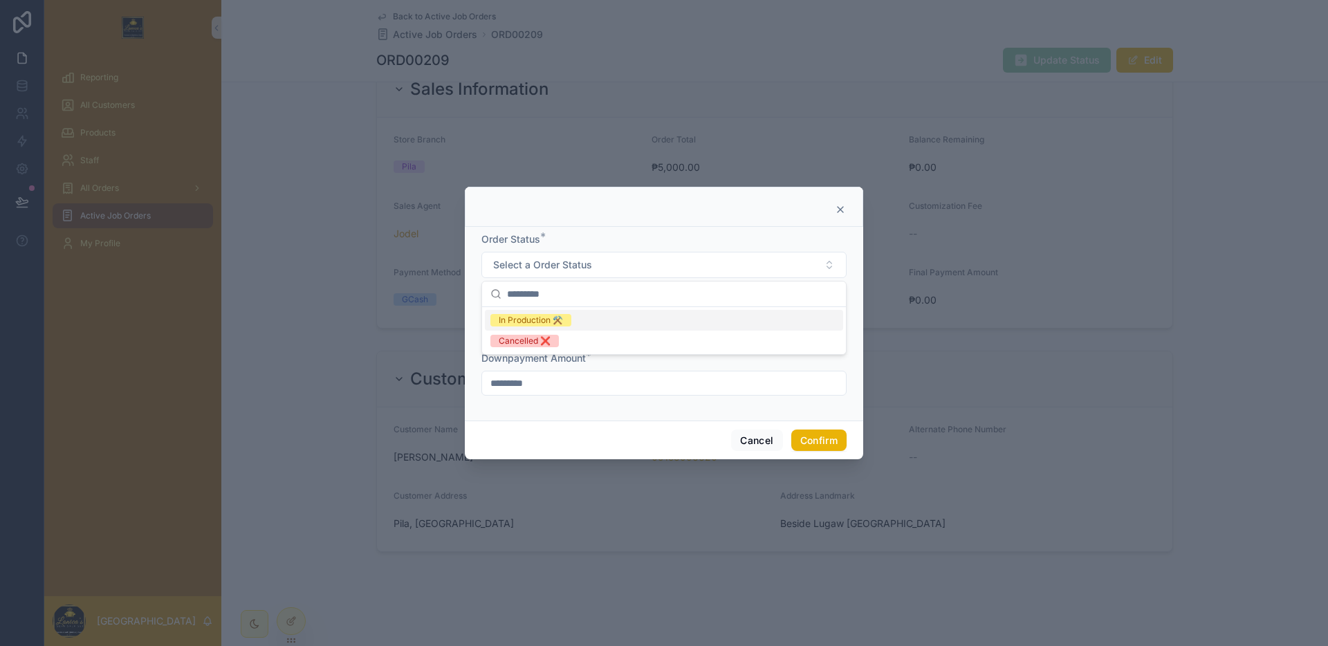
click at [651, 237] on div "Order Status *" at bounding box center [663, 239] width 365 height 14
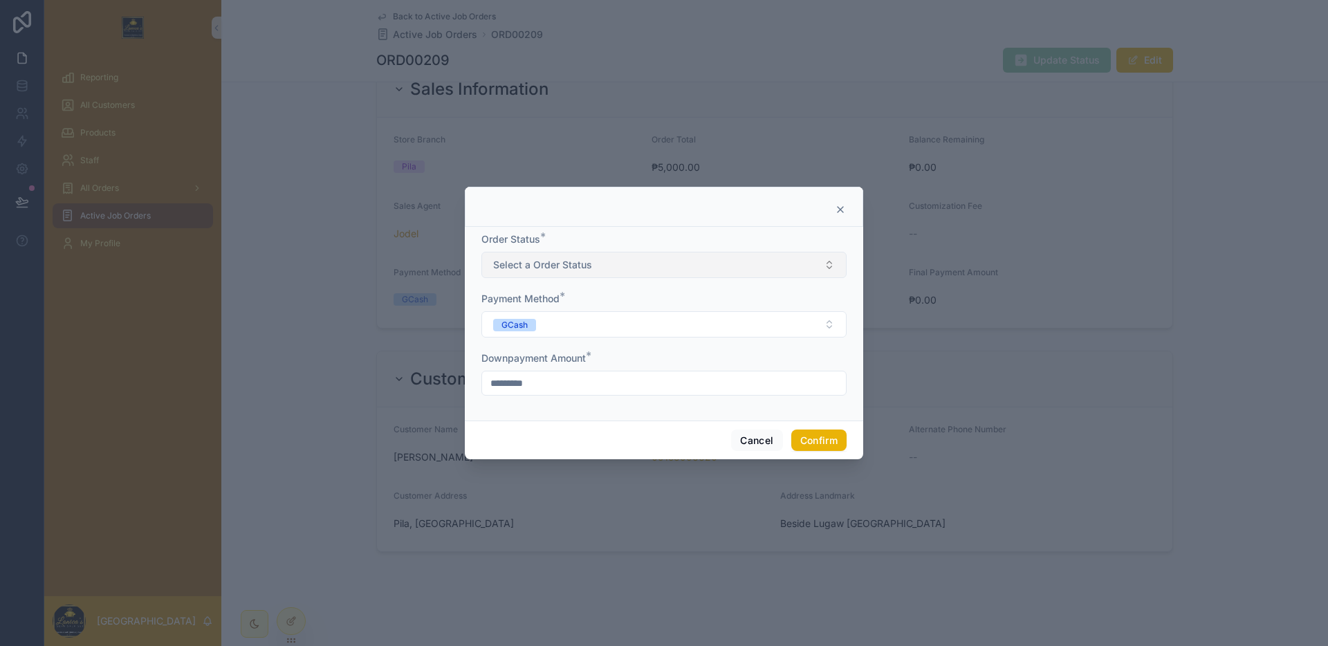
click at [635, 257] on button "Select a Order Status" at bounding box center [663, 265] width 365 height 26
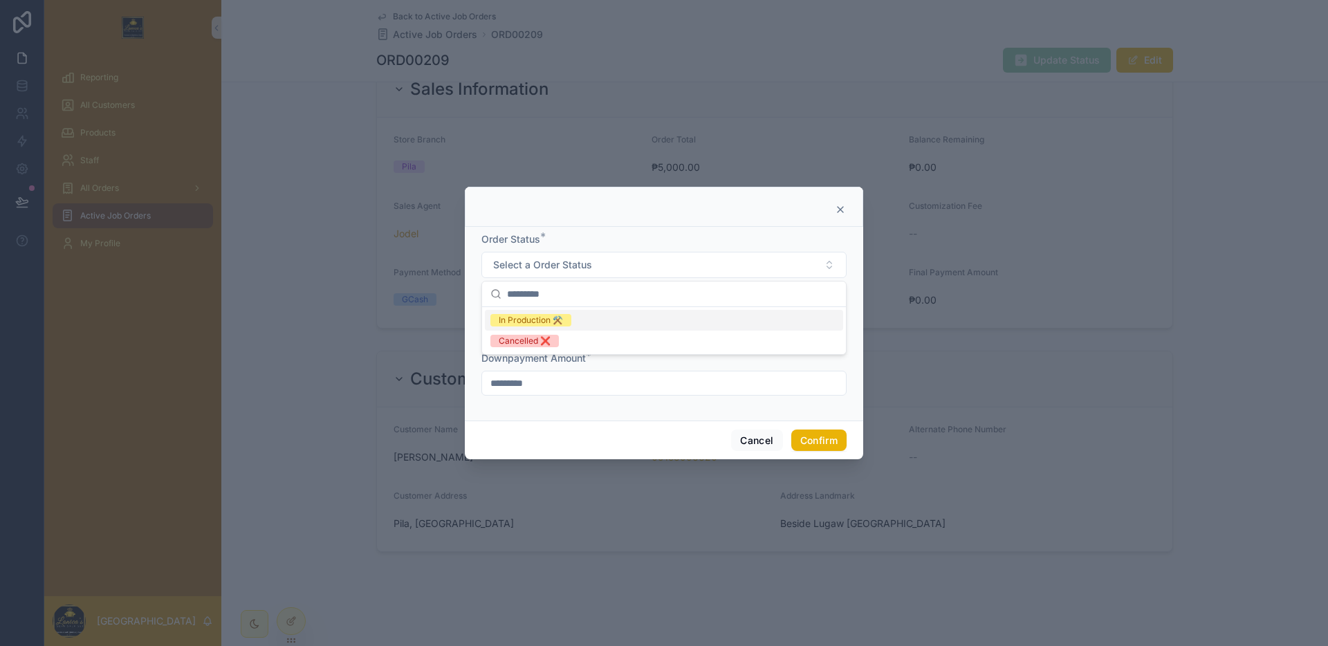
click at [577, 317] on div "In Production ⚒️" at bounding box center [664, 320] width 358 height 21
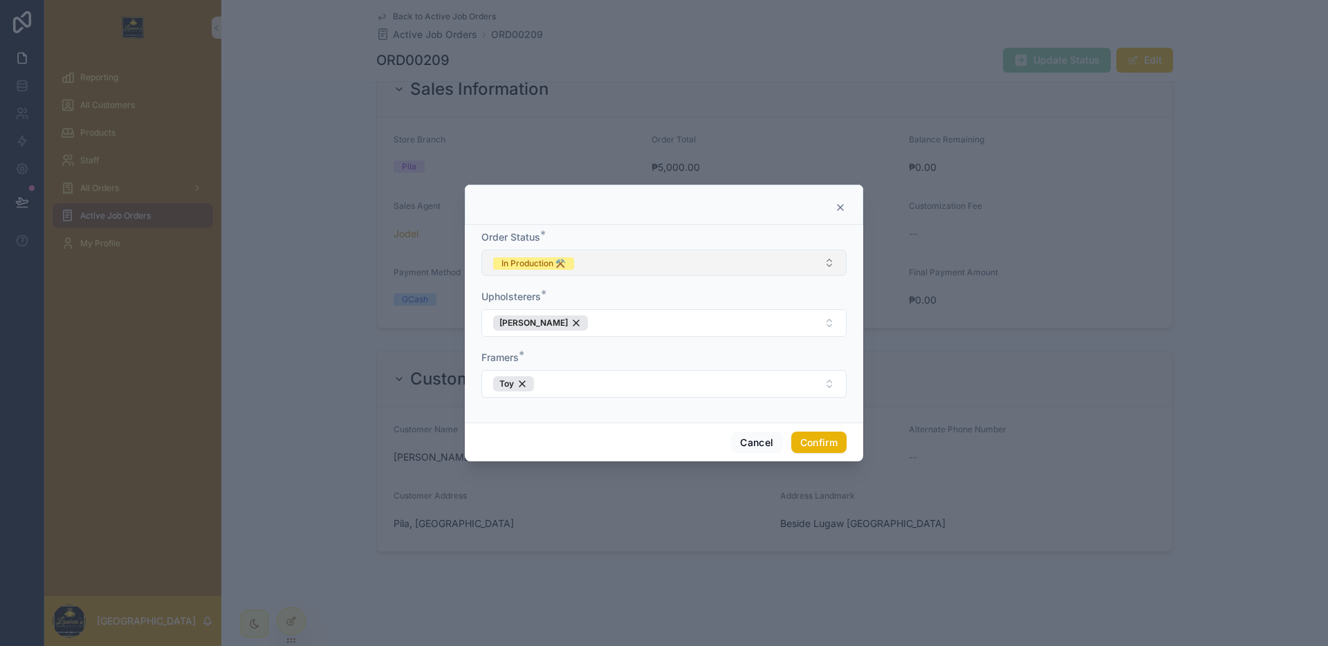
click at [822, 259] on button "In Production ⚒️" at bounding box center [663, 263] width 365 height 26
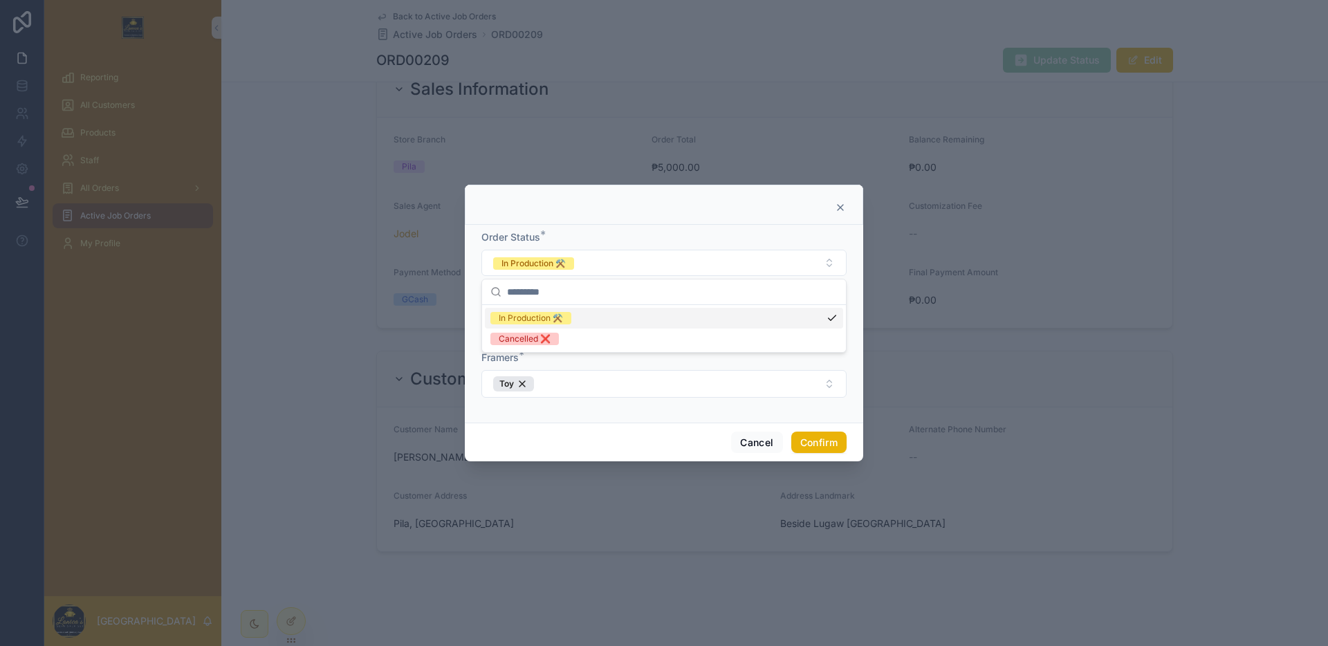
click at [641, 320] on div "In Production ⚒️" at bounding box center [664, 318] width 358 height 21
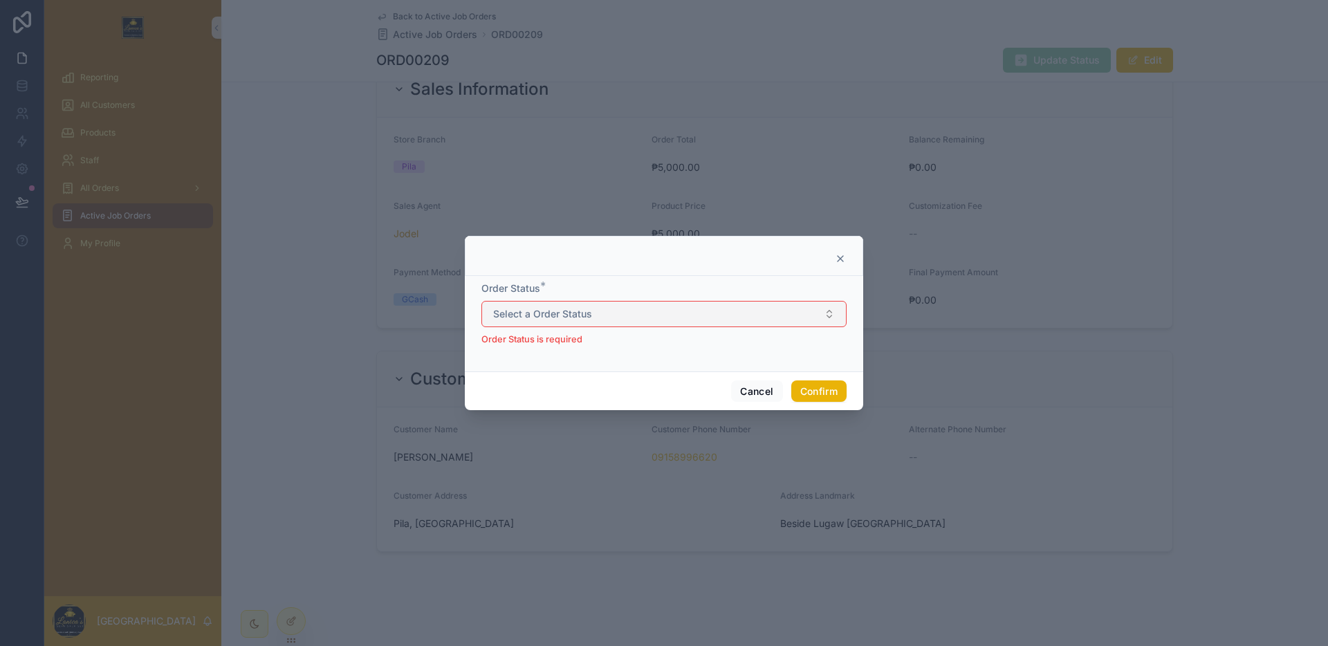
click at [641, 320] on button "Select a Order Status" at bounding box center [663, 314] width 365 height 26
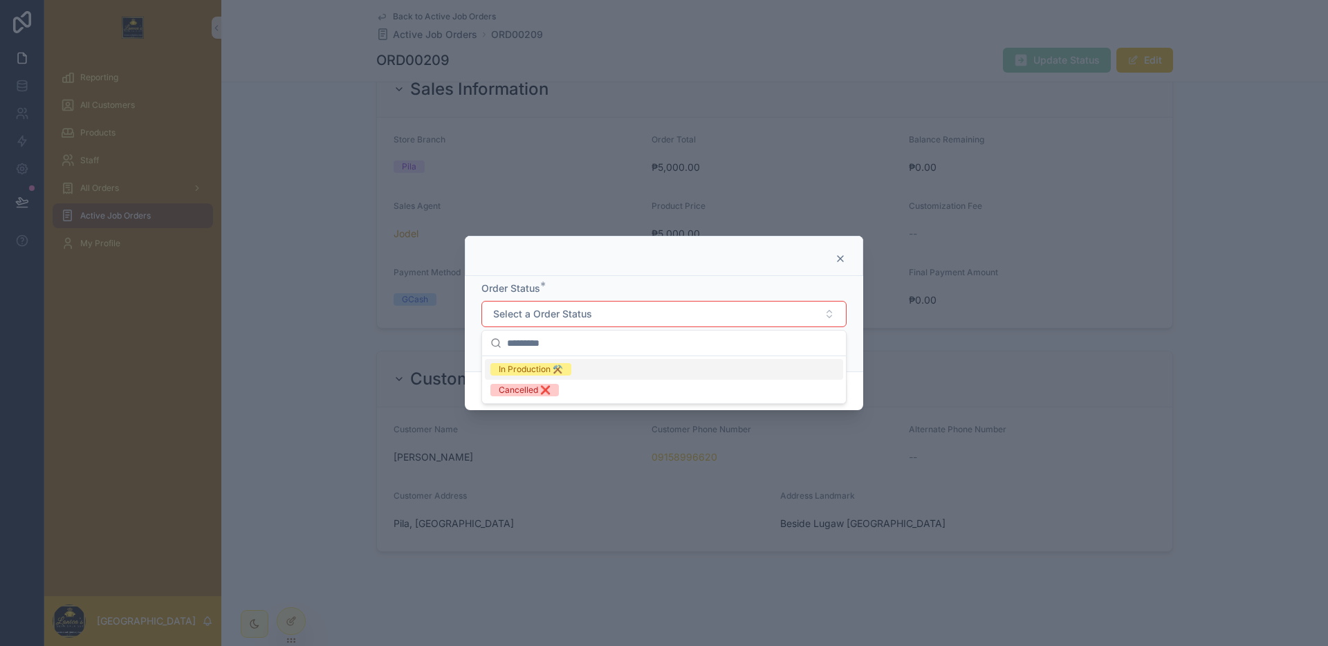
click at [590, 364] on div "In Production ⚒️" at bounding box center [664, 369] width 358 height 21
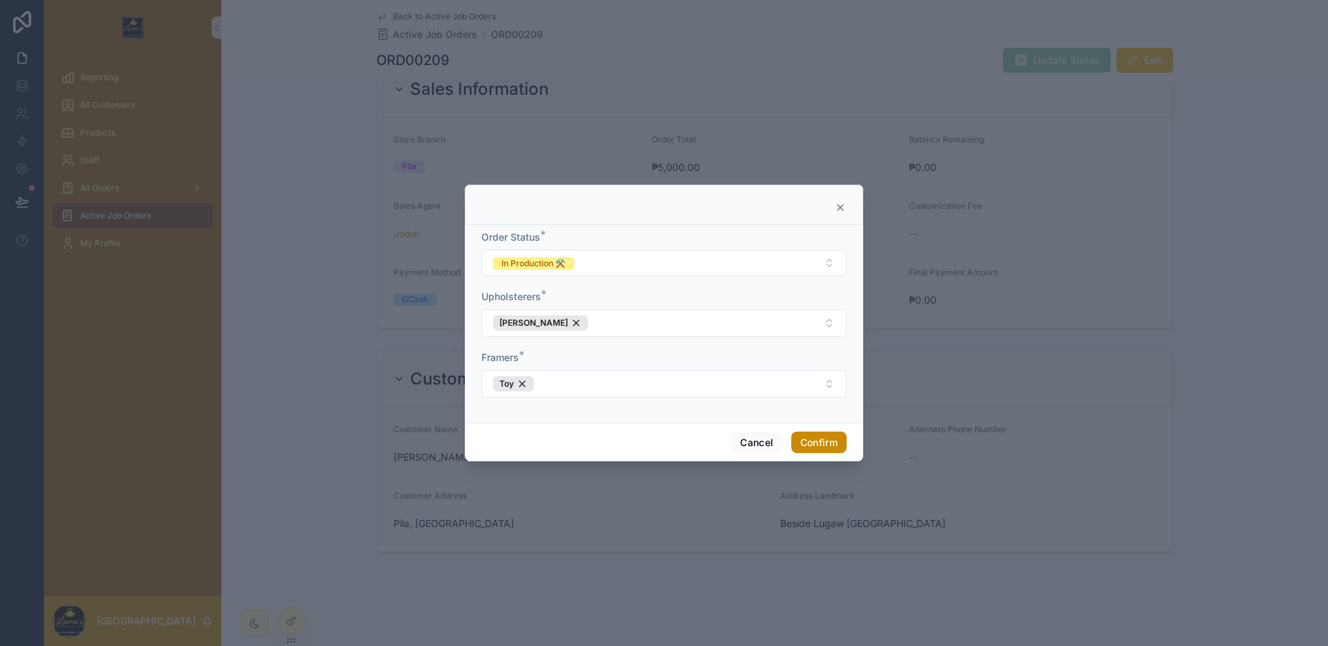
click at [816, 440] on button "Confirm" at bounding box center [818, 442] width 55 height 22
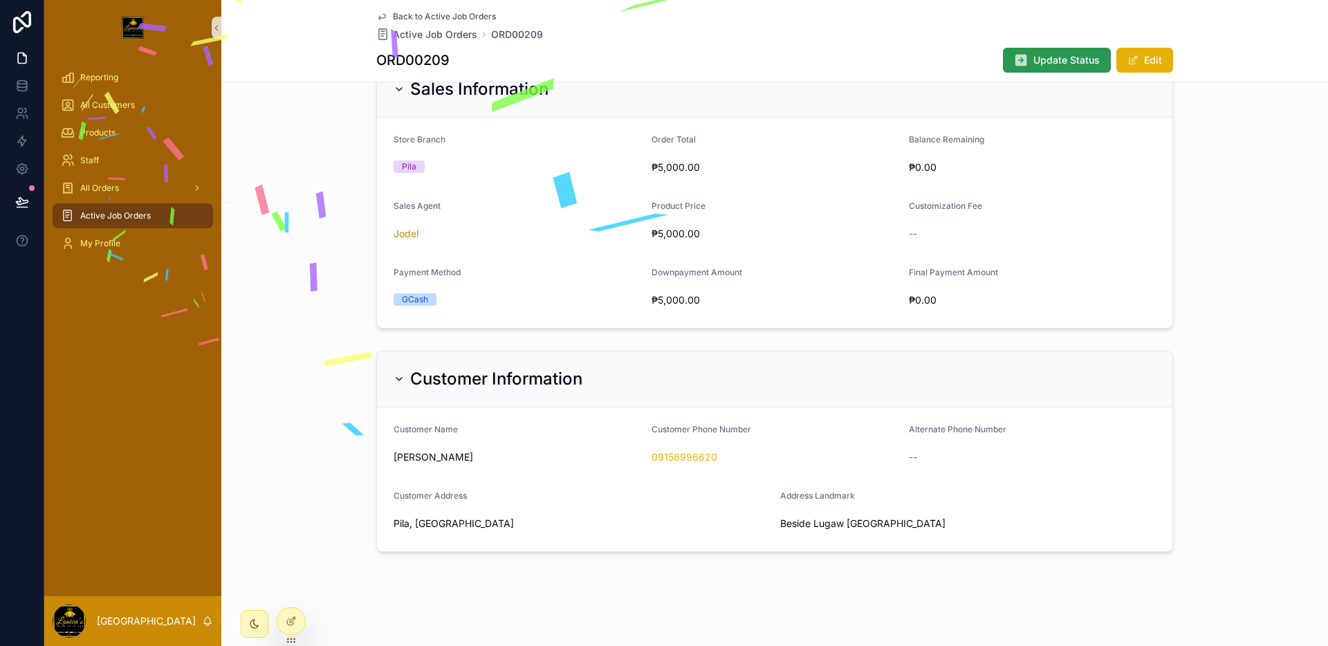
click at [1077, 62] on span "Update Status" at bounding box center [1066, 60] width 66 height 14
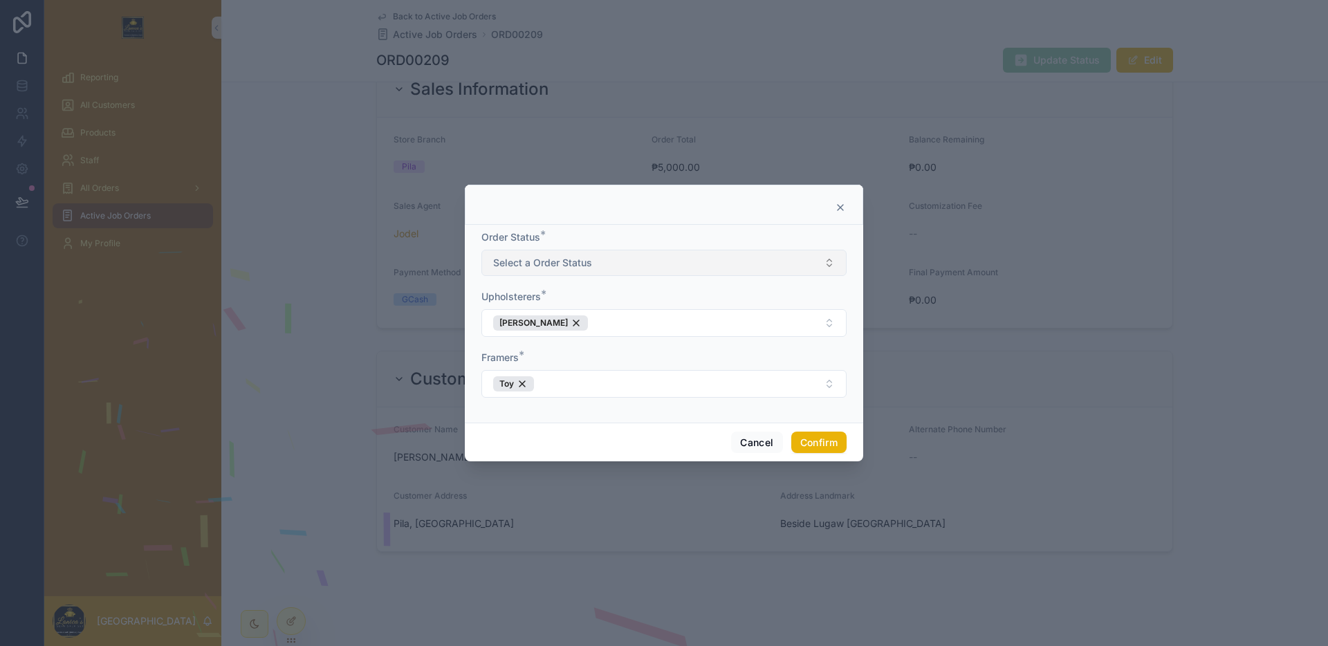
click at [663, 266] on button "Select a Order Status" at bounding box center [663, 263] width 365 height 26
click at [635, 319] on div "Production Complete ☑️" at bounding box center [664, 318] width 358 height 21
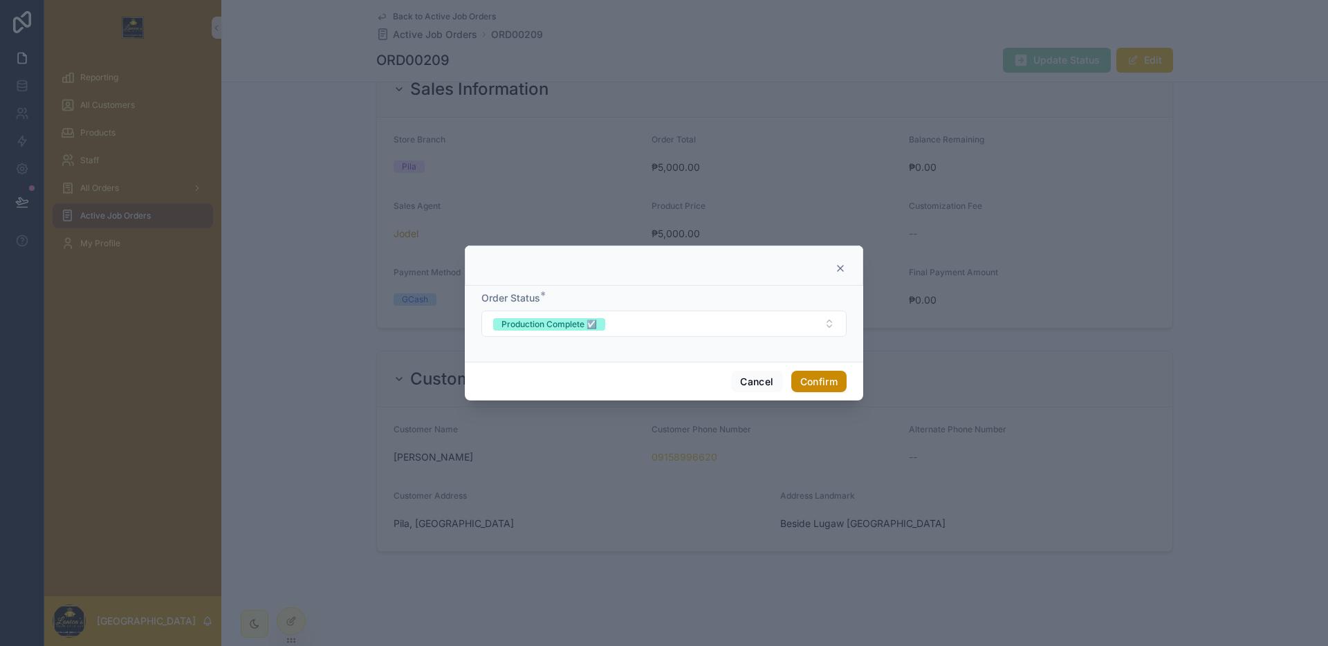
click at [805, 374] on button "Confirm" at bounding box center [818, 382] width 55 height 22
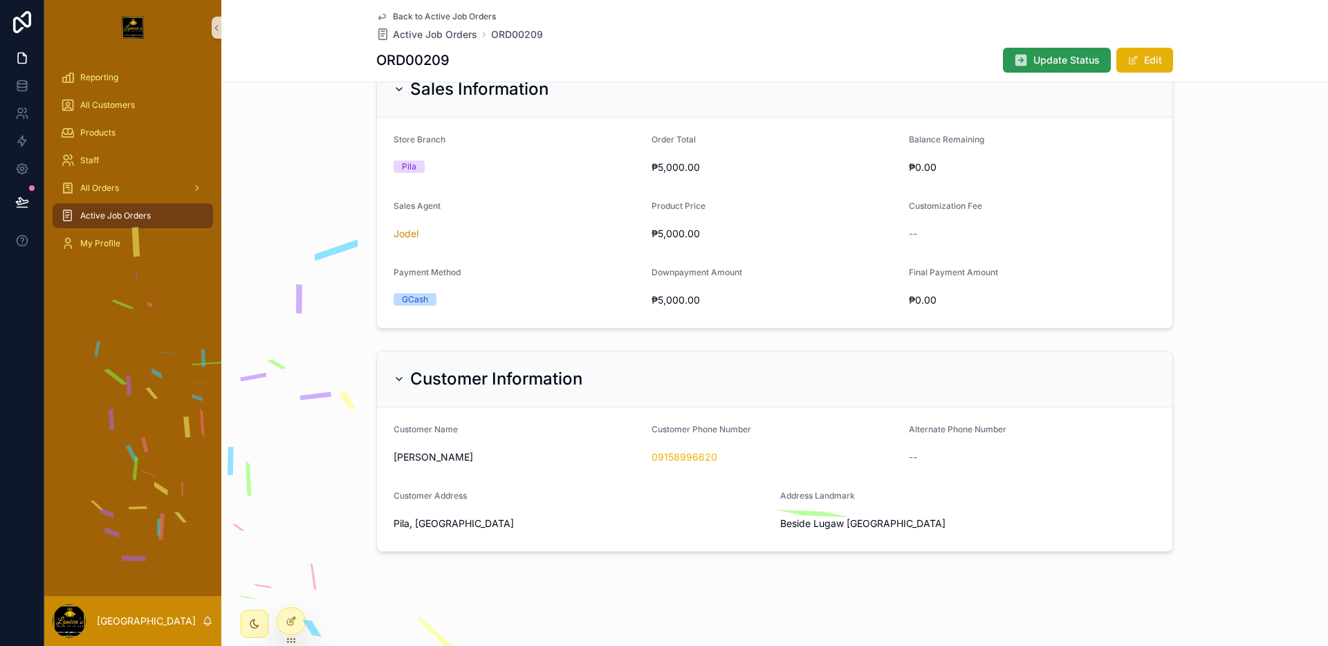
click at [1042, 57] on span "Update Status" at bounding box center [1066, 60] width 66 height 14
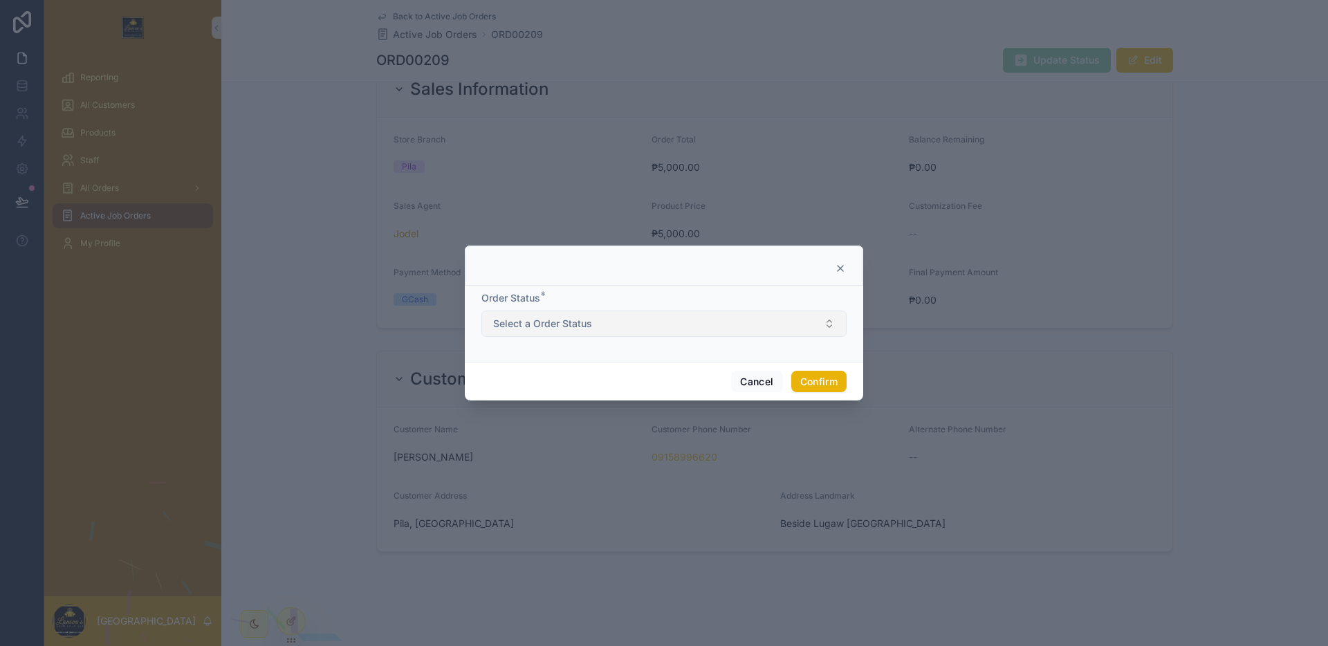
click at [580, 327] on span "Select a Order Status" at bounding box center [542, 324] width 99 height 14
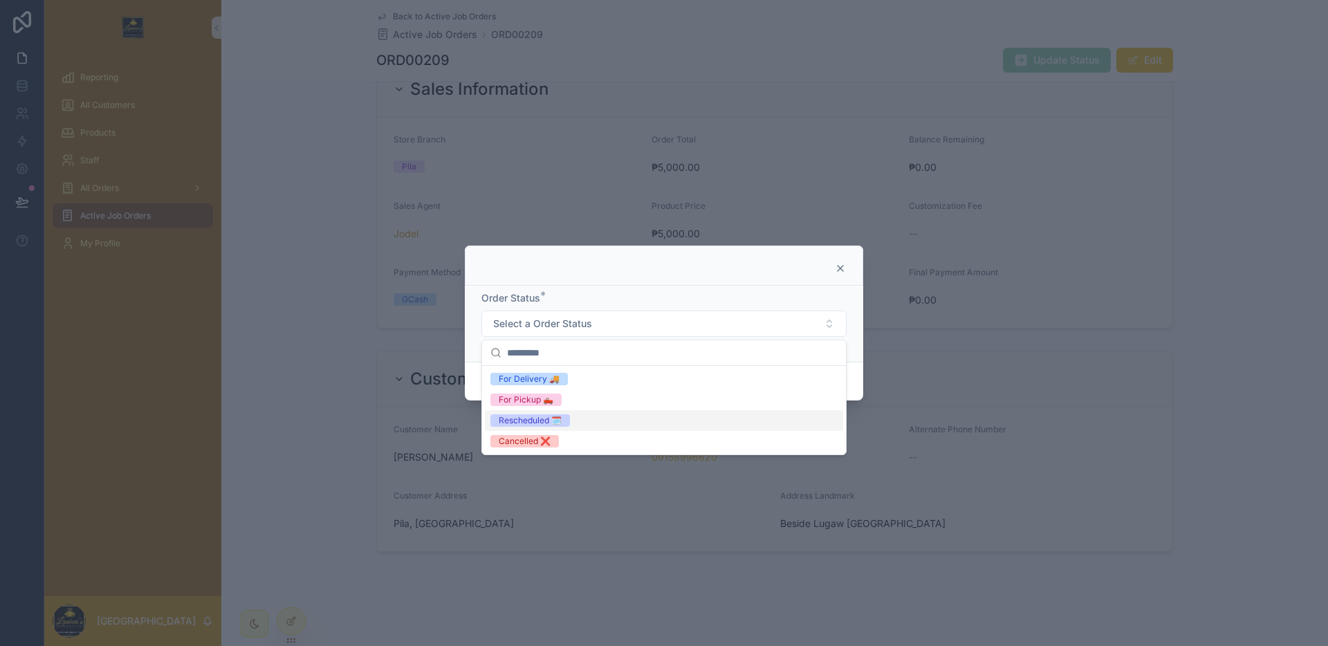
click at [584, 428] on div "Rescheduled 🗓️" at bounding box center [664, 420] width 358 height 21
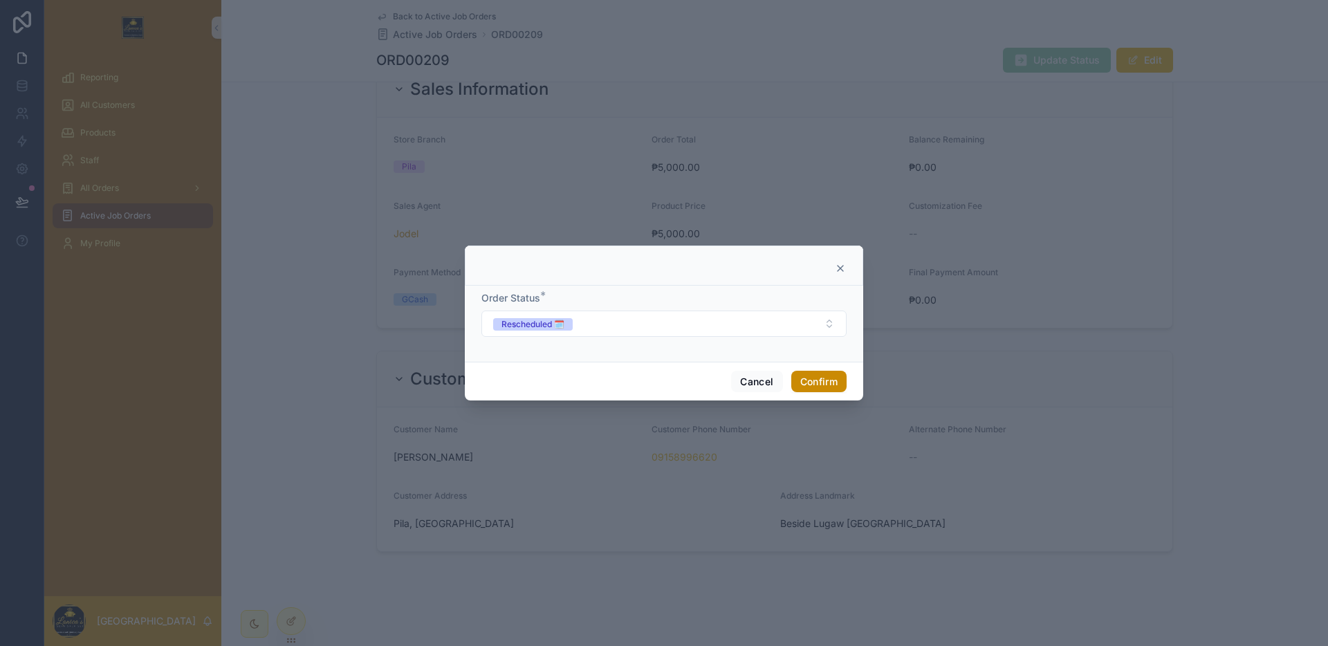
click at [801, 380] on button "Confirm" at bounding box center [818, 382] width 55 height 22
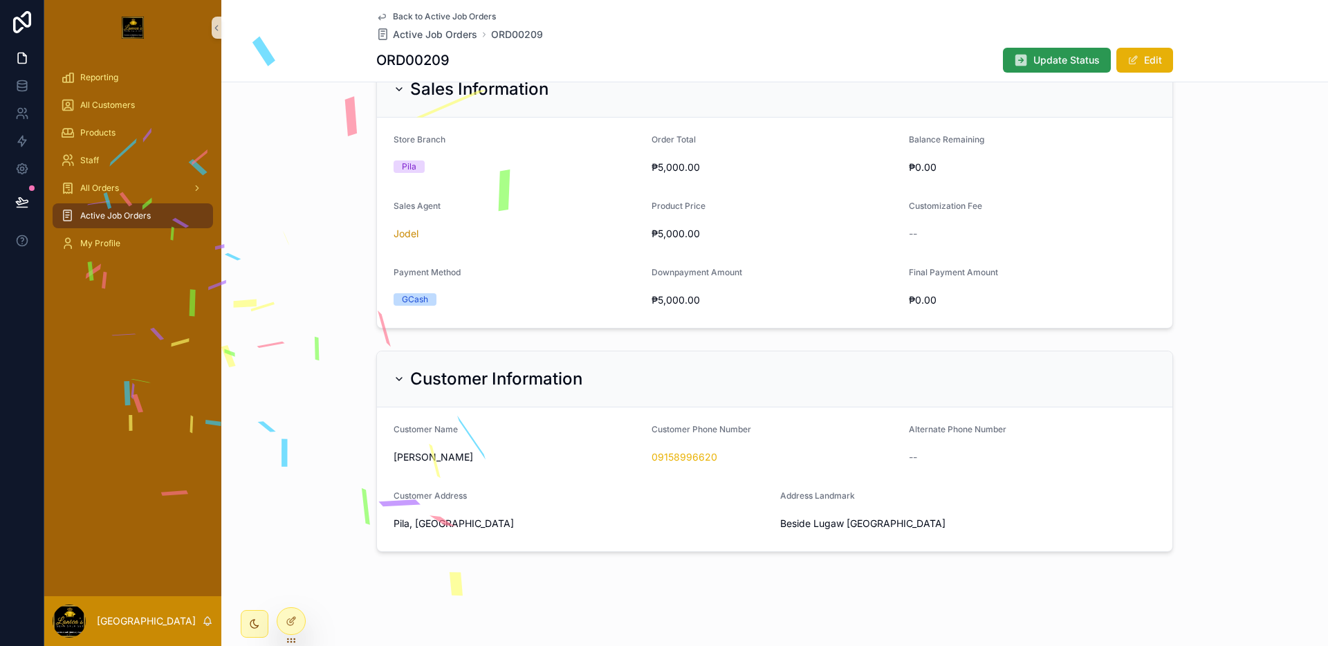
click at [1088, 48] on button "Update Status" at bounding box center [1057, 60] width 108 height 25
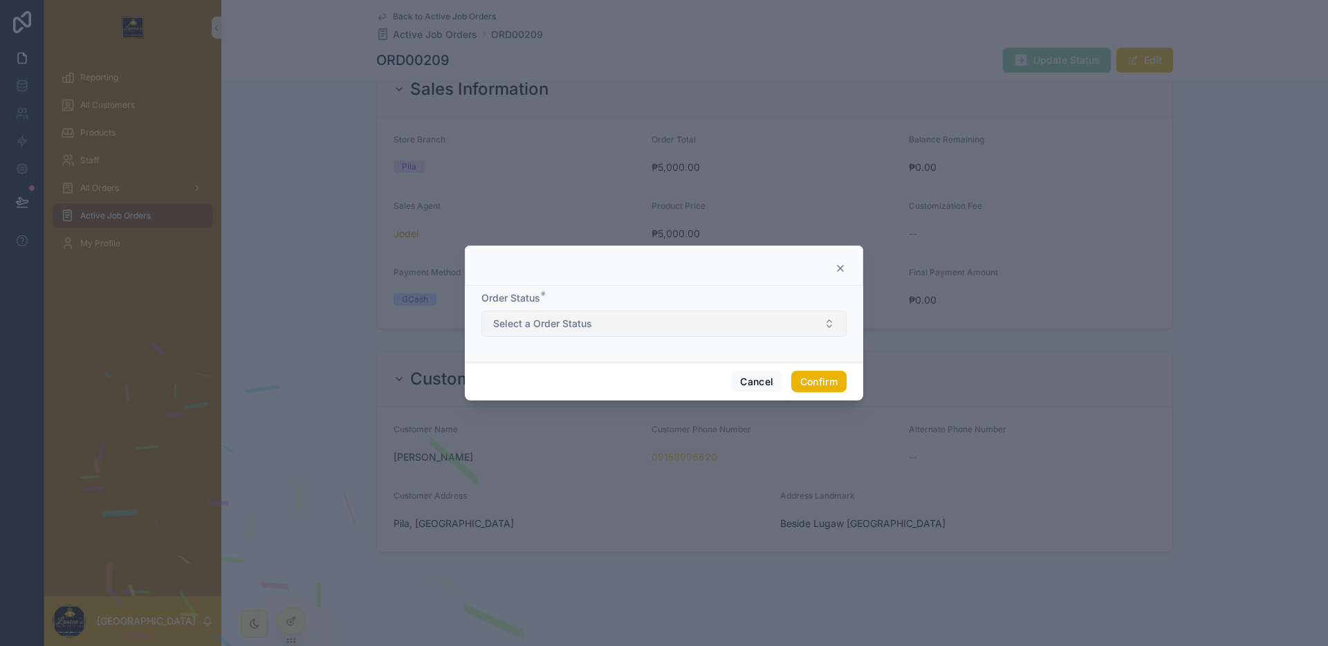
click at [638, 313] on button "Select a Order Status" at bounding box center [663, 323] width 365 height 26
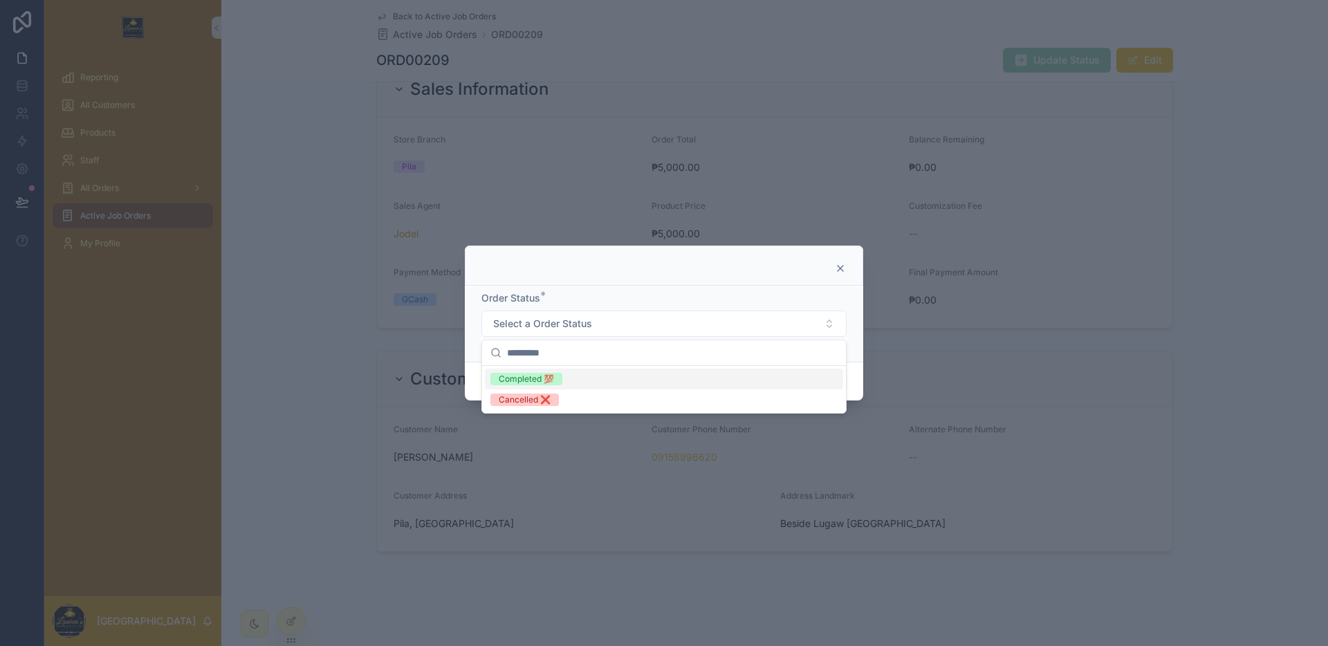
click at [649, 297] on div "Order Status *" at bounding box center [663, 298] width 365 height 14
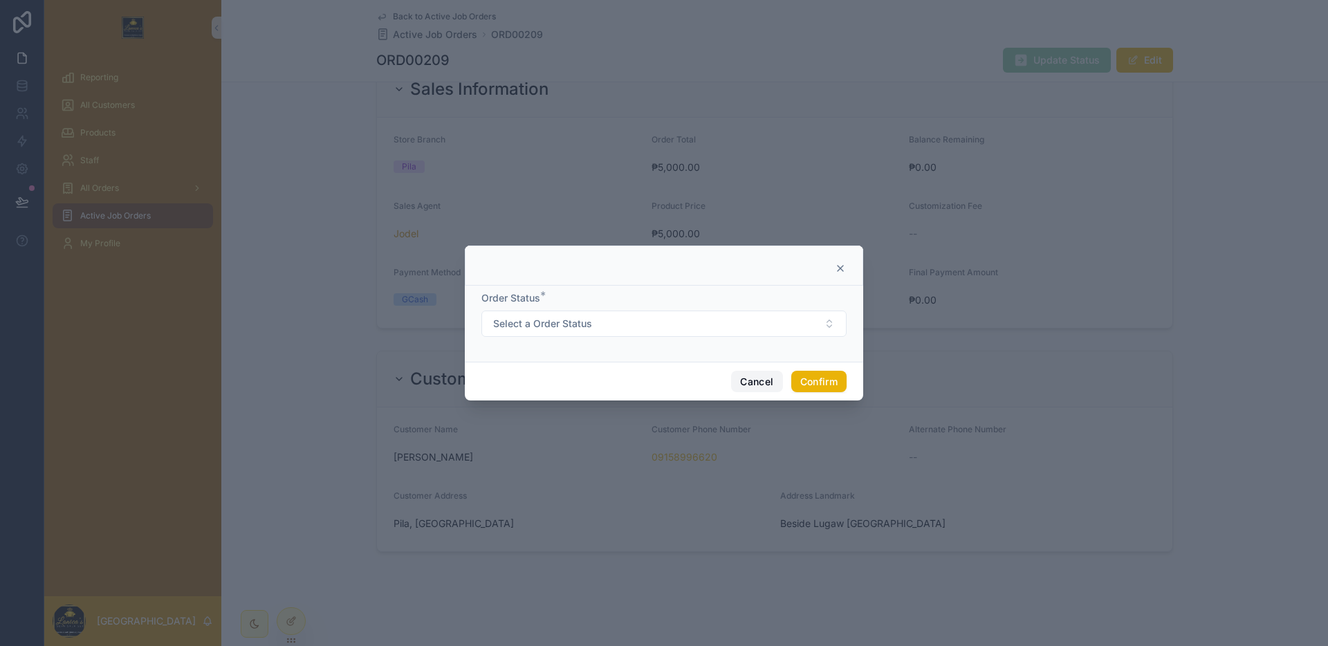
click at [754, 387] on button "Cancel" at bounding box center [756, 382] width 51 height 22
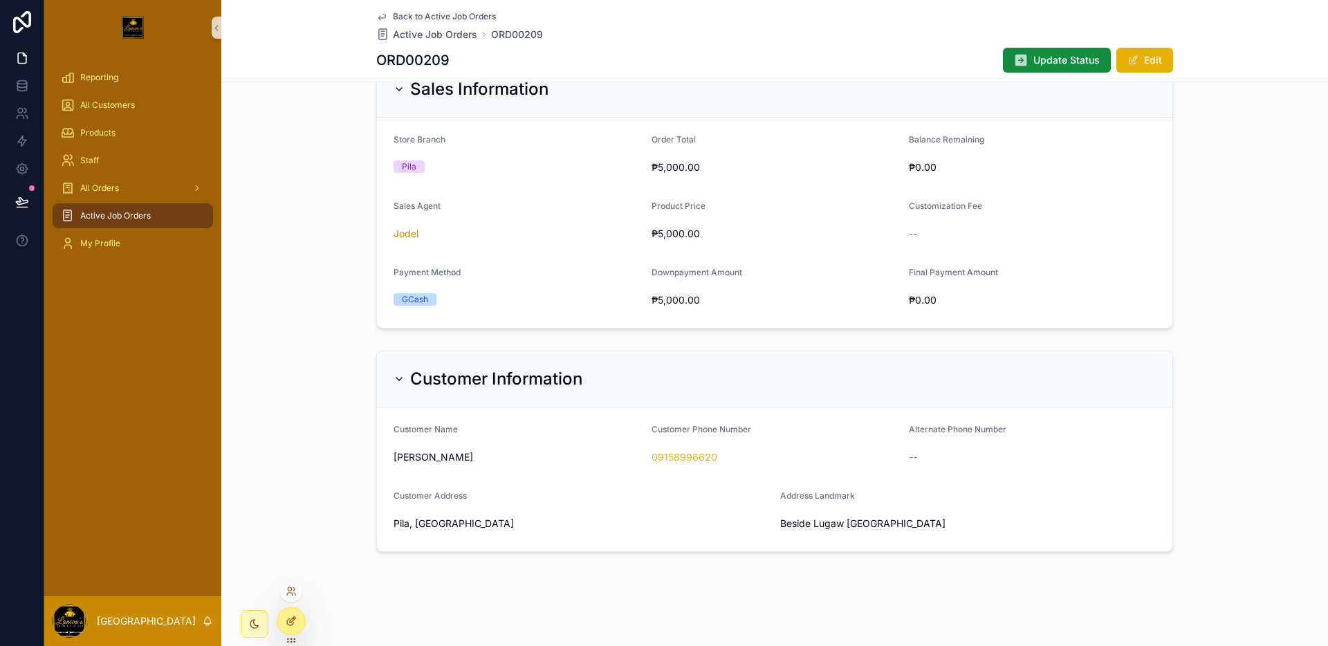
drag, startPoint x: 292, startPoint y: 619, endPoint x: 573, endPoint y: 501, distance: 304.6
click at [292, 619] on icon at bounding box center [291, 620] width 11 height 11
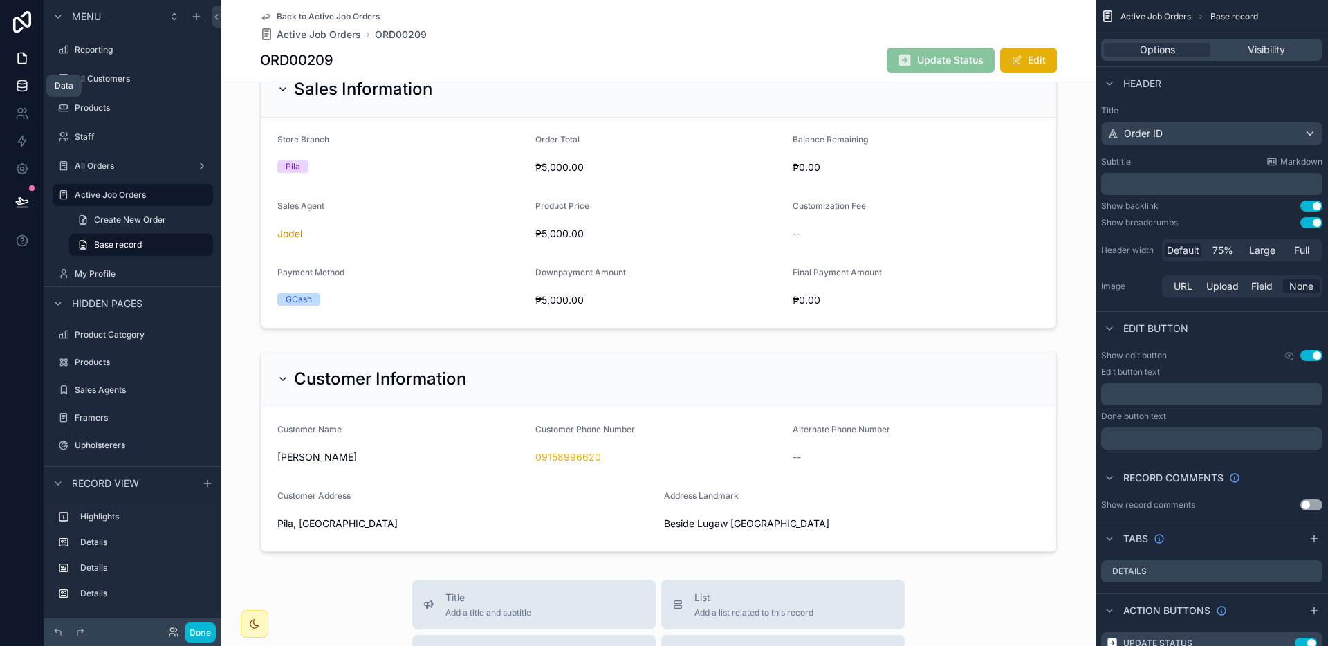
click at [21, 95] on link at bounding box center [22, 86] width 44 height 28
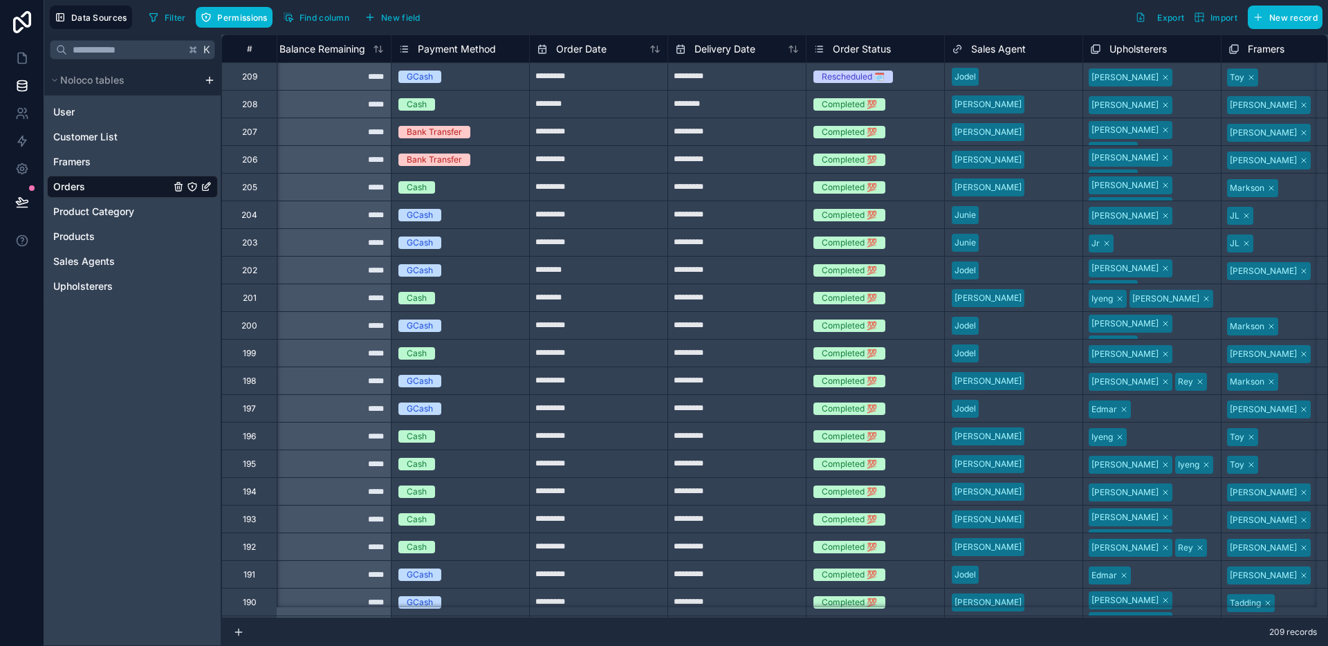
scroll to position [0, 2380]
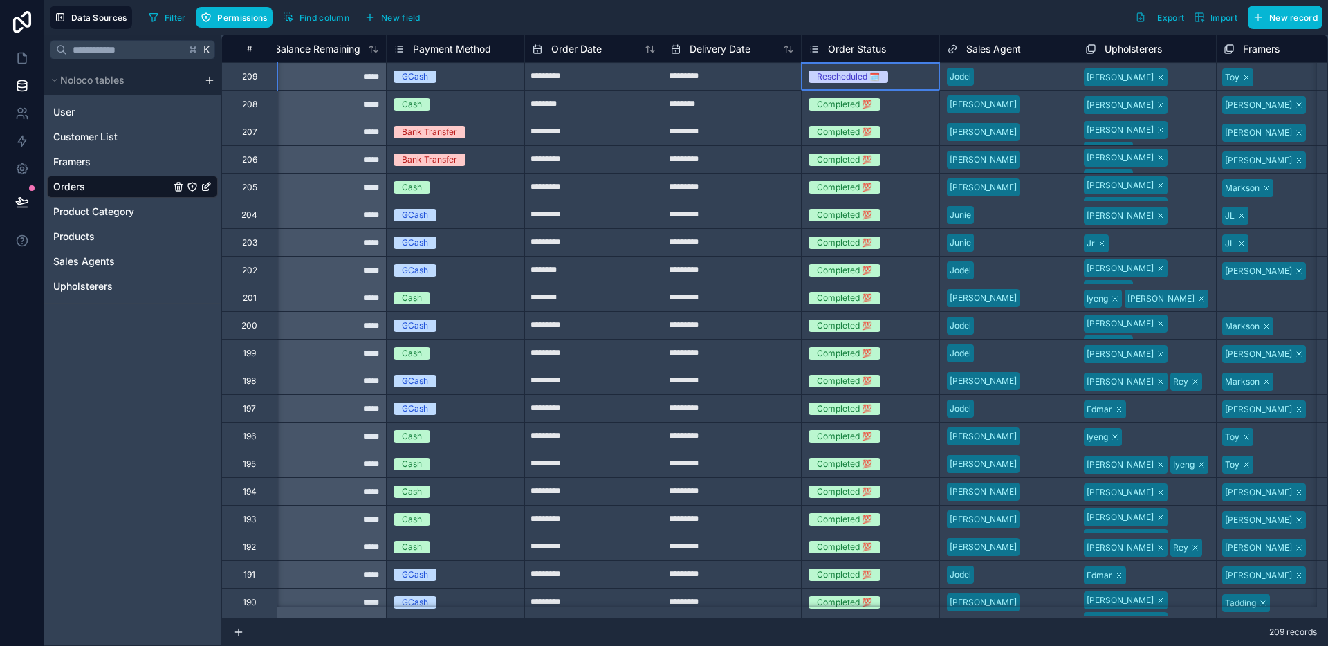
click at [905, 73] on div "Rescheduled 🗓️" at bounding box center [870, 76] width 138 height 15
click at [903, 76] on div "Rescheduled 🗓️" at bounding box center [870, 76] width 138 height 15
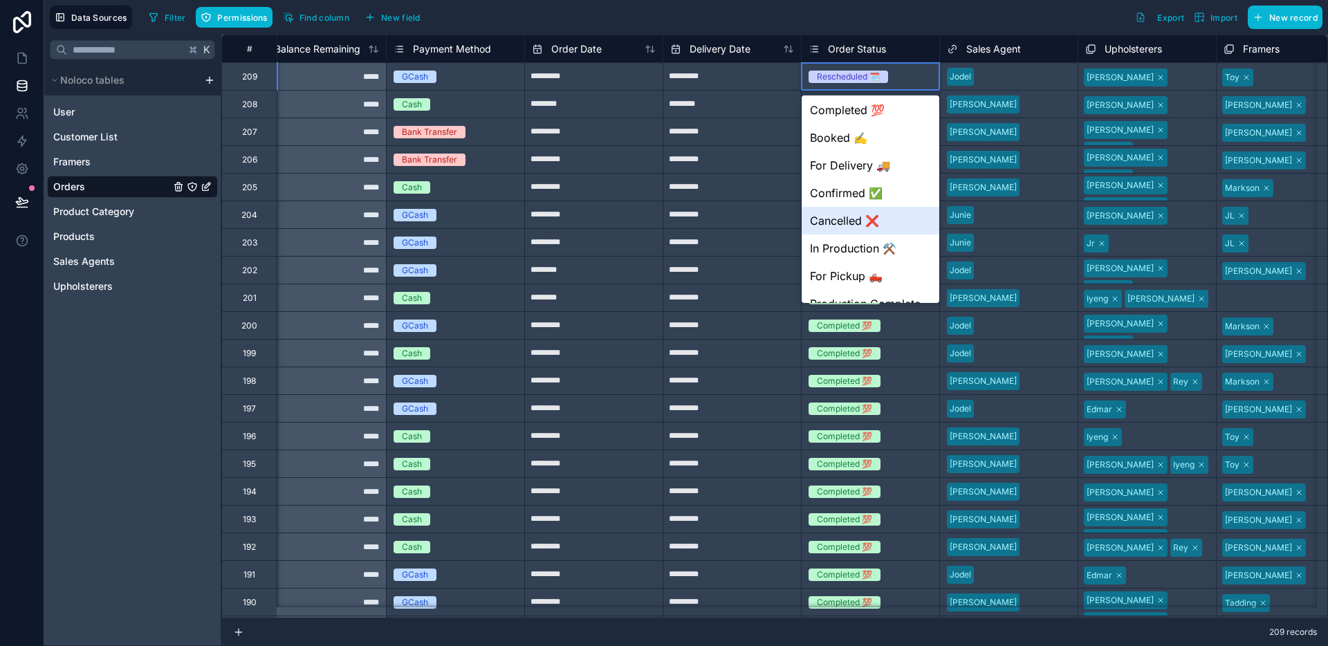
scroll to position [3, 0]
click at [880, 241] on div "In Production ⚒️" at bounding box center [870, 248] width 138 height 28
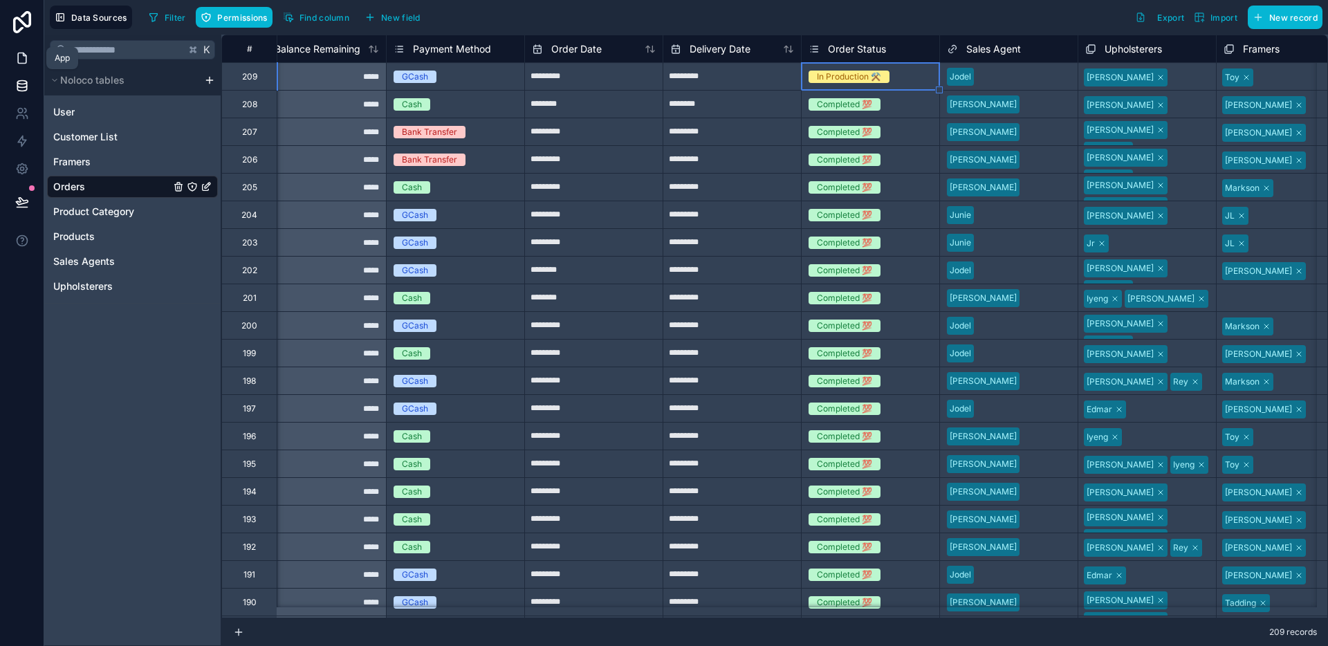
click at [14, 68] on link at bounding box center [22, 58] width 44 height 28
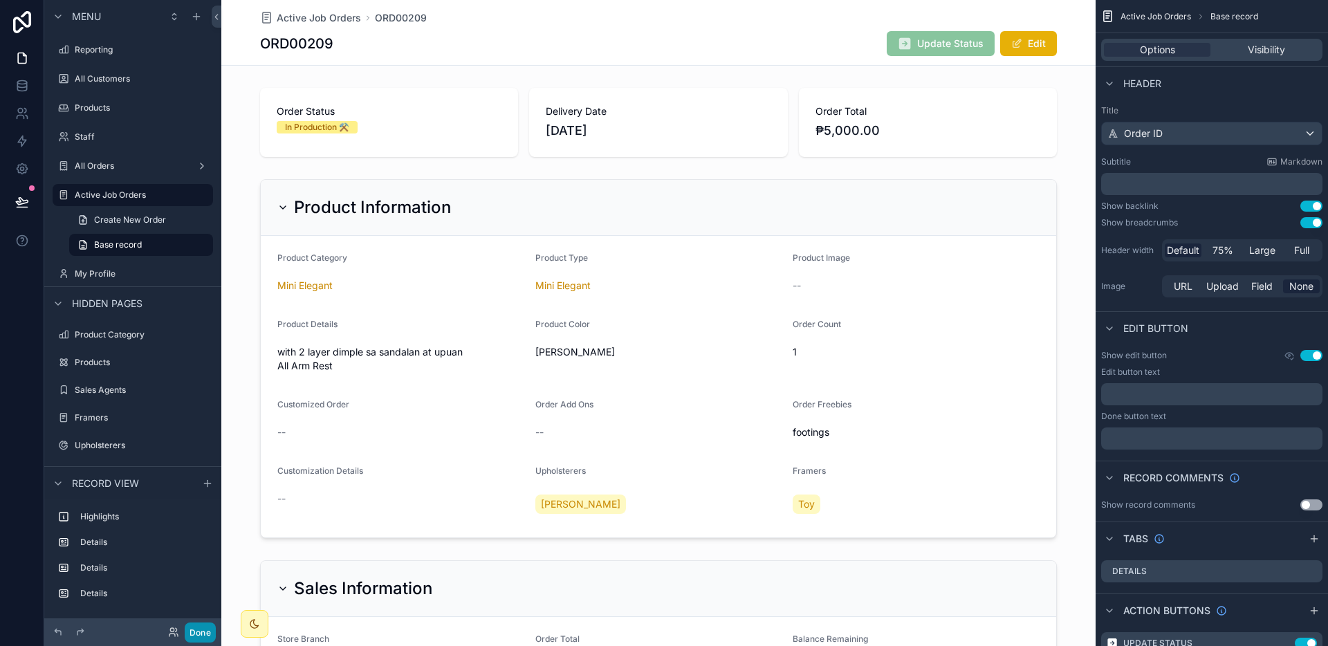
click at [210, 629] on button "Done" at bounding box center [200, 632] width 31 height 20
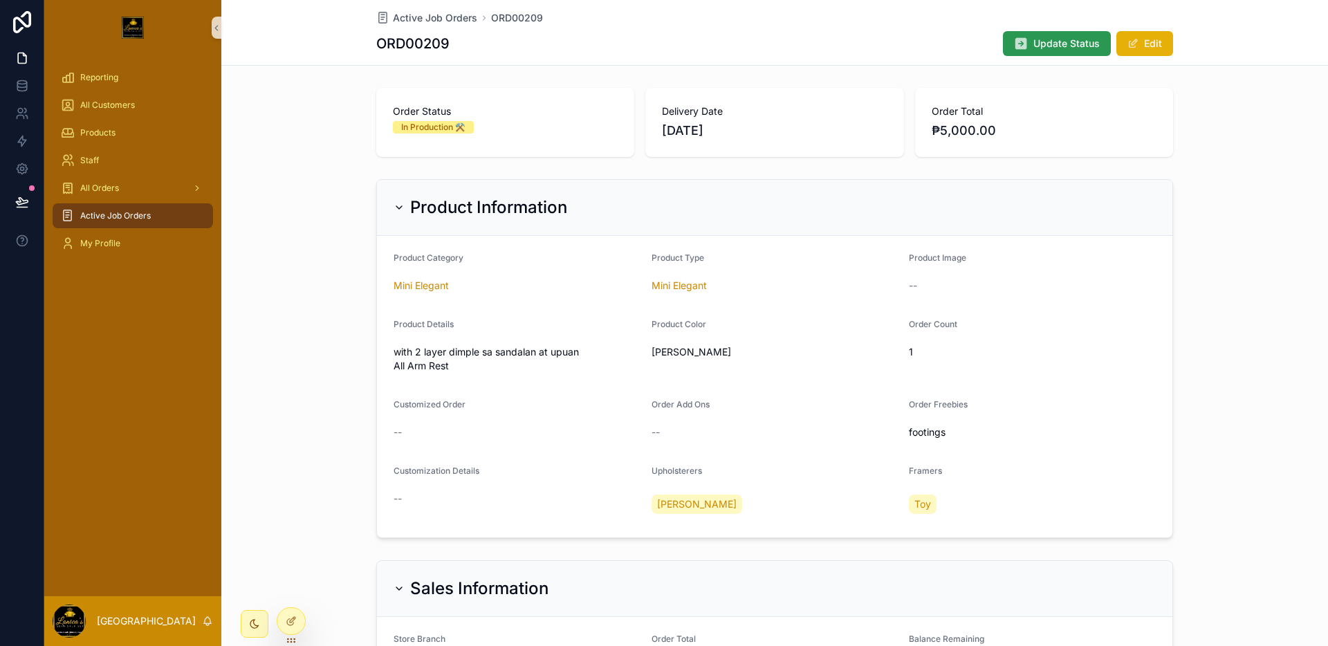
click at [1024, 50] on button "Update Status" at bounding box center [1057, 43] width 108 height 25
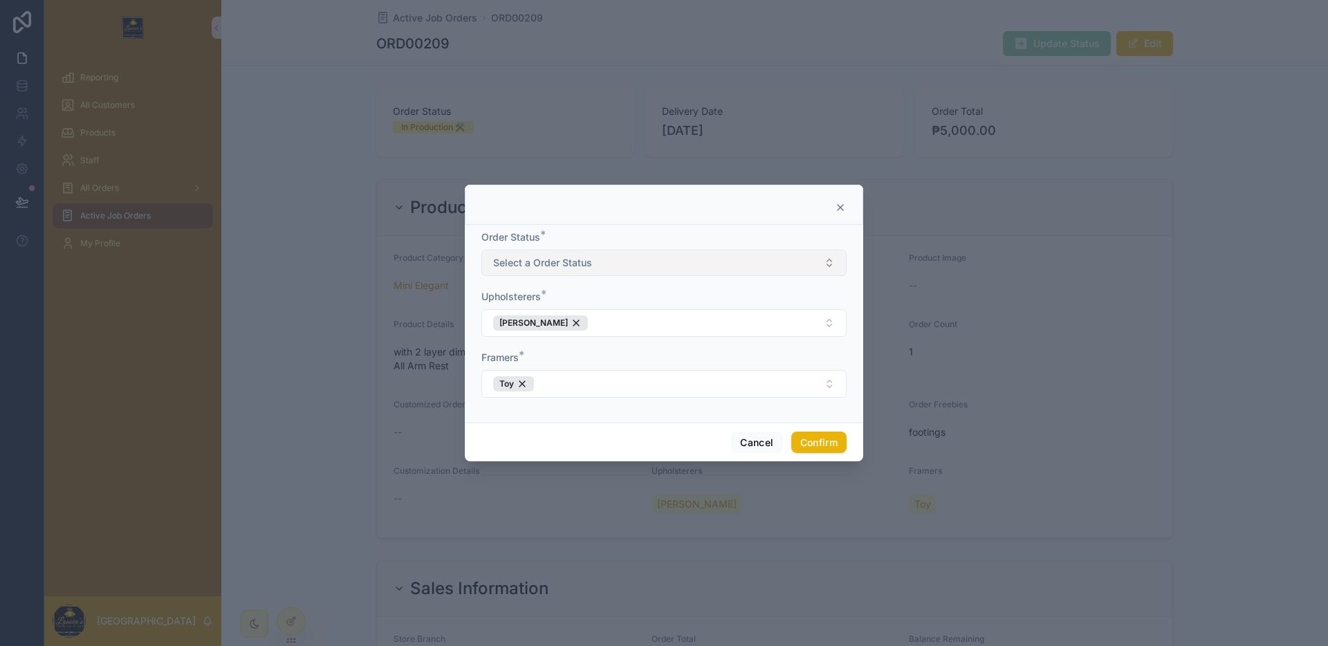
click at [653, 258] on button "Select a Order Status" at bounding box center [663, 263] width 365 height 26
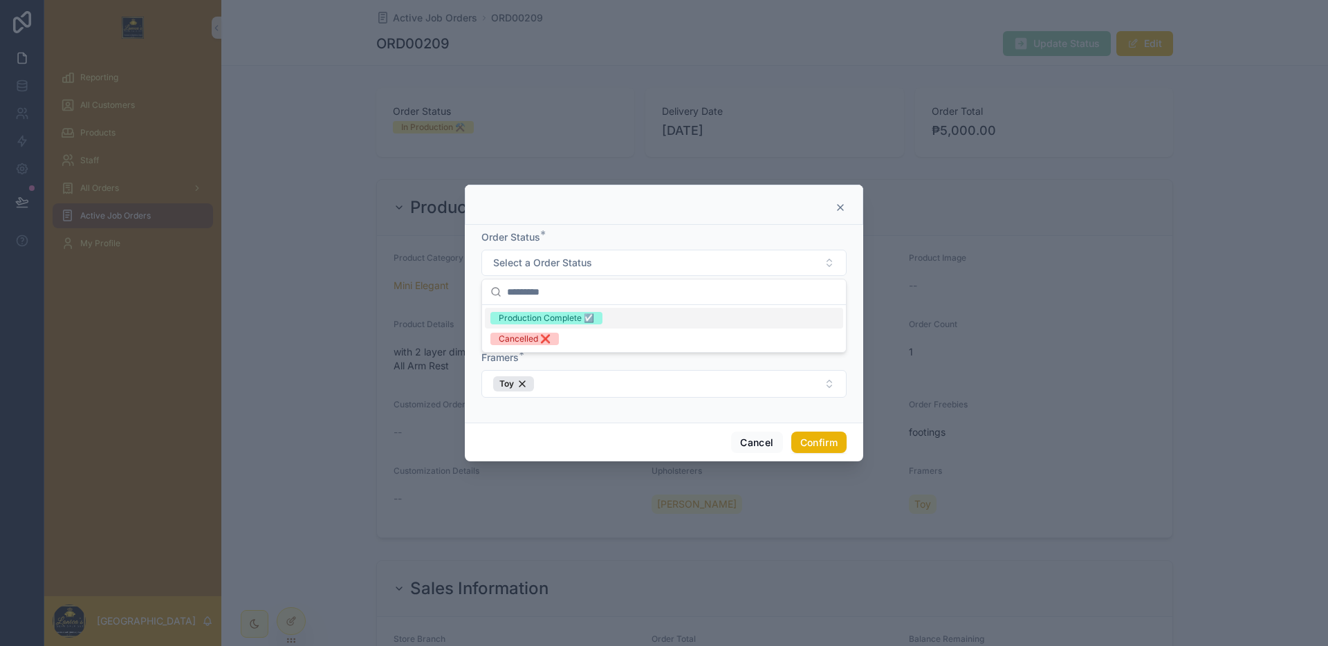
click at [611, 318] on div "Production Complete ☑️" at bounding box center [664, 318] width 358 height 21
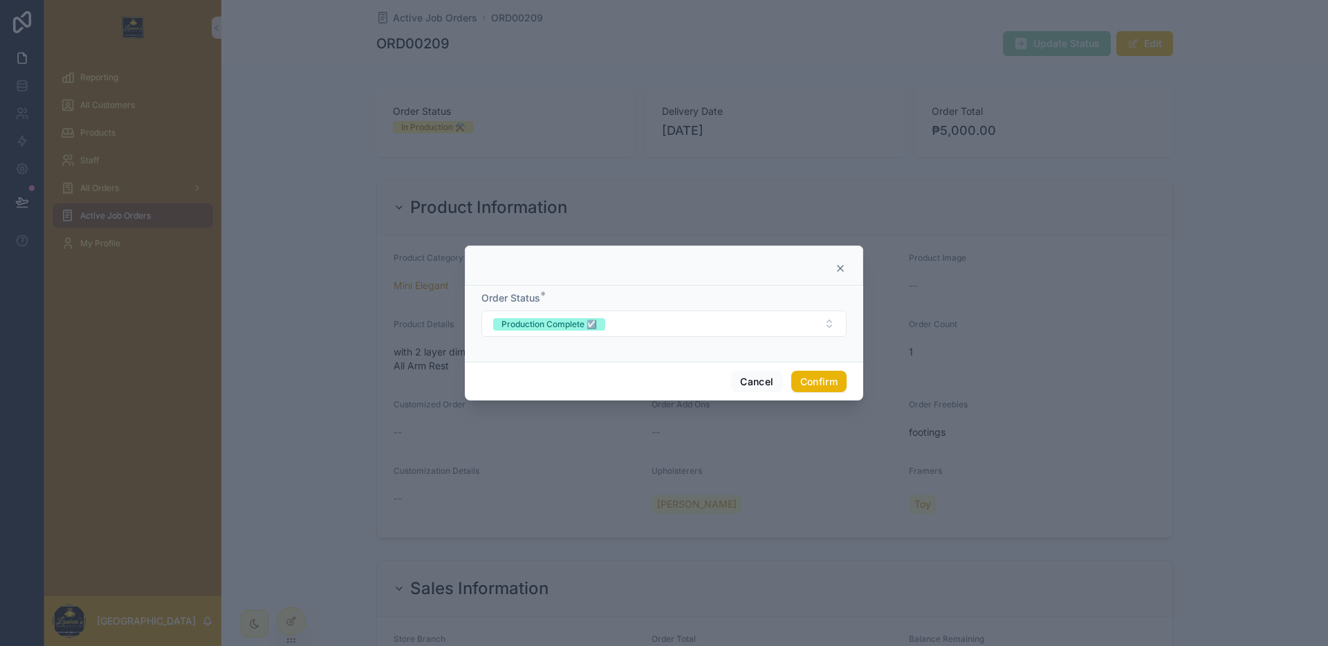
click at [817, 392] on div "Cancel Confirm" at bounding box center [664, 381] width 398 height 39
click at [821, 382] on button "Confirm" at bounding box center [818, 382] width 55 height 22
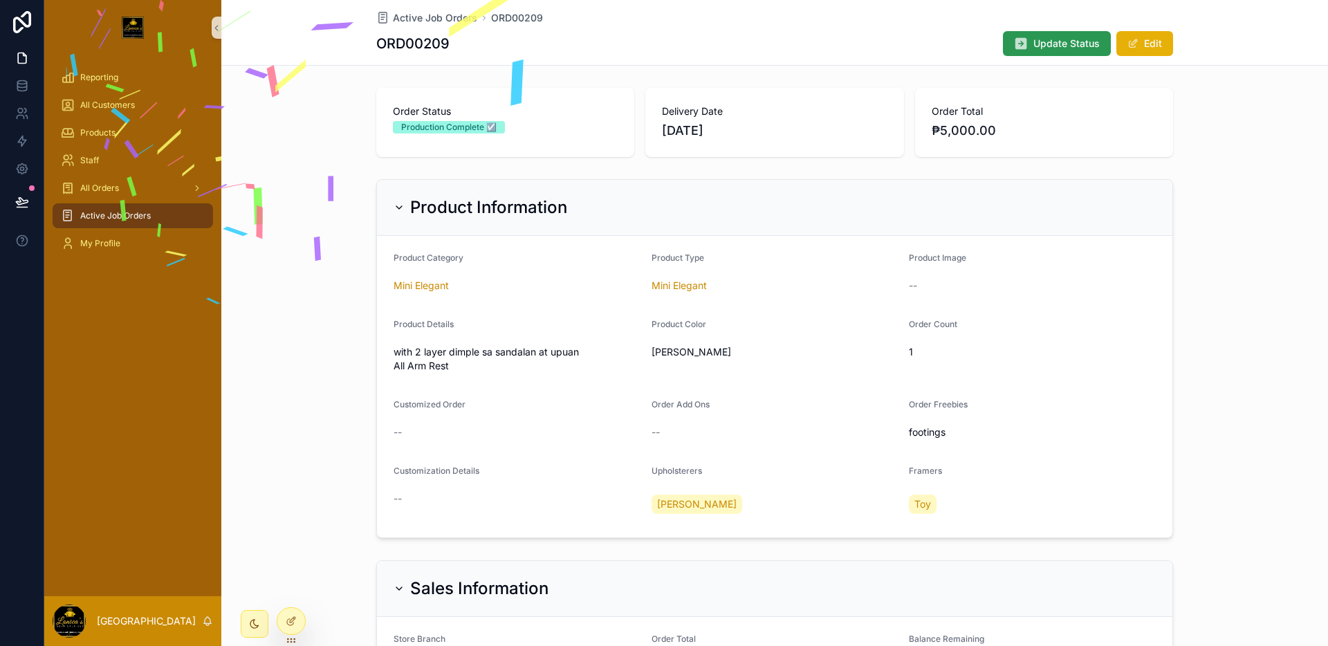
click at [1033, 46] on span "Update Status" at bounding box center [1066, 44] width 66 height 14
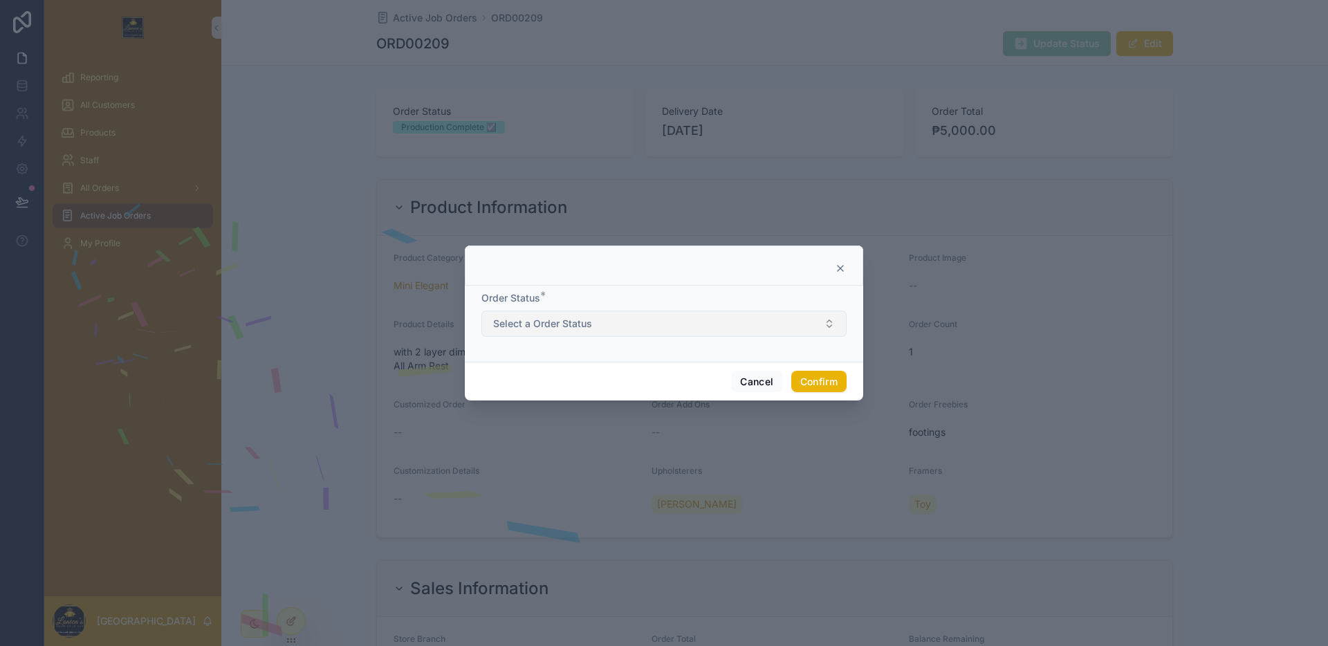
click at [627, 326] on button "Select a Order Status" at bounding box center [663, 323] width 365 height 26
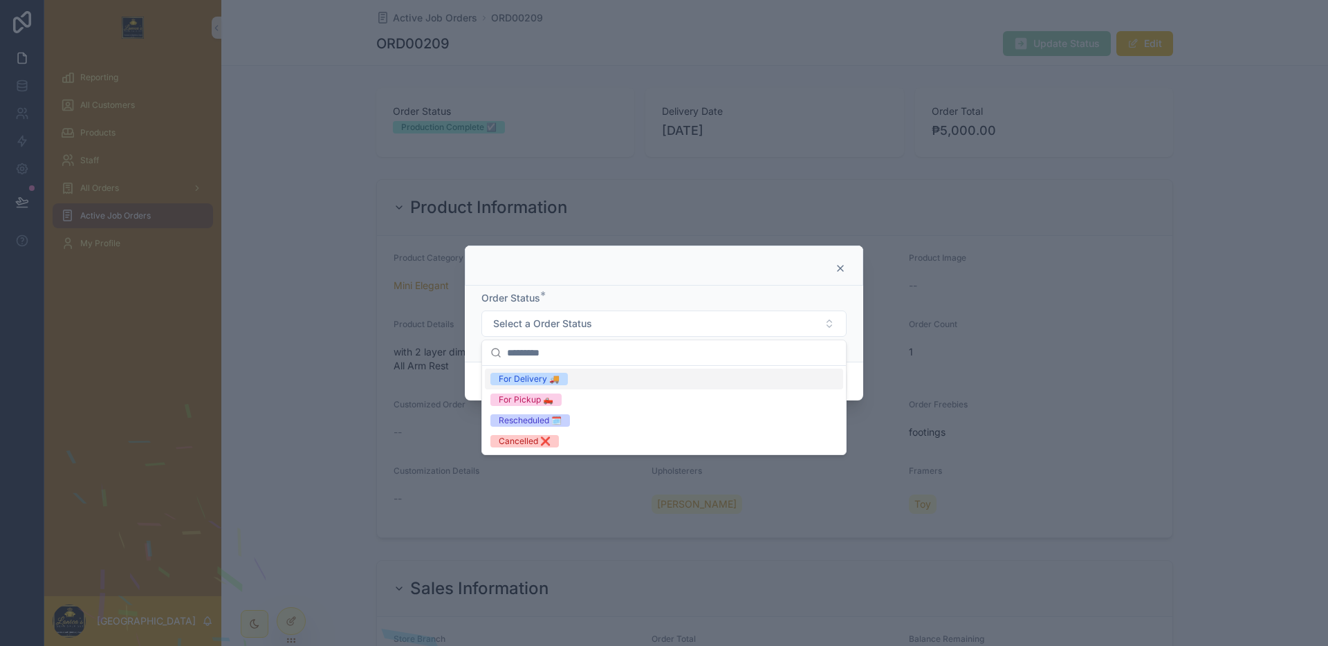
click at [586, 382] on div "For Delivery 🚚" at bounding box center [664, 379] width 358 height 21
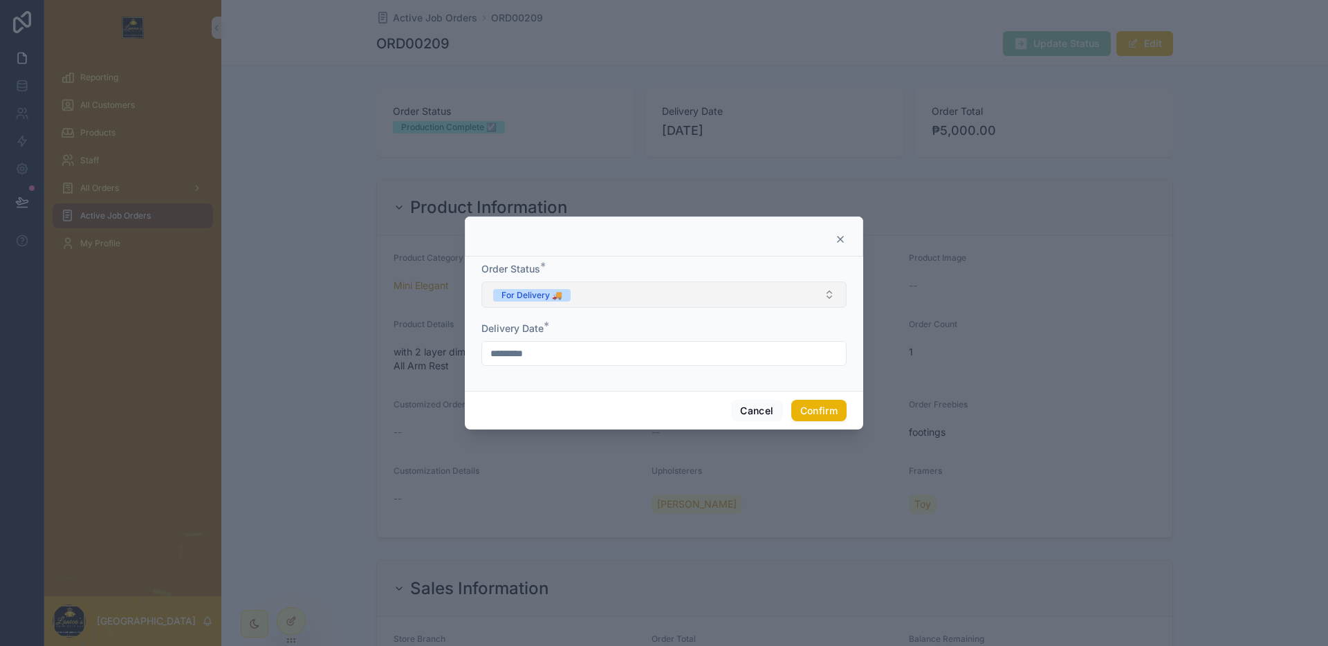
click at [647, 297] on button "For Delivery 🚚" at bounding box center [663, 294] width 365 height 26
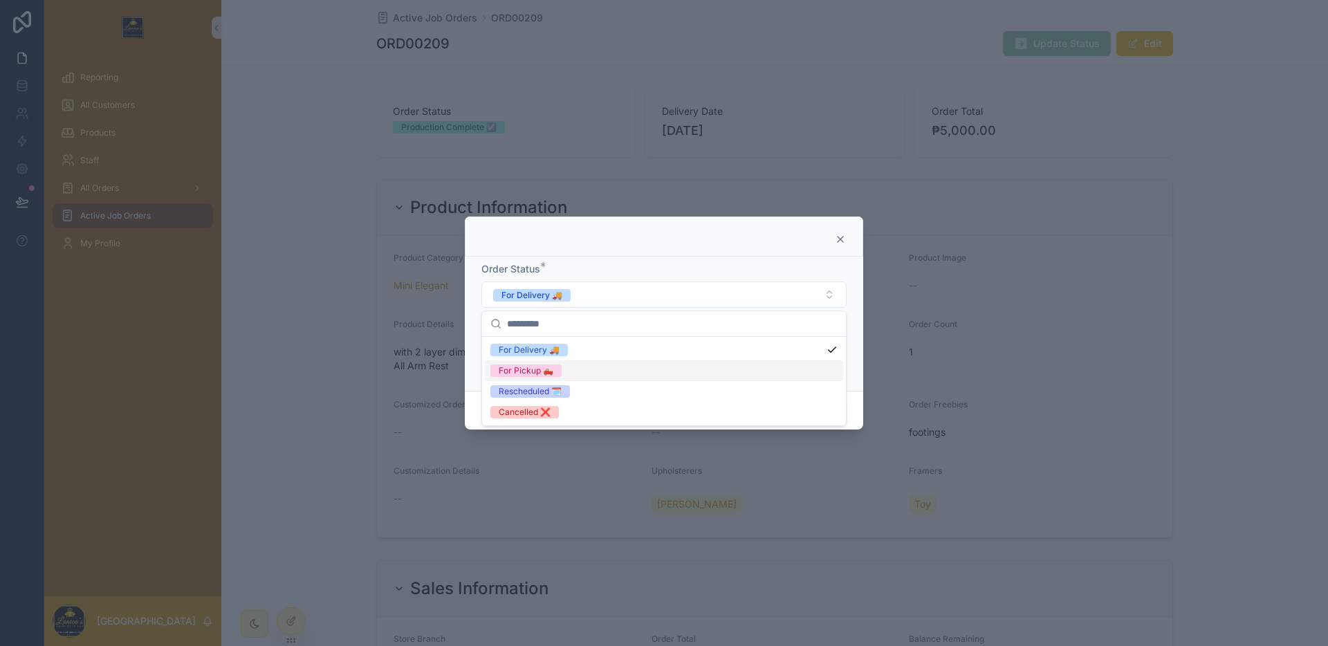
click at [605, 371] on div "For Pickup 🛻" at bounding box center [664, 370] width 358 height 21
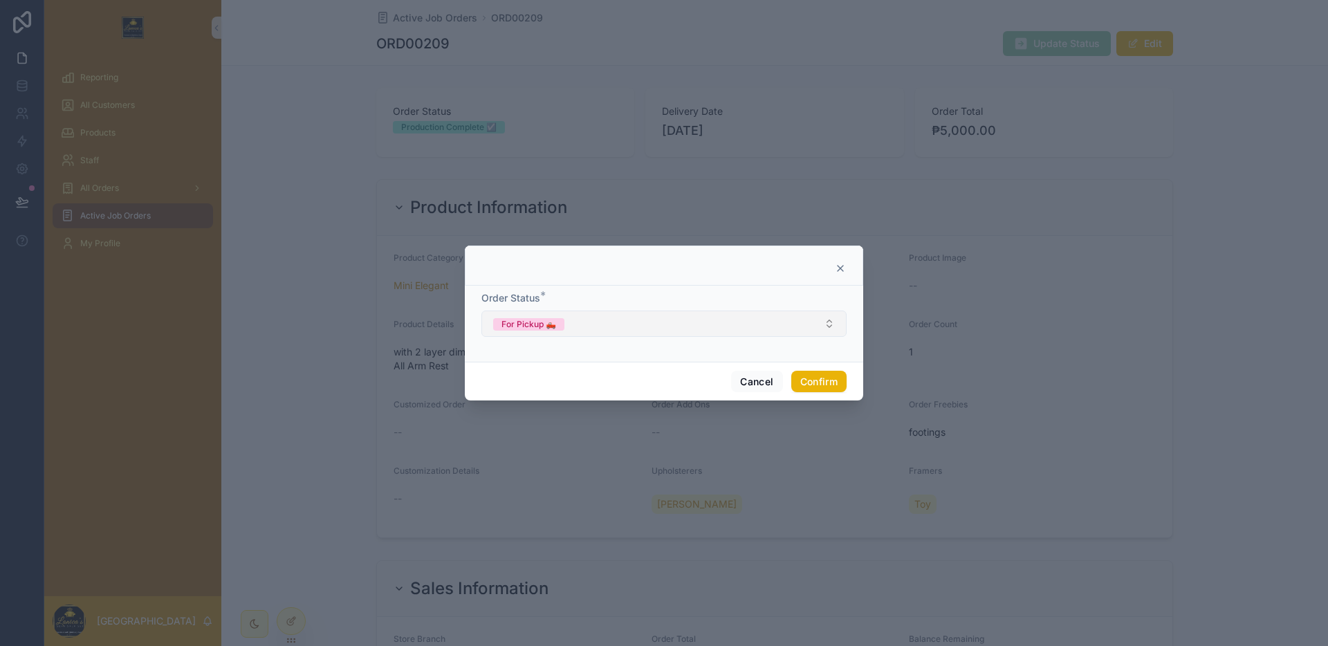
click at [633, 332] on button "For Pickup 🛻" at bounding box center [663, 323] width 365 height 26
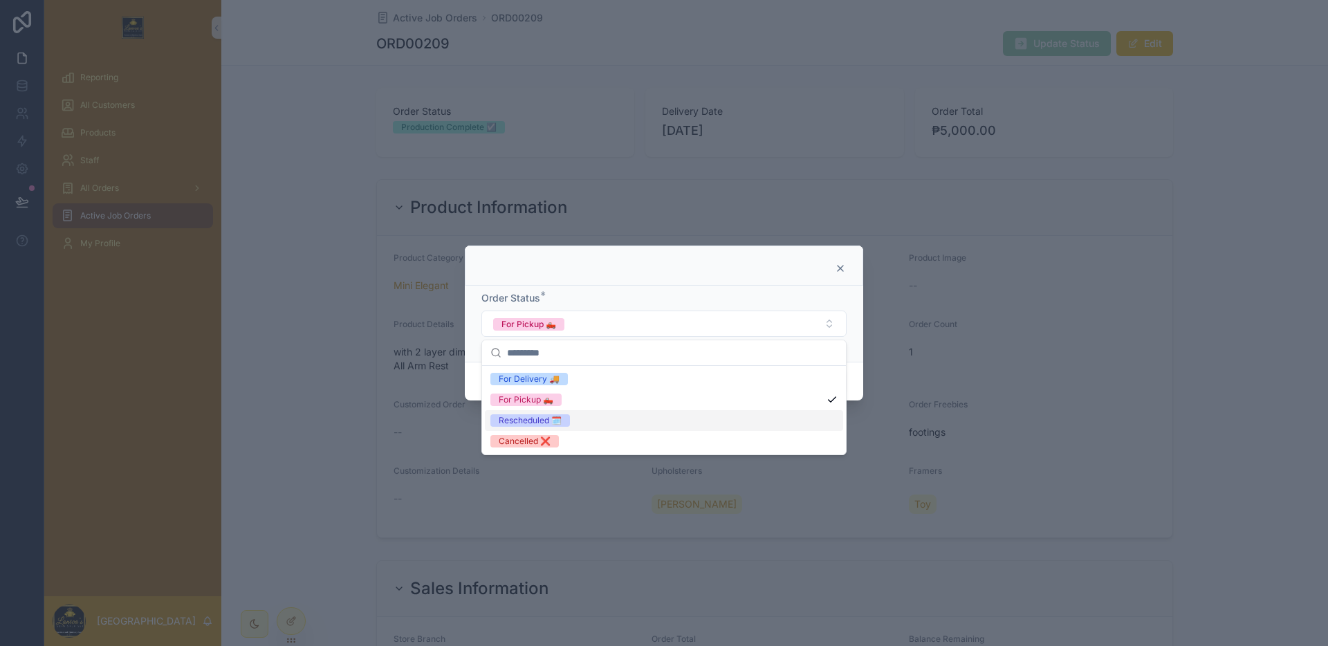
click at [591, 420] on div "Rescheduled 🗓️" at bounding box center [664, 420] width 358 height 21
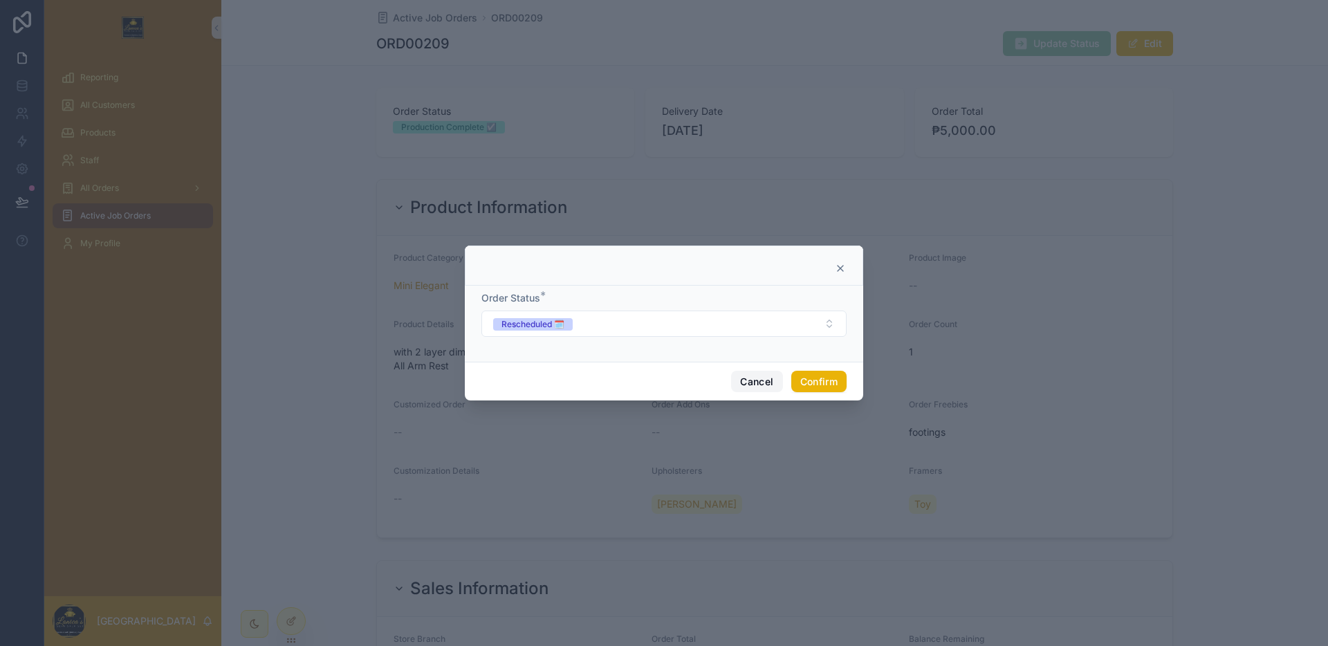
click at [751, 375] on button "Cancel" at bounding box center [756, 382] width 51 height 22
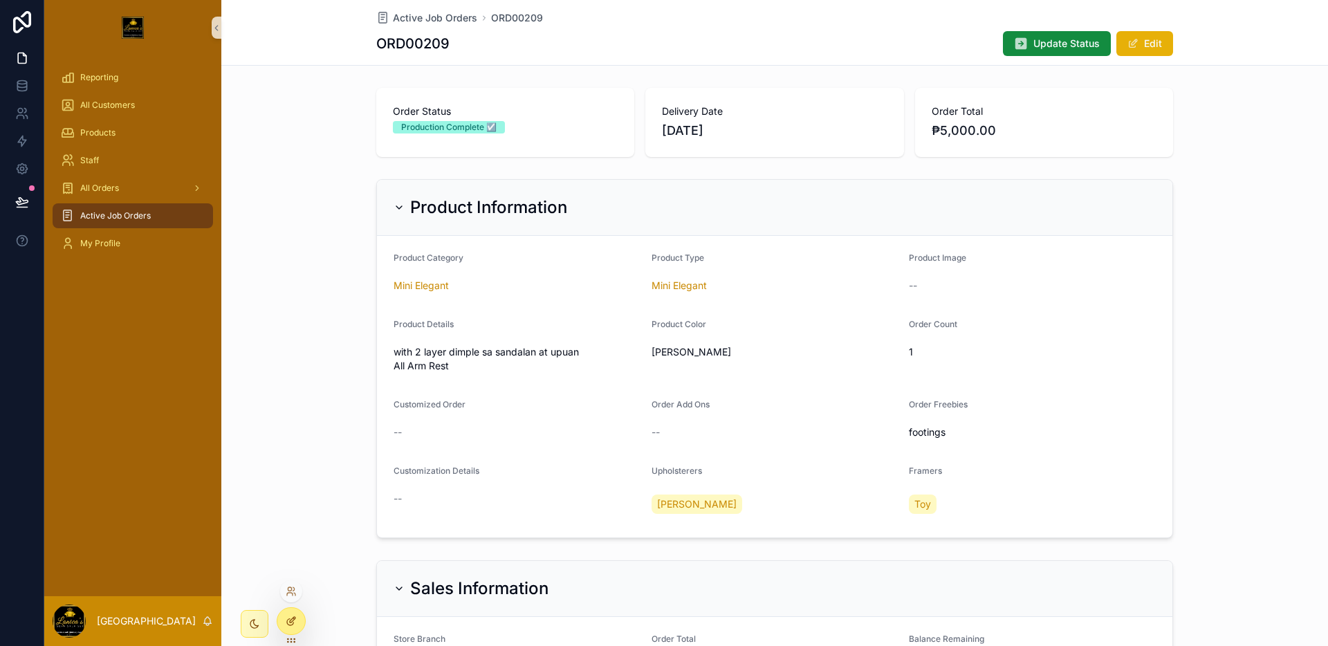
click at [290, 624] on icon at bounding box center [291, 620] width 11 height 11
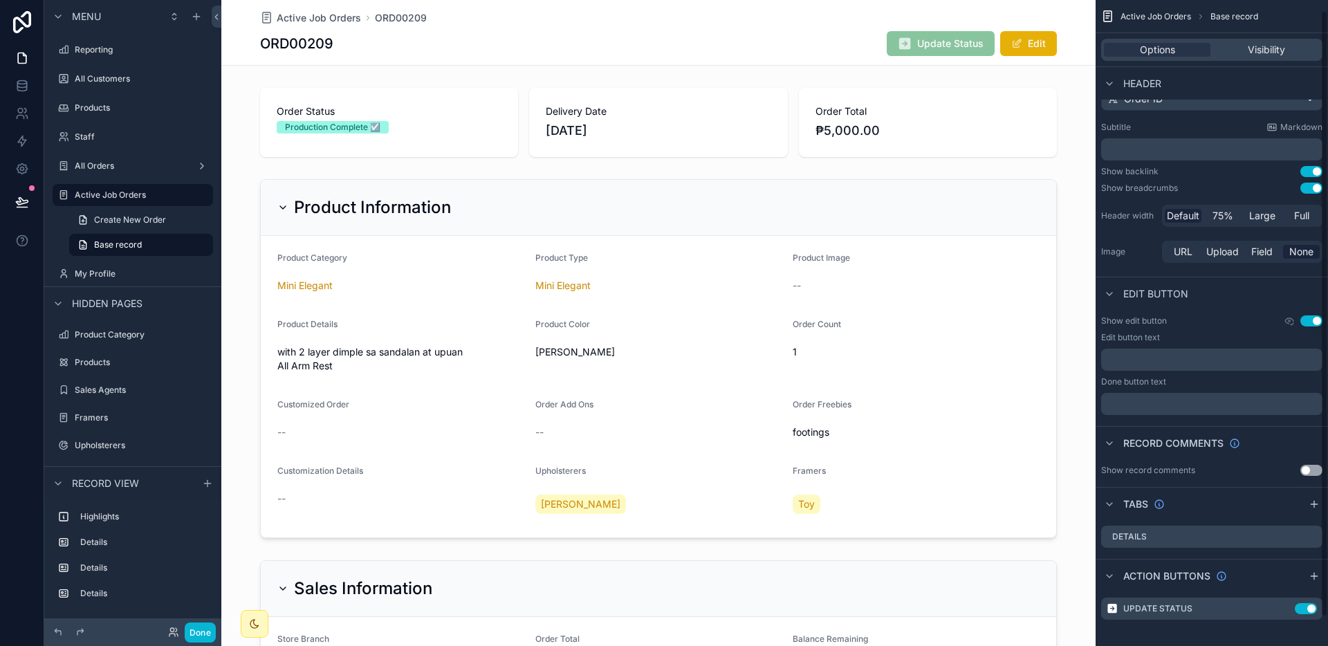
scroll to position [41, 0]
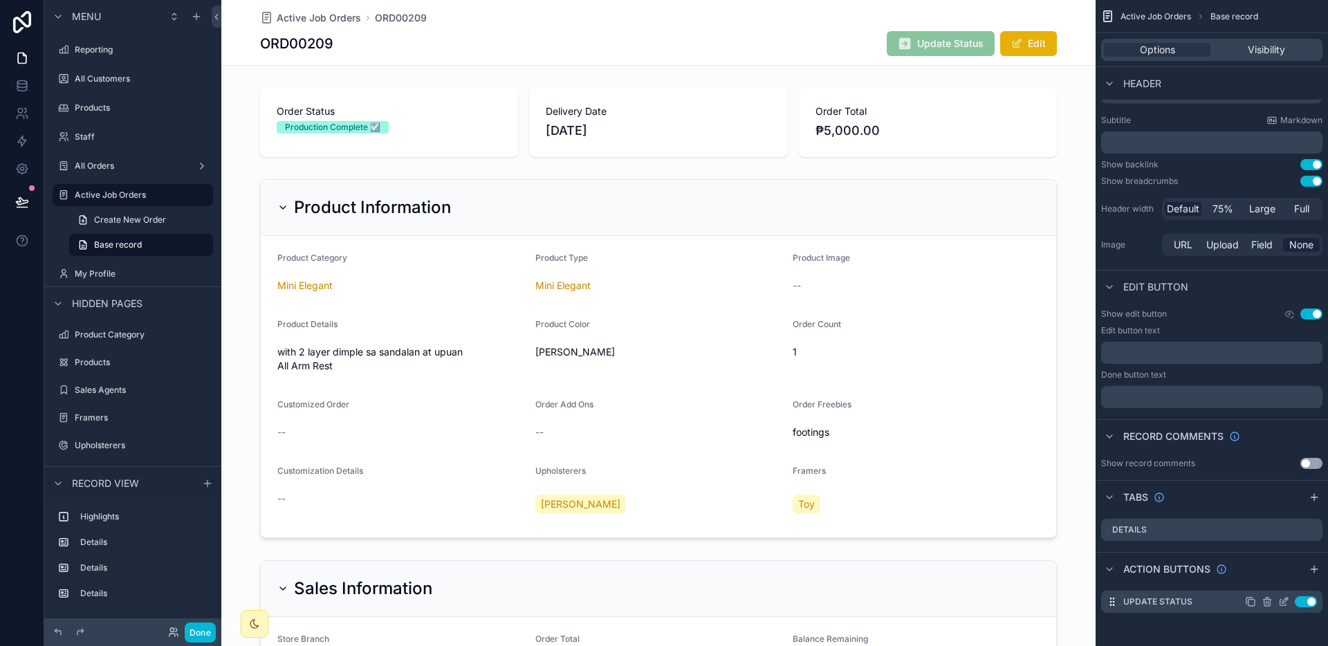
click at [1288, 601] on icon "scrollable content" at bounding box center [1283, 601] width 11 height 11
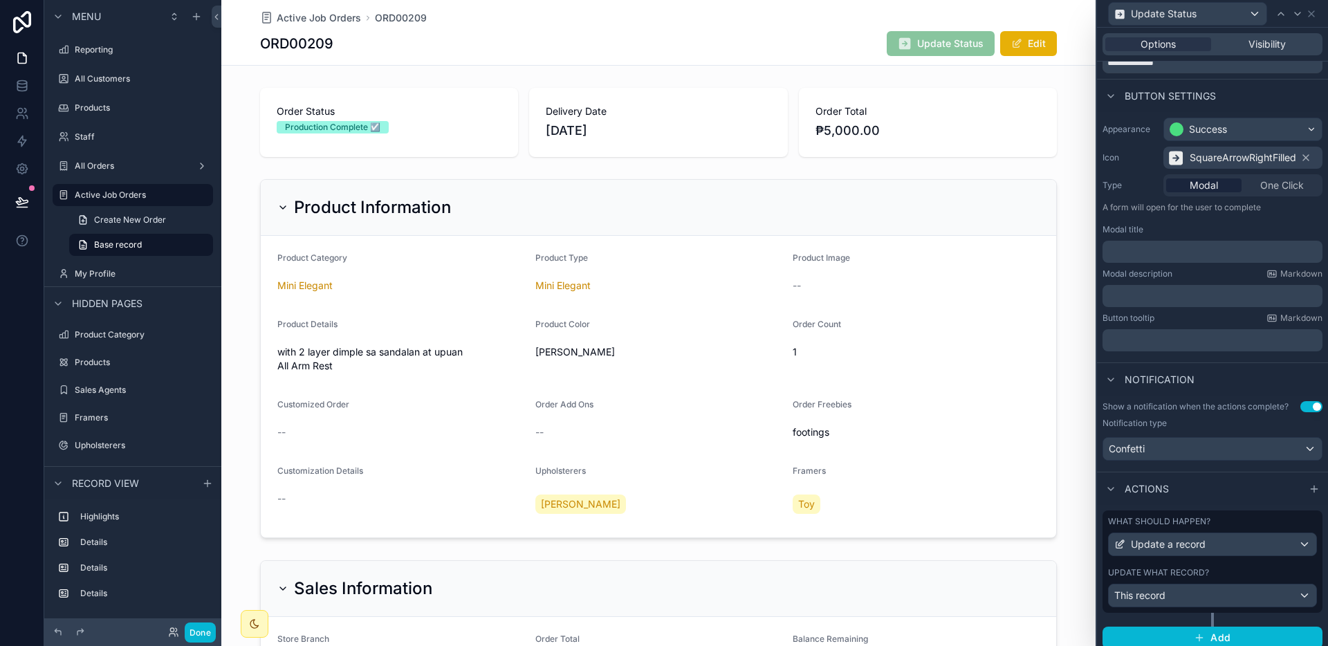
scroll to position [68, 0]
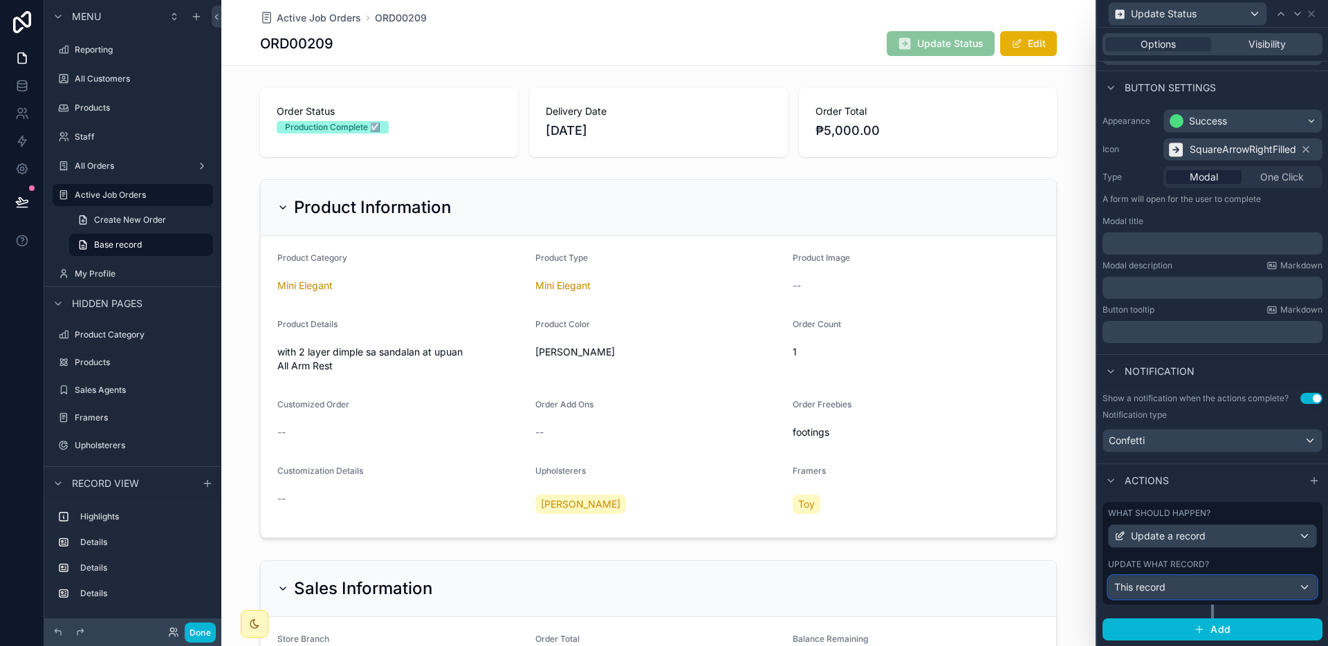
click at [1196, 584] on div "This record" at bounding box center [1211, 587] width 207 height 22
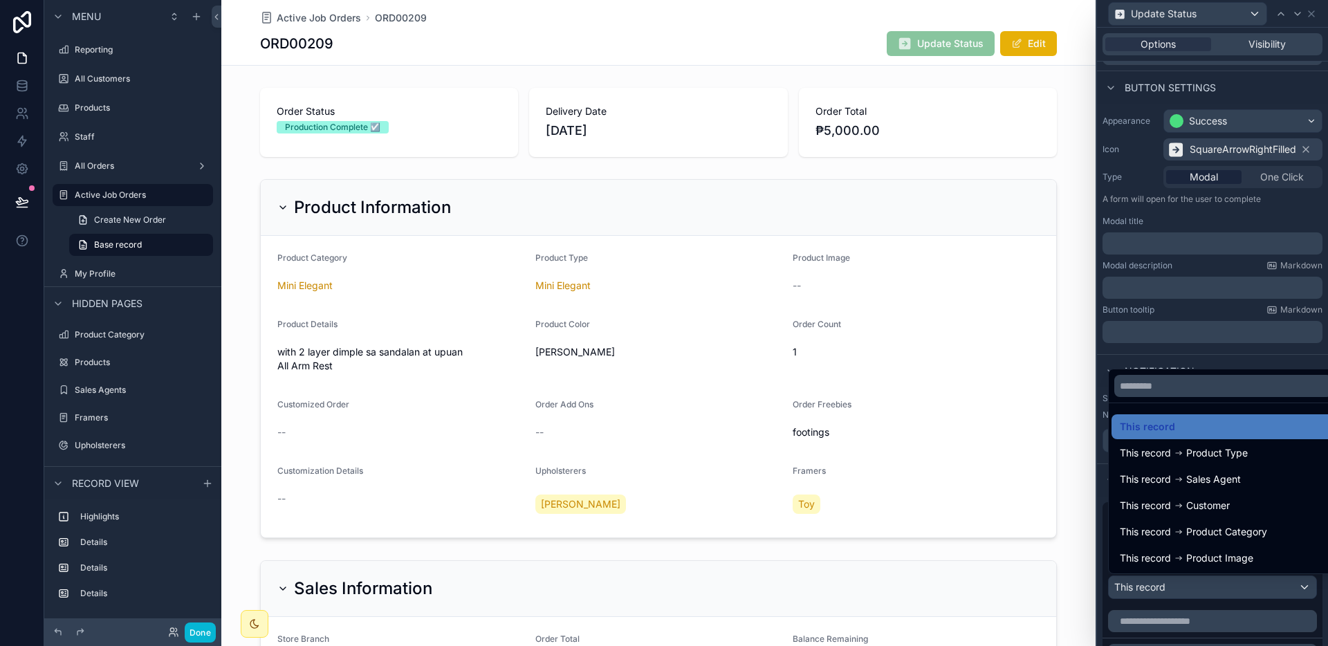
click at [1196, 584] on div at bounding box center [1212, 323] width 231 height 646
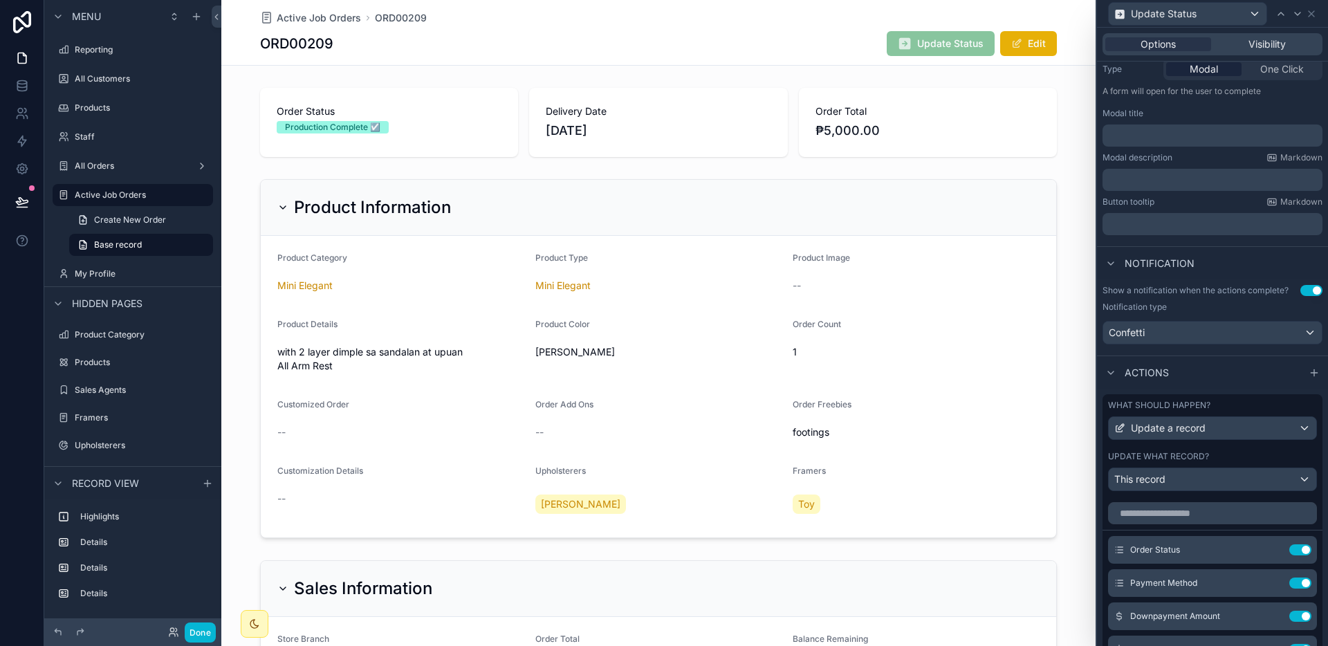
scroll to position [425, 0]
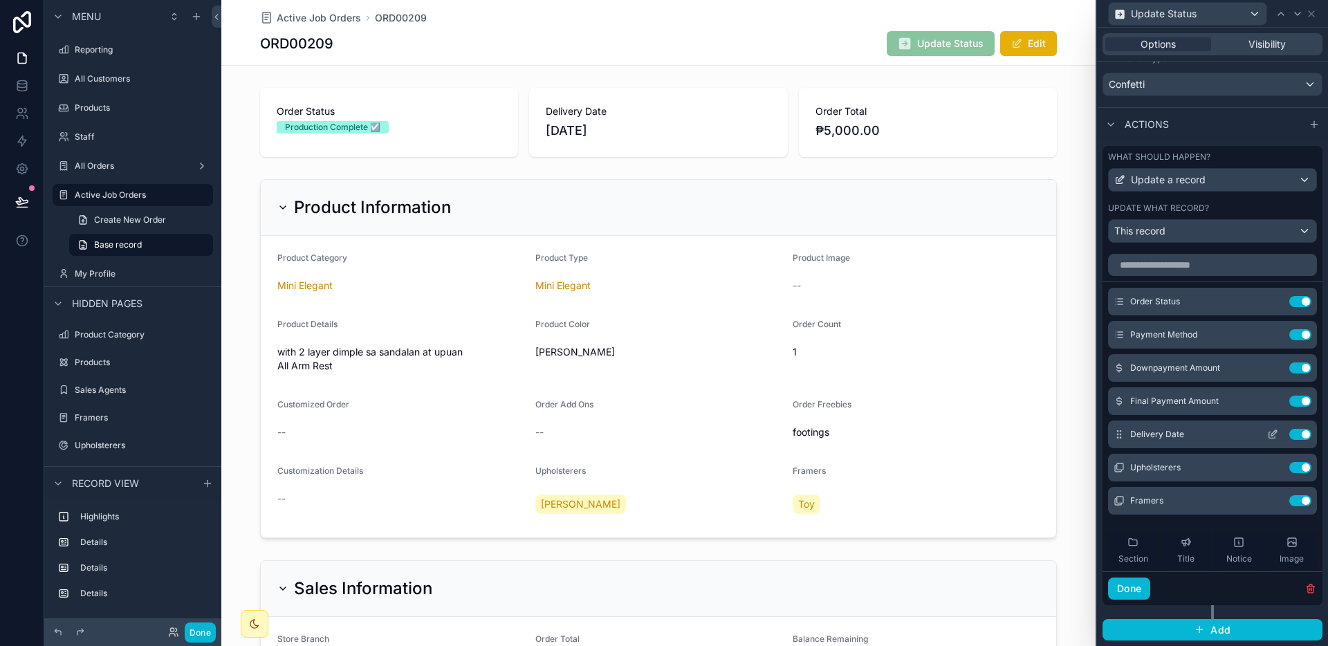
click at [1271, 431] on icon at bounding box center [1274, 433] width 6 height 6
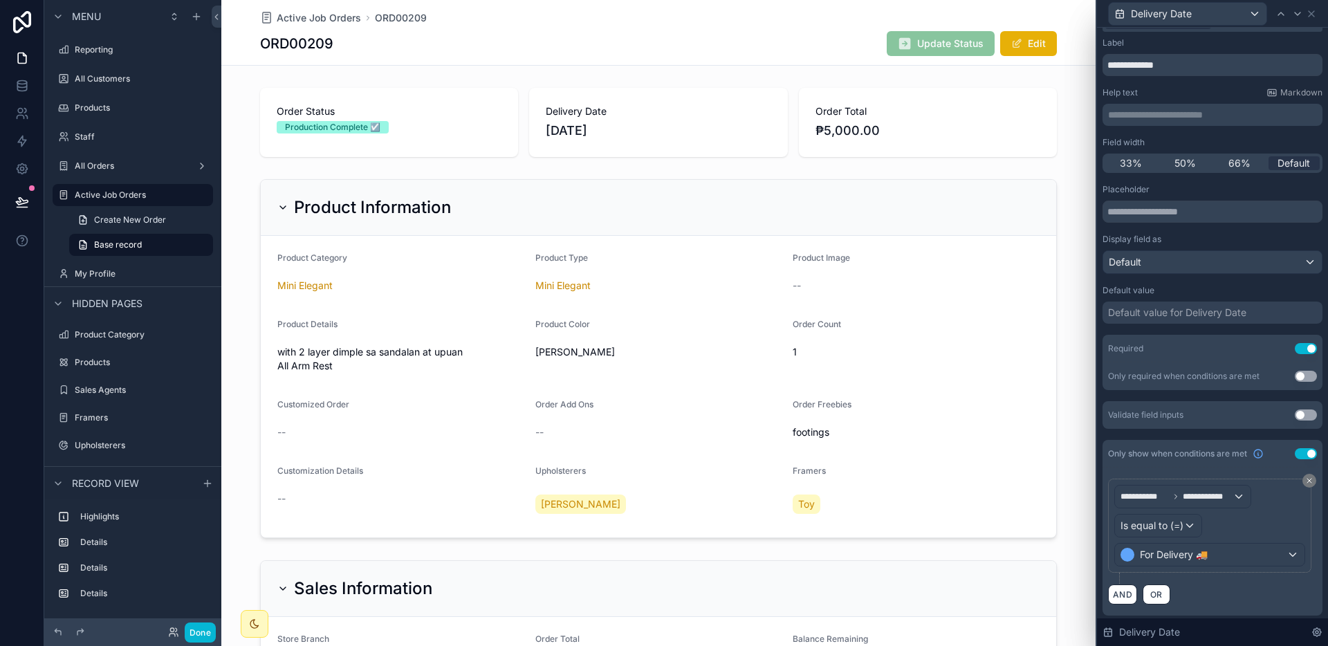
scroll to position [24, 0]
click at [1195, 515] on div "Is equal to (=)" at bounding box center [1158, 523] width 86 height 22
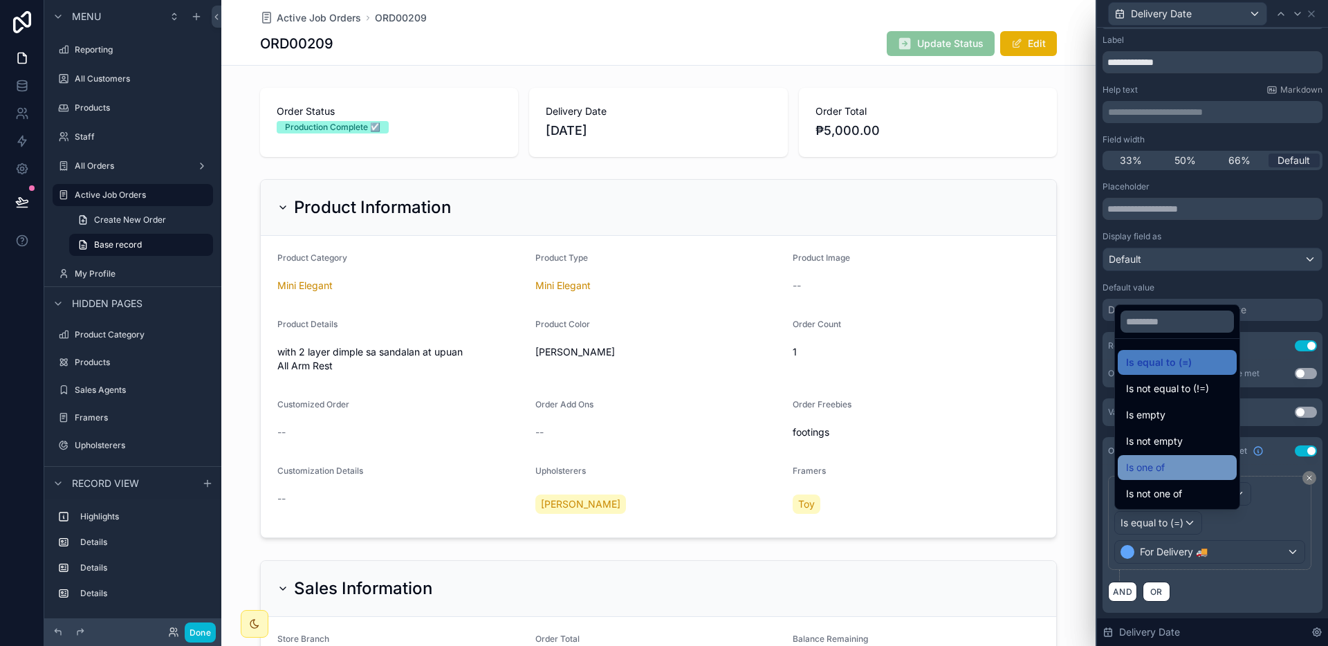
click at [1195, 472] on div "Is one of" at bounding box center [1177, 467] width 102 height 17
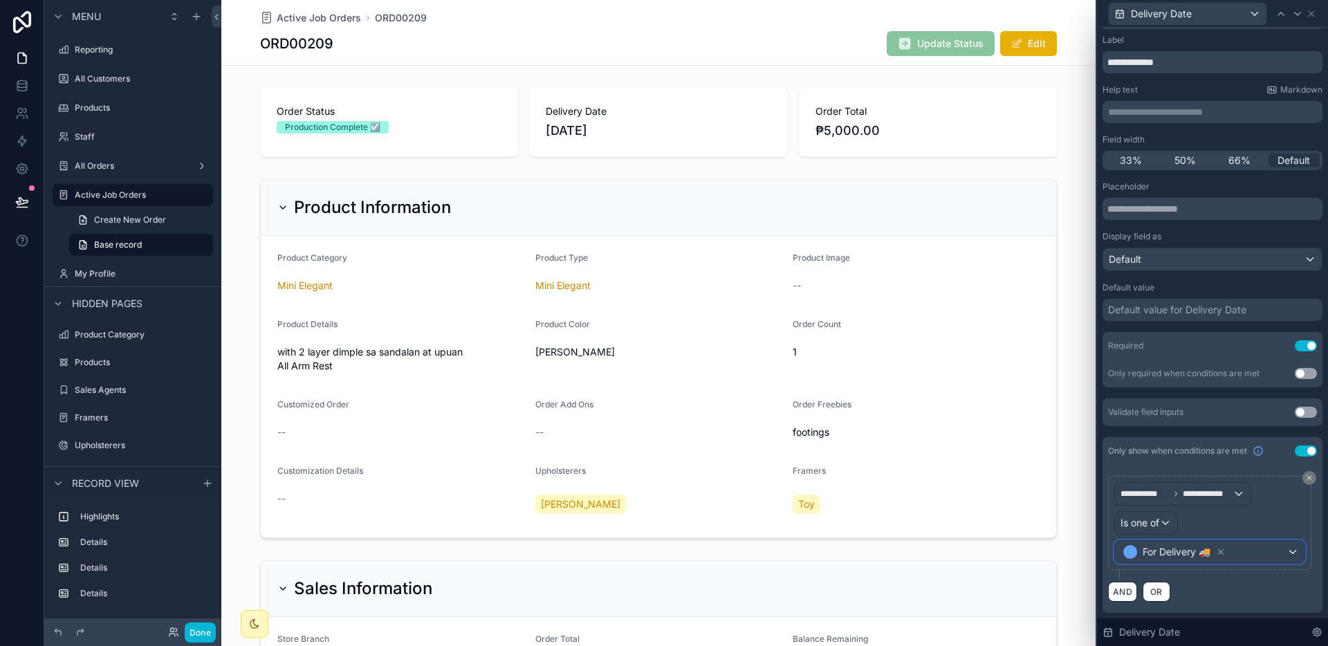
click at [1228, 546] on span "For Delivery 🚚" at bounding box center [1174, 551] width 108 height 19
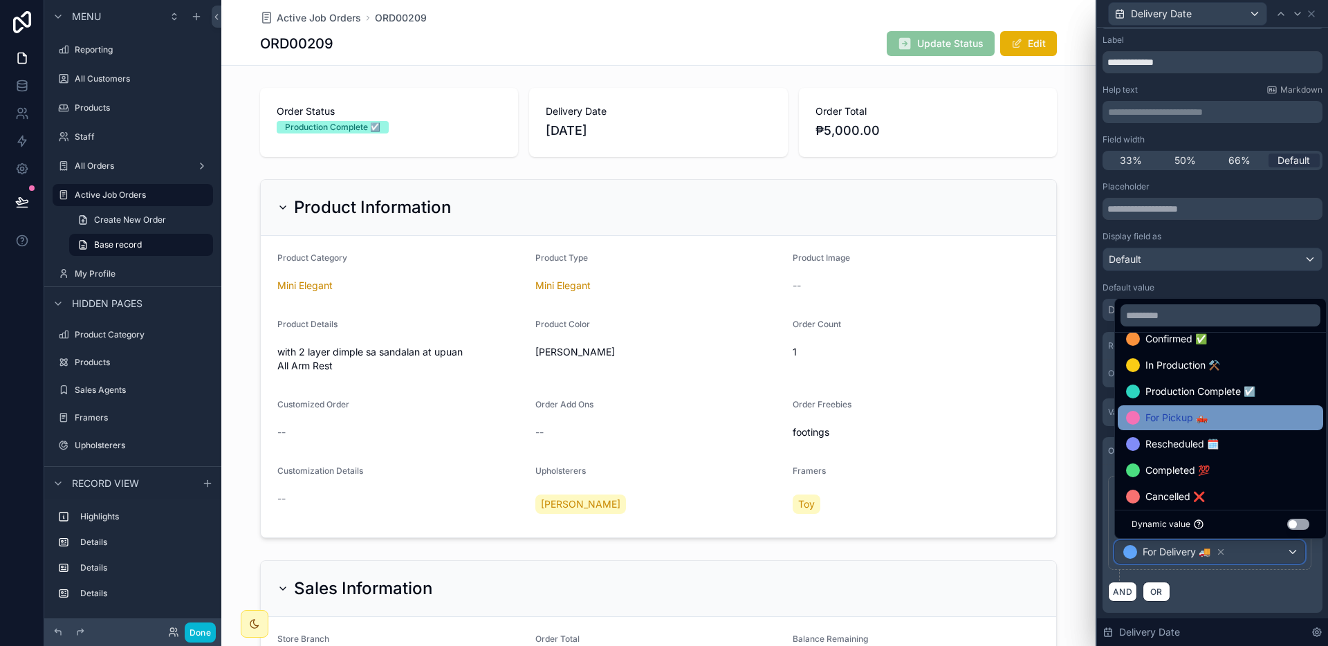
scroll to position [54, 0]
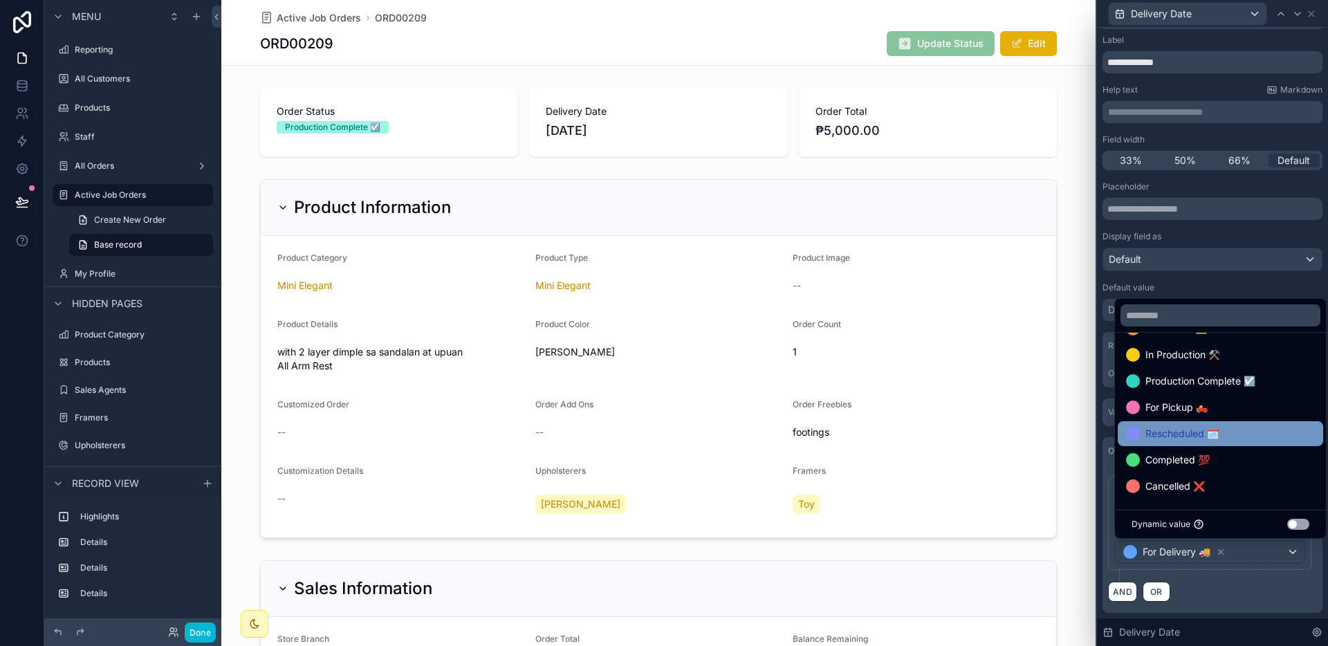
click at [1222, 434] on div "Rescheduled 🗓️" at bounding box center [1220, 433] width 189 height 17
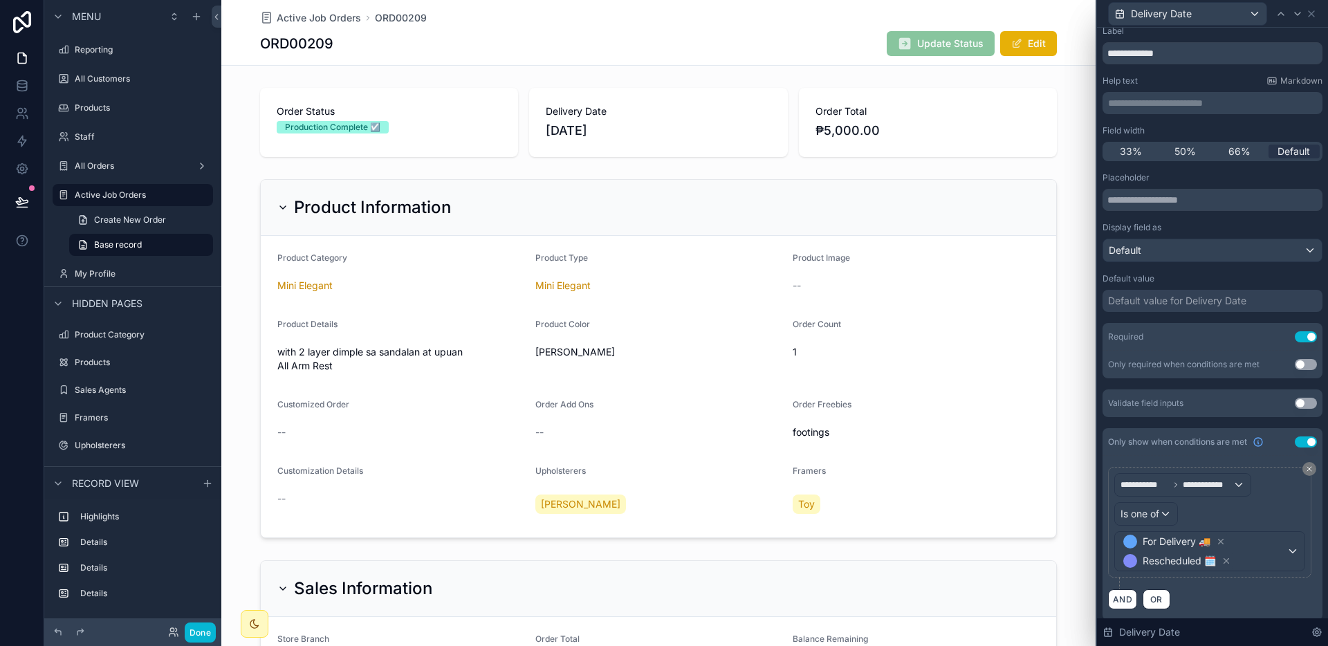
scroll to position [40, 0]
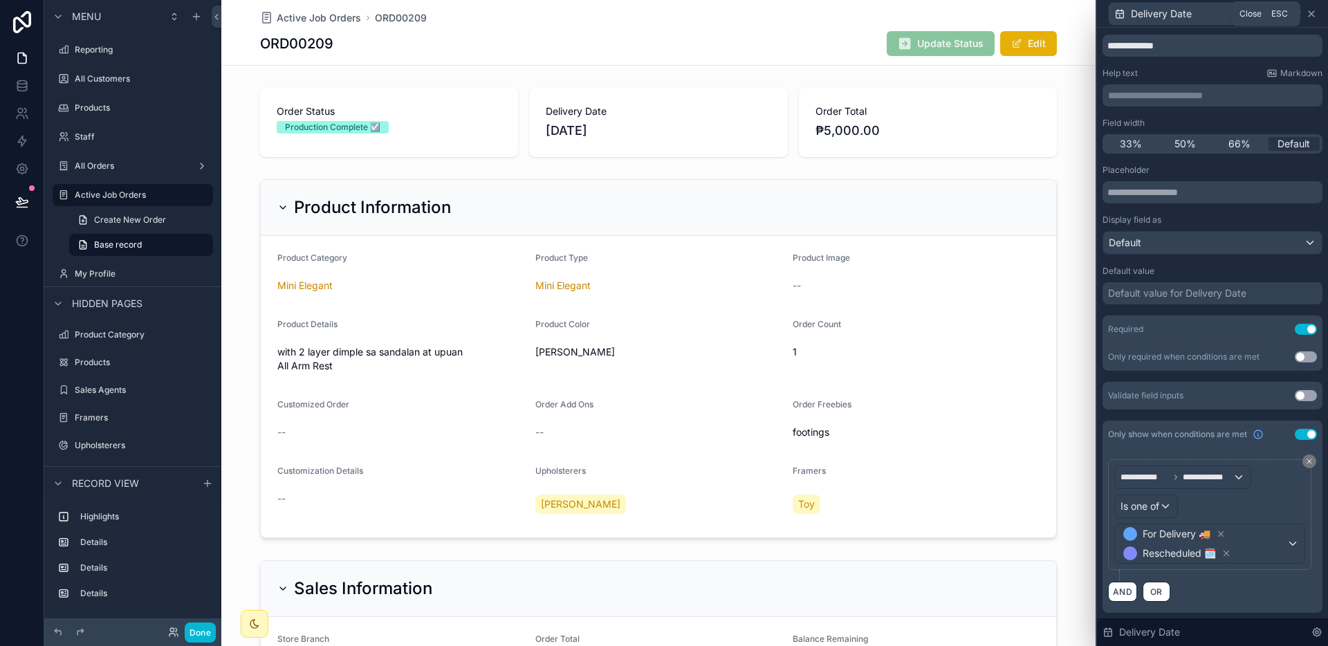
click at [1314, 17] on icon at bounding box center [1311, 13] width 11 height 11
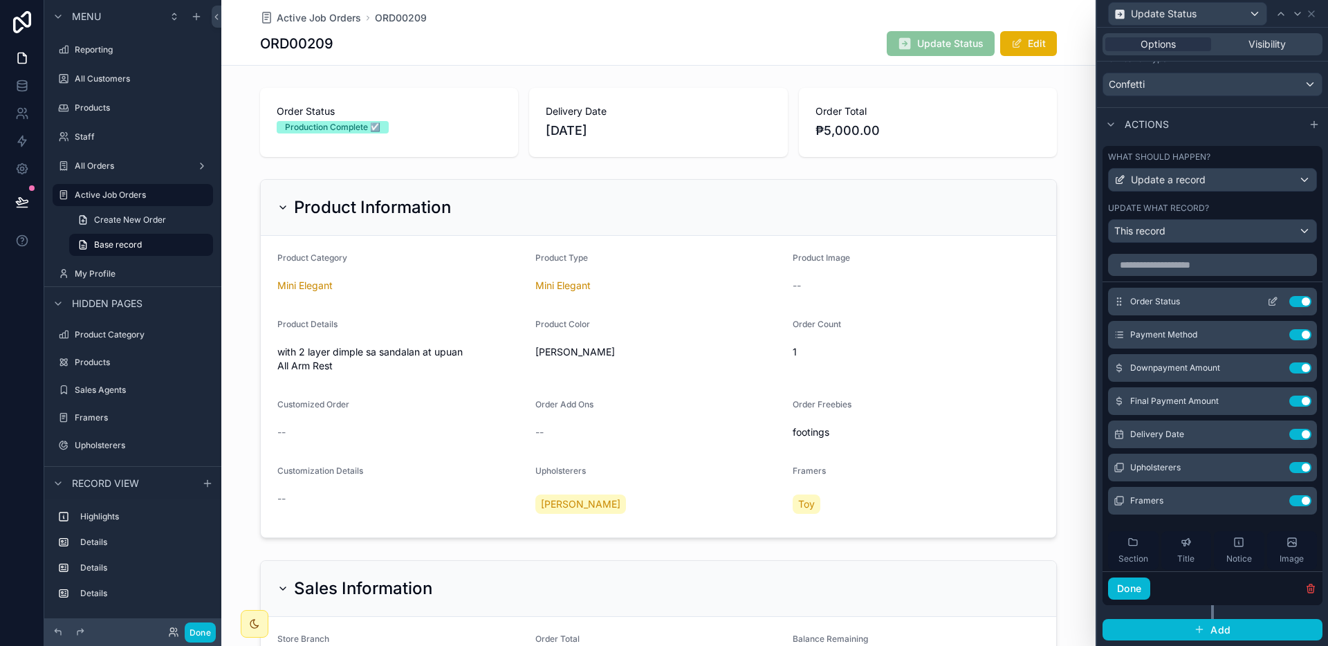
click at [1267, 300] on icon at bounding box center [1272, 301] width 11 height 11
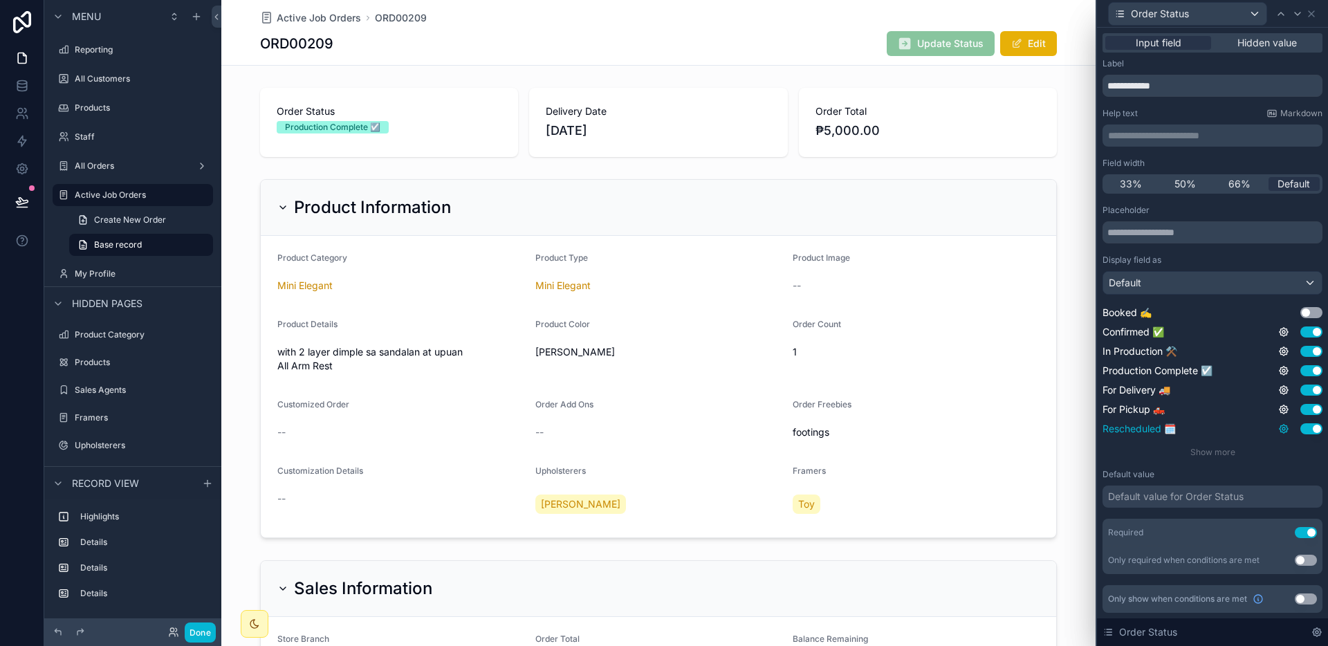
click at [1281, 427] on icon at bounding box center [1283, 428] width 11 height 11
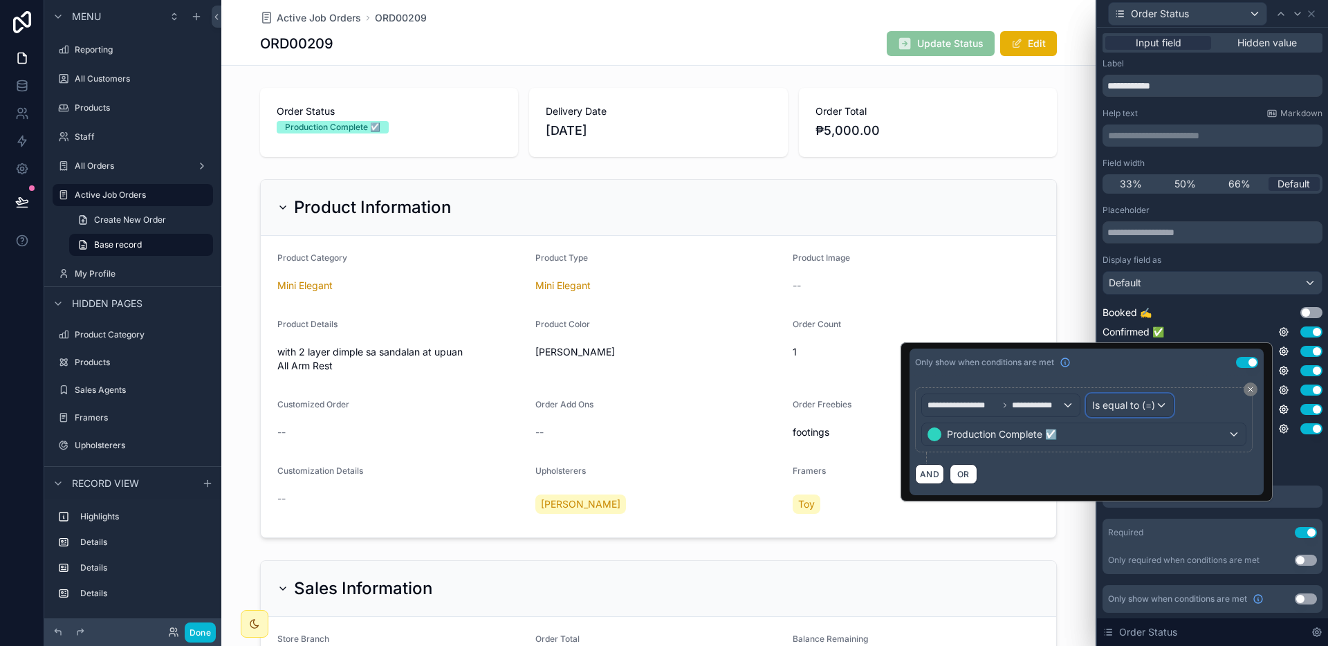
click at [1164, 409] on div "Is equal to (=)" at bounding box center [1129, 405] width 86 height 22
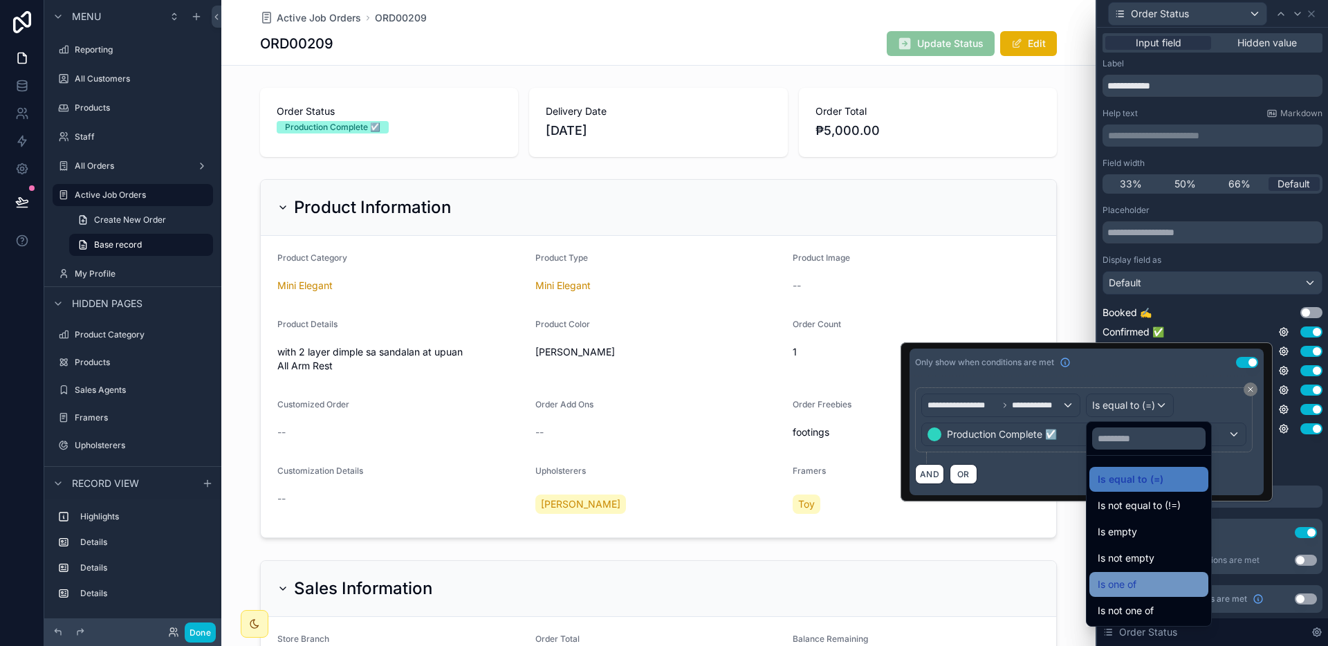
click at [1135, 584] on span "Is one of" at bounding box center [1116, 584] width 39 height 17
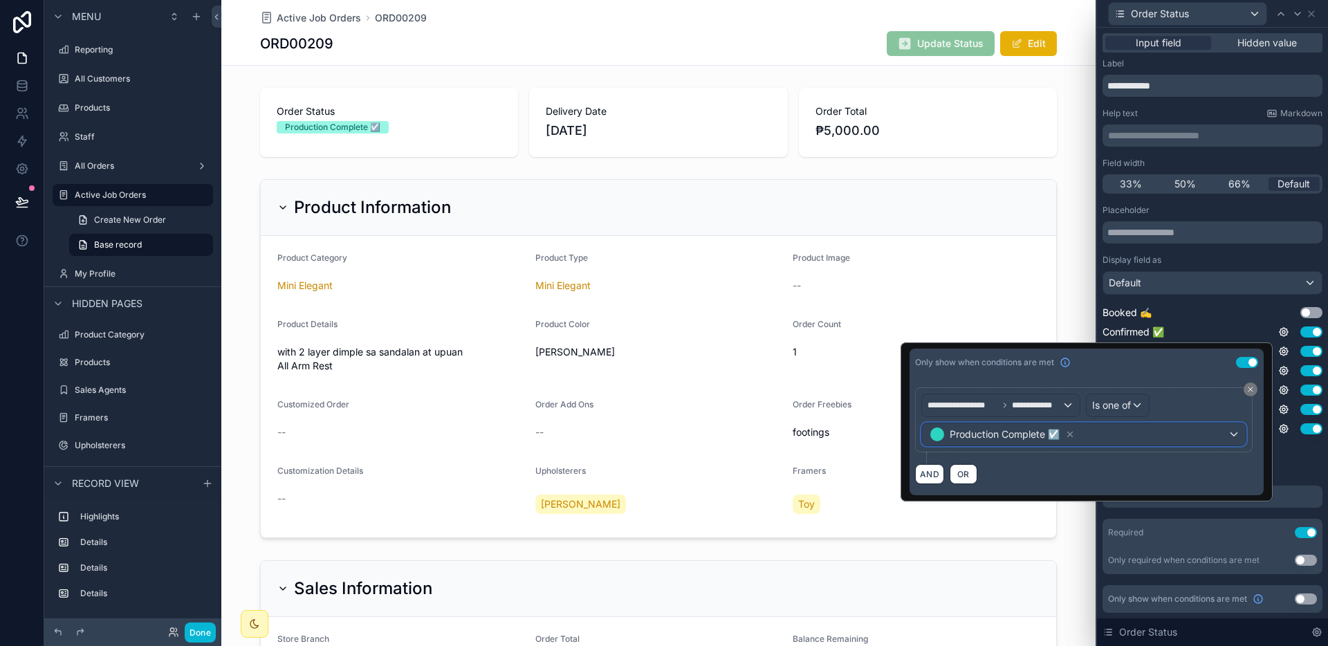
click at [1151, 438] on div "Production Complete ☑️" at bounding box center [1084, 434] width 324 height 22
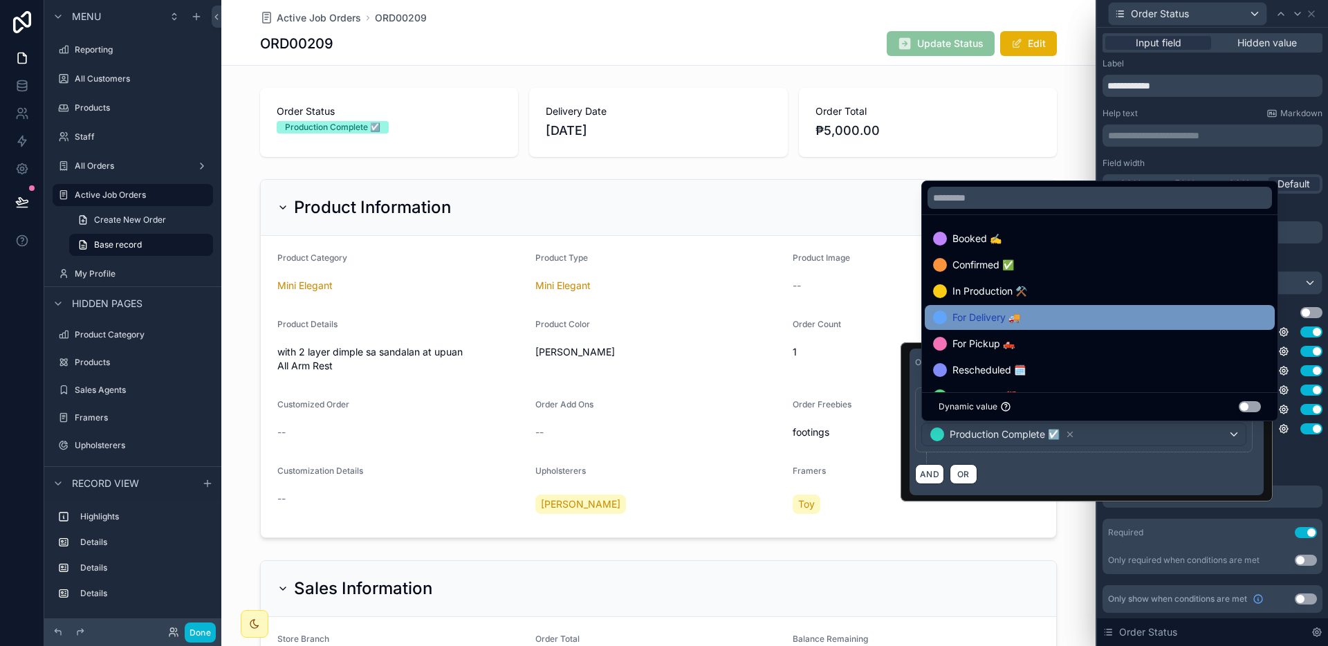
click at [1138, 322] on div "For Delivery 🚚" at bounding box center [1099, 317] width 333 height 17
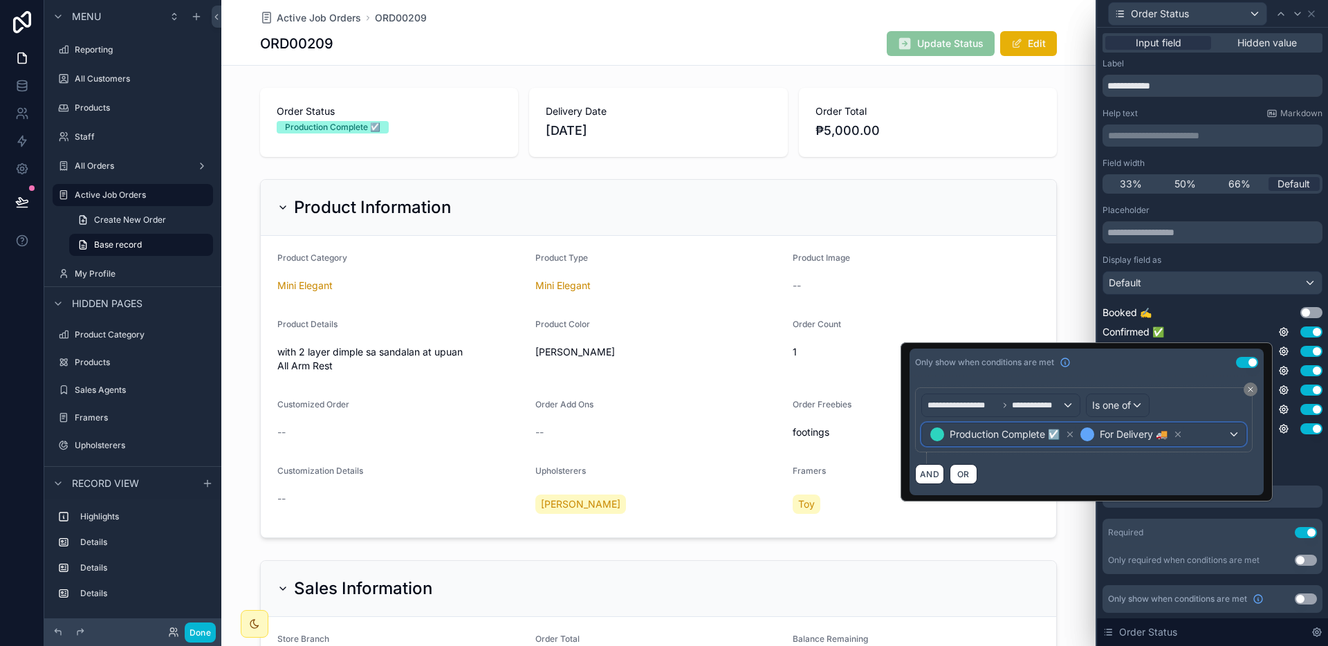
click at [1221, 431] on div "Production Complete ☑️ For Delivery 🚚" at bounding box center [1084, 434] width 324 height 22
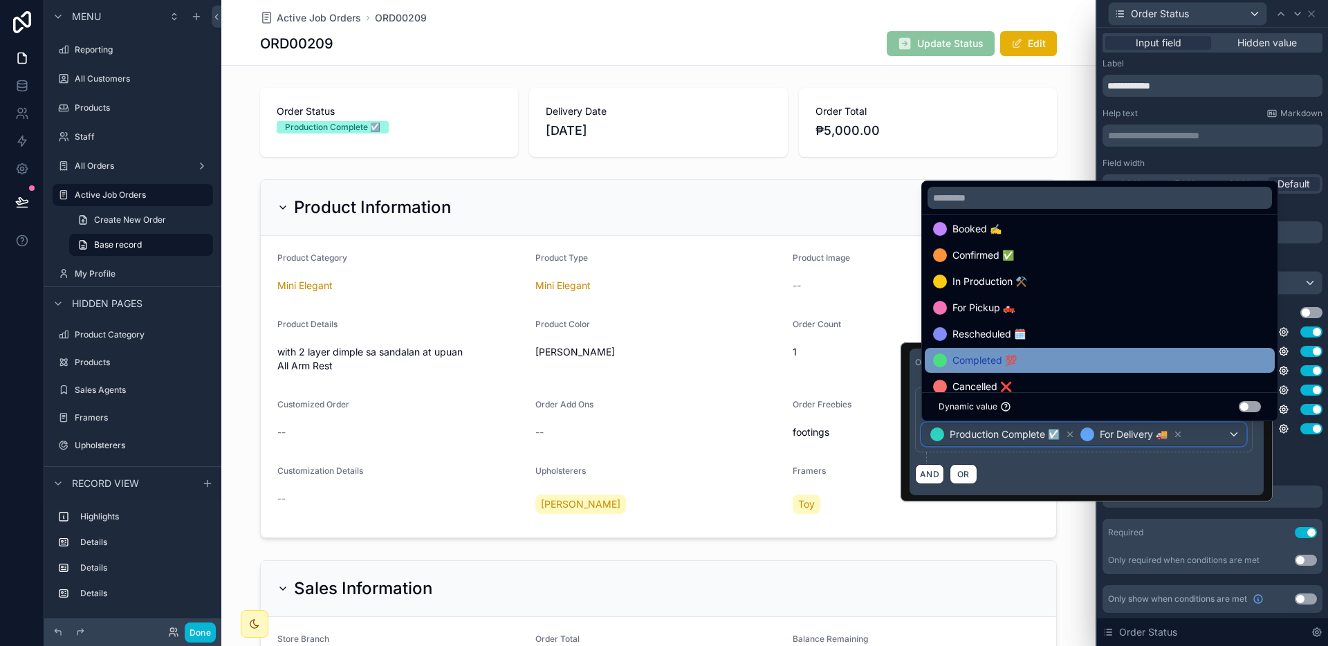
scroll to position [28, 0]
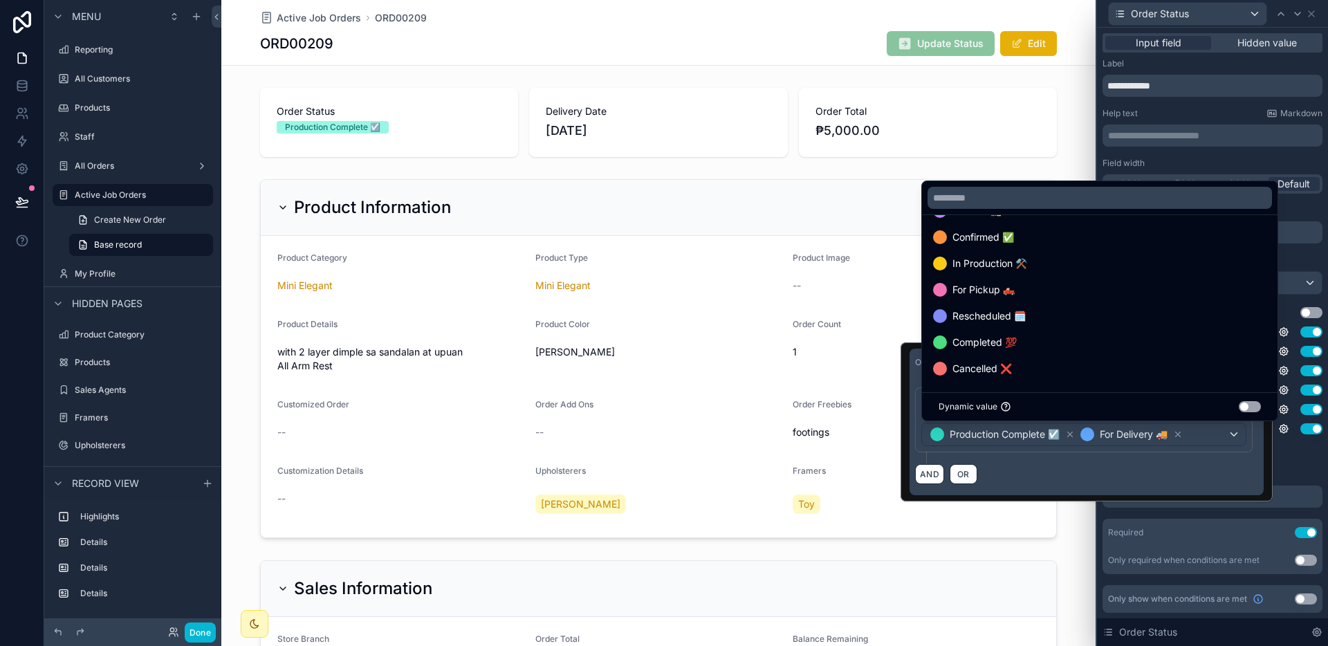
click at [1205, 458] on div at bounding box center [1086, 421] width 372 height 159
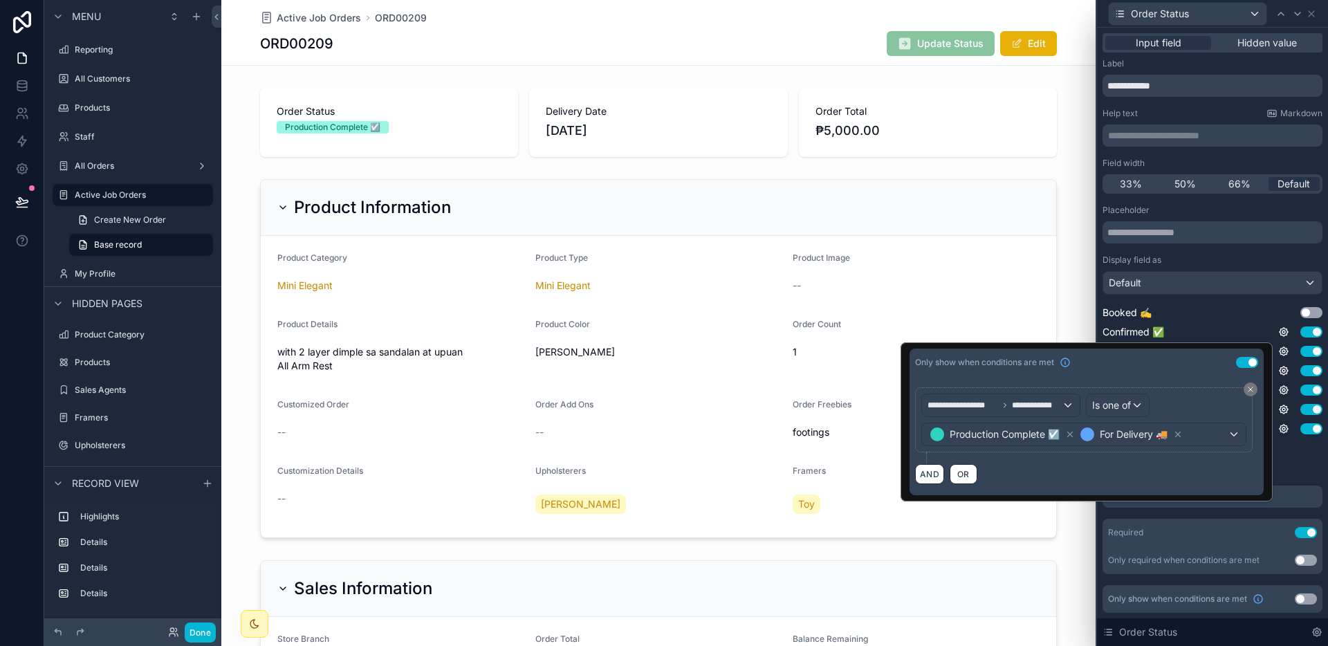
click at [1288, 463] on div "Placeholder Display field as Default Booked ✍️ Use setting Confirmed ✅ Use sett…" at bounding box center [1212, 389] width 220 height 369
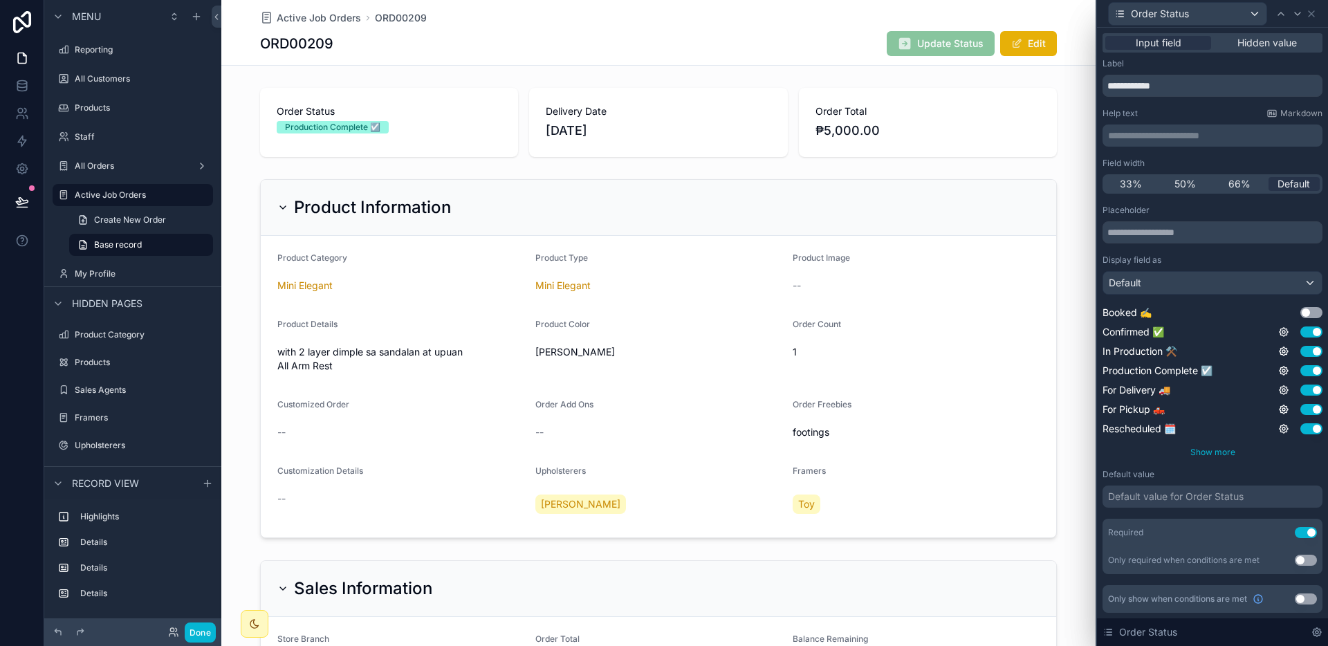
click at [1223, 454] on span "Show more" at bounding box center [1212, 452] width 45 height 10
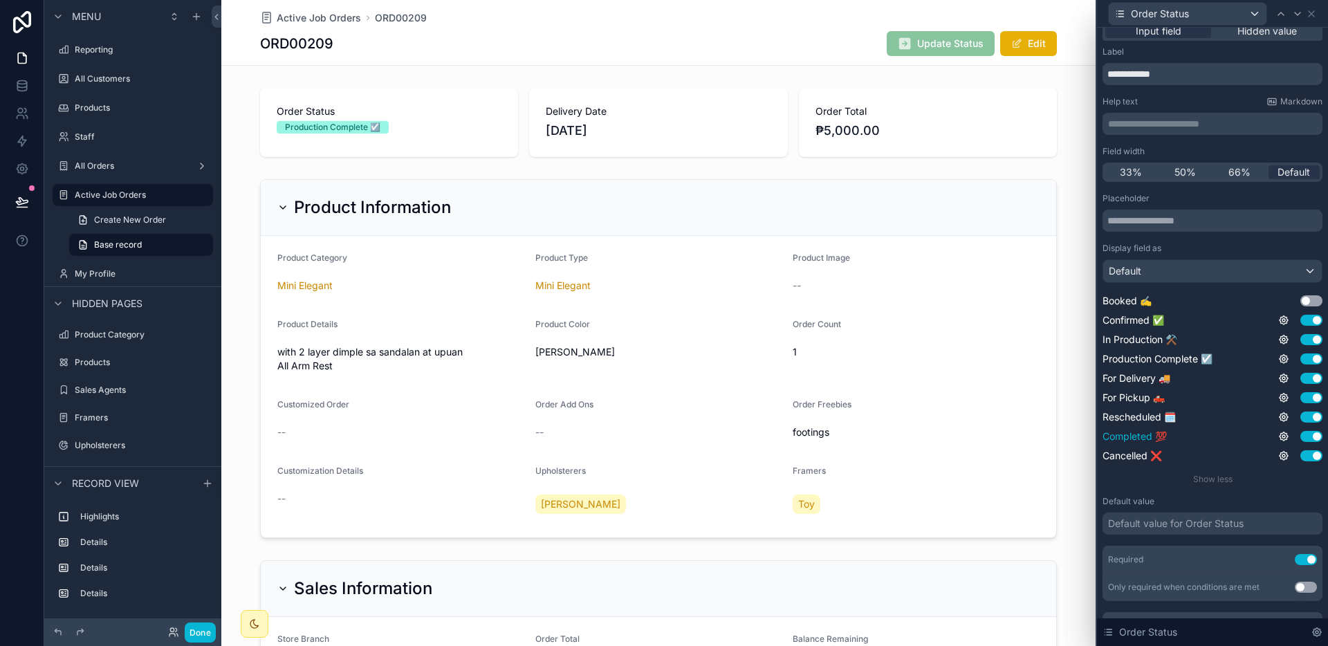
scroll to position [39, 0]
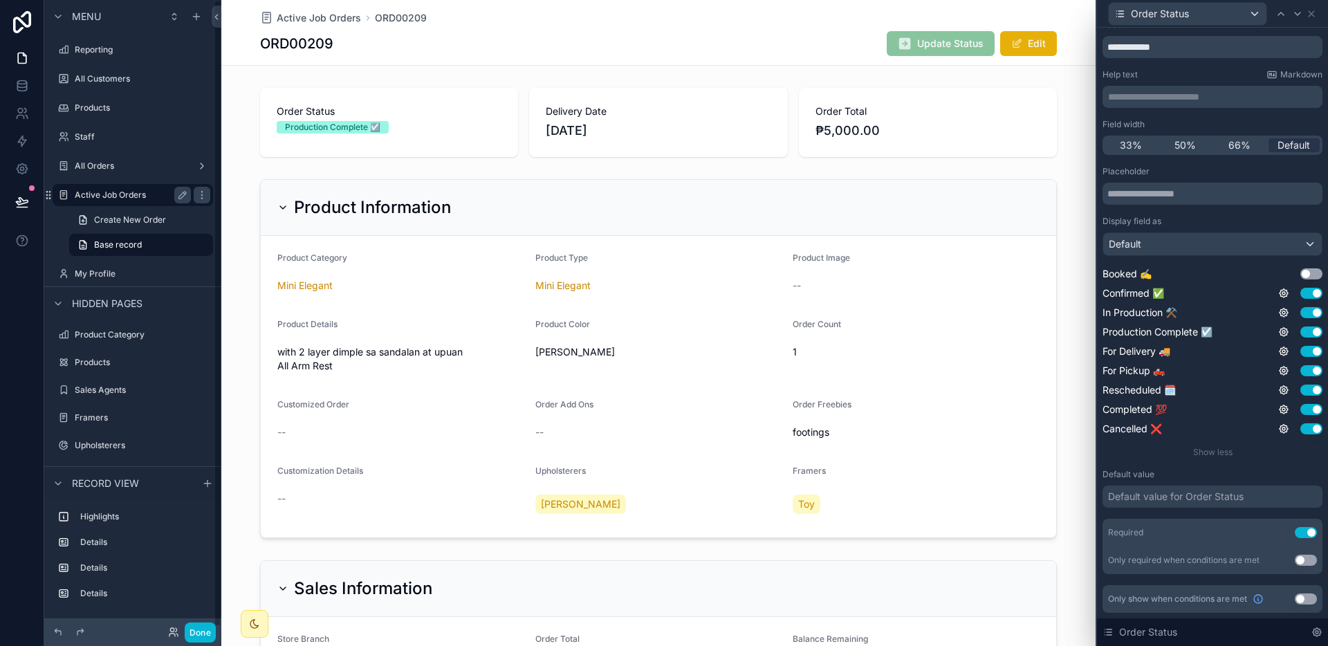
click at [142, 189] on label "Active Job Orders" at bounding box center [130, 194] width 111 height 11
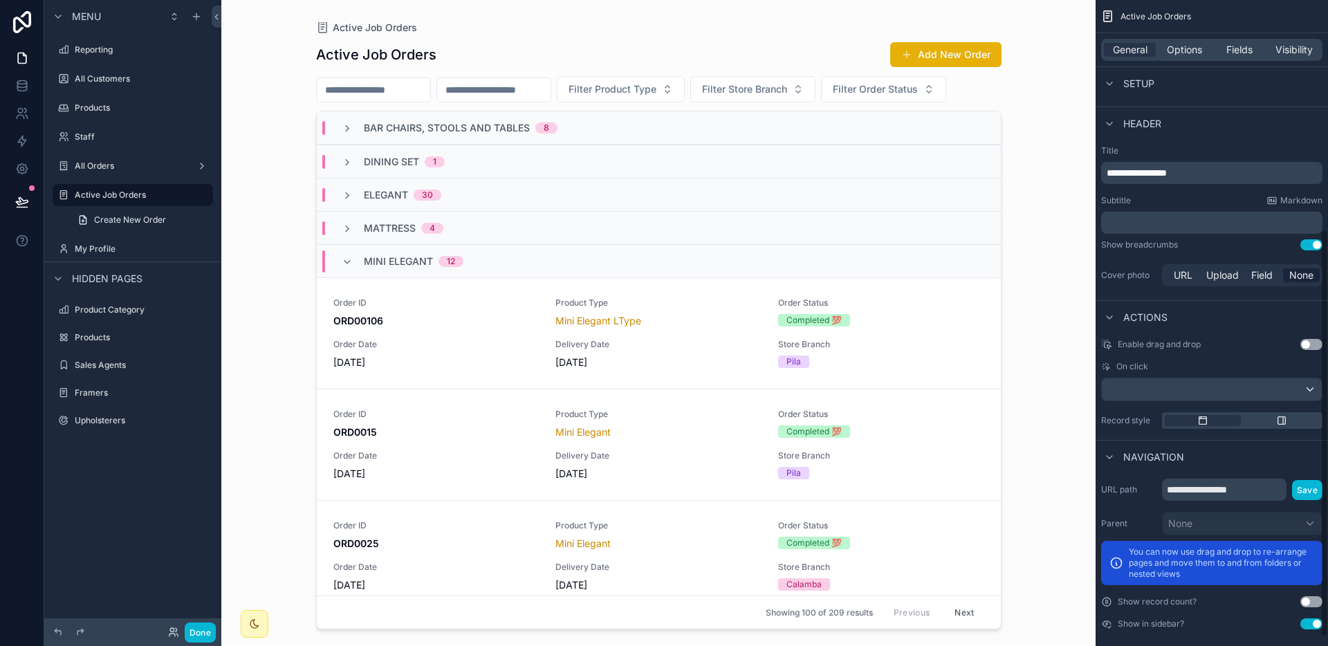
scroll to position [346, 0]
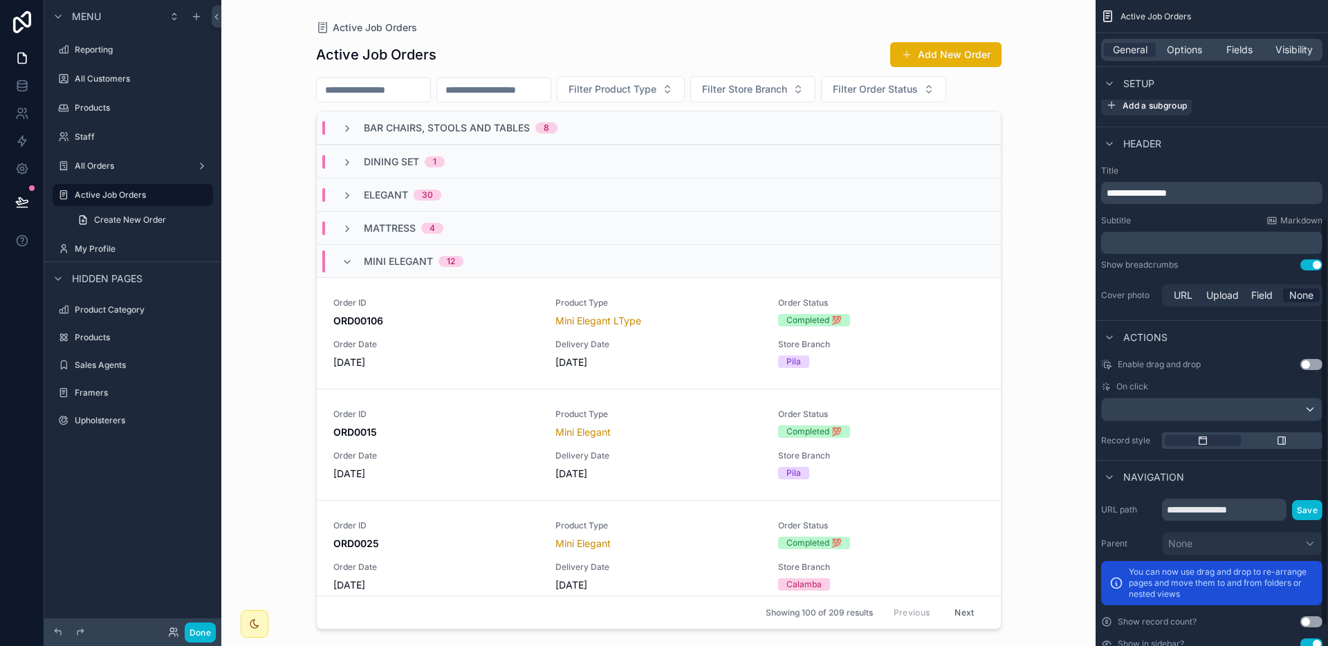
click at [1195, 39] on div "General Options Fields Visibility" at bounding box center [1211, 50] width 221 height 22
click at [1193, 46] on span "Options" at bounding box center [1184, 50] width 35 height 14
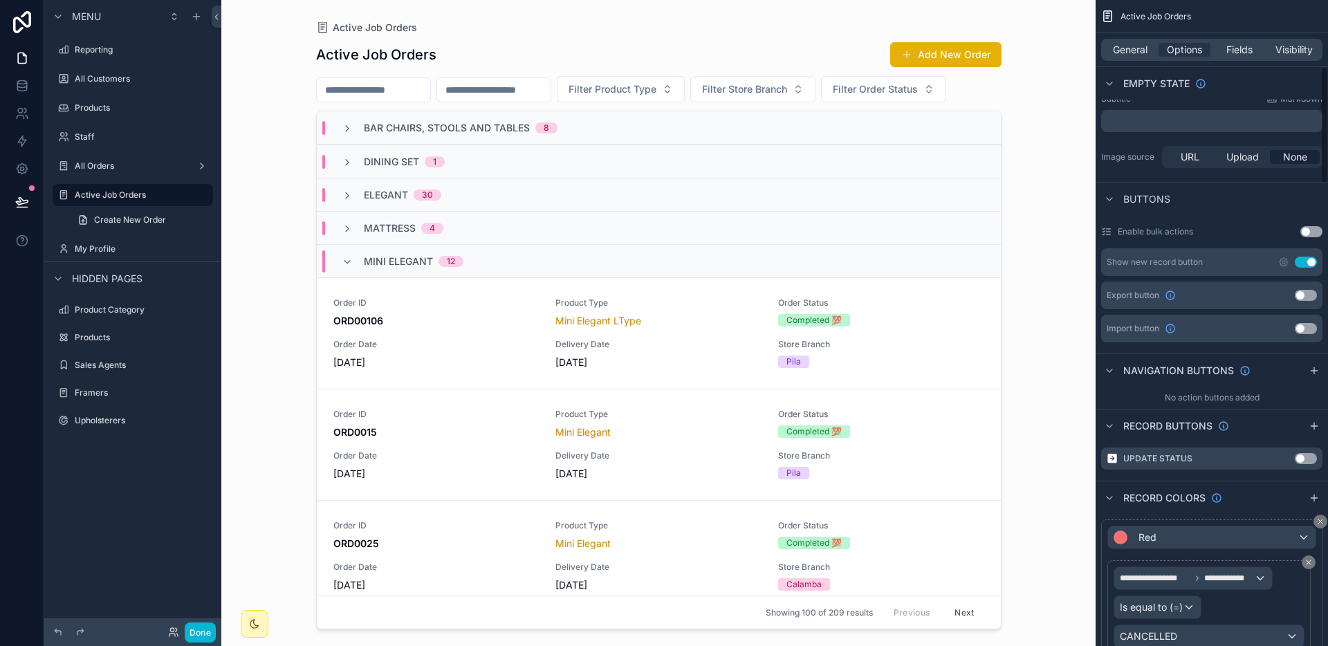
scroll to position [0, 0]
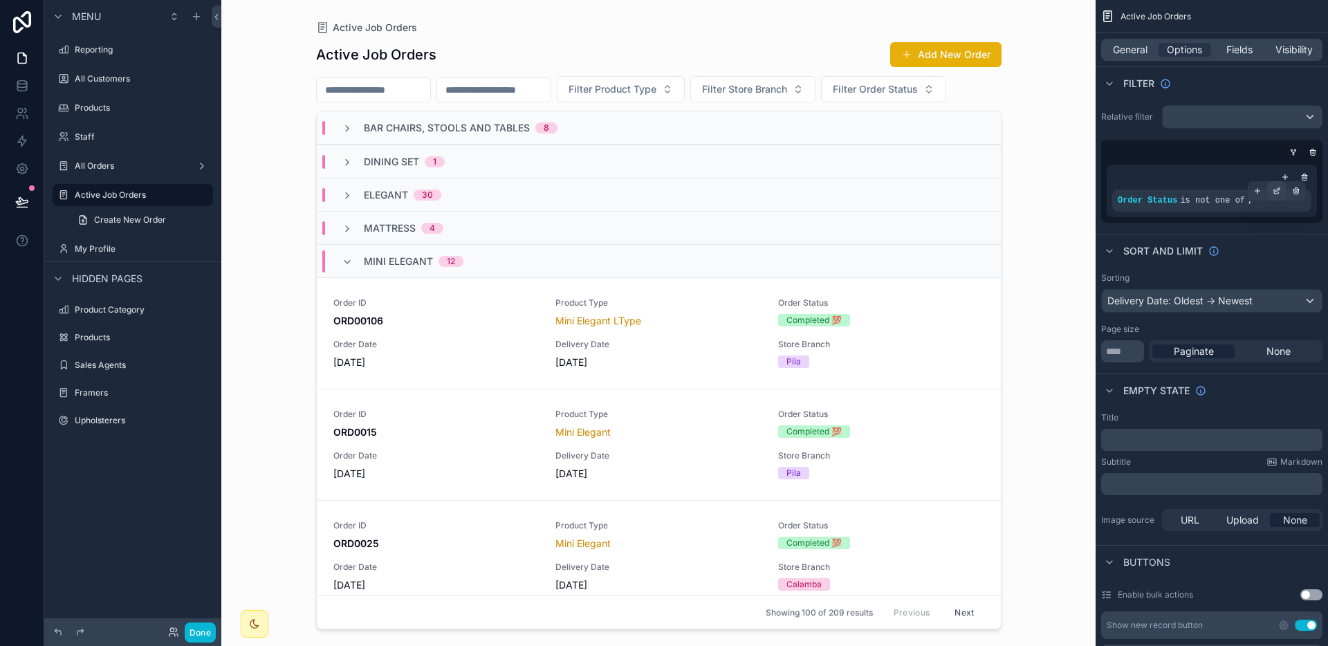
click at [1281, 186] on div "scrollable content" at bounding box center [1276, 190] width 19 height 19
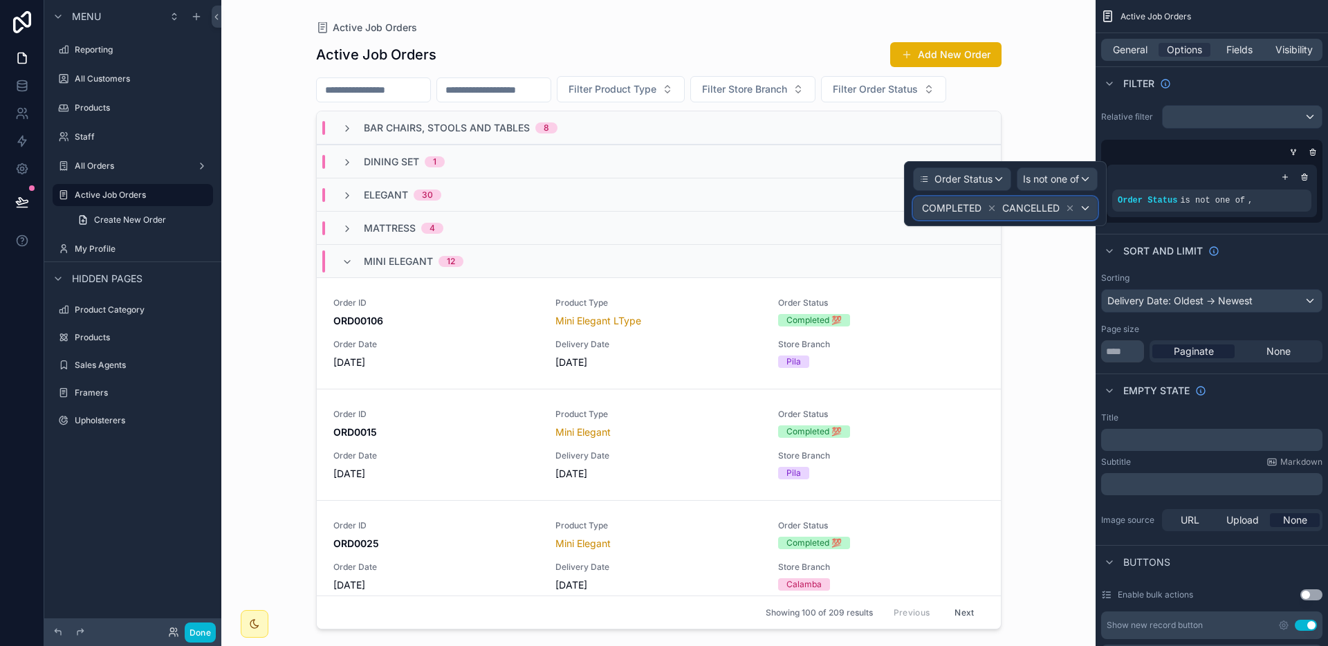
click at [1043, 207] on span "CANCELLED" at bounding box center [1030, 208] width 57 height 14
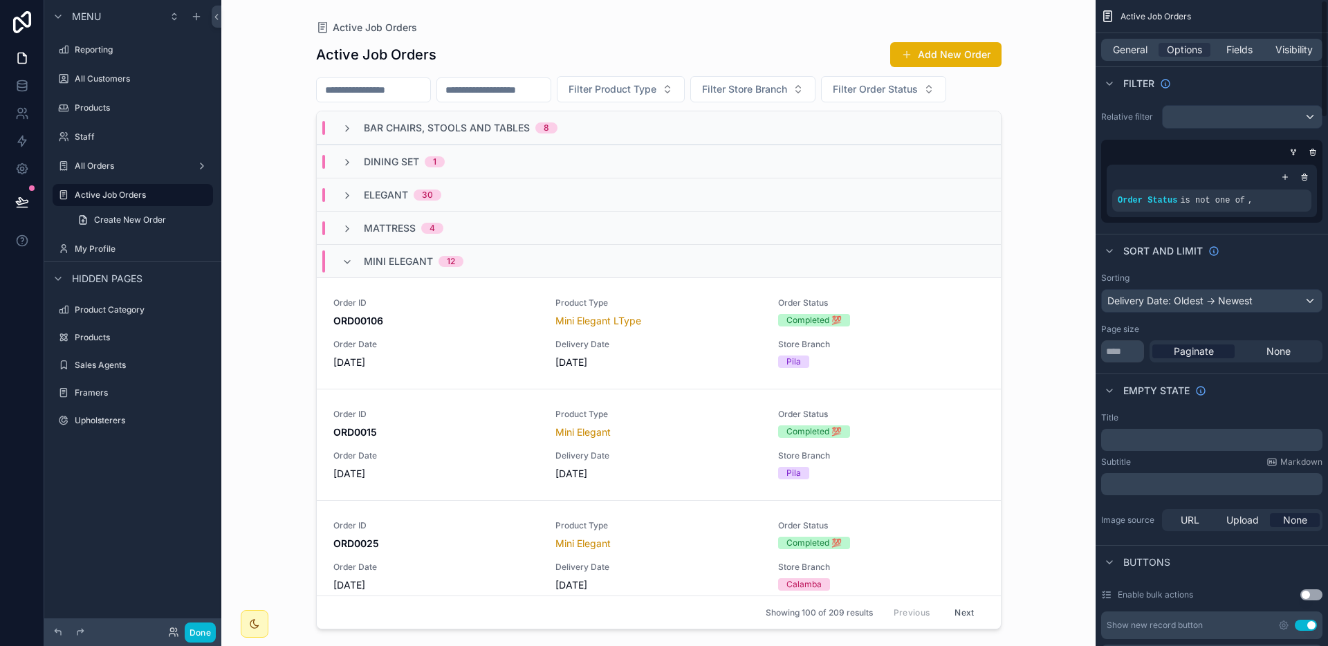
click at [542, 21] on div "scrollable content" at bounding box center [658, 314] width 707 height 629
